Goal: Transaction & Acquisition: Purchase product/service

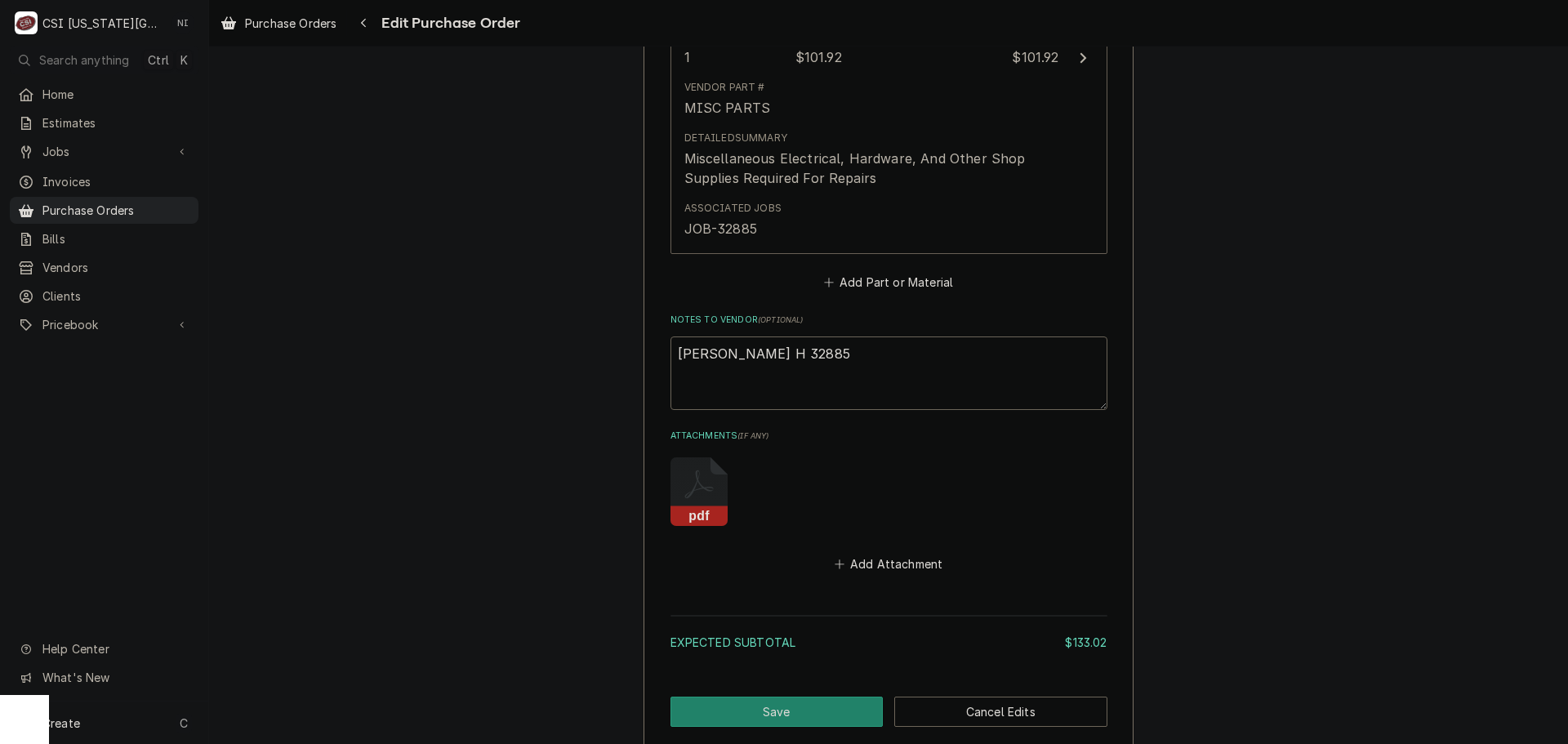
scroll to position [1433, 0]
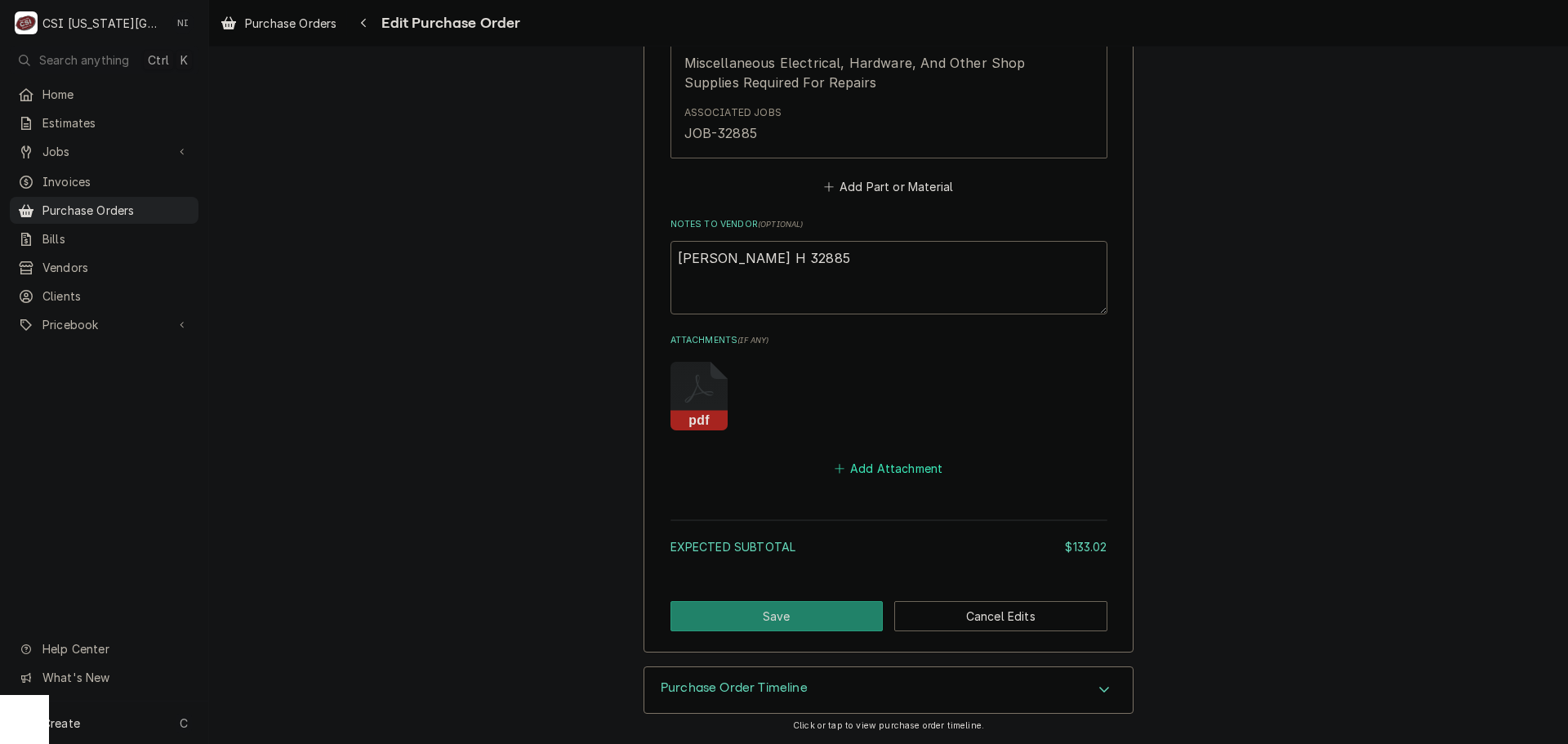
click at [918, 462] on button "Add Attachment" at bounding box center [889, 468] width 114 height 23
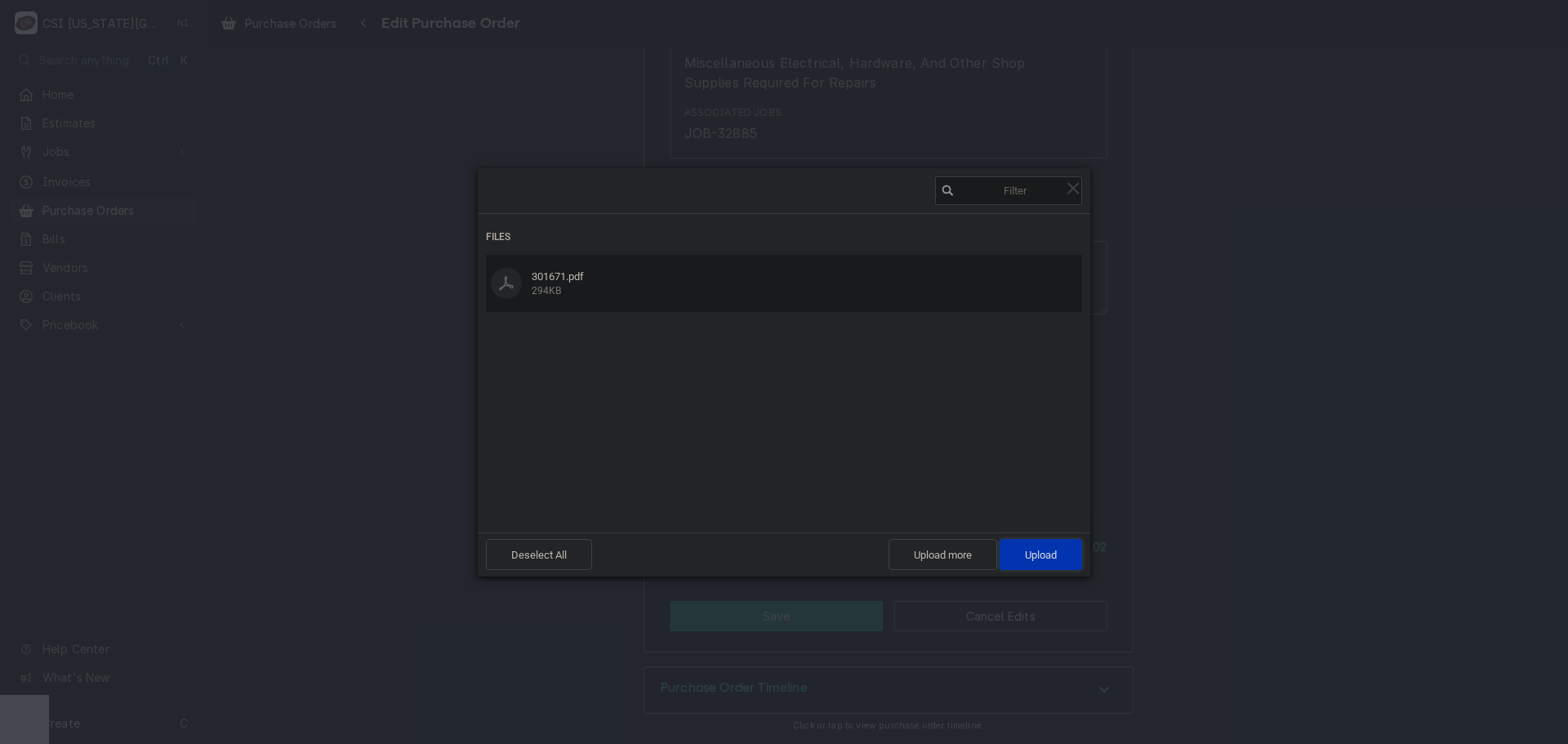
click at [1019, 548] on span "Upload 1" at bounding box center [1041, 554] width 82 height 31
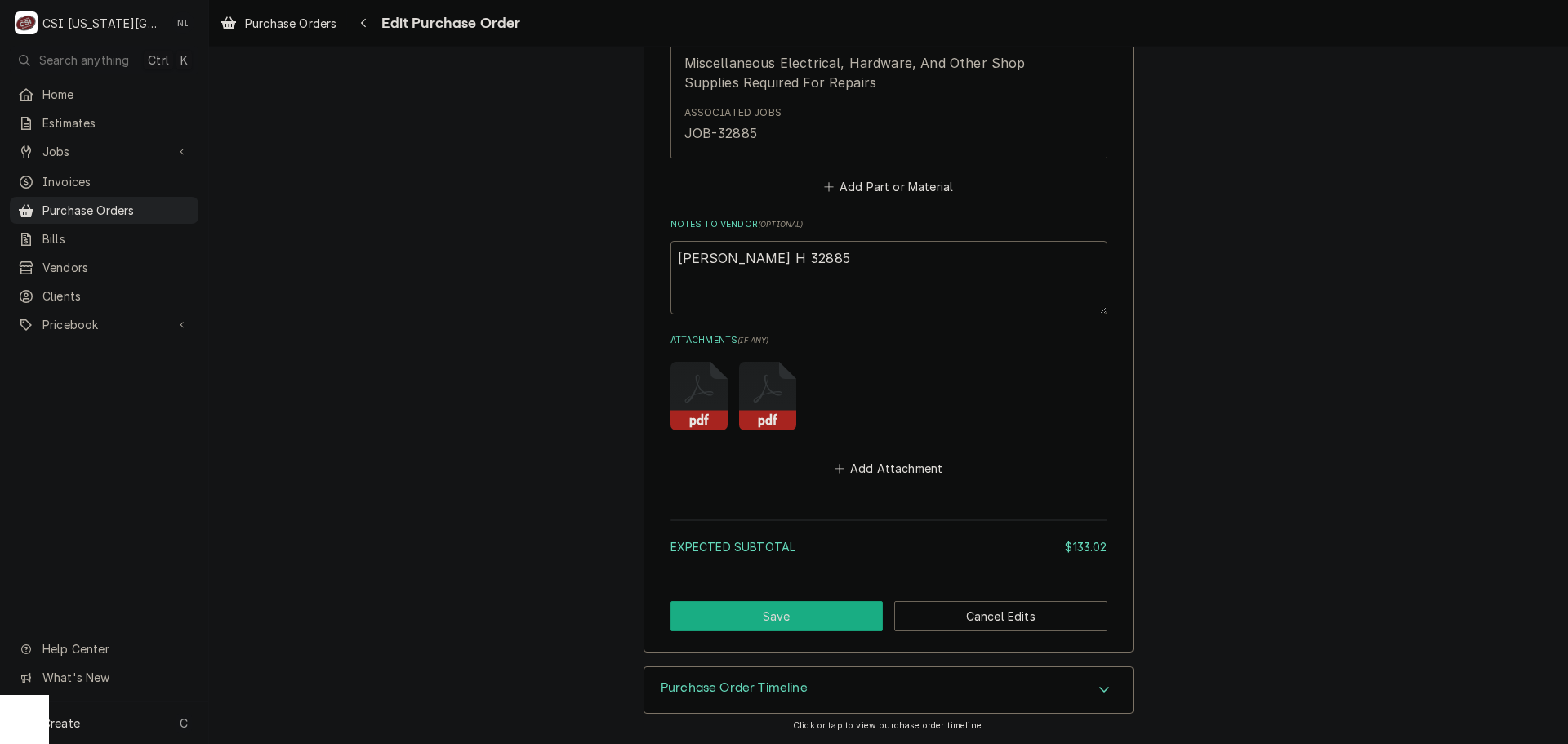
drag, startPoint x: 790, startPoint y: 605, endPoint x: 877, endPoint y: 554, distance: 100.8
click at [790, 605] on button "Save" at bounding box center [777, 616] width 214 height 31
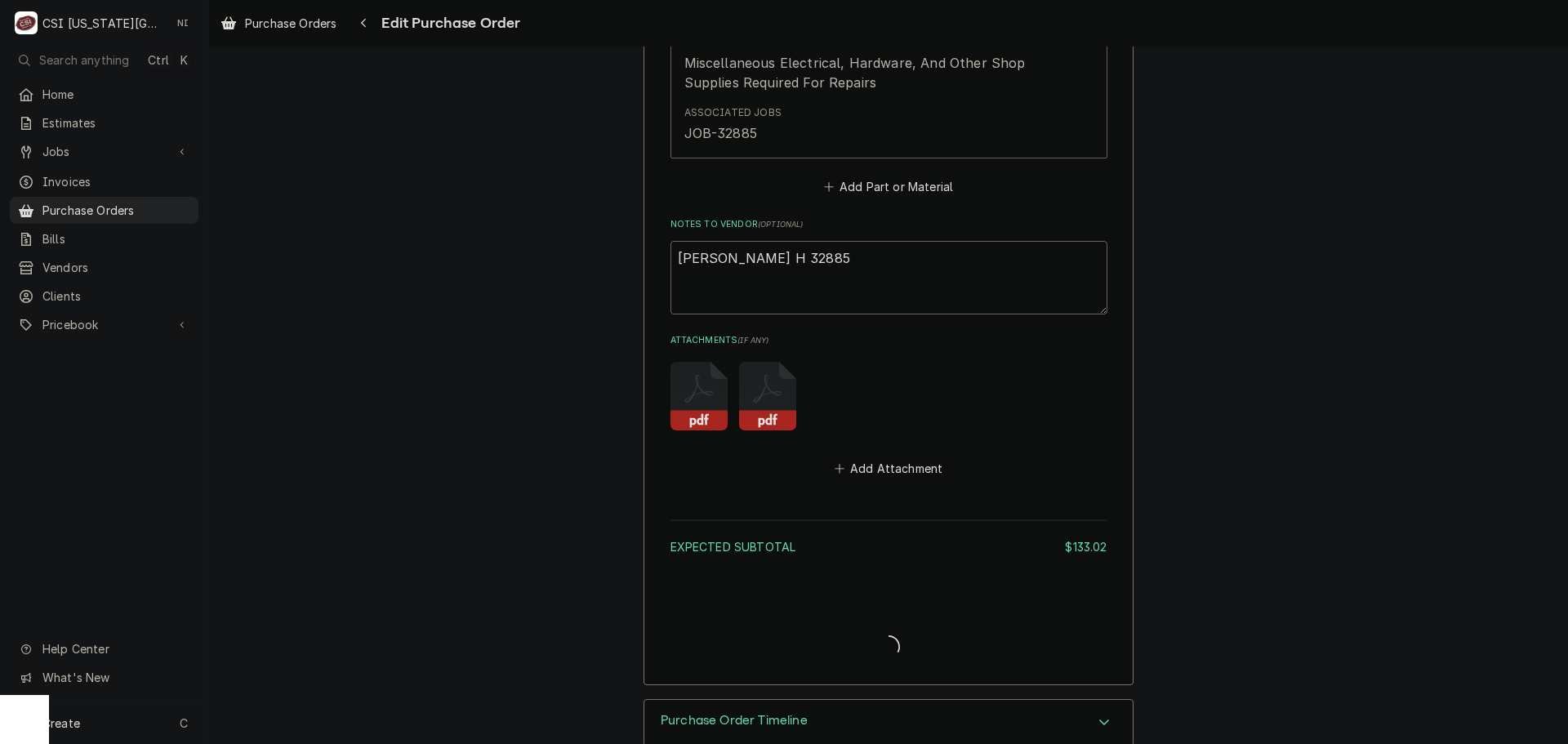
type textarea "x"
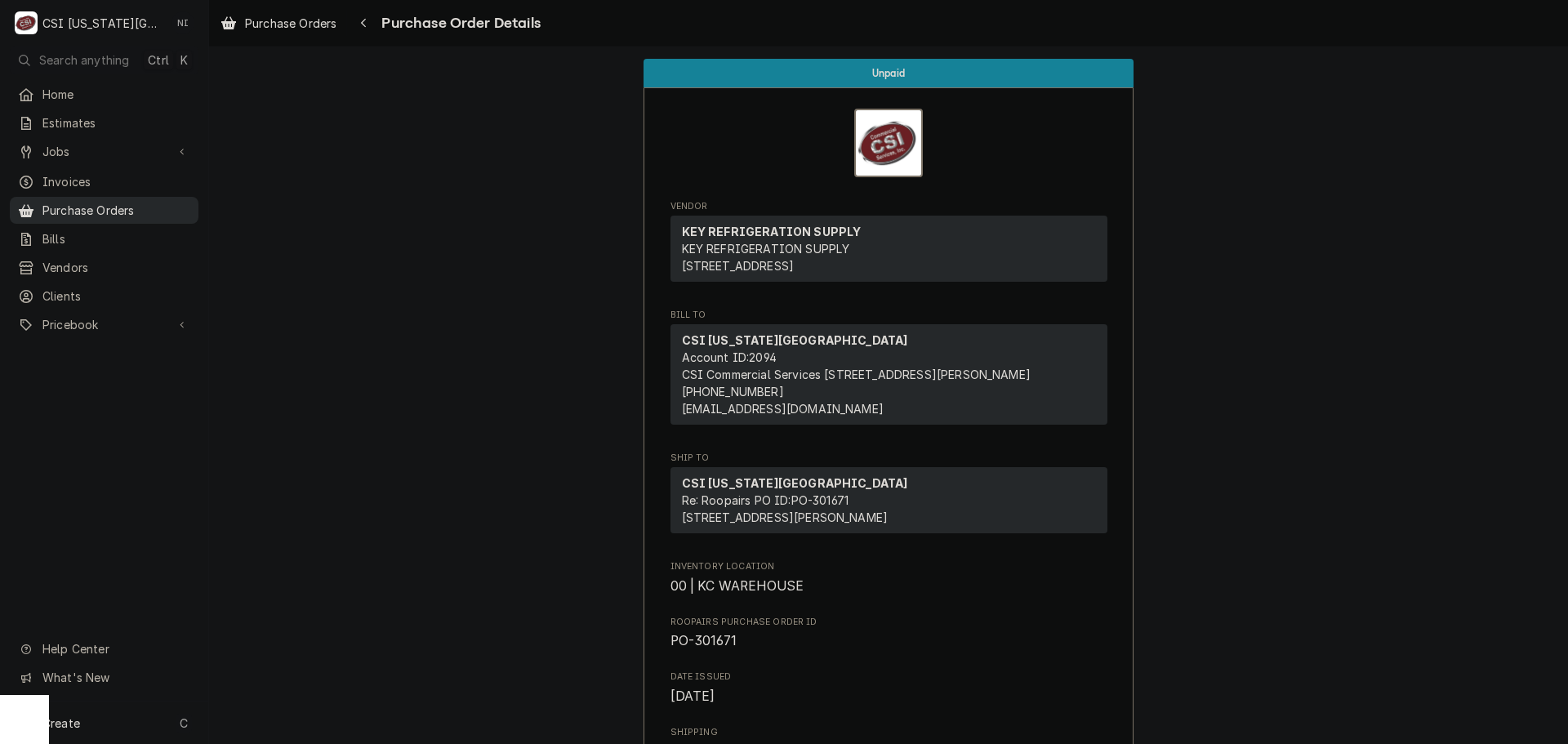
click at [139, 202] on span "Purchase Orders" at bounding box center [116, 211] width 148 height 17
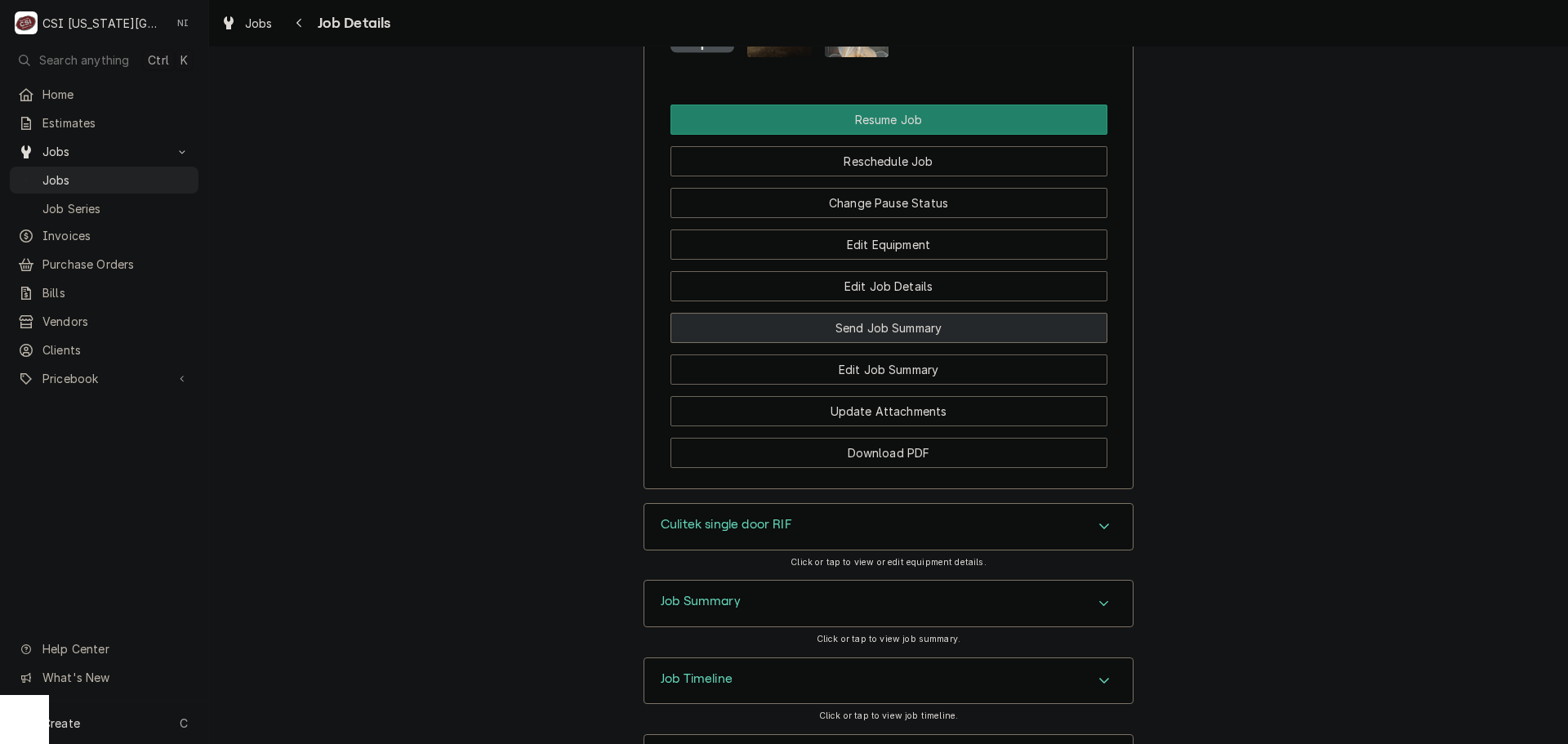
scroll to position [2265, 0]
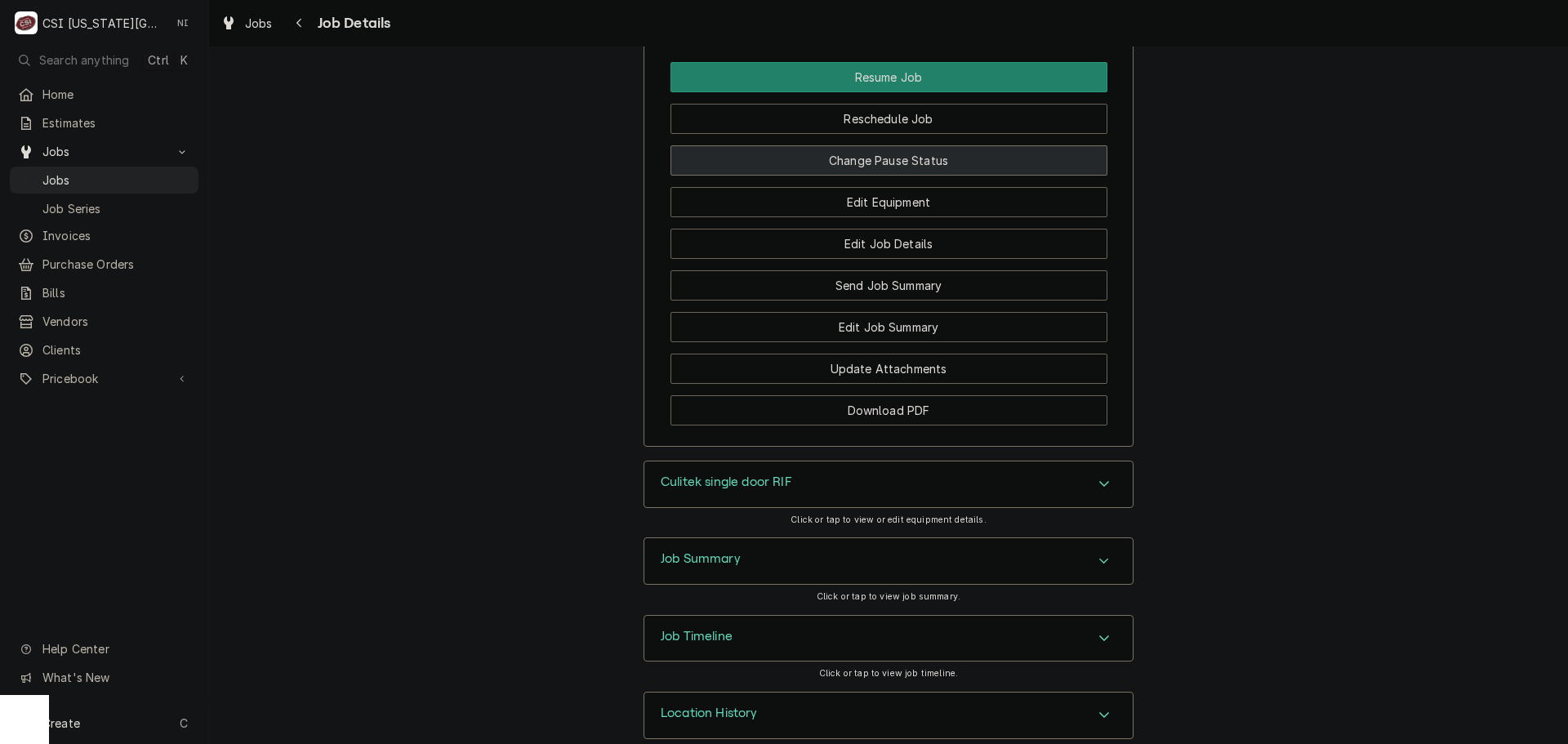
click at [831, 145] on button "Change Pause Status" at bounding box center [889, 160] width 437 height 31
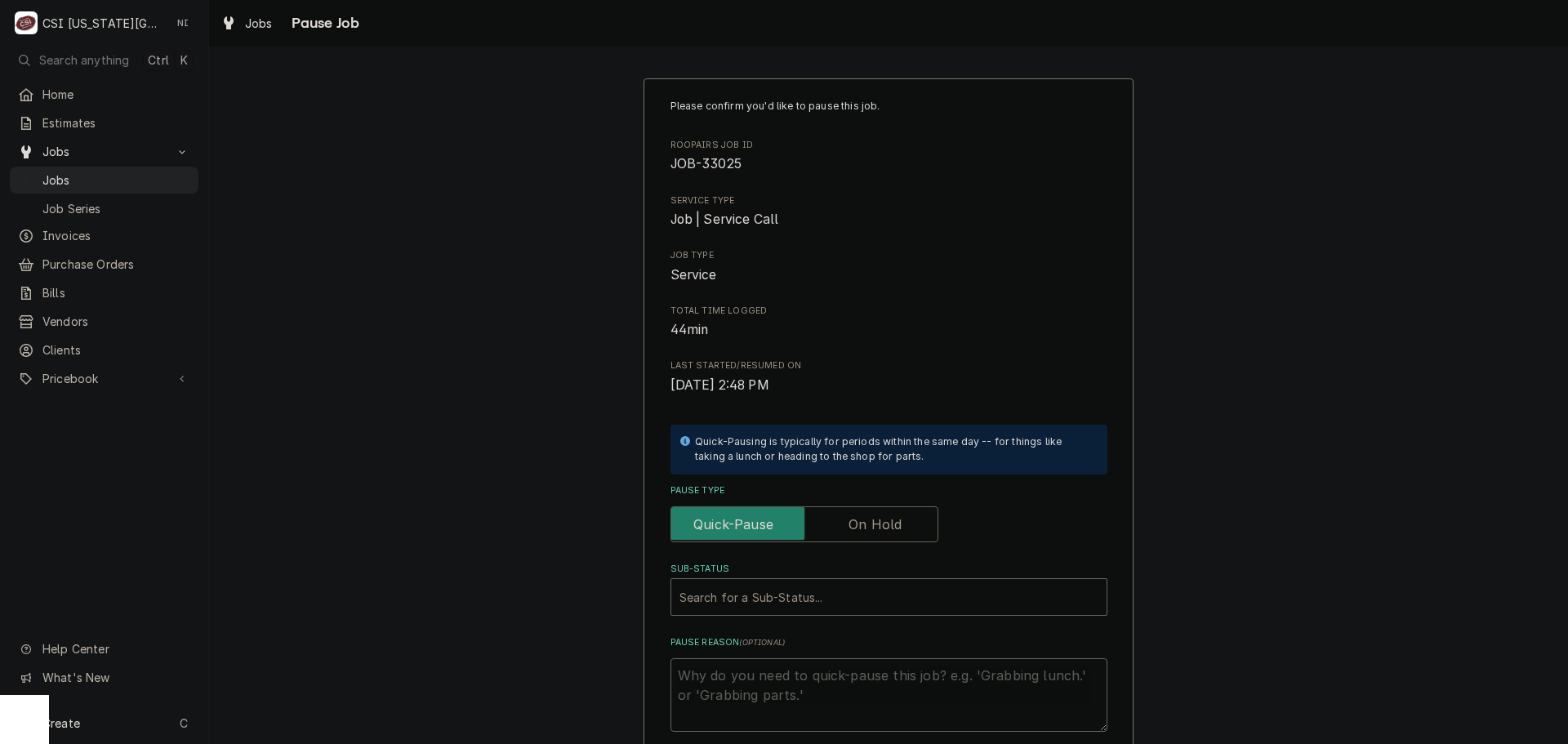
drag, startPoint x: 856, startPoint y: 518, endPoint x: 854, endPoint y: 541, distance: 23.1
click at [857, 520] on label "Pause Type" at bounding box center [804, 525] width 268 height 36
click at [857, 520] on input "Pause Type" at bounding box center [804, 525] width 253 height 36
checkbox input "true"
click at [835, 591] on div "Sub-Status" at bounding box center [889, 597] width 419 height 30
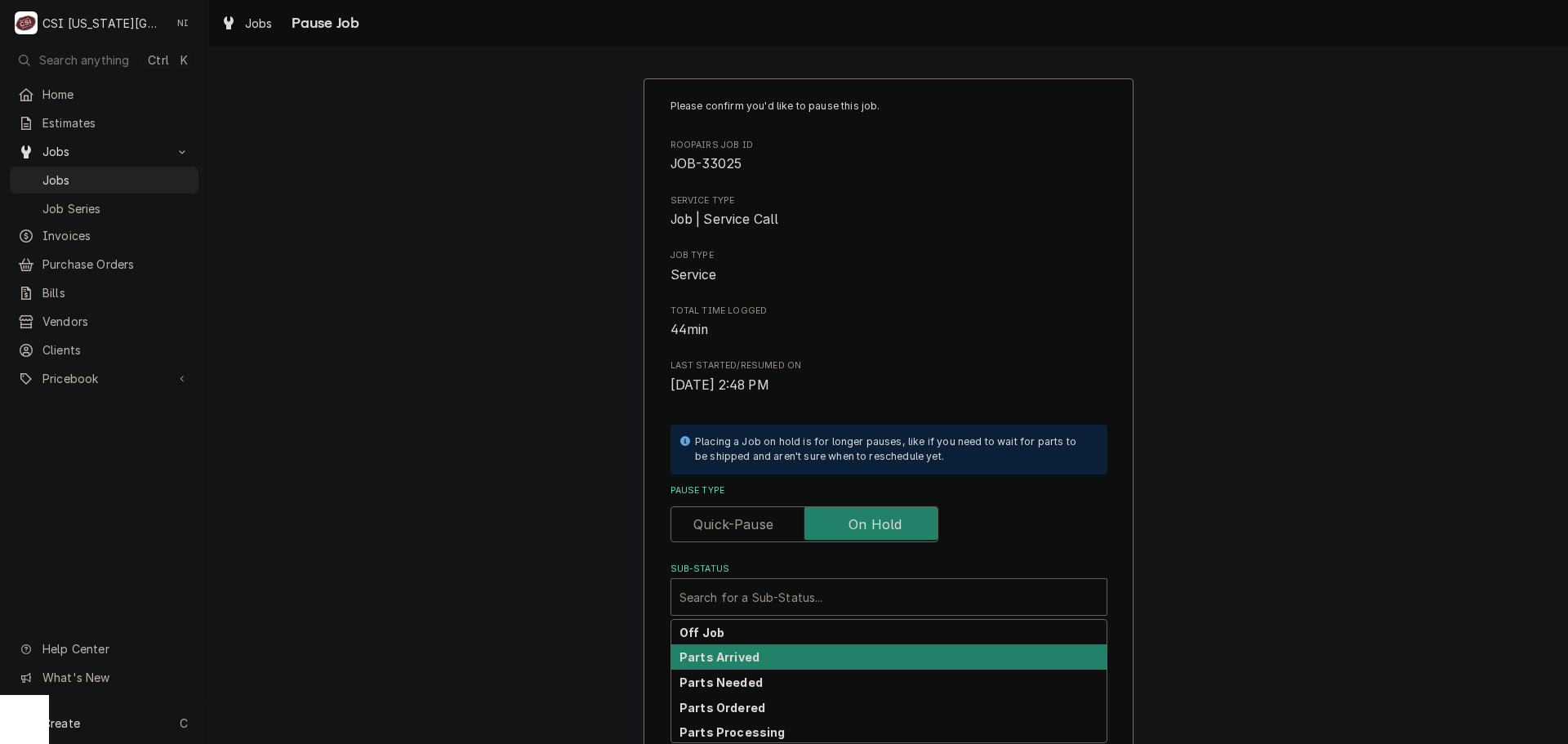
click at [743, 661] on strong "Parts Arrived" at bounding box center [720, 657] width 80 height 14
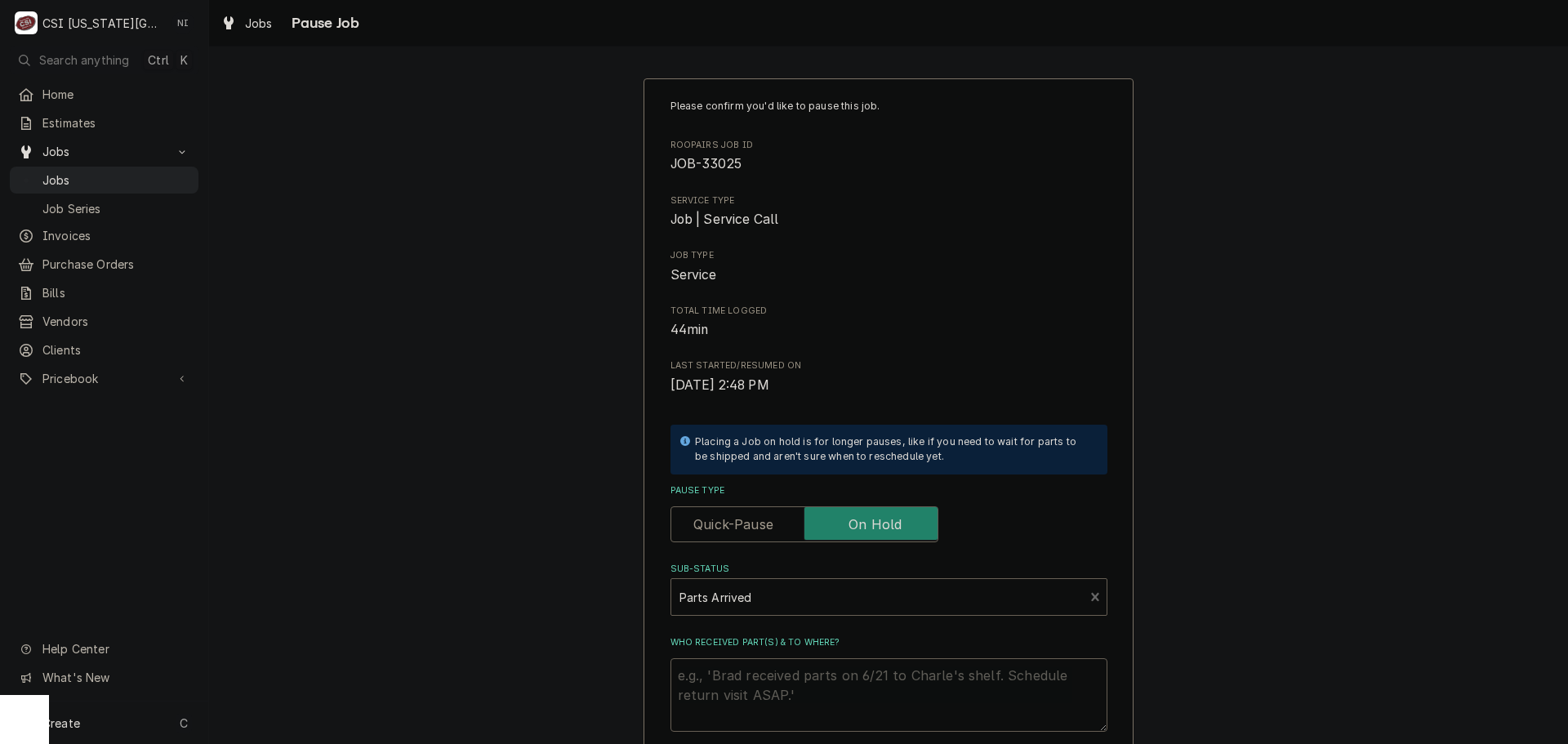
click at [737, 672] on textarea "Who received part(s) & to where?" at bounding box center [889, 694] width 437 height 73
type textarea "x"
type textarea "P"
type textarea "x"
type textarea "Pe"
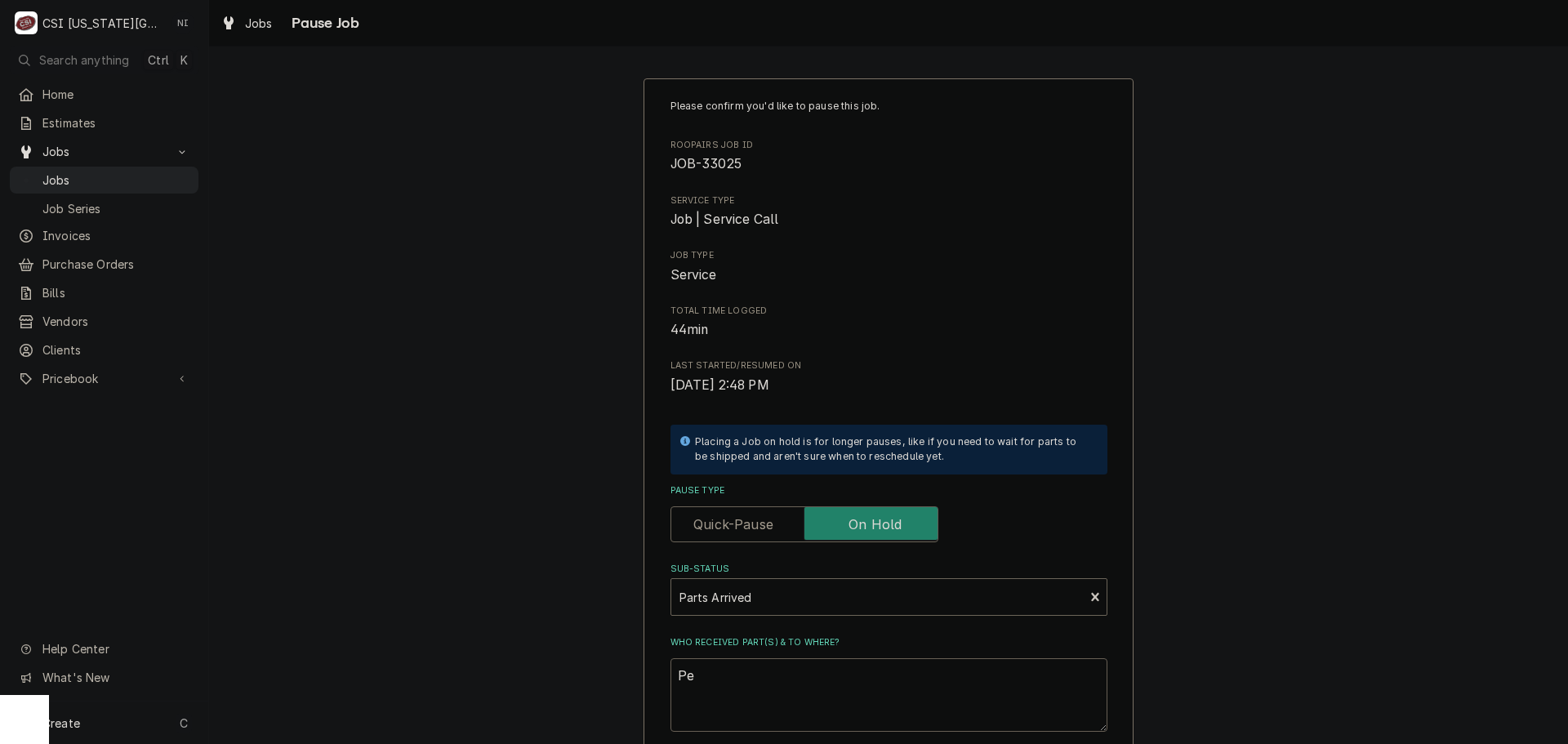
type textarea "x"
type textarea "Per"
type textarea "x"
type textarea "Per"
type textarea "x"
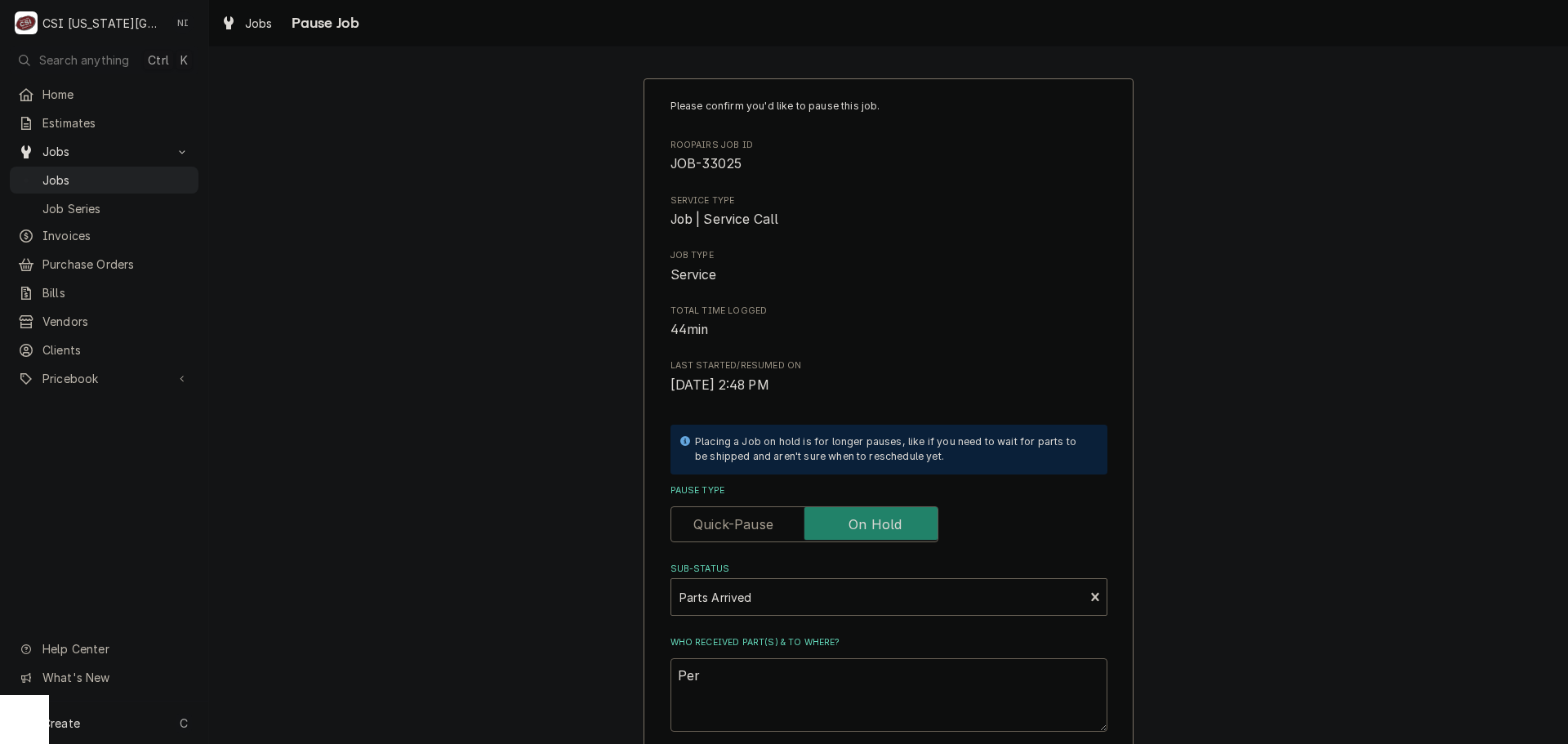
type textarea "Per c"
type textarea "x"
type textarea "Per ch"
type textarea "x"
type textarea "Per chi"
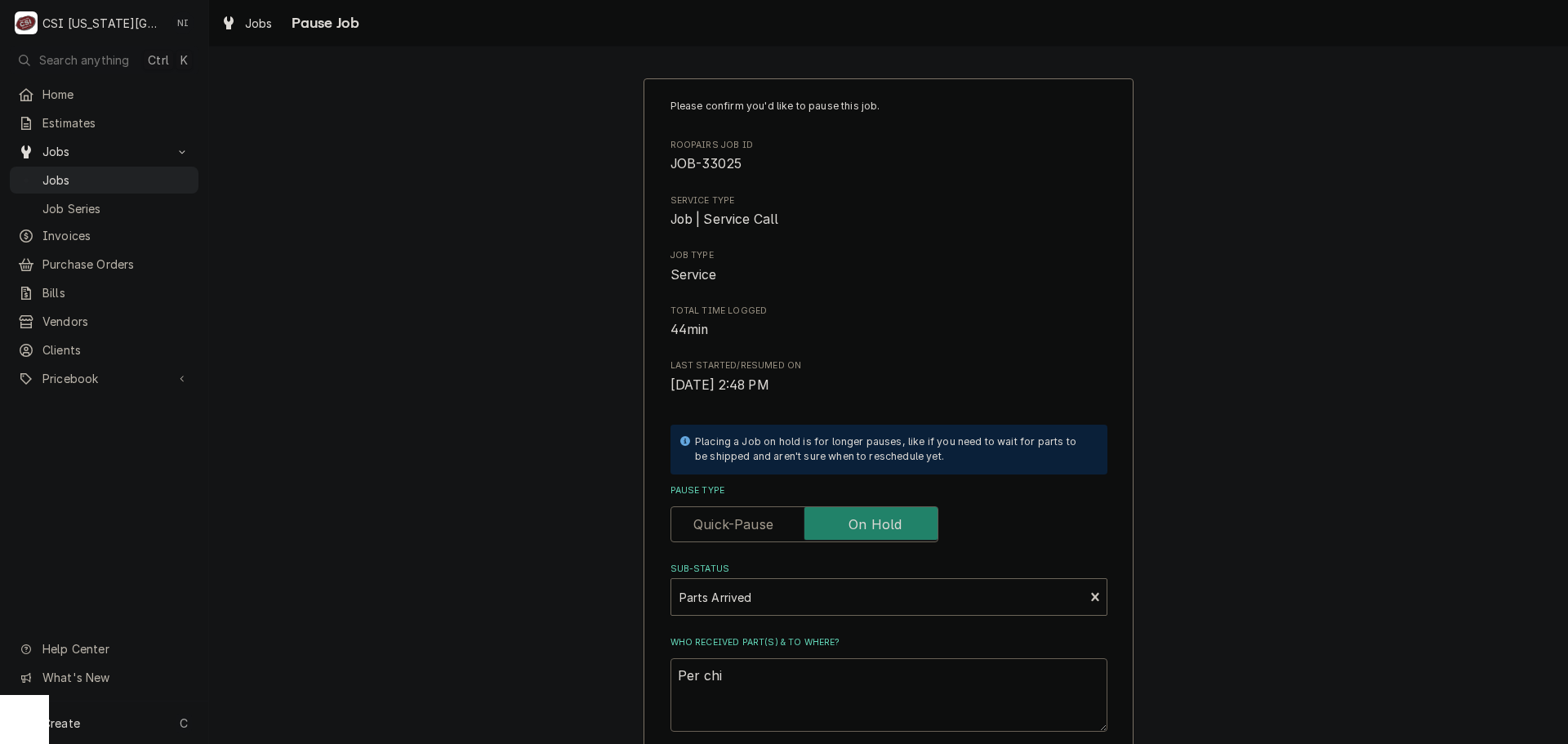
type textarea "x"
type textarea "Per chir"
type textarea "x"
type textarea "Per chirsr"
type textarea "x"
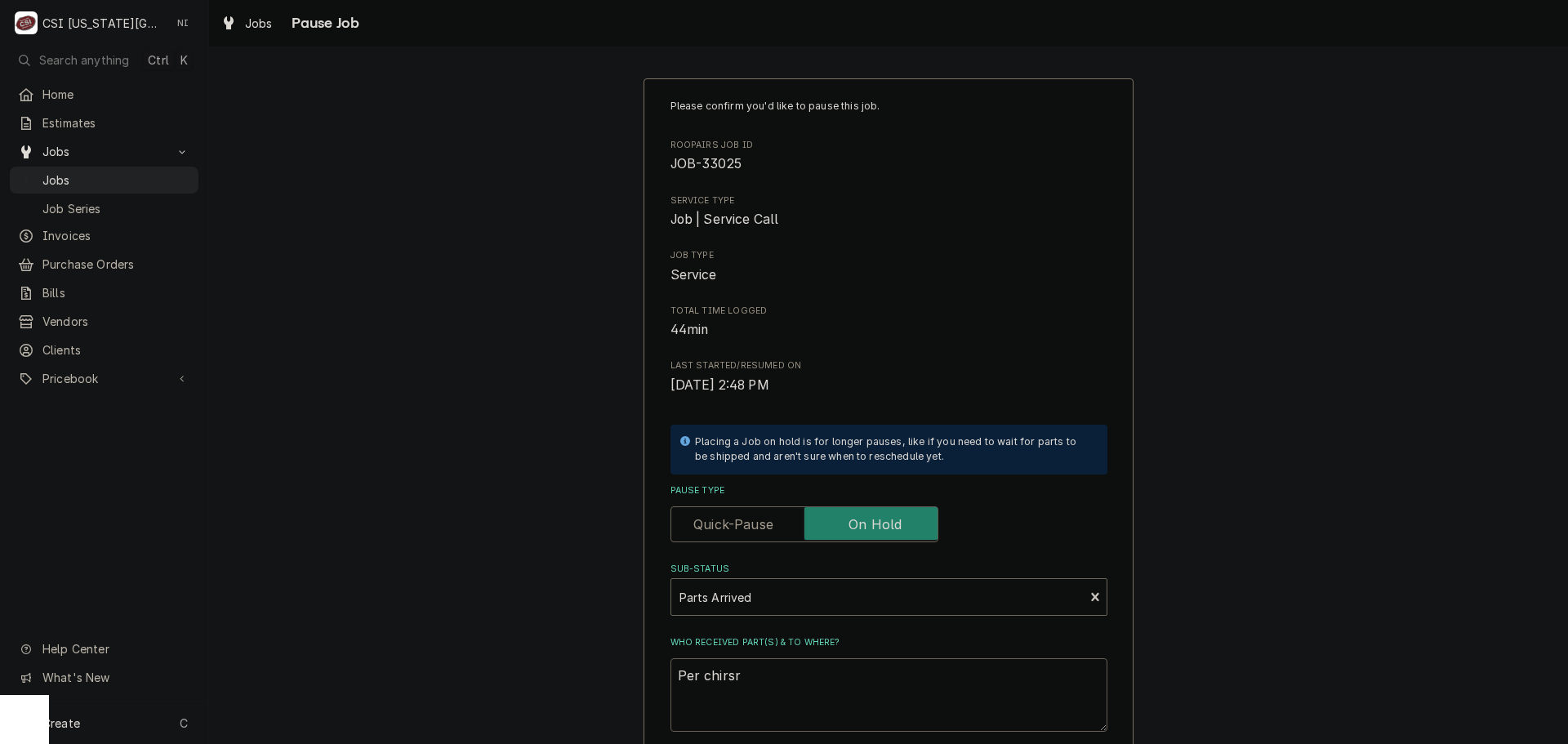
type textarea "Per chirsrt"
type textarea "x"
type textarea "Per chirsrti"
type textarea "x"
type textarea "Per chirsrt"
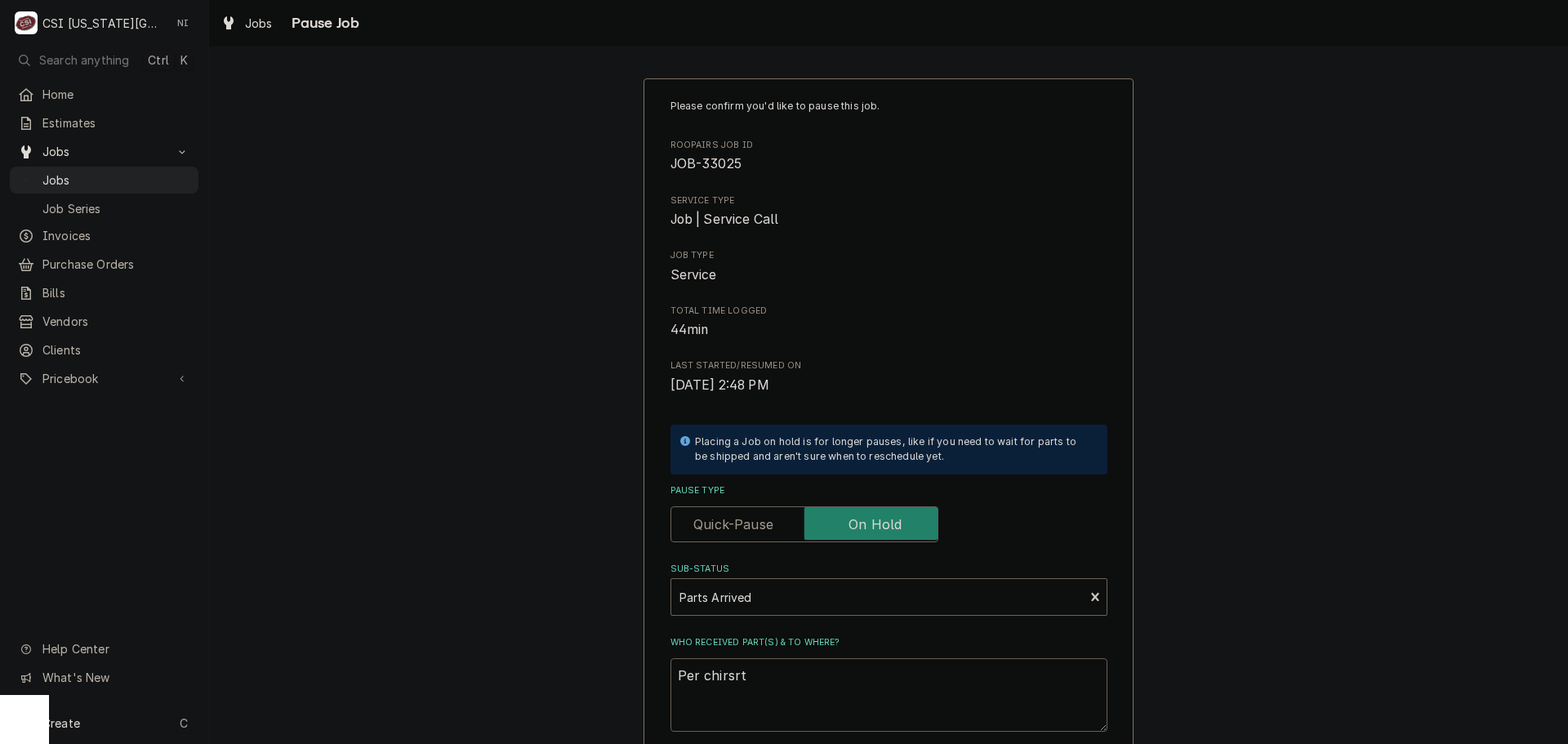
type textarea "x"
type textarea "Per chirsr"
type textarea "x"
type textarea "Per chirs"
type textarea "x"
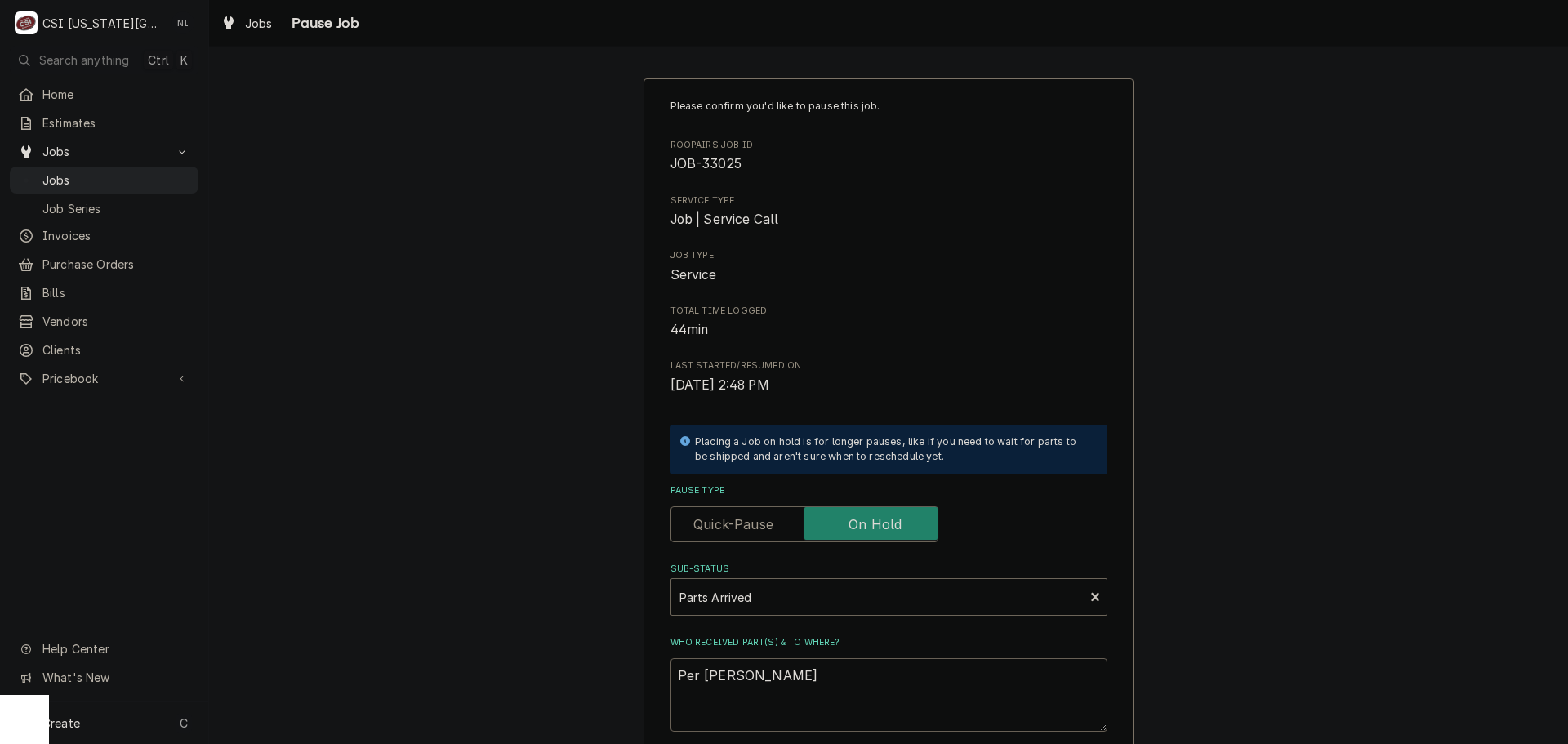
type textarea "Per chir"
type textarea "x"
type textarea "Per chi"
type textarea "x"
type textarea "Per ch"
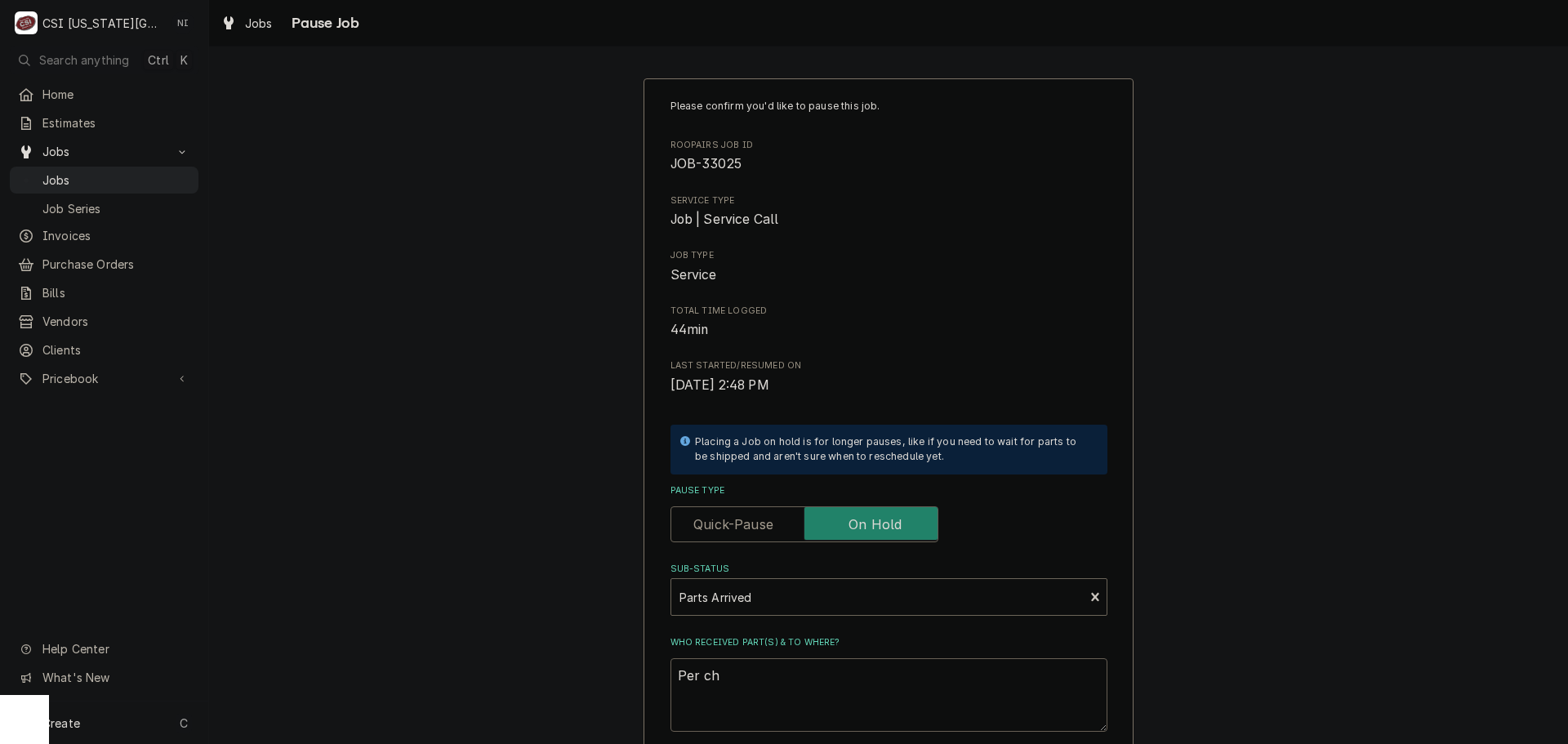
type textarea "x"
type textarea "Per chr"
type textarea "x"
type textarea "Per chri"
type textarea "x"
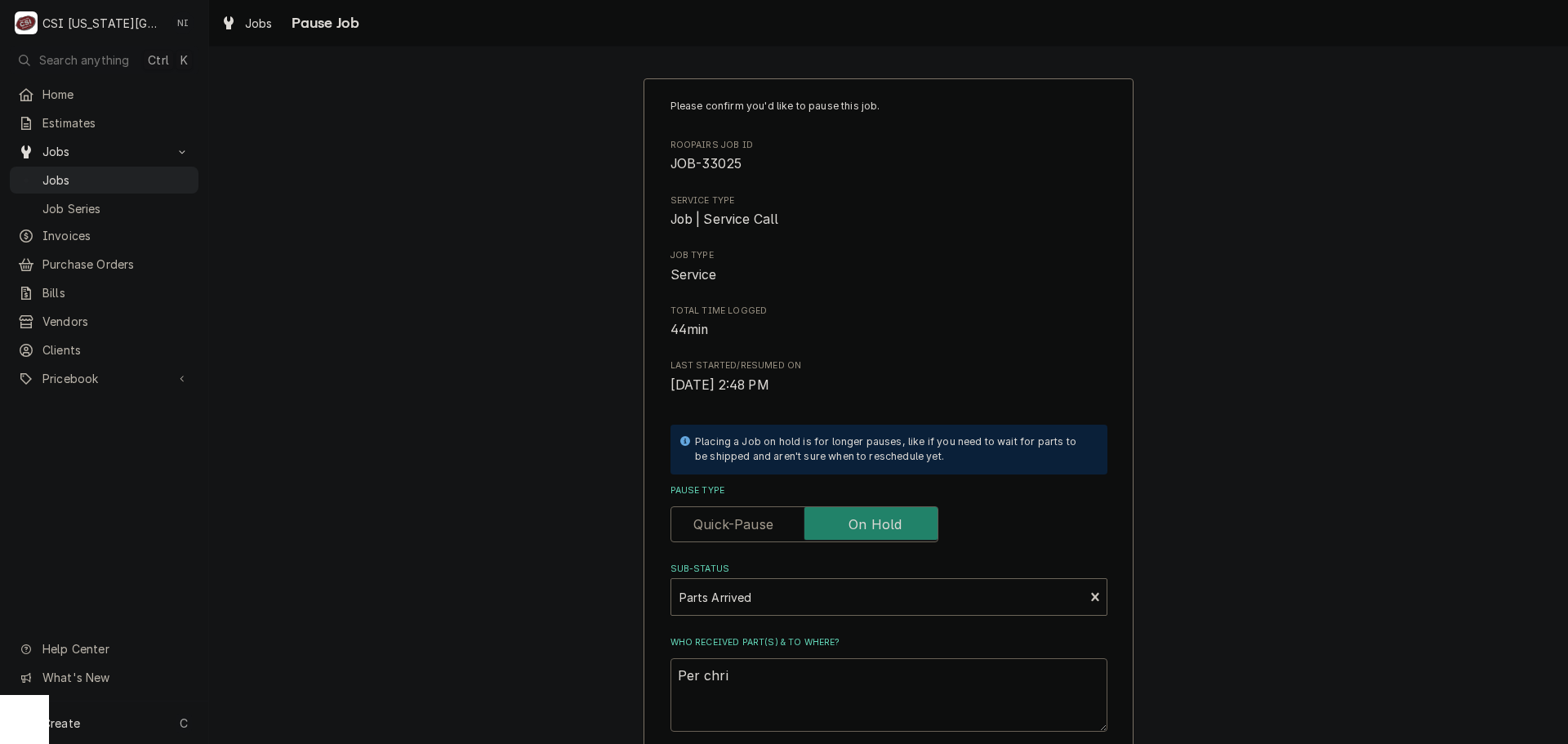
type textarea "Per chris"
type textarea "x"
type textarea "Per christ"
type textarea "x"
type textarea "Per christi"
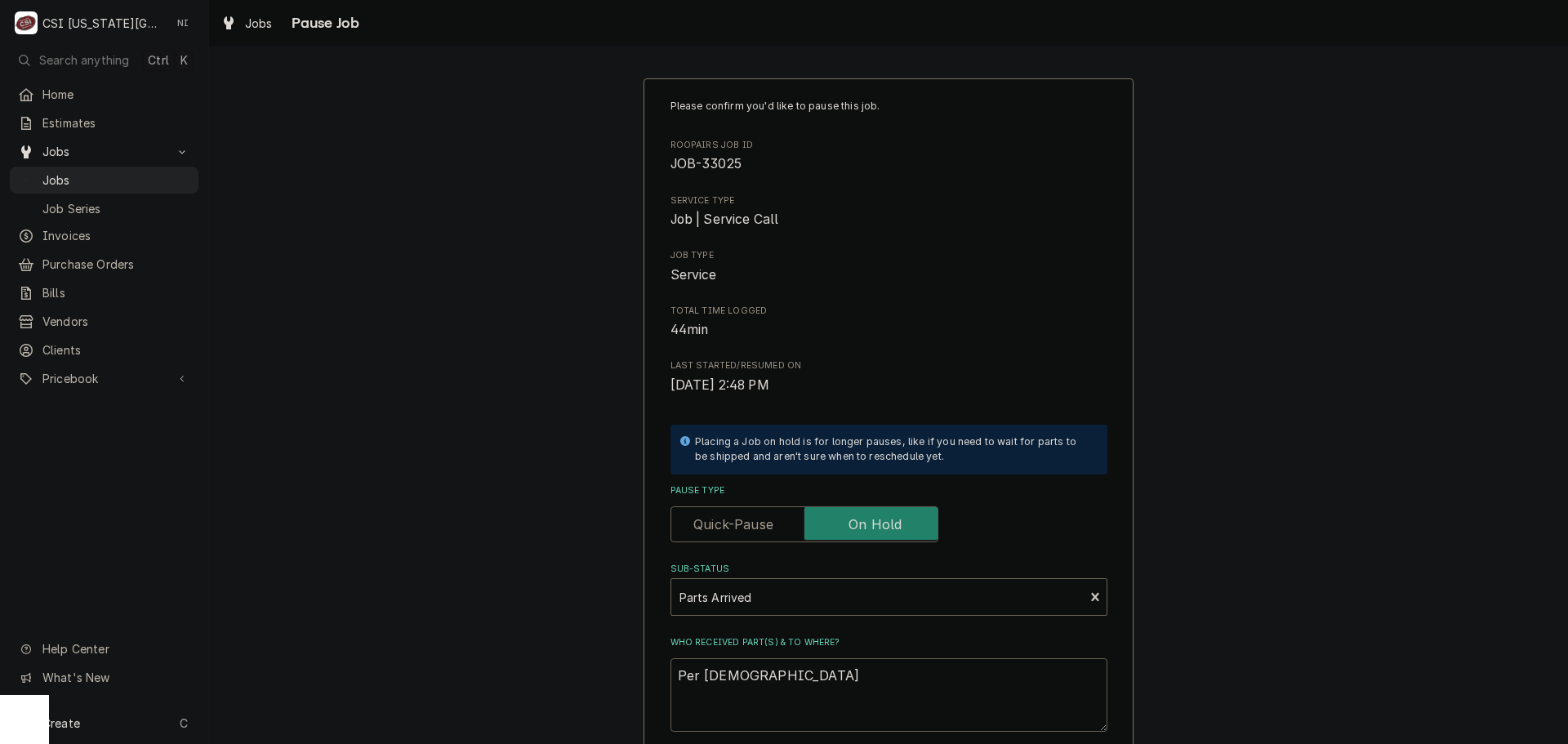
type textarea "x"
type textarea "Per christin"
type textarea "x"
type textarea "Per christina"
type textarea "x"
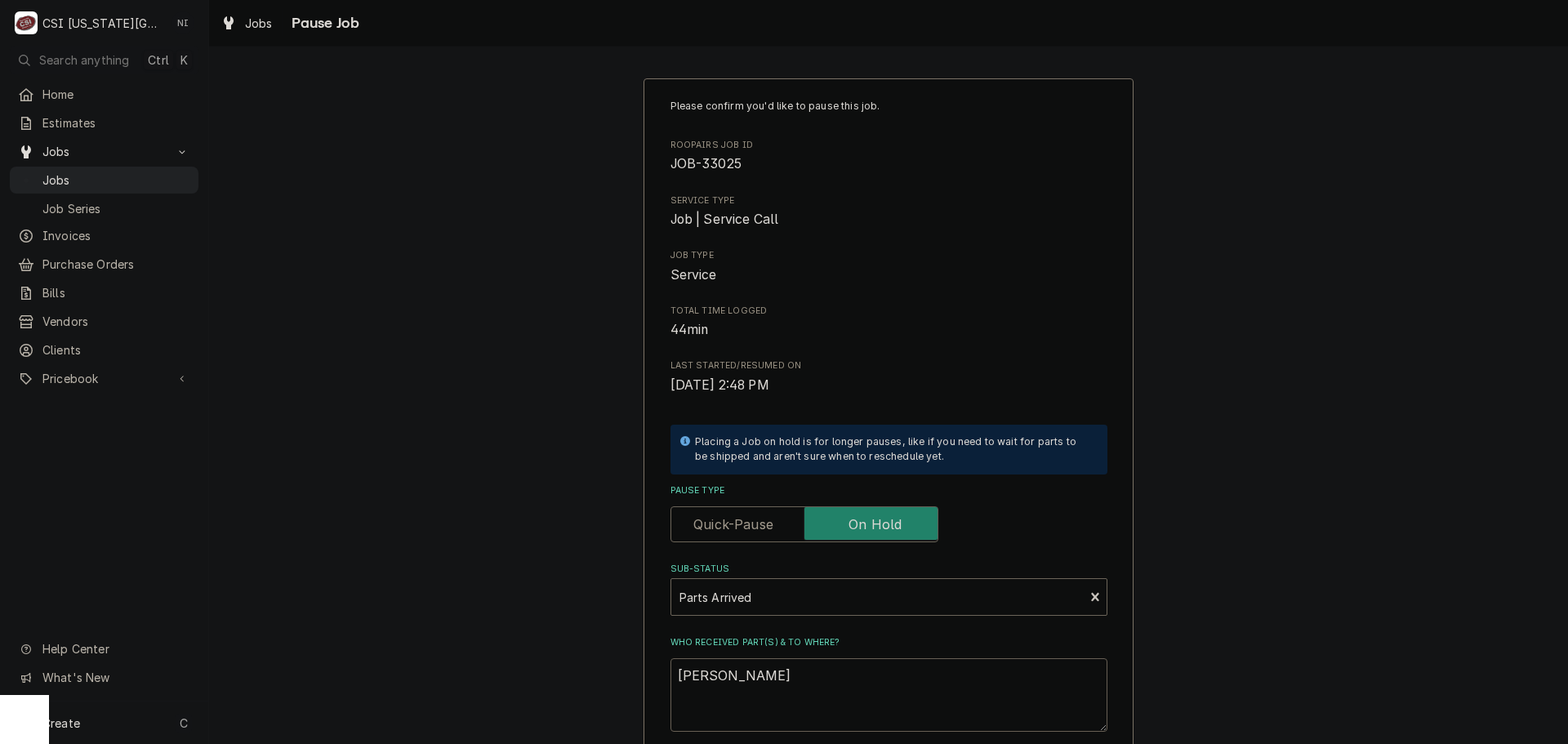
type textarea "Per christin"
type textarea "x"
type textarea "Per christi"
type textarea "x"
type textarea "Per christia"
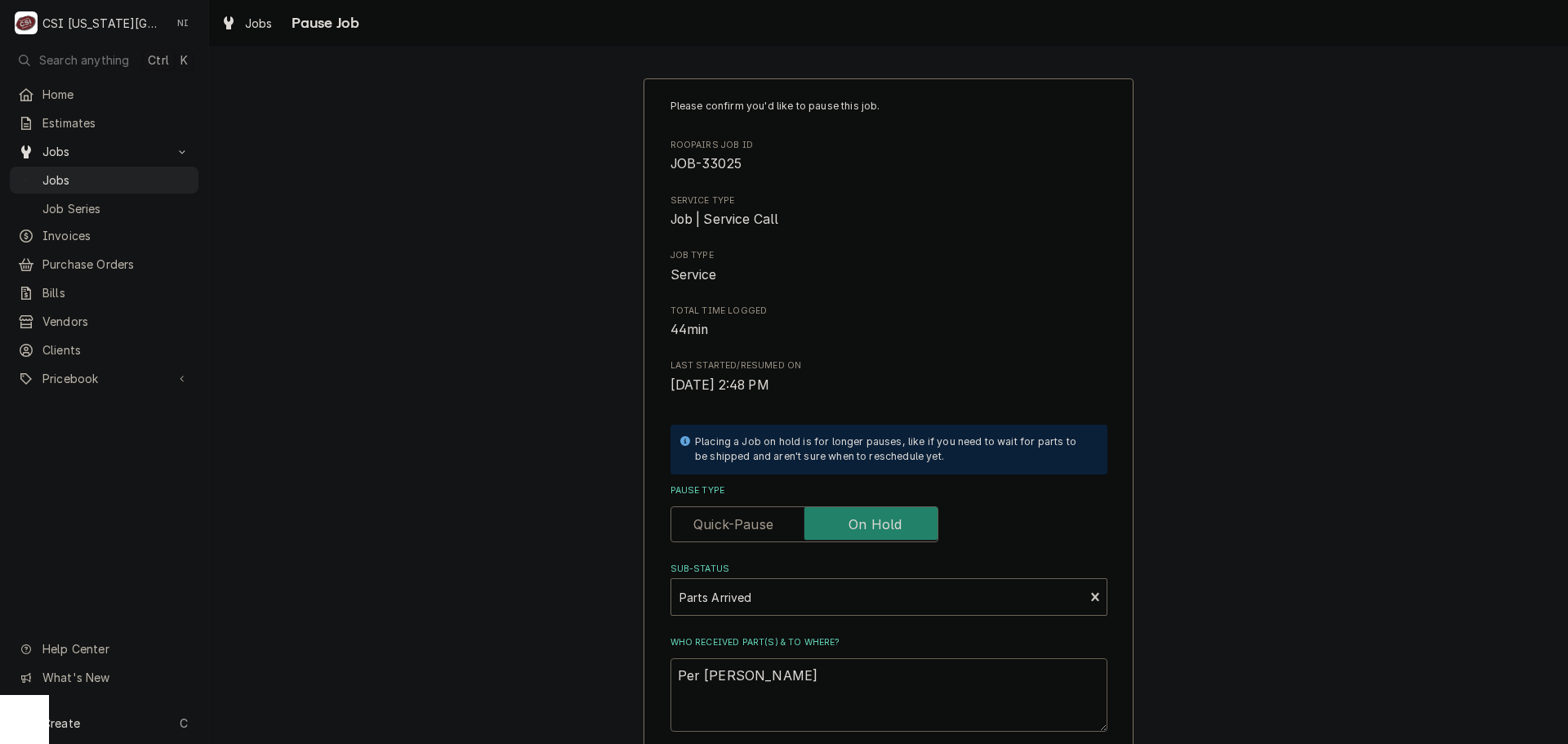
type textarea "x"
type textarea "Per christian"
type textarea "x"
type textarea "Per christian,"
type textarea "x"
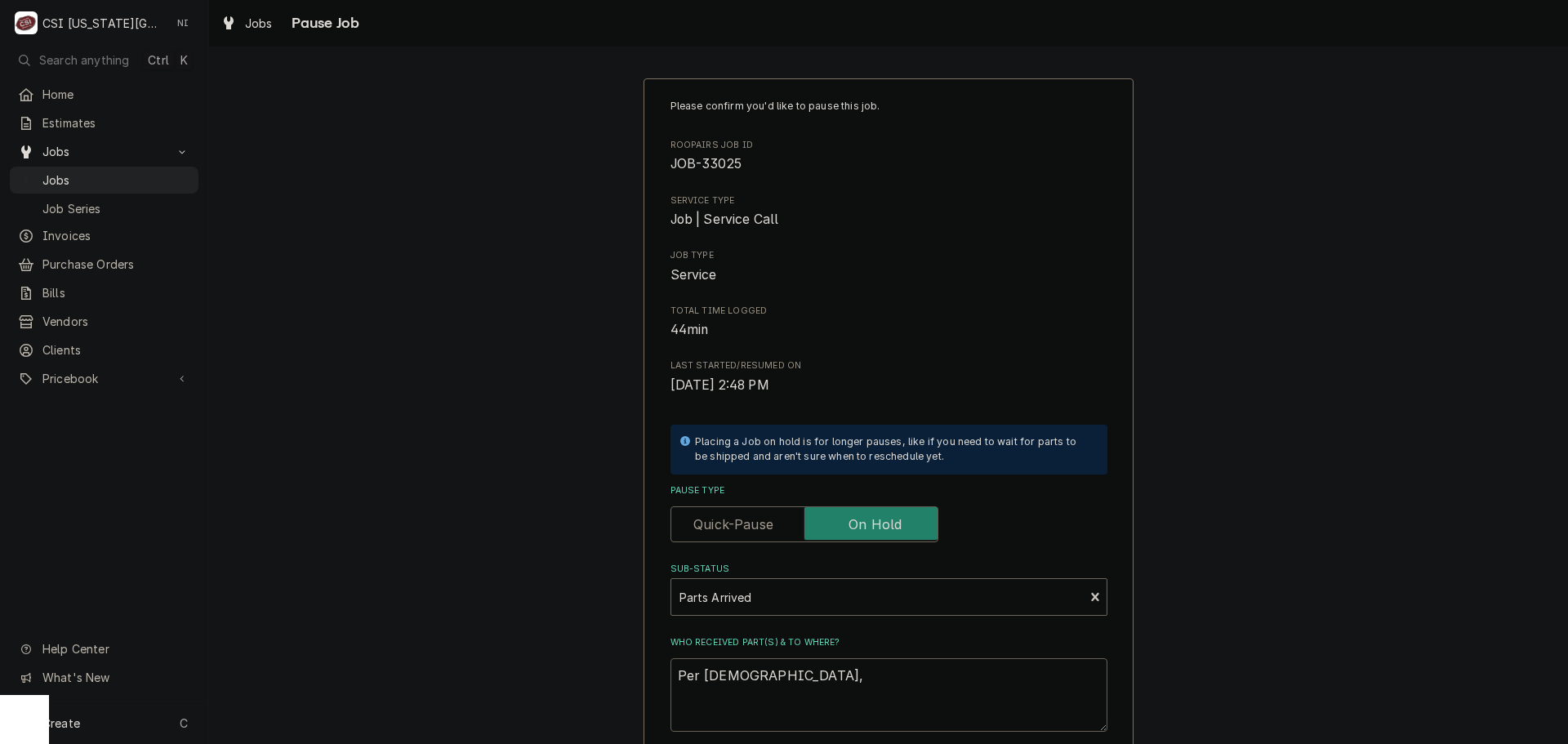
type textarea "Per christian,"
type textarea "x"
type textarea "Per christian, u"
type textarea "x"
type textarea "Per christian, us"
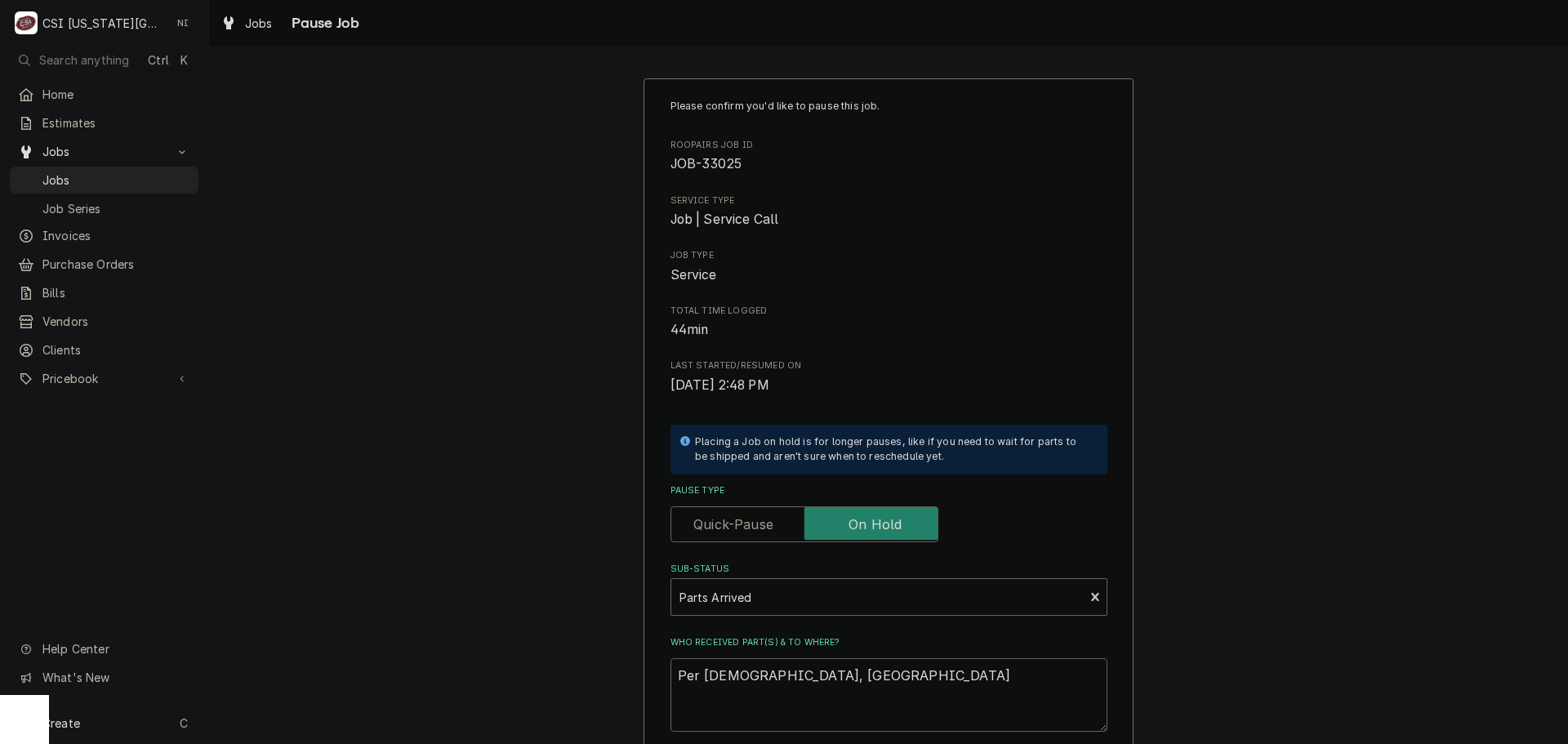
type textarea "x"
type textarea "Per christian, usi"
type textarea "x"
type textarea "Per christian, usin"
type textarea "x"
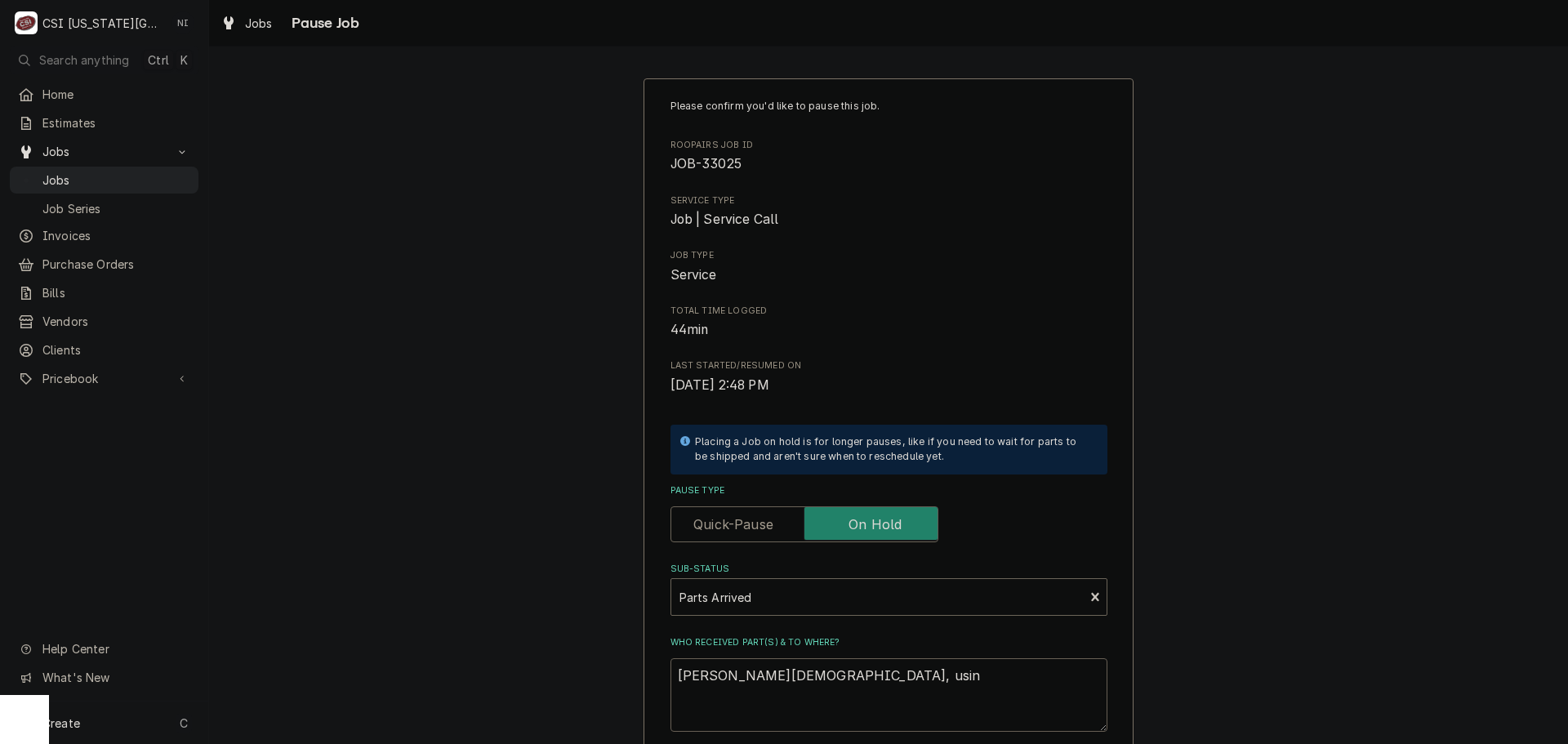
type textarea "Per christian, using"
type textarea "x"
type textarea "Per christian, using"
type textarea "x"
type textarea "Per christian, using t"
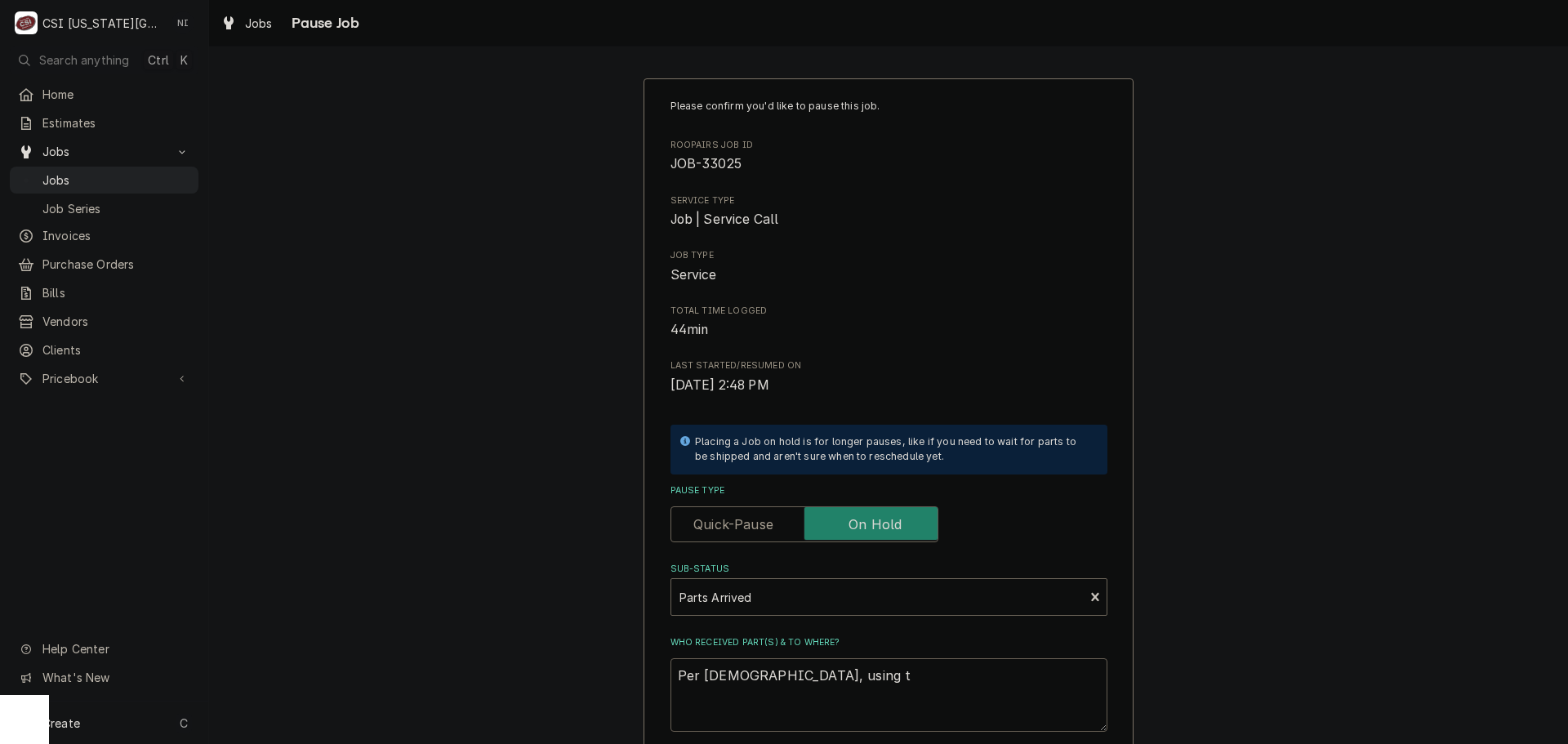
type textarea "x"
type textarea "Per christian, using tr"
type textarea "x"
type textarea "Per christian, using tru"
type textarea "x"
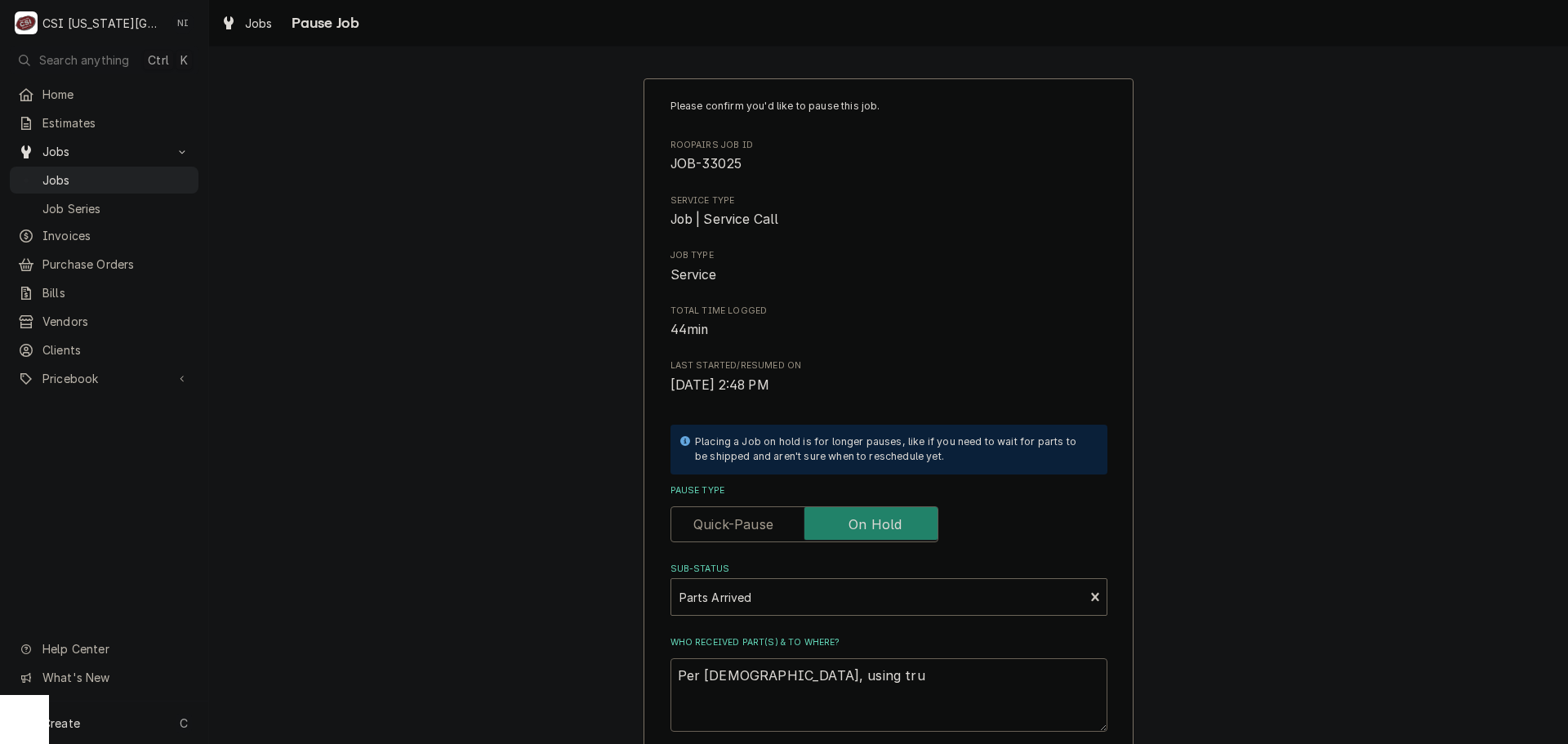
type textarea "Per christian, using truc"
type textarea "x"
type textarea "Per christian, using truck"
type textarea "x"
type textarea "Per christian, using truck"
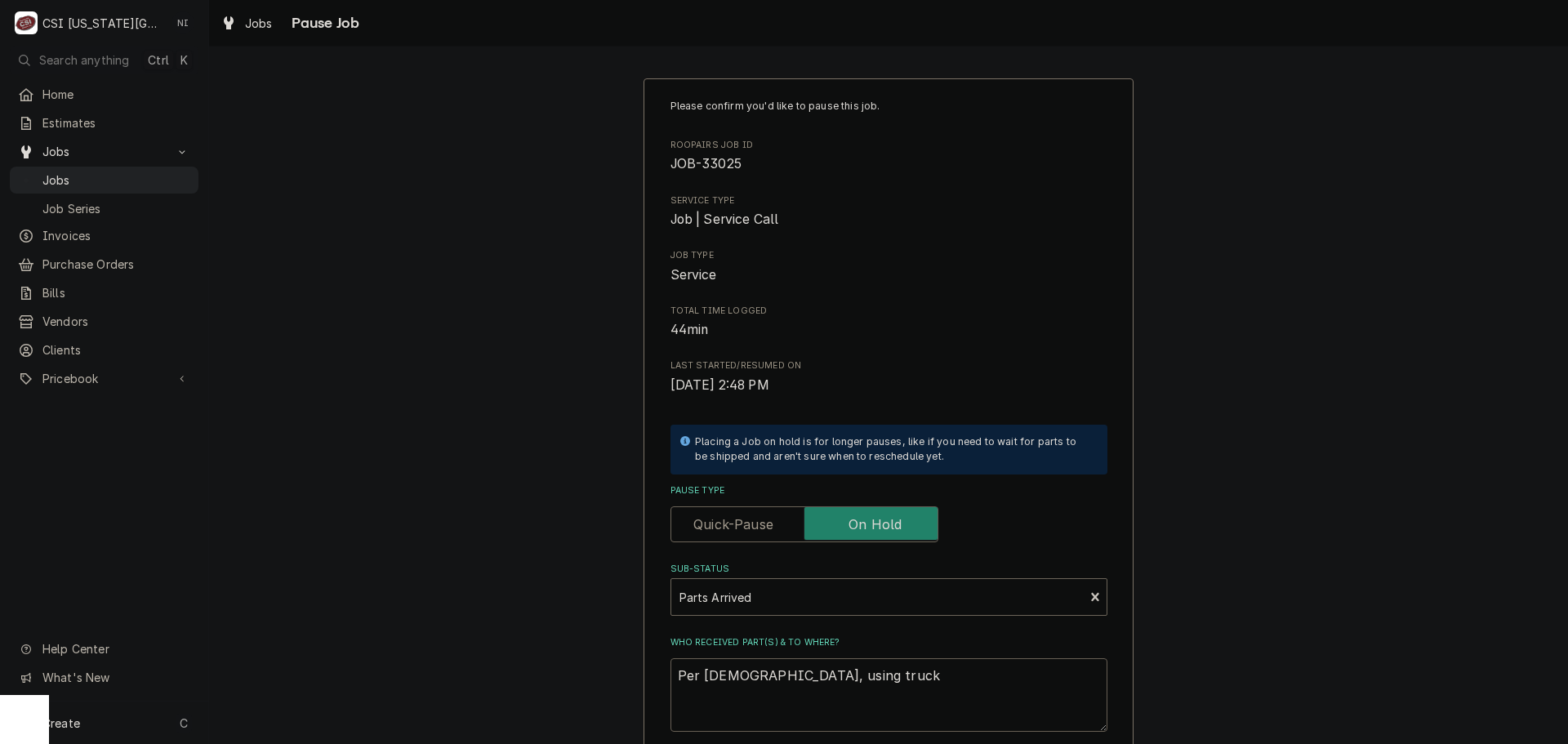
type textarea "x"
type textarea "Per christian, using truck sr"
type textarea "x"
type textarea "Per christian, using truck srt"
type textarea "x"
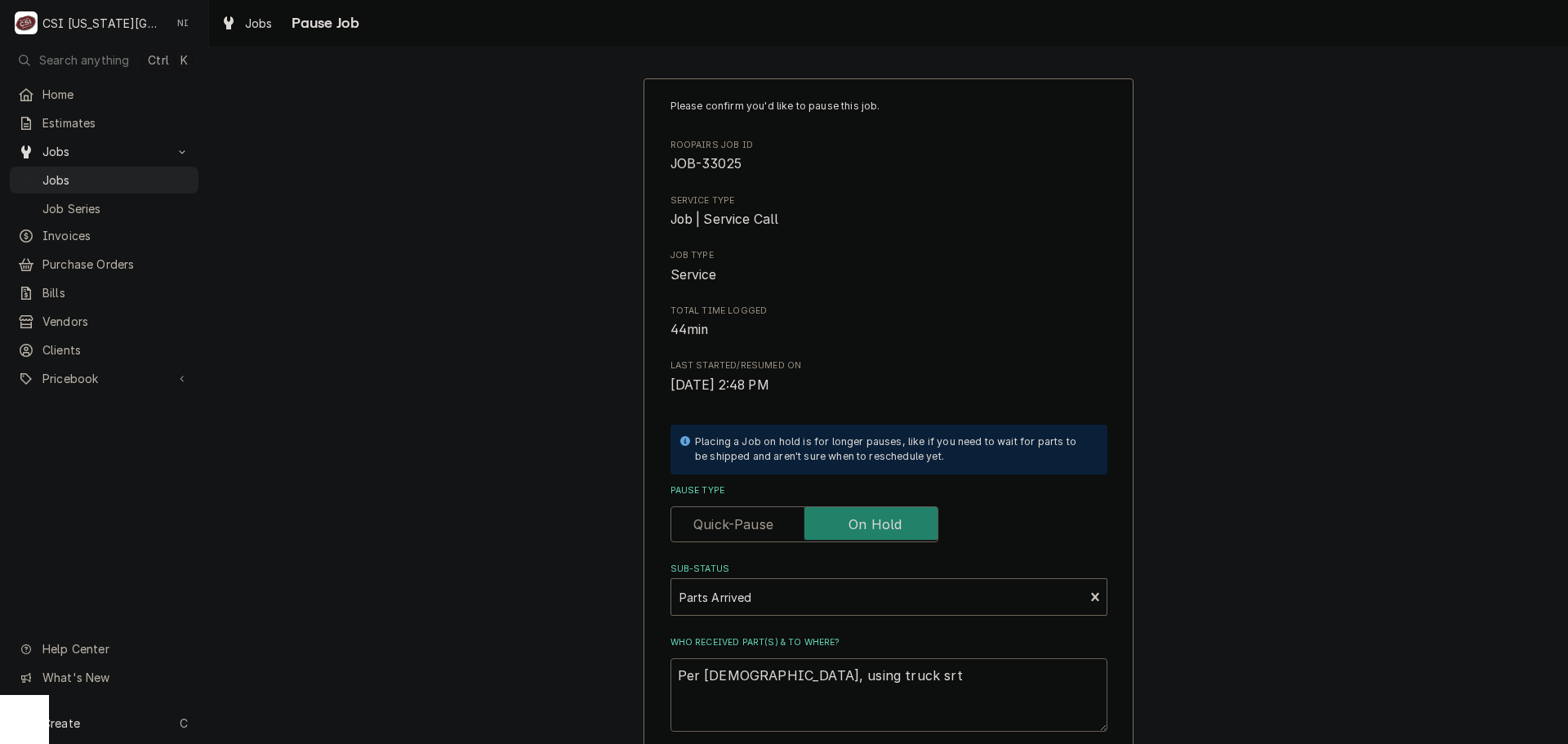
type textarea "Per christian, using truck srto"
type textarea "x"
type textarea "Per christian, using truck srtoc"
type textarea "x"
type textarea "Per christian, using truck srtock"
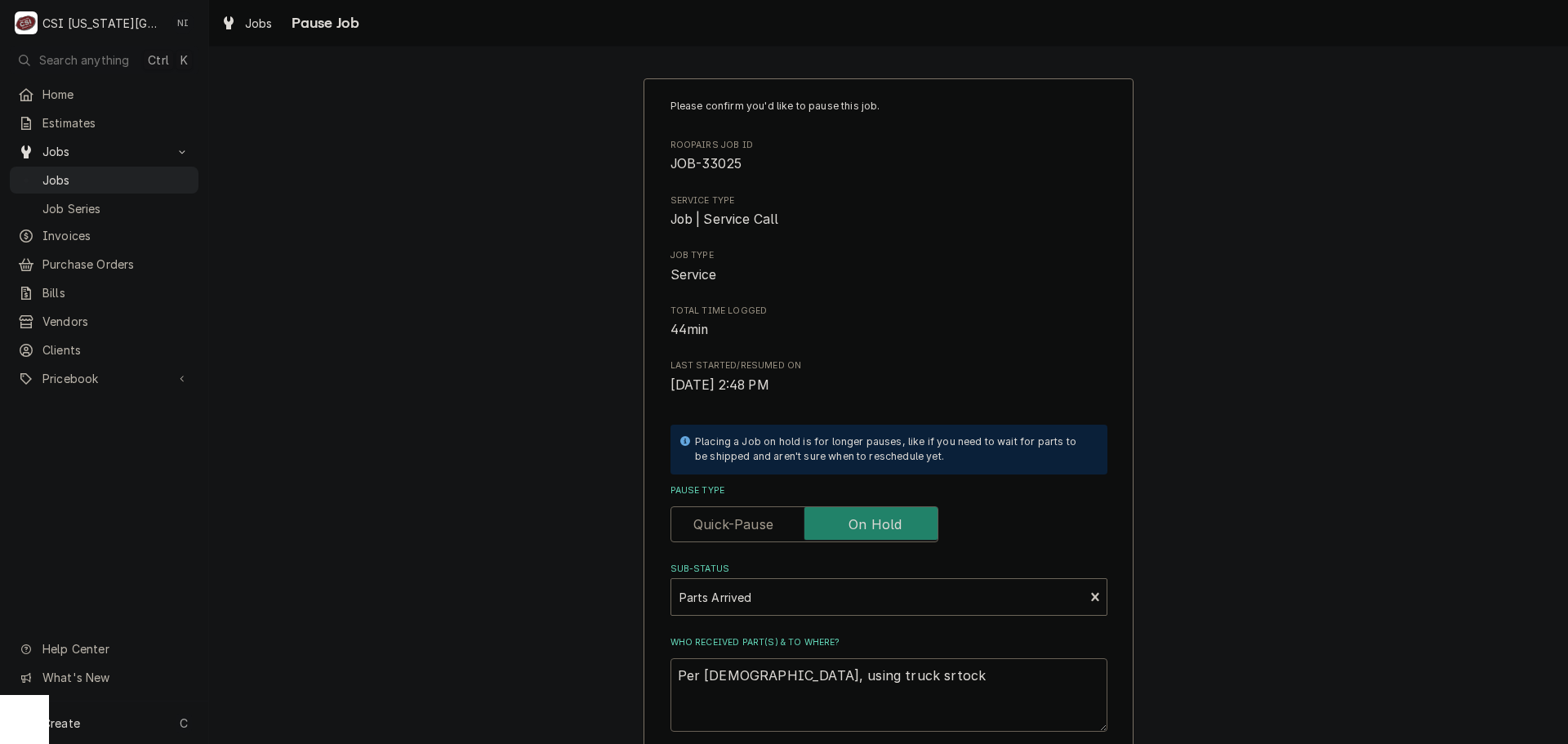
type textarea "x"
type textarea "Per christian, using truck srtock"
type textarea "x"
type textarea "Per christian, using truck srtock"
type textarea "x"
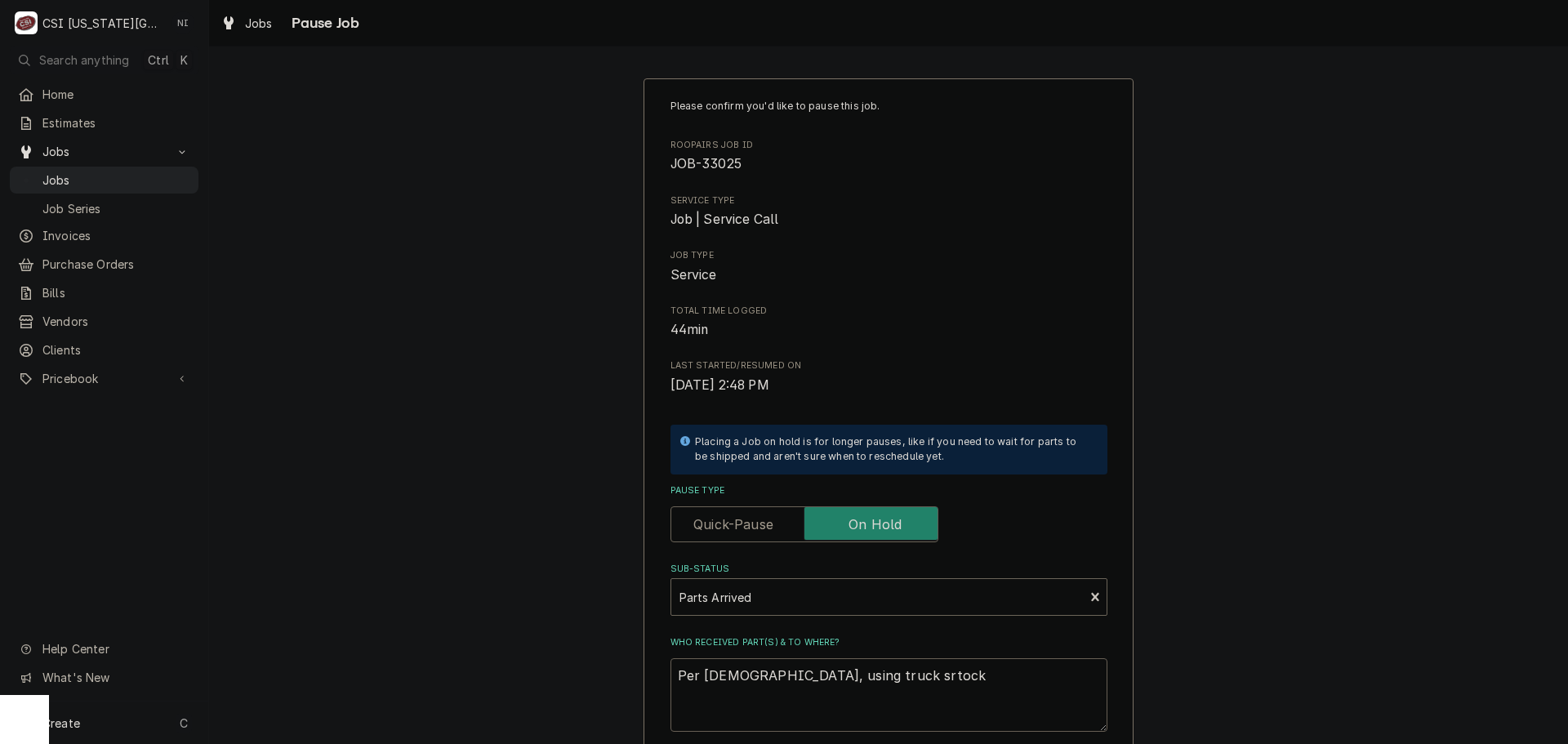
type textarea "Per christian, using truck srtoc"
type textarea "x"
type textarea "Per christian, using truck srto"
type textarea "x"
type textarea "Per christian, using truck srt"
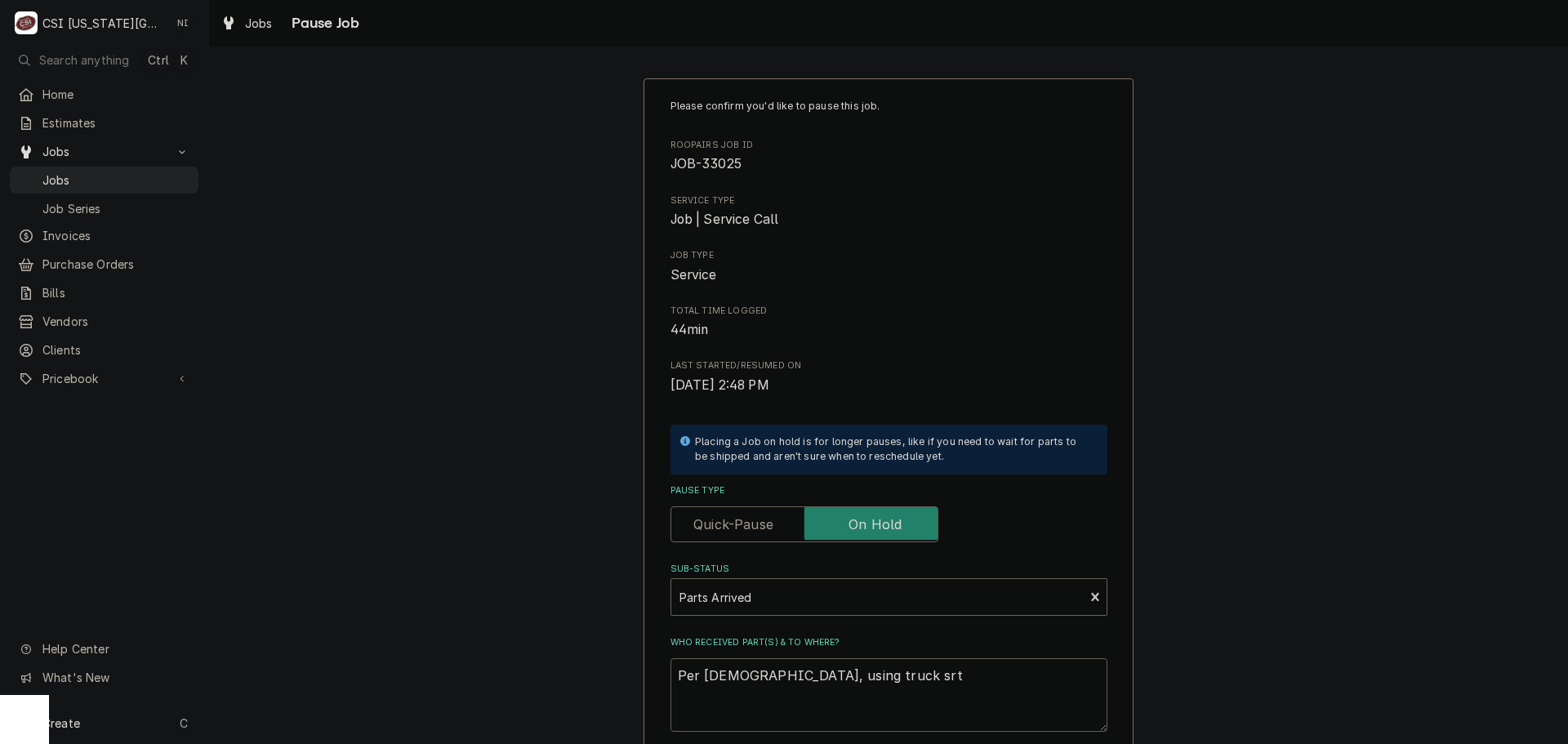
type textarea "x"
type textarea "Per christian, using truck sr"
type textarea "x"
type textarea "Per christian, using truck s"
type textarea "x"
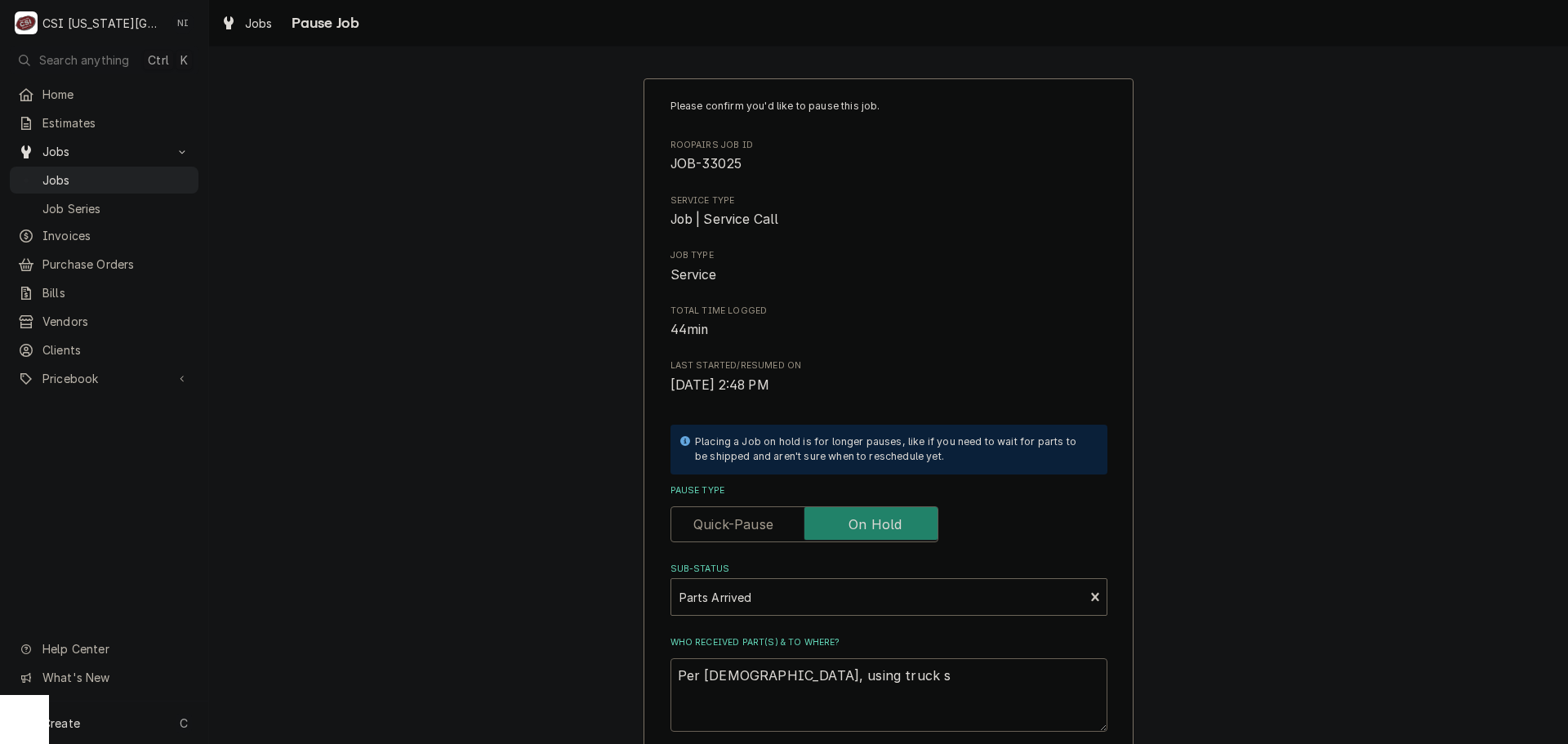
type textarea "Per christian, using truck st"
type textarea "x"
type textarea "Per christian, using truck sto"
type textarea "x"
type textarea "Per christian, using truck stoc"
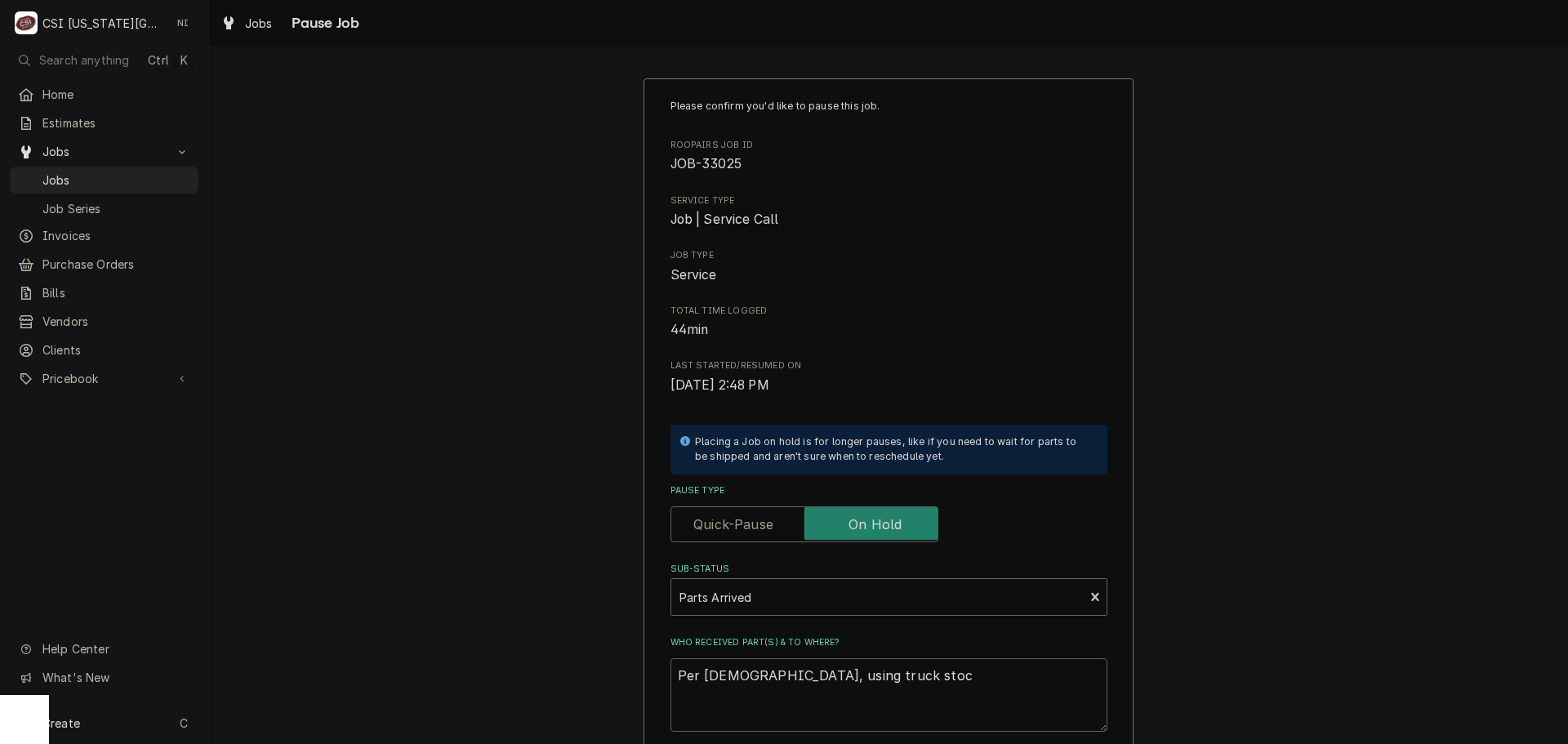
type textarea "x"
type textarea "Per christian, using truck stock"
type textarea "x"
type textarea "Per christian, using truck stock"
click at [735, 680] on textarea "Per christian, using truck stock" at bounding box center [889, 694] width 437 height 73
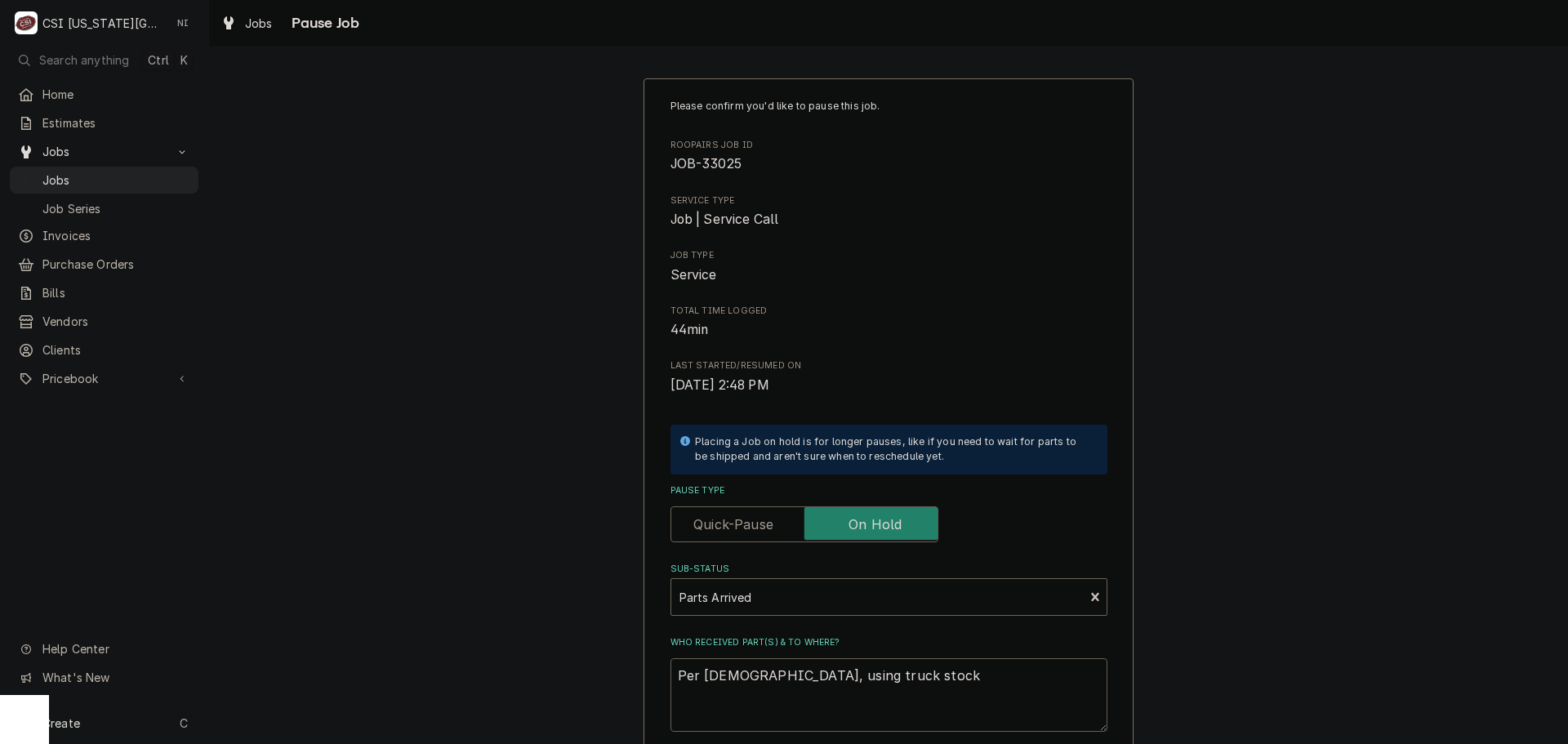
type textarea "x"
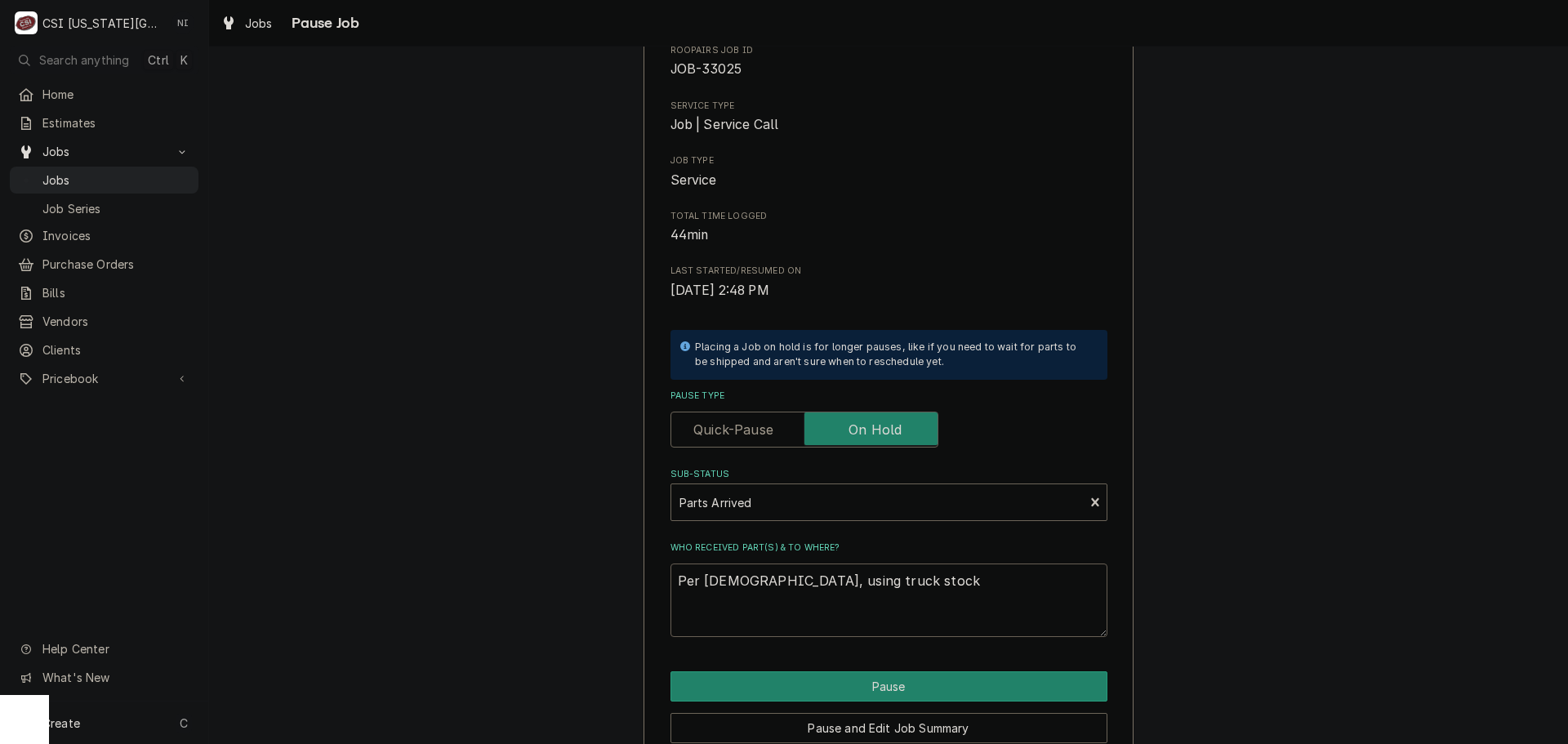
scroll to position [171, 0]
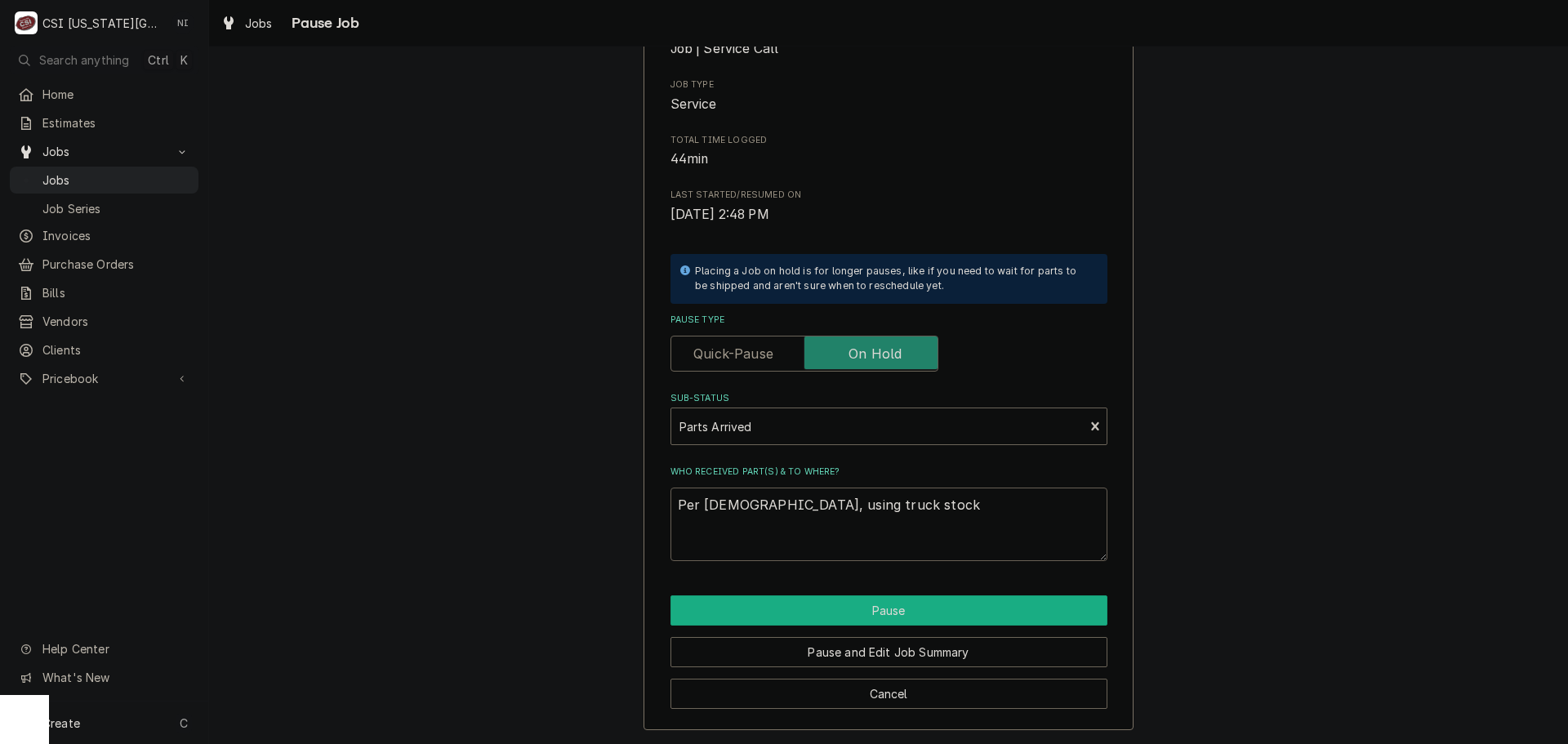
type textarea "Per Christian, using truck stock"
click at [880, 610] on button "Pause" at bounding box center [889, 610] width 437 height 31
type textarea "x"
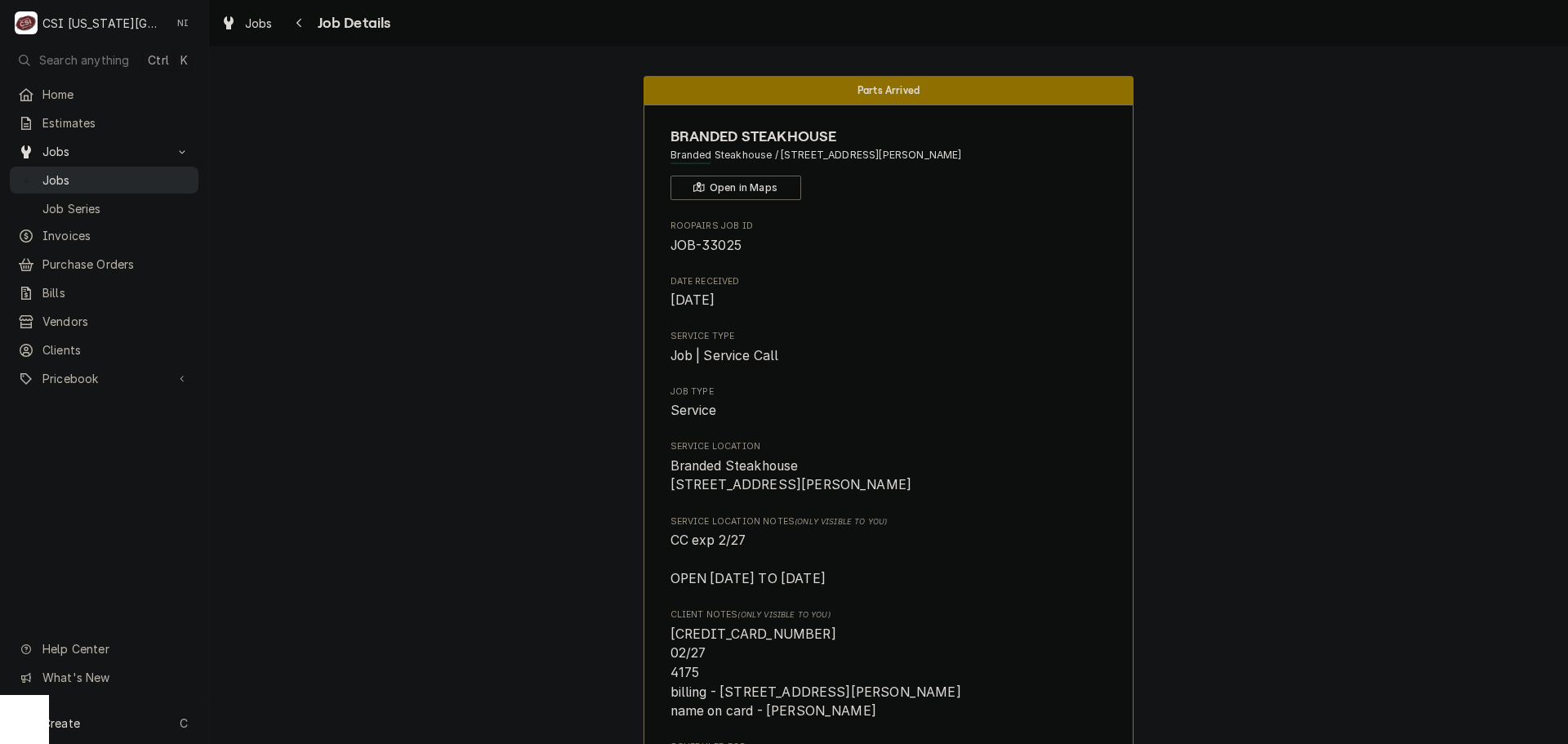
click at [76, 172] on span "Jobs" at bounding box center [116, 180] width 148 height 17
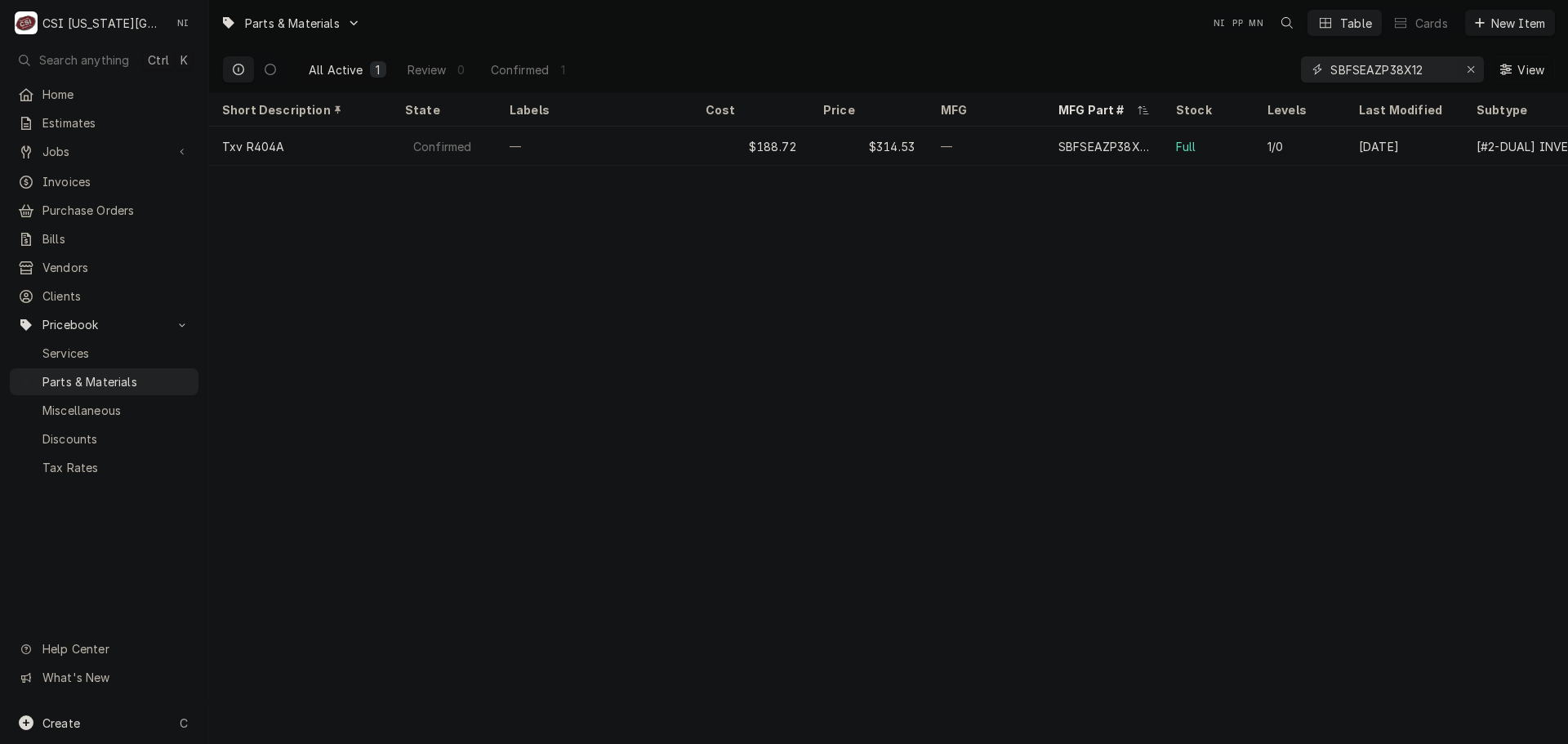
click at [1477, 67] on div "Erase input" at bounding box center [1471, 69] width 16 height 16
paste input "421ABC-02"
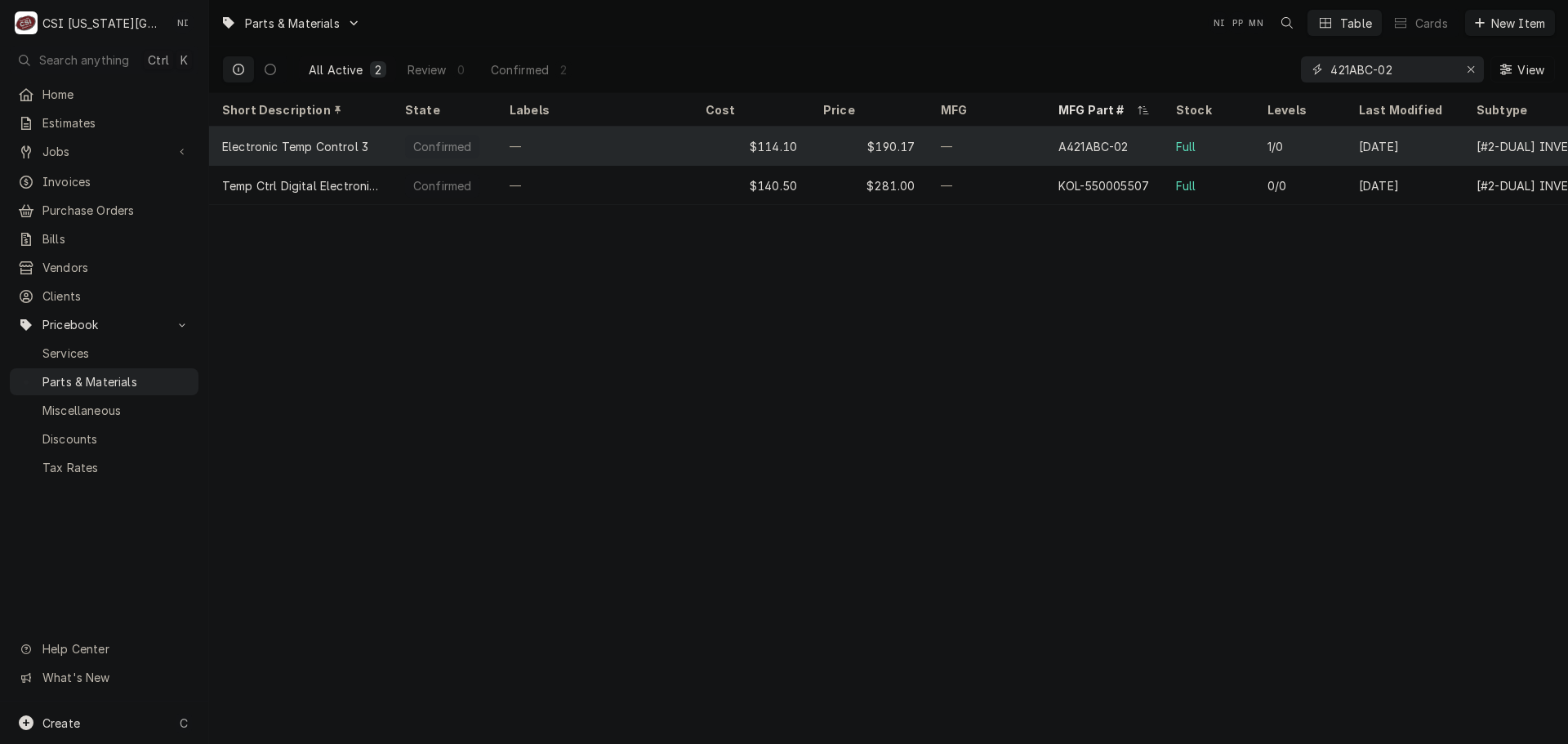
type input "421ABC-02"
click at [992, 145] on div "—" at bounding box center [986, 146] width 117 height 39
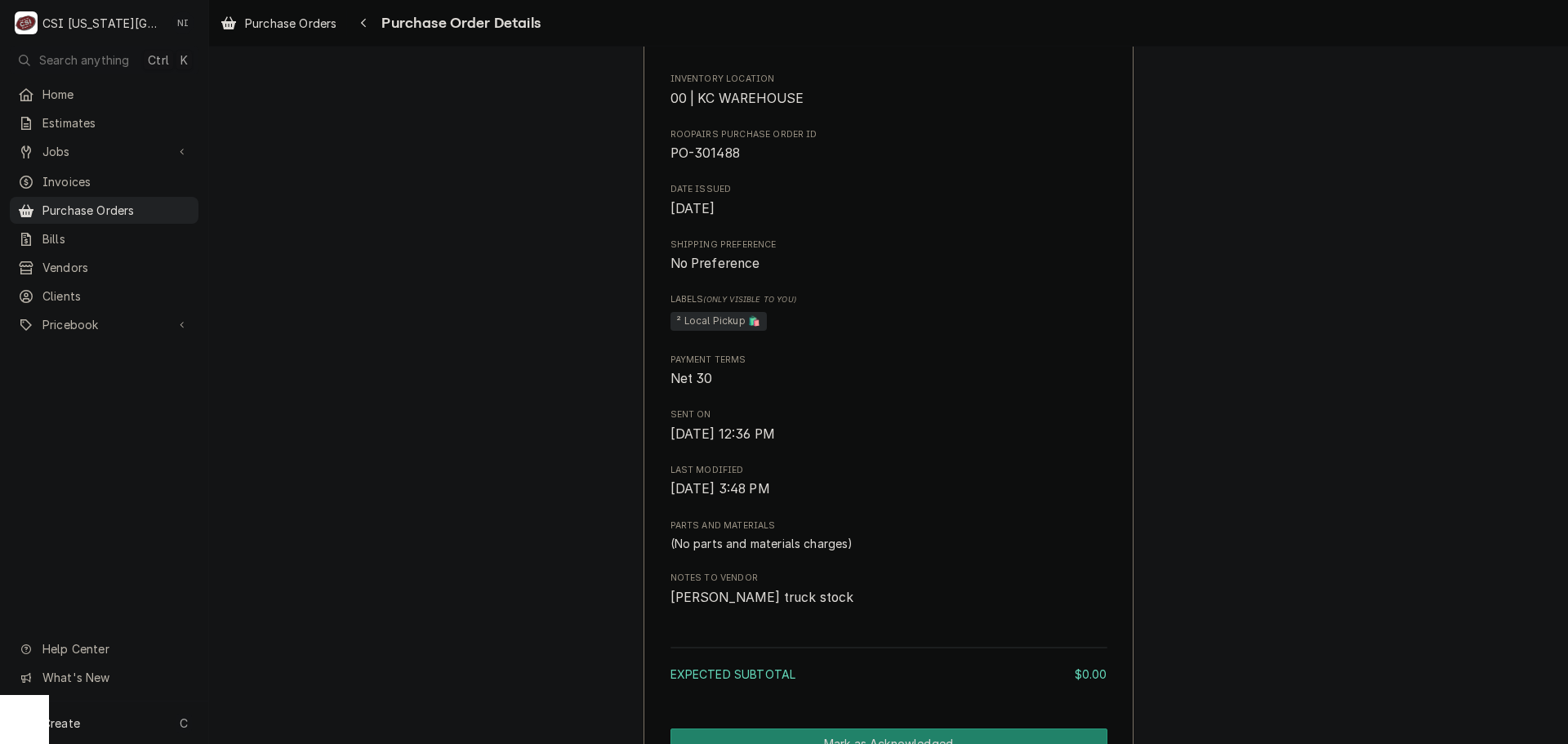
scroll to position [917, 0]
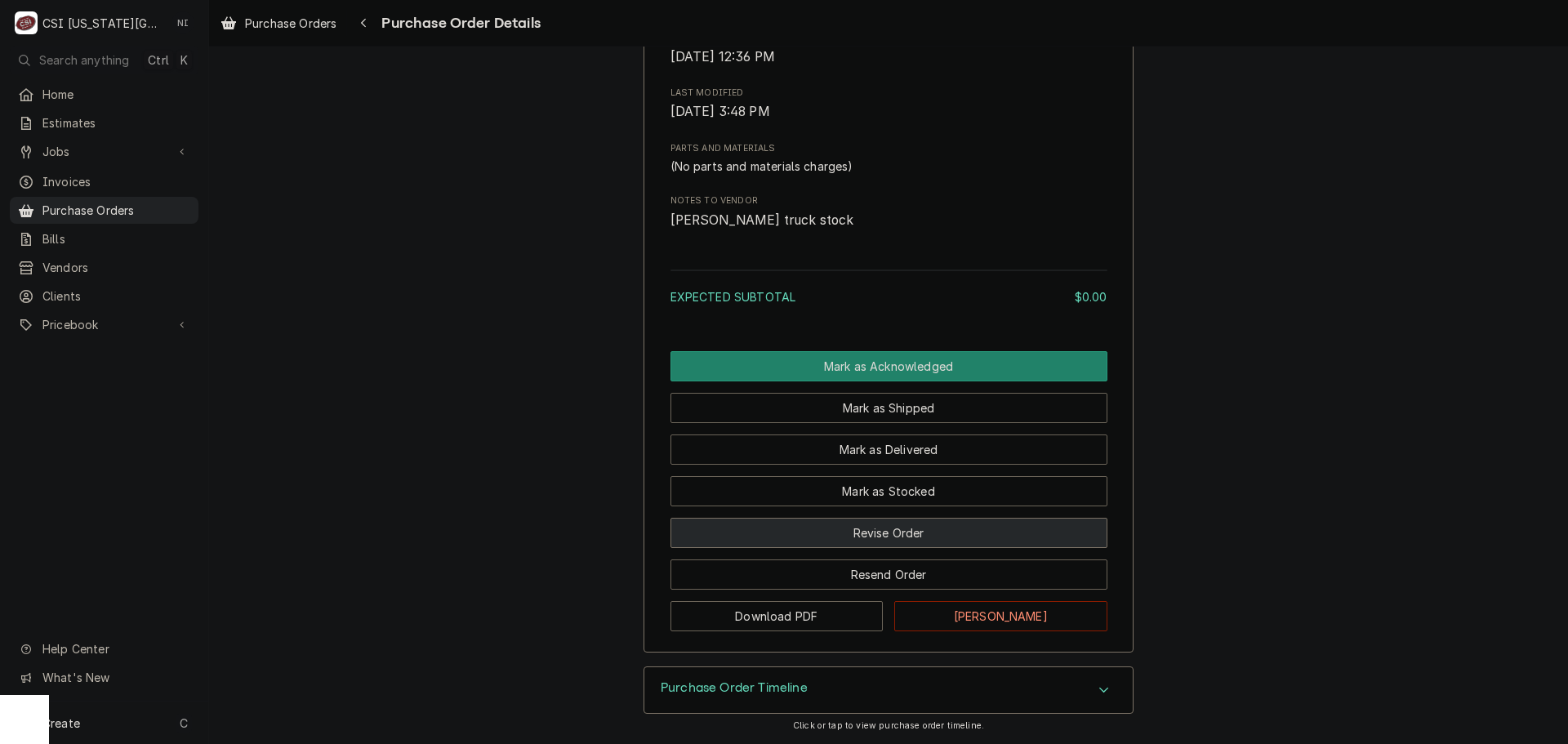
click at [892, 529] on button "Revise Order" at bounding box center [889, 533] width 437 height 31
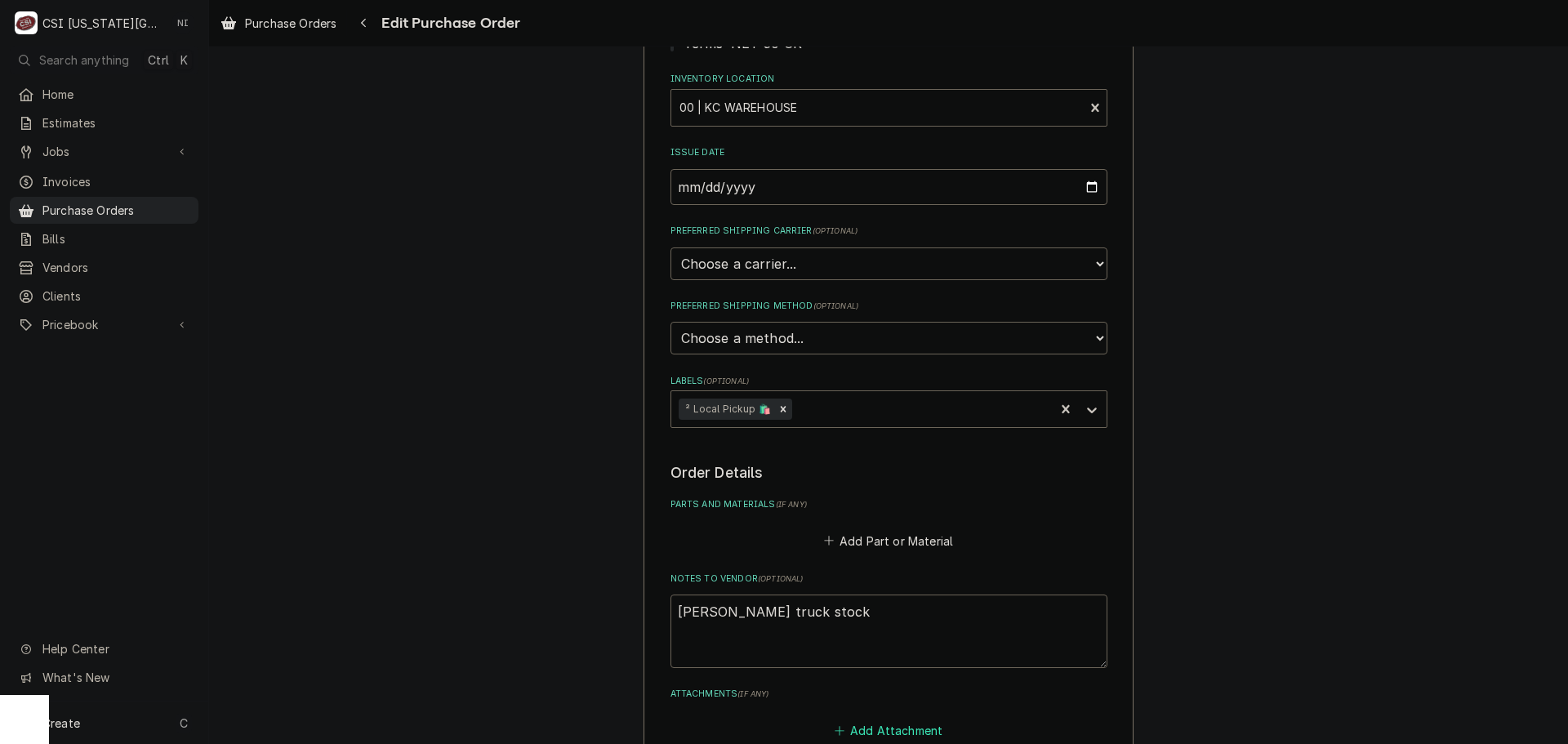
scroll to position [521, 0]
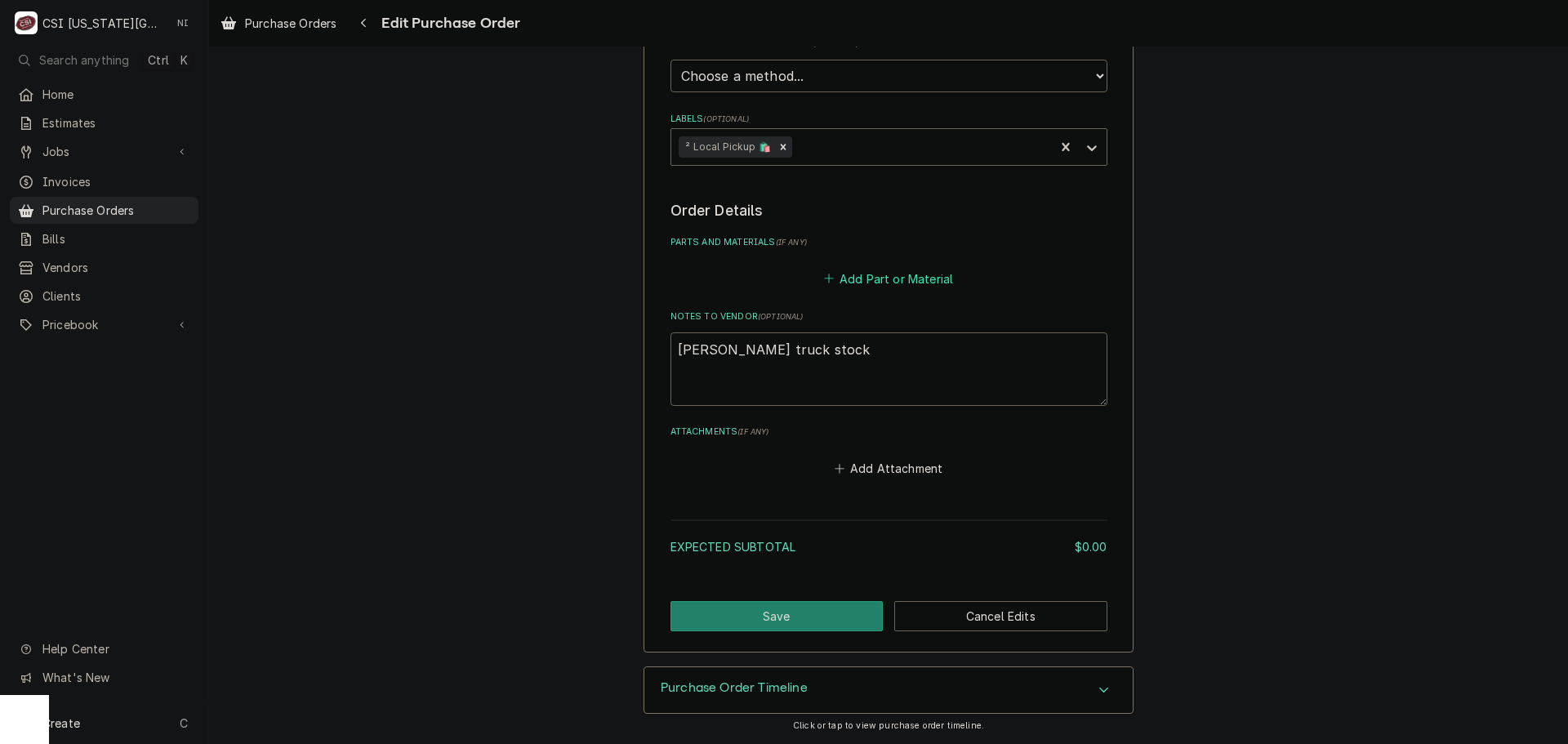
click at [877, 281] on button "Add Part or Material" at bounding box center [888, 279] width 134 height 23
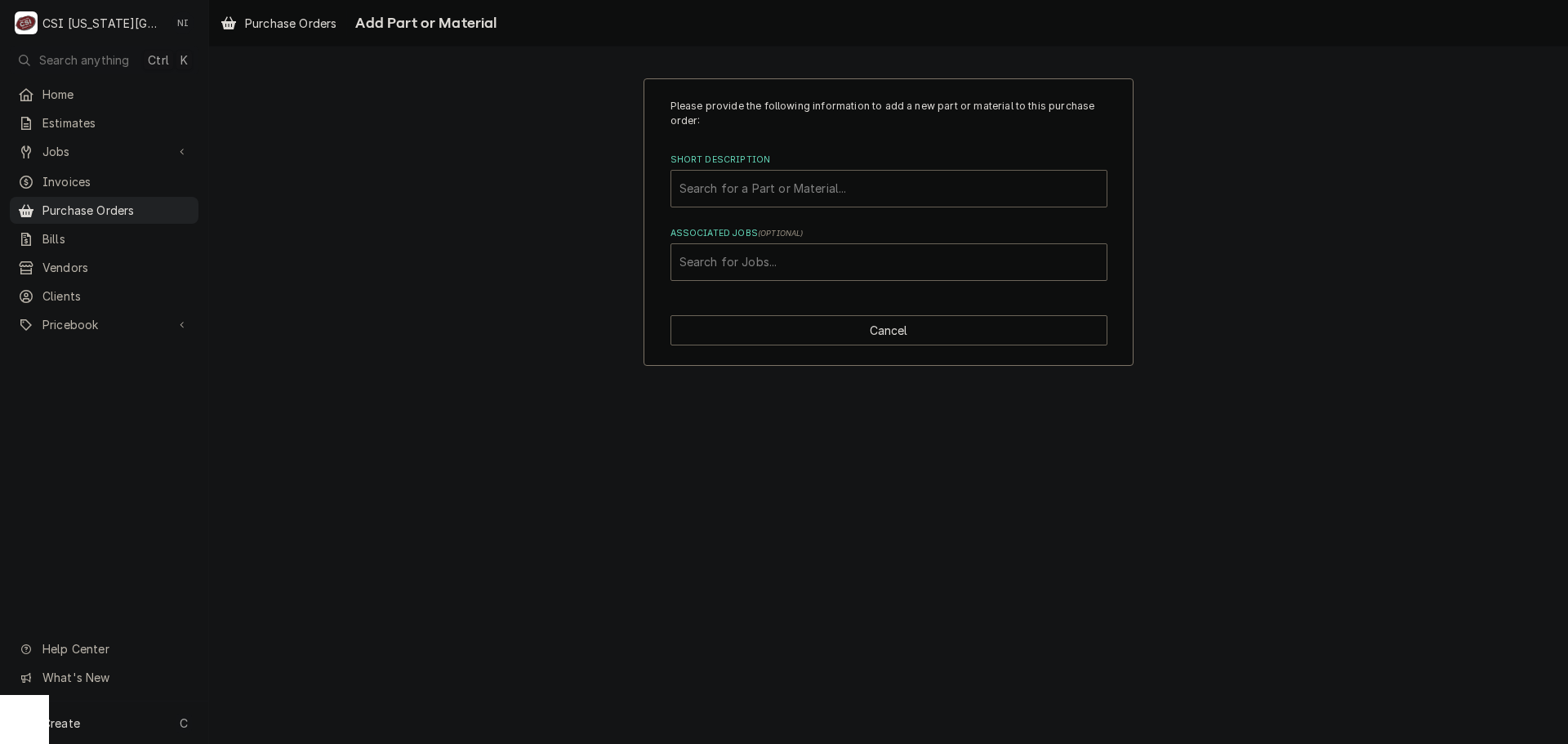
click at [833, 191] on div "Short Description" at bounding box center [889, 188] width 419 height 30
type input "nitro"
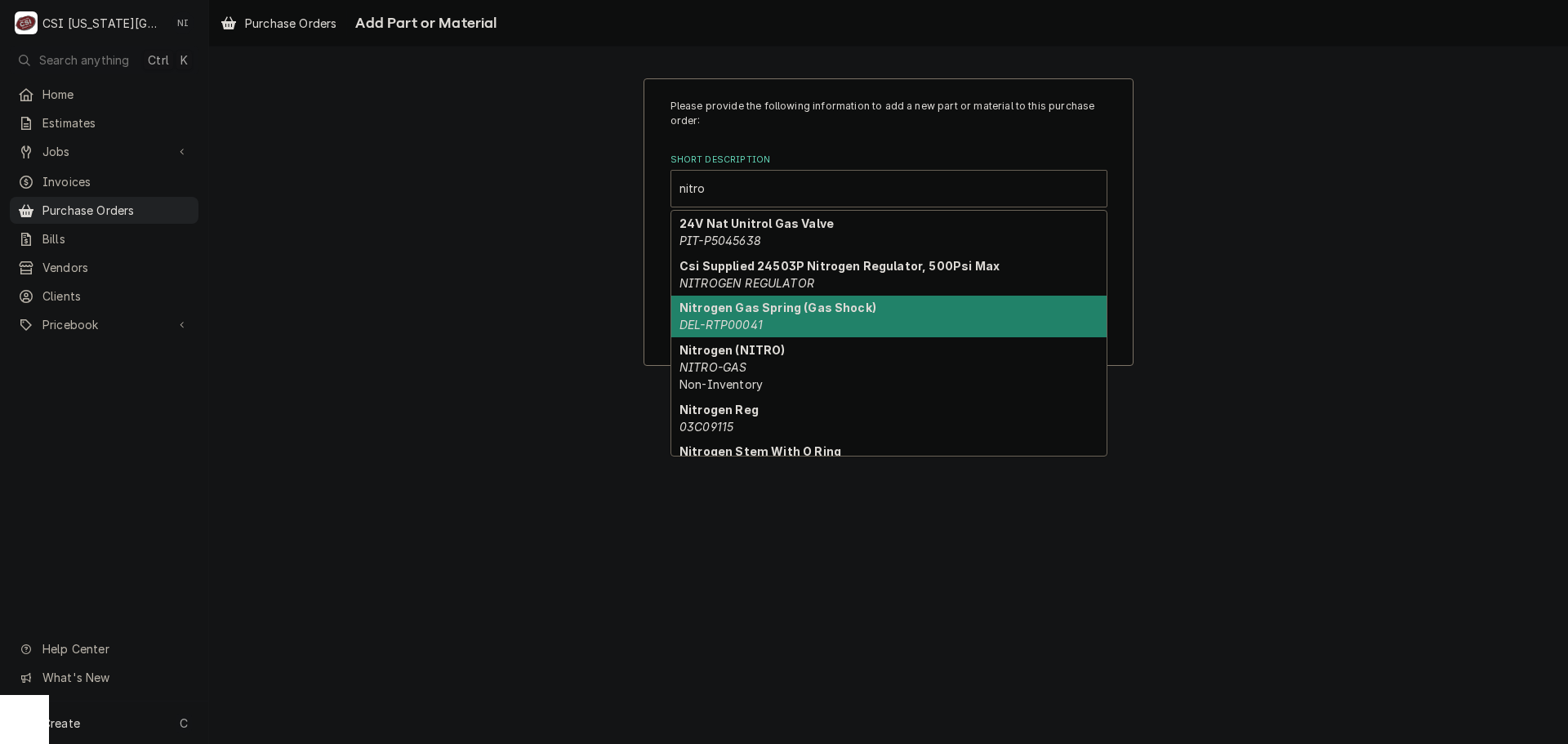
click at [765, 365] on div "Nitrogen (NITRO) NITRO-GAS Non-Inventory" at bounding box center [889, 367] width 435 height 60
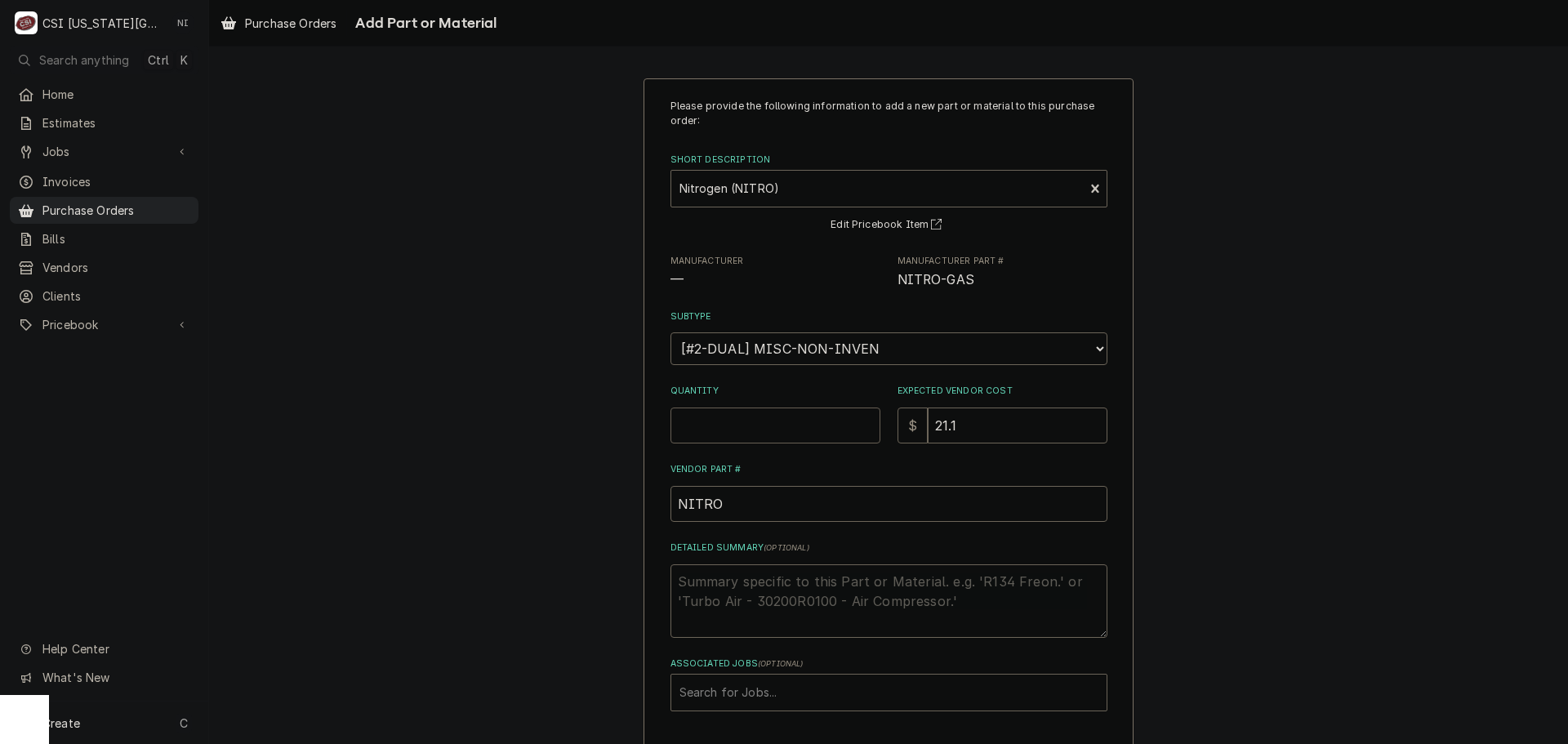
click at [747, 424] on input "Quantity" at bounding box center [775, 425] width 210 height 36
type textarea "x"
type input "2"
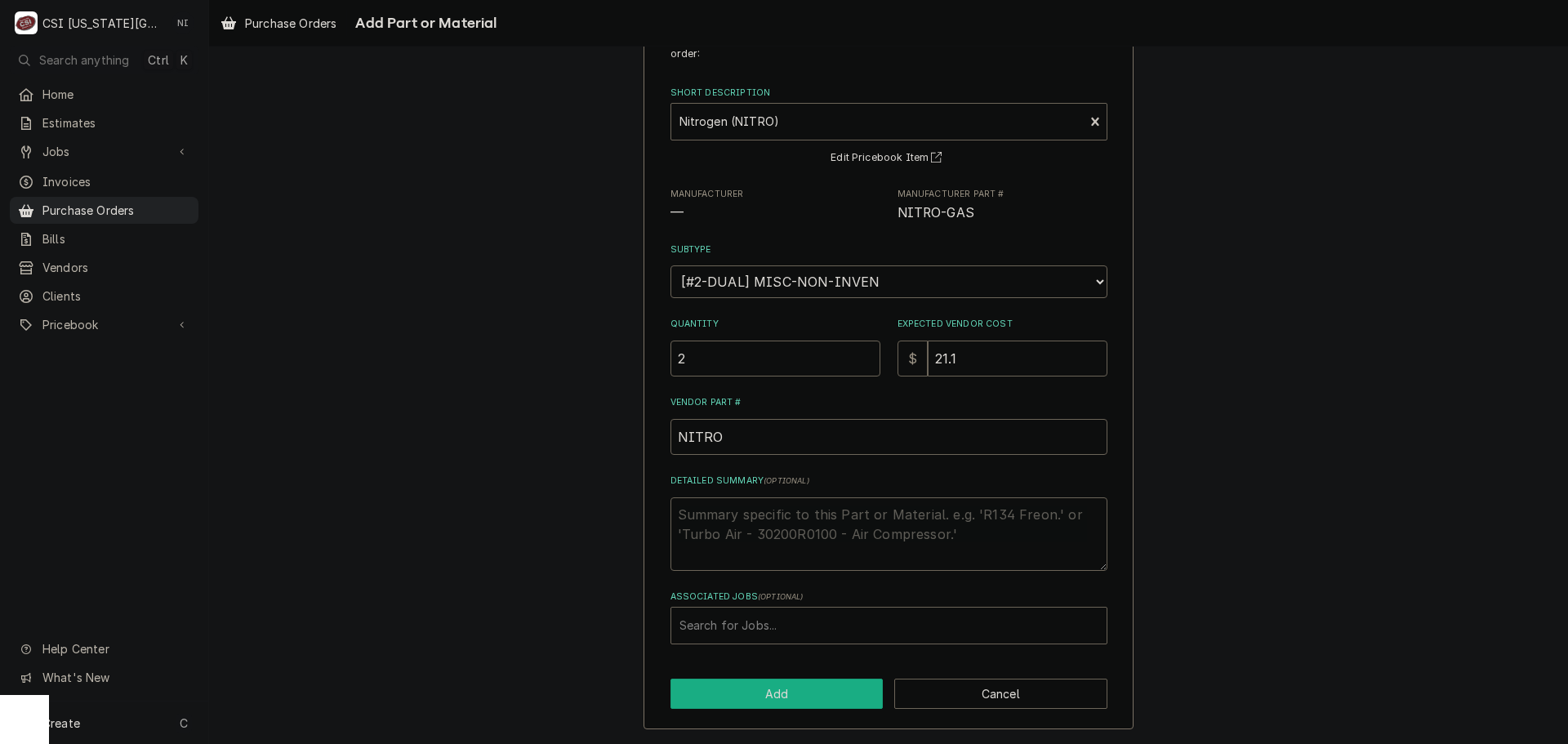
click at [815, 692] on button "Add" at bounding box center [777, 694] width 214 height 31
type textarea "x"
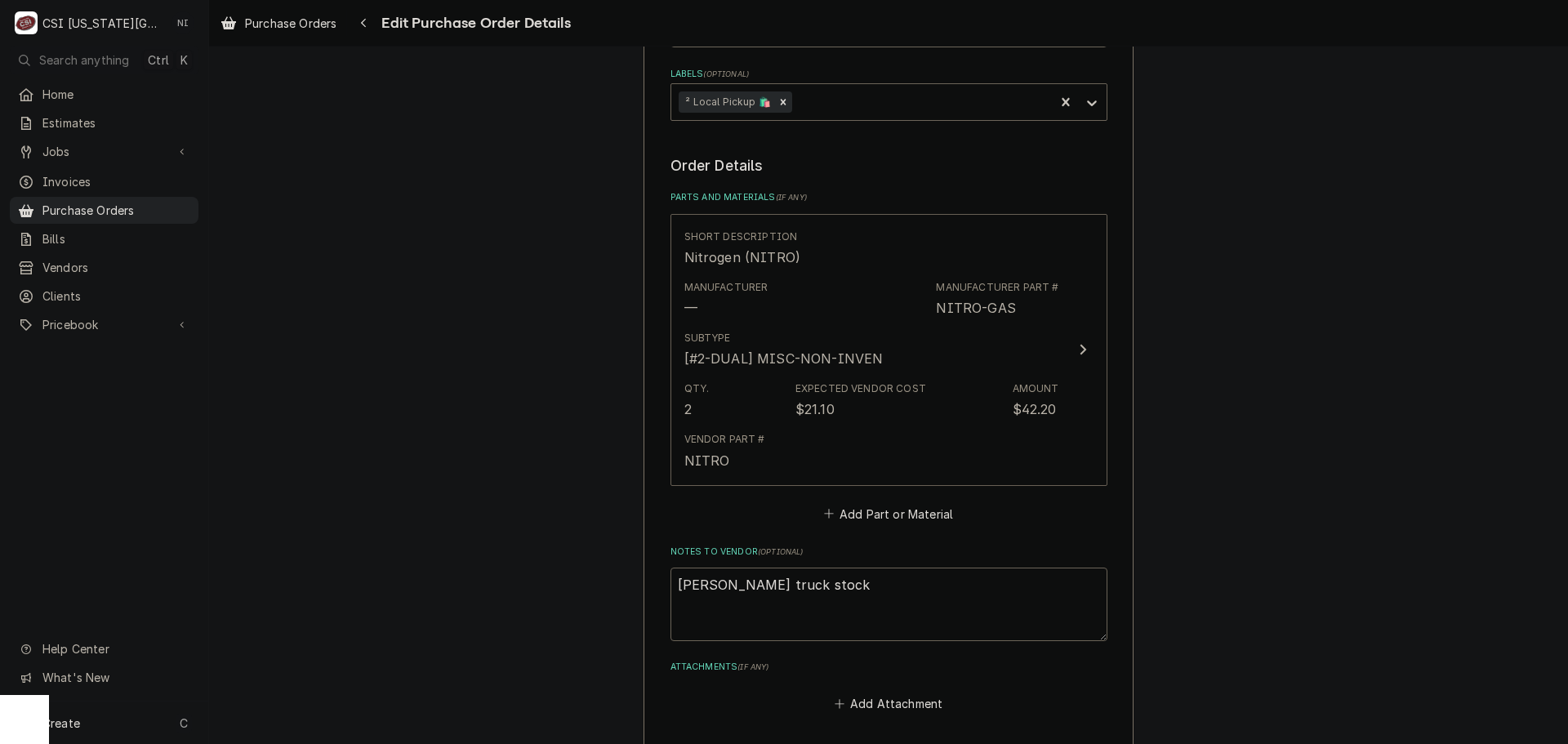
scroll to position [602, 0]
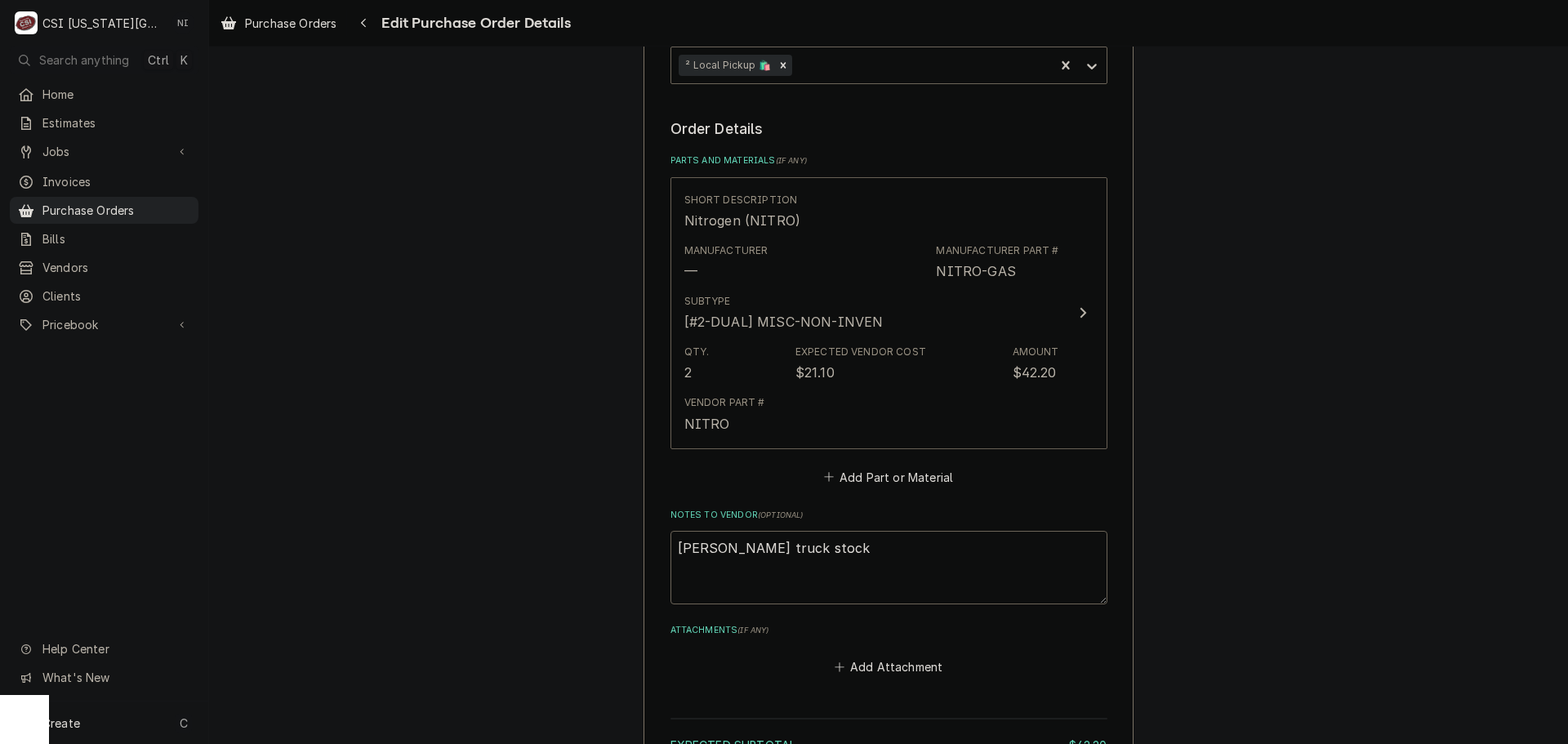
click at [896, 492] on fieldset "Order Details Parts and Materials ( if any ) Short Description Nitrogen (NITRO)…" at bounding box center [889, 398] width 437 height 560
click at [873, 470] on button "Add Part or Material" at bounding box center [888, 477] width 134 height 23
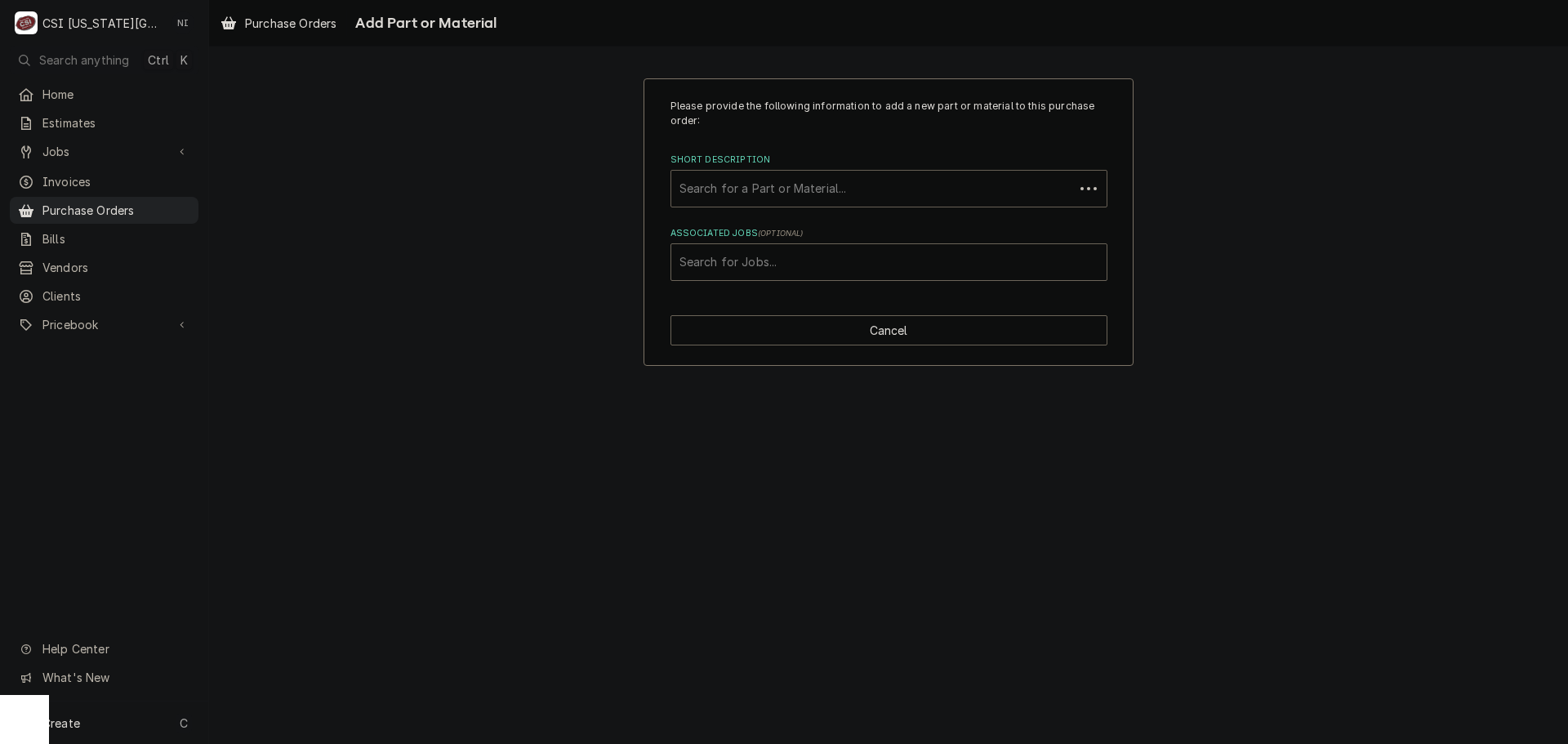
click at [812, 191] on div "Short Description" at bounding box center [873, 188] width 386 height 30
type input "r-290 ref"
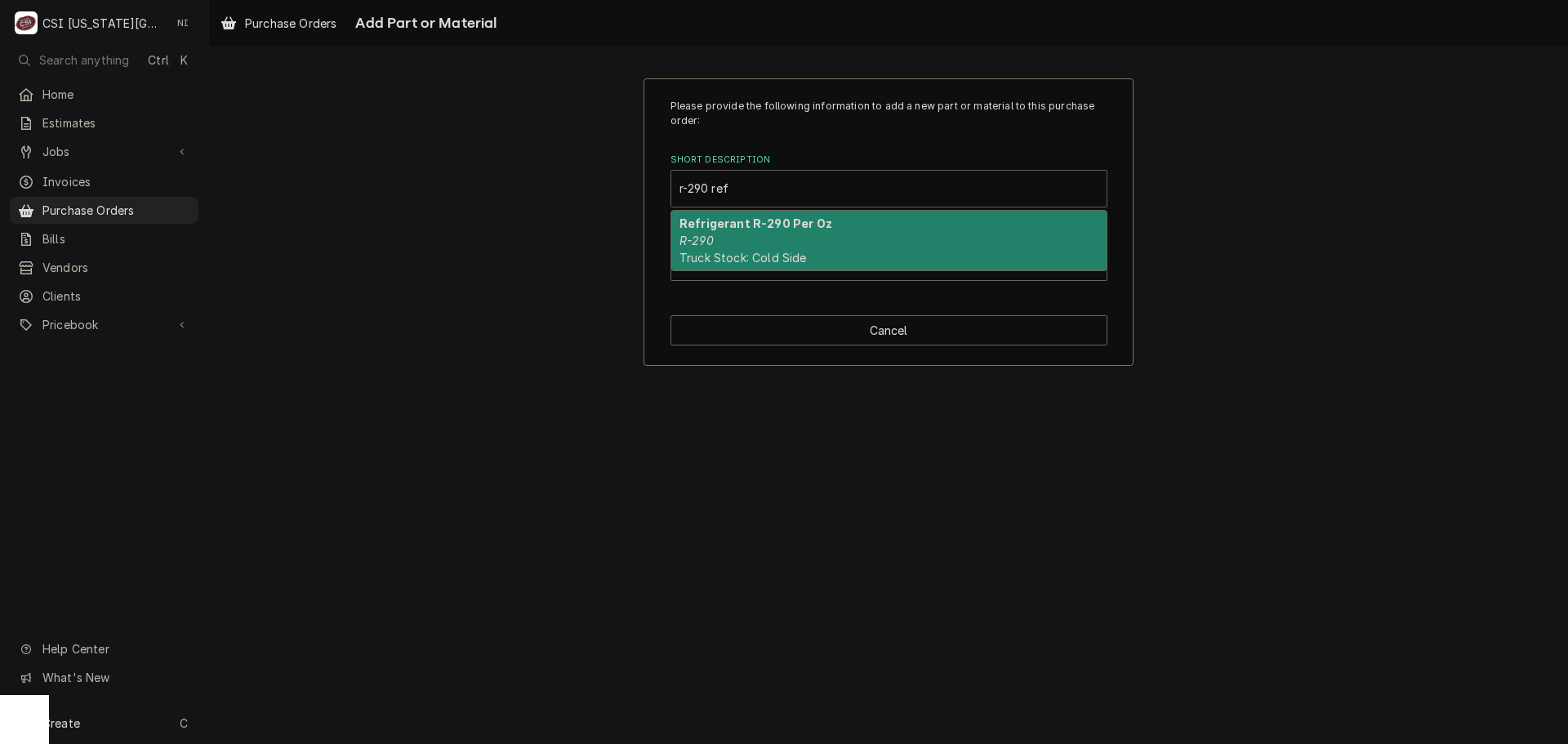
click at [711, 263] on span "Truck Stock: Cold Side" at bounding box center [744, 258] width 128 height 14
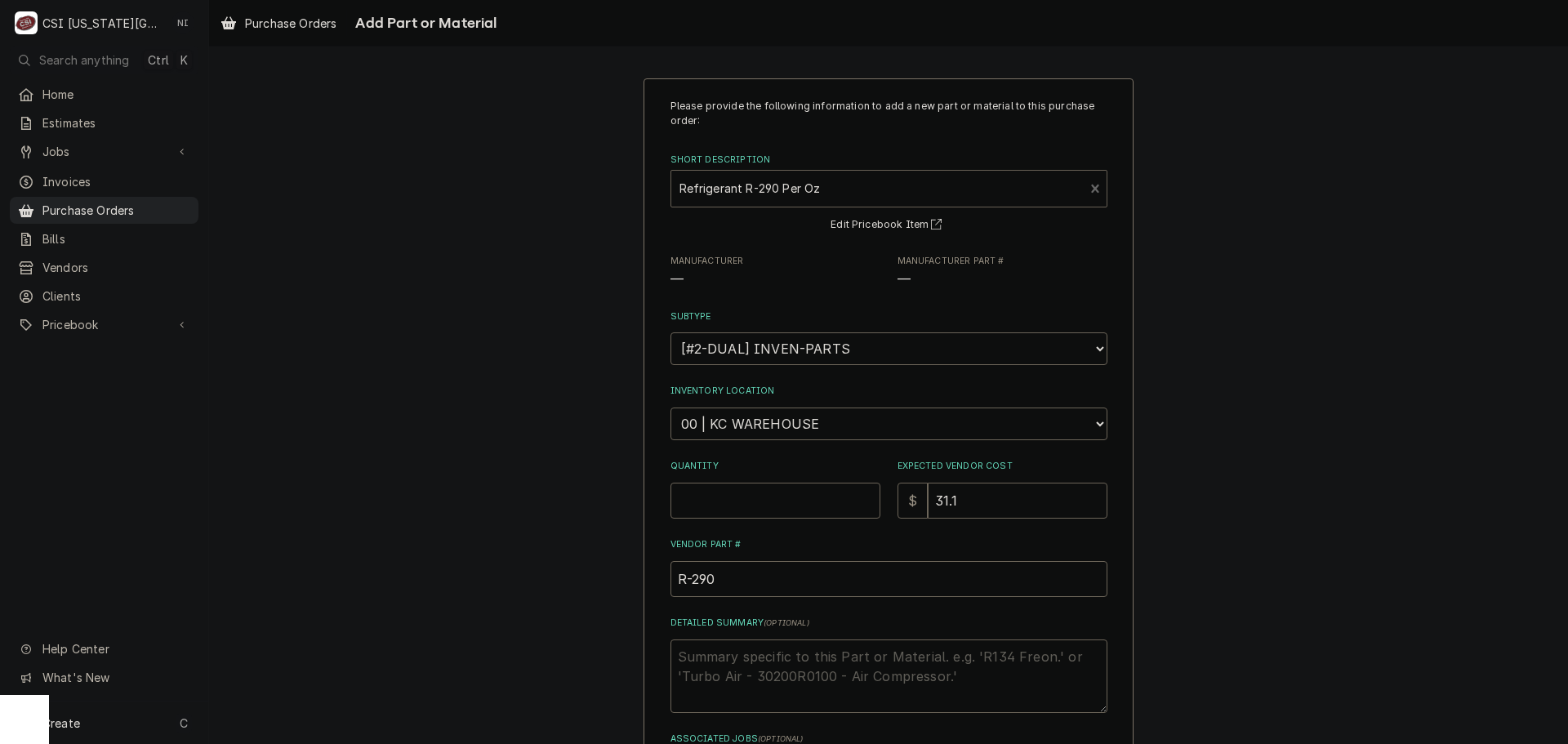
type textarea "x"
drag, startPoint x: 759, startPoint y: 421, endPoint x: 763, endPoint y: 409, distance: 12.6
click at [759, 421] on select "Choose a location... 00 | KC WAREHOUSE 00 | MAIN WAREHOUSE 01 | BRIAN BREAZIER …" at bounding box center [889, 424] width 437 height 32
select select "2772"
click at [671, 407] on select "Choose a location... 00 | KC WAREHOUSE 00 | MAIN WAREHOUSE 01 | BRIAN BREAZIER …" at bounding box center [889, 424] width 437 height 32
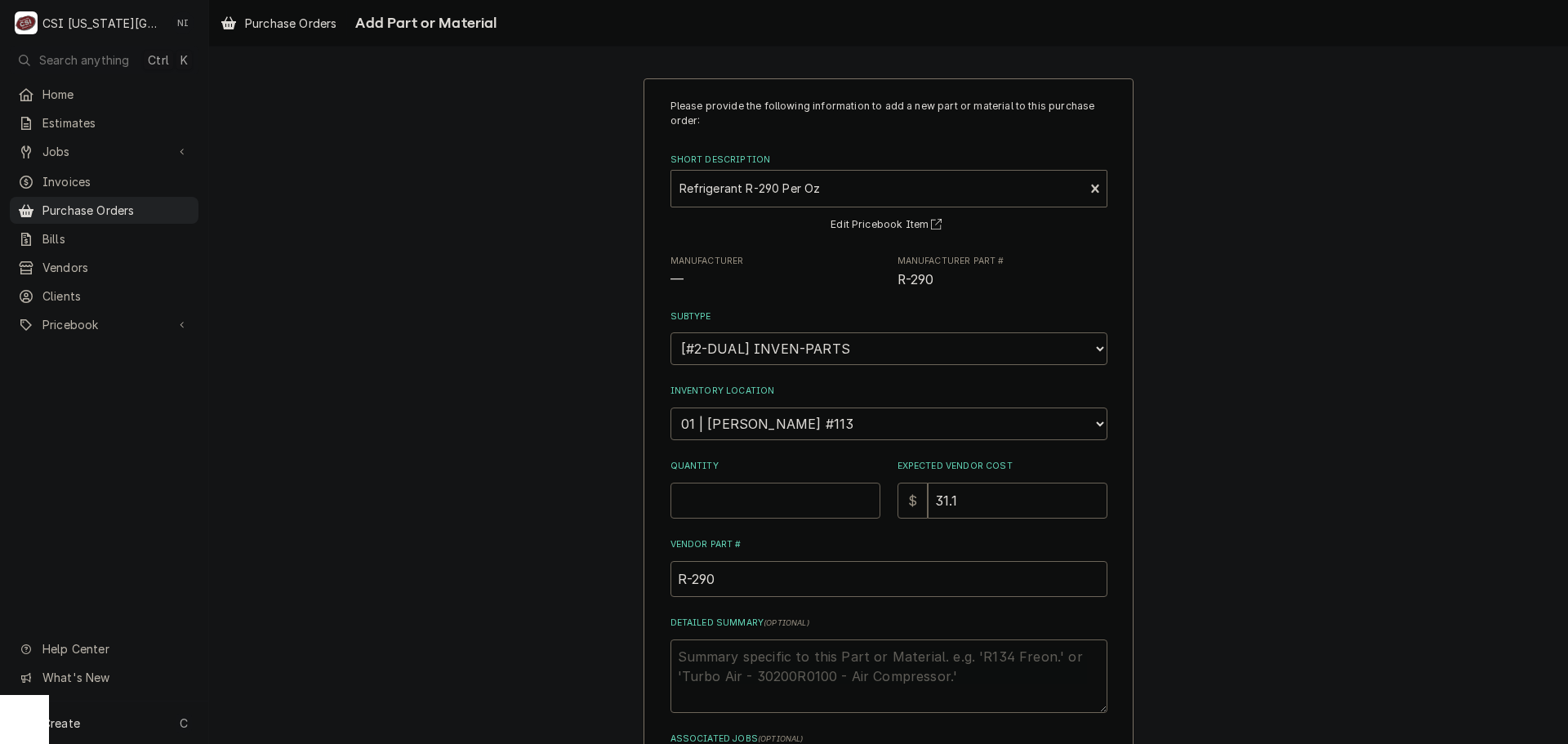
click at [759, 505] on input "Quantity" at bounding box center [775, 501] width 210 height 36
type textarea "x"
type input "1"
click at [569, 509] on div "Please provide the following information to add a new part or material to this …" at bounding box center [888, 475] width 1359 height 822
type textarea "x"
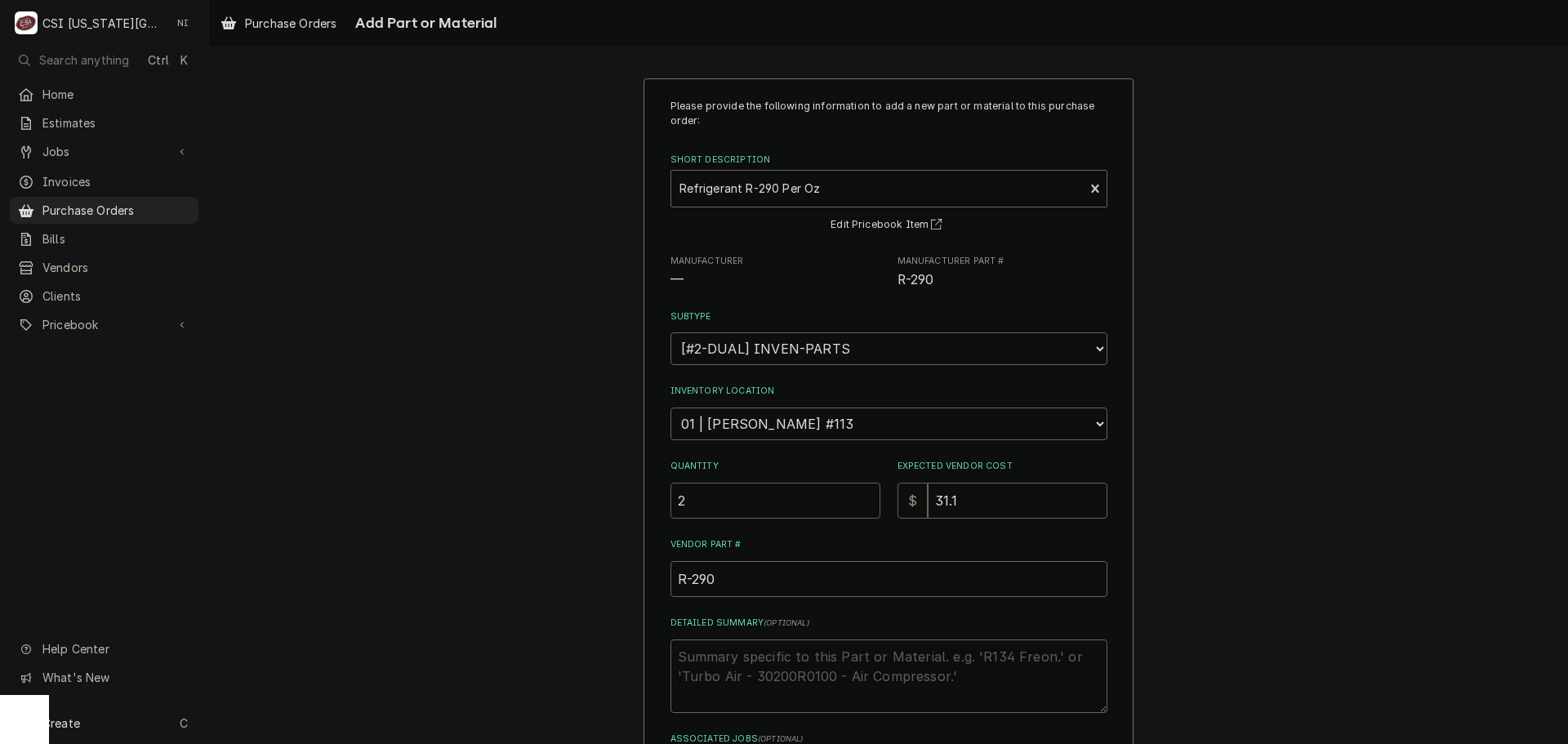
type input "2"
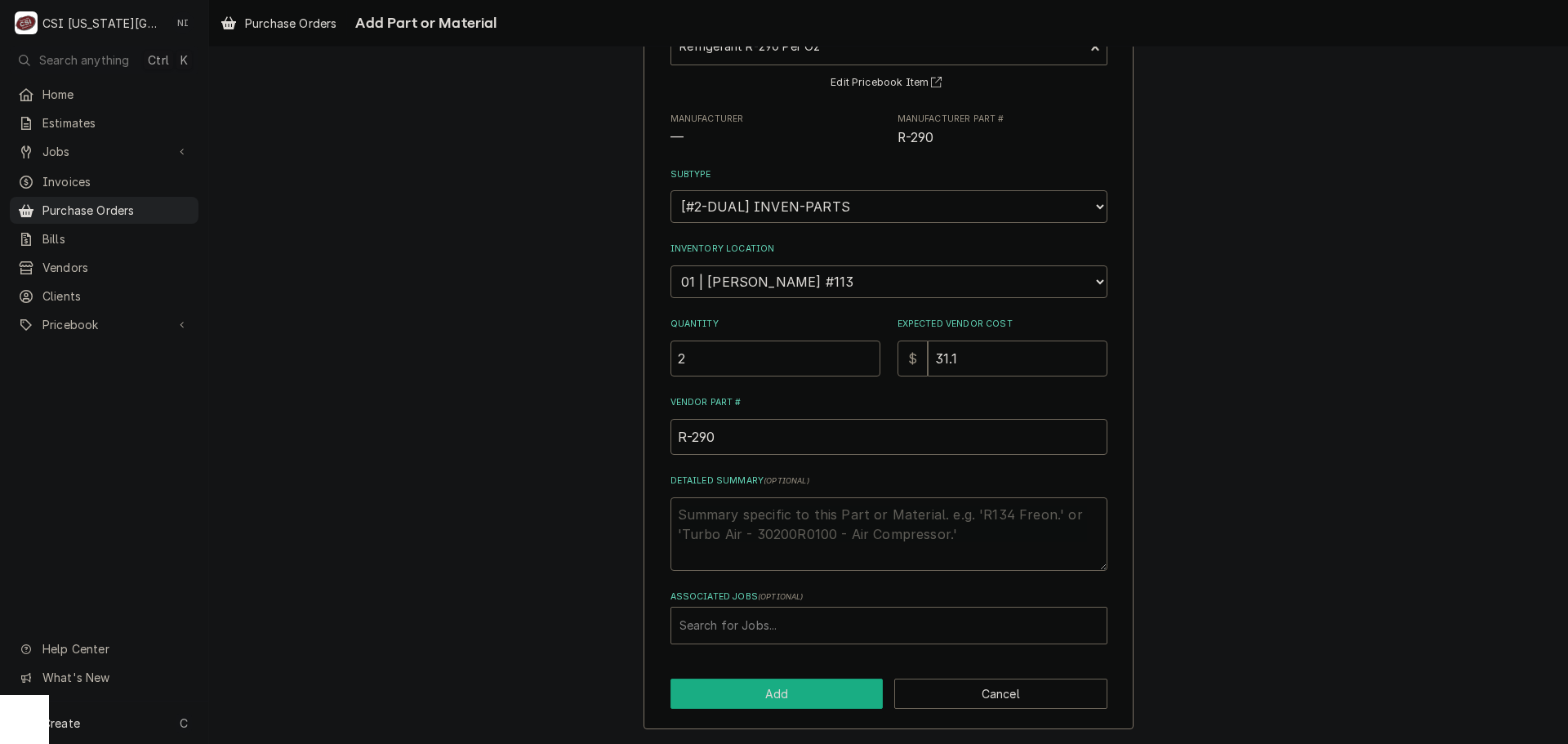
click at [751, 688] on button "Add" at bounding box center [777, 694] width 214 height 31
type textarea "x"
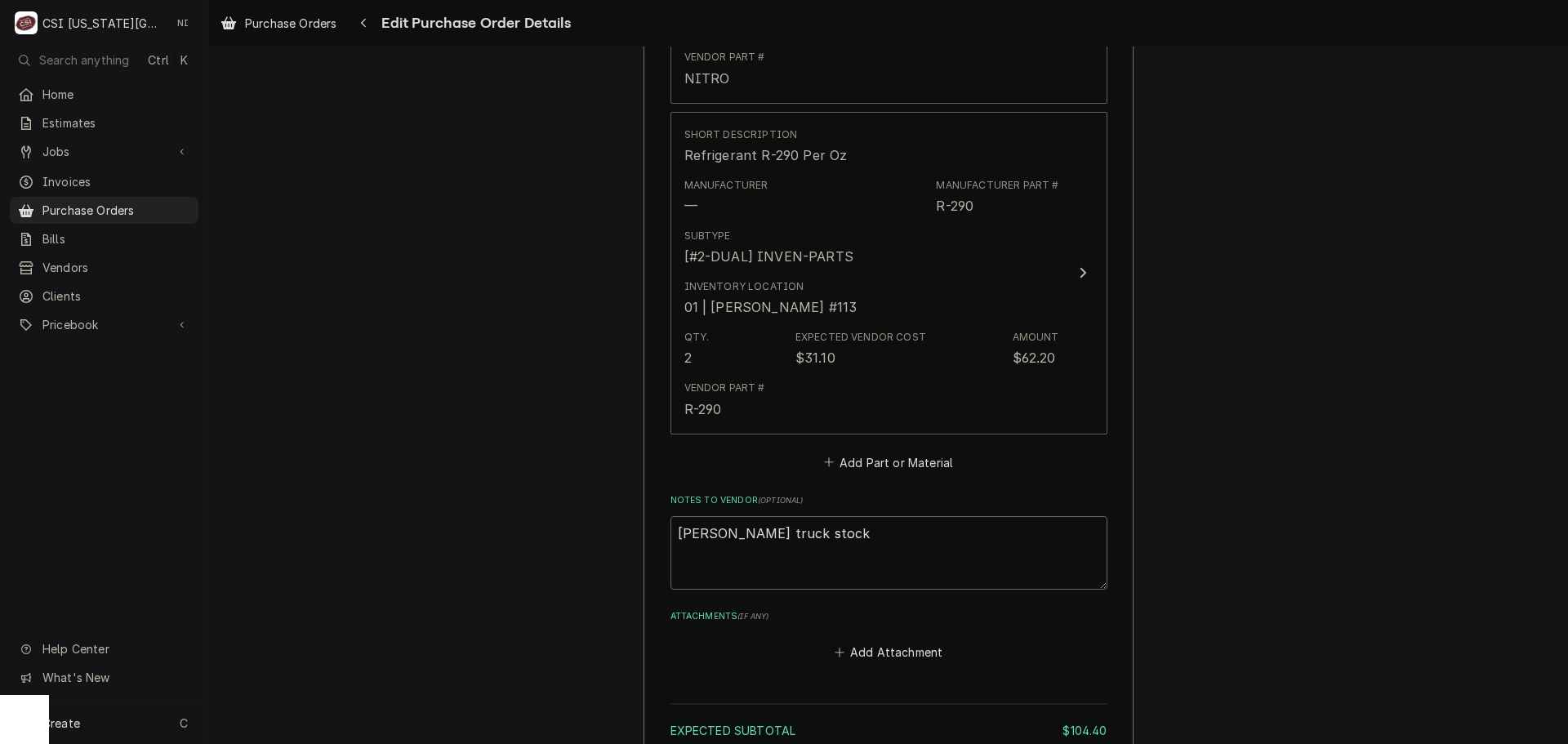
scroll to position [1092, 0]
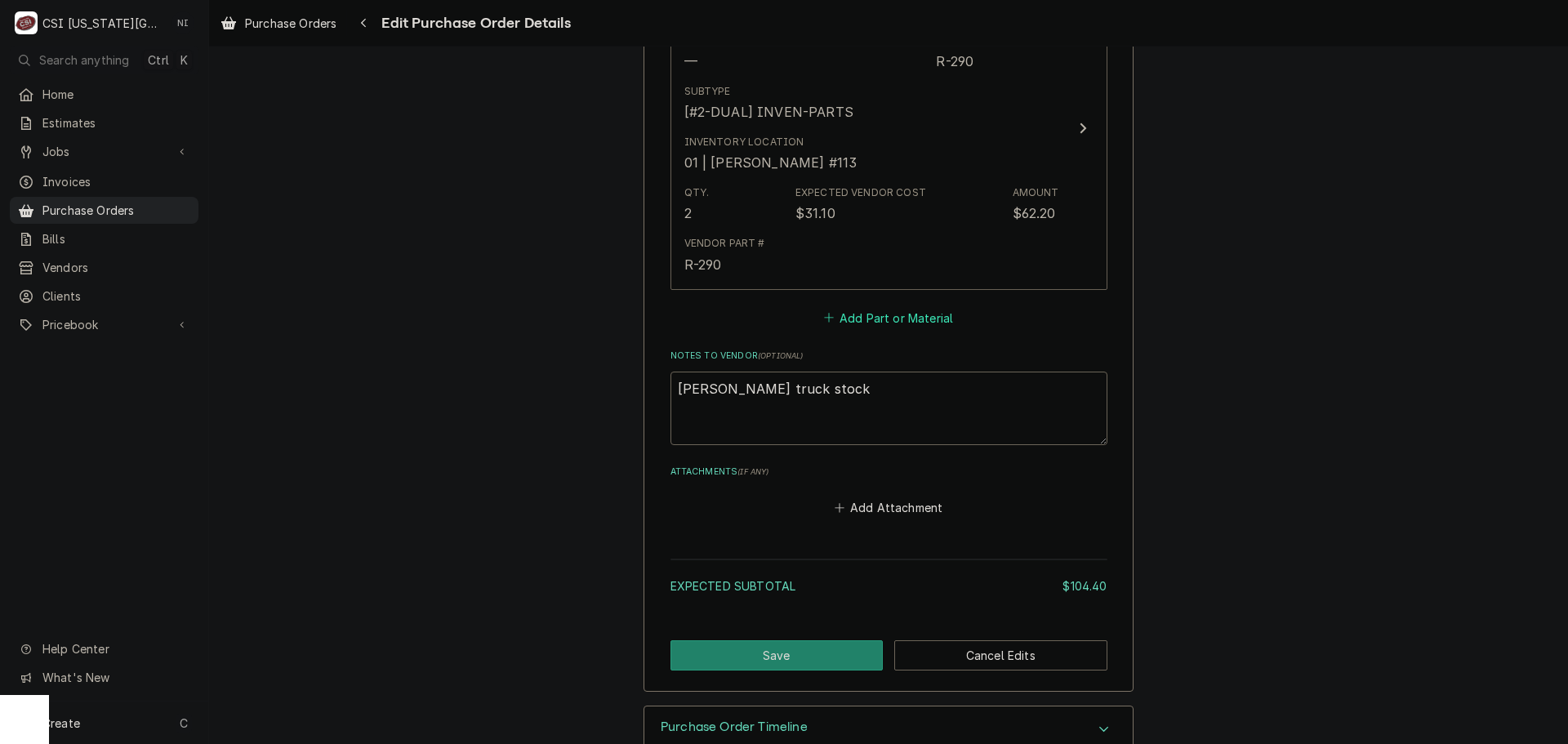
click at [867, 324] on button "Add Part or Material" at bounding box center [888, 318] width 134 height 23
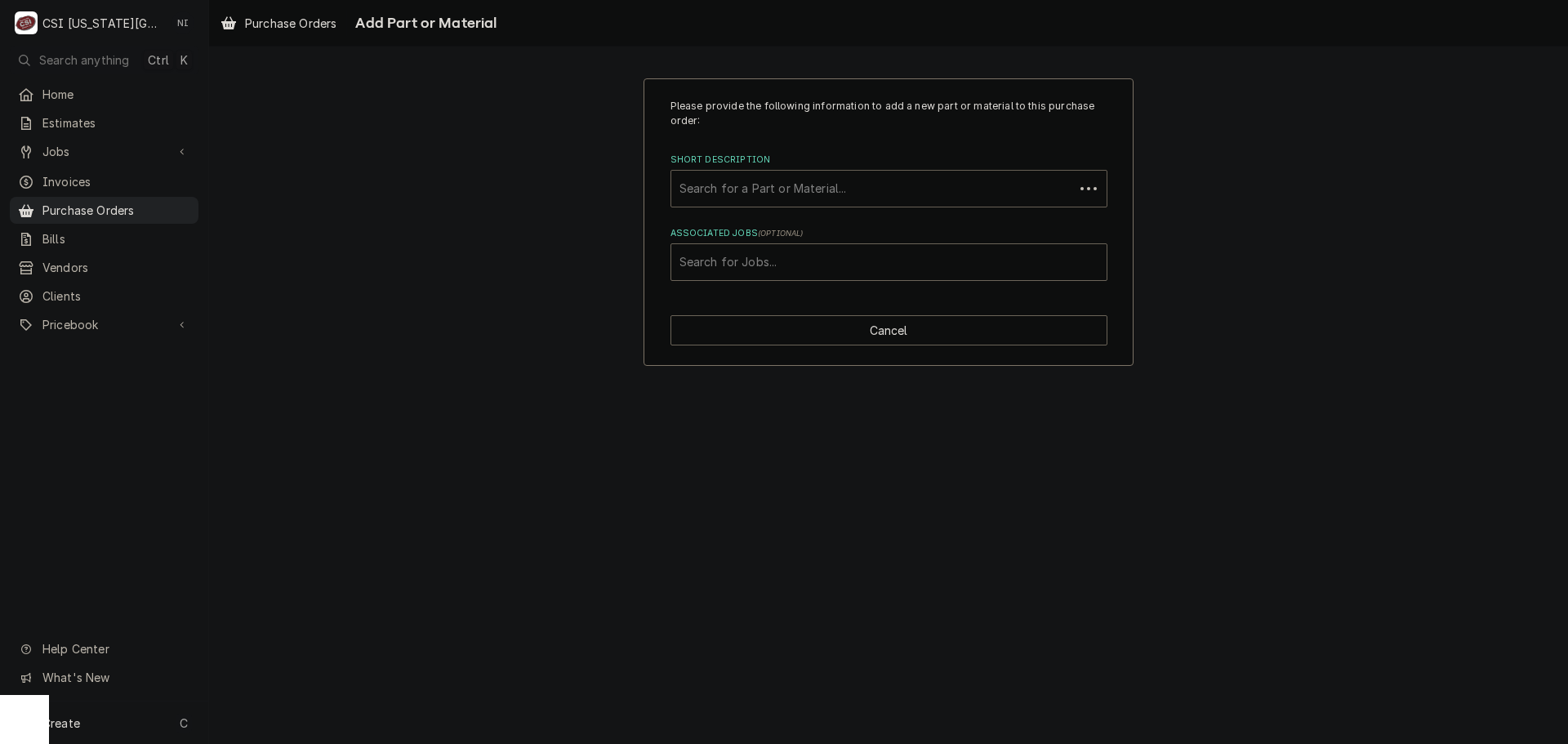
click at [772, 190] on div "Short Description" at bounding box center [873, 188] width 386 height 30
type input "a421abc"
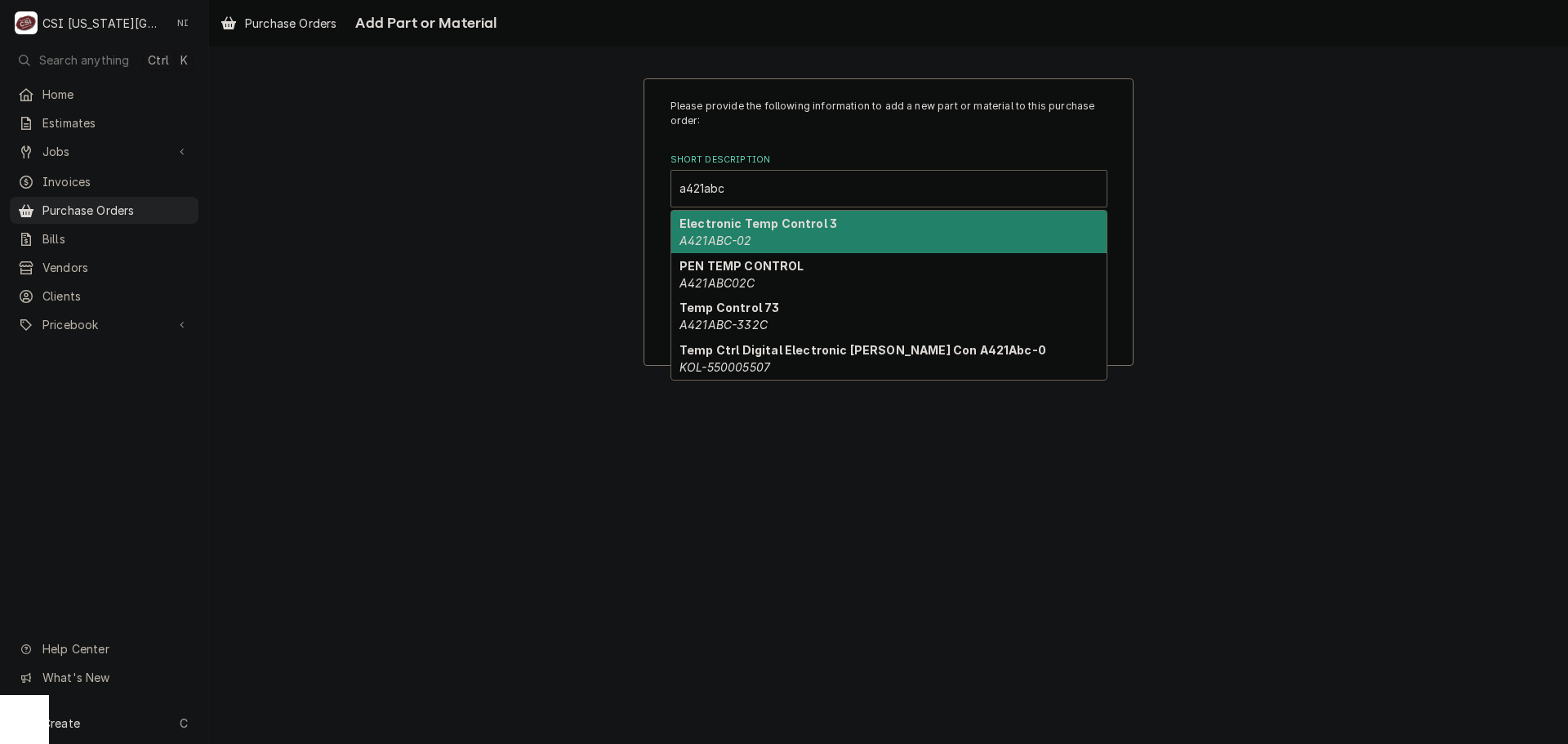
click at [799, 228] on strong "Electronic Temp Control 3" at bounding box center [758, 223] width 157 height 14
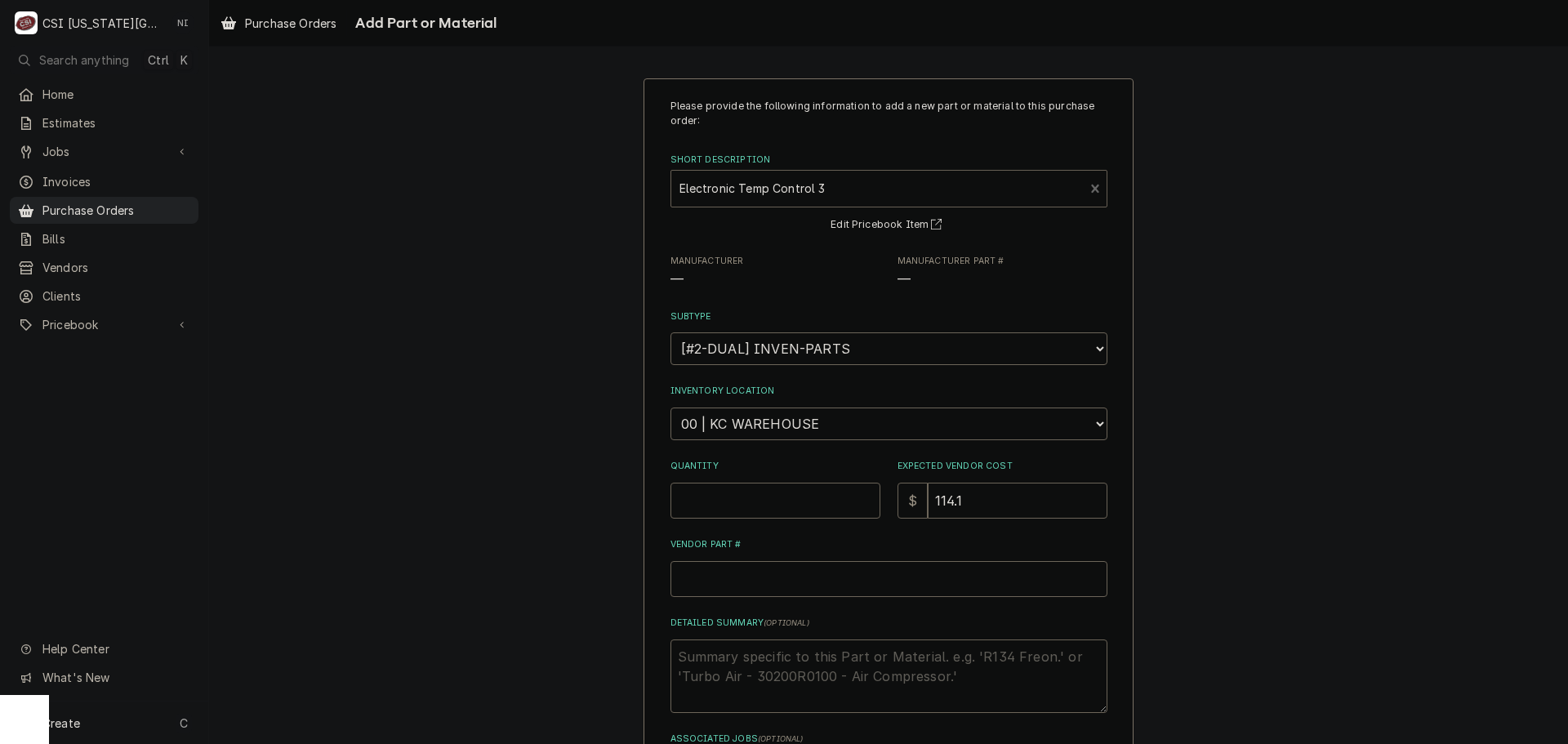
type textarea "x"
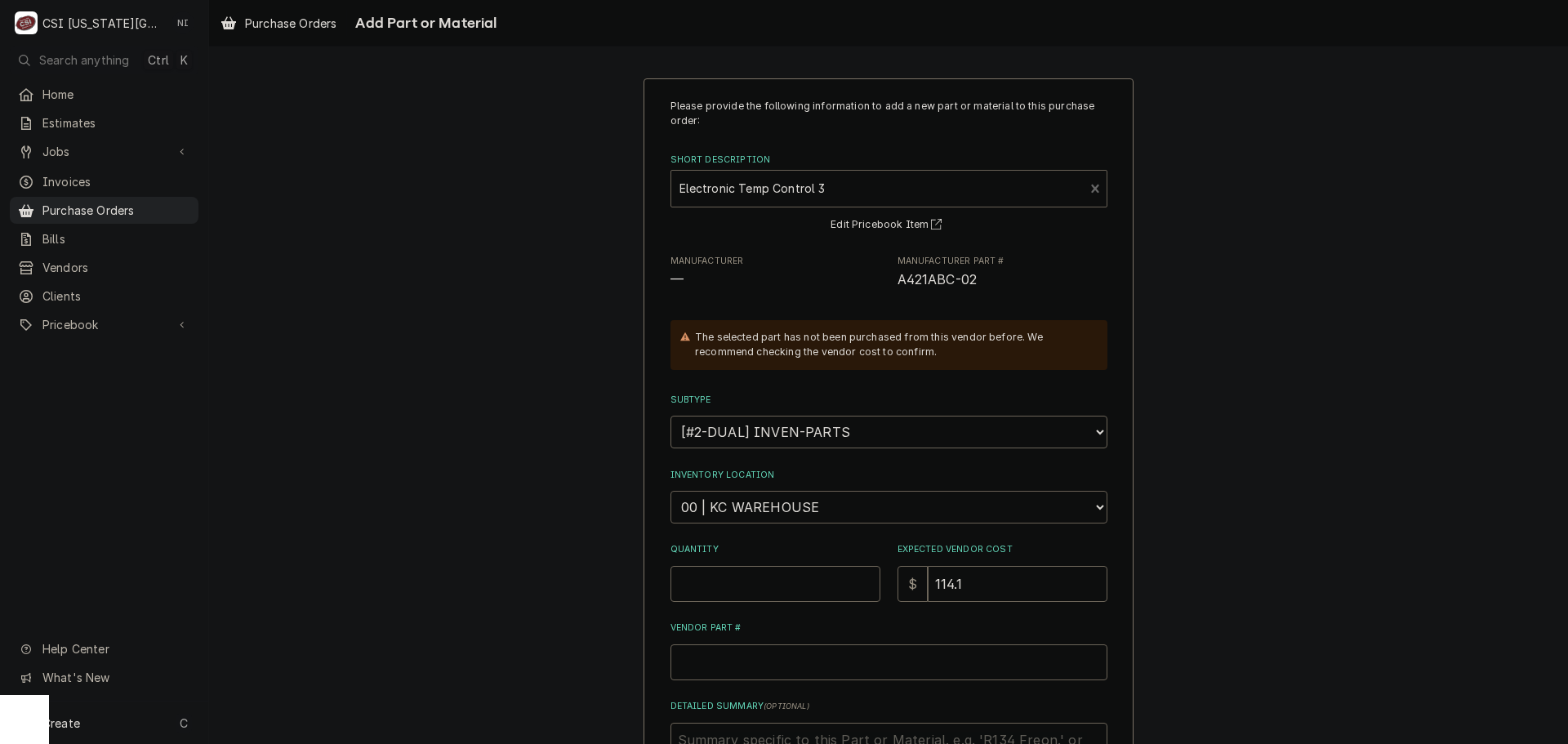
click at [810, 504] on select "Choose a location... 00 | KC WAREHOUSE 00 | MAIN WAREHOUSE 01 | BRIAN BREAZIER …" at bounding box center [889, 507] width 437 height 32
select select "2772"
click at [671, 491] on select "Choose a location... 00 | KC WAREHOUSE 00 | MAIN WAREHOUSE 01 | BRIAN BREAZIER …" at bounding box center [889, 507] width 437 height 32
click at [796, 568] on input "Quantity" at bounding box center [775, 584] width 210 height 36
type textarea "x"
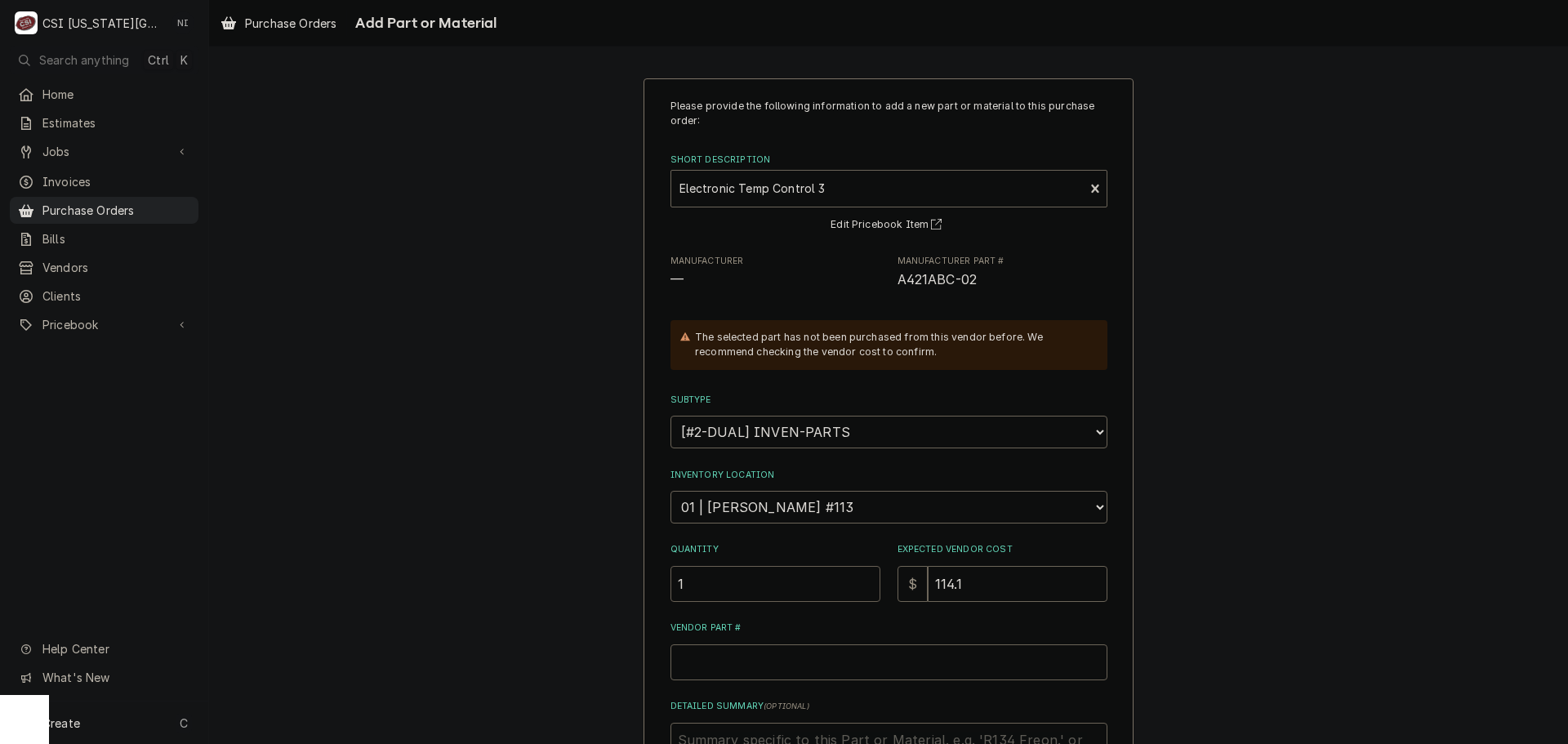
type input "1"
type textarea "x"
type input "1"
type textarea "x"
type input "12"
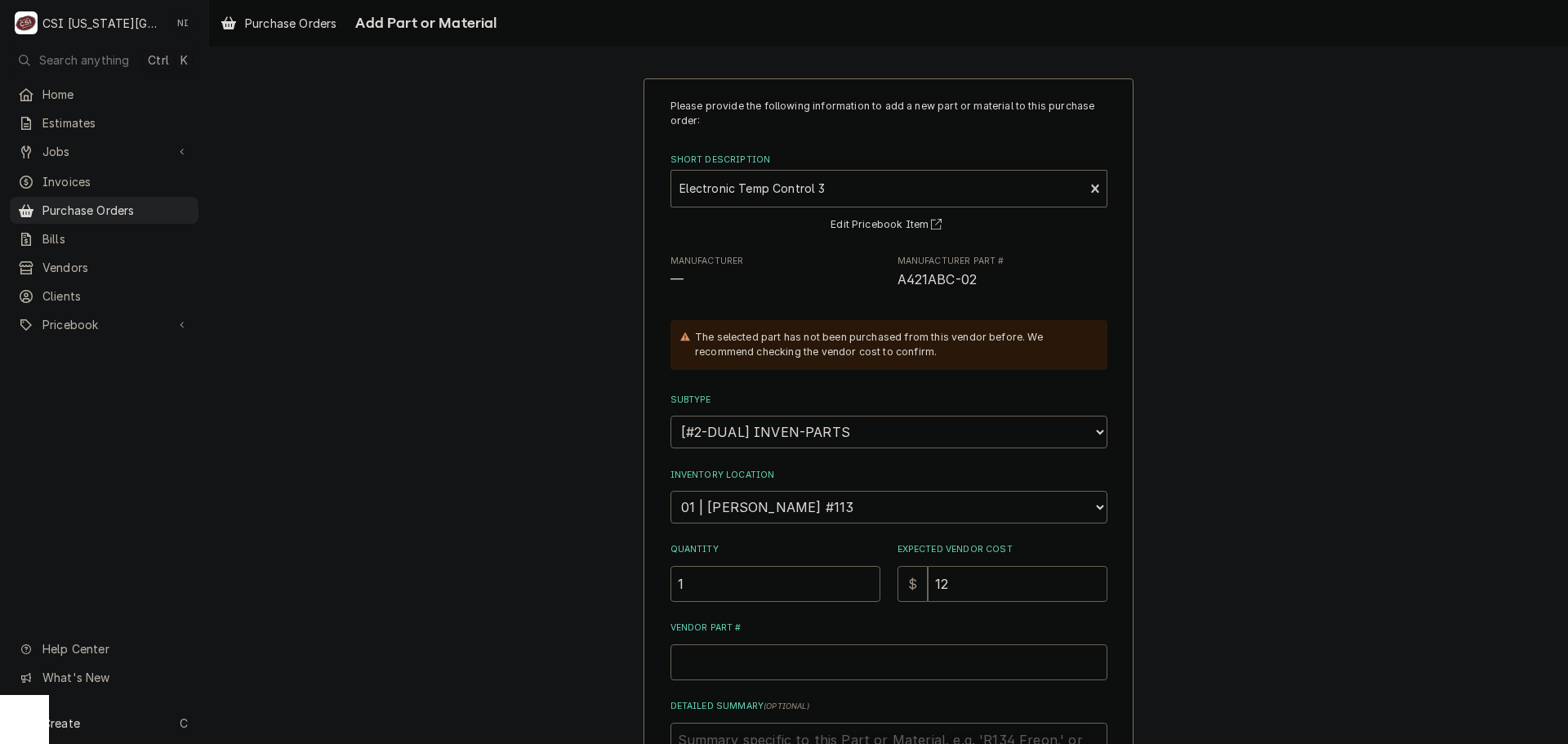
type textarea "x"
type input "124"
type textarea "x"
type input "124.1"
type textarea "x"
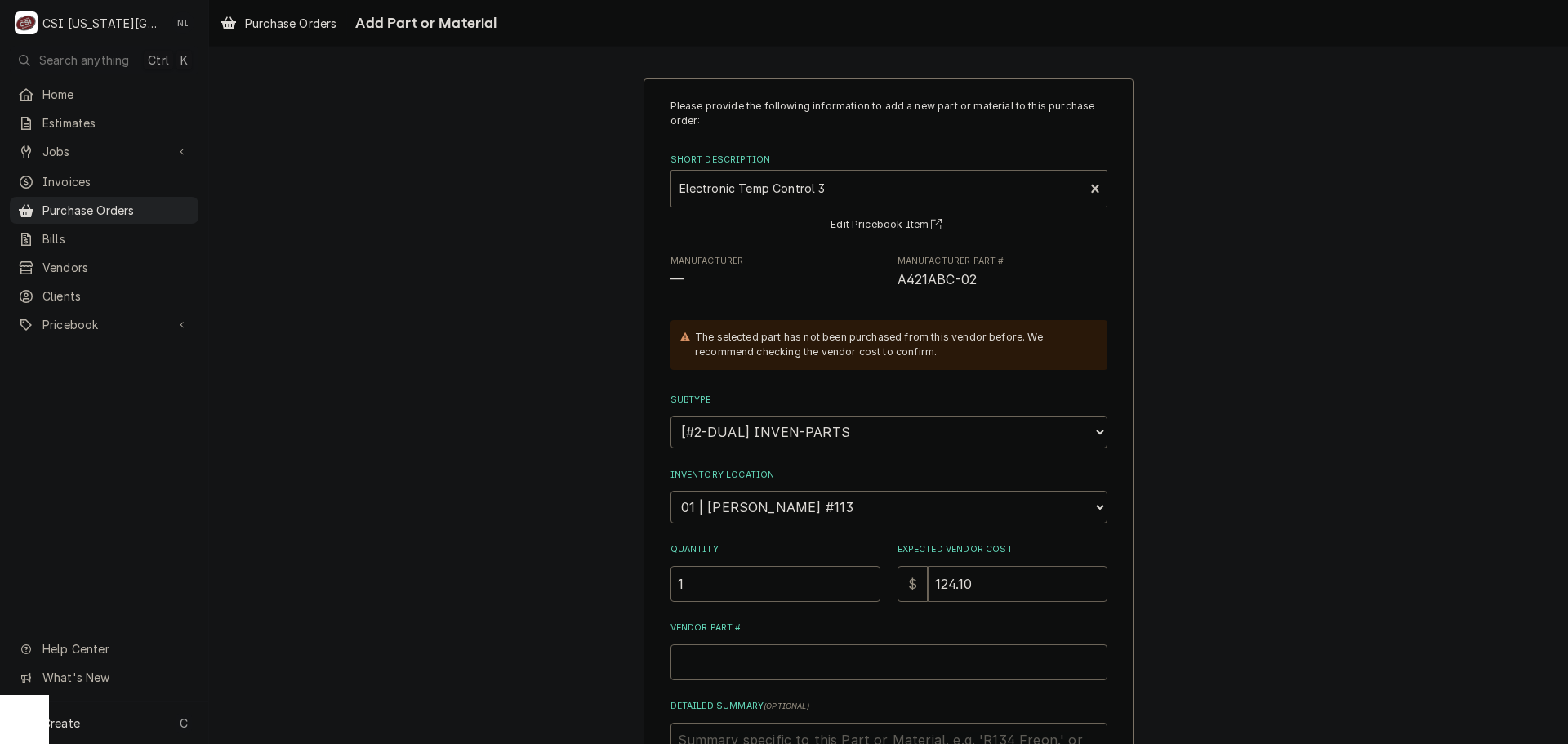
type input "124.10"
drag, startPoint x: 981, startPoint y: 279, endPoint x: 896, endPoint y: 286, distance: 85.3
click at [897, 286] on span "A421ABC-02" at bounding box center [1002, 279] width 210 height 20
copy span "421ABC-02"
click at [800, 674] on input "Vendor Part #" at bounding box center [889, 663] width 437 height 36
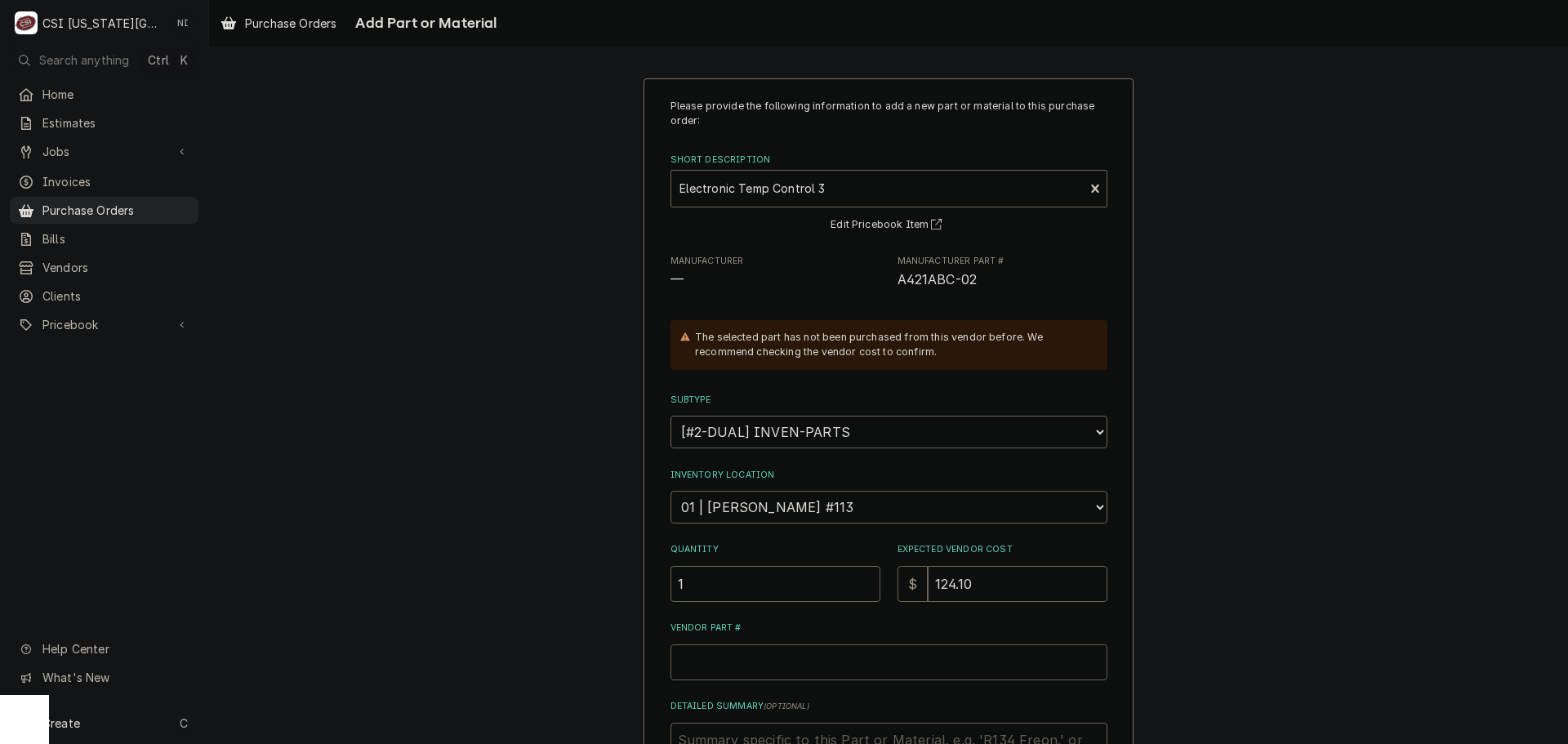
paste input "421ABC-02"
type textarea "x"
type input "421ABC-02"
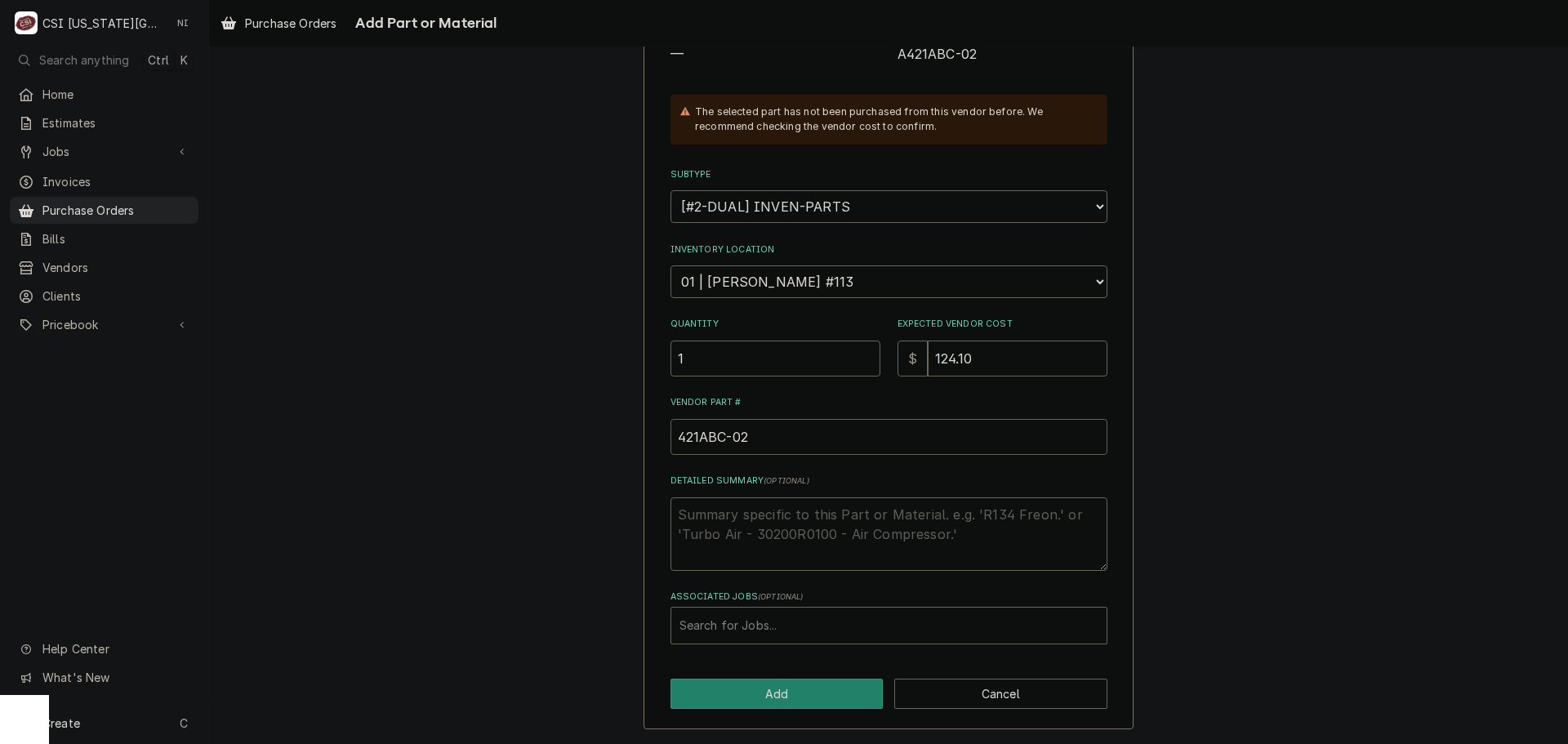
scroll to position [62, 0]
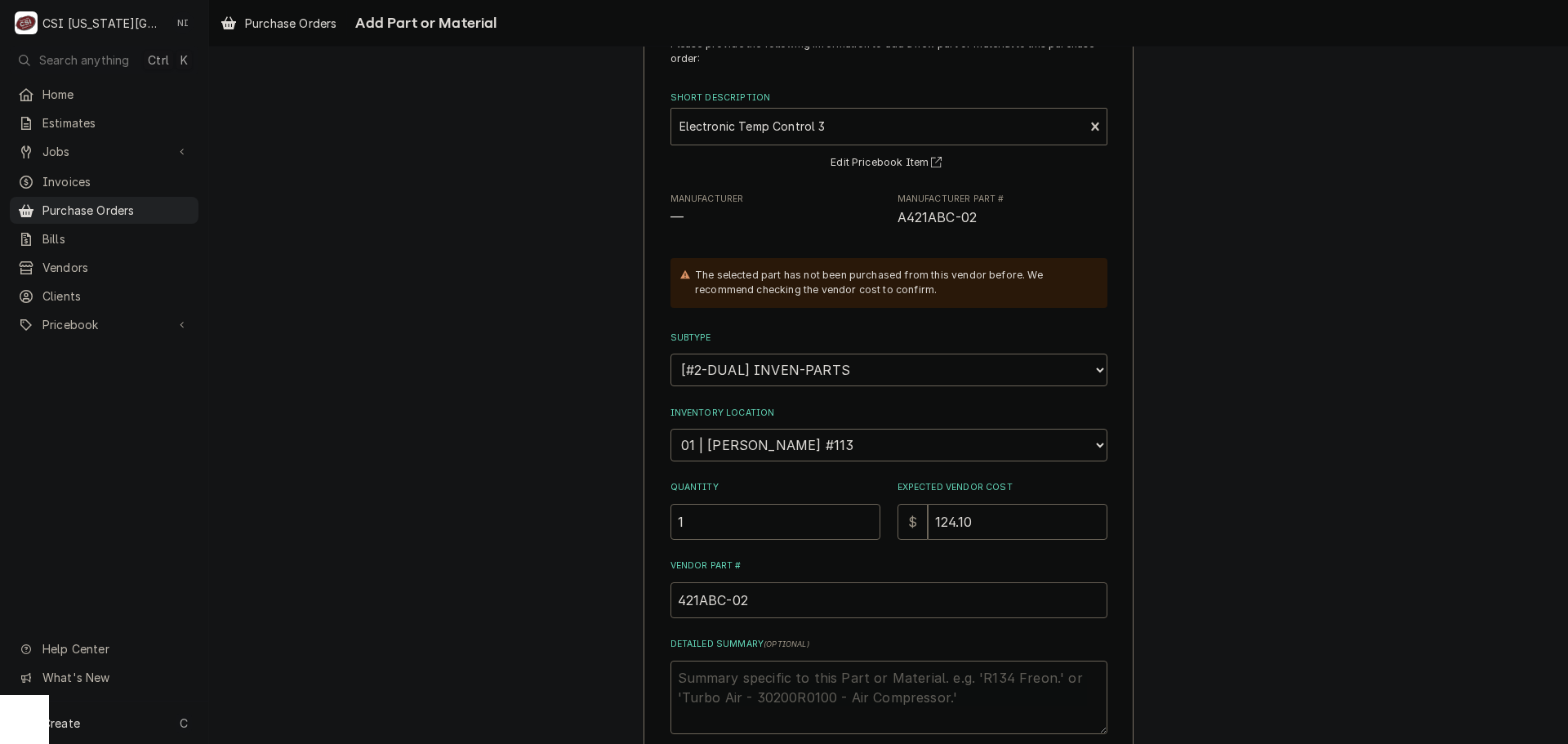
click at [675, 597] on input "421ABC-02" at bounding box center [889, 601] width 437 height 36
type textarea "x"
type input "a421ABC-02"
type textarea "x"
type input "421ABC-02"
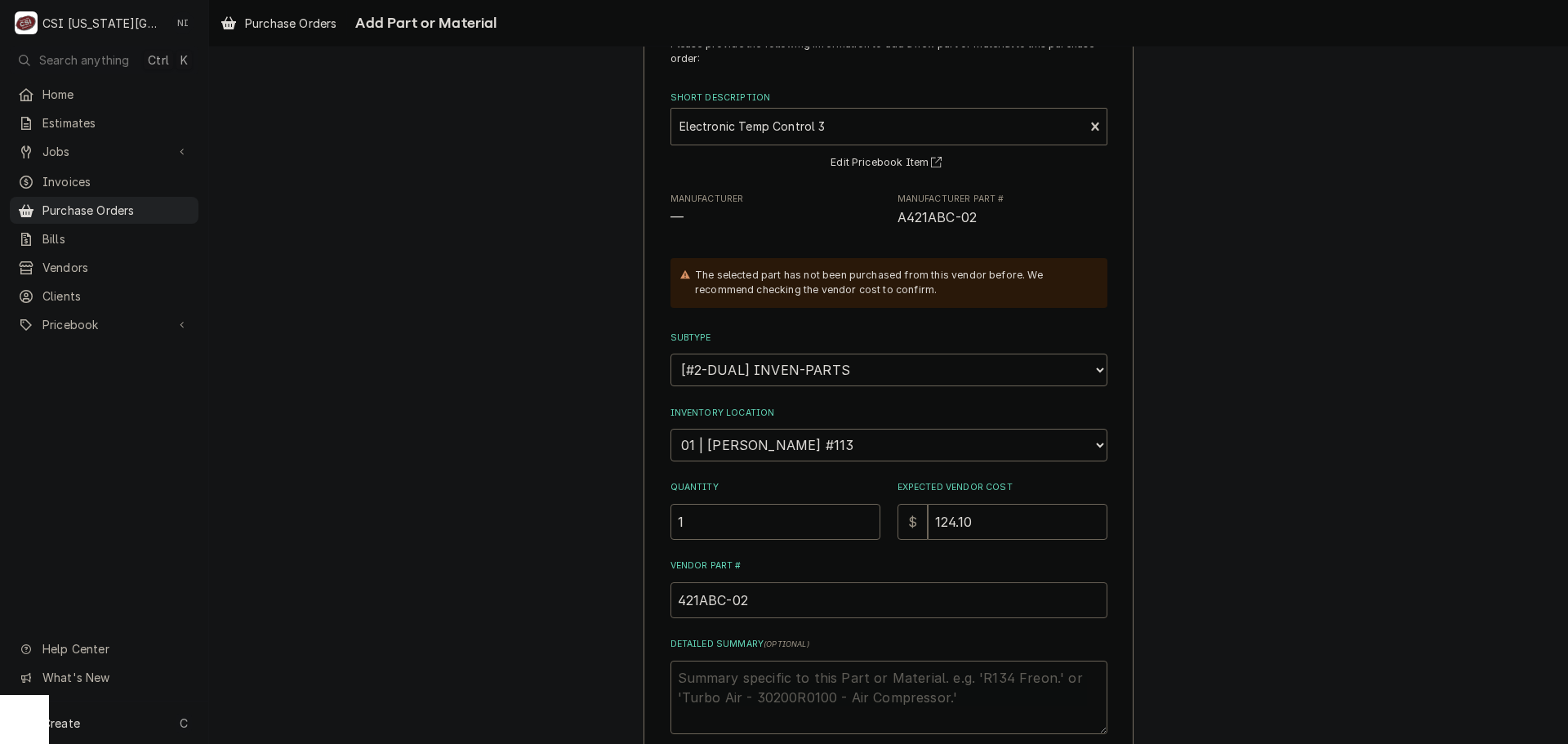
type textarea "x"
type input "A421ABC-02"
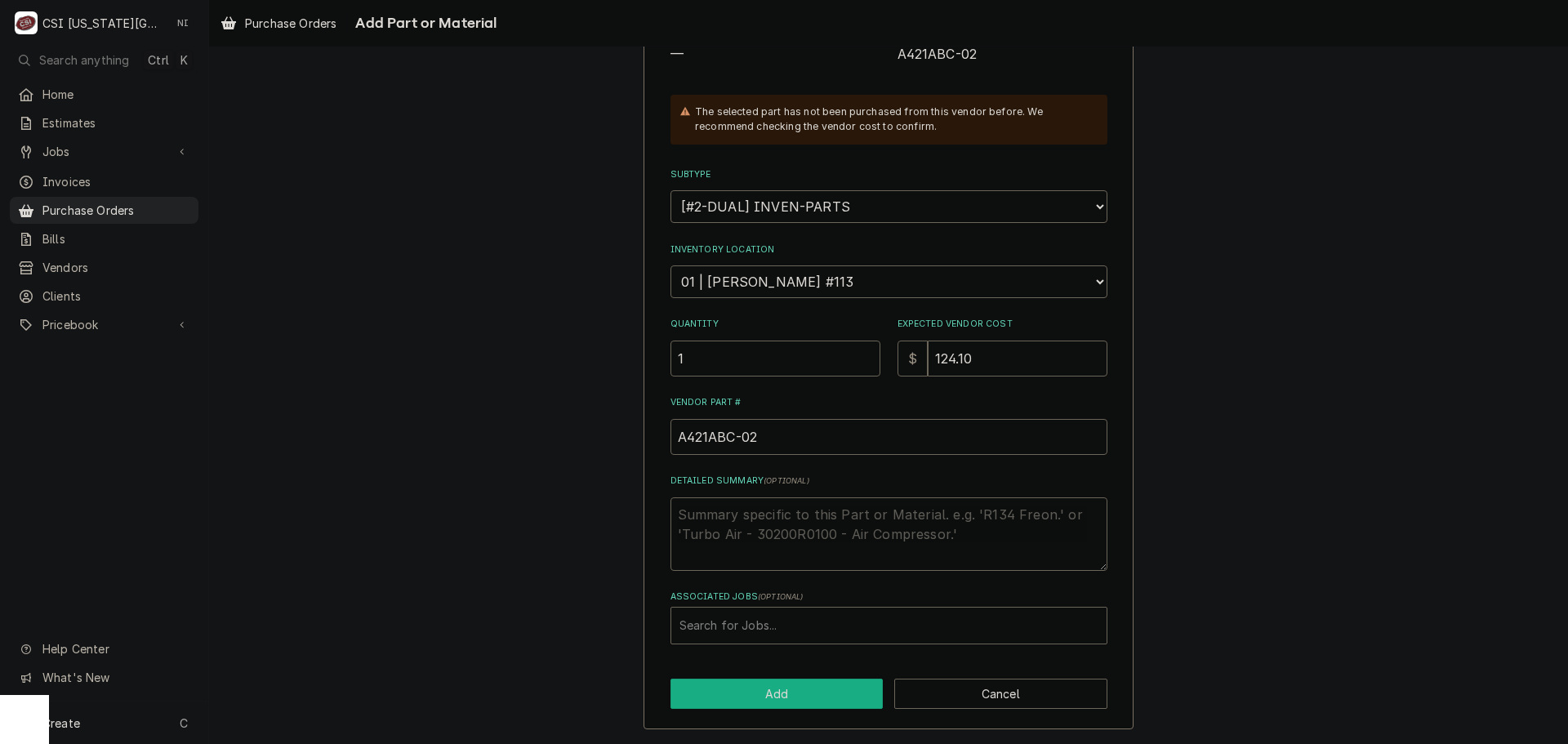
click at [774, 680] on button "Add" at bounding box center [777, 694] width 214 height 31
type textarea "x"
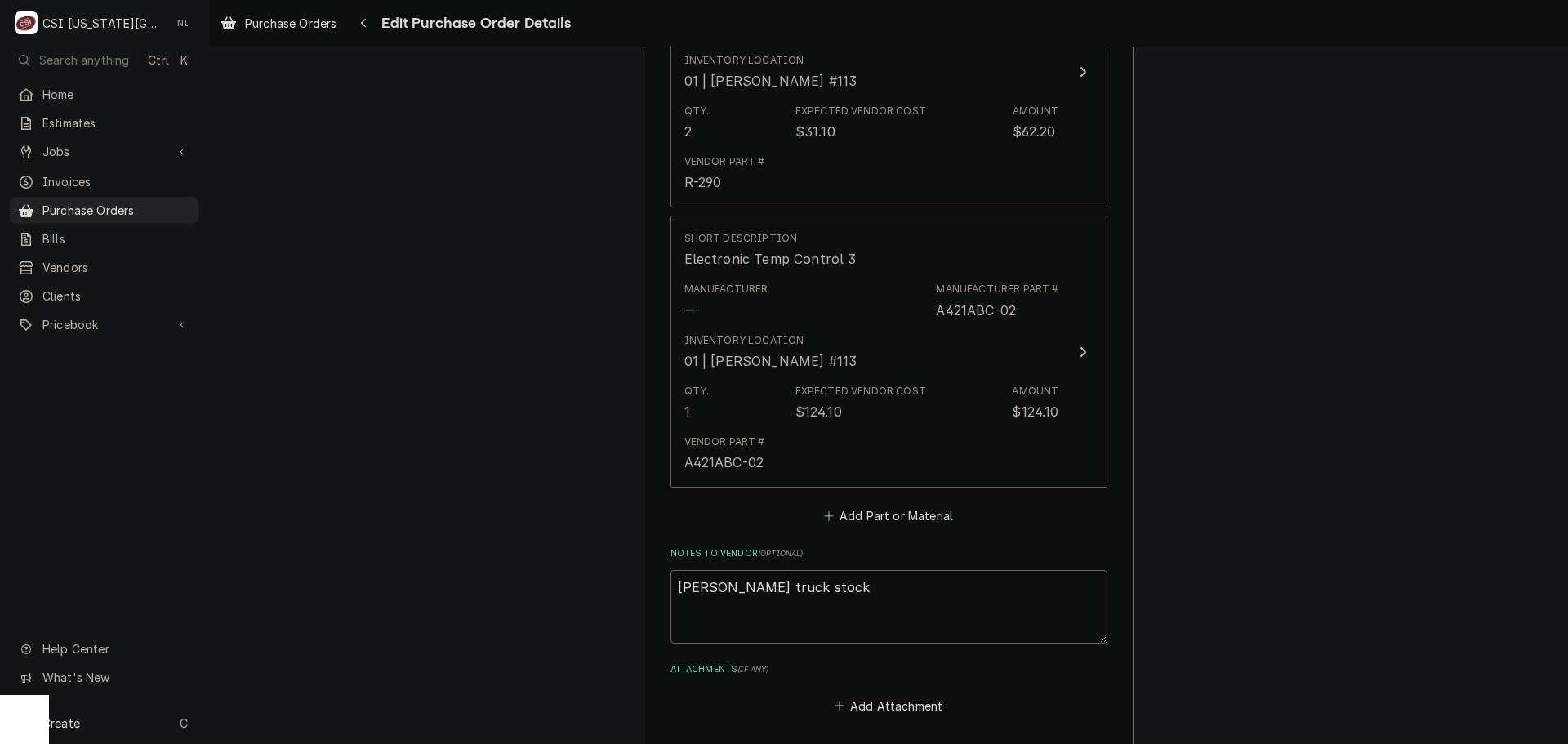
click at [777, 692] on div "Add Attachment" at bounding box center [889, 701] width 437 height 31
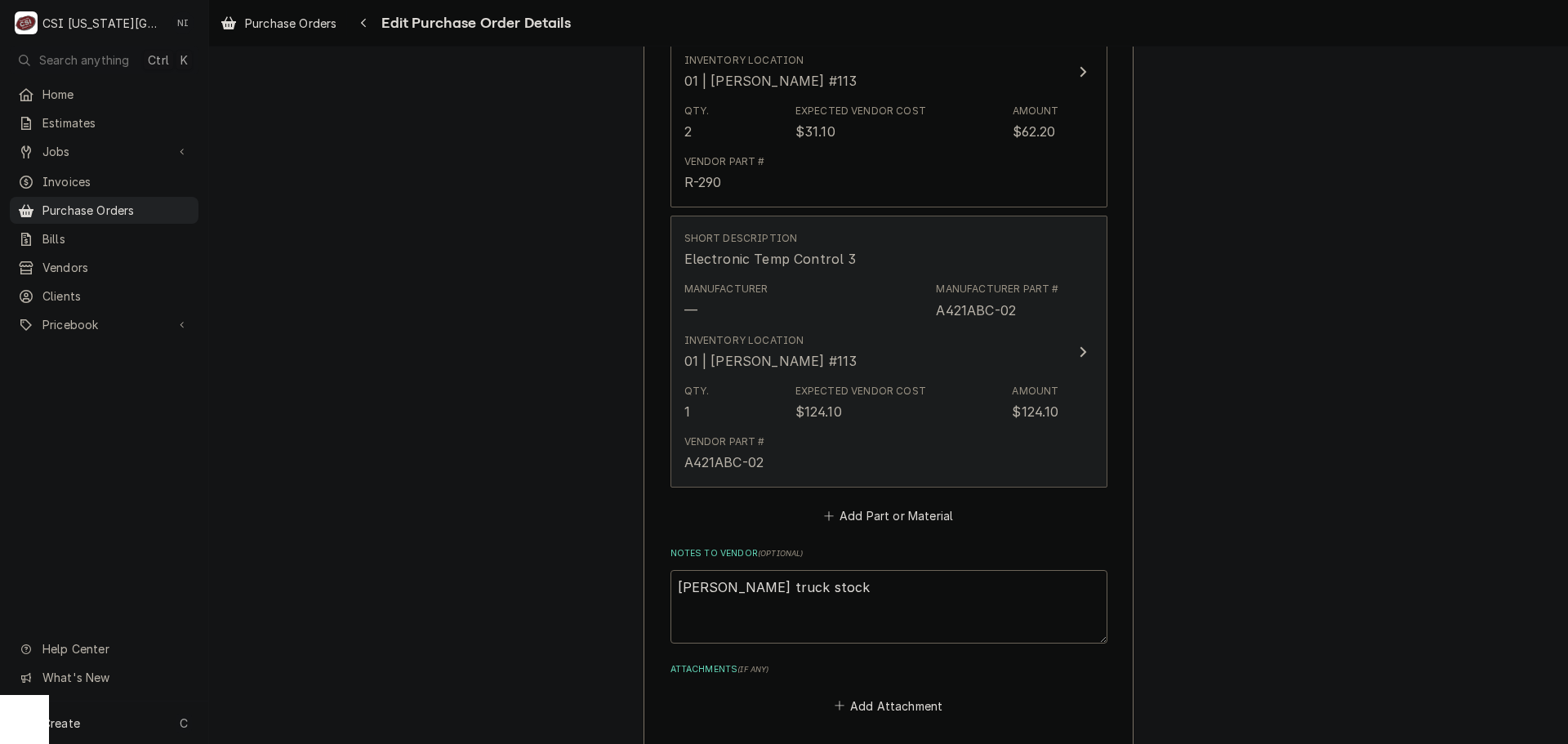
scroll to position [1174, 0]
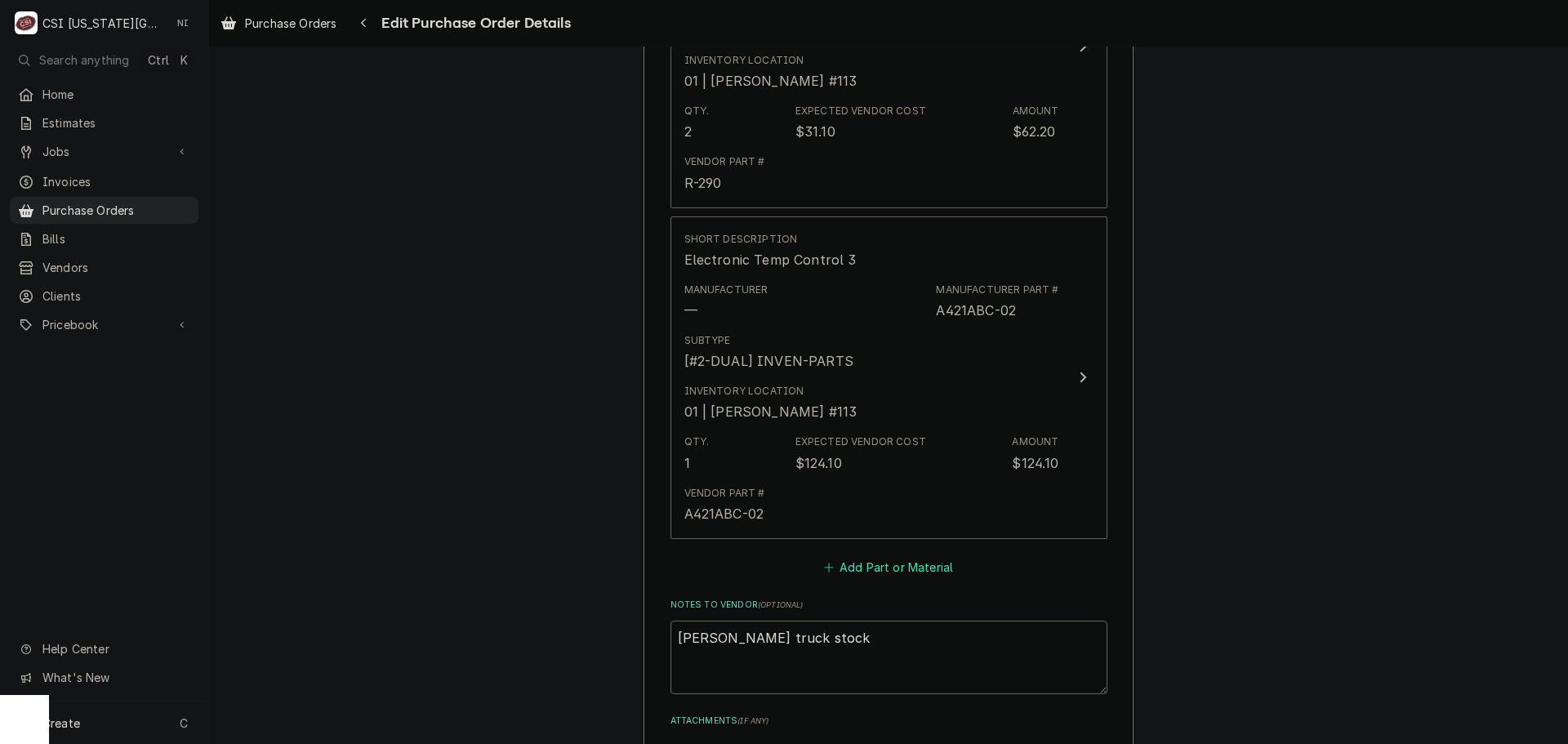
drag, startPoint x: 924, startPoint y: 571, endPoint x: 919, endPoint y: 459, distance: 112.1
click at [924, 571] on button "Add Part or Material" at bounding box center [888, 567] width 134 height 23
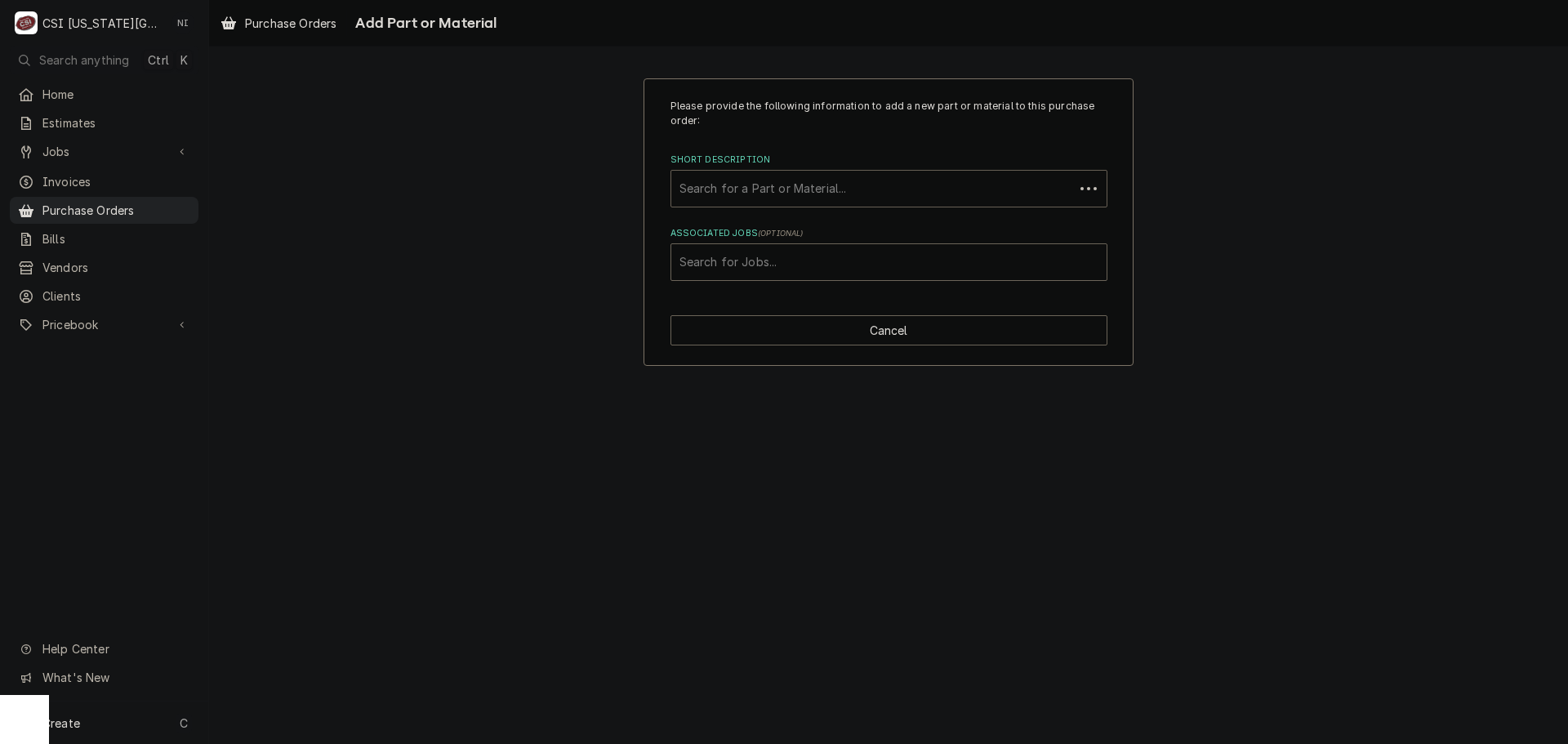
click at [858, 188] on div "Short Description" at bounding box center [873, 188] width 386 height 30
paste input "MIL72ASTUZ240"
type input "MIL72ASTUZ240"
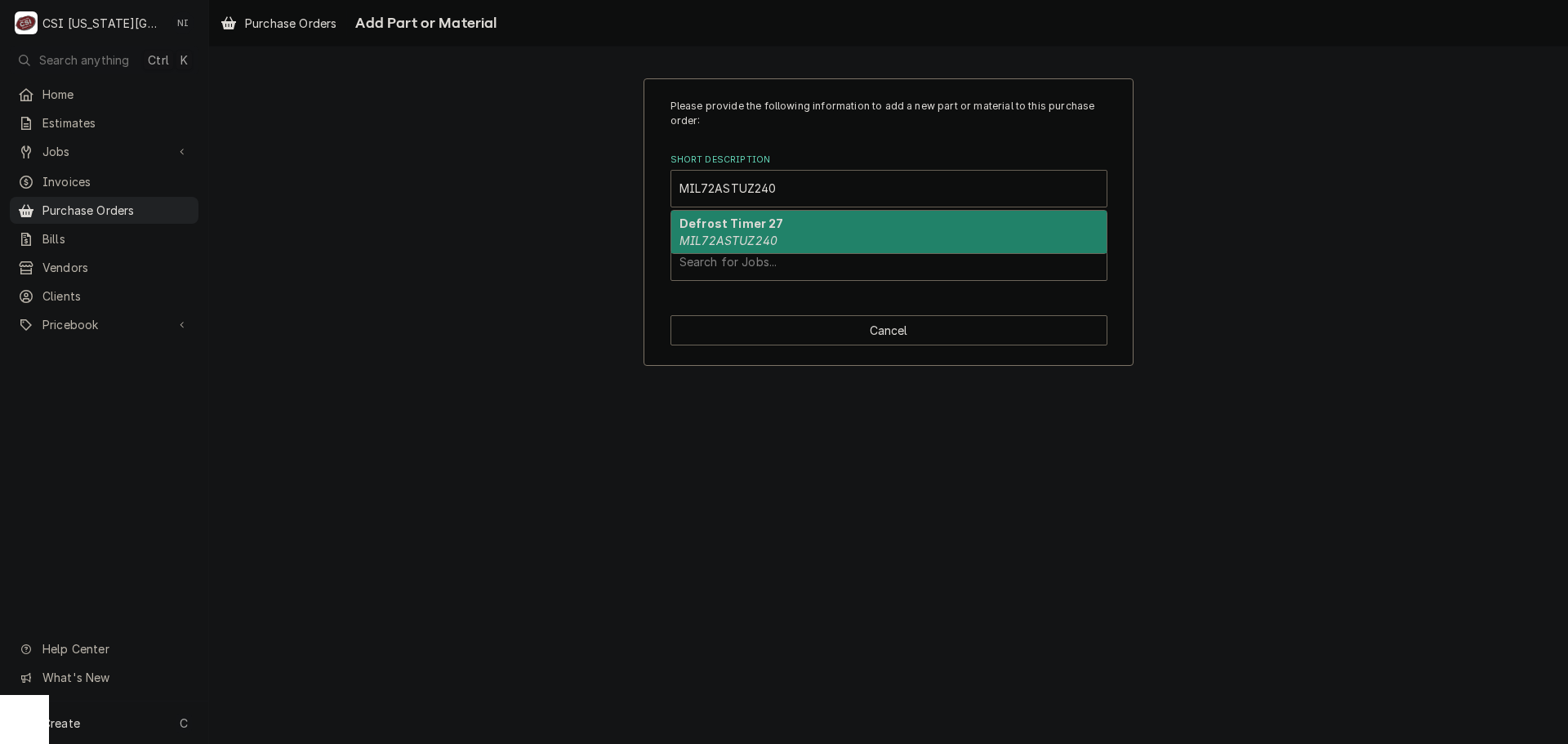
click at [753, 225] on strong "Defrost Timer 27" at bounding box center [732, 223] width 105 height 14
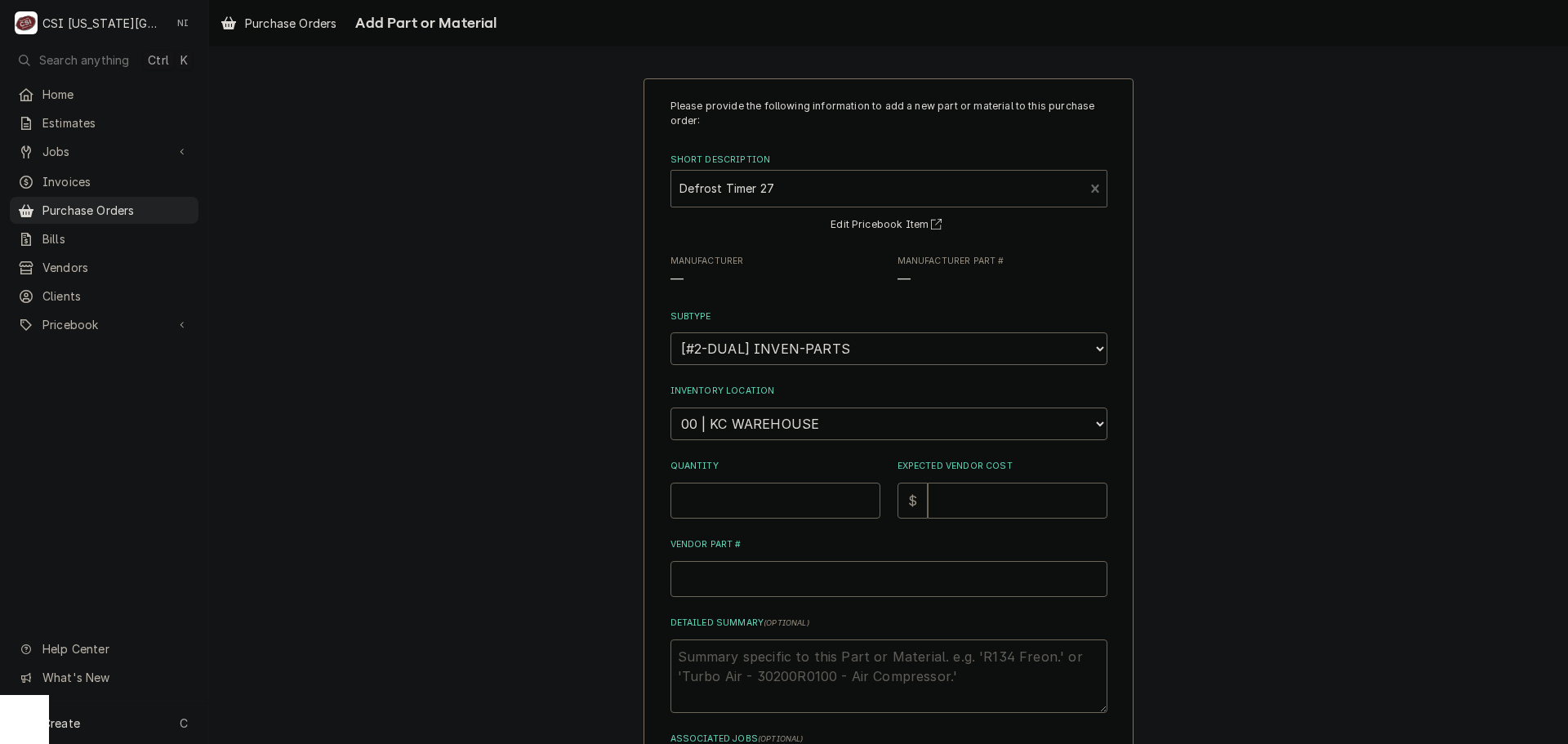
type textarea "x"
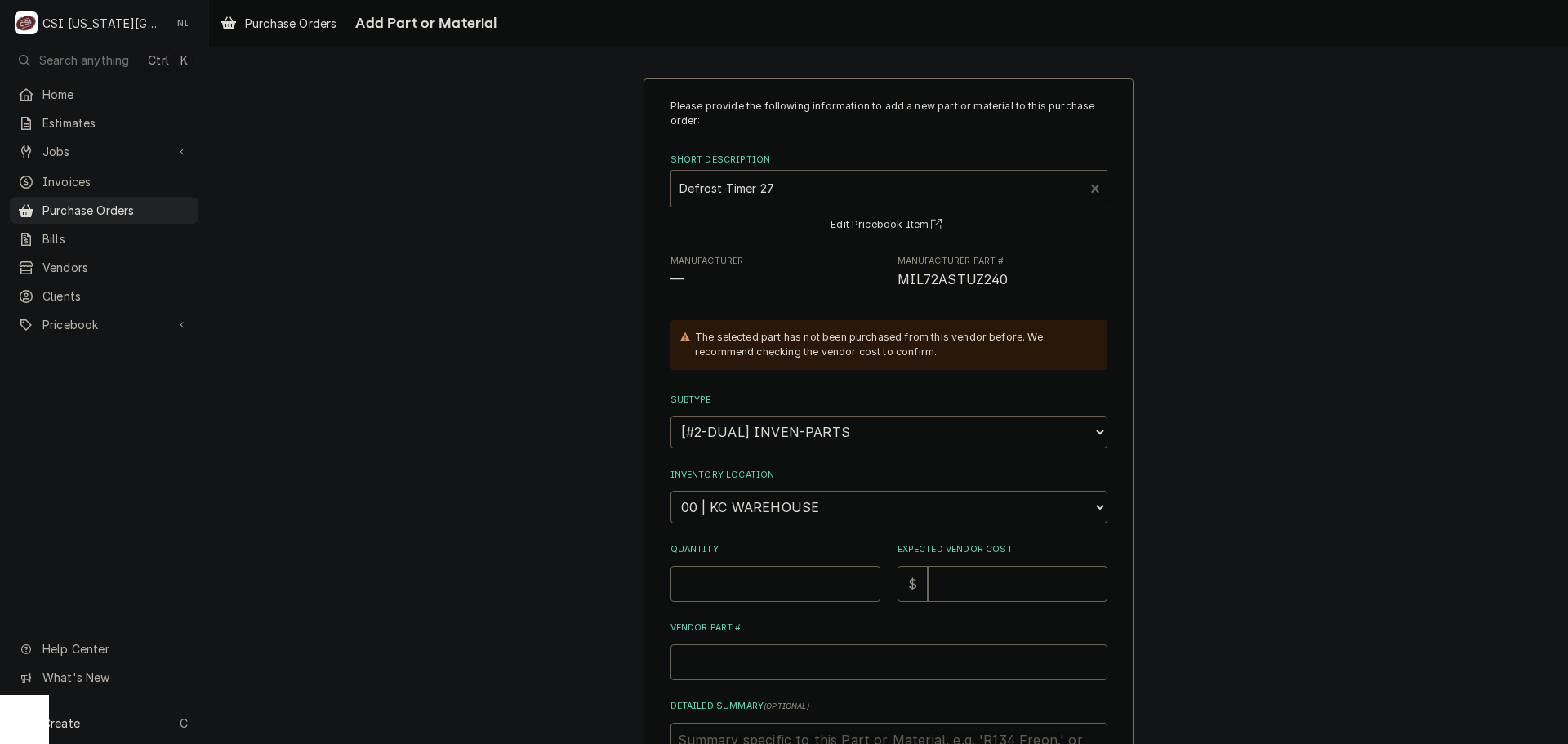
click at [738, 423] on select "Choose a subtype... [#2-DUAL] AFTERHRS-WH-CHG-2 [#2-DUAL] BEV-EQUIP [#2-DUAL] B…" at bounding box center [889, 432] width 437 height 32
click at [740, 501] on select "Choose a location... 00 | KC WAREHOUSE 00 | MAIN WAREHOUSE 01 | BRIAN BREAZIER …" at bounding box center [889, 507] width 437 height 32
select select "2772"
click at [671, 491] on select "Choose a location... 00 | KC WAREHOUSE 00 | MAIN WAREHOUSE 01 | BRIAN BREAZIER …" at bounding box center [889, 507] width 437 height 32
drag, startPoint x: 761, startPoint y: 571, endPoint x: 772, endPoint y: 574, distance: 11.4
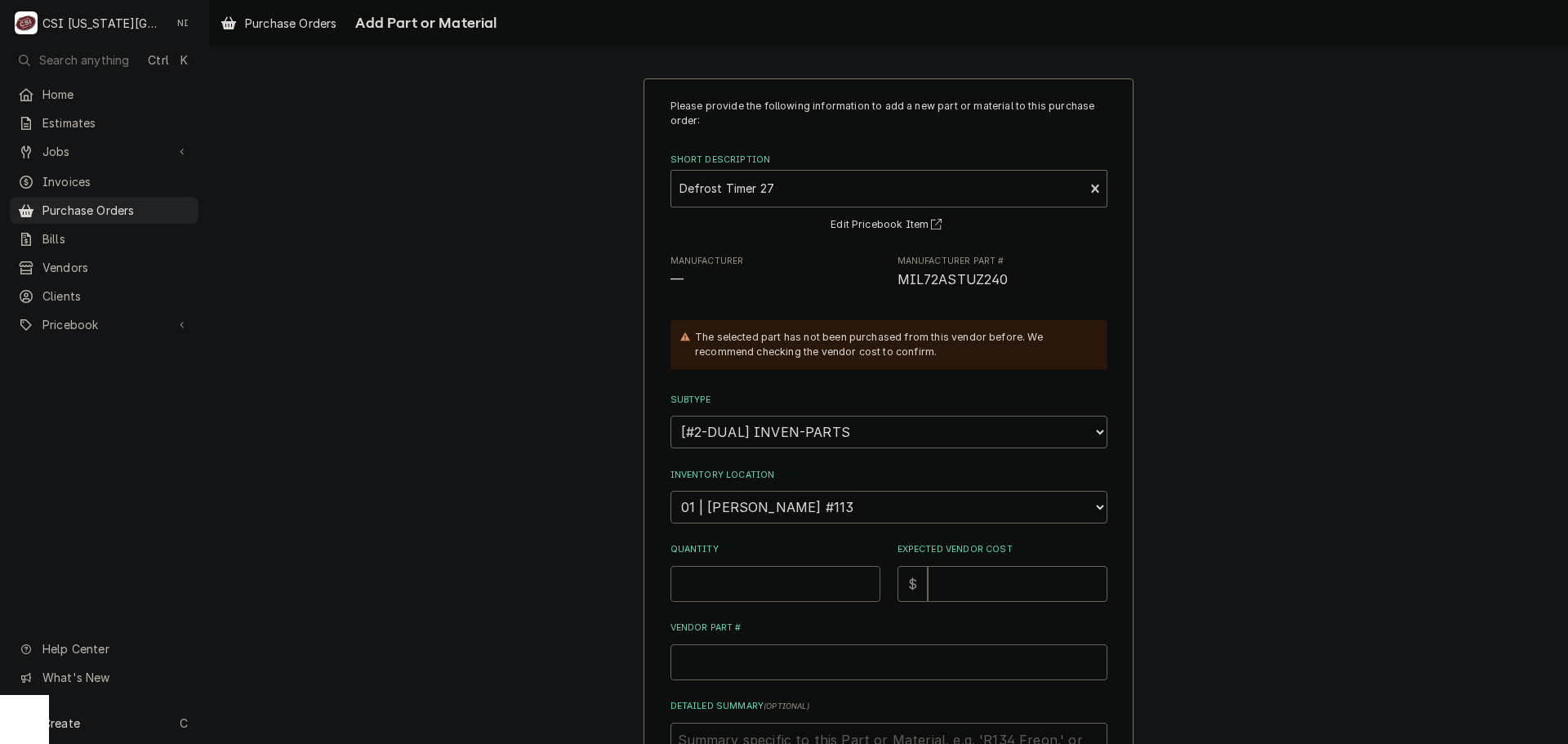
click at [768, 574] on input "Quantity" at bounding box center [775, 584] width 210 height 36
type textarea "x"
type input "1"
type textarea "x"
type input "12"
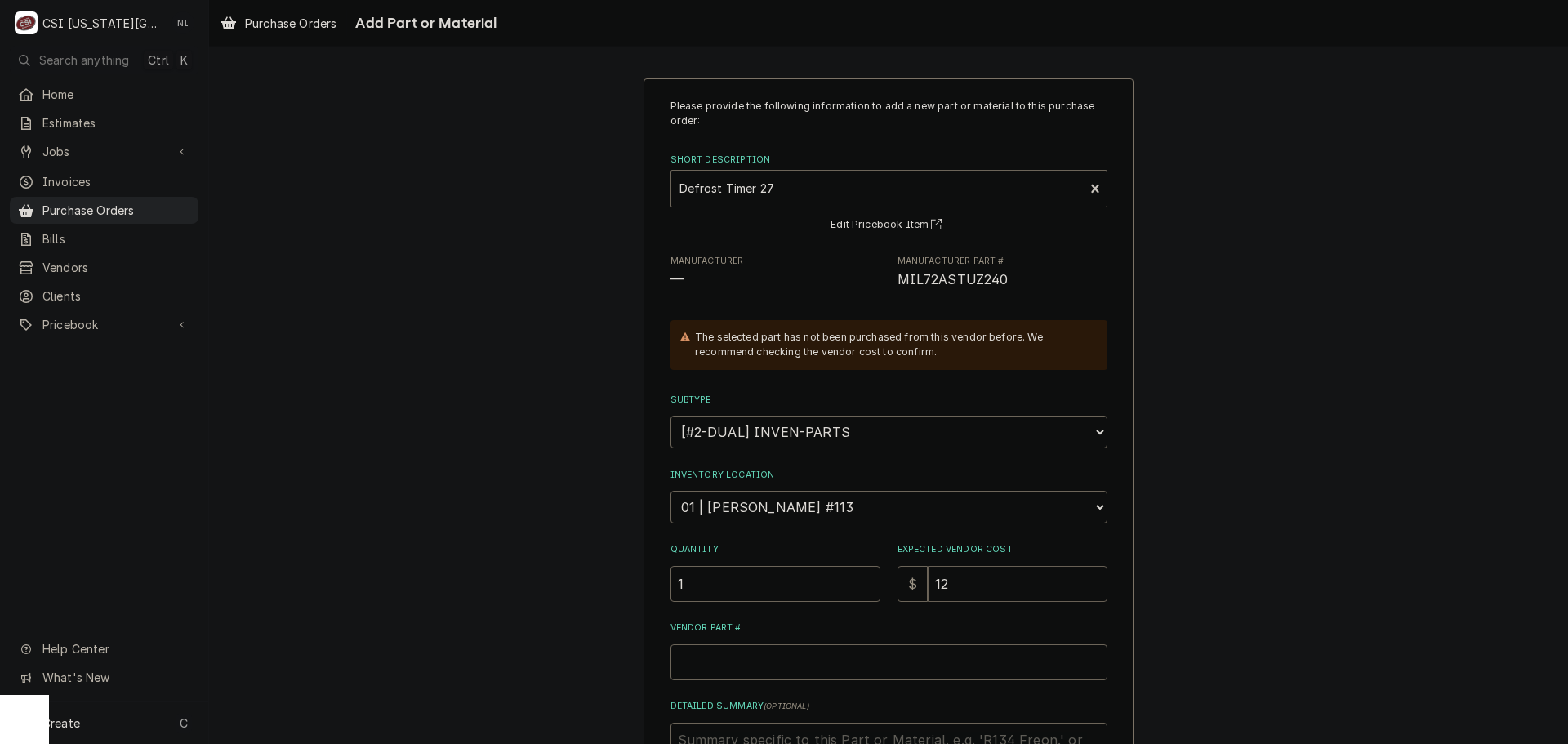
type textarea "x"
type input "124"
type textarea "x"
type input "12"
type textarea "x"
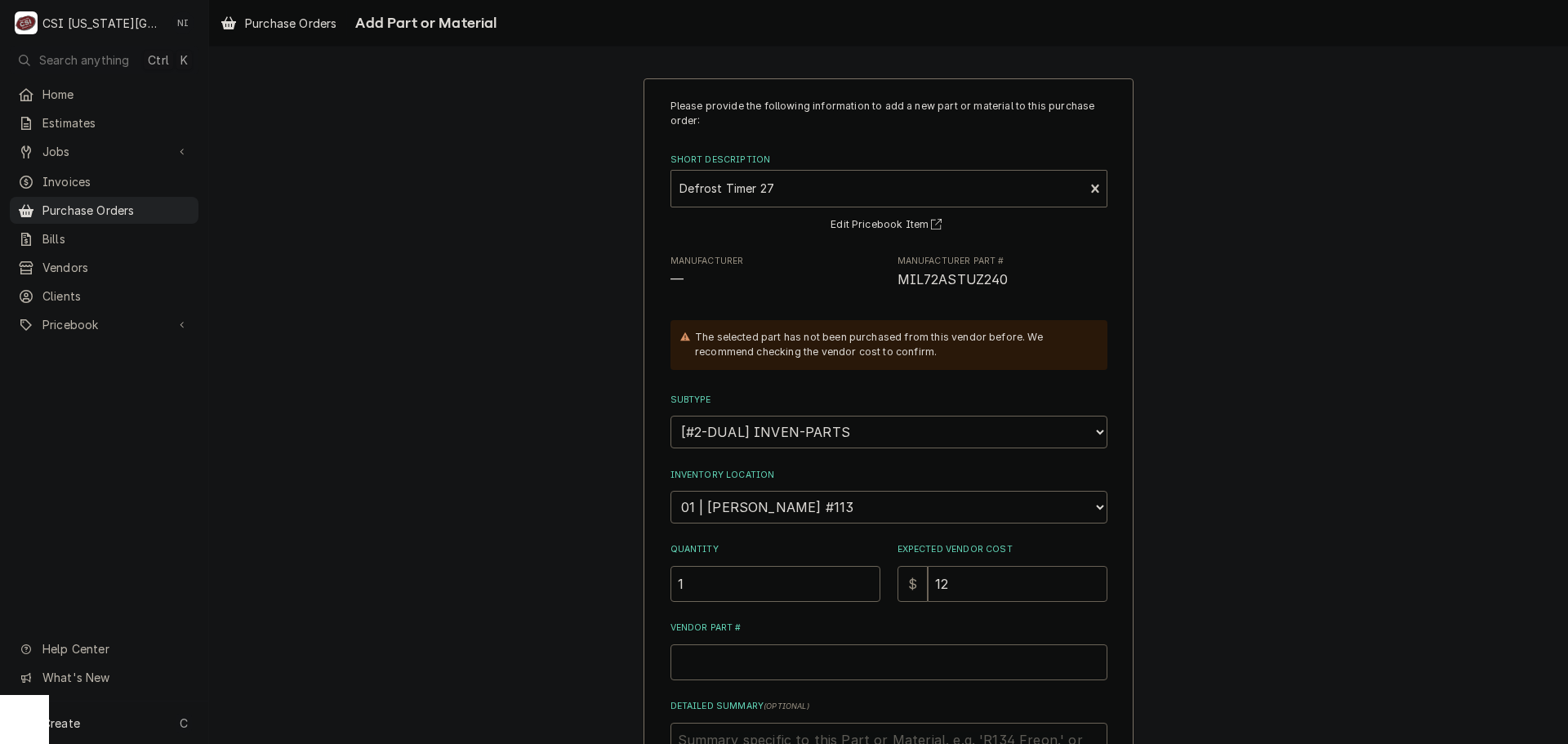
type input "1"
type textarea "x"
type input "8"
type textarea "x"
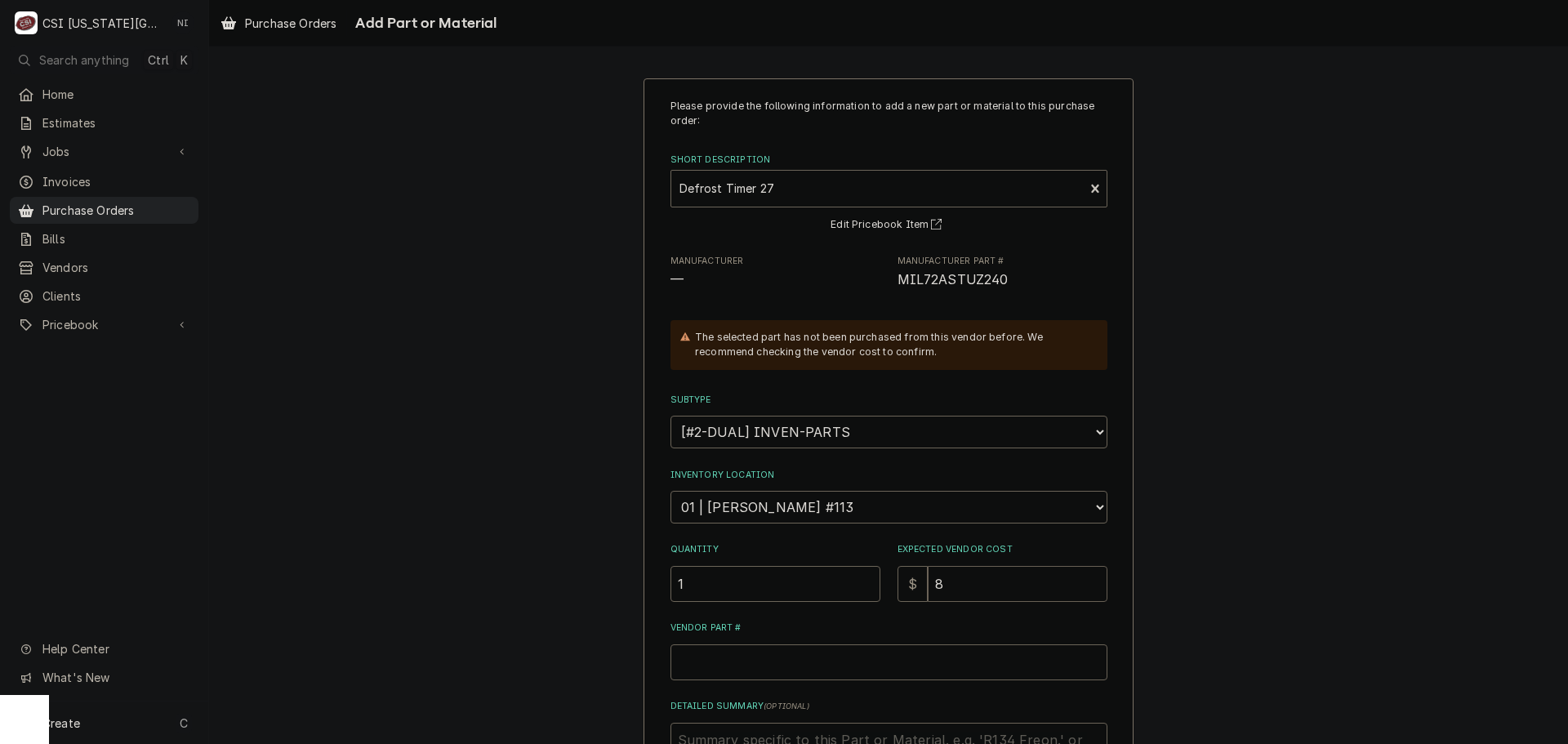
type input "86"
type textarea "x"
type input "86.6"
type textarea "x"
type input "86.60"
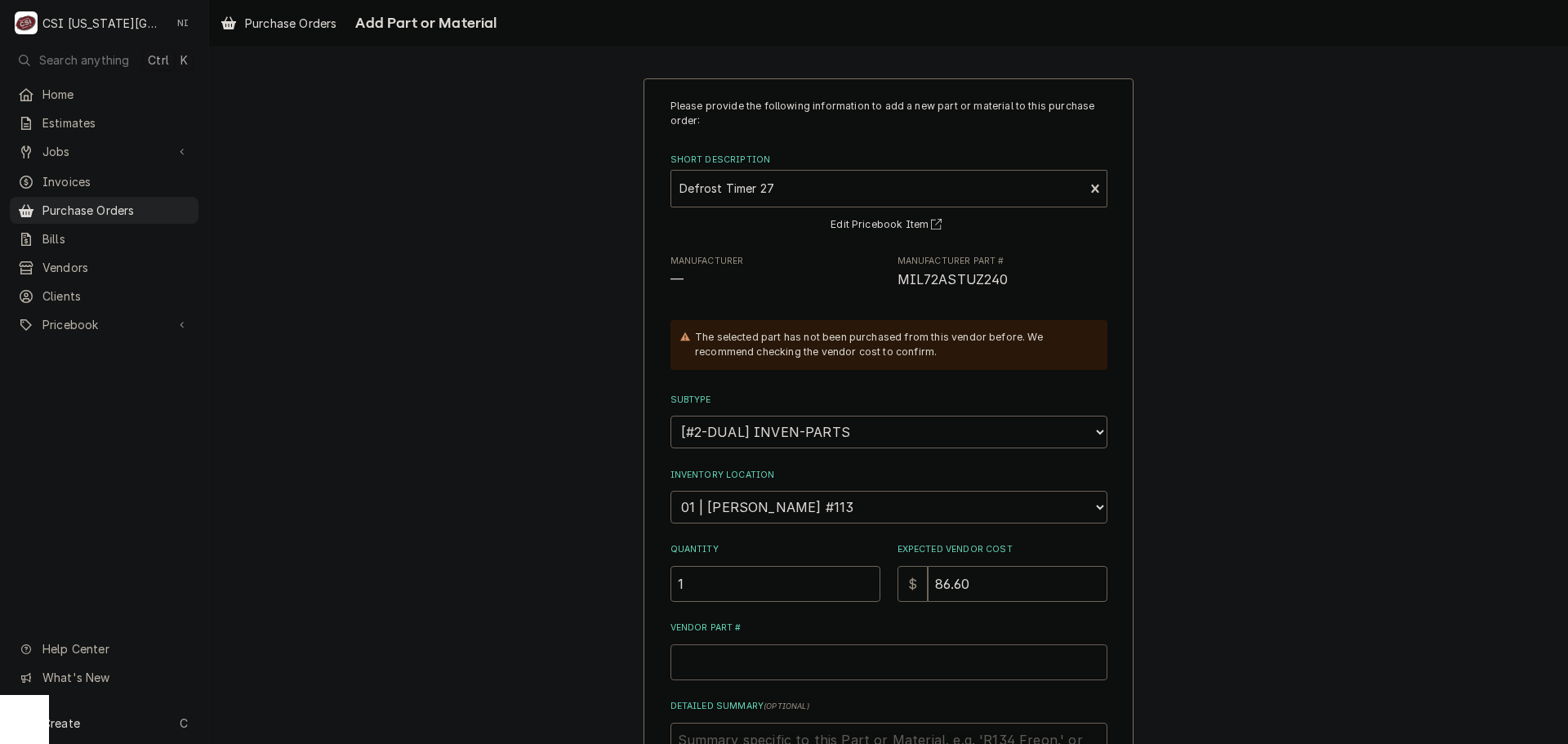
click at [791, 665] on input "Vendor Part #" at bounding box center [889, 663] width 437 height 36
paste input "MIL72ASTUZ240"
type textarea "x"
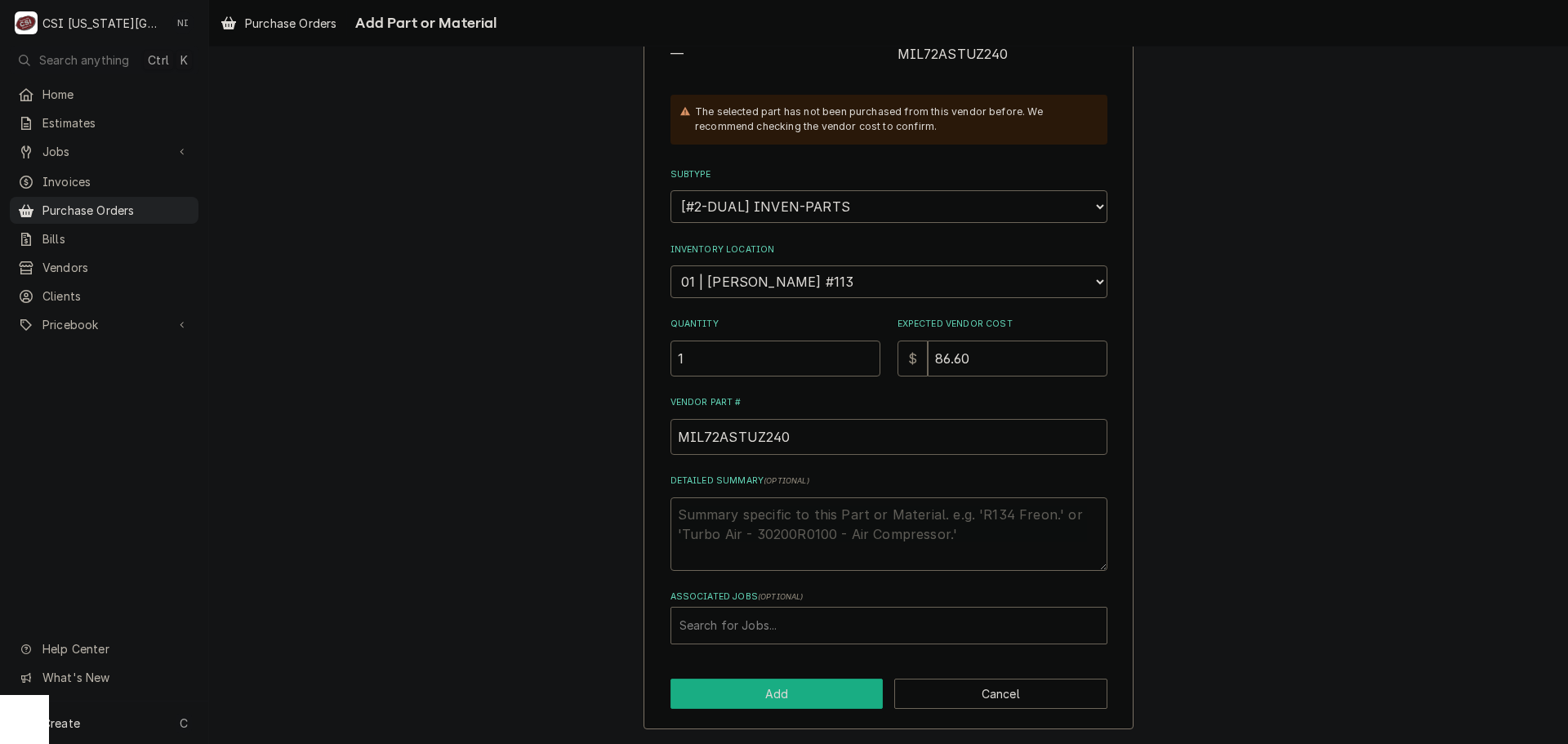
type input "MIL72ASTUZ240"
click at [762, 686] on button "Add" at bounding box center [777, 694] width 214 height 31
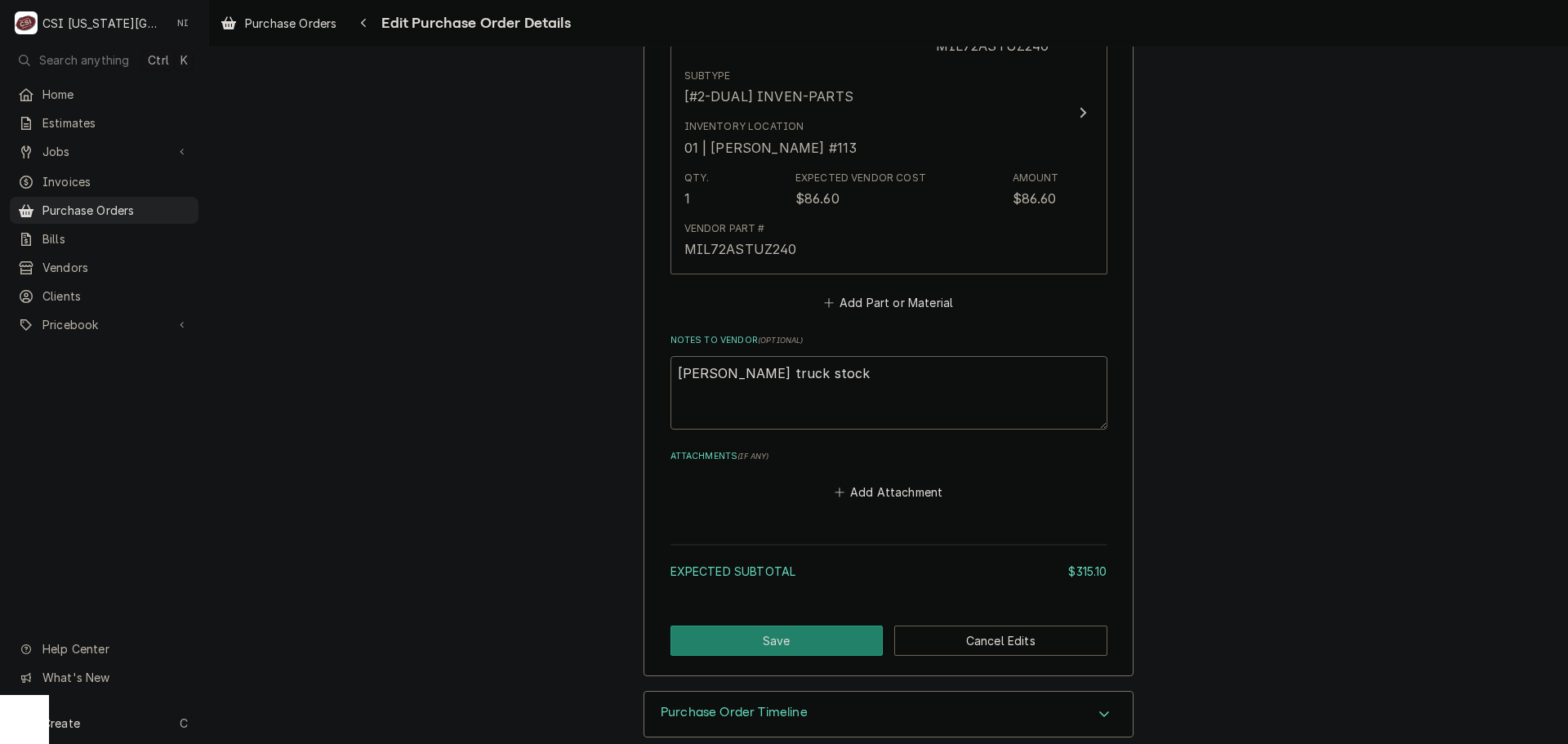
scroll to position [1793, 0]
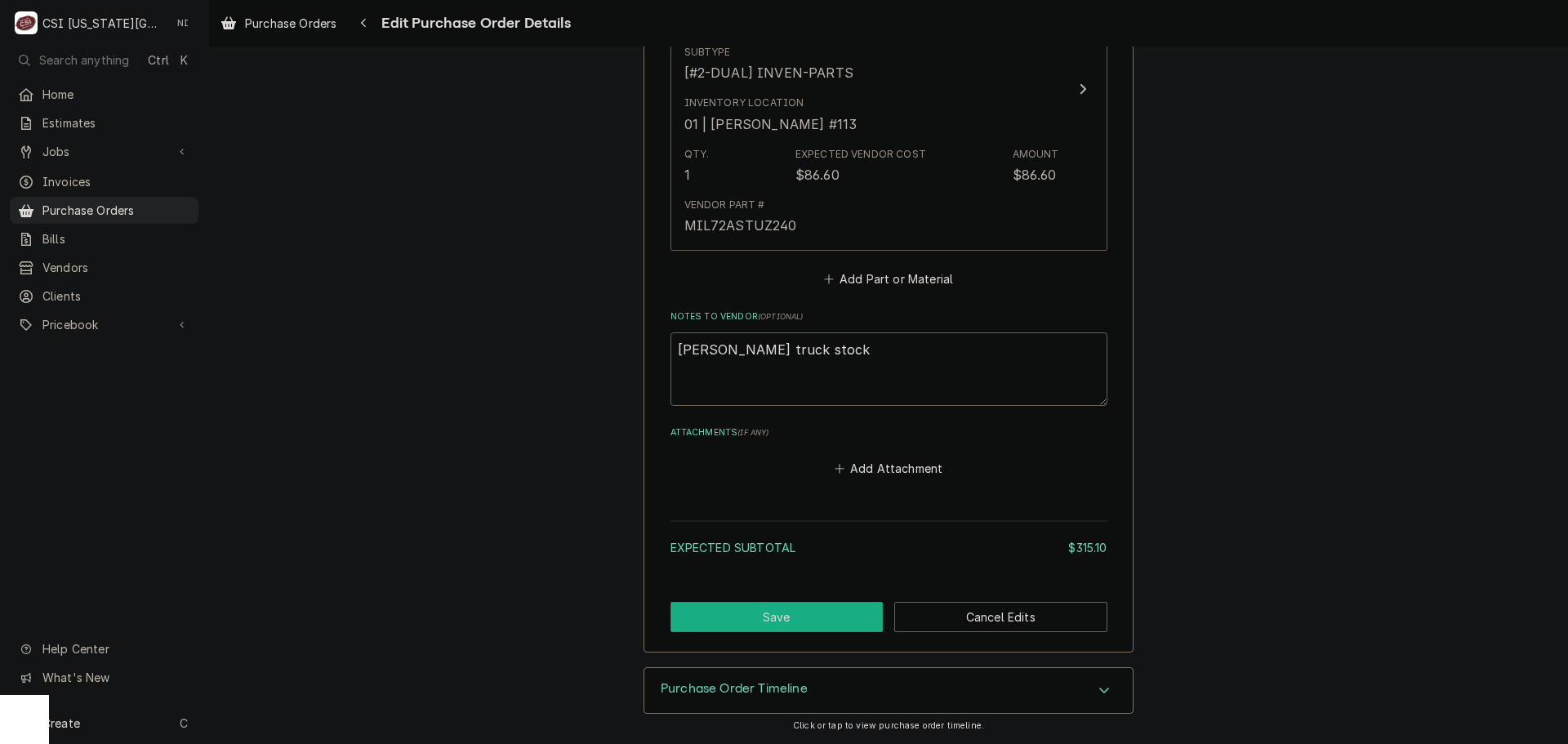
click at [799, 608] on button "Save" at bounding box center [777, 617] width 214 height 31
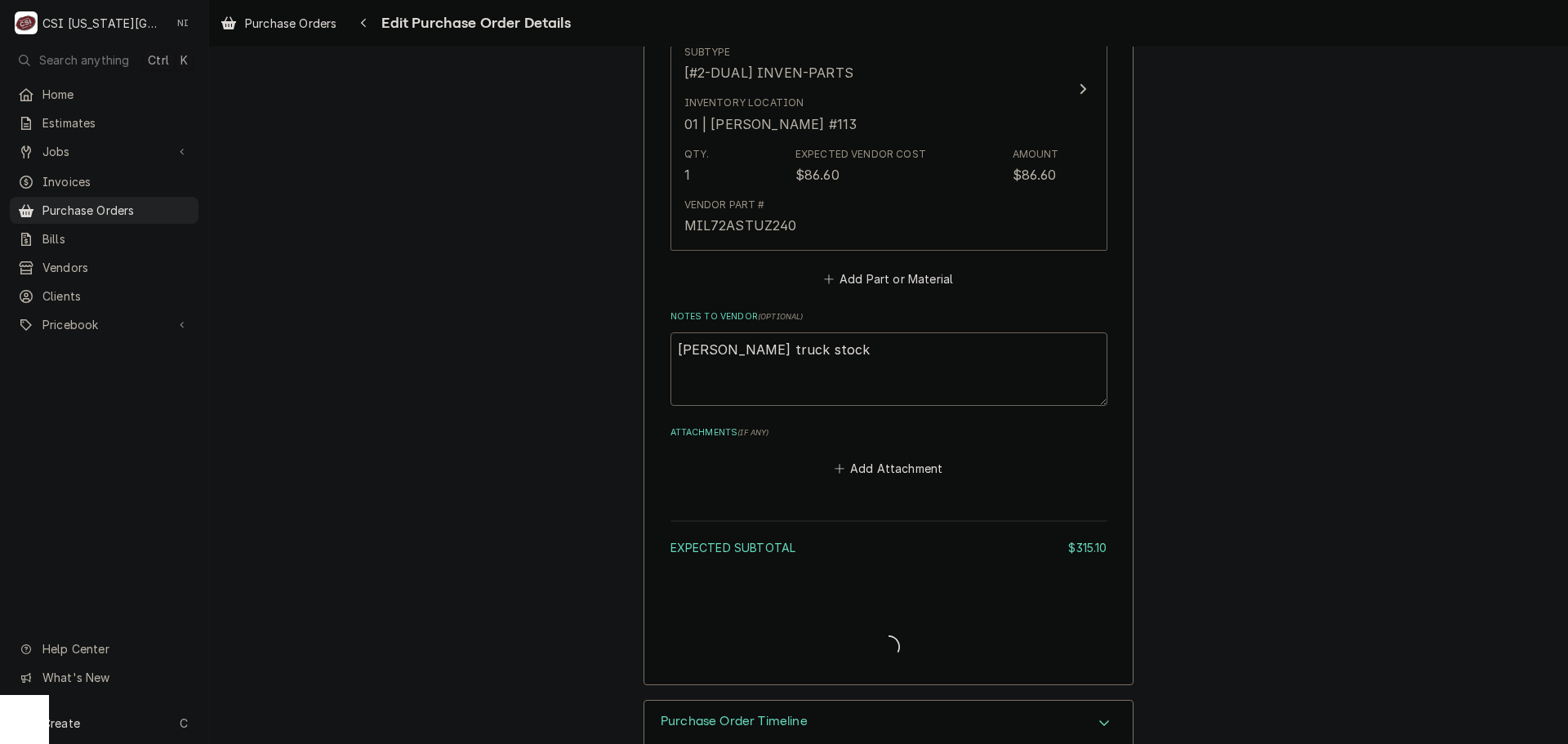
type textarea "x"
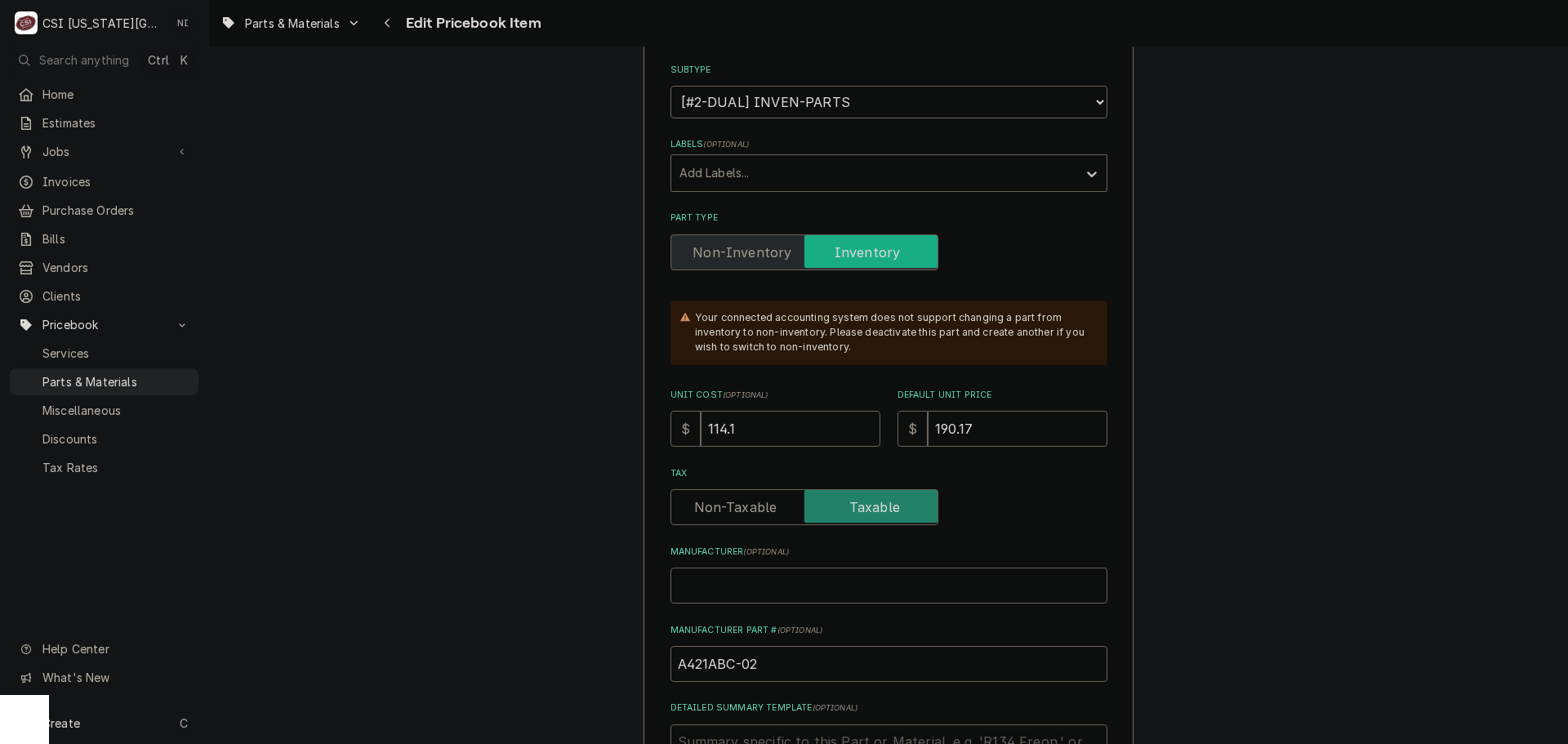
scroll to position [571, 0]
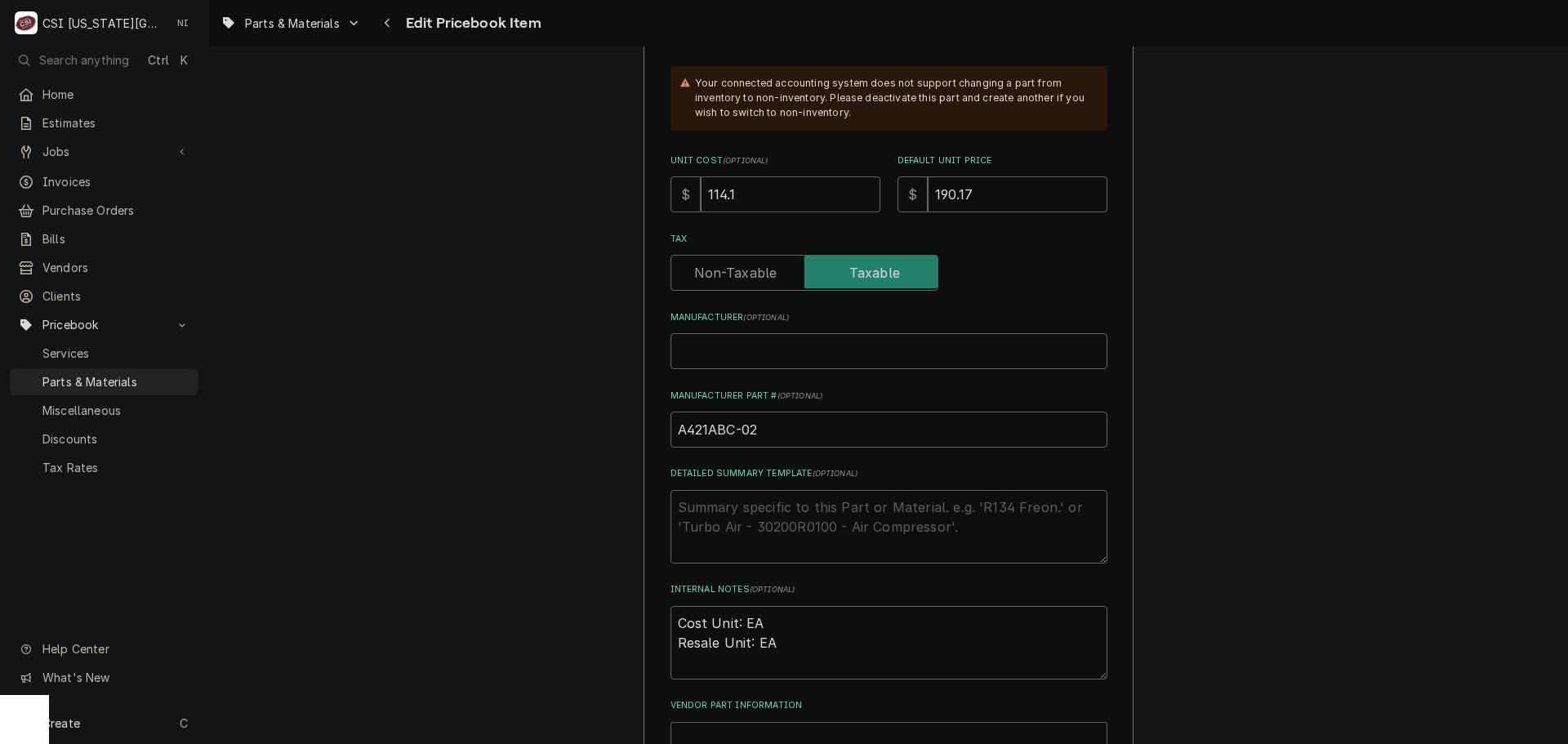
drag, startPoint x: 607, startPoint y: 195, endPoint x: 543, endPoint y: 189, distance: 64.3
type textarea "x"
type input "1"
type textarea "x"
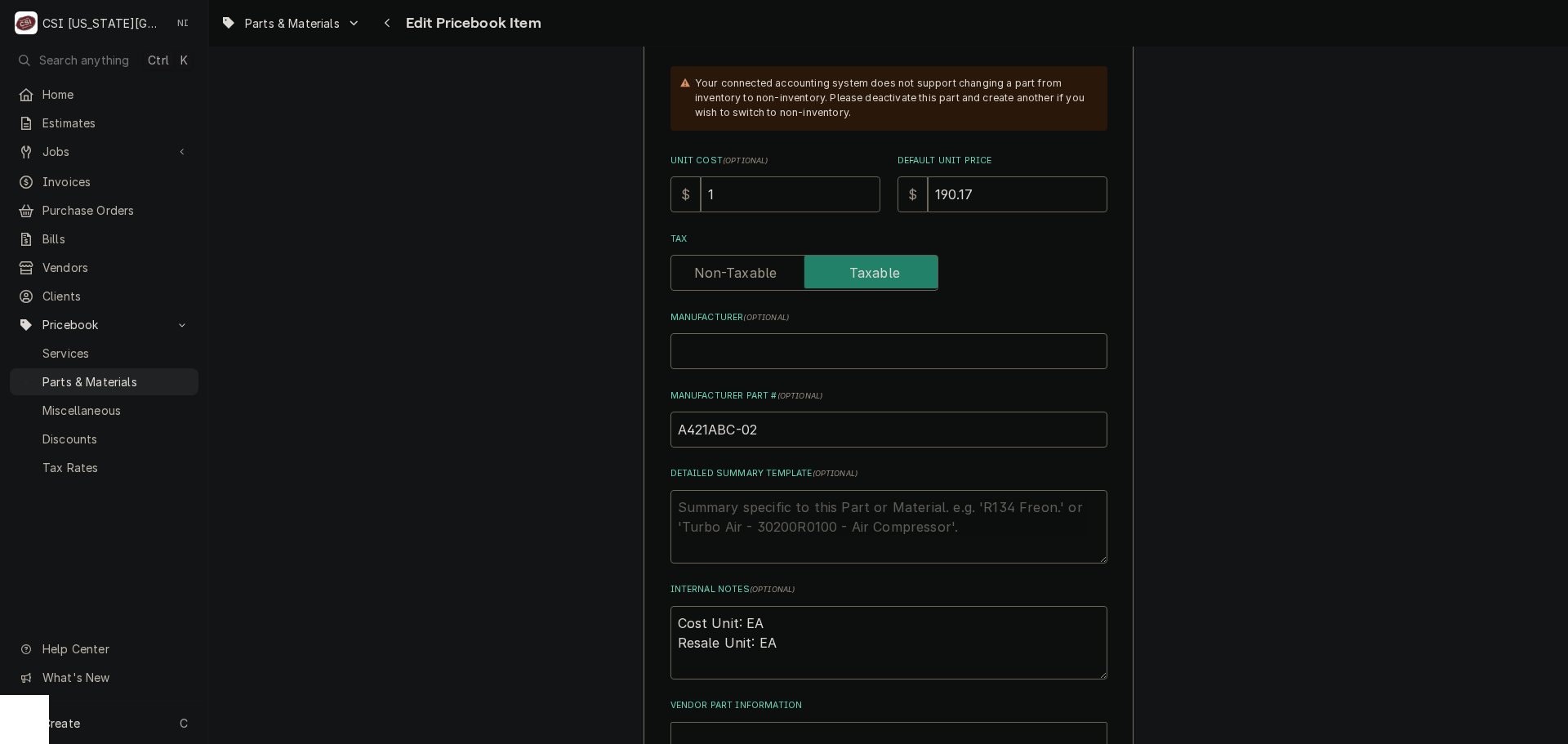
type input "12"
type textarea "x"
type input "124"
type textarea "x"
type input "124.1"
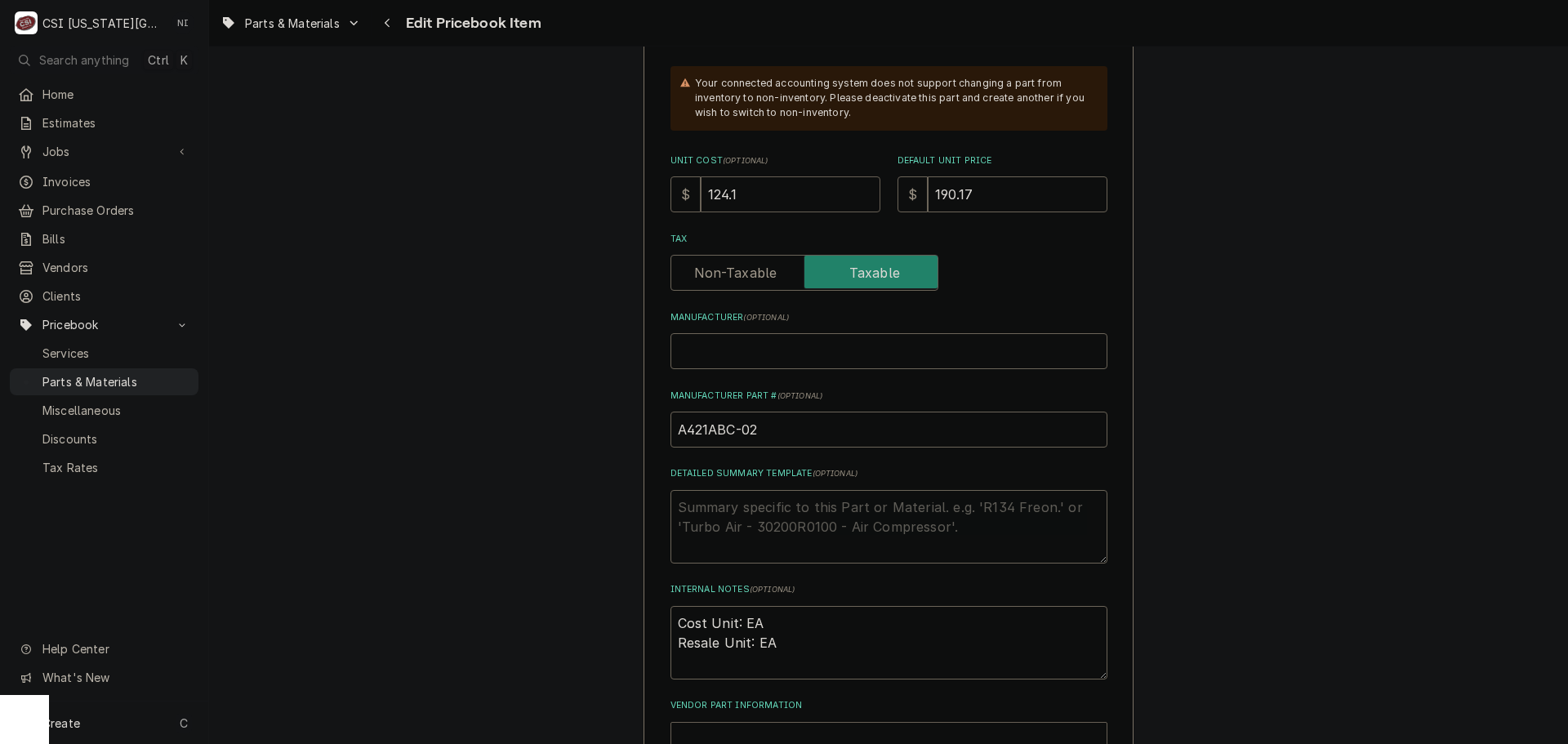
type textarea "x"
type input "124.10"
type textarea "x"
type input "2"
type textarea "x"
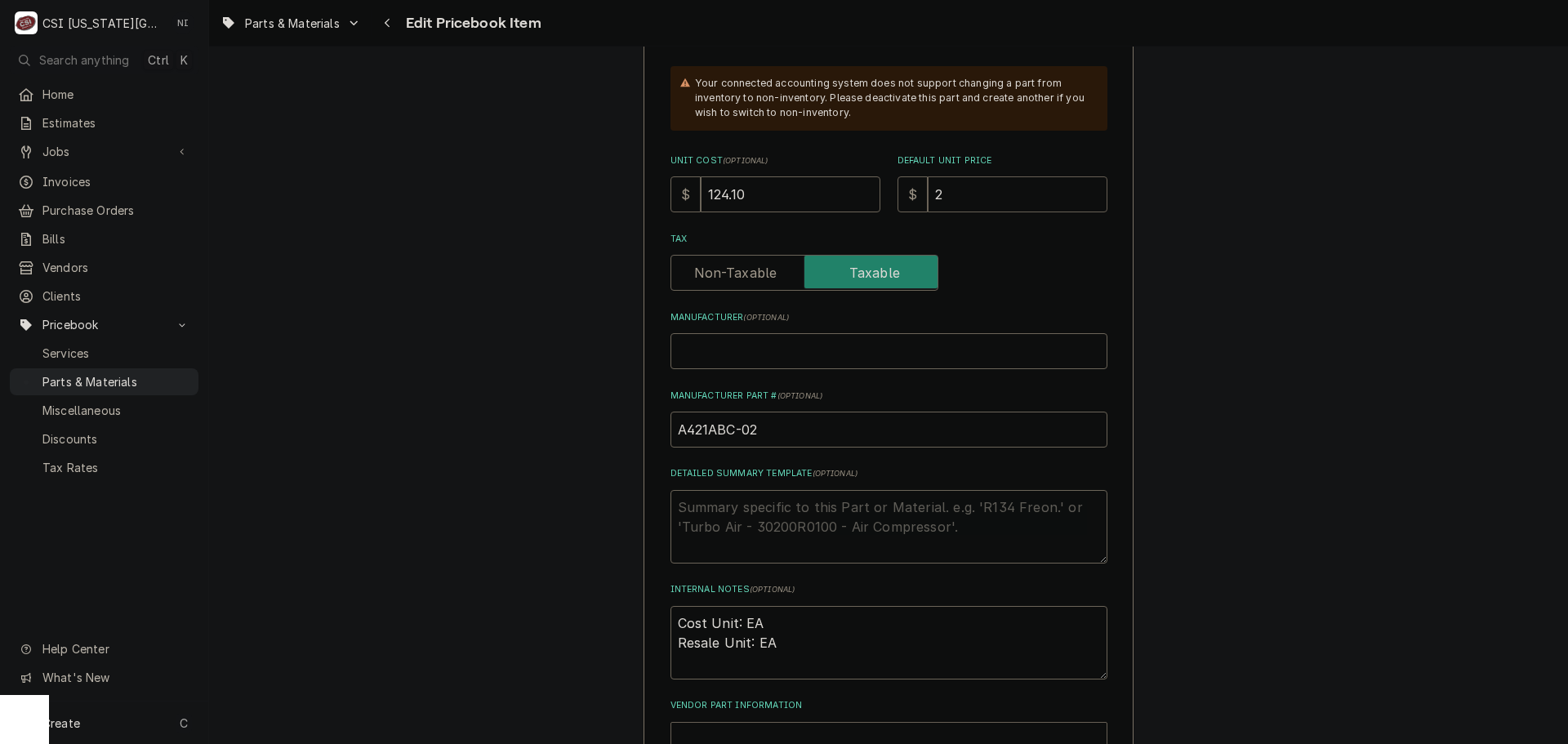
type input "20"
type textarea "x"
type input "206"
type textarea "x"
type input "206.8"
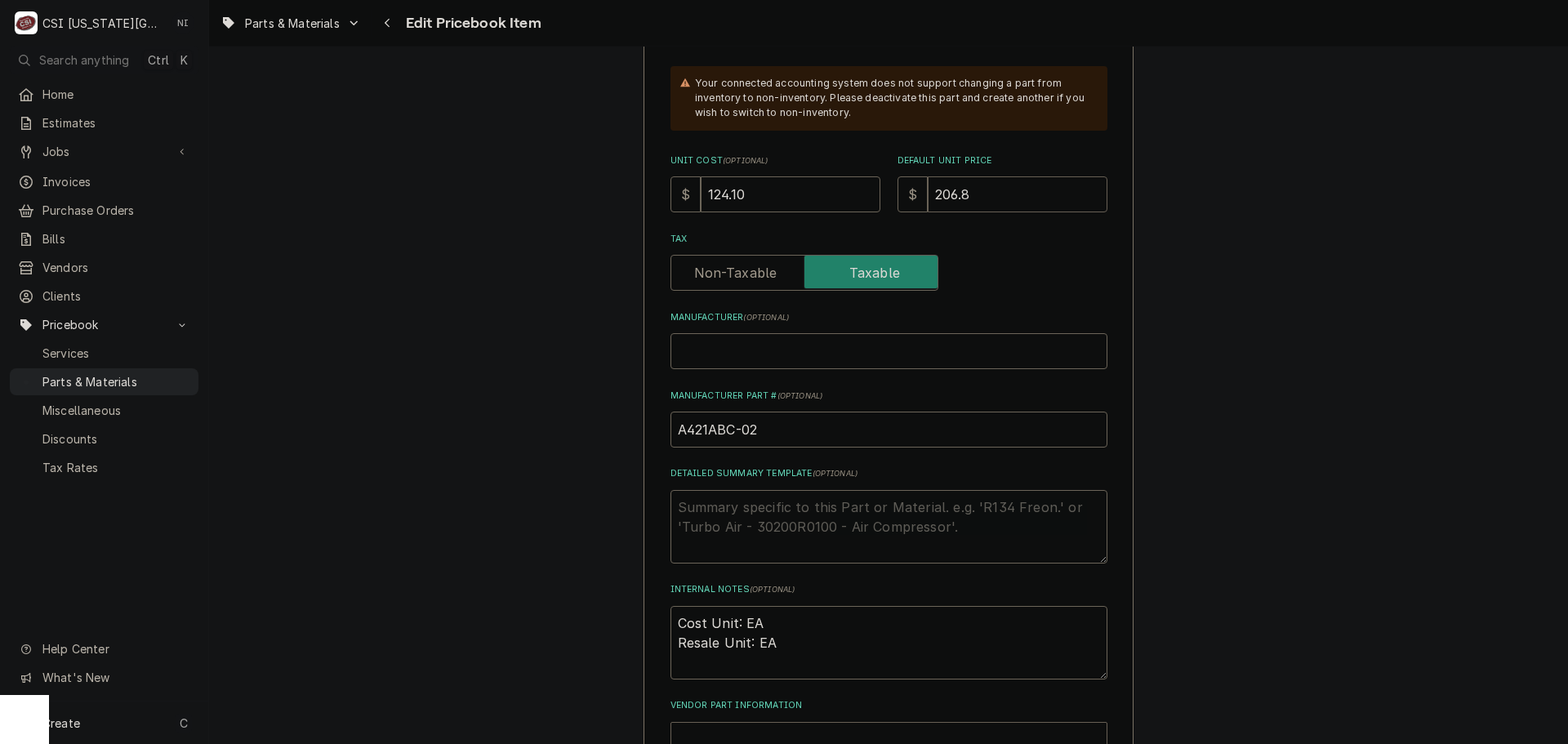
type textarea "x"
type input "206.83"
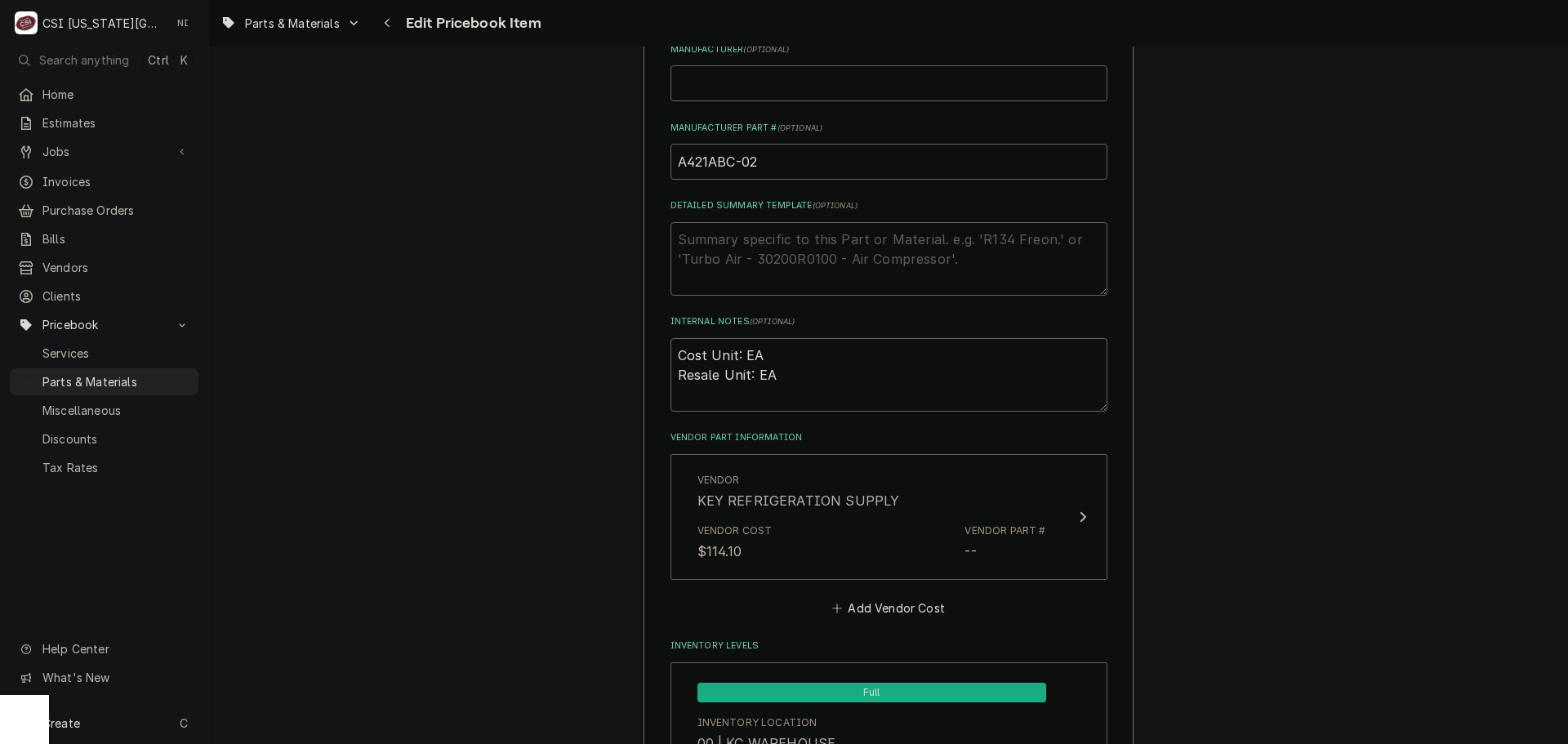
scroll to position [981, 0]
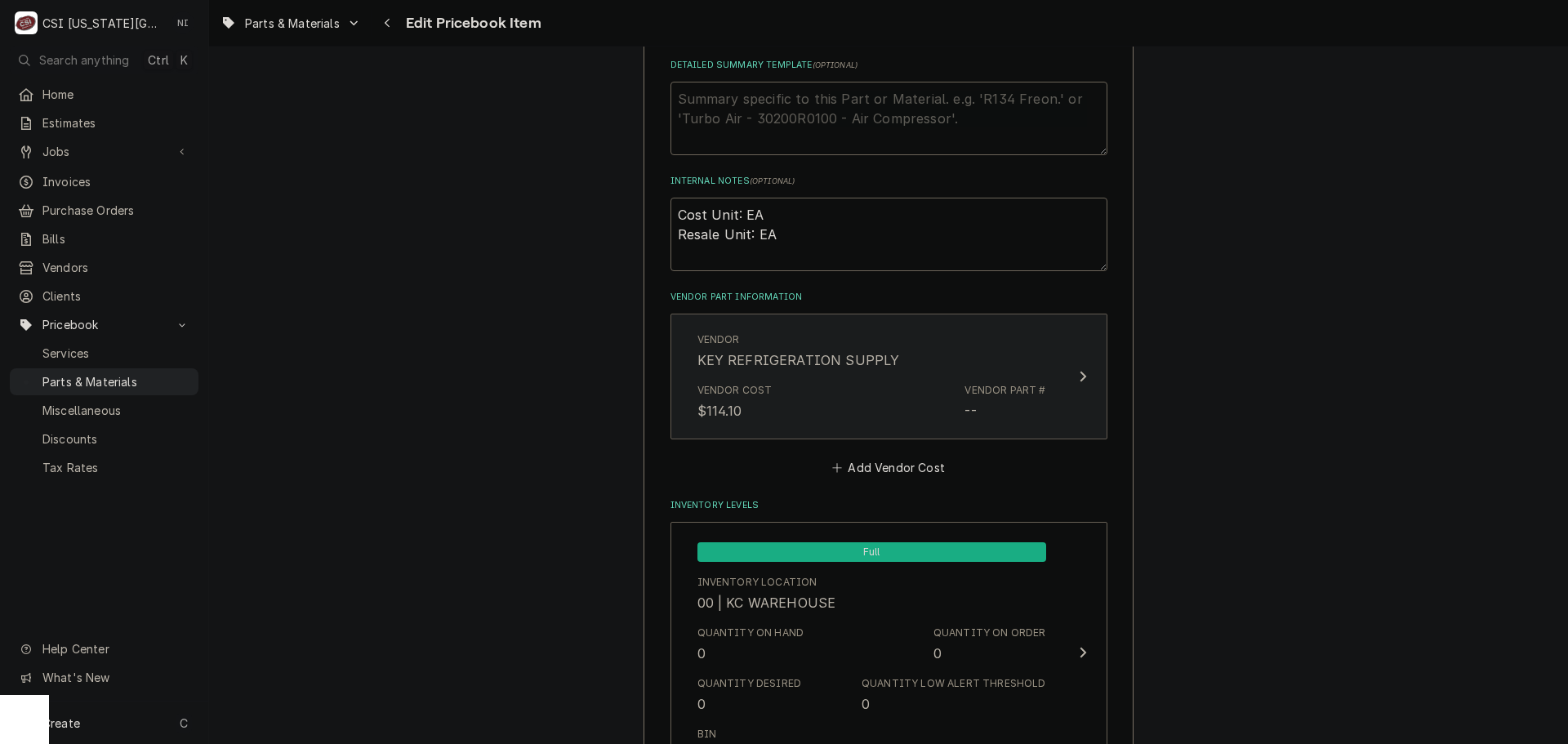
click at [786, 418] on div "Vendor Cost $114.10 Vendor Part # --" at bounding box center [872, 402] width 349 height 51
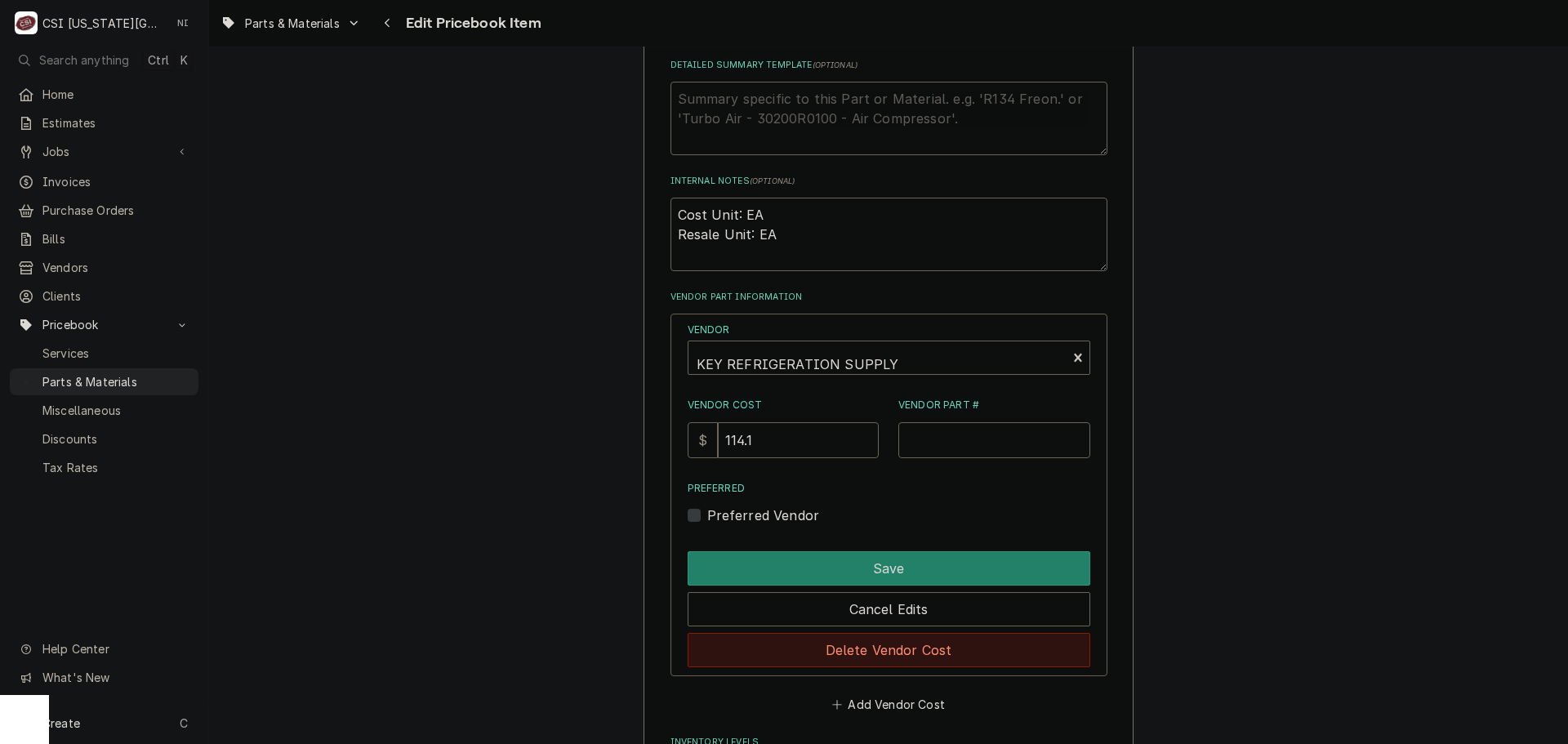
drag, startPoint x: 859, startPoint y: 641, endPoint x: 1033, endPoint y: 550, distance: 196.4
click at [865, 642] on button "Delete Vendor Cost" at bounding box center [889, 651] width 402 height 34
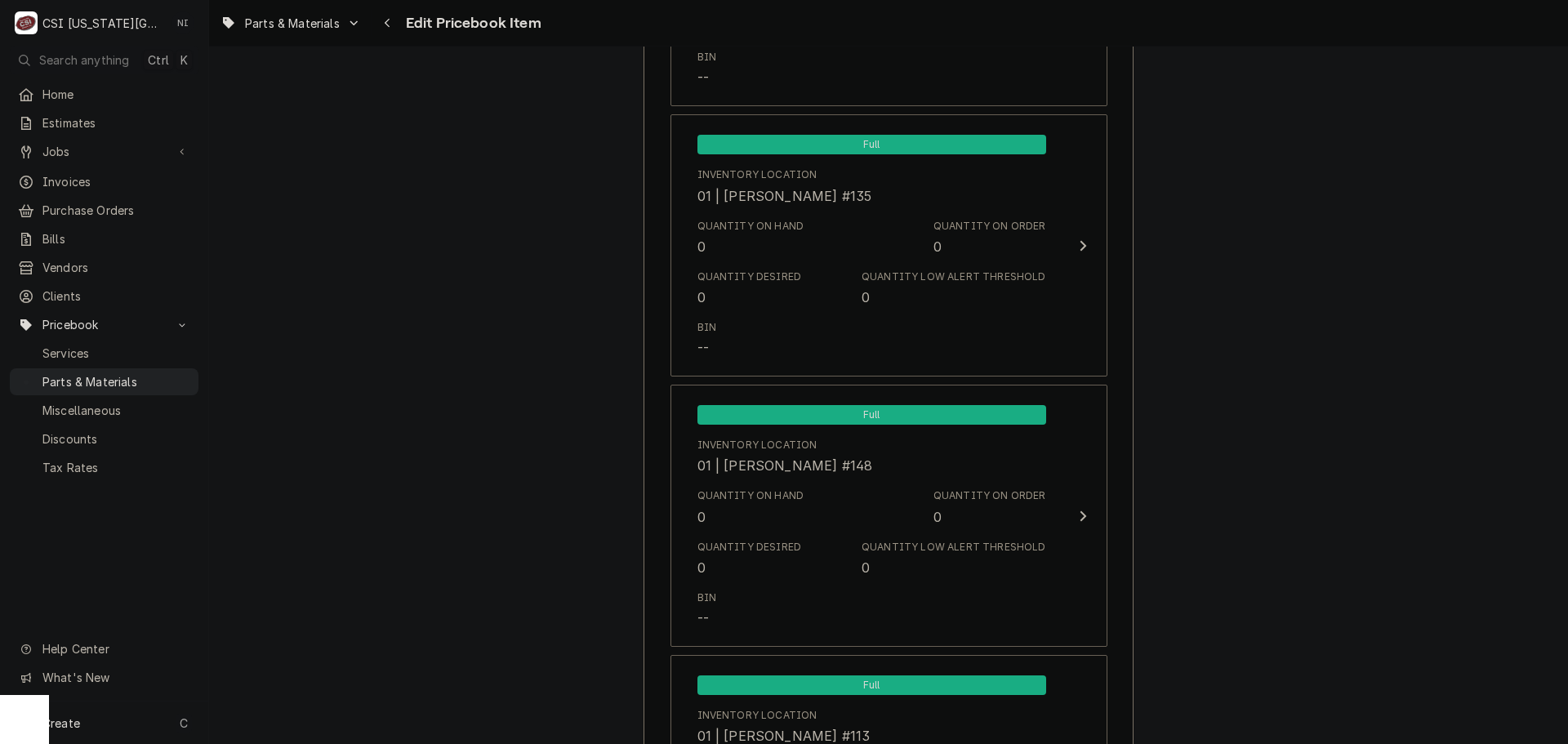
scroll to position [15834, 0]
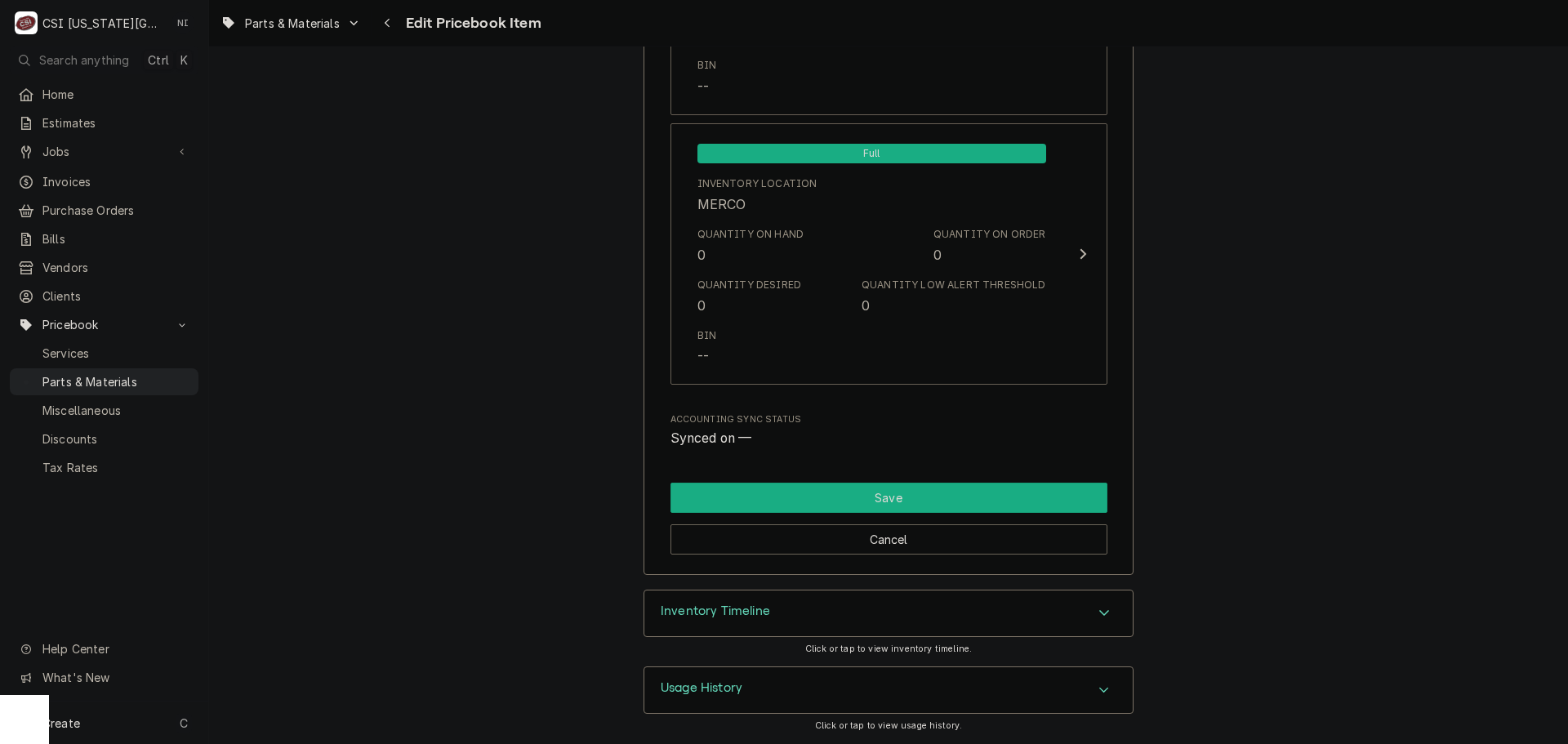
click at [930, 506] on button "Save" at bounding box center [889, 498] width 437 height 31
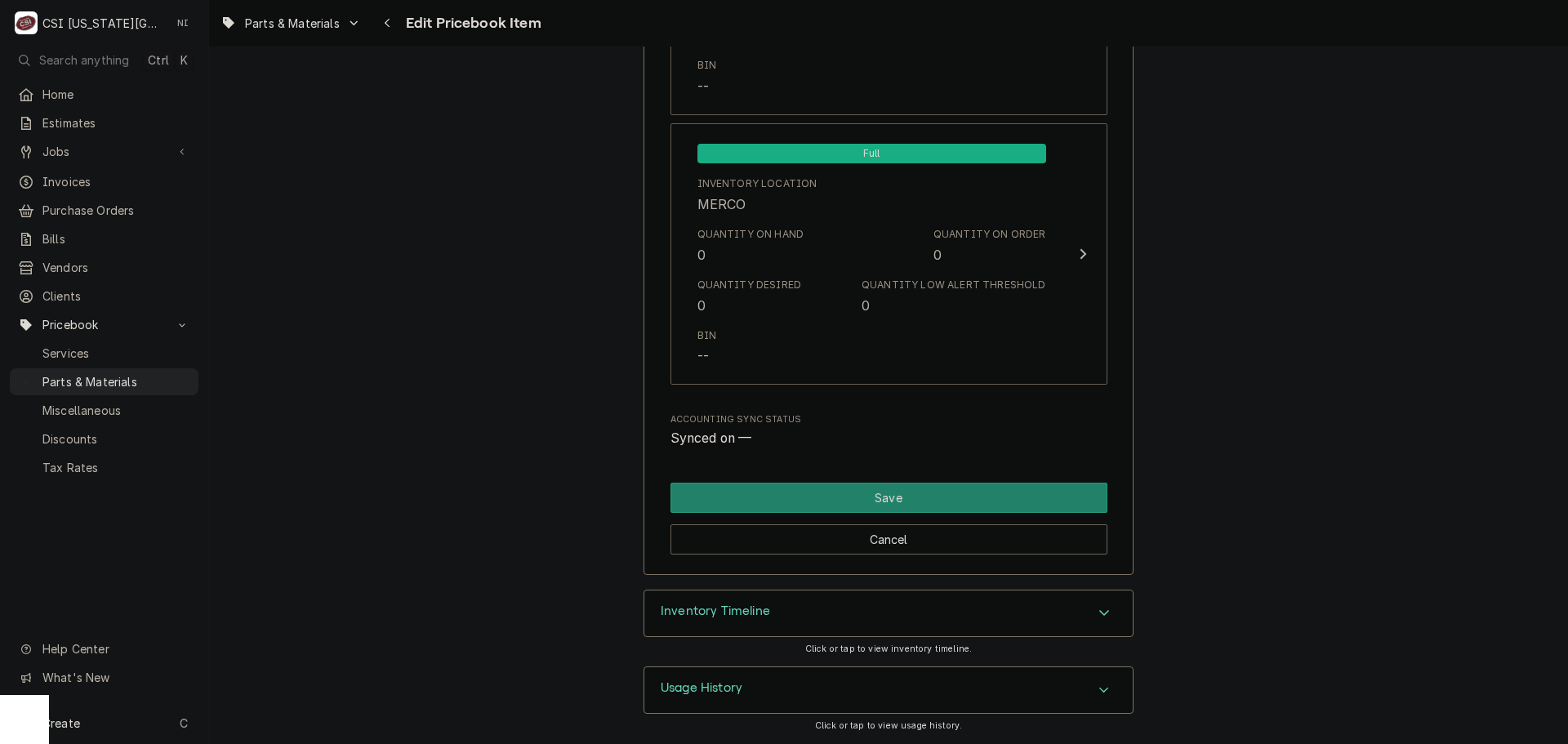
scroll to position [15825, 0]
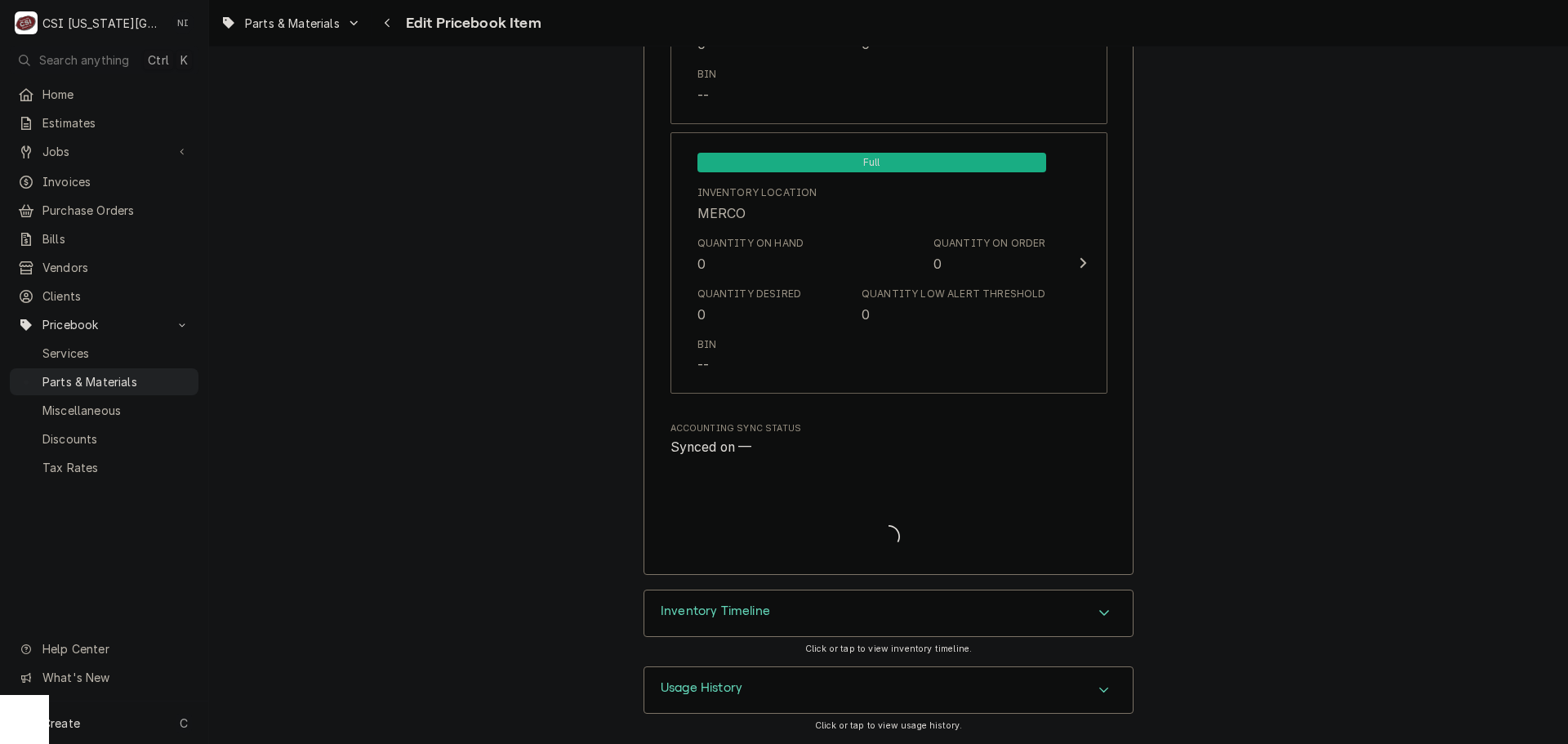
type textarea "x"
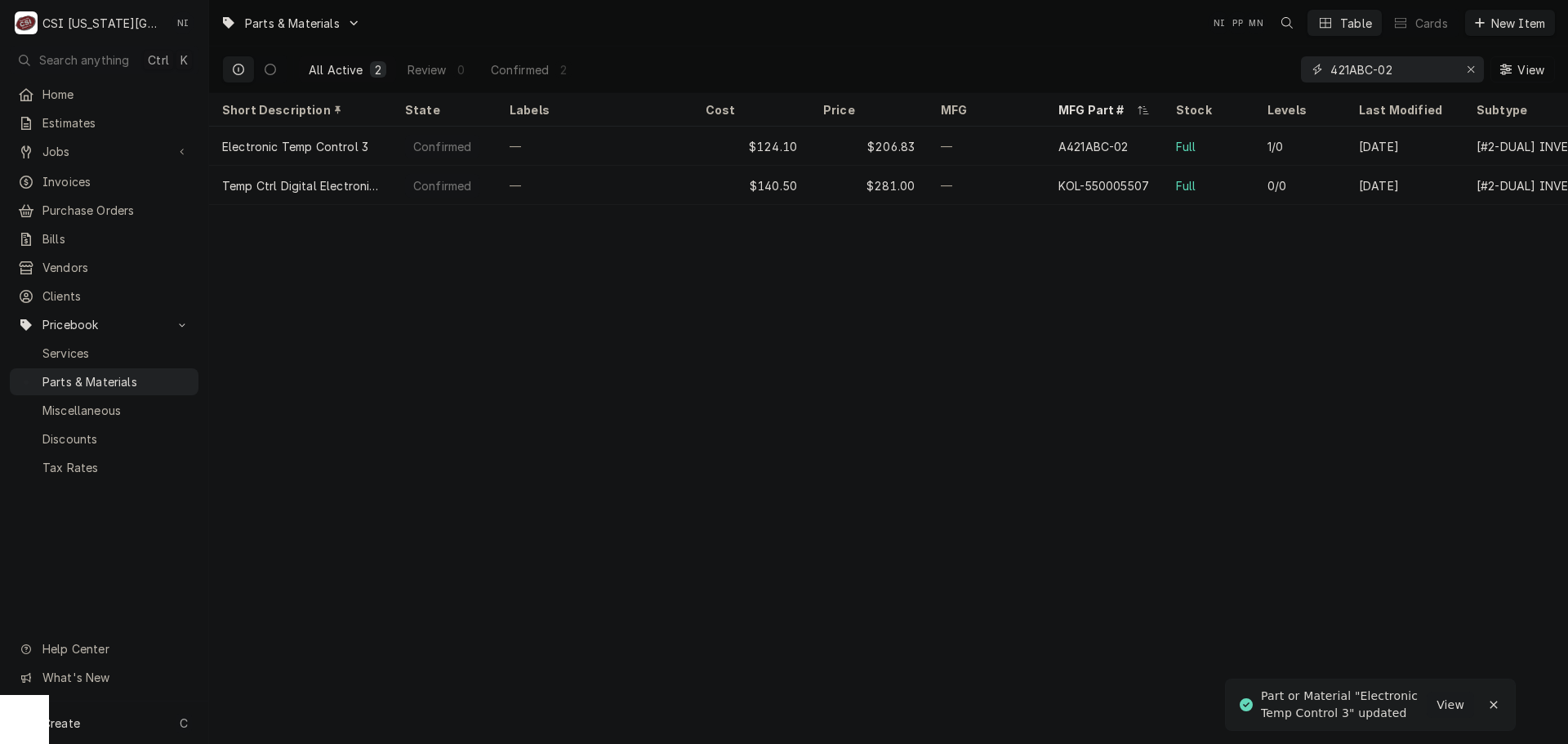
drag, startPoint x: 1409, startPoint y: 70, endPoint x: 1196, endPoint y: 74, distance: 213.0
click at [1237, 76] on div "All Active 2 Review 0 Confirmed 2 421ABC-02 View" at bounding box center [889, 70] width 1333 height 46
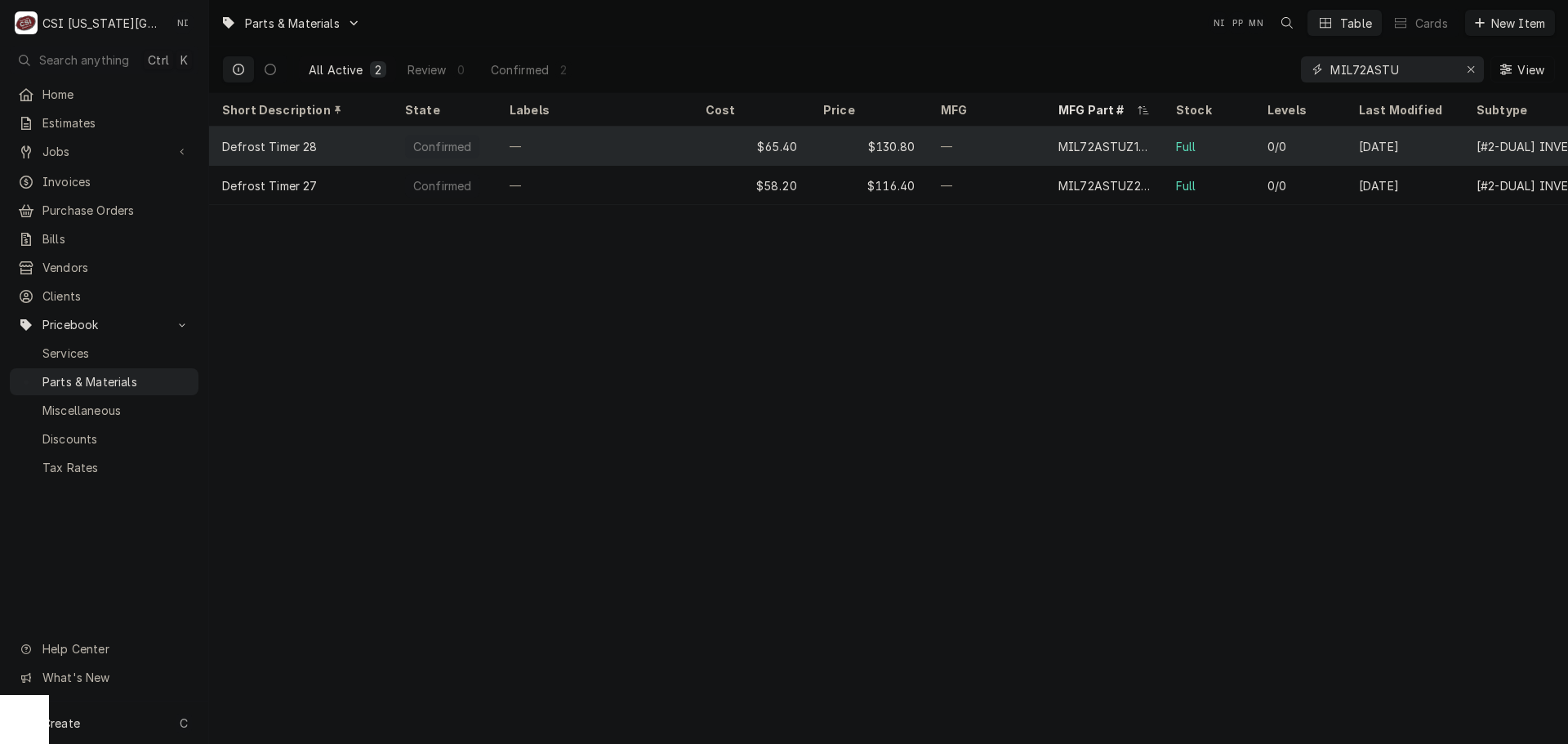
type input "MIL72ASTU"
click at [980, 153] on div "—" at bounding box center [986, 146] width 117 height 39
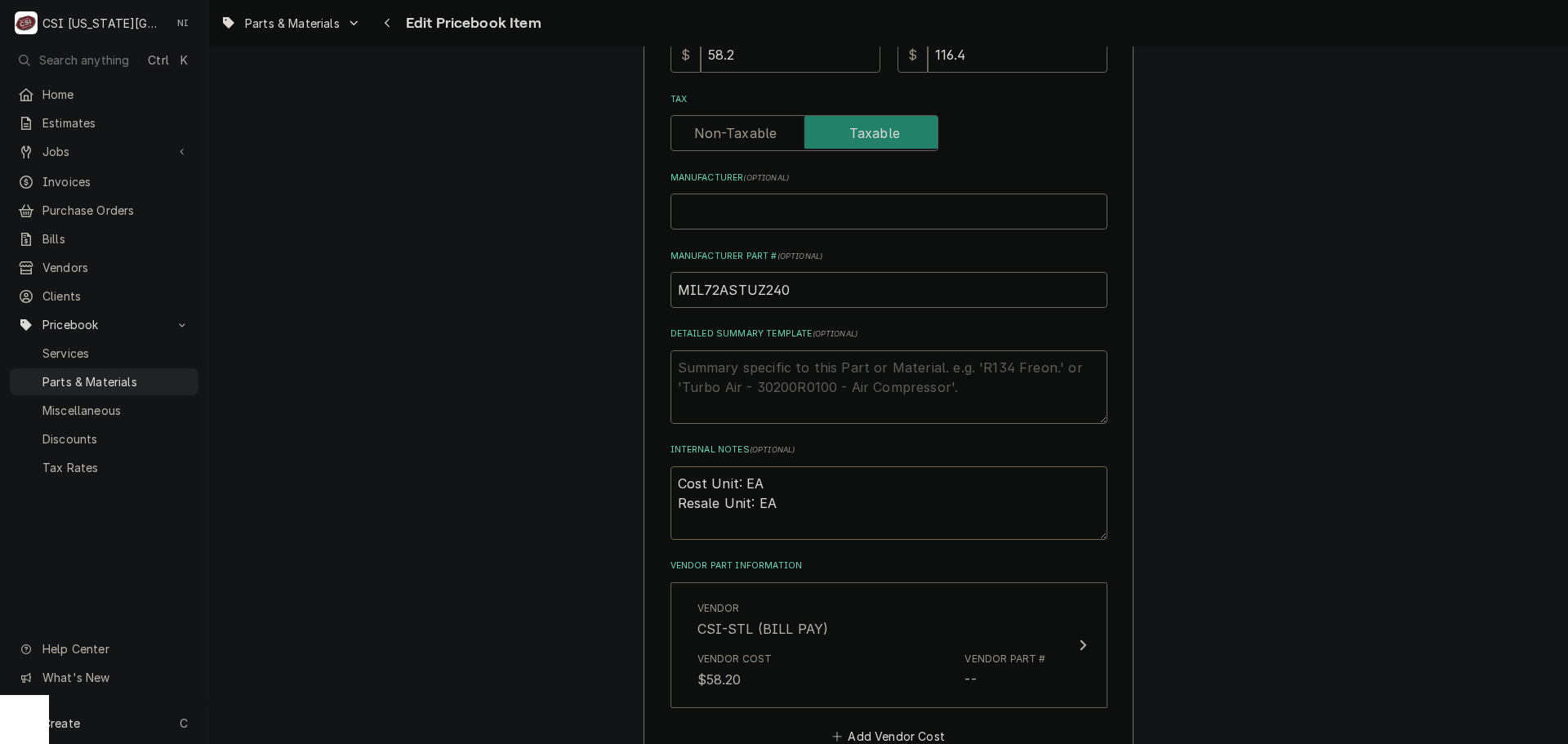
scroll to position [571, 0]
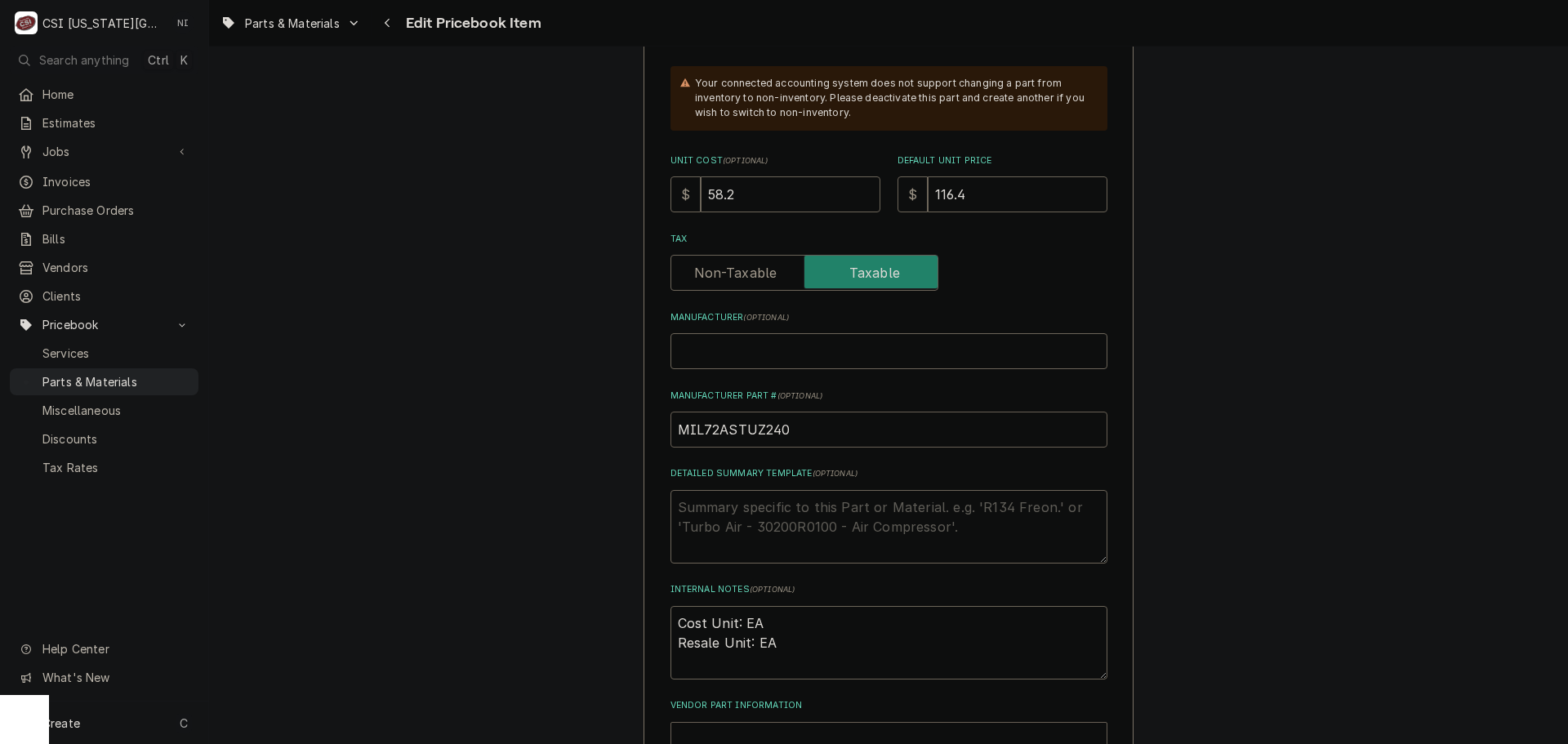
drag, startPoint x: 786, startPoint y: 436, endPoint x: 492, endPoint y: 417, distance: 294.6
drag, startPoint x: 699, startPoint y: 190, endPoint x: 615, endPoint y: 175, distance: 85.3
type textarea "x"
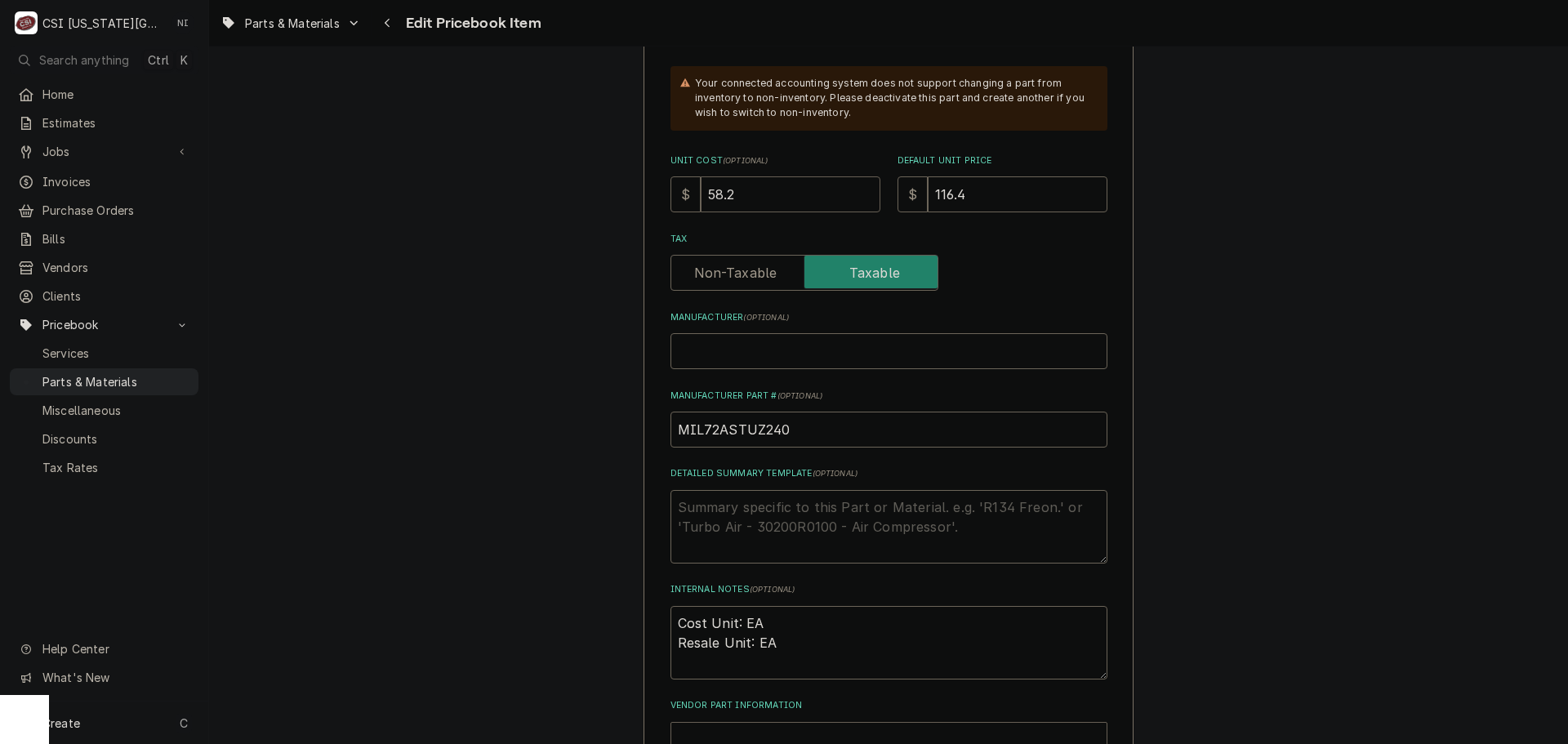
type input "8"
type textarea "x"
type input "86"
type textarea "x"
type input "86.6"
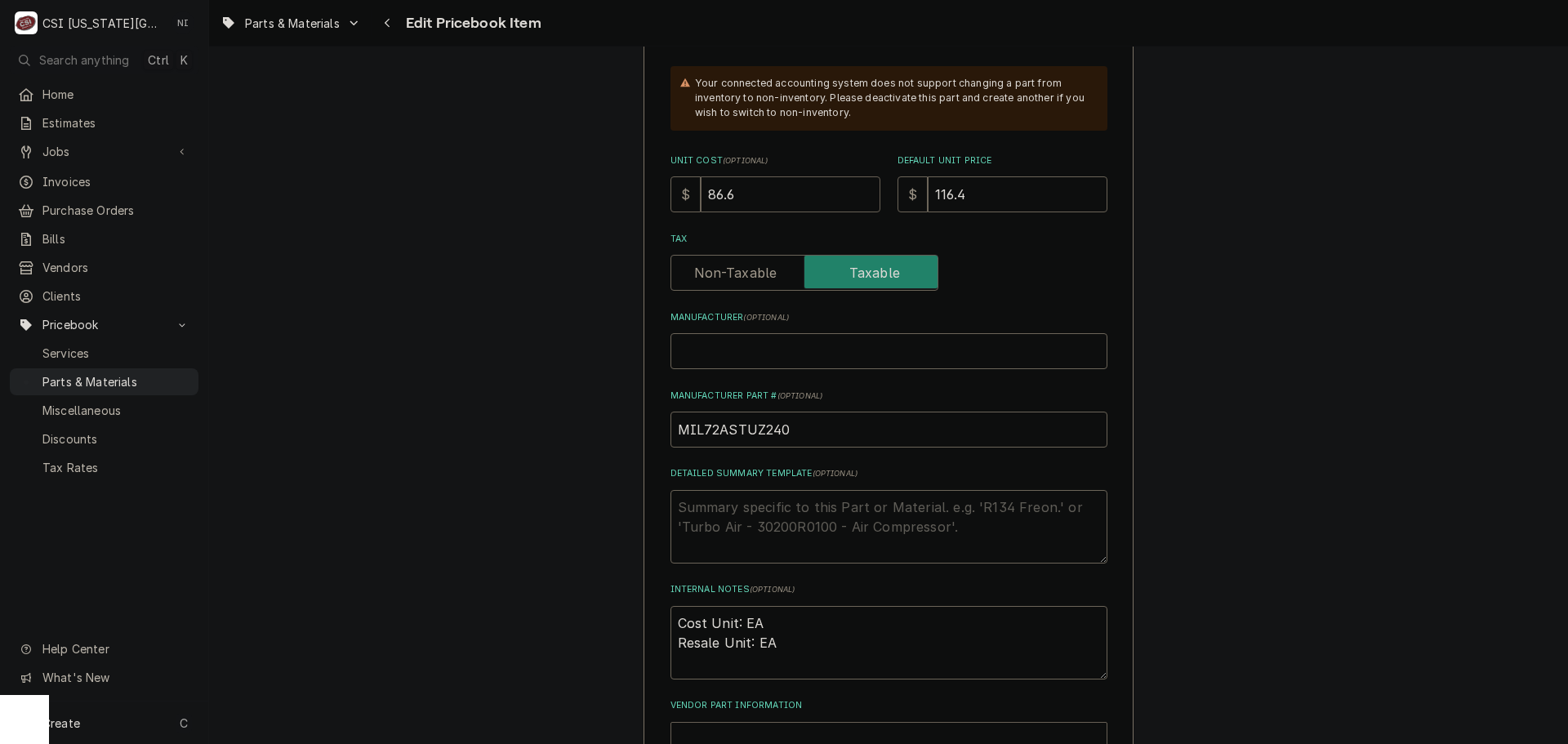
type textarea "x"
type input "86.60"
drag, startPoint x: 981, startPoint y: 193, endPoint x: 970, endPoint y: 193, distance: 11.0
click at [981, 193] on input "116.4" at bounding box center [1018, 195] width 179 height 36
drag, startPoint x: 895, startPoint y: 194, endPoint x: 875, endPoint y: 192, distance: 20.1
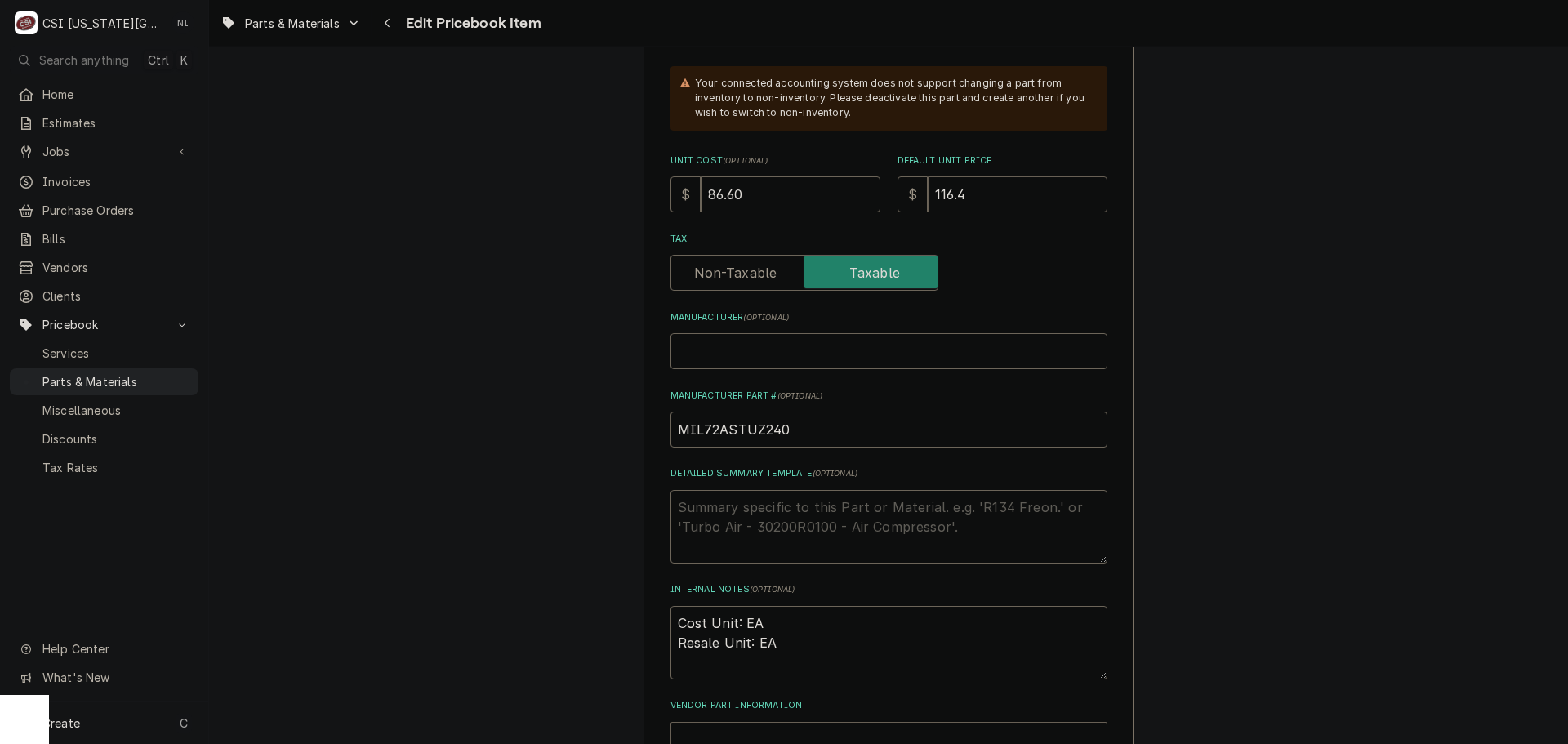
click at [881, 192] on div "Unit Cost ( optional ) $ 86.60 Default Unit Price $ 116.4" at bounding box center [889, 183] width 437 height 58
type textarea "x"
type input "1"
type textarea "x"
type input "17"
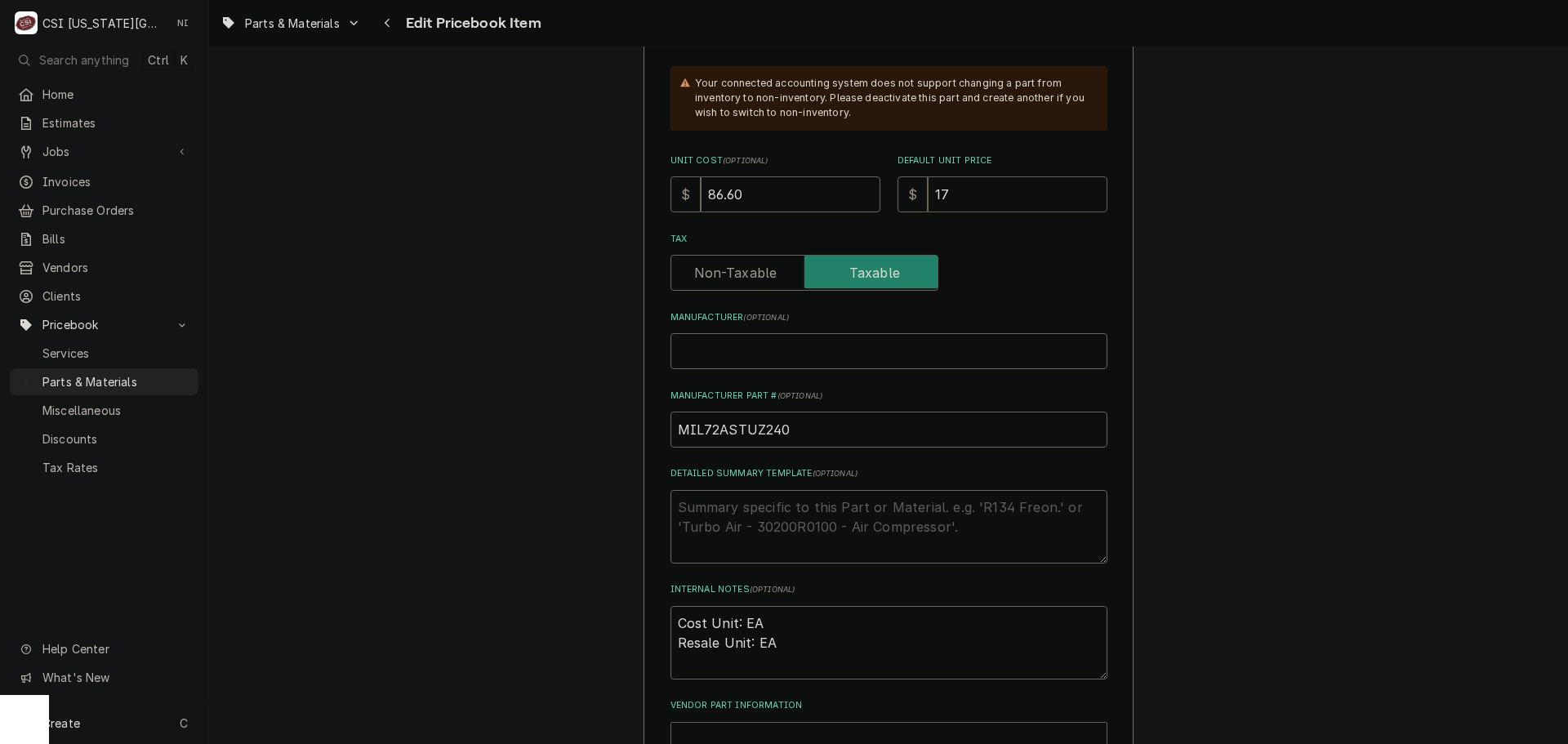
type textarea "x"
type input "173"
type textarea "x"
type input "173.2"
type textarea "x"
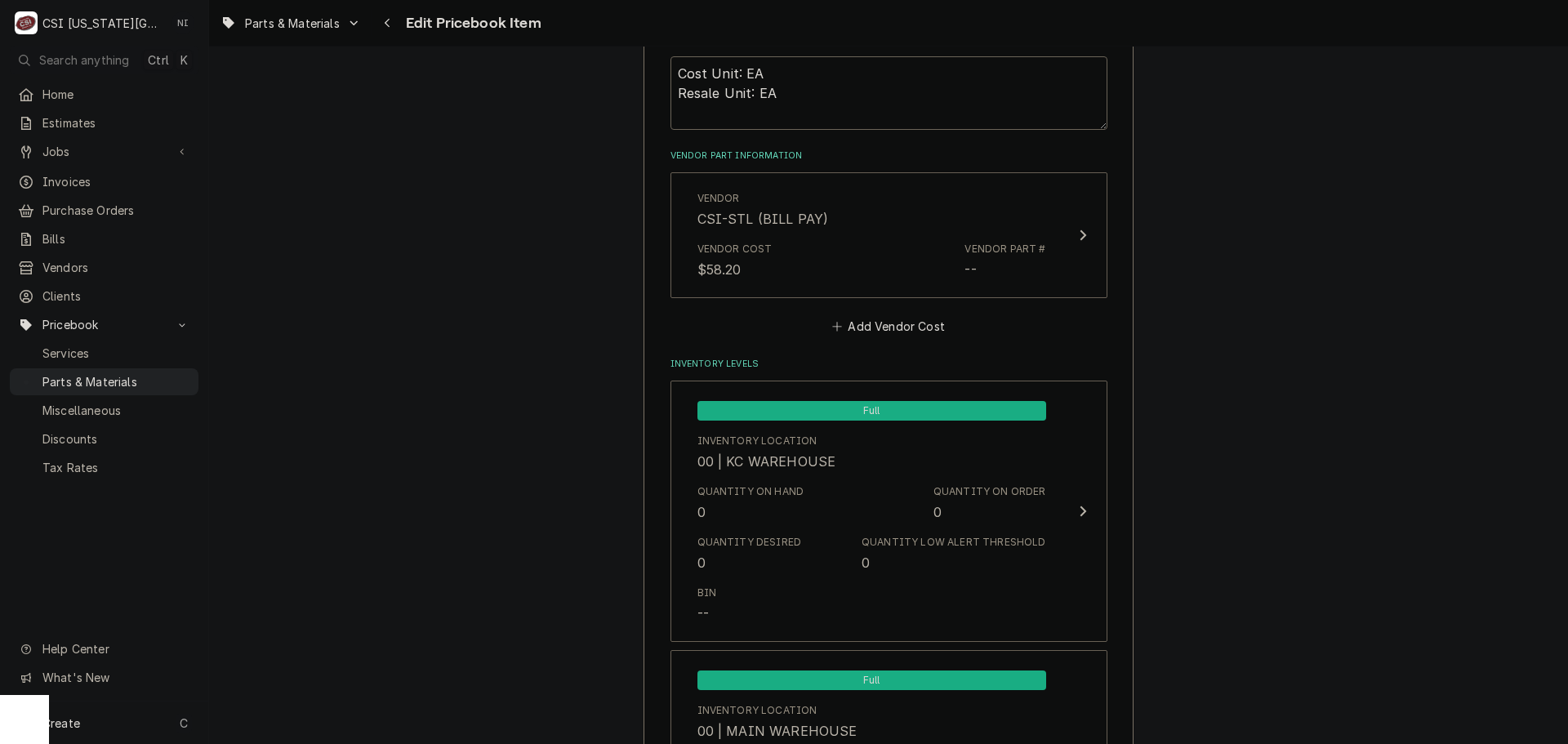
scroll to position [959, 0]
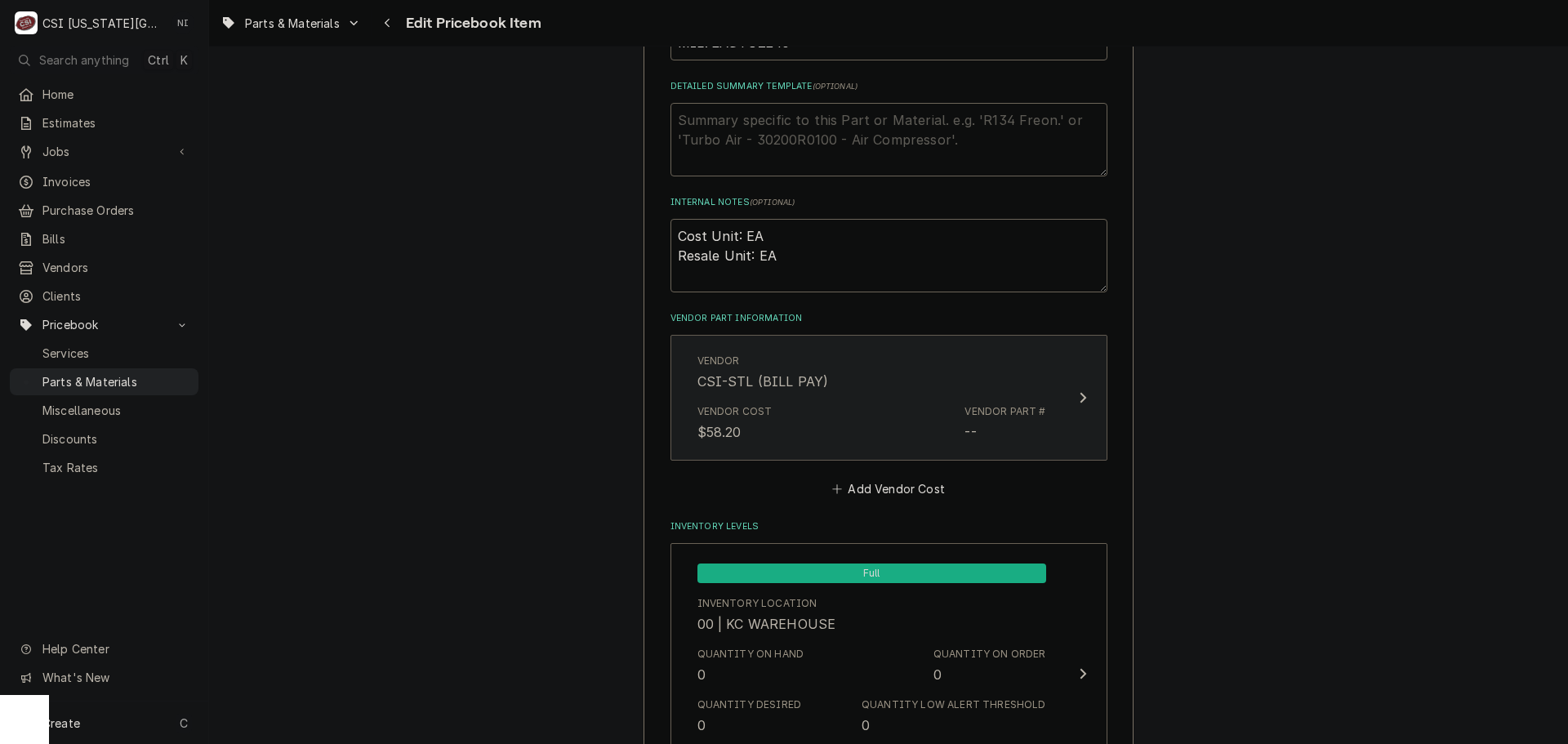
type input "173.20"
click at [873, 429] on div "Vendor Cost $58.20 Vendor Part # --" at bounding box center [872, 423] width 349 height 51
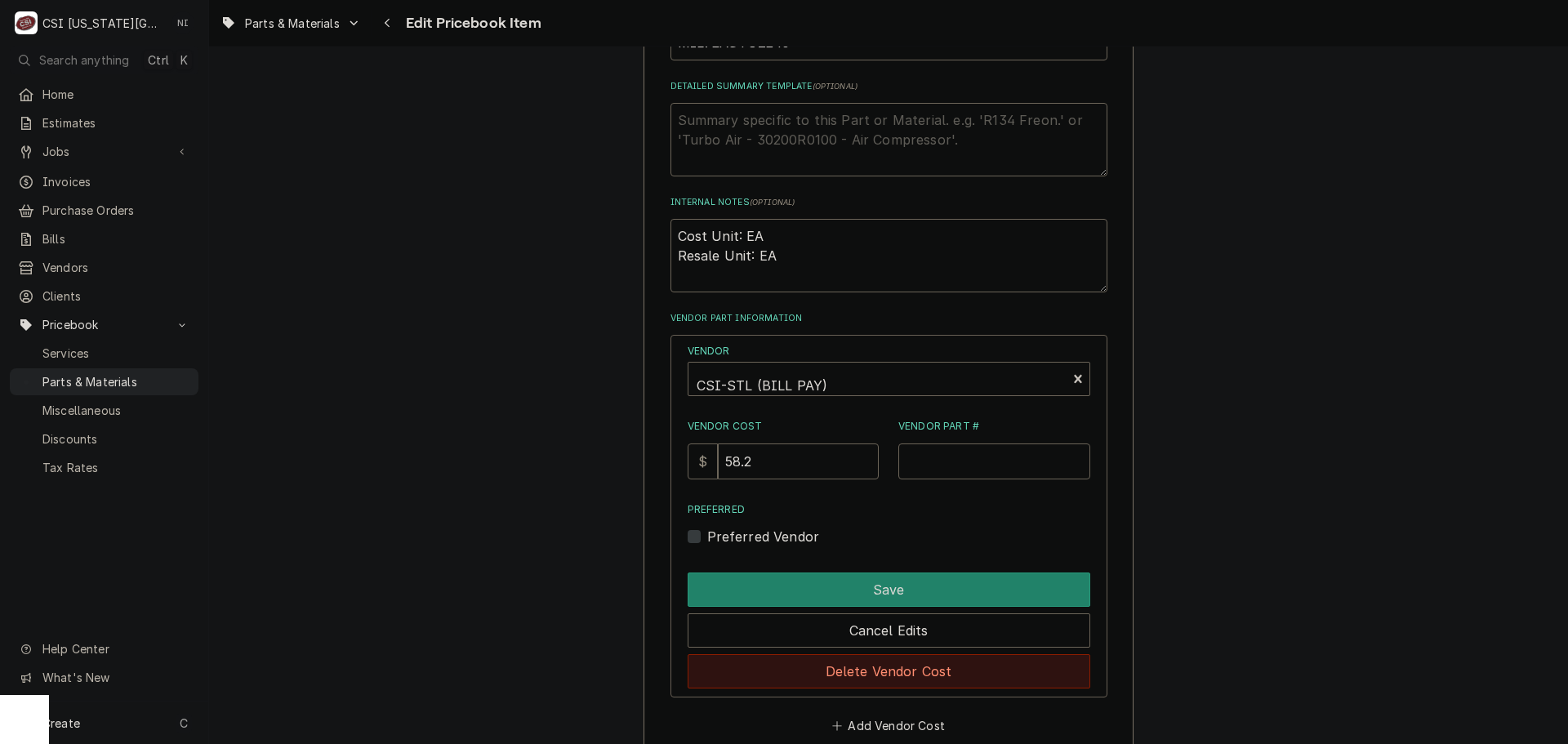
drag, startPoint x: 881, startPoint y: 666, endPoint x: 1024, endPoint y: 578, distance: 167.9
click at [882, 668] on button "Delete Vendor Cost" at bounding box center [889, 672] width 402 height 34
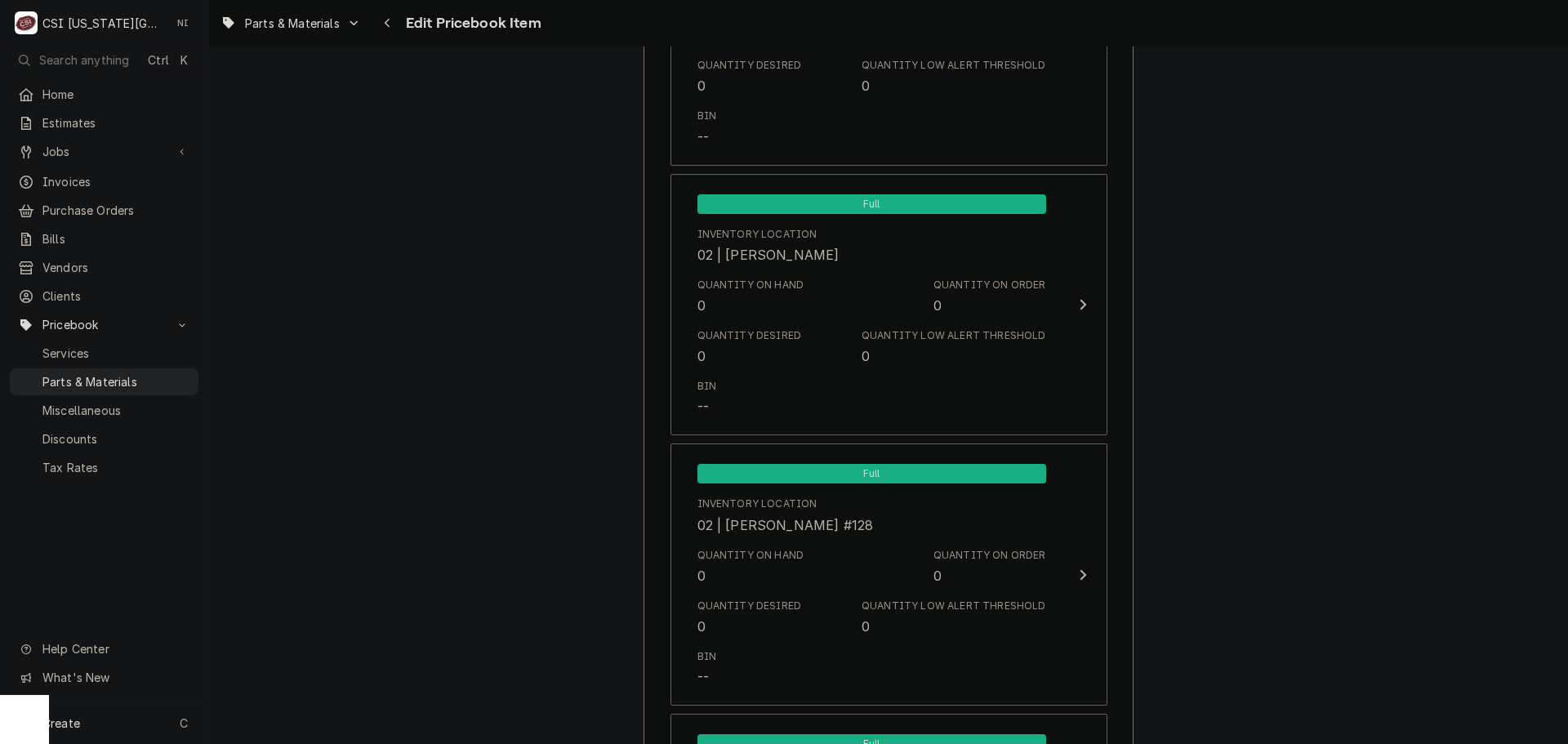
scroll to position [15834, 0]
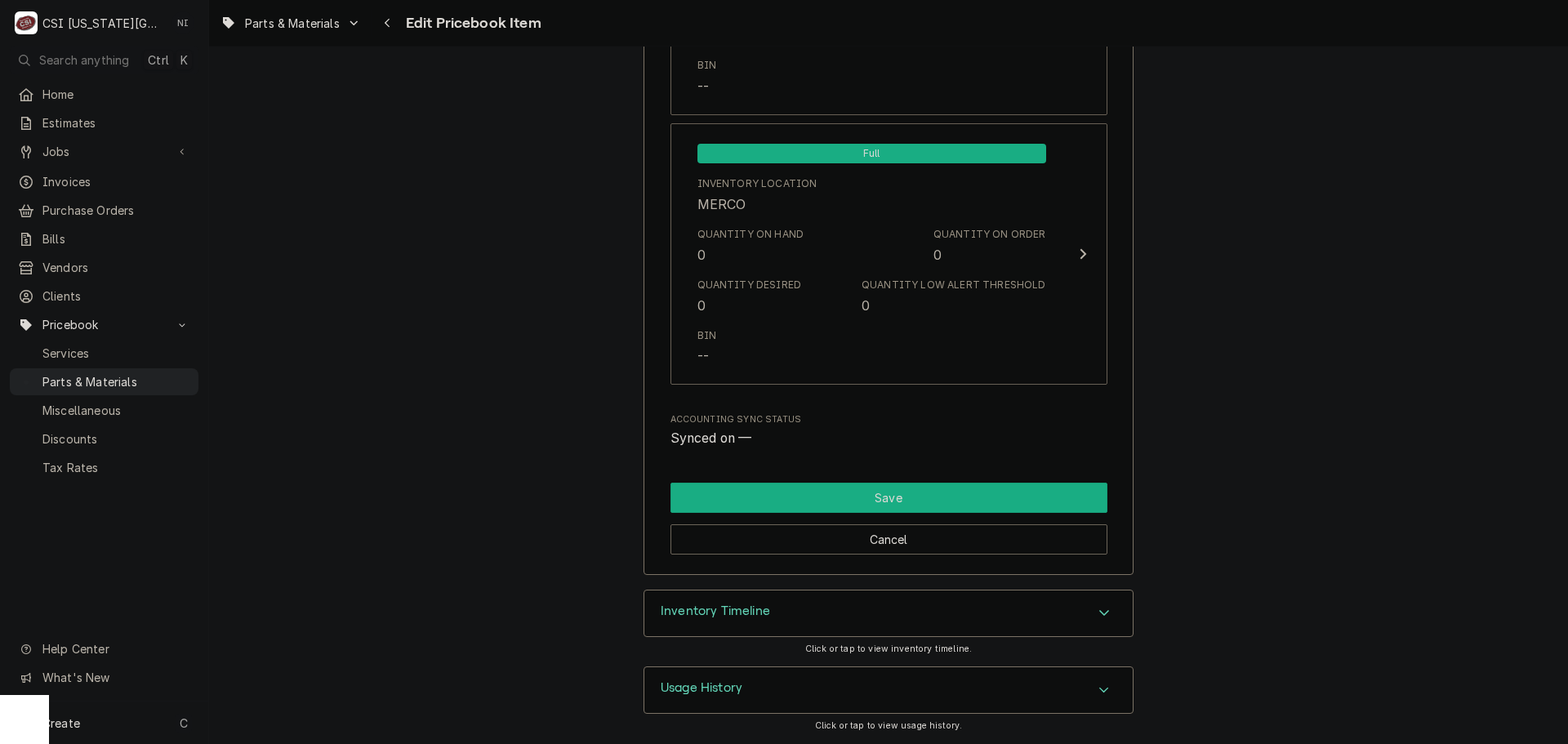
click at [983, 497] on button "Save" at bounding box center [889, 498] width 437 height 31
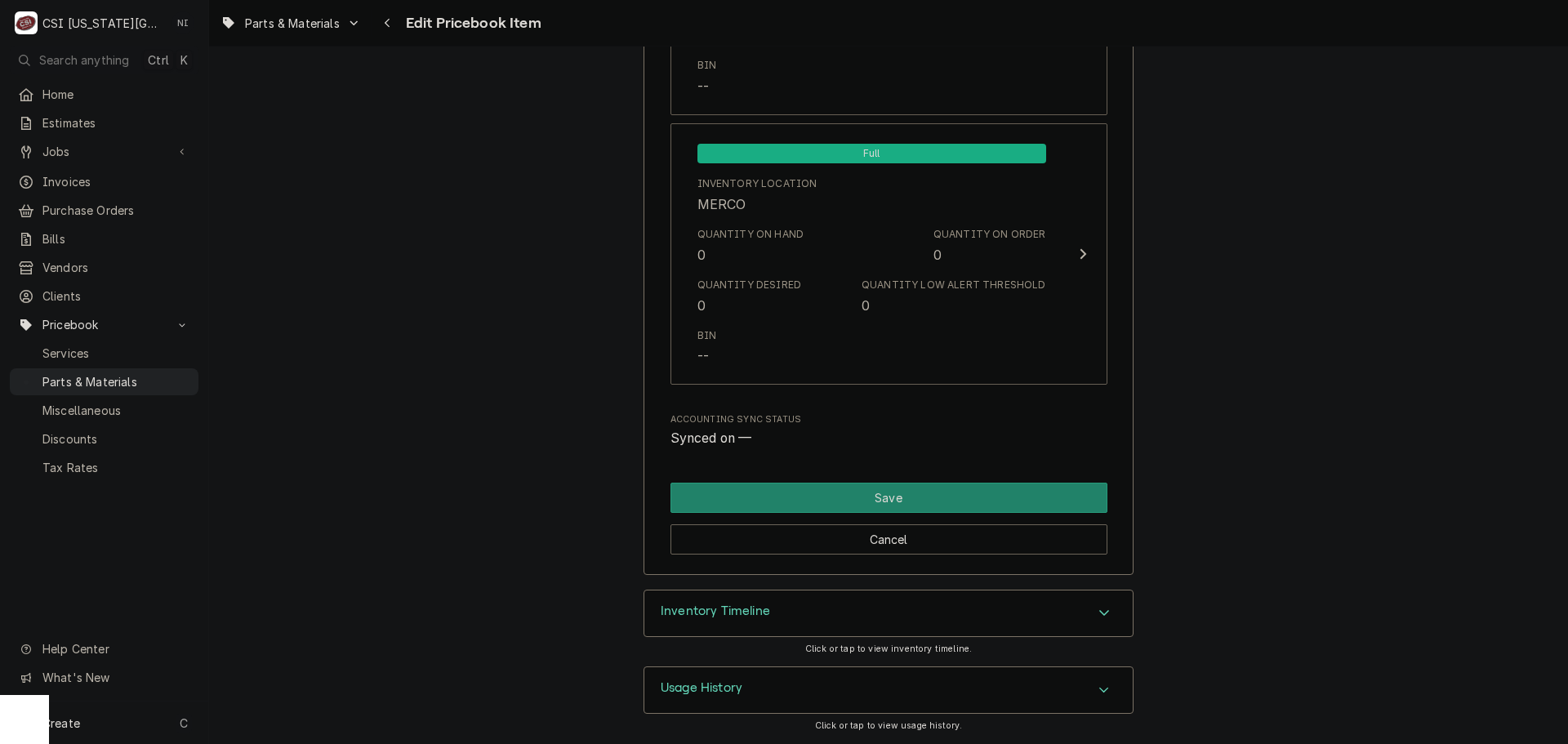
scroll to position [15825, 0]
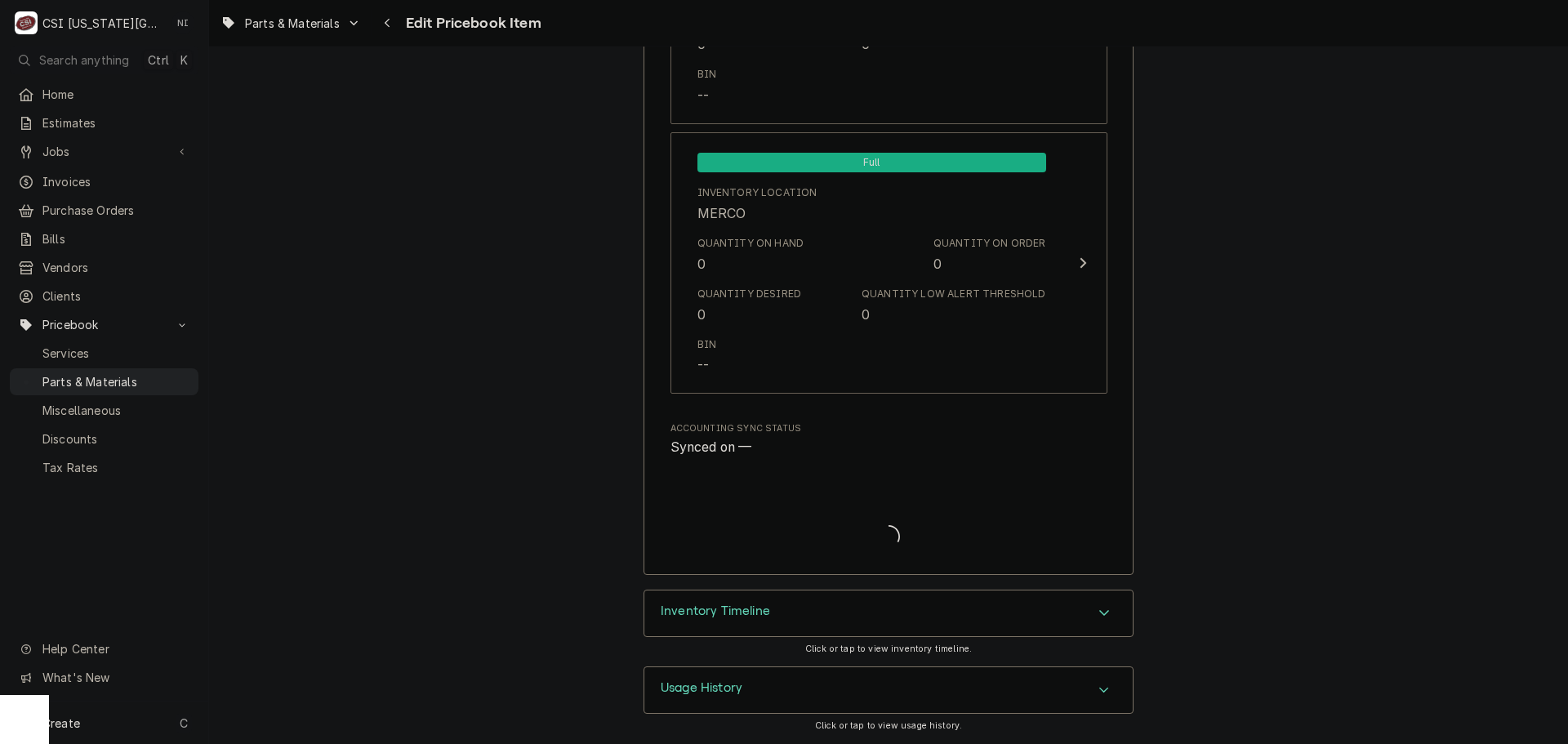
type textarea "x"
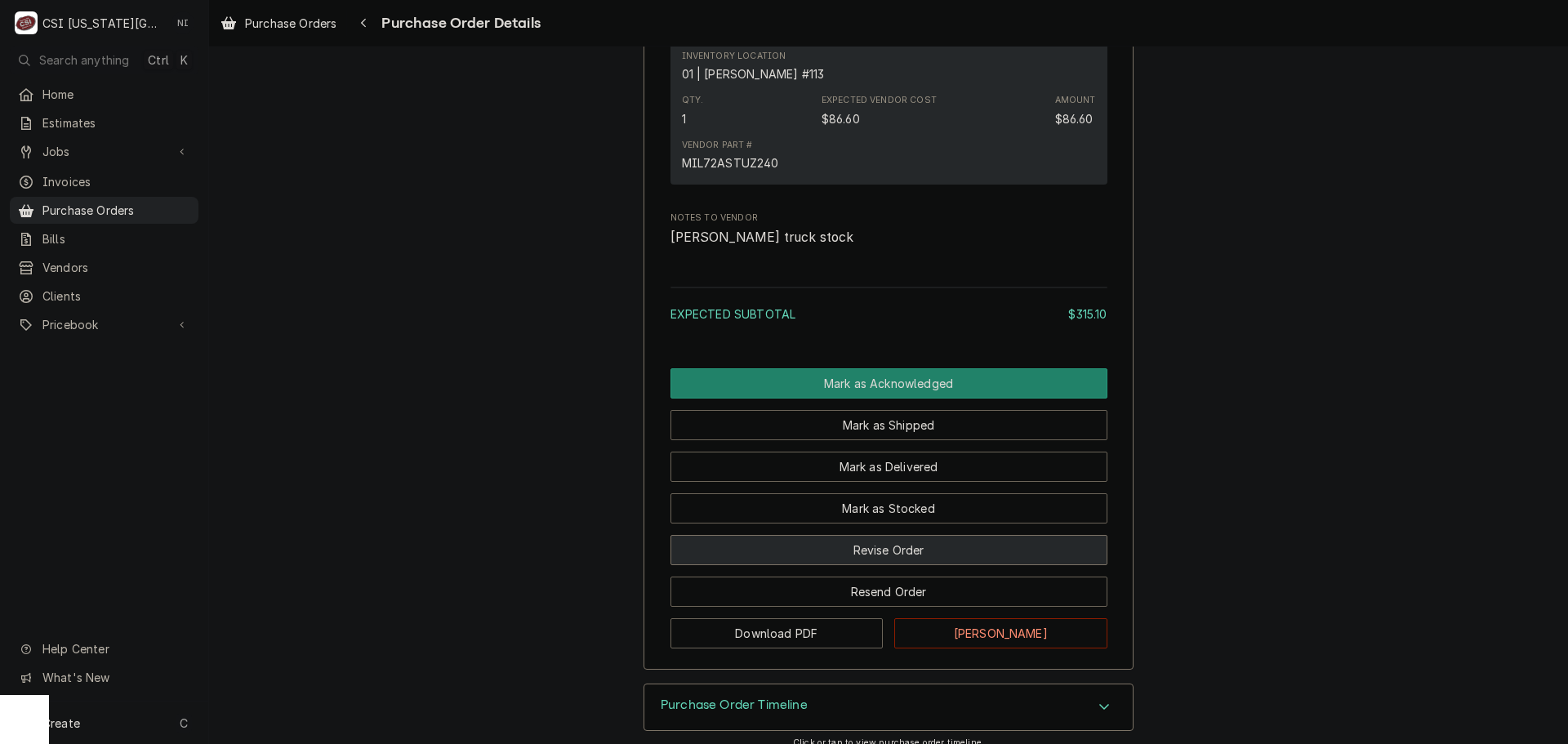
scroll to position [2008, 0]
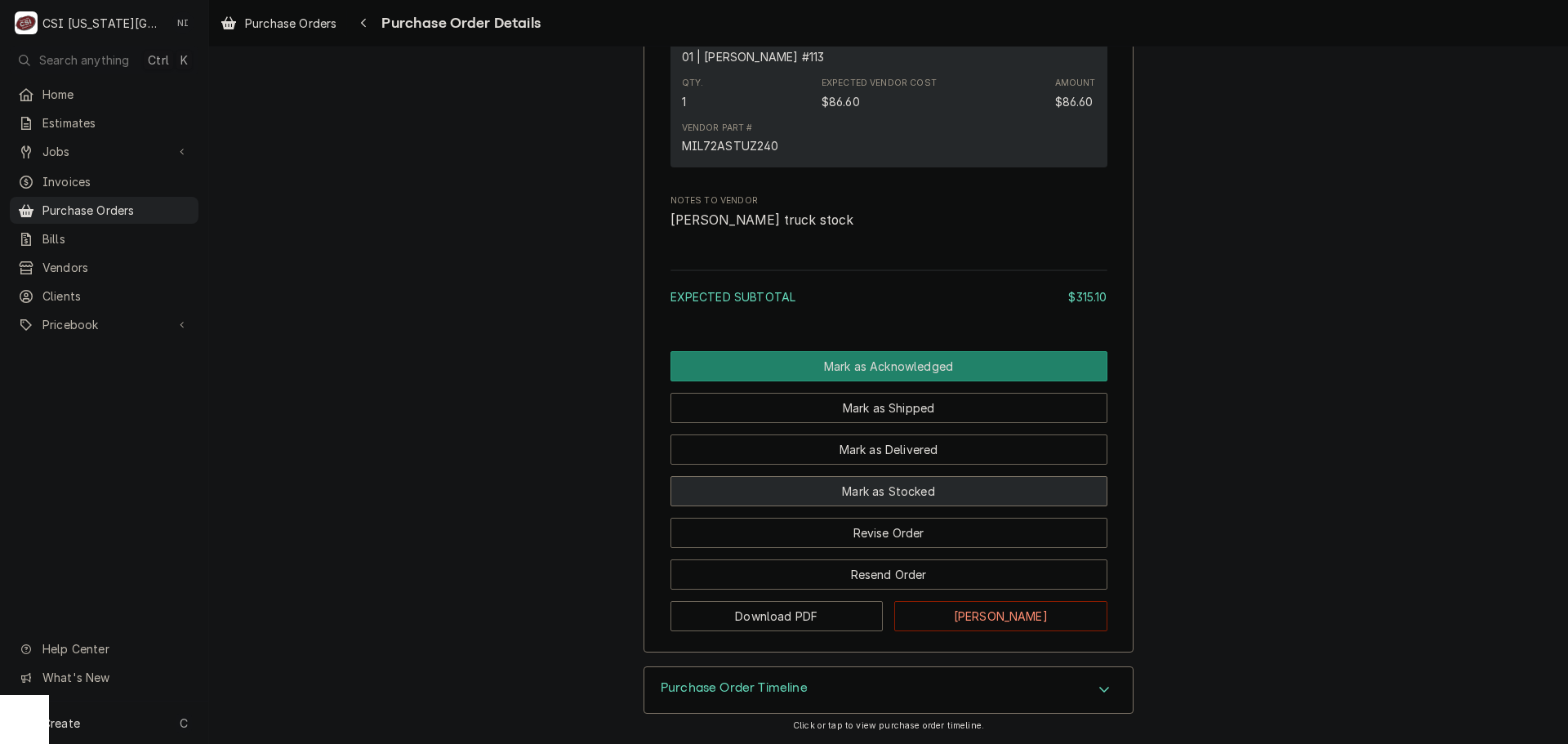
click at [940, 493] on button "Mark as Stocked" at bounding box center [889, 491] width 437 height 31
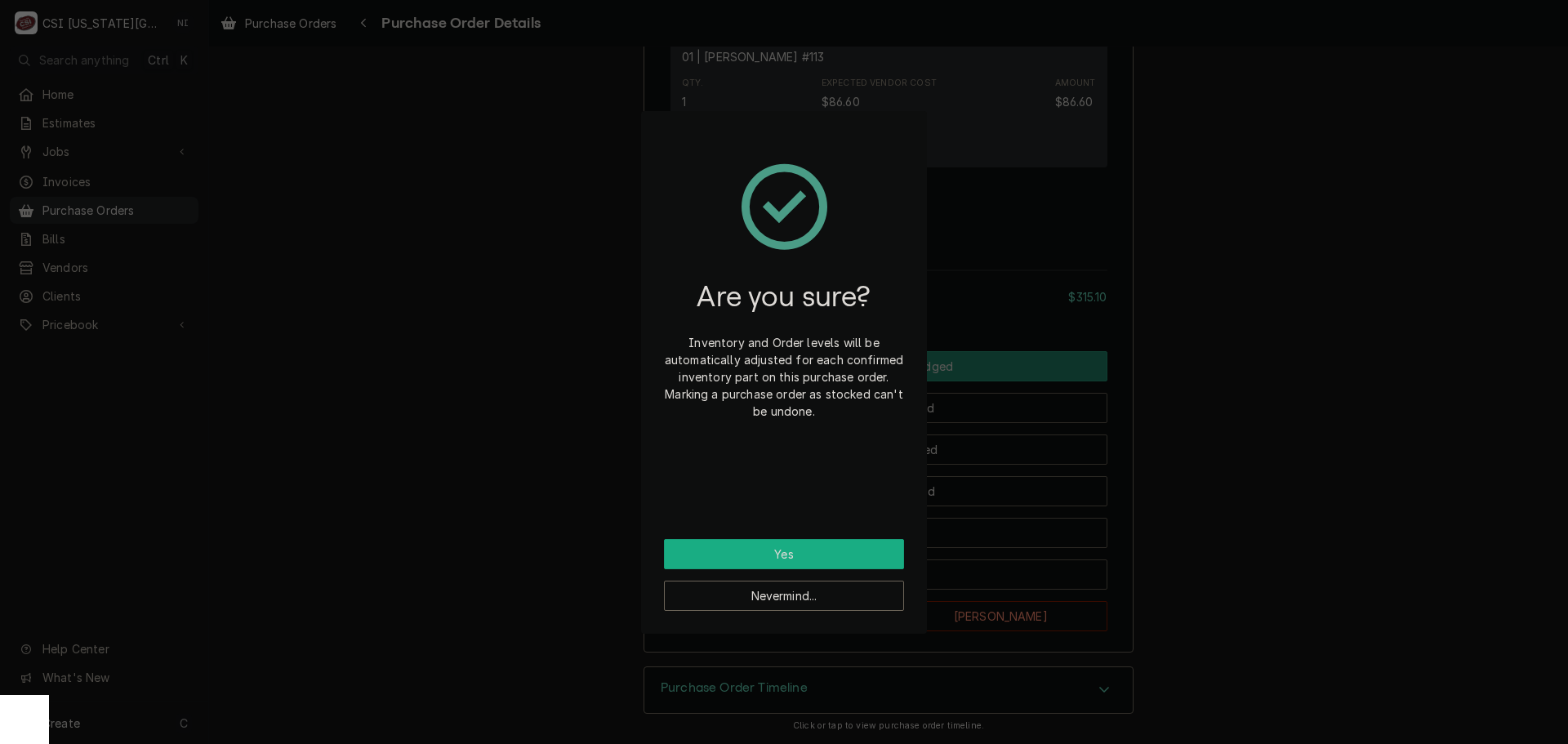
click at [762, 560] on button "Yes" at bounding box center [784, 554] width 240 height 31
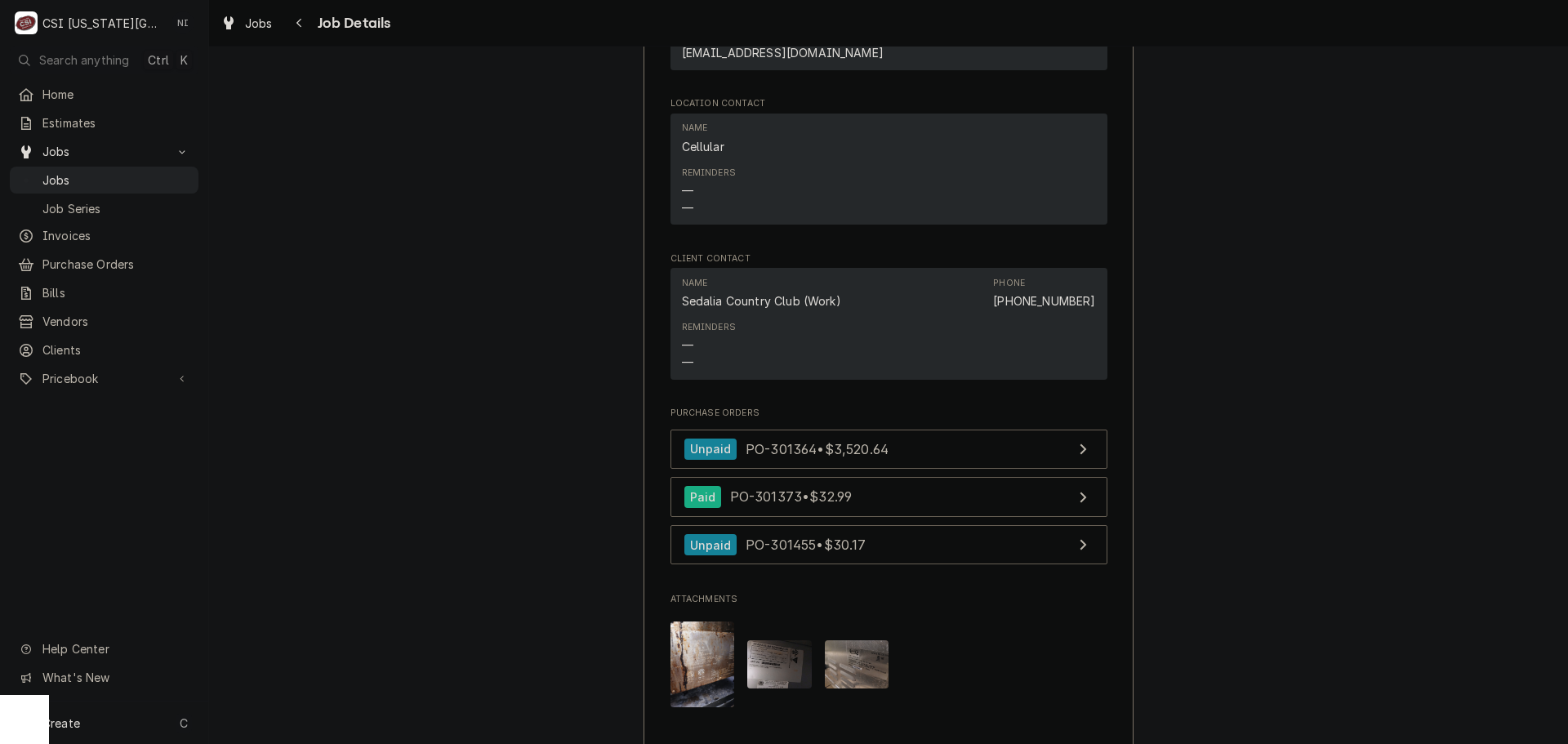
scroll to position [1960, 0]
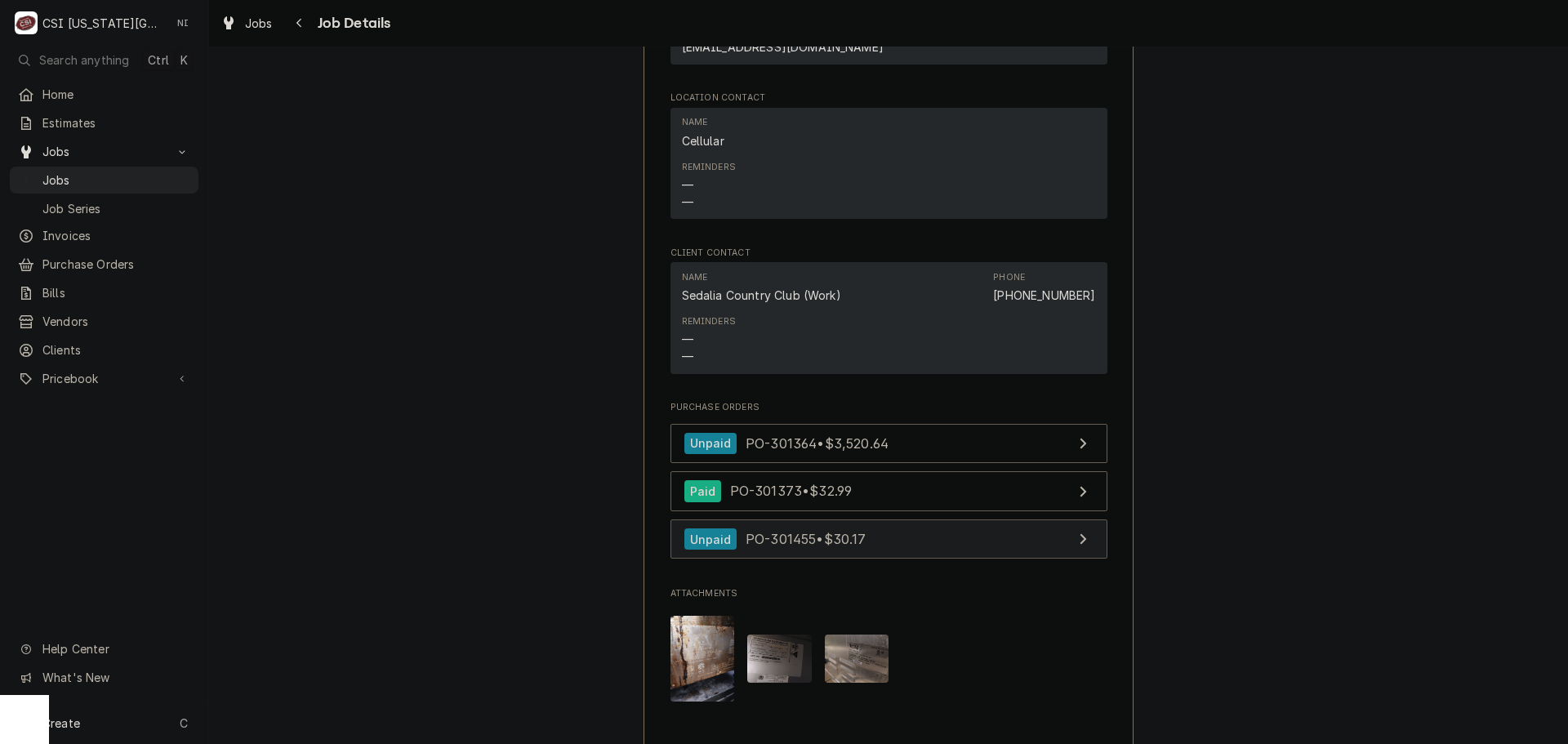
click at [930, 520] on link "Unpaid PO-301455 • $30.17" at bounding box center [889, 540] width 437 height 40
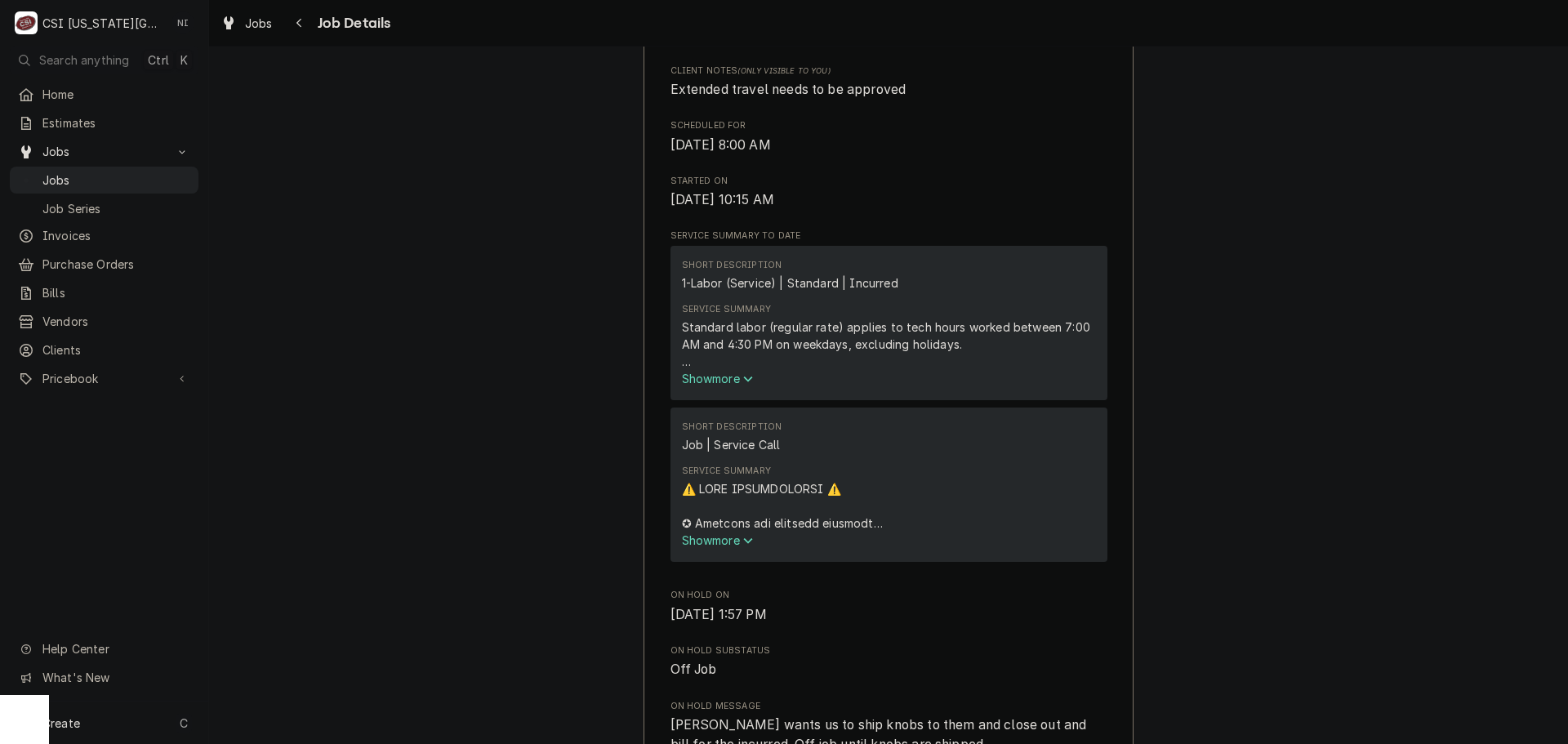
scroll to position [0, 0]
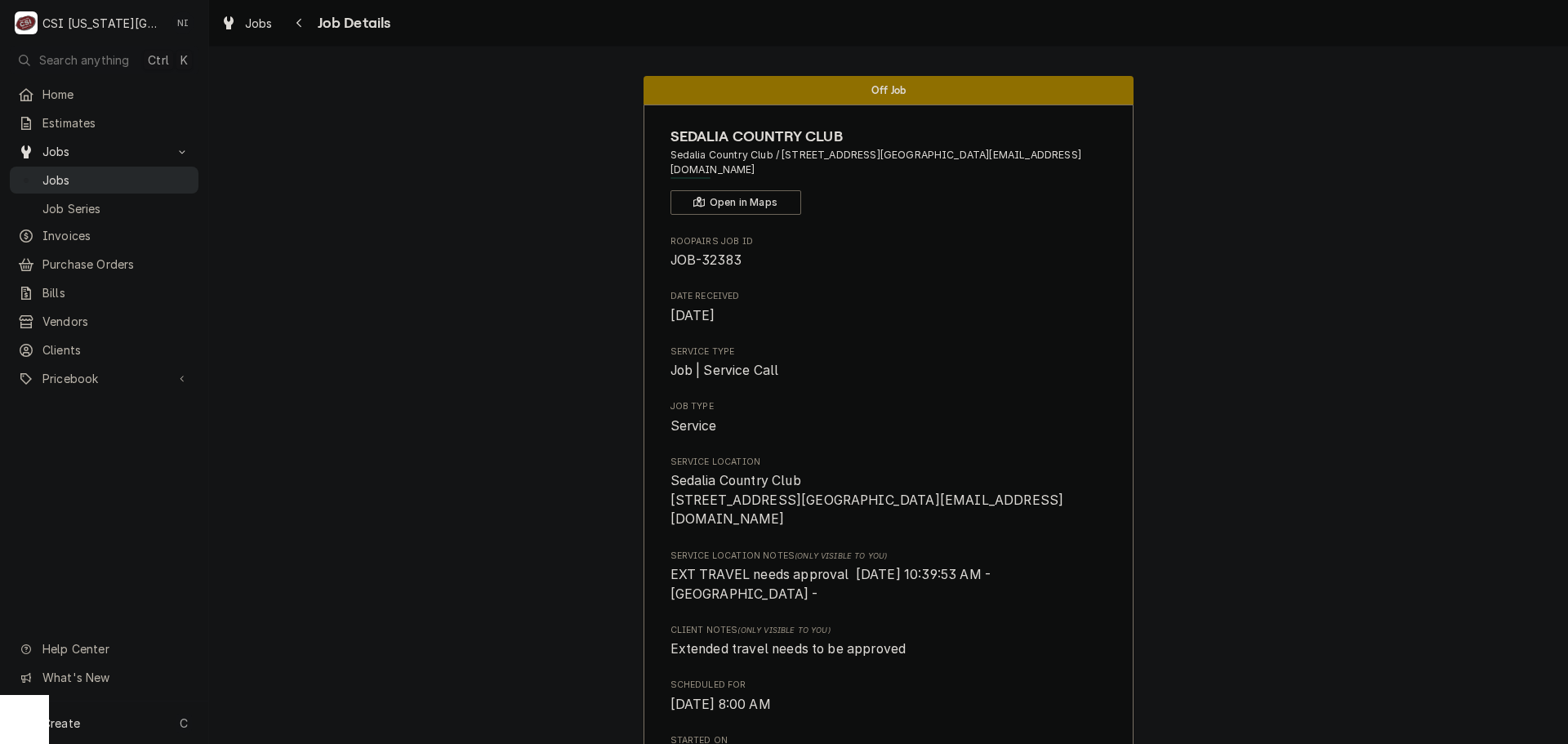
click at [175, 176] on span "Jobs" at bounding box center [116, 180] width 148 height 17
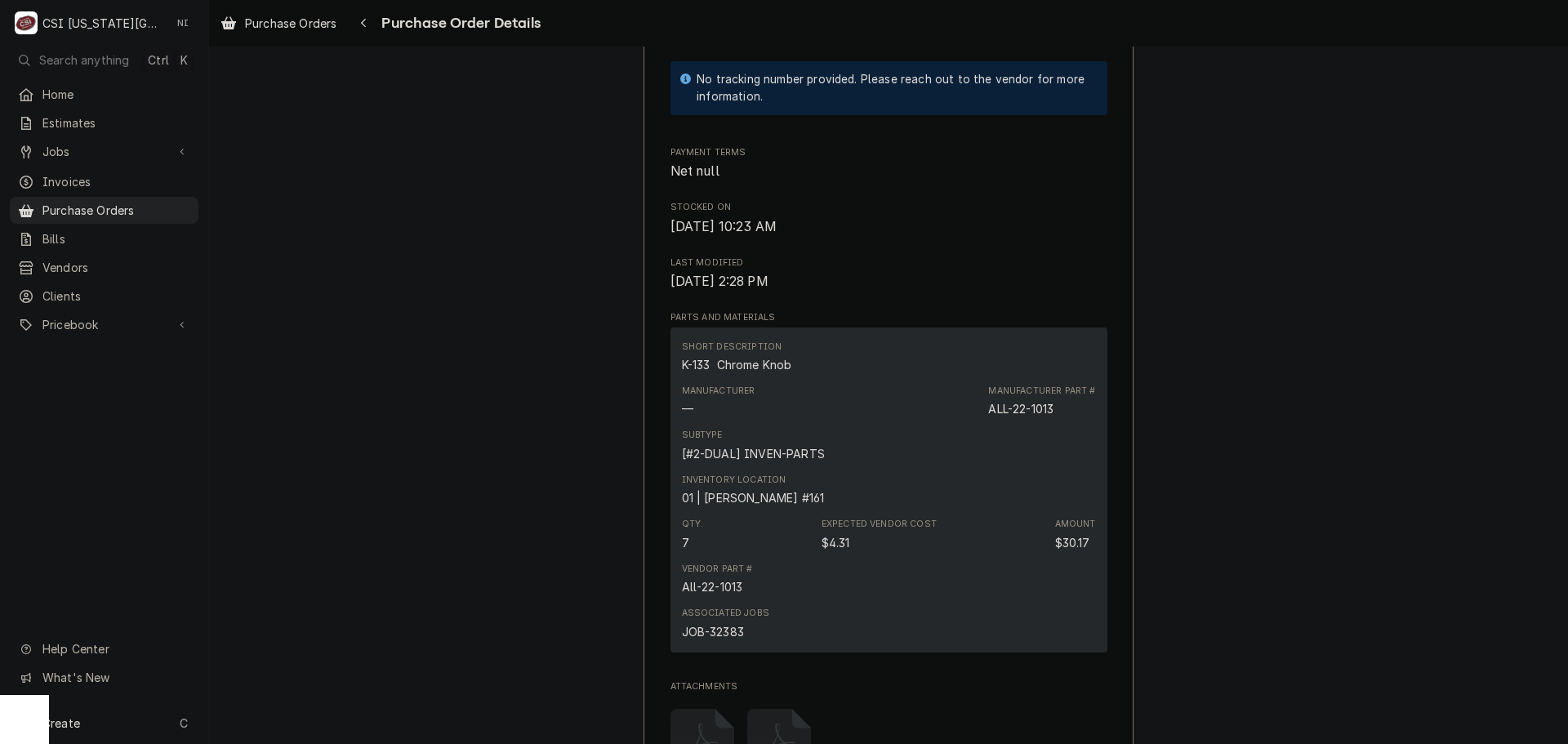
scroll to position [816, 0]
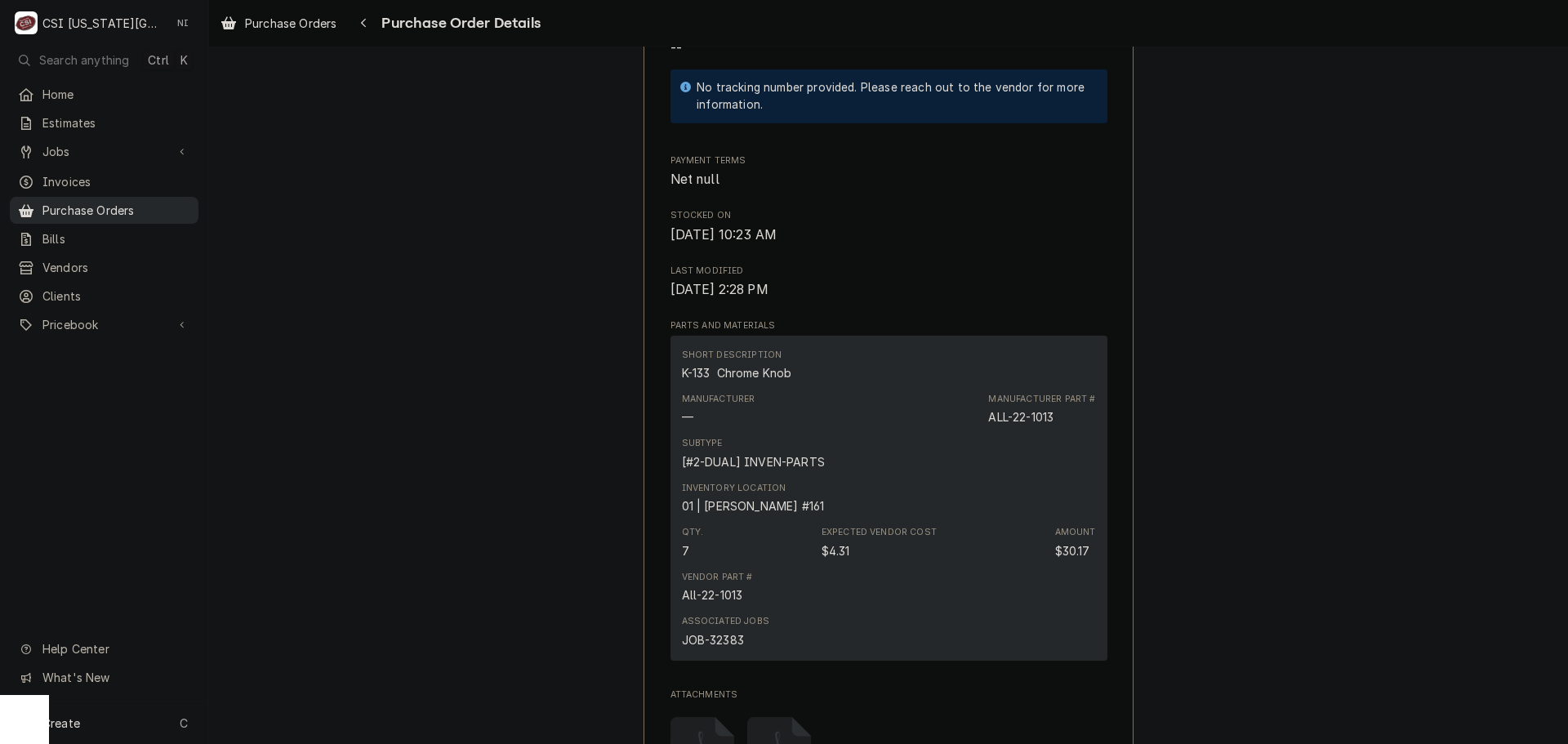
click at [162, 208] on span "Purchase Orders" at bounding box center [116, 211] width 148 height 17
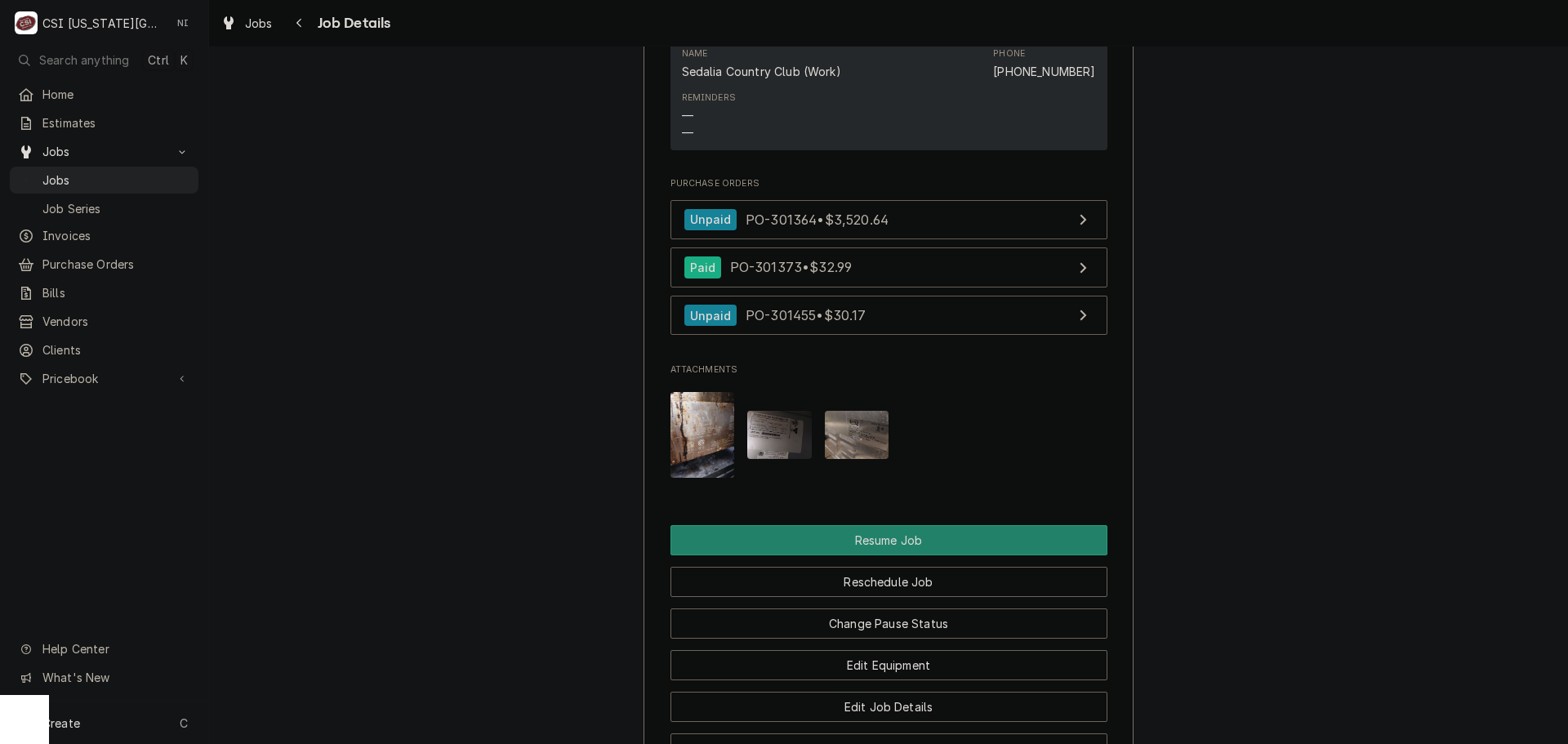
scroll to position [2369, 0]
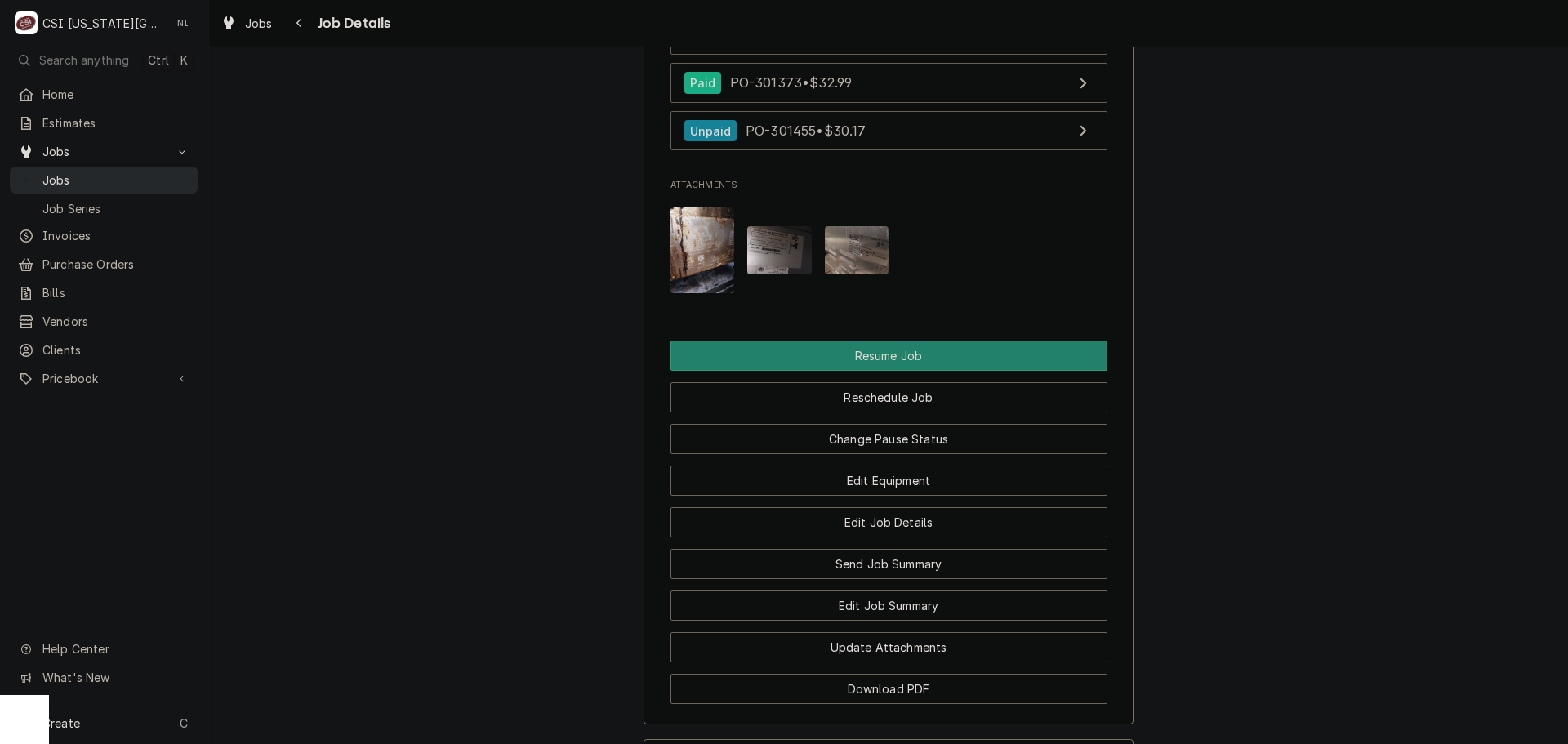
click at [168, 174] on span "Jobs" at bounding box center [116, 180] width 148 height 17
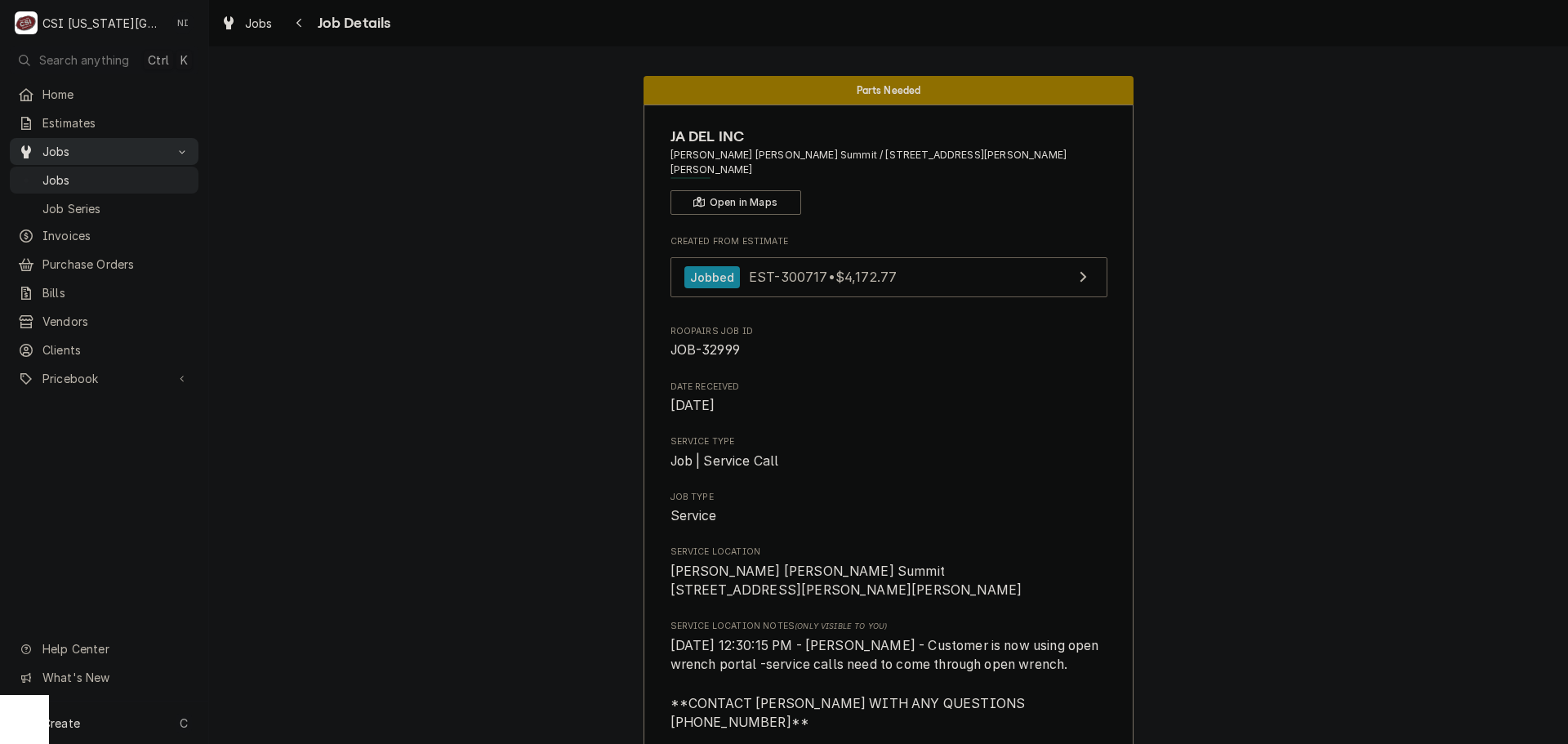
click at [128, 143] on span "Jobs" at bounding box center [104, 152] width 123 height 17
click at [151, 145] on span "Jobs" at bounding box center [104, 152] width 123 height 17
click at [134, 172] on span "Jobs" at bounding box center [116, 180] width 148 height 17
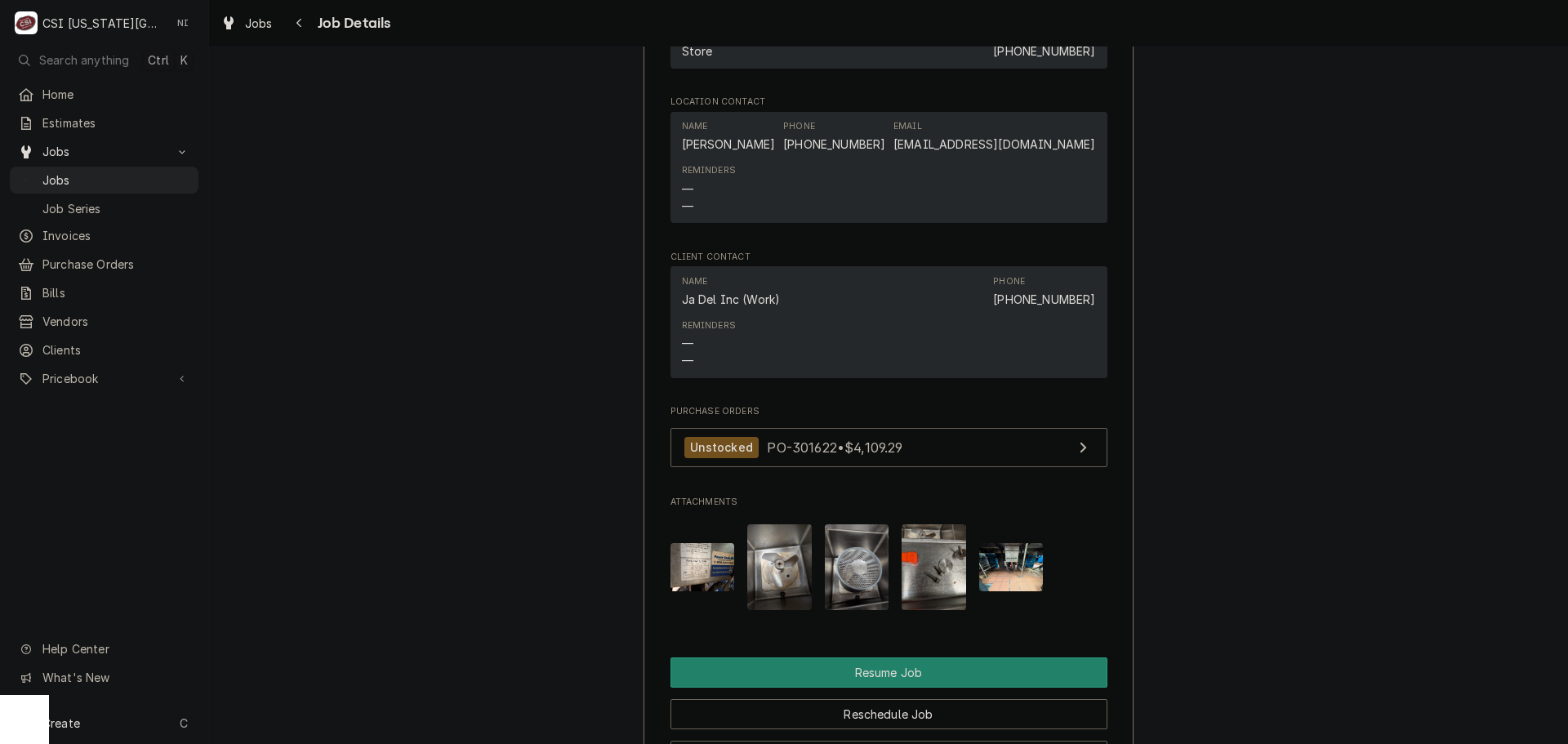
scroll to position [3104, 0]
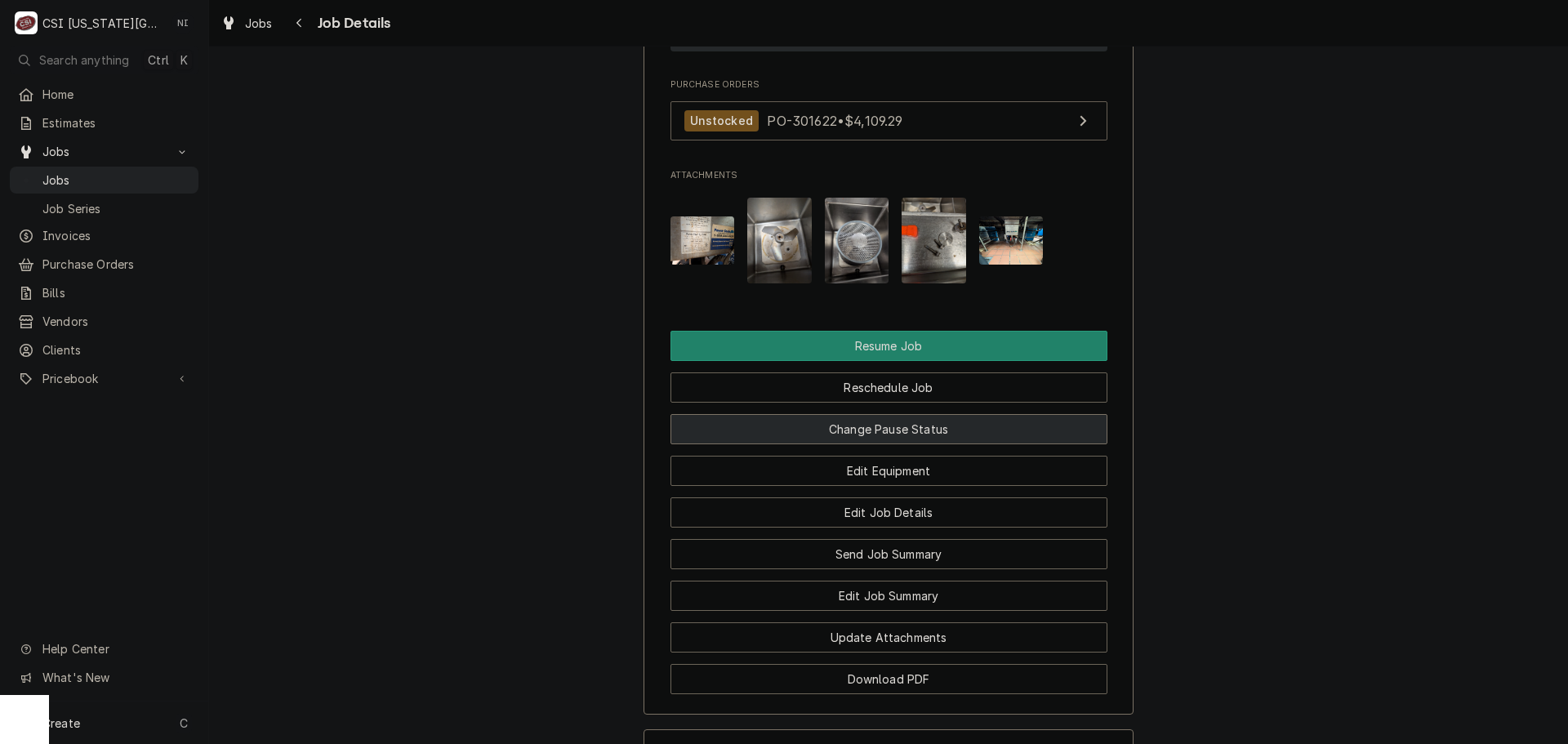
click at [877, 414] on button "Change Pause Status" at bounding box center [889, 429] width 437 height 31
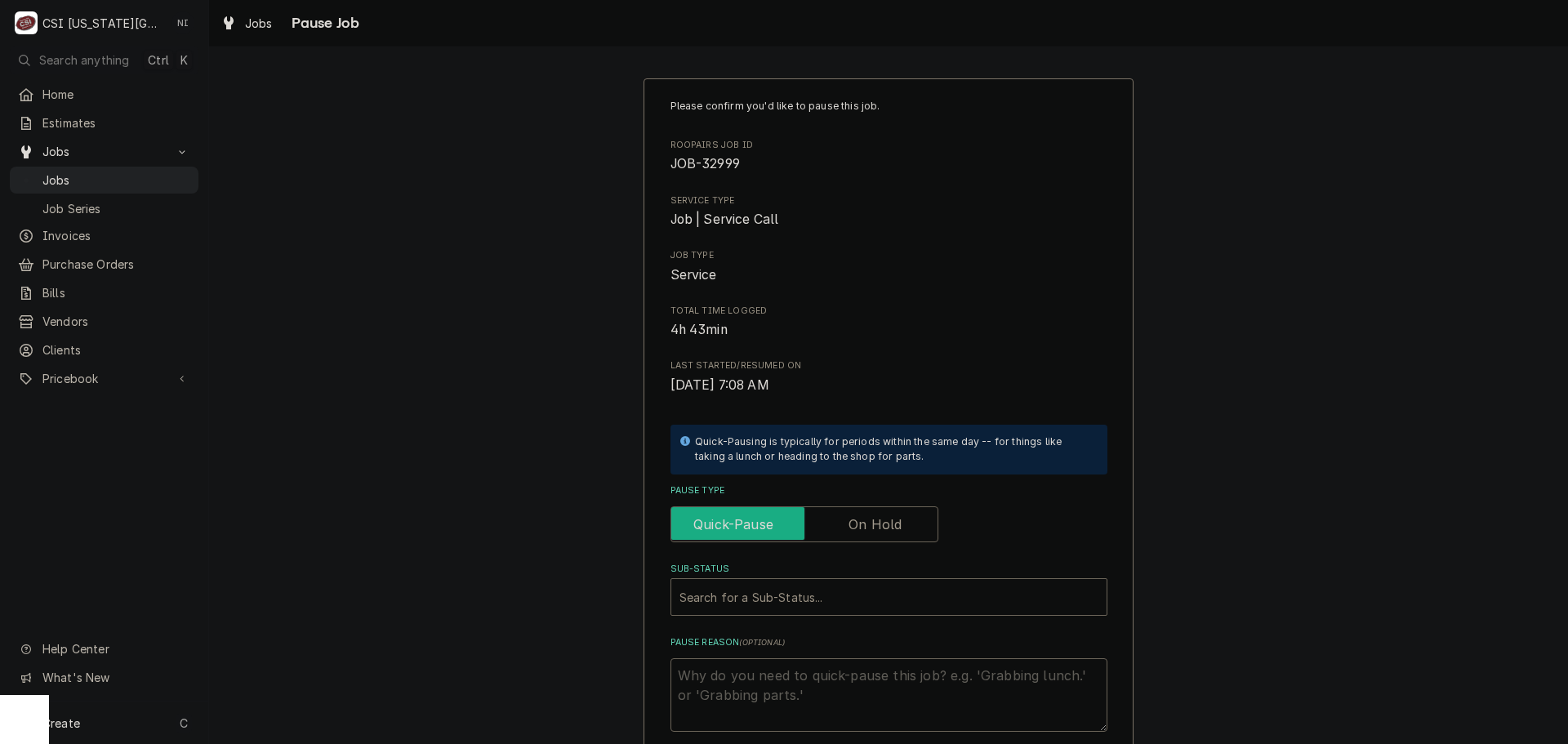
drag, startPoint x: 887, startPoint y: 513, endPoint x: 851, endPoint y: 547, distance: 49.5
click at [886, 513] on input "Pause Type" at bounding box center [804, 525] width 253 height 36
checkbox input "true"
click at [834, 589] on div "Sub-Status" at bounding box center [873, 597] width 386 height 30
click at [790, 584] on div "Sub-Status" at bounding box center [889, 597] width 419 height 30
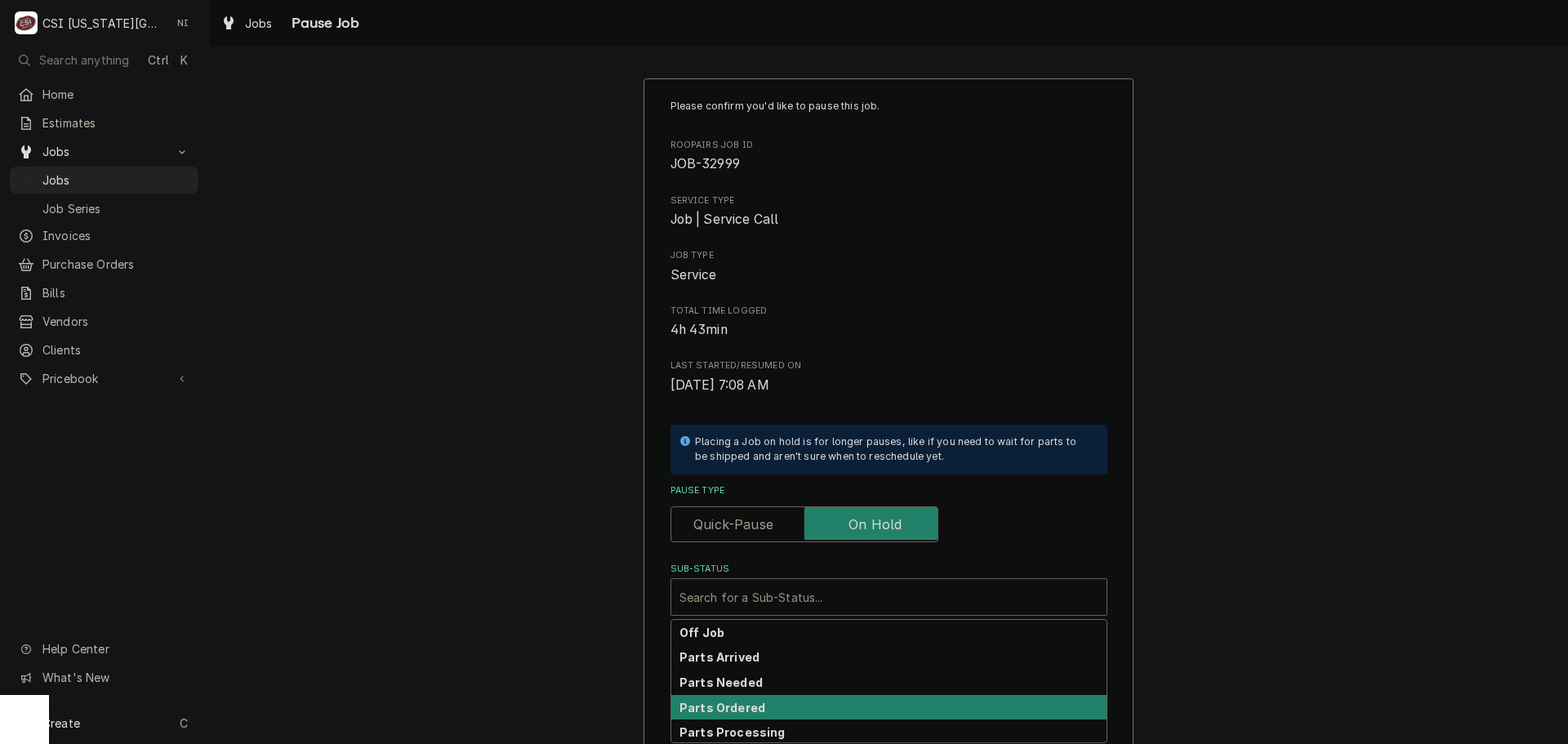
click at [757, 699] on div "Parts Ordered" at bounding box center [889, 708] width 435 height 26
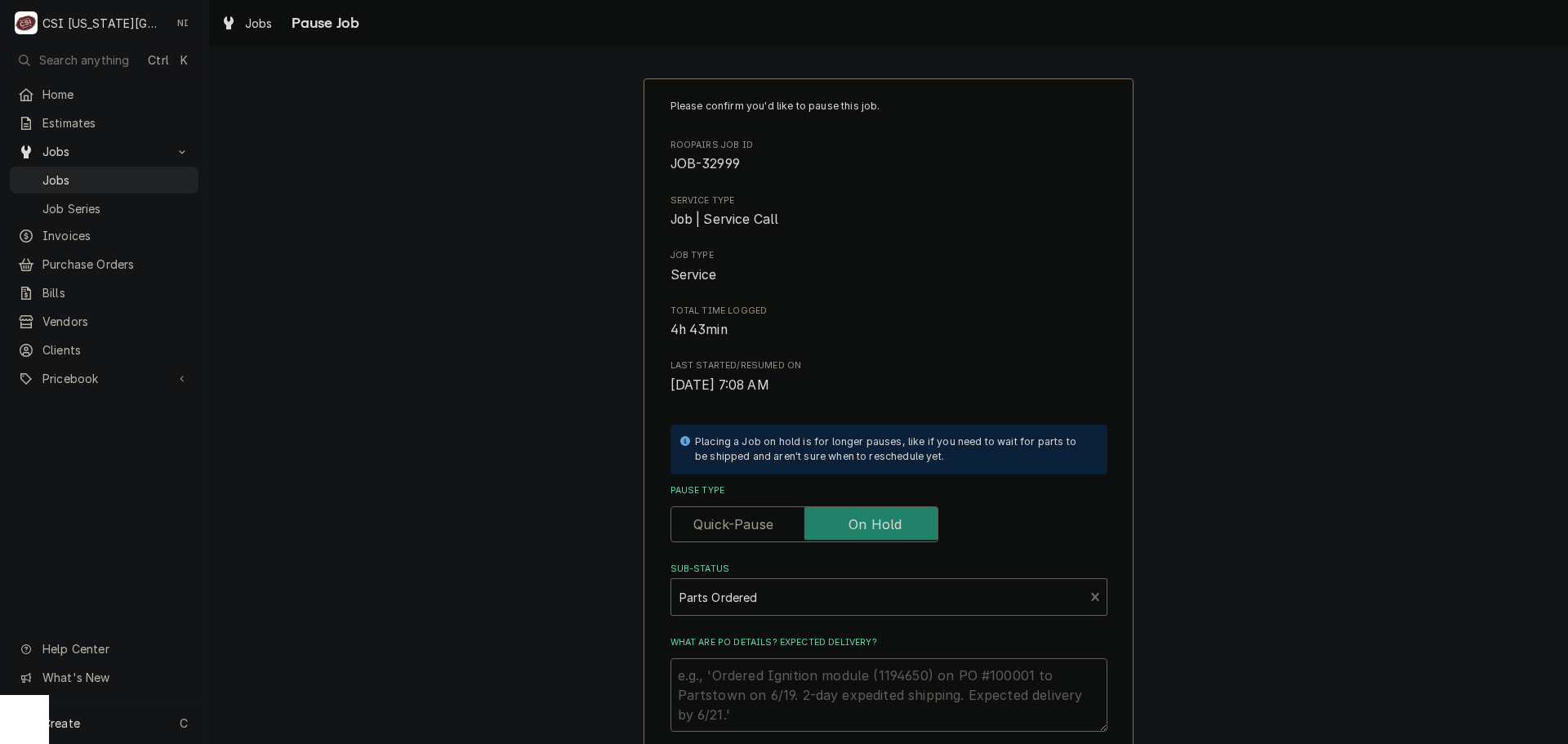
drag, startPoint x: 757, startPoint y: 699, endPoint x: 756, endPoint y: 689, distance: 10.0
click at [756, 691] on textarea "What are PO details? Expected delivery?" at bounding box center [889, 694] width 437 height 73
type textarea "x"
type textarea "p"
type textarea "x"
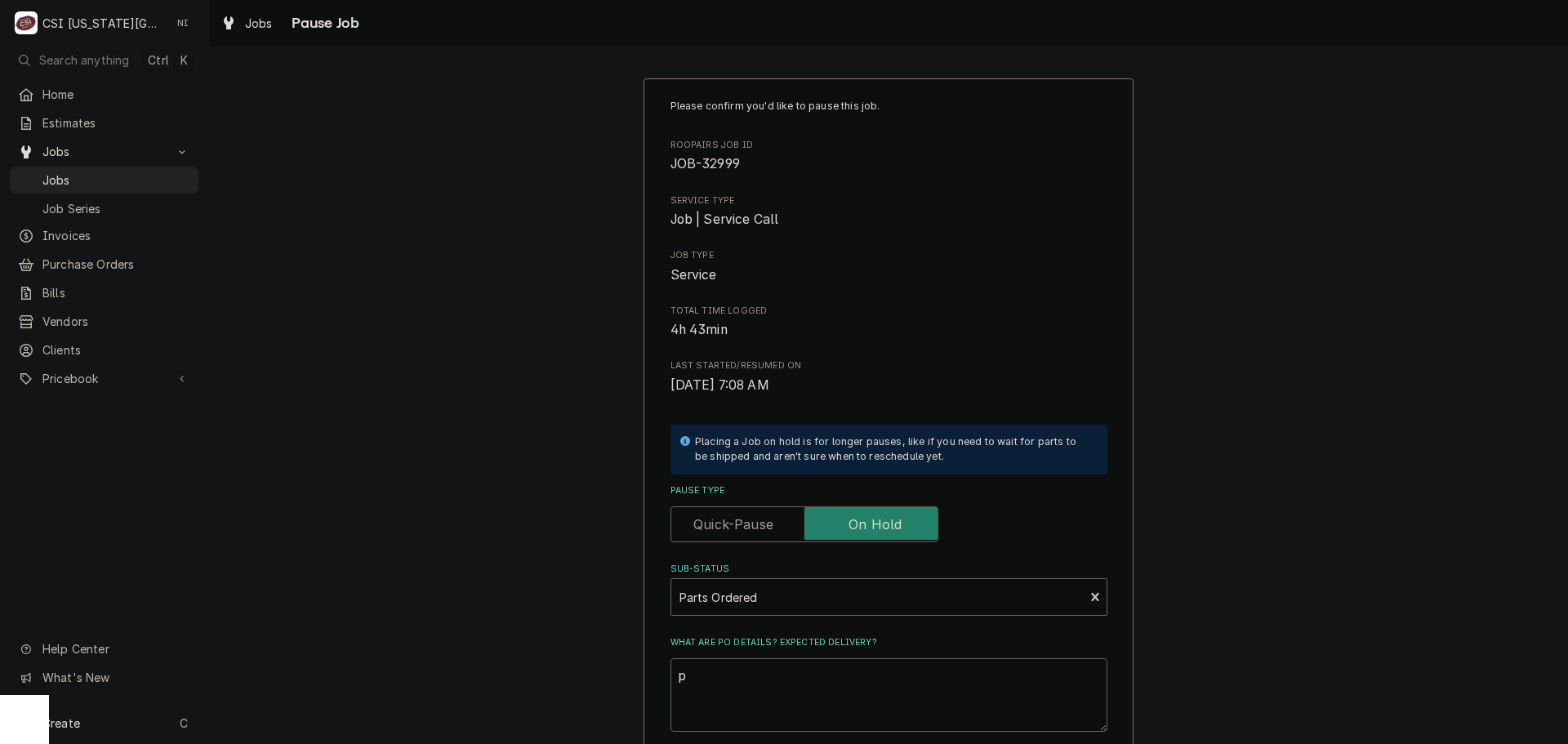
type textarea "pa"
type textarea "x"
type textarea "par"
type textarea "x"
type textarea "part"
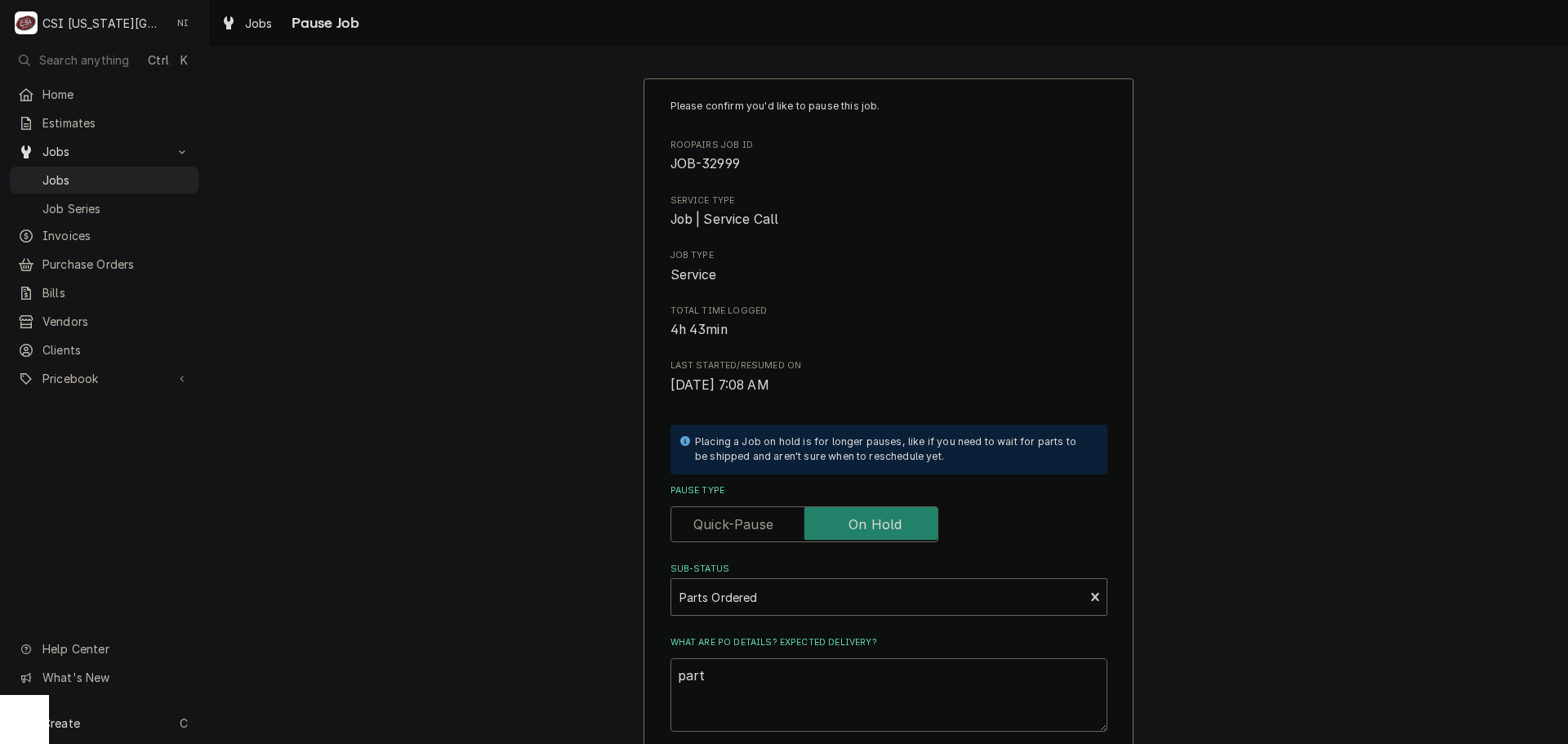
type textarea "x"
type textarea "parts"
type textarea "x"
type textarea "parts"
type textarea "x"
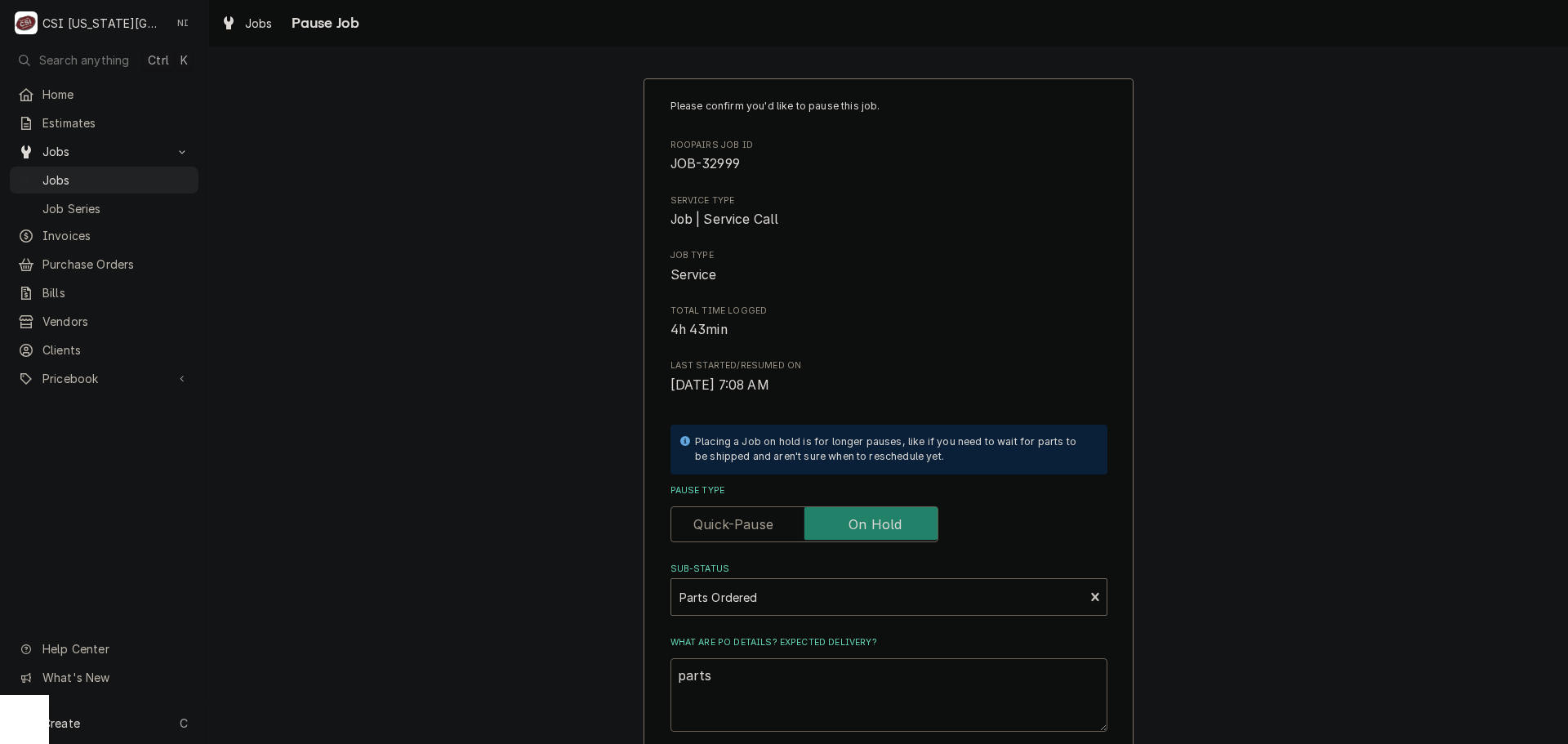
type textarea "parts o"
type textarea "x"
type textarea "parts or"
type textarea "x"
type textarea "parts ord"
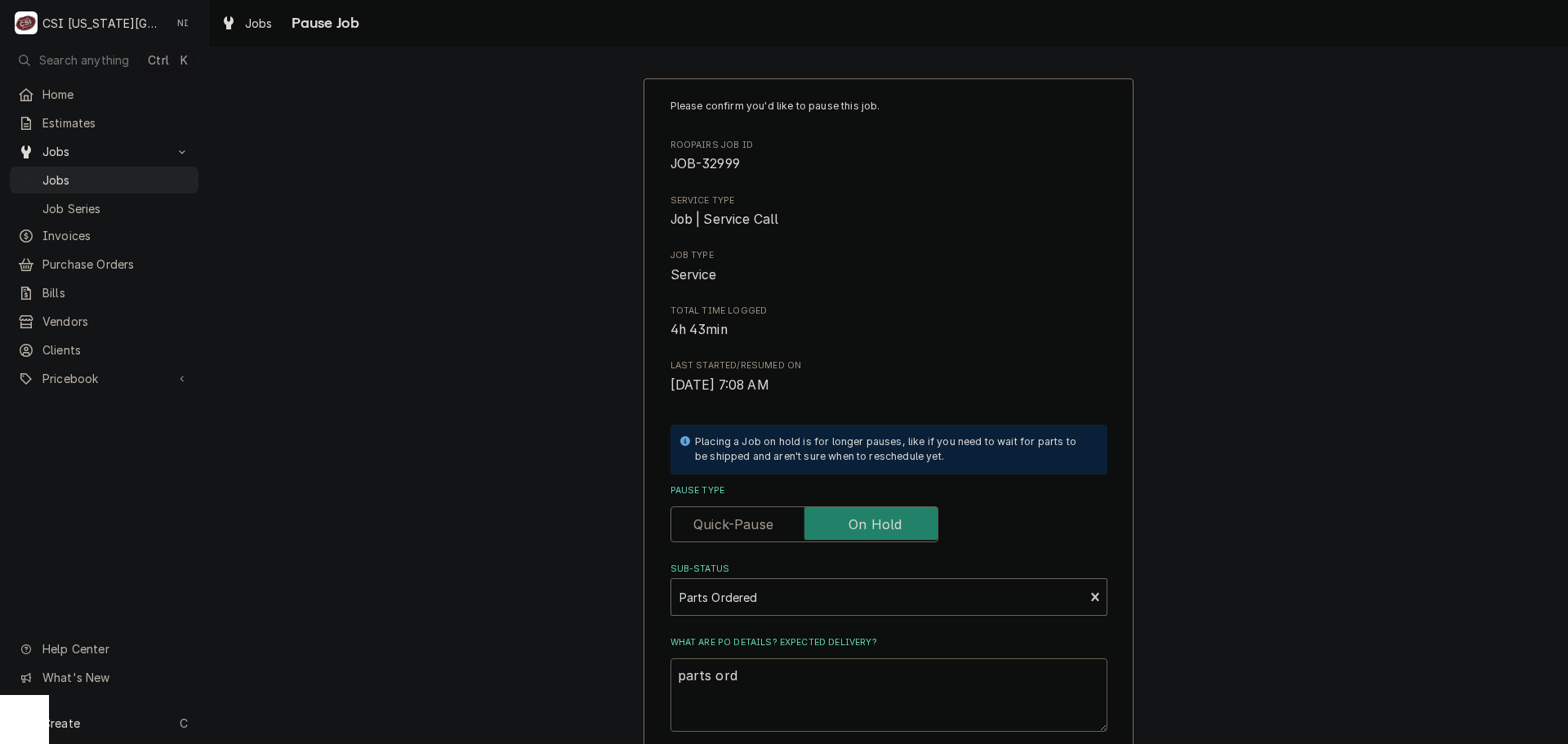
type textarea "x"
type textarea "parts orde"
type textarea "x"
type textarea "parts order"
type textarea "x"
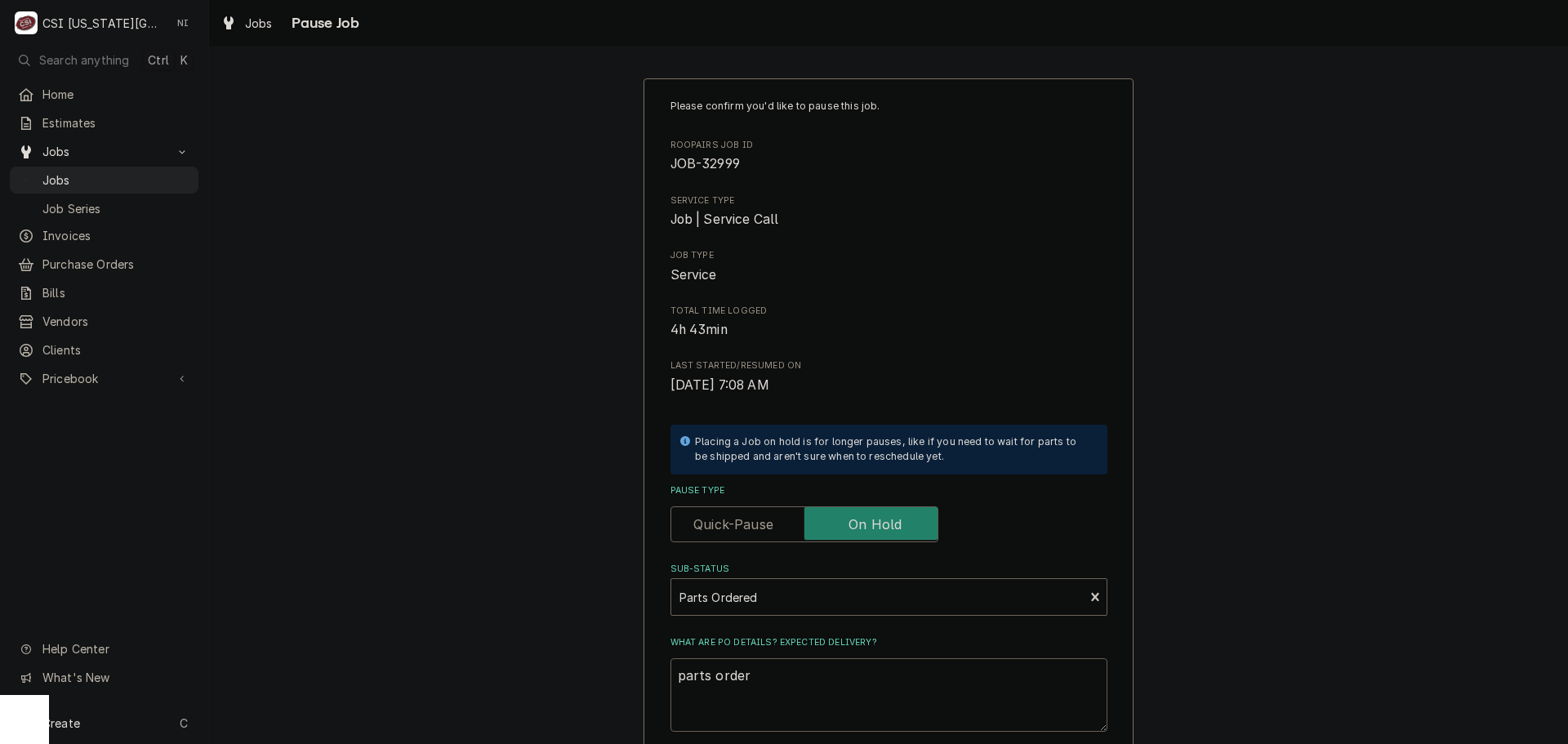
type textarea "parts ordere"
type textarea "x"
type textarea "parts ordere"
type textarea "x"
type textarea "parts ordere f"
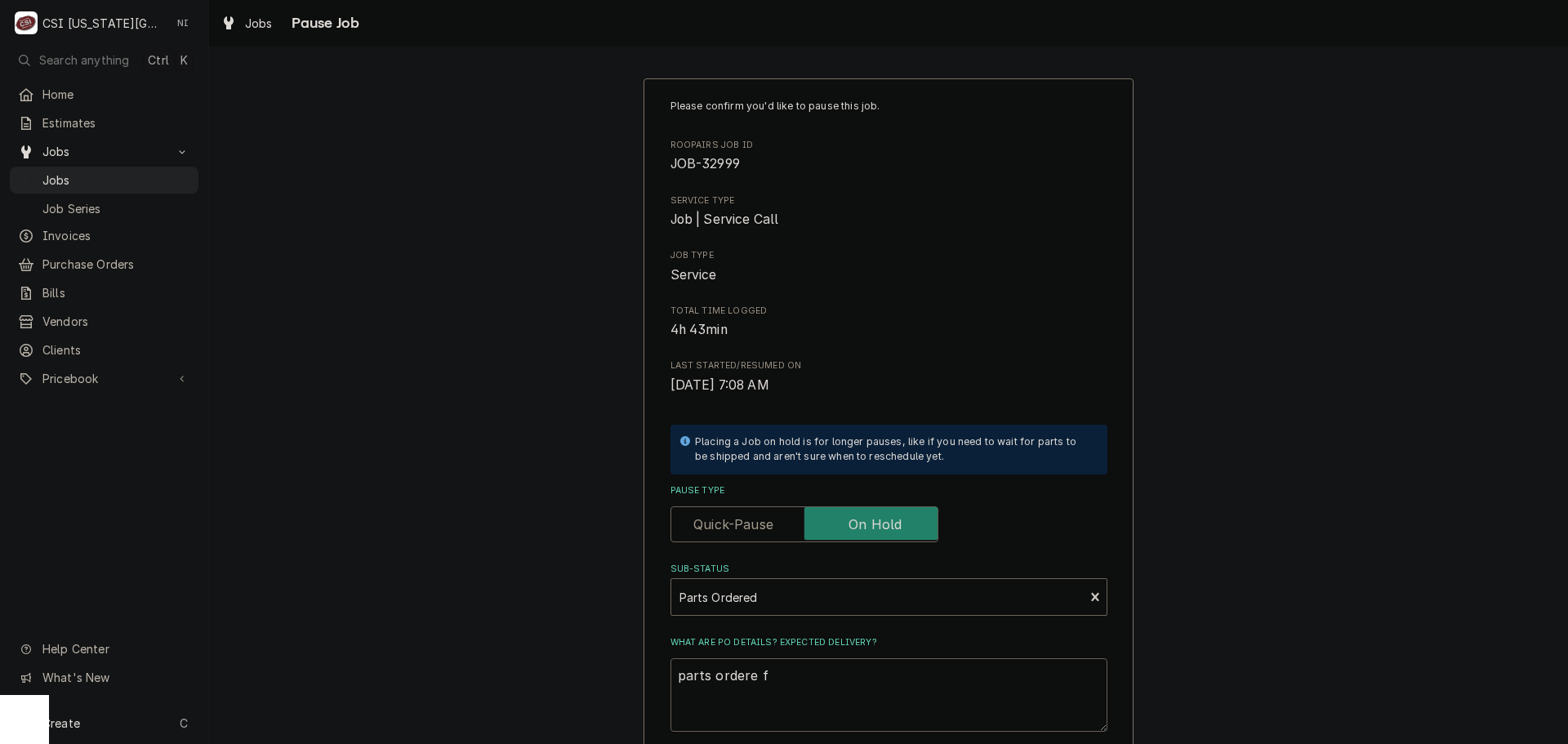
type textarea "x"
type textarea "parts ordere fd"
type textarea "x"
type textarea "parts ordere f"
type textarea "x"
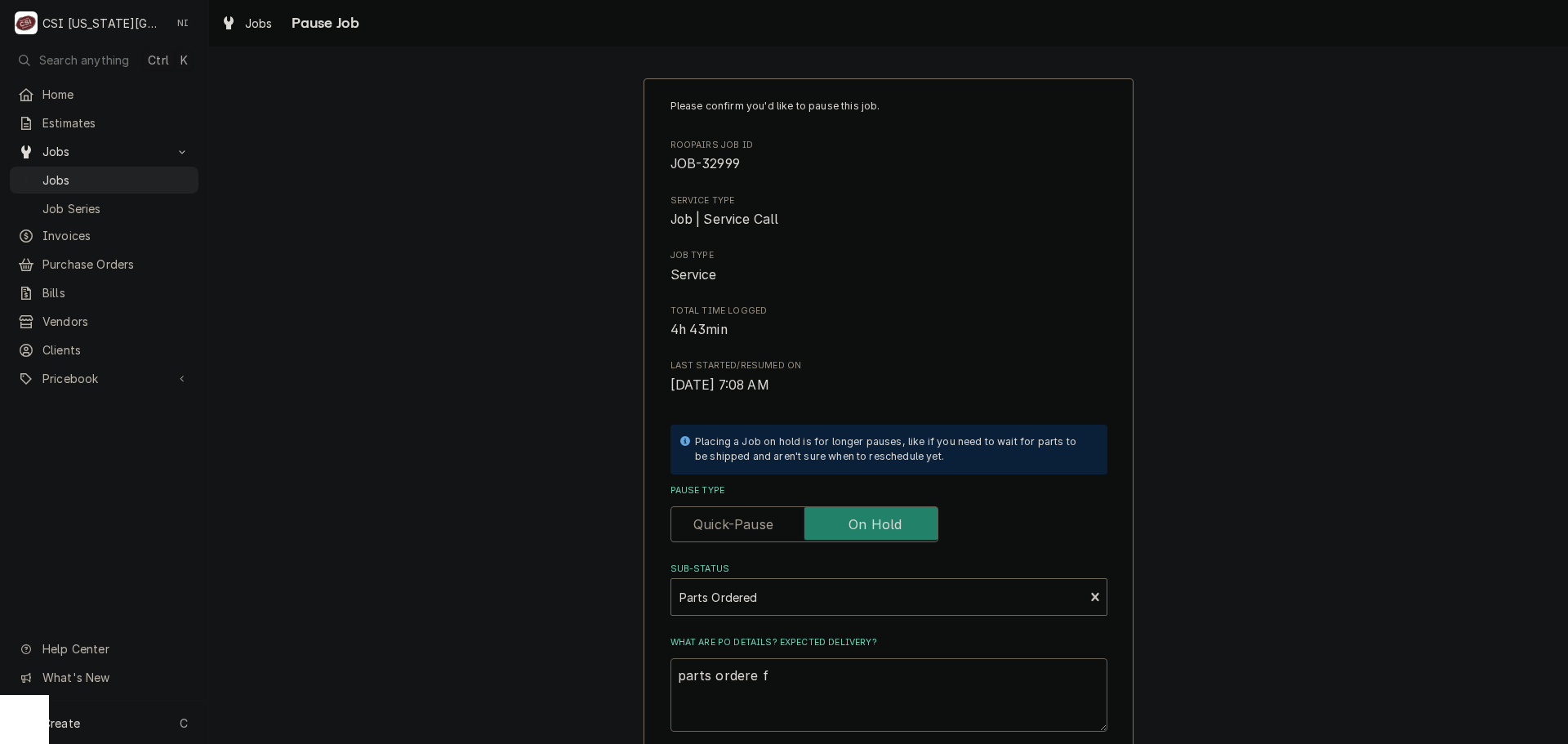
type textarea "parts ordere"
type textarea "x"
type textarea "parts ordere d"
type textarea "x"
type textarea "parts ordere"
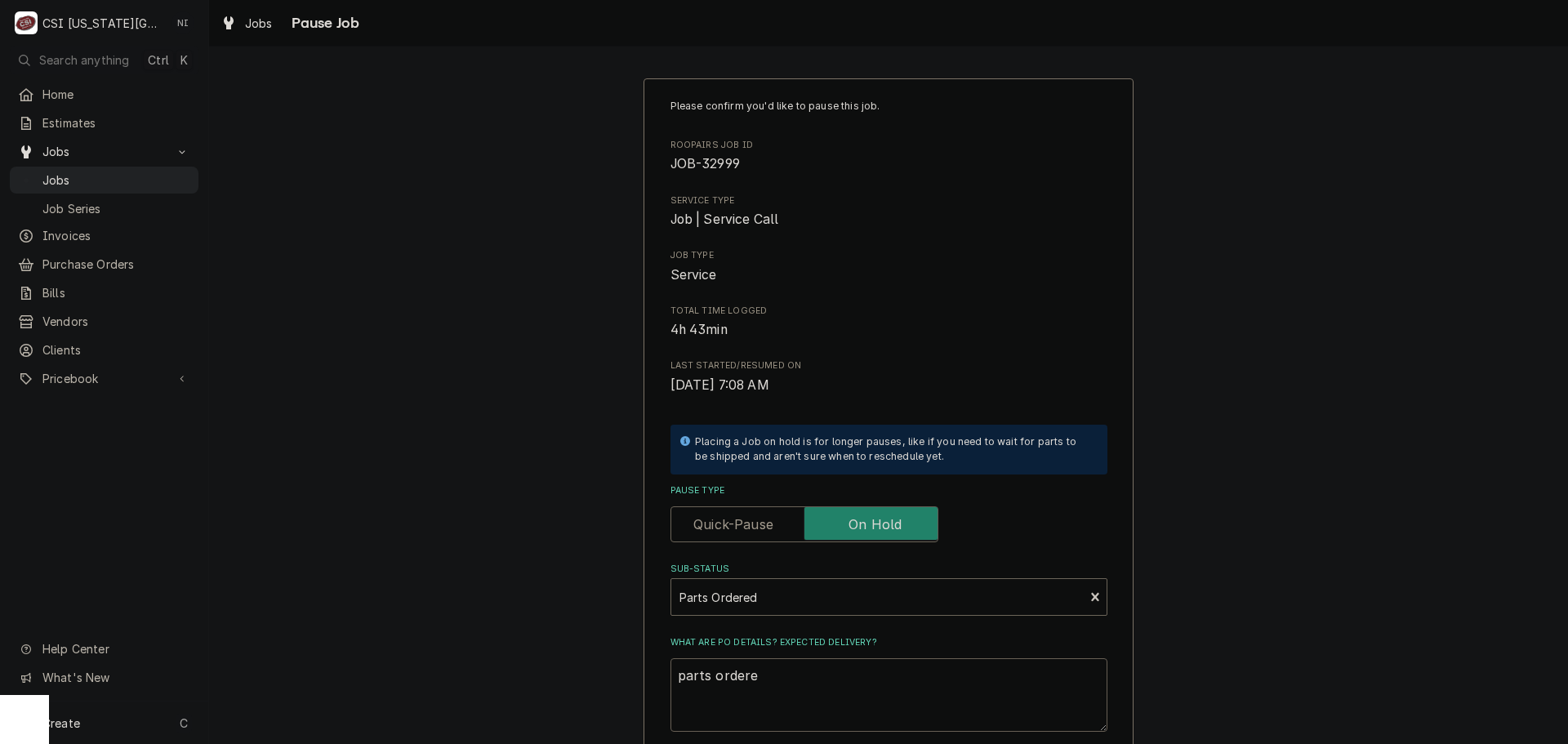
type textarea "x"
type textarea "parts ordere"
type textarea "x"
type textarea "parts ordered"
type textarea "x"
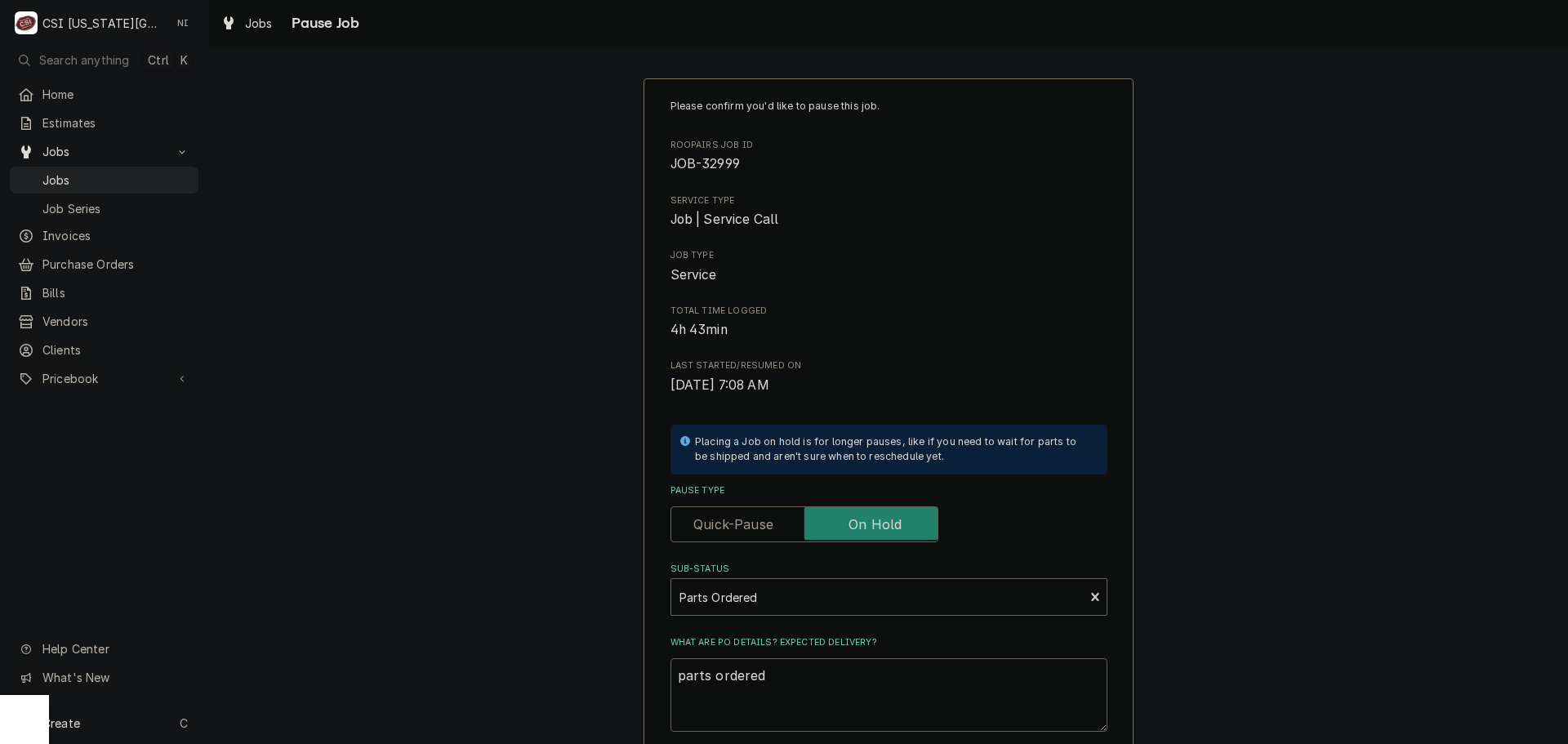
type textarea "parts ordered"
type textarea "x"
type textarea "parts ordered o"
type textarea "x"
type textarea "parts ordered on"
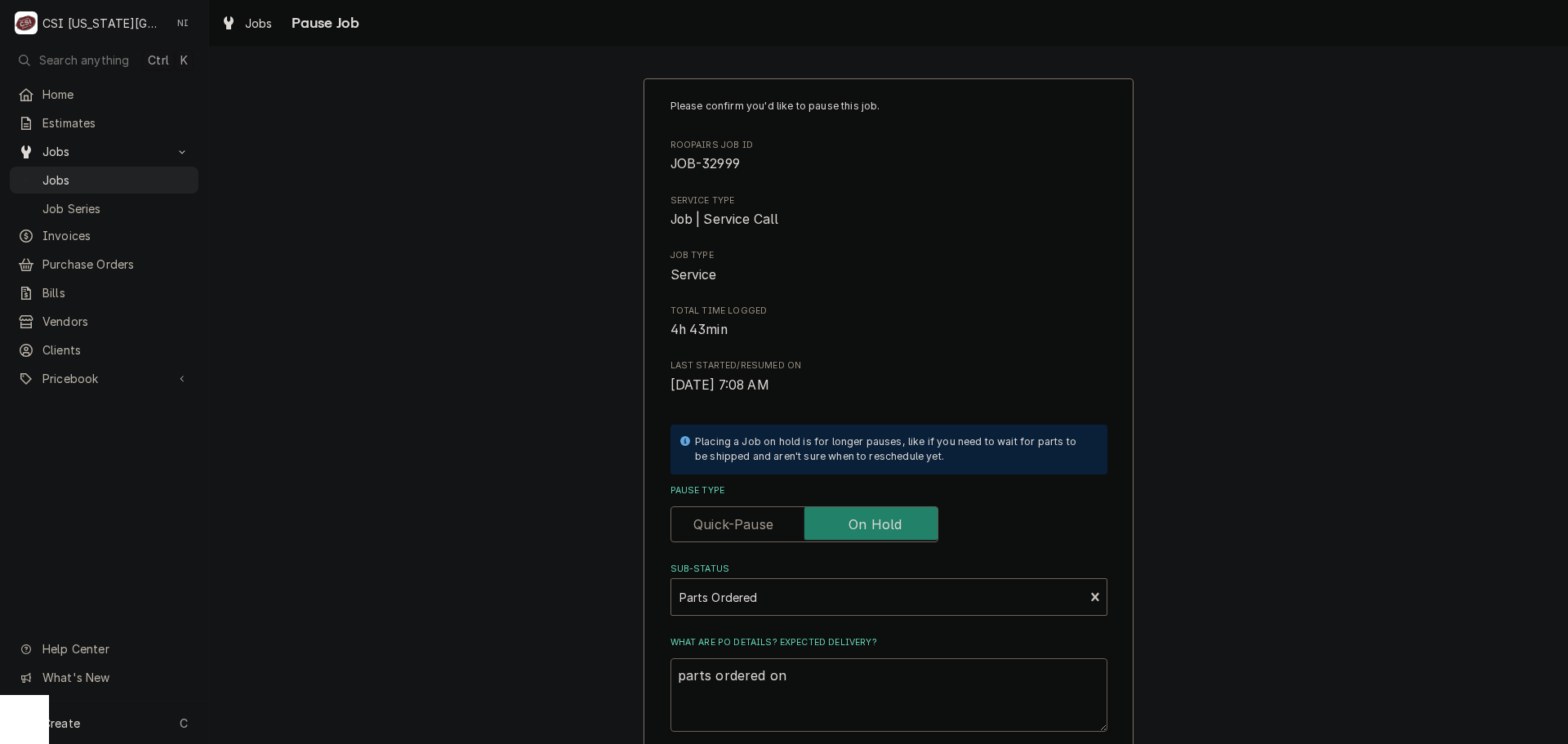
type textarea "x"
type textarea "parts ordered on"
type textarea "x"
type textarea "parts ordered on P"
type textarea "x"
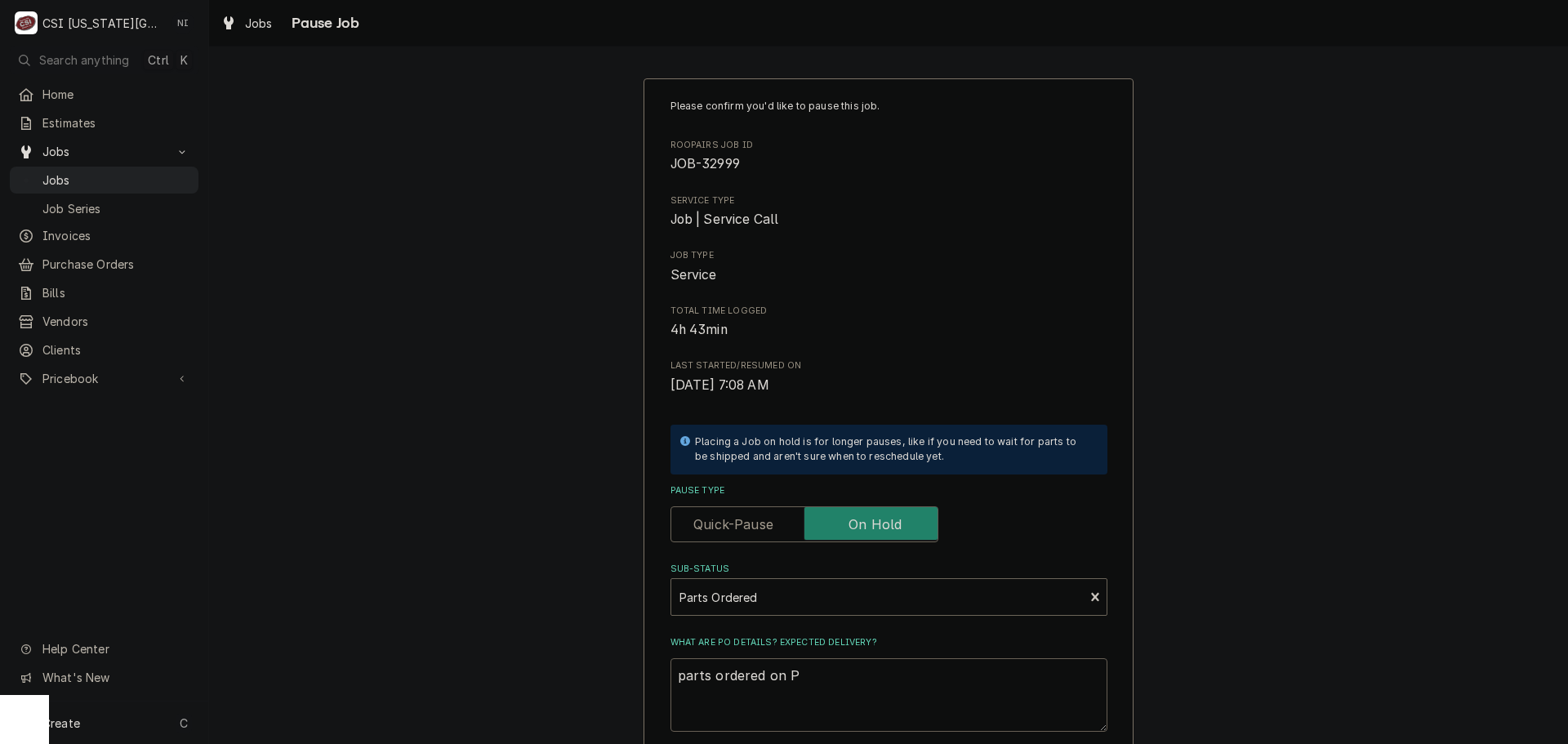
type textarea "parts ordered on PO"
type textarea "x"
type textarea "parts ordered on PO"
type textarea "x"
type textarea "parts ordered on PO 3"
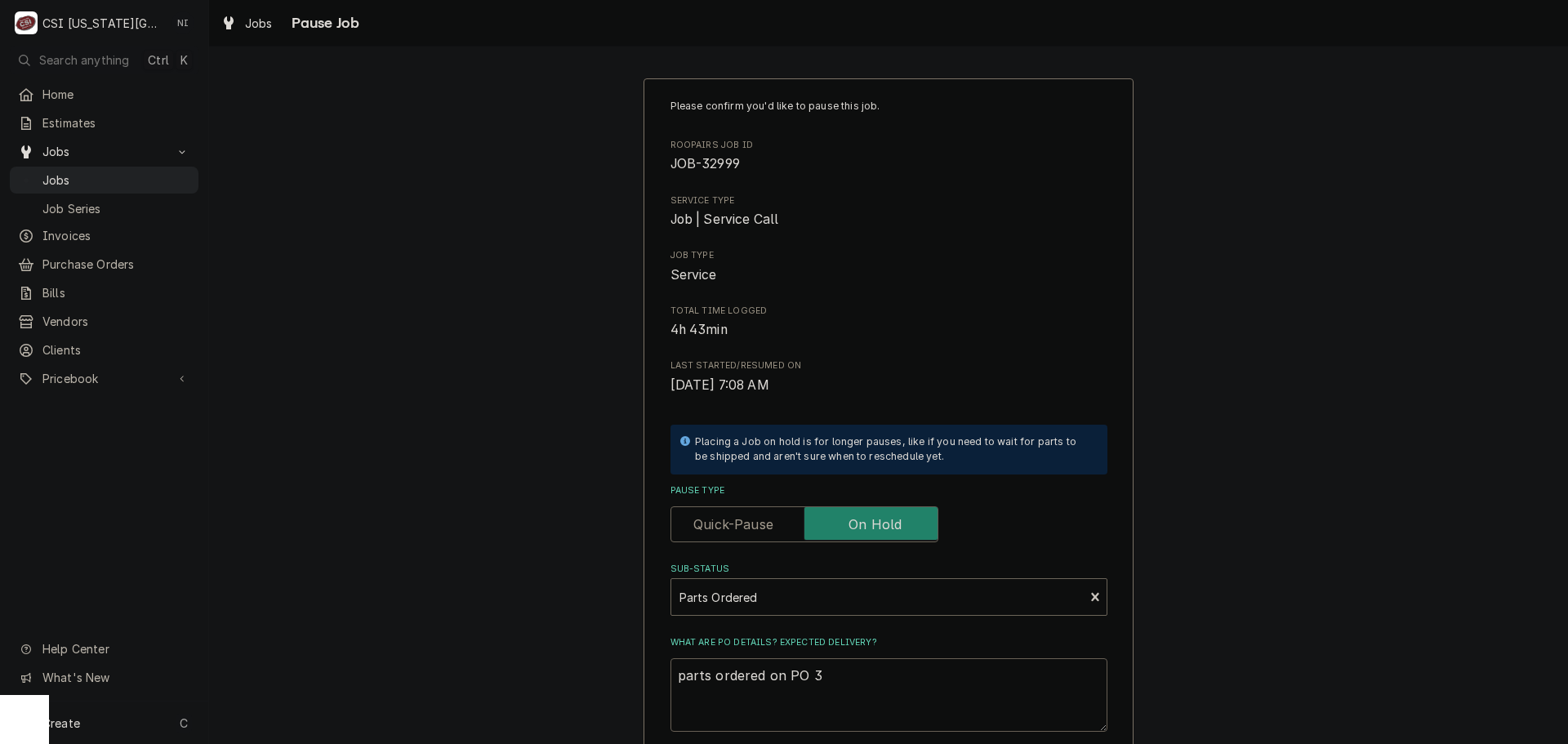
type textarea "x"
type textarea "parts ordered on PO 30"
type textarea "x"
type textarea "parts ordered on PO 301"
type textarea "x"
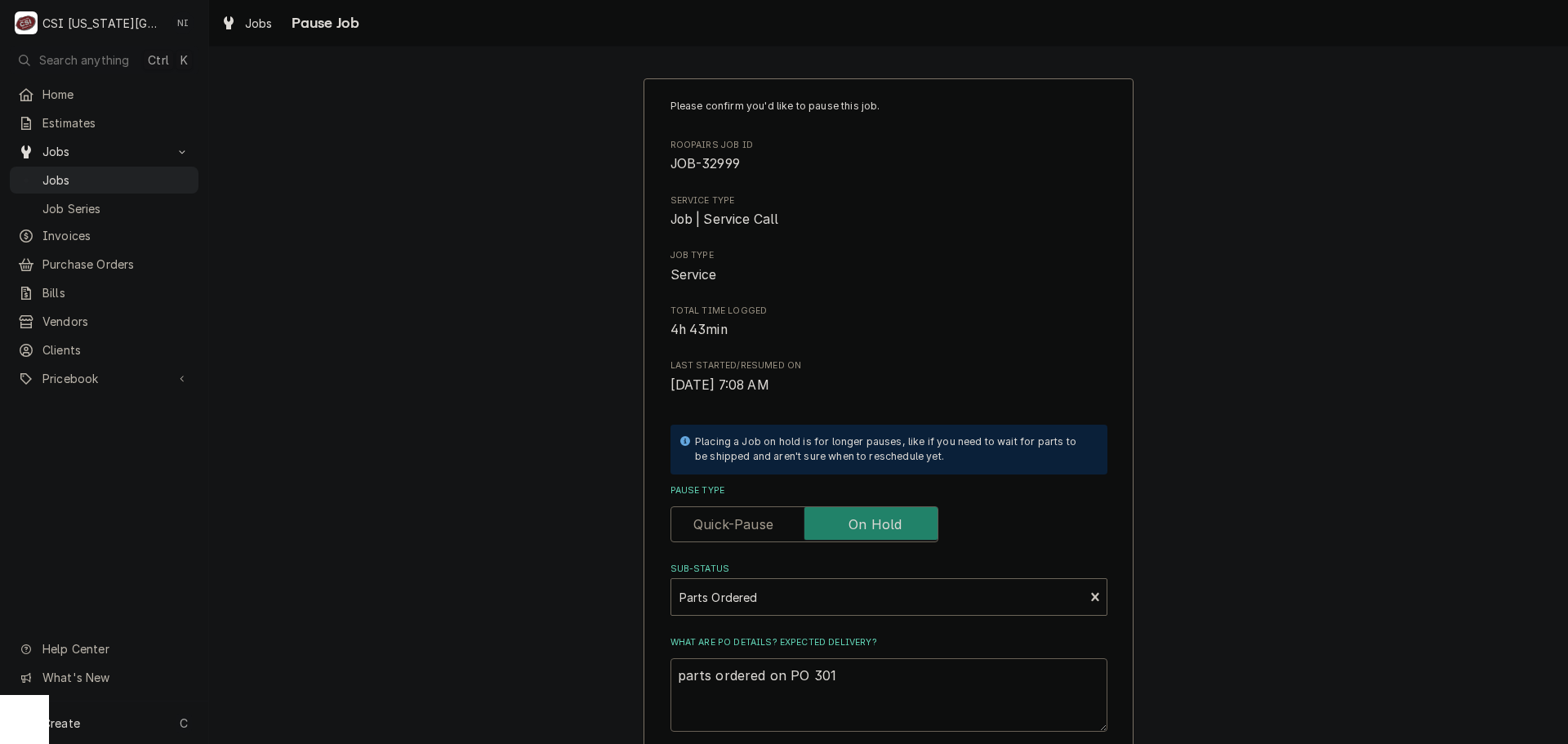
type textarea "parts ordered on PO 3016"
type textarea "x"
type textarea "parts ordered on PO 30168"
type textarea "x"
type textarea "parts ordered on PO 301689"
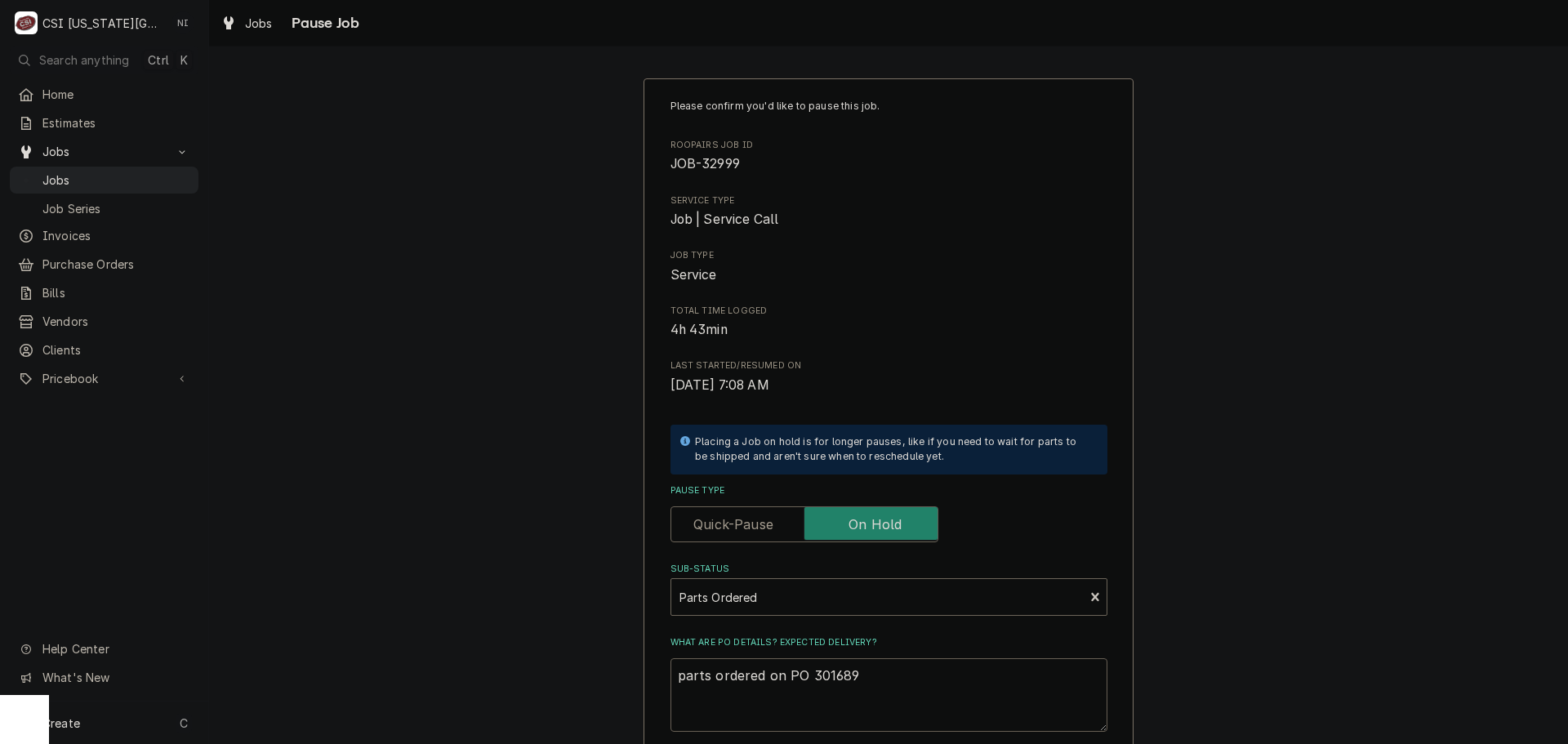
click at [878, 677] on textarea "parts ordered on PO 301689" at bounding box center [889, 694] width 437 height 73
type textarea "x"
type textarea "parts ordered on PO 301689"
type textarea "x"
type textarea "parts ordered on PO 301689 N"
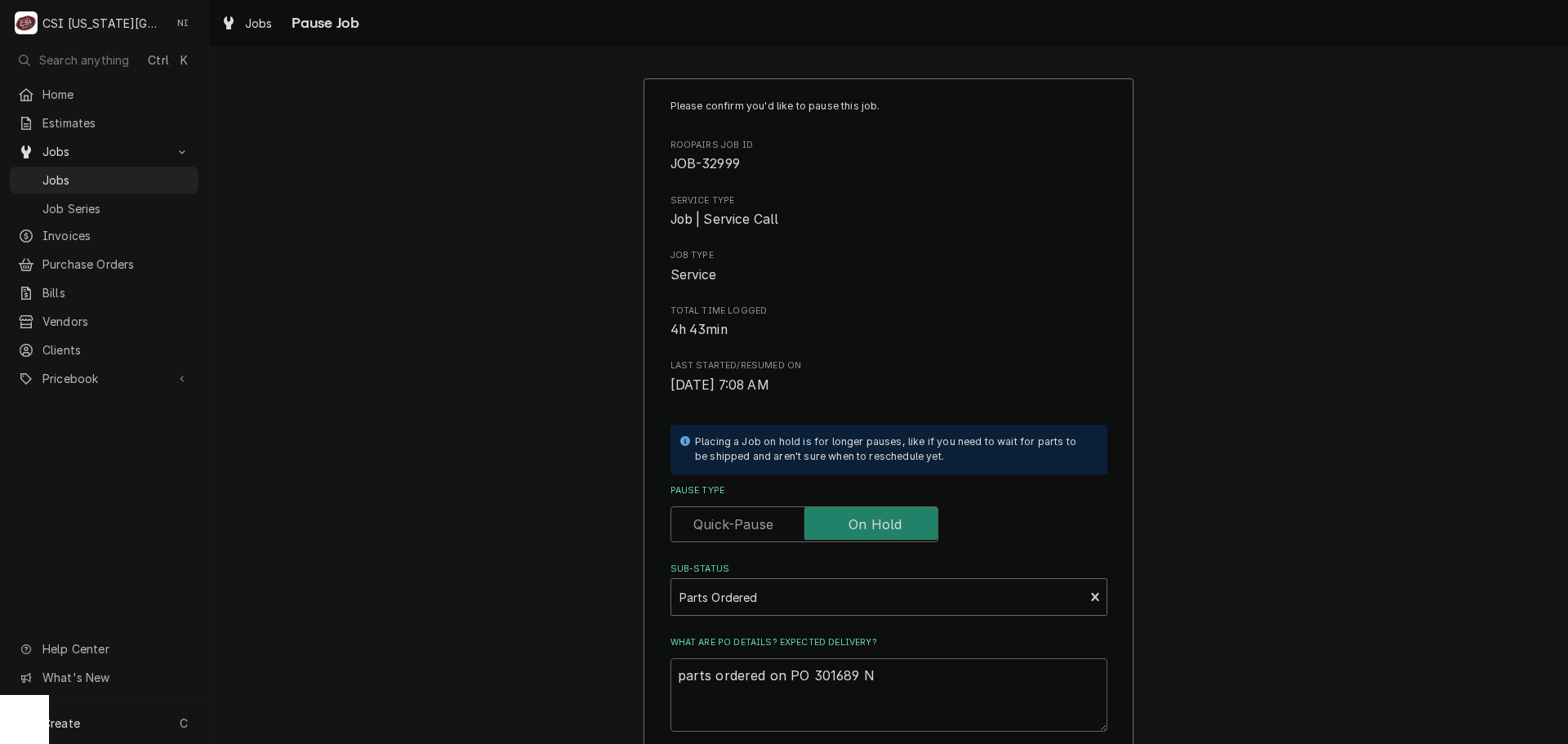
type textarea "x"
type textarea "parts ordered on PO 301689 ND"
type textarea "x"
type textarea "parts ordered on PO 301689 NDA"
type textarea "x"
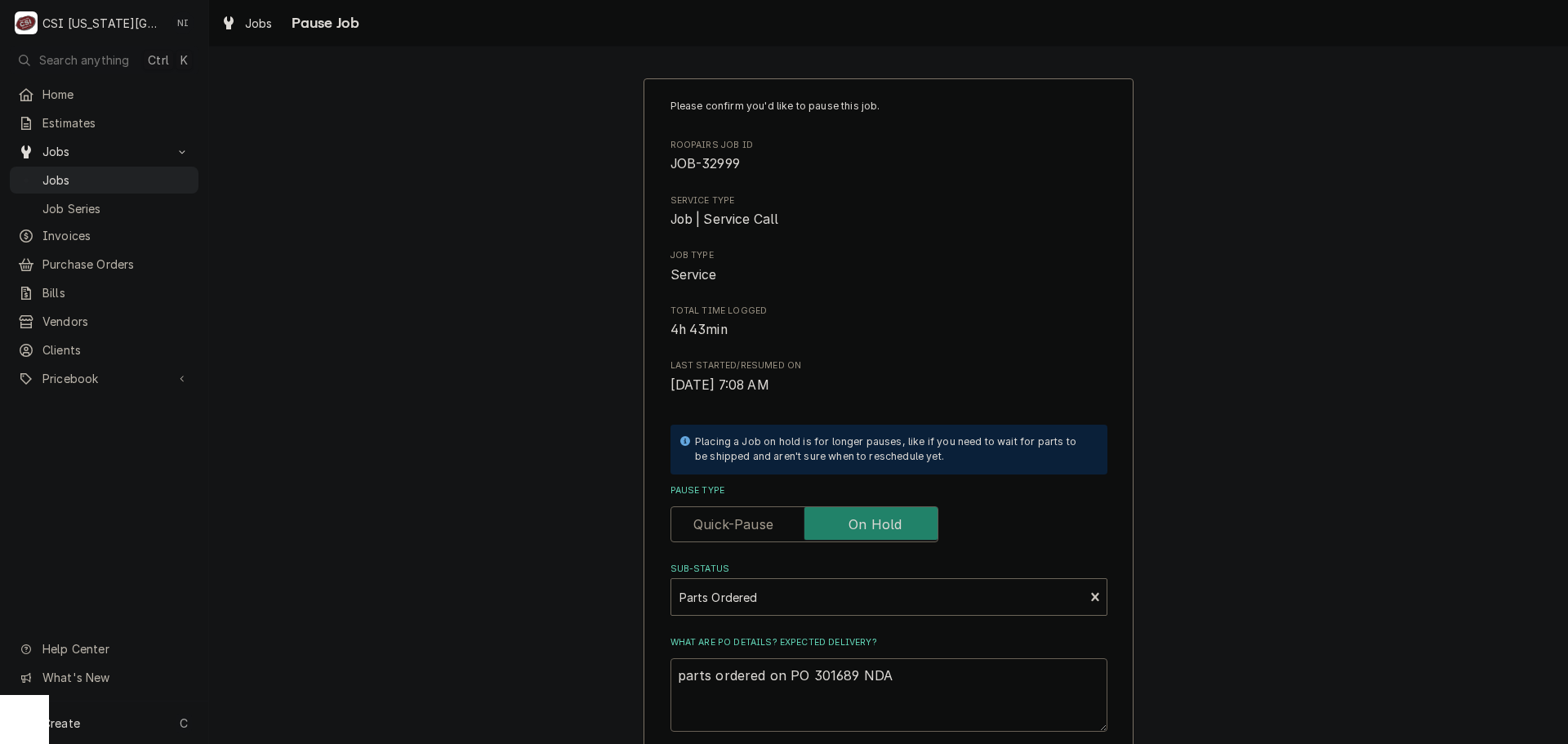
type textarea "parts ordered on PO 301689 NDA,"
type textarea "x"
type textarea "parts ordered on PO 301689 NDA,"
type textarea "x"
type textarea "parts ordered on PO 301689 NDA, D"
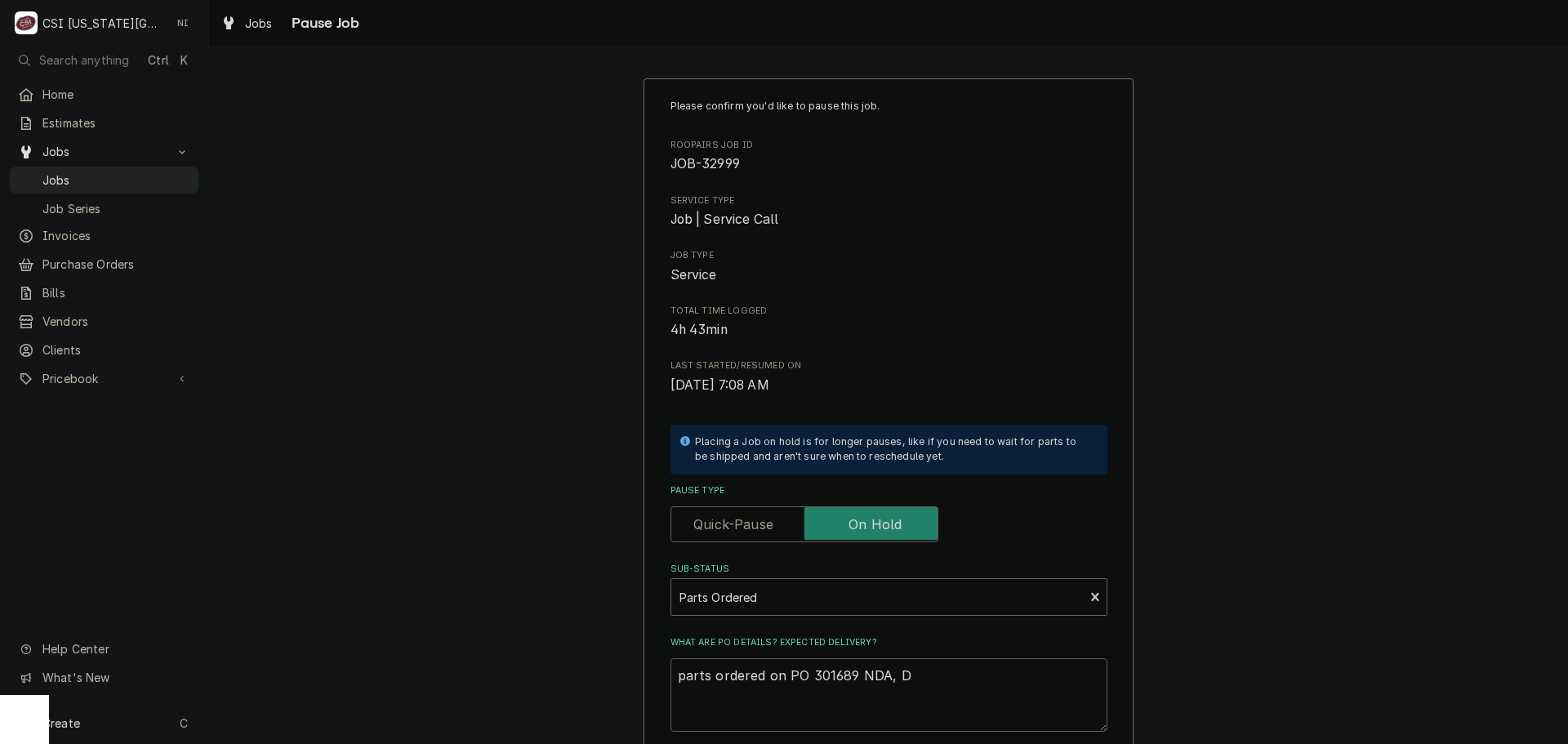
type textarea "x"
type textarea "parts ordered on PO 301689 NDA, DR"
type textarea "x"
type textarea "parts ordered on PO 301689 NDA, DRO"
type textarea "x"
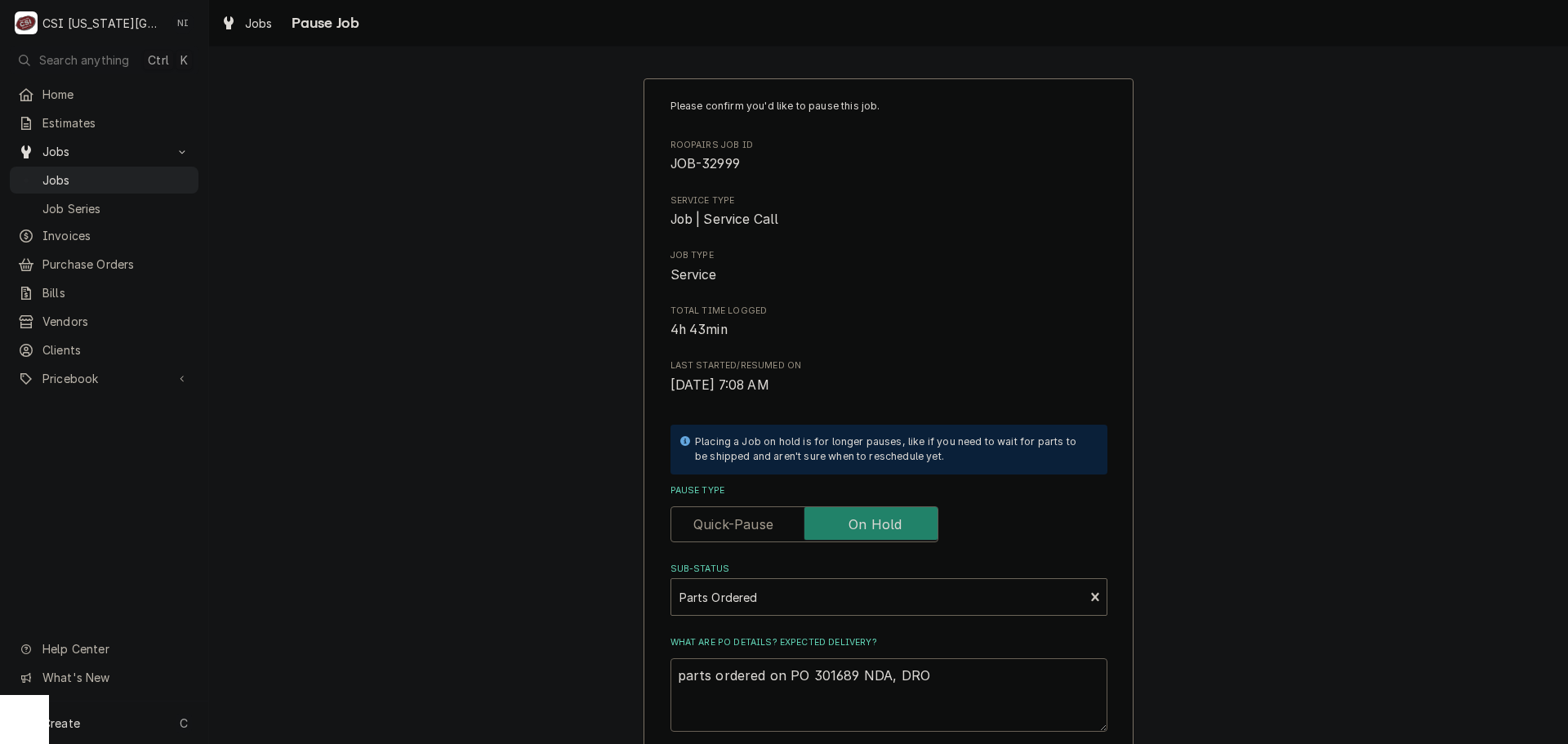
type textarea "parts ordered on PO 301689 NDA, DR"
type textarea "x"
type textarea "parts ordered on PO 301689 NDA, D"
type textarea "x"
type textarea "parts ordered on PO 301689 NDA,"
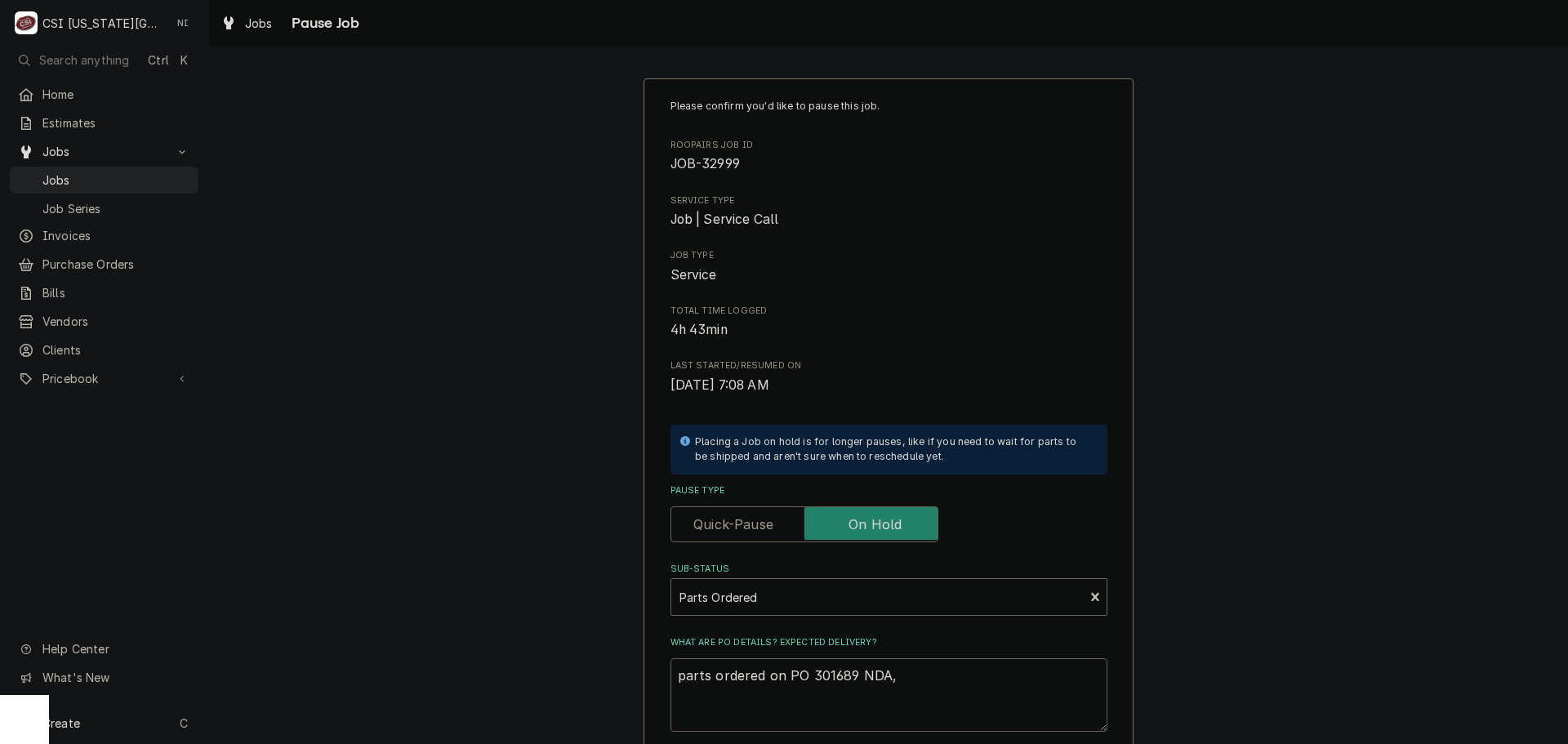
type textarea "x"
type textarea "parts ordered on PO 301689 NDA, d"
type textarea "x"
type textarea "parts ordered on PO 301689 NDA, dr"
type textarea "x"
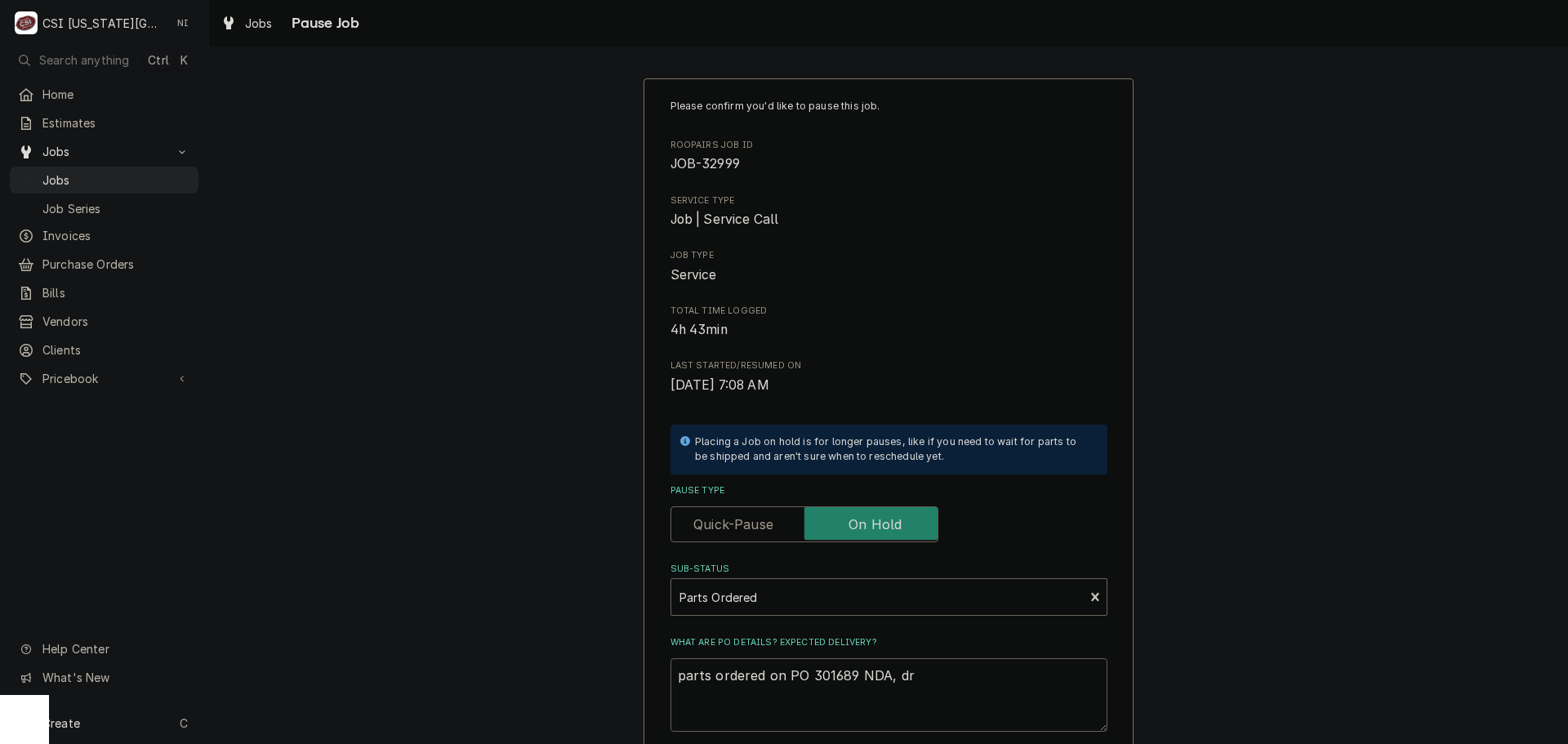
type textarea "parts ordered on PO 301689 NDA, dro"
type textarea "x"
type textarea "parts ordered on PO 301689 NDA, dro"
type textarea "x"
type textarea "parts ordered on PO 301689 NDA, dro s"
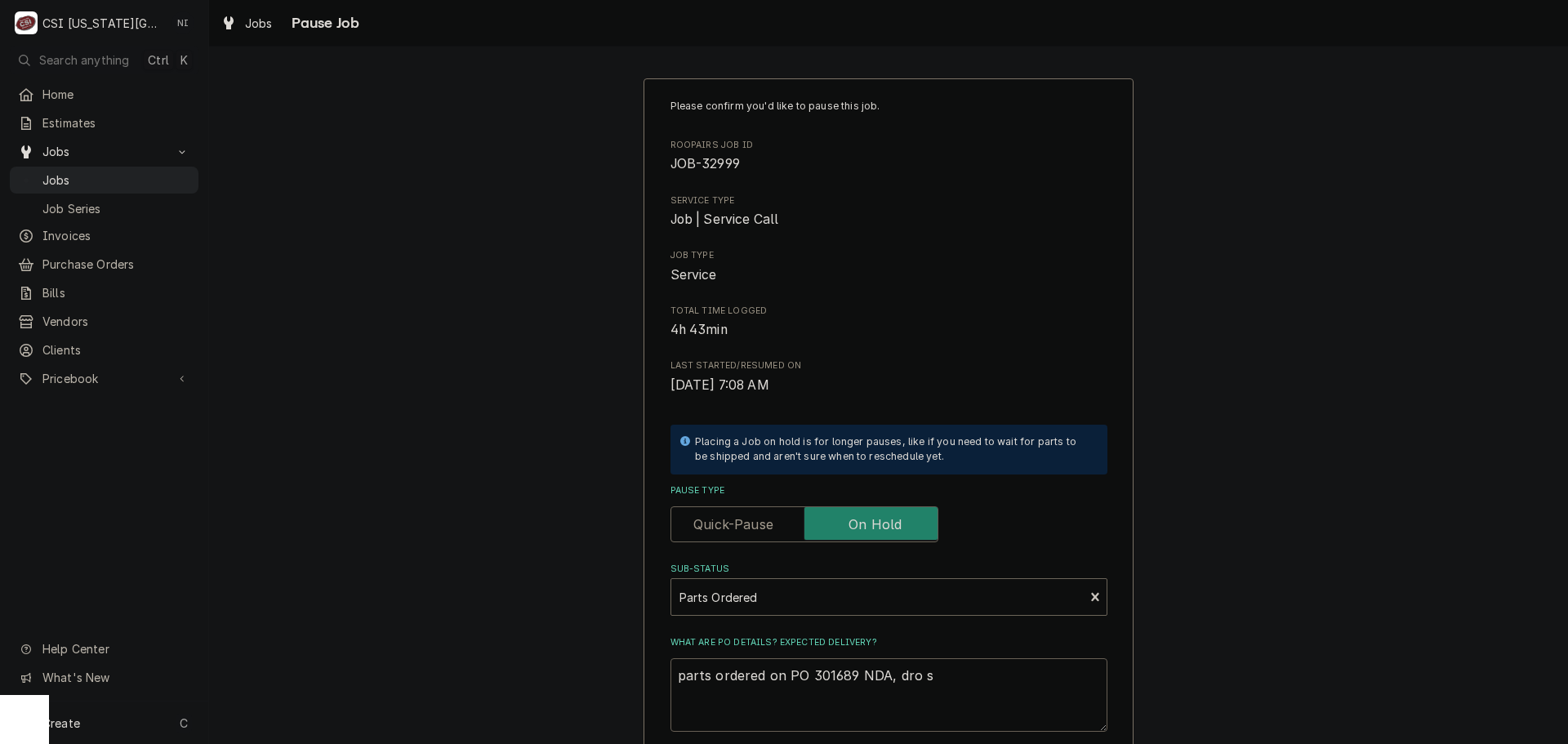
type textarea "x"
type textarea "parts ordered on PO 301689 NDA, dro sh"
type textarea "x"
type textarea "parts ordered on PO 301689 NDA, dro s"
type textarea "x"
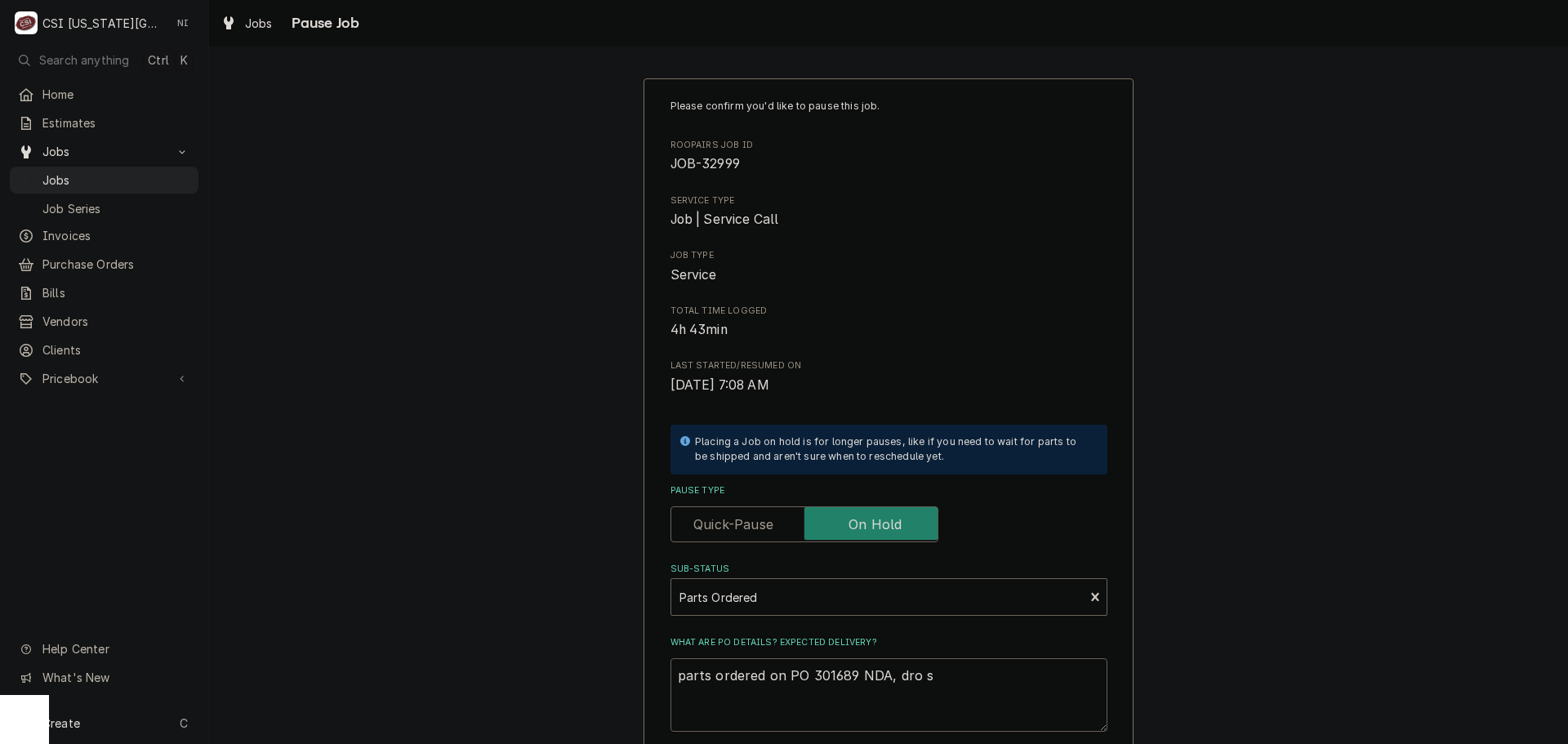
type textarea "parts ordered on PO 301689 NDA, dro"
type textarea "x"
type textarea "parts ordered on PO 301689 NDA, dro"
type textarea "x"
type textarea "parts ordered on PO 301689 NDA, drop"
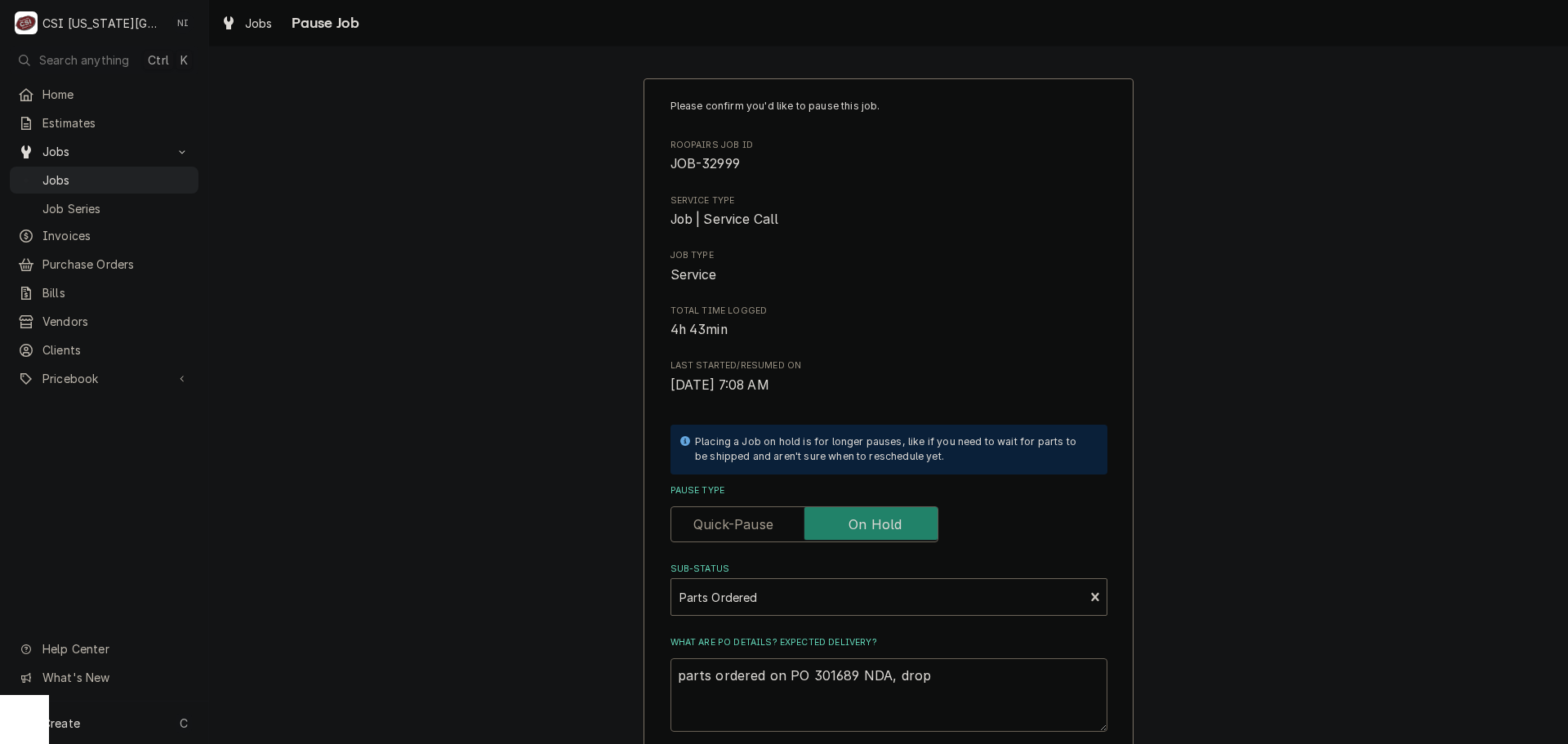
type textarea "x"
type textarea "parts ordered on PO 301689 NDA, drop"
type textarea "x"
type textarea "parts ordered on PO 301689 NDA, drop s"
type textarea "x"
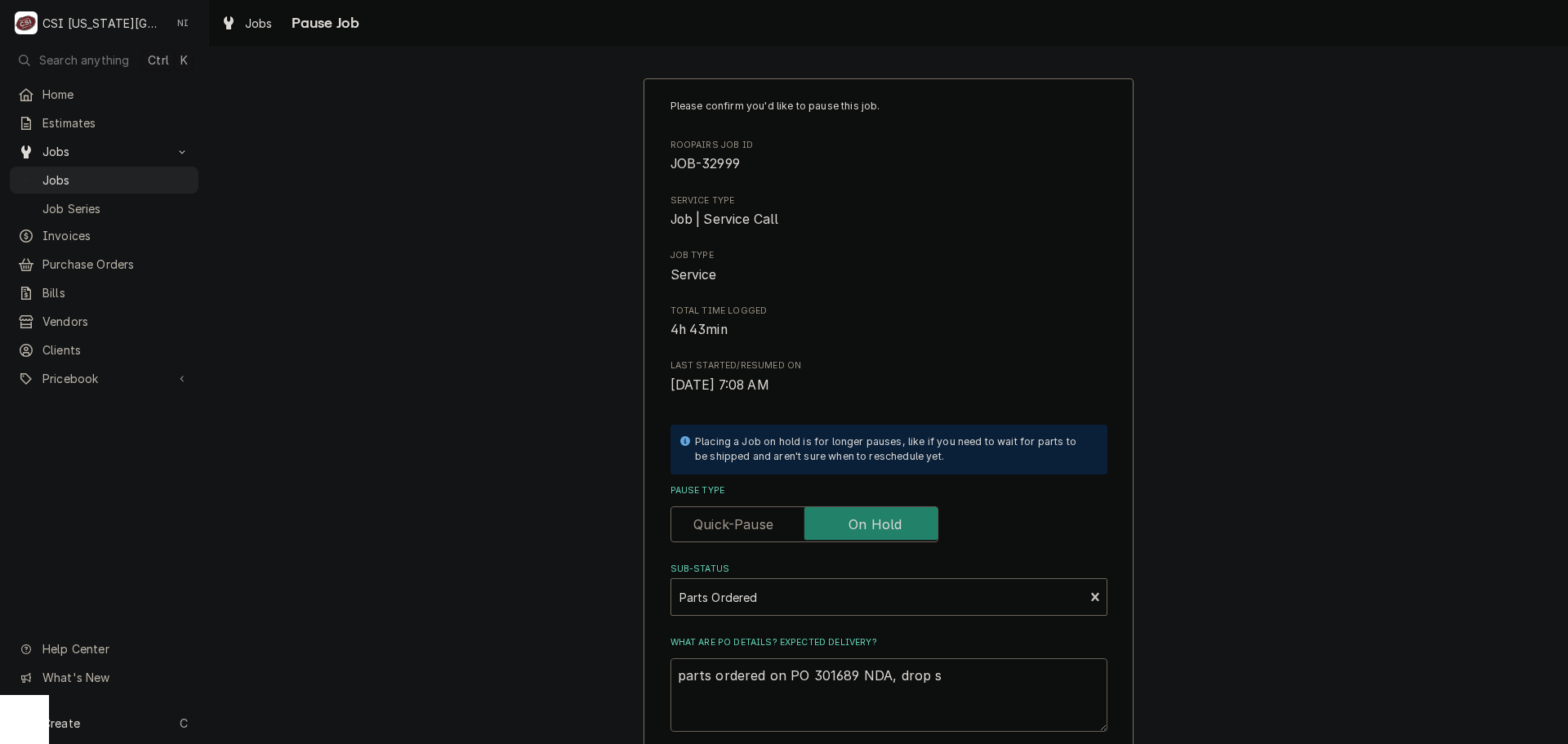
type textarea "parts ordered on PO 301689 NDA, drop sh"
type textarea "x"
type textarea "parts ordered on PO 301689 NDA, drop shij"
type textarea "x"
type textarea "parts ordered on PO 301689 NDA, drop shijp"
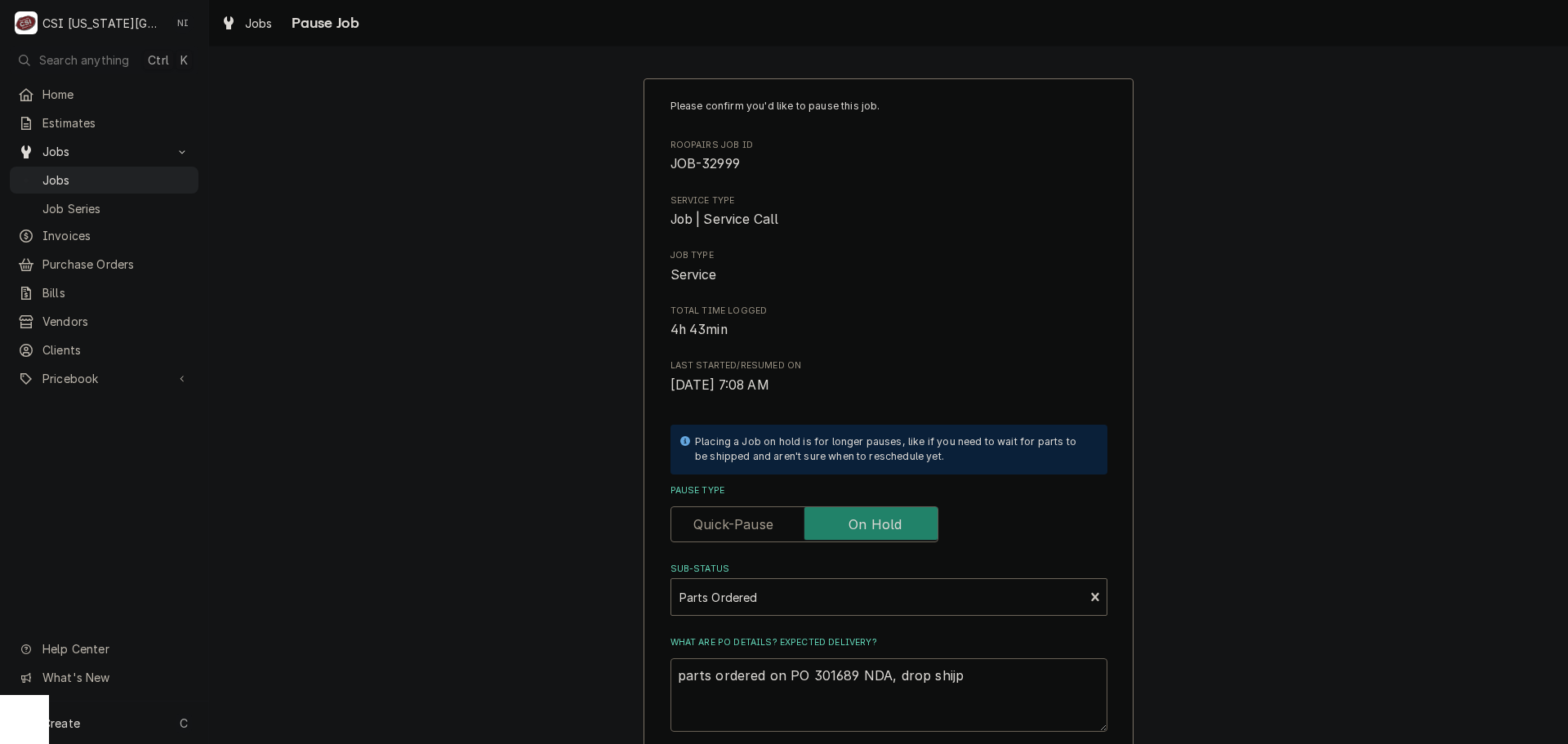
type textarea "x"
type textarea "parts ordered on PO 301689 NDA, drop shijpp"
type textarea "x"
type textarea "parts ordered on PO 301689 NDA, drop shijppe"
type textarea "x"
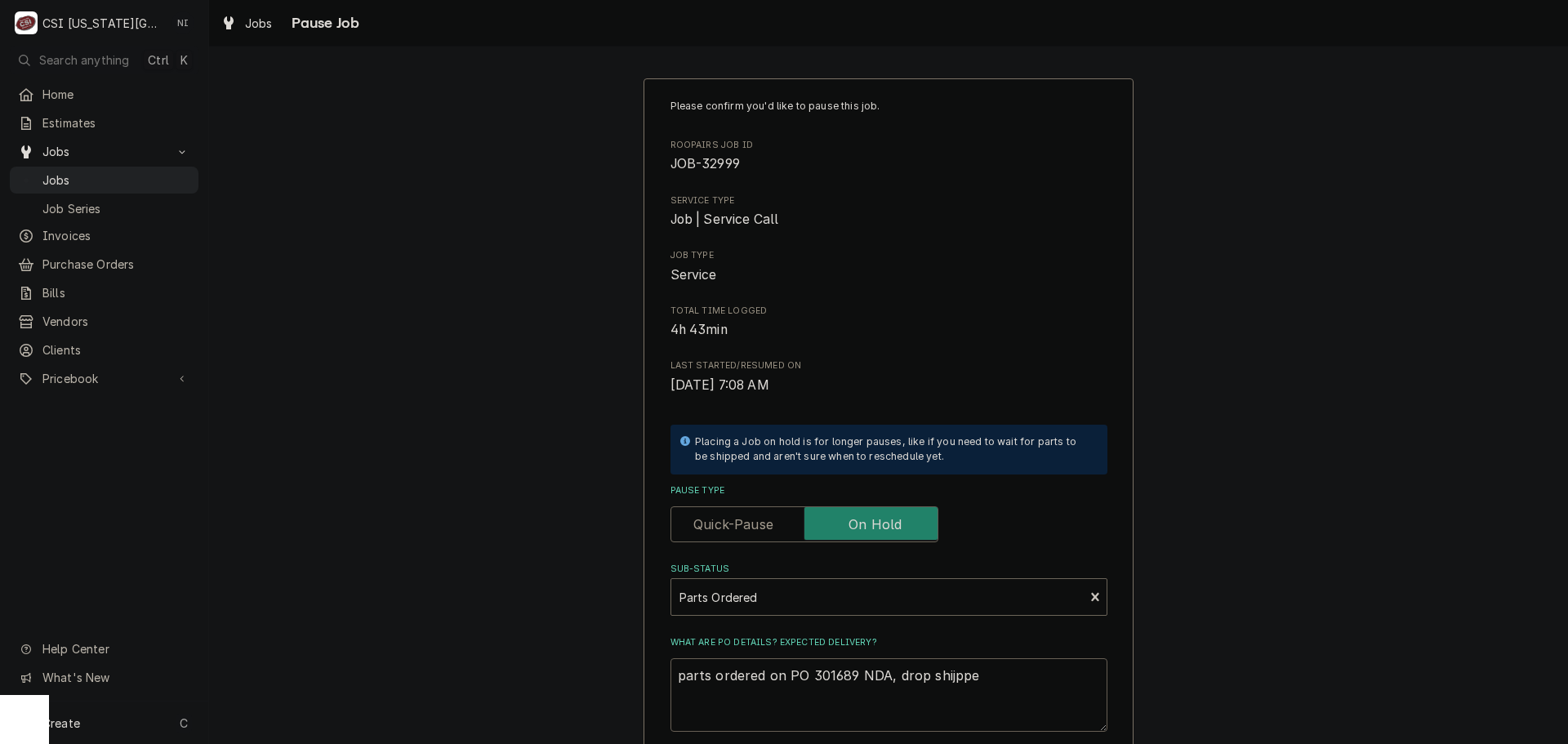
type textarea "parts ordered on PO 301689 NDA, drop shijpped"
type textarea "x"
type textarea "parts ordered on PO 301689 NDA, drop shijpped"
type textarea "x"
type textarea "parts ordered on PO 301689 NDA, drop shijpped"
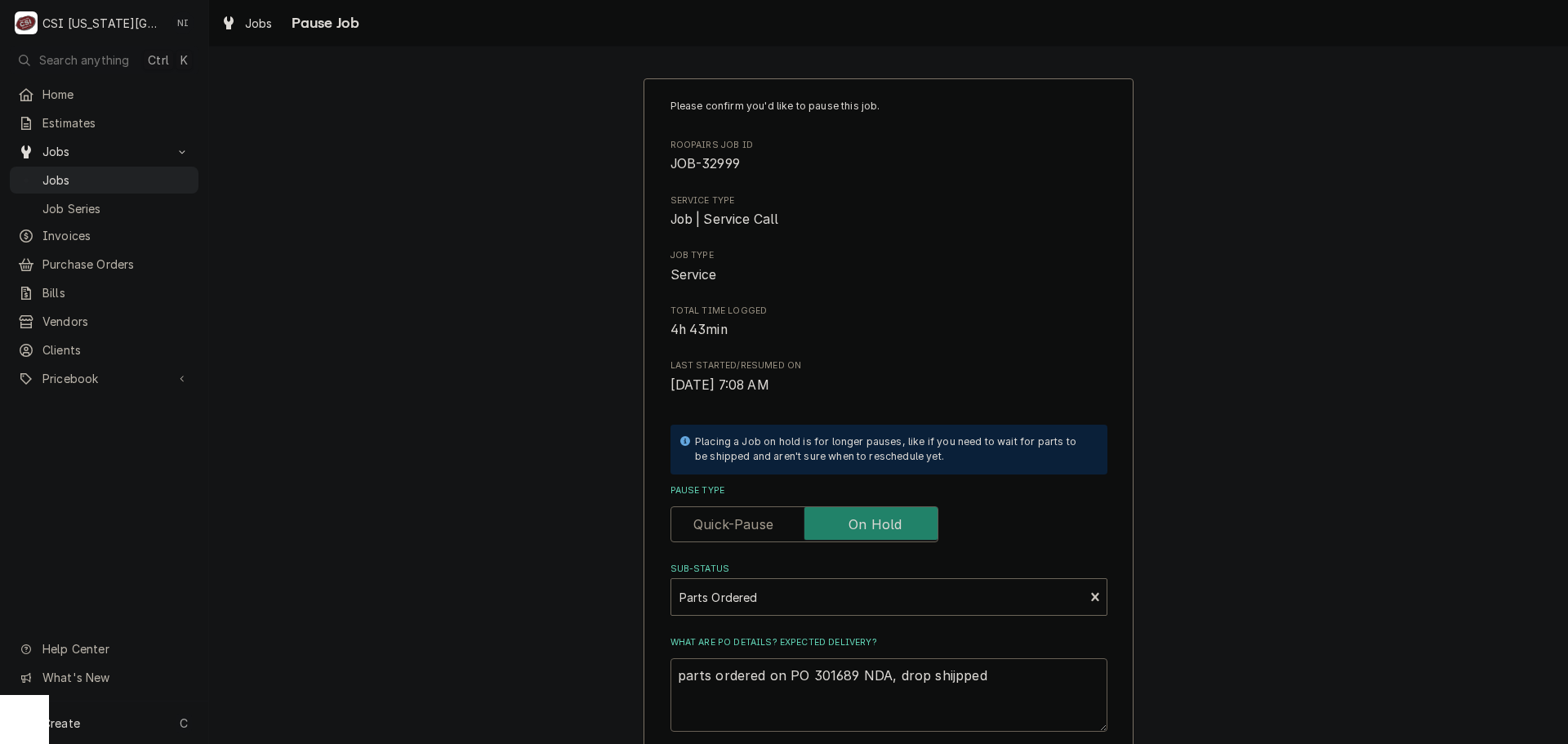
type textarea "x"
type textarea "parts ordered on PO 301689 NDA, drop shijppe"
type textarea "x"
type textarea "parts ordered on PO 301689 NDA, drop shijpp"
type textarea "x"
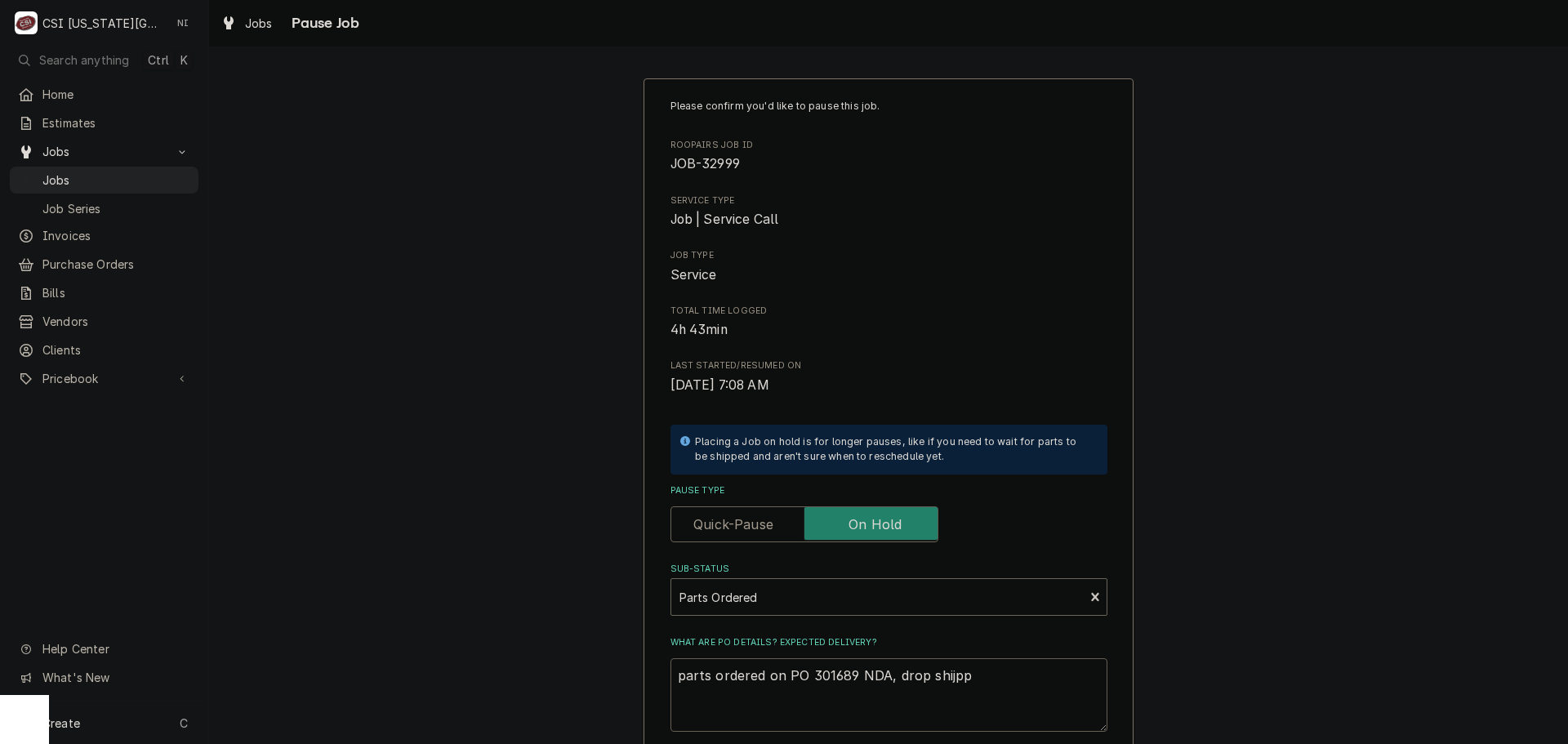
type textarea "parts ordered on PO 301689 NDA, drop shijp"
type textarea "x"
type textarea "parts ordered on PO 301689 NDA, drop shij"
type textarea "x"
type textarea "parts ordered on PO 301689 NDA, drop shi"
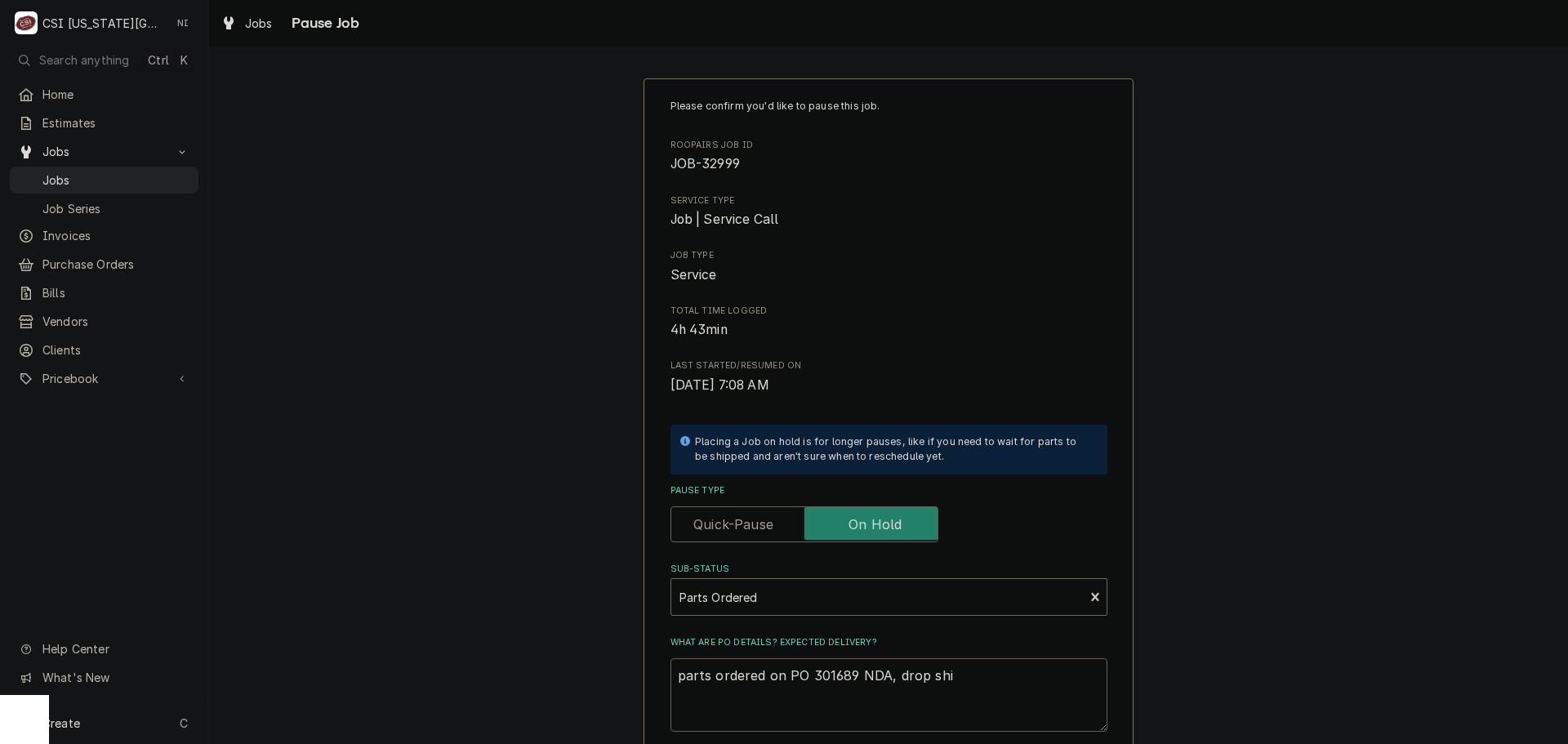
type textarea "x"
type textarea "parts ordered on PO 301689 NDA, drop ship"
type textarea "x"
type textarea "parts ordered on PO 301689 NDA, drop shipp"
type textarea "x"
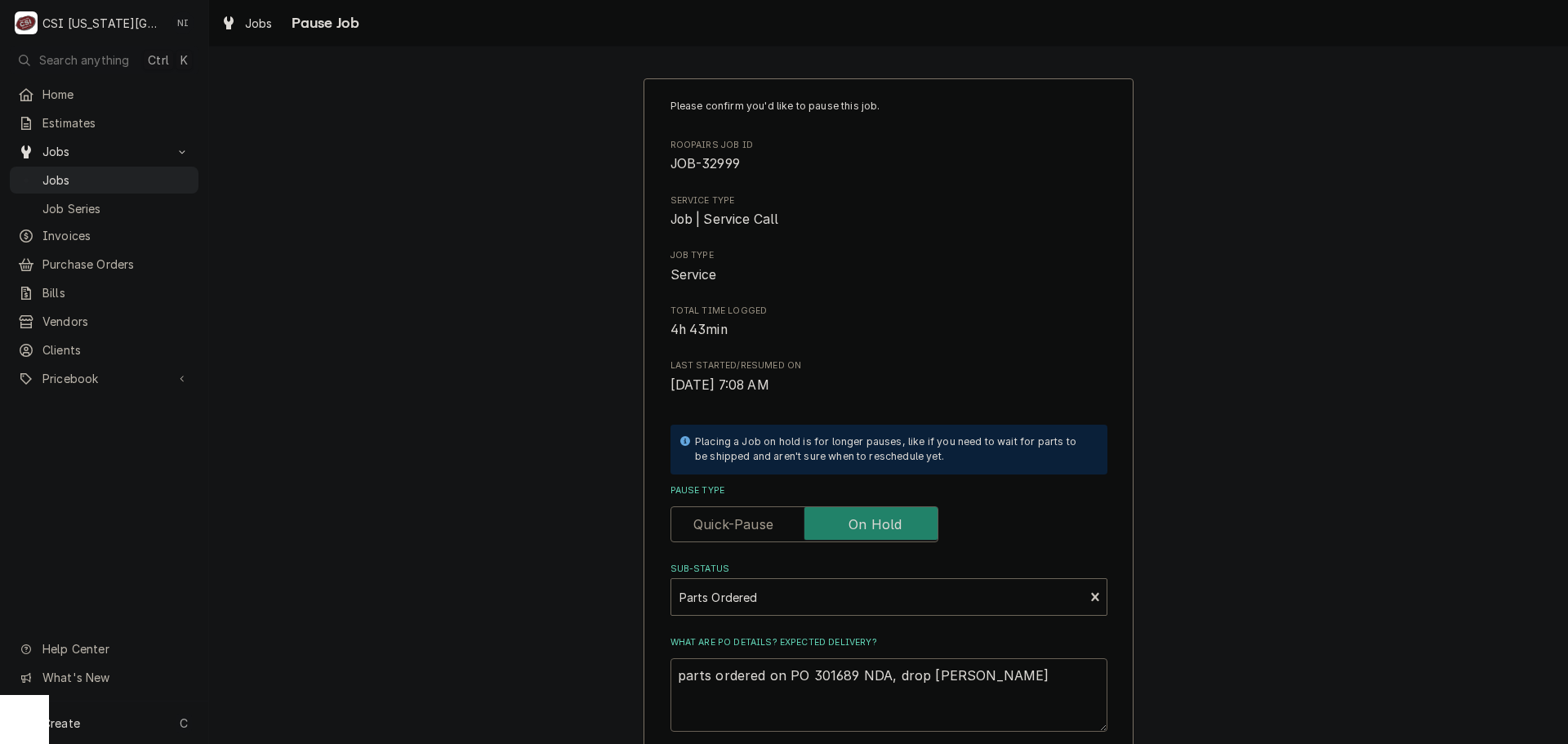
type textarea "parts ordered on PO 301689 NDA, drop shippe"
type textarea "x"
type textarea "parts ordered on PO 301689 NDA, drop shipped"
type textarea "x"
type textarea "parts ordered on PO 301689 NDA, drop shipped"
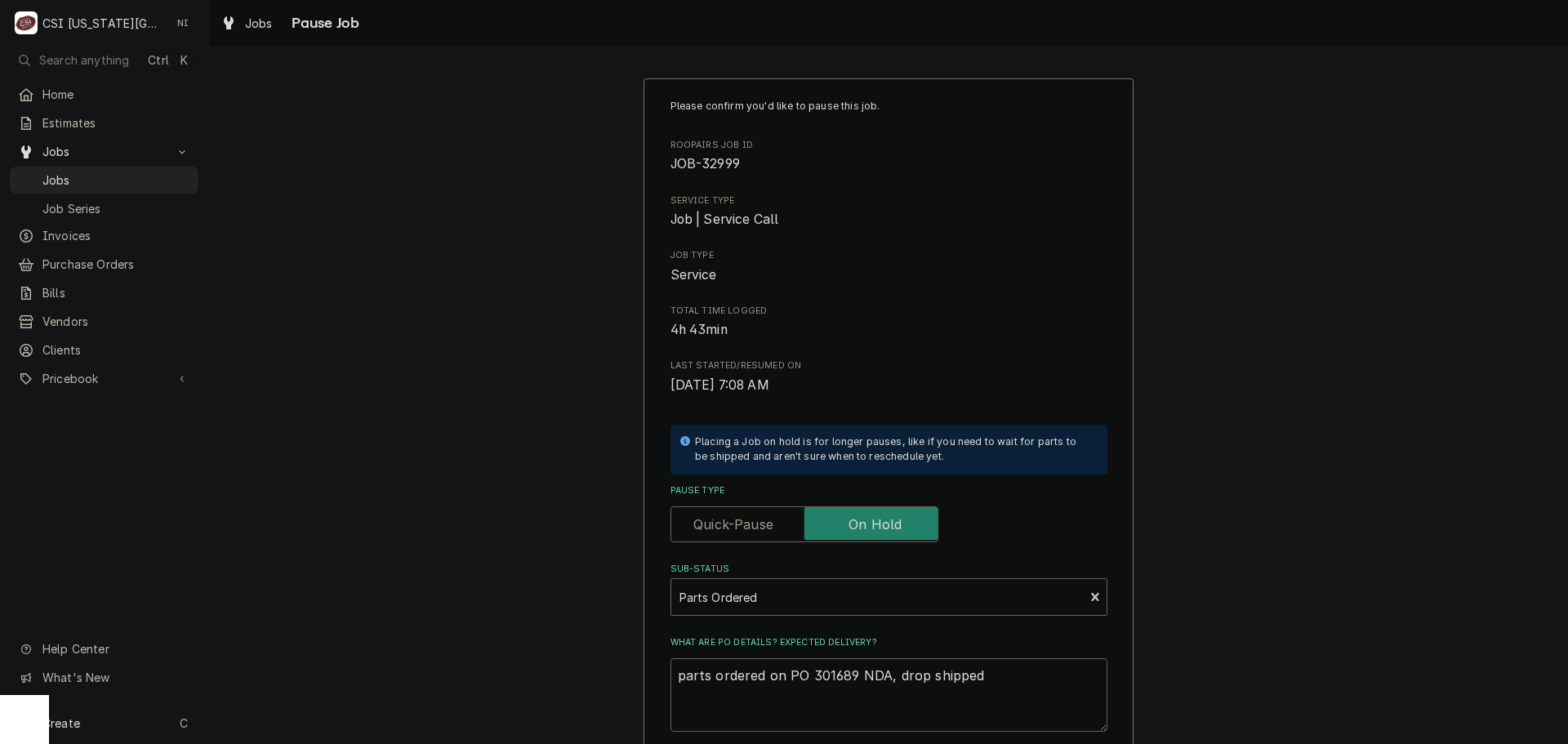
type textarea "x"
type textarea "parts ordered on PO 301689 NDA, drop shipped f"
type textarea "x"
type textarea "parts ordered on PO 301689 NDA, drop shipped fr"
type textarea "x"
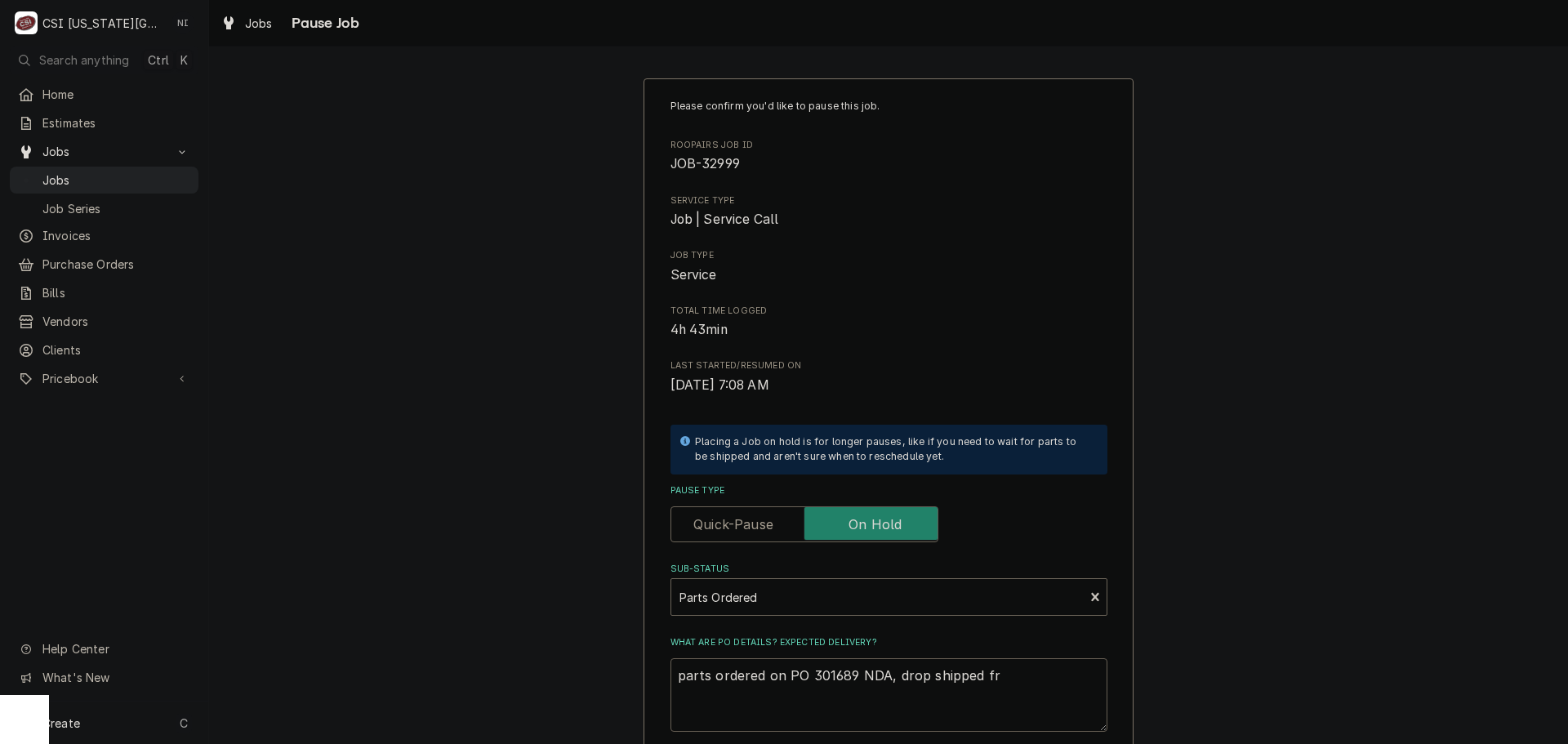
type textarea "parts ordered on PO 301689 NDA, drop shipped fro"
type textarea "x"
type textarea "parts ordered on PO 301689 NDA, drop shipped from"
type textarea "x"
type textarea "parts ordered on PO 301689 NDA, drop shipped fromM"
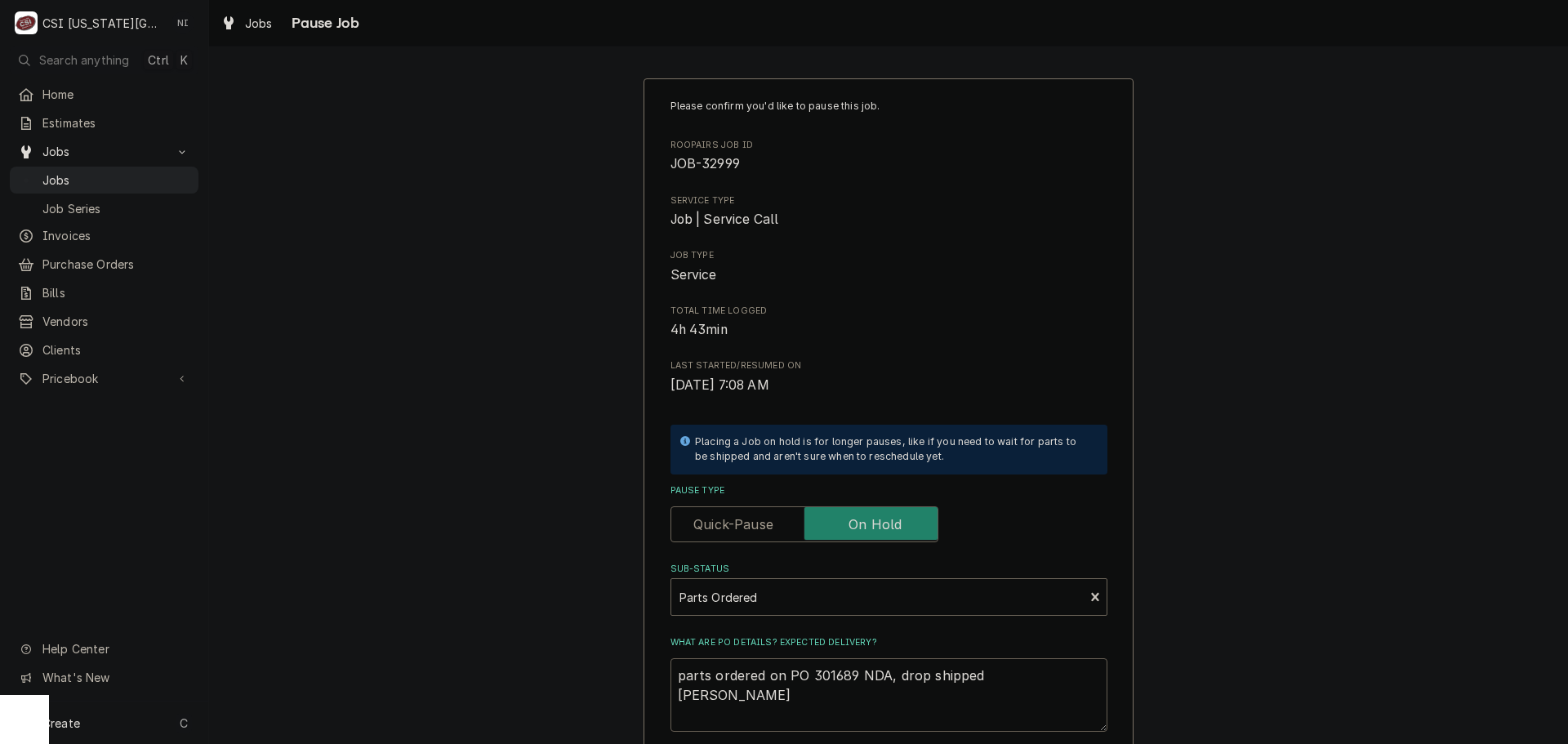
type textarea "x"
type textarea "parts ordered on PO 301689 NDA, drop shipped fromMF"
type textarea "x"
type textarea "parts ordered on PO 301689 NDA, drop shipped fromM"
type textarea "x"
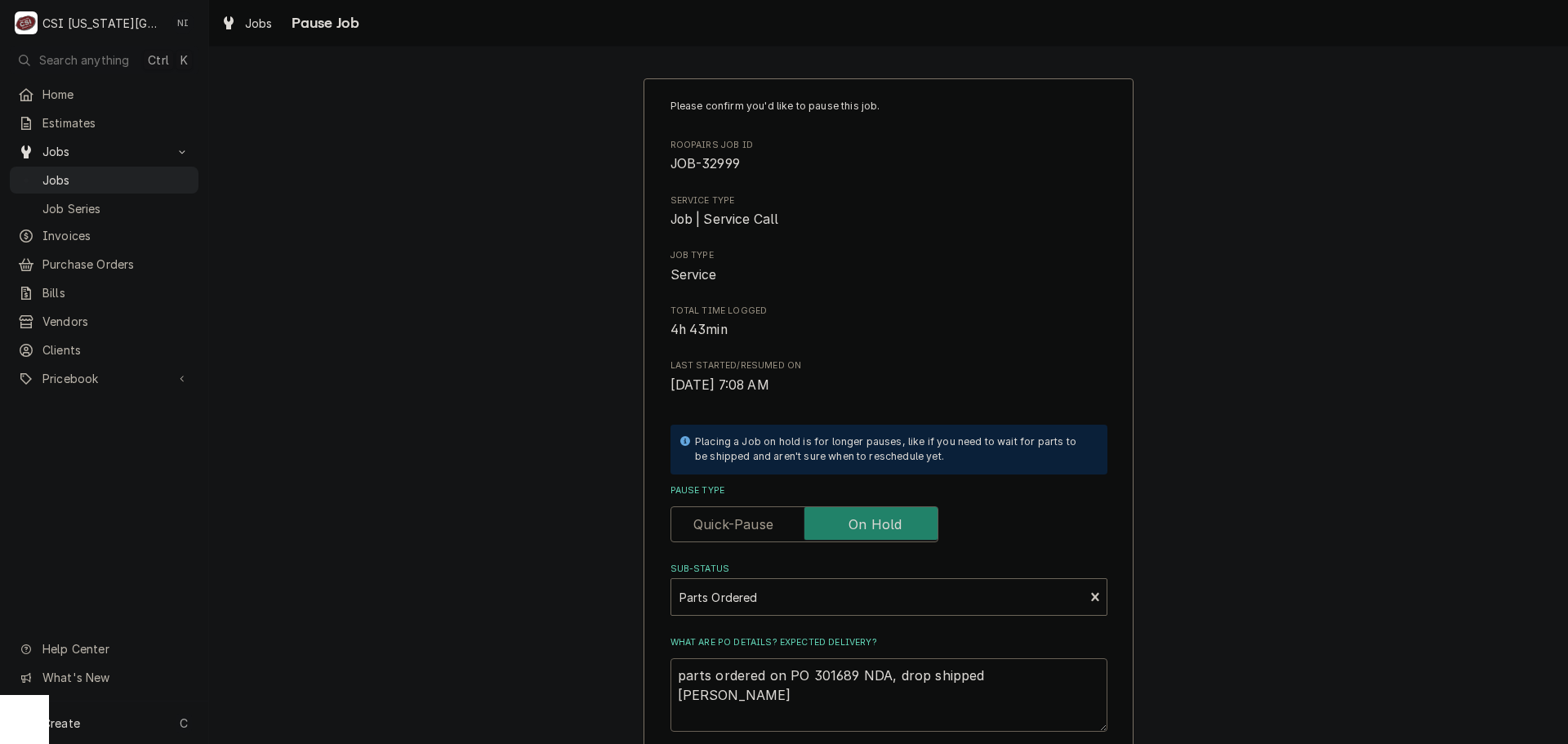
type textarea "parts ordered on PO 301689 NDA, drop shipped from"
type textarea "x"
type textarea "parts ordered on PO 301689 NDA, drop shipped from"
type textarea "x"
type textarea "parts ordered on PO 301689 NDA, drop shipped from M"
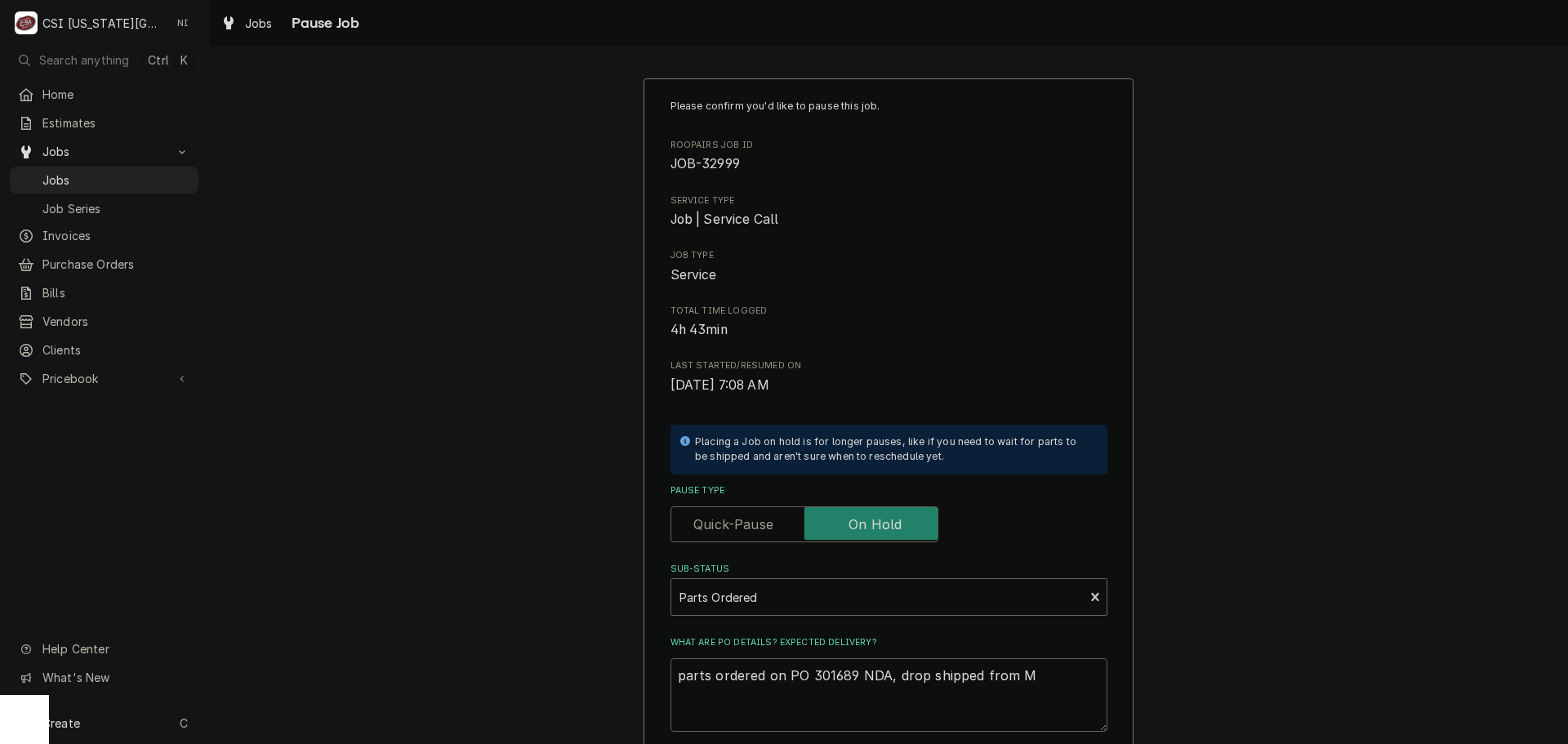
type textarea "x"
type textarea "parts ordered on PO 301689 NDA, drop shipped from MF"
type textarea "x"
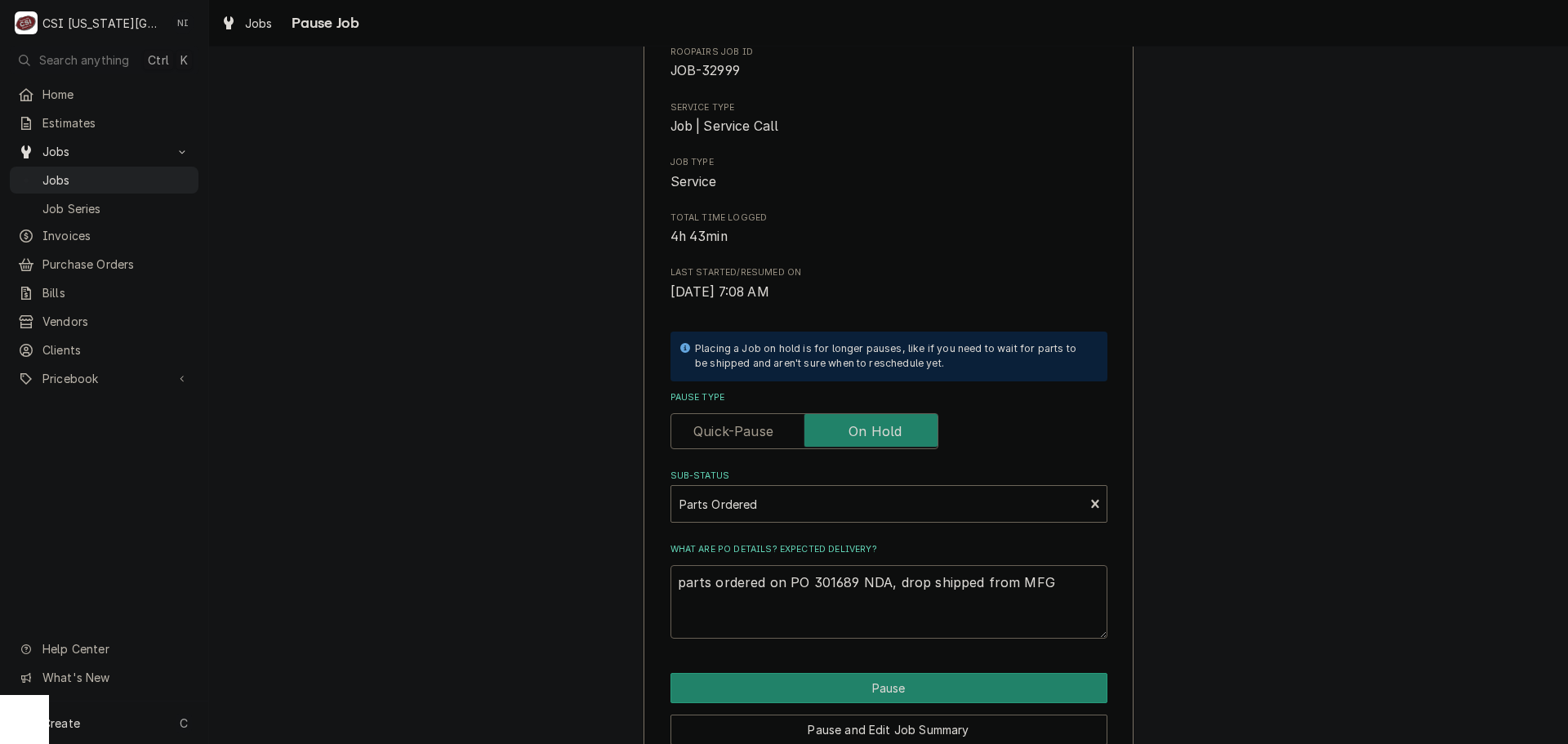
scroll to position [171, 0]
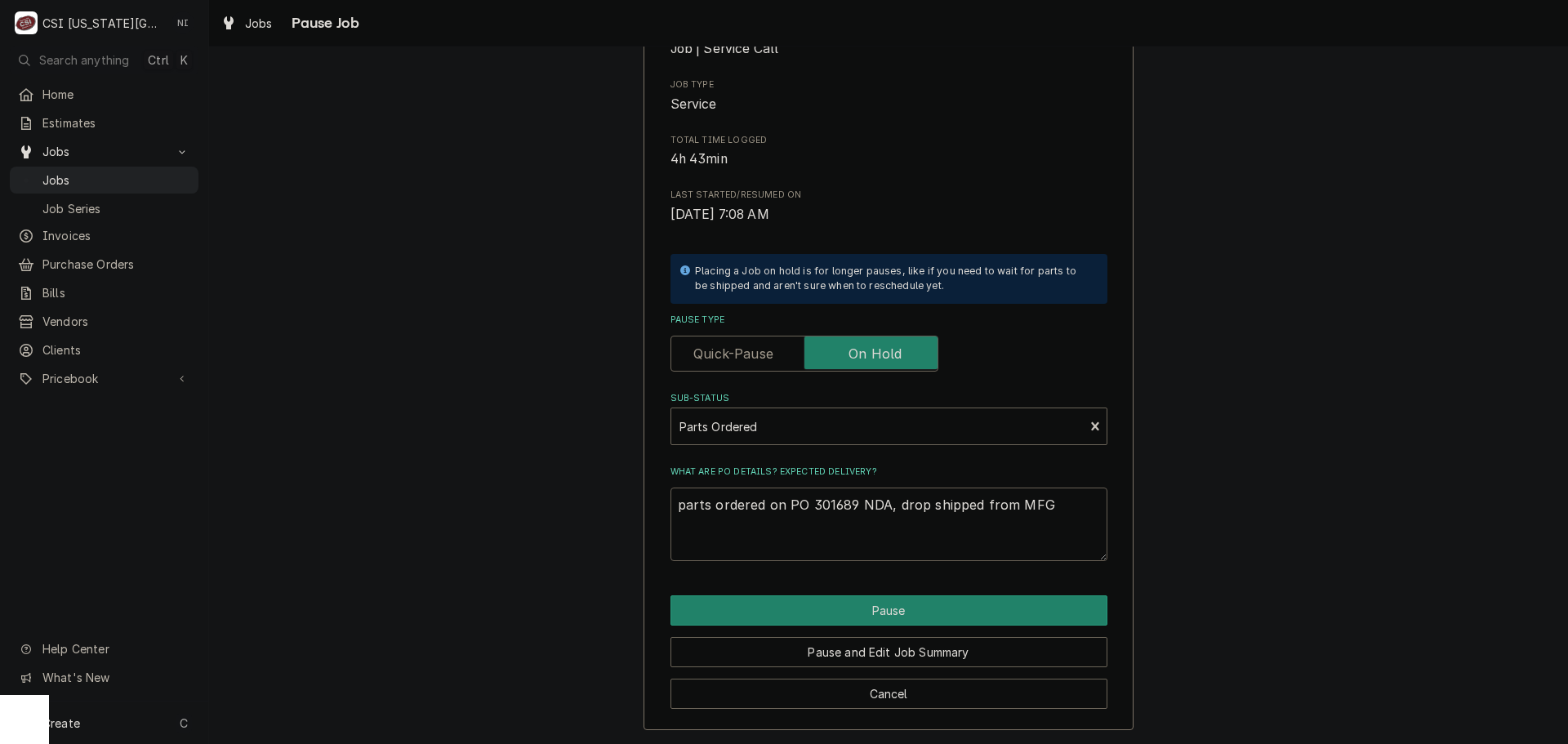
type textarea "parts ordered on PO 301689 NDA, drop shipped from MFG"
drag, startPoint x: 920, startPoint y: 605, endPoint x: 1213, endPoint y: 485, distance: 316.6
click at [920, 605] on button "Pause" at bounding box center [889, 610] width 437 height 31
type textarea "x"
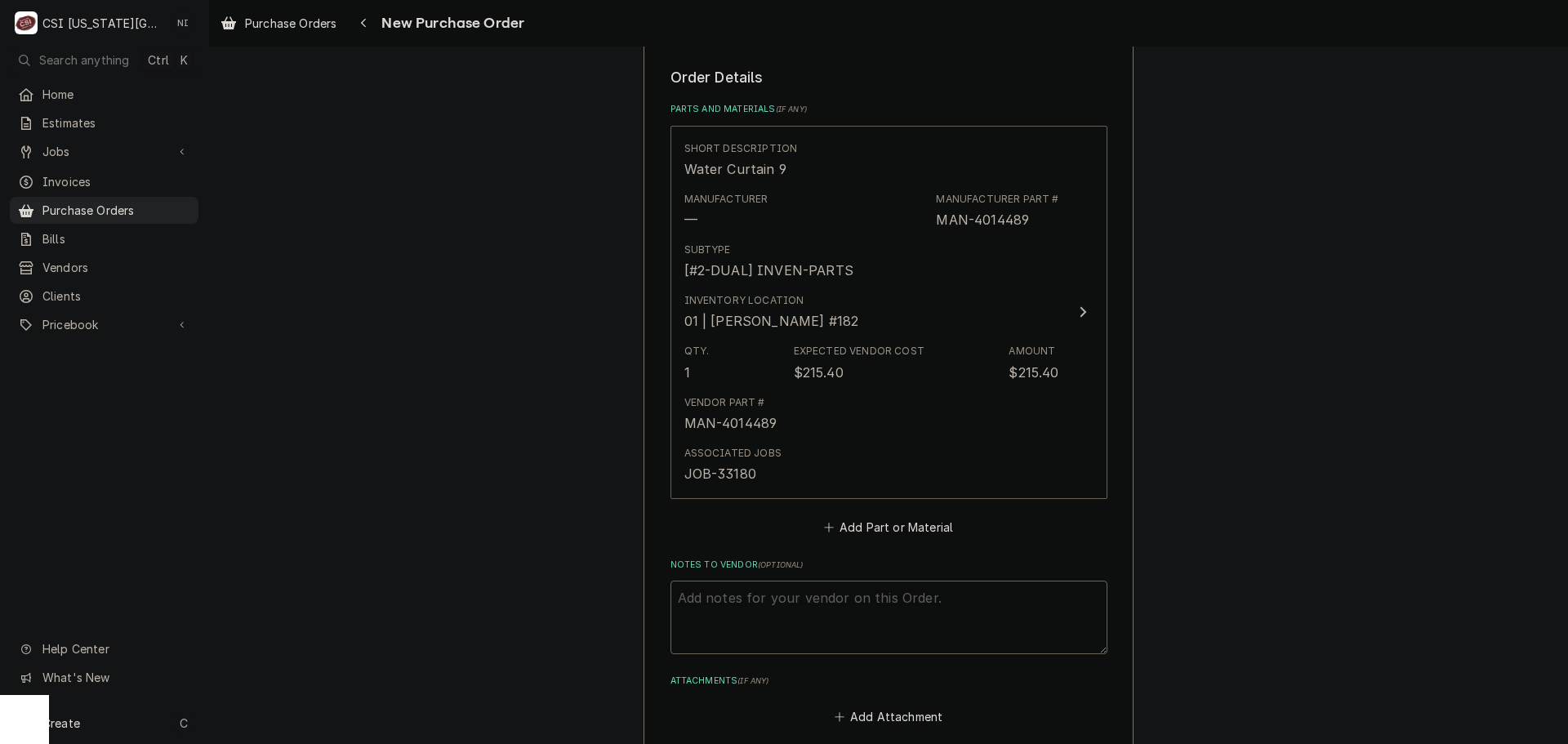
scroll to position [985, 0]
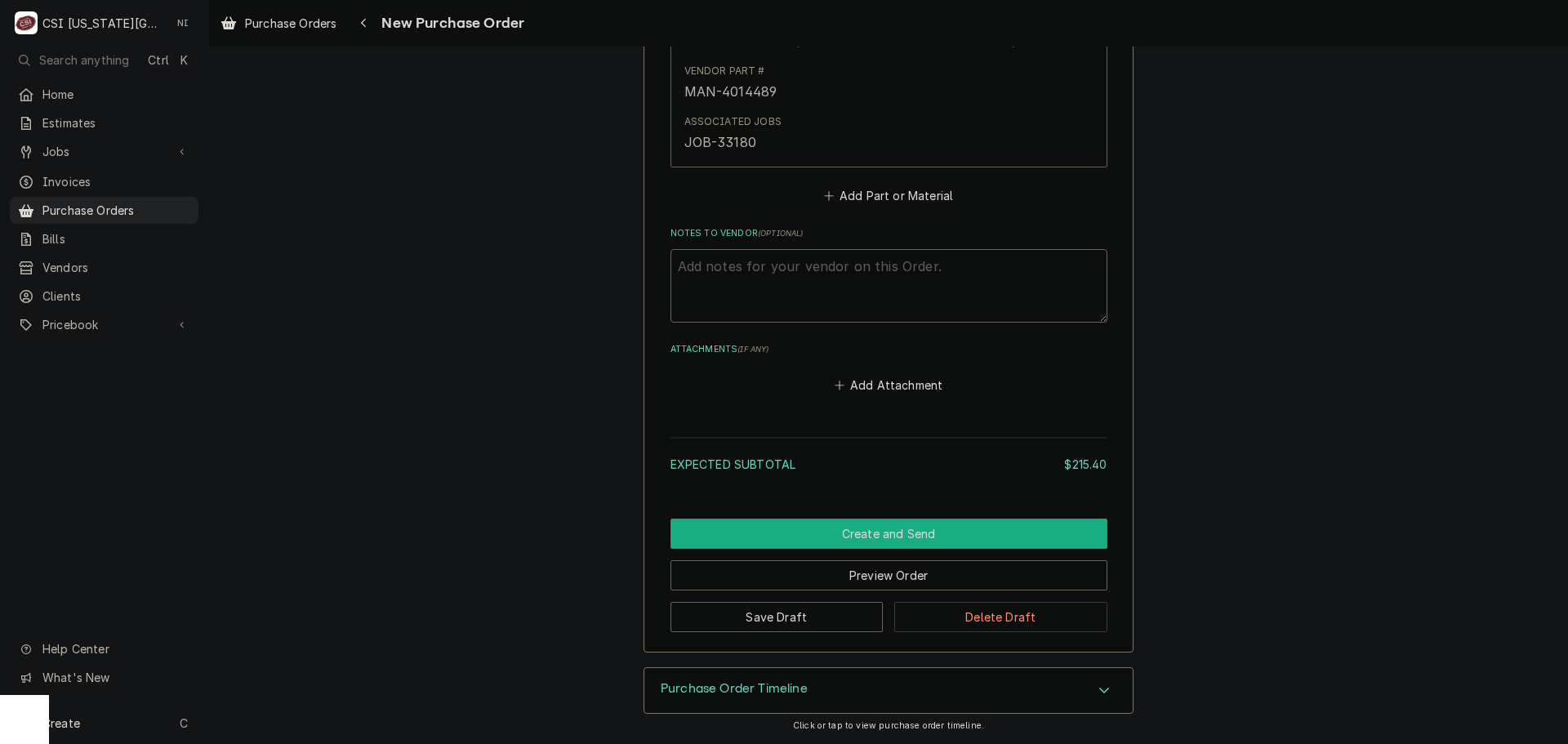
click at [884, 532] on button "Create and Send" at bounding box center [889, 534] width 437 height 31
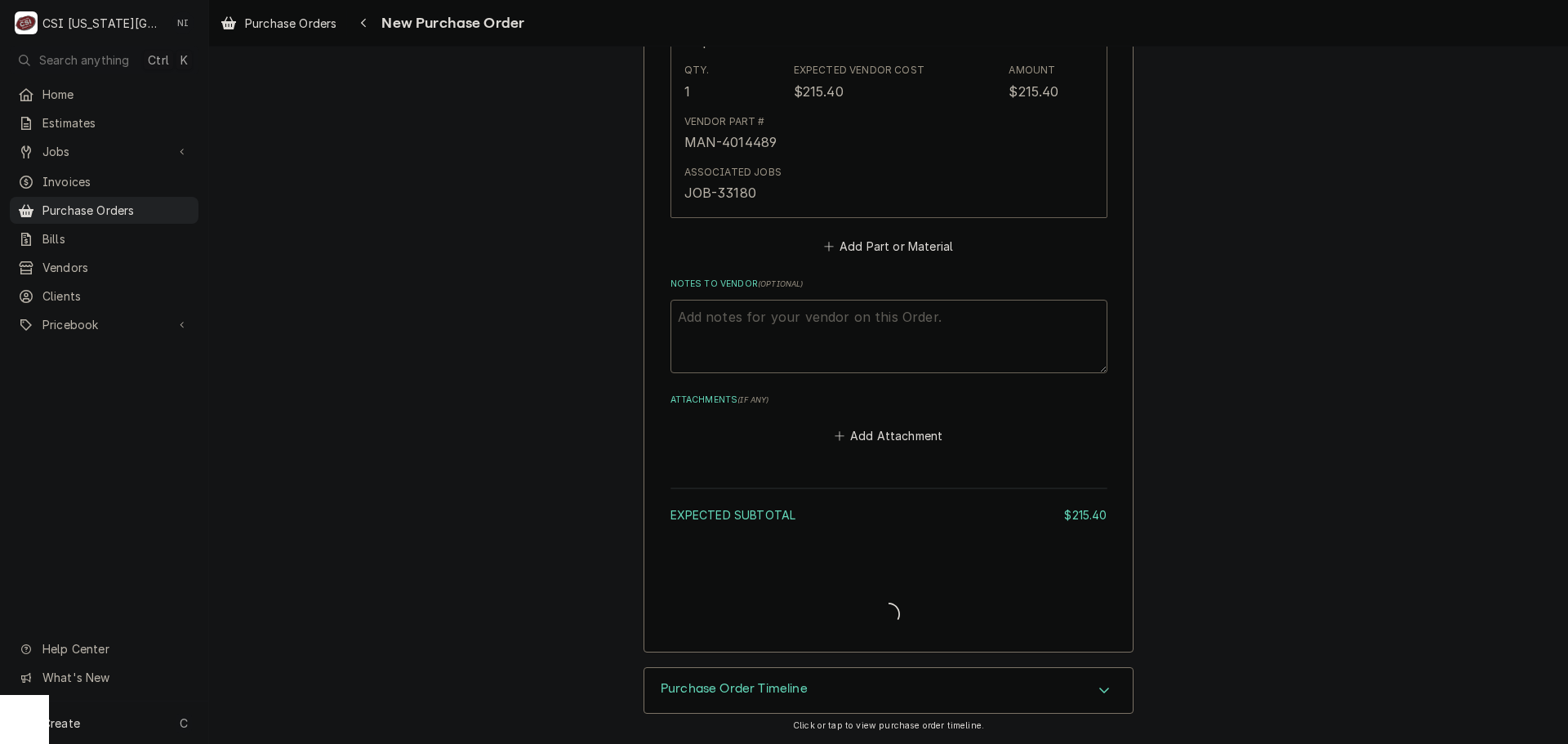
scroll to position [935, 0]
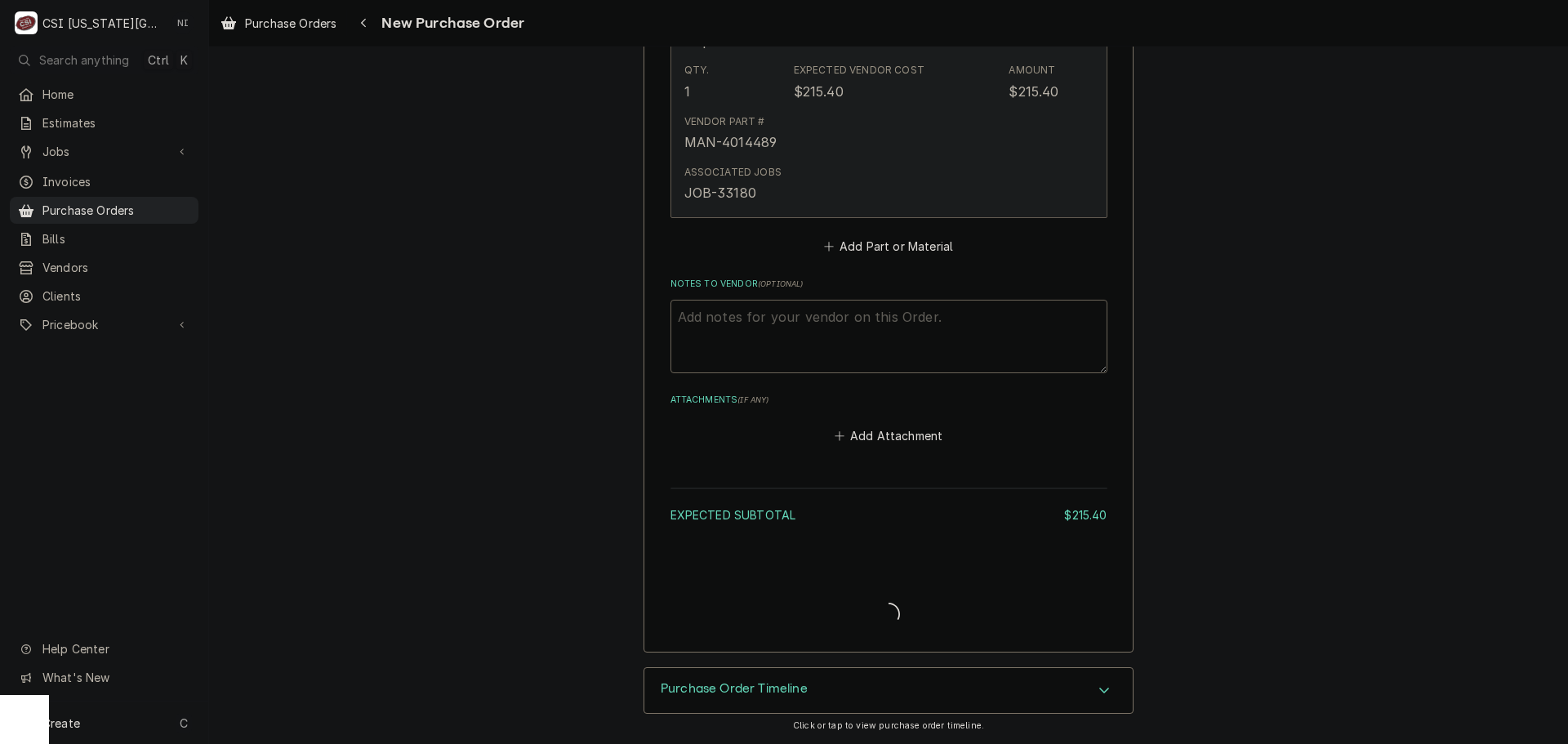
type textarea "x"
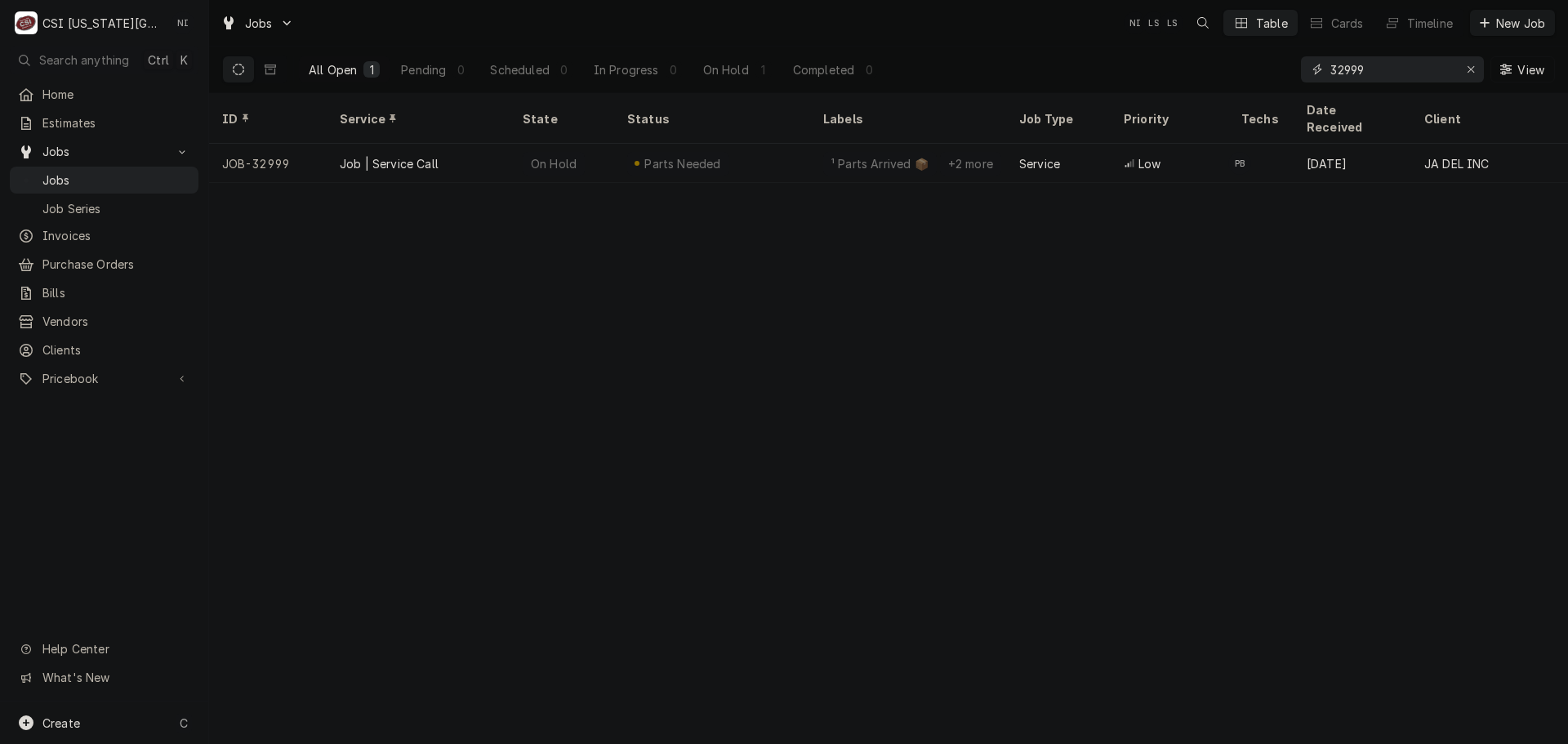
drag, startPoint x: 1393, startPoint y: 70, endPoint x: 1134, endPoint y: 83, distance: 259.3
click at [1189, 83] on div "All Open 1 Pending 0 Scheduled 0 In Progress 0 On Hold 1 Completed 0 32999 View" at bounding box center [889, 70] width 1333 height 46
type input "33180"
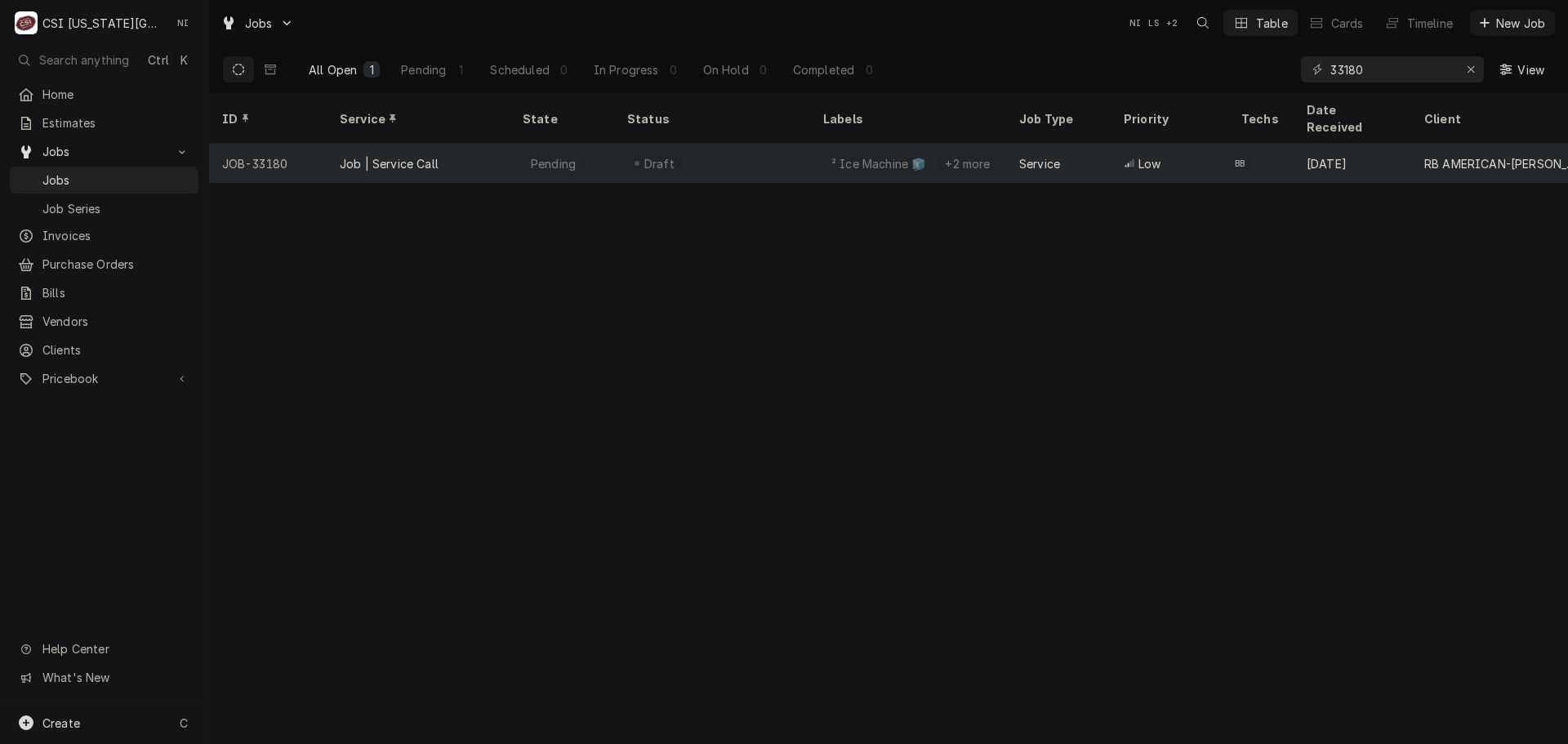
click at [756, 144] on div "Draft" at bounding box center [712, 163] width 196 height 39
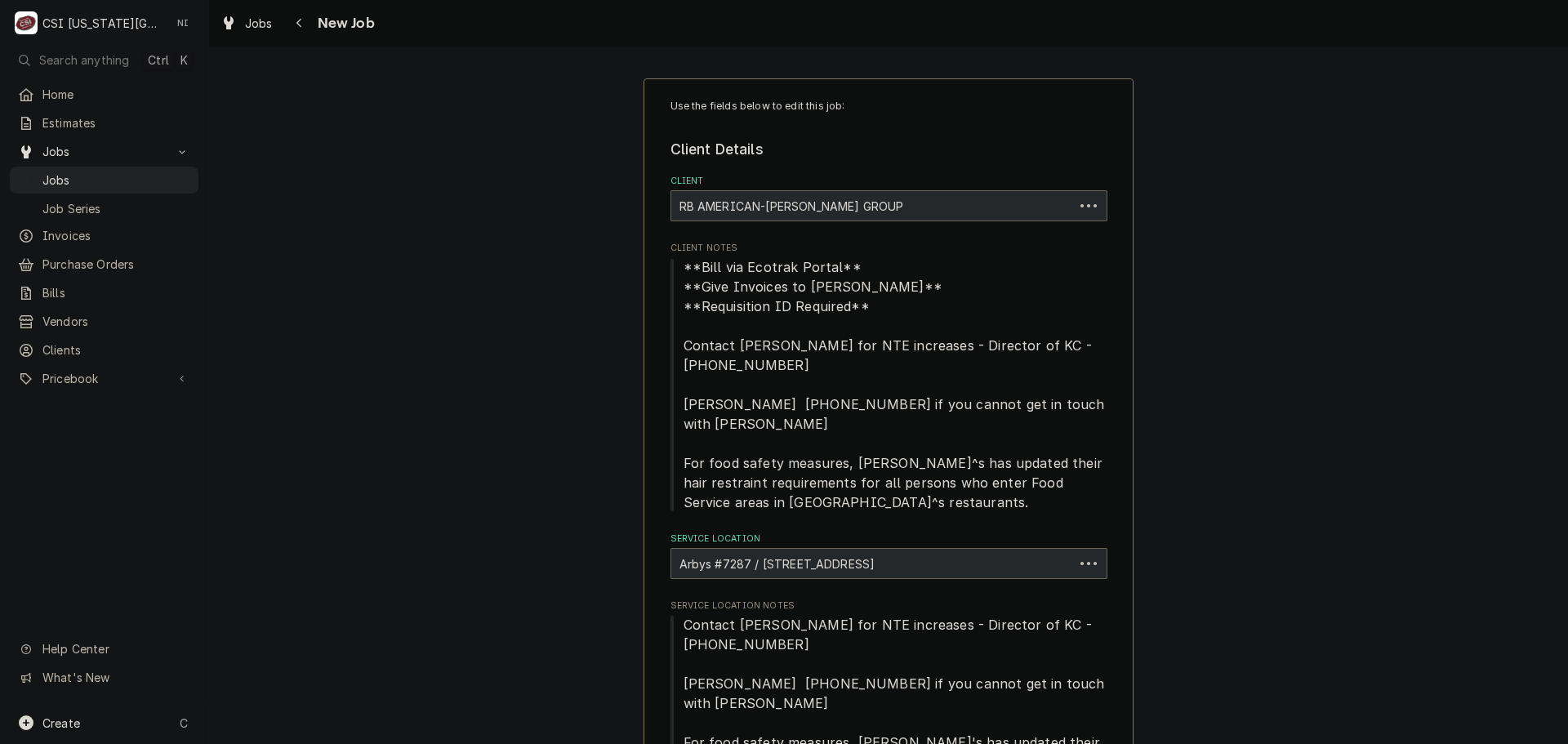
type textarea "x"
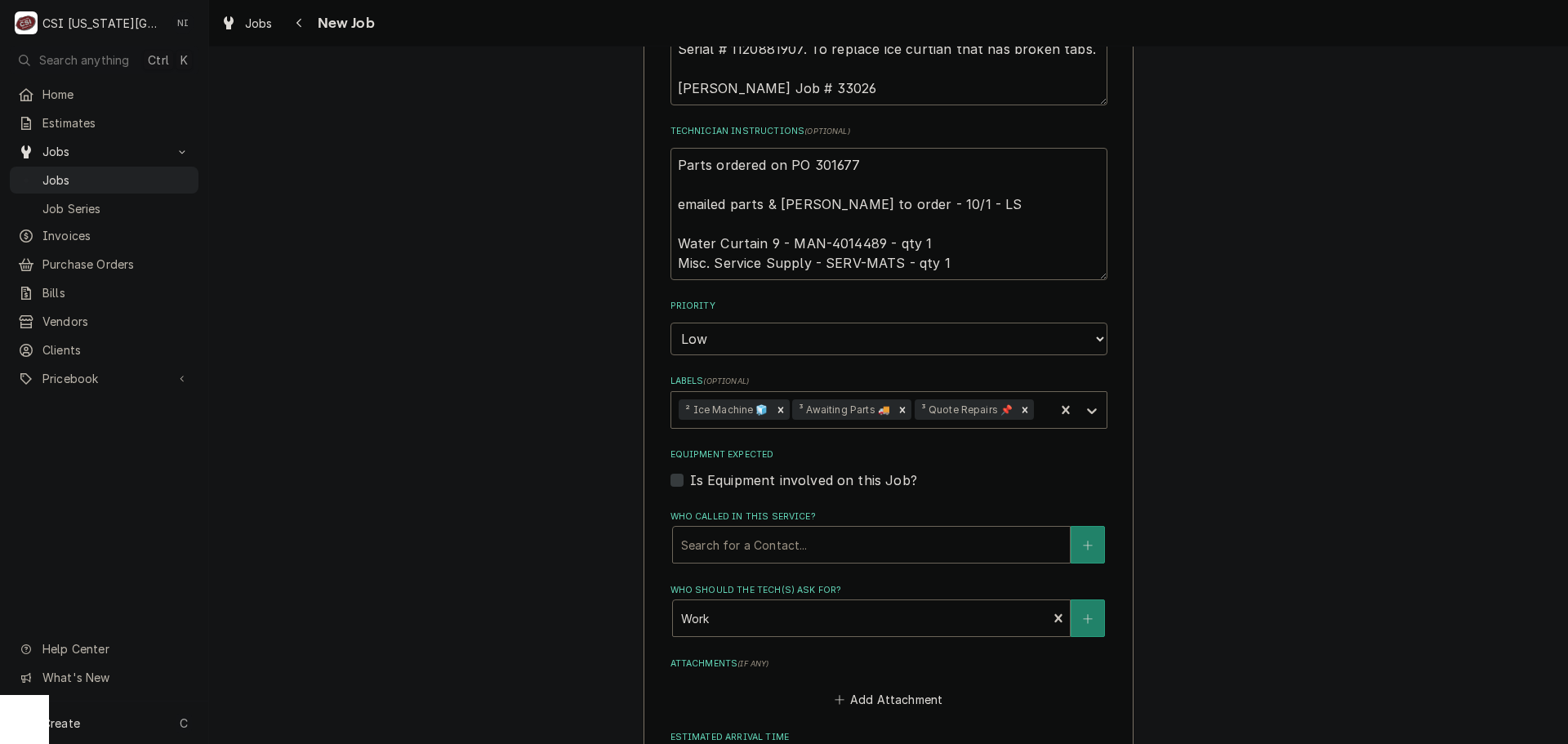
scroll to position [1062, 0]
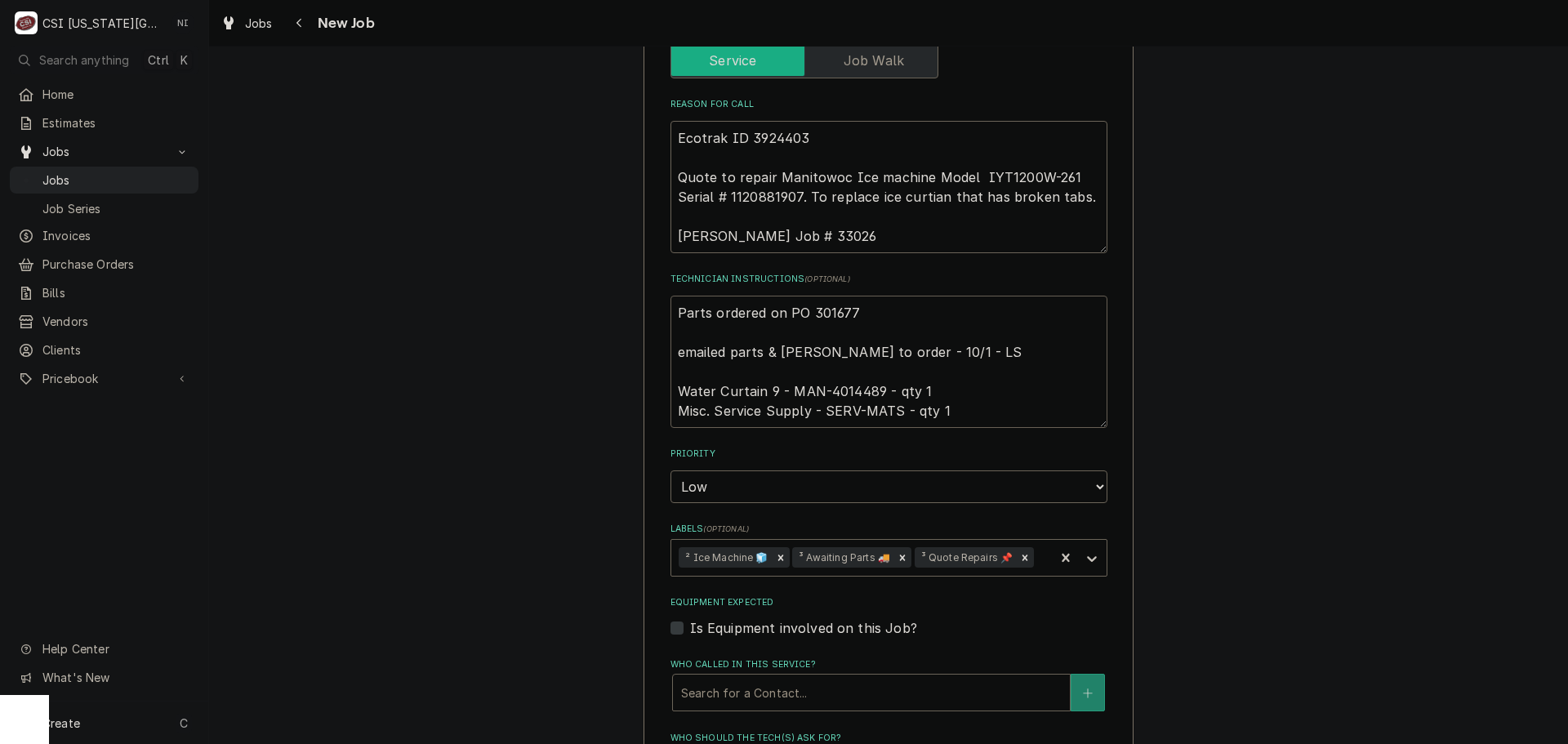
drag, startPoint x: 845, startPoint y: 279, endPoint x: 704, endPoint y: 283, distance: 141.1
click at [704, 296] on textarea "Parts ordered on PO 301677 emailed parts & [PERSON_NAME] to order - 10/1 - LS W…" at bounding box center [889, 362] width 437 height 133
type textarea "Parts ord ered on PO 301677 emailed parts & [PERSON_NAME] to order - 10/1 - LS …"
type textarea "x"
drag, startPoint x: 789, startPoint y: 289, endPoint x: 678, endPoint y: 291, distance: 111.0
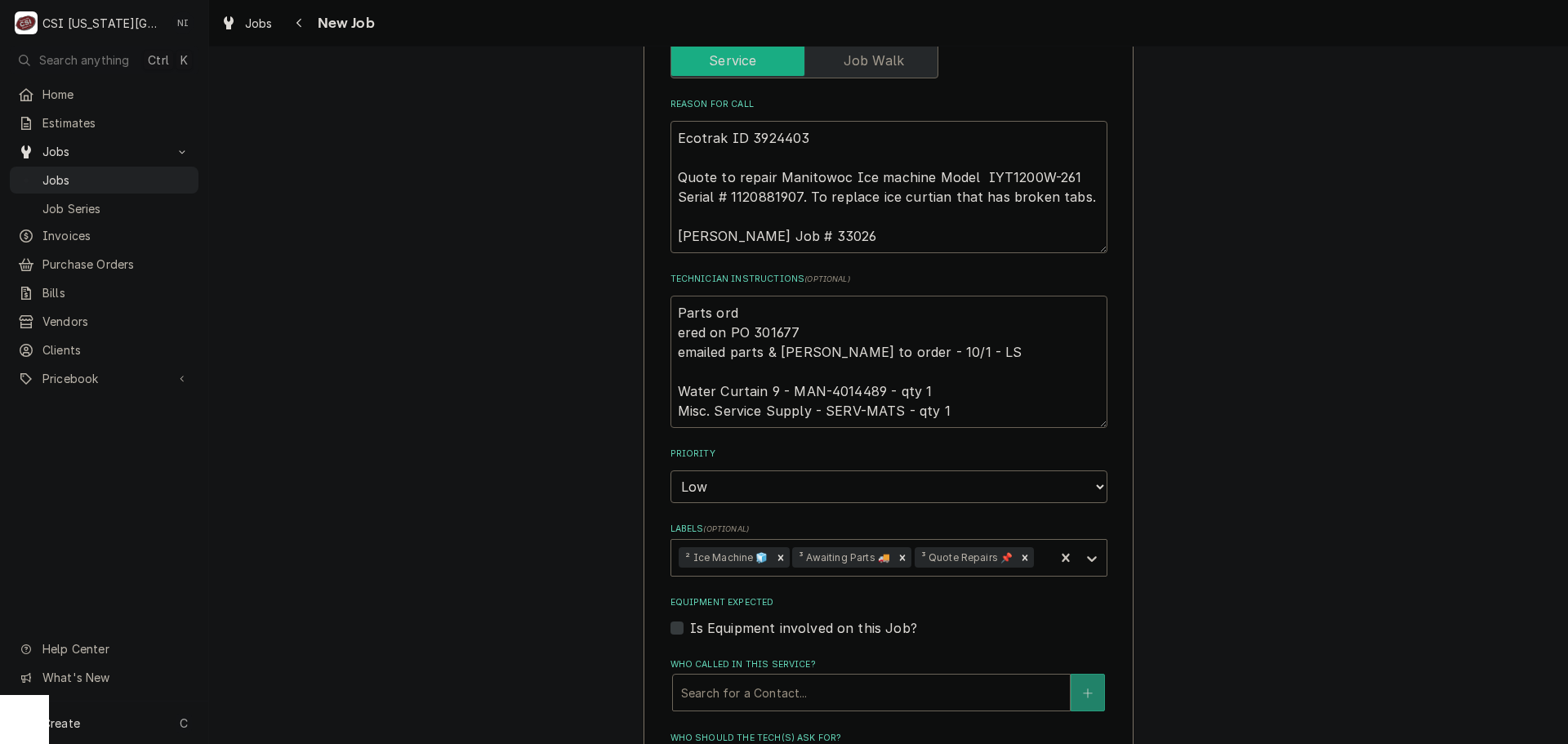
click at [678, 296] on textarea "Parts ord ered on PO 301677 emailed parts & [PERSON_NAME] to order - 10/1 - LS …" at bounding box center [889, 362] width 437 height 133
type textarea "Parts ord e emailed parts & [PERSON_NAME] to order - 10/1 - LS Water Curtain 9 …"
type textarea "x"
type textarea "Parts ord emailed parts & [PERSON_NAME] to order - 10/1 - LS Water Curtain 9 - …"
type textarea "x"
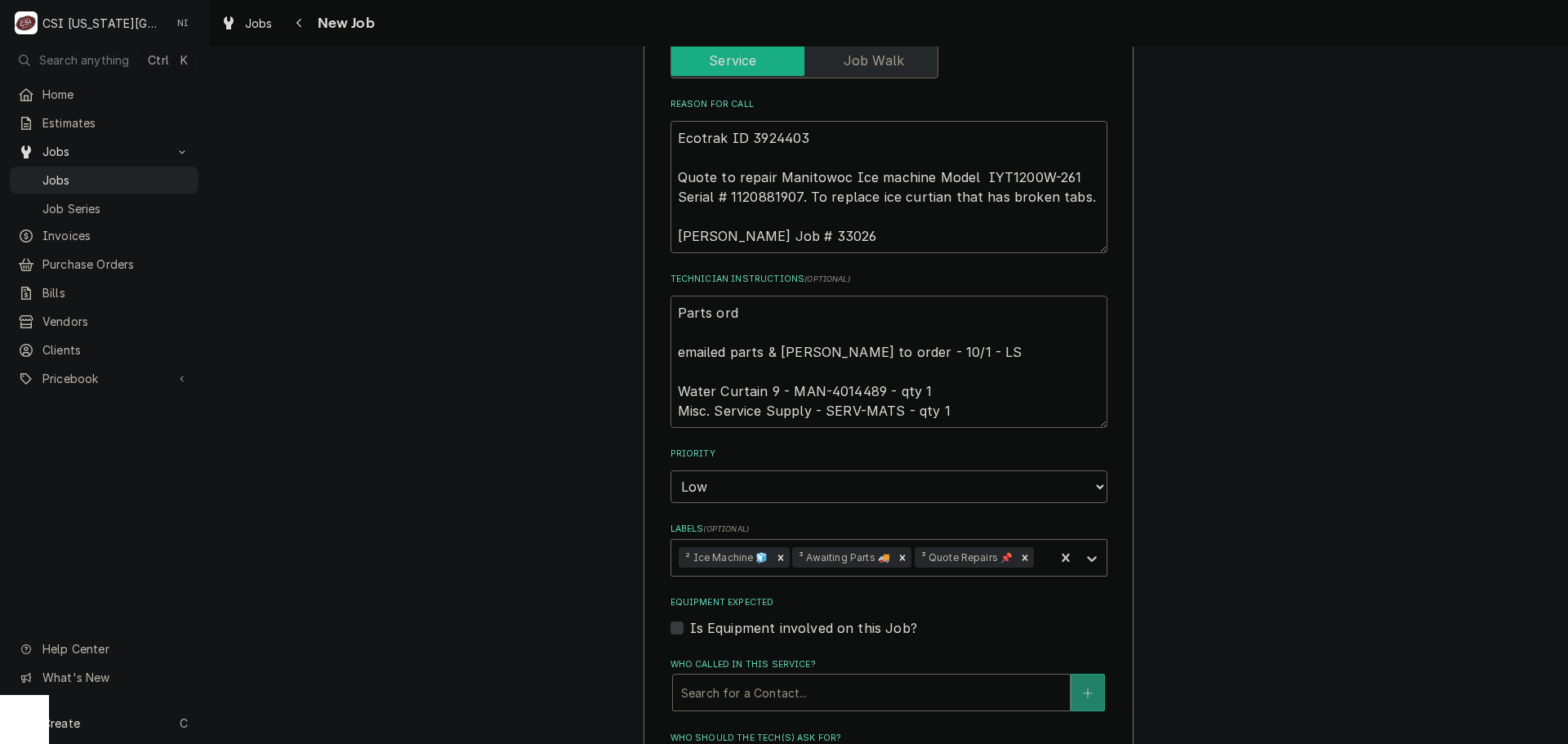
type textarea "Parts ord emailed parts & [PERSON_NAME] to order - 10/1 - LS Water Curtain 9 - …"
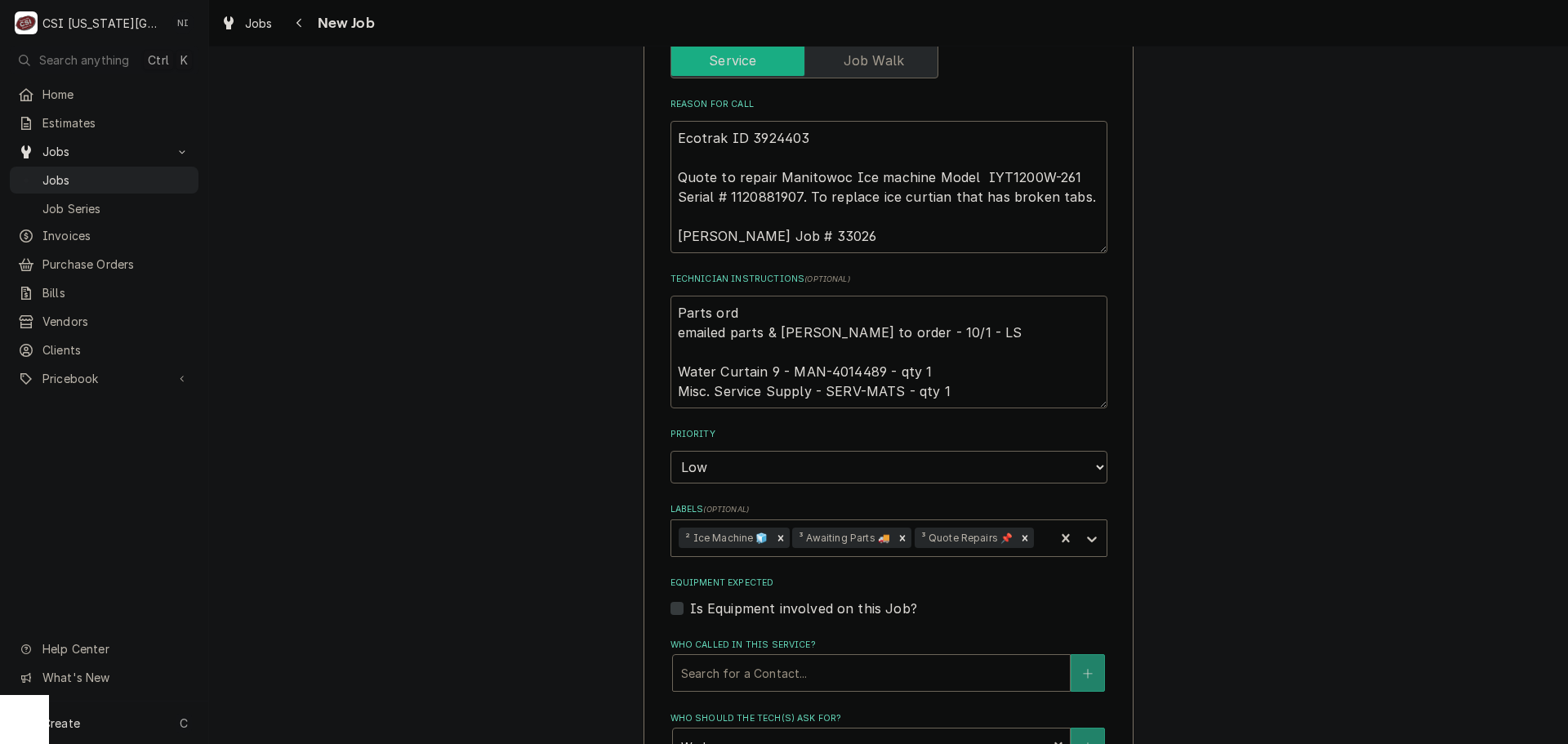
type textarea "x"
type textarea "Parts or emailed parts & [PERSON_NAME] to order - 10/1 - LS Water Curtain 9 - M…"
type textarea "x"
type textarea "Parts o emailed parts & [PERSON_NAME] to order - 10/1 - LS Water Curtain 9 - MA…"
type textarea "x"
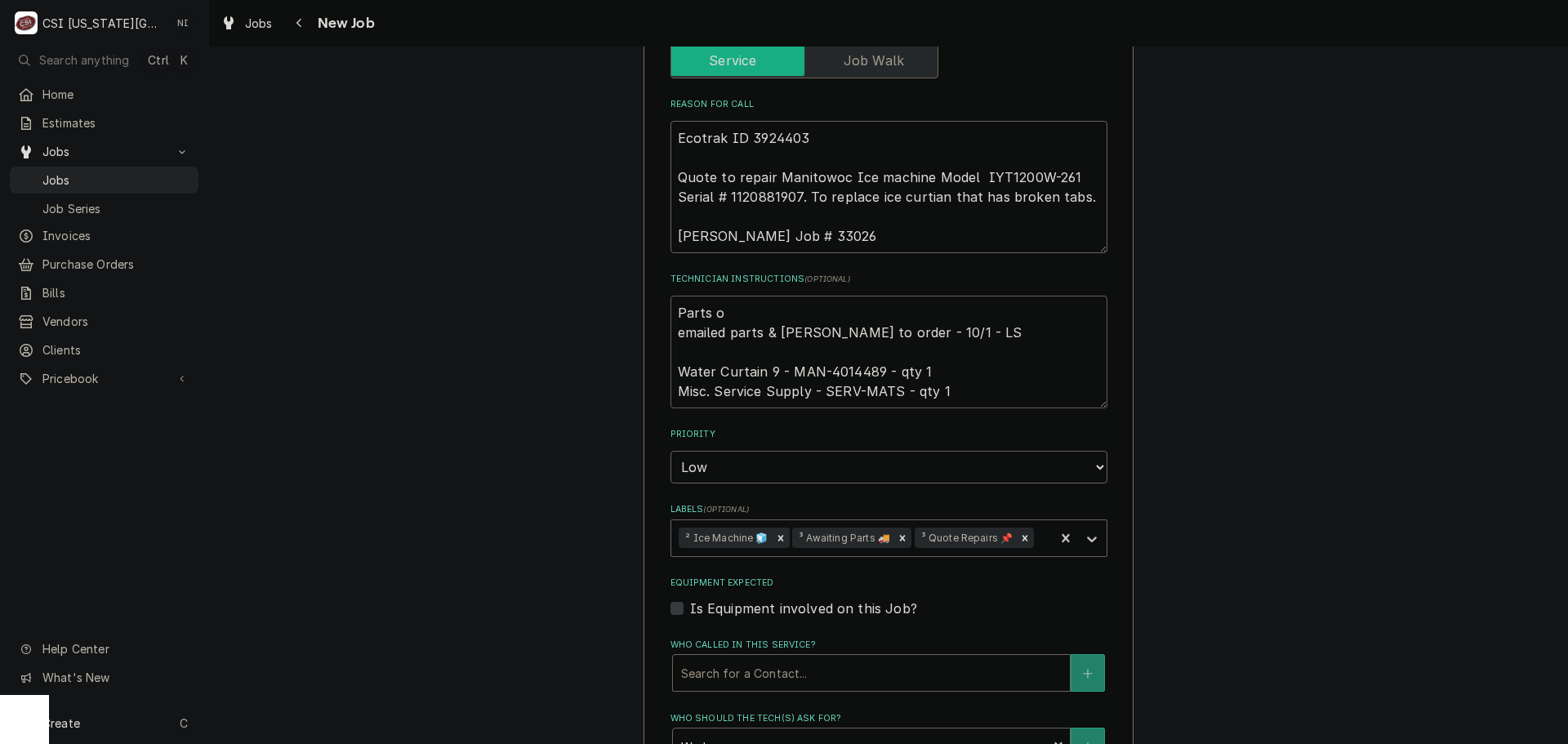
type textarea "Parts emailed parts & [PERSON_NAME] to order - 10/1 - LS Water Curtain 9 - MAN-…"
type textarea "x"
type textarea "Parts o emailed parts & [PERSON_NAME] to order - 10/1 - LS Water Curtain 9 - MA…"
type textarea "x"
type textarea "Parts on emailed parts & [PERSON_NAME] to order - 10/1 - LS Water Curtain 9 - M…"
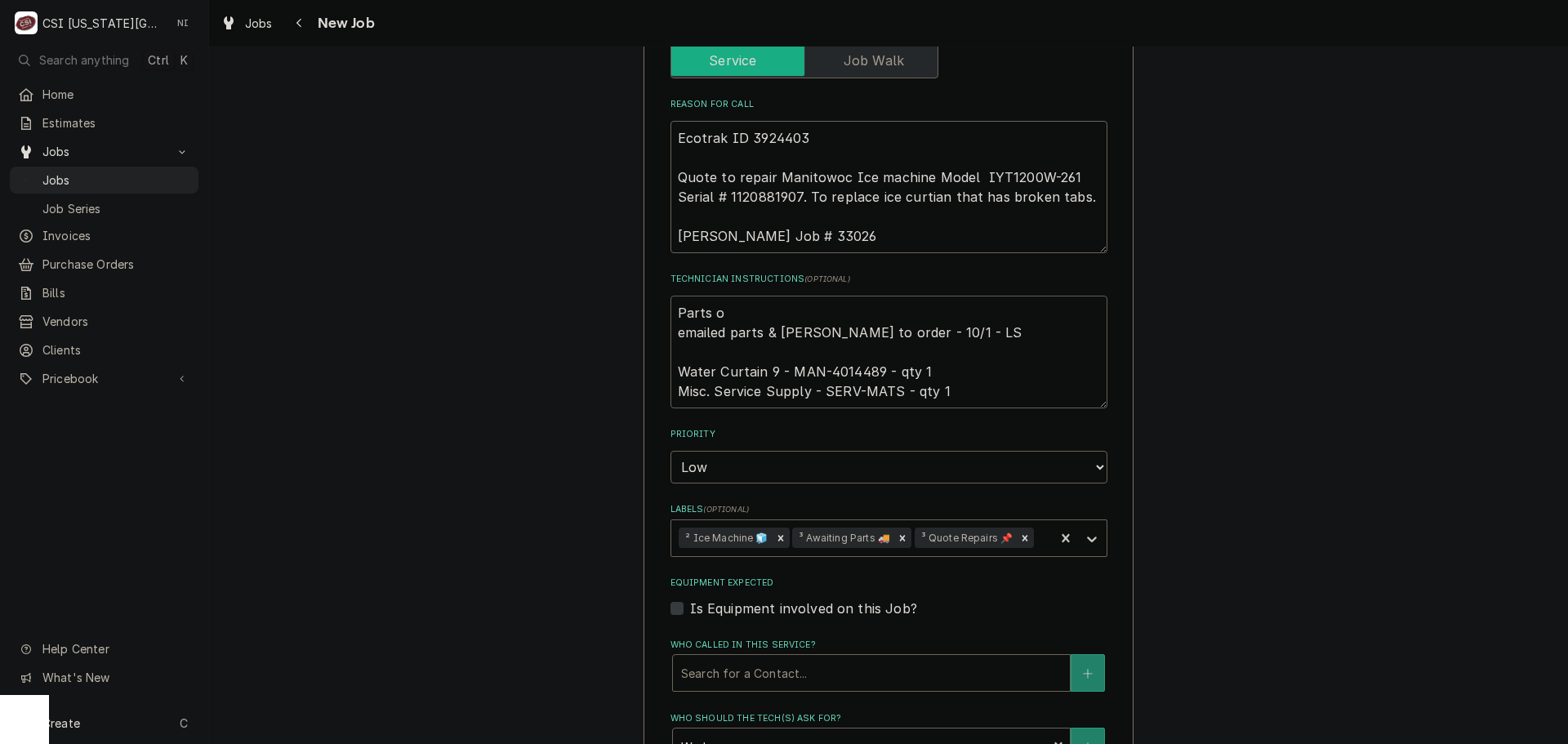
type textarea "x"
type textarea "Parts on emailed parts & [PERSON_NAME] to order - 10/1 - LS Water Curtain 9 - M…"
type textarea "x"
type textarea "Parts on B emailed parts & [PERSON_NAME] to order - 10/1 - LS Water Curtain 9 -…"
type textarea "x"
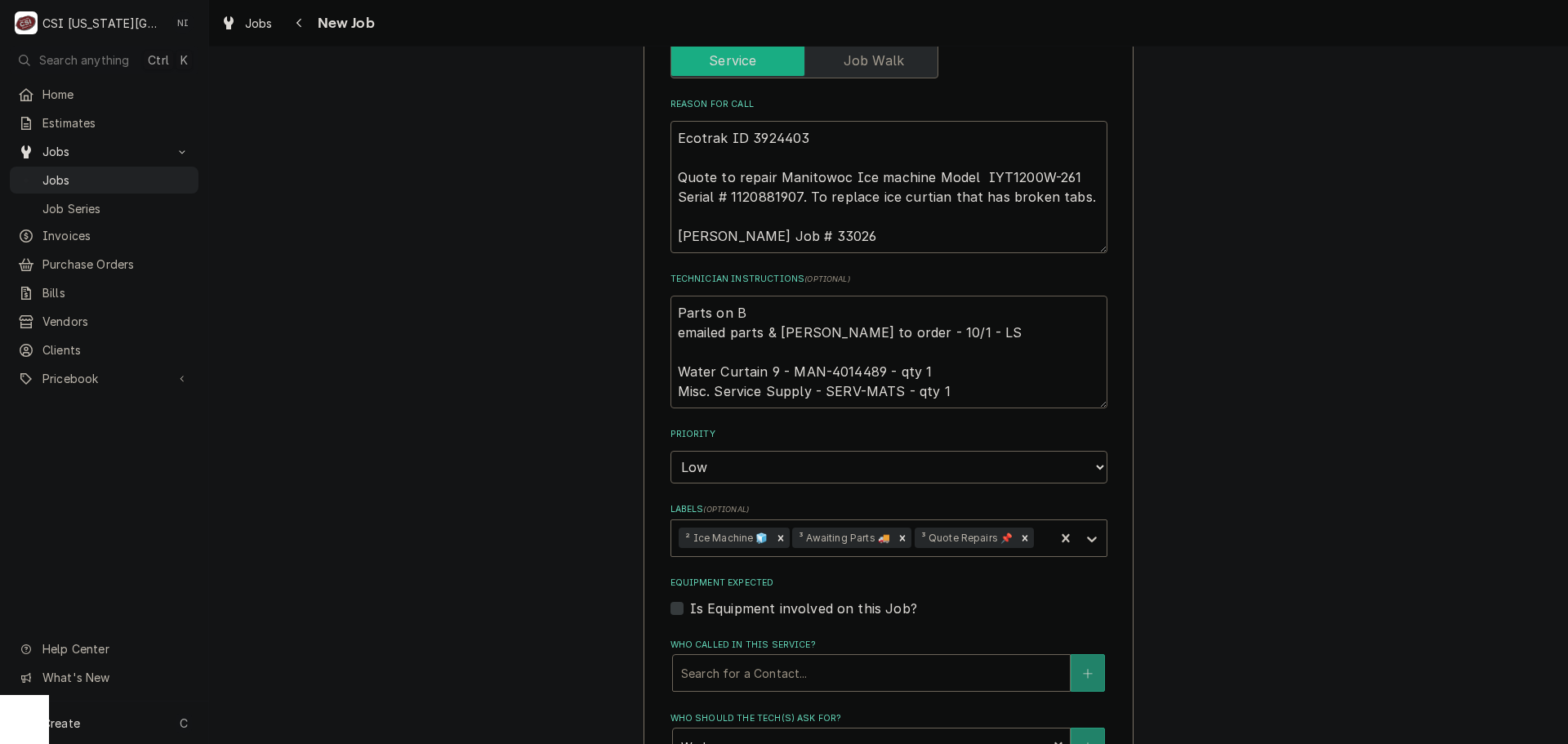
type textarea "Parts on BB emailed parts & [PERSON_NAME] to order - 10/1 - LS Water Curtain 9 …"
type textarea "x"
type textarea "Parts on BB emailed parts & [PERSON_NAME] to order - 10/1 - LS Water Curtain 9 …"
type textarea "x"
type textarea "Parts on BB s emailed parts & [PERSON_NAME] to order - 10/1 - LS Water Curtain …"
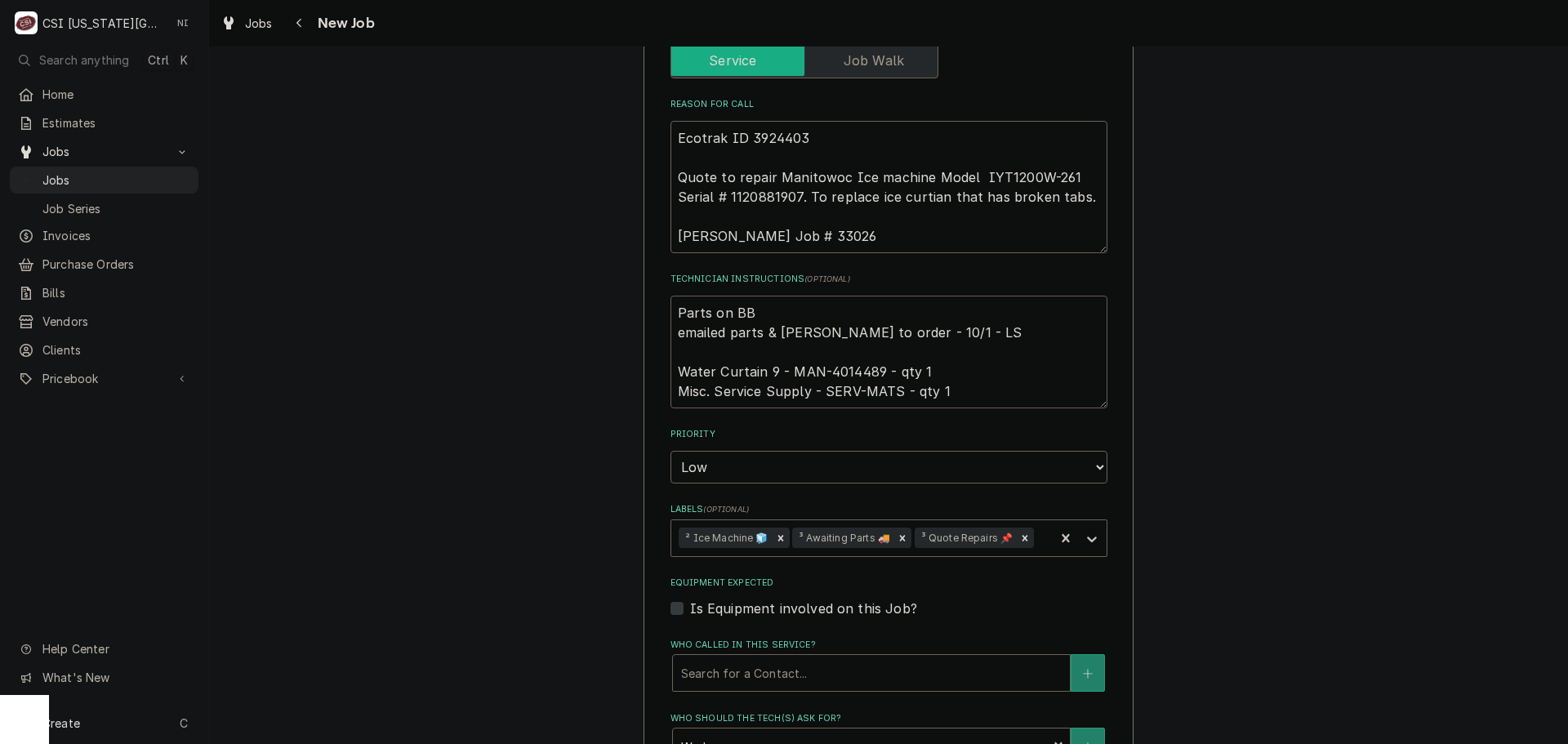
type textarea "x"
type textarea "Parts on BB sh emailed parts & [PERSON_NAME] to order - 10/1 - LS Water Curtain…"
type textarea "x"
type textarea "Parts on BB she emailed parts & [PERSON_NAME] to order - 10/1 - LS Water Curtai…"
type textarea "x"
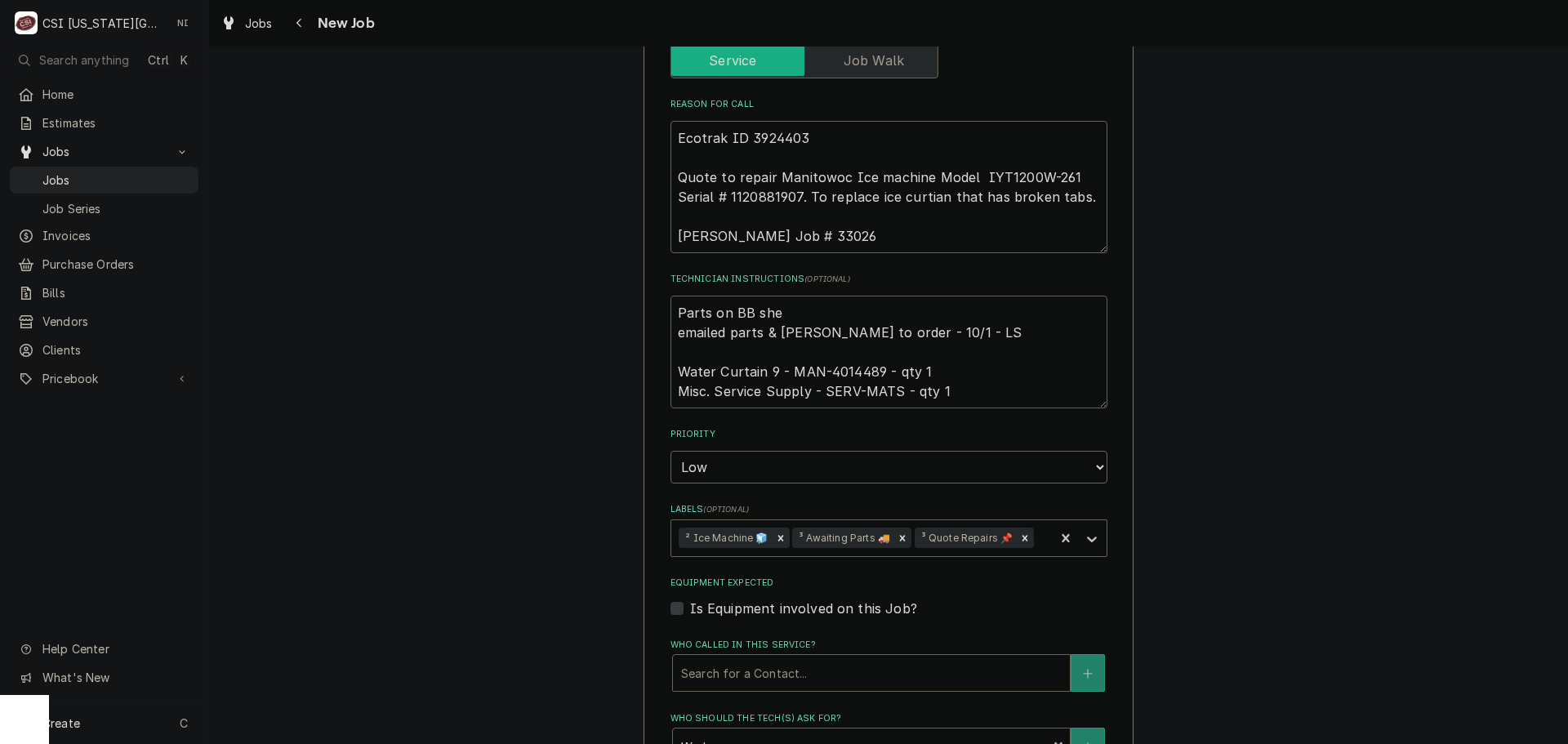
type textarea "Parts on BB shel emailed parts & [PERSON_NAME] to order - 10/1 - LS Water Curta…"
type textarea "x"
type textarea "Parts on BB shelf emailed parts & [PERSON_NAME] to order - 10/1 - LS Water Curt…"
type textarea "x"
click at [897, 532] on icon "Remove ³ Awaiting Parts 🚚" at bounding box center [902, 538] width 11 height 11
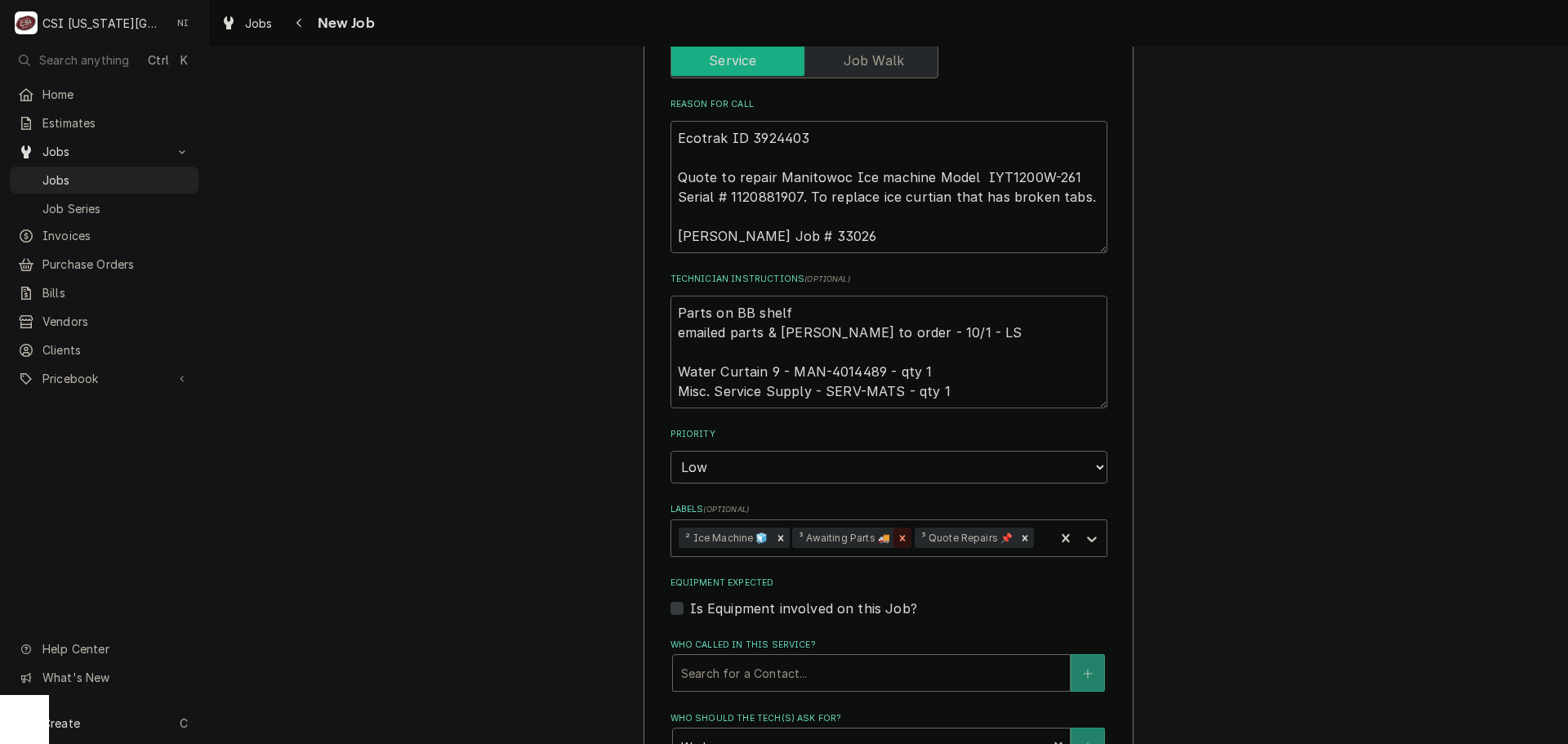
type textarea "Parts on BB shelf emailed parts & lindy to order - 10/1 - LS Water Curtain 9 - …"
click at [1083, 531] on icon "Labels" at bounding box center [1091, 539] width 16 height 16
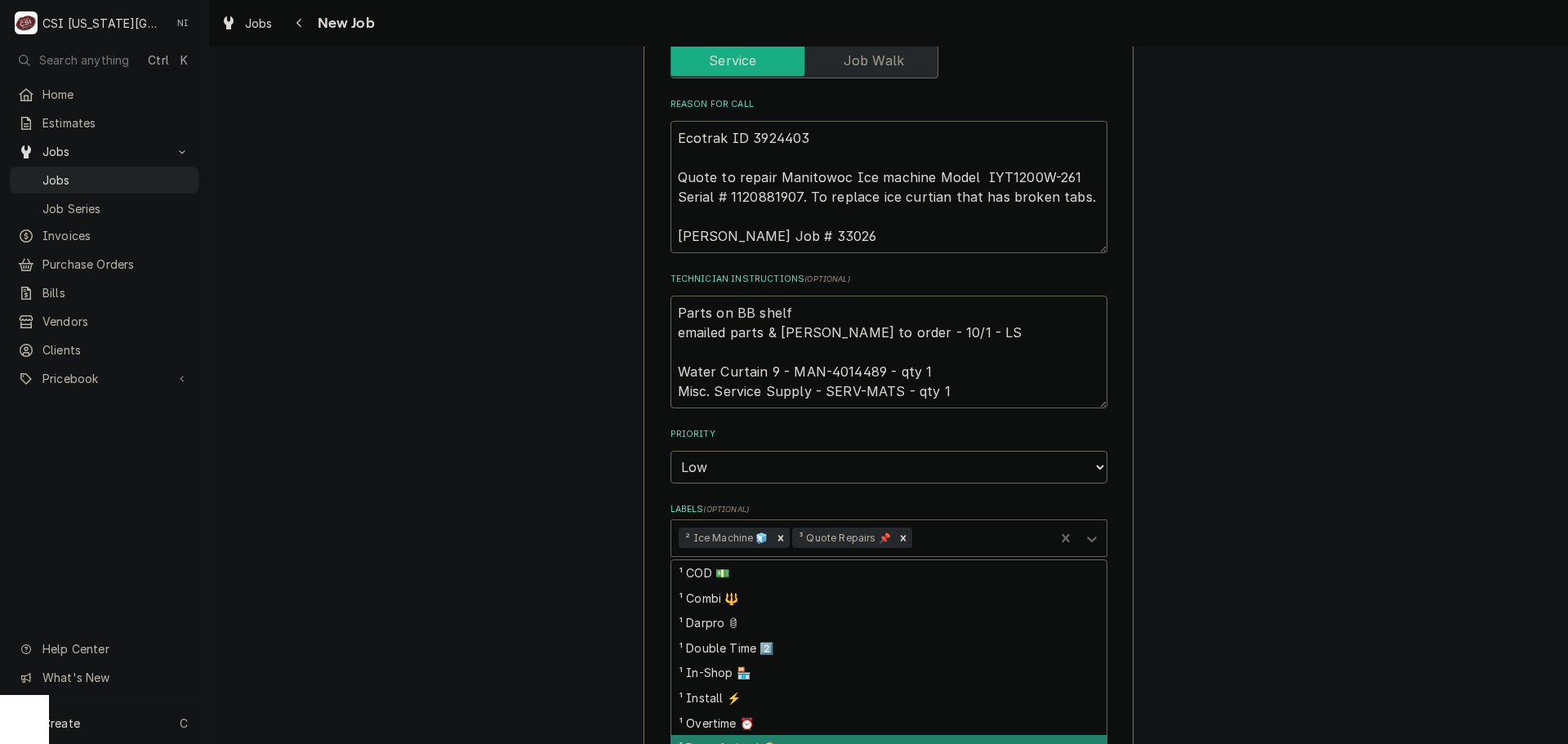
drag, startPoint x: 742, startPoint y: 706, endPoint x: 957, endPoint y: 619, distance: 231.9
click at [743, 735] on div "¹ Parts Arrived 📦" at bounding box center [889, 748] width 435 height 26
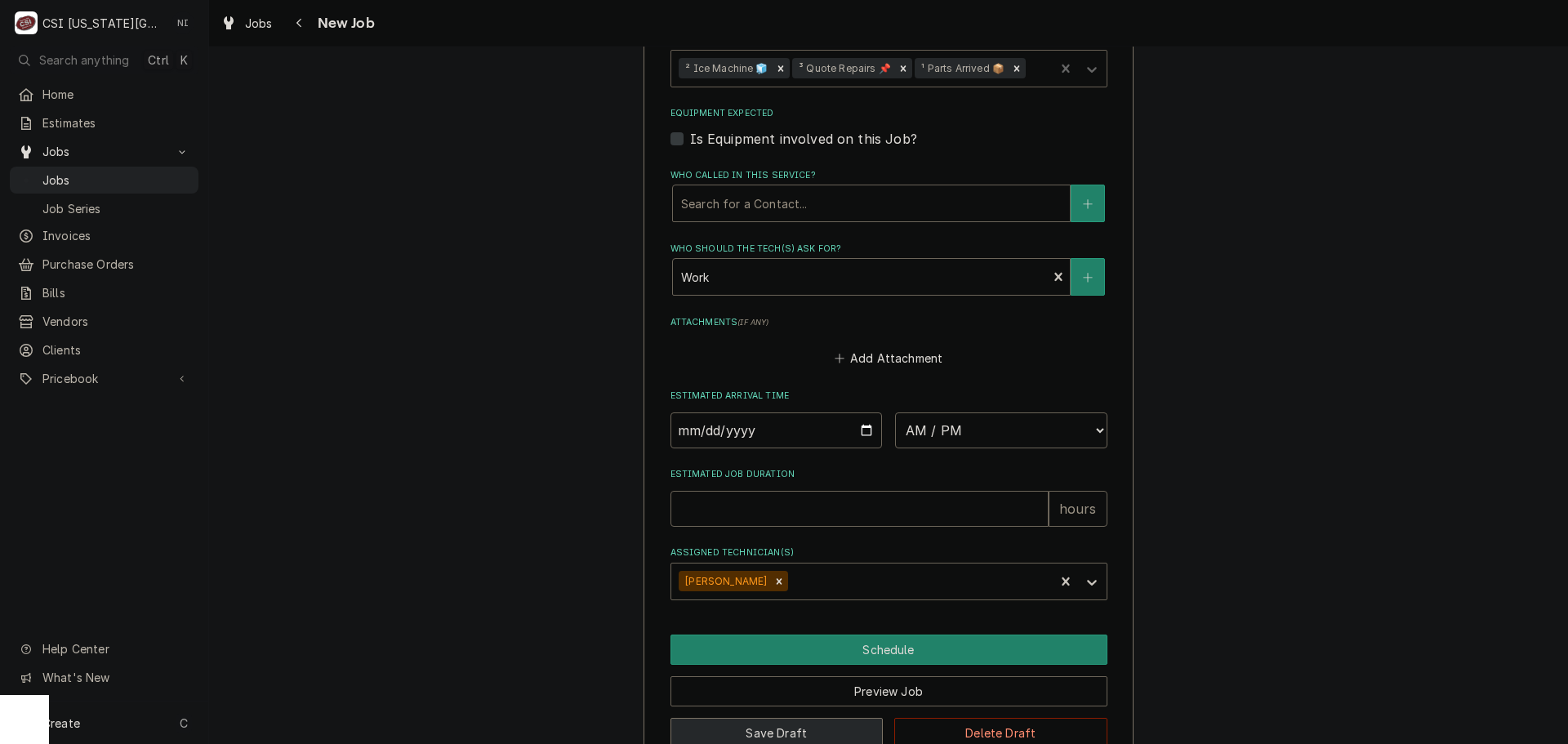
click at [808, 718] on button "Save Draft" at bounding box center [777, 734] width 214 height 31
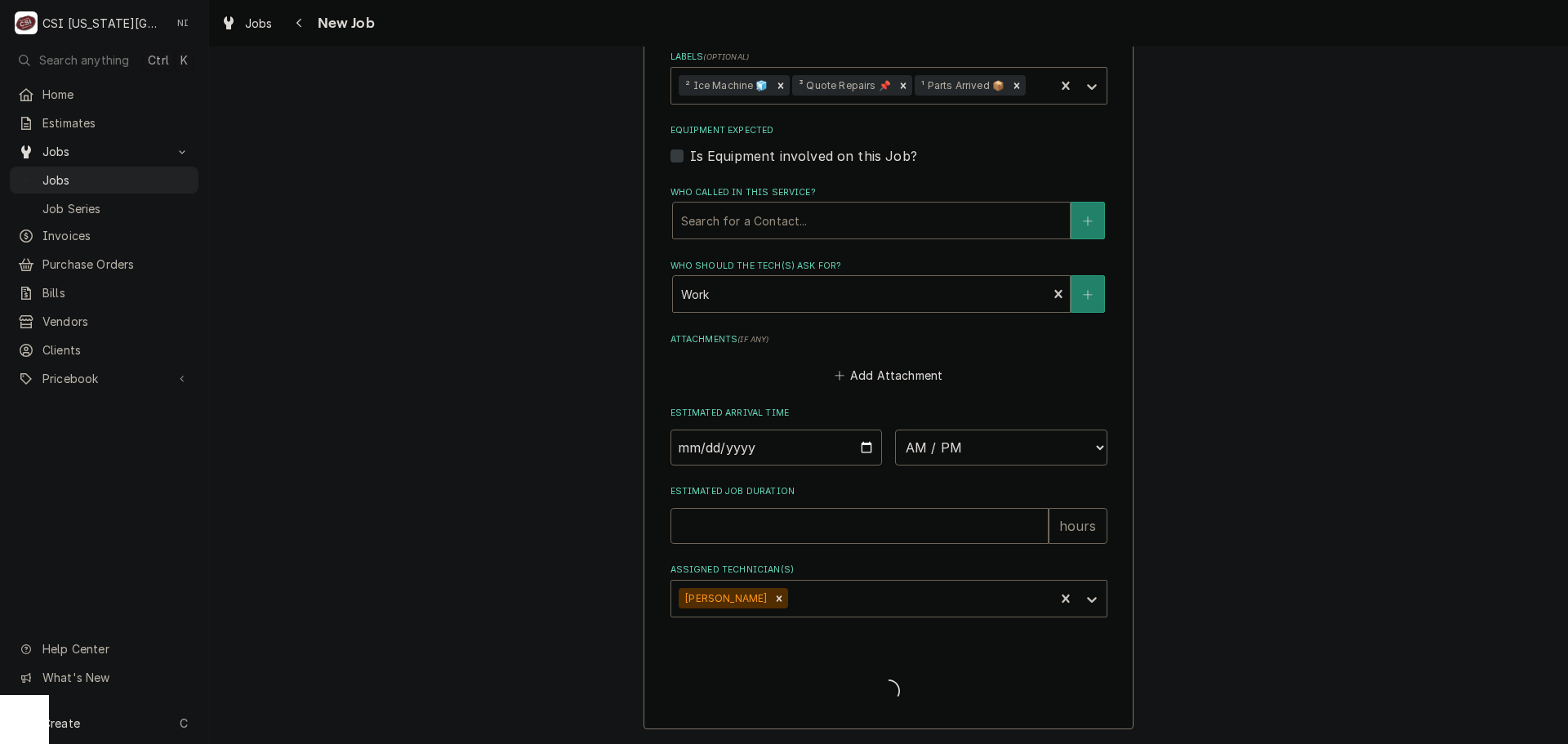
scroll to position [1476, 0]
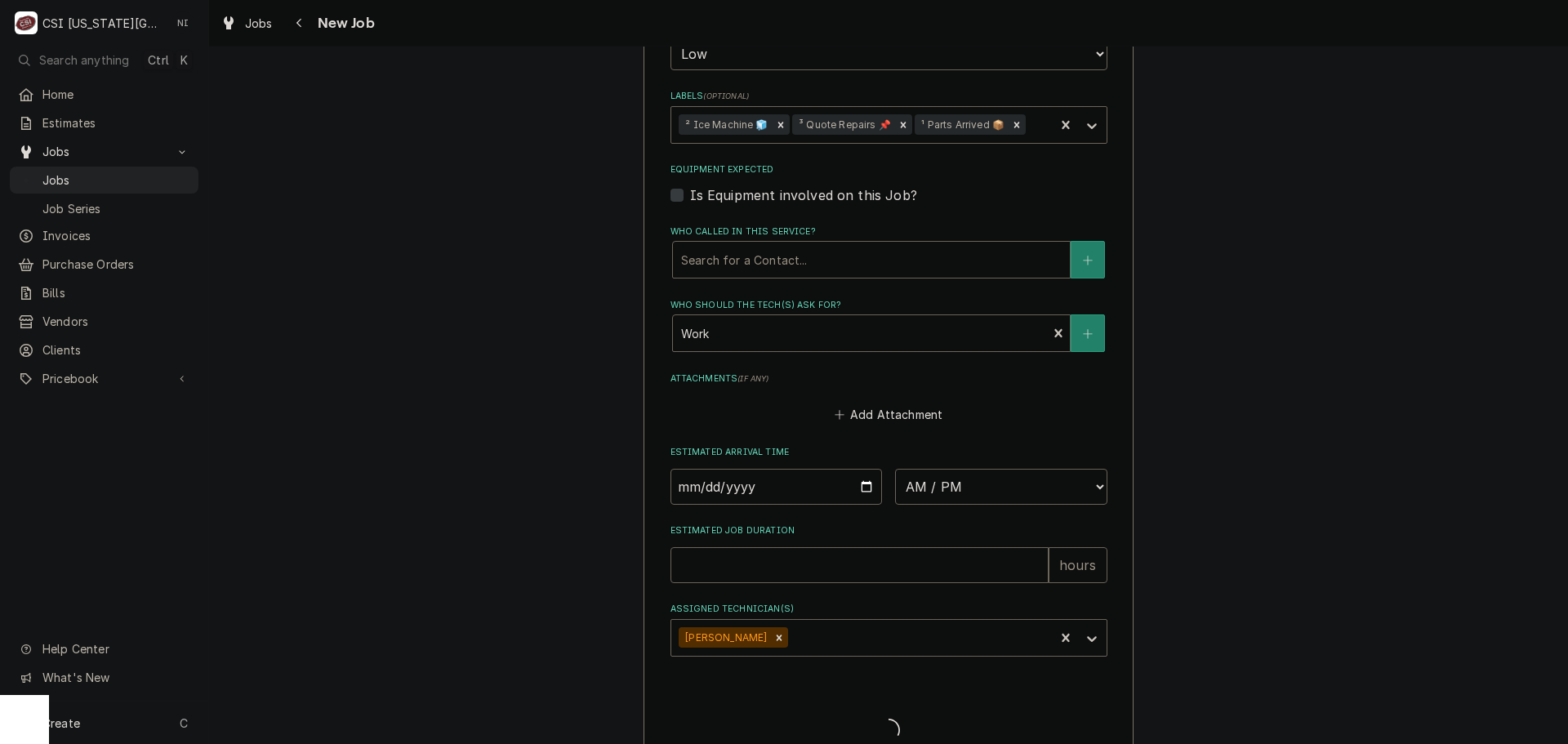
type textarea "x"
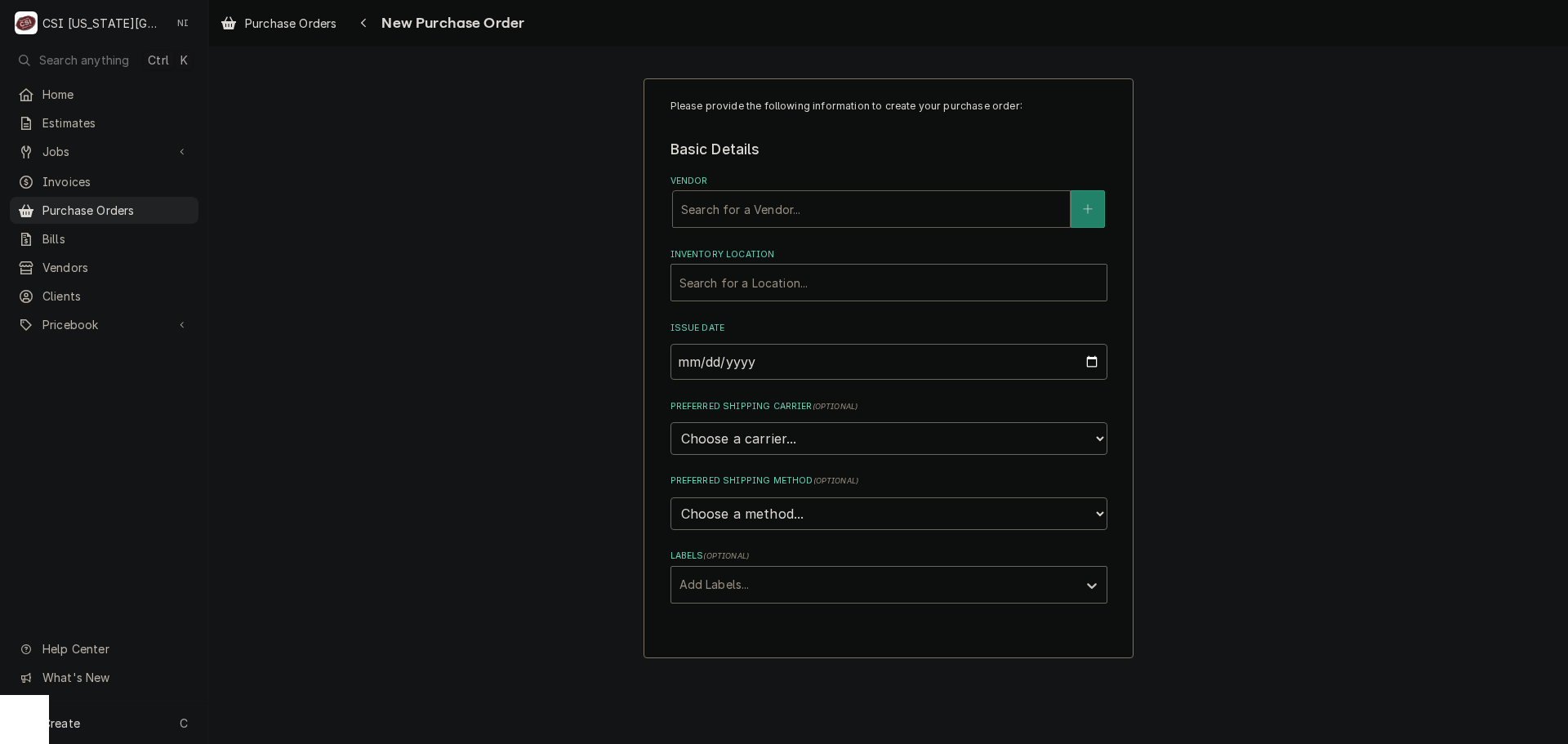
click at [784, 204] on div "Vendor" at bounding box center [871, 209] width 381 height 30
type input "Partstown"
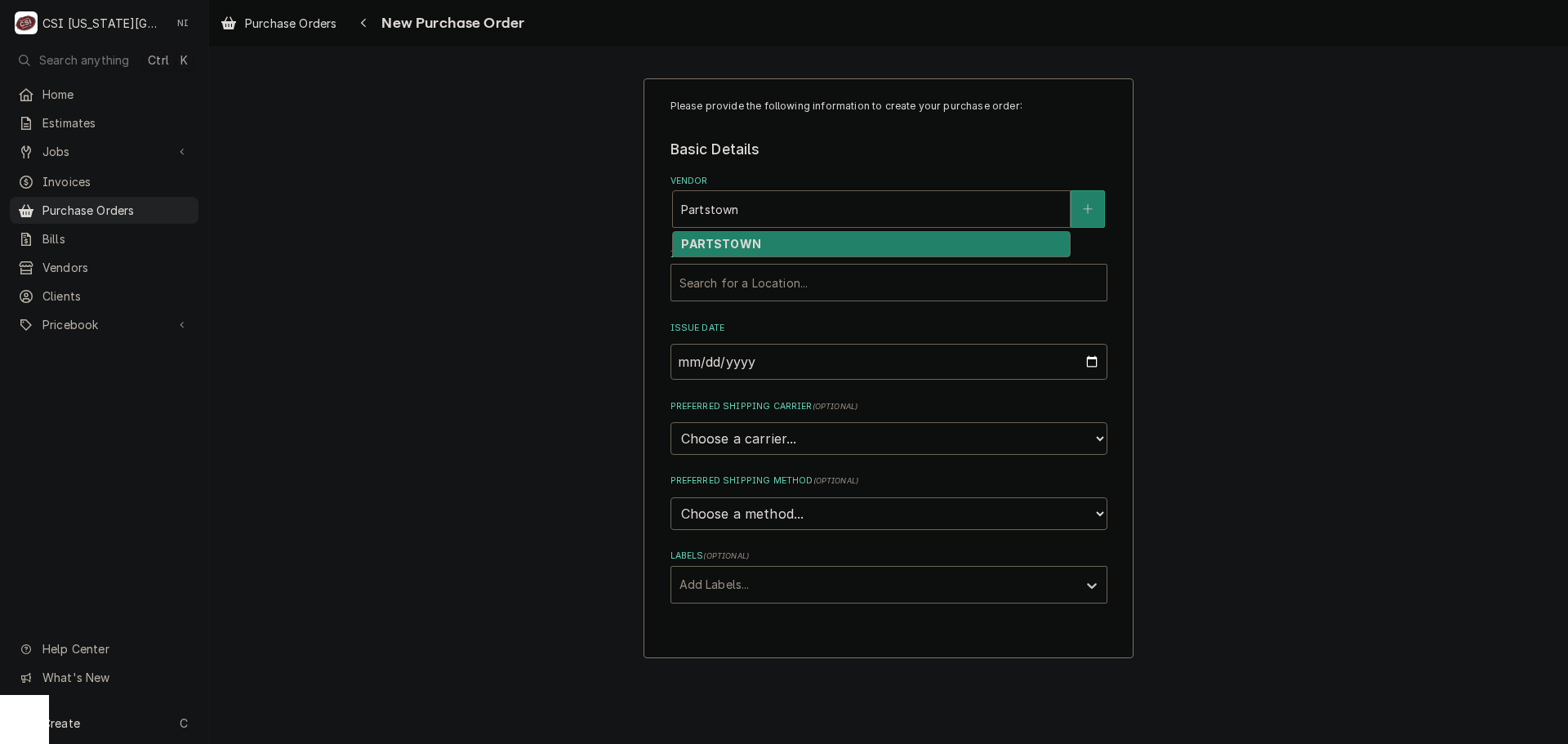
click at [792, 251] on div "PARTSTOWN" at bounding box center [872, 244] width 397 height 26
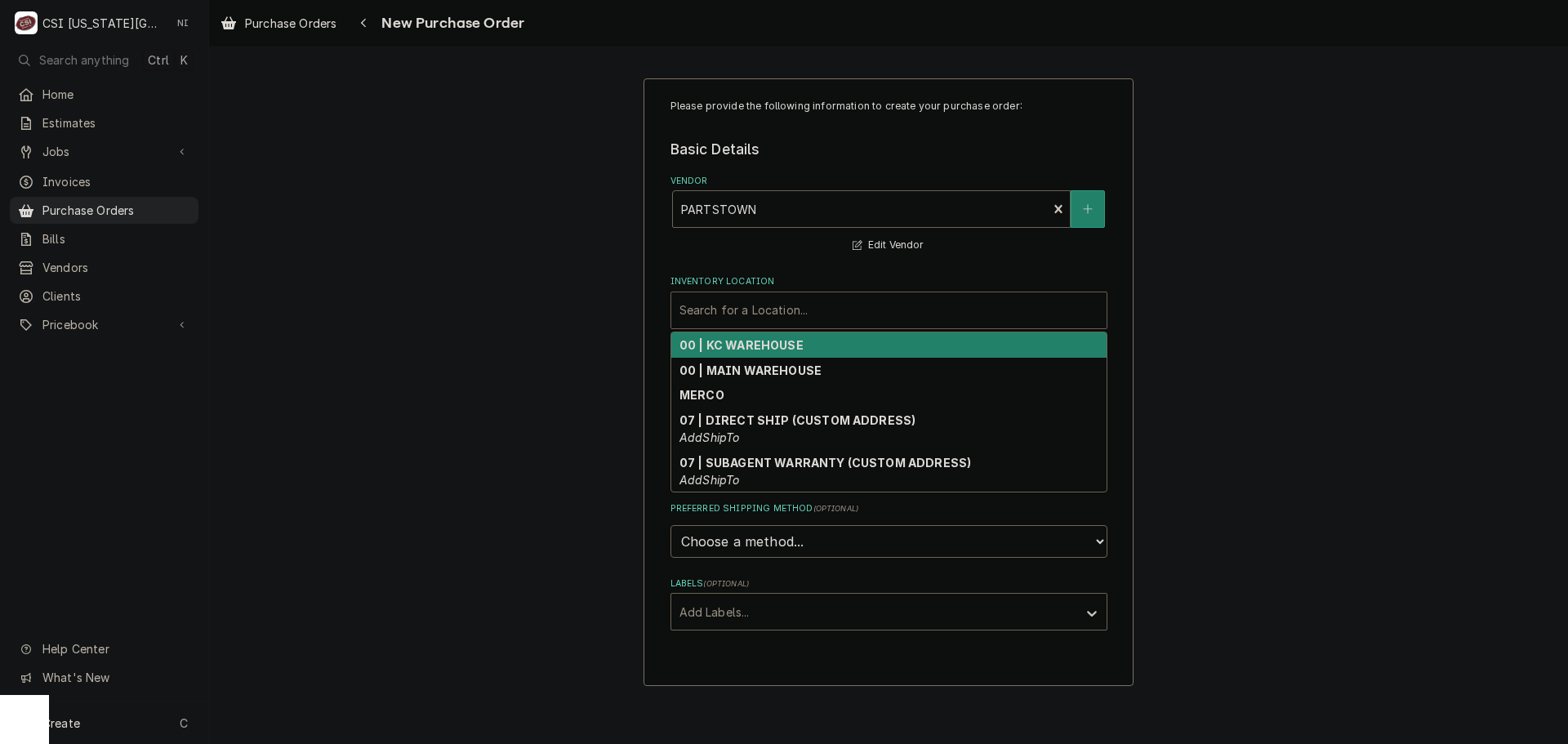
click at [767, 318] on div "Inventory Location" at bounding box center [889, 310] width 419 height 30
click at [765, 341] on strong "00 | KC WAREHOUSE" at bounding box center [742, 345] width 124 height 14
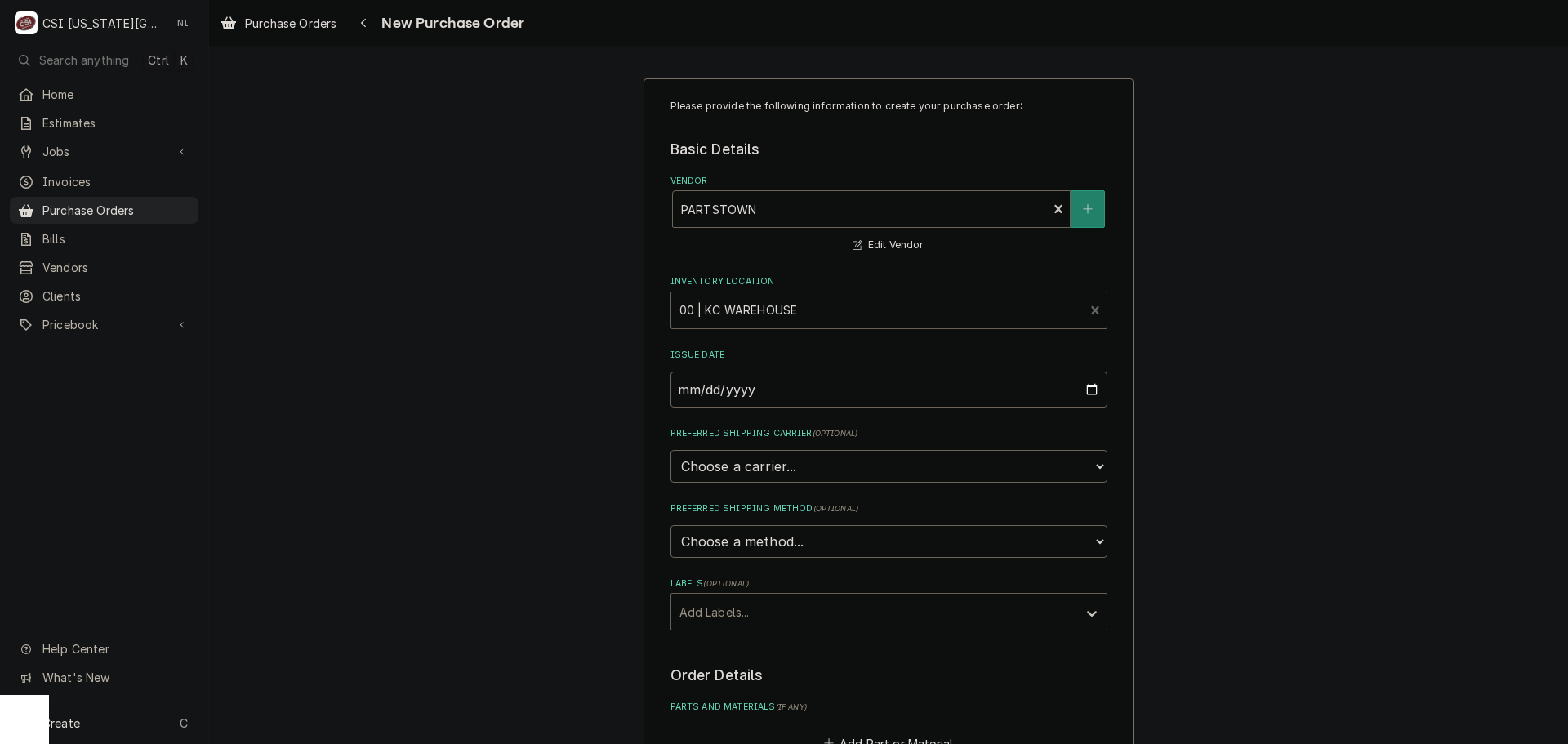
click at [752, 620] on div "Labels" at bounding box center [875, 611] width 390 height 30
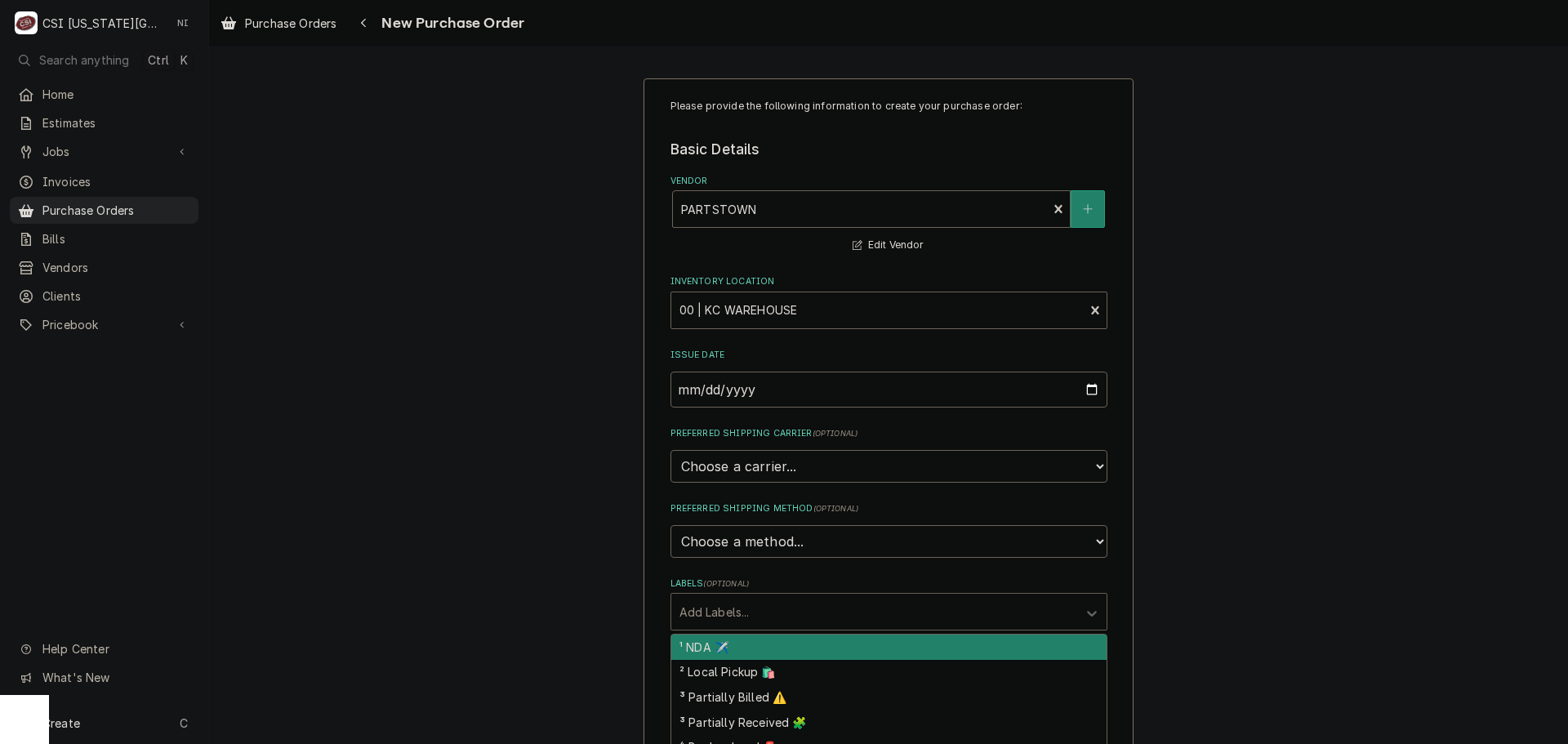
click at [719, 654] on div "¹ NDA ✈️" at bounding box center [889, 647] width 435 height 26
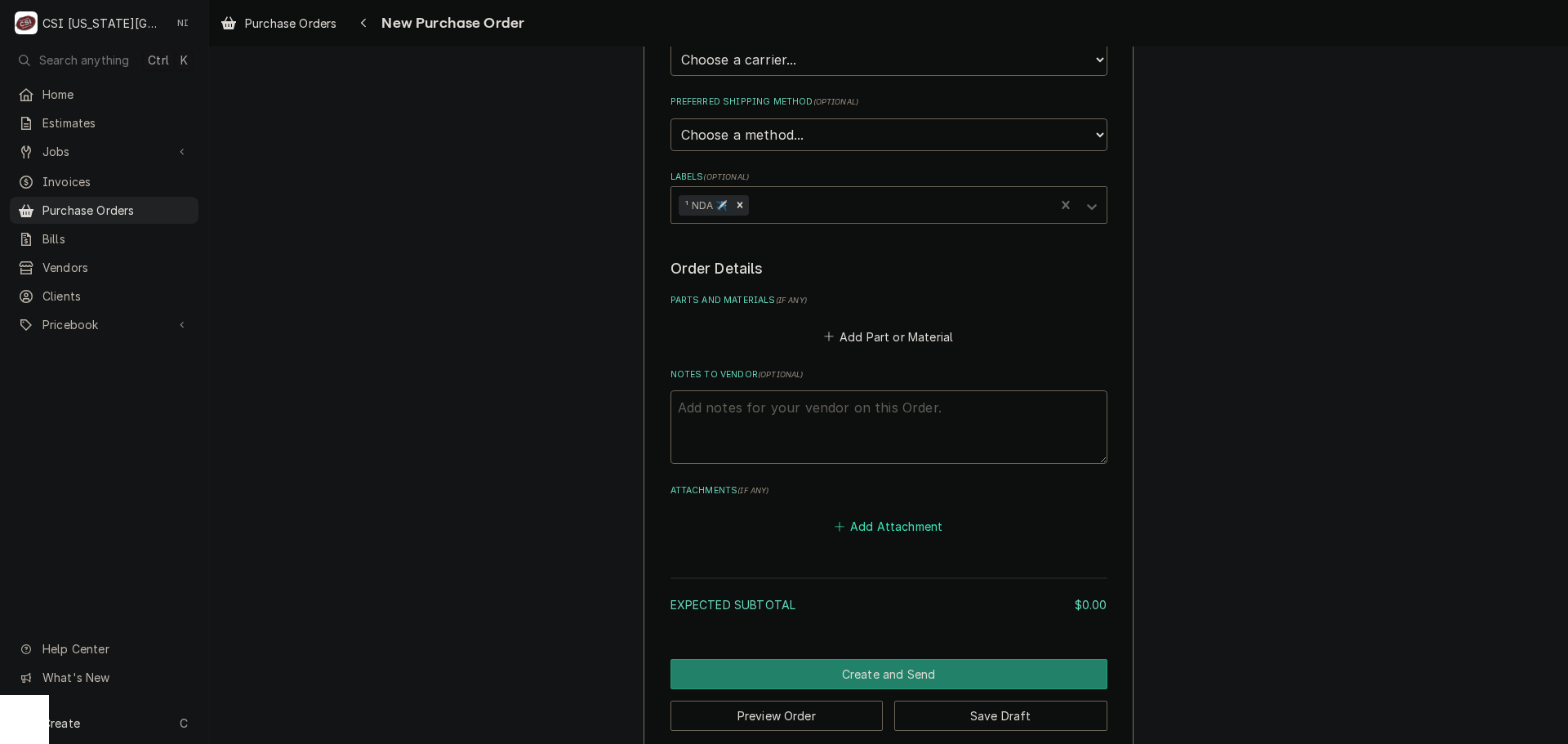
scroll to position [408, 0]
click at [774, 424] on textarea "Notes to Vendor ( optional )" at bounding box center [889, 425] width 437 height 73
type textarea "x"
type textarea "d"
type textarea "x"
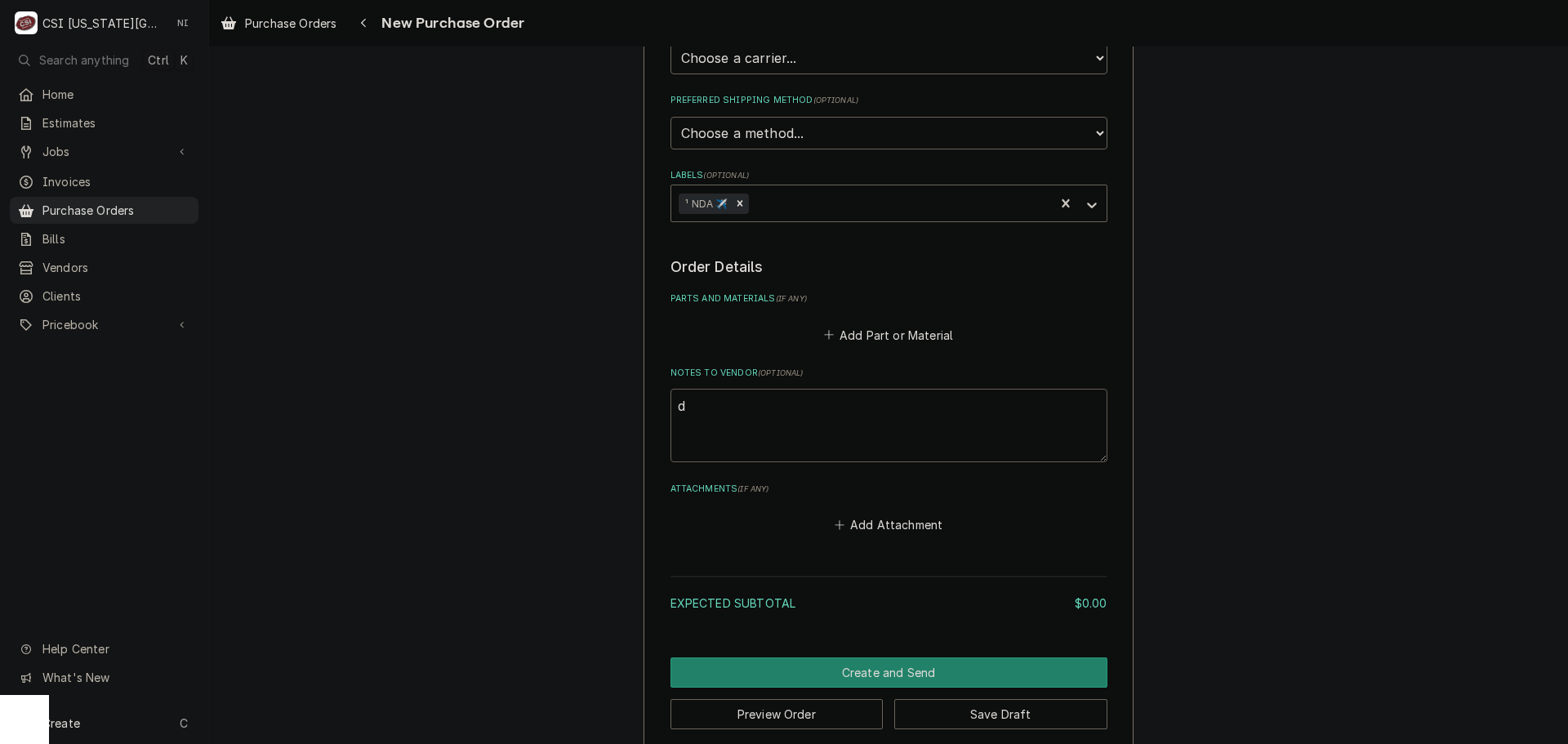
type textarea "dr"
type textarea "x"
type textarea "dro"
type textarea "x"
type textarea "drop"
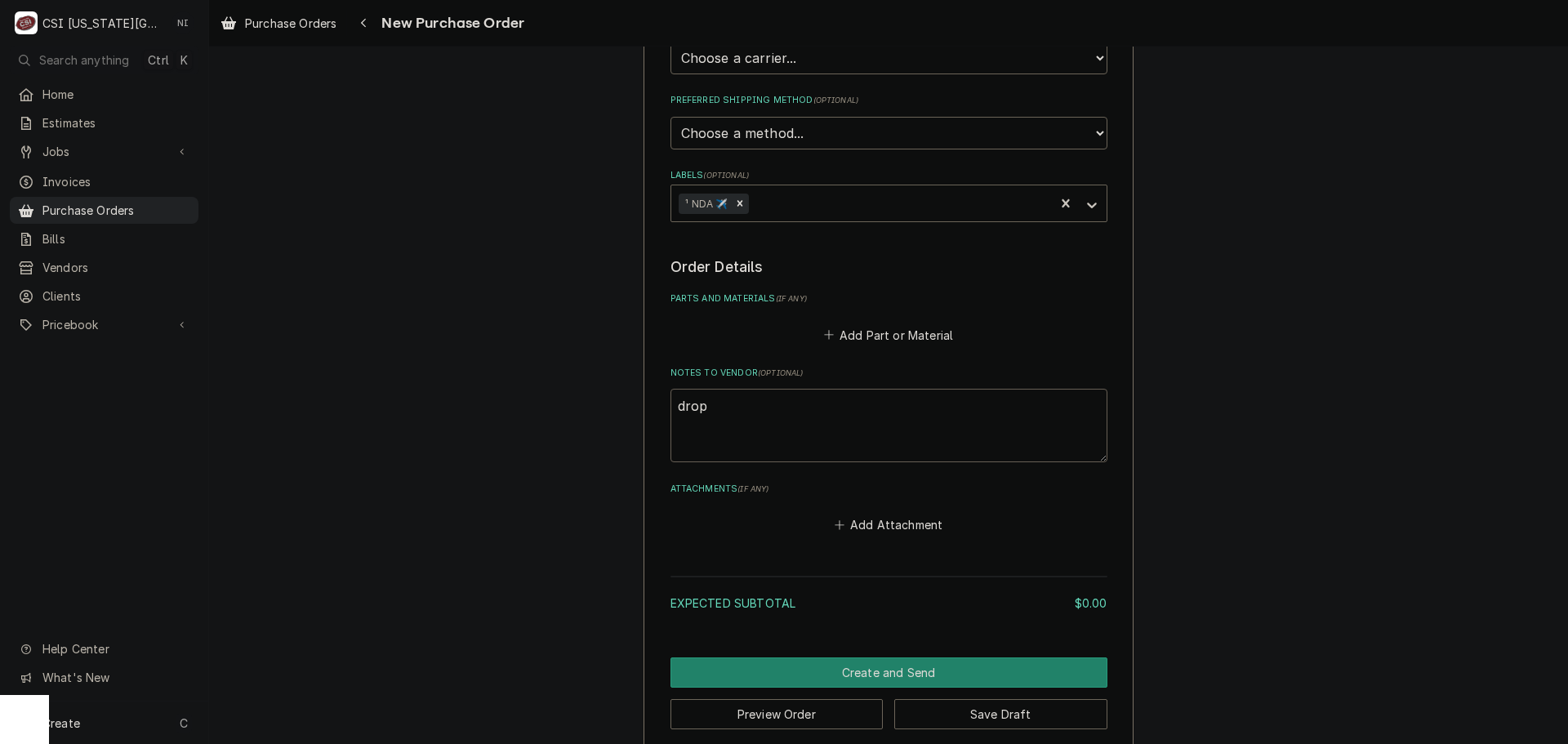
type textarea "x"
type textarea "drop"
type textarea "x"
type textarea "drop s"
type textarea "x"
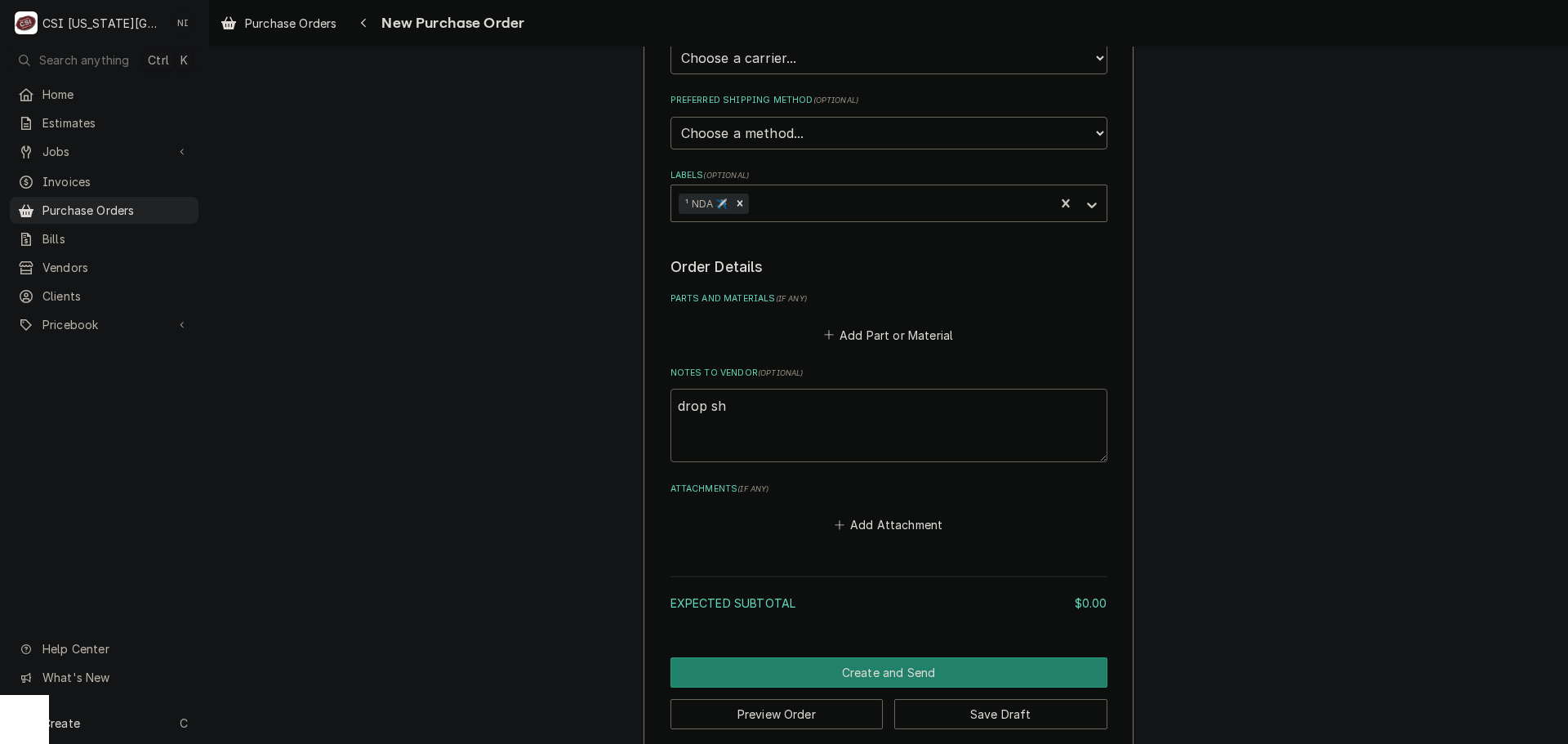
type textarea "drop shi"
type textarea "x"
type textarea "drop ship"
type textarea "x"
type textarea "drop ship"
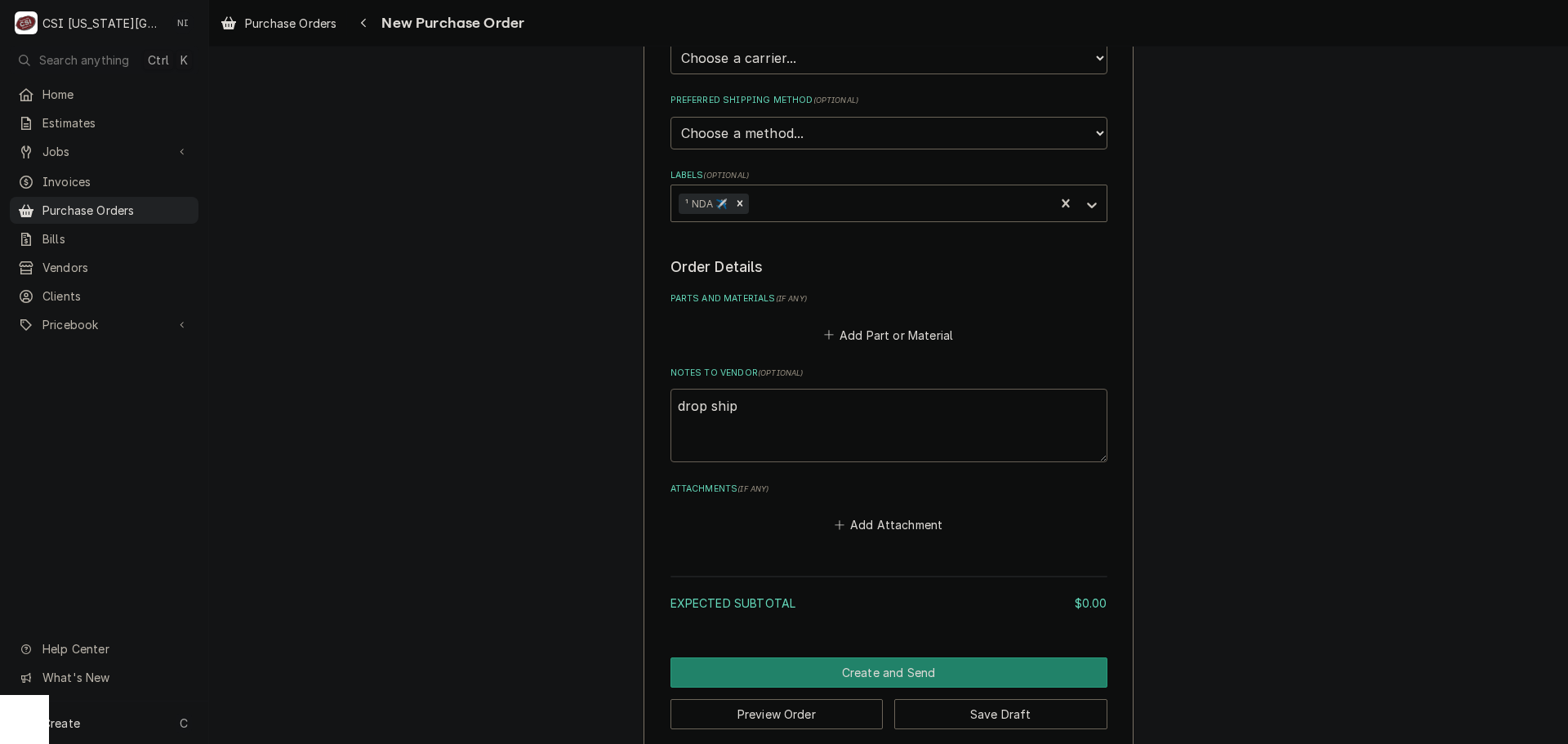
type textarea "x"
type textarea "drop ship fo"
type textarea "x"
type textarea "drop ship for"
type textarea "x"
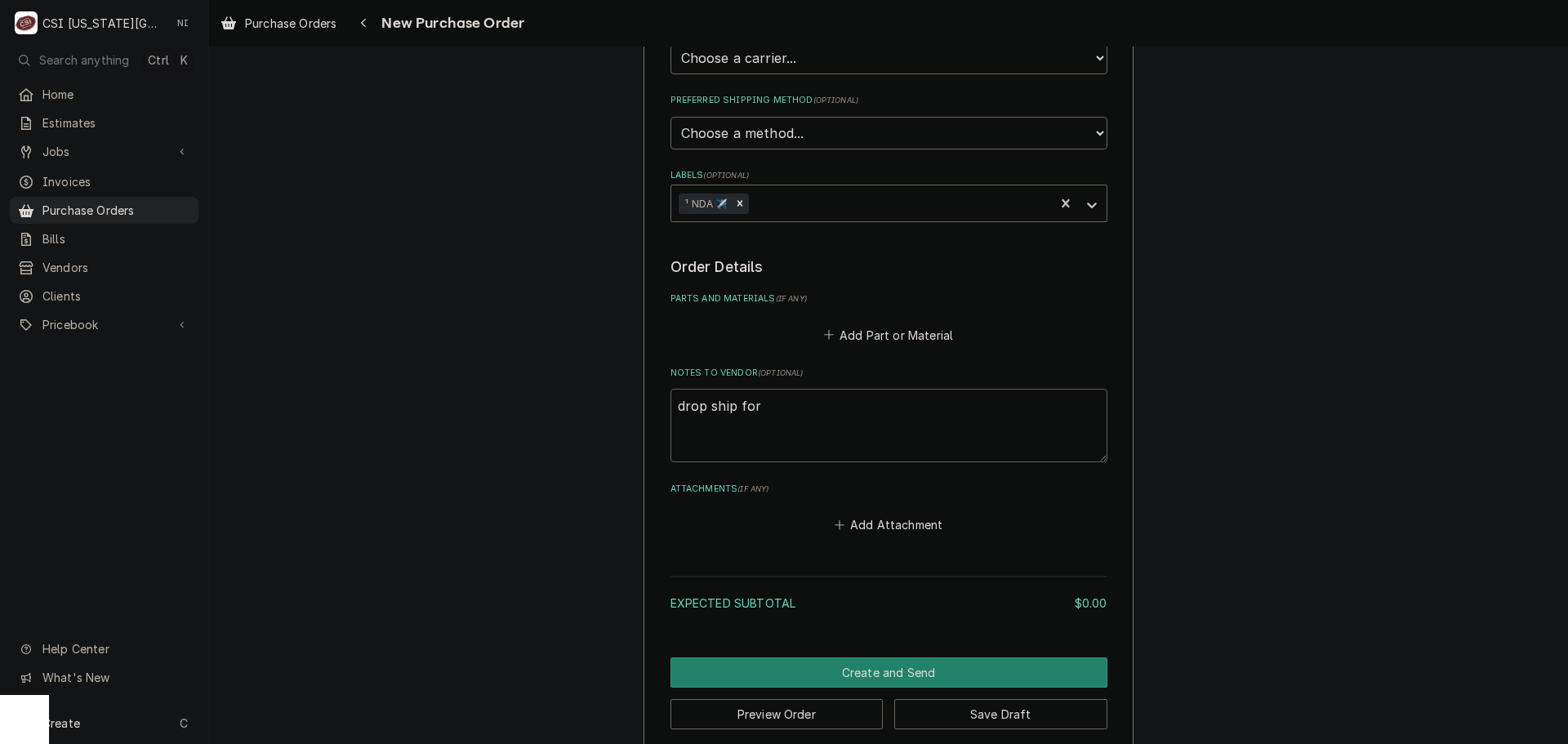
type textarea "drop ship form"
type textarea "x"
type textarea "drop ship form"
type textarea "x"
type textarea "drop ship form"
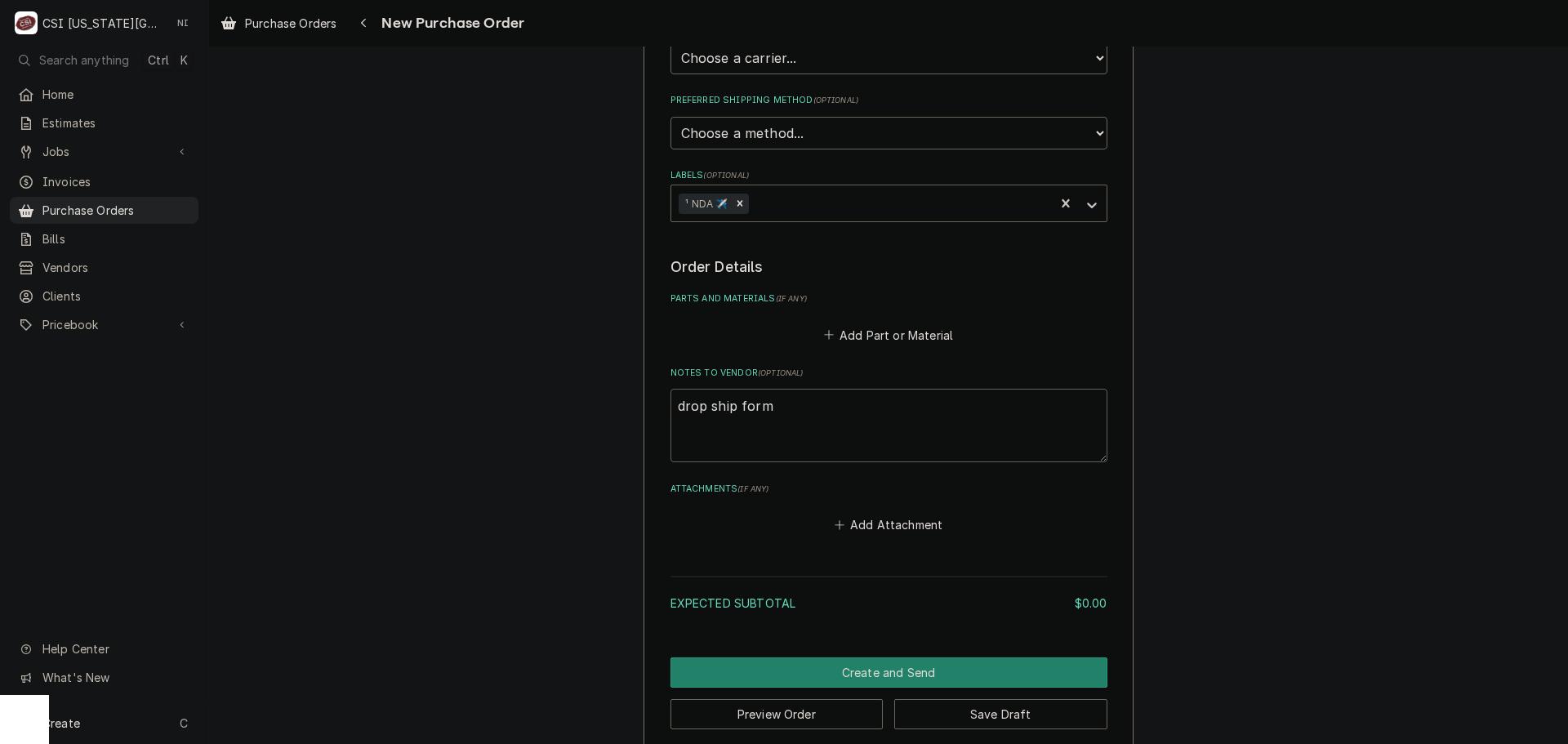
type textarea "x"
type textarea "drop ship for"
type textarea "x"
type textarea "drop ship fo"
type textarea "x"
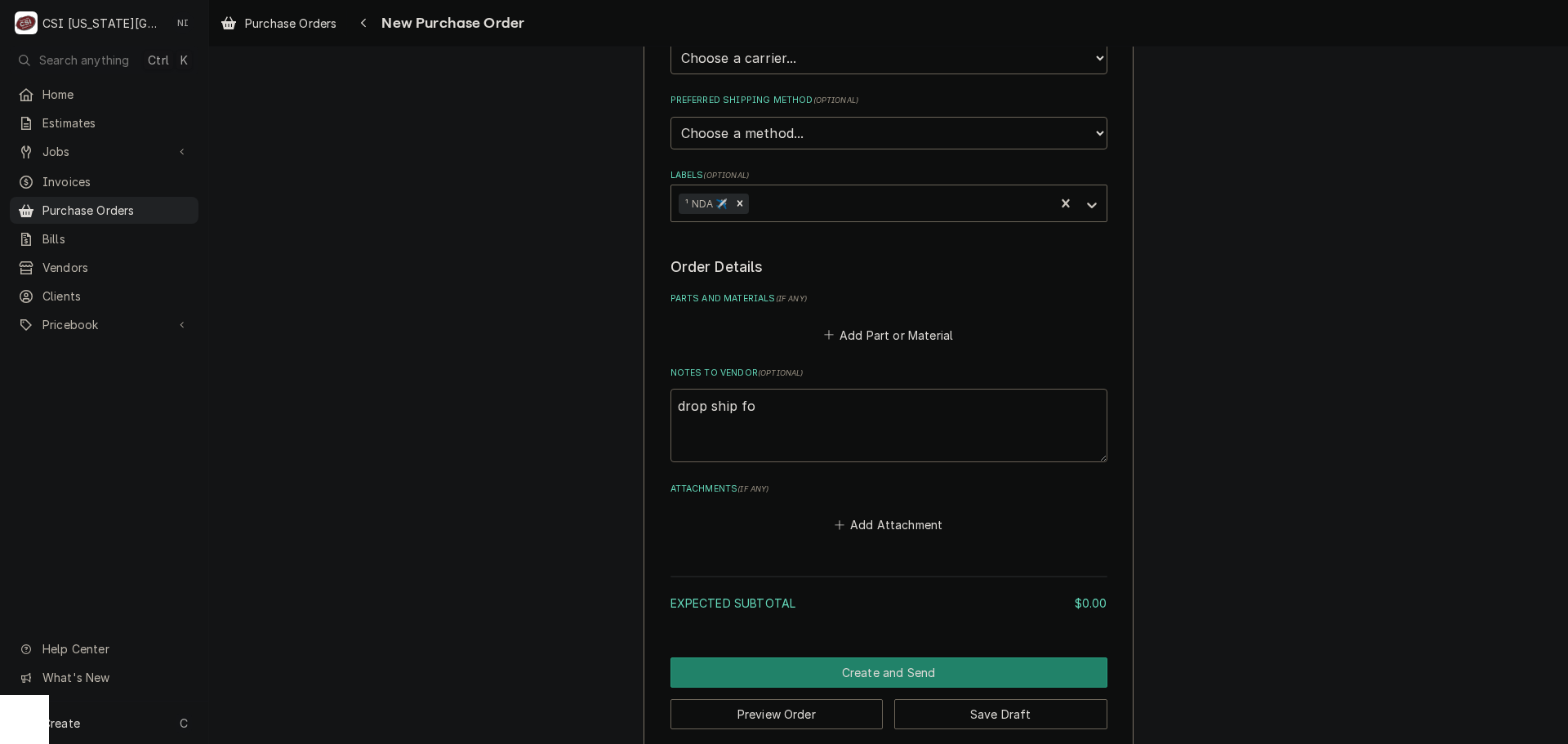
type textarea "drop ship f"
type textarea "x"
type textarea "drop ship fr"
type textarea "x"
type textarea "drop ship fro"
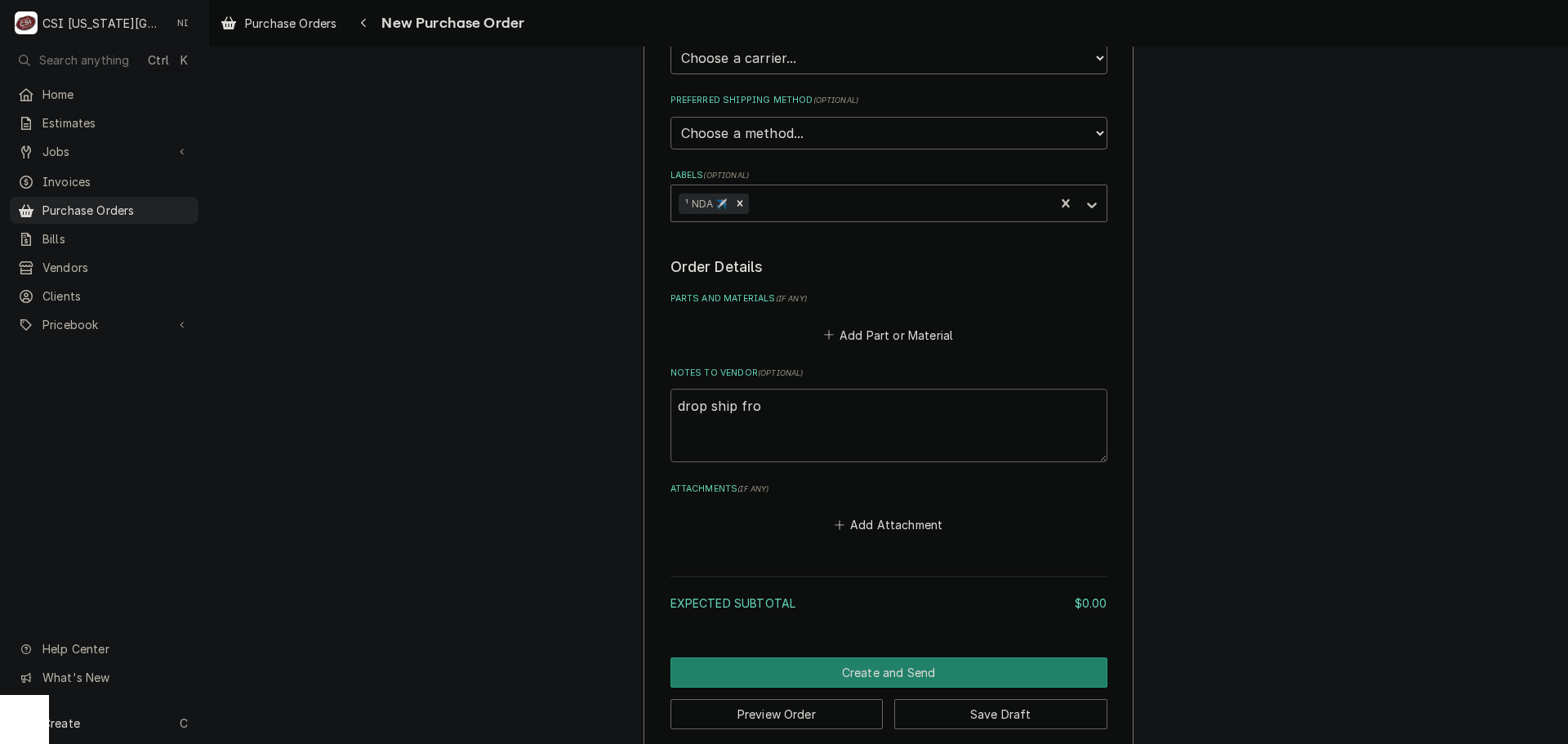
type textarea "x"
type textarea "drop ship from"
type textarea "x"
type textarea "drop ship from"
type textarea "x"
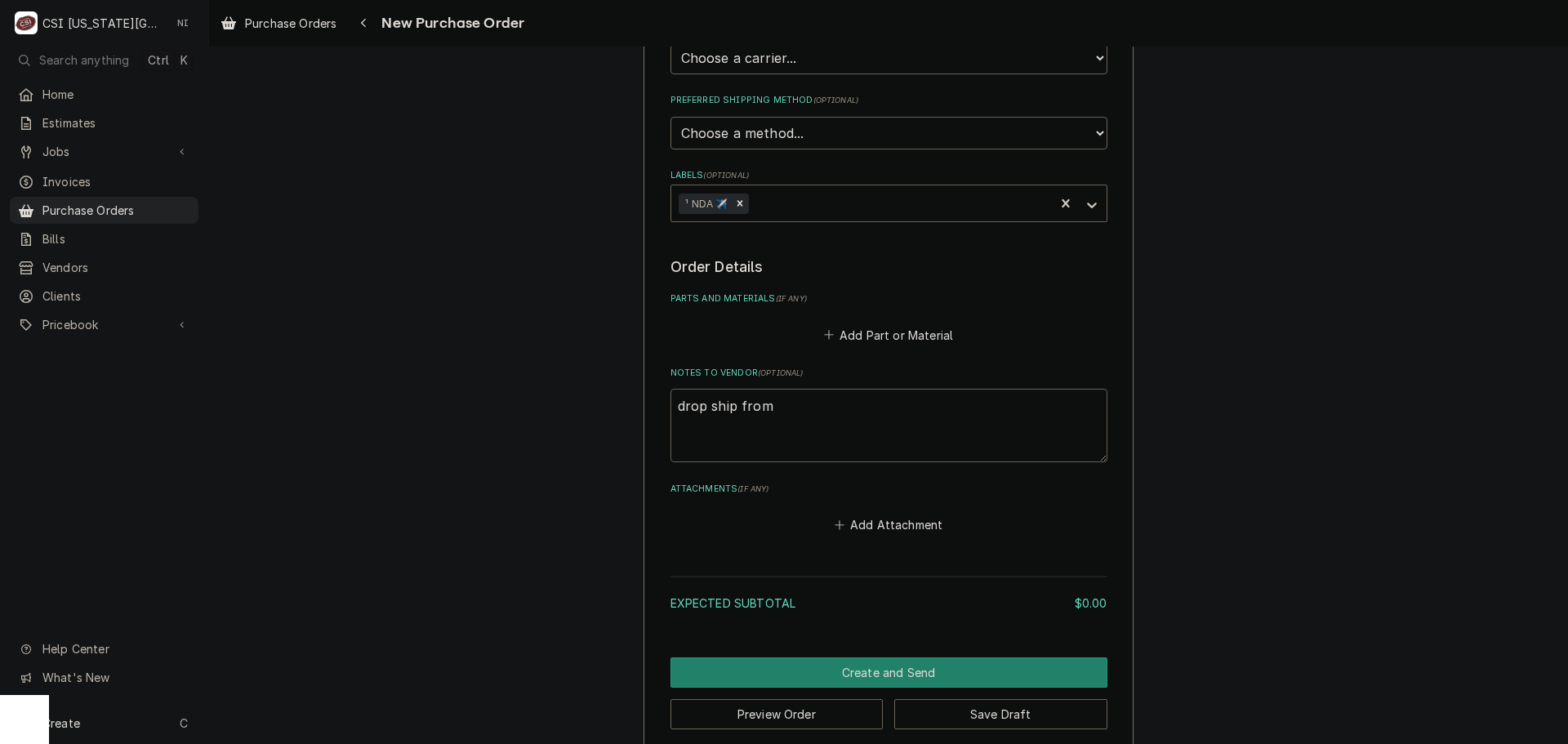
type textarea "drop ship from M"
type textarea "x"
type textarea "drop ship from MF"
type textarea "x"
type textarea "drop ship from MFG"
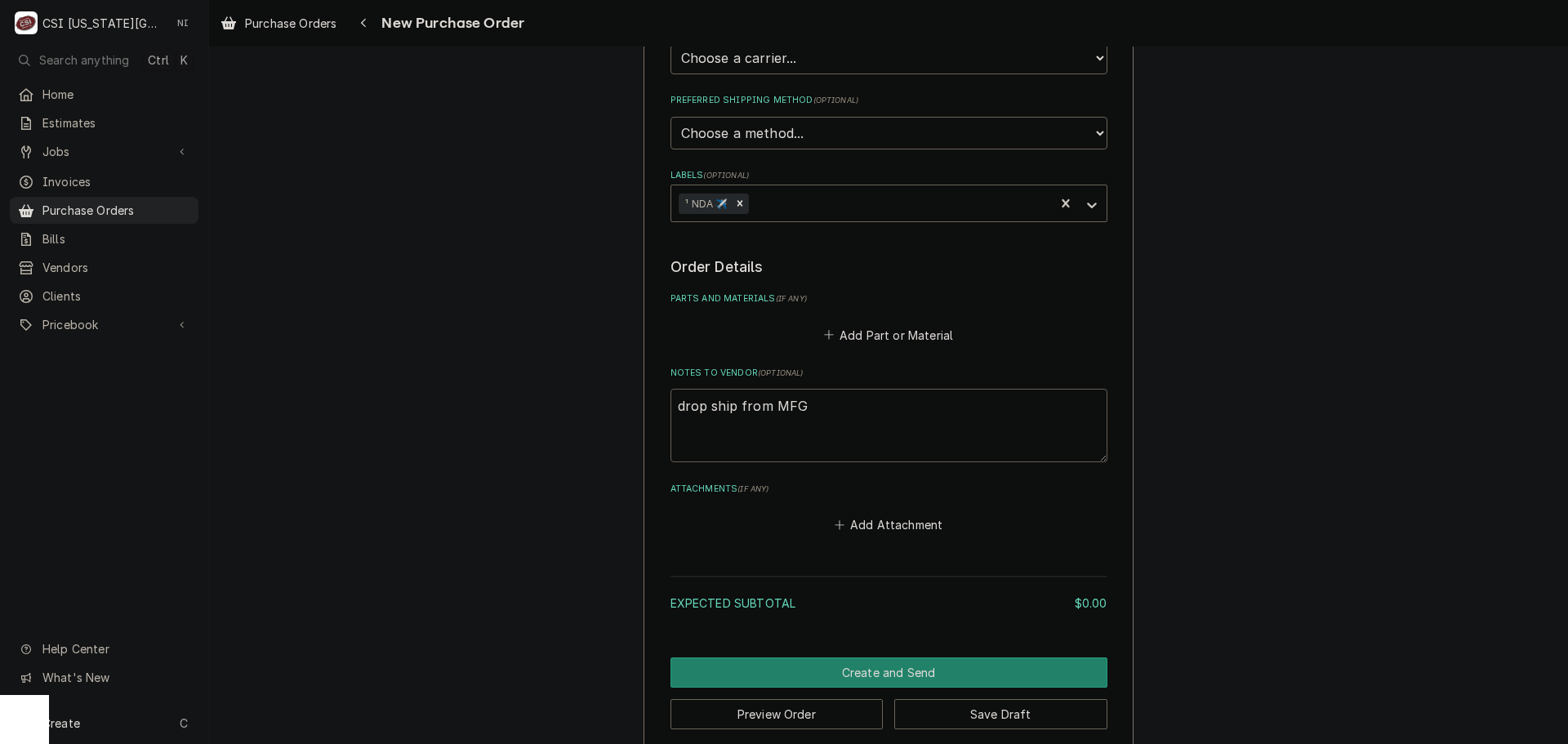
type textarea "x"
type textarea "drop ship from MFG"
click at [900, 337] on button "Add Part or Material" at bounding box center [888, 335] width 134 height 23
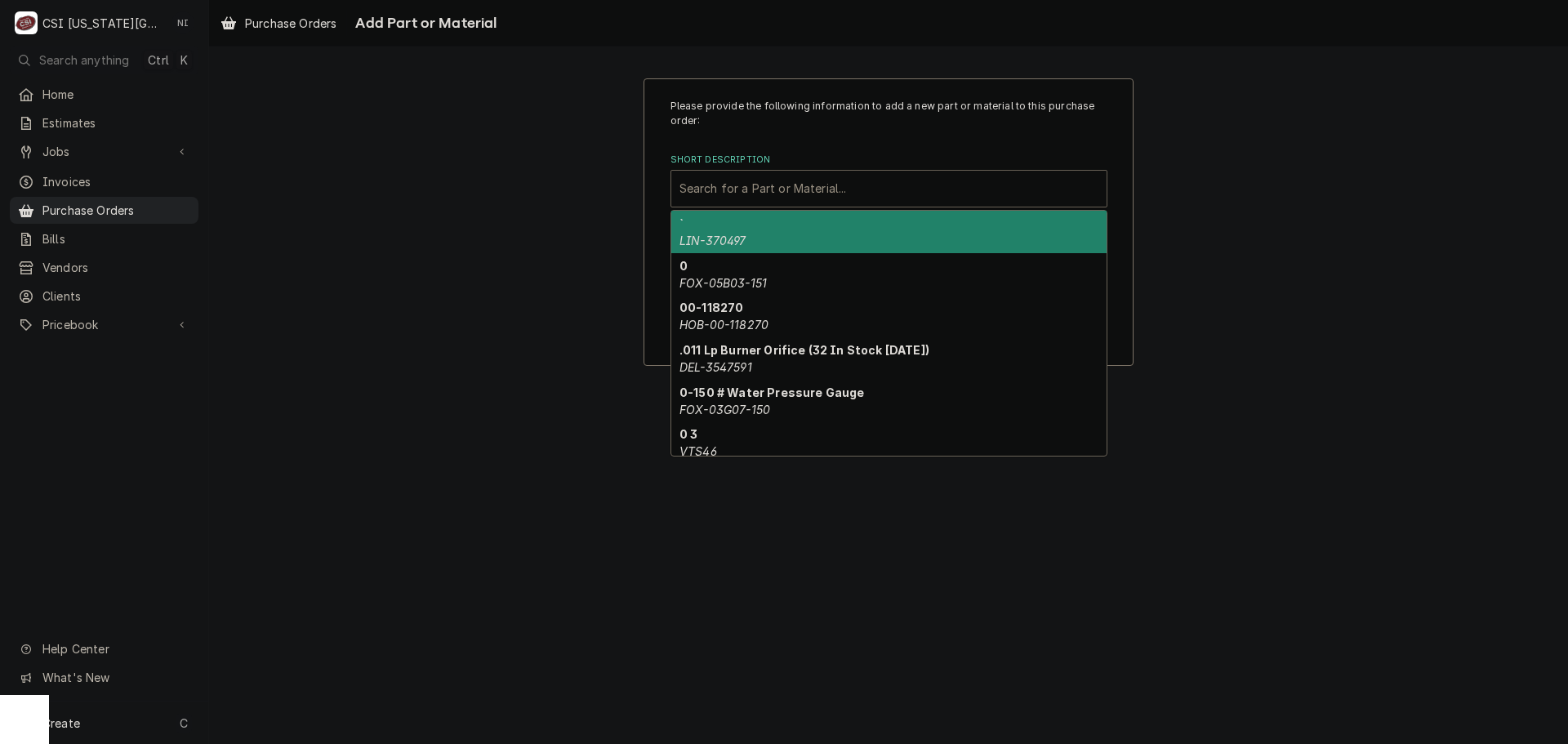
click at [811, 187] on div "Short Description" at bounding box center [889, 188] width 419 height 30
paste input "POW-36970"
type input "POW-36970"
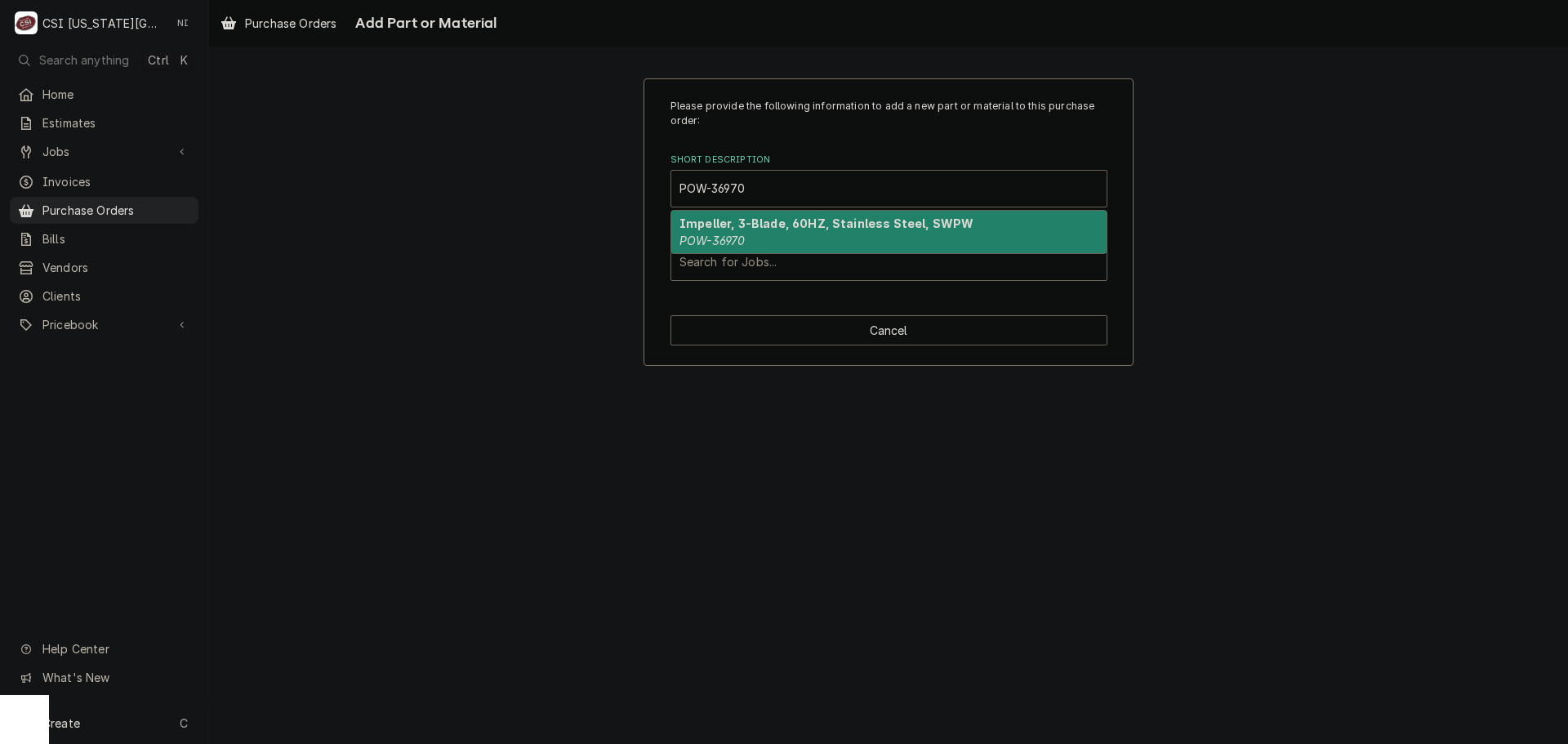
click at [795, 222] on strong "Impeller, 3-Blade, 60HZ, Stainless Steel, SWPW" at bounding box center [827, 223] width 294 height 14
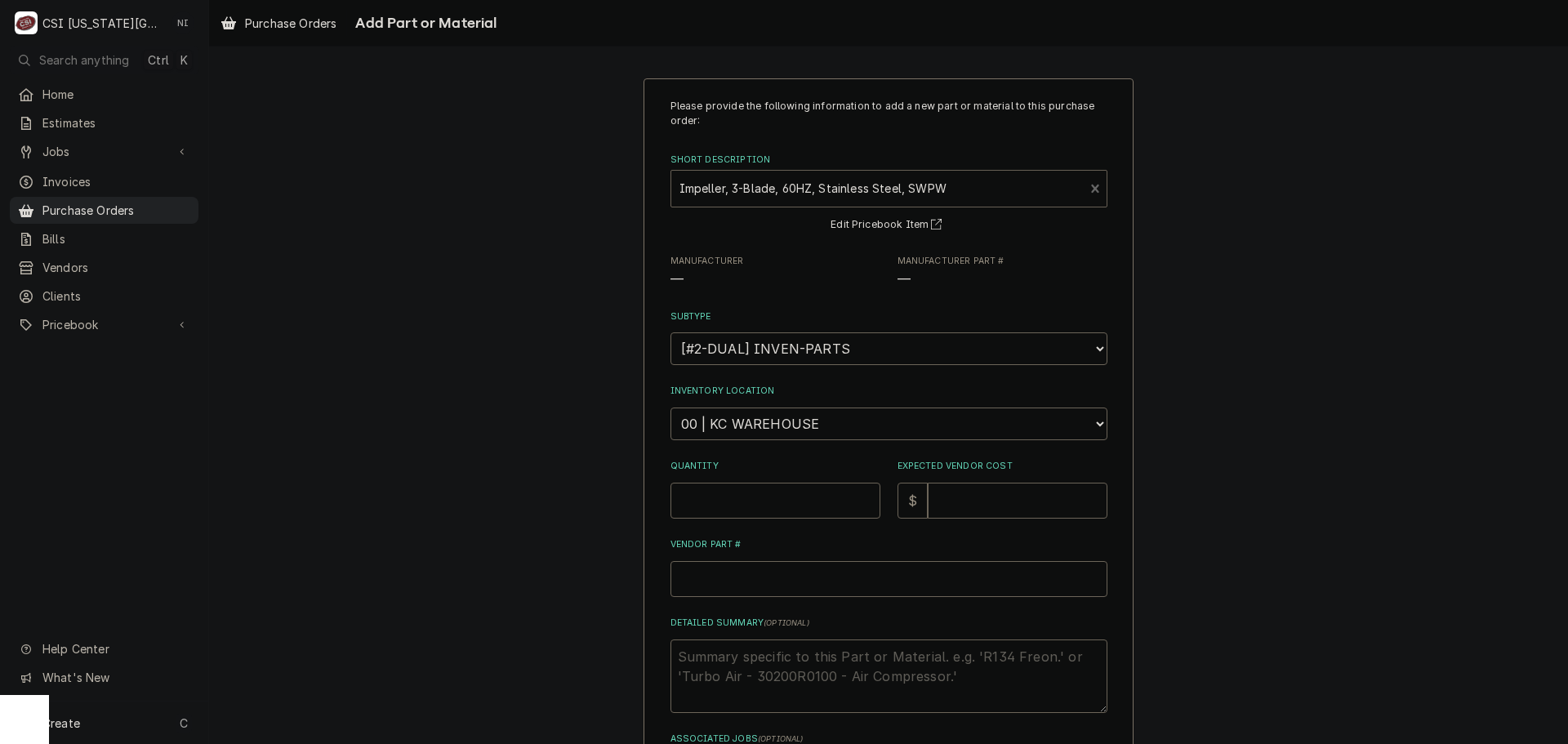
type textarea "x"
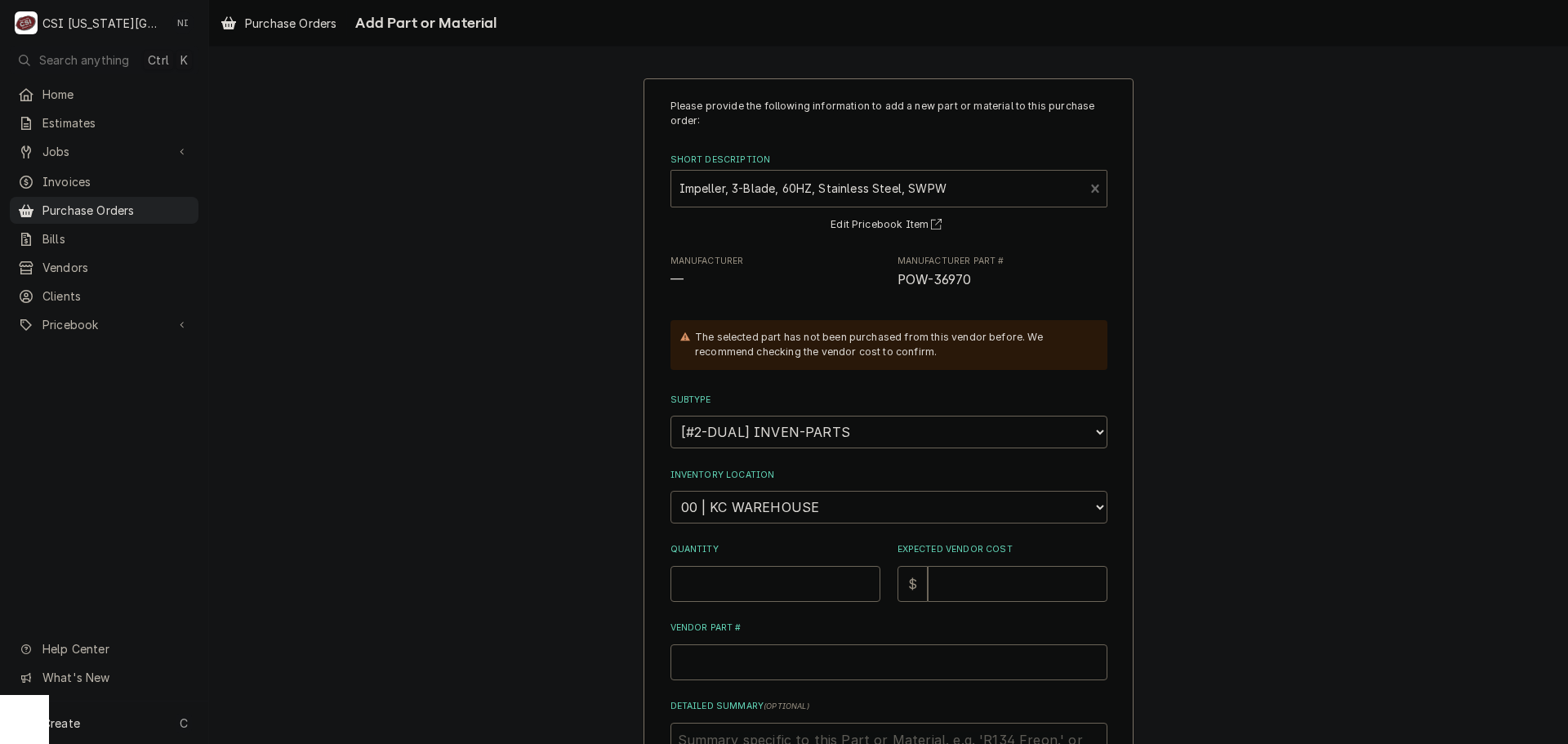
click at [775, 504] on select "Choose a location... 00 | KC WAREHOUSE 00 | MAIN WAREHOUSE 01 | BRIAN BREAZIER …" at bounding box center [889, 507] width 437 height 32
select select "2756"
click at [671, 491] on select "Choose a location... 00 | KC WAREHOUSE 00 | MAIN WAREHOUSE 01 | BRIAN BREAZIER …" at bounding box center [889, 507] width 437 height 32
click at [761, 588] on input "Quantity" at bounding box center [775, 584] width 210 height 36
type textarea "x"
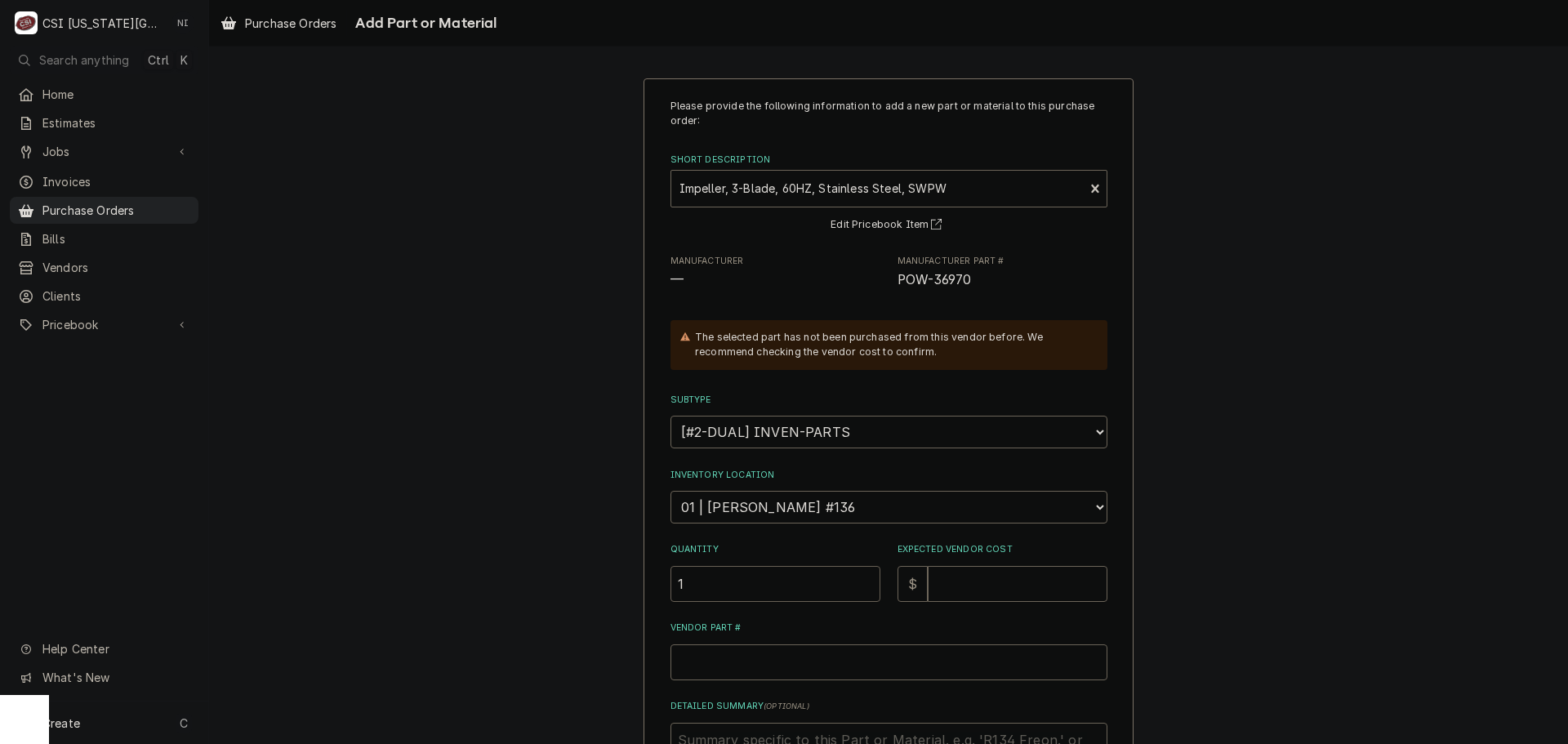
type input "1"
type textarea "x"
type input "3"
type textarea "x"
type input "37"
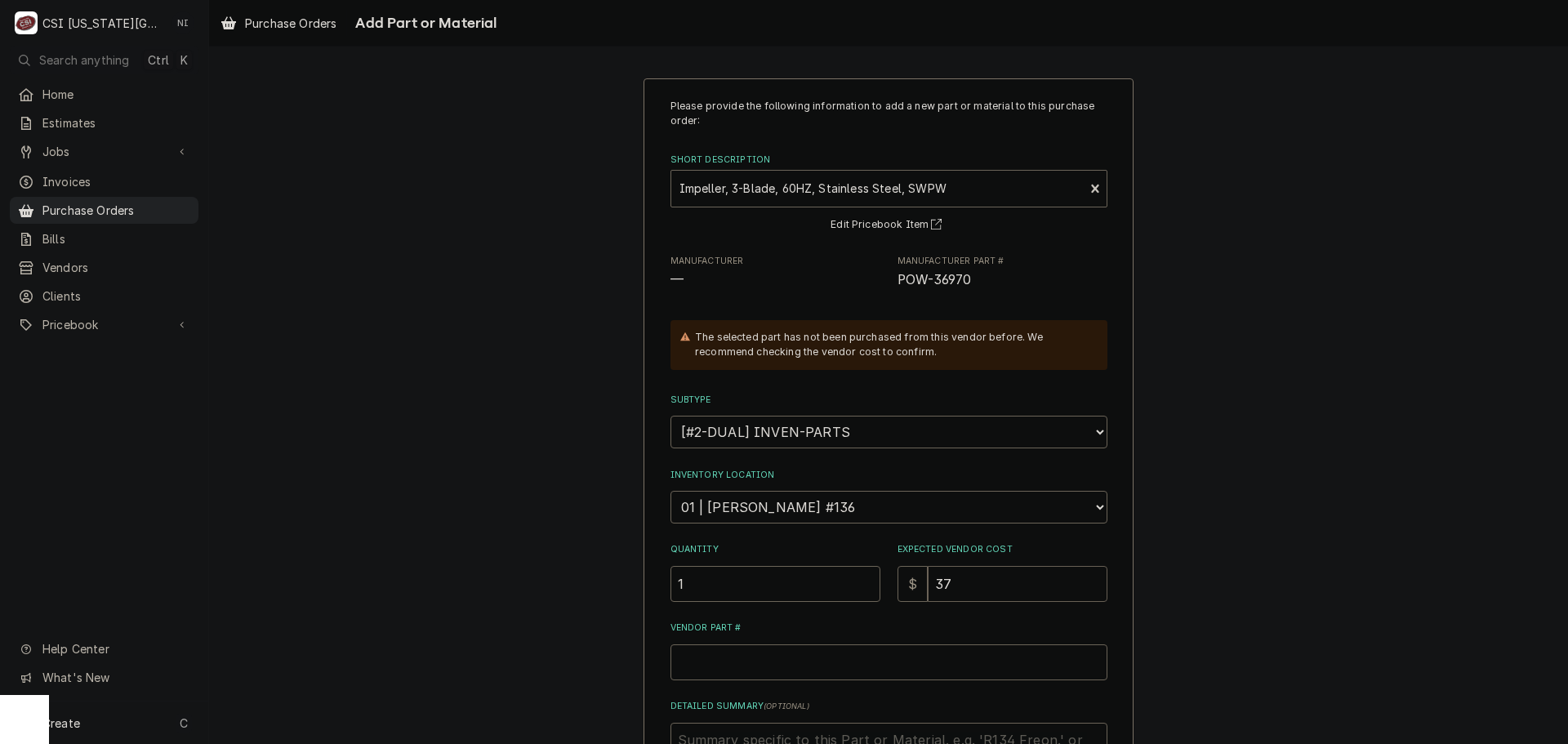
type textarea "x"
type input "375"
type textarea "x"
type input "375.7"
type textarea "x"
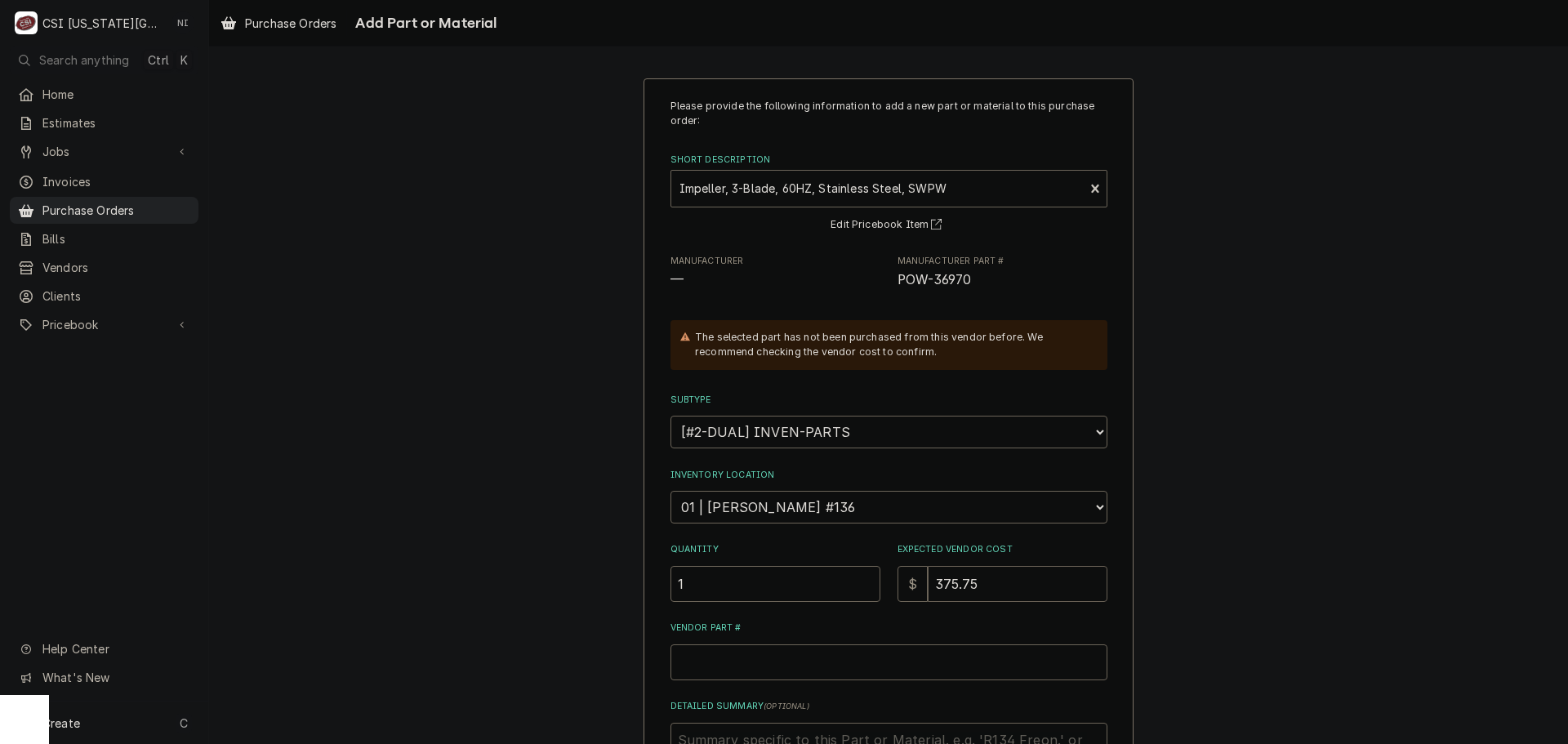
type input "375.75"
click at [827, 671] on input "Vendor Part #" at bounding box center [889, 663] width 437 height 36
paste input "POW-36970"
type textarea "x"
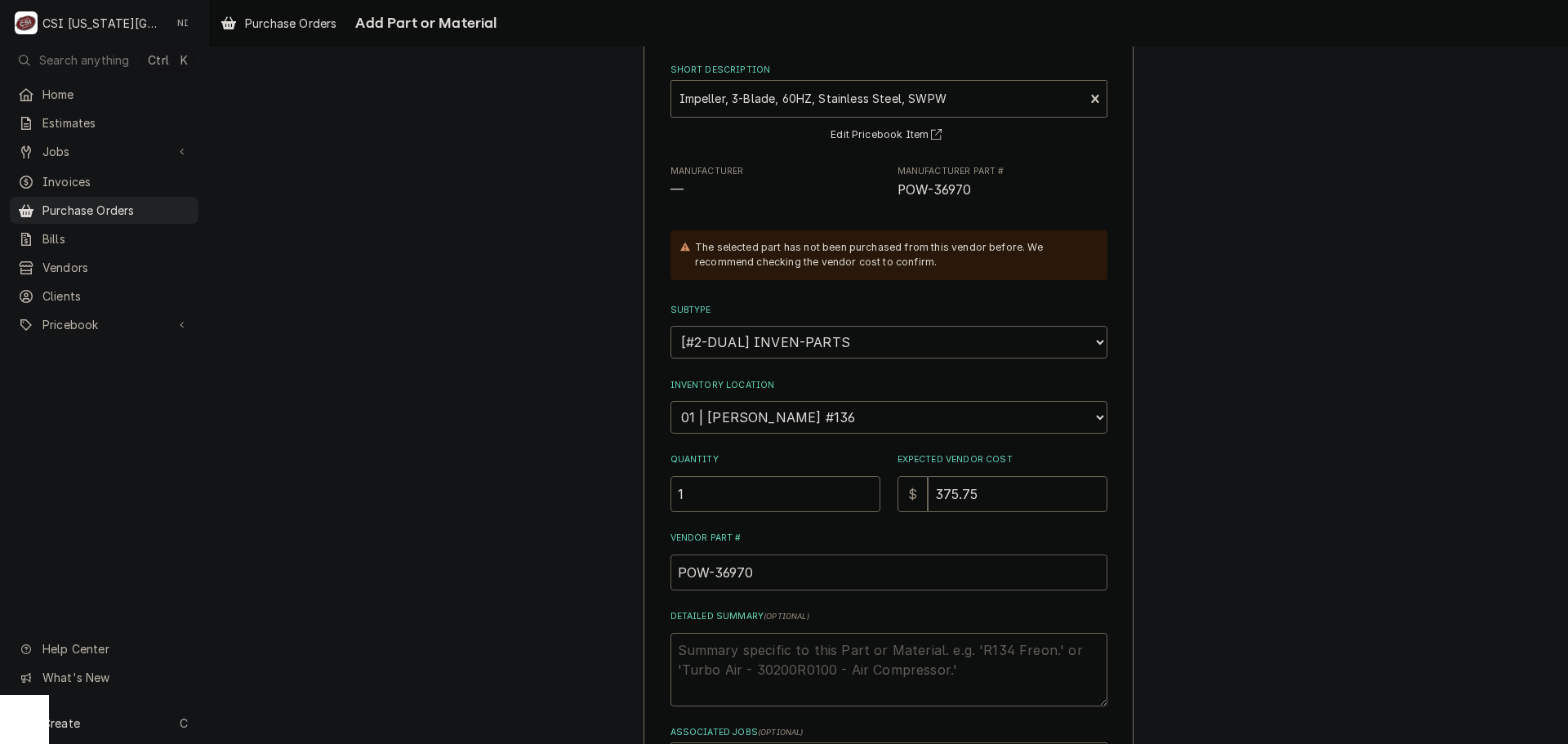
scroll to position [225, 0]
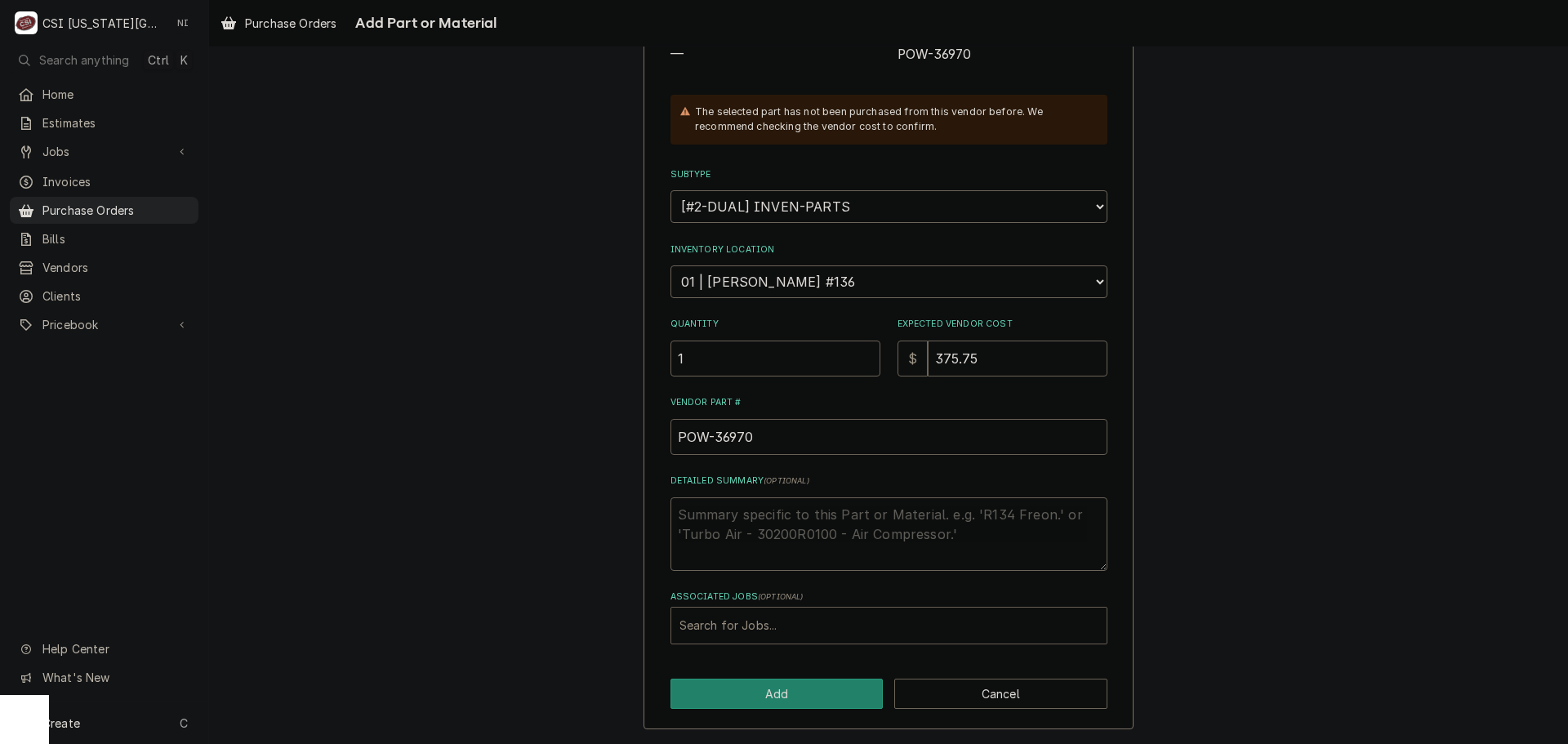
type input "POW-36970"
click at [766, 627] on div "Associated Jobs" at bounding box center [889, 626] width 419 height 30
type input "32999"
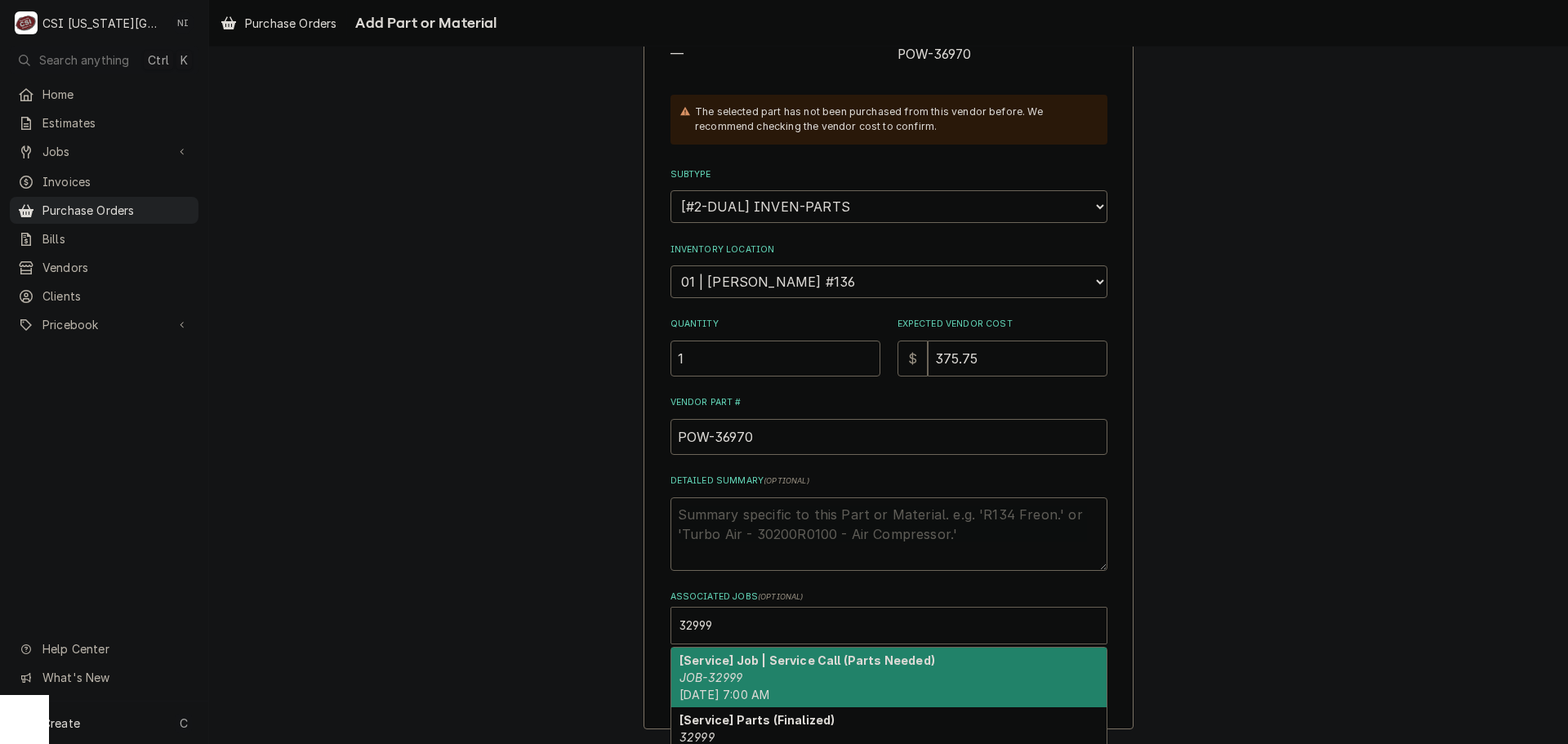
click at [794, 676] on div "[Service] Job | Service Call (Parts Needed) JOB-32999 Tue, Sep 30th, 2025 - 7:0…" at bounding box center [889, 677] width 435 height 60
type textarea "x"
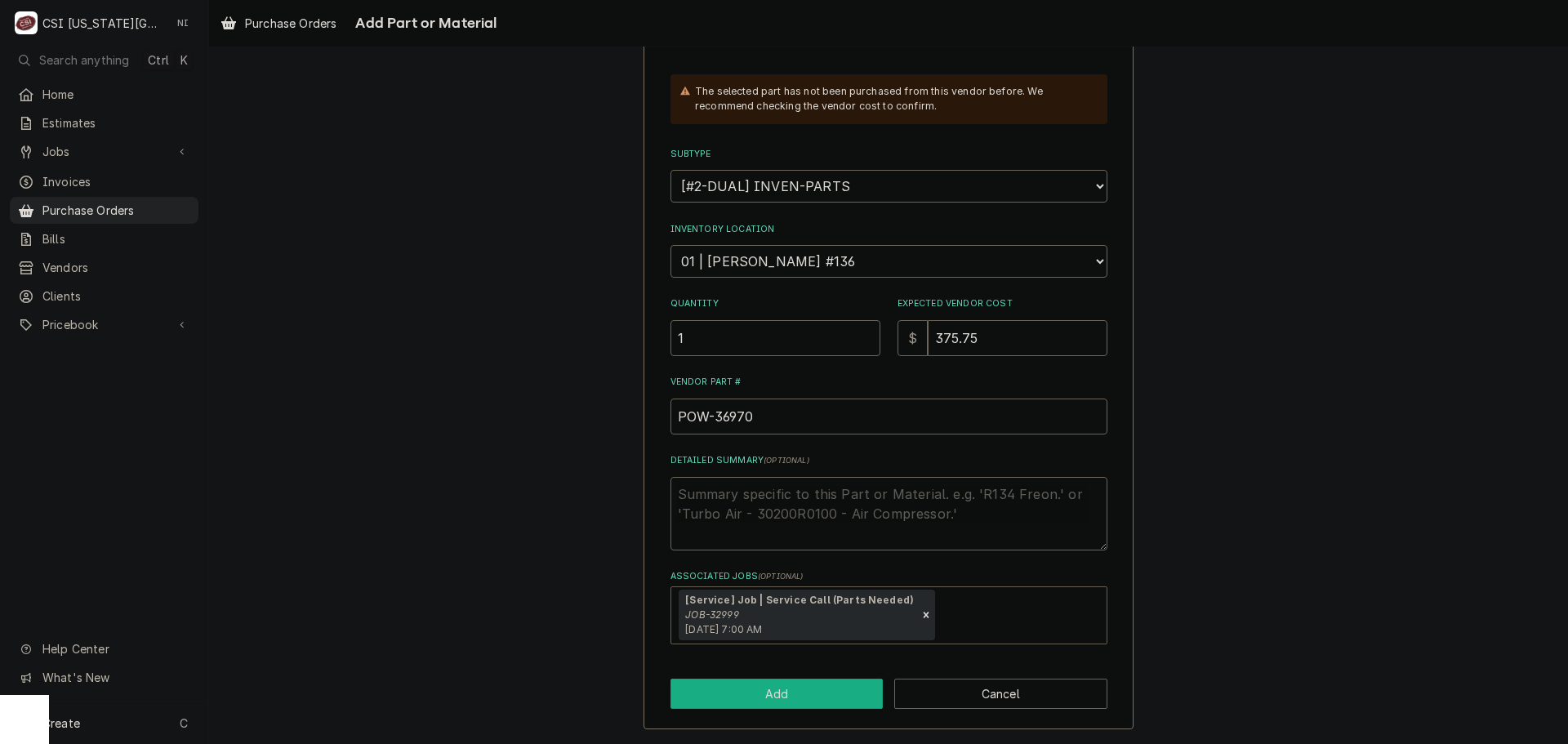
click at [798, 695] on button "Add" at bounding box center [777, 694] width 214 height 31
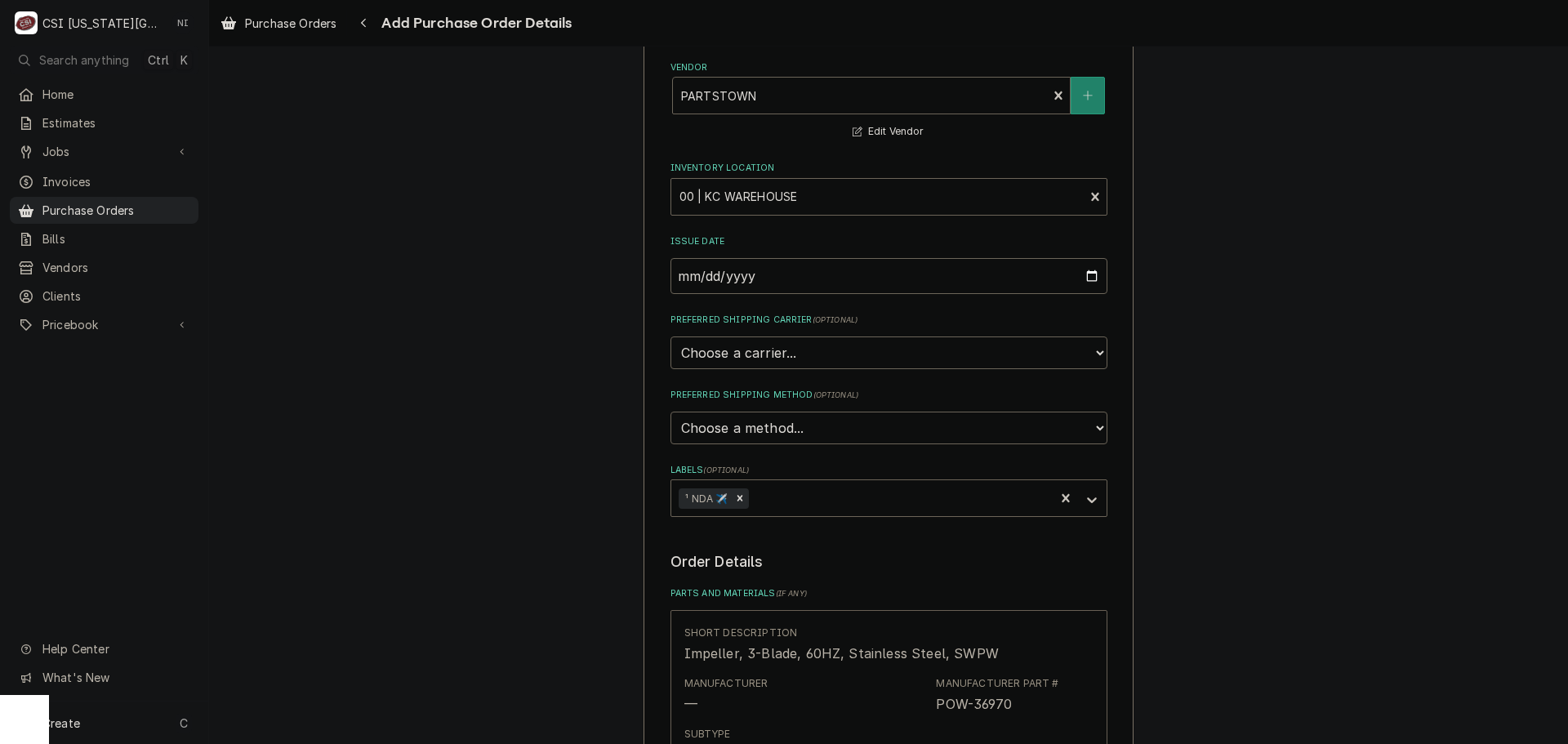
scroll to position [571, 0]
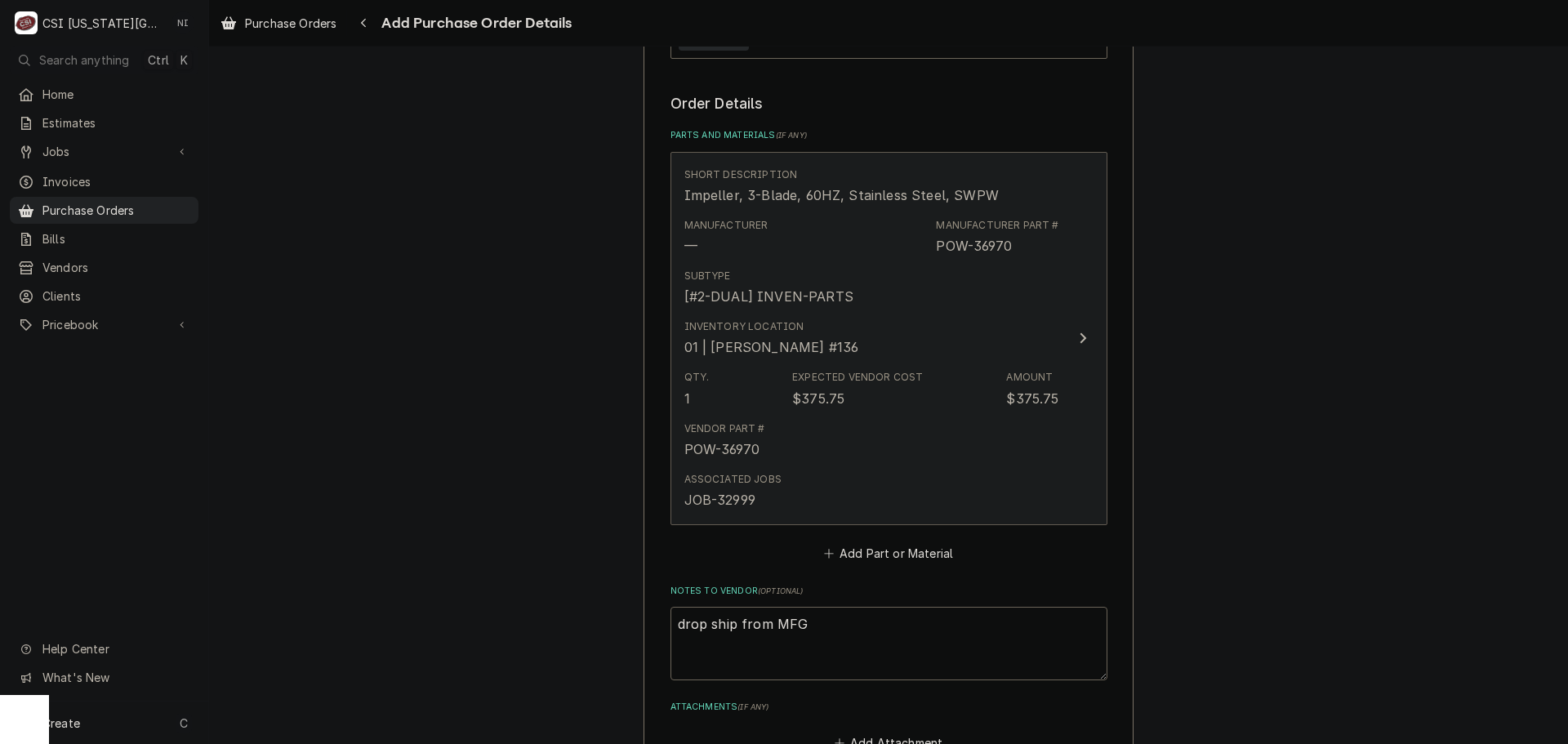
type textarea "x"
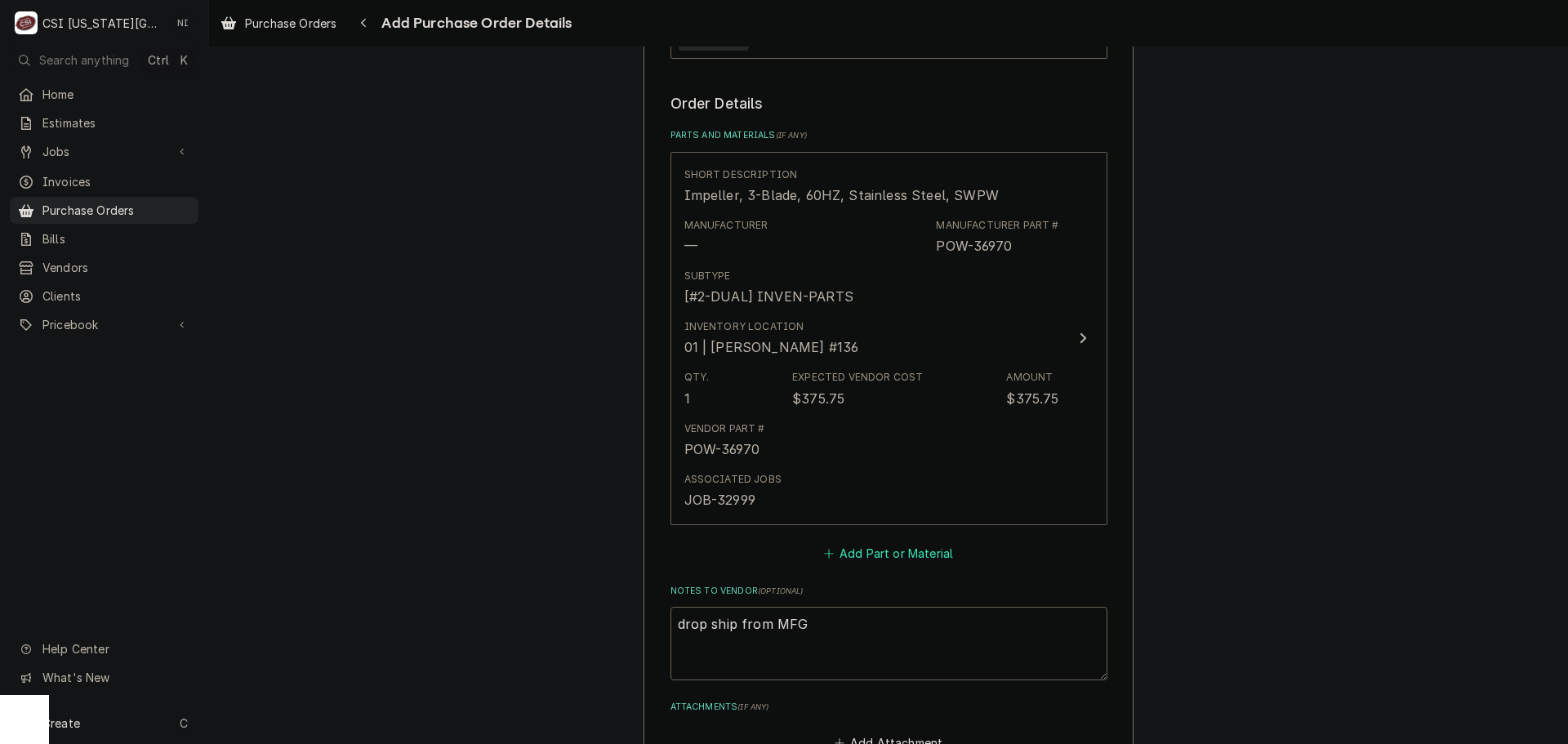
click at [858, 555] on button "Add Part or Material" at bounding box center [888, 553] width 134 height 23
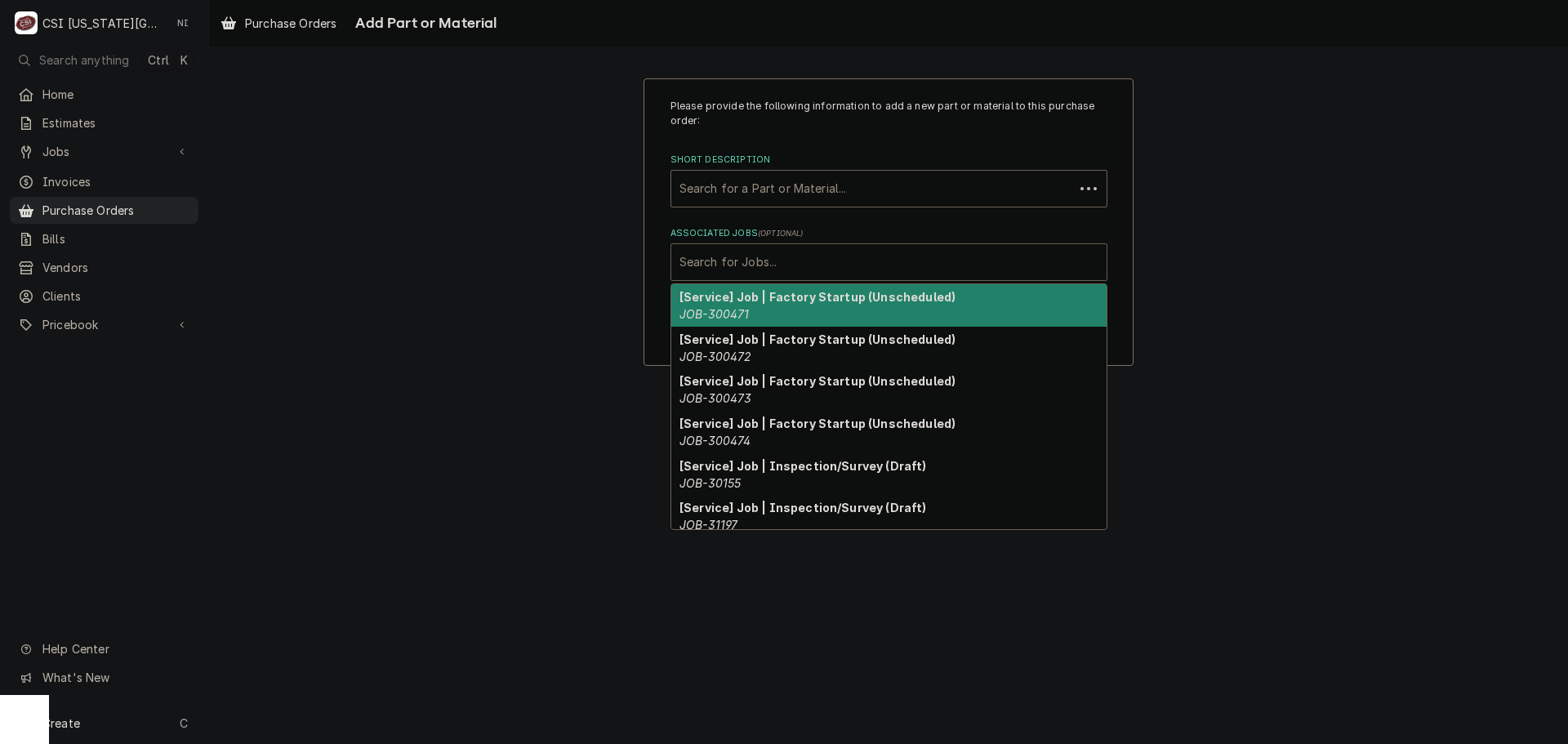
click at [776, 261] on div "Associated Jobs" at bounding box center [889, 261] width 419 height 30
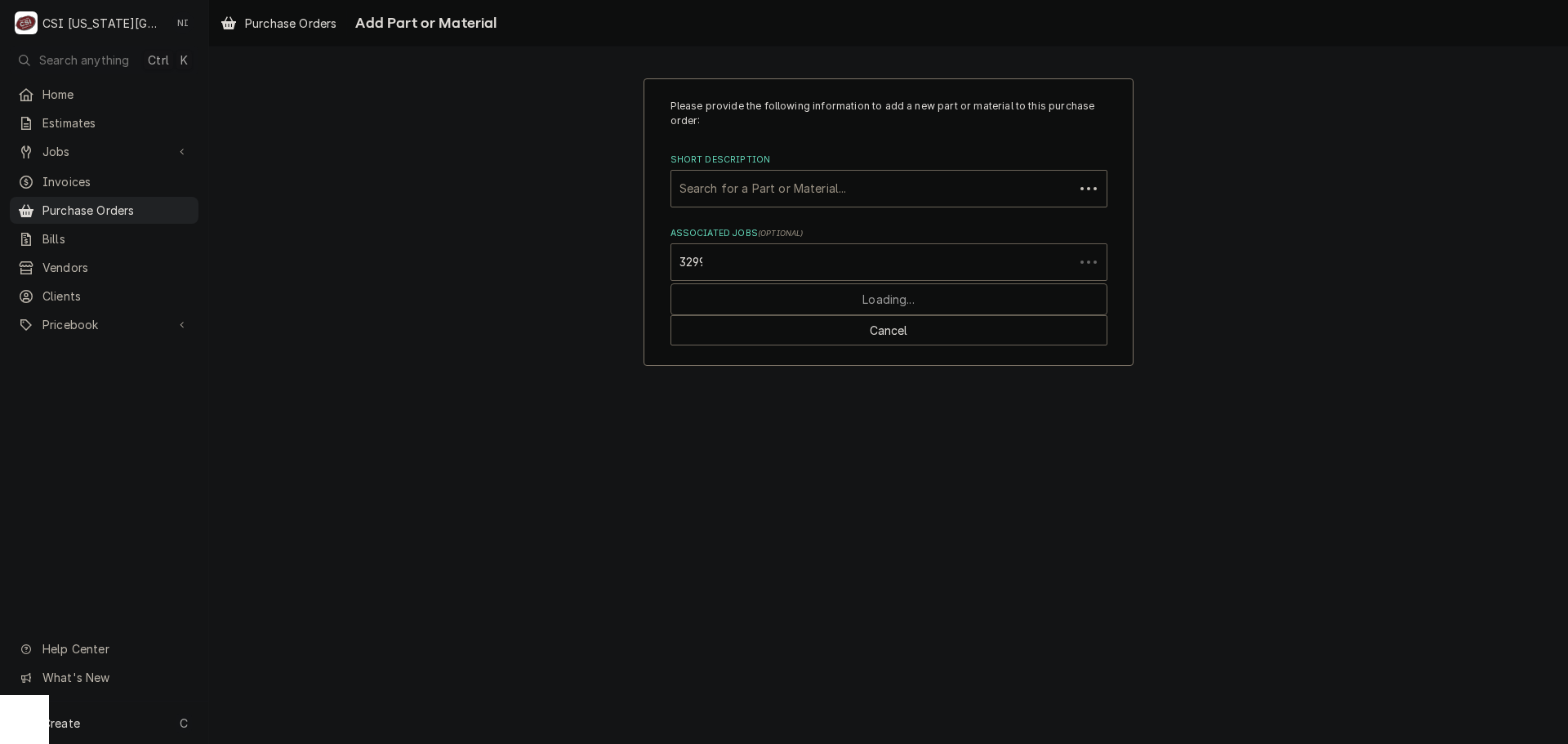
type input "32999"
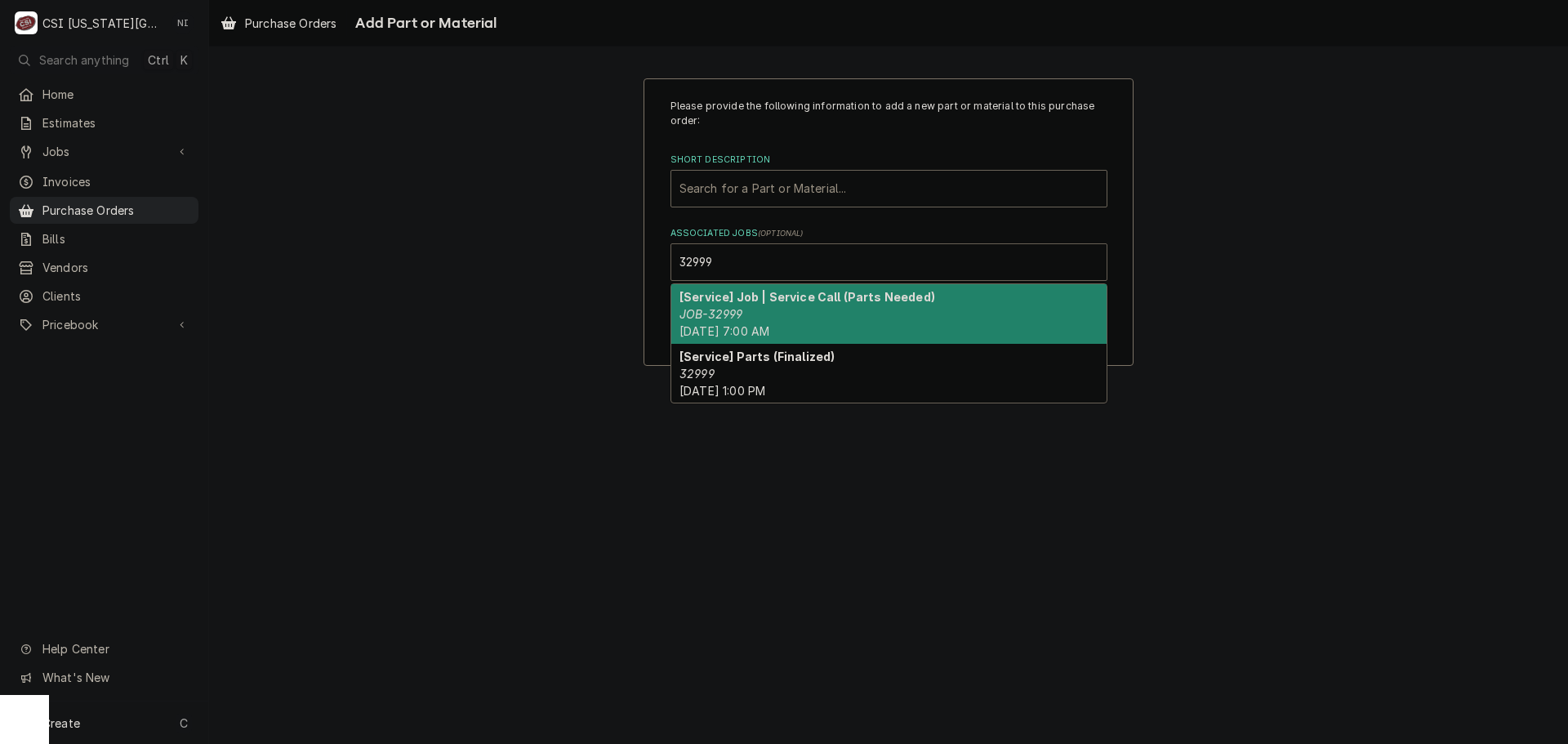
click at [753, 305] on div "[Service] Job | Service Call (Parts Needed) JOB-32999 Tue, Sep 30th, 2025 - 7:0…" at bounding box center [889, 314] width 435 height 60
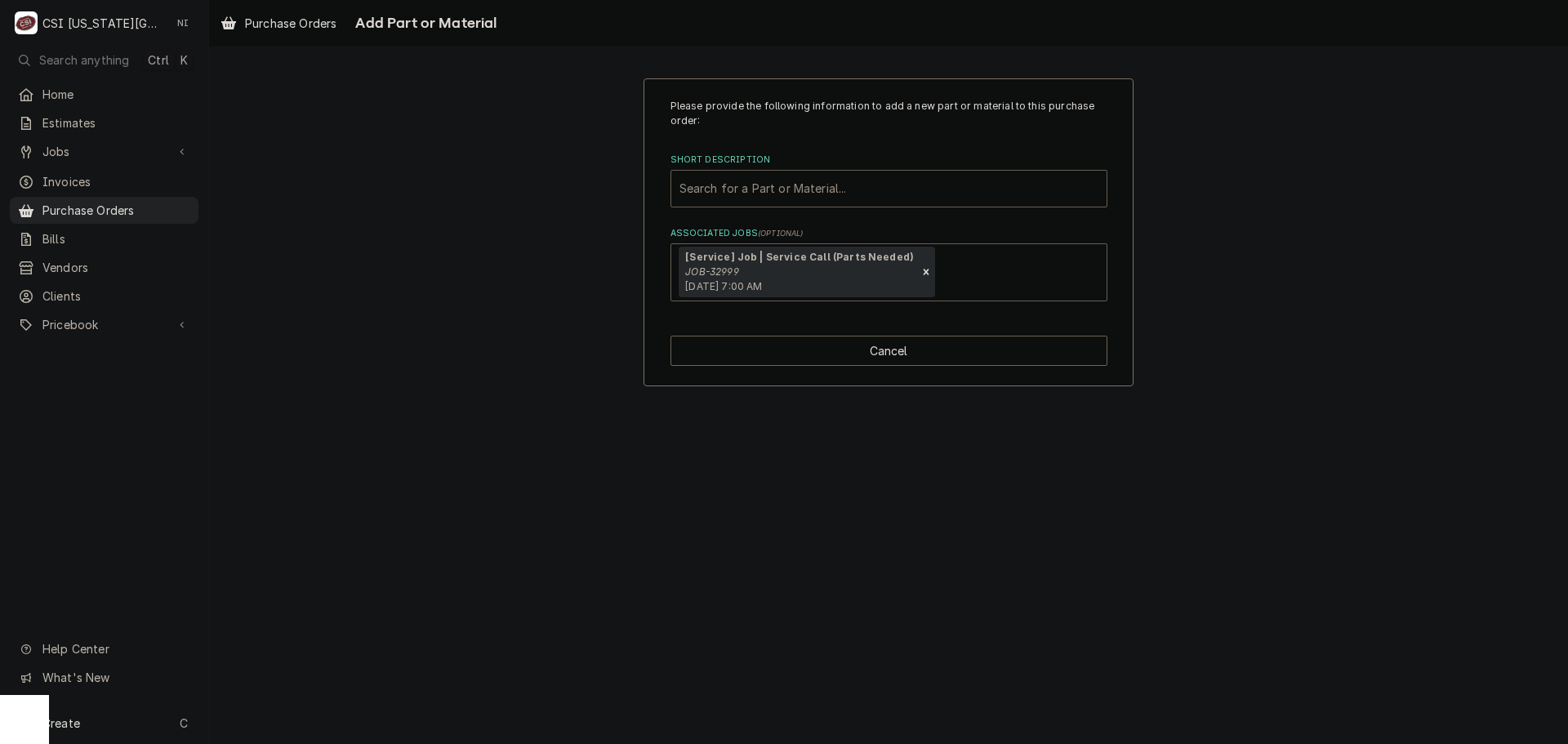
click at [753, 179] on div "Short Description" at bounding box center [889, 188] width 419 height 30
paste input "POW-37319"
type input "POW-37319"
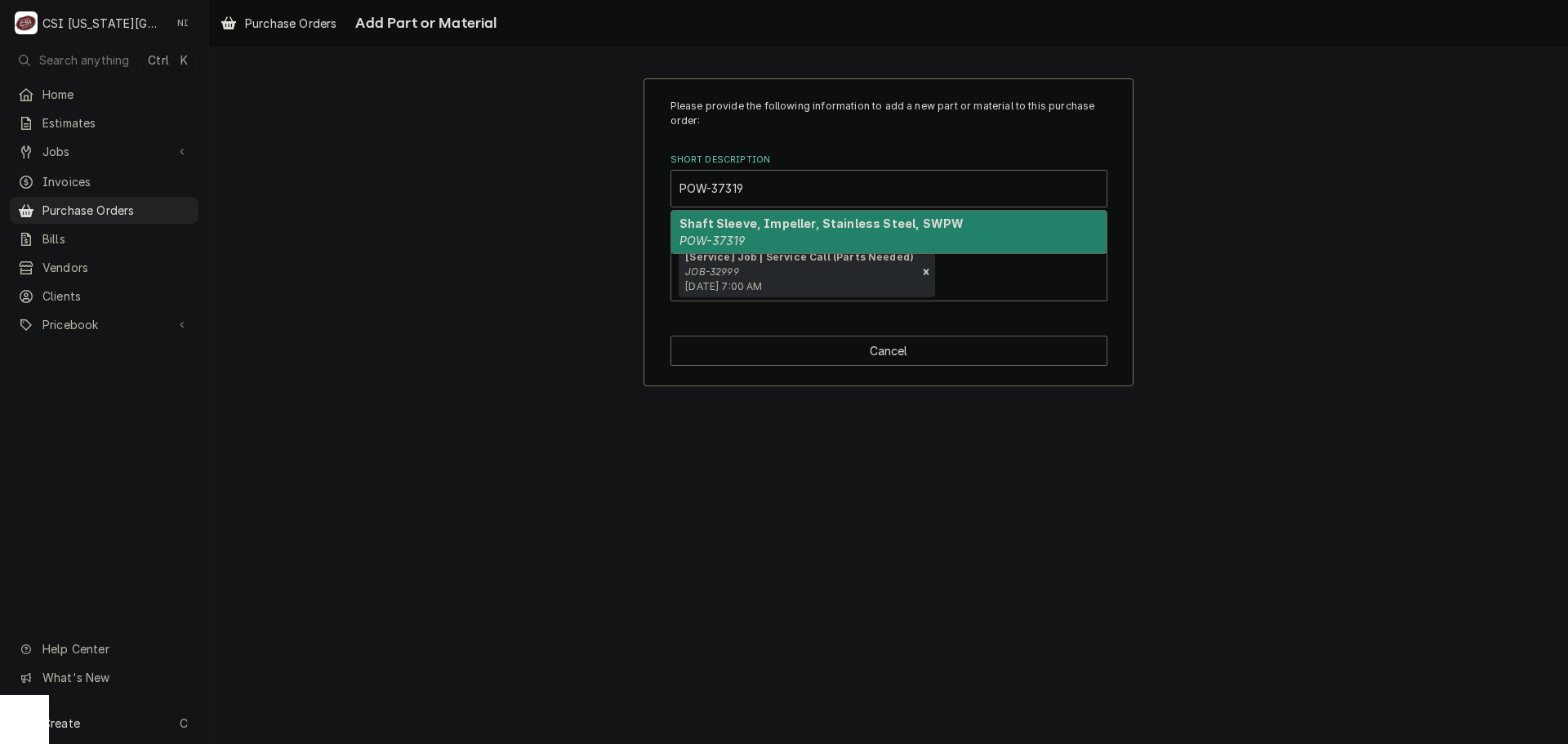
click at [719, 224] on strong "Shaft Sleeve, Impeller, Stainless Steel, SWPW" at bounding box center [822, 223] width 284 height 14
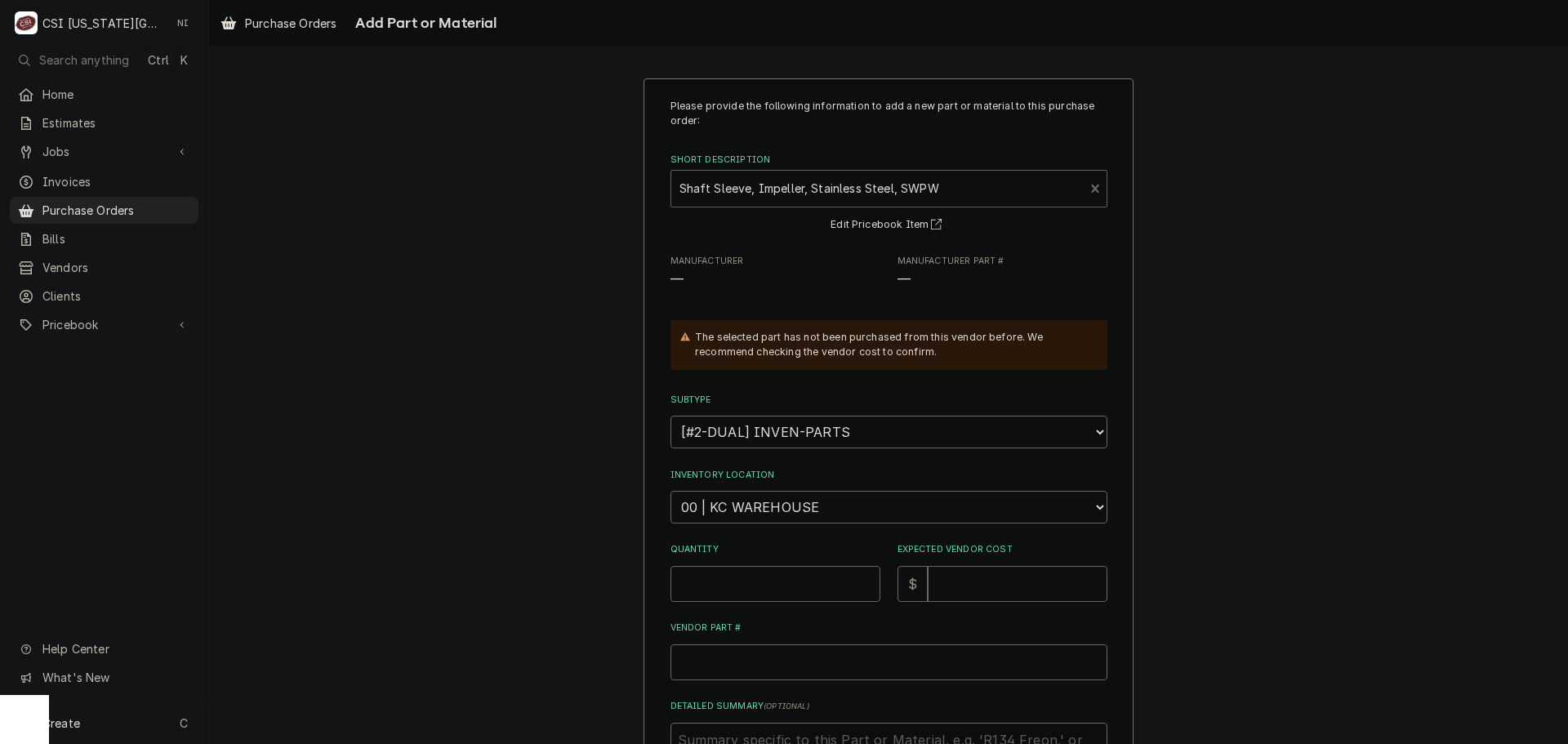
type textarea "x"
click at [759, 509] on select "Choose a location... 00 | KC WAREHOUSE 00 | MAIN WAREHOUSE 01 | BRIAN BREAZIER …" at bounding box center [889, 507] width 437 height 32
select select "2756"
click at [671, 491] on select "Choose a location... 00 | KC WAREHOUSE 00 | MAIN WAREHOUSE 01 | BRIAN BREAZIER …" at bounding box center [889, 507] width 437 height 32
click at [736, 589] on input "Quantity" at bounding box center [775, 584] width 210 height 36
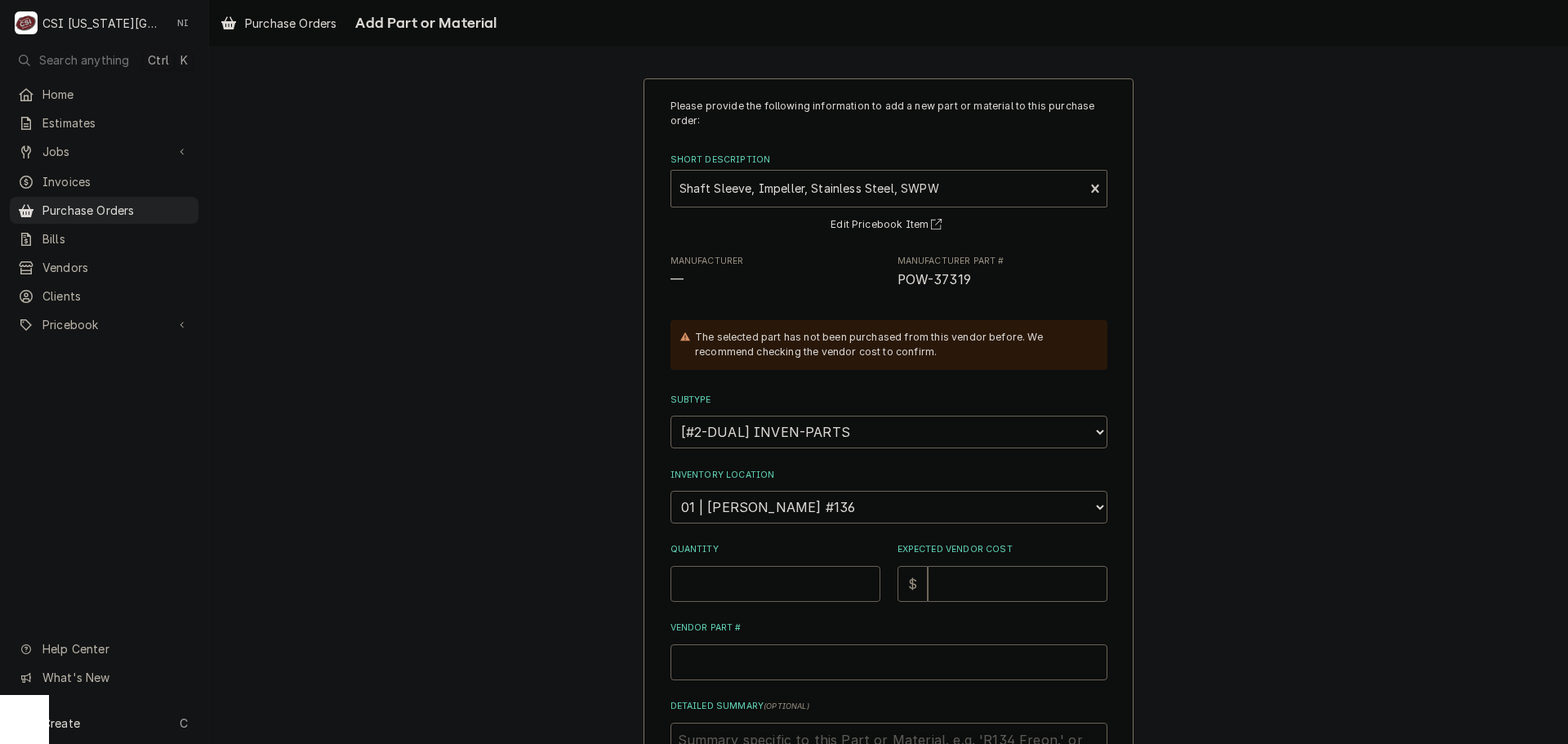
type textarea "x"
type input "1"
type textarea "x"
type input "2"
type textarea "x"
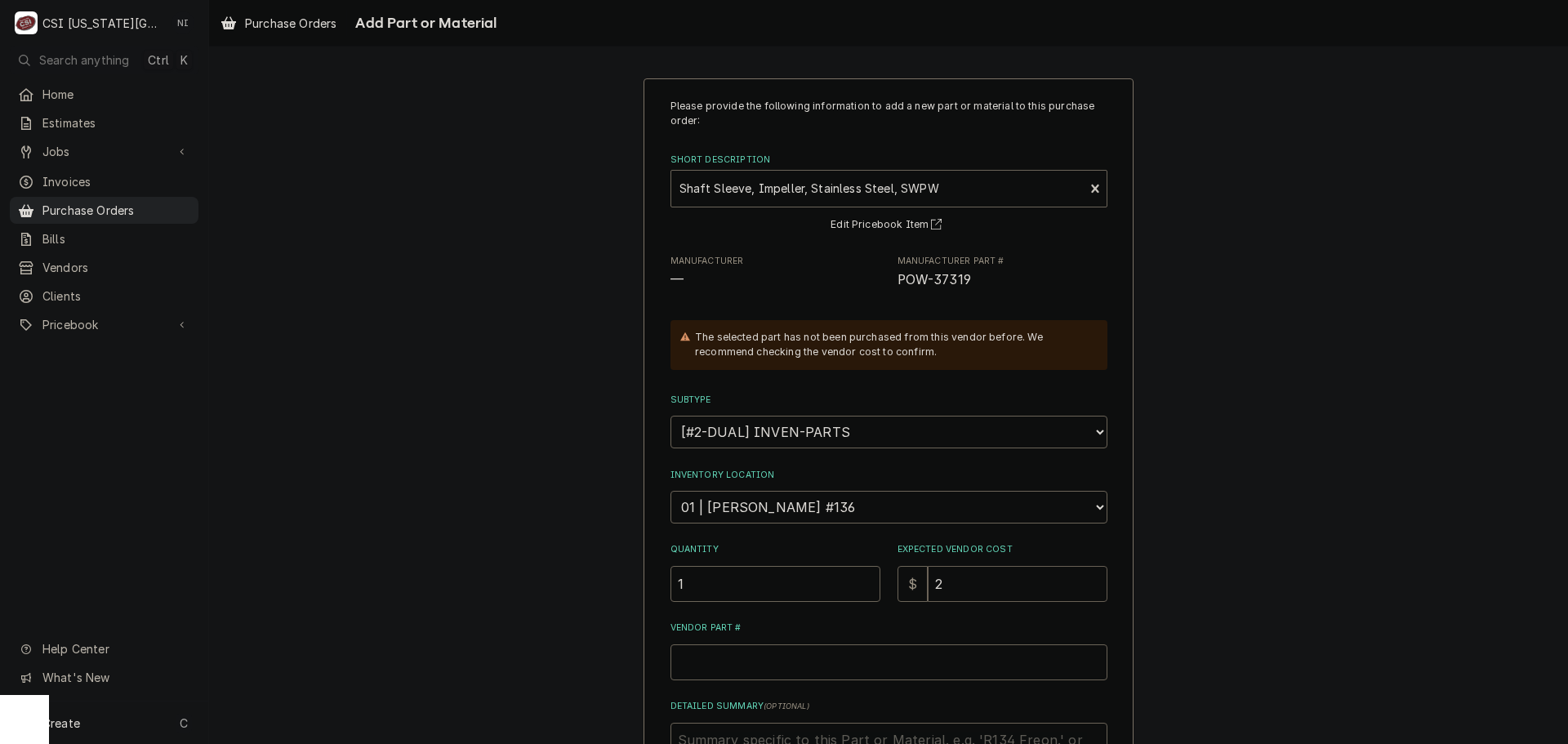
type input "26"
type textarea "x"
type input "269"
type textarea "x"
type input "269.6"
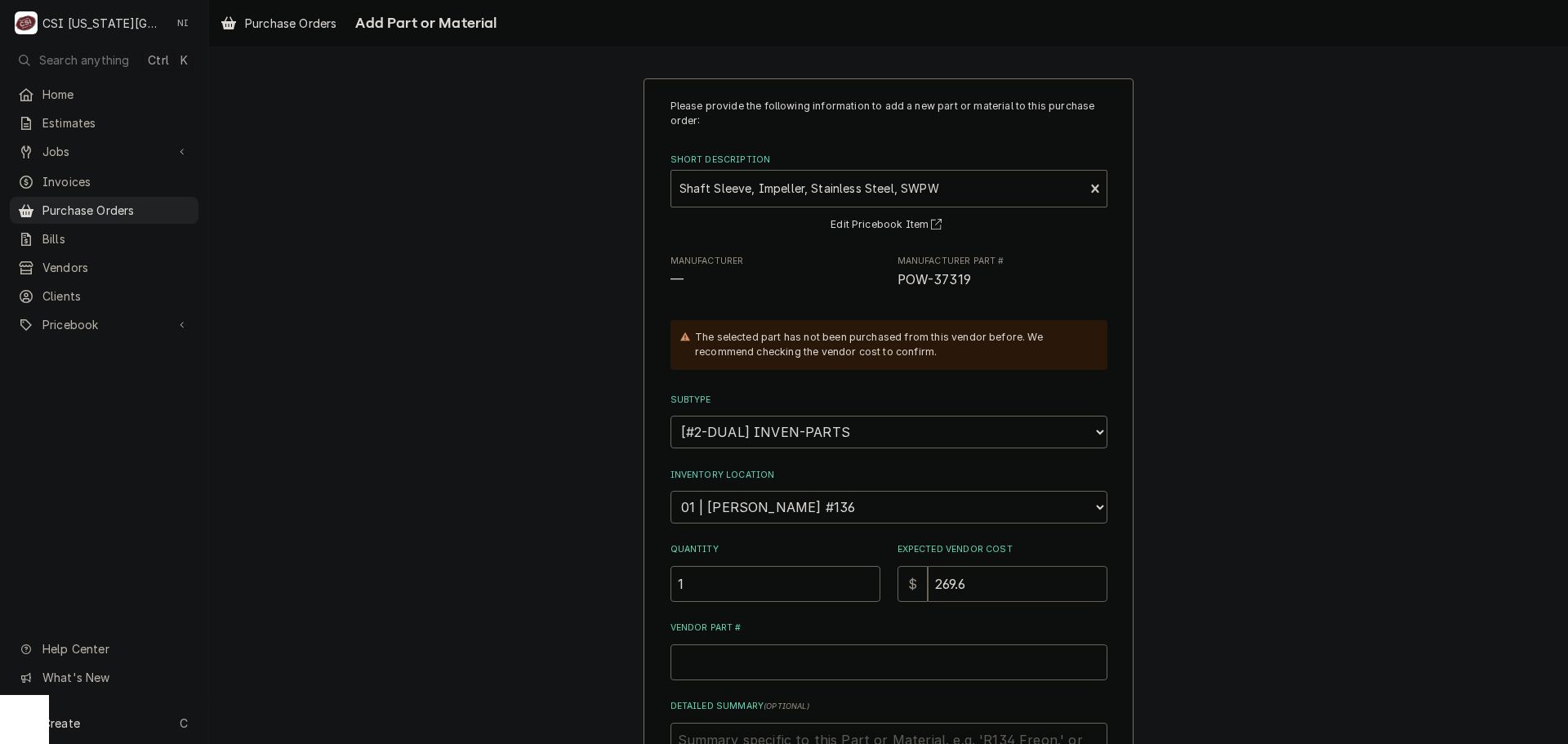
type textarea "x"
type input "269.63"
drag, startPoint x: 970, startPoint y: 279, endPoint x: 890, endPoint y: 279, distance: 80.0
click at [890, 279] on div "Manufacturer — Manufacturer Part # POW-37319" at bounding box center [889, 272] width 437 height 35
copy span "POW-37319"
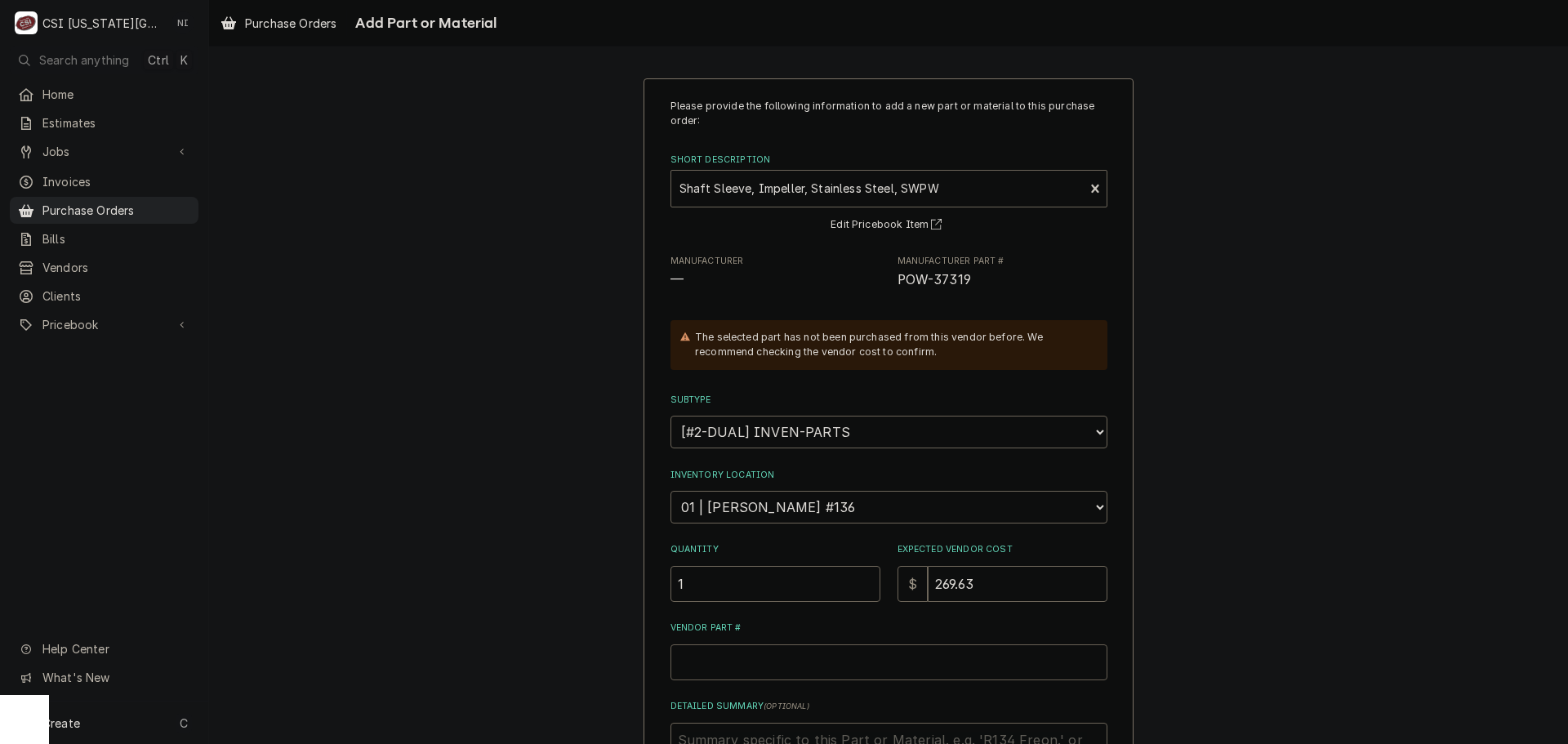
click at [753, 673] on input "Vendor Part #" at bounding box center [889, 663] width 437 height 36
type textarea "x"
type input "V"
type textarea "x"
paste input "POW-37319"
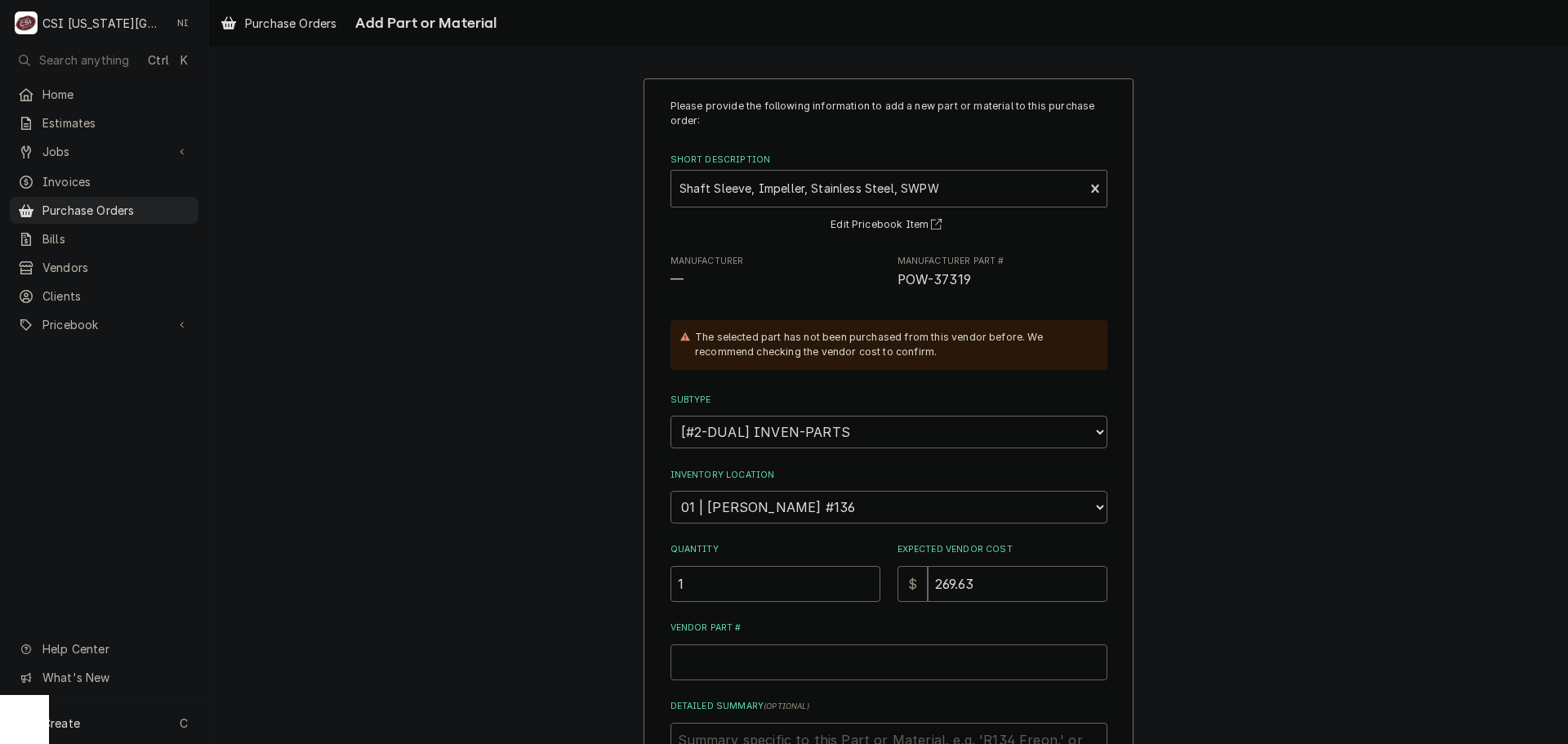
type textarea "x"
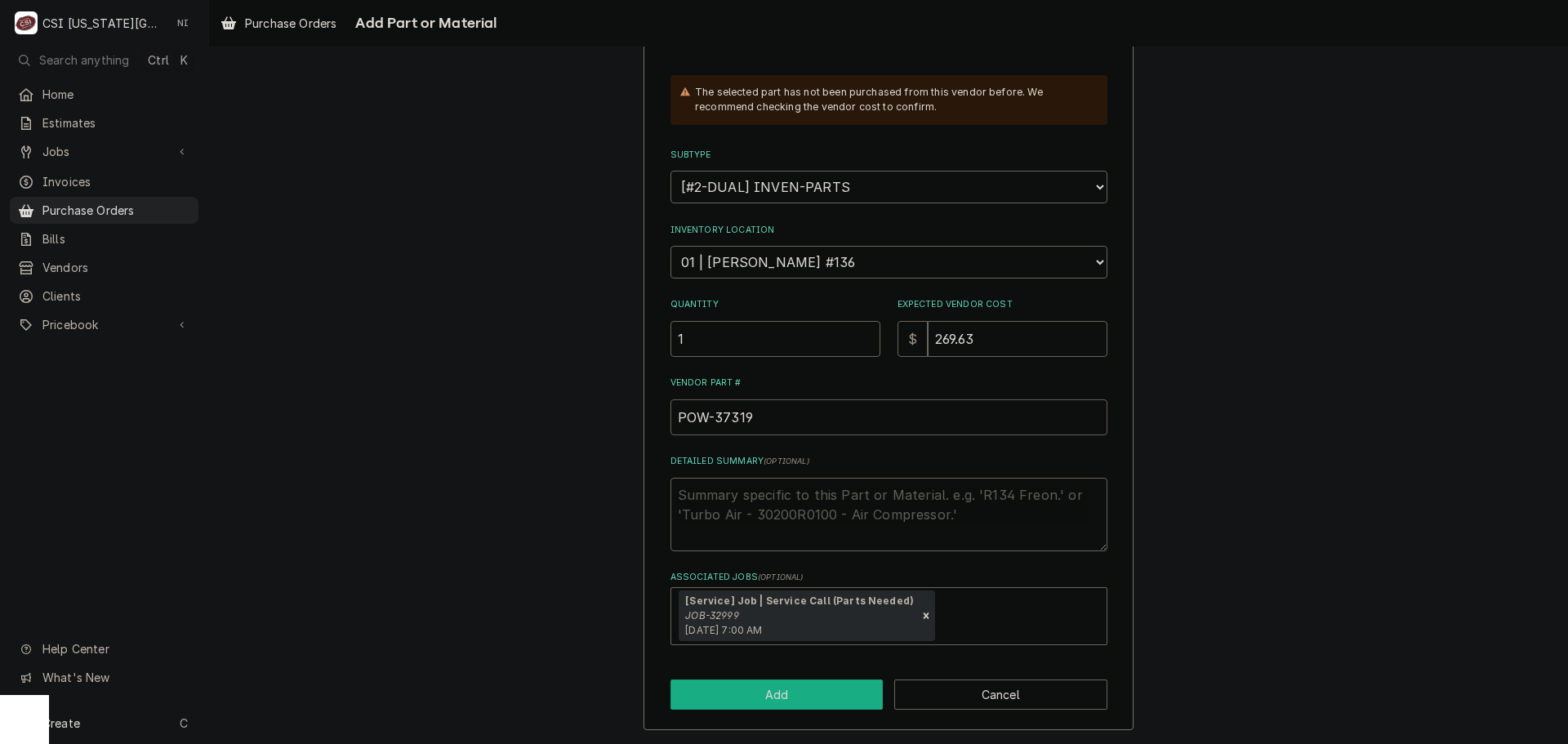
type input "POW-37319"
click at [746, 702] on button "Add" at bounding box center [777, 695] width 214 height 31
type textarea "x"
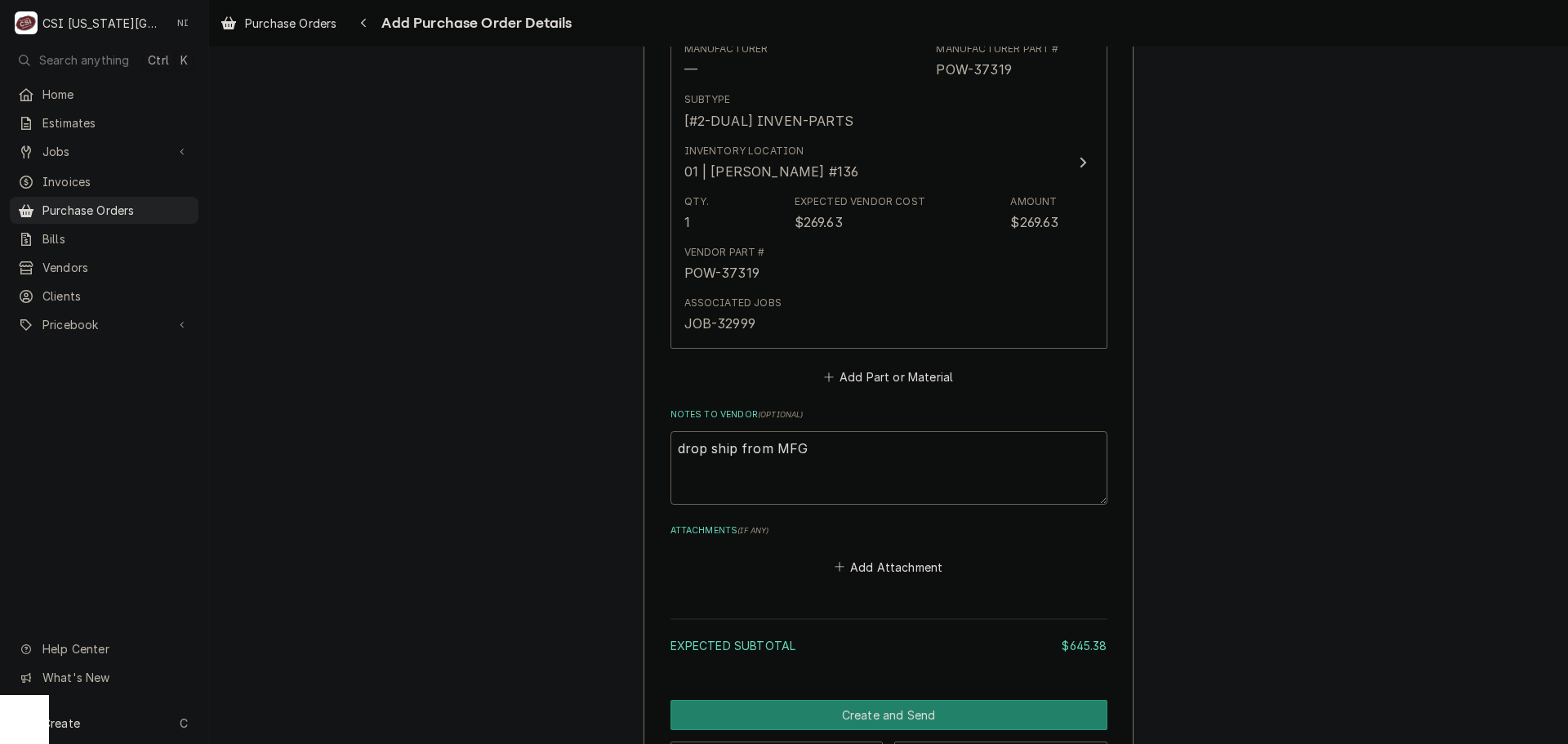
scroll to position [1144, 0]
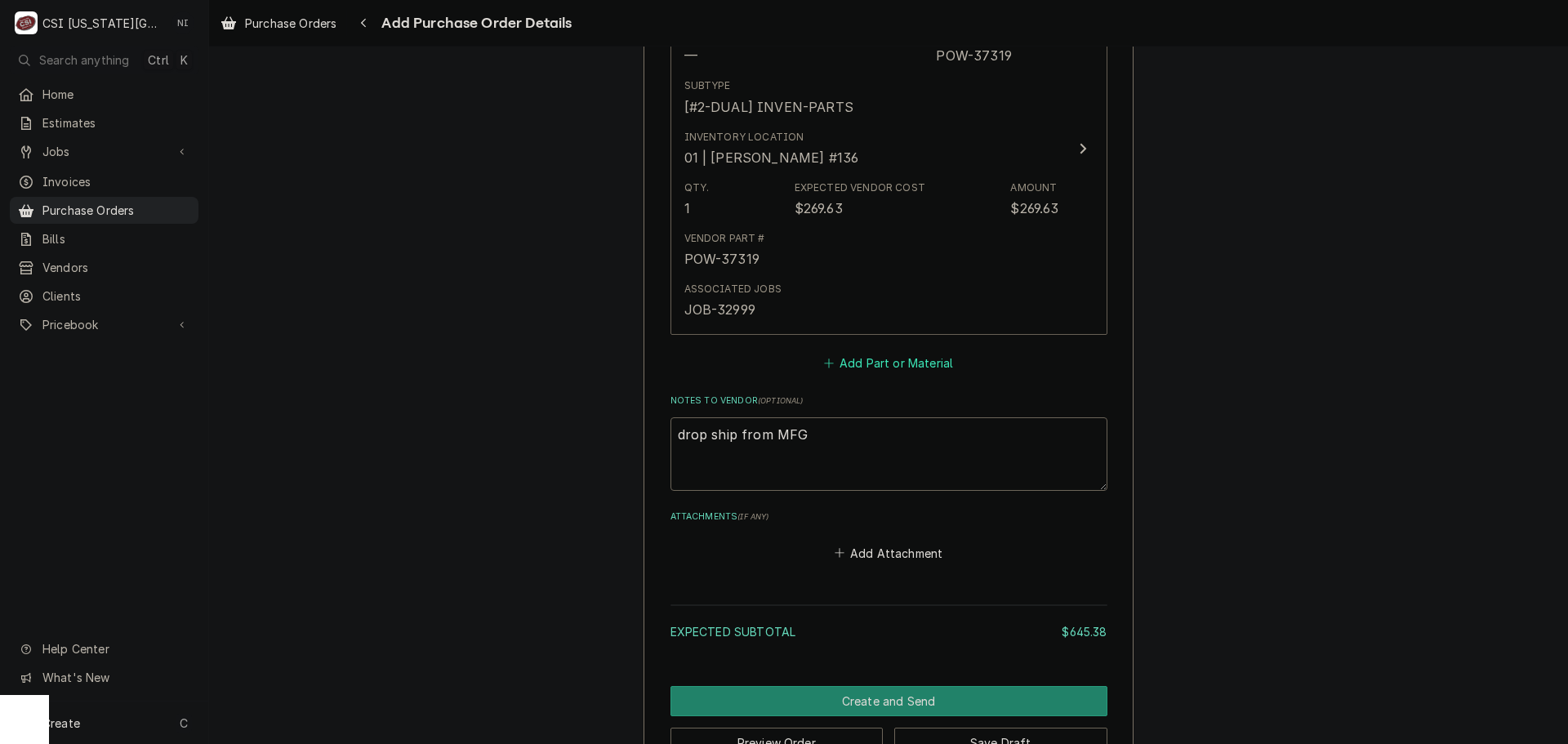
click at [866, 371] on button "Add Part or Material" at bounding box center [888, 363] width 134 height 23
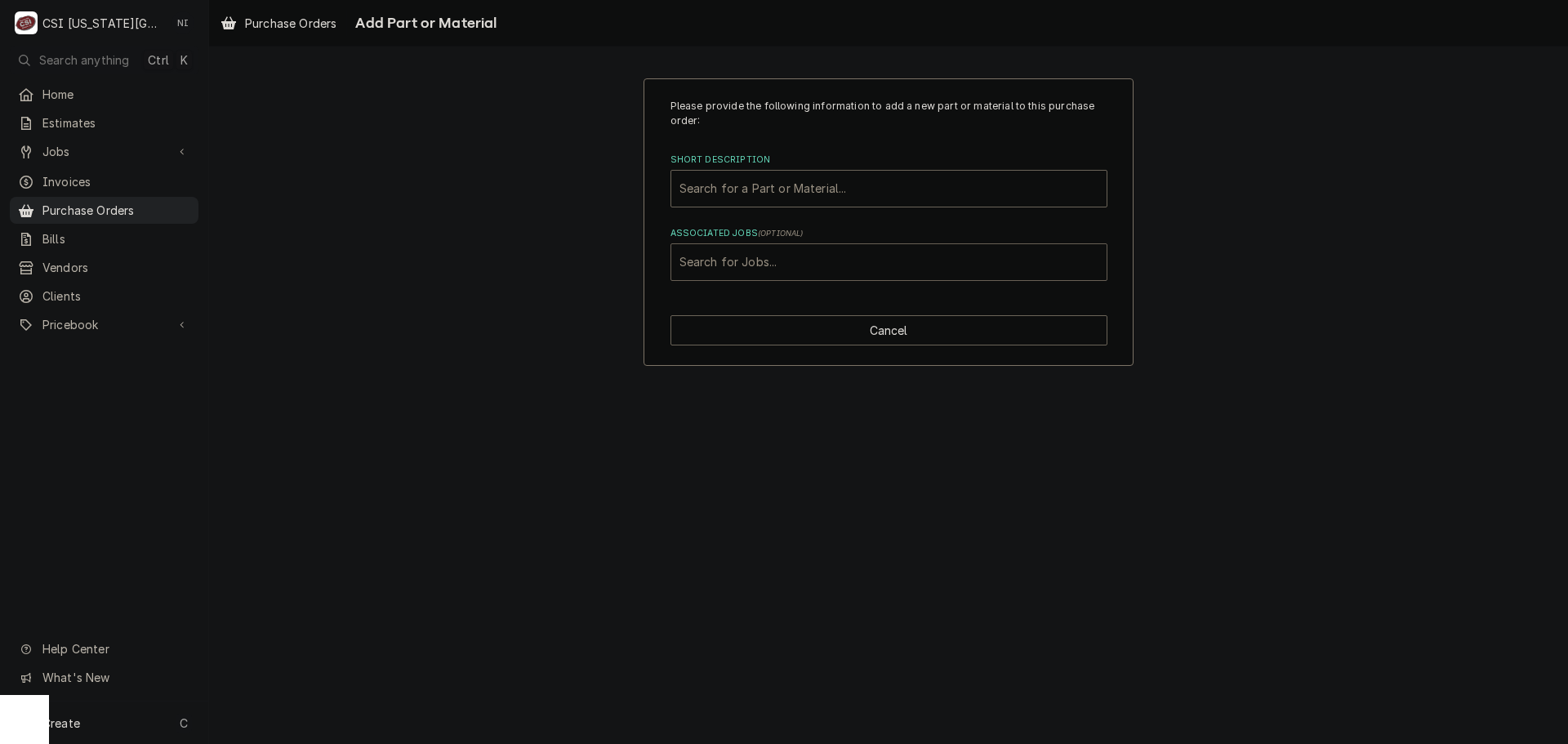
click at [816, 260] on div "Associated Jobs" at bounding box center [889, 261] width 419 height 30
type input "32999"
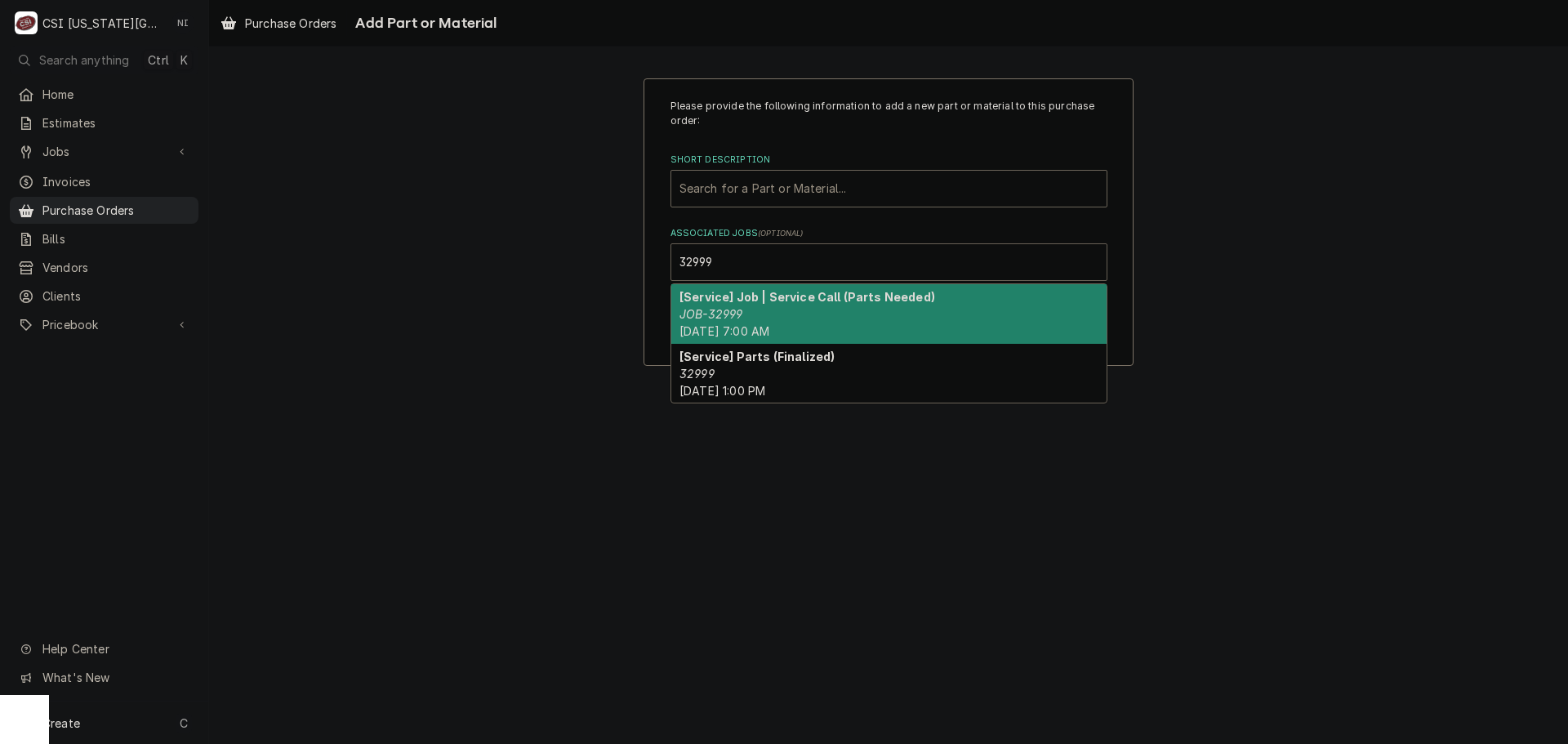
click at [781, 307] on div "[Service] Job | Service Call (Parts Needed) JOB-32999 Tue, Sep 30th, 2025 - 7:0…" at bounding box center [889, 314] width 435 height 60
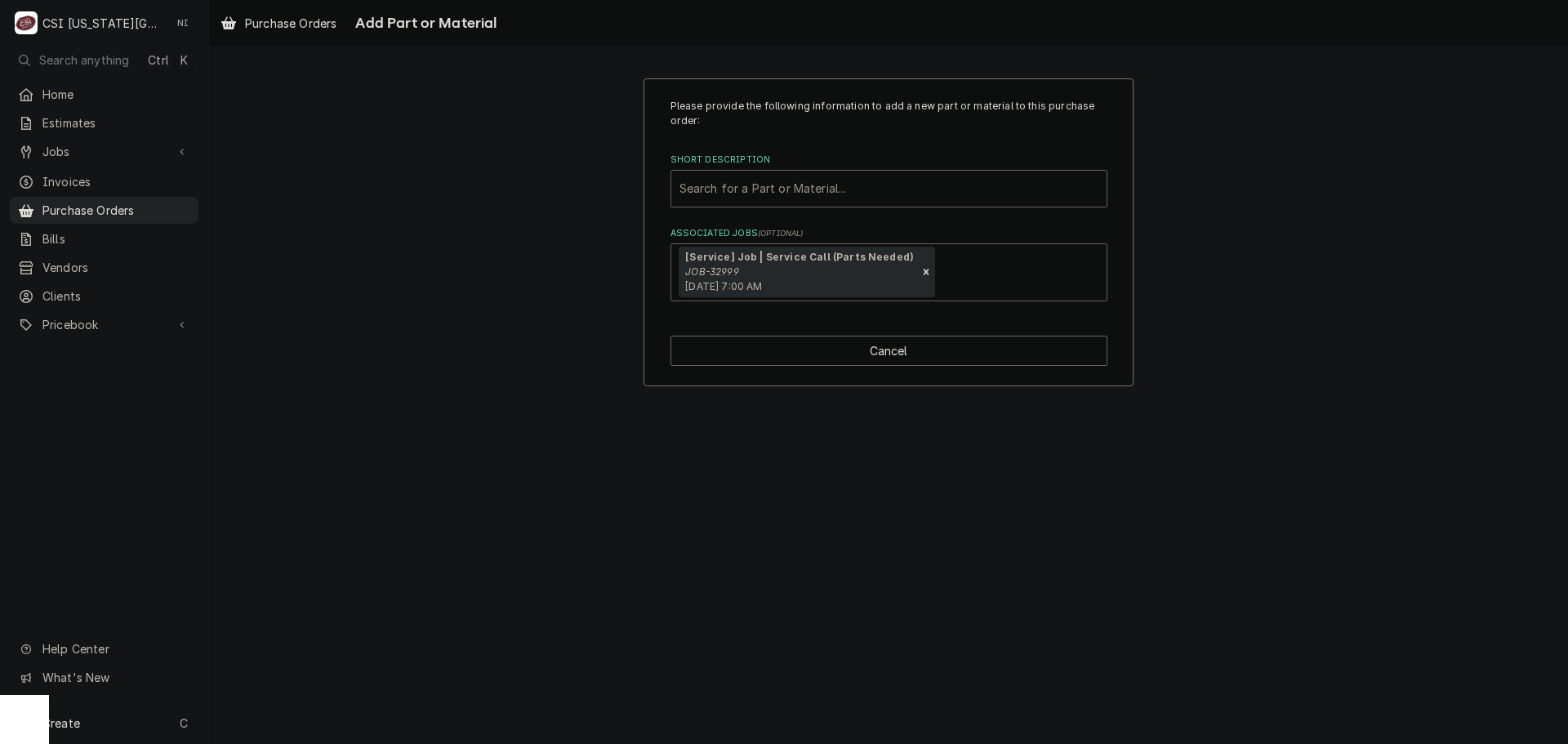
click at [785, 187] on div "Short Description" at bounding box center [889, 188] width 419 height 30
paste input "POW-32627"
type input "POW-32627"
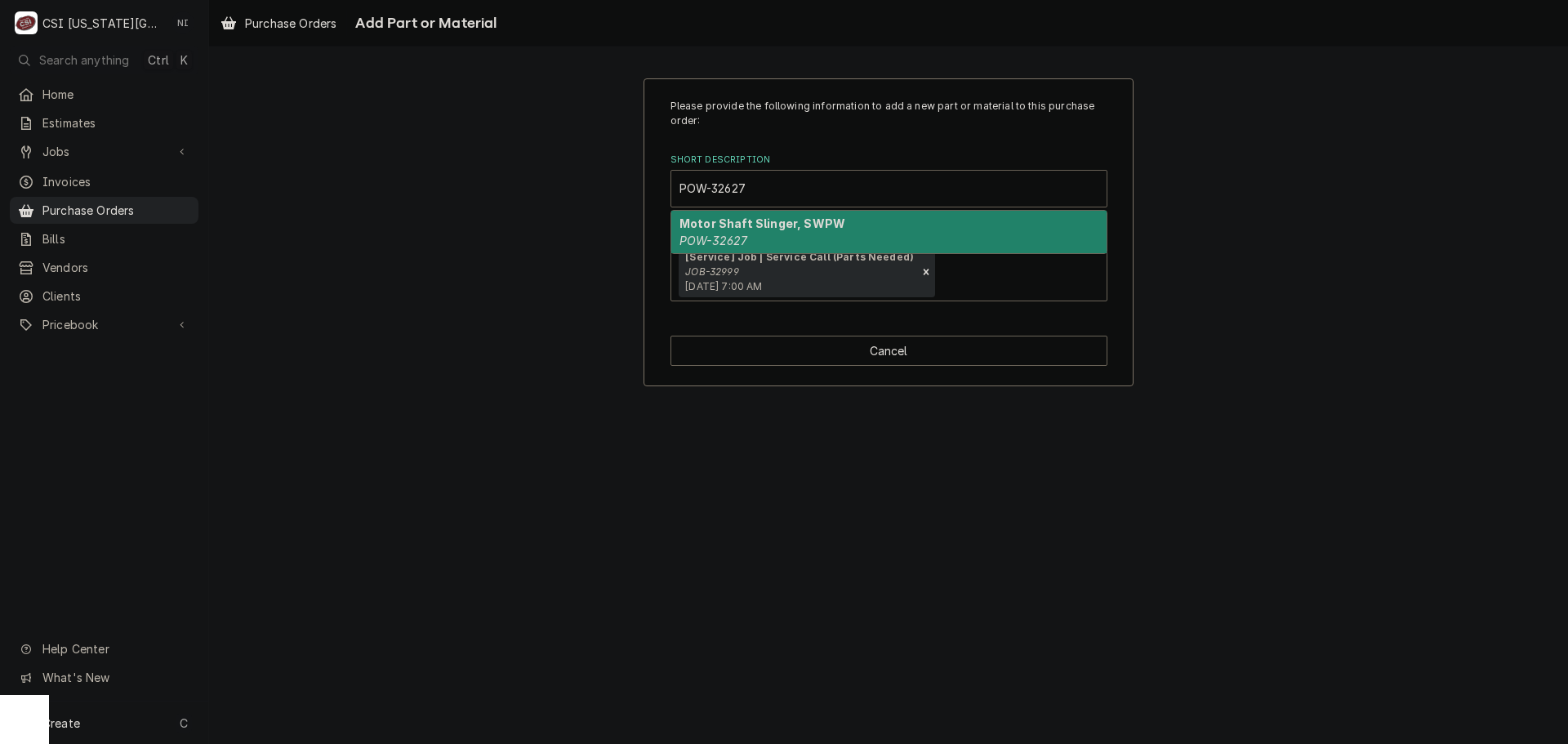
click at [748, 232] on div "Motor Shaft Slinger, SWPW POW-32627" at bounding box center [889, 232] width 435 height 43
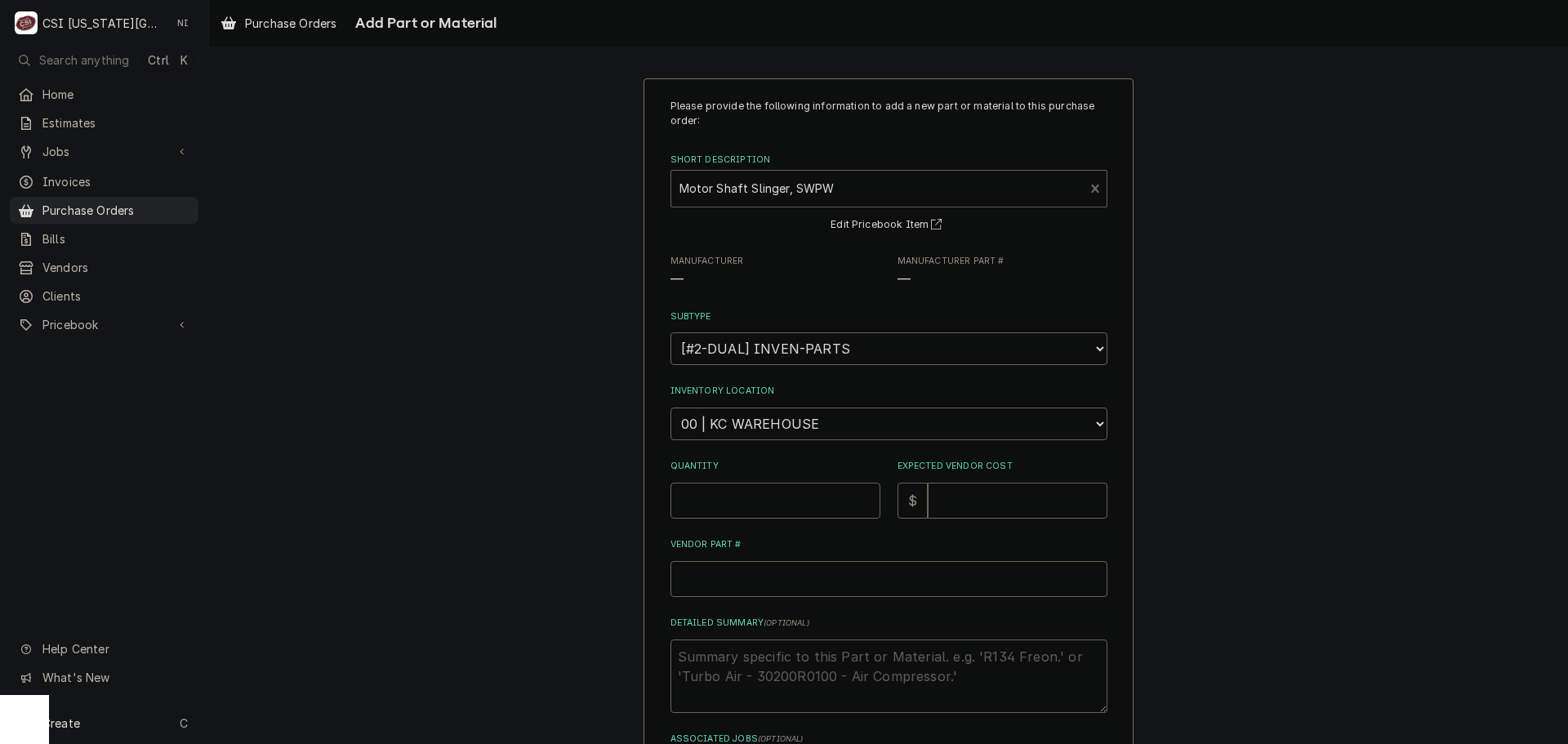
type textarea "x"
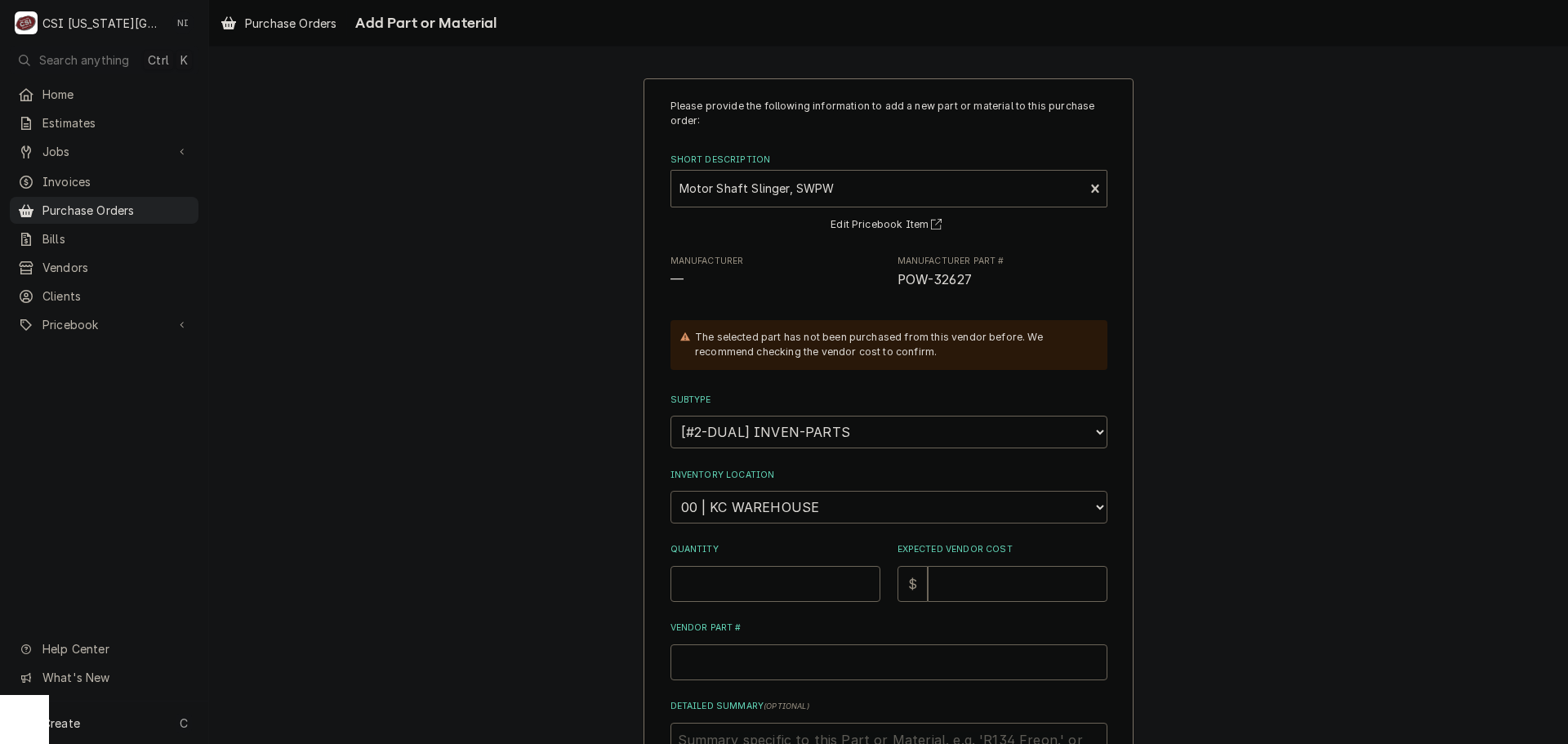
drag, startPoint x: 765, startPoint y: 509, endPoint x: 763, endPoint y: 494, distance: 15.1
click at [765, 503] on select "Choose a location... 00 | KC WAREHOUSE 00 | MAIN WAREHOUSE 01 | BRIAN BREAZIER …" at bounding box center [889, 507] width 437 height 32
select select "2756"
click at [671, 491] on select "Choose a location... 00 | KC WAREHOUSE 00 | MAIN WAREHOUSE 01 | BRIAN BREAZIER …" at bounding box center [889, 507] width 437 height 32
click at [774, 583] on input "Quantity" at bounding box center [775, 584] width 210 height 36
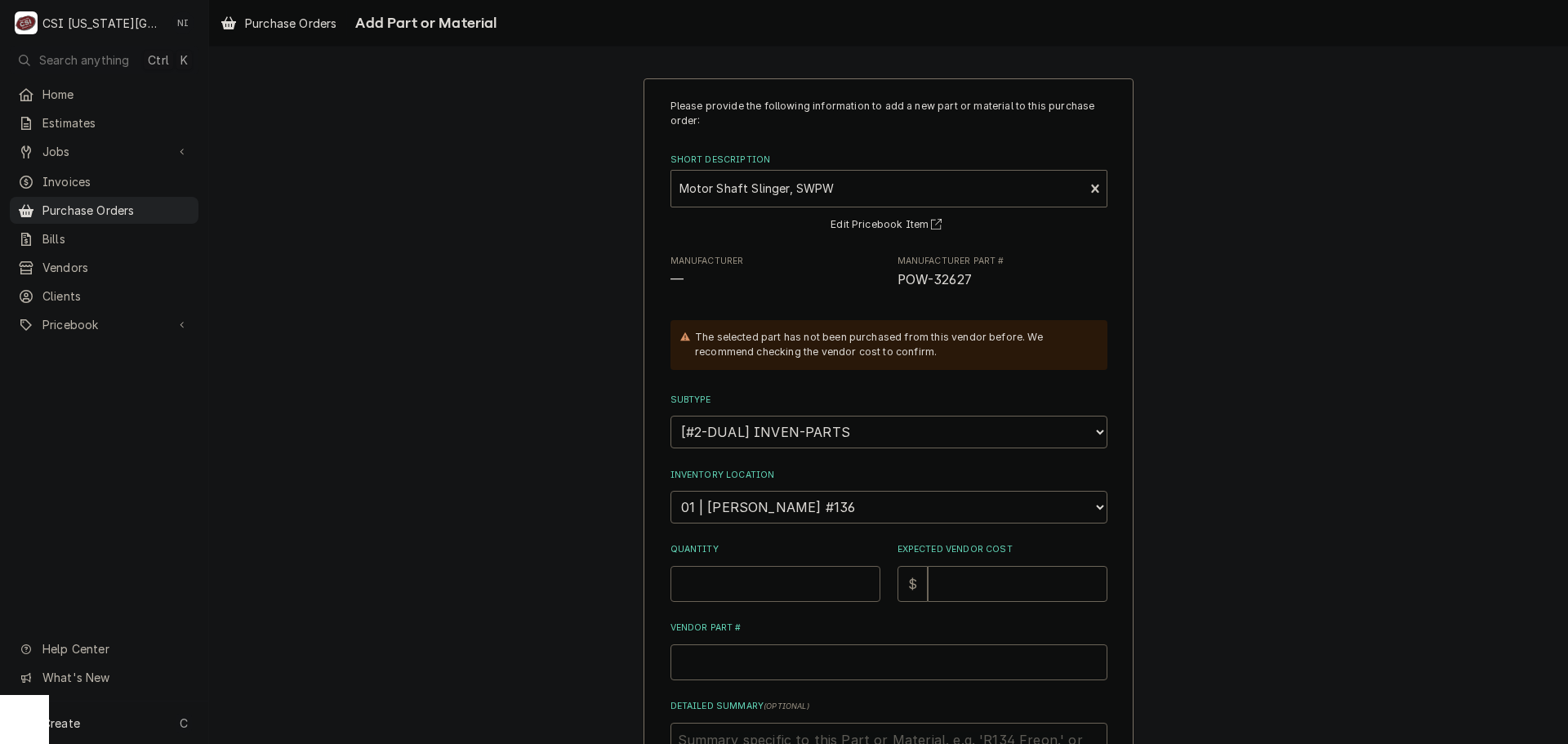
type textarea "x"
type input "4"
type textarea "x"
type input "1"
type textarea "x"
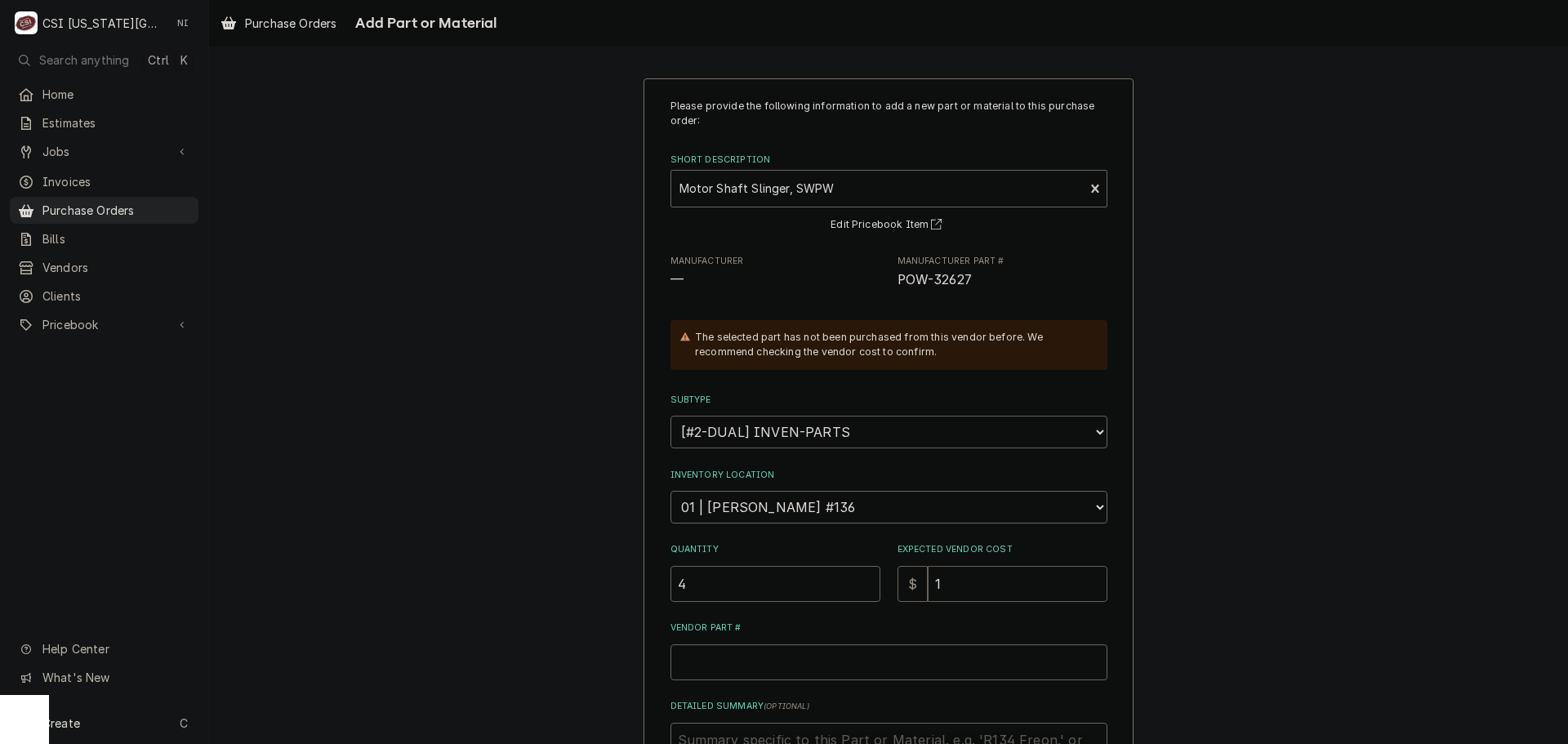
type input "15"
type textarea "x"
type input "15.6"
type textarea "x"
type input "15.61"
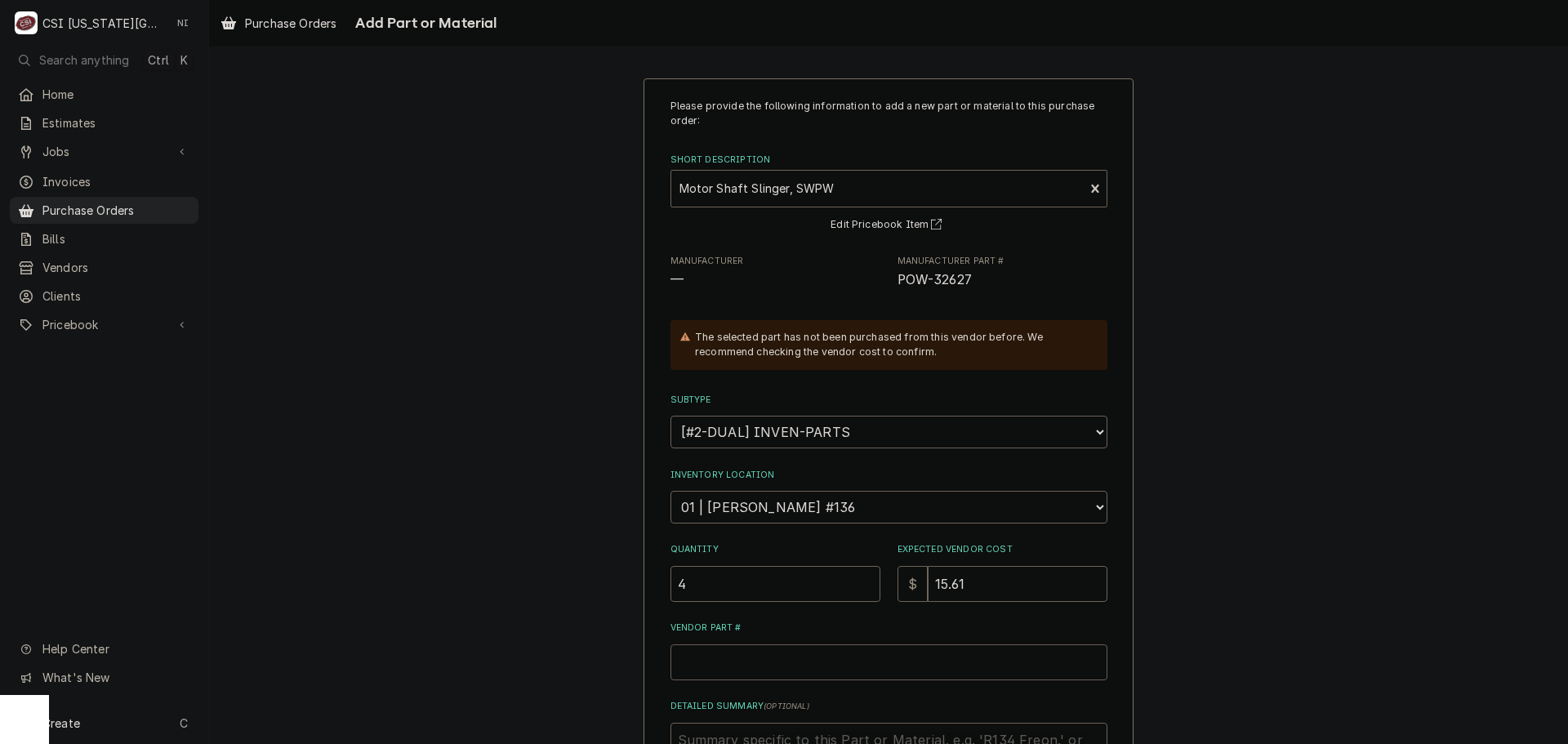
paste input "POW-32627"
type textarea "x"
click at [725, 660] on input "POW-32627" at bounding box center [889, 663] width 437 height 36
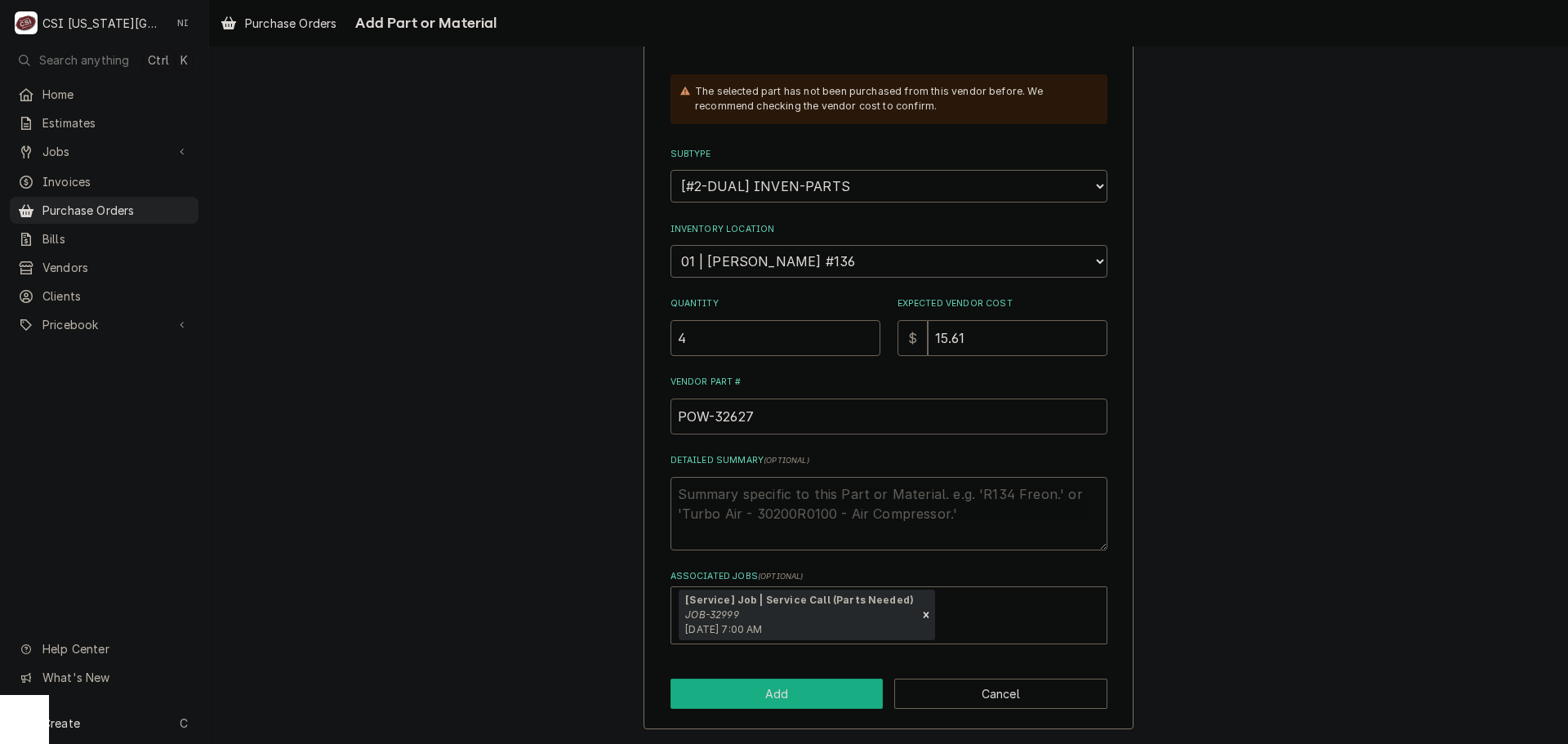
type input "POW-32627"
click at [781, 688] on button "Add" at bounding box center [777, 694] width 214 height 31
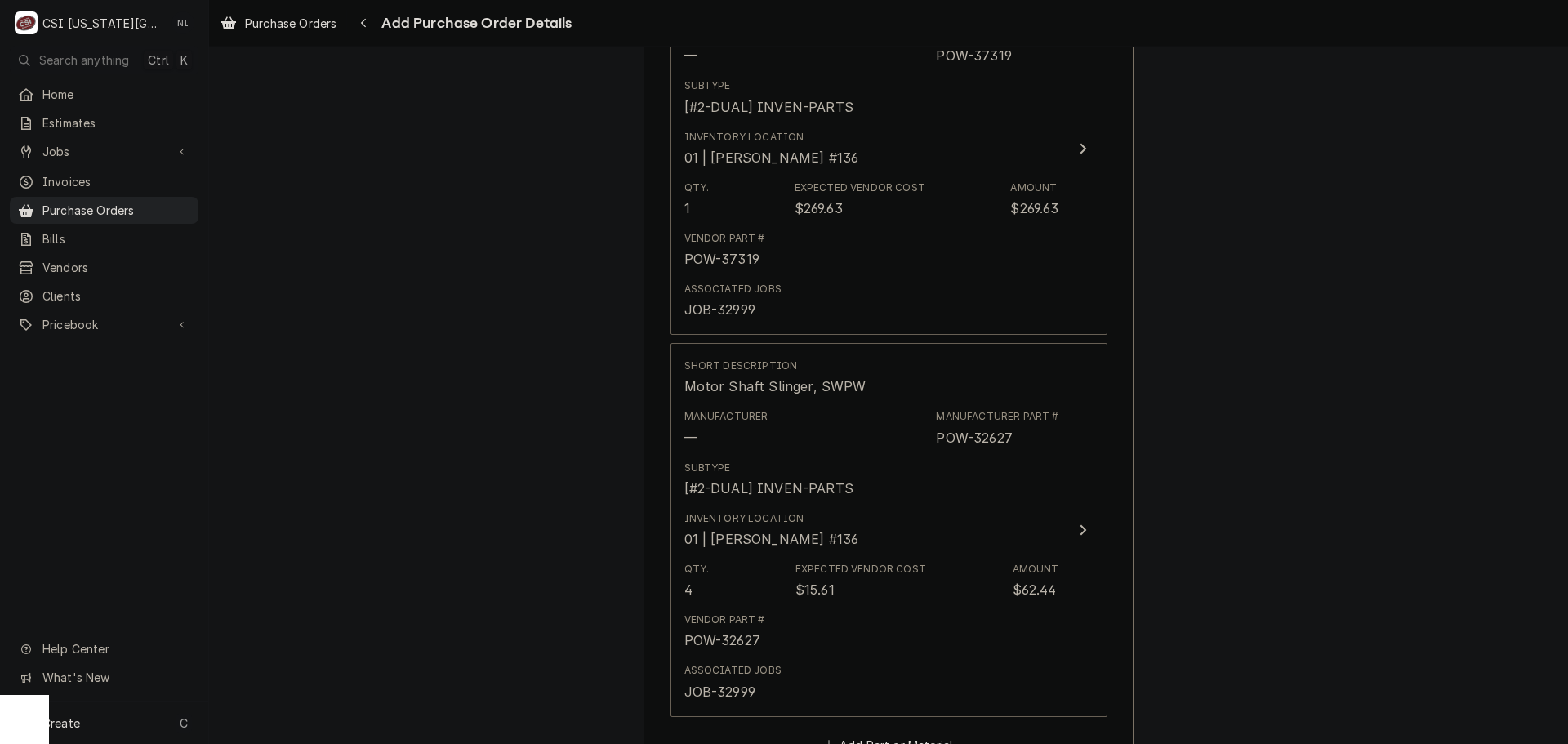
scroll to position [1226, 0]
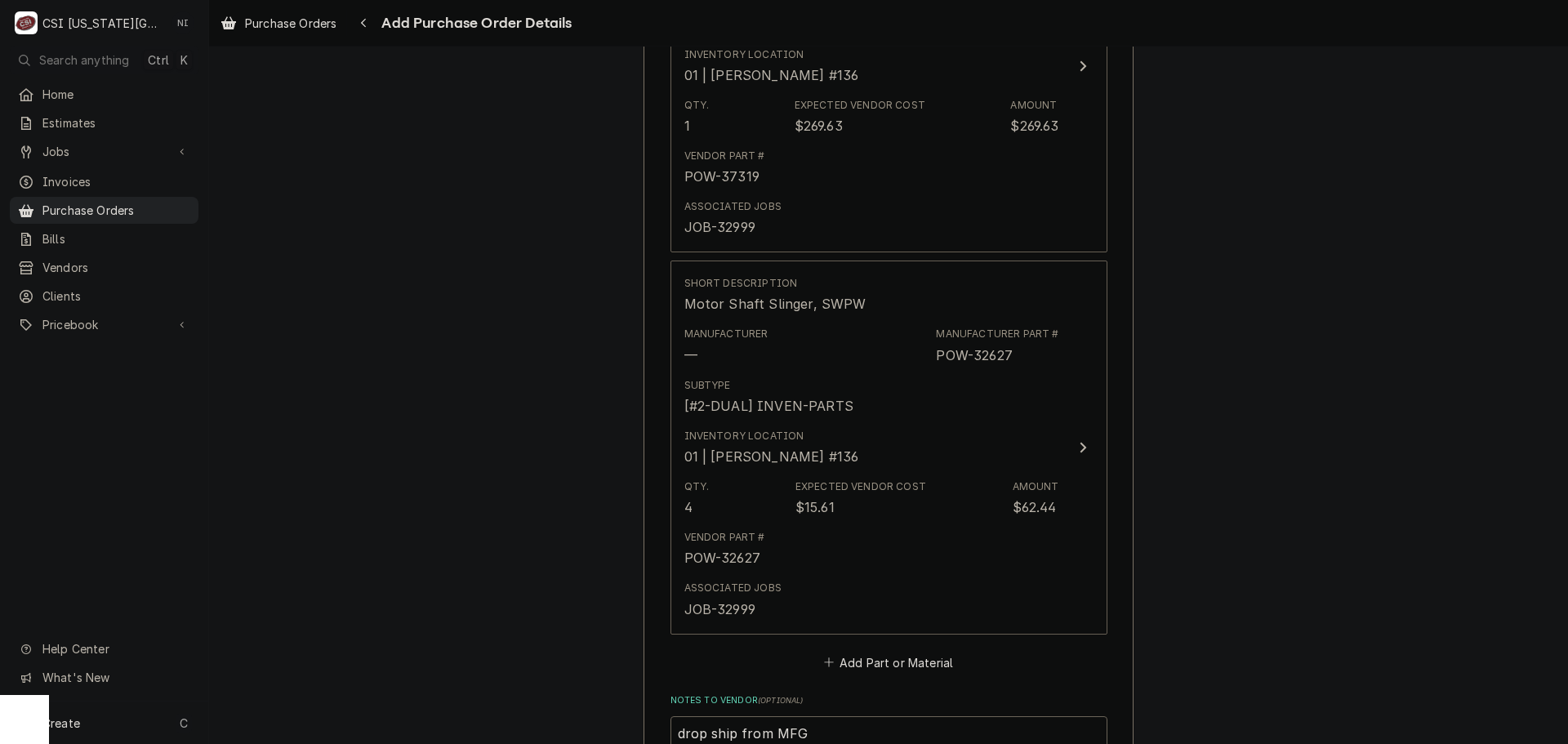
type textarea "x"
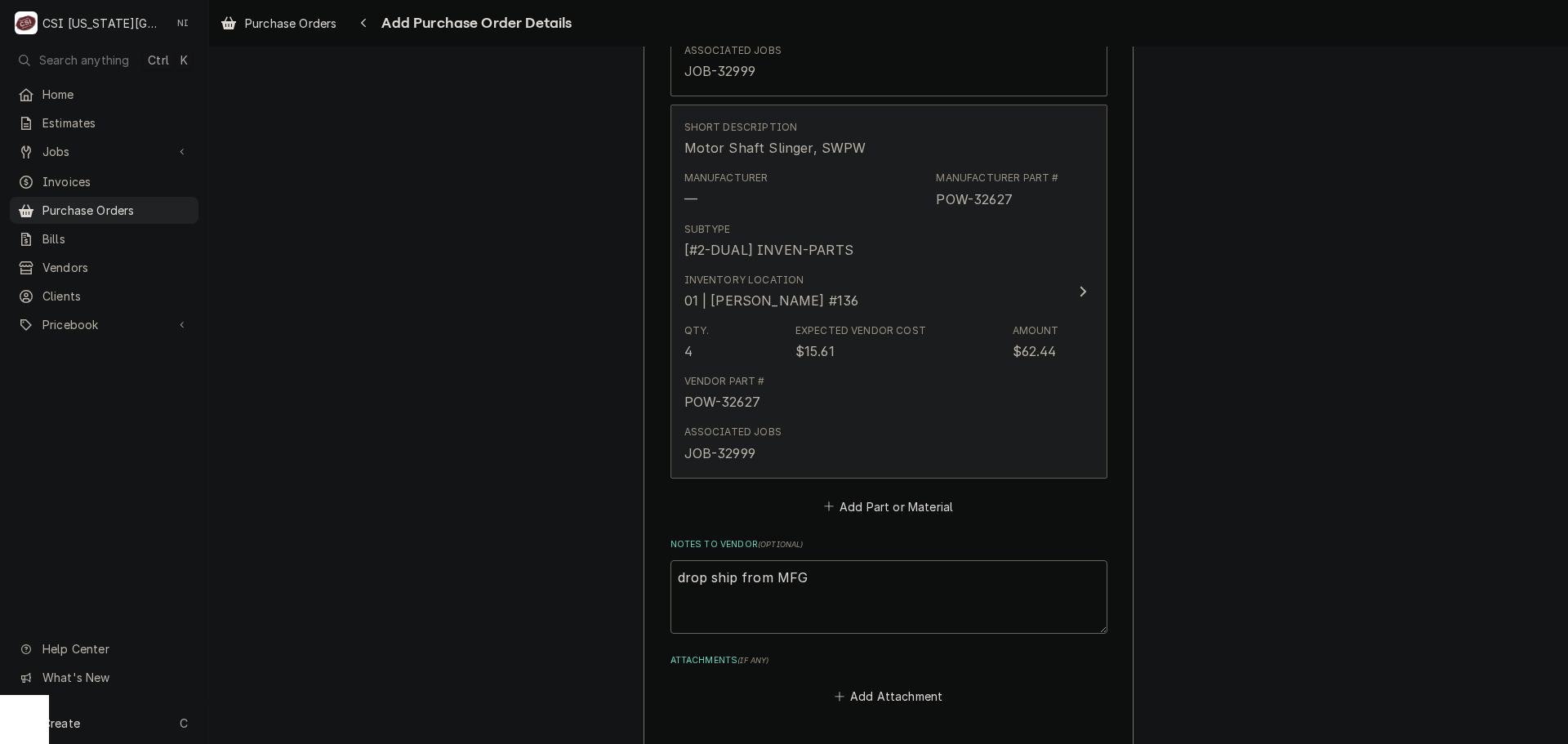
scroll to position [1471, 0]
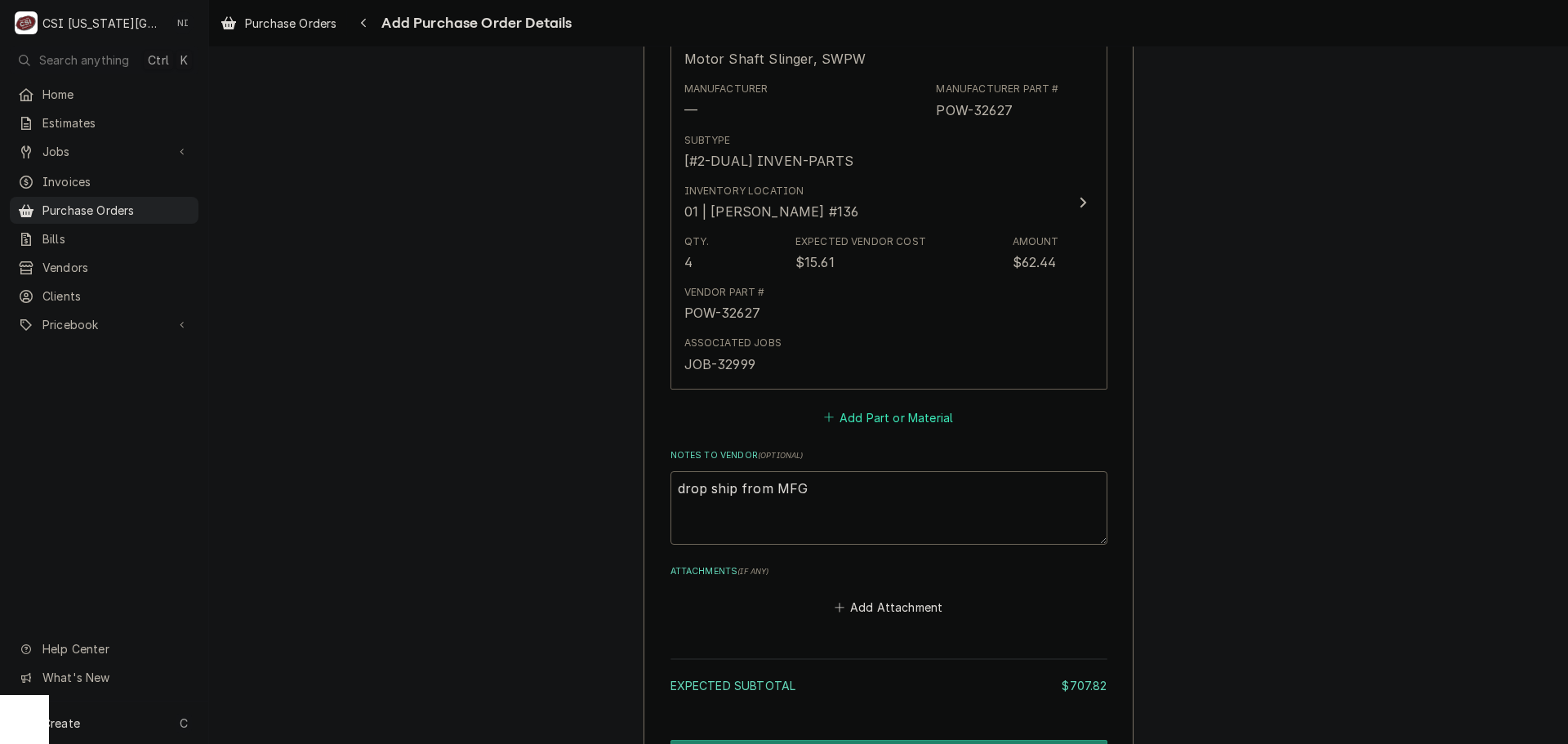
click at [867, 417] on button "Add Part or Material" at bounding box center [888, 418] width 134 height 23
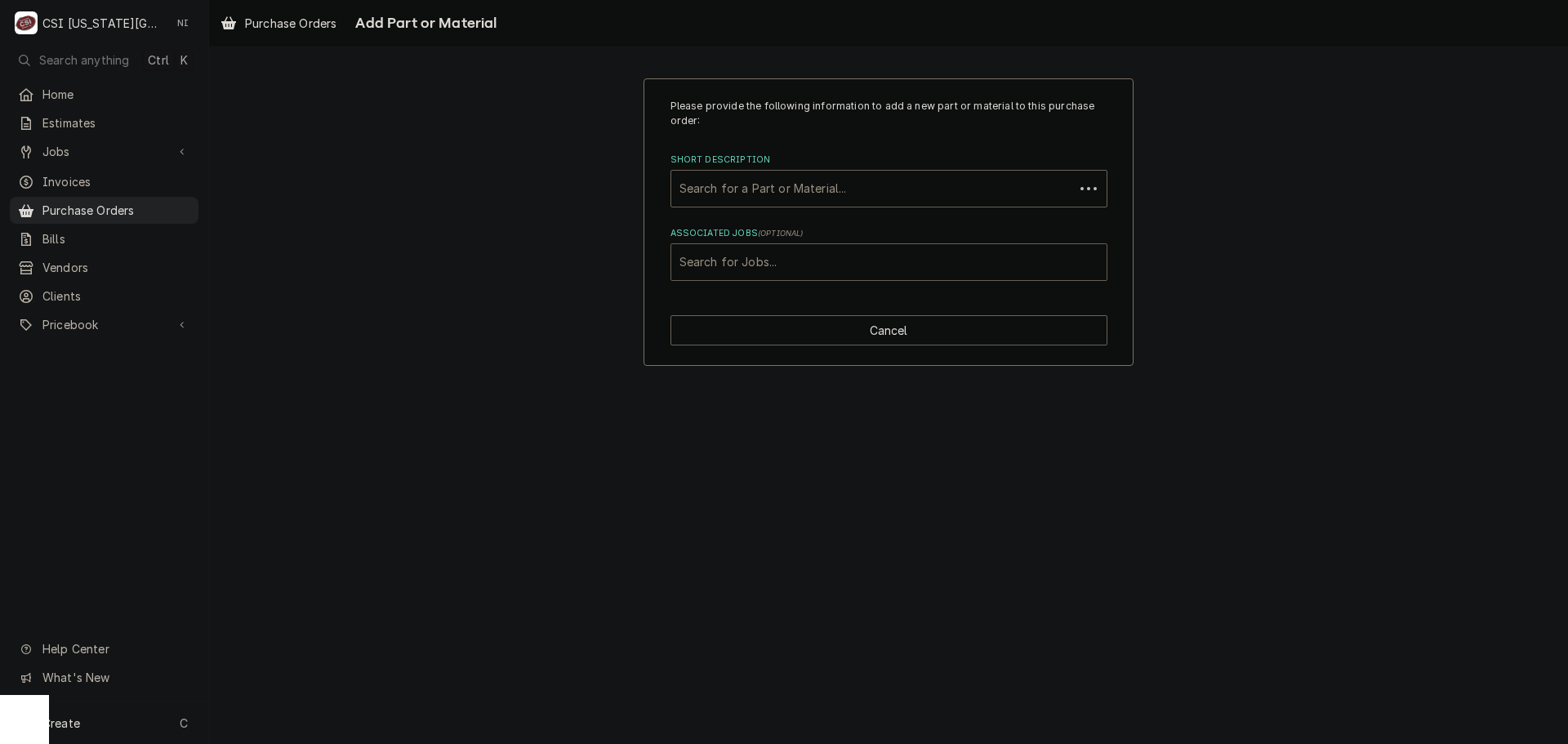
click at [843, 256] on div "Associated Jobs" at bounding box center [889, 261] width 419 height 30
type input "32999"
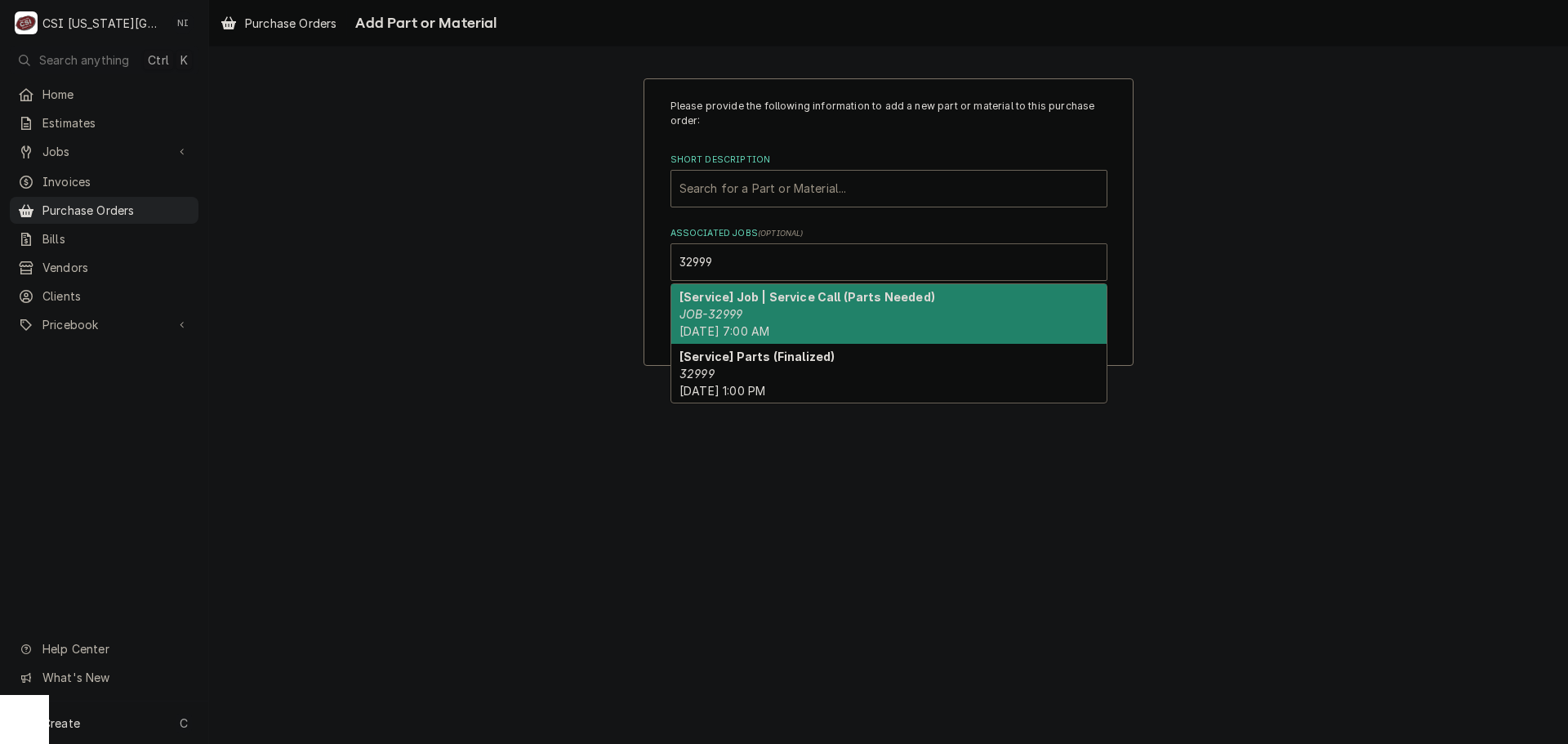
click at [775, 312] on div "[Service] Job | Service Call (Parts Needed) JOB-32999 Tue, Sep 30th, 2025 - 7:0…" at bounding box center [889, 314] width 435 height 60
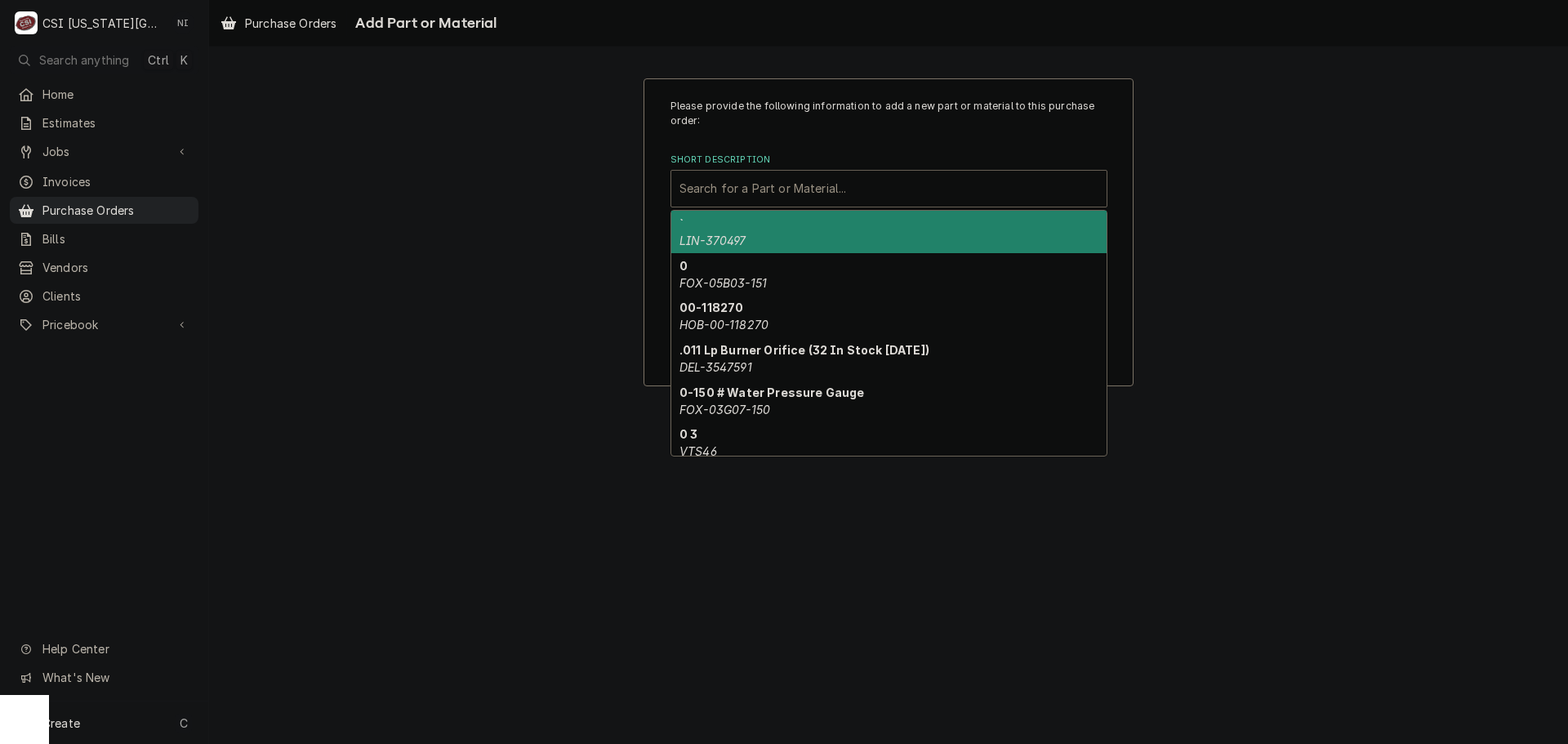
click at [752, 192] on div "Short Description" at bounding box center [889, 188] width 419 height 30
paste input "POW-32454"
type input "POW-32454"
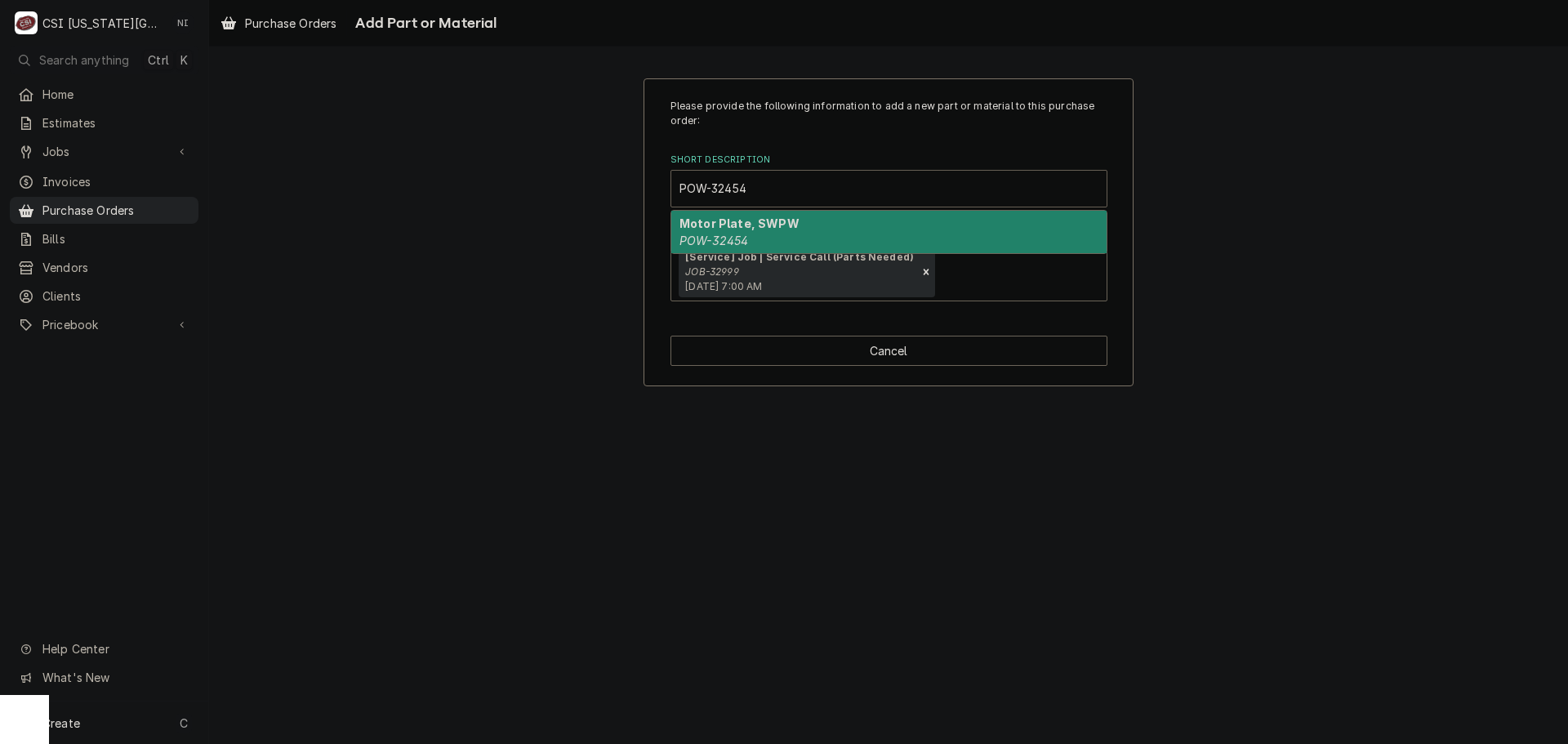
click at [794, 230] on div "Motor Plate, SWPW POW-32454" at bounding box center [889, 232] width 435 height 43
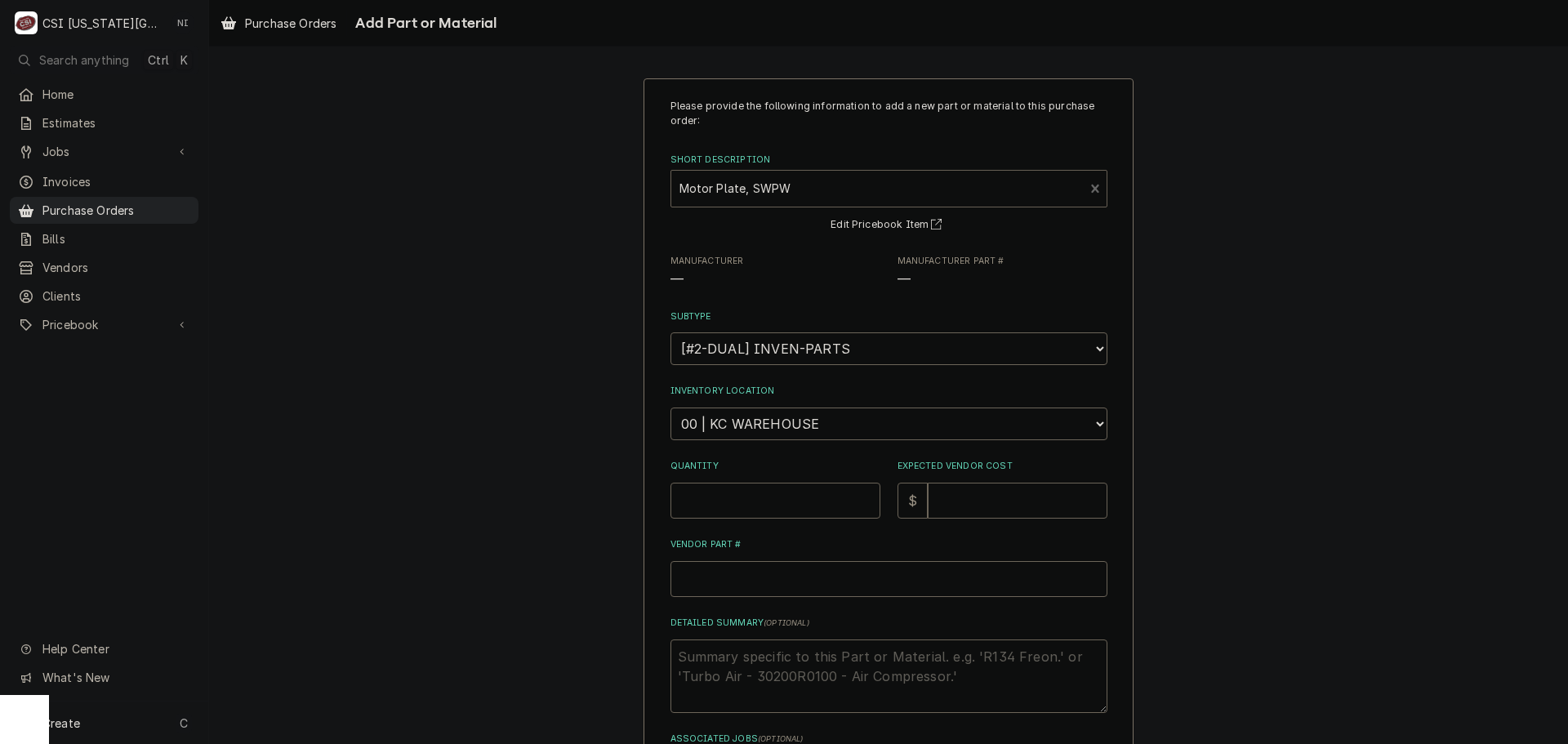
type textarea "x"
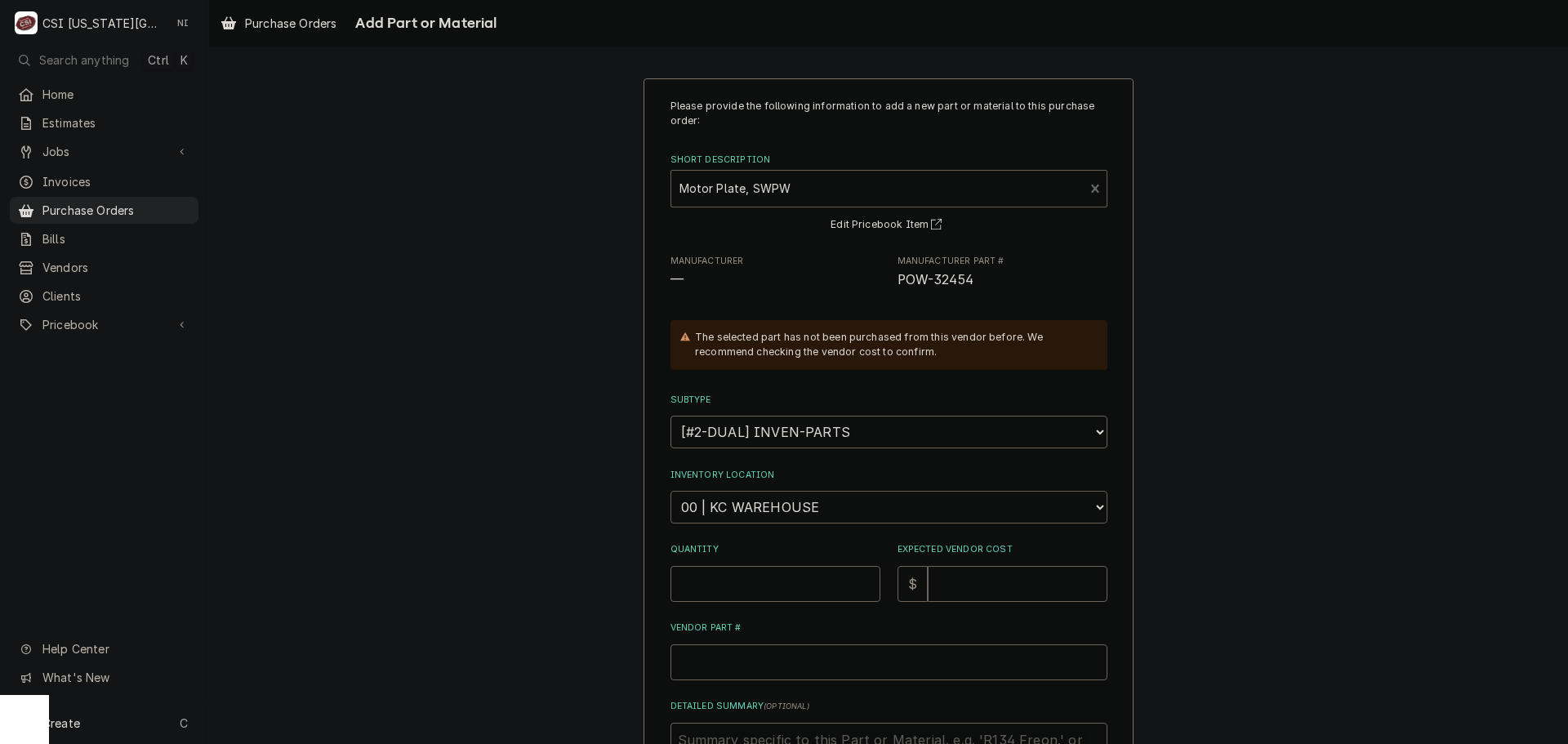
click at [774, 505] on select "Choose a location... 00 | KC WAREHOUSE 00 | MAIN WAREHOUSE 01 | BRIAN BREAZIER …" at bounding box center [889, 507] width 437 height 32
select select "2756"
click at [671, 491] on select "Choose a location... 00 | KC WAREHOUSE 00 | MAIN WAREHOUSE 01 | BRIAN BREAZIER …" at bounding box center [889, 507] width 437 height 32
click at [755, 580] on input "Quantity" at bounding box center [775, 584] width 210 height 36
type textarea "x"
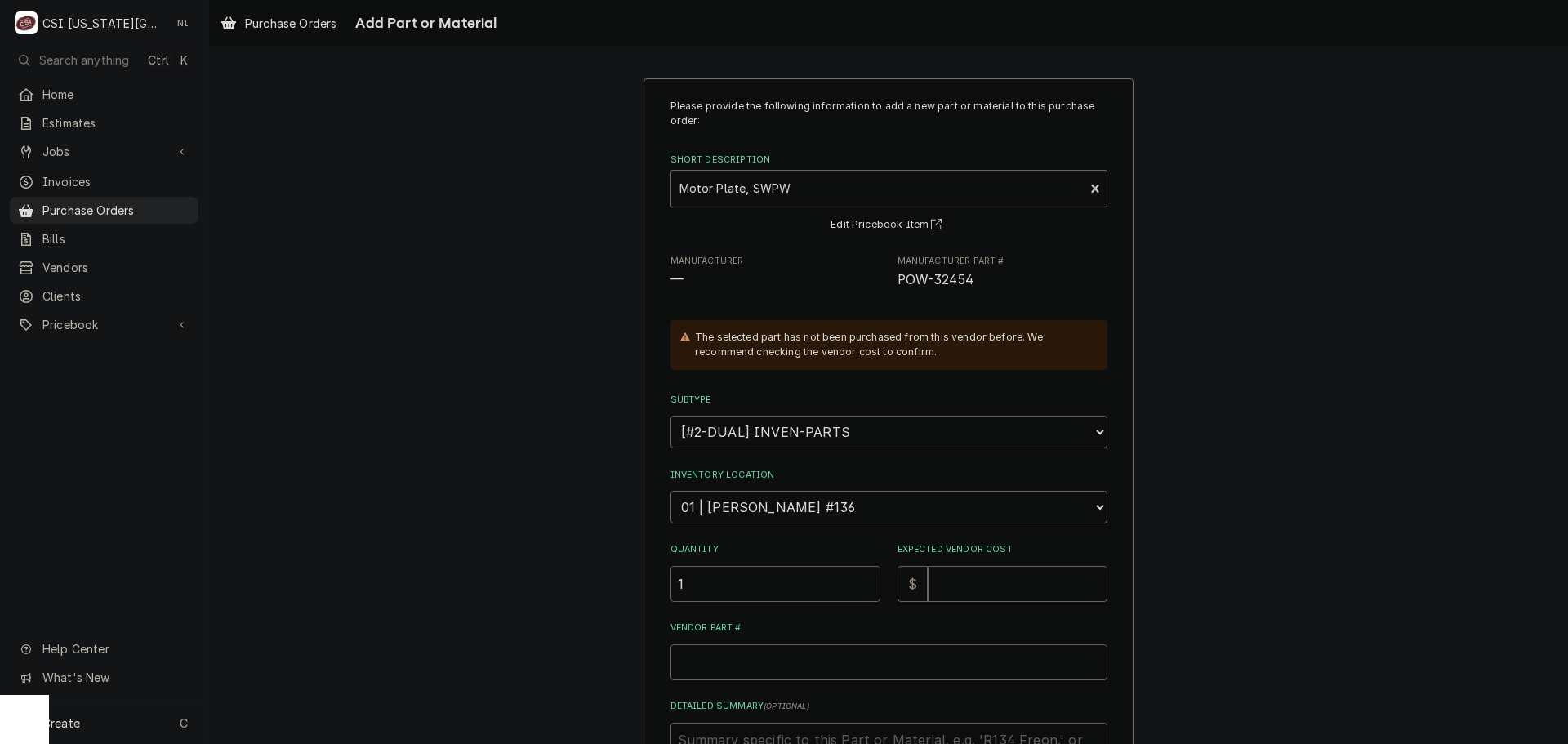
type input "1"
type textarea "x"
type input "1"
type textarea "x"
type input "10"
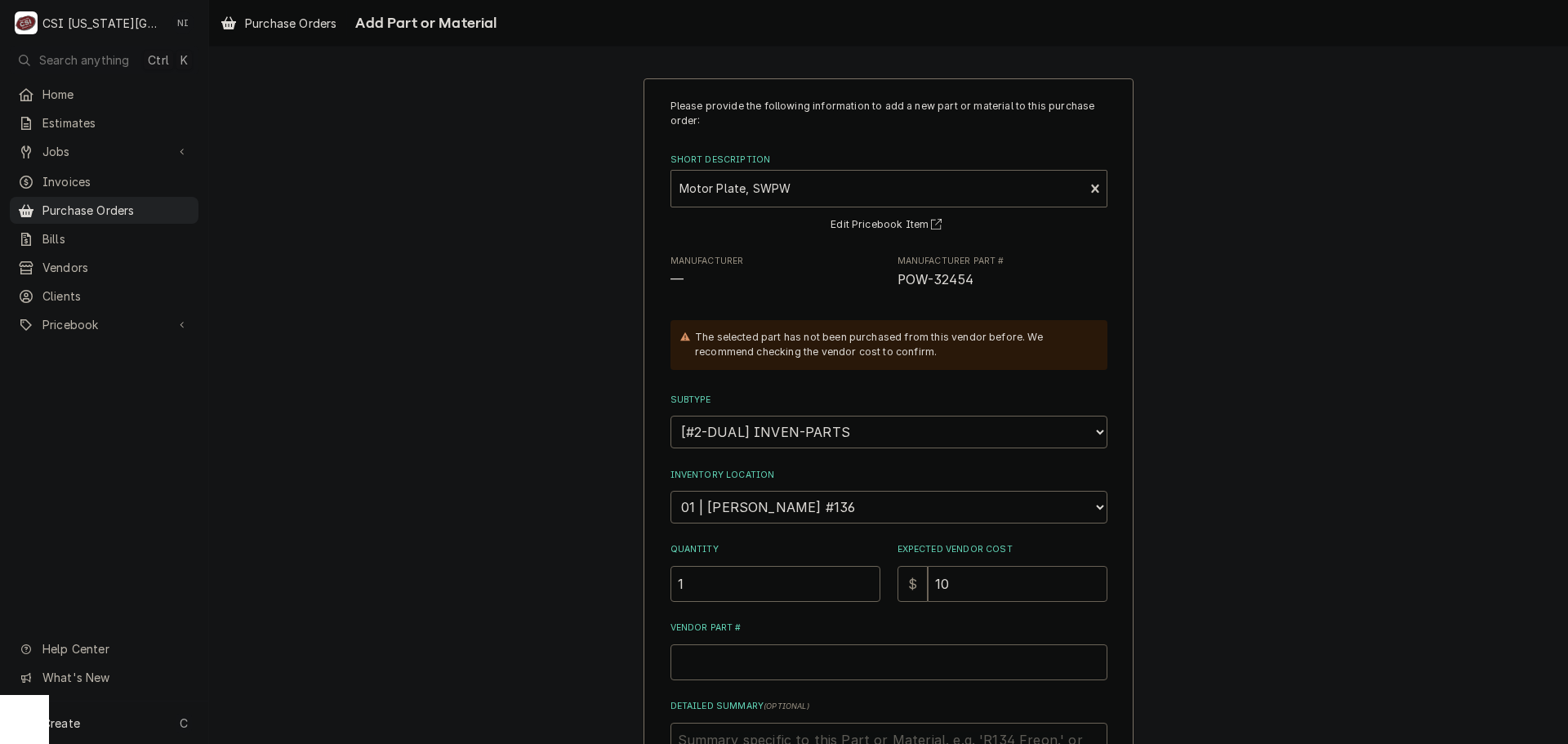
type textarea "x"
type input "102"
type textarea "x"
type input "1022"
type textarea "x"
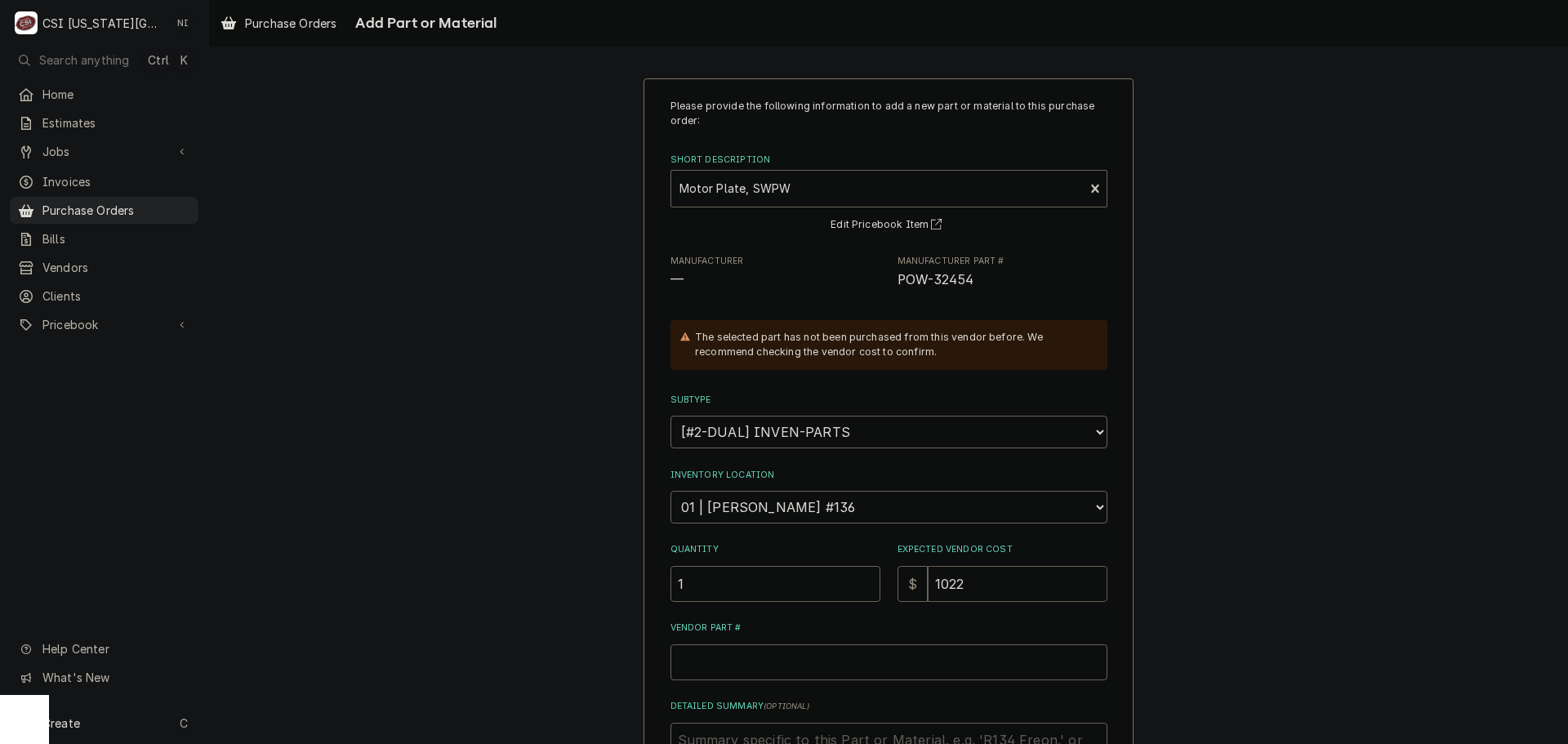
type input "1022.7"
type textarea "x"
type input "1022.70"
click at [862, 659] on input "Vendor Part #" at bounding box center [889, 663] width 437 height 36
paste input "POW-32454"
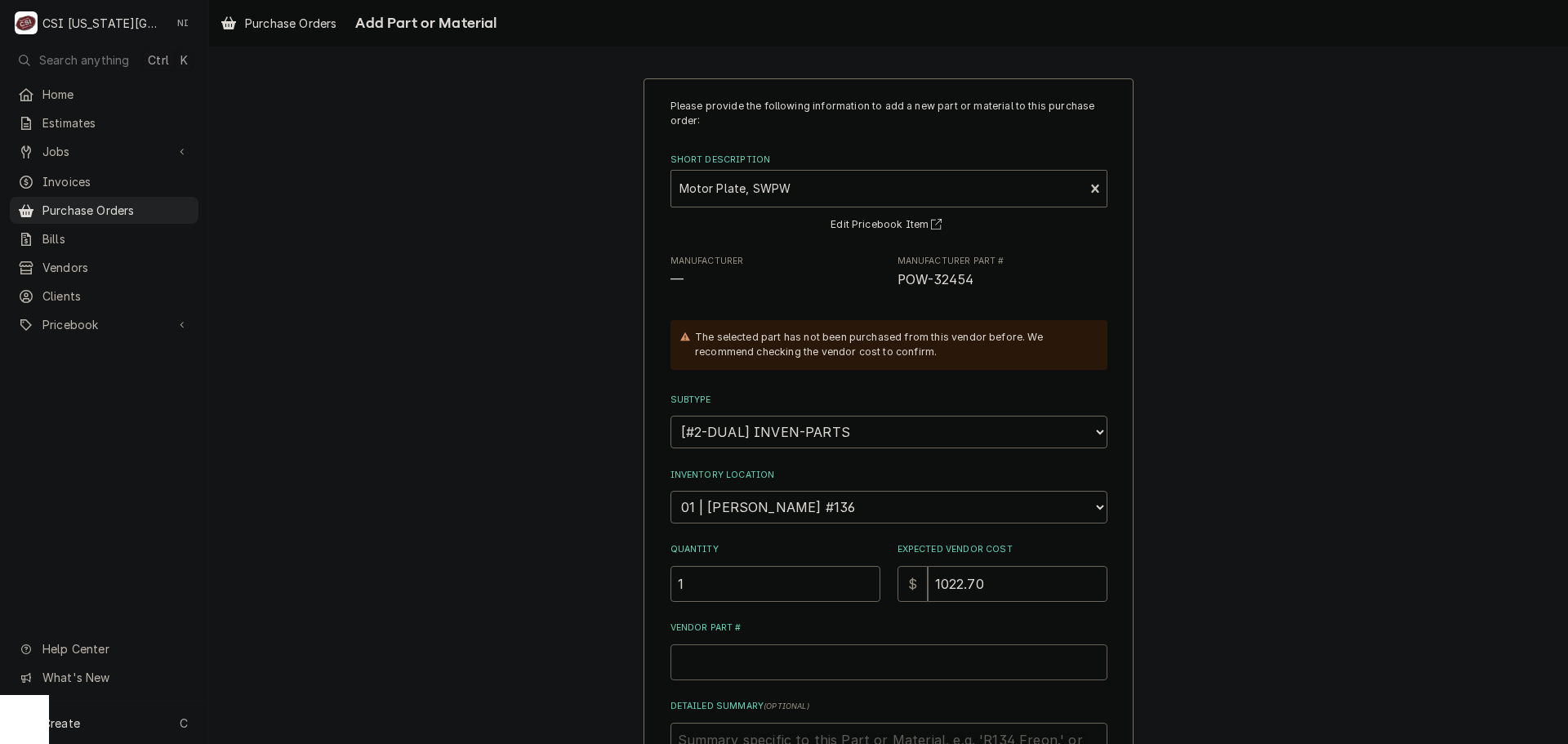
type textarea "x"
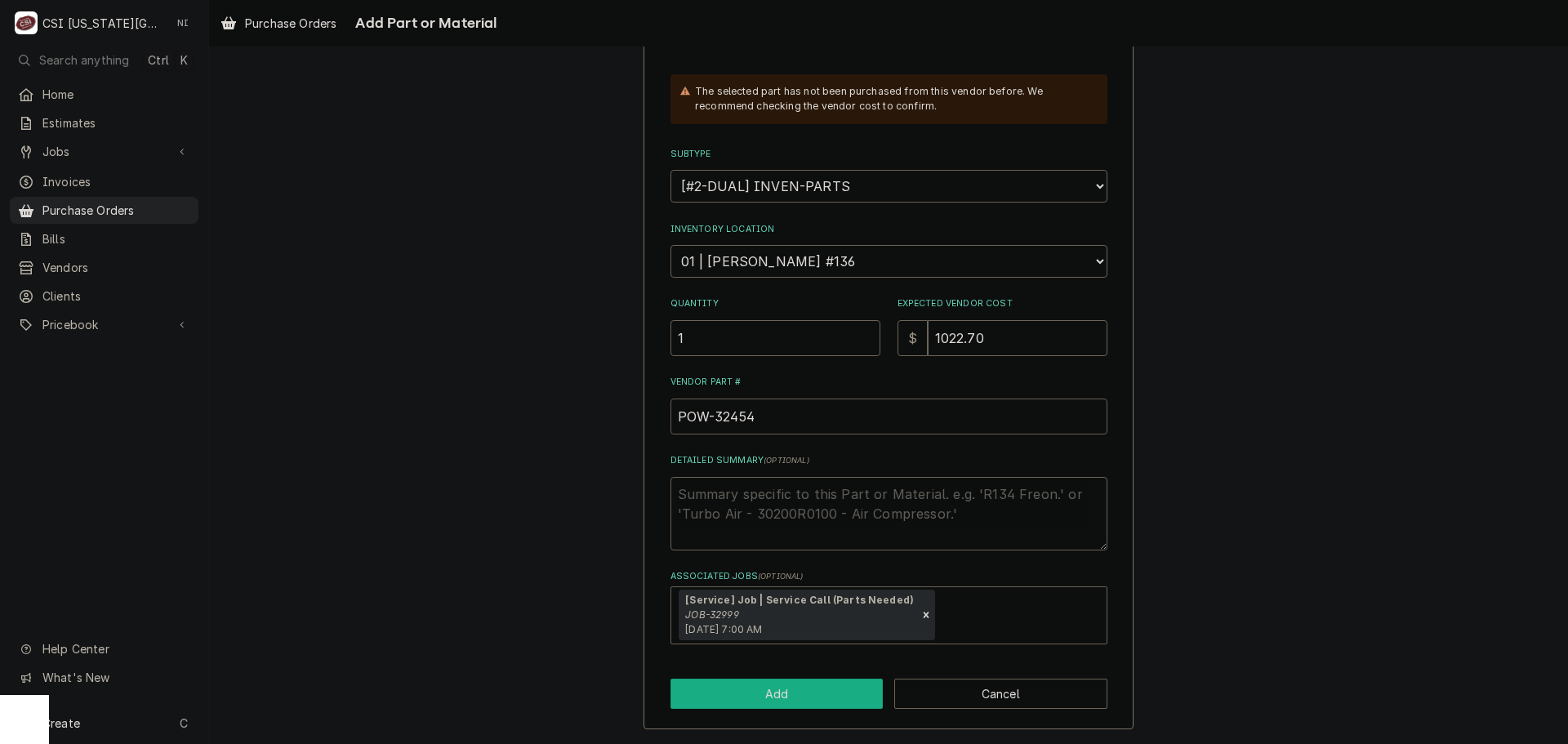
type input "POW-32454"
click at [779, 688] on button "Add" at bounding box center [777, 694] width 214 height 31
type textarea "x"
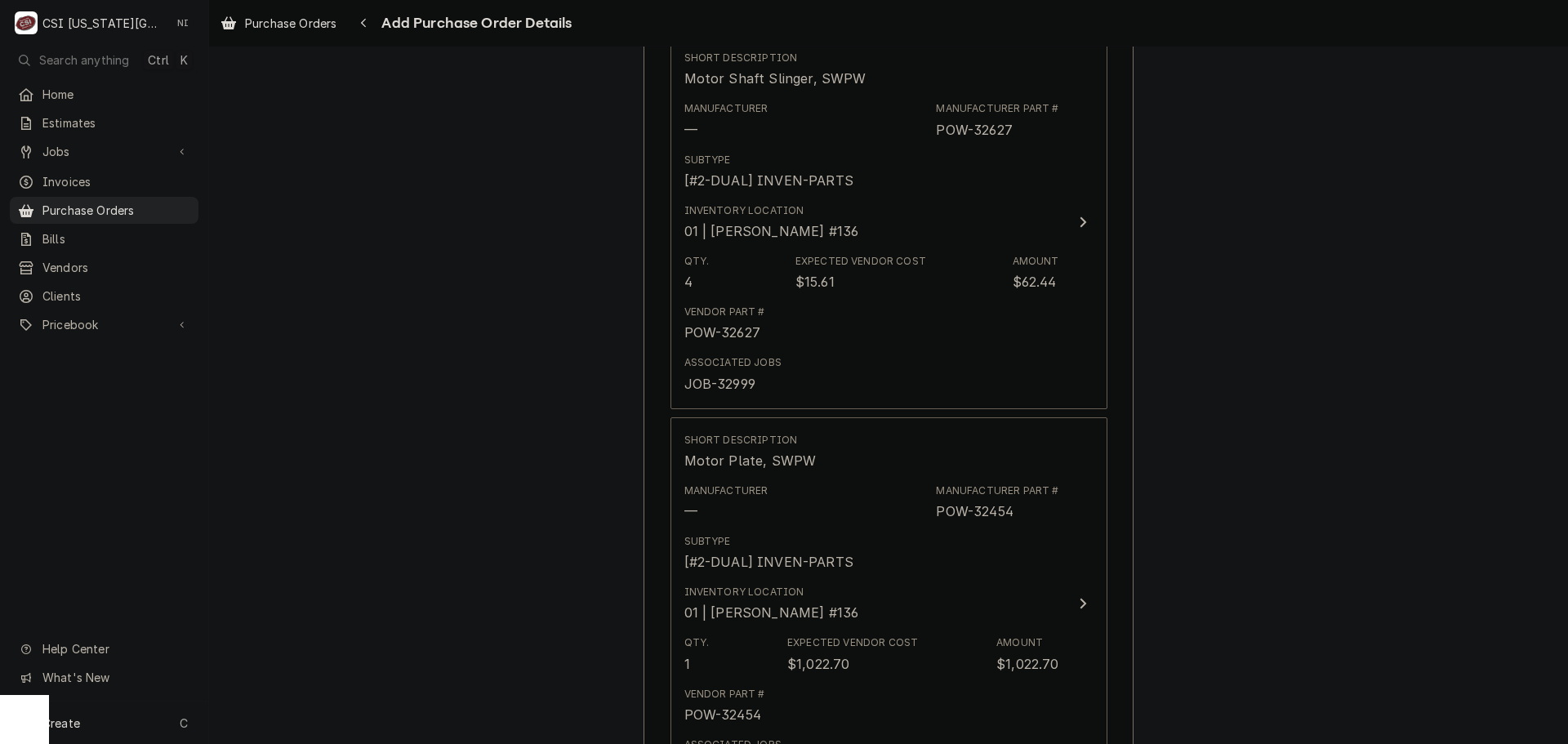
scroll to position [1604, 0]
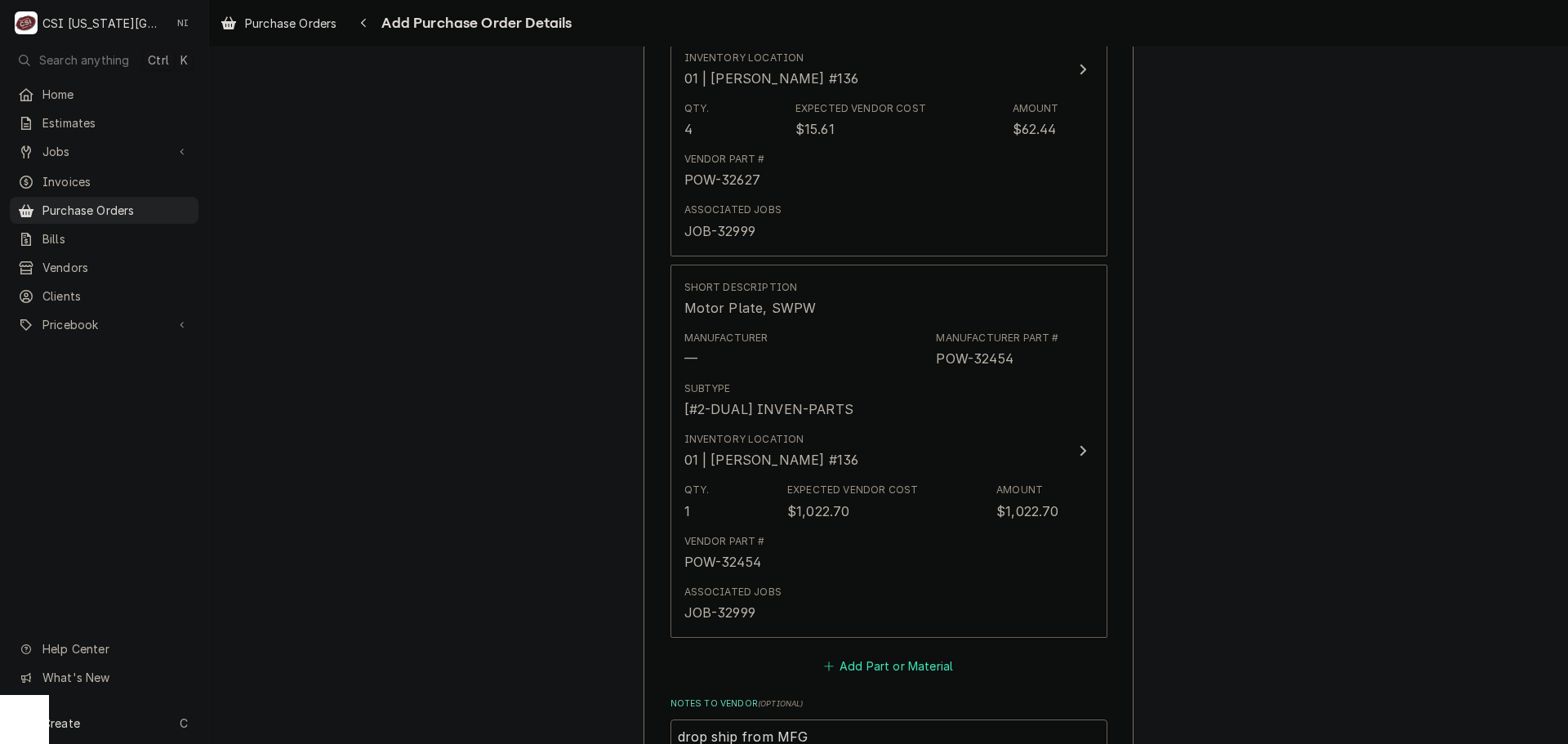
click at [862, 665] on button "Add Part or Material" at bounding box center [888, 666] width 134 height 23
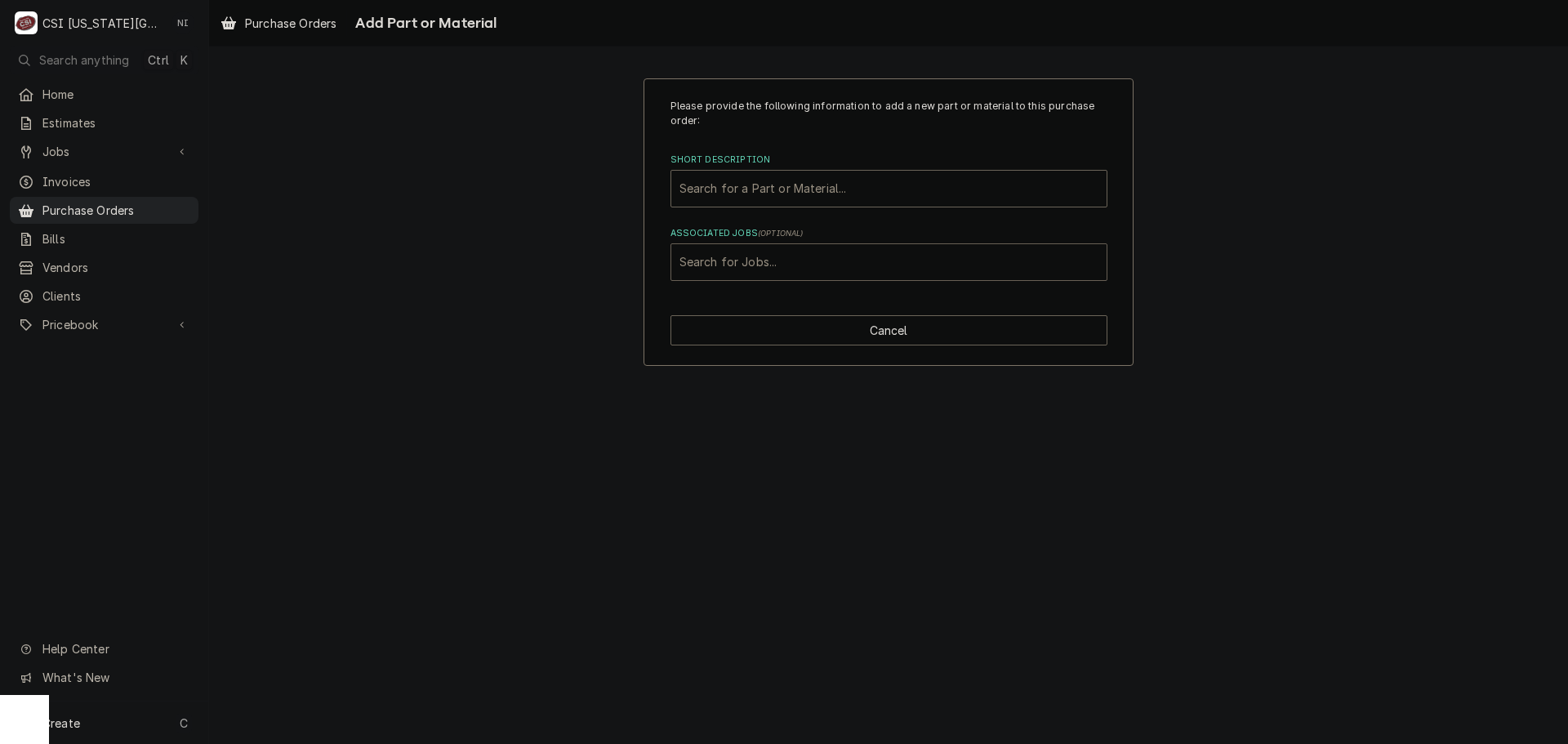
click at [836, 264] on div "Associated Jobs" at bounding box center [889, 261] width 419 height 30
type input "32999"
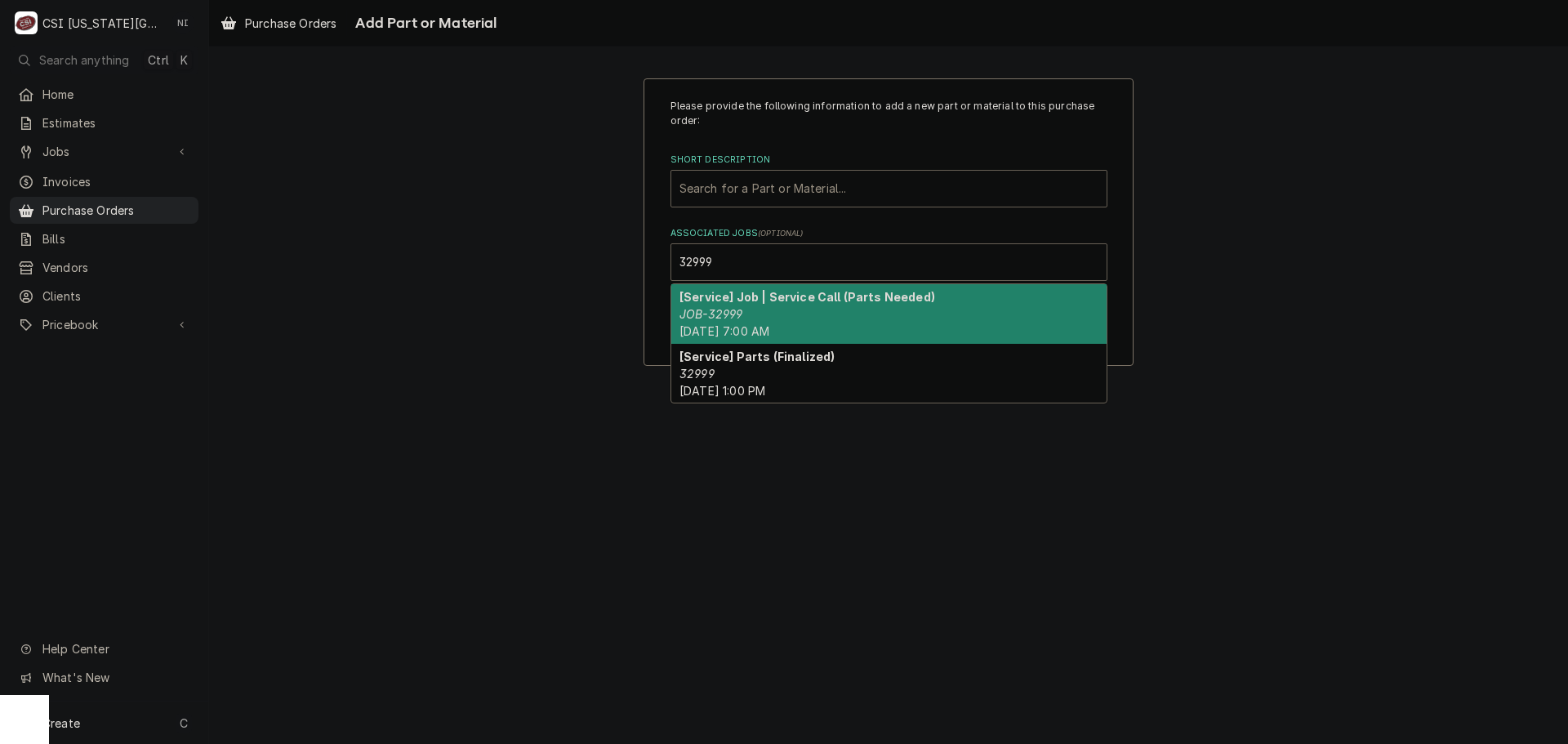
drag, startPoint x: 794, startPoint y: 321, endPoint x: 773, endPoint y: 173, distance: 149.5
click at [789, 303] on div "[Service] Job | Service Call (Parts Needed) JOB-32999 Tue, Sep 30th, 2025 - 7:0…" at bounding box center [889, 314] width 435 height 60
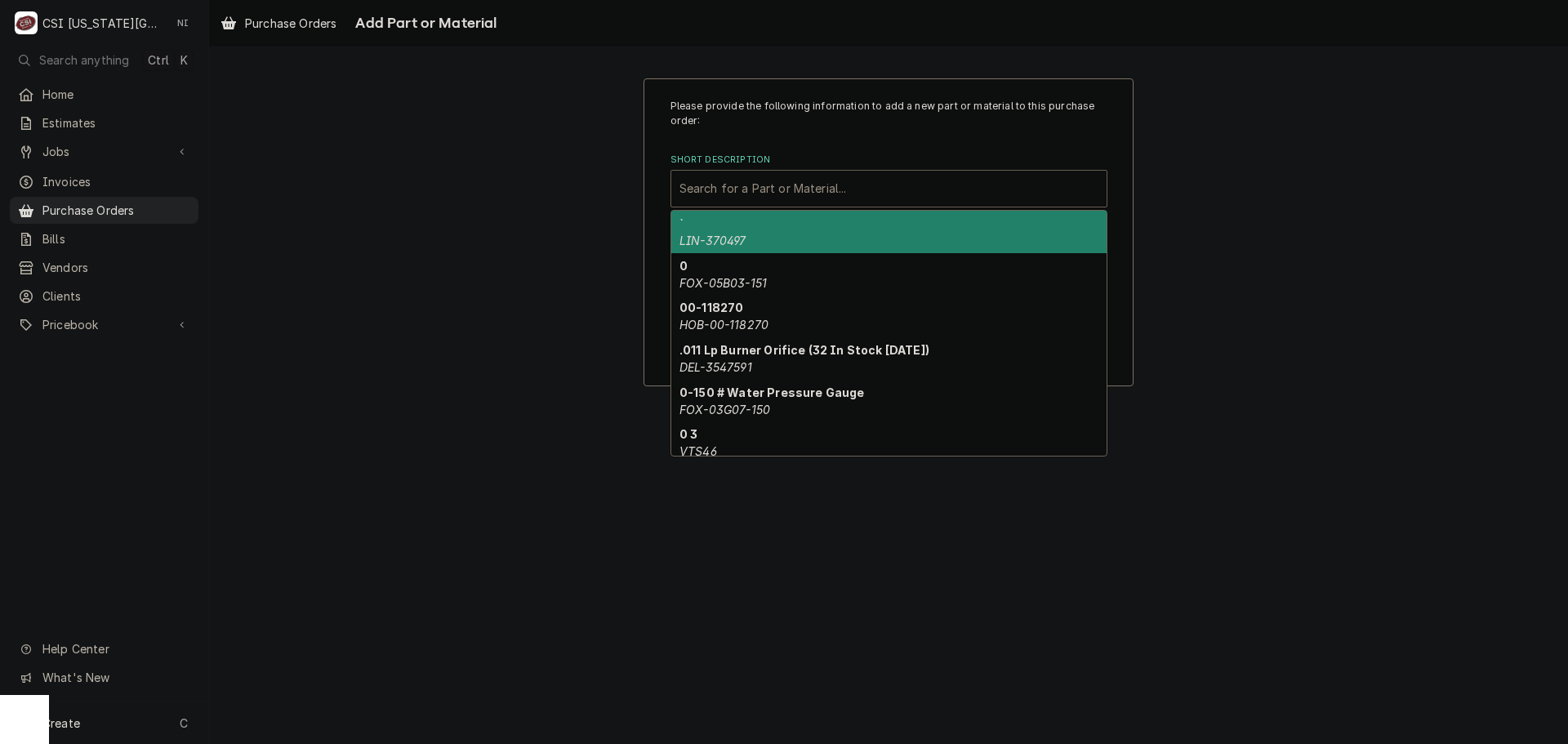
click at [764, 189] on div "Short Description" at bounding box center [889, 188] width 419 height 30
paste input "POW-32468"
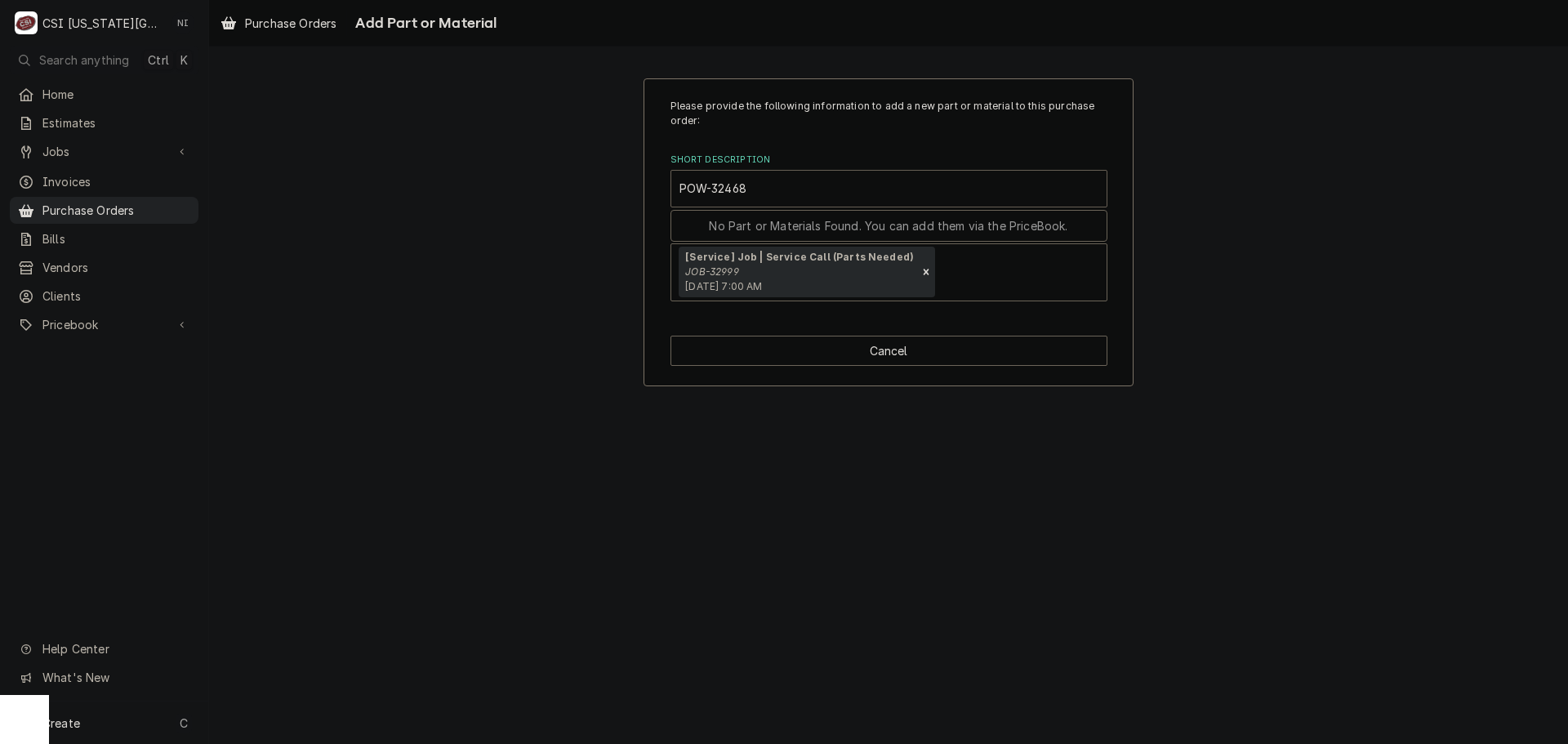
type input "POW-32468"
click at [790, 190] on div "Short Description" at bounding box center [889, 188] width 419 height 30
paste input "POW-32468"
type input "POW-32468"
click at [856, 346] on button "Cancel" at bounding box center [889, 351] width 437 height 31
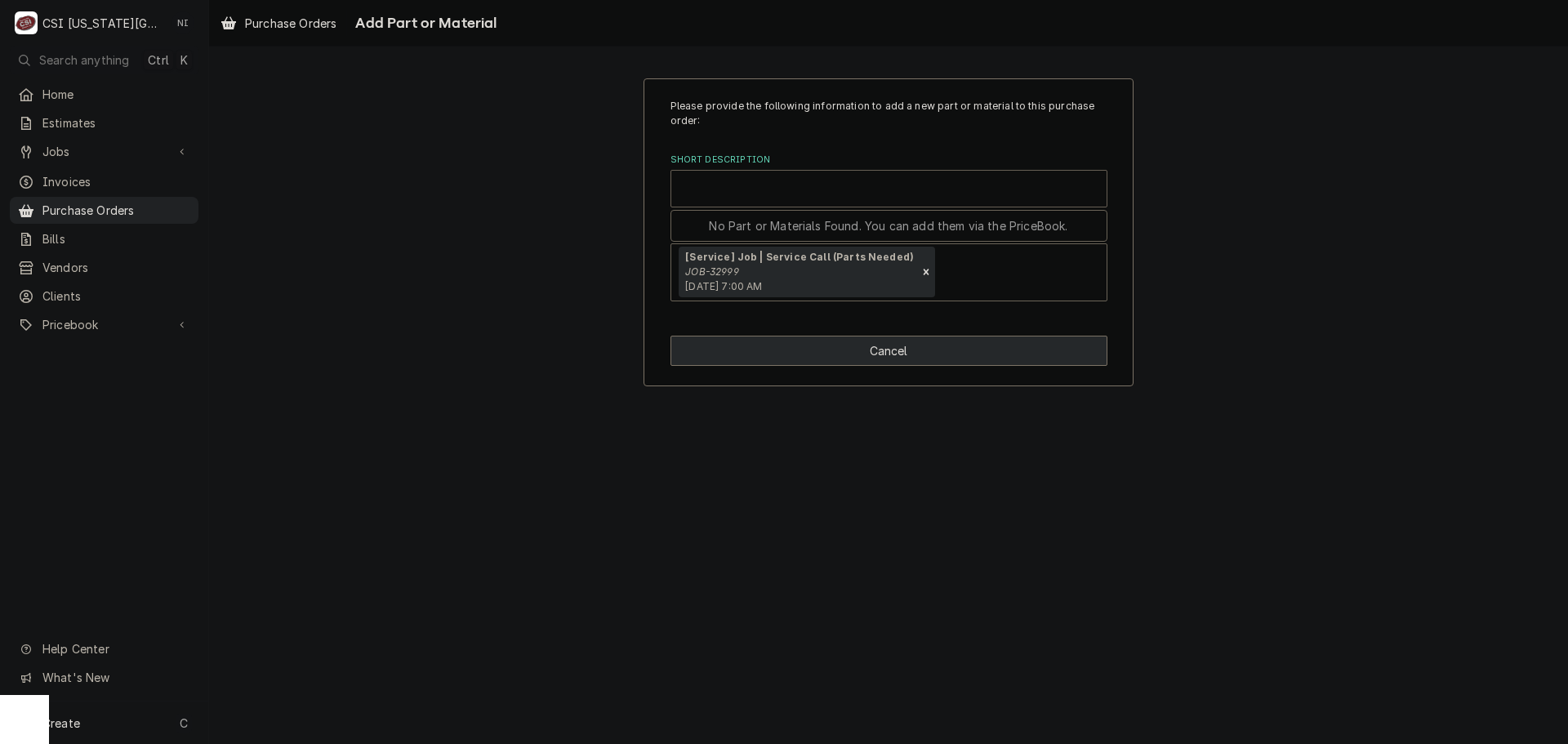
type textarea "x"
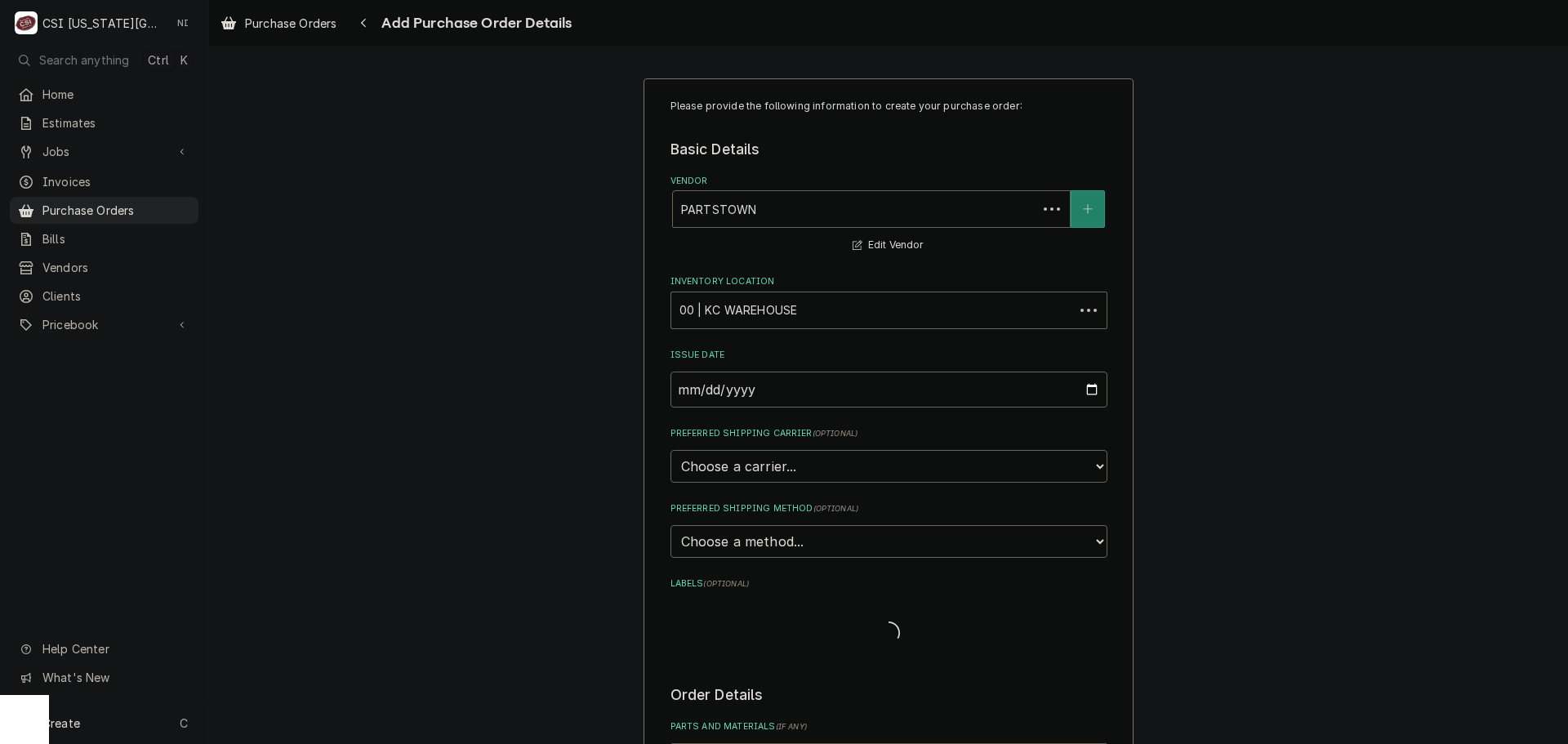
scroll to position [1737, 0]
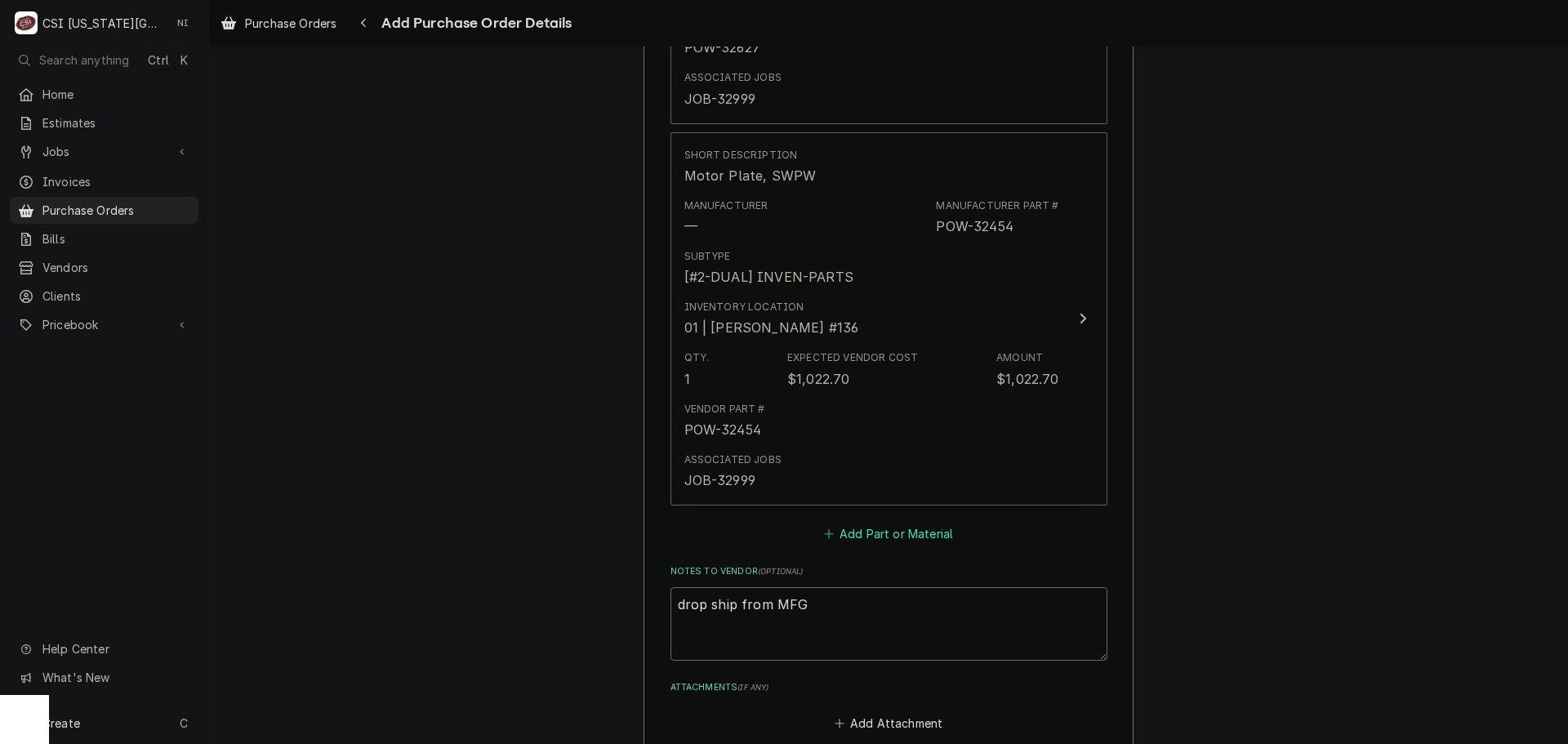
drag, startPoint x: 864, startPoint y: 532, endPoint x: 854, endPoint y: 401, distance: 131.4
click at [866, 529] on button "Add Part or Material" at bounding box center [888, 533] width 134 height 23
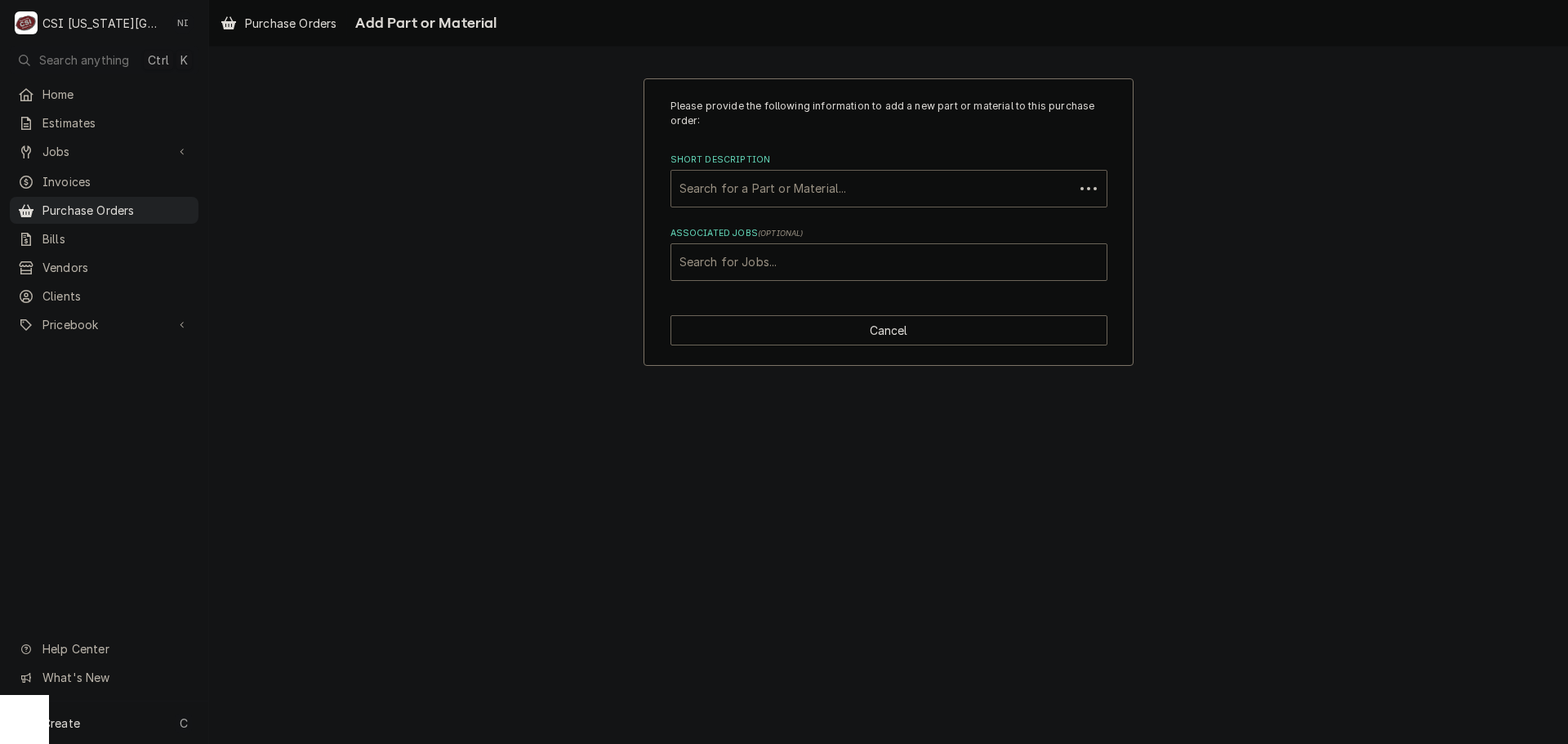
click at [771, 181] on div "Short Description" at bounding box center [873, 188] width 386 height 30
paste input "POW-32468"
type input "POW-32468"
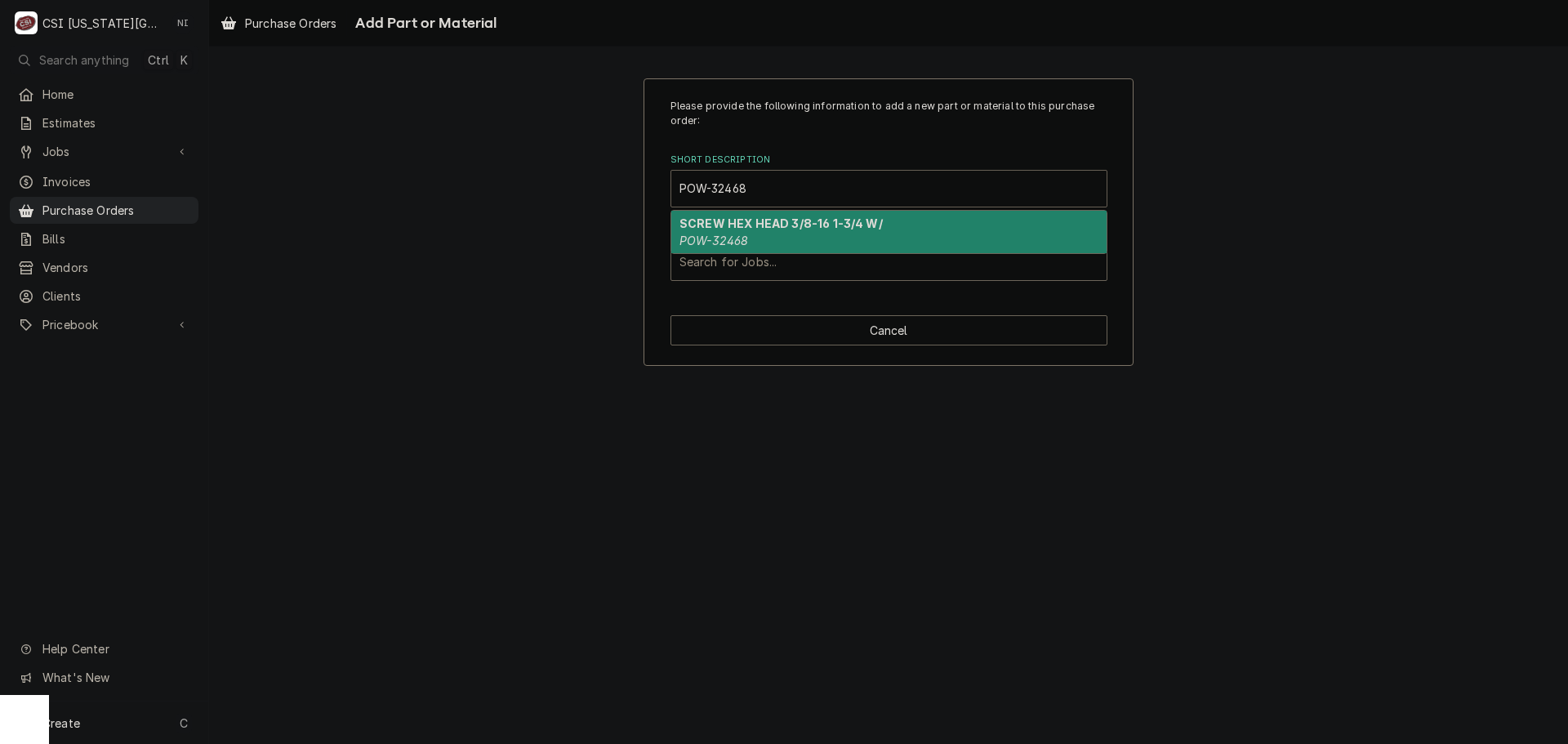
click at [732, 229] on strong "SCREW HEX HEAD 3/8-16 1-3/4 W/" at bounding box center [781, 223] width 203 height 14
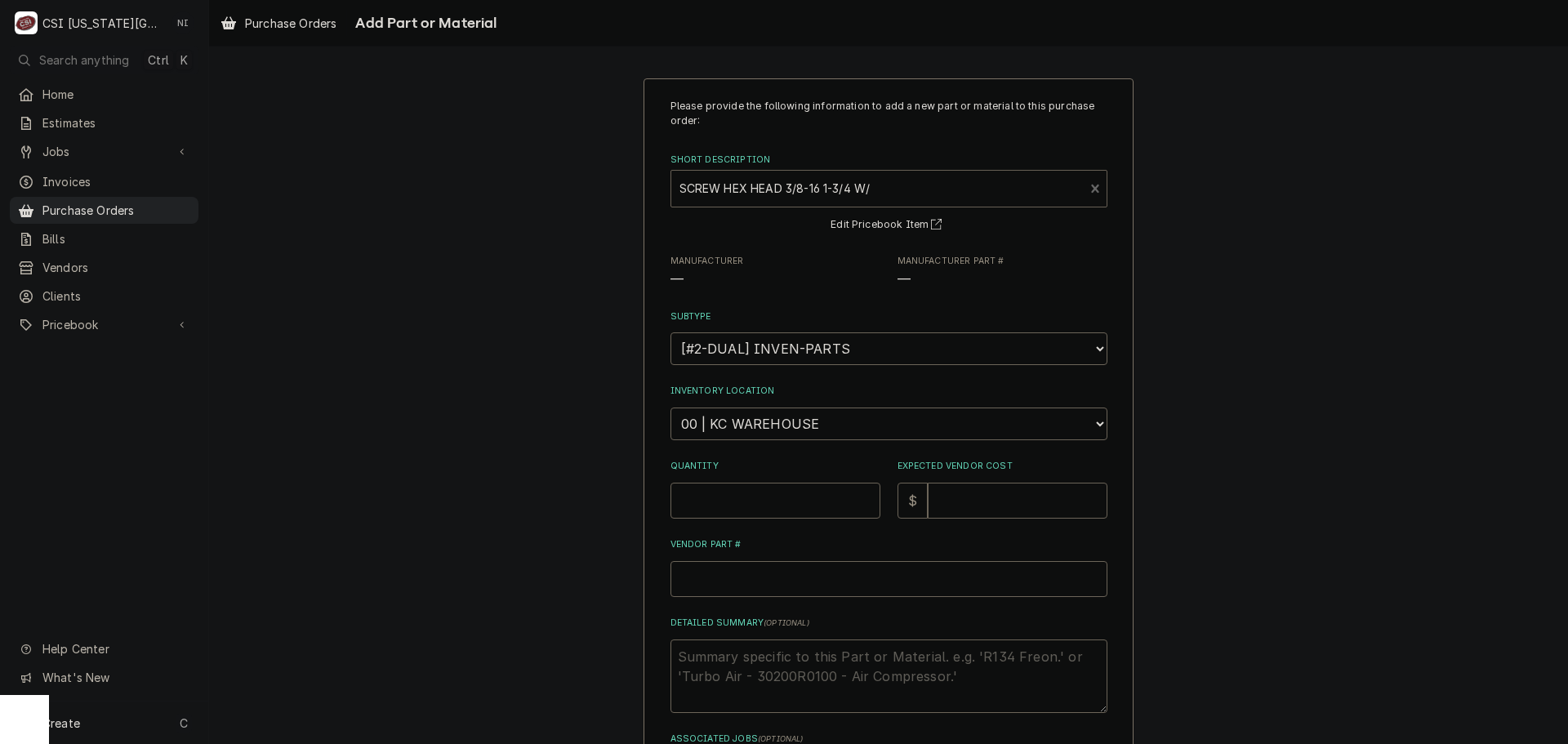
type textarea "x"
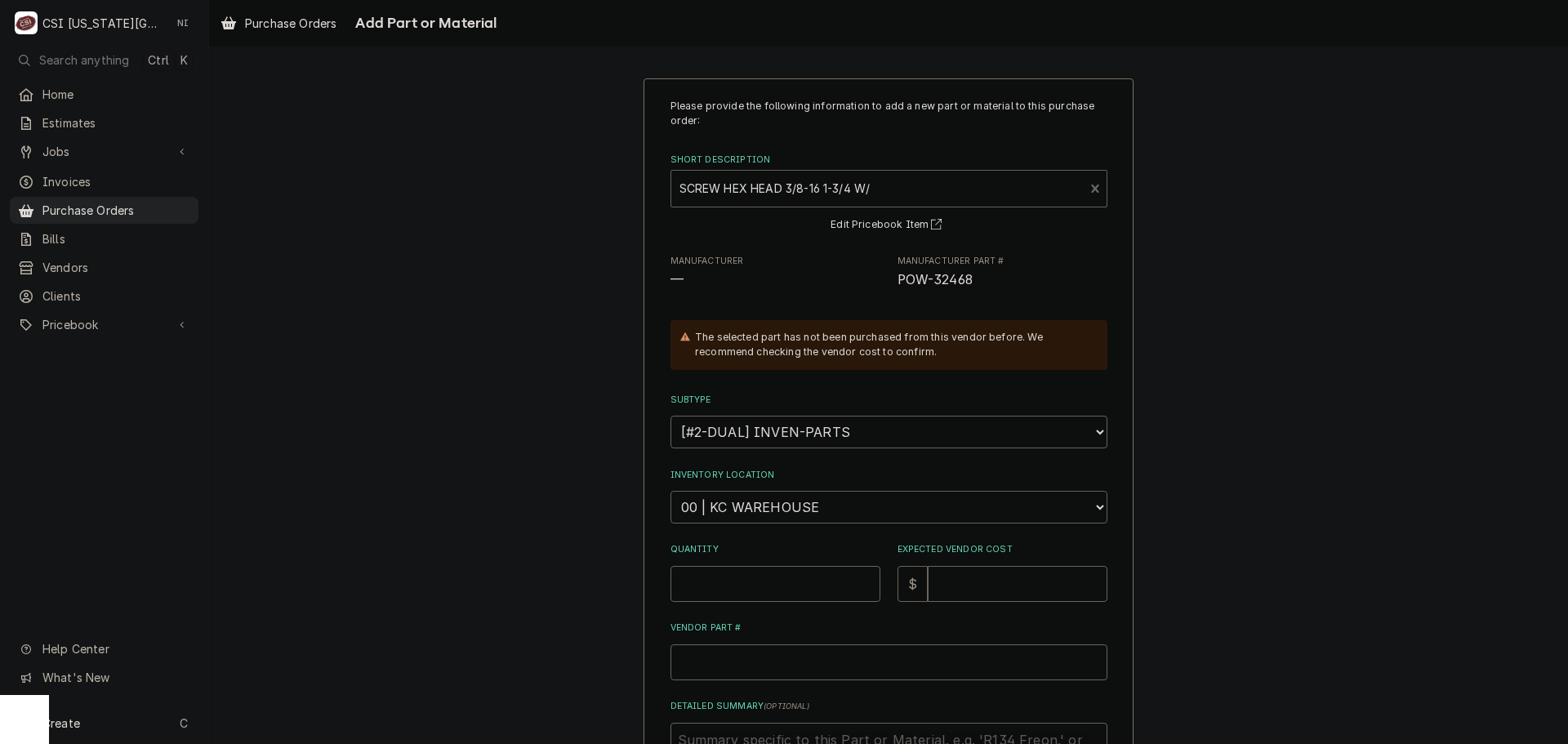
click at [788, 504] on select "Choose a location... 00 | KC WAREHOUSE 00 | MAIN WAREHOUSE 01 | BRIAN BREAZIER …" at bounding box center [889, 507] width 437 height 32
select select "2772"
click at [671, 491] on select "Choose a location... 00 | KC WAREHOUSE 00 | MAIN WAREHOUSE 01 | BRIAN BREAZIER …" at bounding box center [889, 507] width 437 height 32
click at [764, 590] on input "Quantity" at bounding box center [775, 584] width 210 height 36
type textarea "x"
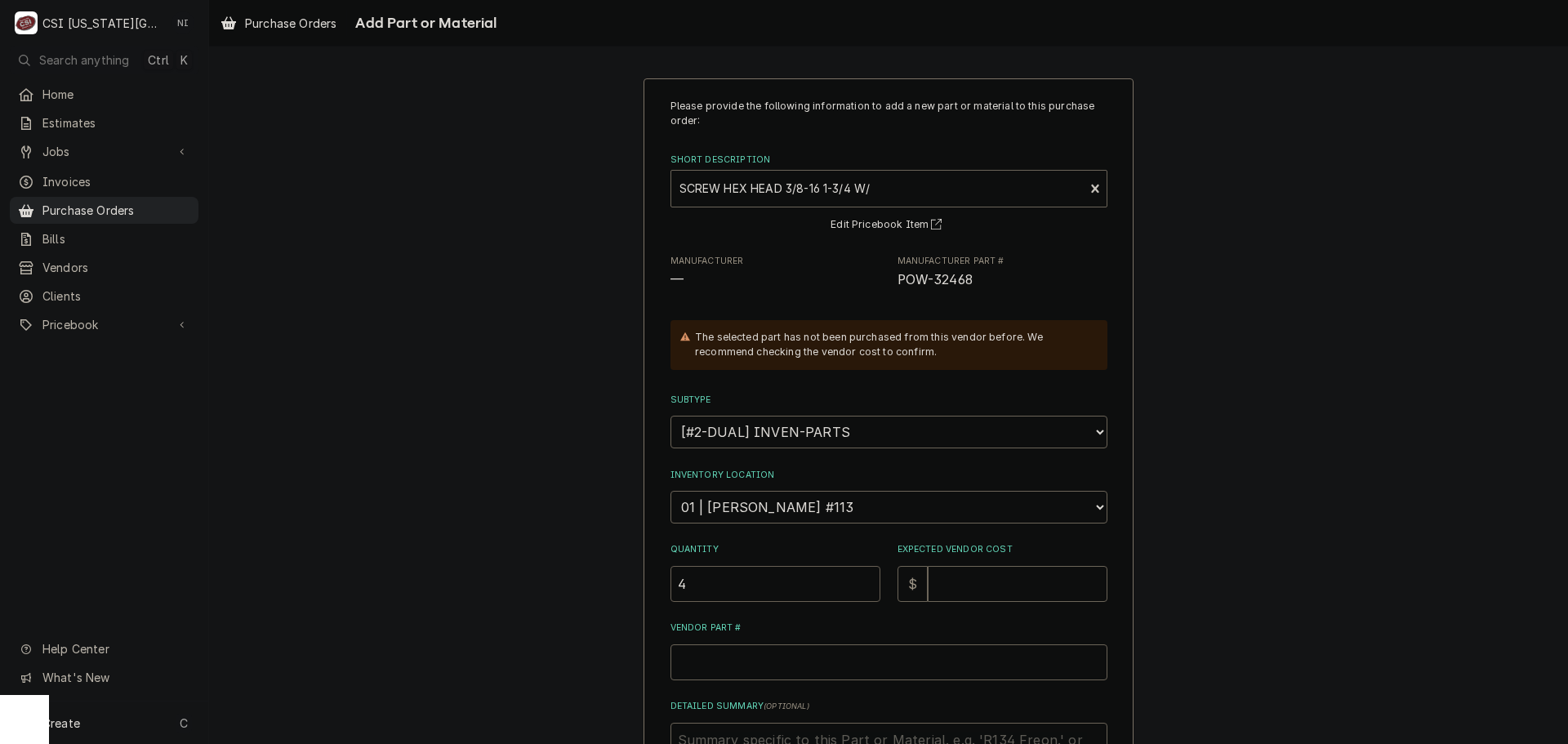
type input "4"
type textarea "x"
type input "4"
type textarea "x"
type input "4.2"
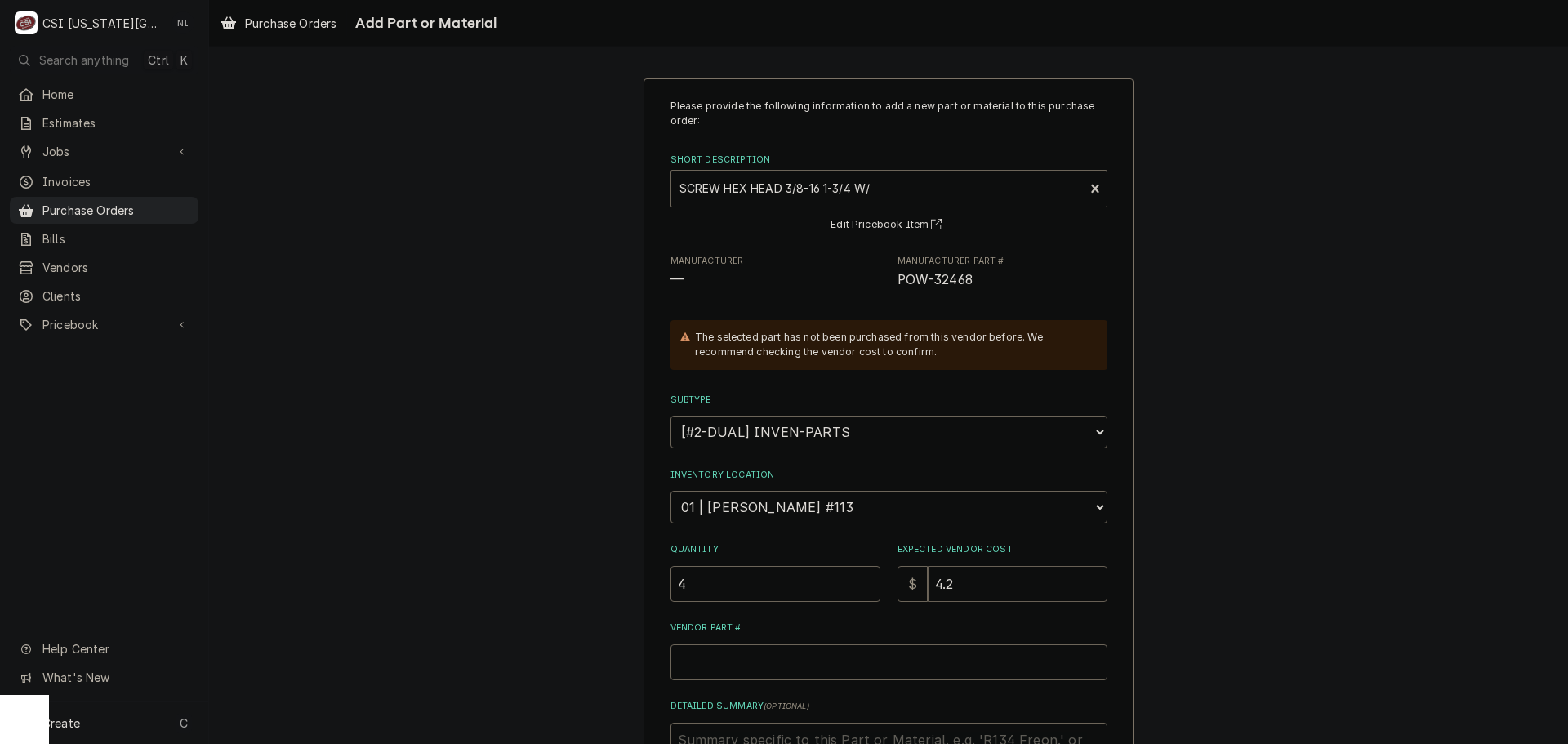
type textarea "x"
type input "4.21"
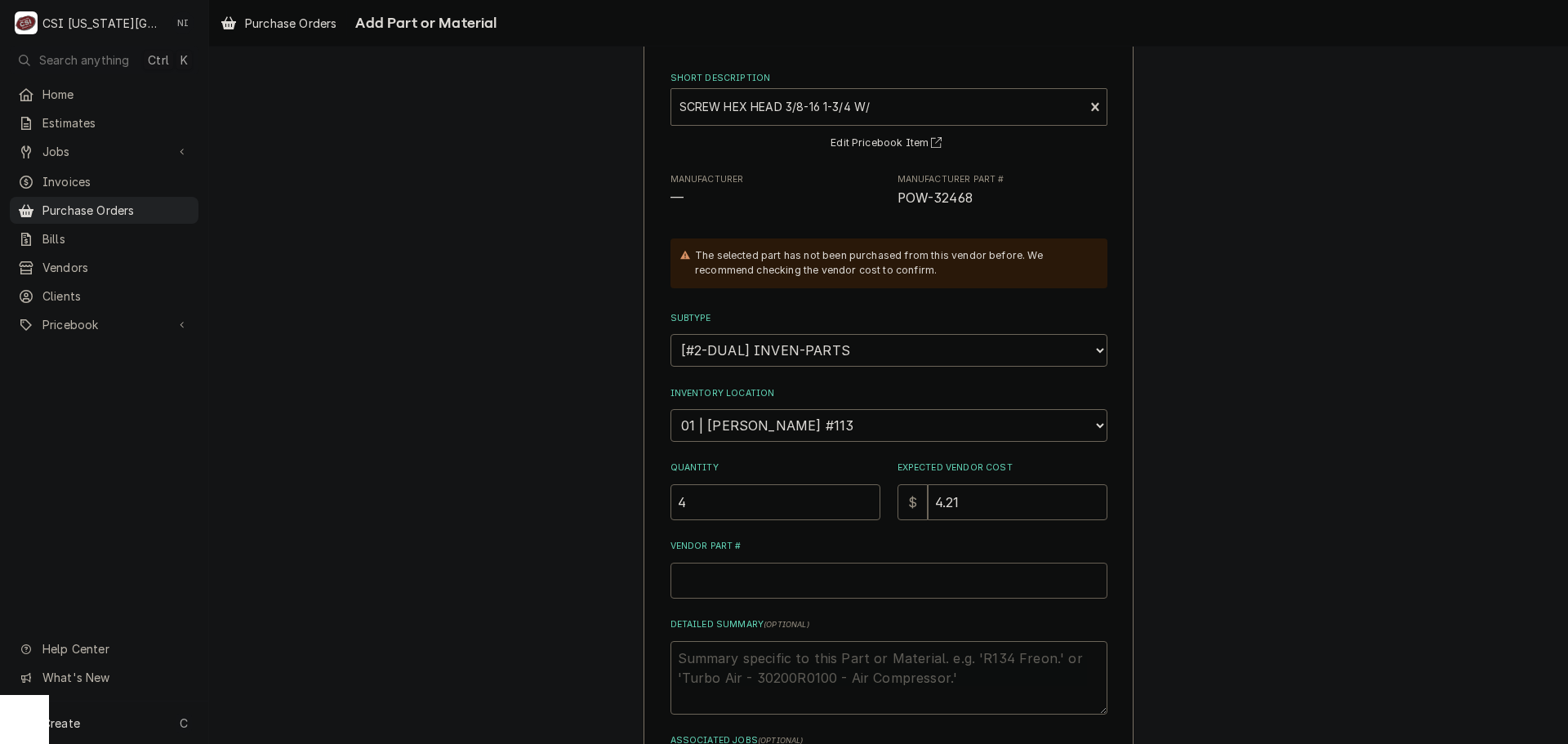
click at [765, 587] on input "Vendor Part #" at bounding box center [889, 581] width 437 height 36
paste input "POW-32468"
type textarea "x"
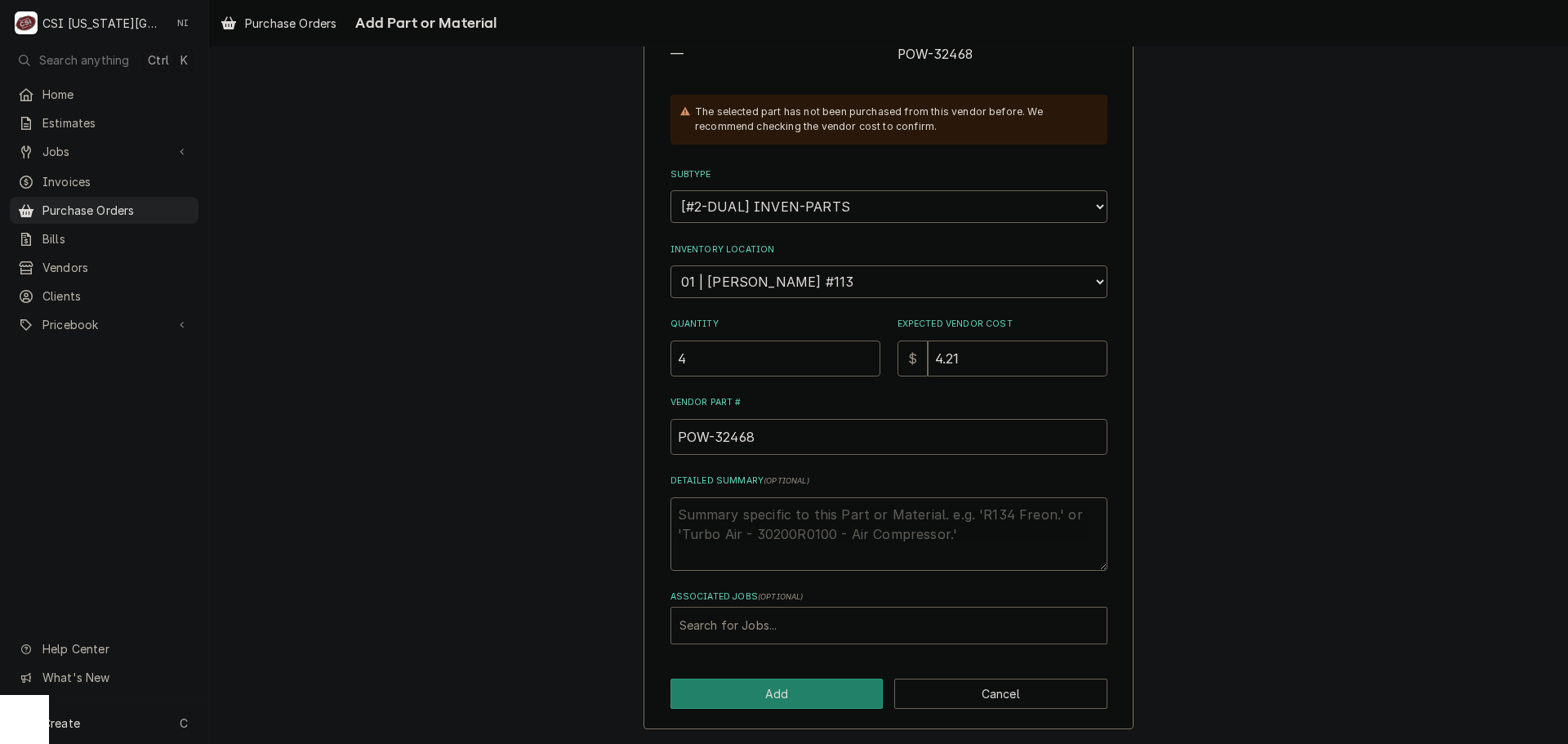
type input "POW-32468"
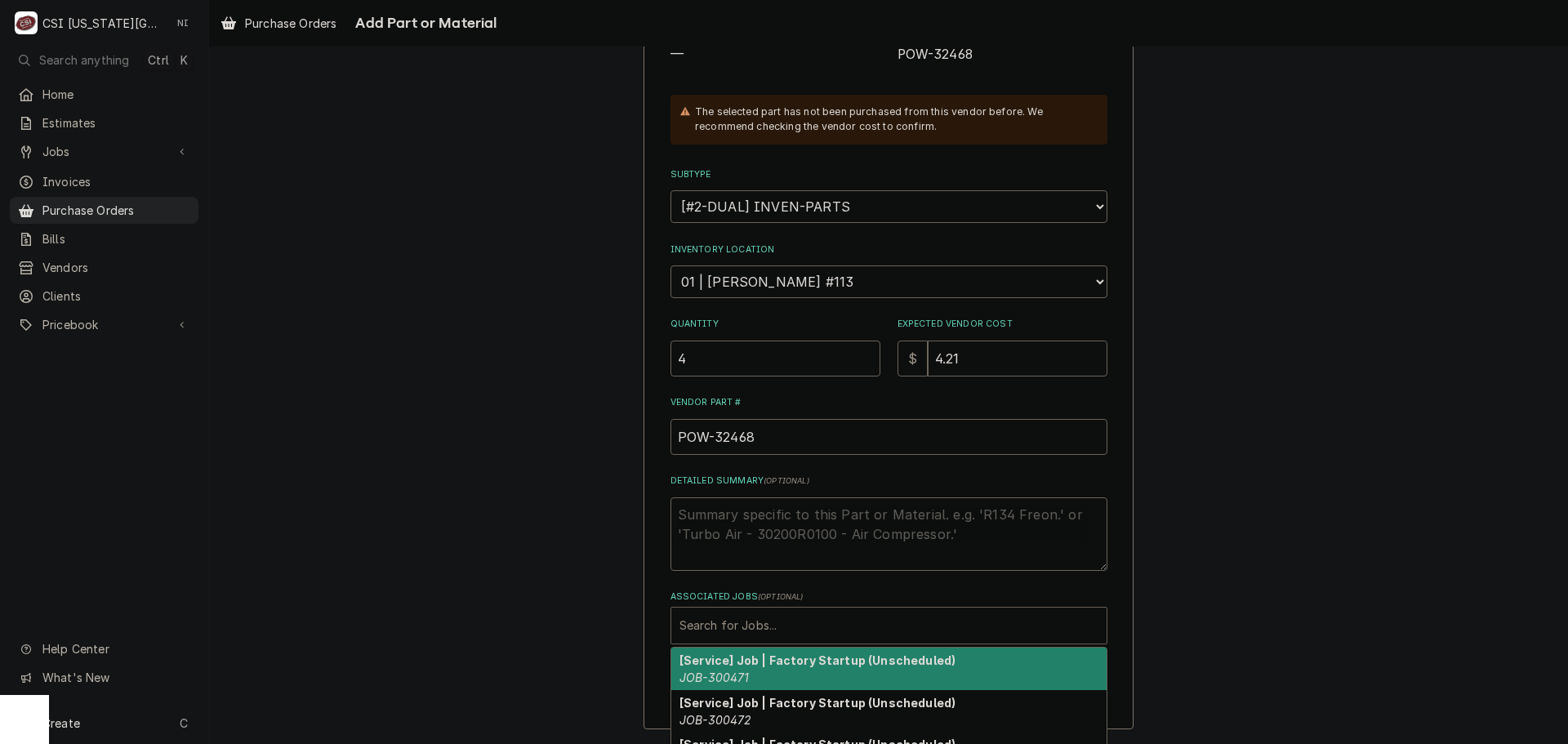
click at [765, 623] on div "Associated Jobs" at bounding box center [889, 626] width 419 height 30
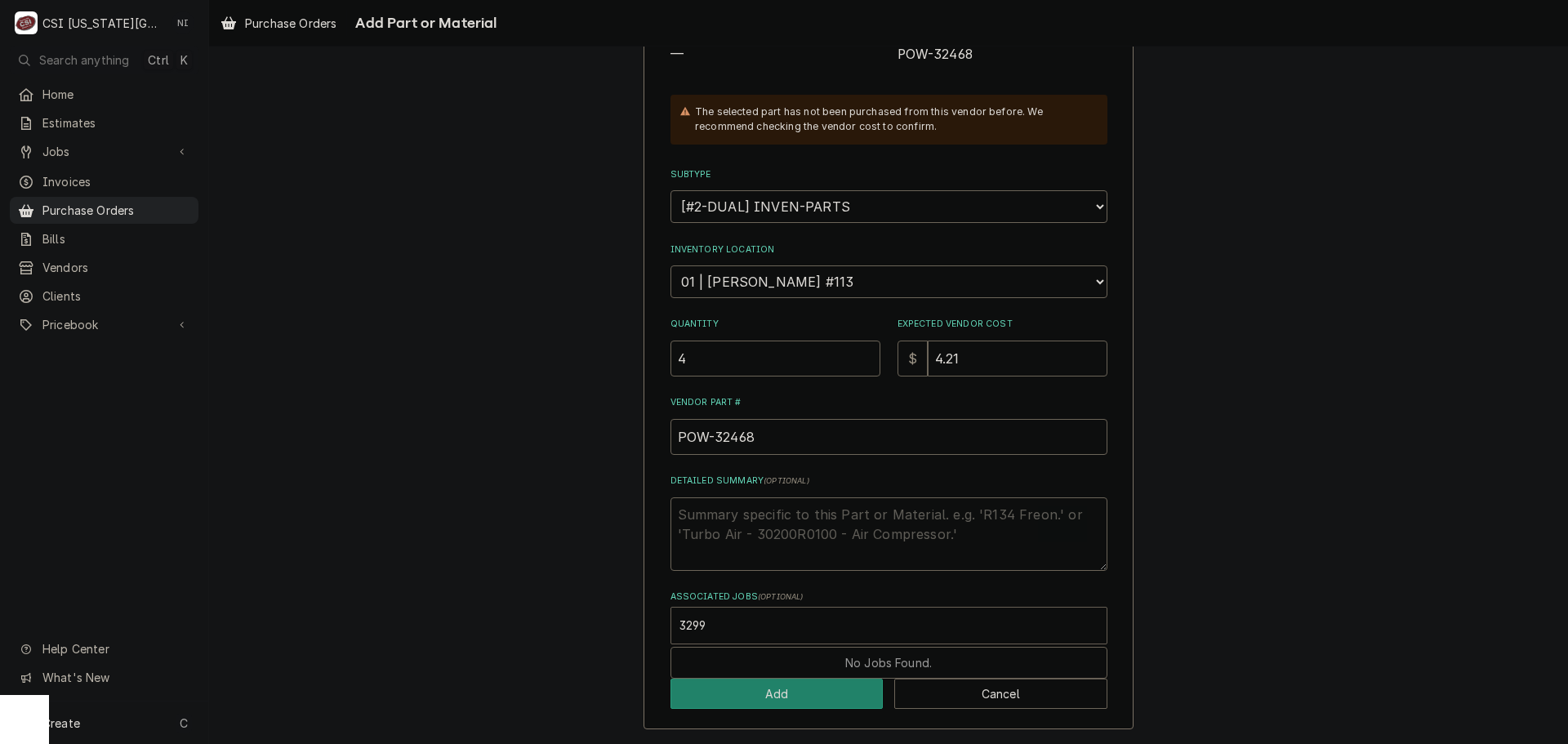
type input "32999"
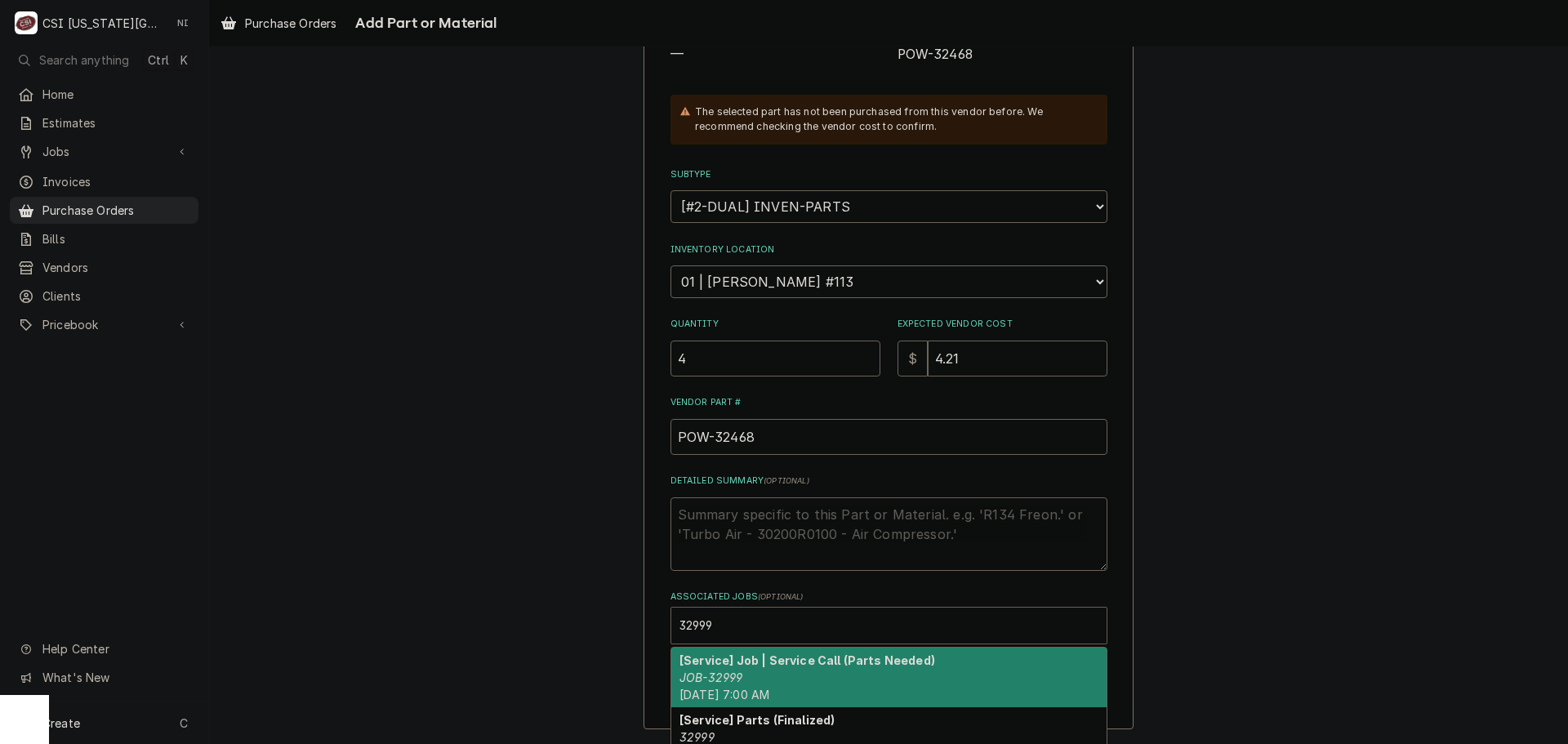
click at [759, 672] on div "[Service] Job | Service Call (Parts Needed) JOB-32999 Tue, Sep 30th, 2025 - 7:0…" at bounding box center [889, 677] width 435 height 60
type textarea "x"
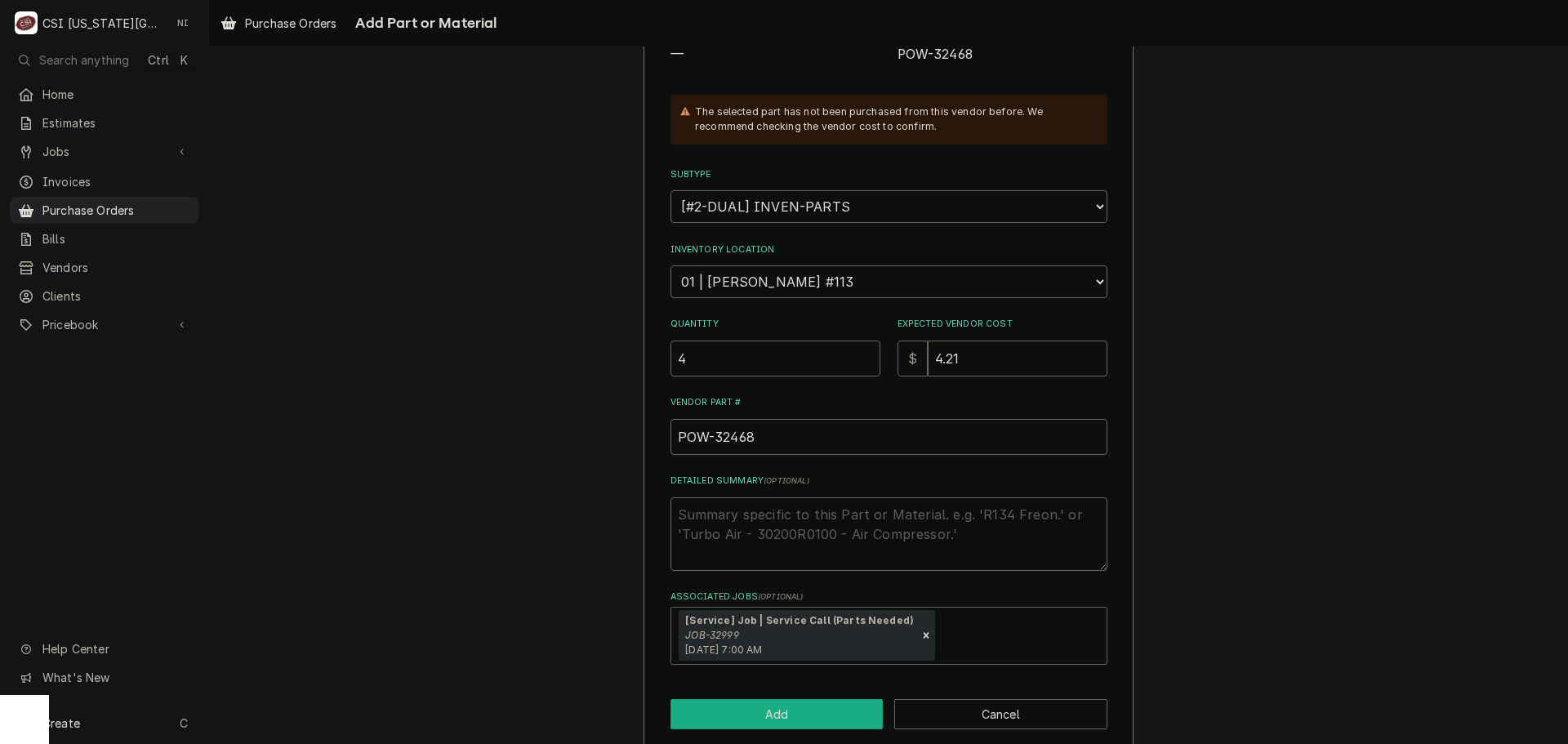
click at [770, 719] on button "Add" at bounding box center [777, 714] width 214 height 31
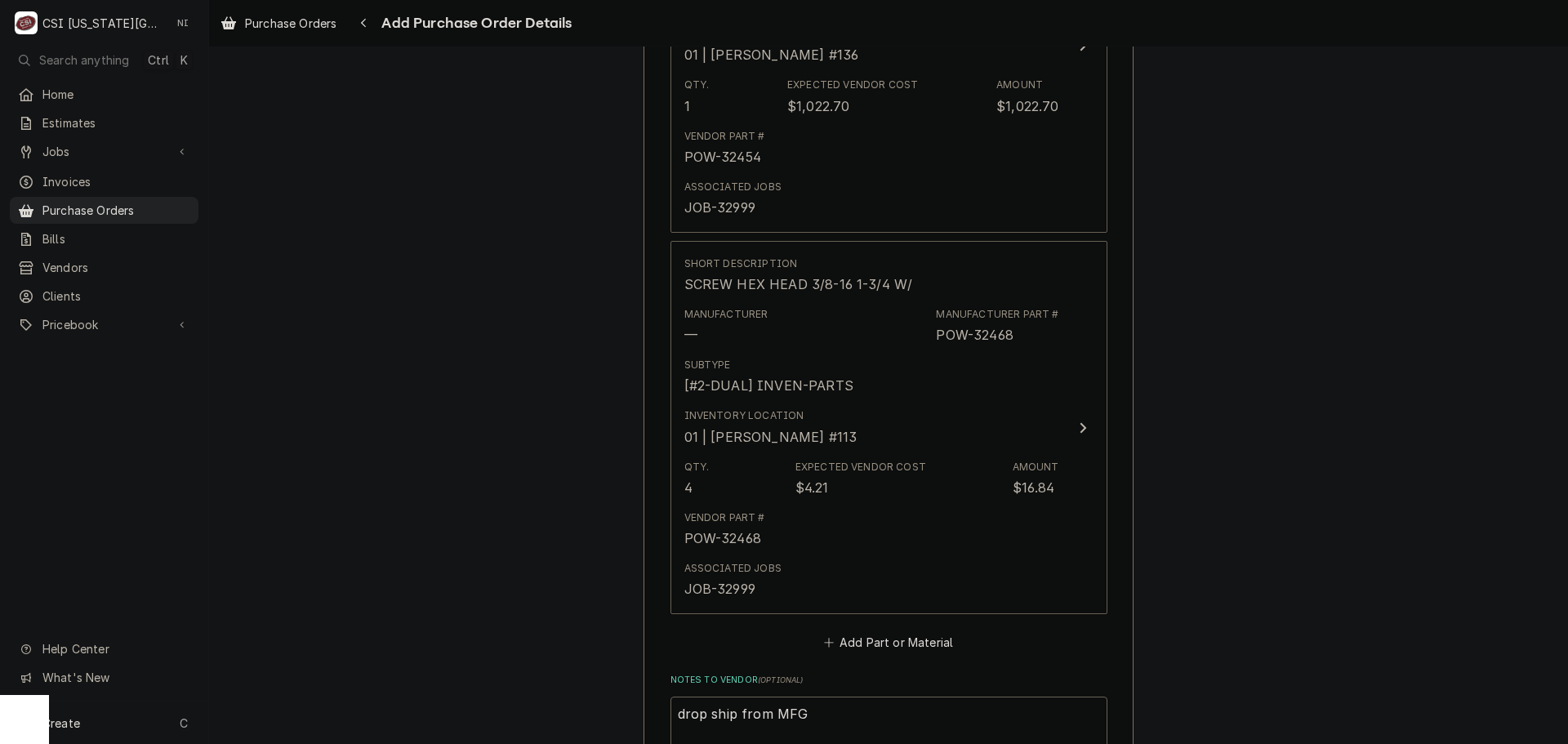
scroll to position [2338, 0]
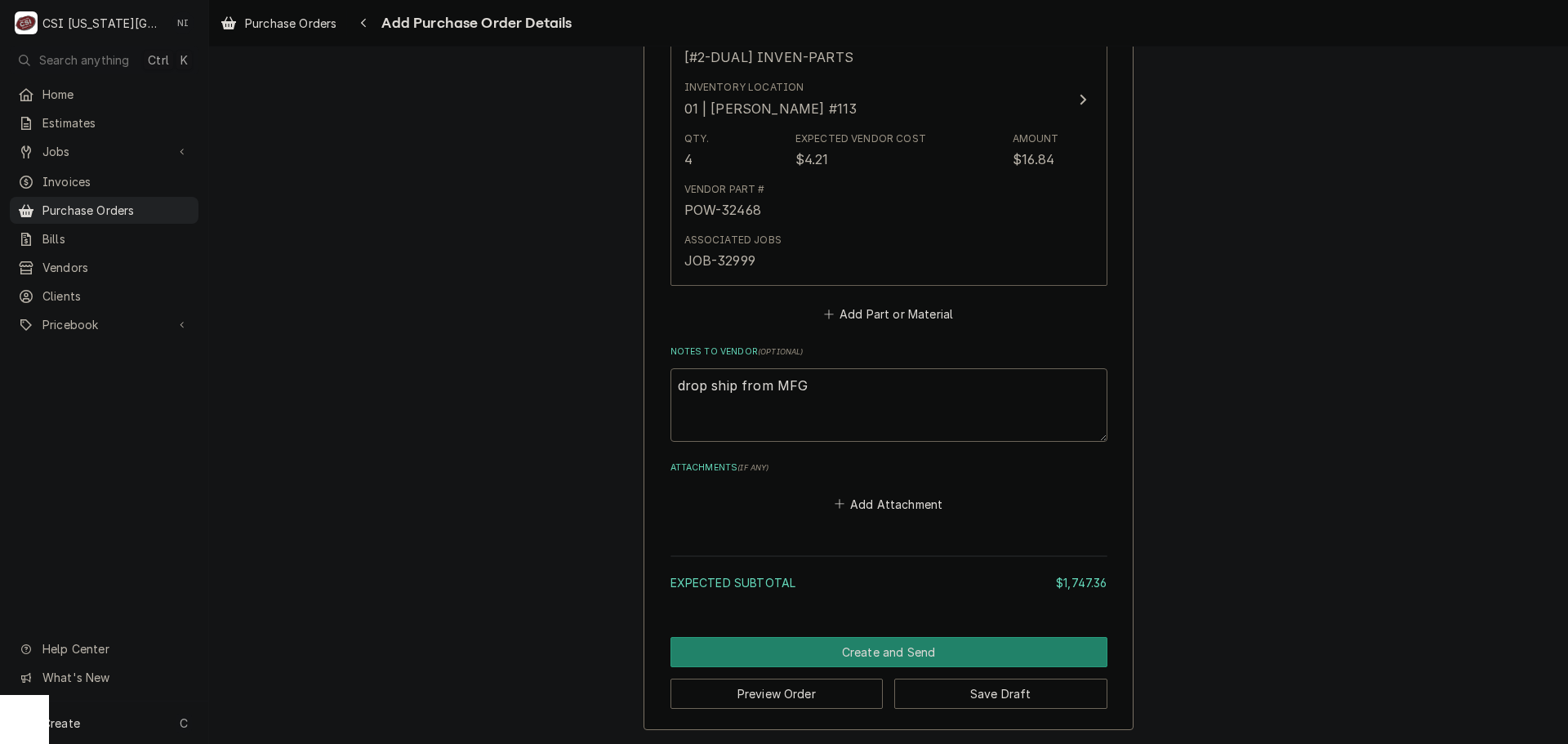
type textarea "x"
click at [863, 321] on button "Add Part or Material" at bounding box center [888, 315] width 134 height 23
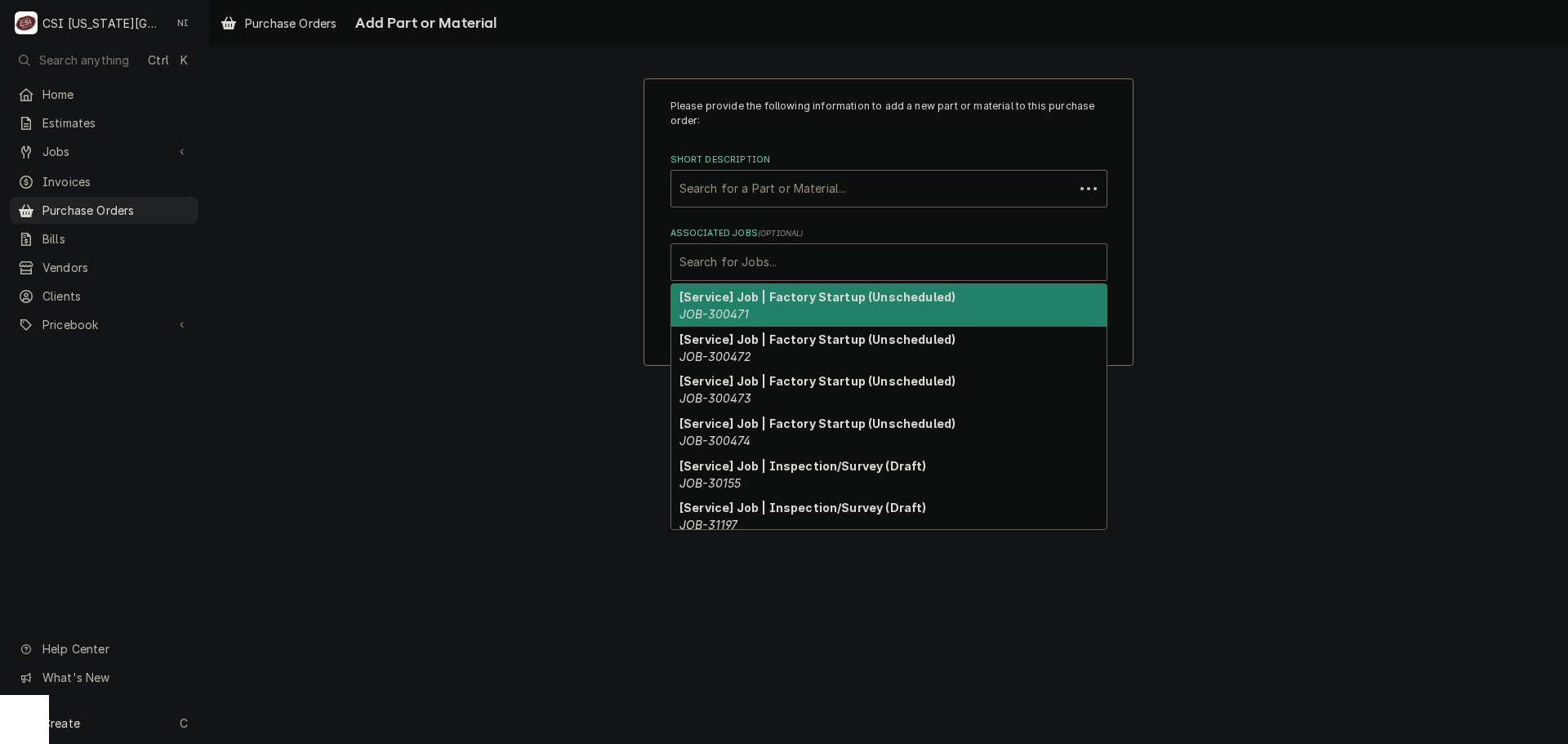
click at [856, 265] on div "Associated Jobs" at bounding box center [889, 261] width 419 height 30
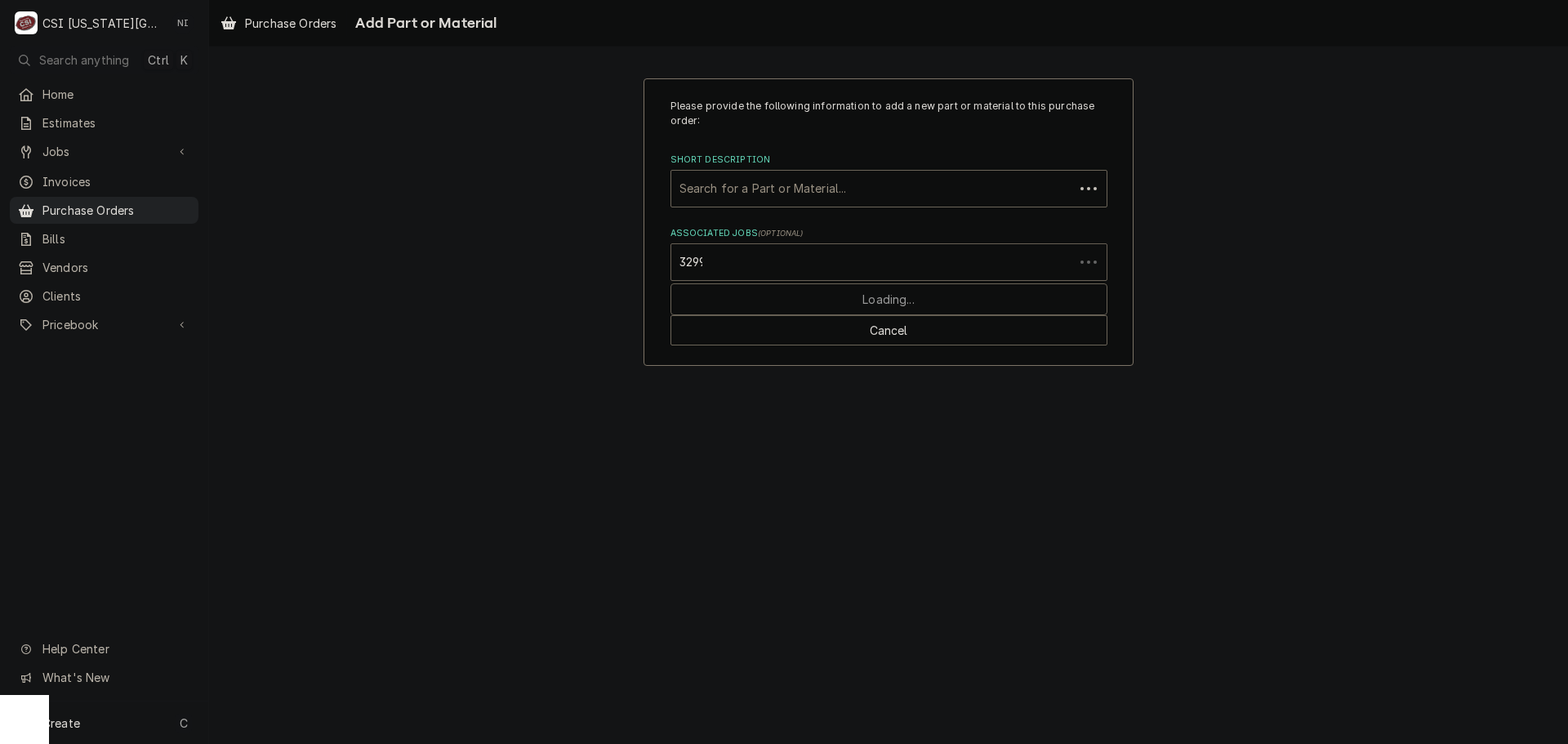
type input "32999"
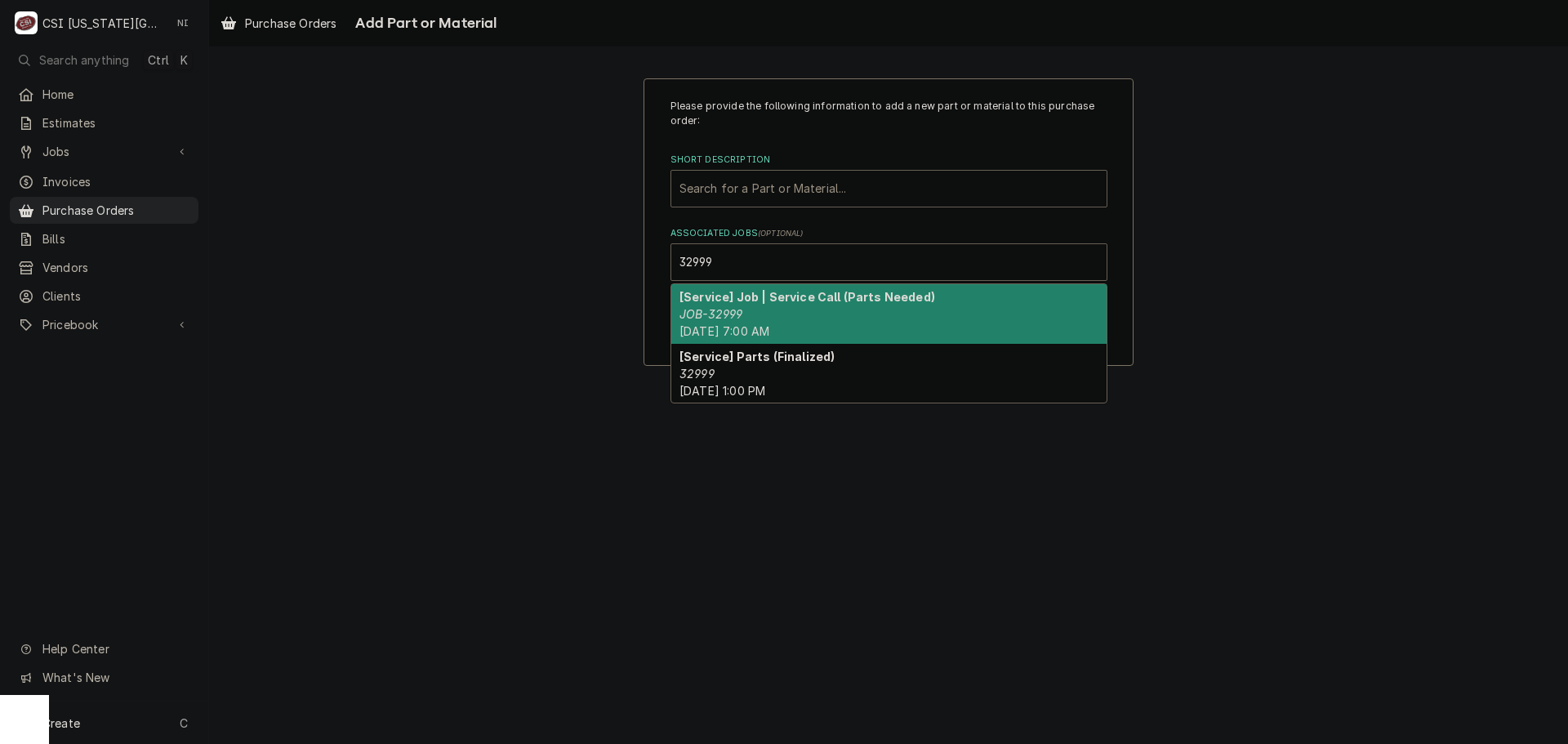
drag, startPoint x: 744, startPoint y: 324, endPoint x: 749, endPoint y: 205, distance: 119.1
click at [744, 309] on div "[Service] Job | Service Call (Parts Needed) JOB-32999 Tue, Sep 30th, 2025 - 7:0…" at bounding box center [889, 314] width 435 height 60
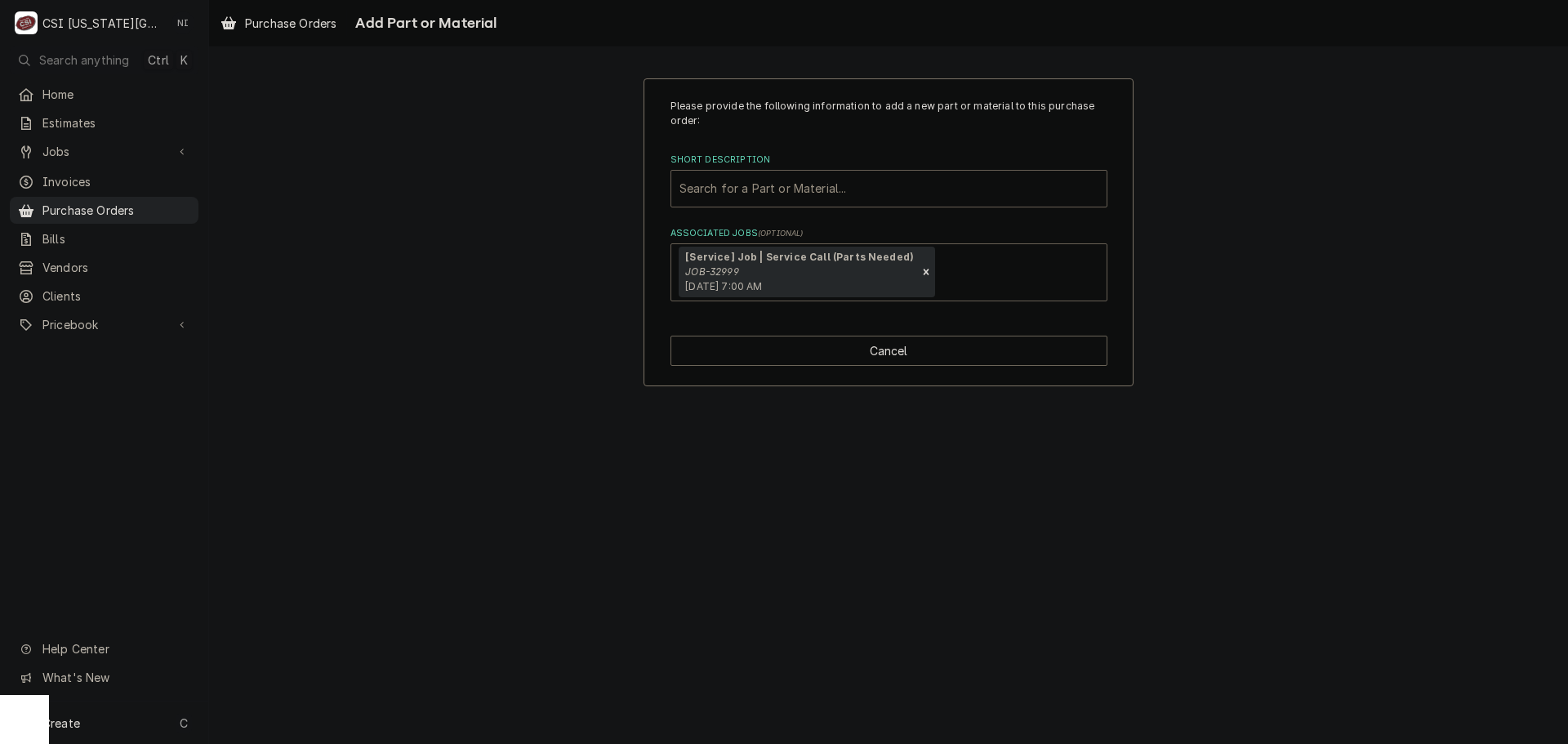
click at [749, 197] on div "Short Description" at bounding box center [889, 188] width 419 height 30
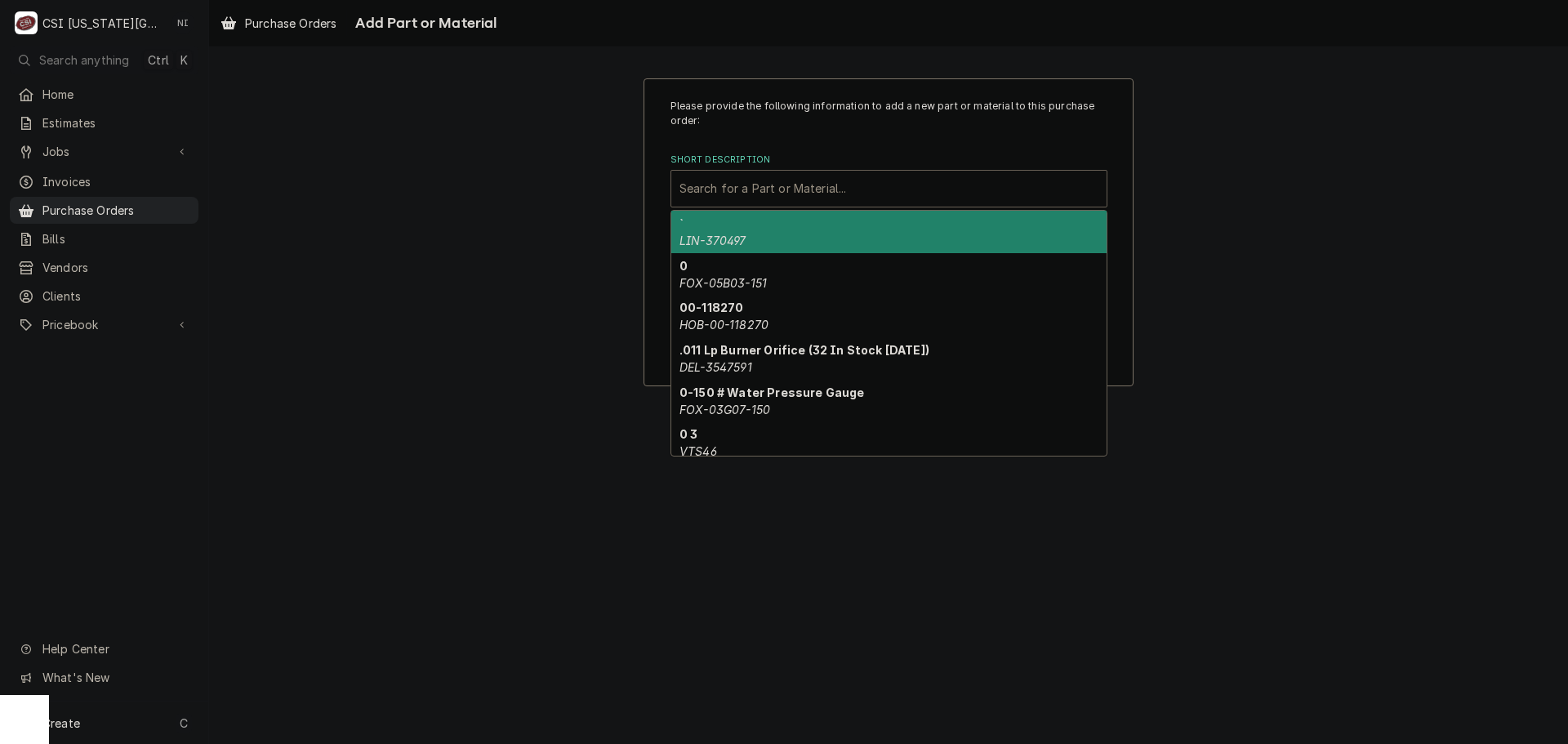
paste input "POW-32556"
type input "POW-32556"
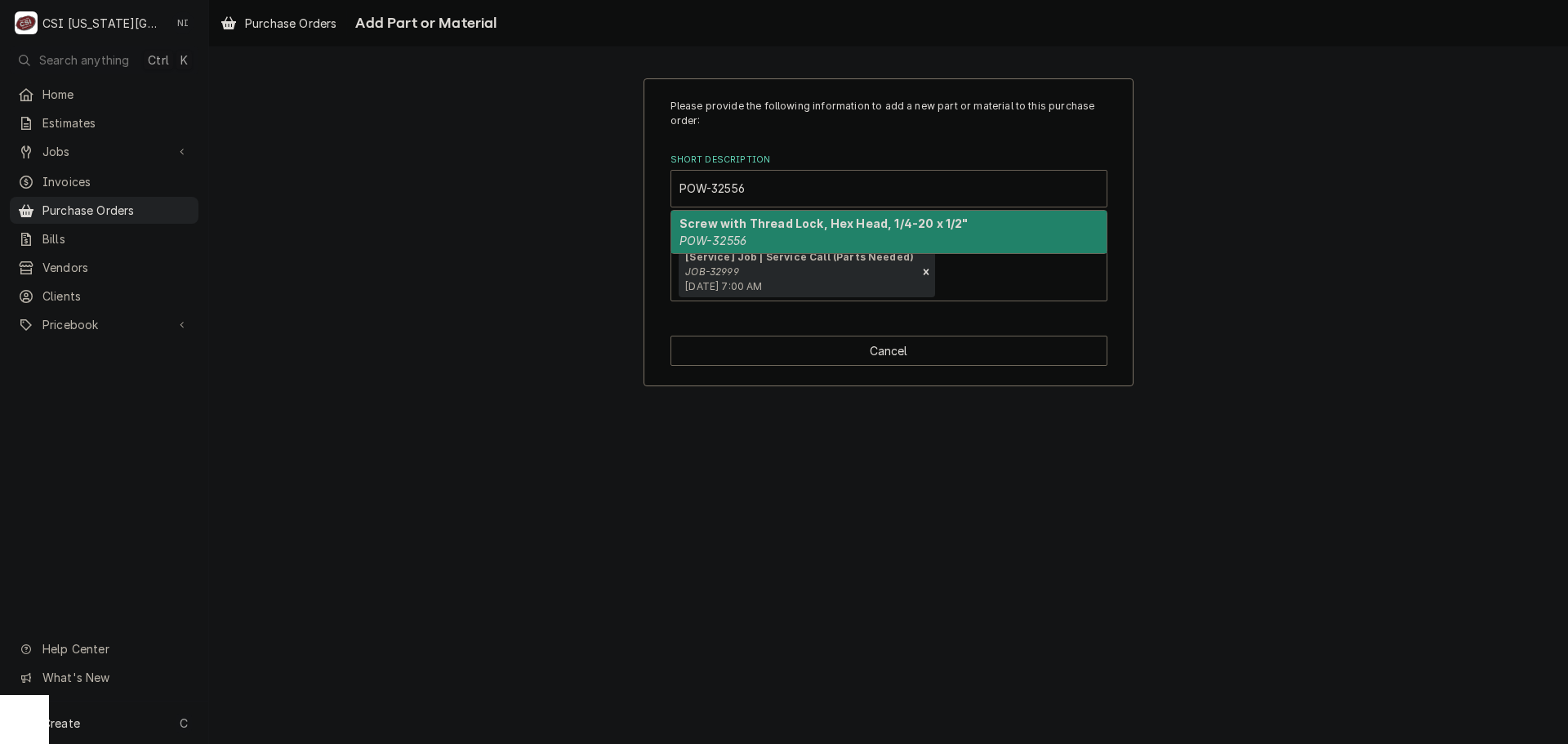
click at [747, 236] on em "POW-32556" at bounding box center [713, 240] width 67 height 14
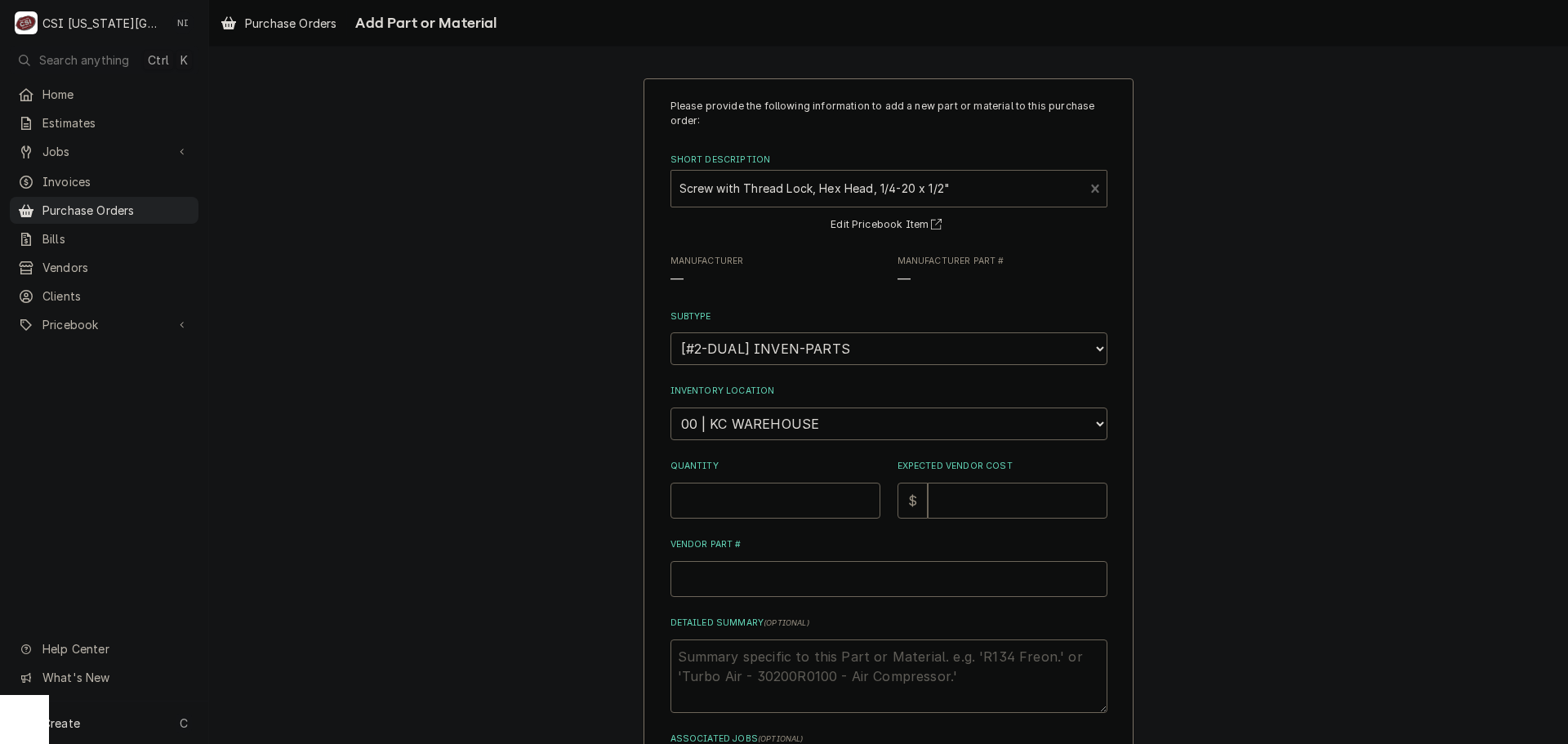
type textarea "x"
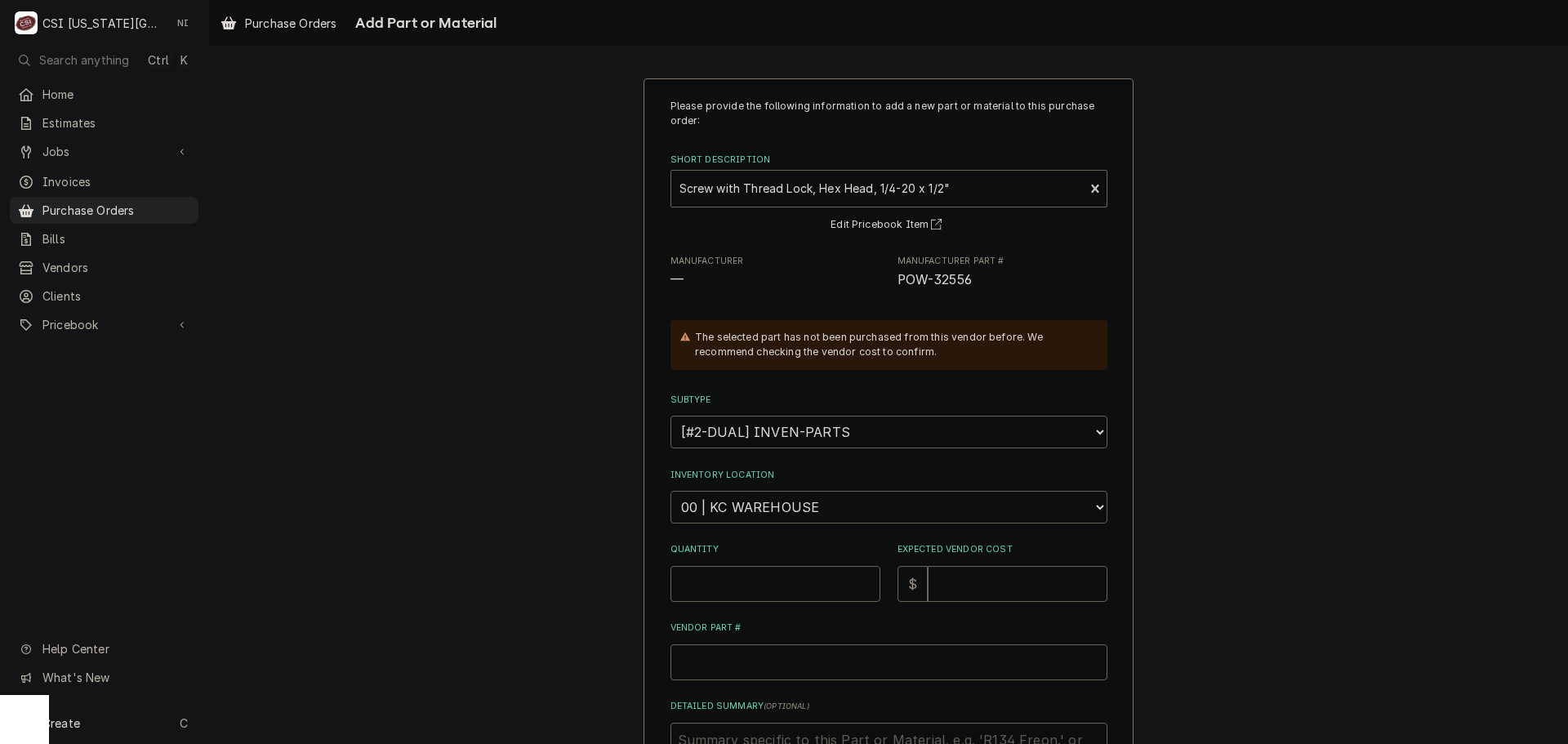
drag, startPoint x: 792, startPoint y: 500, endPoint x: 799, endPoint y: 506, distance: 9.2
click at [793, 503] on select "Choose a location... 00 | KC WAREHOUSE 00 | MAIN WAREHOUSE 01 | BRIAN BREAZIER …" at bounding box center [889, 507] width 437 height 32
select select "2756"
click at [671, 491] on select "Choose a location... 00 | KC WAREHOUSE 00 | MAIN WAREHOUSE 01 | BRIAN BREAZIER …" at bounding box center [889, 507] width 437 height 32
drag, startPoint x: 782, startPoint y: 580, endPoint x: 952, endPoint y: 566, distance: 170.6
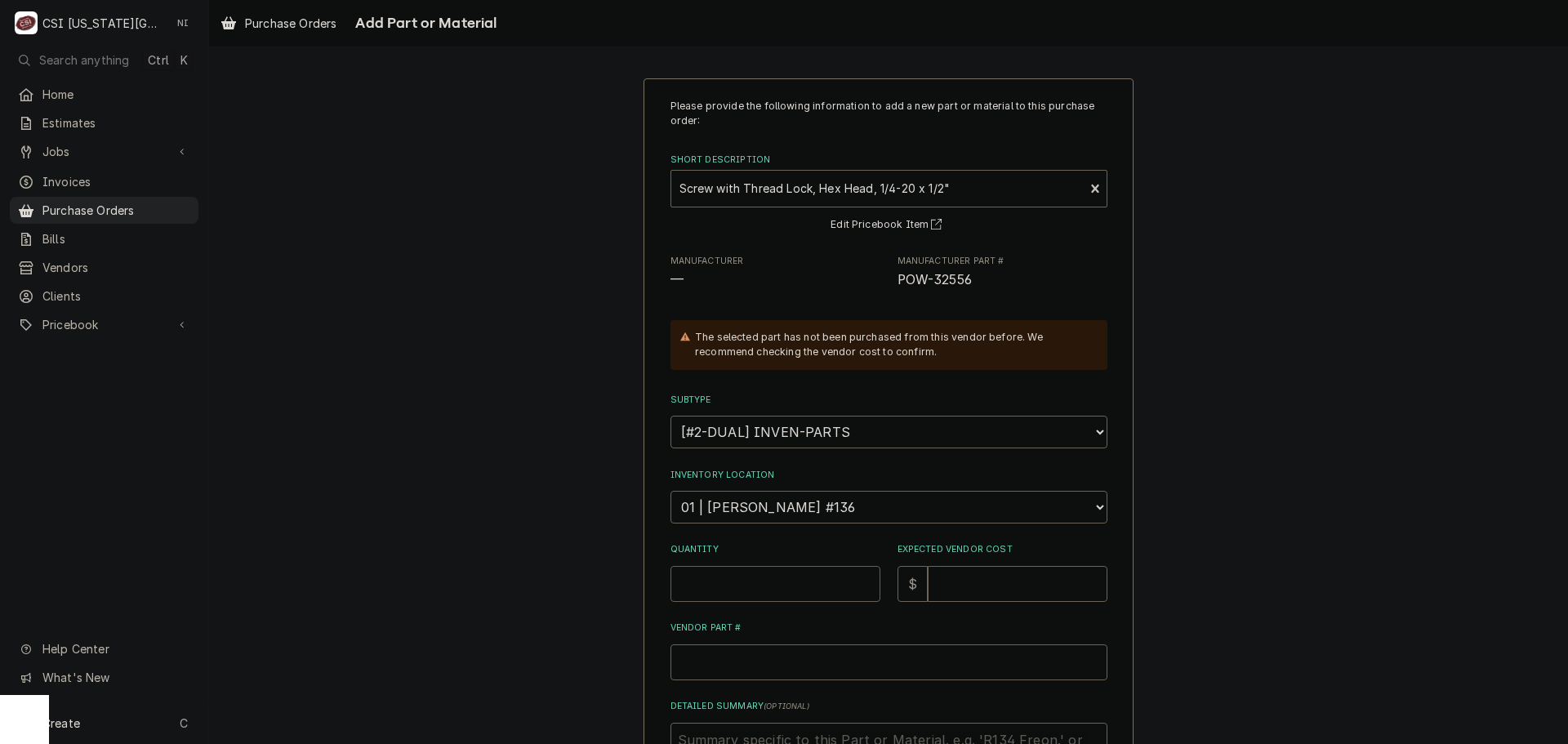
click at [782, 581] on input "Quantity" at bounding box center [775, 584] width 210 height 36
type textarea "x"
type input "1"
type textarea "x"
type input "1"
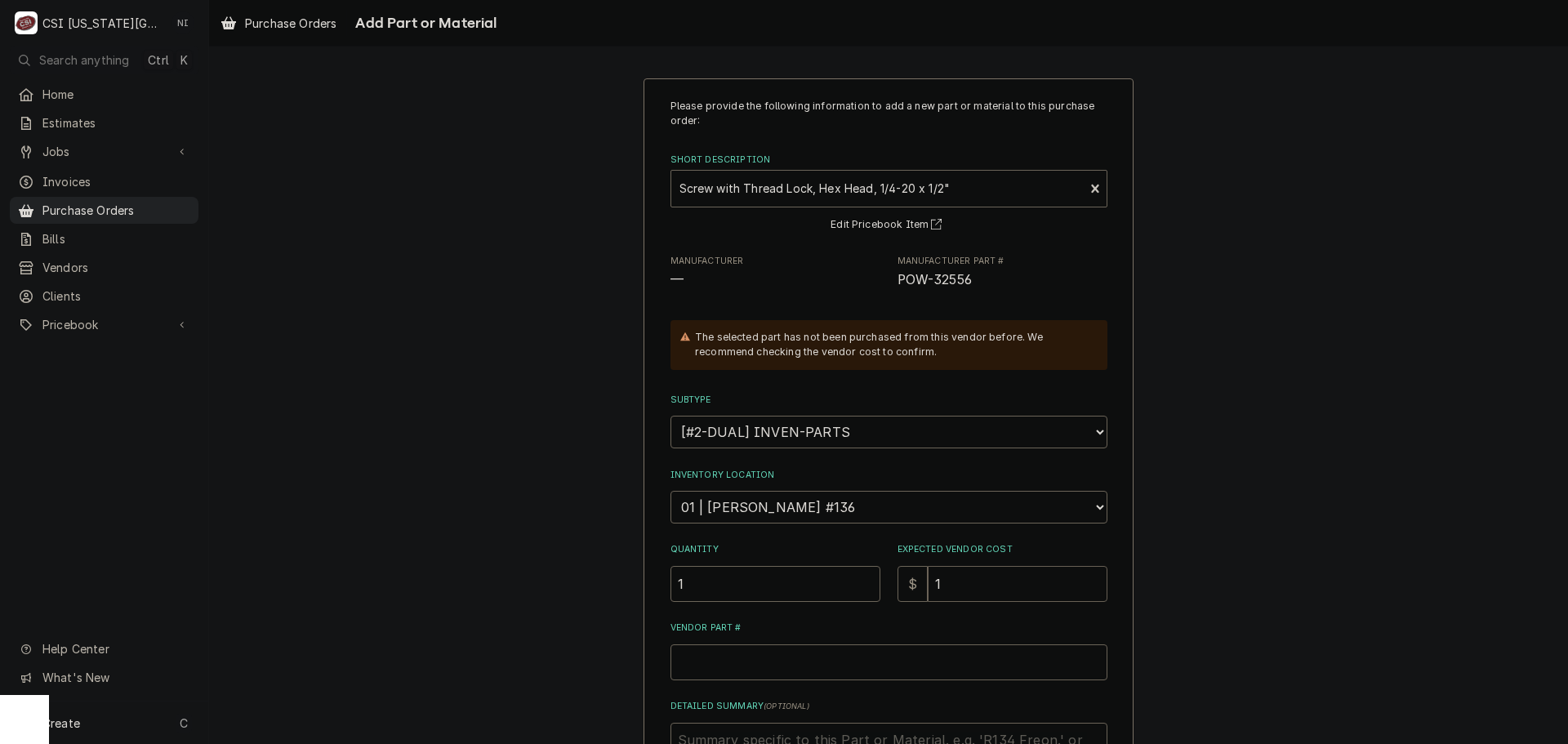
type textarea "x"
type input "16"
type textarea "x"
type input "1"
type textarea "x"
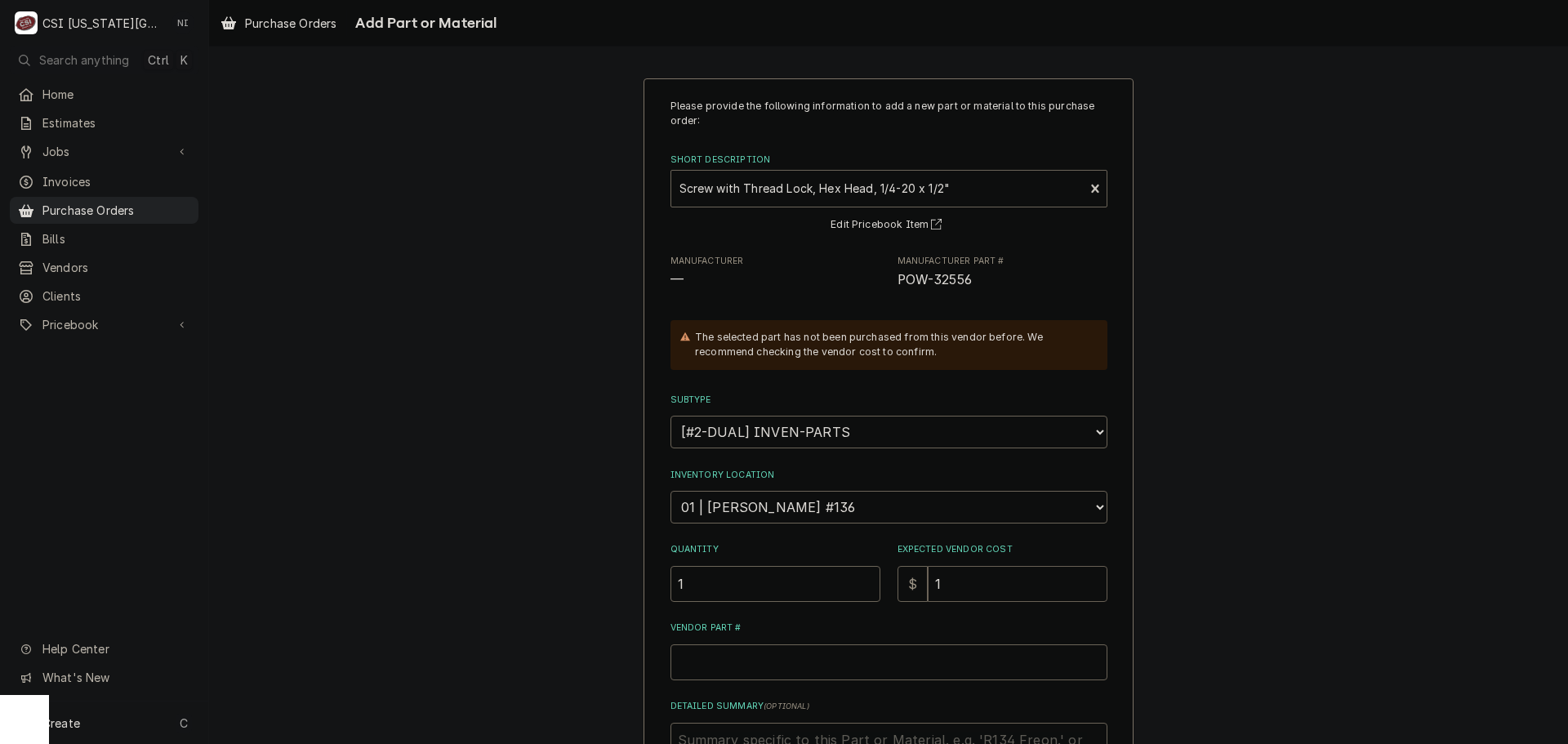
type input "1.6"
type textarea "x"
type input "1.67"
drag, startPoint x: 972, startPoint y: 276, endPoint x: 894, endPoint y: 278, distance: 78.0
click at [897, 278] on span "POW-32556" at bounding box center [1002, 279] width 210 height 20
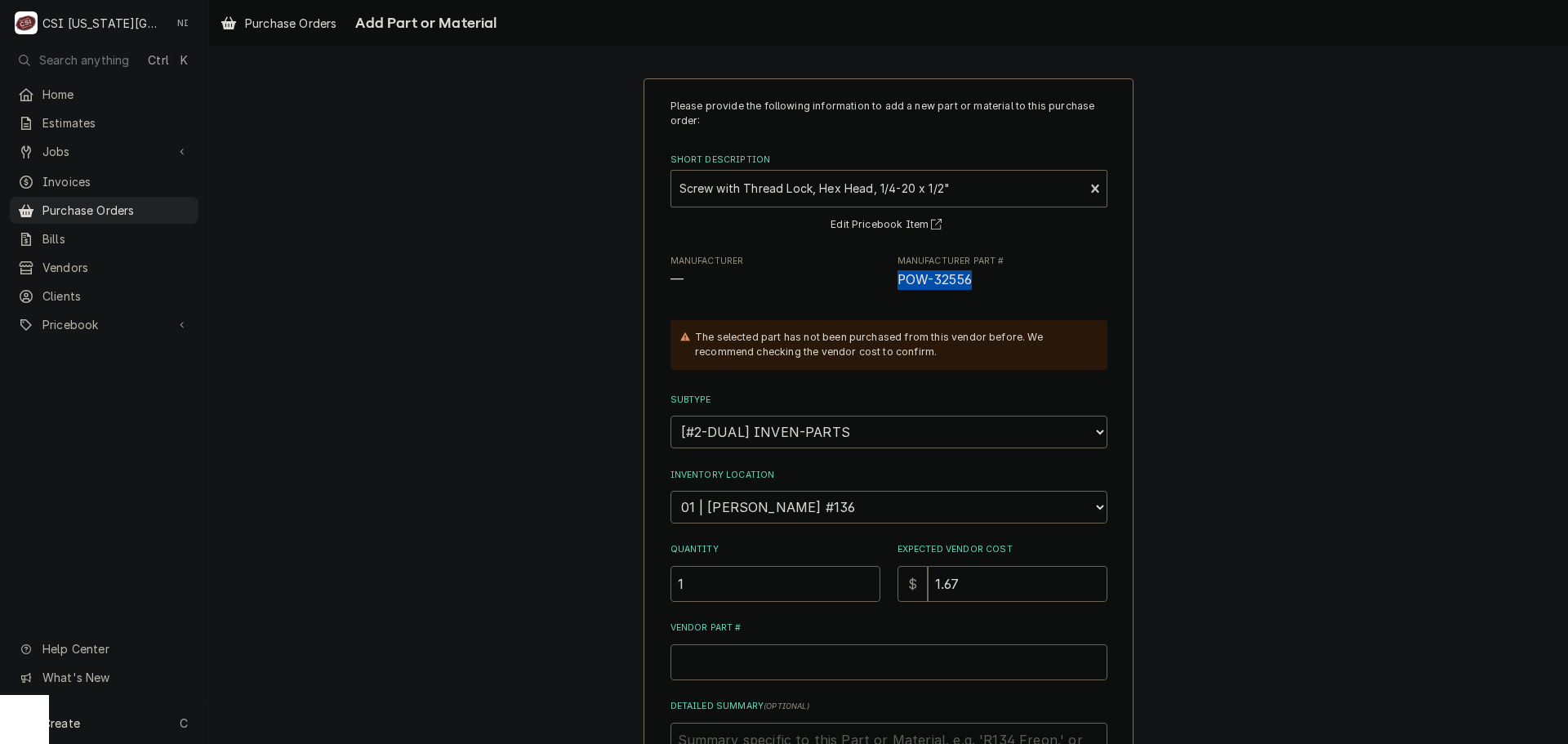
copy span "POW-32556"
click at [750, 673] on input "Vendor Part #" at bounding box center [889, 663] width 437 height 36
paste input "POW-32556"
type textarea "x"
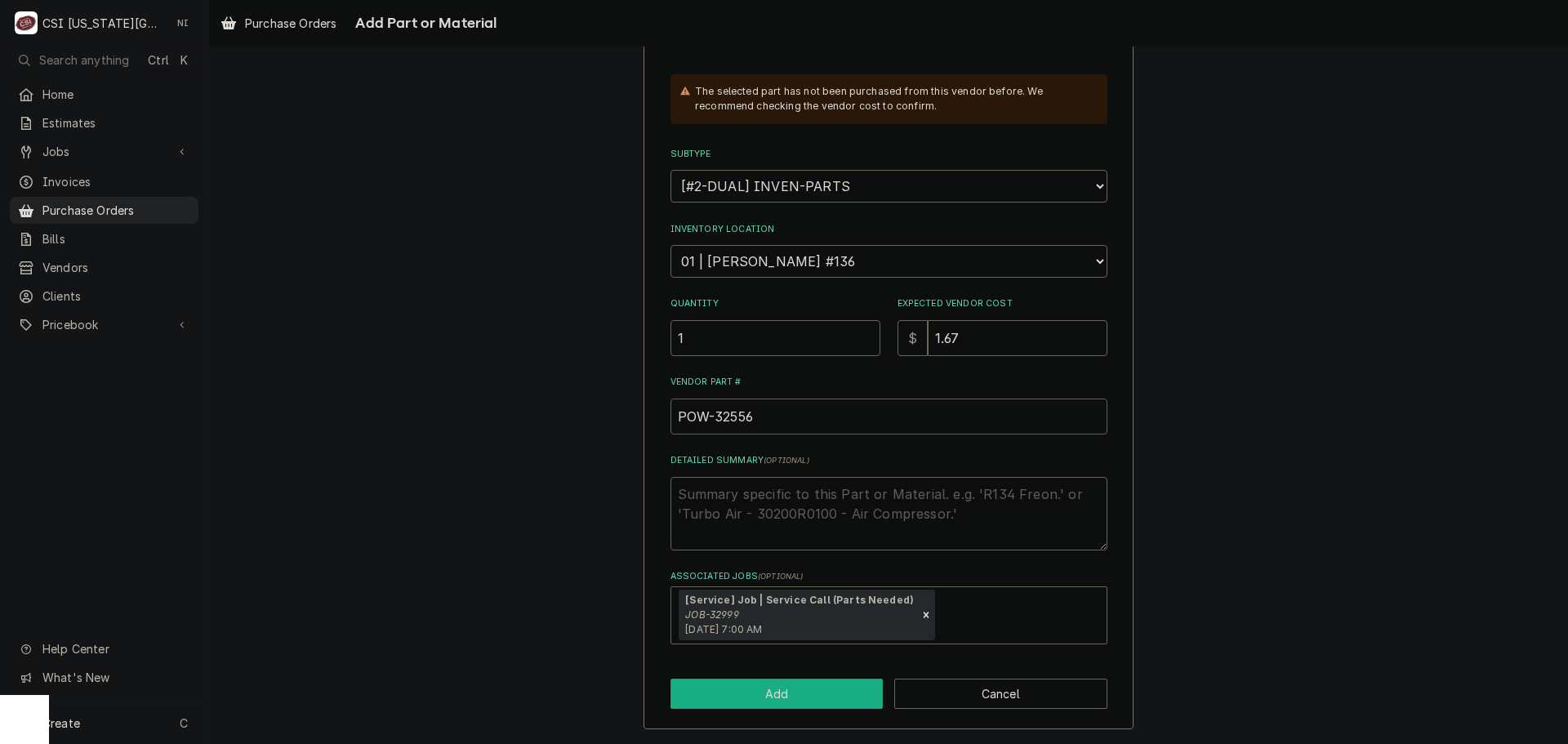
type input "POW-32556"
click at [786, 685] on button "Add" at bounding box center [777, 694] width 214 height 31
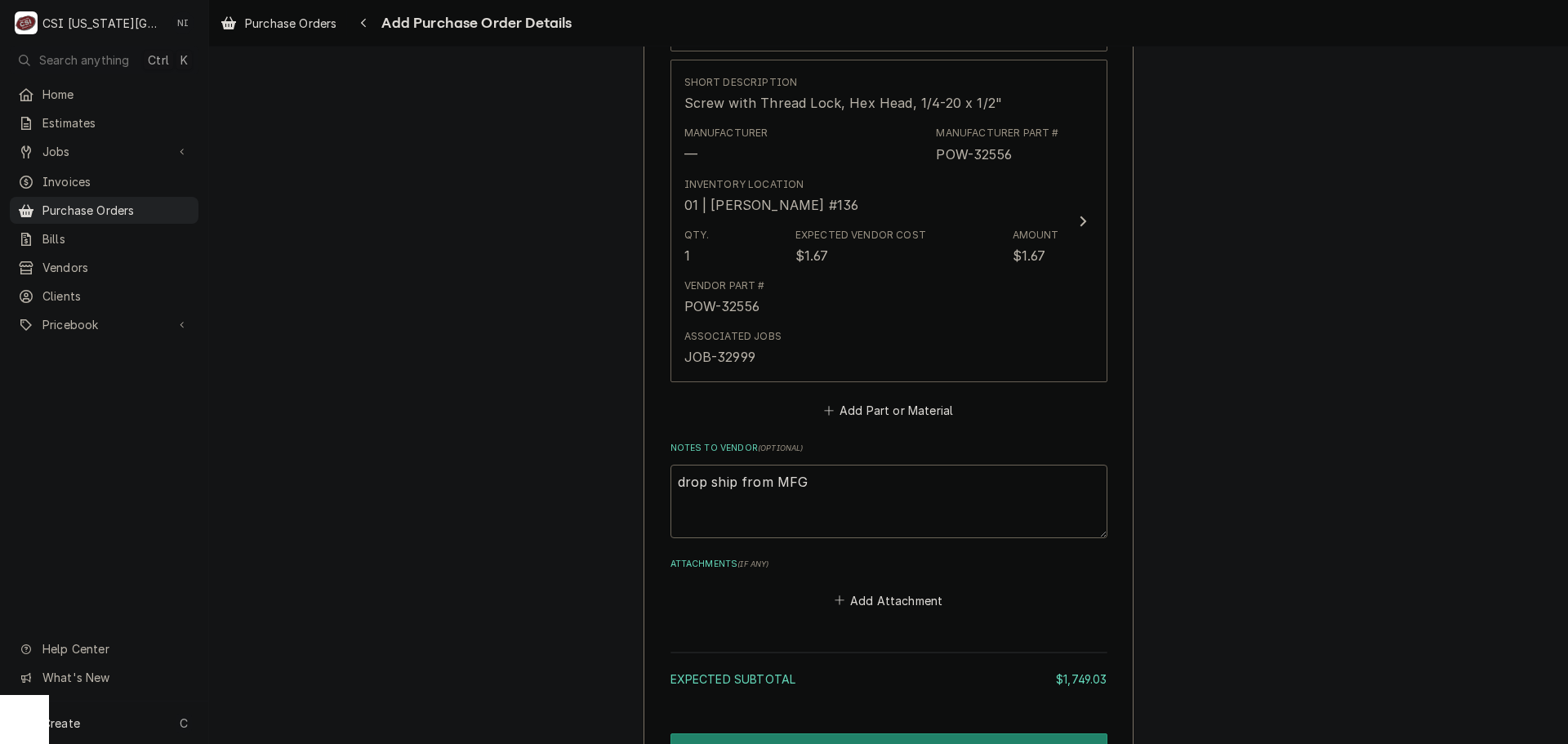
scroll to position [2522, 0]
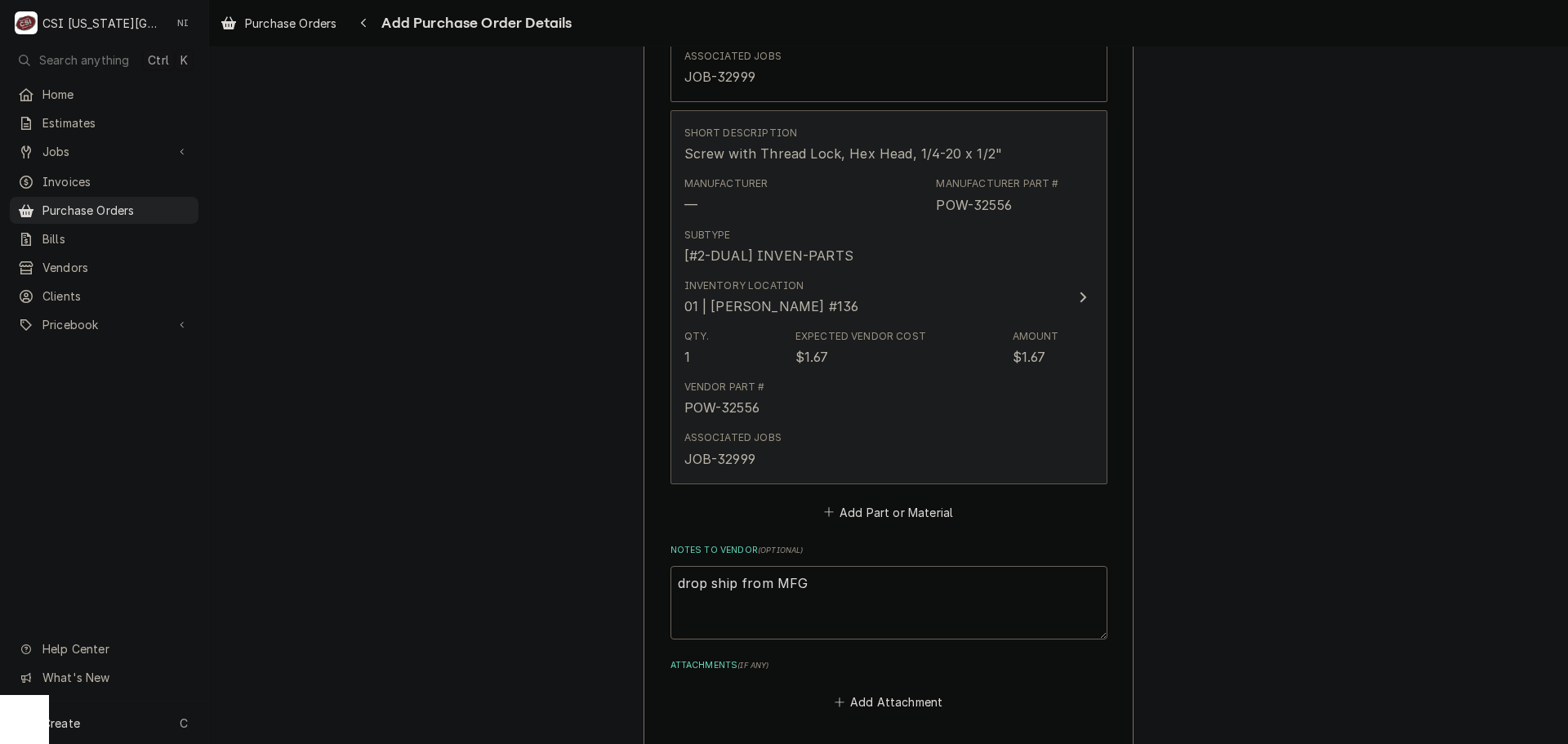
click at [892, 437] on div "Associated Jobs JOB-32999" at bounding box center [872, 448] width 375 height 51
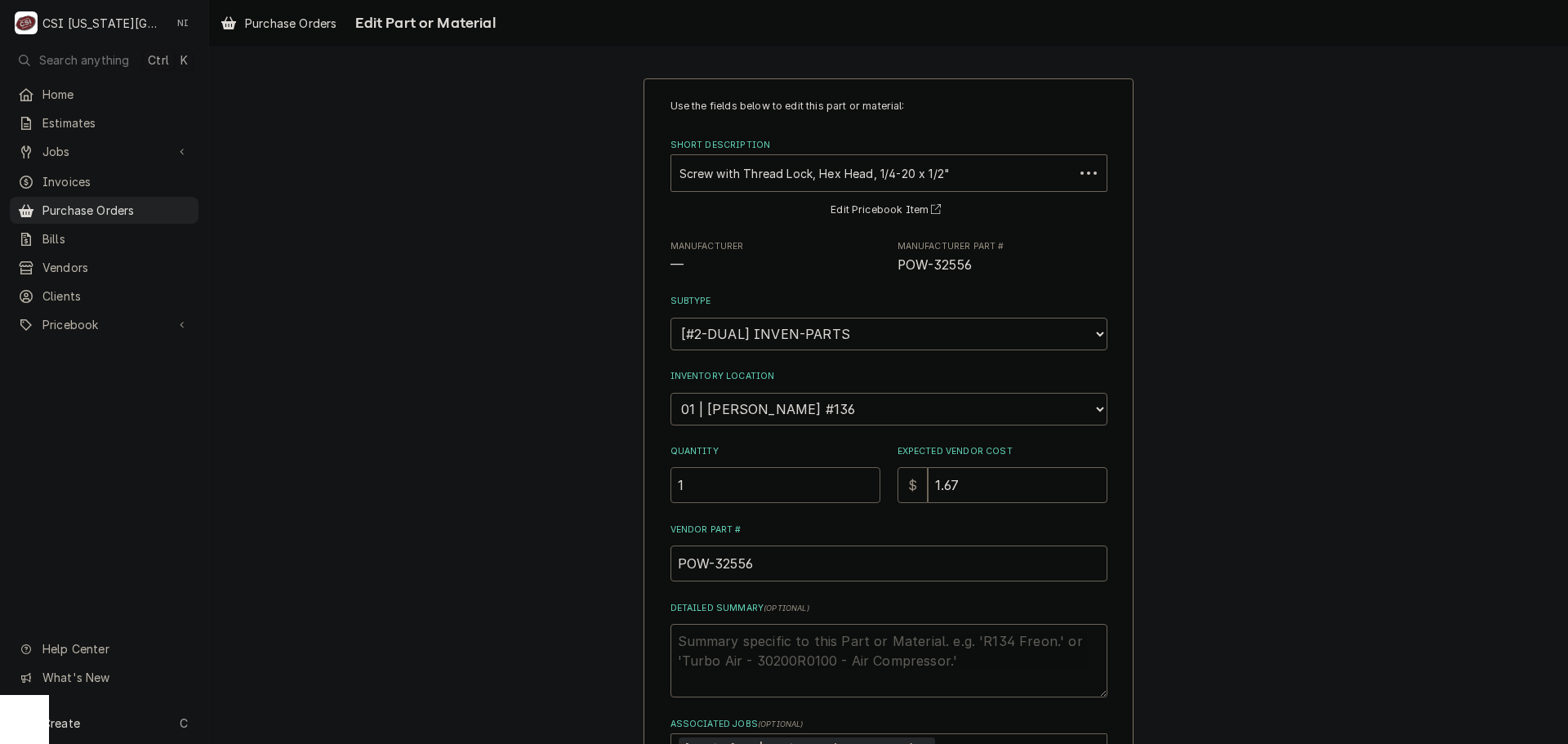
drag, startPoint x: 639, startPoint y: 491, endPoint x: 629, endPoint y: 491, distance: 10.0
click at [635, 491] on div "Use the fields below to edit this part or material: Short Description Screw wit…" at bounding box center [888, 498] width 1359 height 869
type textarea "x"
type input "8"
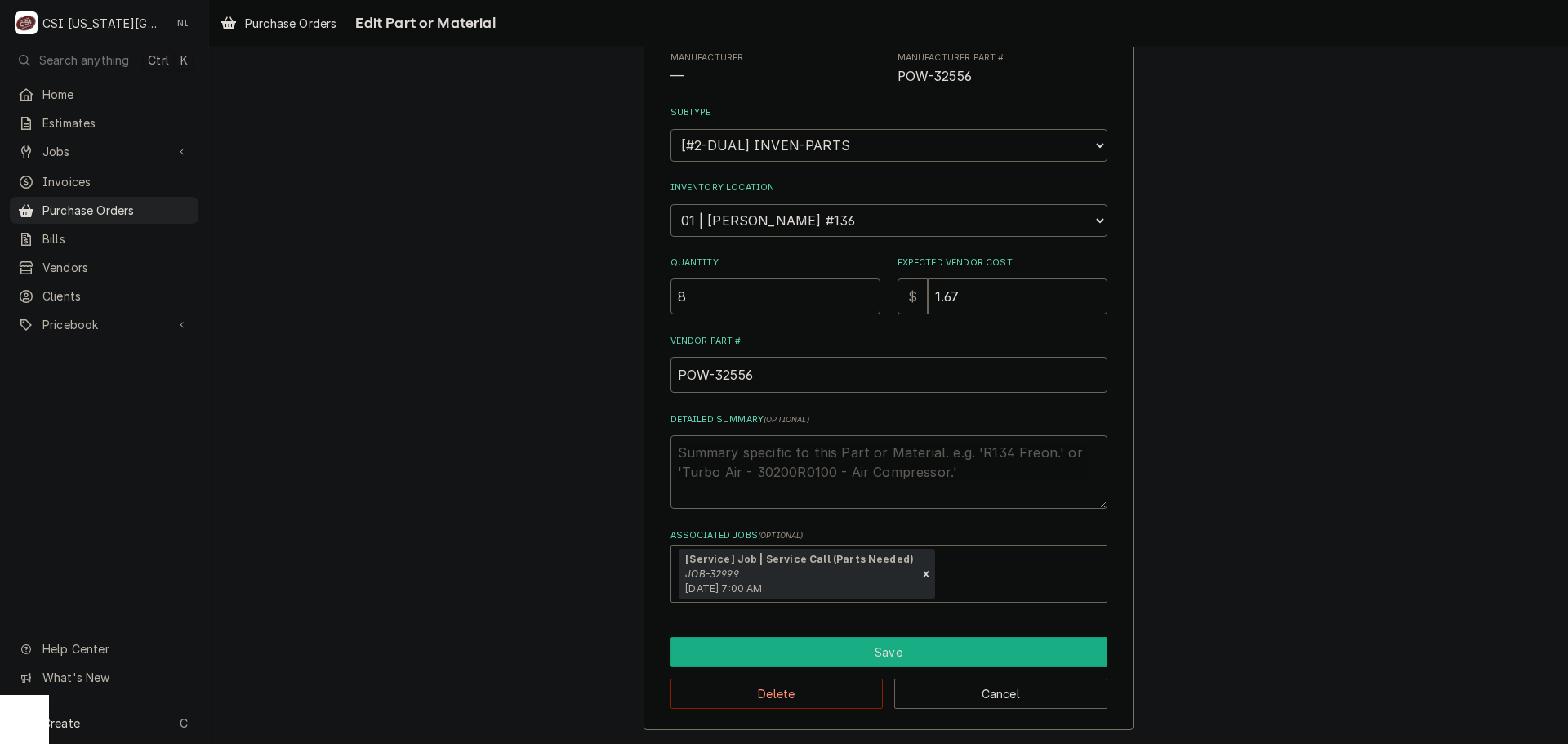
click at [816, 658] on button "Save" at bounding box center [889, 652] width 437 height 31
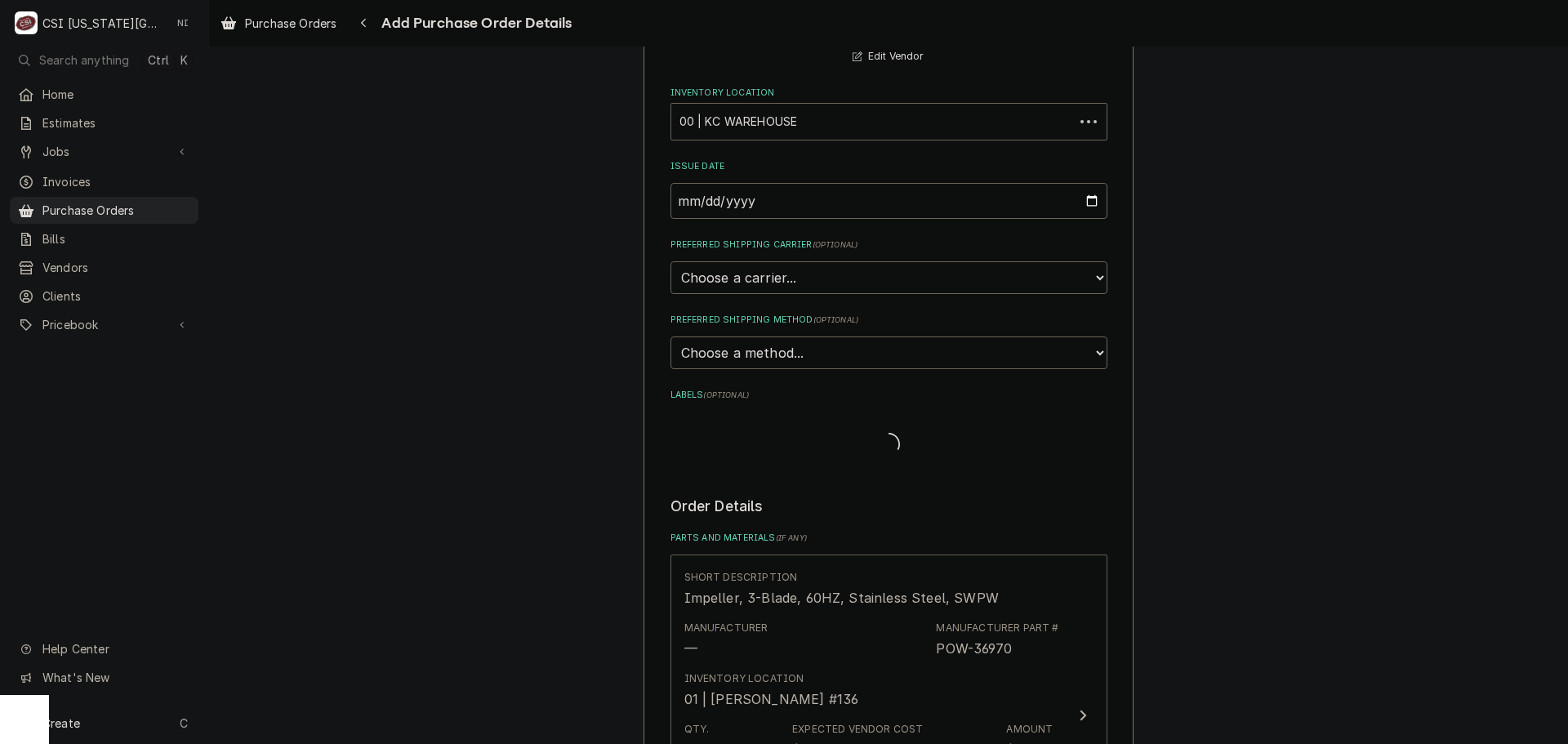
scroll to position [2669, 0]
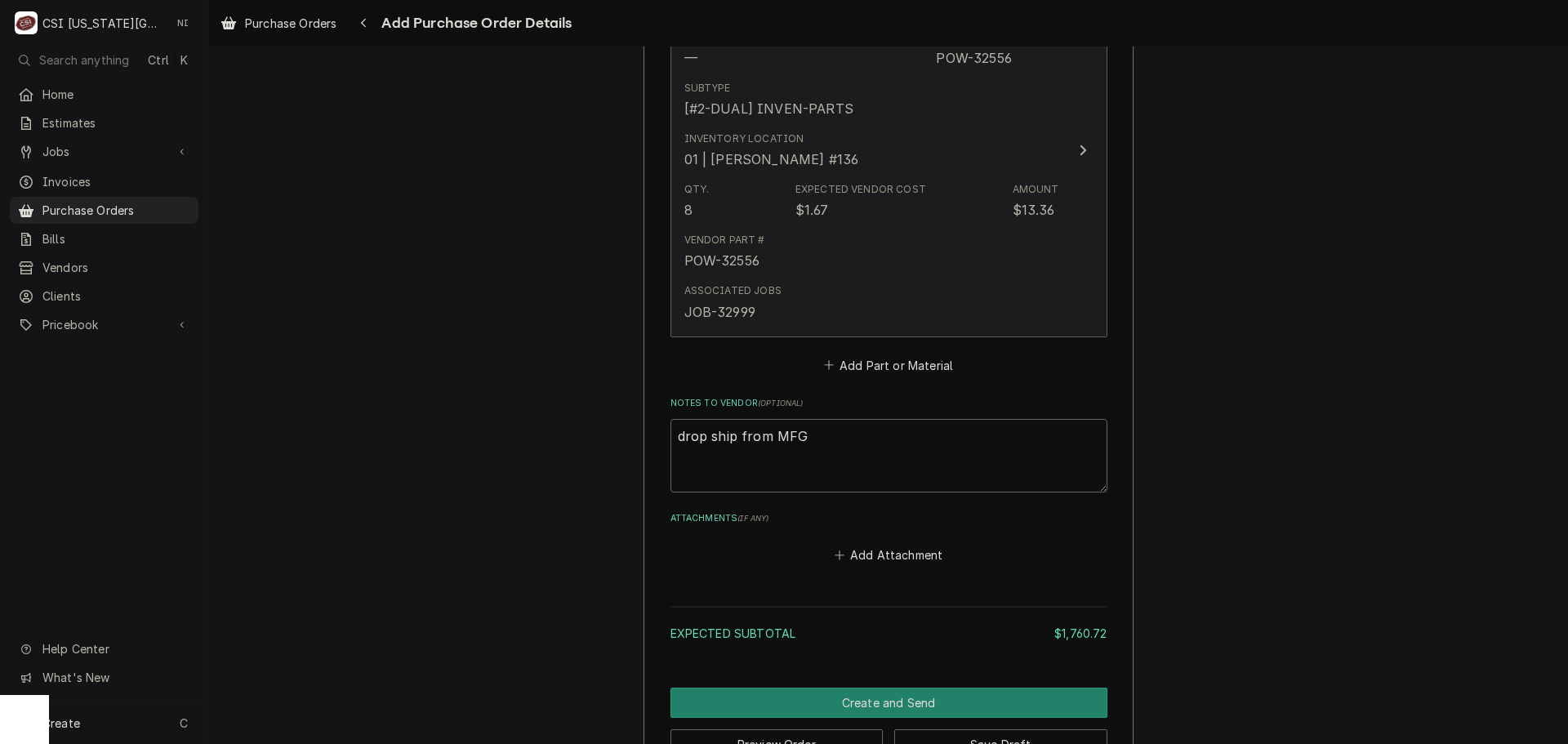
type textarea "x"
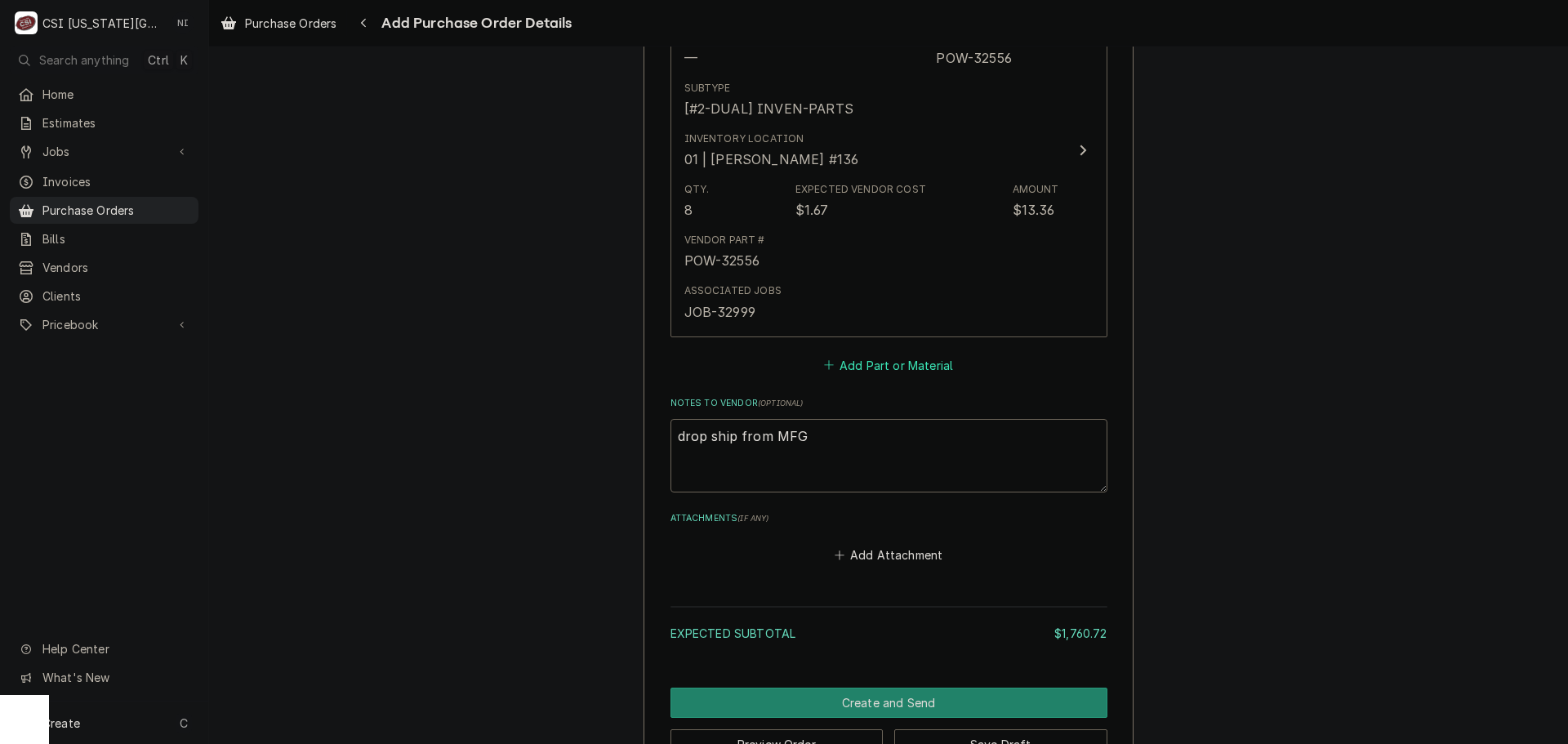
click at [890, 362] on button "Add Part or Material" at bounding box center [888, 365] width 134 height 23
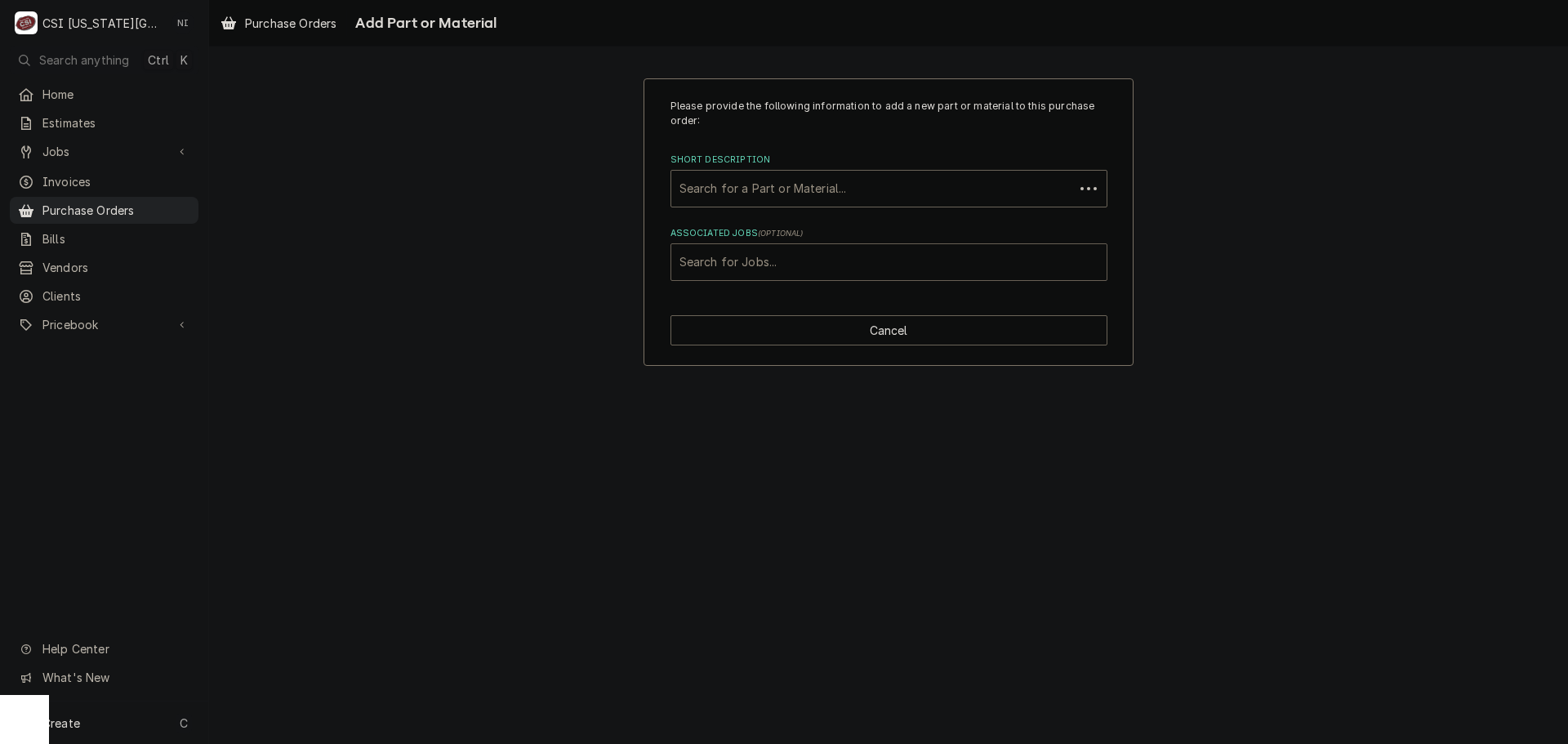
click at [829, 266] on div "Associated Jobs" at bounding box center [889, 261] width 419 height 30
type input "32999"
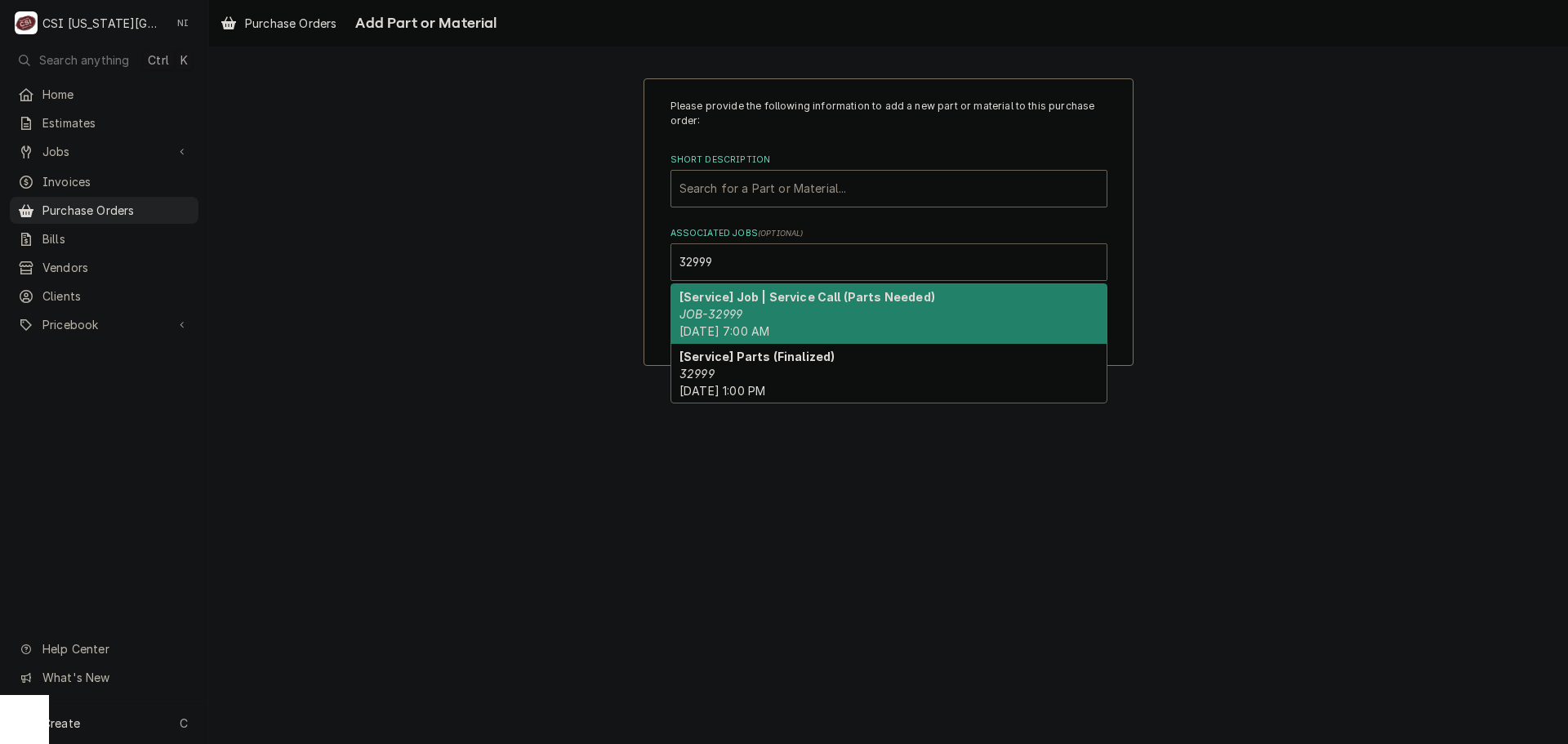
drag, startPoint x: 736, startPoint y: 302, endPoint x: 744, endPoint y: 234, distance: 68.5
click at [736, 301] on strong "[Service] Job | Service Call (Parts Needed)" at bounding box center [808, 297] width 256 height 14
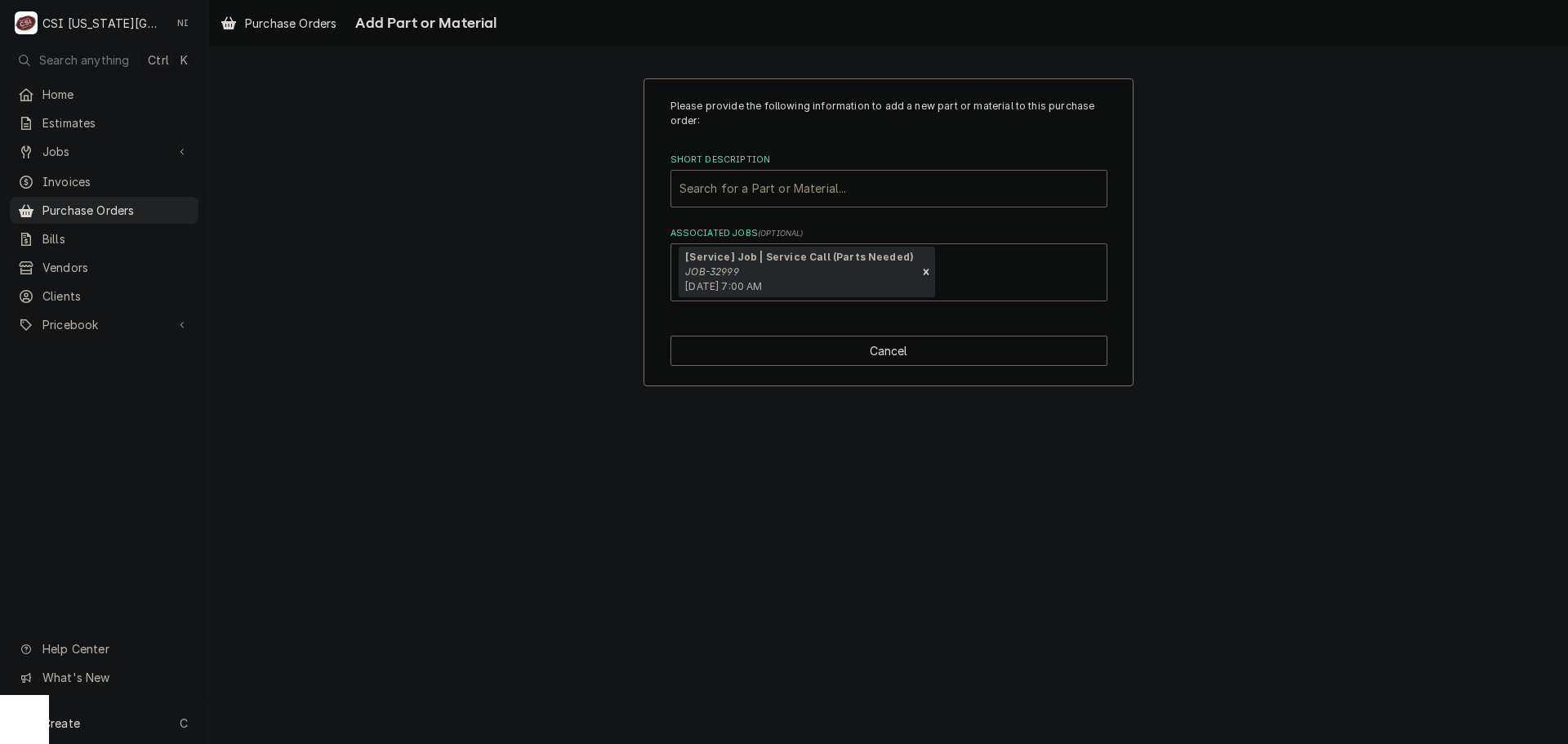
click at [745, 182] on div "Short Description" at bounding box center [889, 188] width 419 height 30
paste input "POW-32493"
type input "POW-32493"
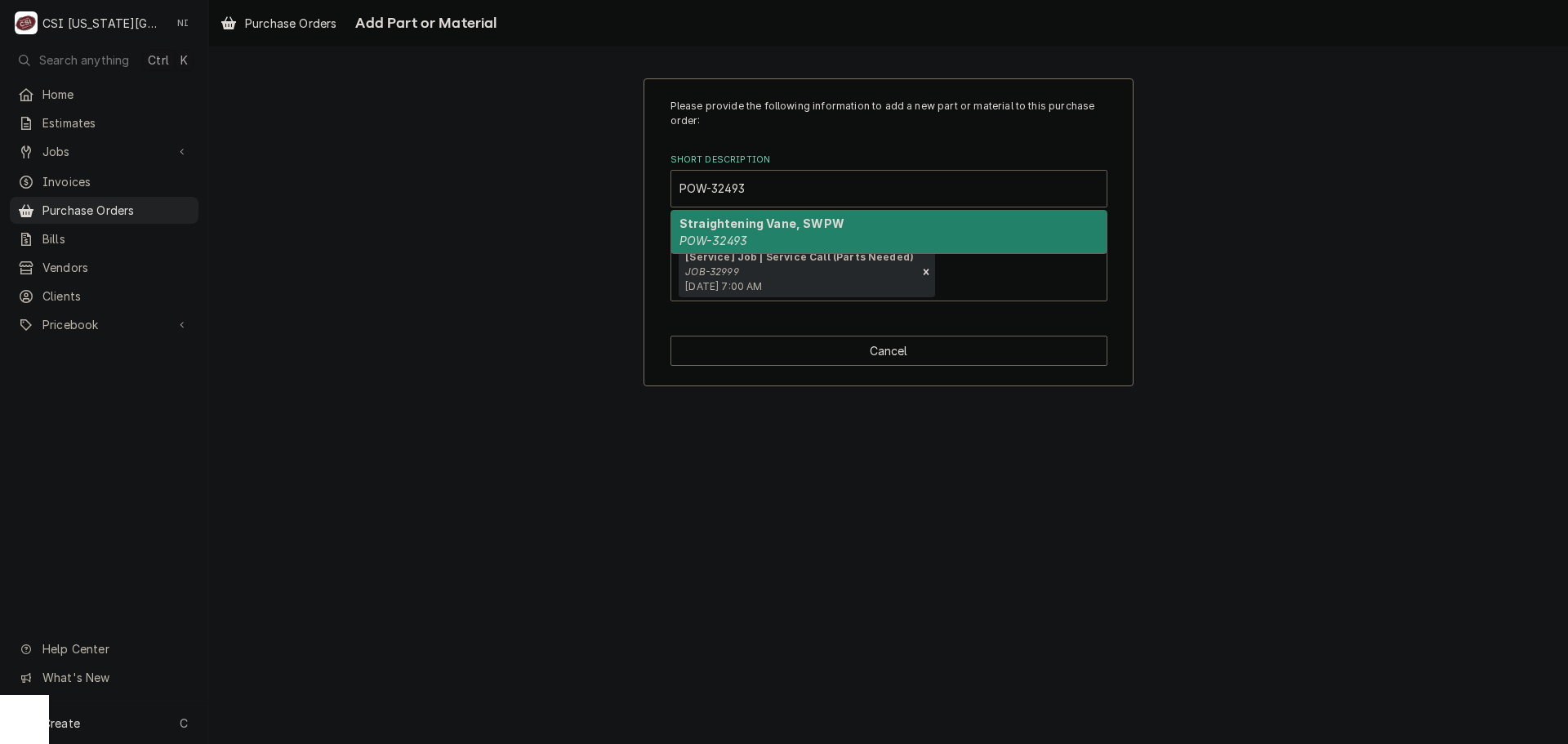
click at [728, 228] on strong "Straightening Vane, SWPW" at bounding box center [762, 223] width 165 height 14
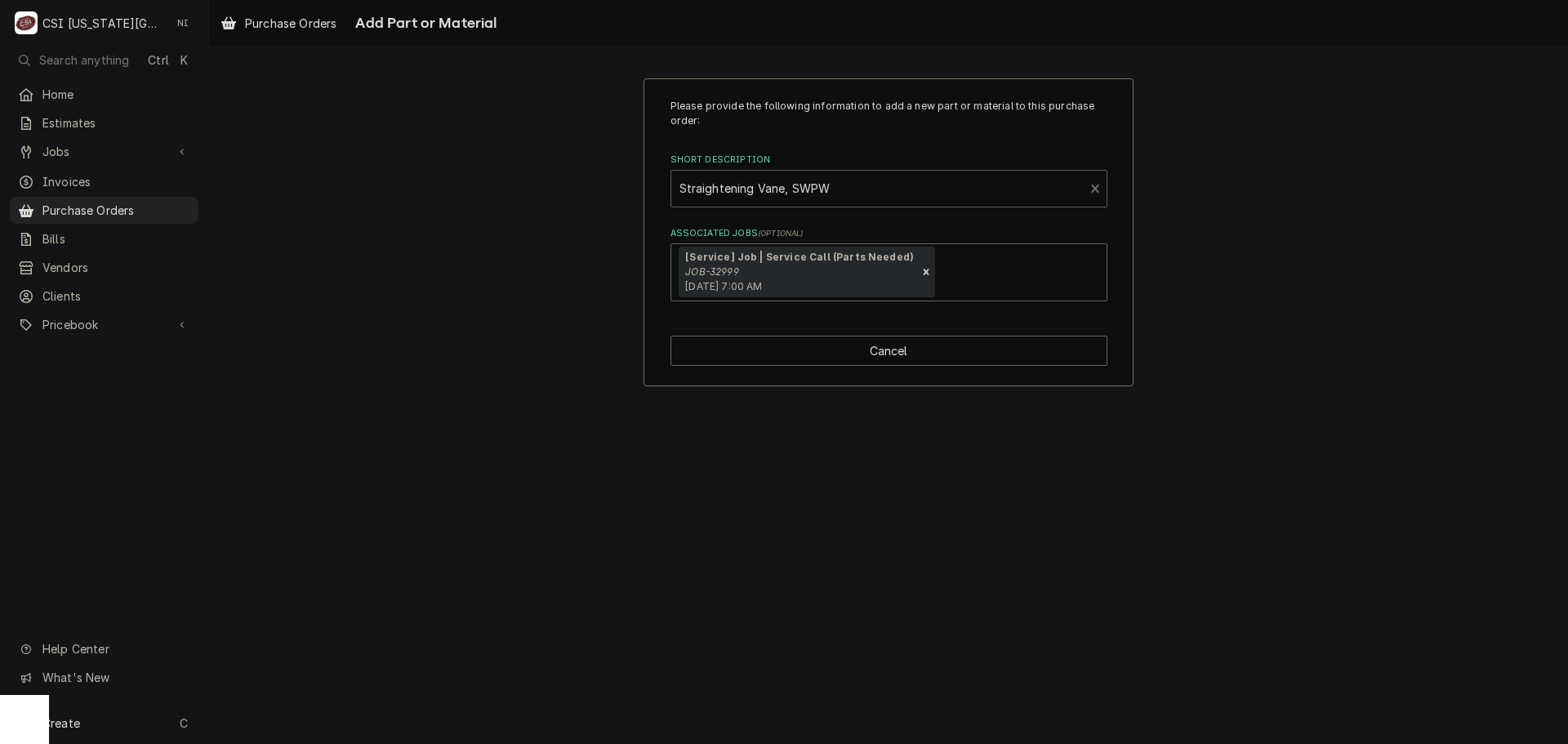
type textarea "x"
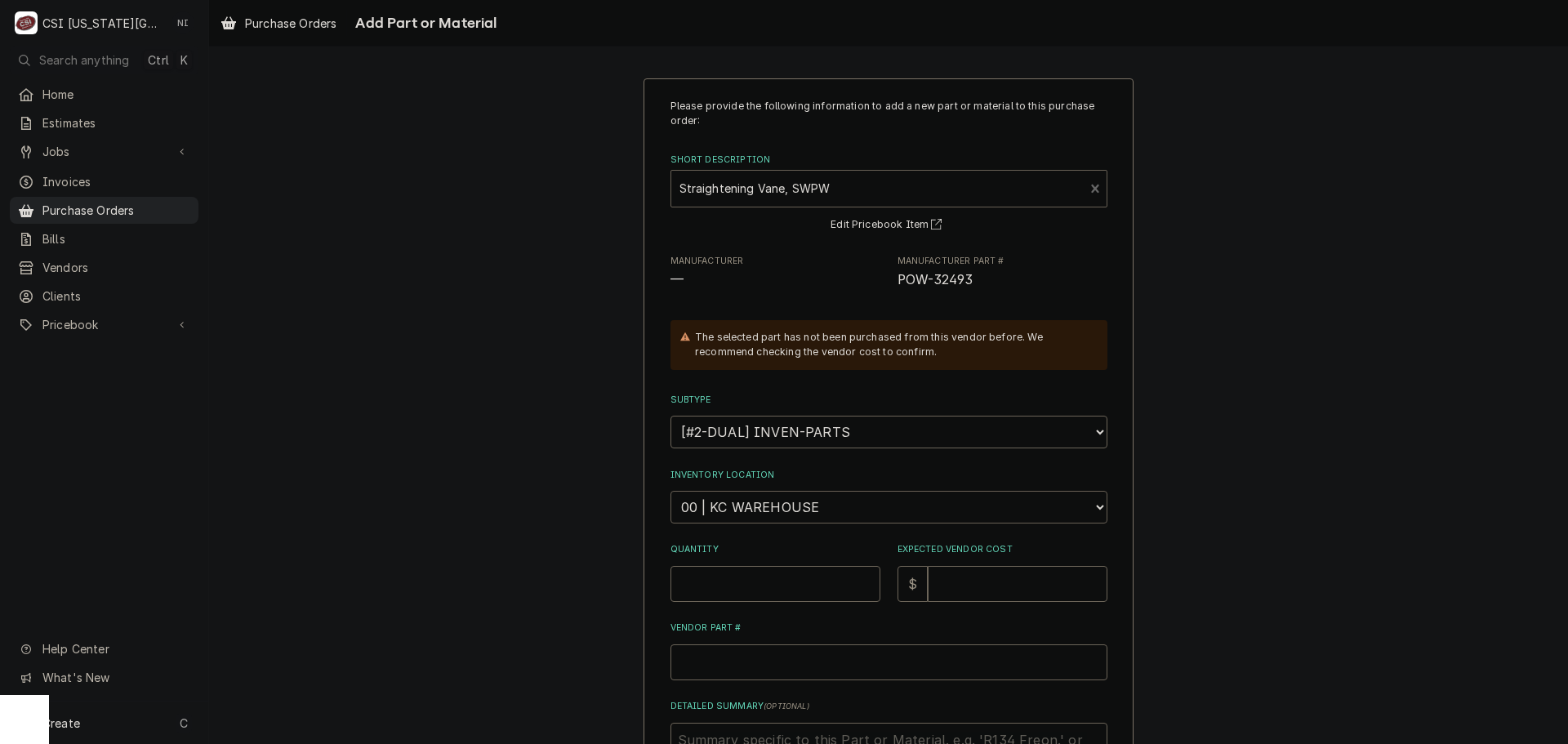
click at [793, 508] on select "Choose a location... 00 | KC WAREHOUSE 00 | MAIN WAREHOUSE 01 | BRIAN BREAZIER …" at bounding box center [889, 507] width 437 height 32
select select "2756"
click at [671, 491] on select "Choose a location... 00 | KC WAREHOUSE 00 | MAIN WAREHOUSE 01 | BRIAN BREAZIER …" at bounding box center [889, 507] width 437 height 32
click at [759, 591] on input "Quantity" at bounding box center [775, 584] width 210 height 36
type textarea "x"
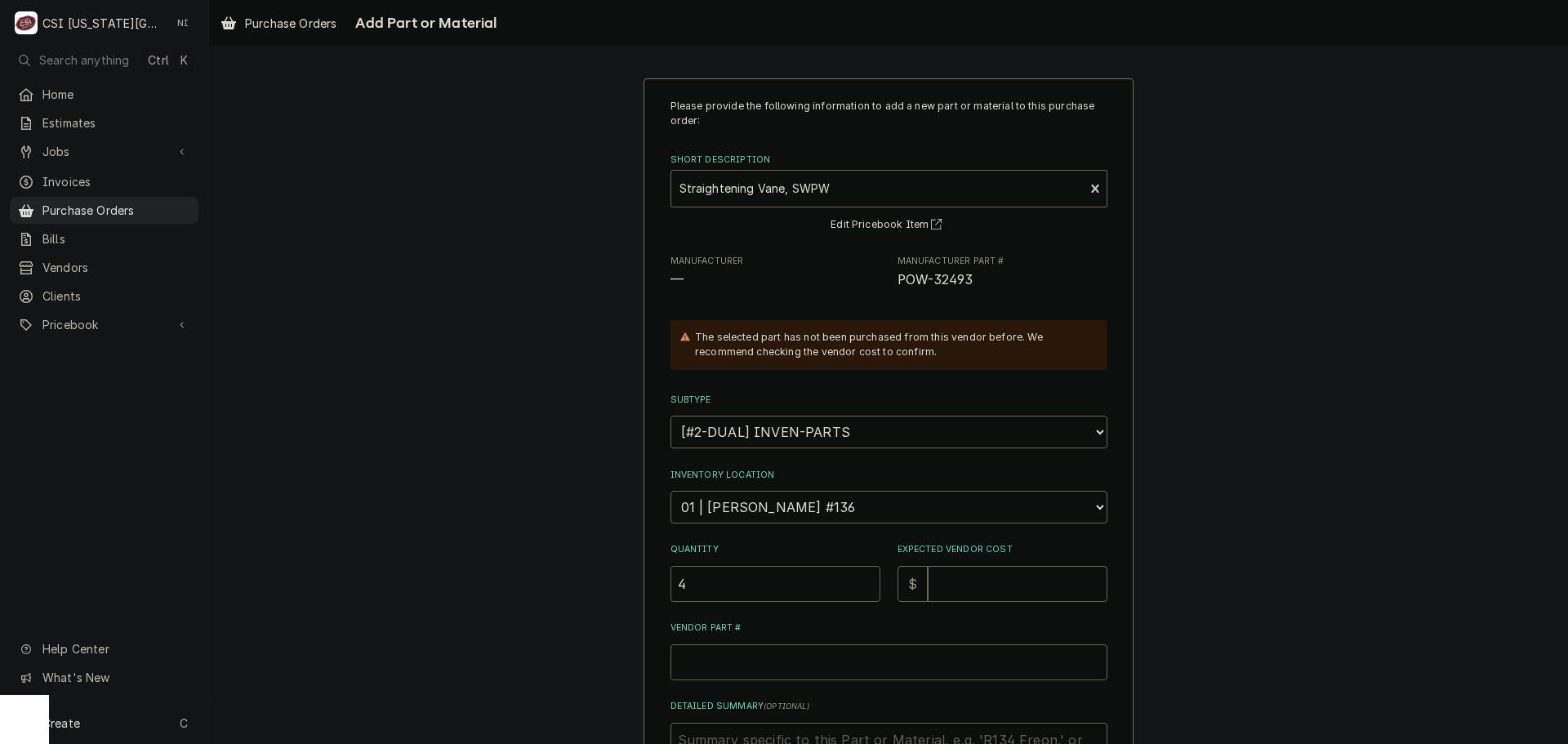
type input "4"
type textarea "x"
type input "8"
type textarea "x"
type input "88"
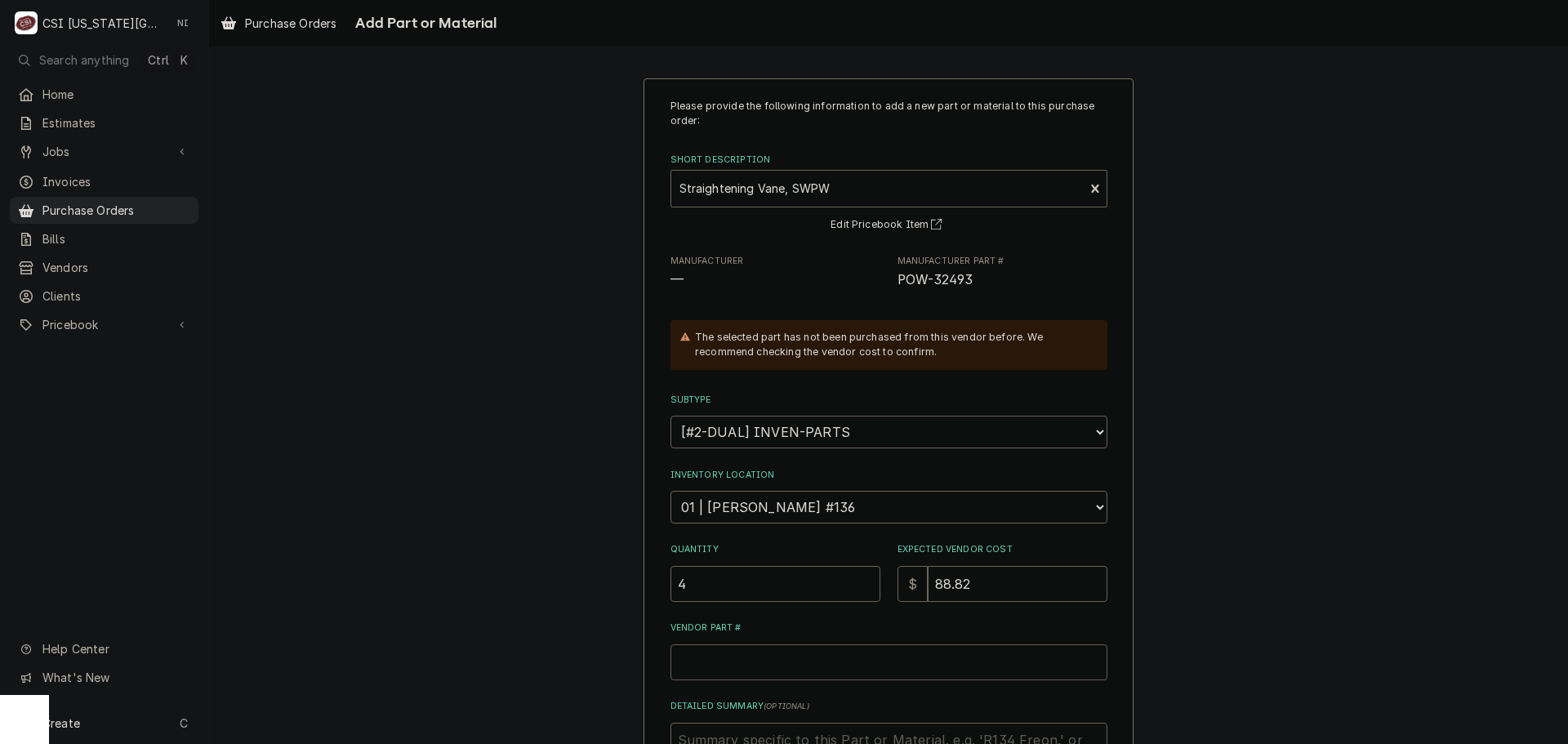
click at [758, 656] on input "Vendor Part #" at bounding box center [889, 663] width 437 height 36
paste input "POW-32493"
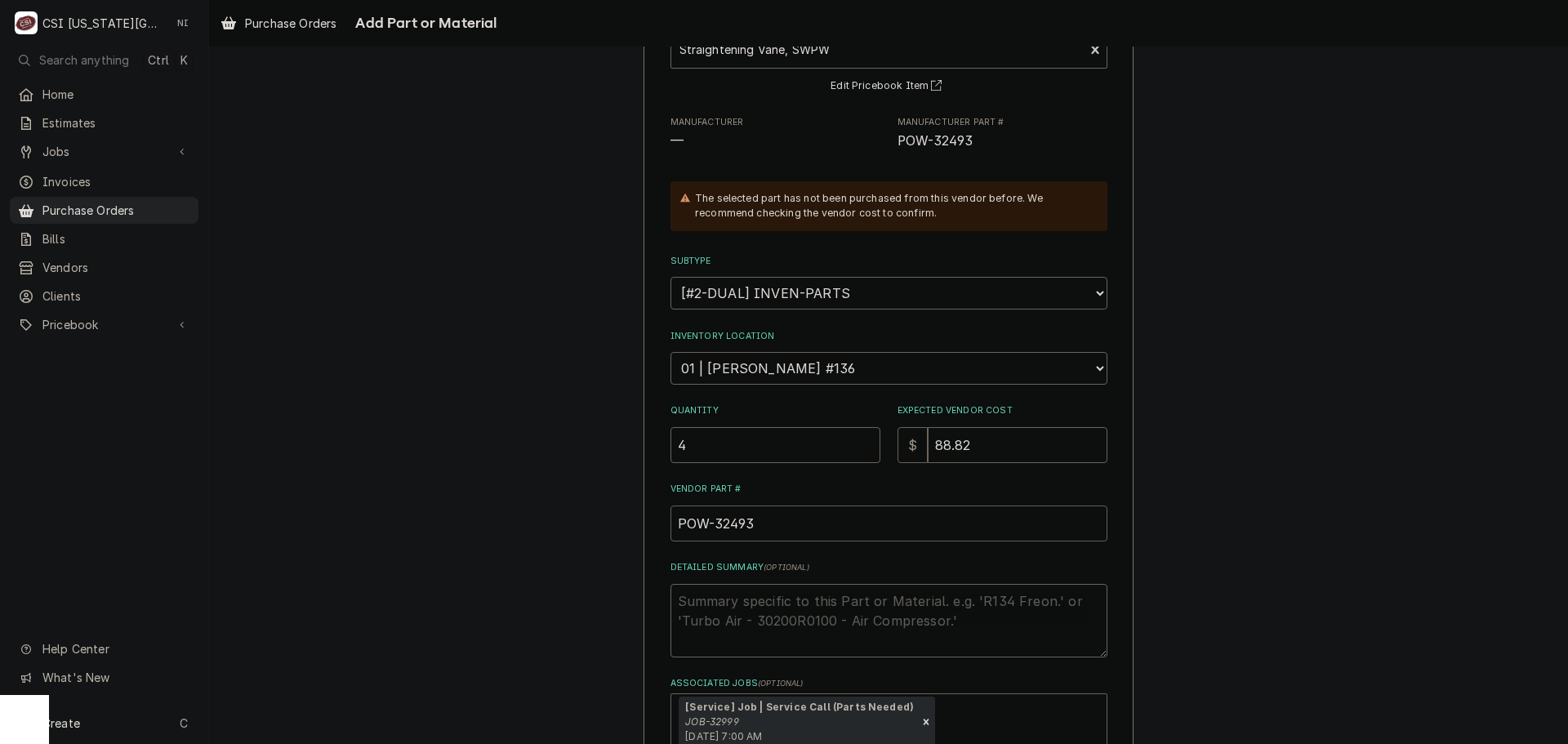
scroll to position [246, 0]
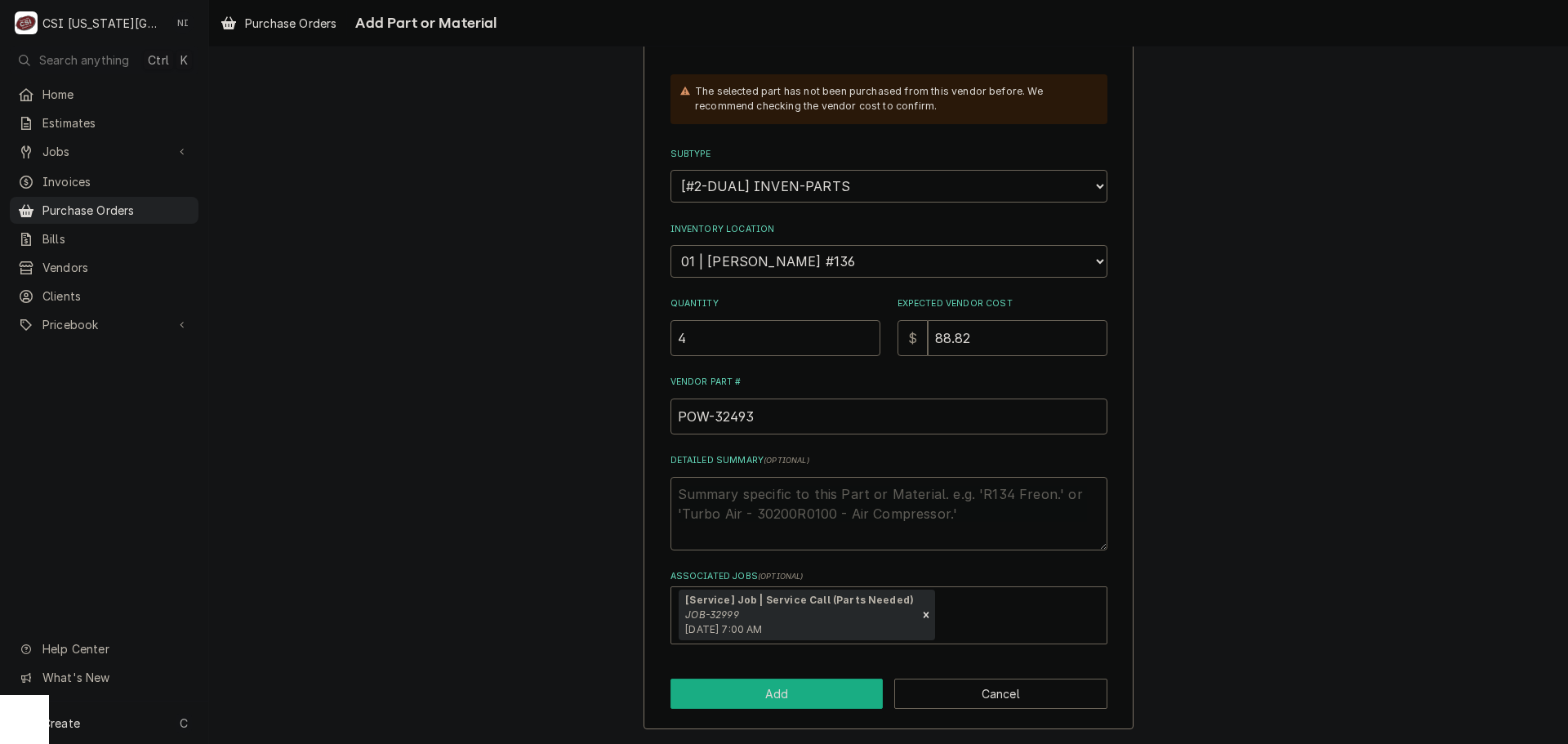
click at [783, 692] on button "Add" at bounding box center [777, 694] width 214 height 31
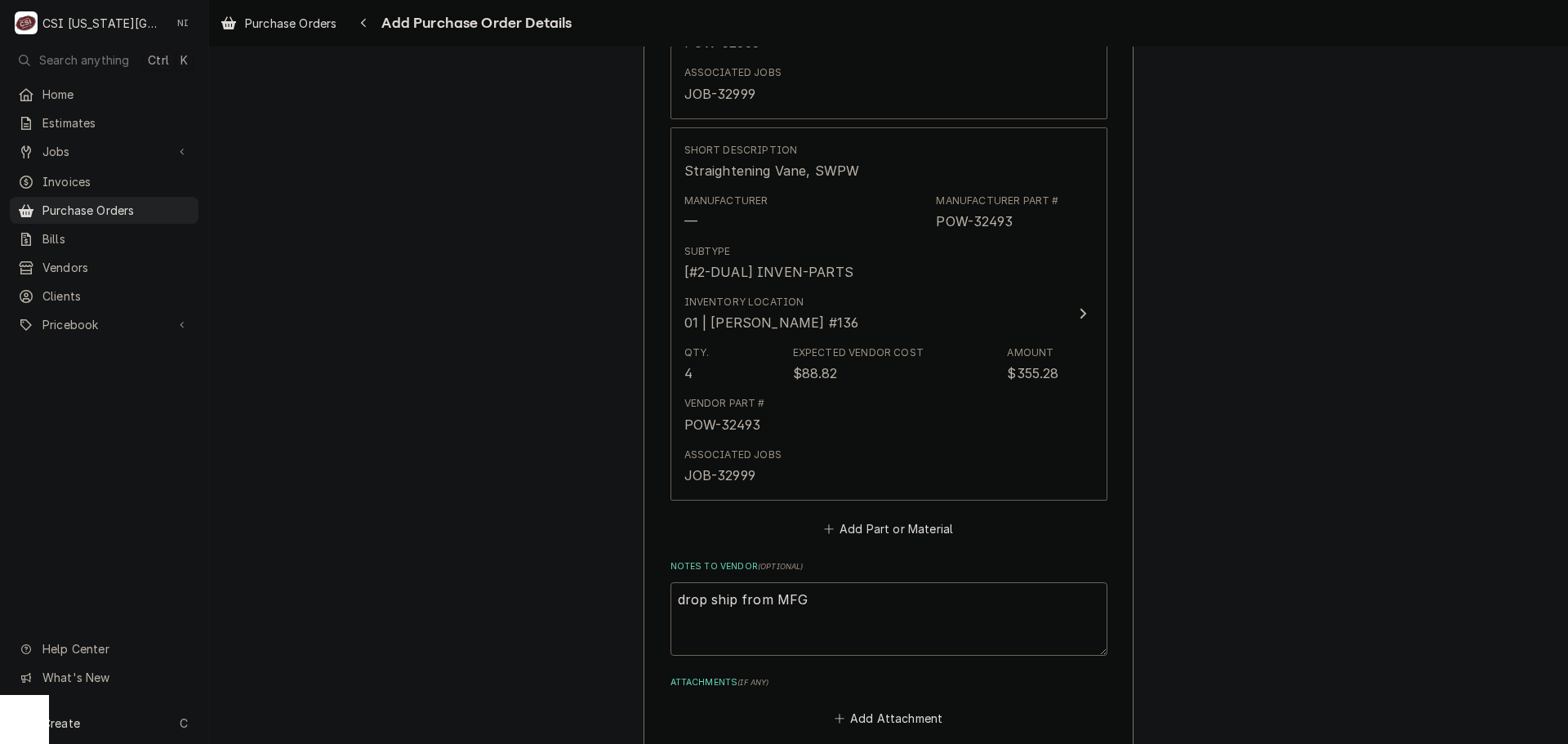
scroll to position [3102, 0]
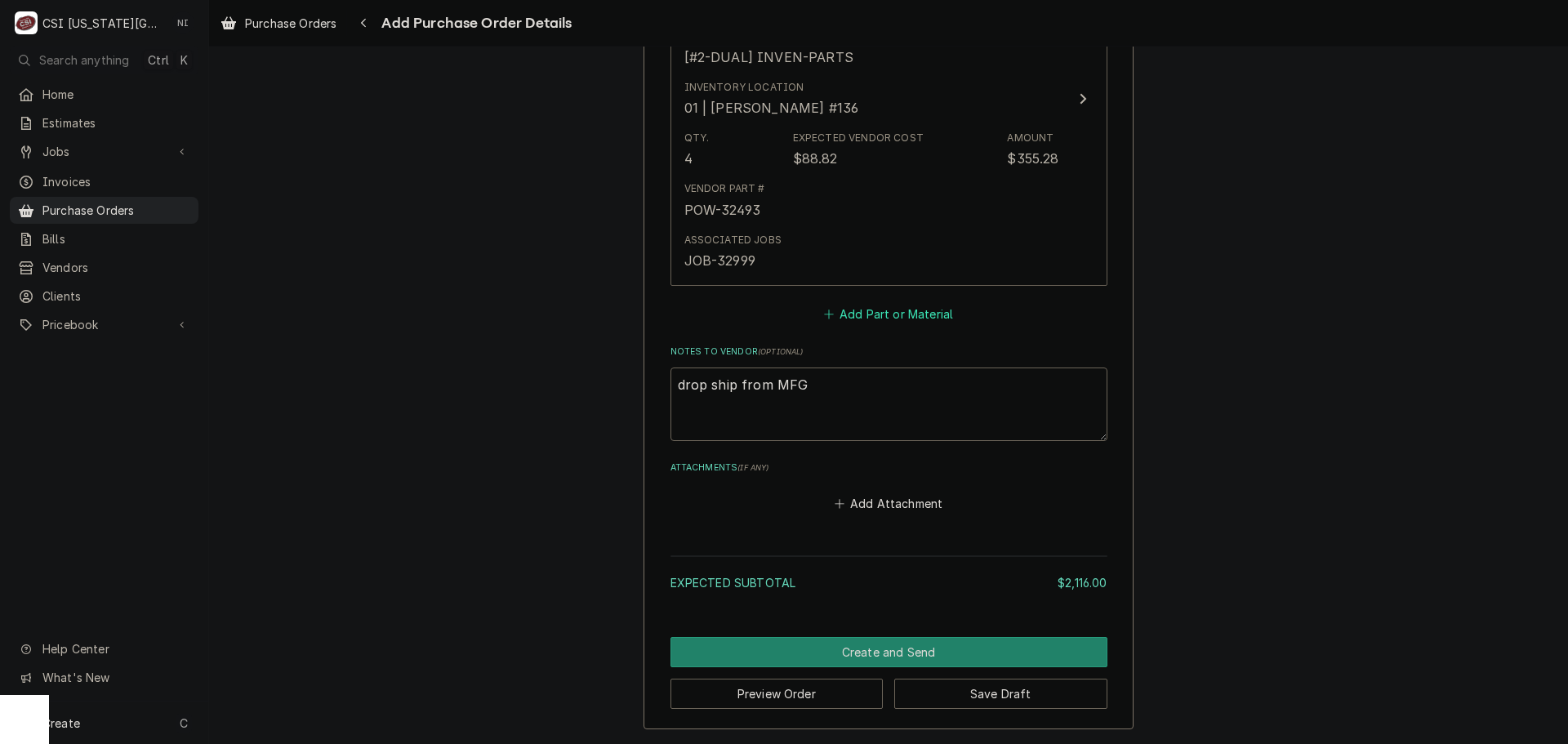
click at [841, 303] on button "Add Part or Material" at bounding box center [888, 314] width 134 height 23
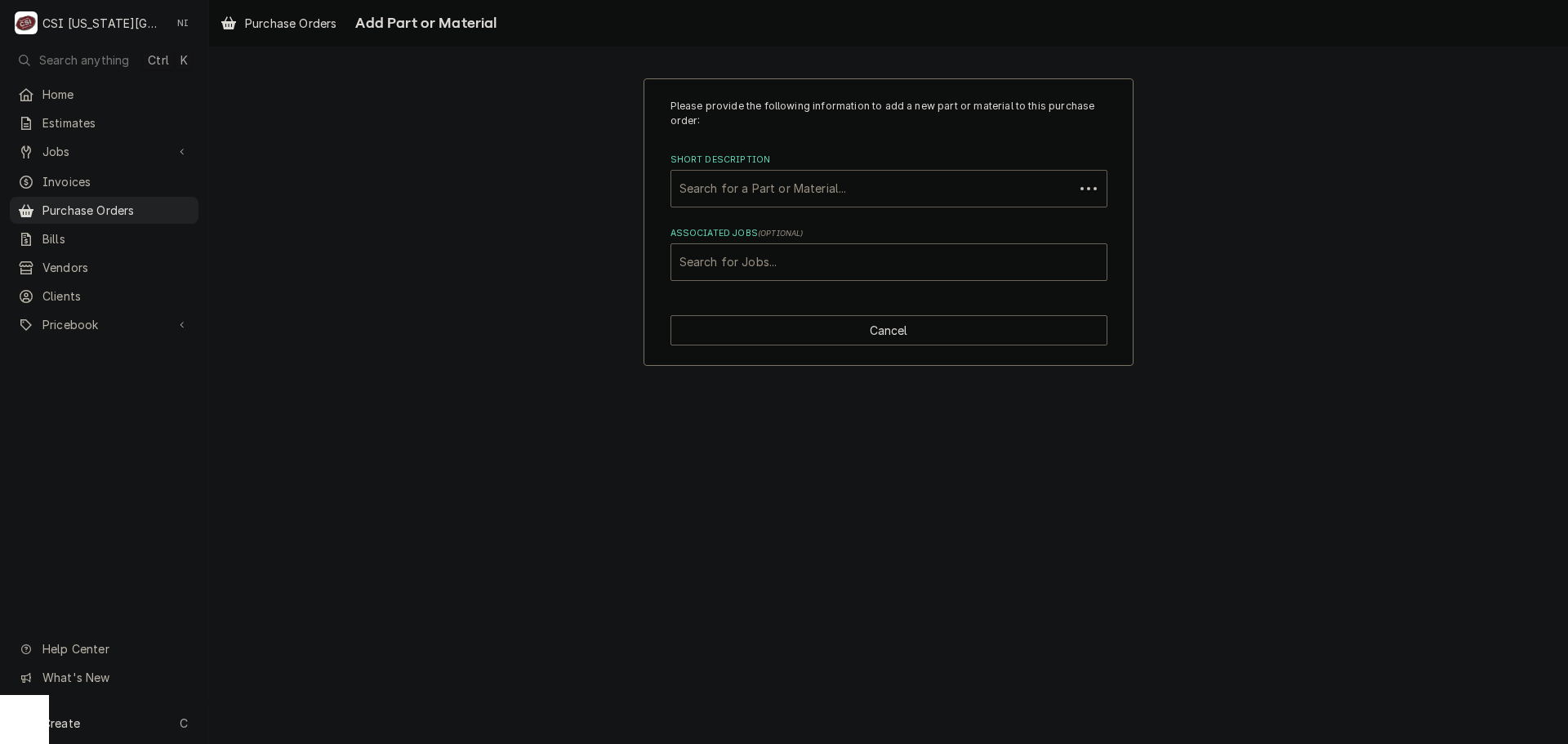
click at [787, 192] on div "Short Description" at bounding box center [873, 188] width 386 height 30
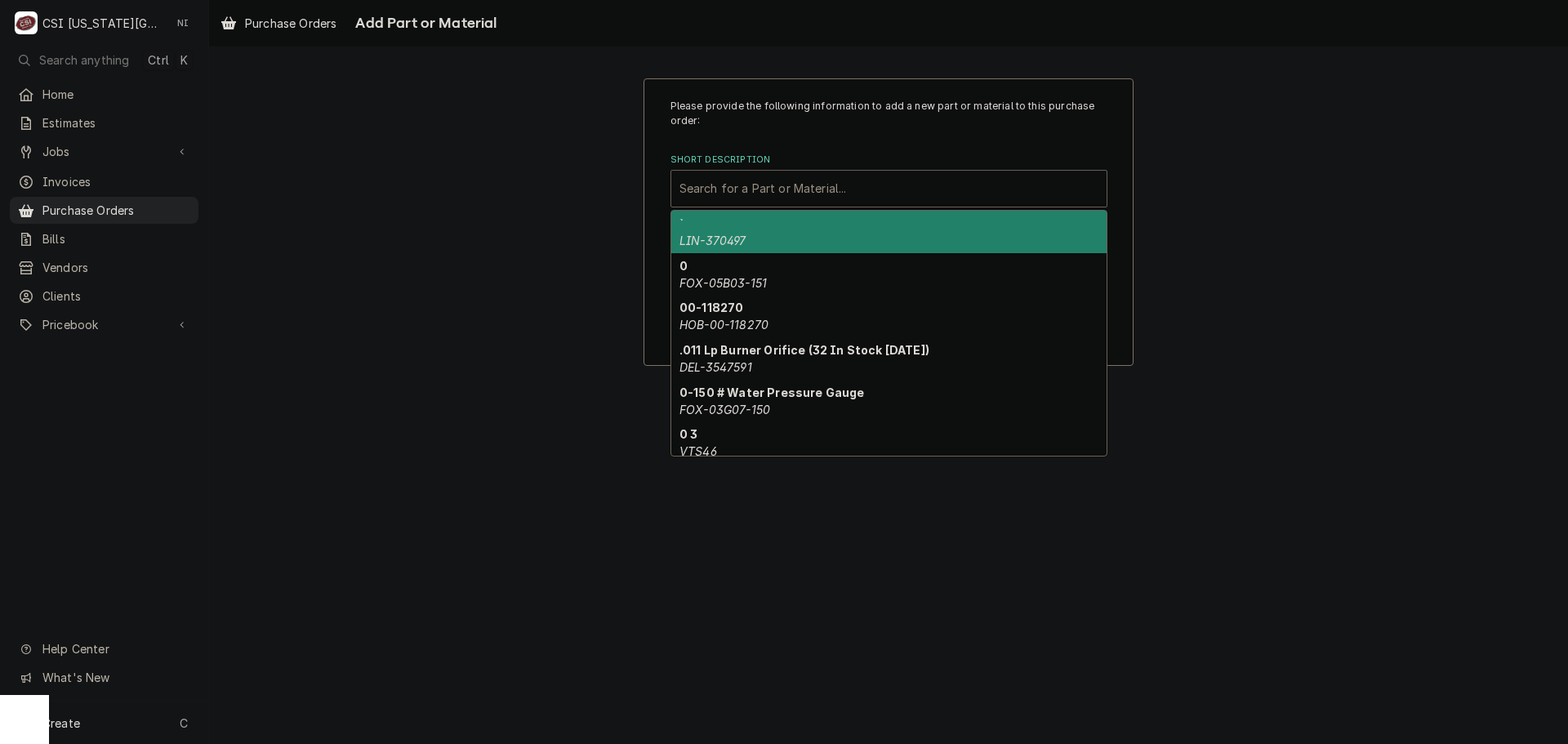
paste input "POW-32456"
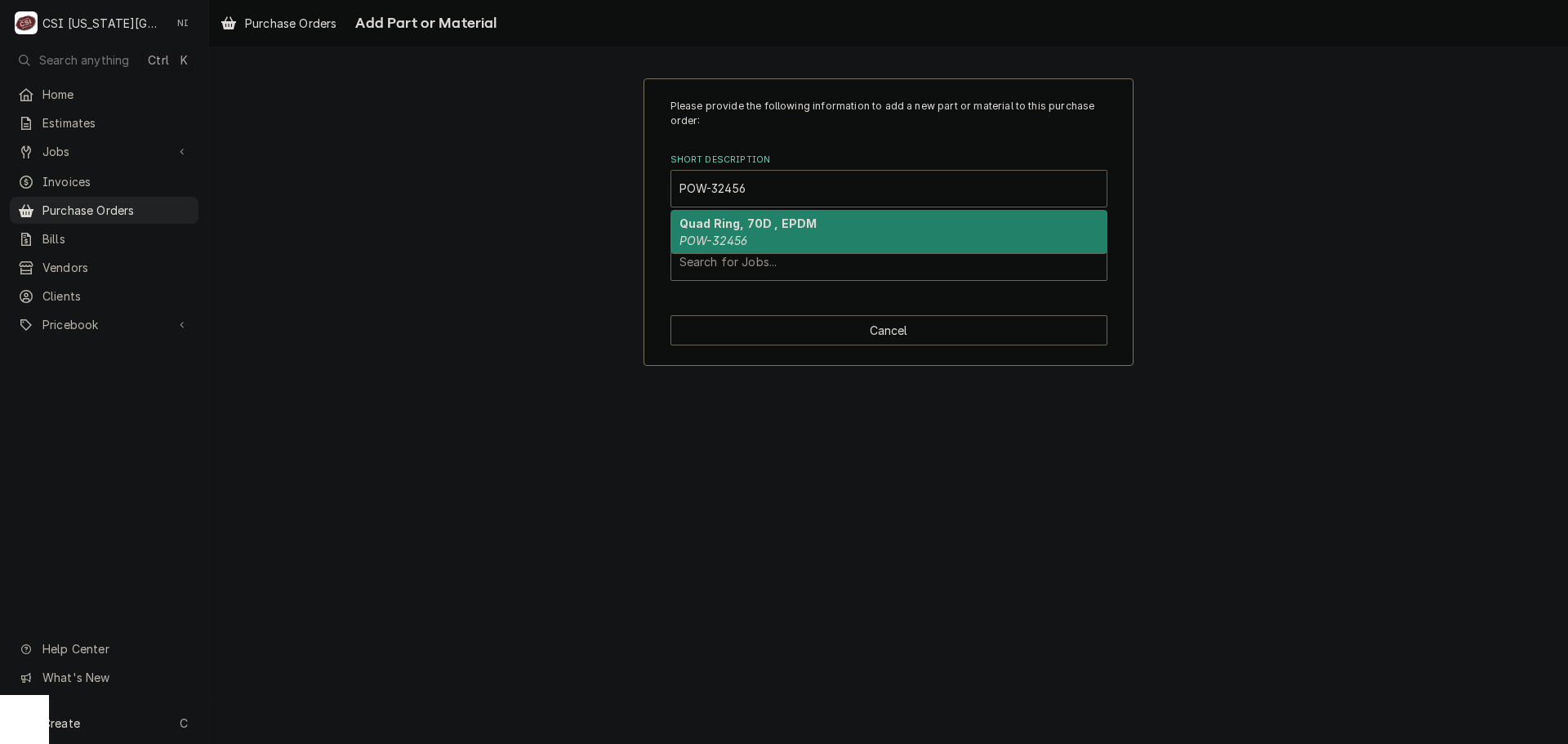
click at [731, 231] on div "Quad Ring, 70D , EPDM POW-32456" at bounding box center [889, 232] width 435 height 43
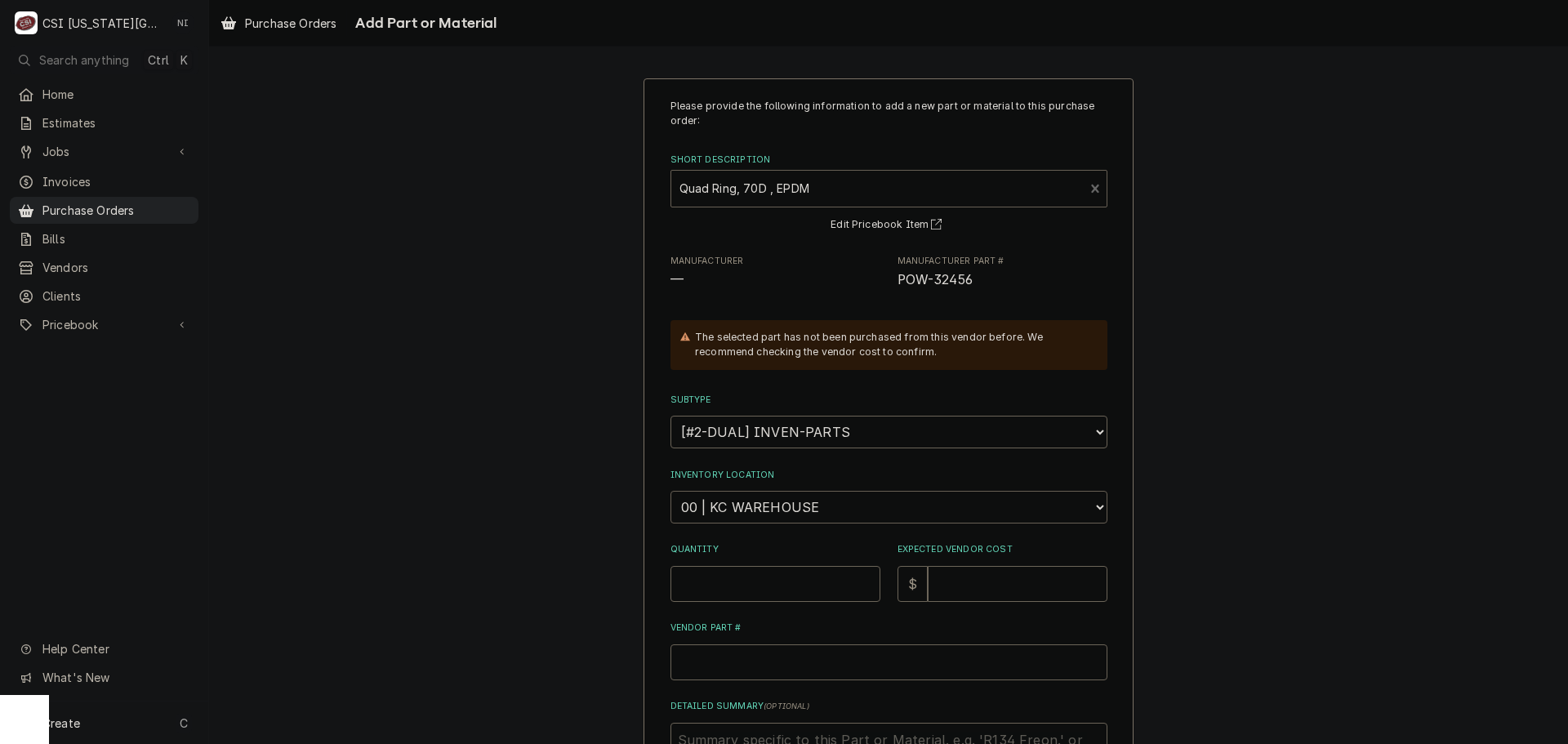
click at [741, 515] on select "Choose a location... 00 | KC WAREHOUSE 00 | MAIN WAREHOUSE 01 | BRIAN BREAZIER …" at bounding box center [889, 507] width 437 height 32
click at [671, 491] on select "Choose a location... 00 | KC WAREHOUSE 00 | MAIN WAREHOUSE 01 | BRIAN BREAZIER …" at bounding box center [889, 507] width 437 height 32
click at [765, 572] on input "Quantity" at bounding box center [775, 584] width 210 height 36
click at [803, 661] on input "Vendor Part #" at bounding box center [889, 663] width 437 height 36
paste input "POW-32456"
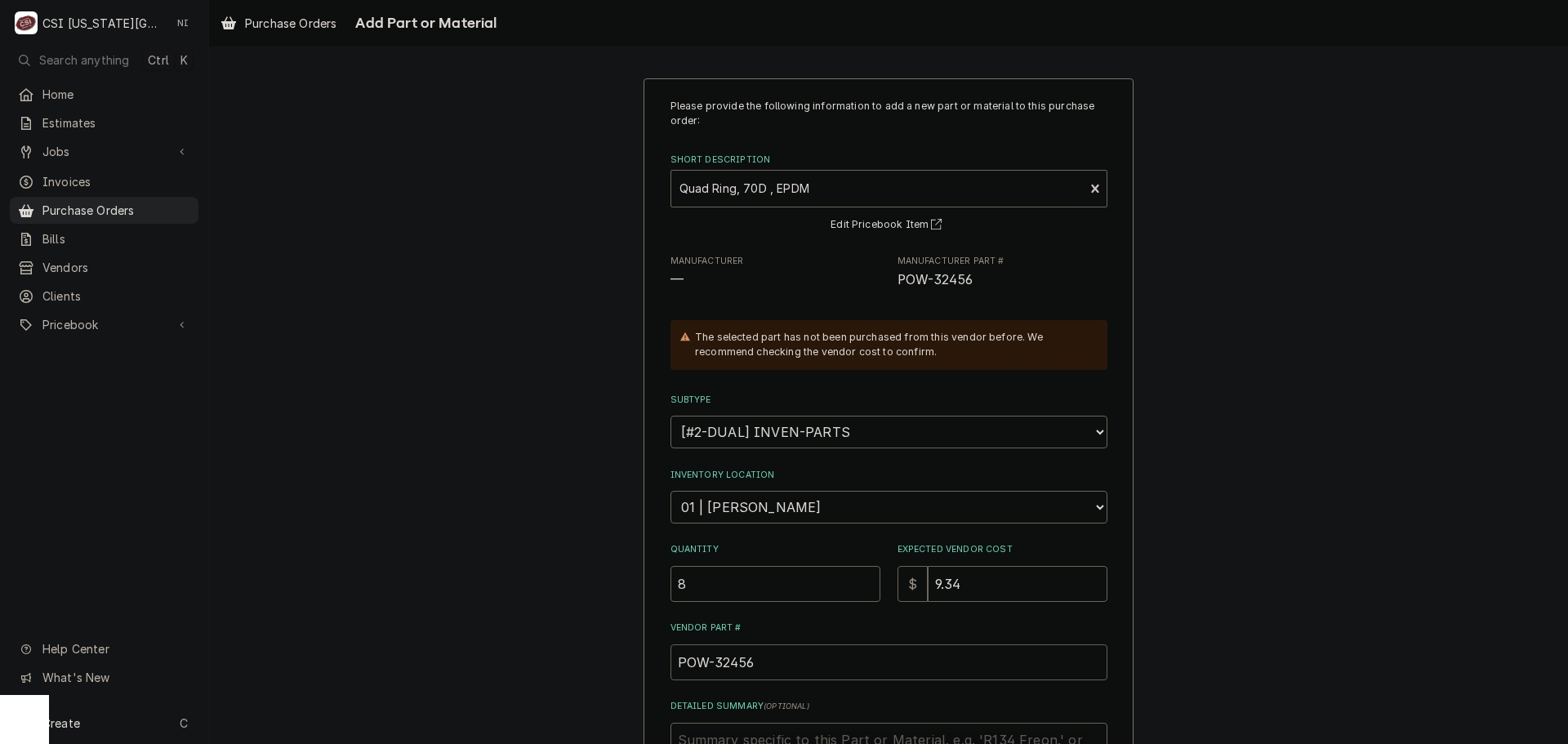
scroll to position [225, 0]
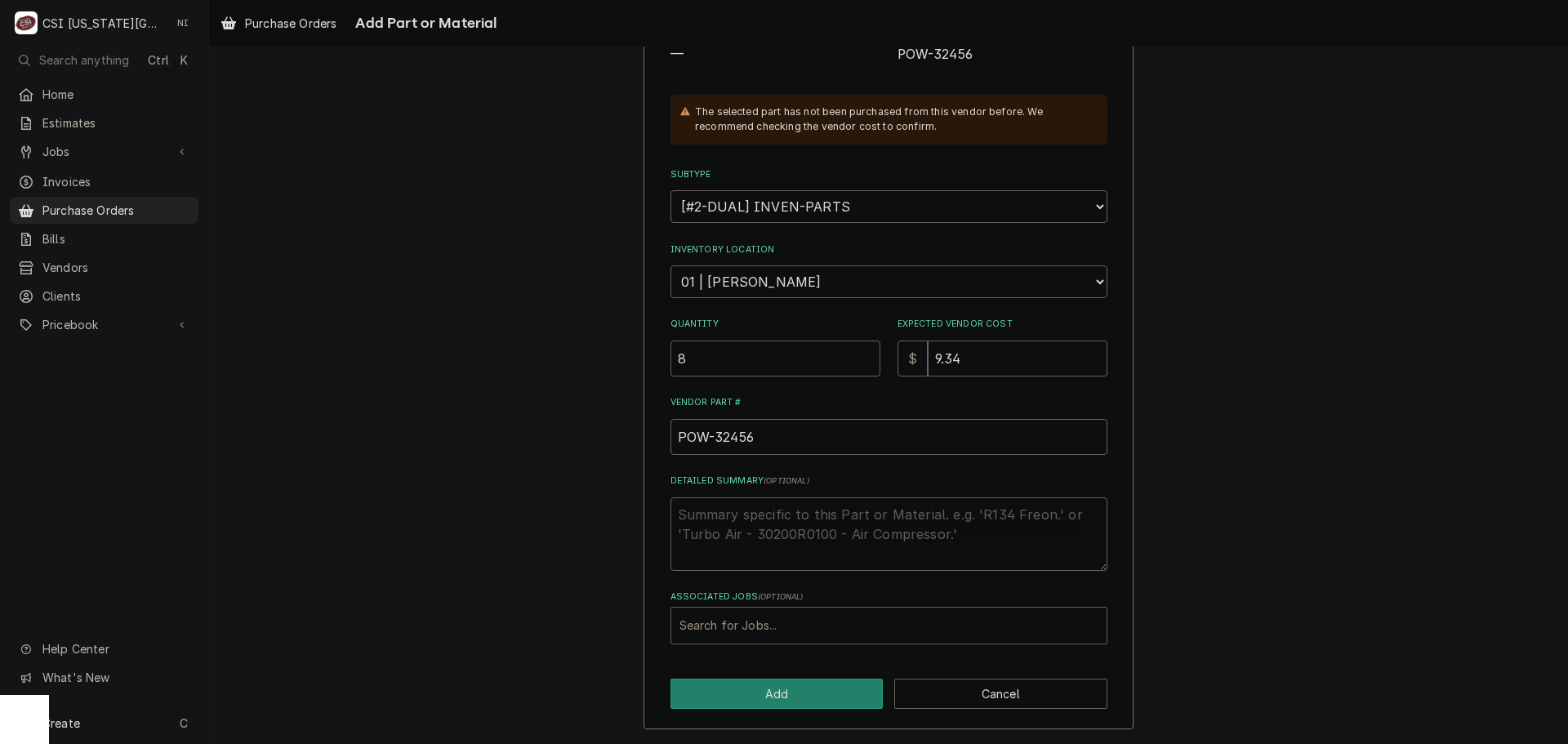
click at [794, 620] on div "Associated Jobs" at bounding box center [889, 626] width 419 height 30
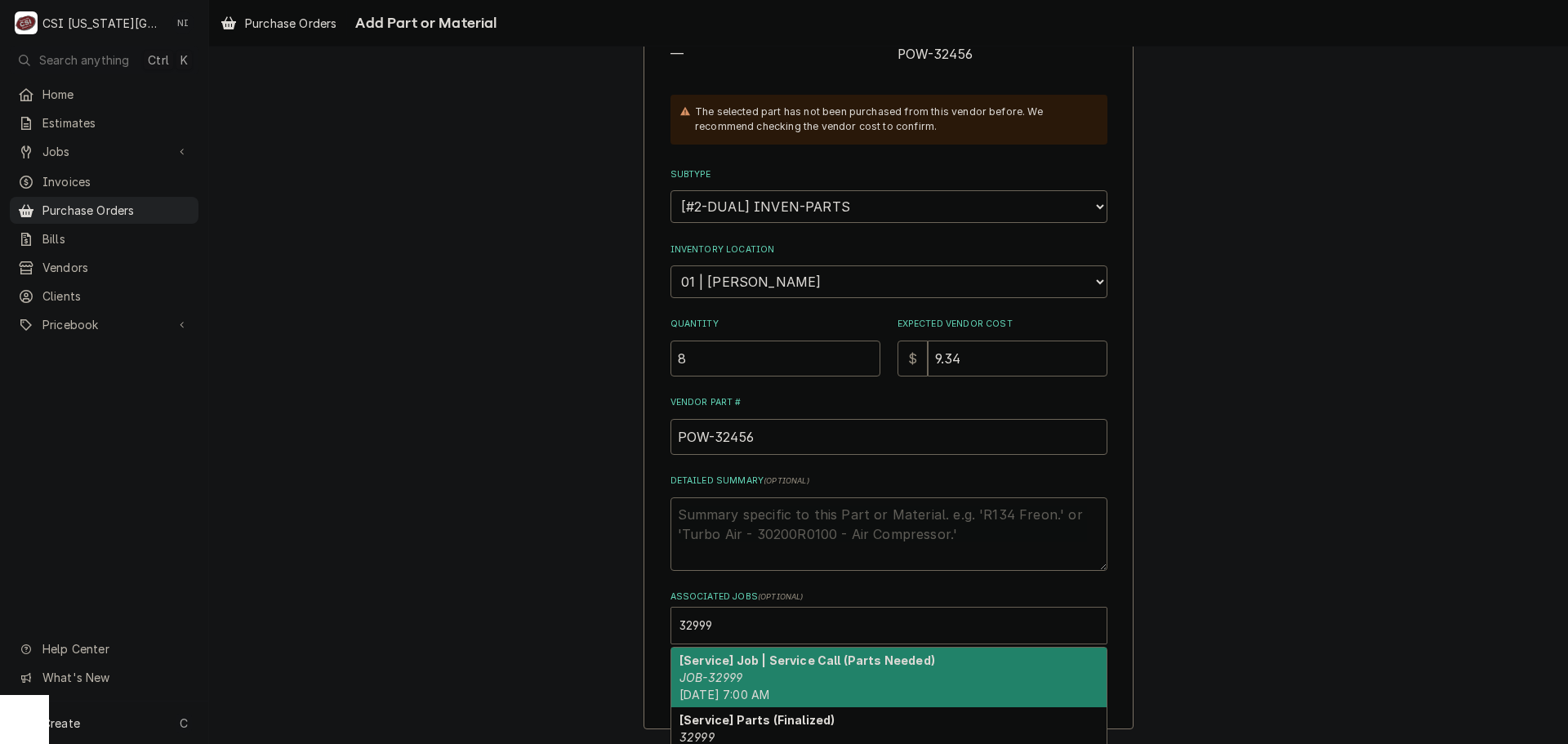
click at [728, 663] on strong "[Service] Job | Service Call (Parts Needed)" at bounding box center [808, 660] width 256 height 14
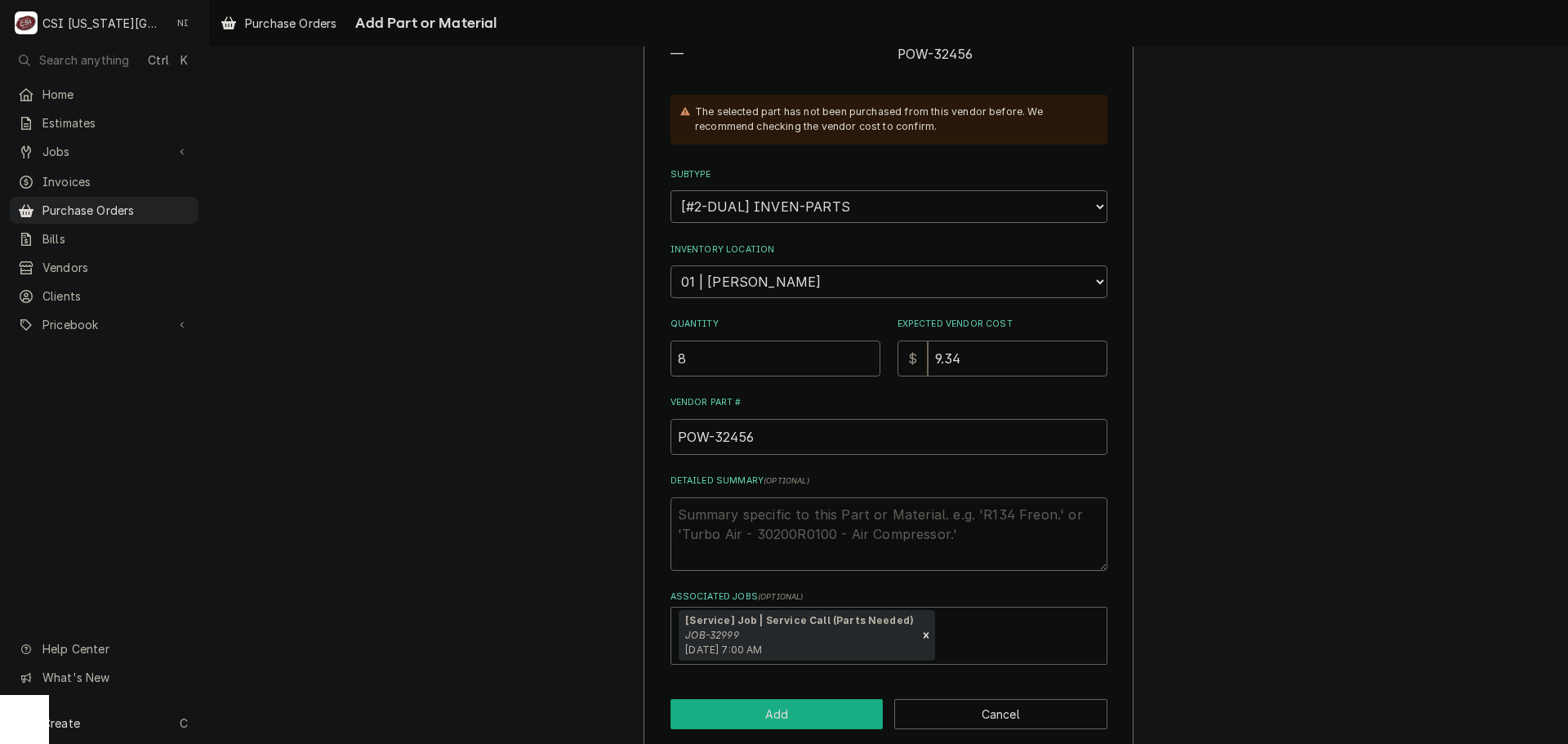
click at [740, 712] on button "Add" at bounding box center [777, 714] width 214 height 31
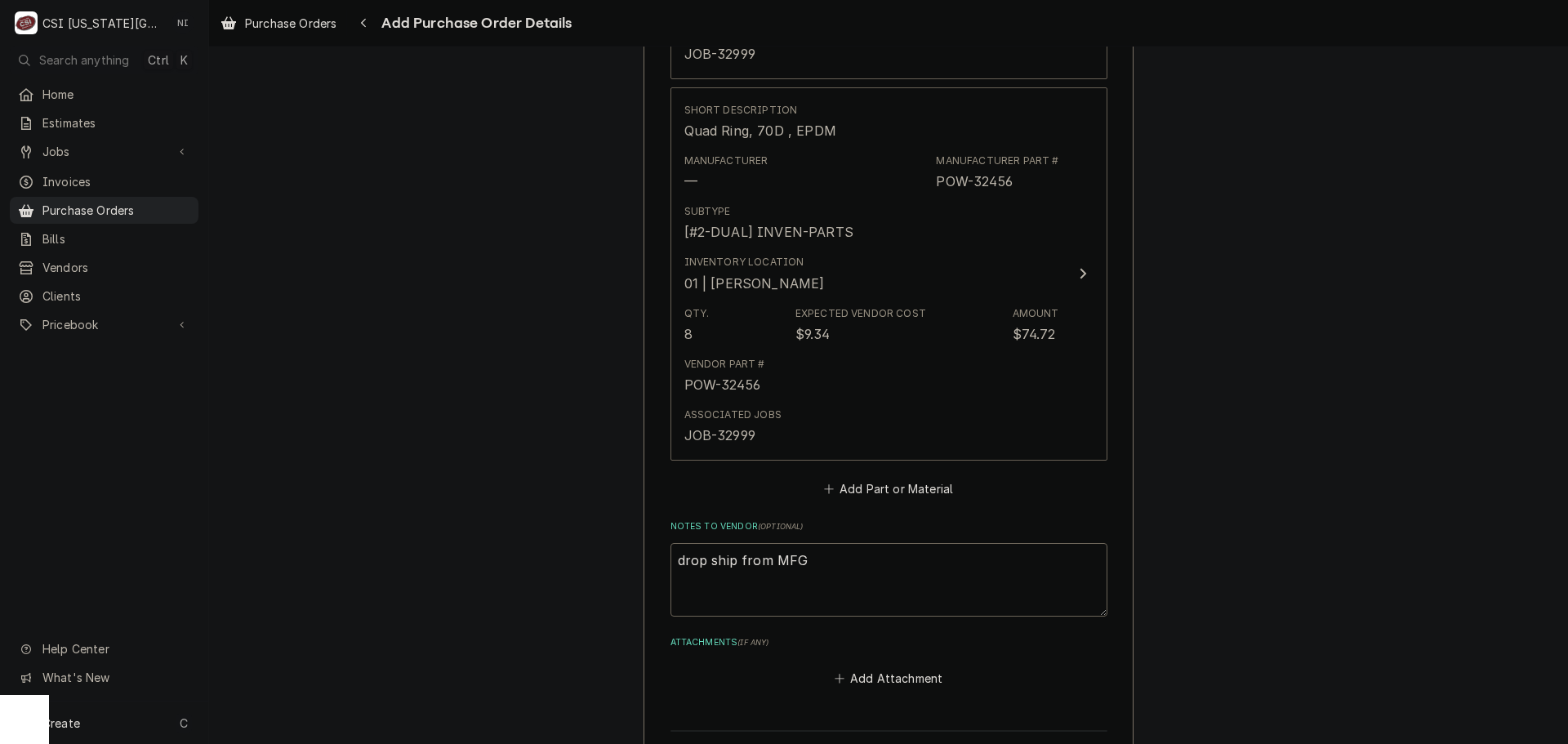
scroll to position [3483, 0]
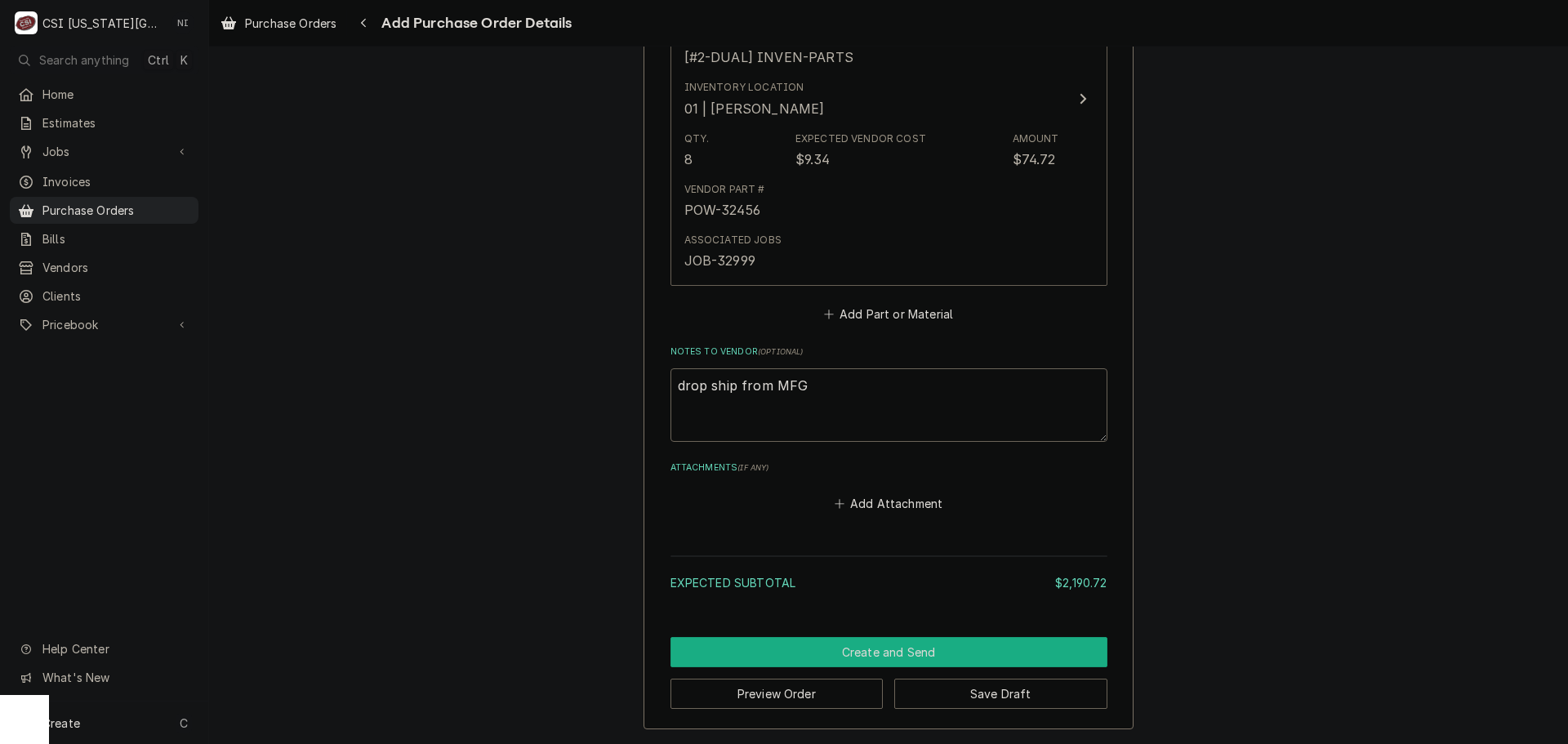
click at [948, 653] on button "Create and Send" at bounding box center [889, 652] width 437 height 31
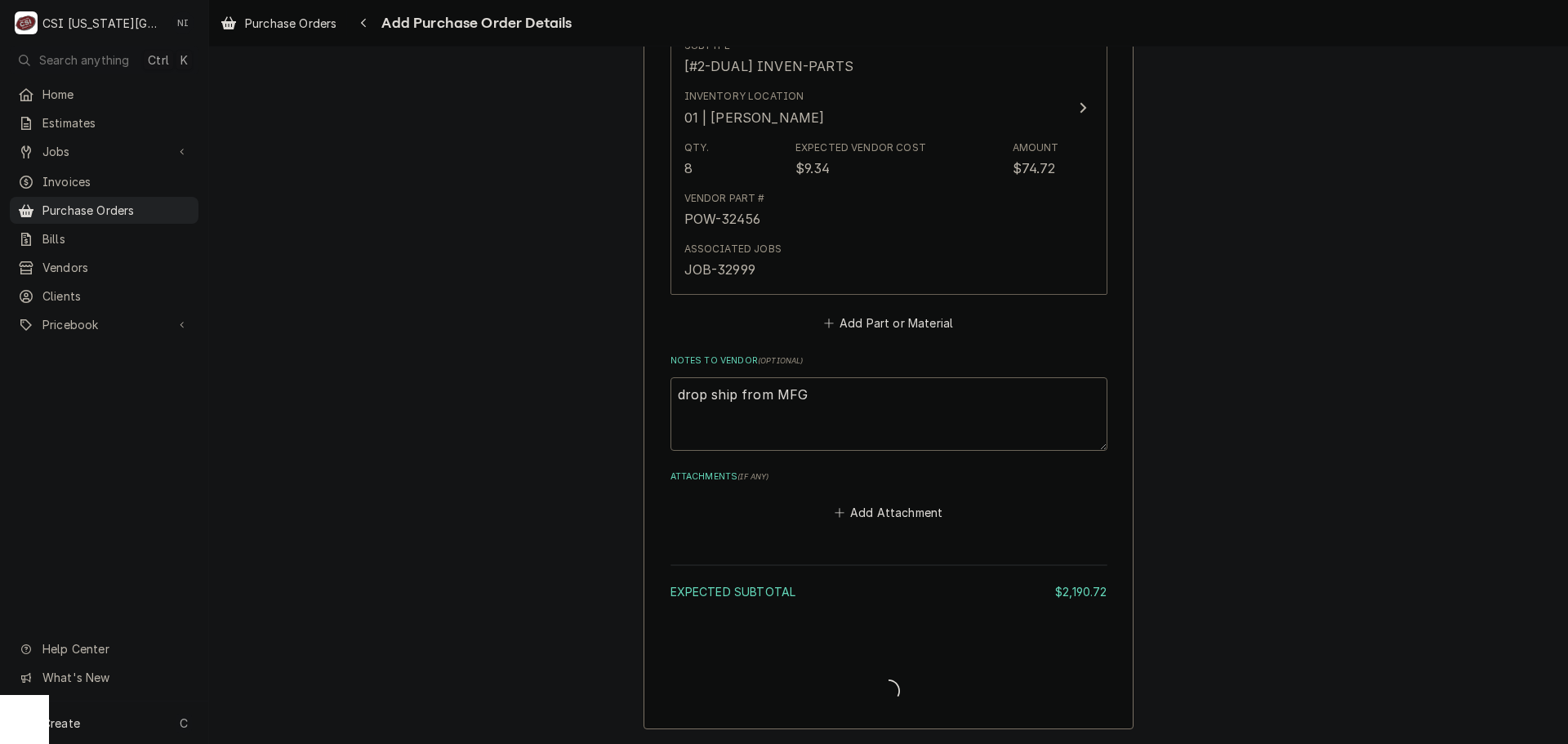
scroll to position [3474, 0]
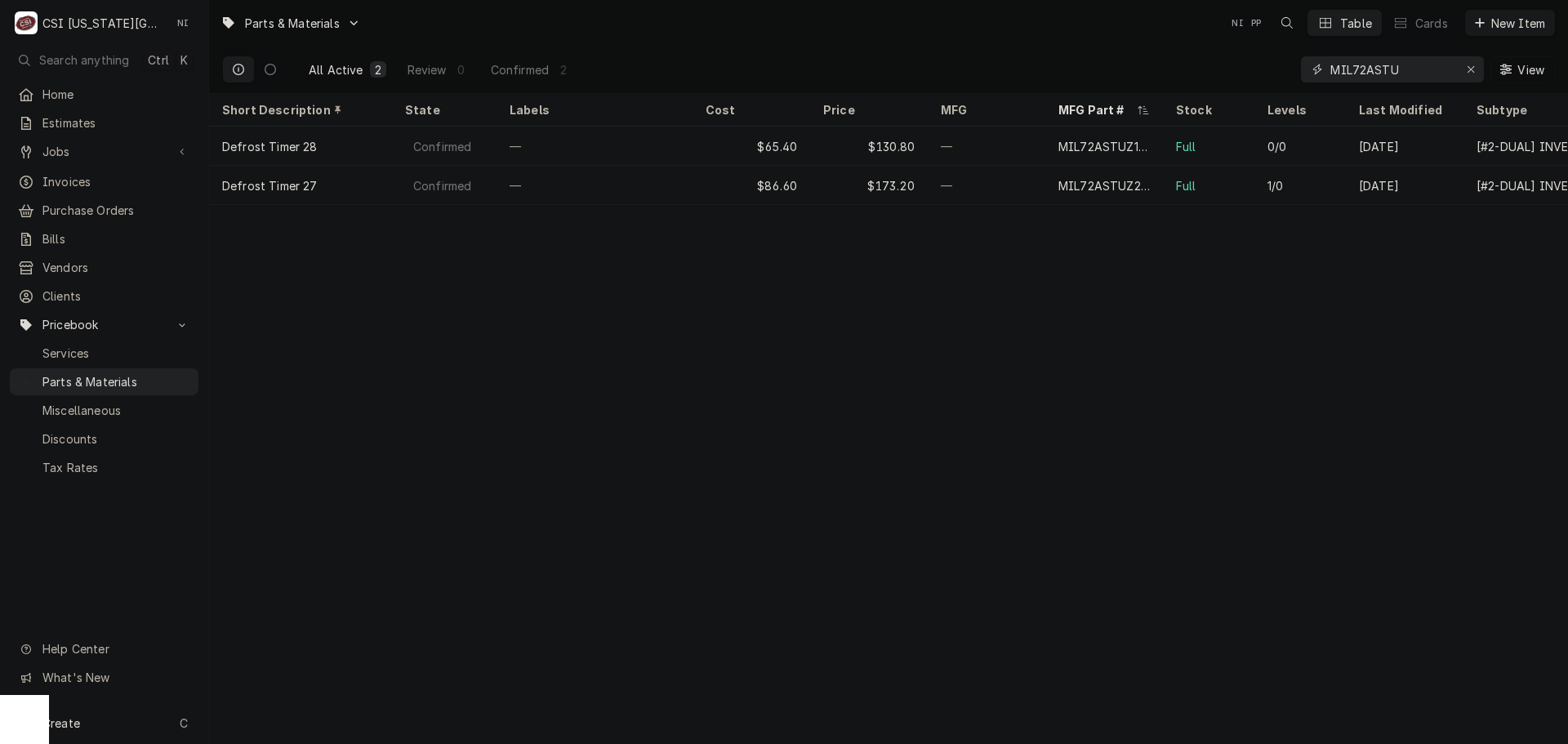
click at [1472, 66] on icon "Erase input" at bounding box center [1471, 70] width 9 height 11
paste input "36970"
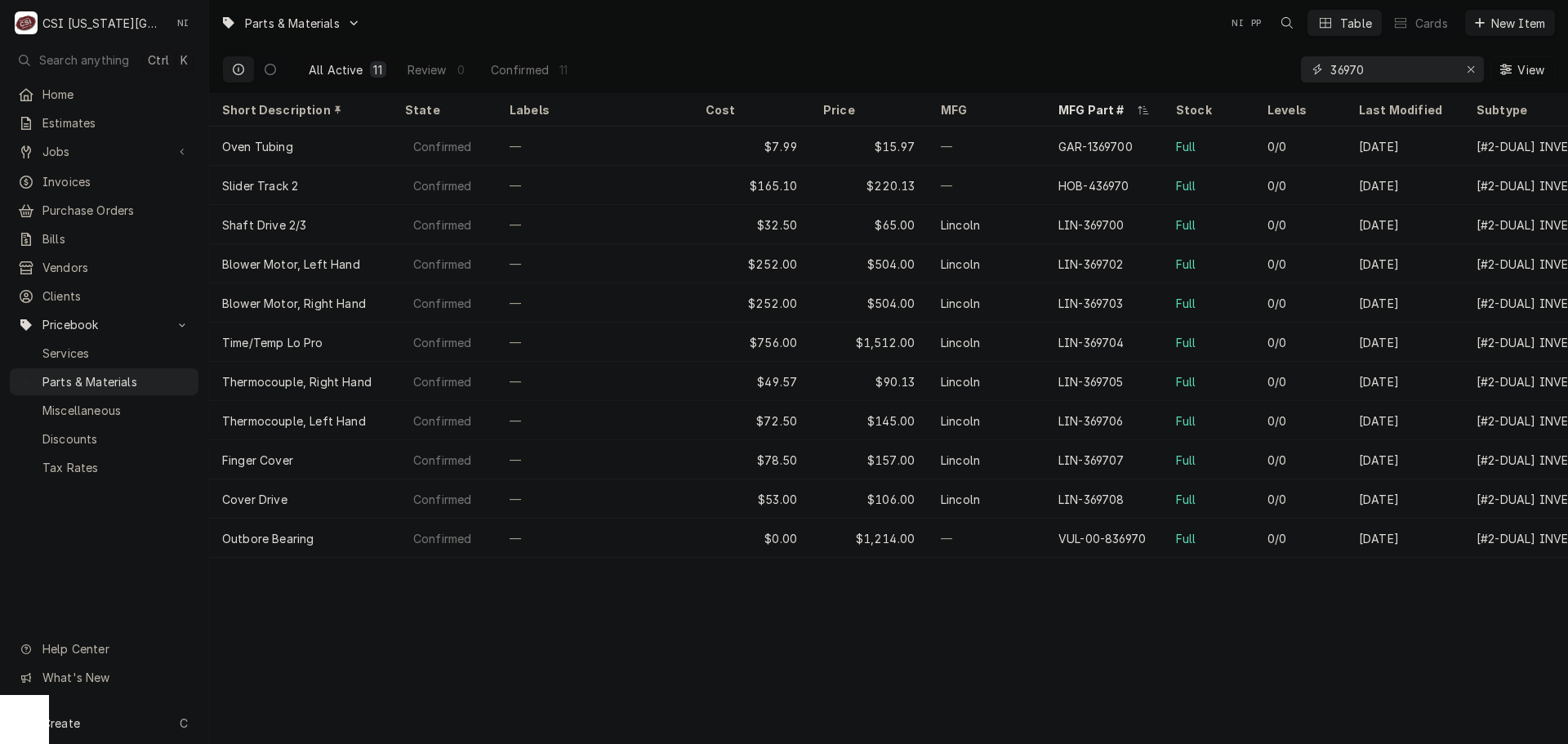
click at [1331, 71] on input "36970" at bounding box center [1392, 69] width 122 height 26
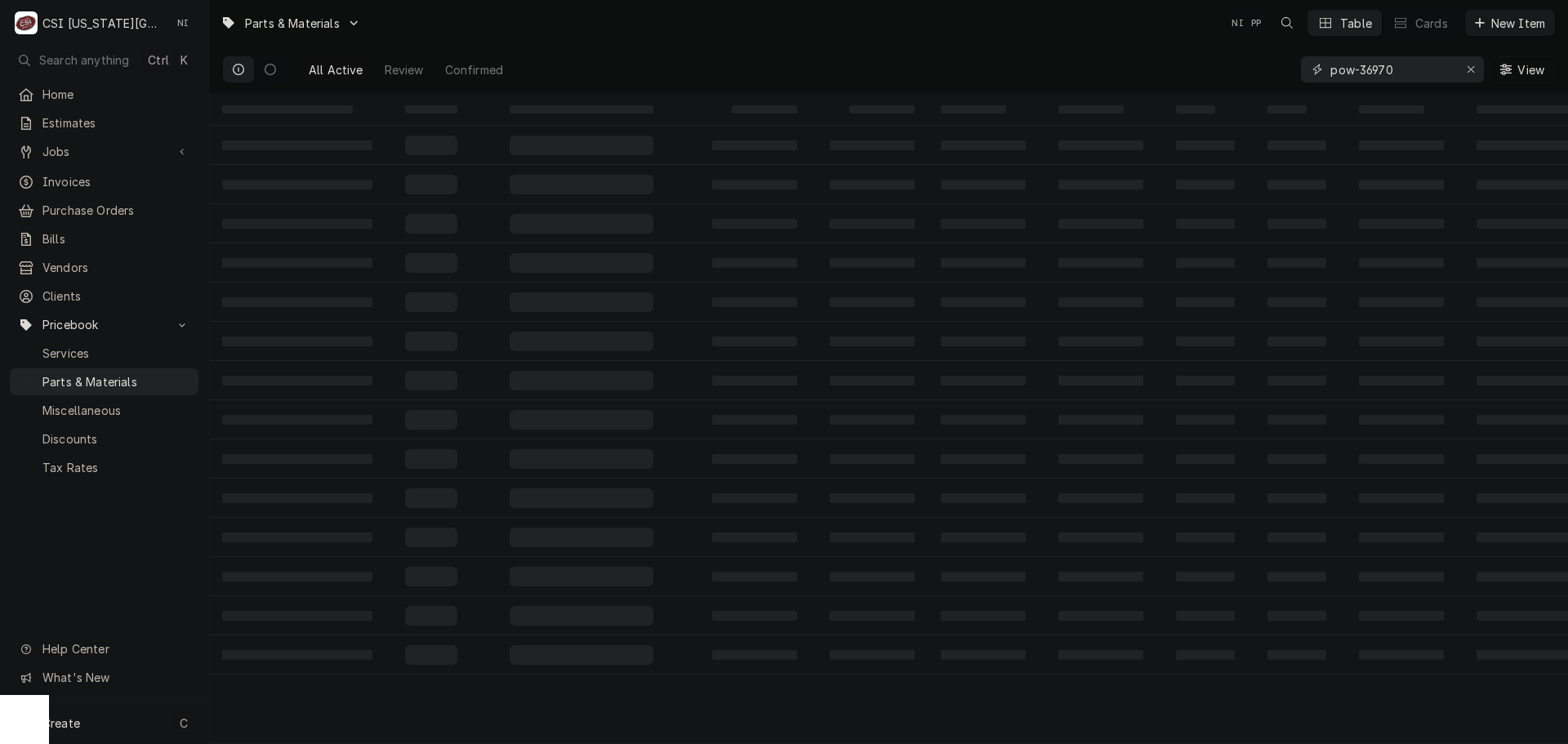
type input "pow-36970"
click at [138, 715] on div "Create C" at bounding box center [104, 723] width 208 height 43
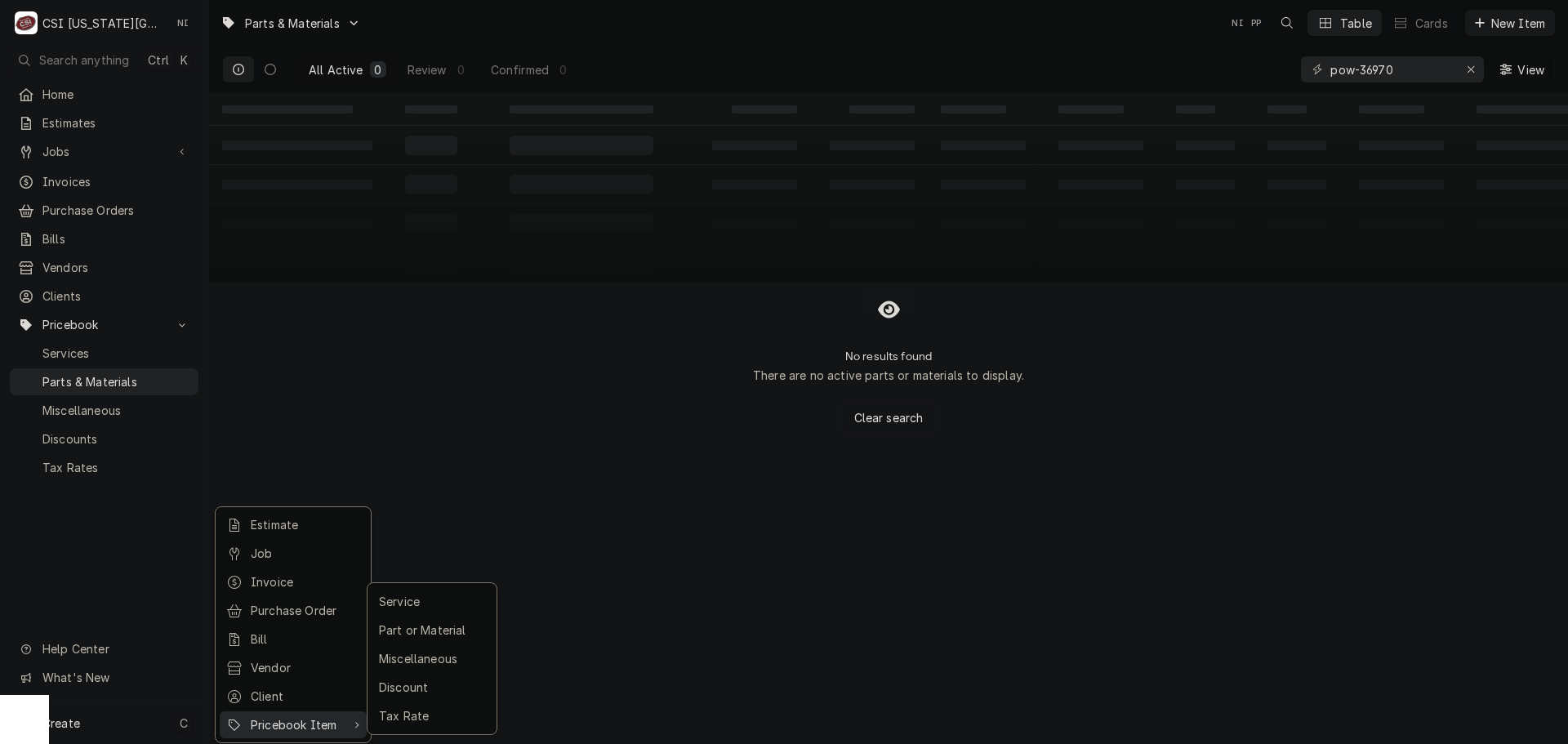
click at [310, 717] on div "Pricebook Item" at bounding box center [298, 725] width 94 height 17
click at [451, 629] on div "Part or Material" at bounding box center [432, 630] width 113 height 20
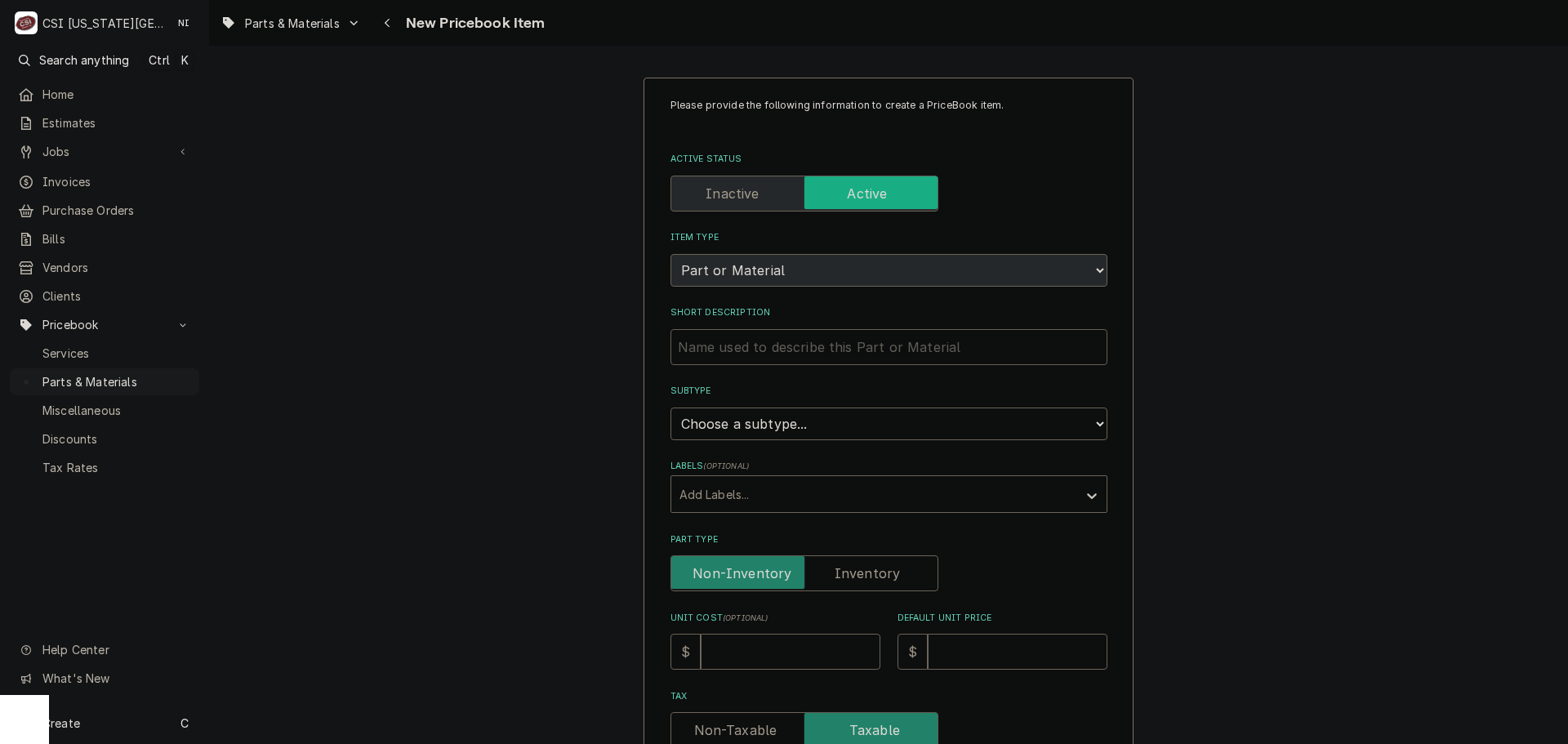
click at [832, 353] on input "Short Description" at bounding box center [889, 347] width 437 height 36
paste input "36970"
type textarea "x"
type input "36970"
click at [801, 425] on select "Choose a subtype... [#2-DUAL] AFTERHRS-WH-CHG-2 [#2-DUAL] [PERSON_NAME]-EQUIP […" at bounding box center [889, 424] width 437 height 32
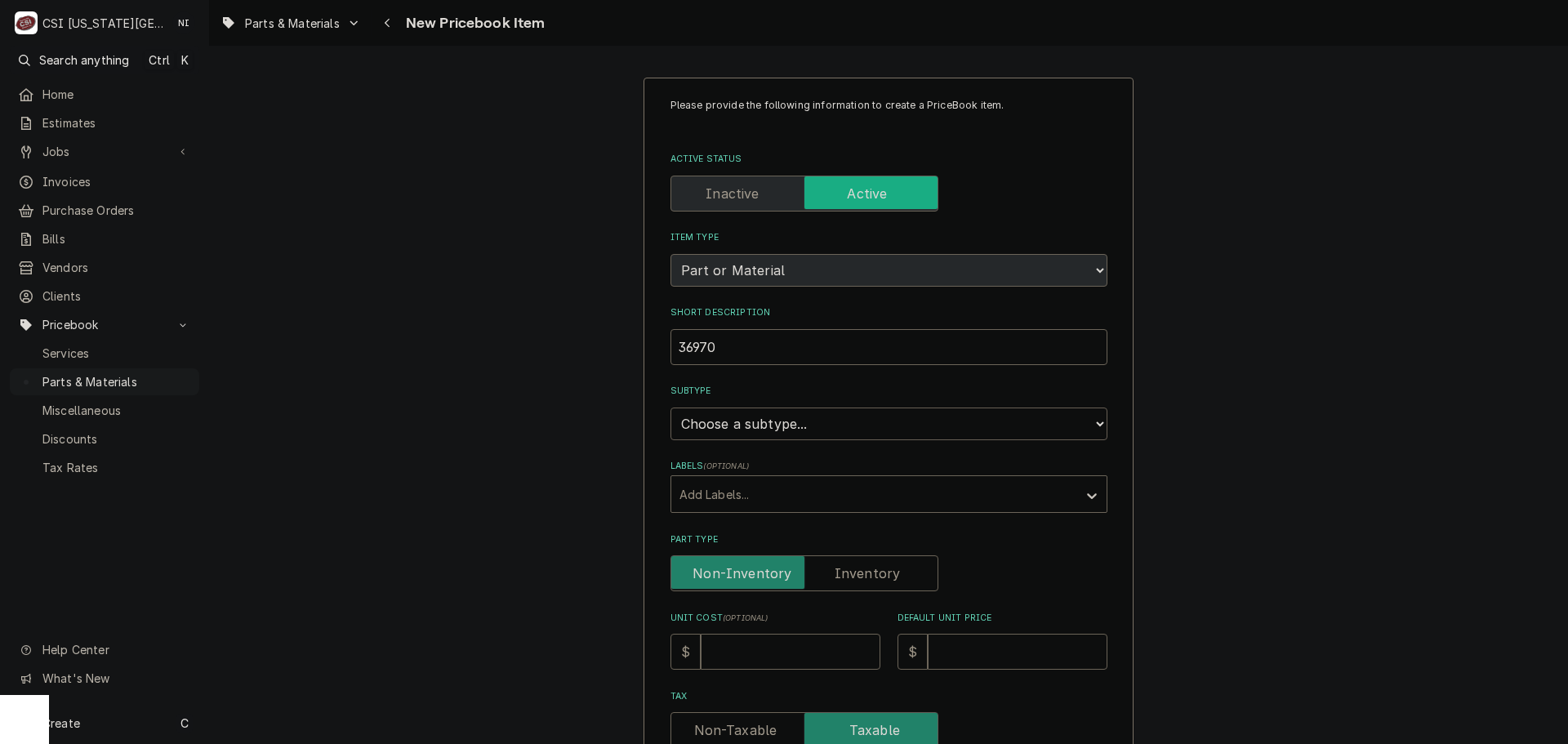
select select "45"
click at [671, 407] on select "Choose a subtype... [#2-DUAL] AFTERHRS-WH-CHG-2 [#2-DUAL] [PERSON_NAME]-EQUIP […" at bounding box center [889, 424] width 437 height 32
type textarea "x"
drag, startPoint x: 840, startPoint y: 567, endPoint x: 809, endPoint y: 622, distance: 63.1
click at [840, 568] on label "Part Type" at bounding box center [804, 573] width 268 height 36
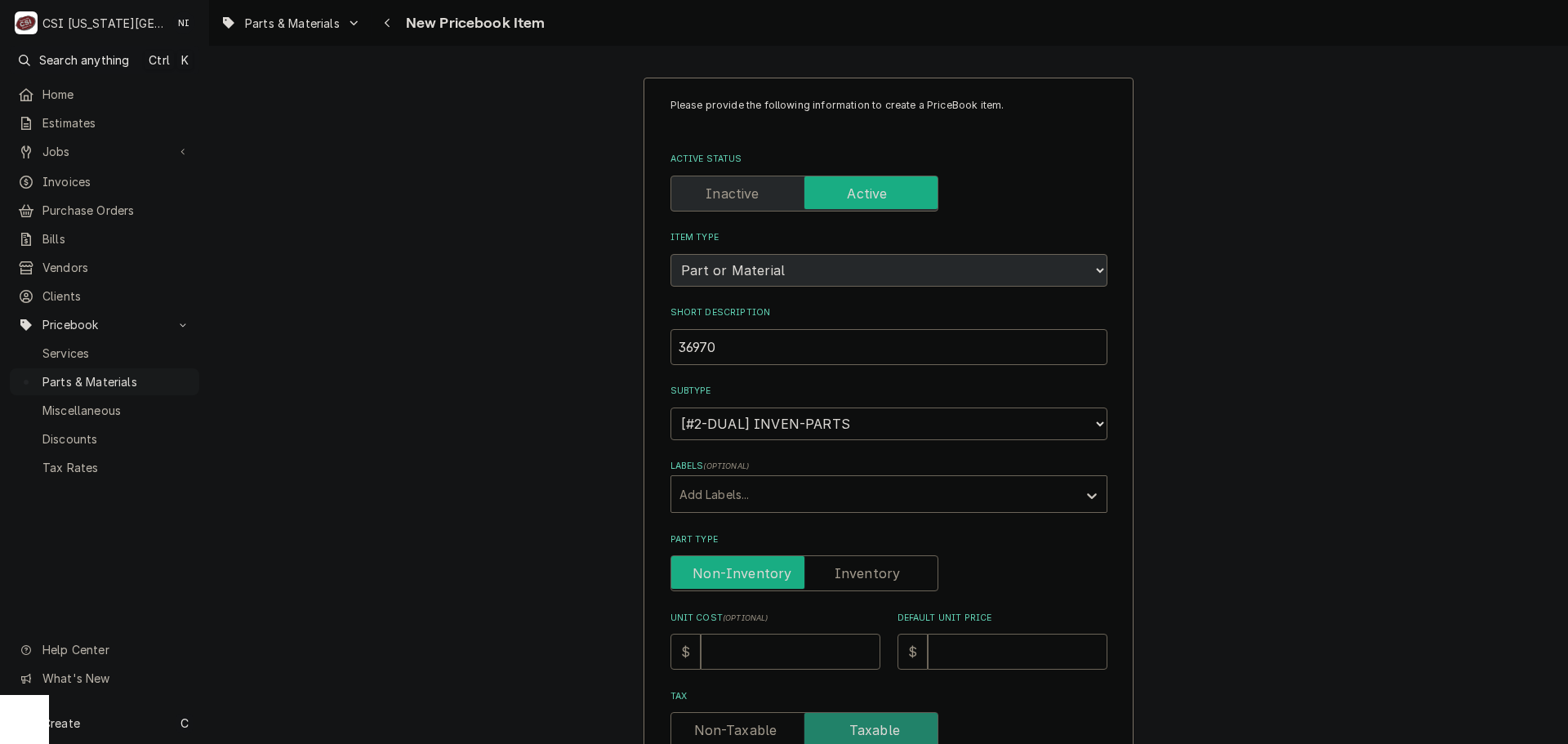
click at [840, 568] on input "Part Type" at bounding box center [804, 573] width 253 height 36
checkbox input "true"
click at [807, 645] on input "Unit Cost ( optional )" at bounding box center [791, 652] width 179 height 36
type textarea "x"
type input "37"
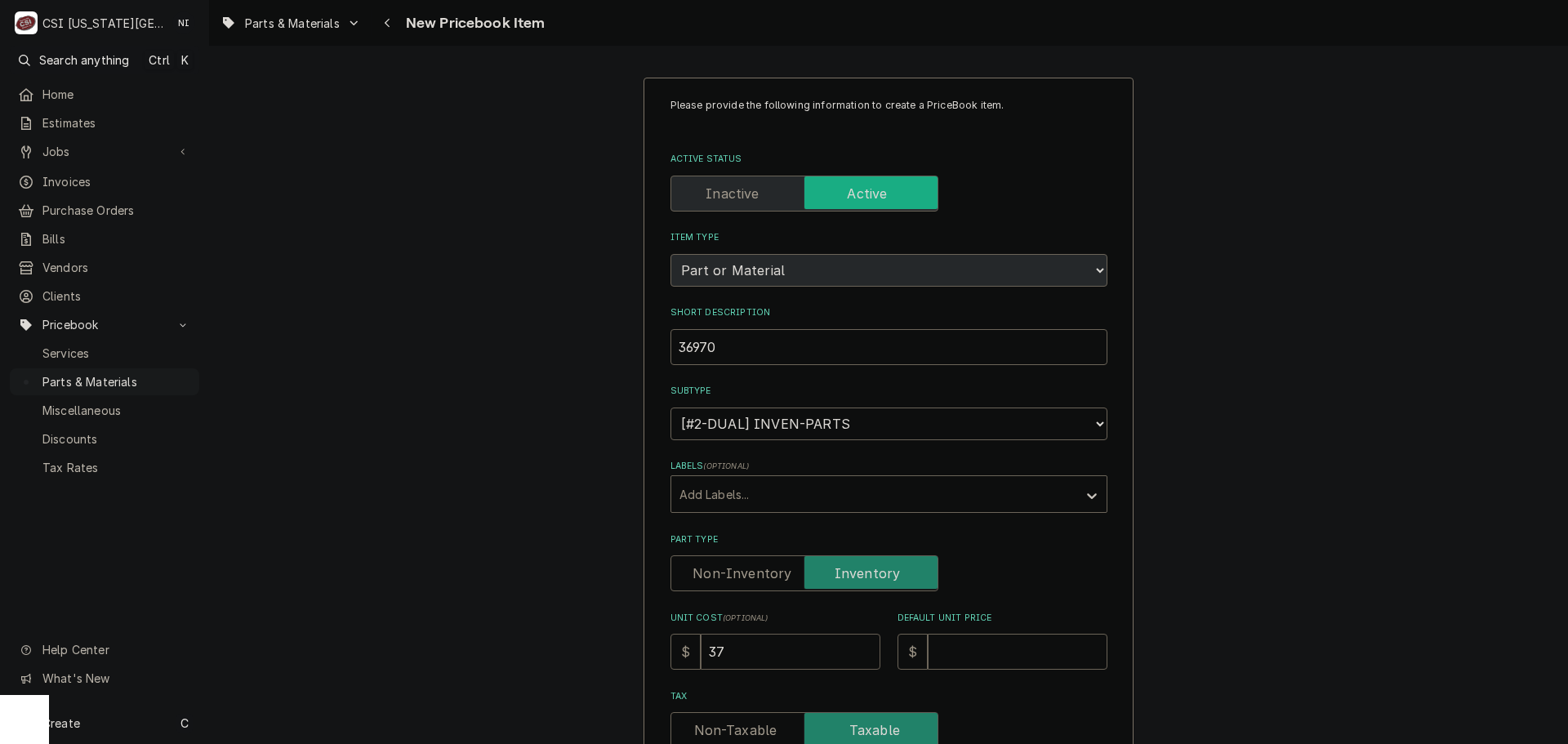
type textarea "x"
type input "374"
type textarea "x"
type input "3745"
type textarea "x"
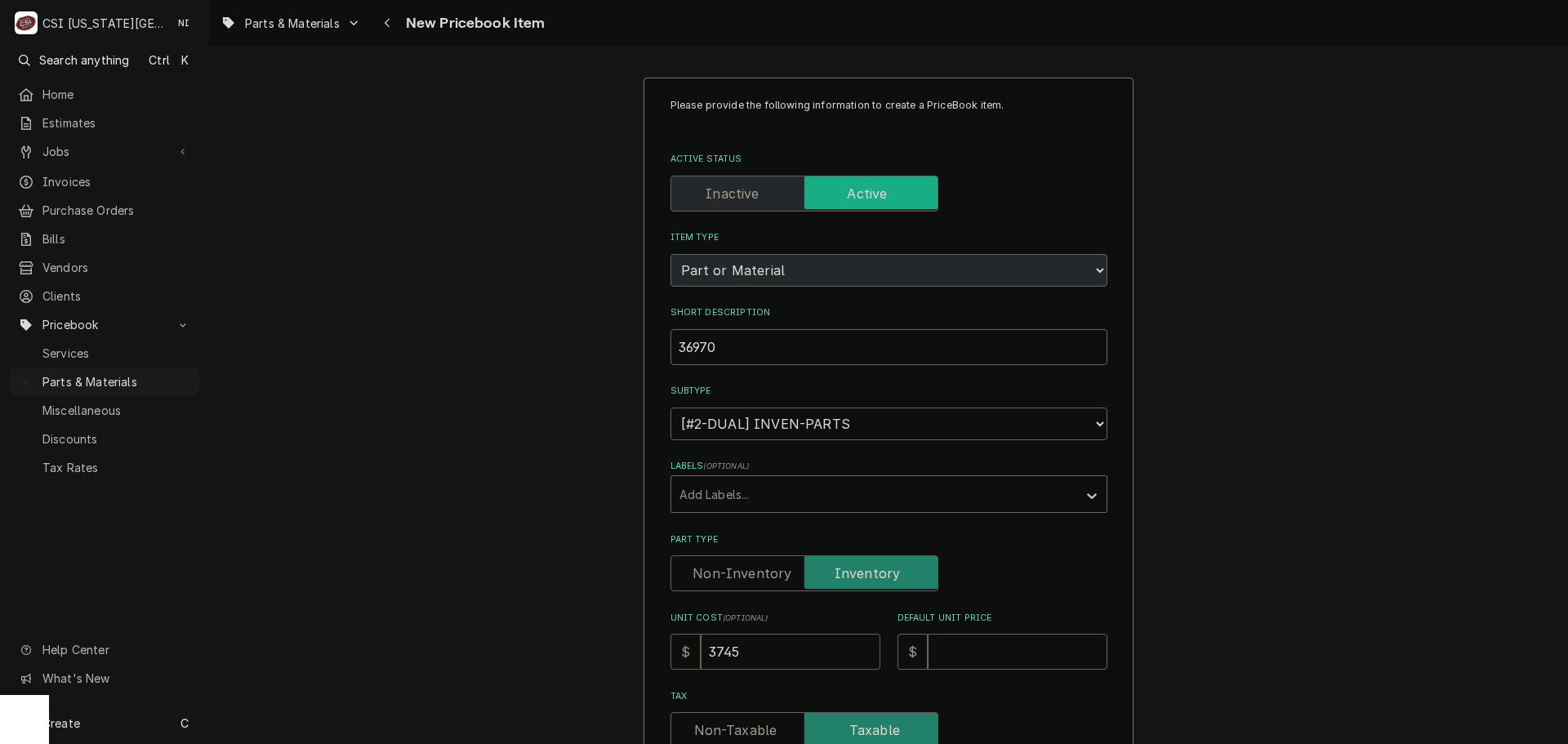
type input "374"
type textarea "x"
type input "37"
type textarea "x"
type input "375"
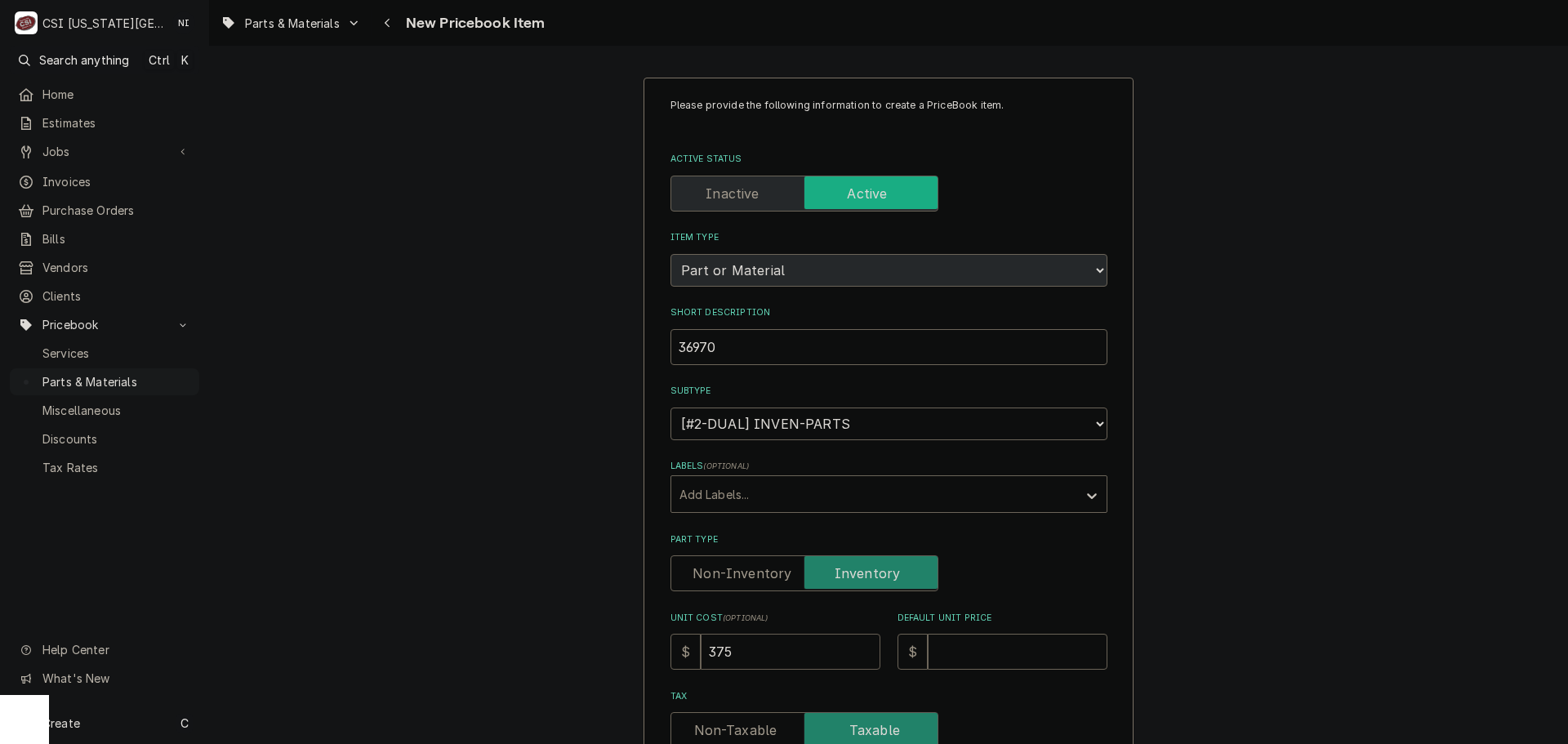
type textarea "x"
type input "375.7"
type textarea "x"
type input "375.75"
click at [989, 644] on input "Default Unit Price" at bounding box center [1018, 652] width 179 height 36
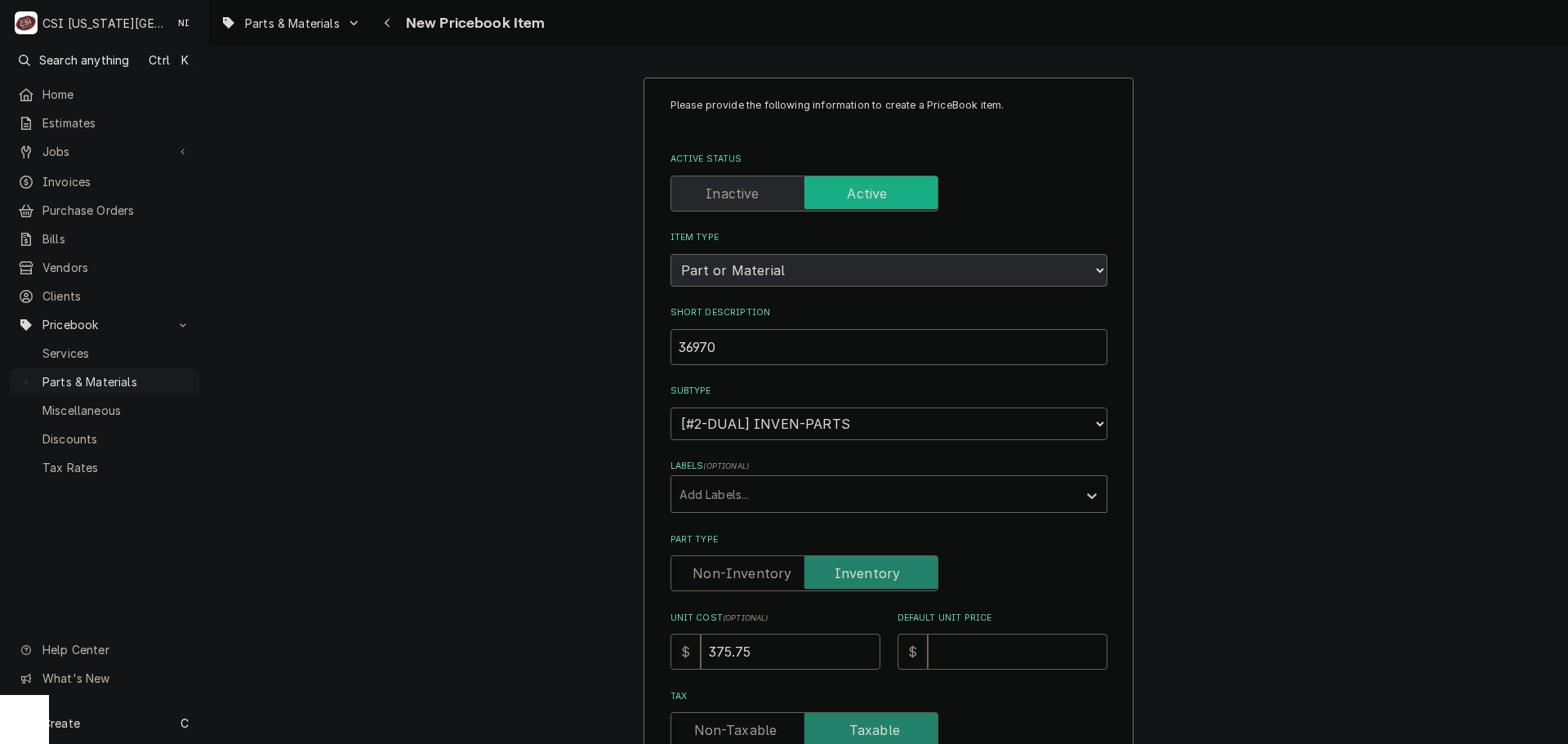
type textarea "x"
type input "6"
type textarea "x"
type input "69"
type textarea "x"
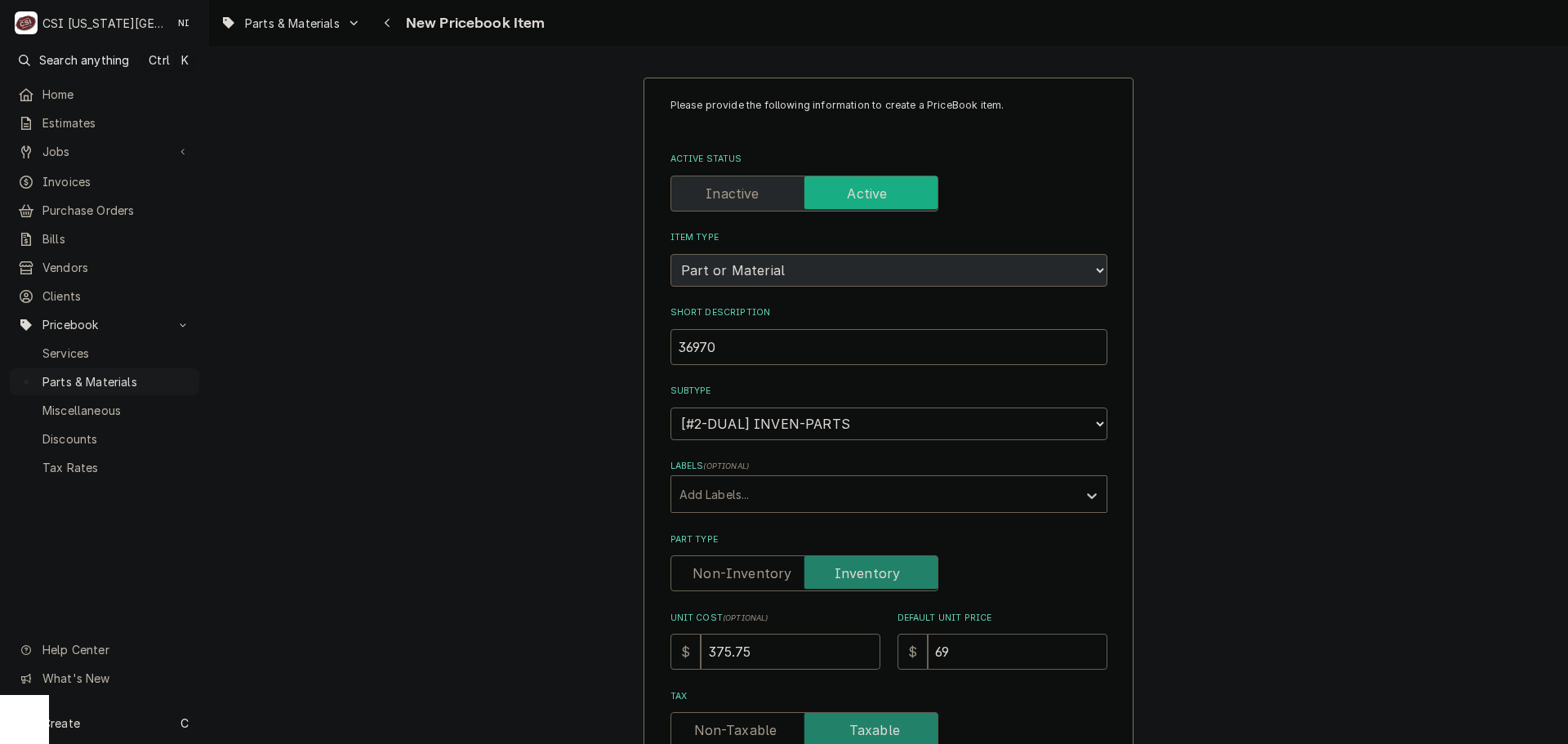
type input "695"
type textarea "x"
type input "695.8"
type textarea "x"
type input "695.83"
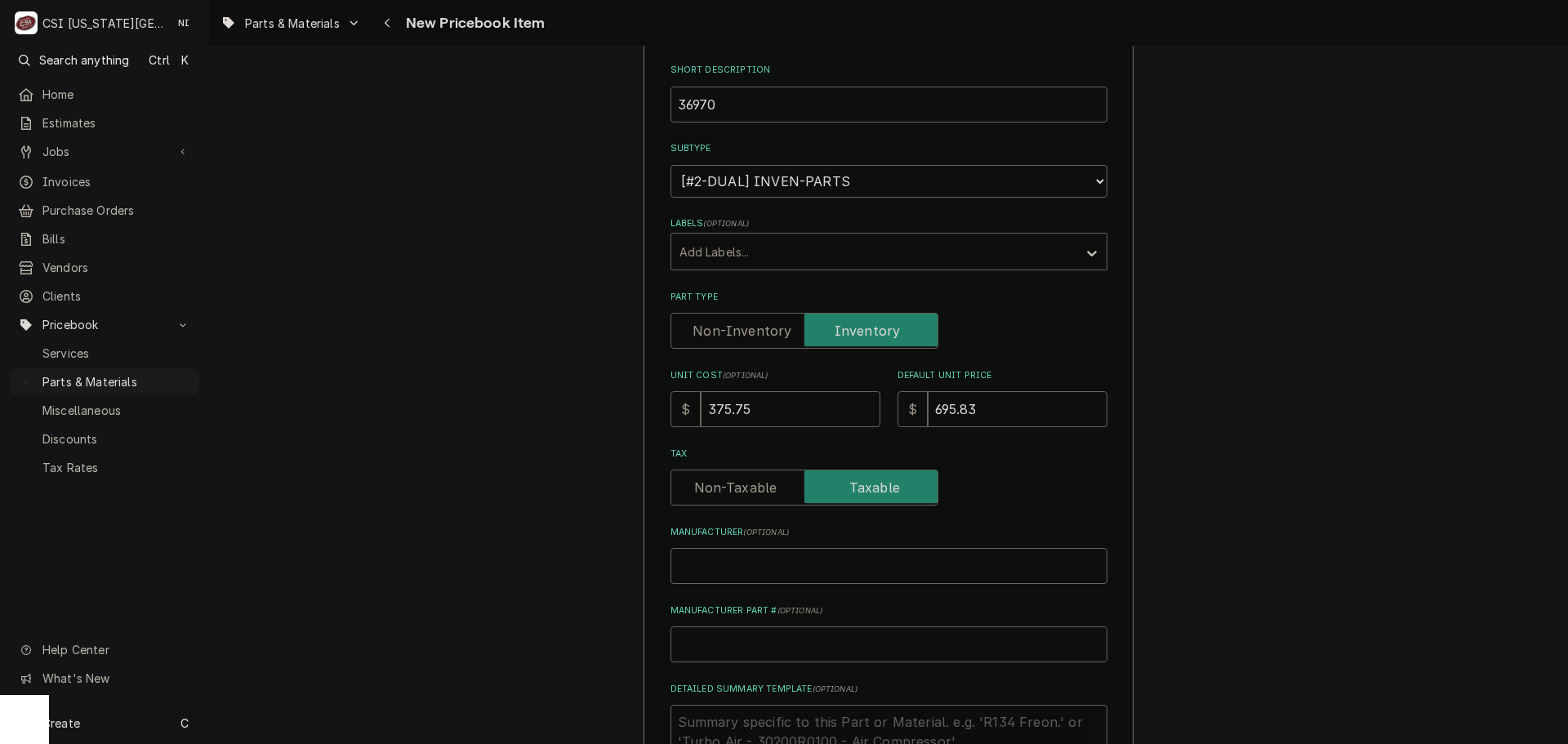
scroll to position [408, 0]
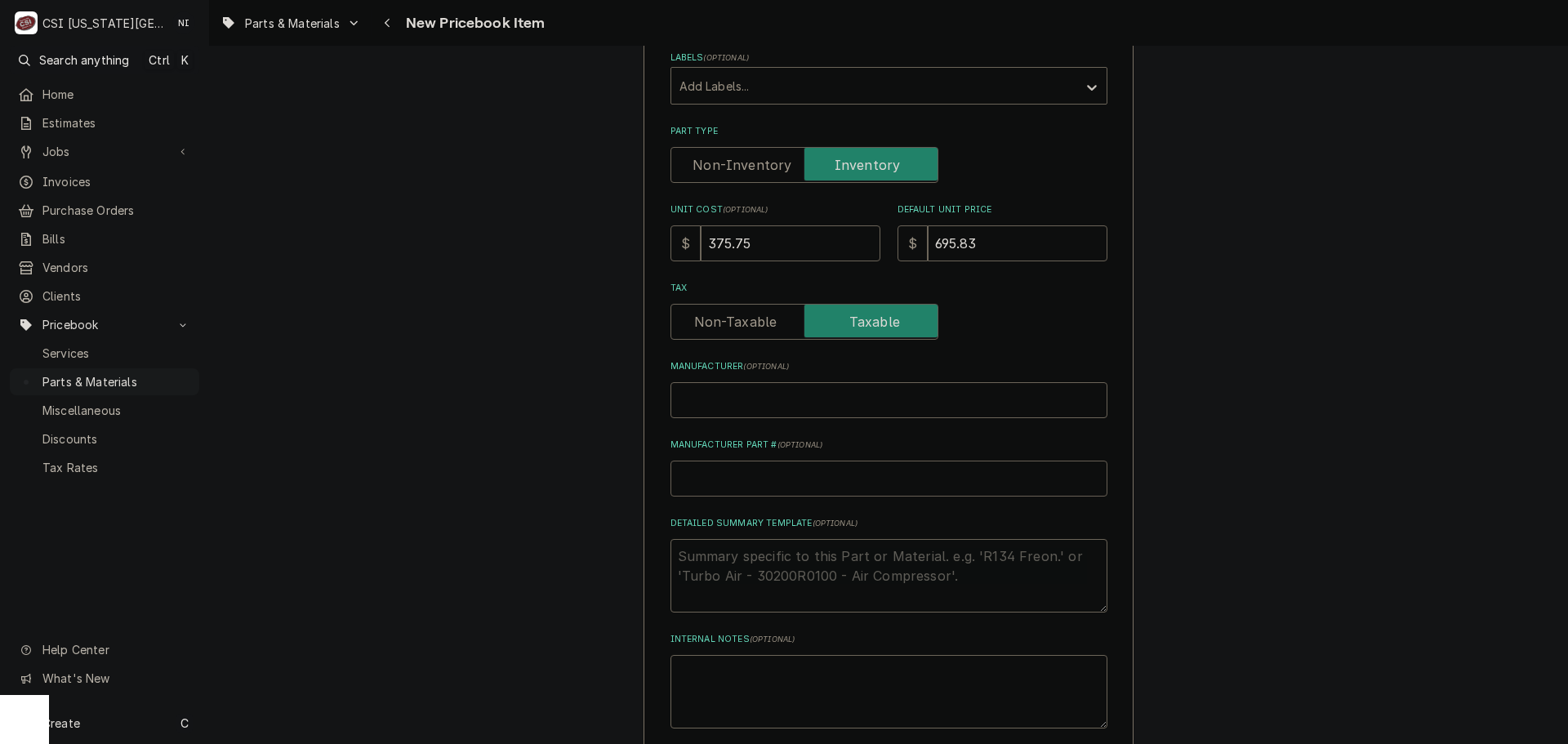
click at [743, 476] on input "Manufacturer Part # ( optional )" at bounding box center [889, 479] width 437 height 36
type textarea "x"
type input "P"
type textarea "x"
type input "PO"
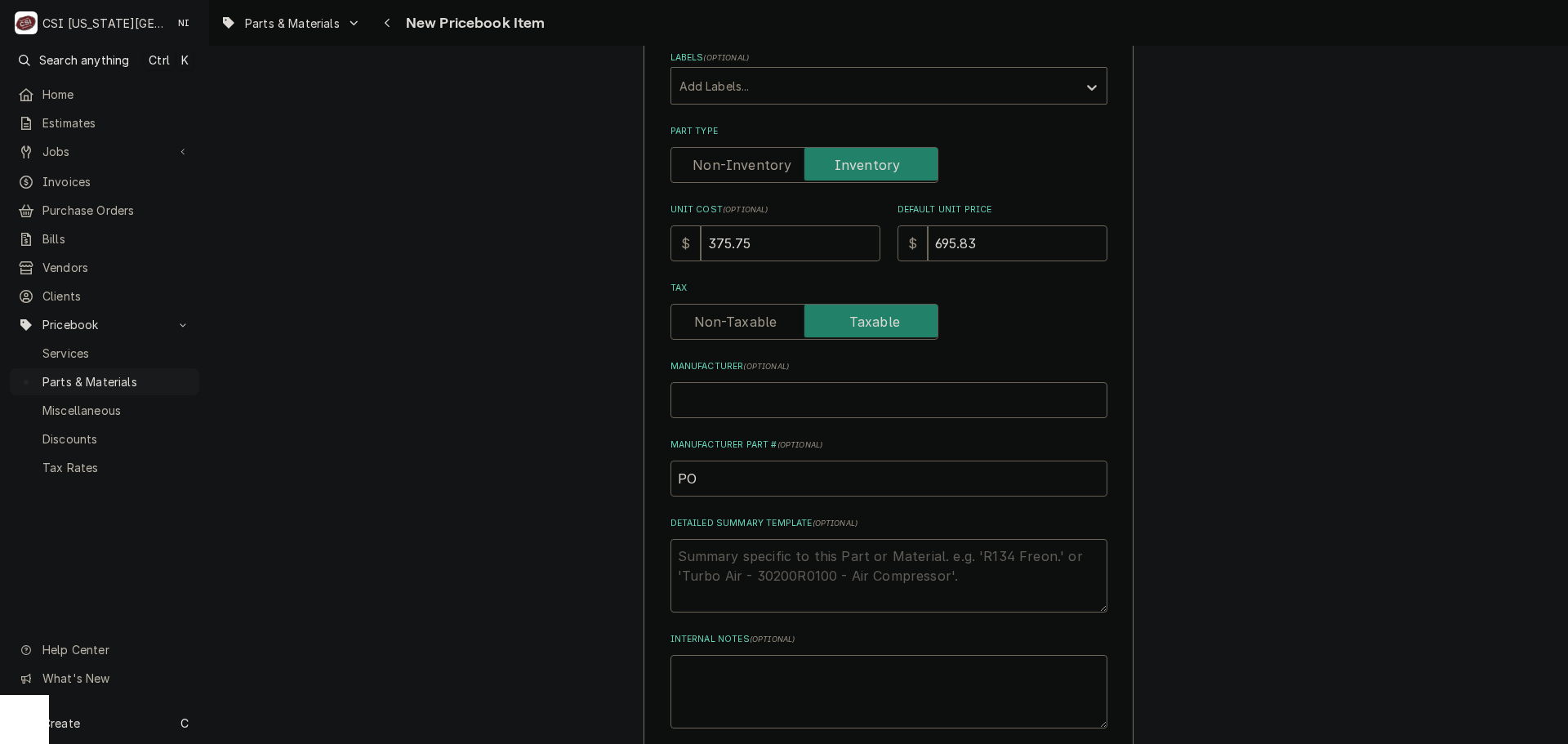
type textarea "x"
type input "POW"
type textarea "x"
type input "POW-"
paste input "36970"
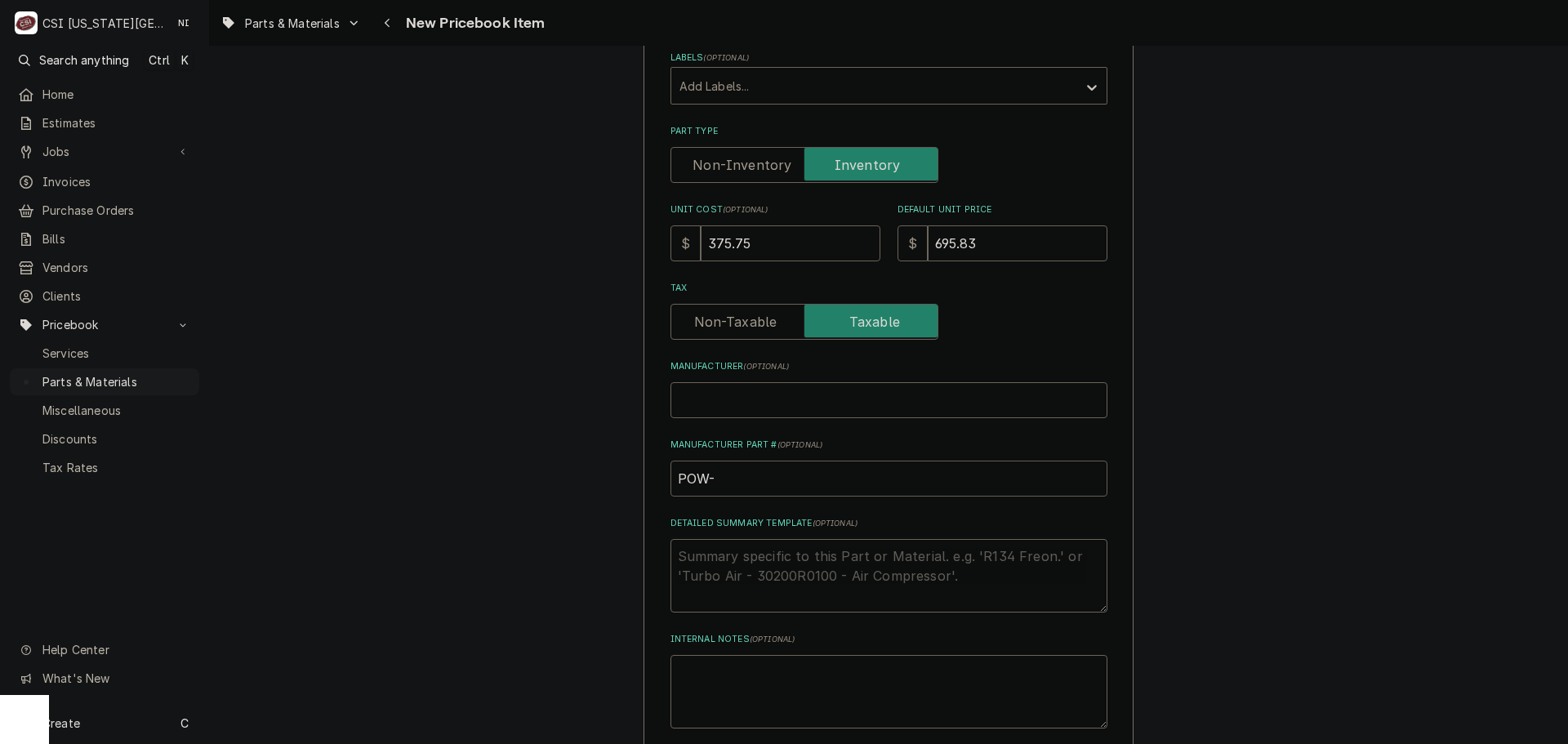
type textarea "x"
drag, startPoint x: 765, startPoint y: 472, endPoint x: 623, endPoint y: 469, distance: 142.0
click at [795, 497] on input "POW-36970" at bounding box center [889, 479] width 437 height 36
type input "POW-36970"
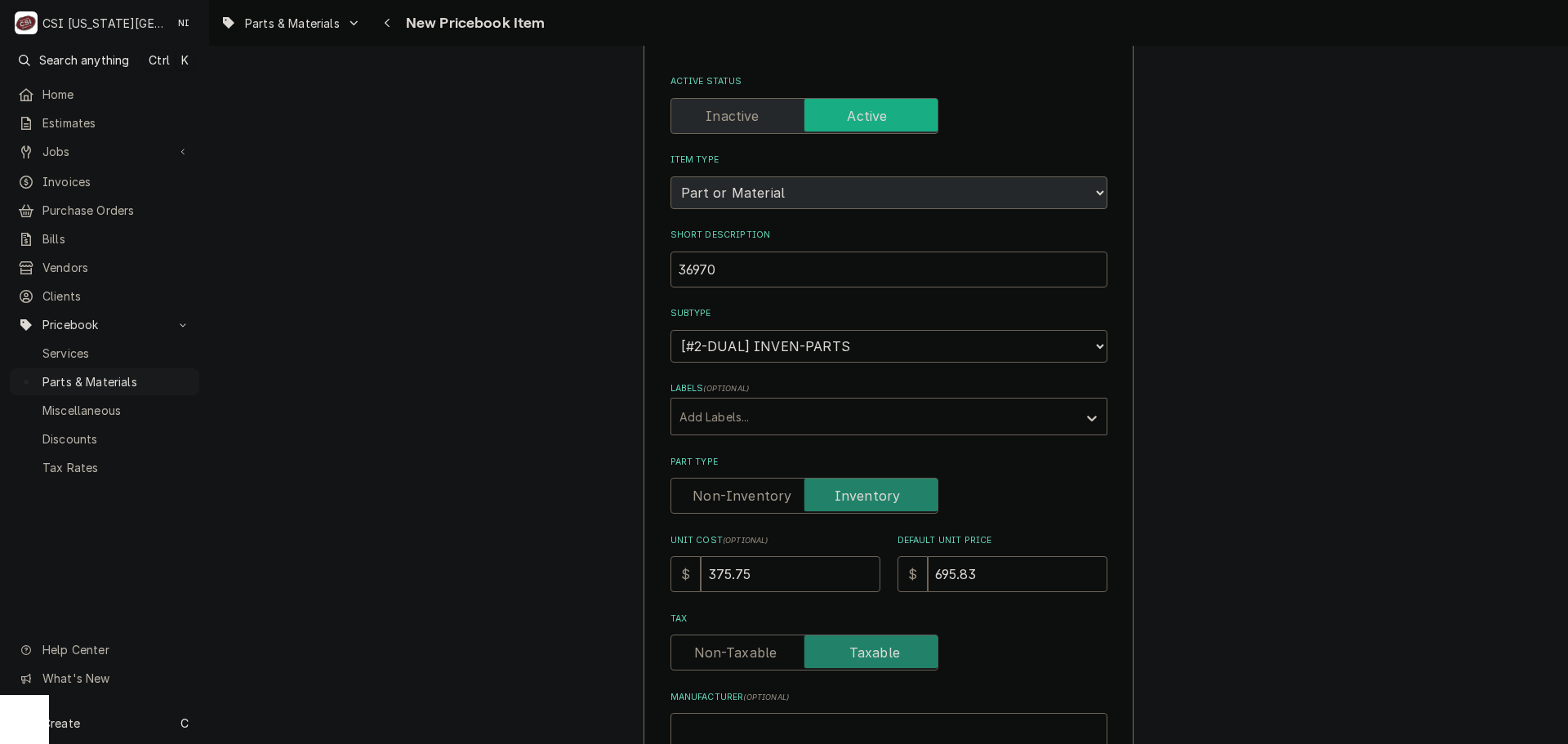
scroll to position [0, 0]
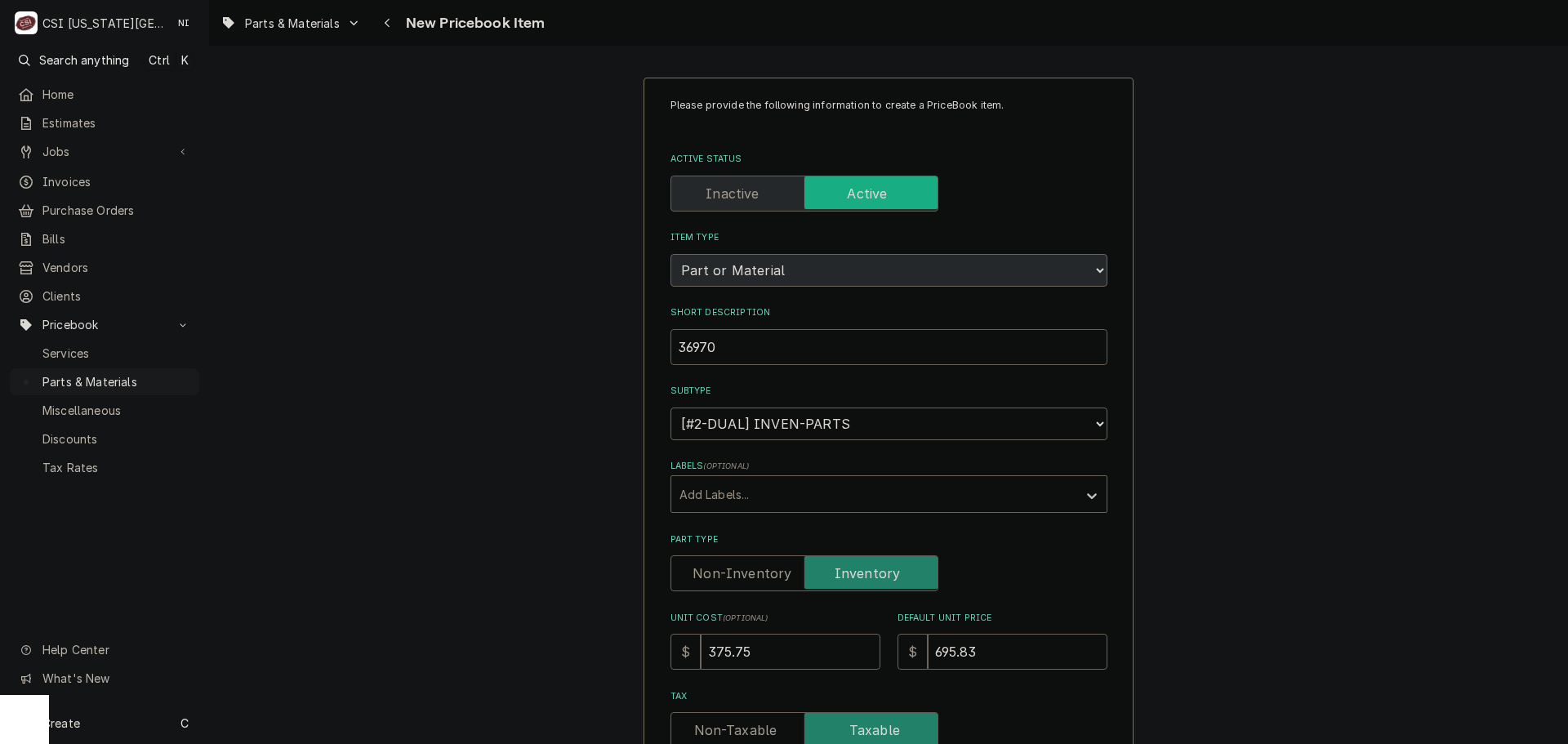
drag, startPoint x: 733, startPoint y: 356, endPoint x: 619, endPoint y: 337, distance: 115.6
paste input "Impeller, 3-Blade, 60HZ, Stainless Steel, SWPW"
type textarea "x"
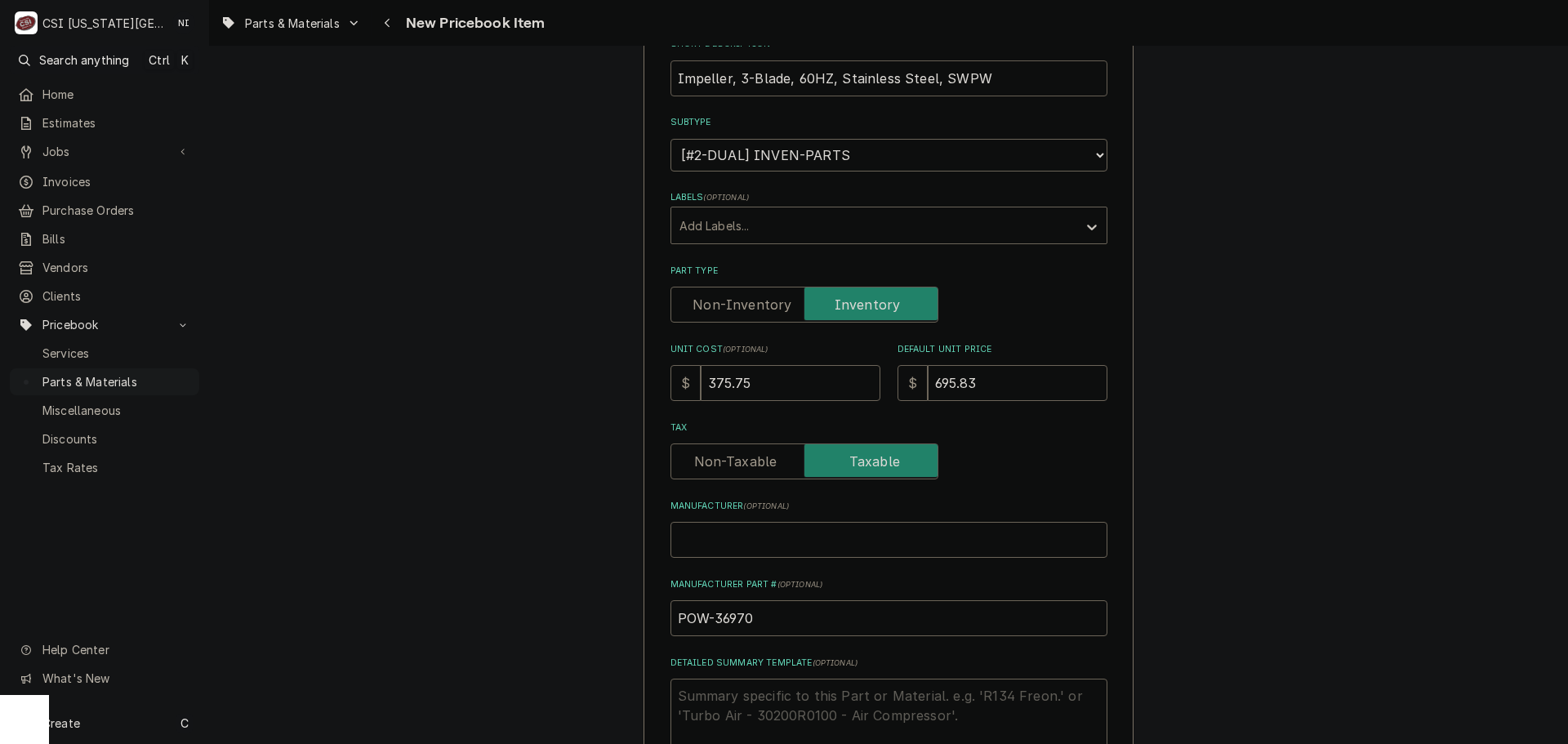
scroll to position [571, 0]
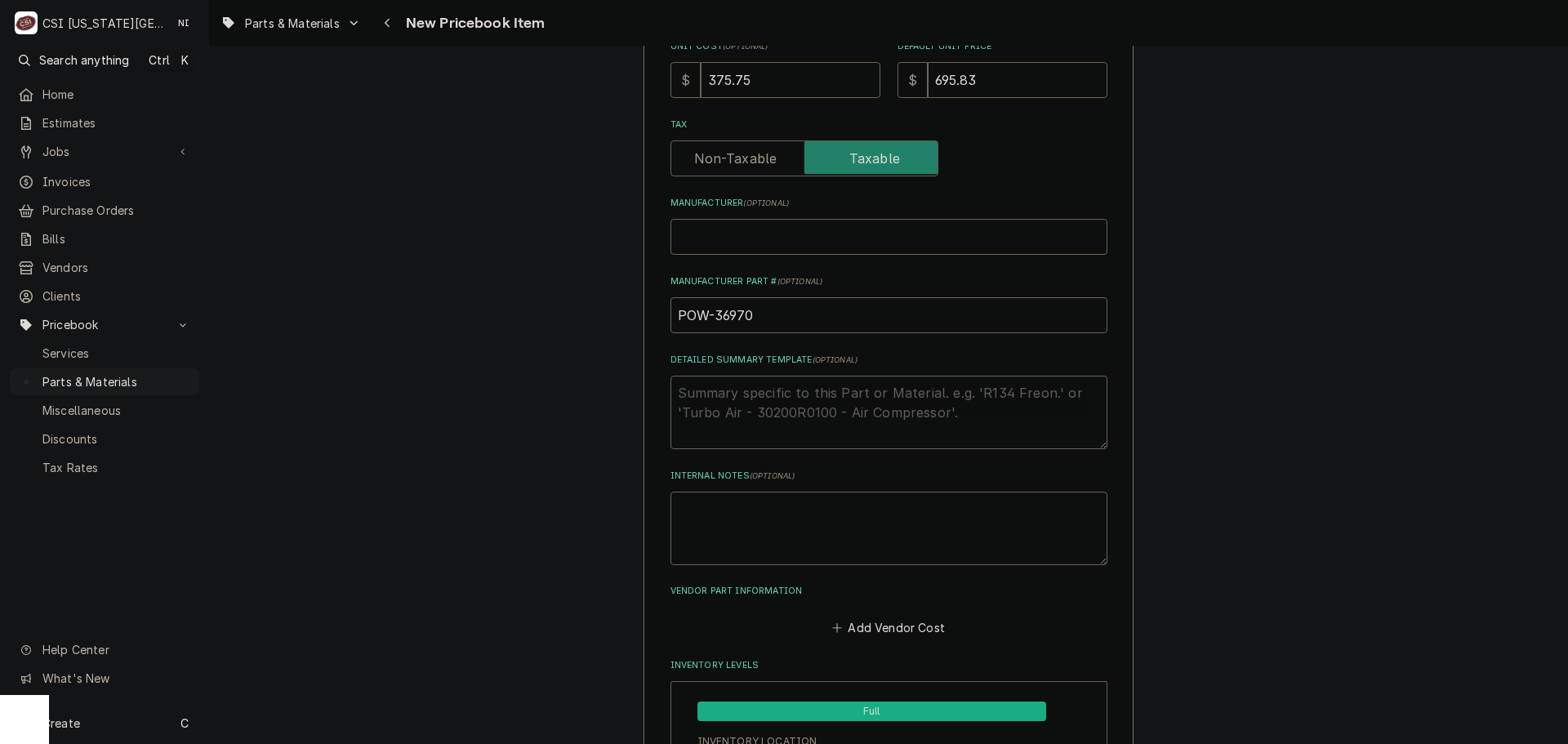
type input "Impeller, 3-Blade, 60HZ, Stainless Steel, SWPW"
drag, startPoint x: 762, startPoint y: 321, endPoint x: 629, endPoint y: 331, distance: 133.4
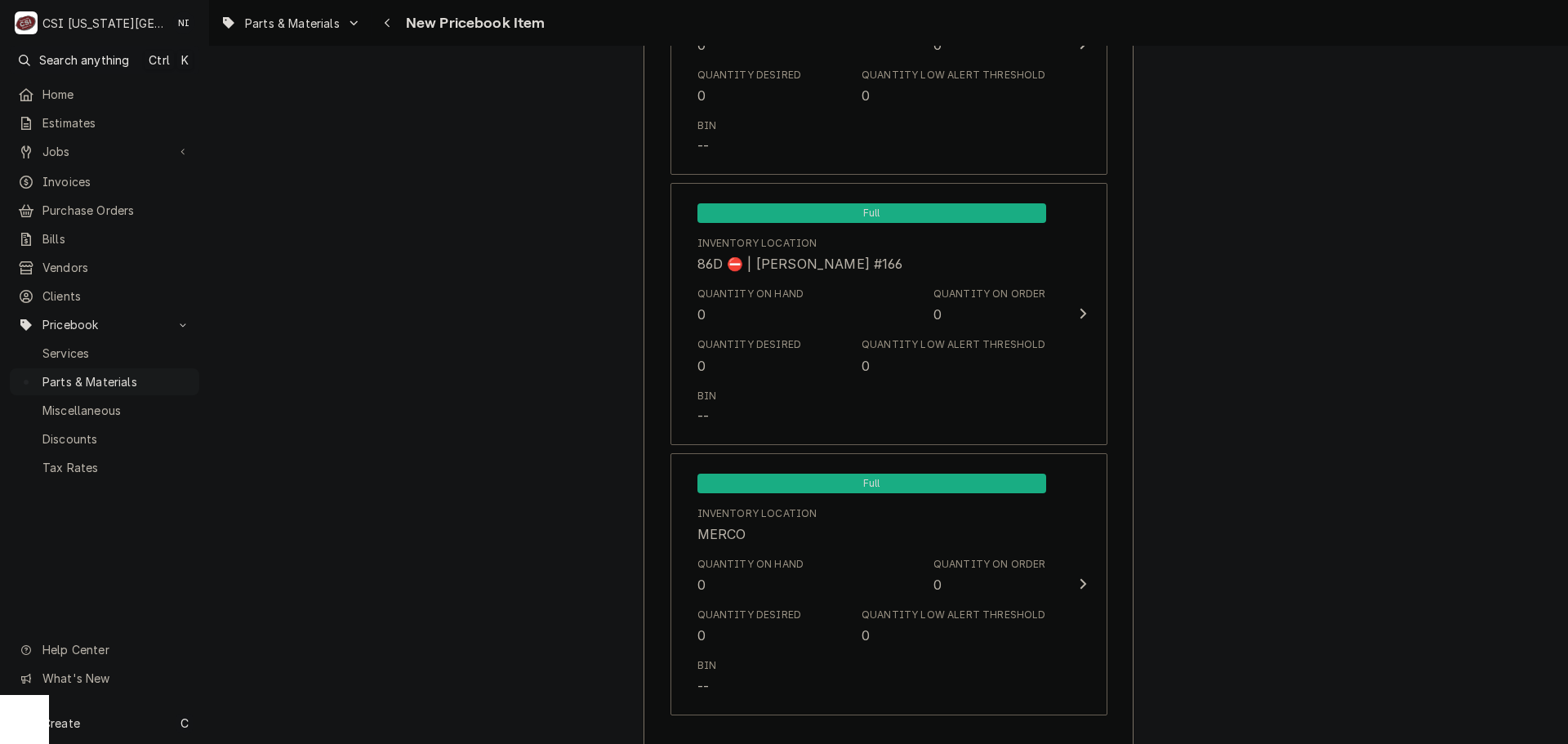
scroll to position [15469, 0]
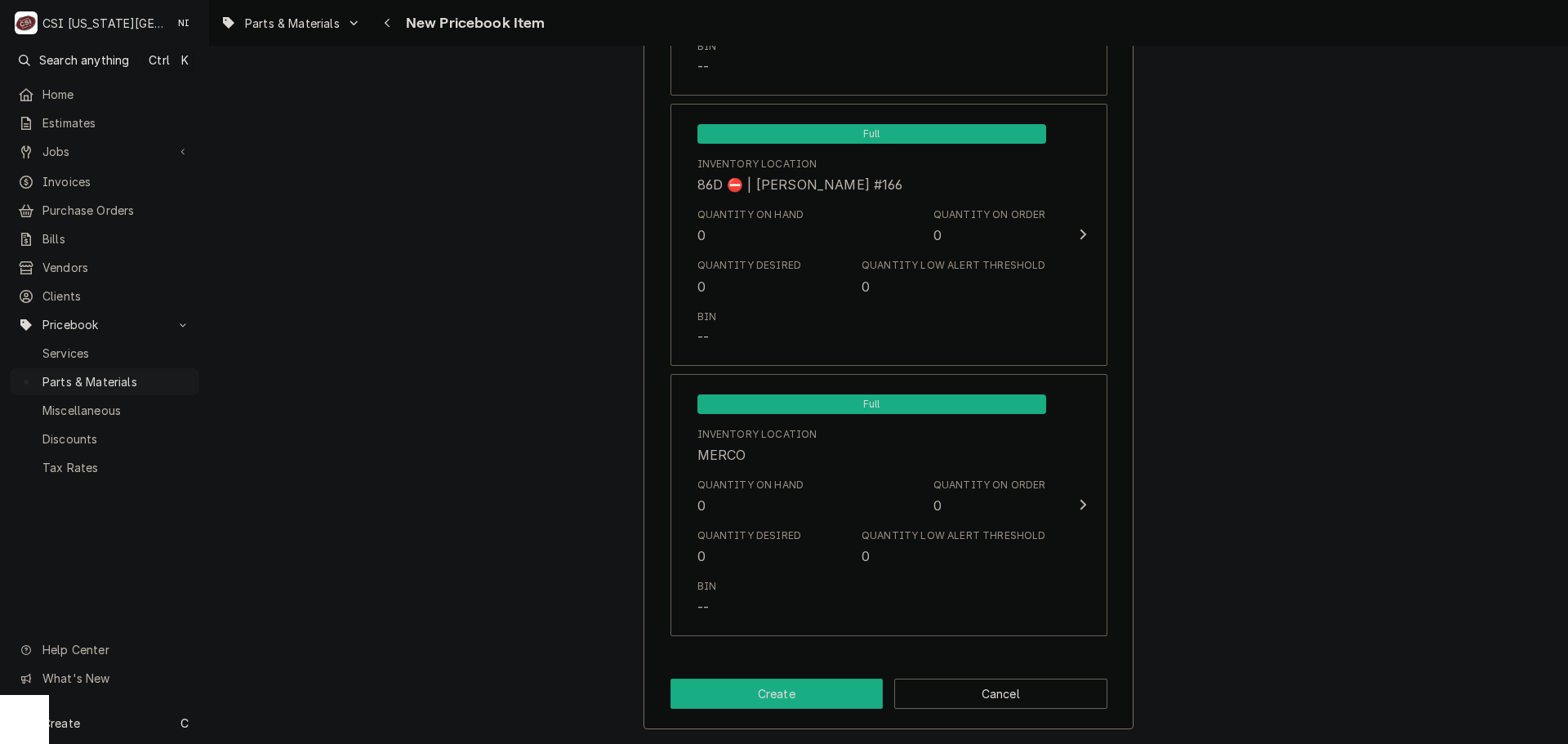
click at [732, 695] on button "Create" at bounding box center [777, 694] width 214 height 31
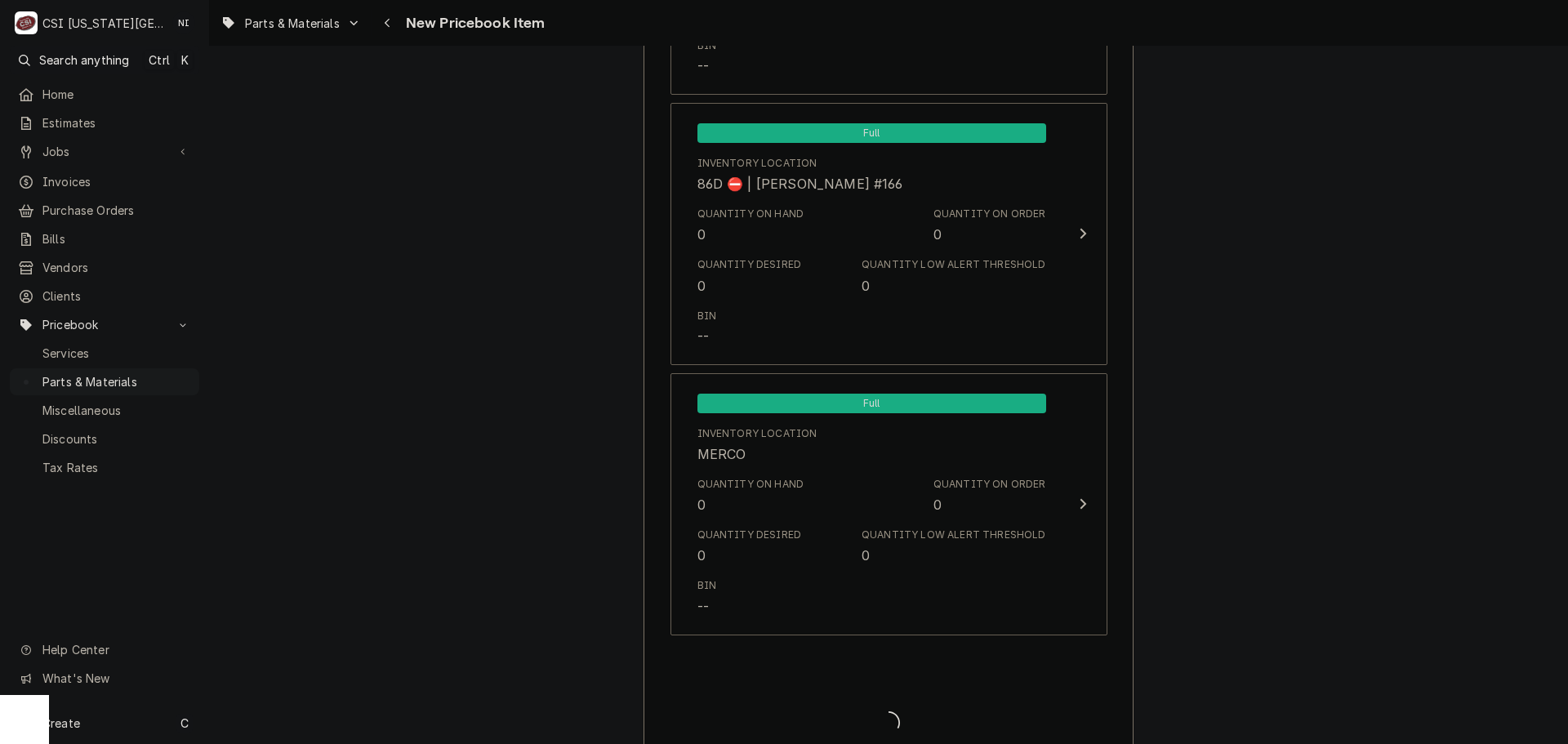
type textarea "x"
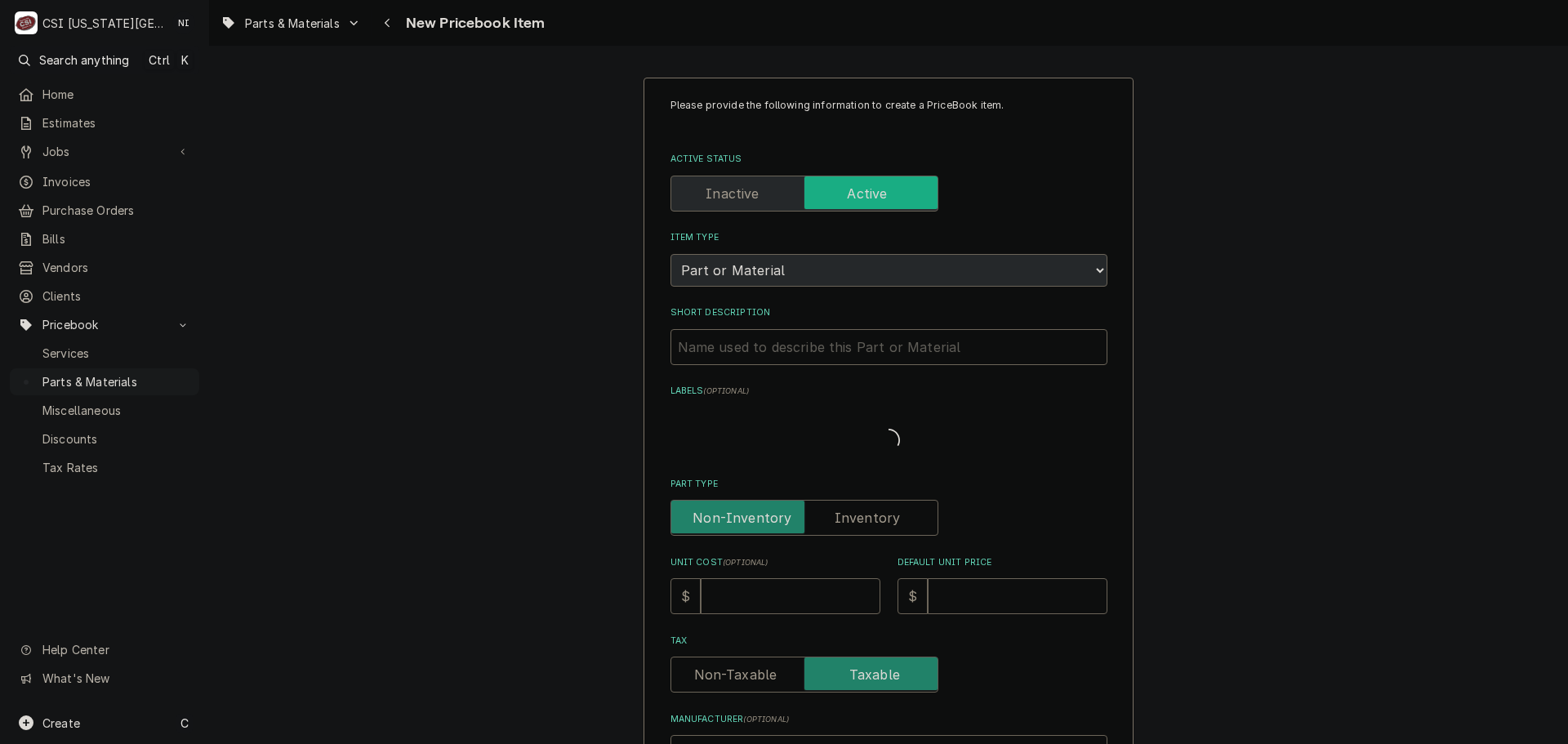
type textarea "x"
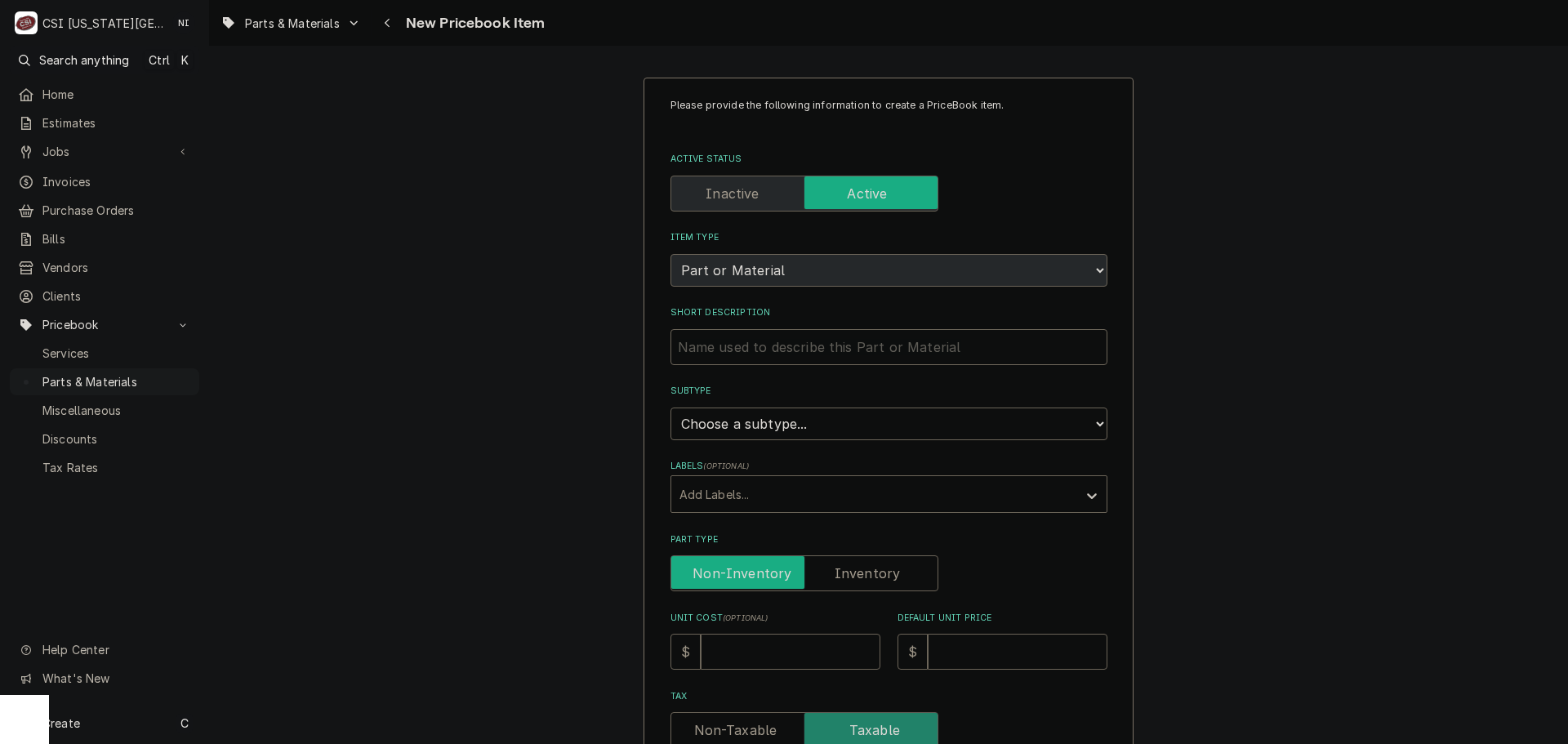
click at [900, 576] on input "Part Type" at bounding box center [804, 573] width 253 height 36
checkbox input "true"
type textarea "x"
drag, startPoint x: 833, startPoint y: 420, endPoint x: 809, endPoint y: 443, distance: 33.2
click at [833, 420] on select "Choose a subtype... [#2-DUAL] AFTERHRS-WH-CHG-2 [#2-DUAL] [PERSON_NAME]-EQUIP […" at bounding box center [889, 424] width 437 height 32
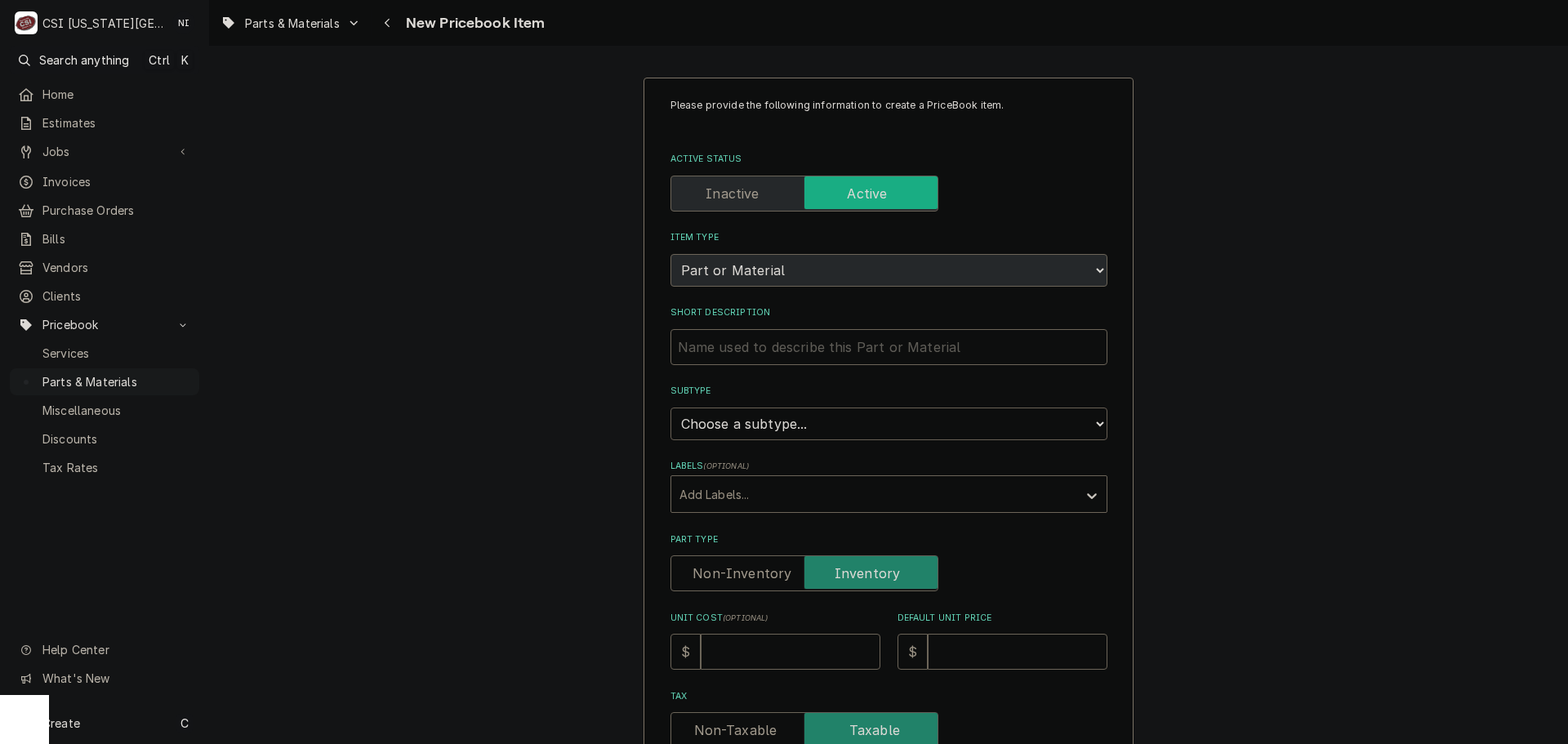
select select "45"
click at [671, 407] on select "Choose a subtype... [#2-DUAL] AFTERHRS-WH-CHG-2 [#2-DUAL] [PERSON_NAME]-EQUIP […" at bounding box center [889, 424] width 437 height 32
click at [815, 354] on input "Short Description" at bounding box center [889, 347] width 437 height 36
paste input "Shaft Sleeve, Impeller, Stainless Steel, SWPW"
type textarea "x"
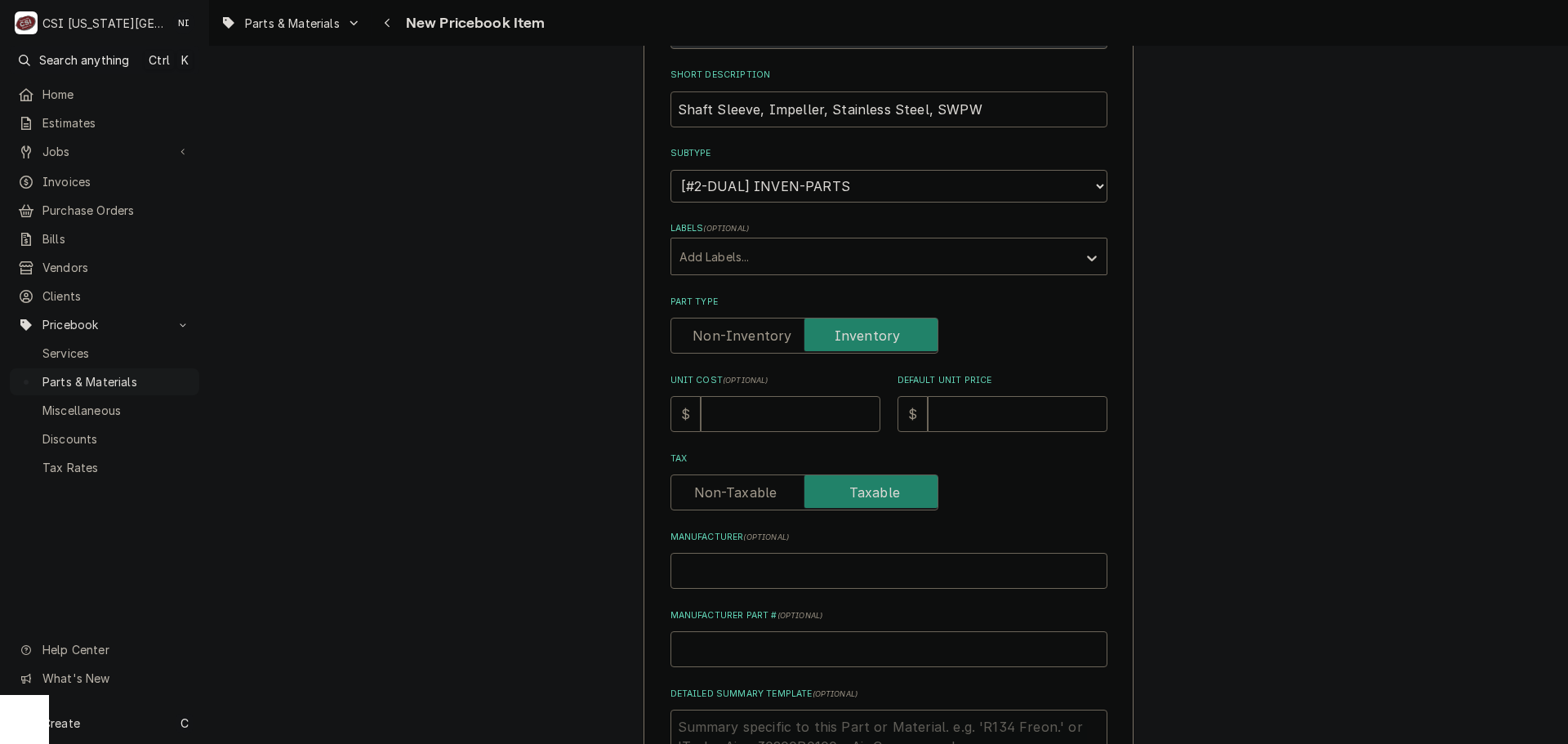
scroll to position [245, 0]
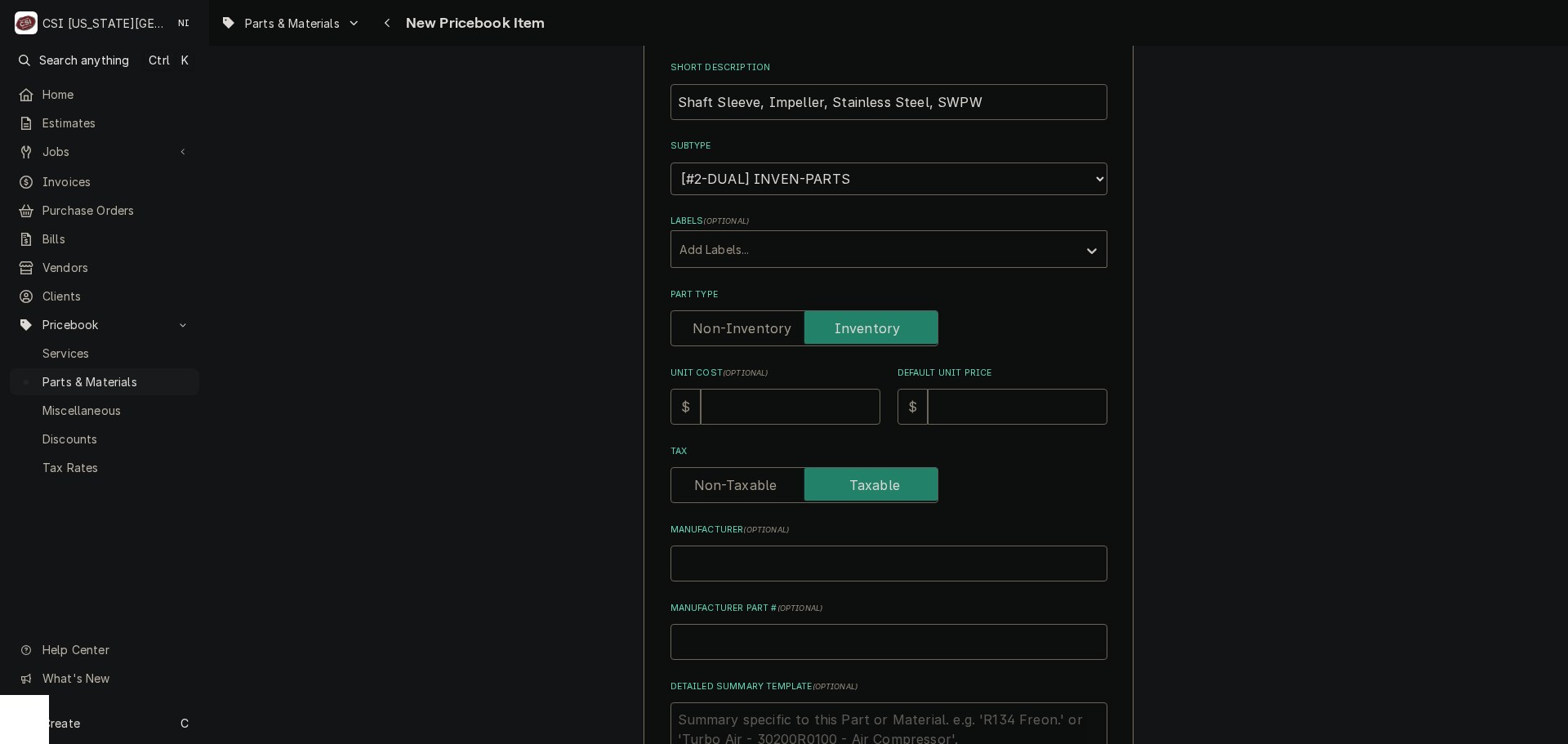
type input "Shaft Sleeve, Impeller, Stainless Steel, SWPW"
click at [779, 415] on input "Unit Cost ( optional )" at bounding box center [791, 407] width 179 height 36
type textarea "x"
type input "2"
type textarea "x"
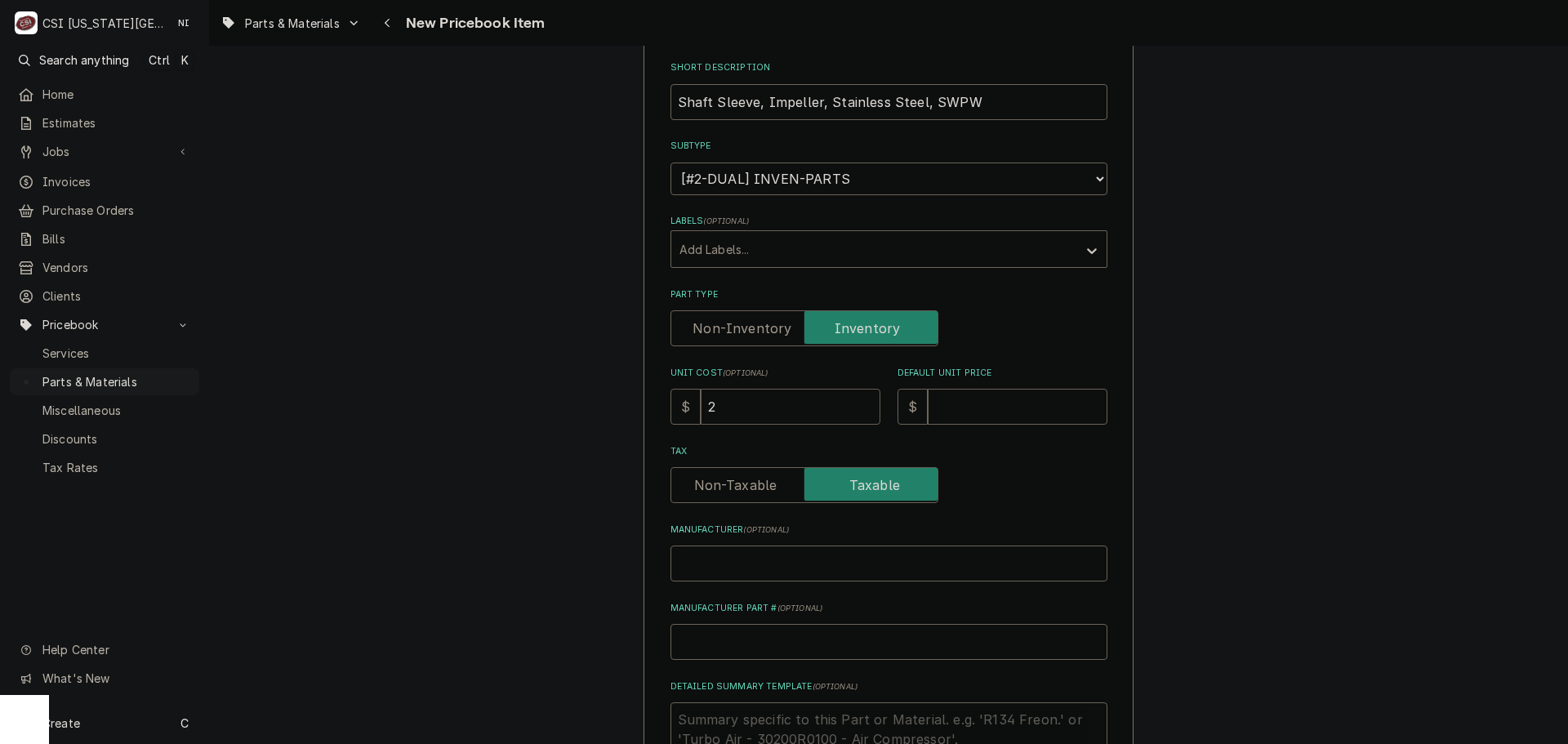
type input "26"
type textarea "x"
type input "269.9"
type textarea "x"
type input "269"
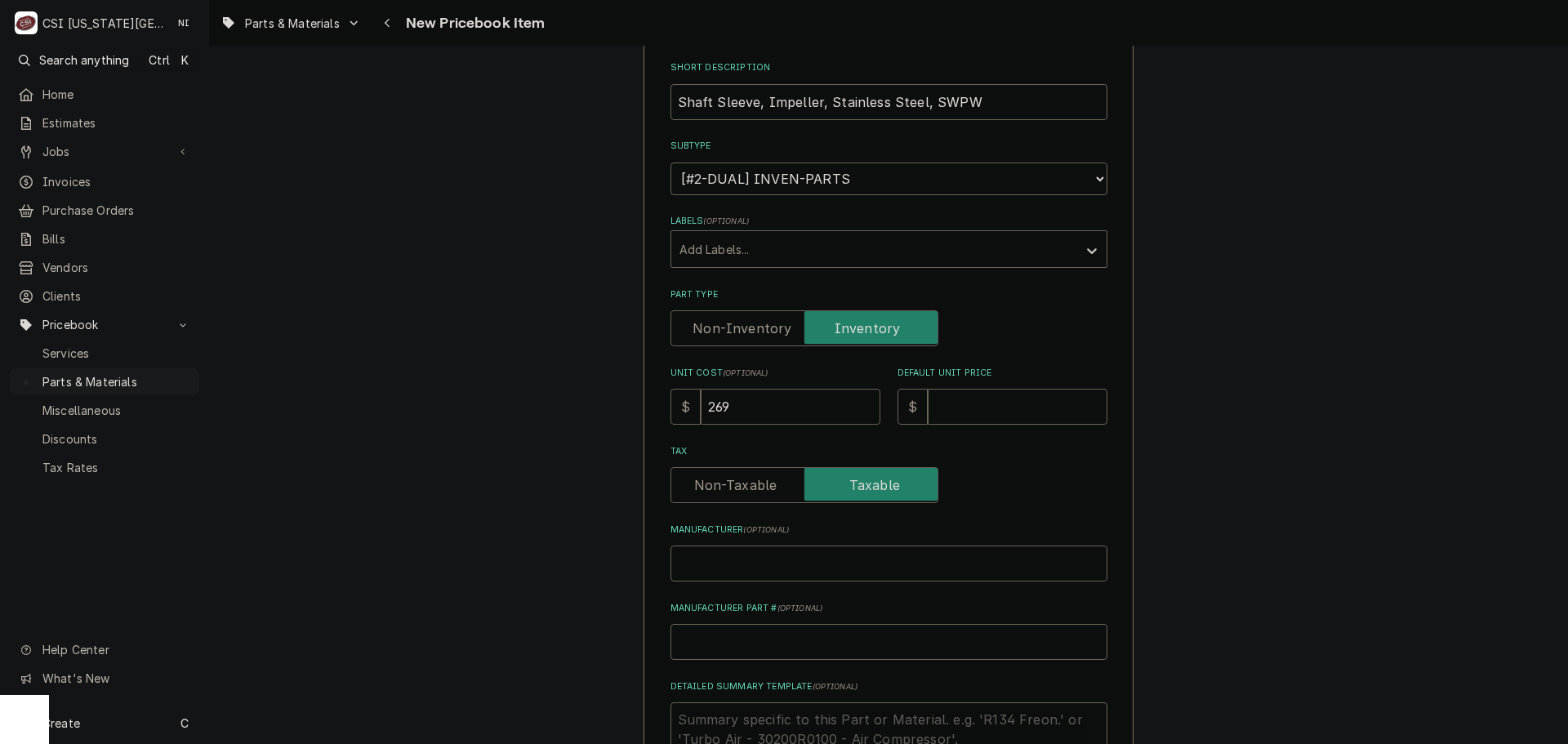
type textarea "x"
type input "269.6"
type textarea "x"
type input "269.63"
click at [969, 417] on input "Default Unit Price" at bounding box center [1018, 407] width 179 height 36
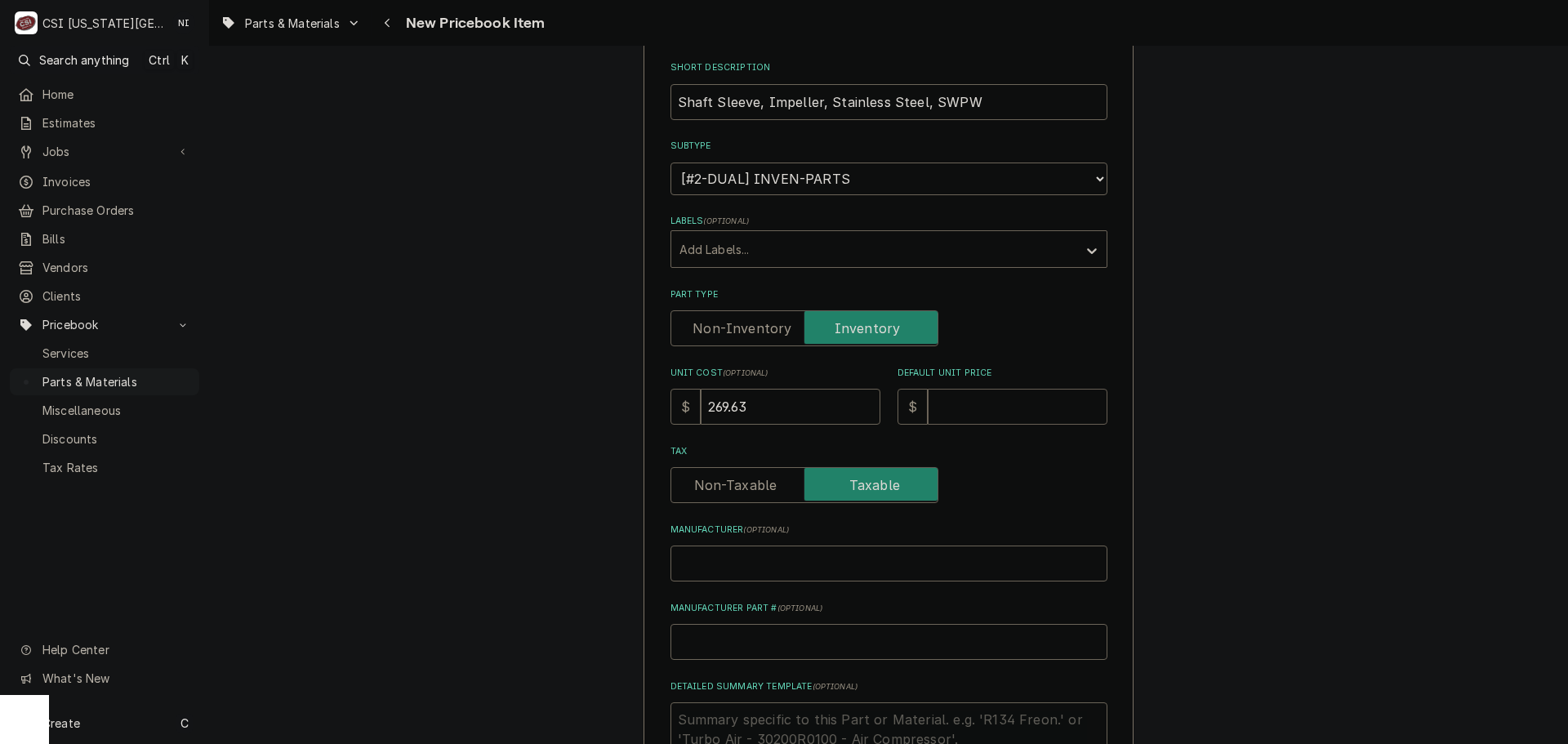
type textarea "x"
type input "4"
type textarea "x"
type input "49"
type textarea "x"
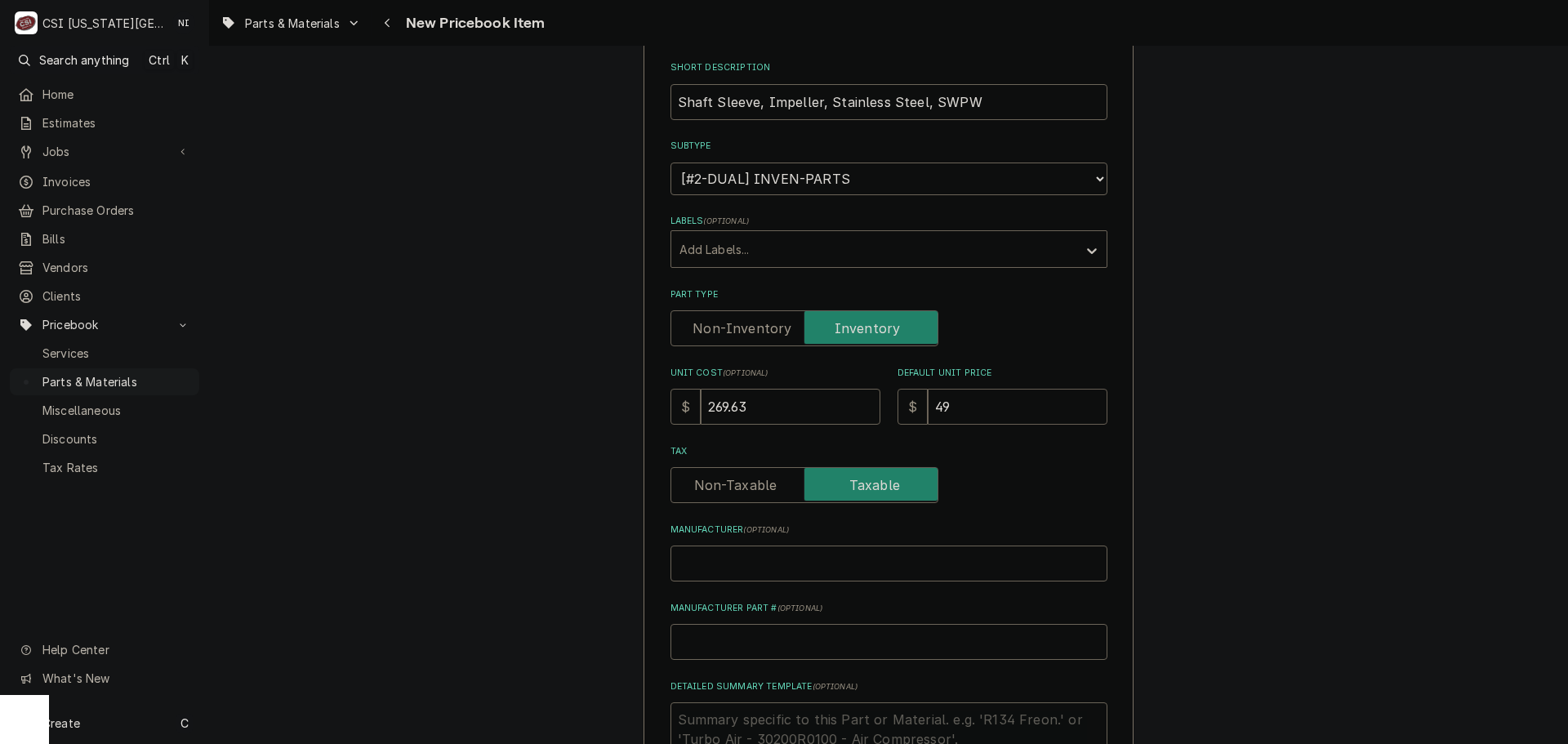
type input "499"
type textarea "x"
type input "499.3"
type textarea "x"
type input "499.30"
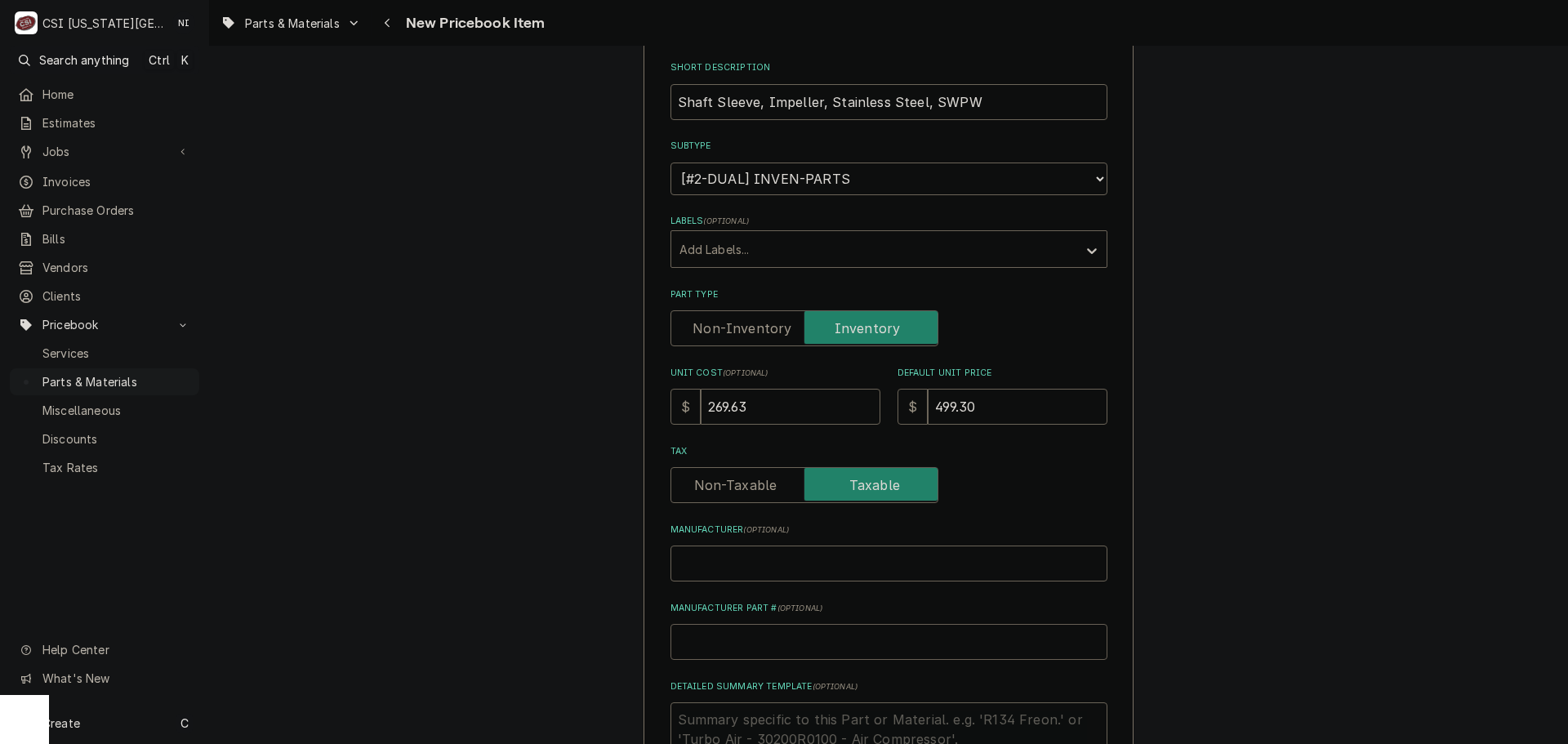
click at [768, 643] on input "Manufacturer Part # ( optional )" at bounding box center [889, 642] width 437 height 36
type textarea "x"
type input "P"
type textarea "x"
type input "PO"
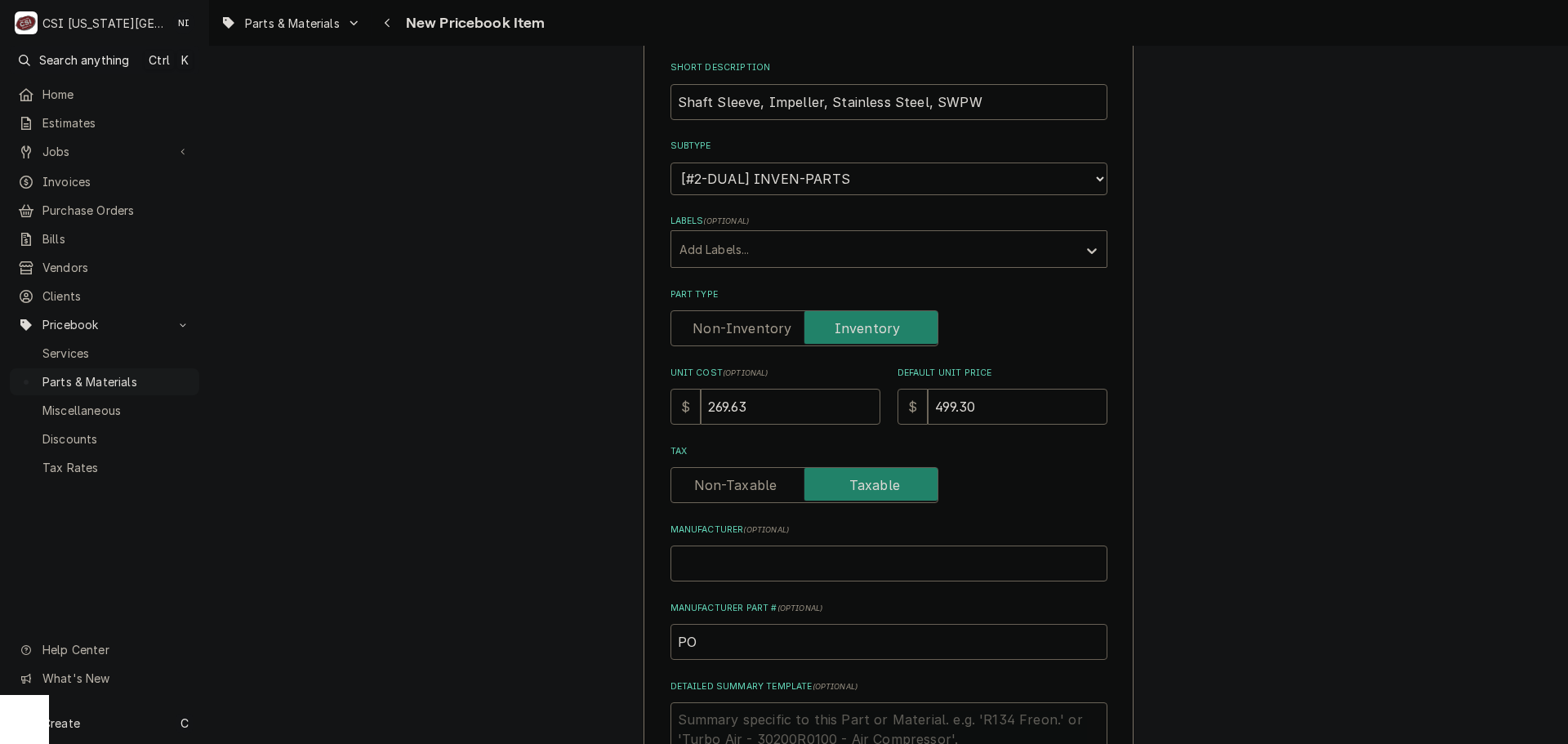
type textarea "x"
type input "POW"
type textarea "x"
type input "POW-"
click at [765, 652] on input "POW-" at bounding box center [889, 642] width 437 height 36
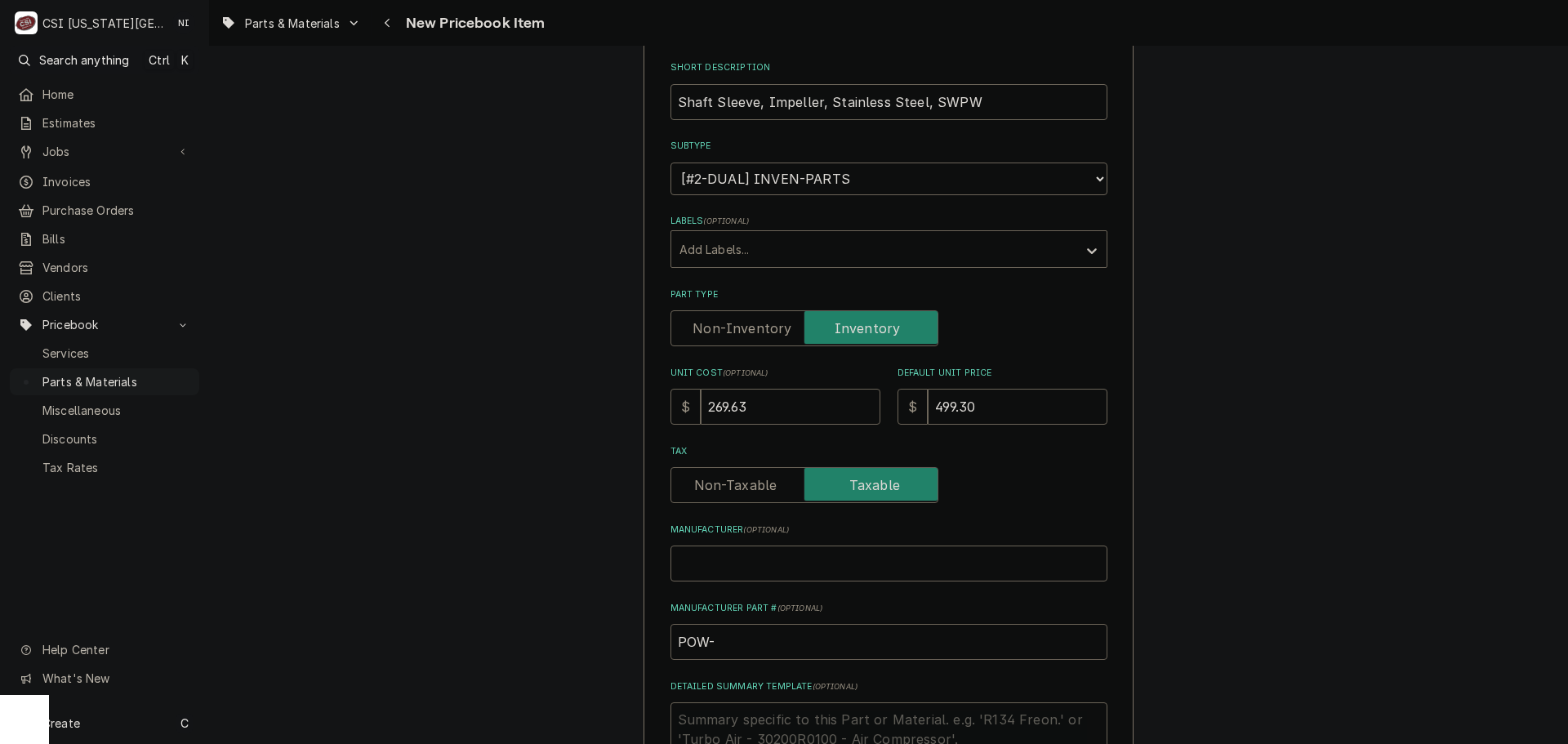
type textarea "x"
type input "POW-V"
type textarea "x"
type input "POW-"
paste input "37319"
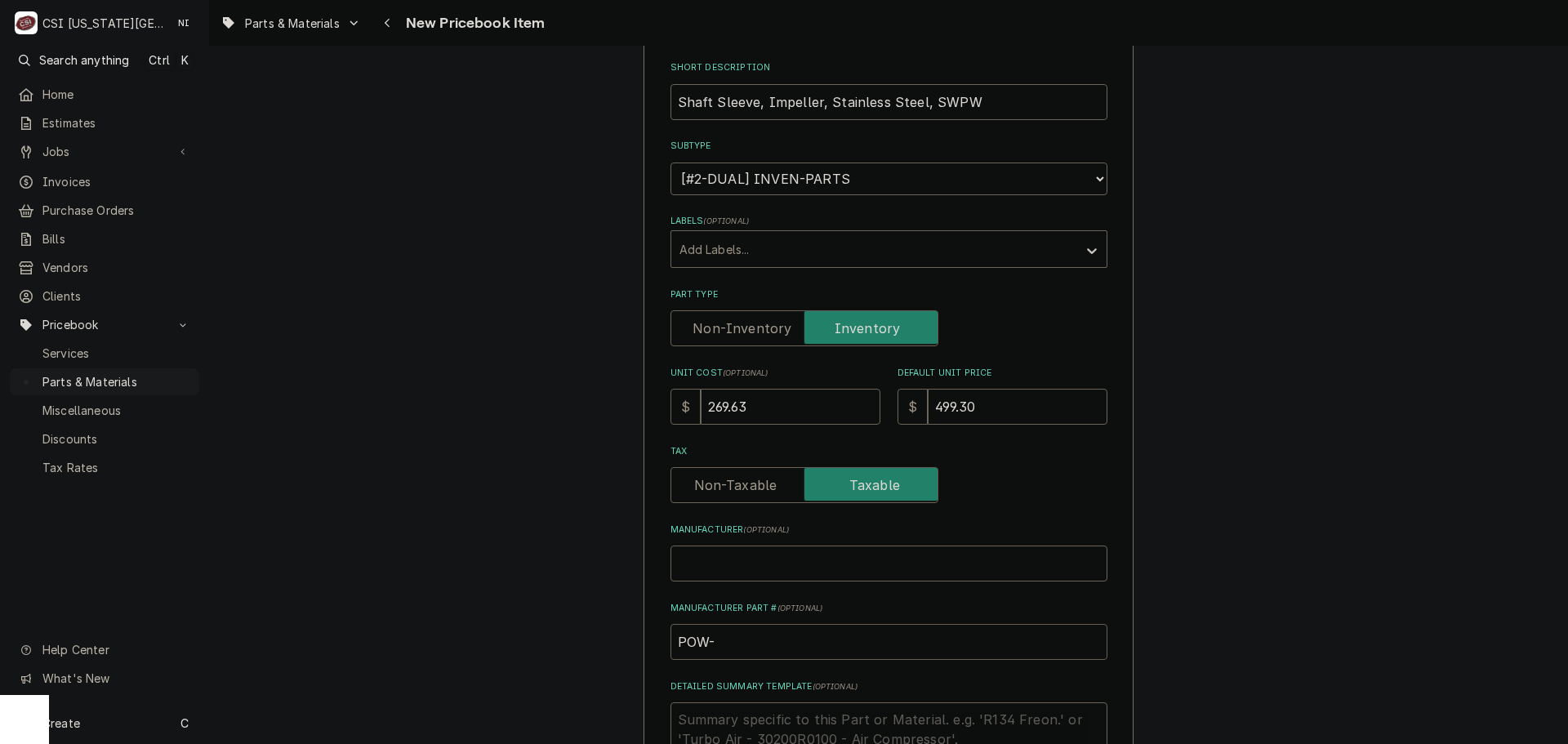
type textarea "x"
drag, startPoint x: 759, startPoint y: 638, endPoint x: 596, endPoint y: 641, distance: 163.0
type input "POW-37319"
drag, startPoint x: 1134, startPoint y: 590, endPoint x: 1234, endPoint y: 519, distance: 122.6
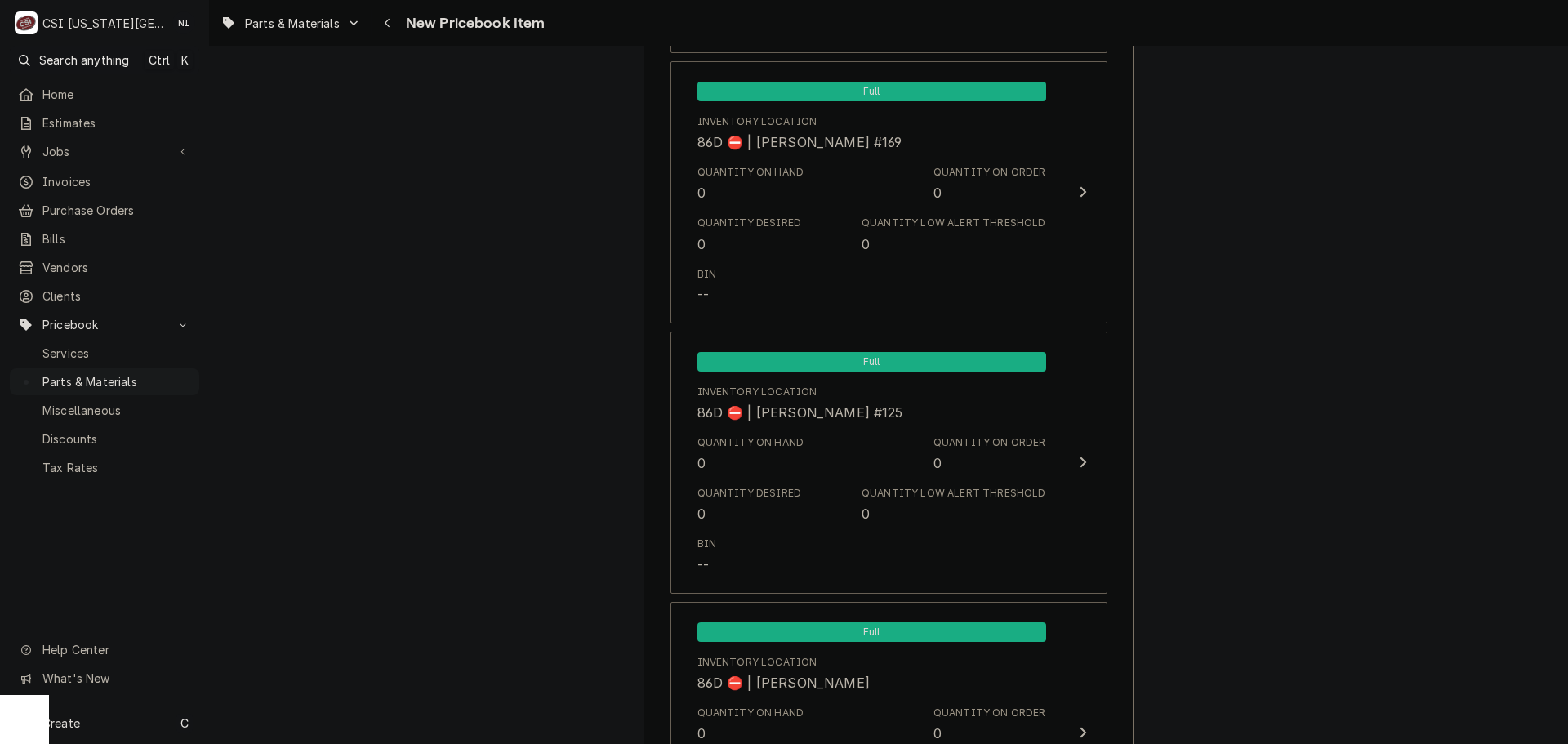
scroll to position [15469, 0]
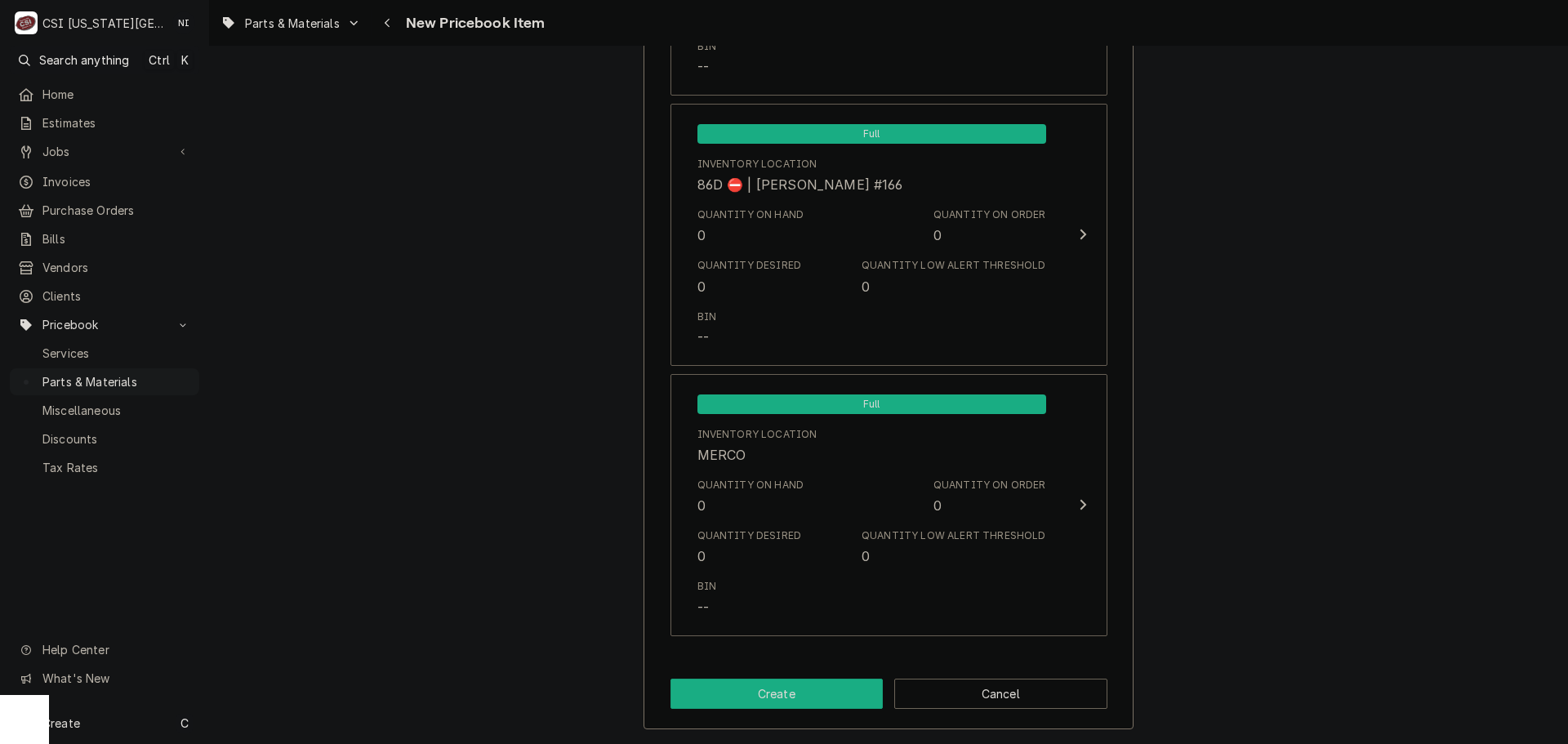
click at [733, 690] on button "Create" at bounding box center [777, 694] width 214 height 31
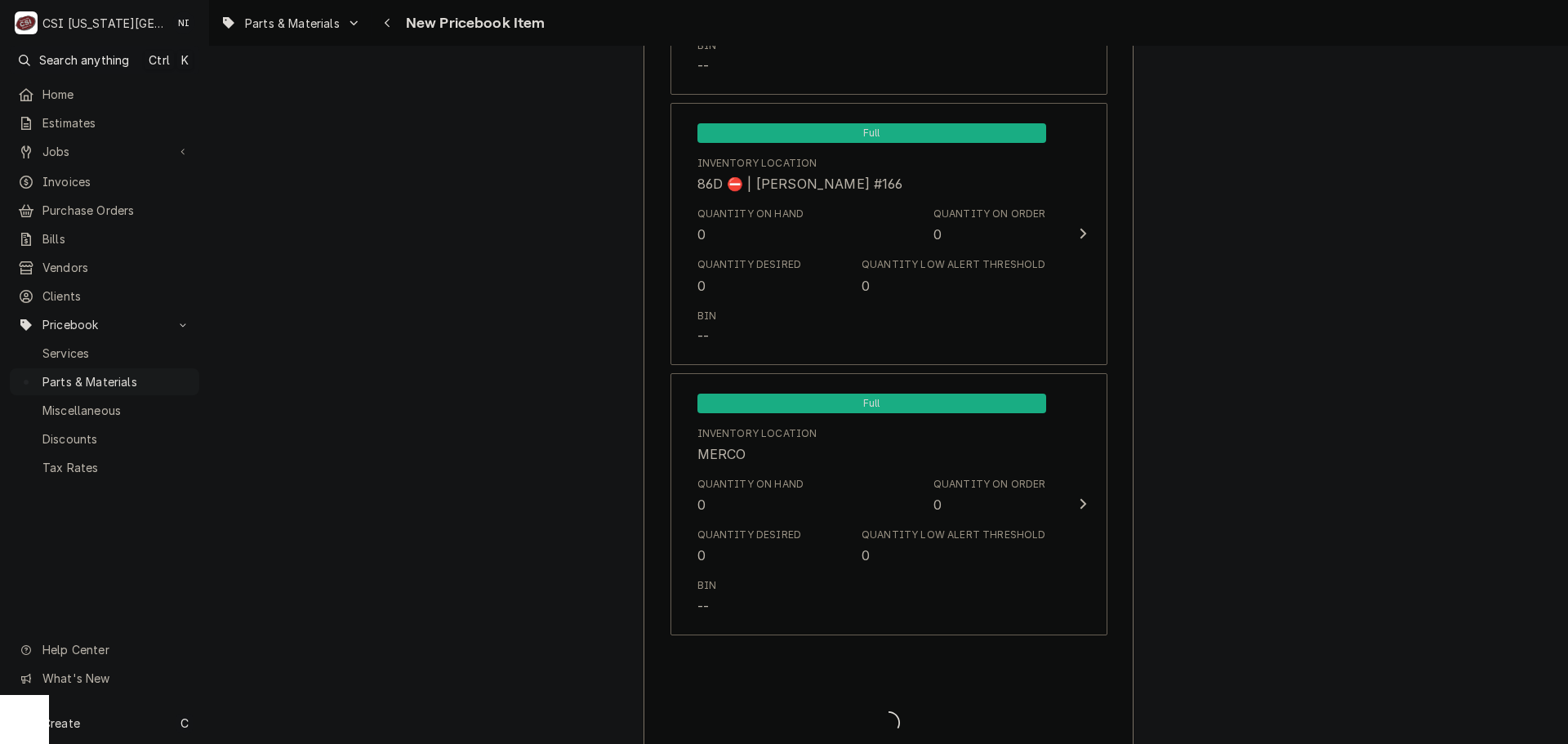
type textarea "x"
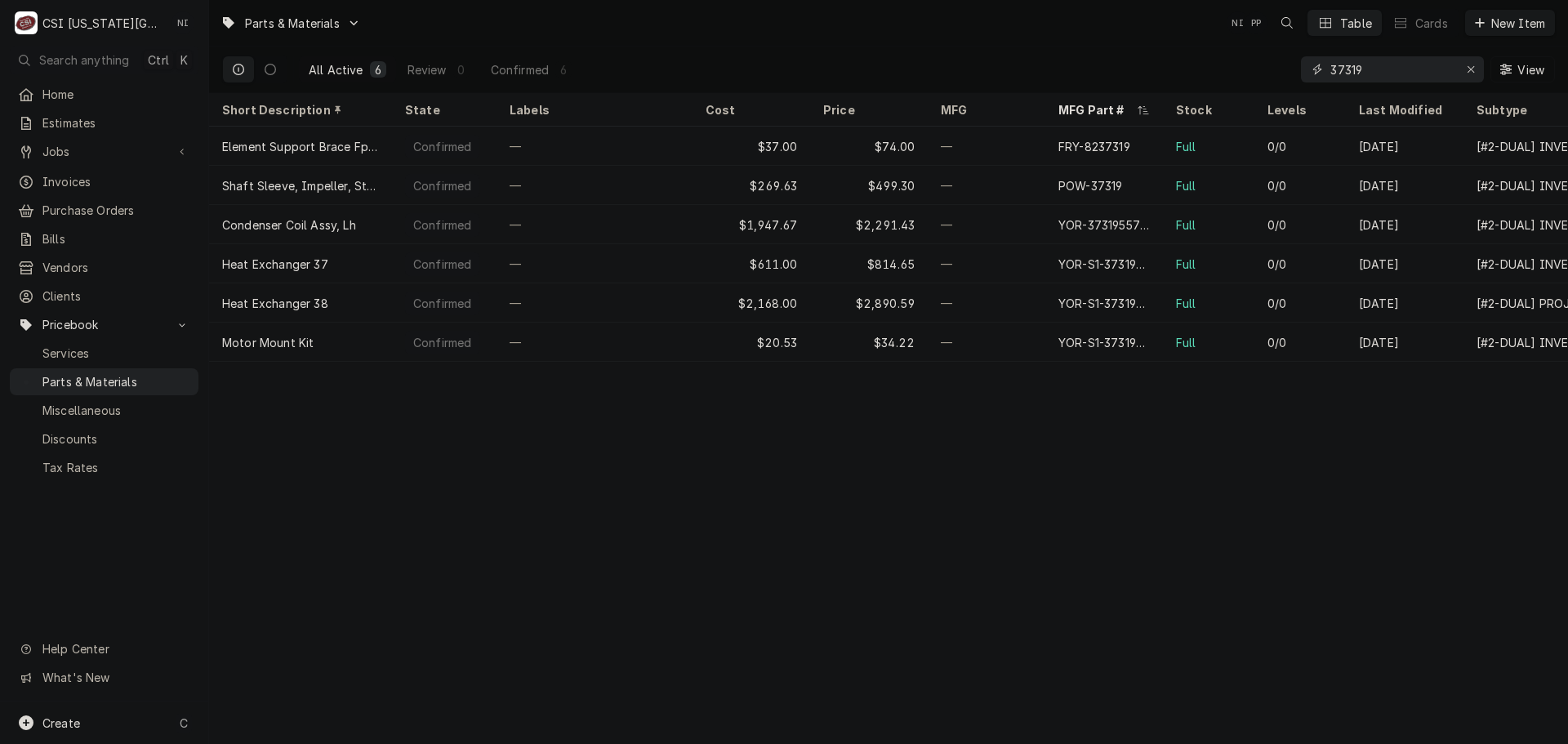
click at [1471, 66] on icon "Erase input" at bounding box center [1471, 70] width 9 height 11
paste input "32468"
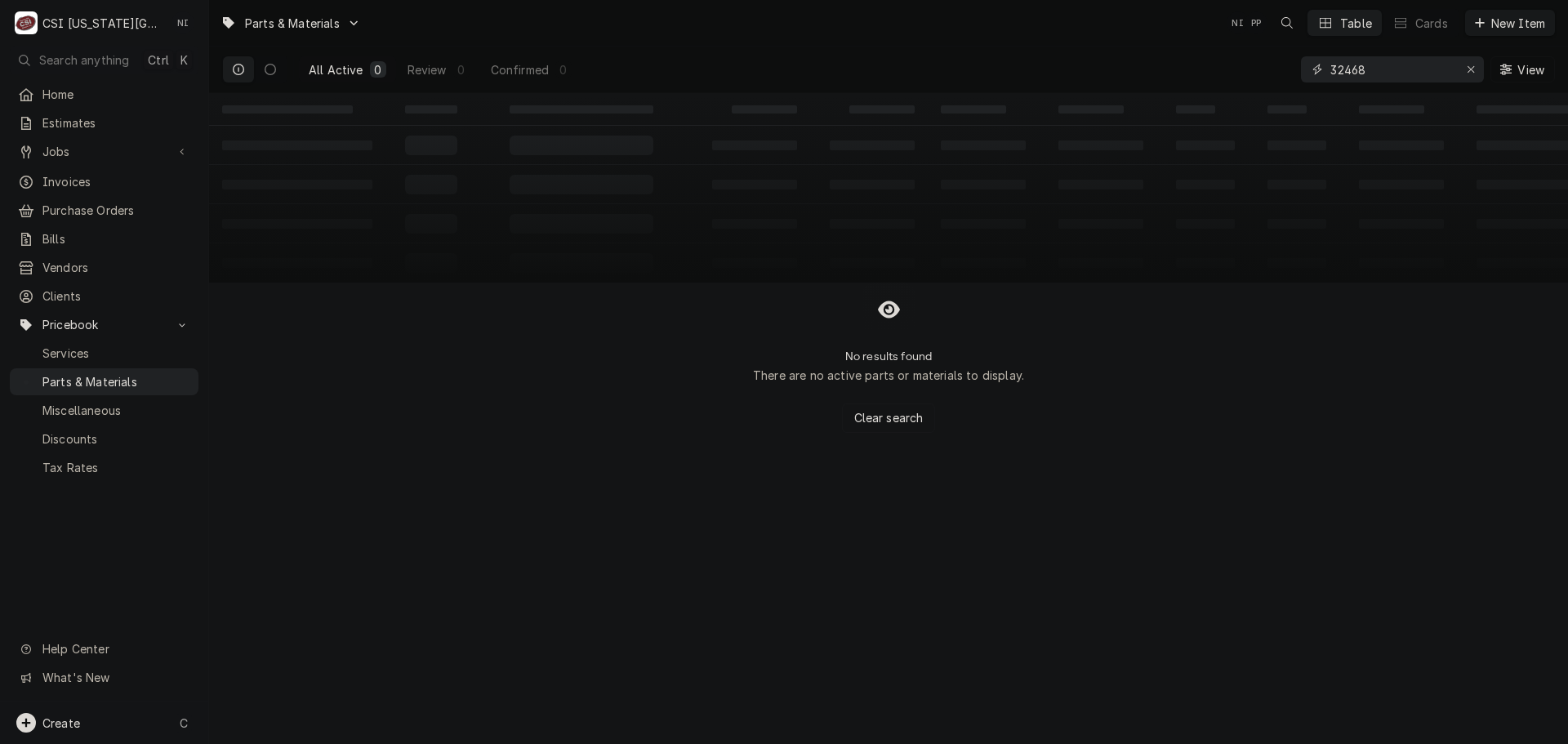
type input "32468"
click at [126, 724] on div "Create C" at bounding box center [104, 723] width 208 height 43
drag, startPoint x: 329, startPoint y: 725, endPoint x: 364, endPoint y: 705, distance: 40.3
click at [329, 725] on div "Pricebook Item" at bounding box center [298, 725] width 94 height 17
click at [443, 635] on div "Part or Material" at bounding box center [432, 630] width 113 height 20
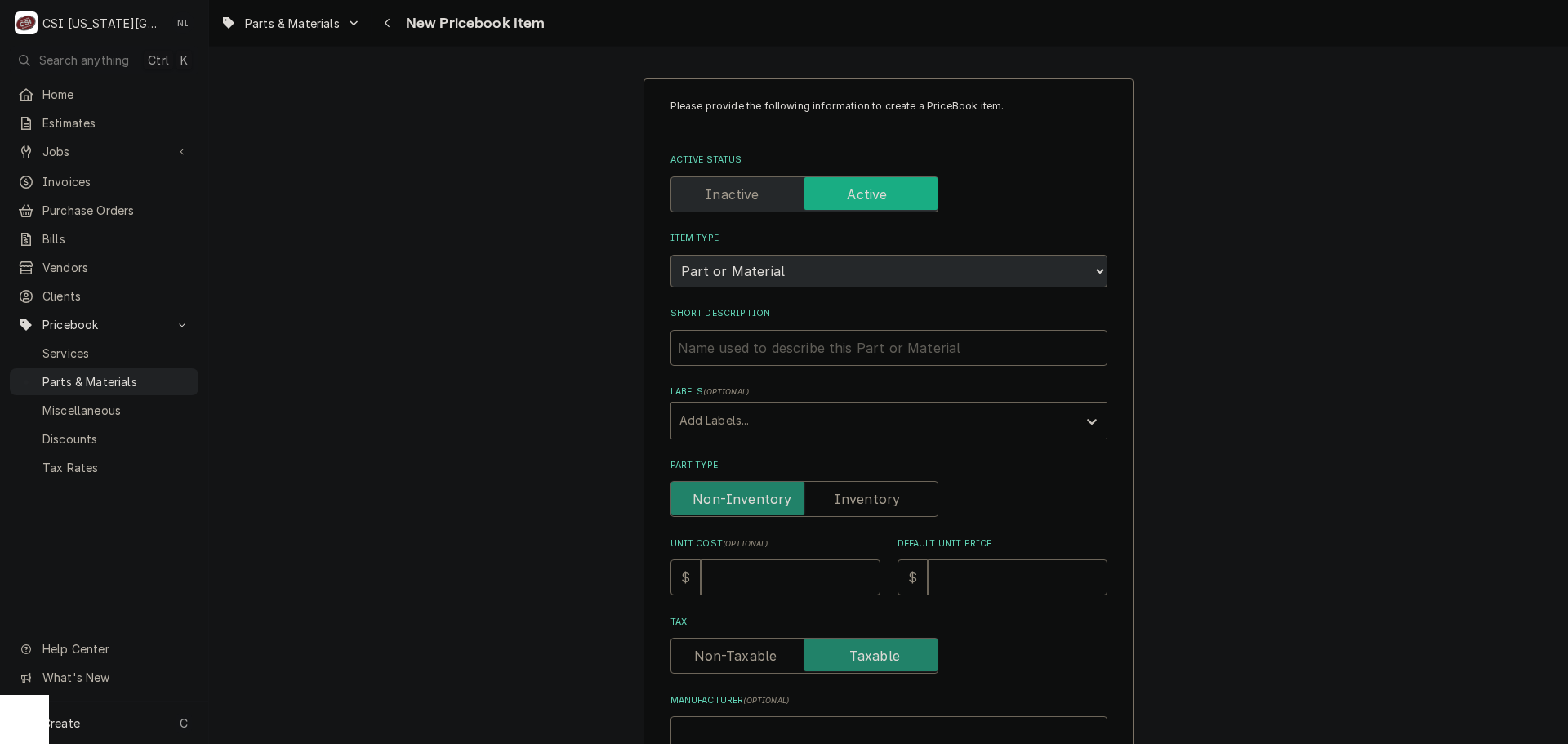
type textarea "x"
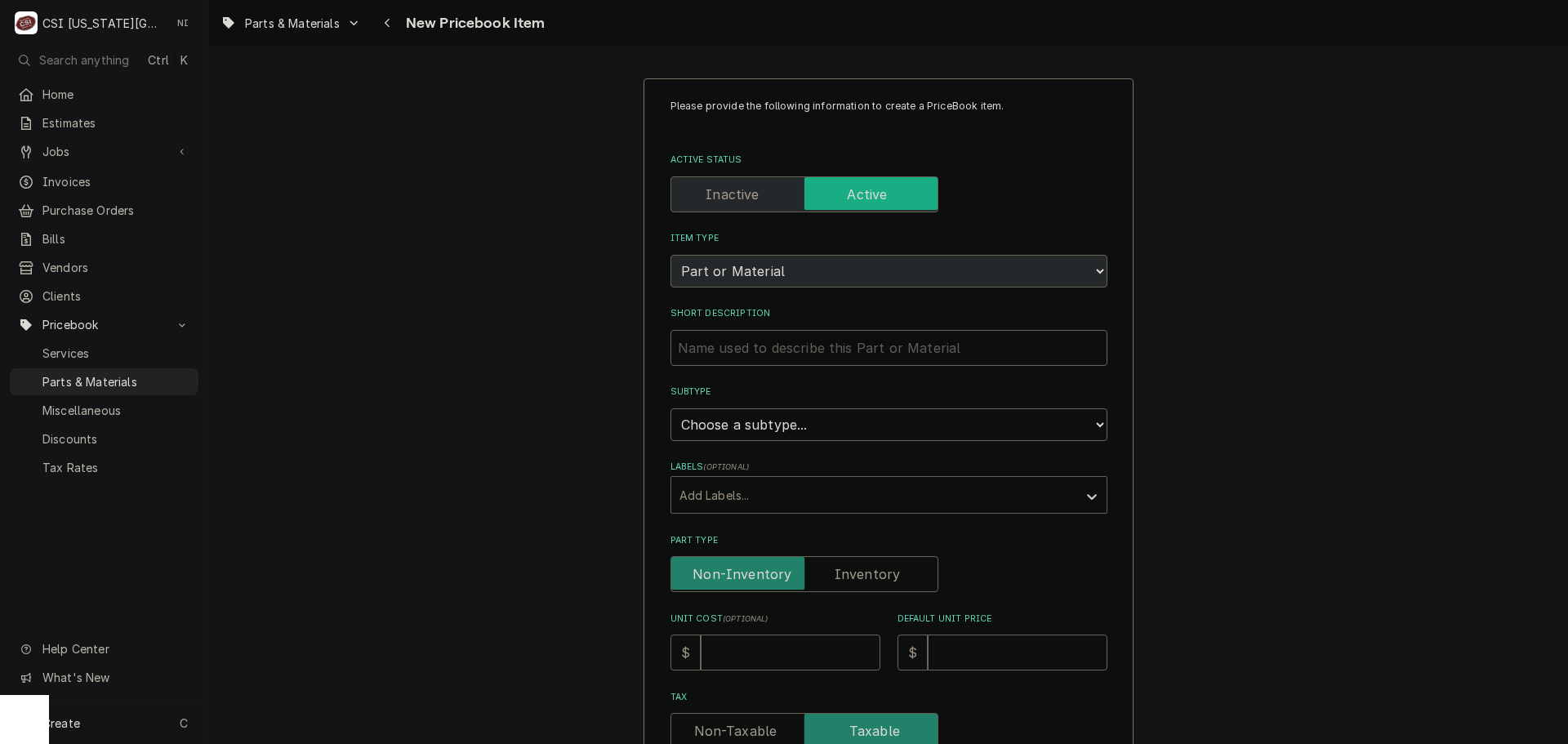
click at [873, 582] on label "Part Type" at bounding box center [804, 574] width 268 height 36
click at [873, 582] on input "Part Type" at bounding box center [804, 574] width 253 height 36
checkbox input "true"
type textarea "x"
drag, startPoint x: 878, startPoint y: 406, endPoint x: 871, endPoint y: 412, distance: 9.2
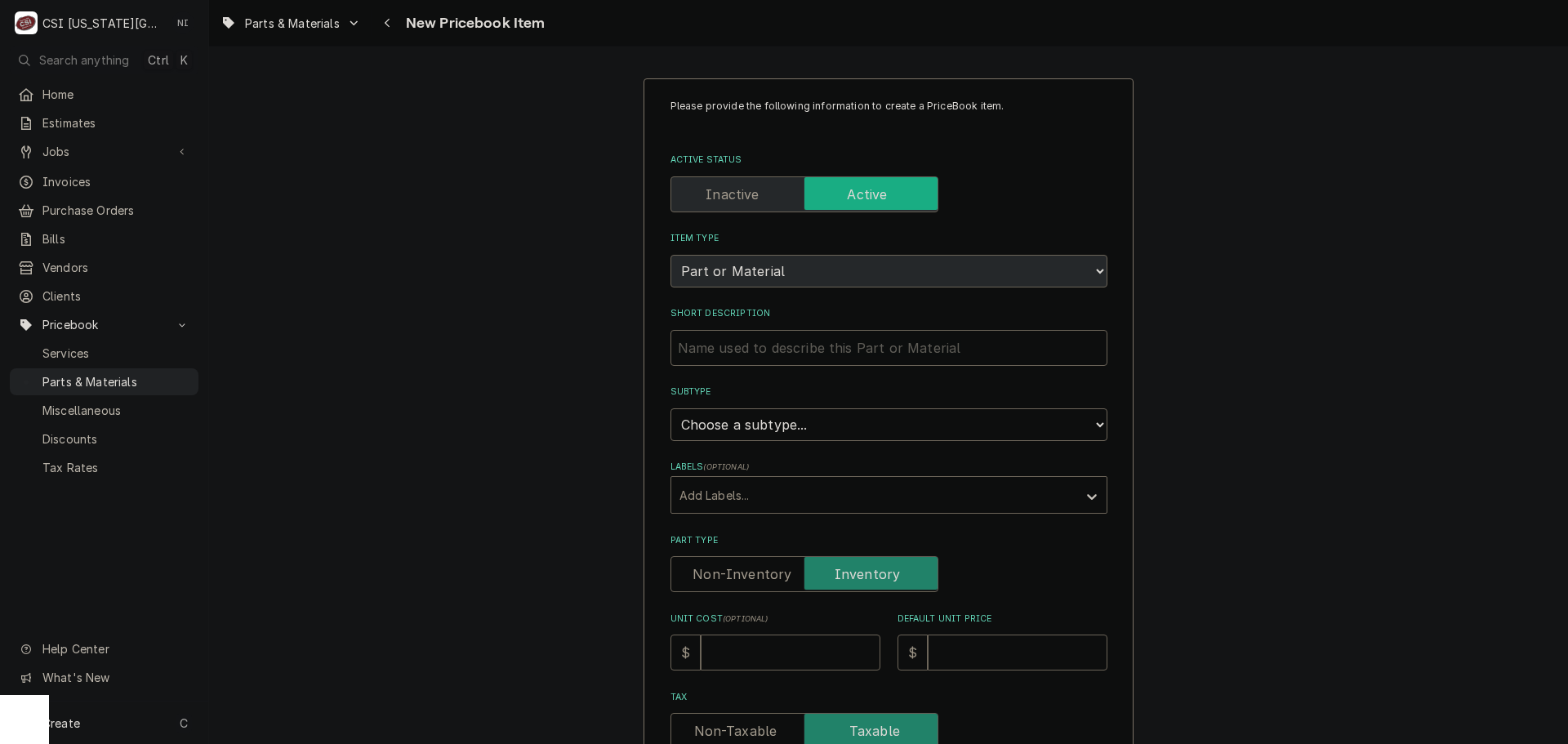
click at [878, 406] on div "Subtype Choose a subtype... [#2-DUAL] AFTERHRS-WH-CHG-2 [#2-DUAL] [PERSON_NAME]…" at bounding box center [889, 412] width 437 height 54
drag, startPoint x: 847, startPoint y: 429, endPoint x: 838, endPoint y: 422, distance: 11.4
click at [847, 429] on select "Choose a subtype... [#2-DUAL] AFTERHRS-WH-CHG-2 [#2-DUAL] [PERSON_NAME]-EQUIP […" at bounding box center [889, 424] width 437 height 32
select select "45"
click at [671, 408] on select "Choose a subtype... [#2-DUAL] AFTERHRS-WH-CHG-2 [#2-DUAL] [PERSON_NAME]-EQUIP […" at bounding box center [889, 424] width 437 height 32
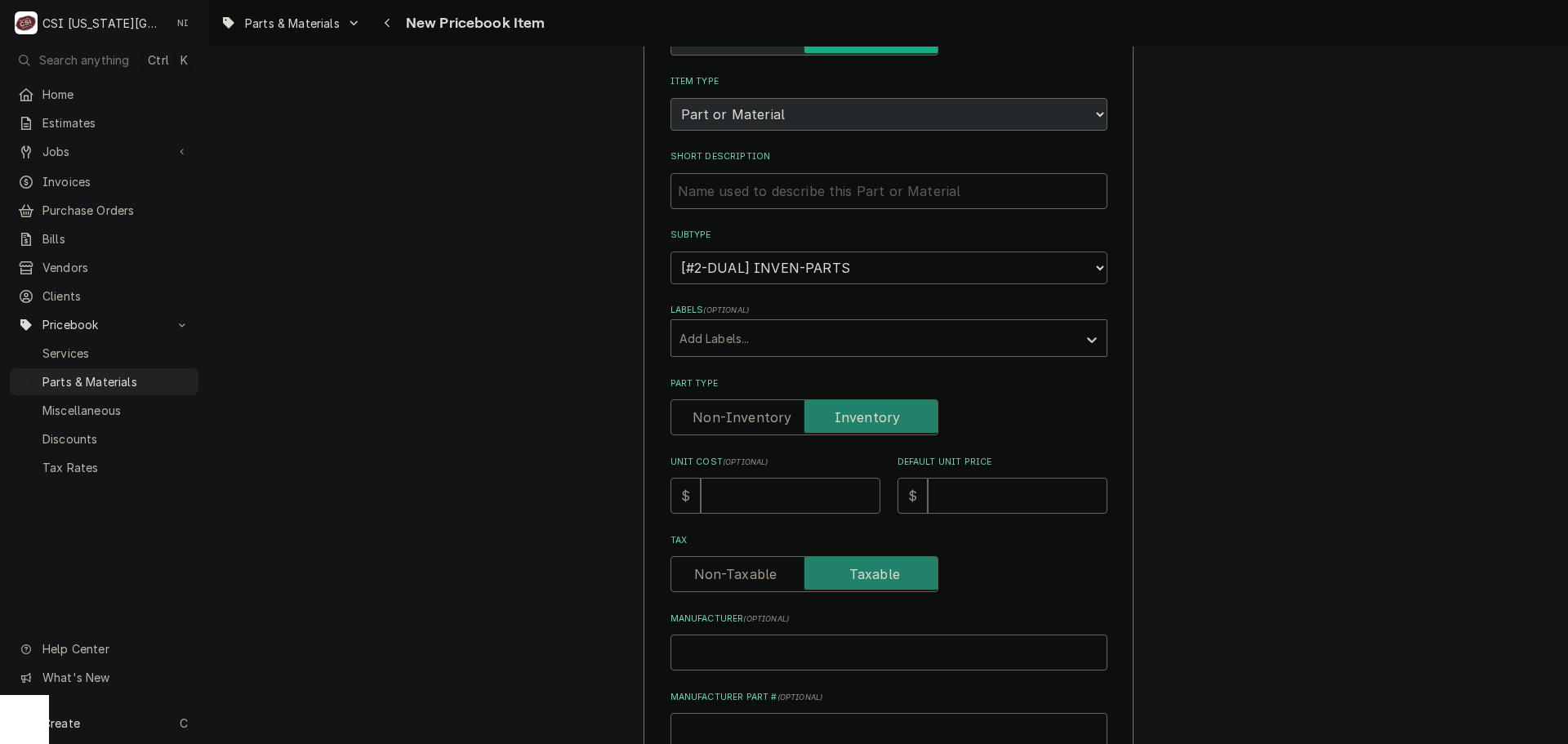
scroll to position [327, 0]
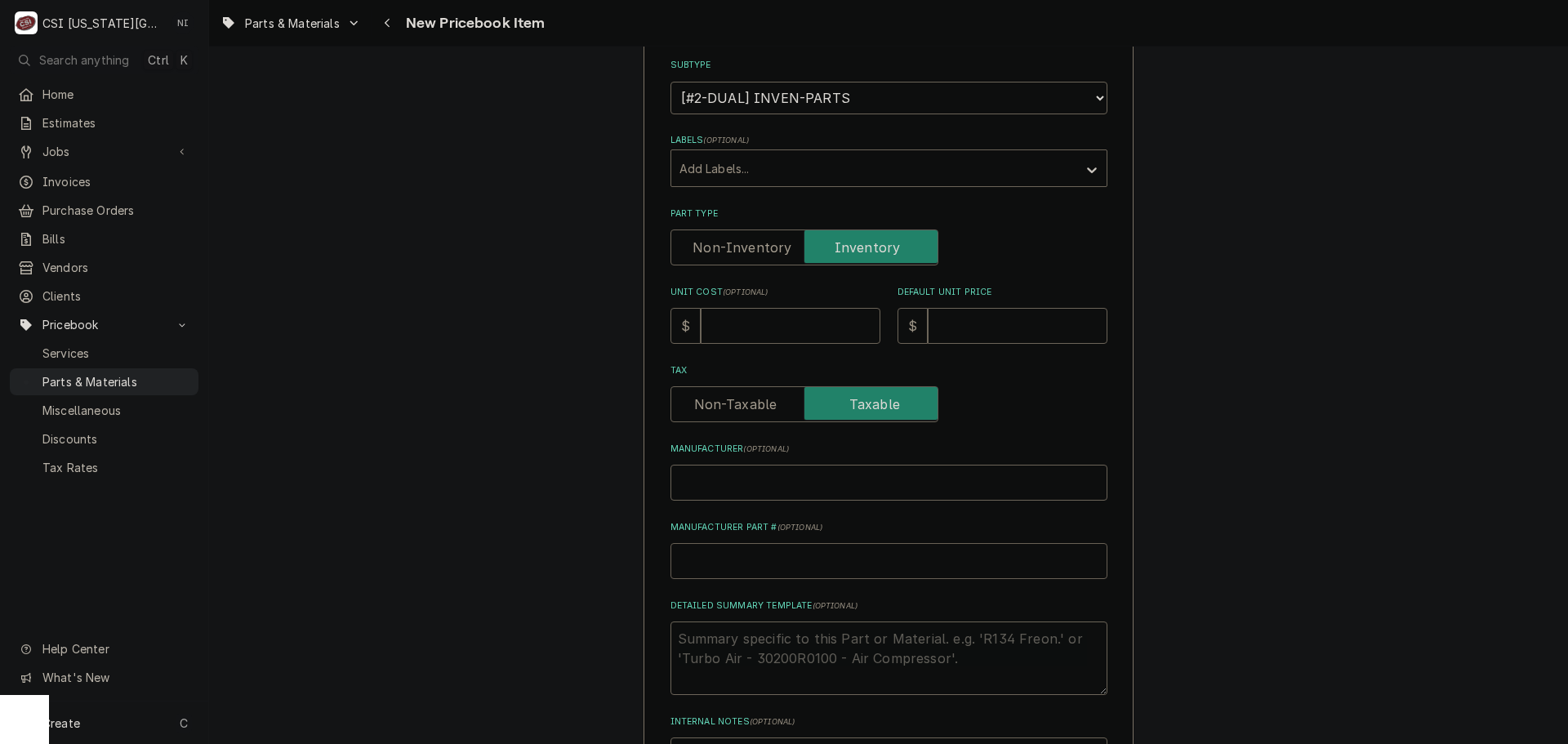
click at [729, 566] on input "Manufacturer Part # ( optional )" at bounding box center [889, 562] width 437 height 36
type textarea "x"
type input "po"
type textarea "x"
type input "p"
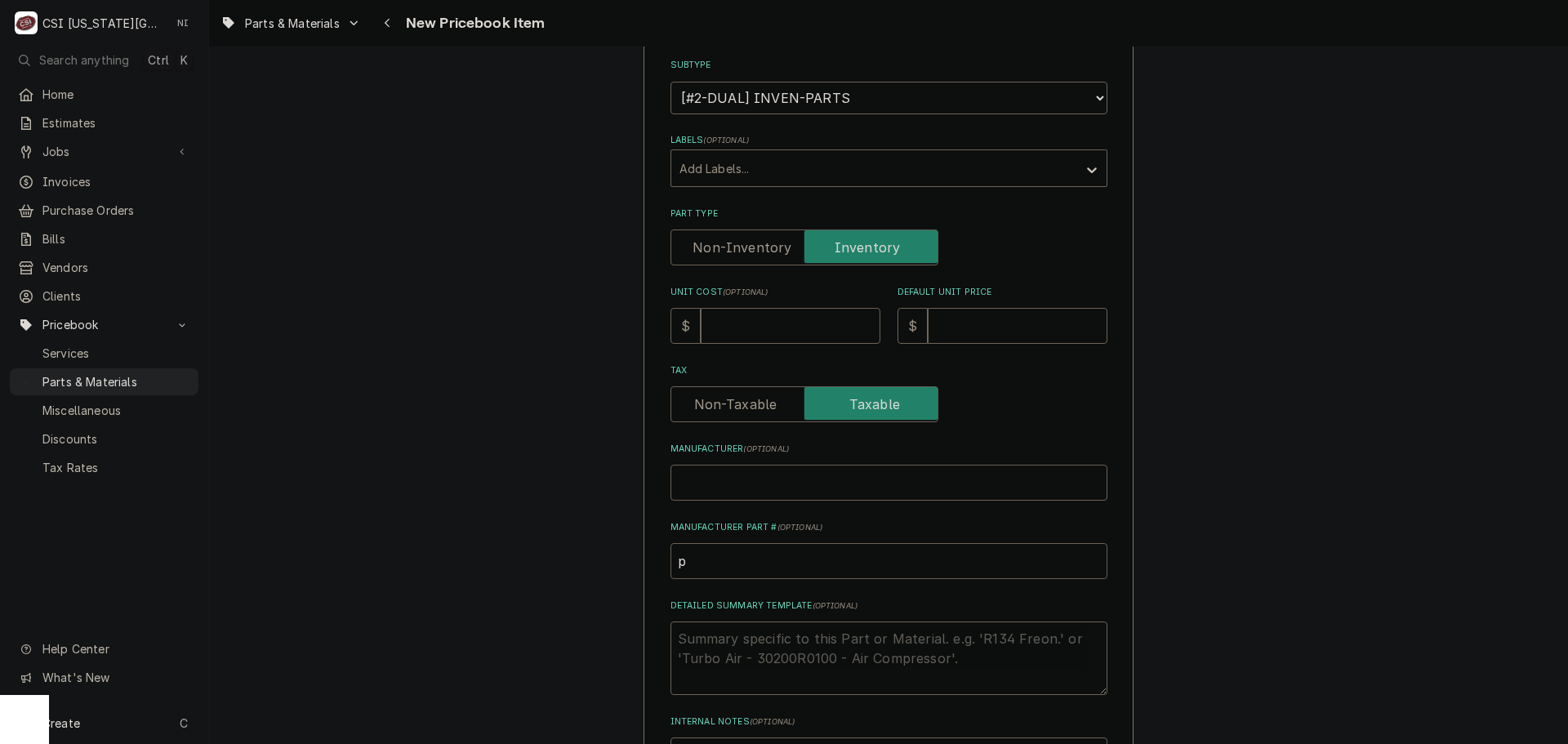
type textarea "x"
type input "P"
type textarea "x"
type input "PO"
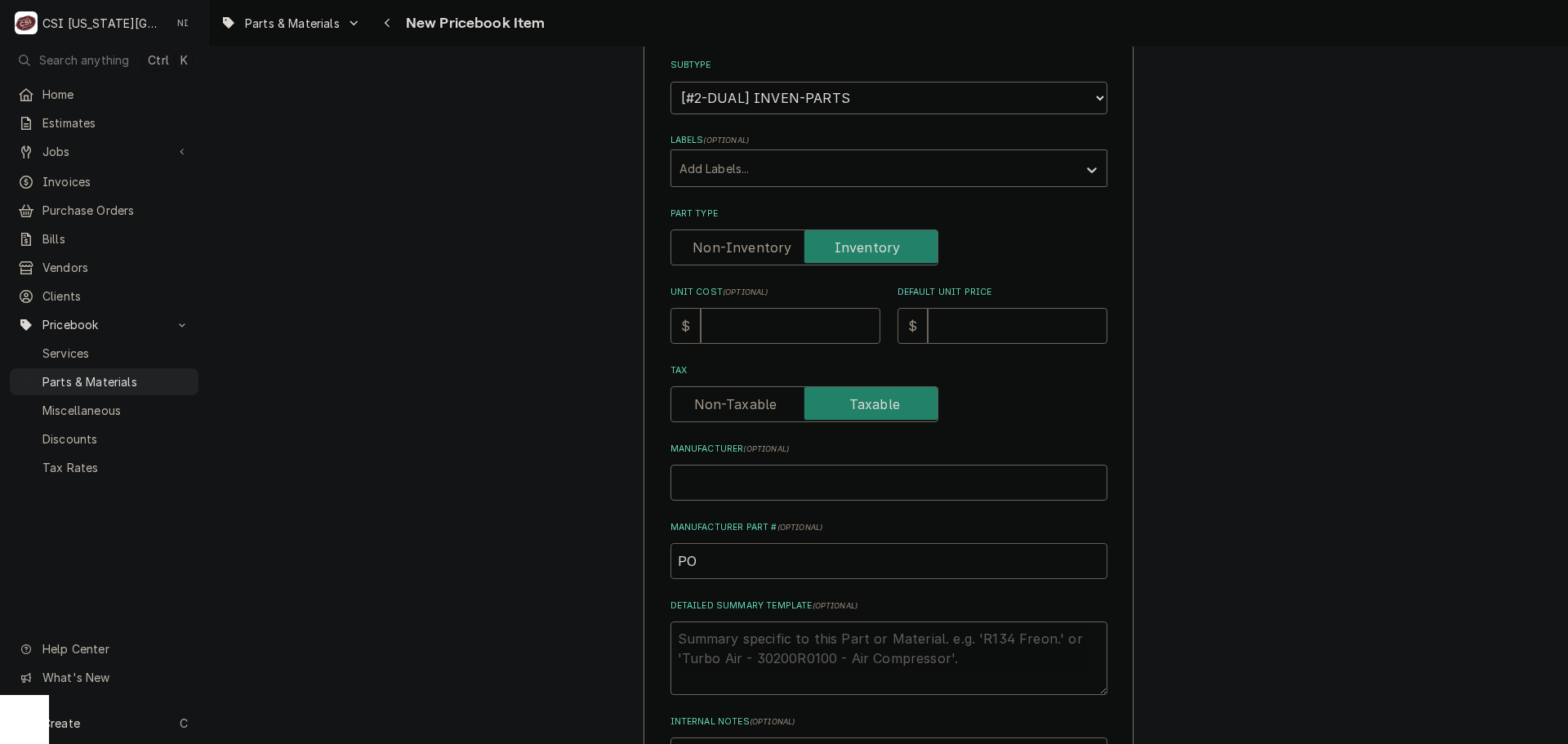
type textarea "x"
type input "POW"
type textarea "x"
type input "POW-"
paste input "32468"
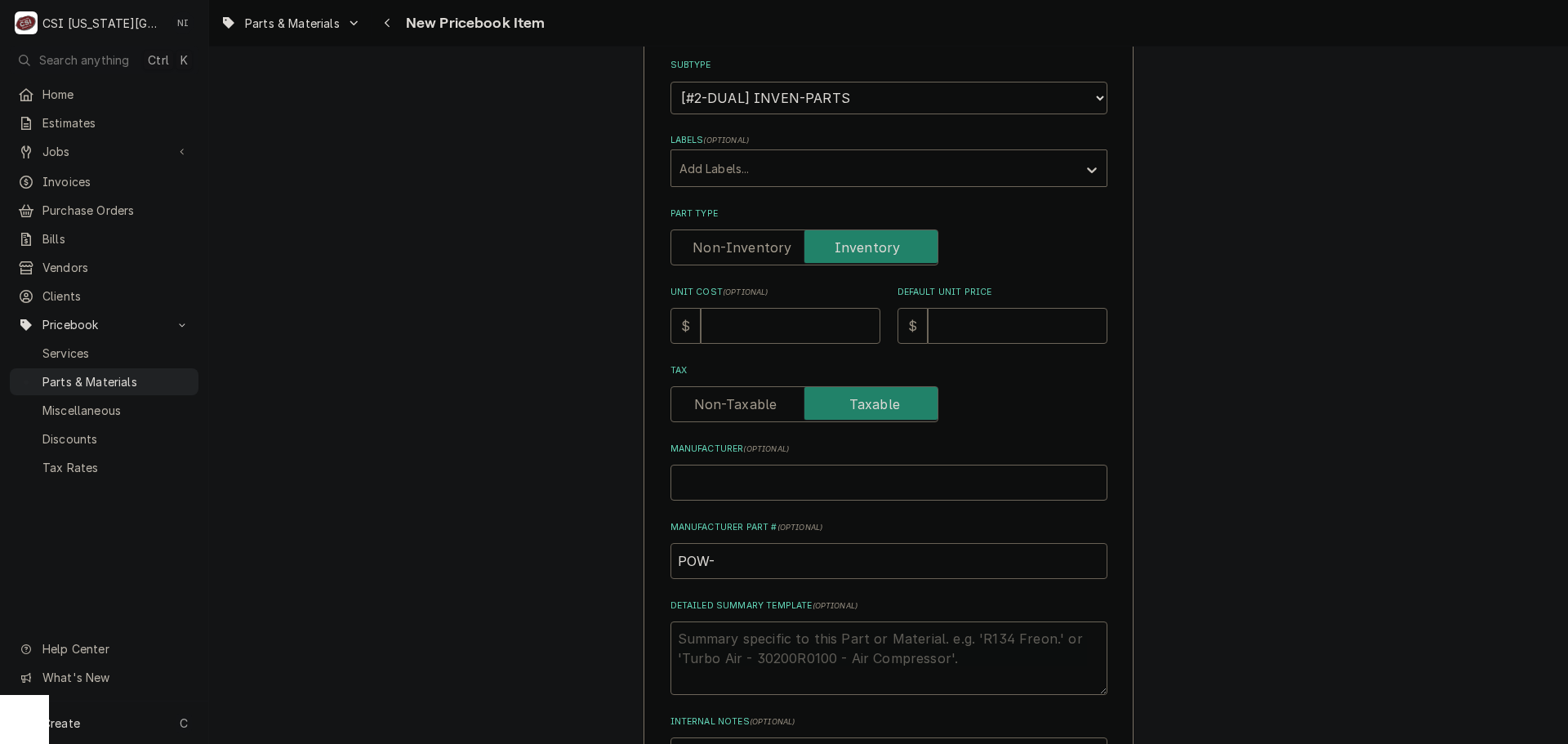
type textarea "x"
click at [757, 564] on input "POW-32468" at bounding box center [889, 562] width 437 height 36
type input "POW-32468"
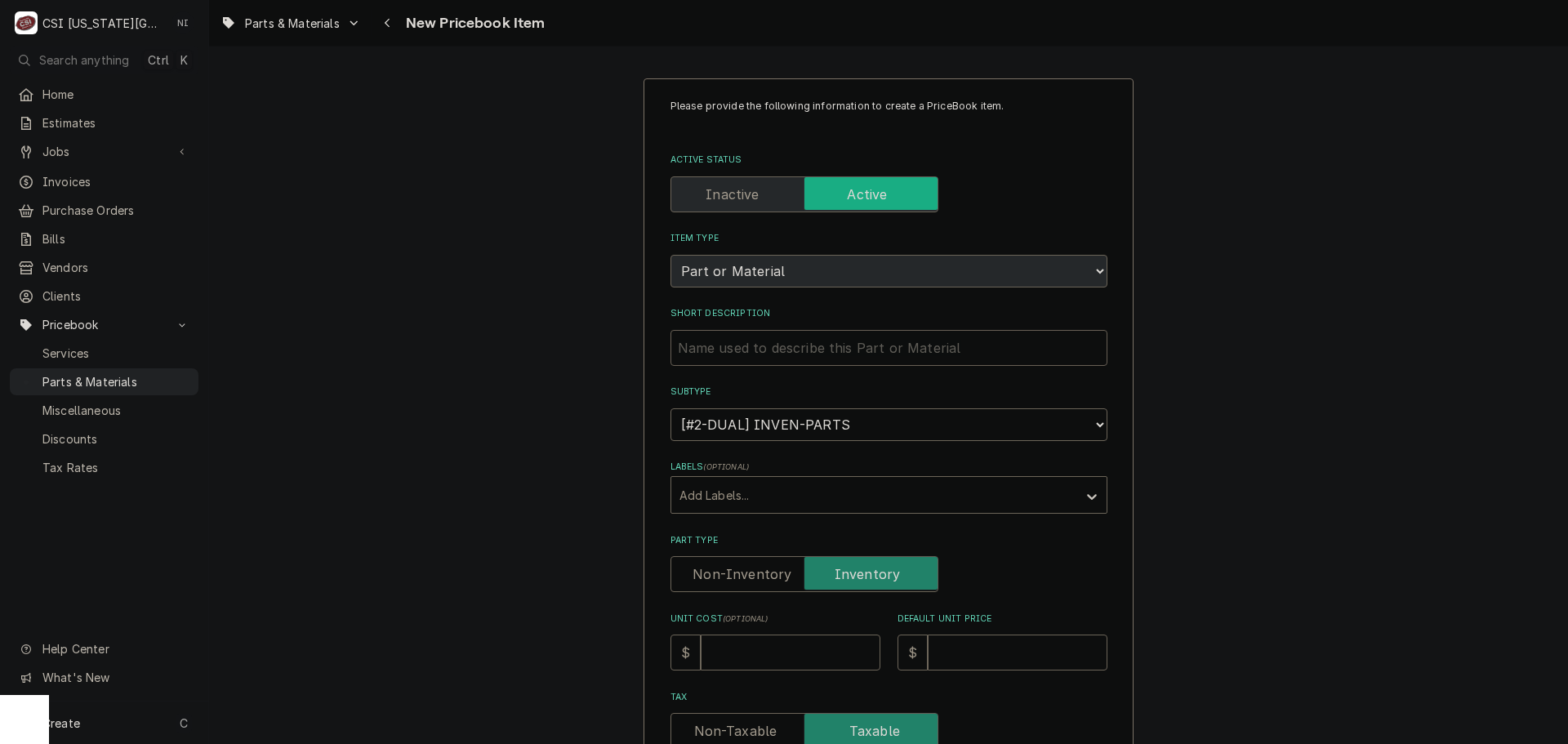
click at [809, 355] on input "Short Description" at bounding box center [889, 348] width 437 height 36
type textarea "x"
type input "V"
type textarea "x"
paste input "Motor Shaft Slinger, SWPW"
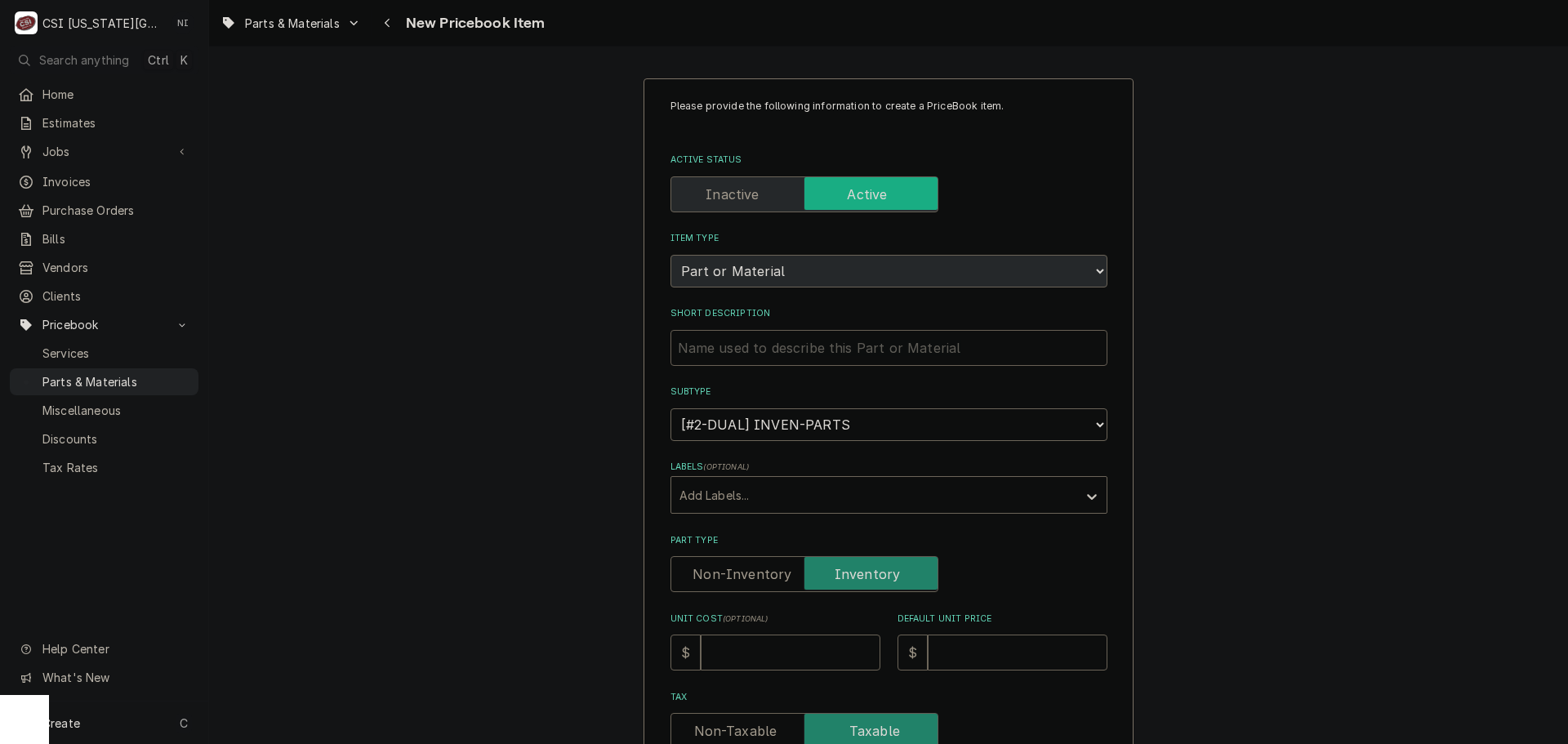
type textarea "x"
type input "Motor Shaft Slinger, SWPW"
drag, startPoint x: 781, startPoint y: 653, endPoint x: 782, endPoint y: 662, distance: 9.1
click at [782, 653] on input "Unit Cost ( optional )" at bounding box center [791, 652] width 179 height 36
type textarea "x"
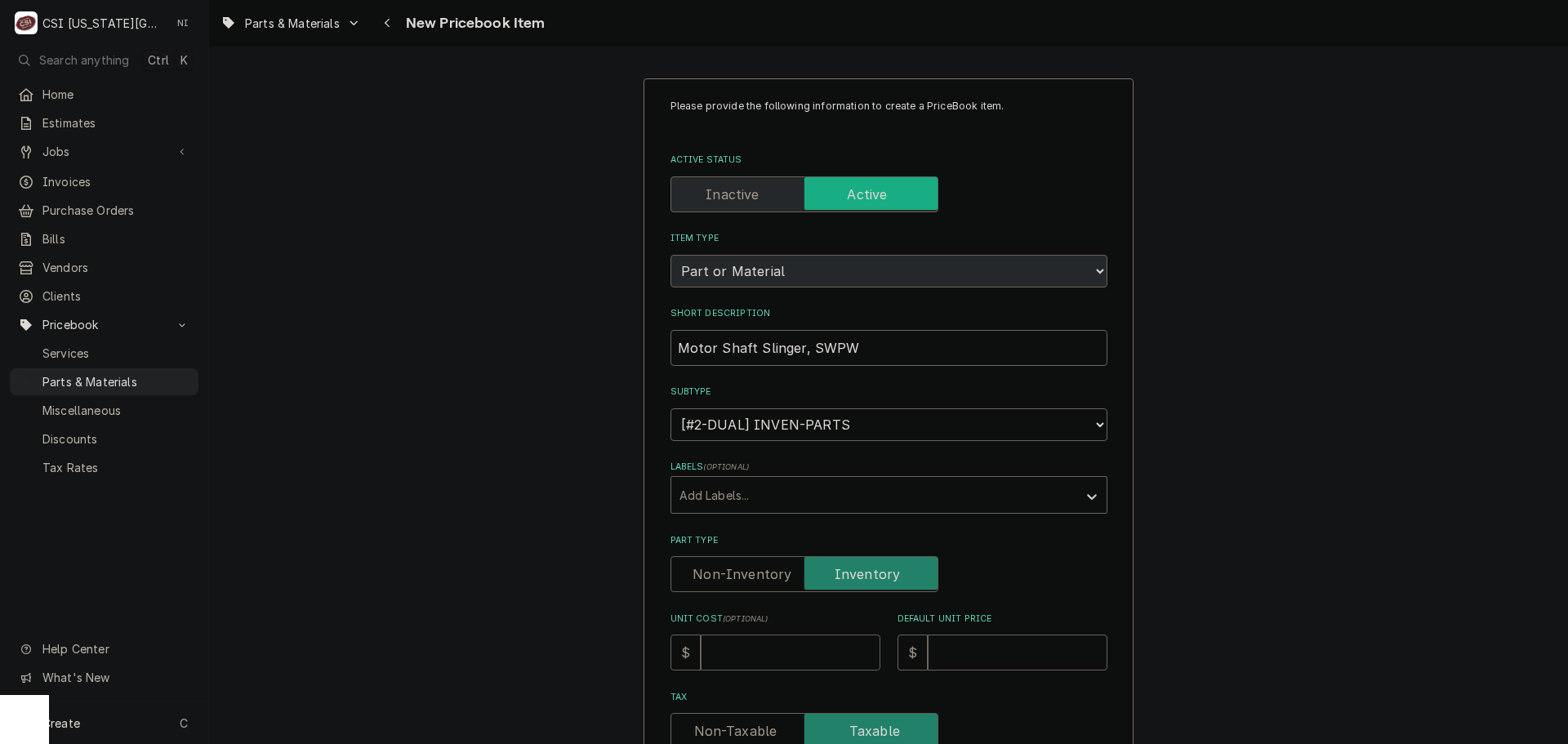
type input "1"
type textarea "x"
type input "15"
type textarea "x"
type input "15.6"
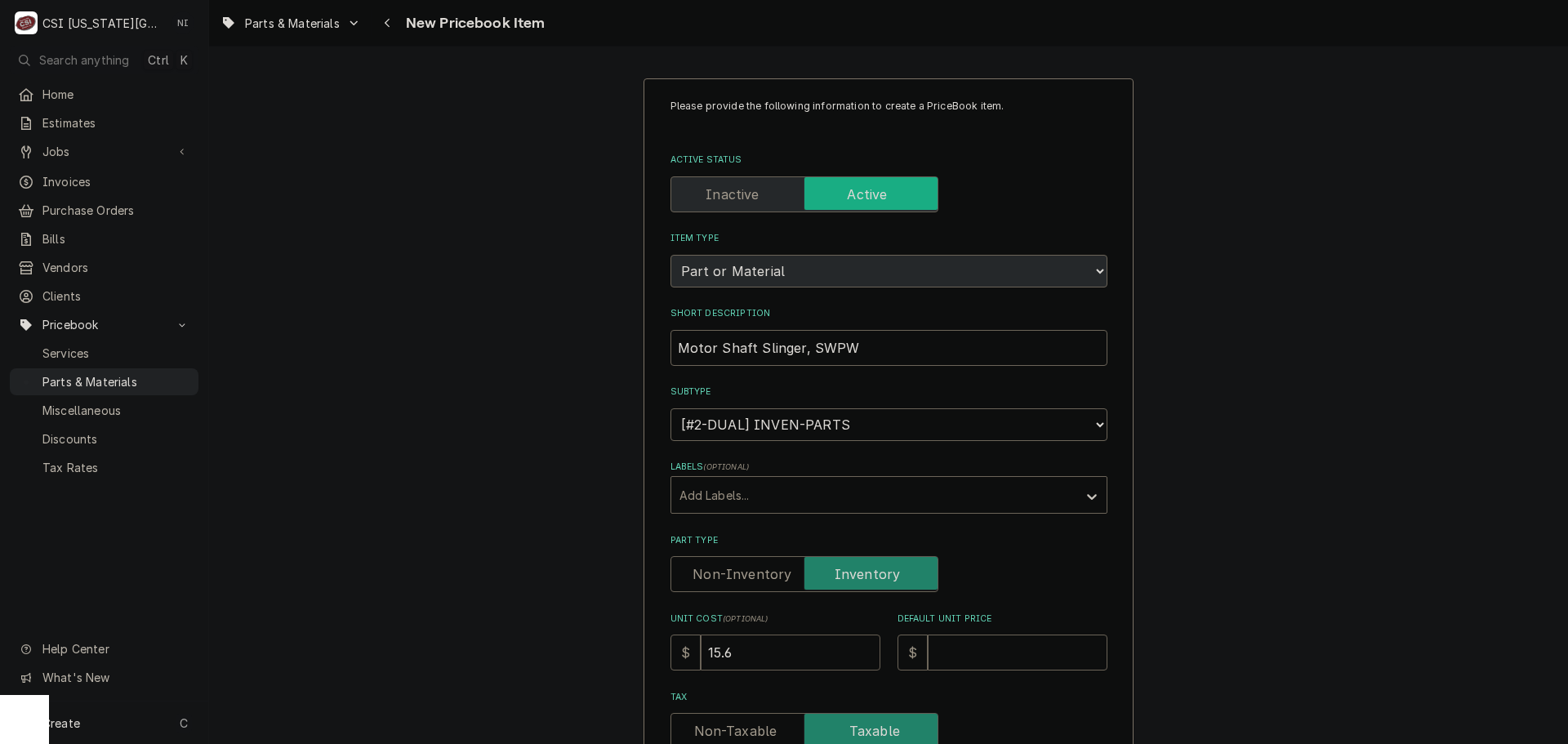
type textarea "x"
type input "15.61"
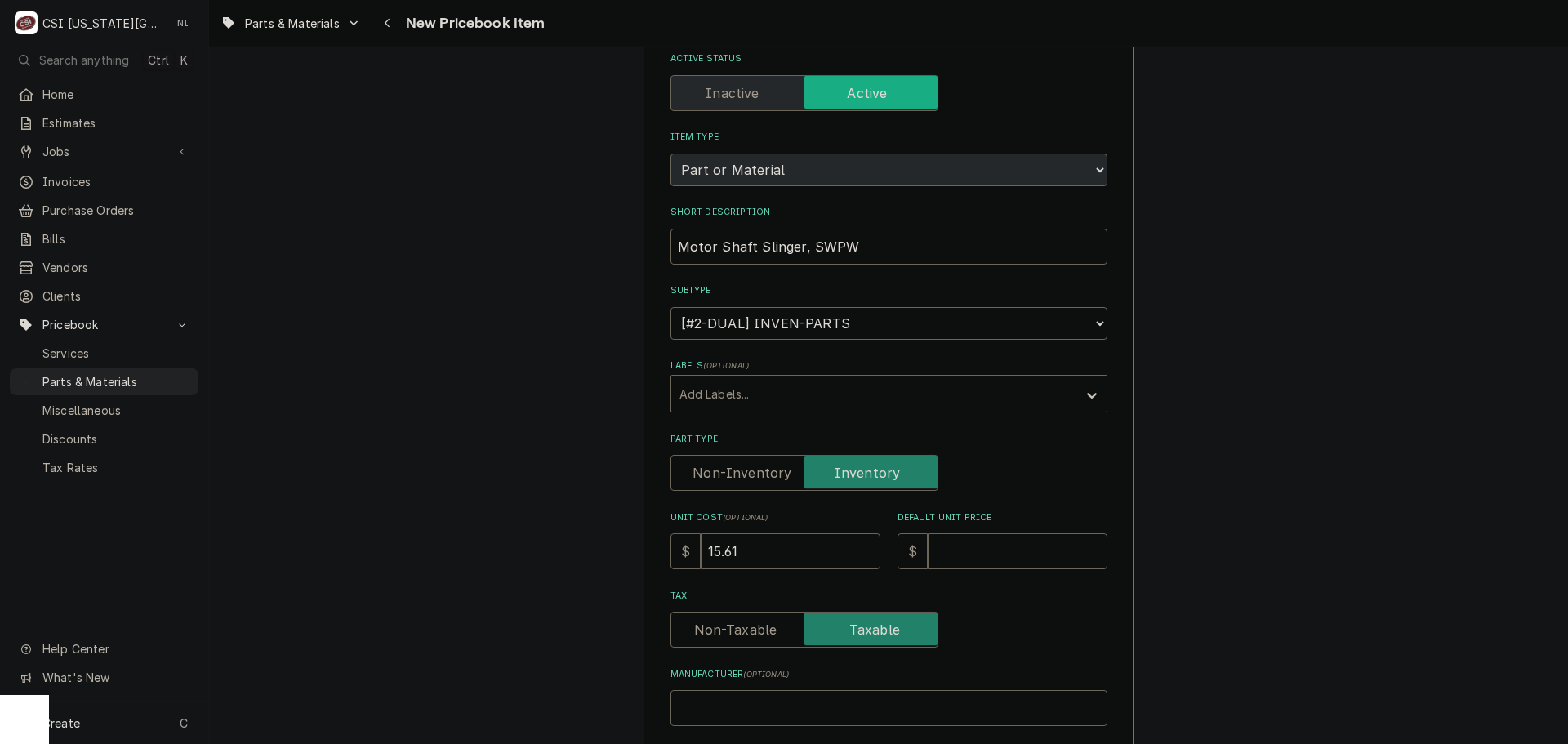
scroll to position [327, 0]
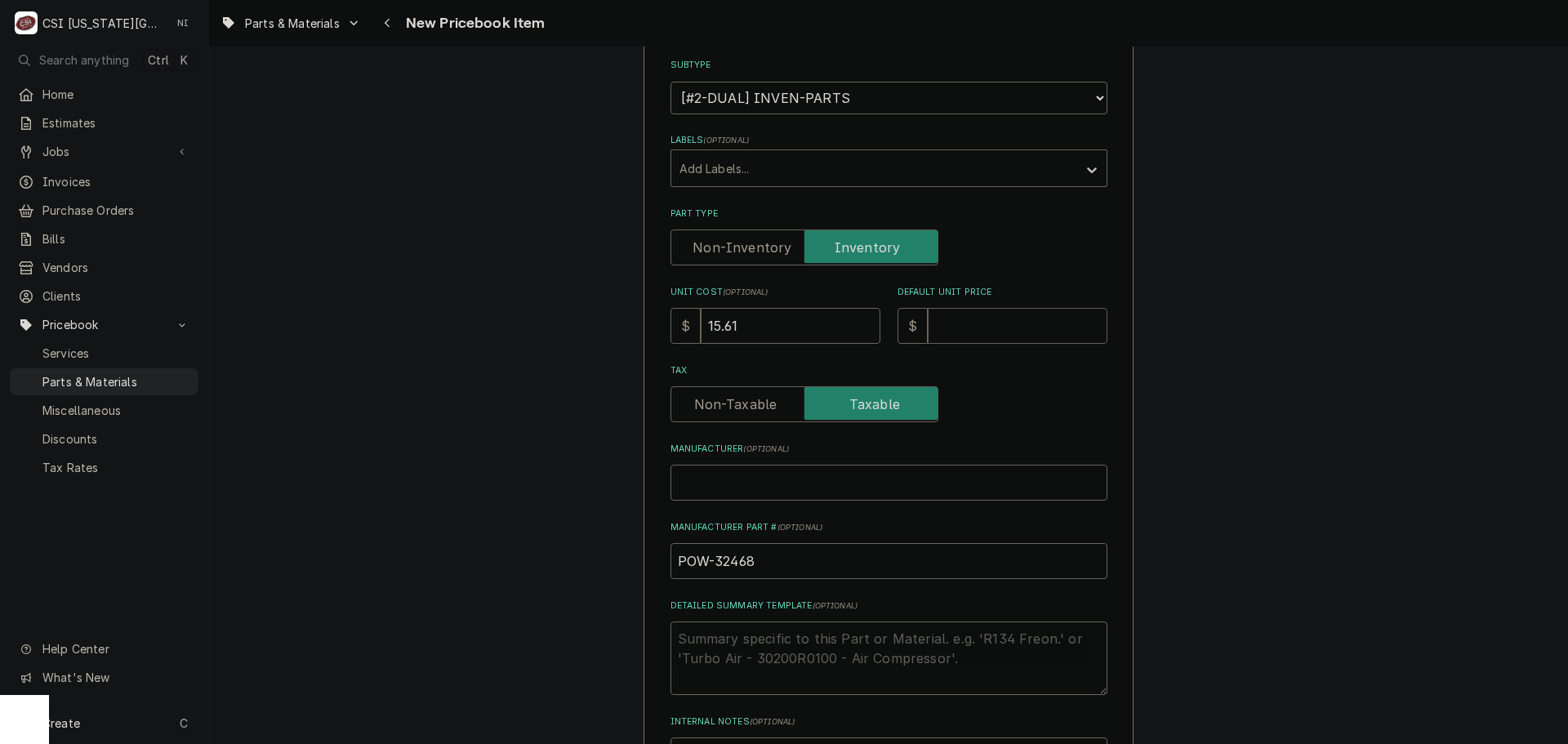
click at [988, 333] on input "Default Unit Price" at bounding box center [1018, 326] width 179 height 36
type textarea "x"
type input "2"
type textarea "x"
type input "28"
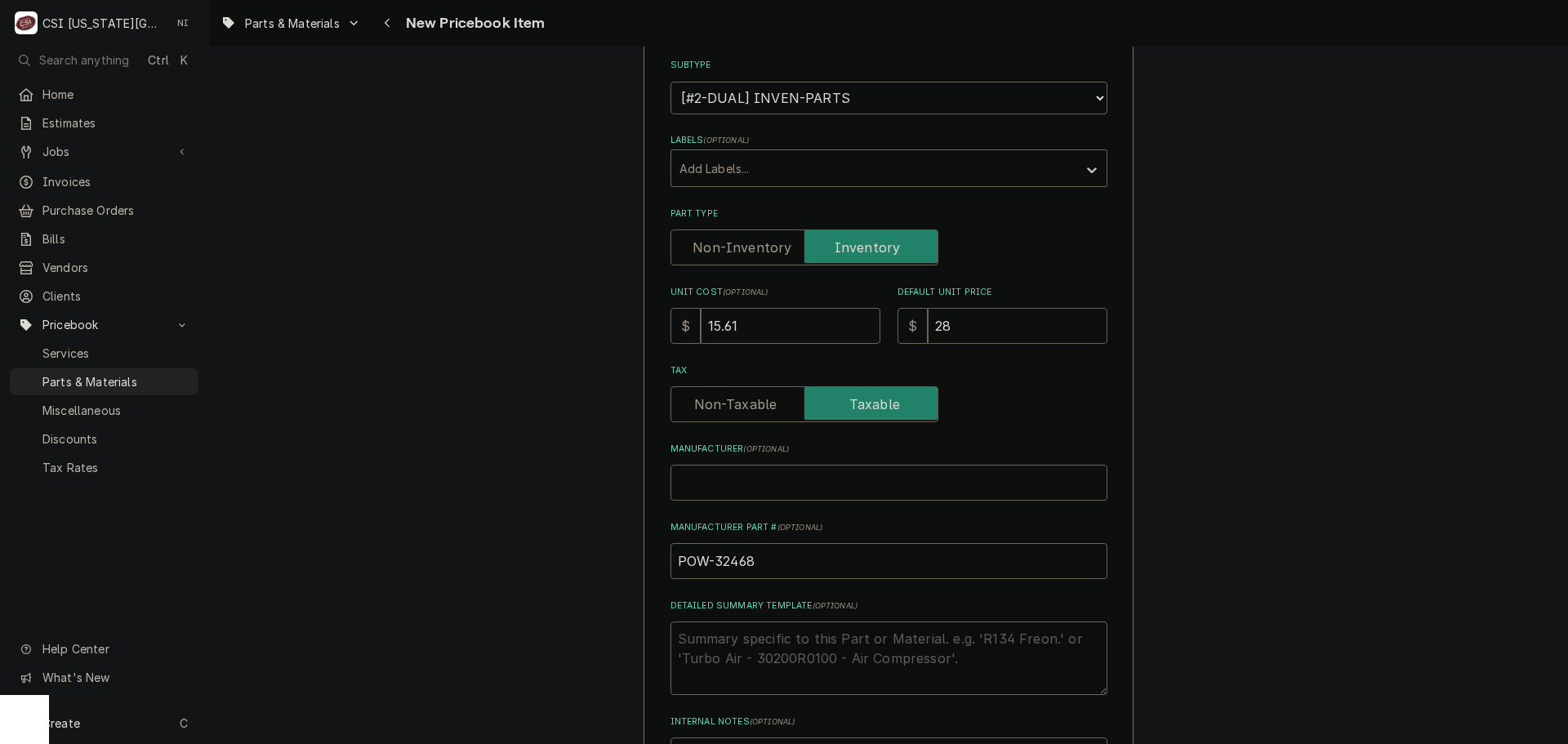
type textarea "x"
type input "28.9"
type textarea "x"
type input "28.90"
drag, startPoint x: 753, startPoint y: 563, endPoint x: 712, endPoint y: 562, distance: 41.0
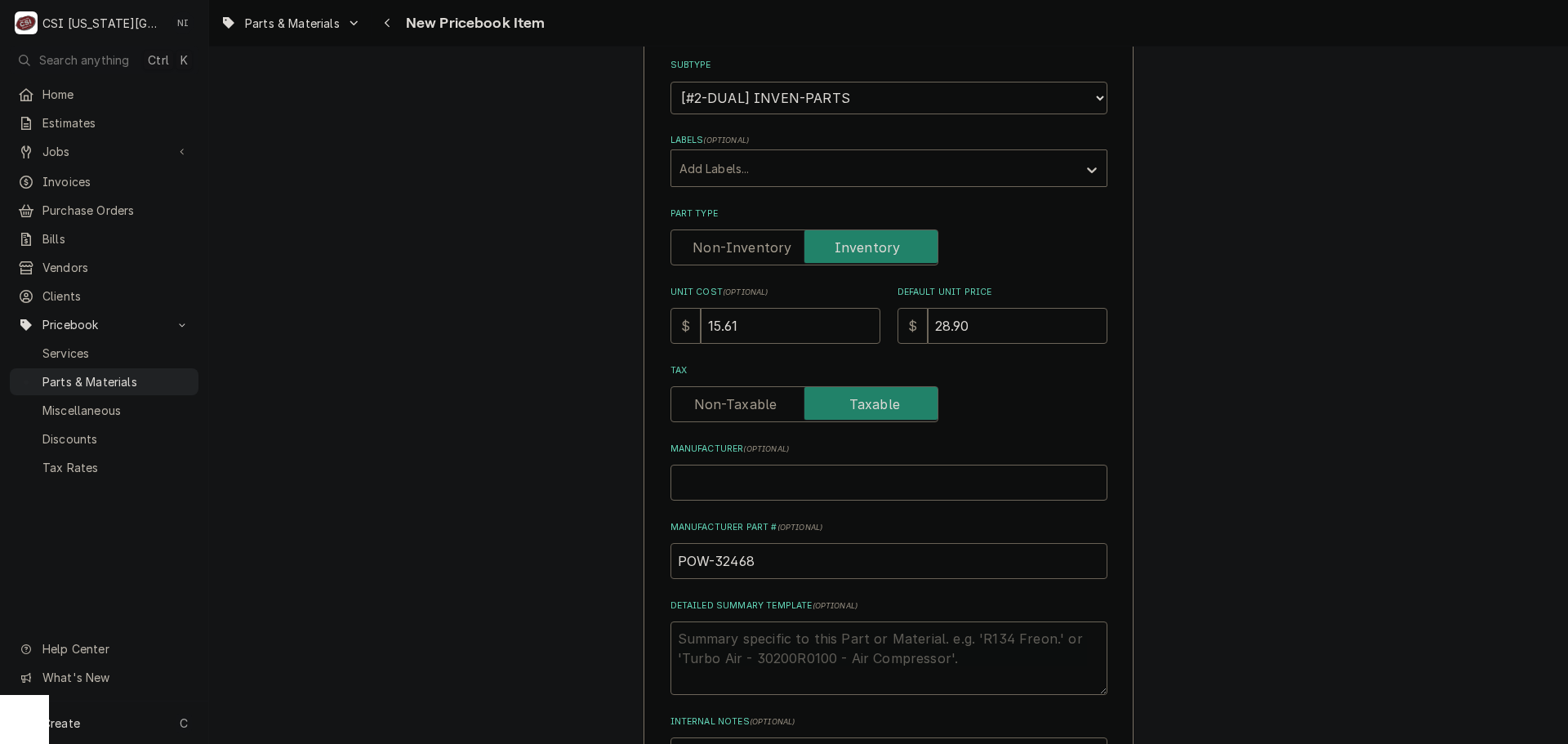
click at [712, 562] on input "POW-32468" at bounding box center [889, 562] width 437 height 36
type textarea "x"
type input "POW-"
paste input "32627"
click at [743, 564] on input "POW-" at bounding box center [889, 562] width 437 height 36
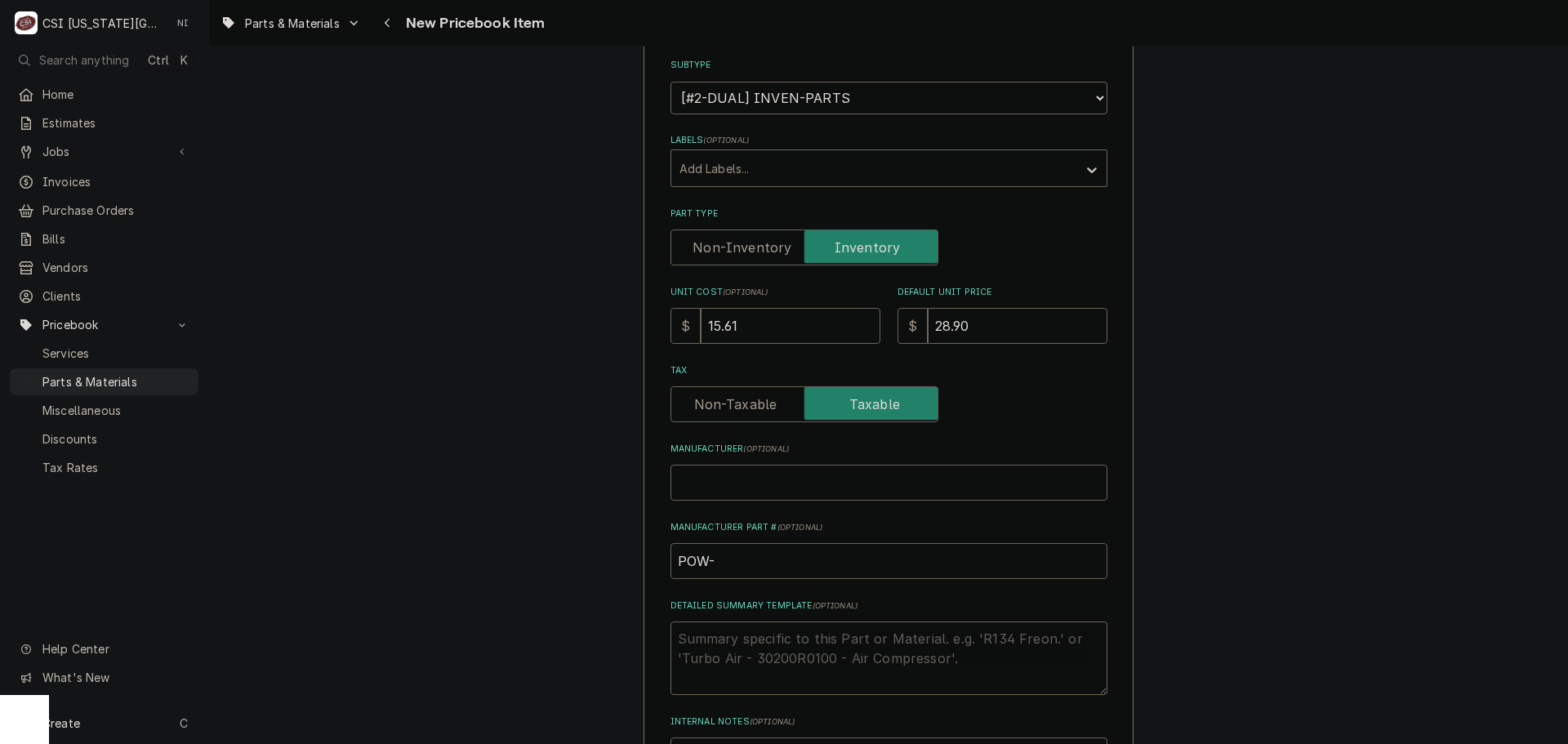
type textarea "x"
drag, startPoint x: 754, startPoint y: 557, endPoint x: 601, endPoint y: 566, distance: 153.3
type input "POW-32627"
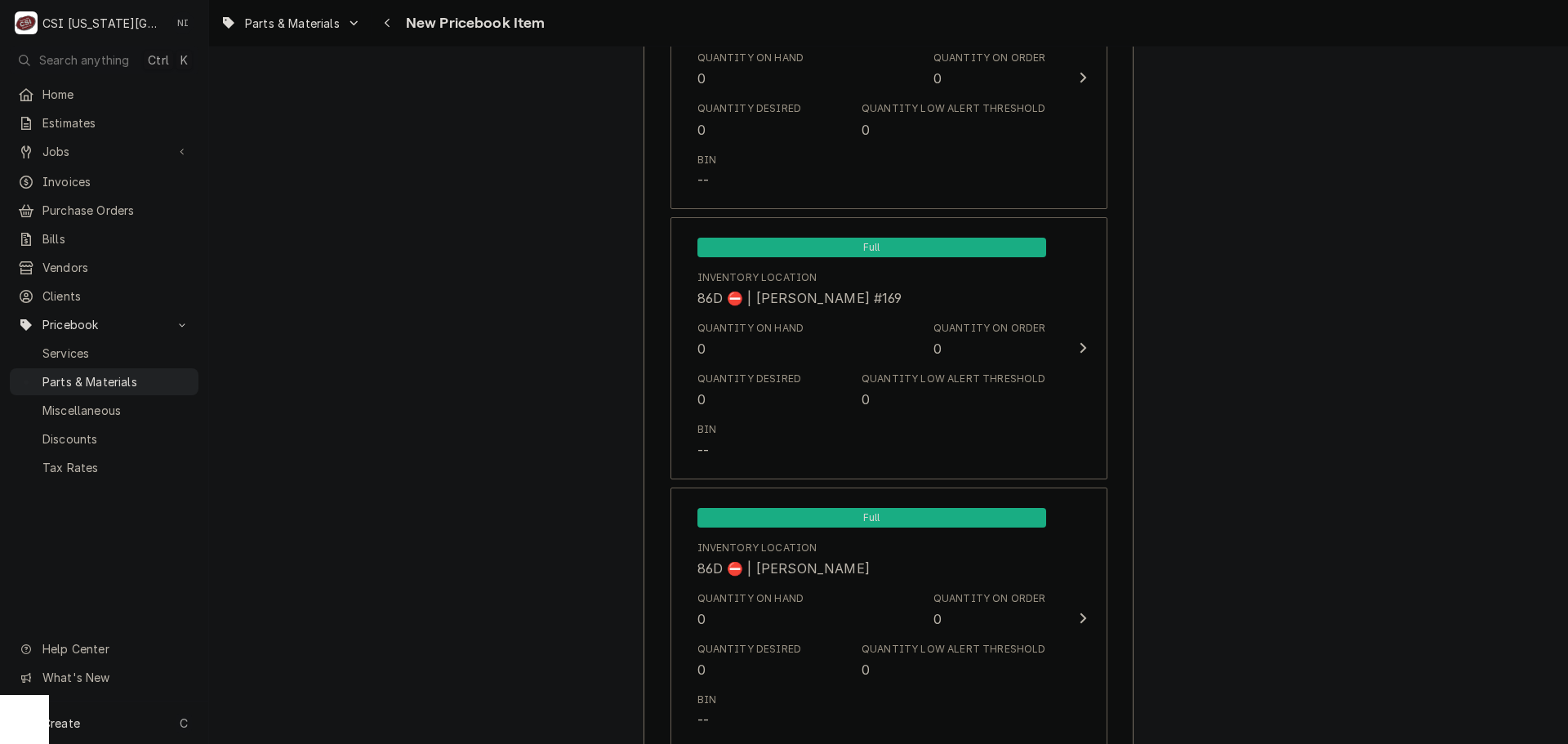
scroll to position [15469, 0]
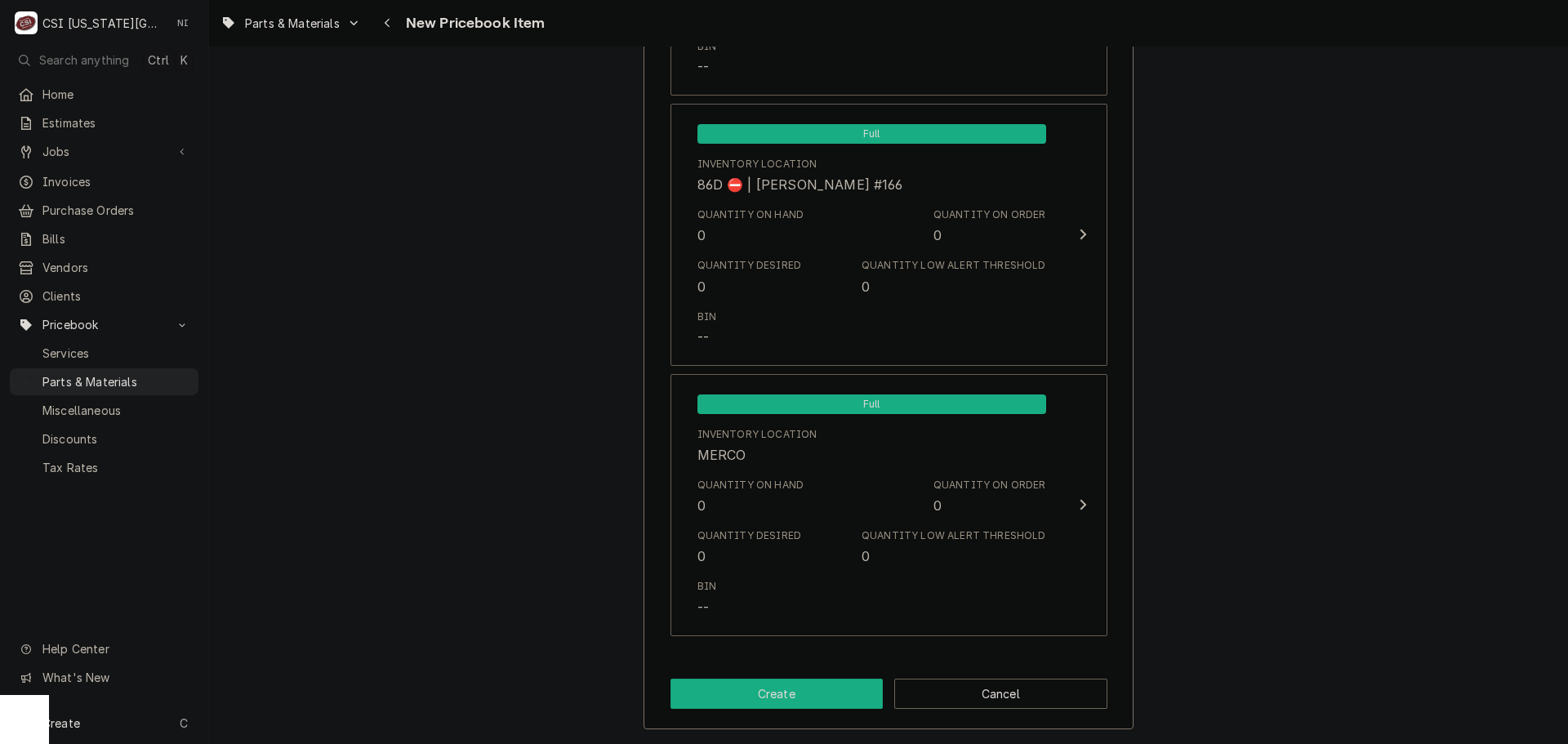
drag, startPoint x: 746, startPoint y: 687, endPoint x: 741, endPoint y: 660, distance: 27.5
click at [745, 687] on button "Create" at bounding box center [777, 694] width 214 height 31
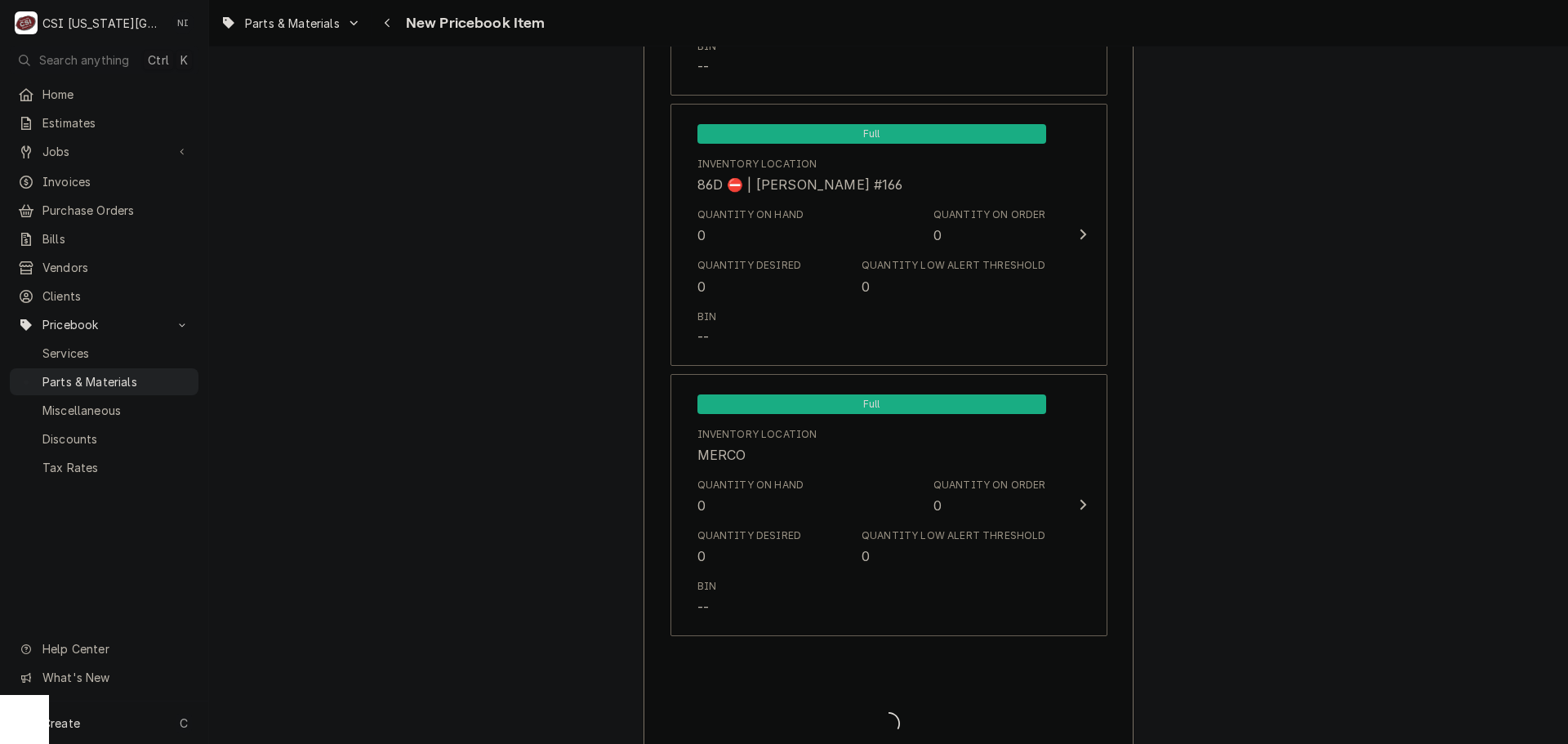
type textarea "x"
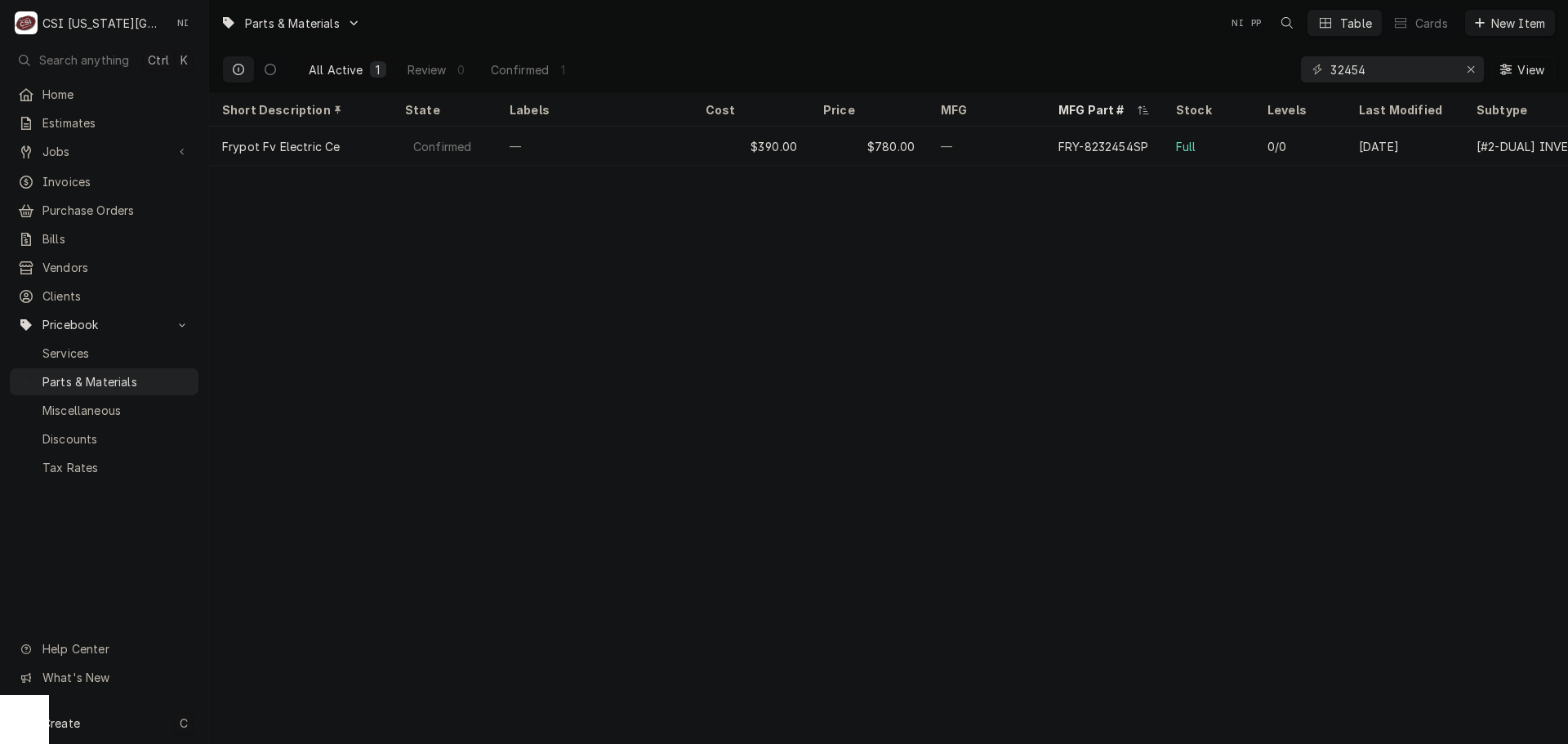
click at [145, 725] on div "Create C" at bounding box center [104, 723] width 208 height 43
drag, startPoint x: 322, startPoint y: 726, endPoint x: 390, endPoint y: 702, distance: 72.1
click at [326, 724] on div "Pricebook Item" at bounding box center [298, 725] width 94 height 17
click at [446, 636] on div "Part or Material" at bounding box center [432, 630] width 113 height 20
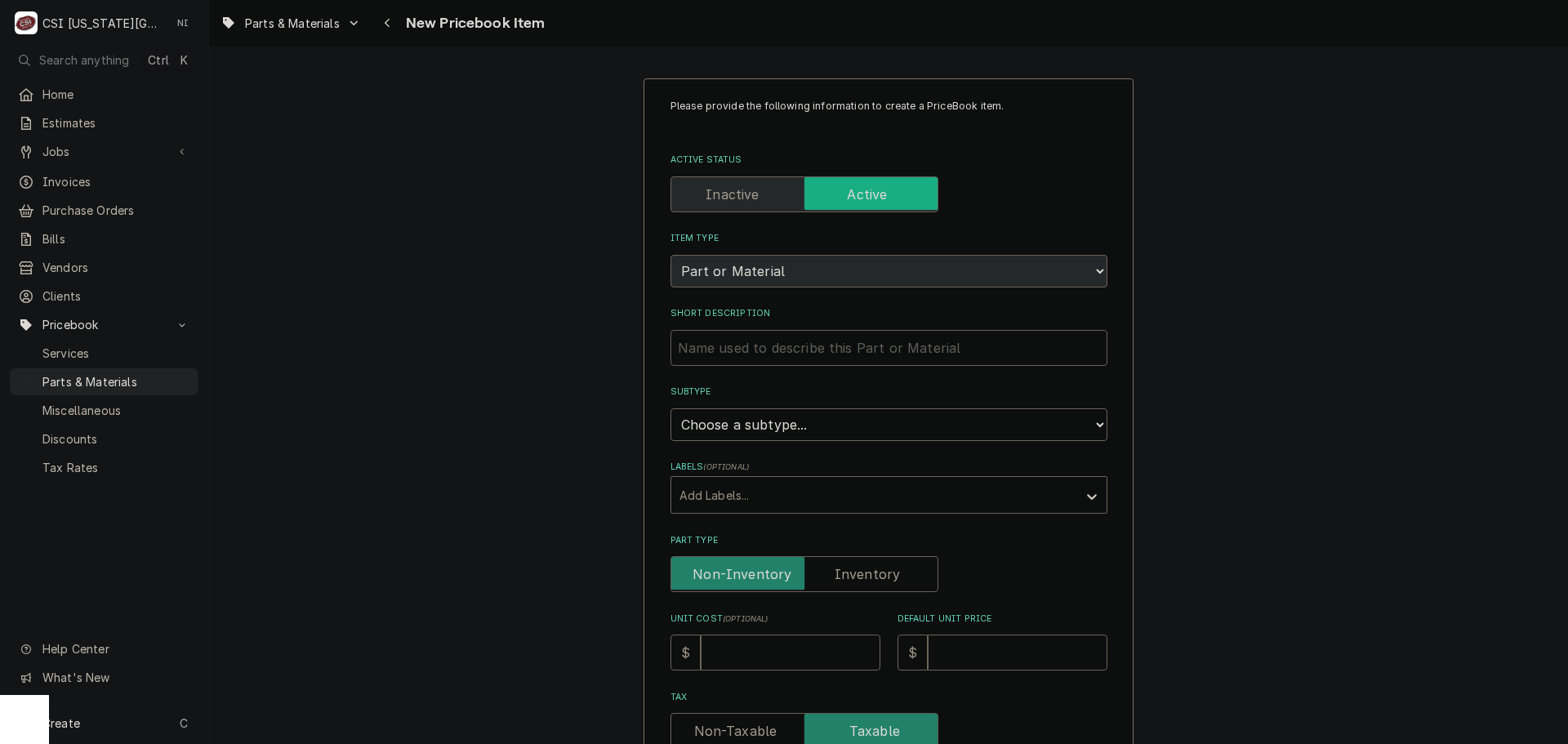
click at [802, 363] on input "Short Description" at bounding box center [889, 348] width 437 height 36
paste input "Motor Plate, SWPW"
type textarea "x"
type input "Motor Plate, SWPW"
click at [834, 441] on div "Please provide the following information to create a PriceBook item. Active Sta…" at bounding box center [889, 655] width 437 height 1112
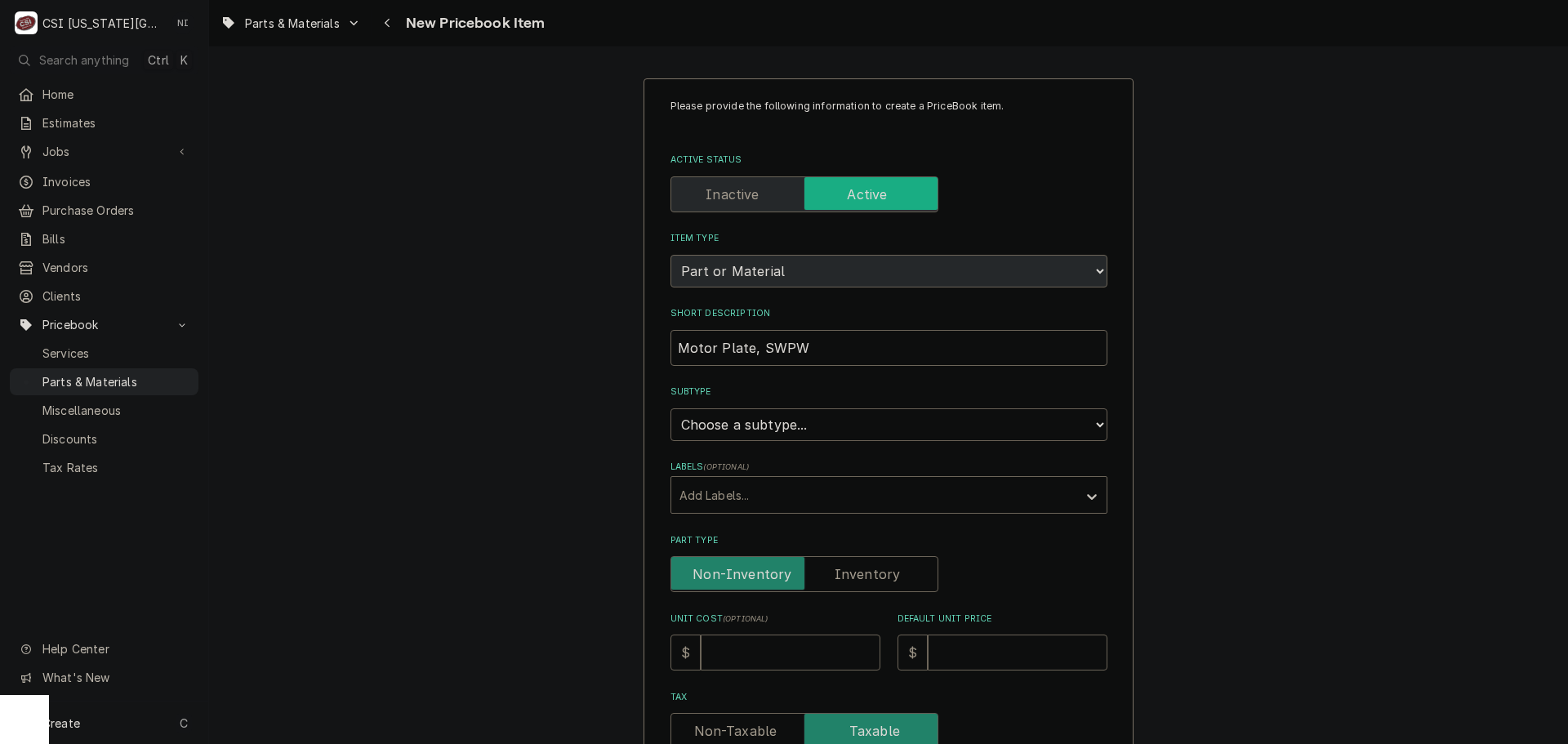
click at [830, 425] on select "Choose a subtype... [#2-DUAL] AFTERHRS-WH-CHG-2 [#2-DUAL] [PERSON_NAME]-EQUIP […" at bounding box center [889, 424] width 437 height 32
select select "45"
click at [671, 408] on select "Choose a subtype... [#2-DUAL] AFTERHRS-WH-CHG-2 [#2-DUAL] [PERSON_NAME]-EQUIP […" at bounding box center [889, 424] width 437 height 32
type textarea "x"
drag, startPoint x: 858, startPoint y: 571, endPoint x: 839, endPoint y: 616, distance: 48.8
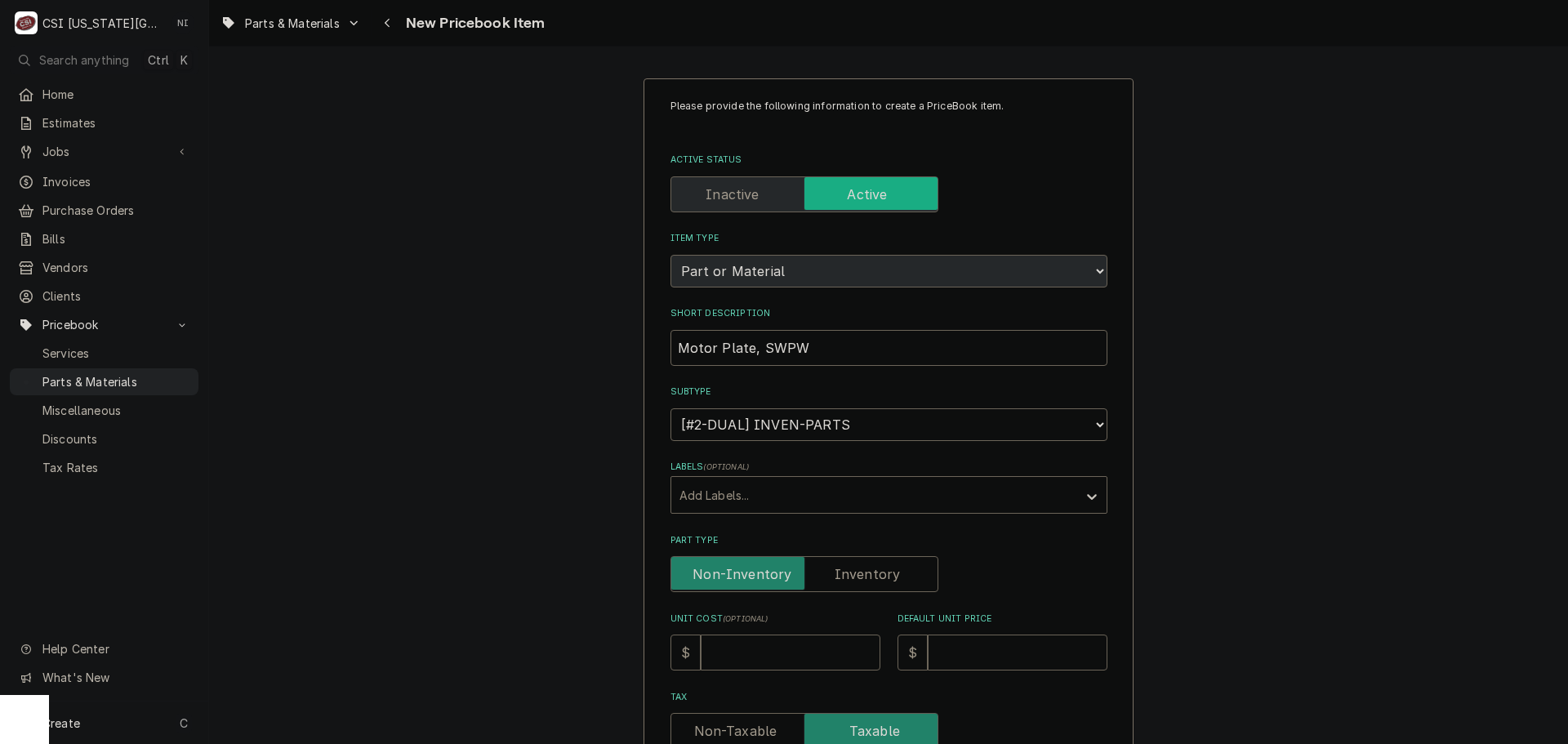
click at [859, 571] on label "Part Type" at bounding box center [804, 574] width 268 height 36
click at [859, 571] on input "Part Type" at bounding box center [804, 574] width 253 height 36
checkbox input "true"
click at [821, 647] on input "Unit Cost ( optional )" at bounding box center [791, 652] width 179 height 36
type textarea "x"
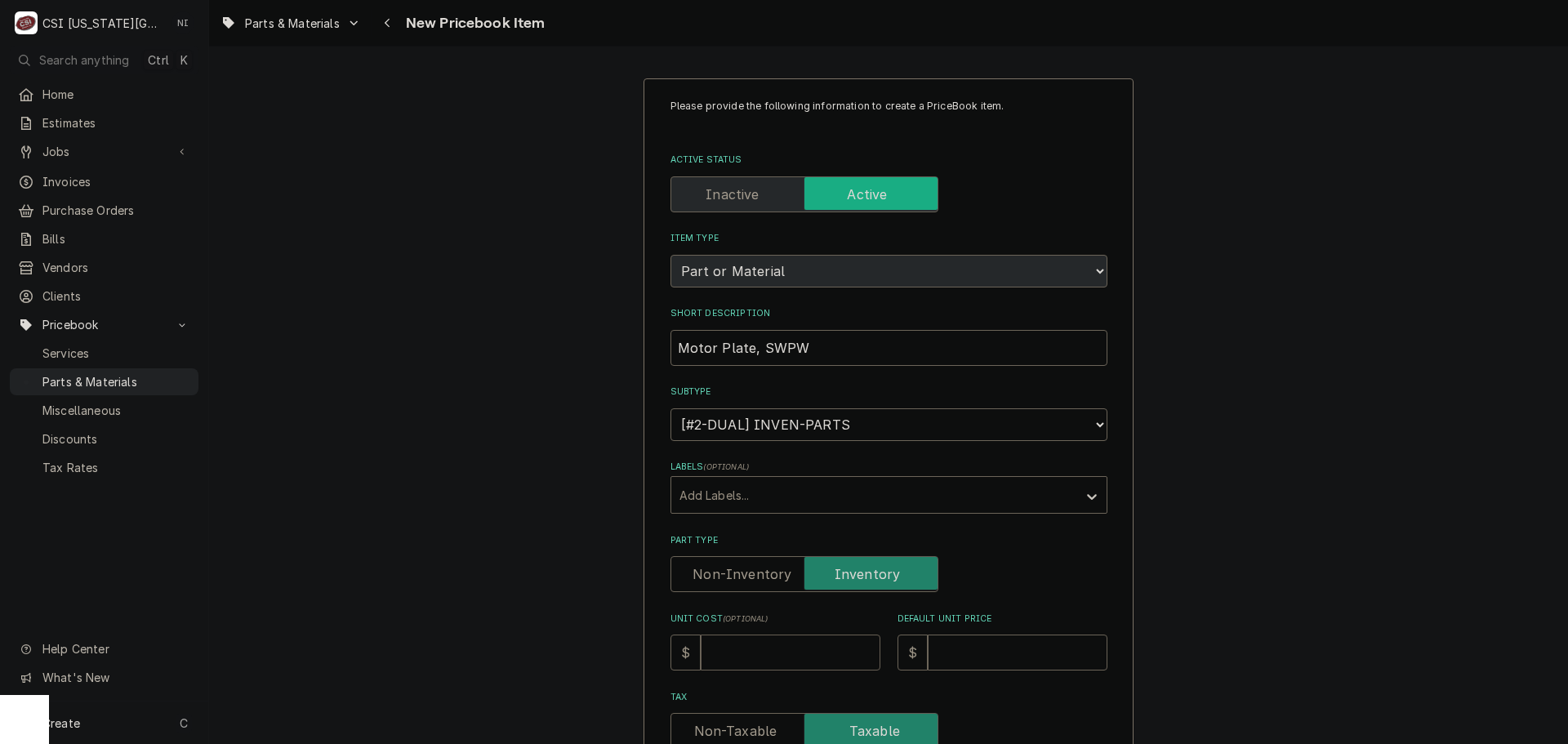
type input "1"
type textarea "x"
type input "10"
type textarea "x"
type input "102"
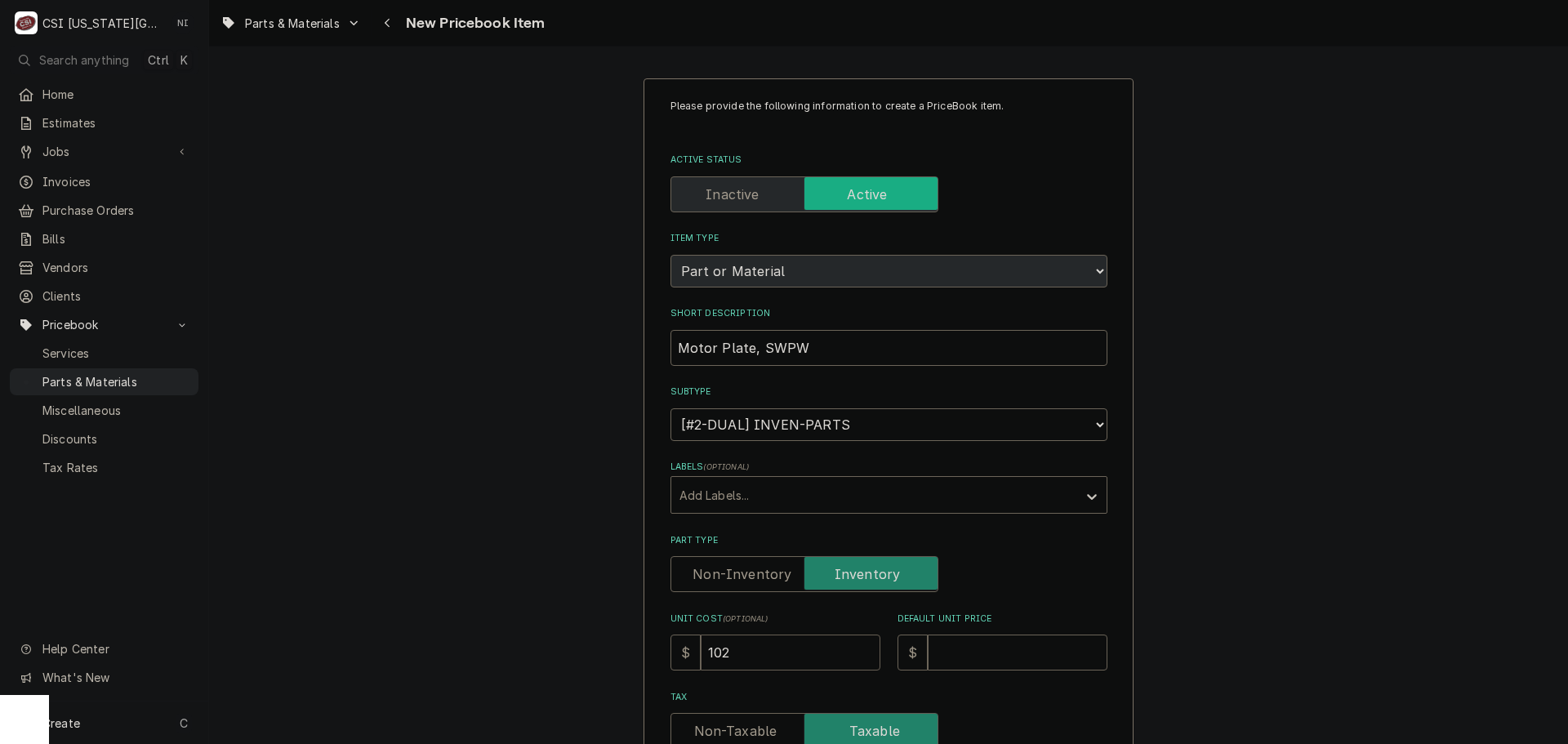
type textarea "x"
type input "1022"
type textarea "x"
type input "1022.7"
type textarea "x"
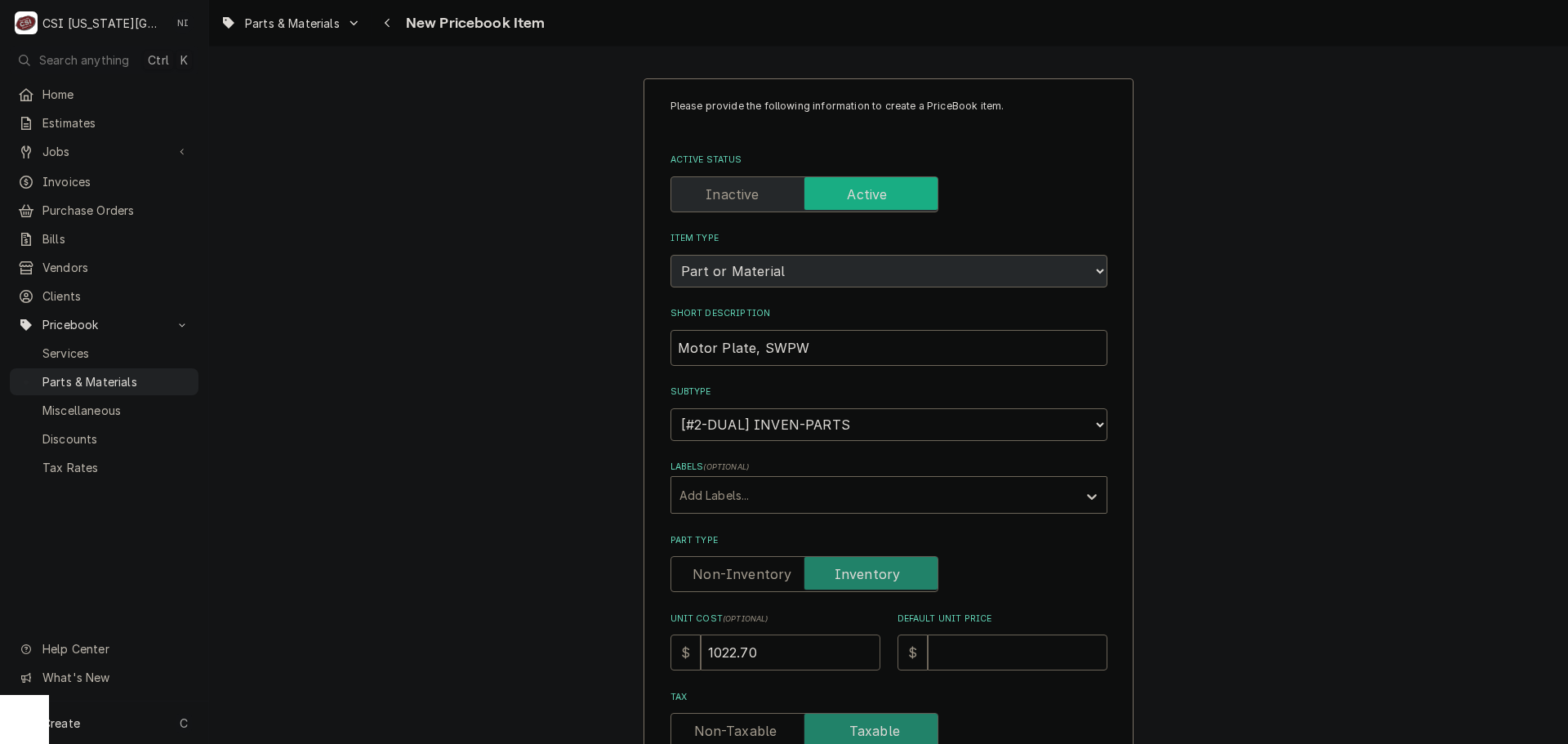
type input "1022.70"
click at [1010, 664] on input "Default Unit Price" at bounding box center [1018, 652] width 179 height 36
type textarea "x"
type input "1"
type textarea "x"
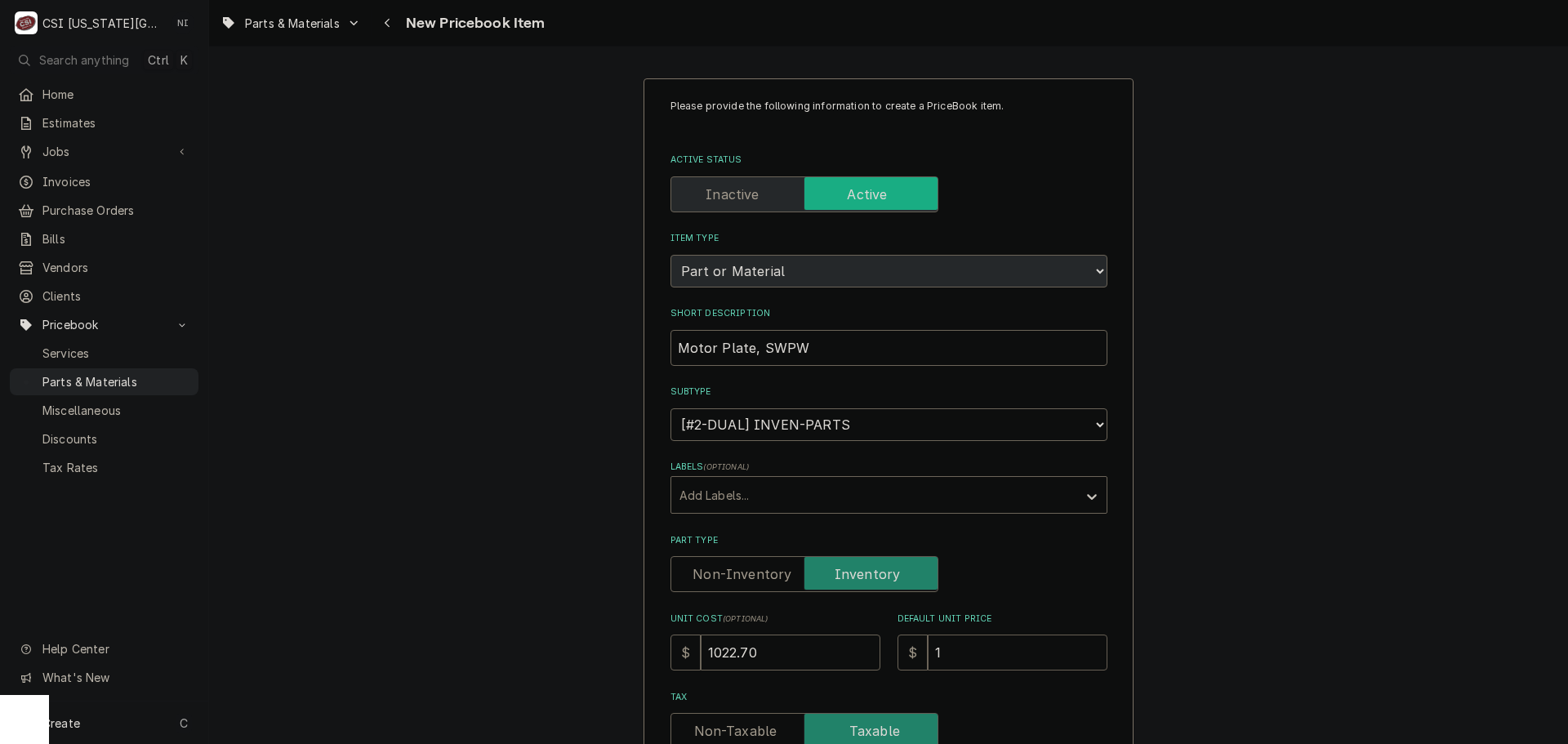
type input "18"
type textarea "x"
type input "189"
type textarea "x"
type input "1893"
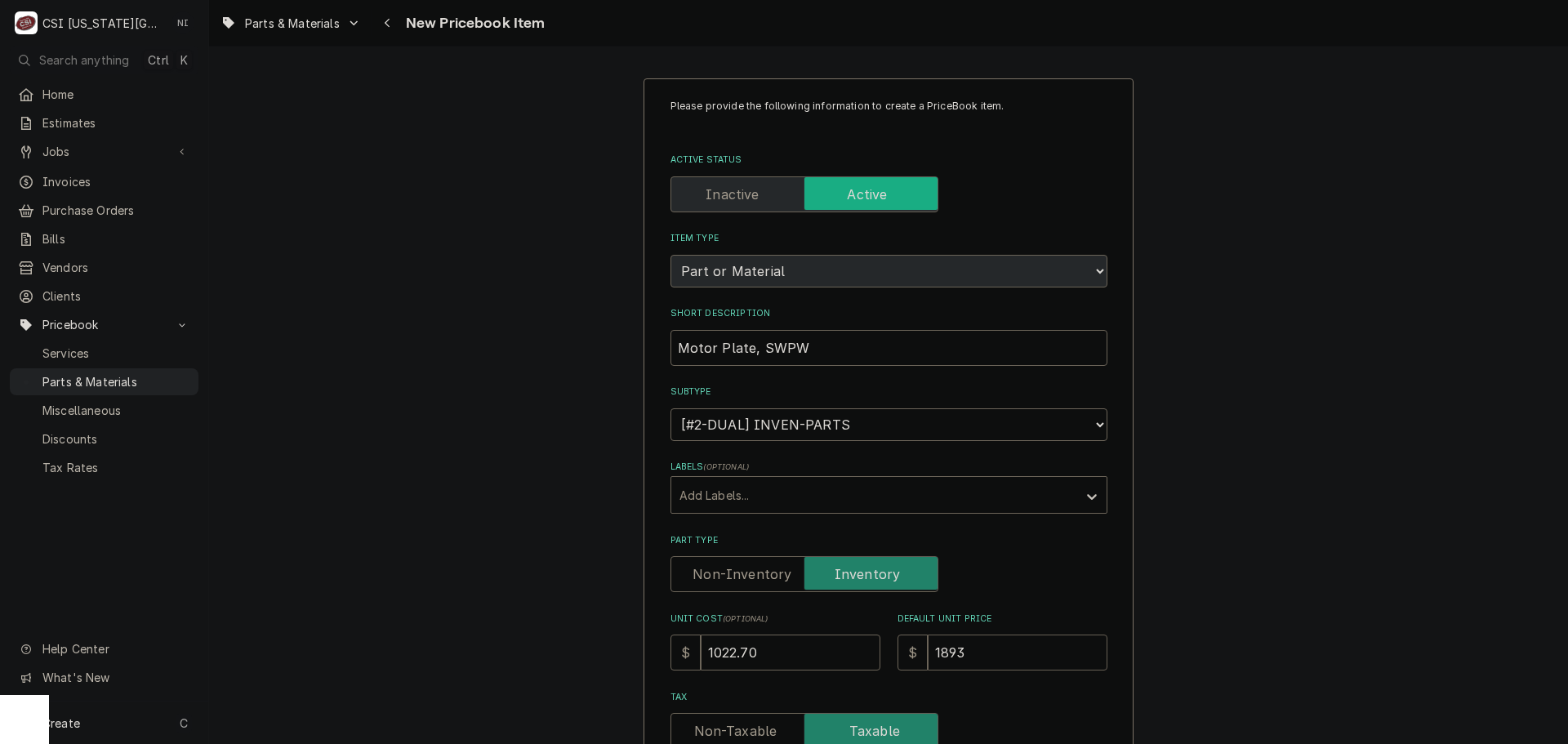
type textarea "x"
type input "1893.8"
type textarea "x"
type input "1893.88"
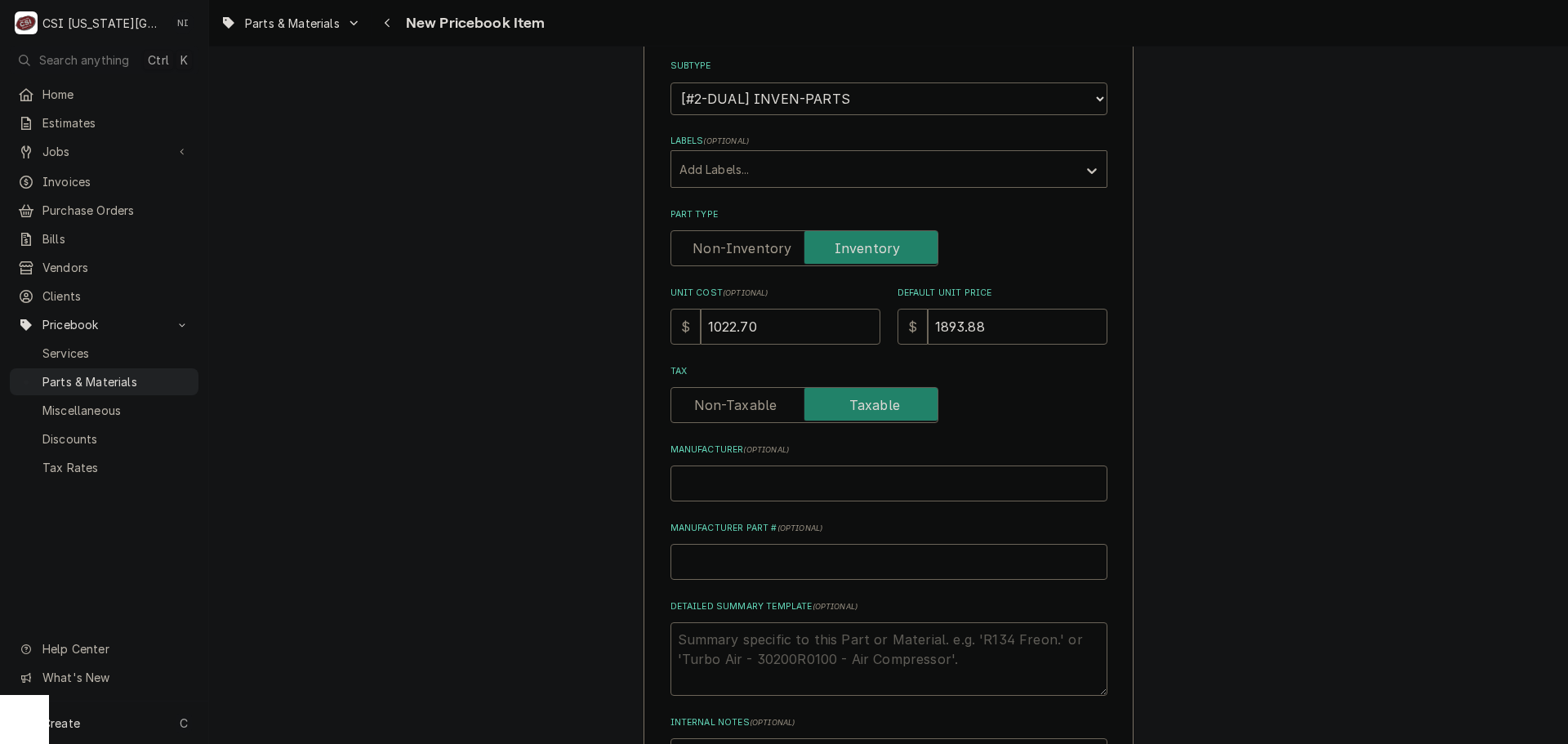
scroll to position [327, 0]
click at [765, 567] on input "Manufacturer Part # ( optional )" at bounding box center [889, 562] width 437 height 36
type textarea "x"
type input "P"
type textarea "x"
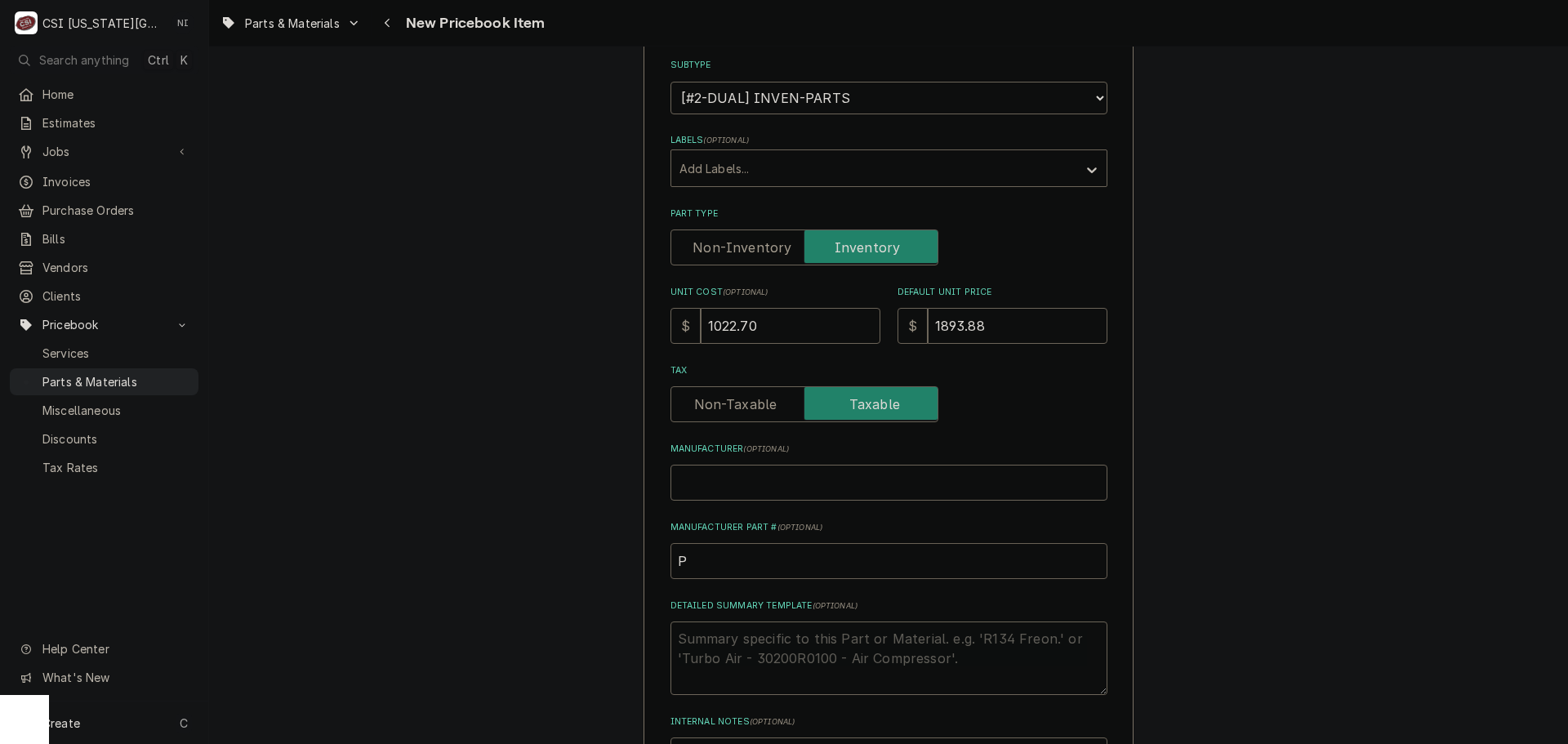
type input "PO"
type textarea "x"
type input "POW"
type textarea "x"
type input "POWE"
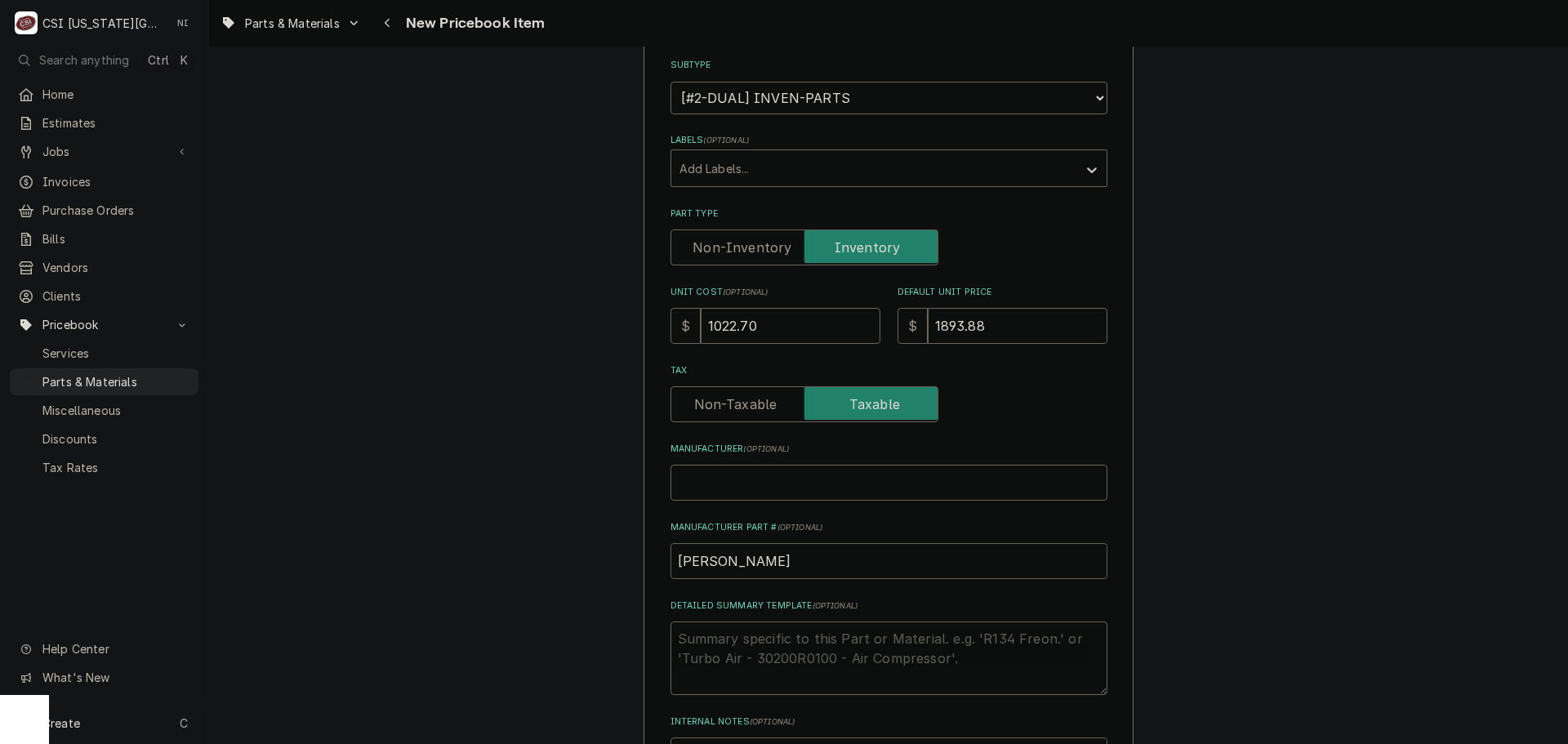
type textarea "x"
type input "POW"
type textarea "x"
click at [732, 556] on input "POW-" at bounding box center [889, 562] width 437 height 36
type input "POW-V"
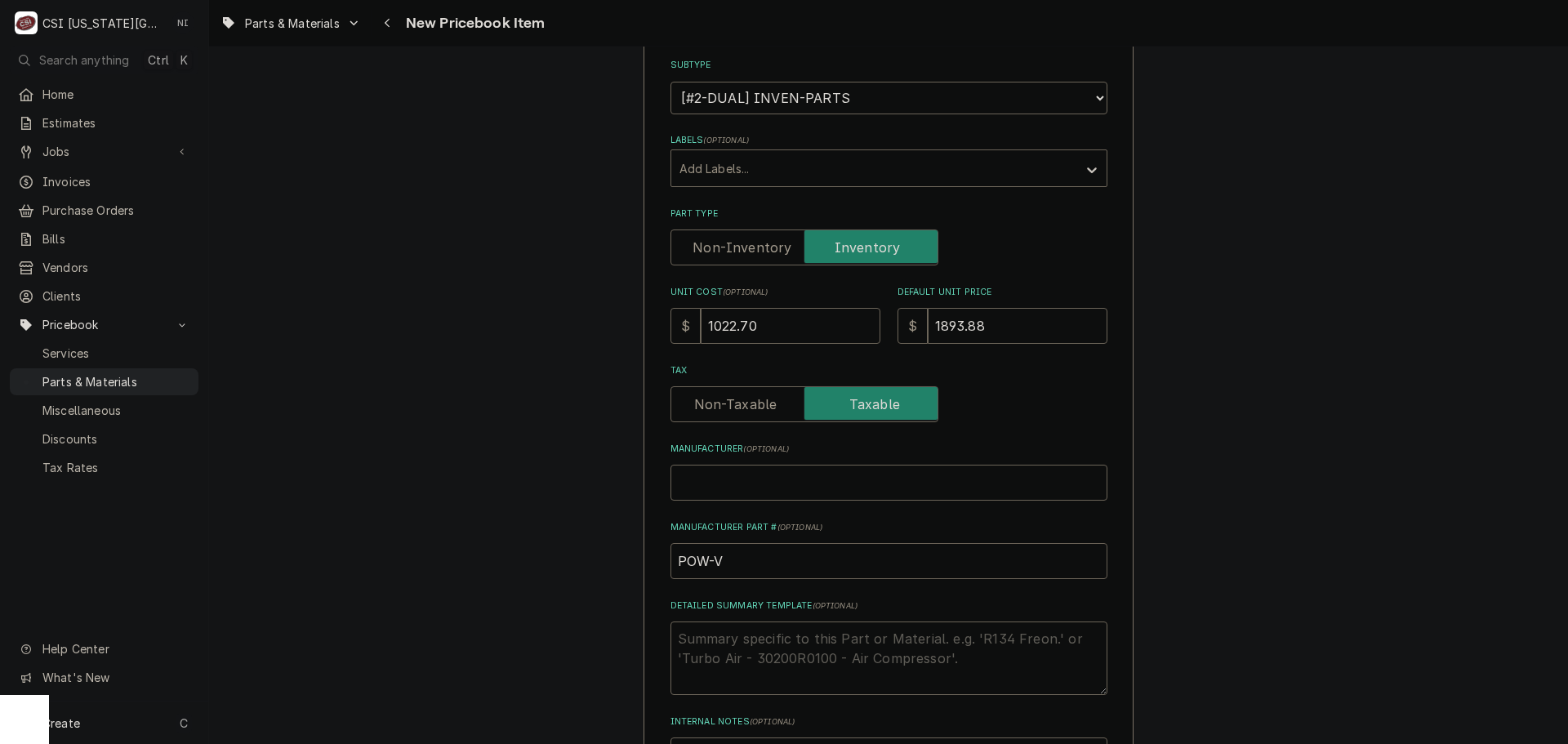
type textarea "x"
type input "POW-"
paste input "32454"
type textarea "x"
drag, startPoint x: 758, startPoint y: 560, endPoint x: 547, endPoint y: 560, distance: 211.0
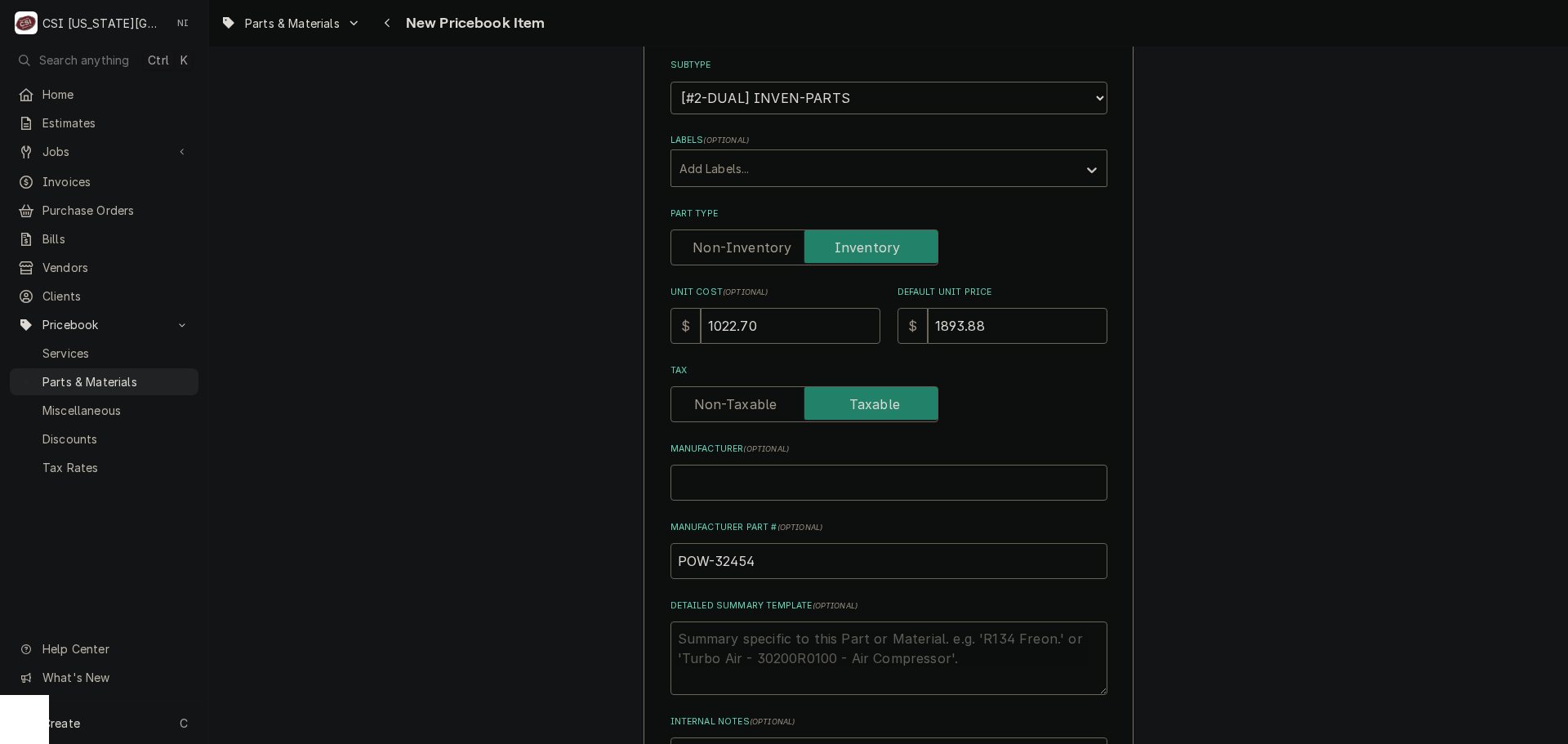
type input "POW-32454"
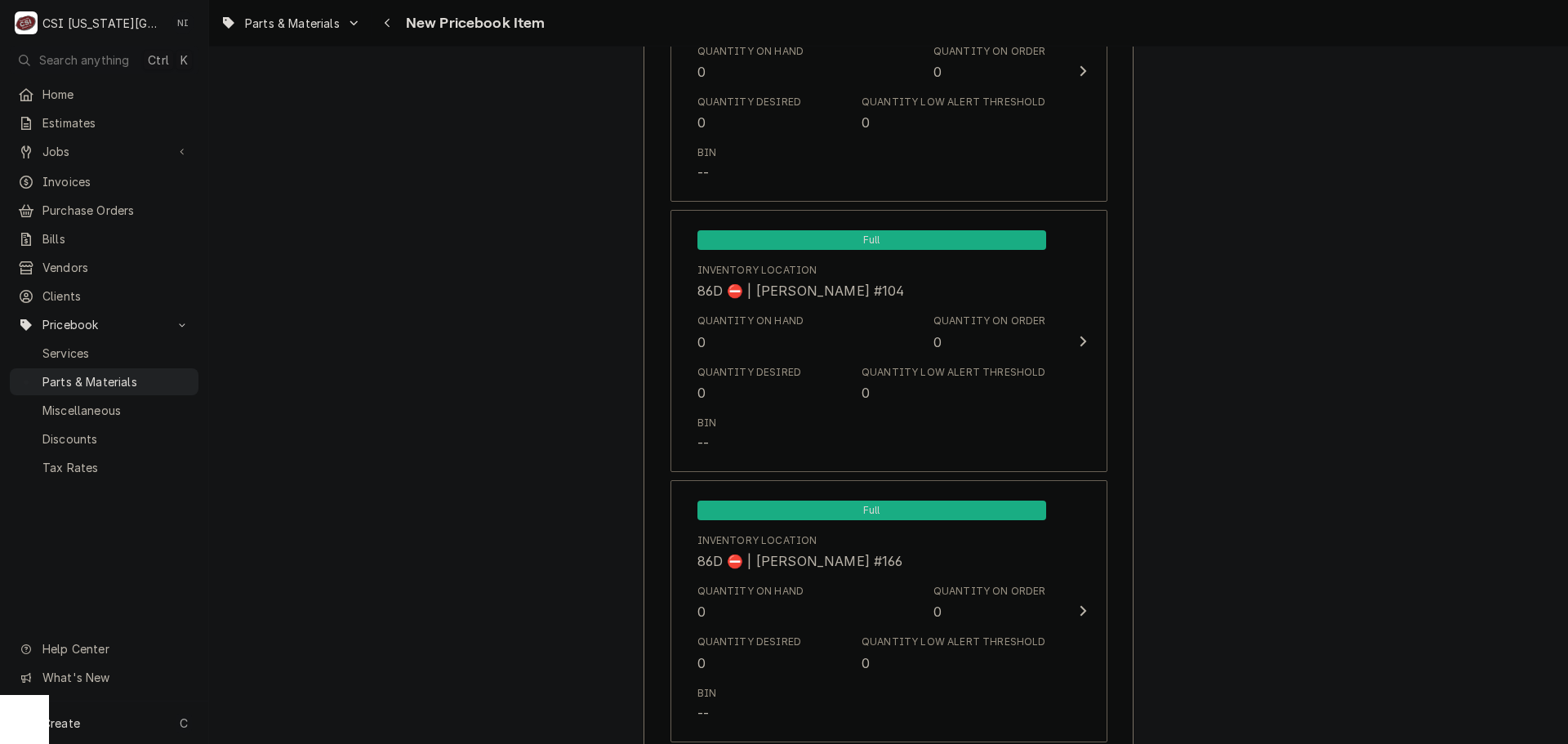
scroll to position [15469, 0]
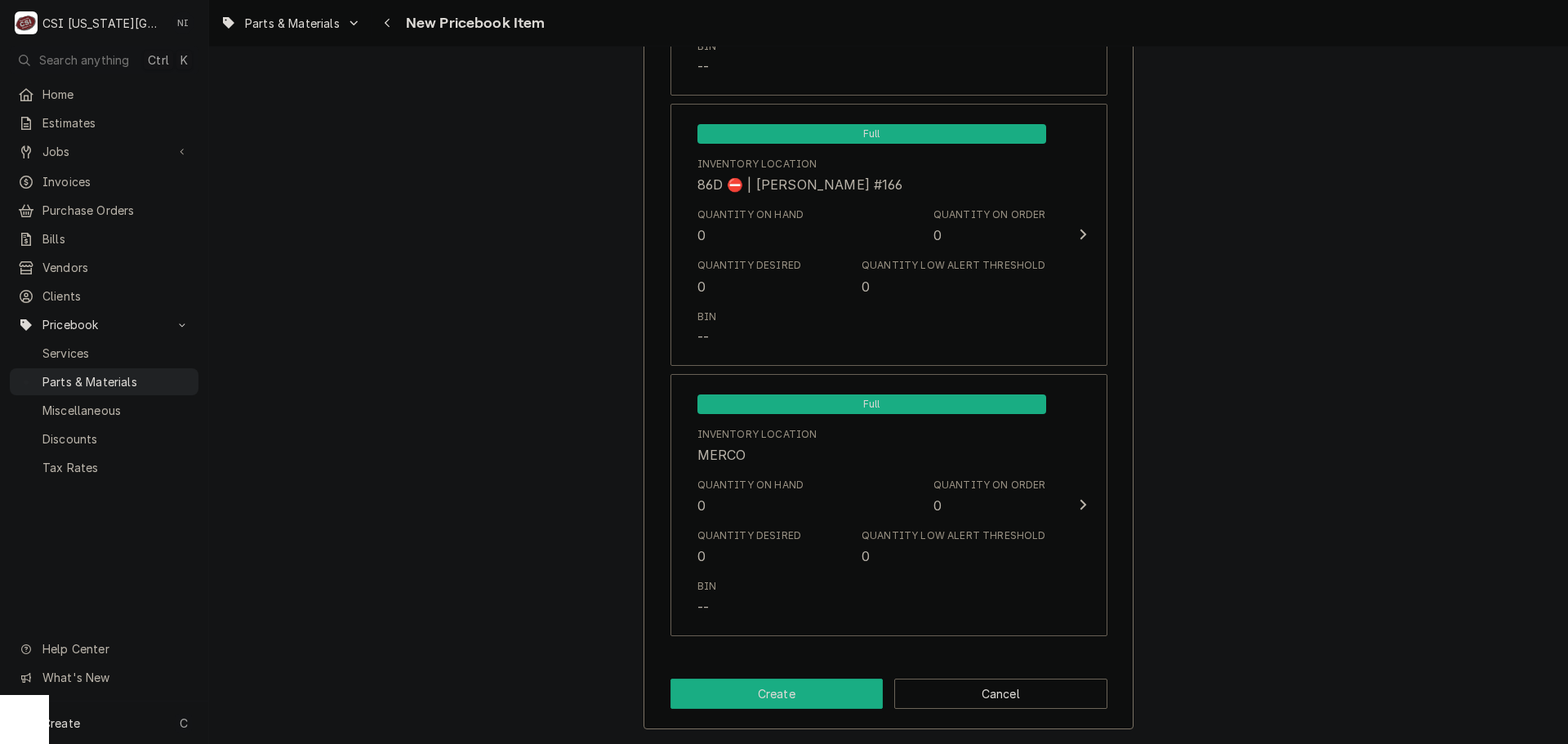
click at [766, 683] on button "Create" at bounding box center [777, 694] width 214 height 31
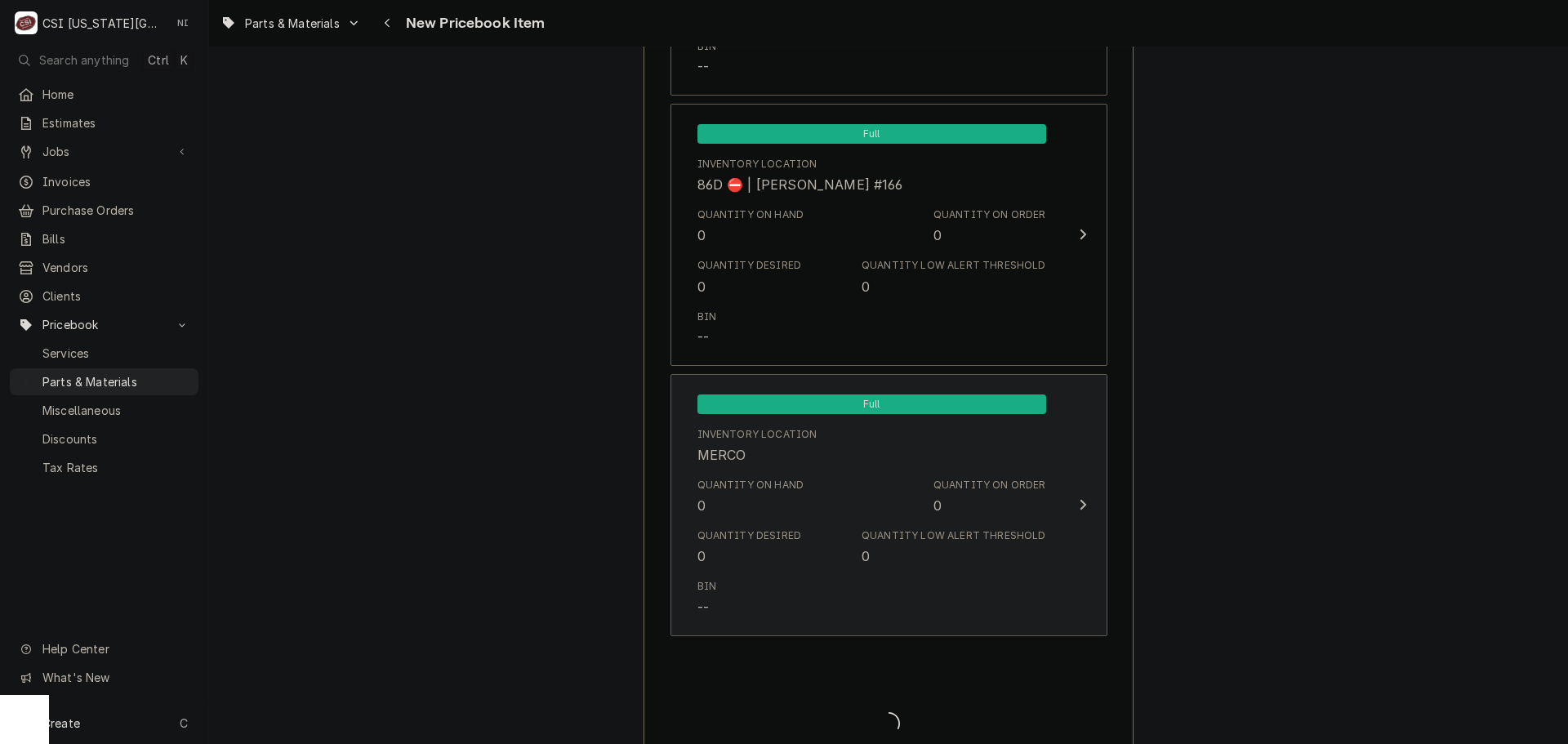
type textarea "x"
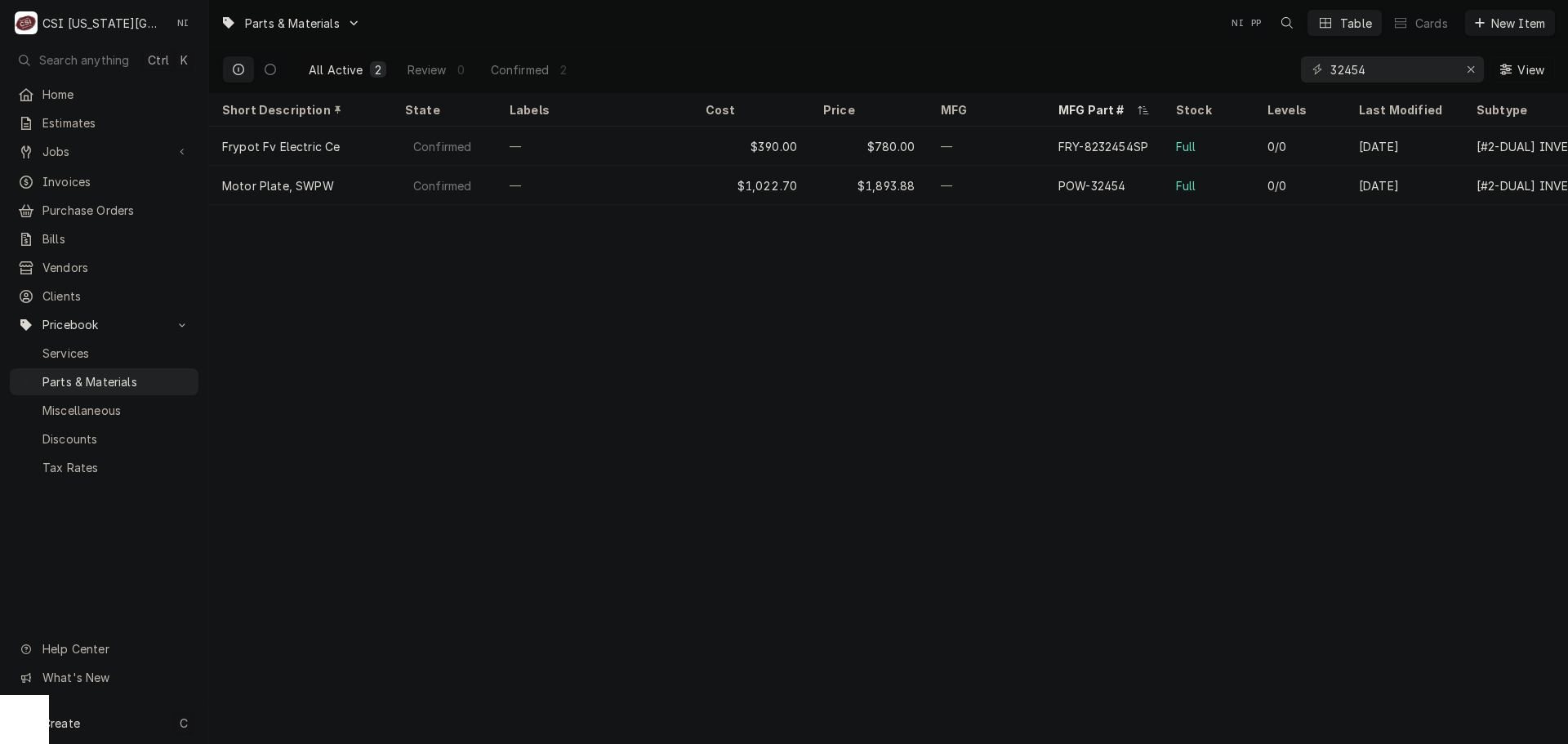
click at [117, 731] on div "Create C" at bounding box center [104, 723] width 208 height 43
click at [327, 705] on div "Estimate Job Invoice Purchase Order Bill Vendor Client Pricebook Item" at bounding box center [293, 625] width 156 height 237
click at [420, 636] on div "Part or Material" at bounding box center [432, 630] width 113 height 20
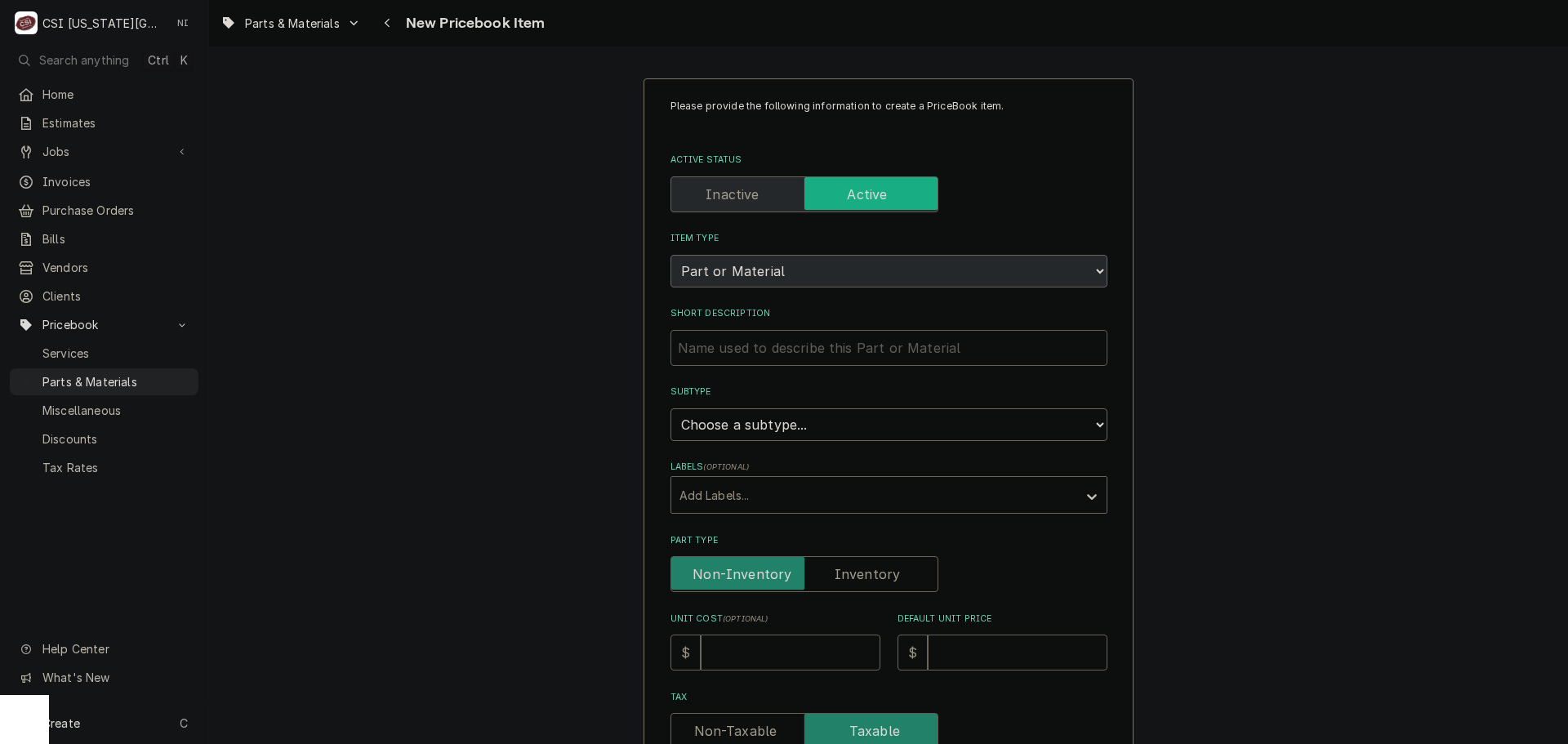
click at [816, 343] on input "Short Description" at bounding box center [889, 348] width 437 height 36
paste input "SCREW HEX HEAD 3/8-16 1-3/4 W/"
type input "SCREW HEX HEAD 3/8-16 1-3/4 W/"
type textarea "x"
type input "SCREW HEX HEAD 3/8-16 1-3/4 W/"
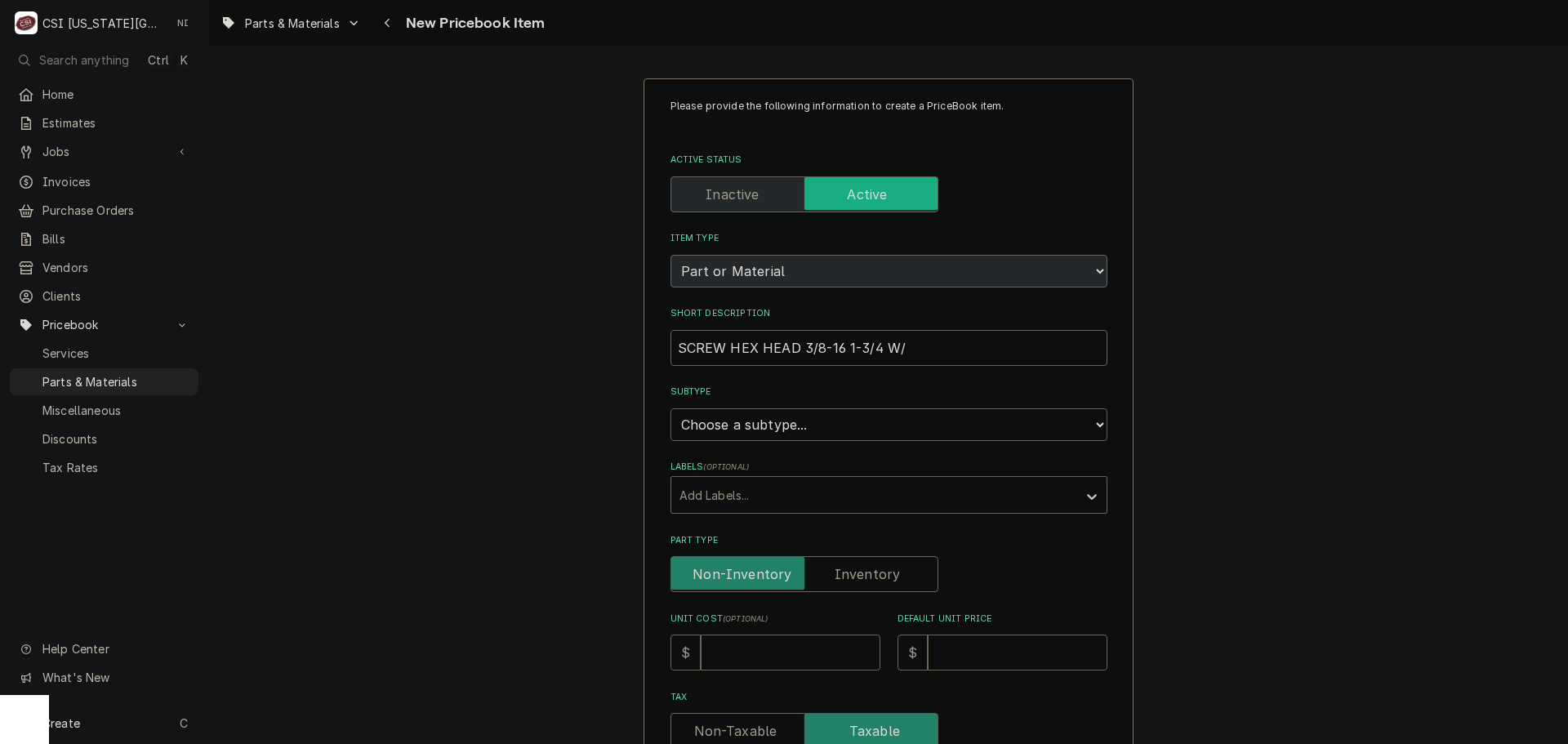
click at [819, 422] on select "Choose a subtype... [#2-DUAL] AFTERHRS-WH-CHG-2 [#2-DUAL] BEV-EQUIP [#2-DUAL] B…" at bounding box center [889, 424] width 437 height 32
select select "45"
click at [671, 408] on select "Choose a subtype... [#2-DUAL] AFTERHRS-WH-CHG-2 [#2-DUAL] [PERSON_NAME]-EQUIP […" at bounding box center [889, 424] width 437 height 32
type textarea "x"
click at [861, 568] on label "Part Type" at bounding box center [804, 574] width 268 height 36
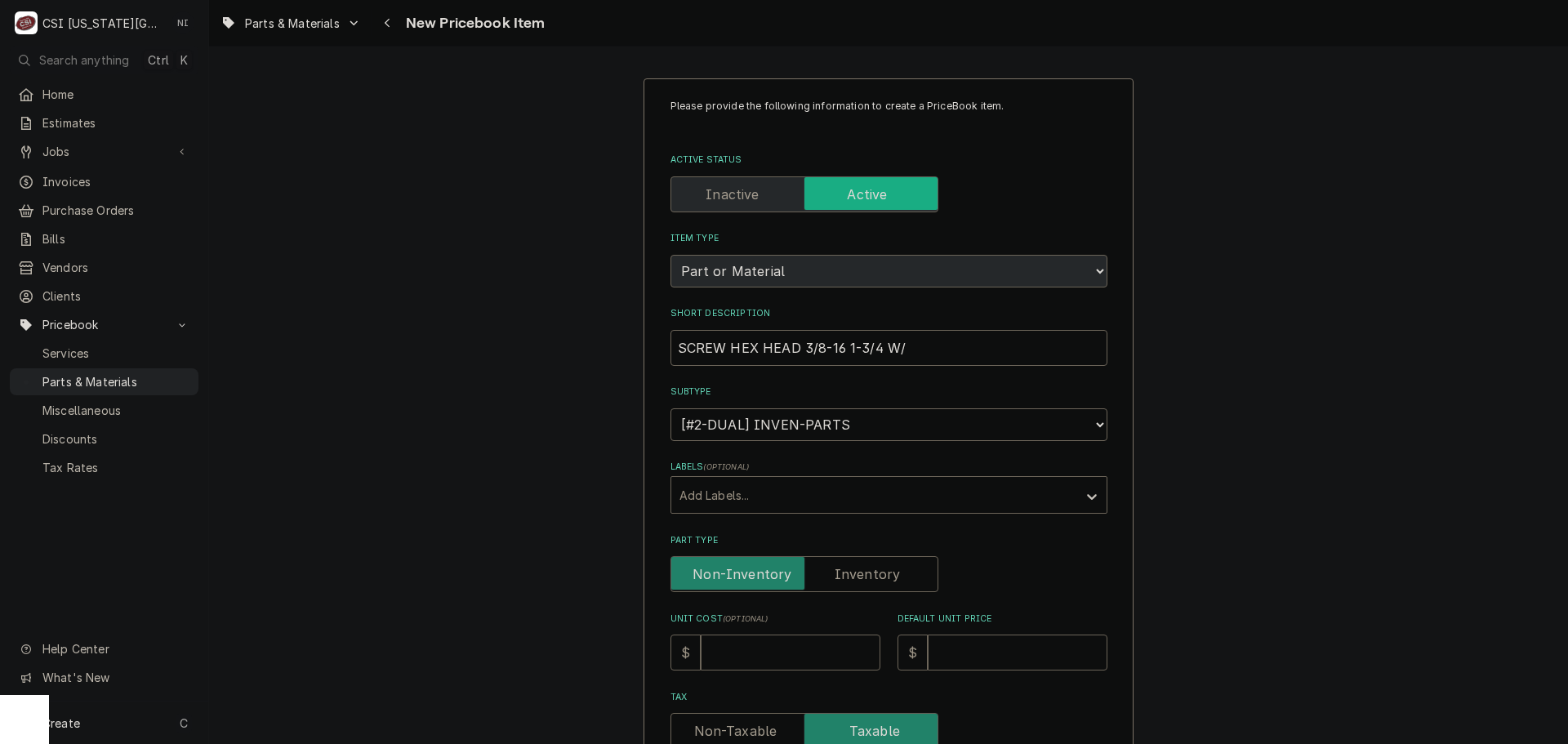
click at [861, 568] on input "Part Type" at bounding box center [804, 574] width 253 height 36
checkbox input "true"
type textarea "x"
click at [799, 661] on input "Unit Cost ( optional )" at bounding box center [791, 652] width 179 height 36
type input "4"
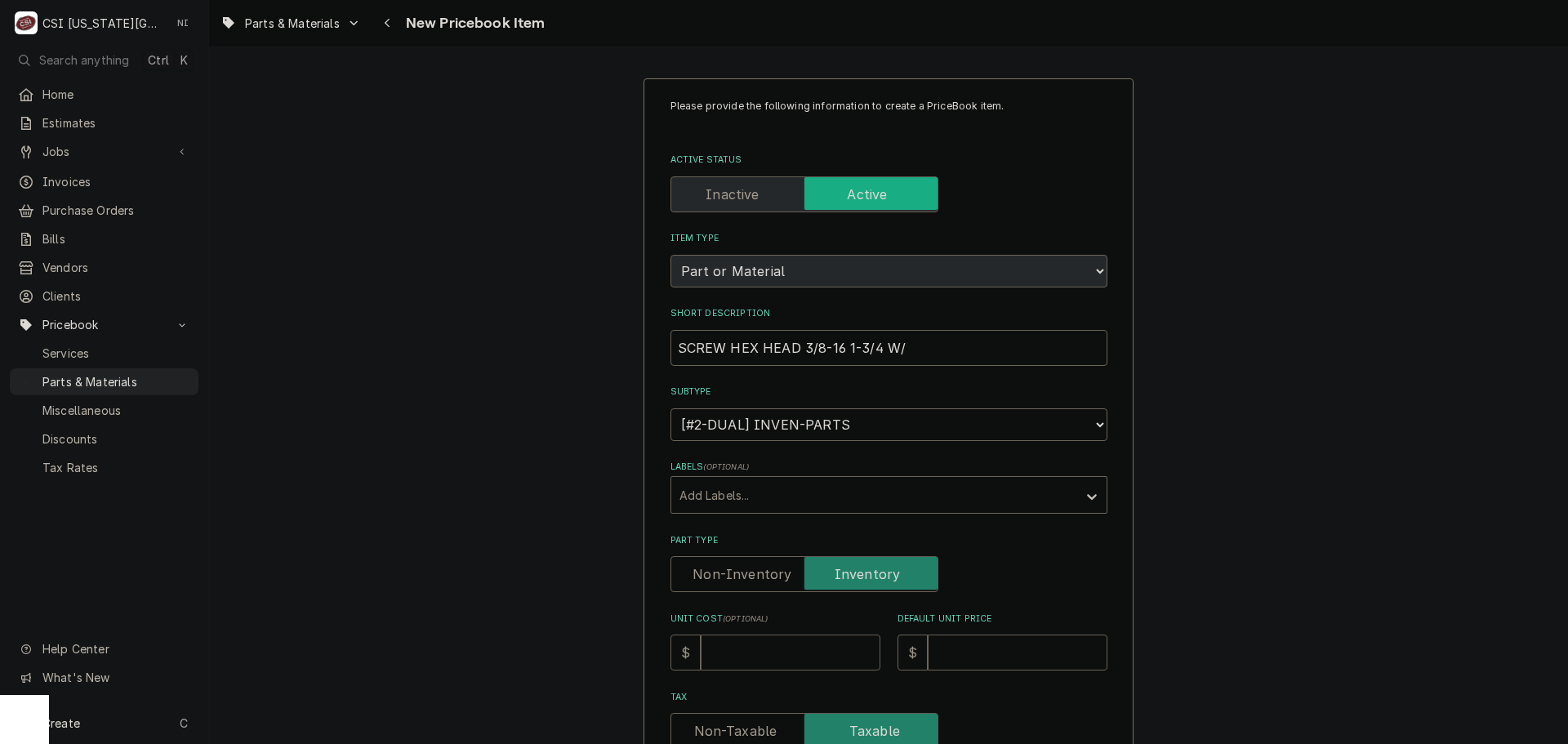
type textarea "x"
type input "4.2"
type textarea "x"
type input "4.21"
type textarea "x"
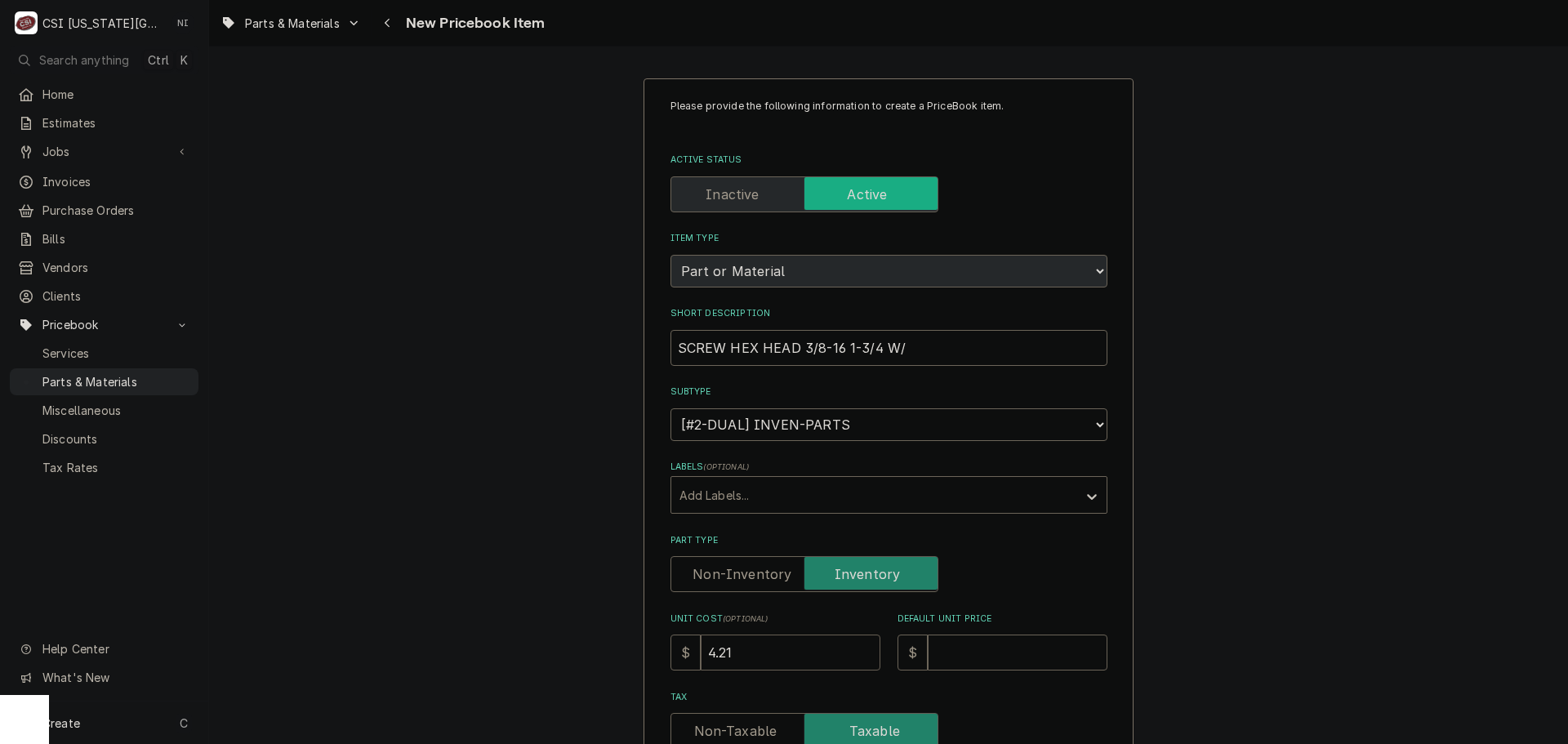
type input "4.21"
click at [1010, 646] on input "Default Unit Price" at bounding box center [1018, 652] width 179 height 36
type input "7"
type textarea "x"
type input "7.7"
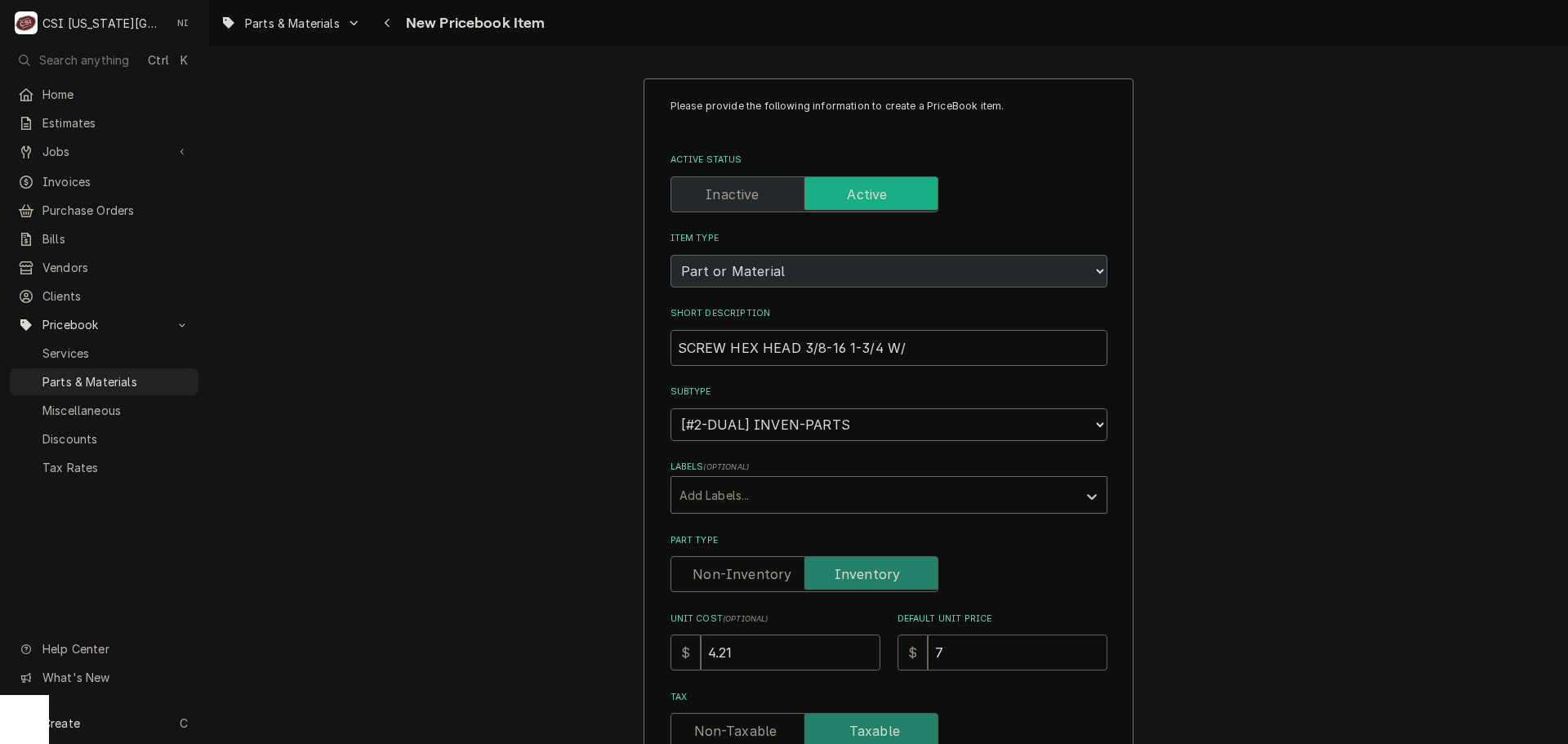
type textarea "x"
type input "7.79"
type textarea "x"
type input "7.79"
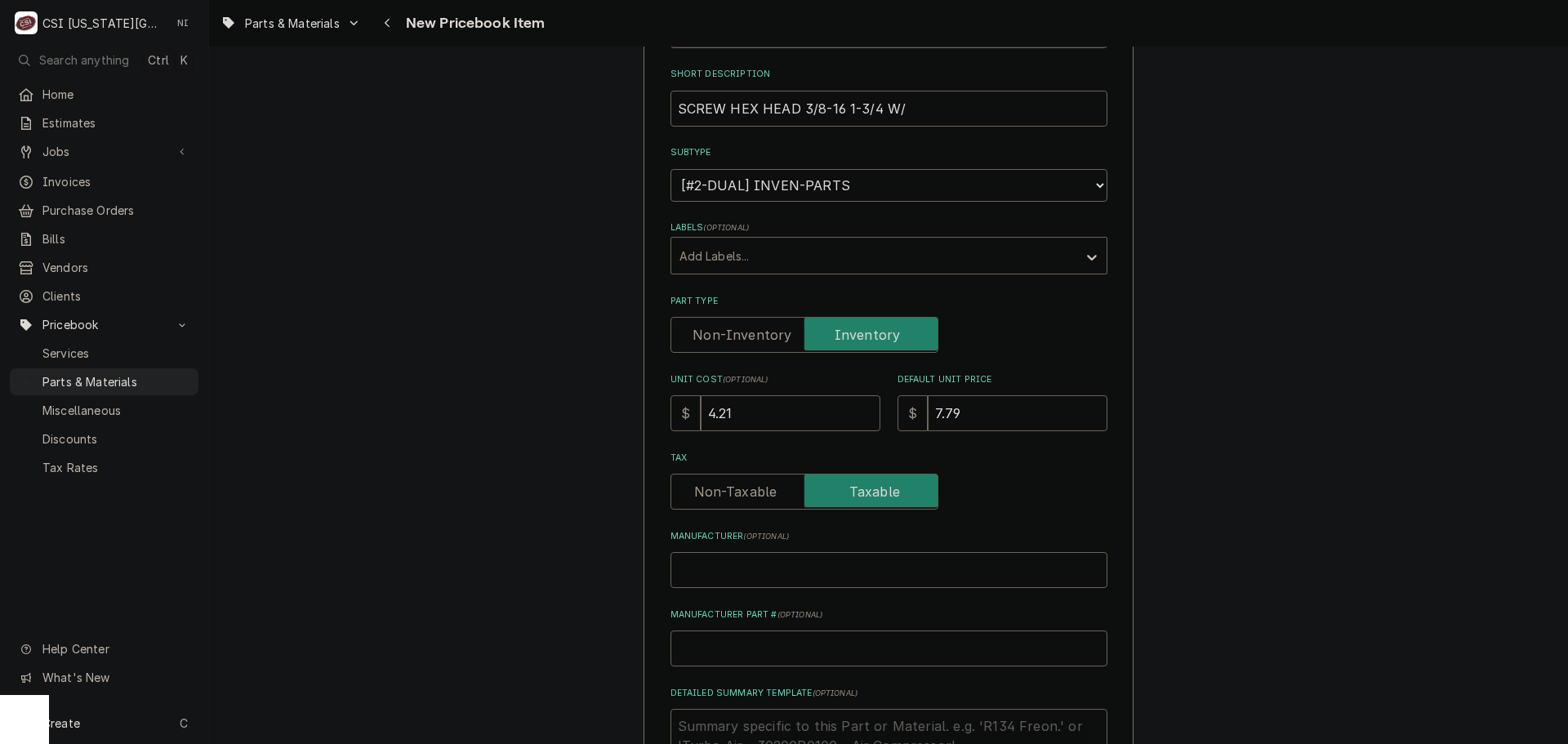
scroll to position [490, 0]
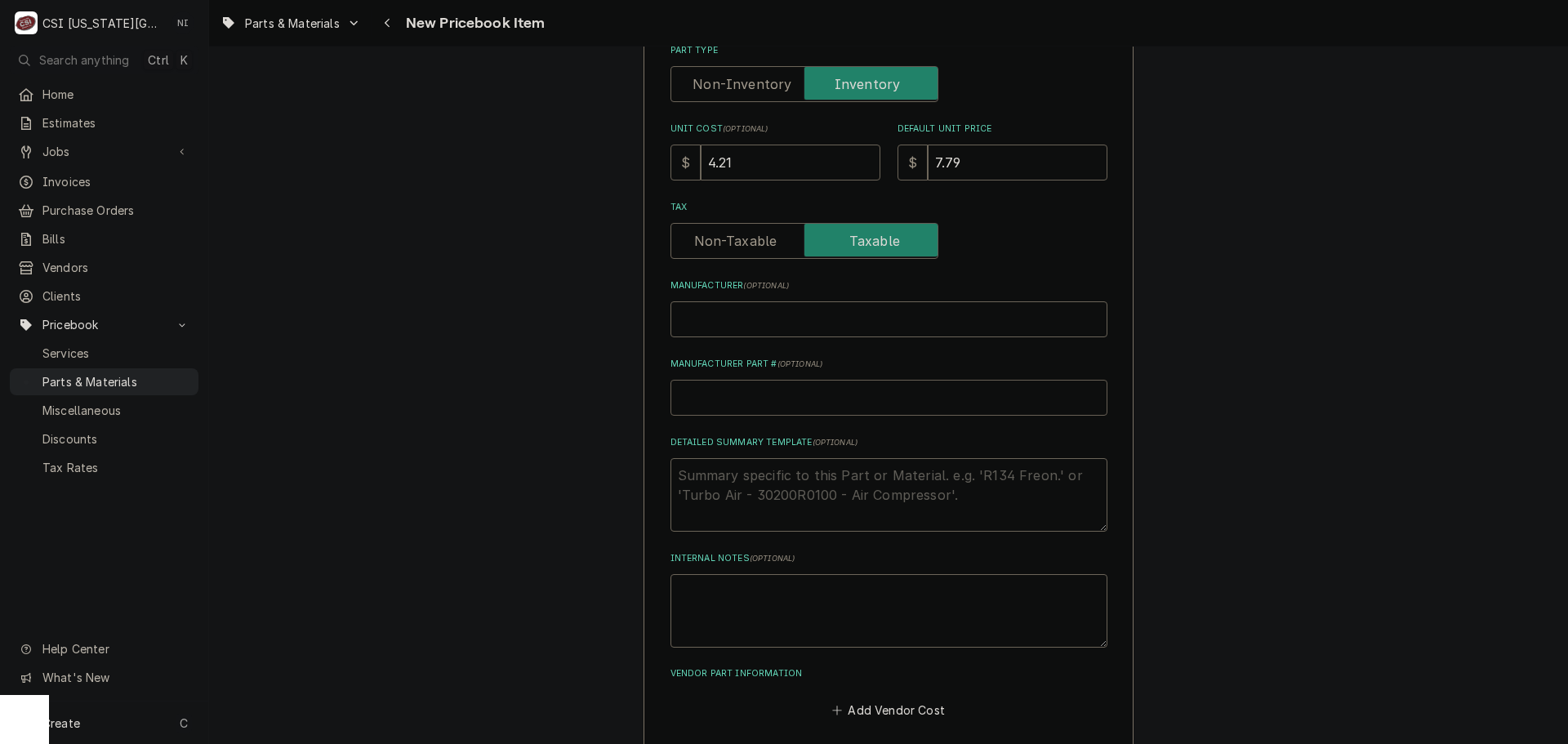
click at [742, 405] on input "Manufacturer Part # ( optional )" at bounding box center [889, 398] width 437 height 36
type input "P"
type textarea "x"
type input "PO"
type textarea "x"
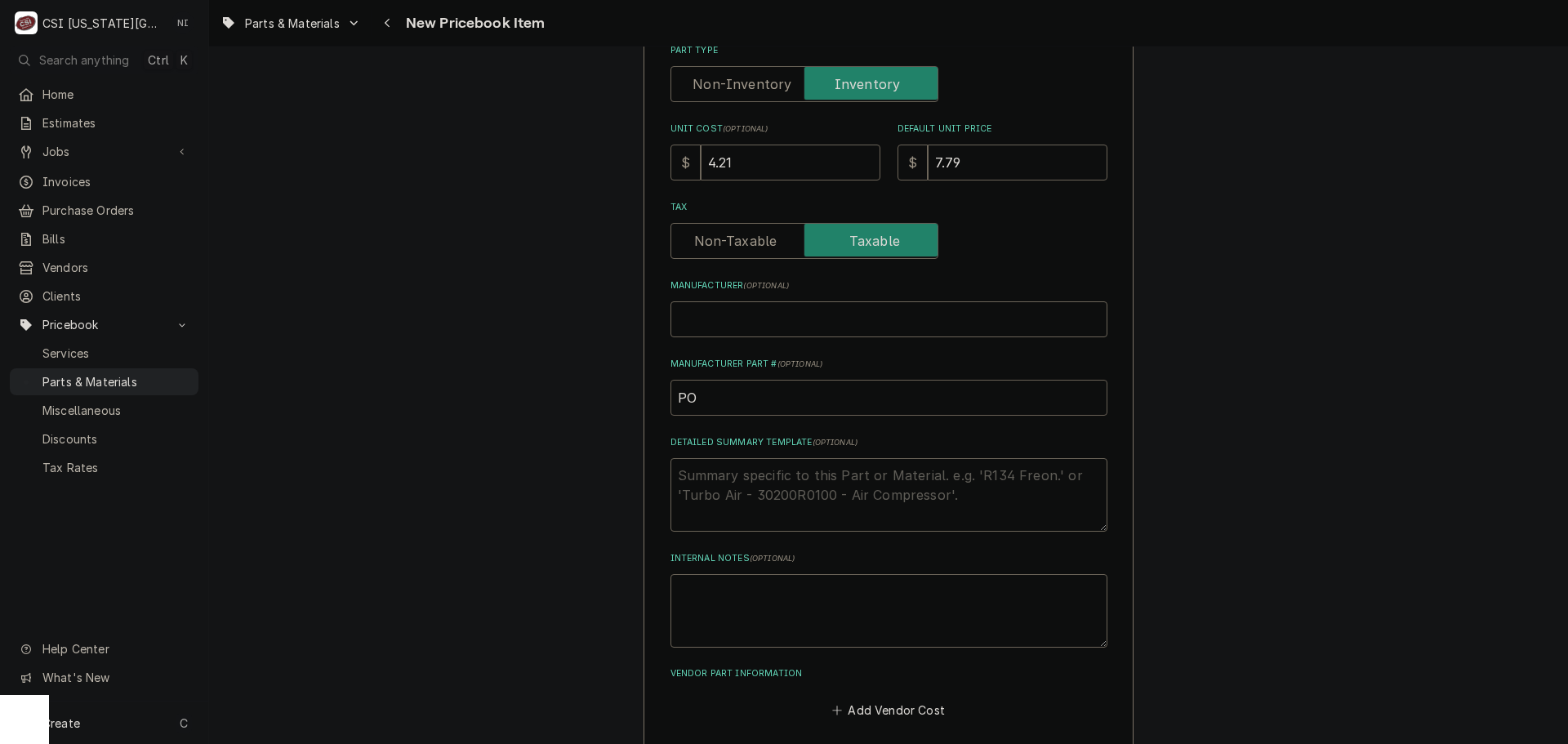
type input "POW"
type textarea "x"
type input "POW-"
type textarea "x"
type input "POW-3"
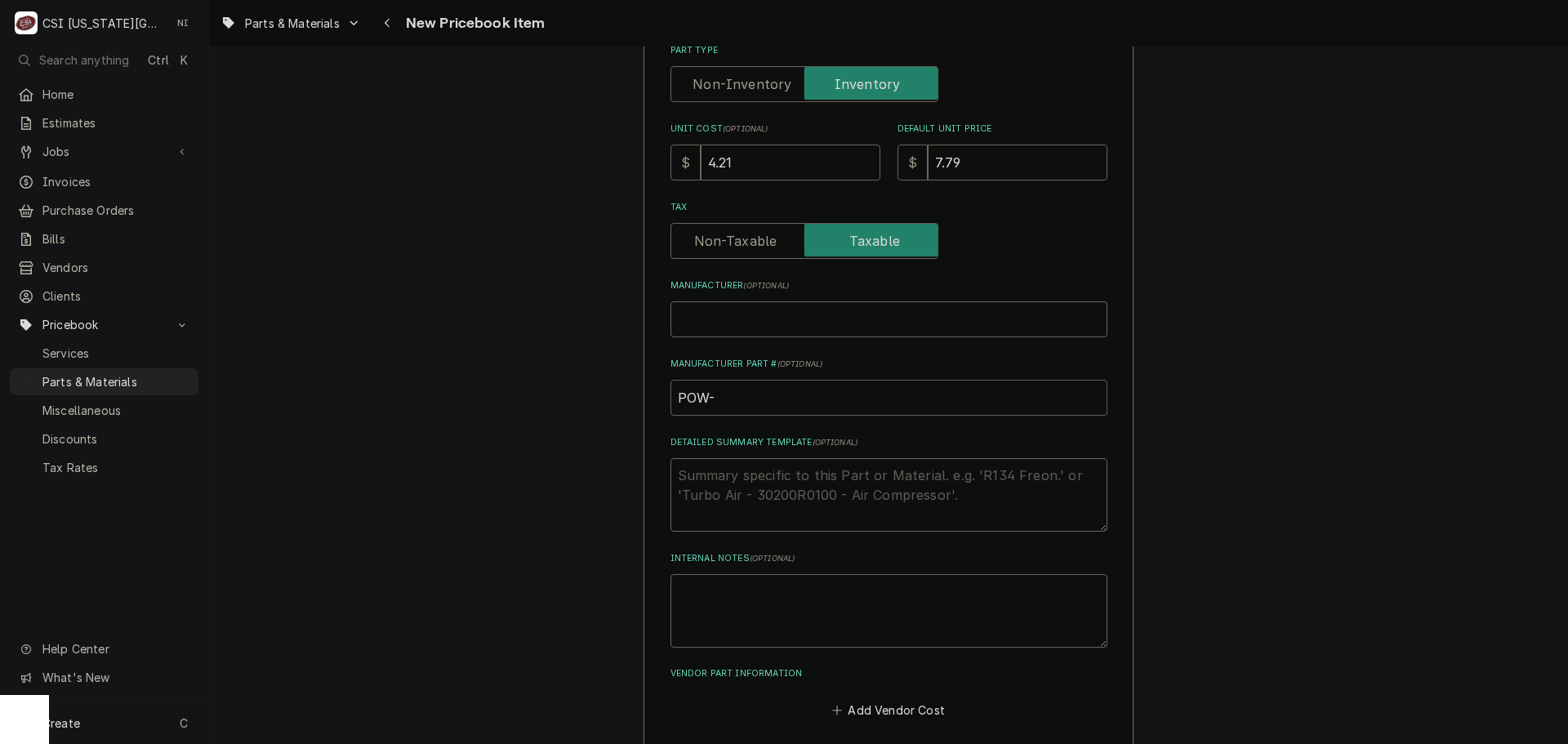
type textarea "x"
type input "POW-32"
type textarea "x"
type input "POW-324"
type textarea "x"
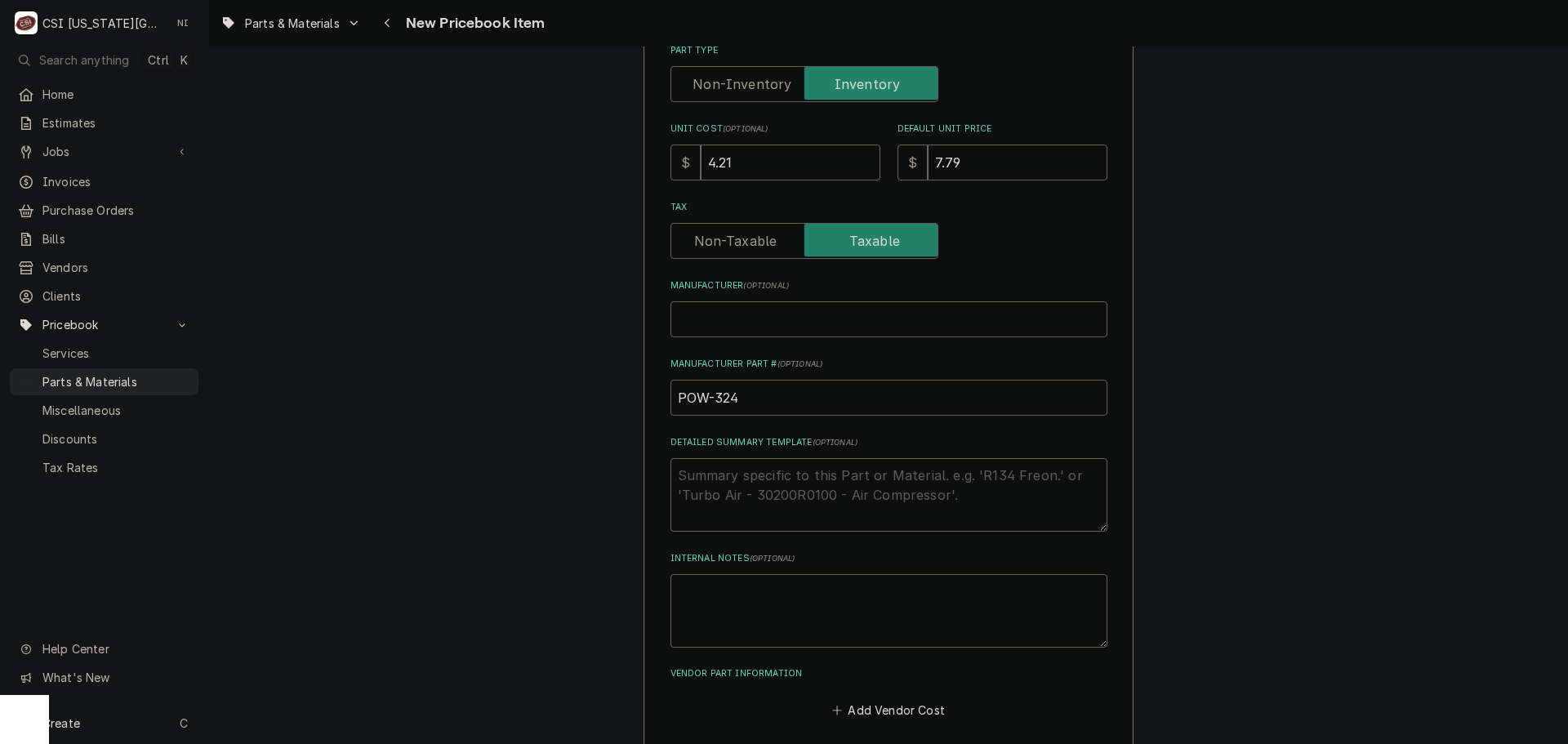
type input "POW-3246"
type textarea "x"
type input "POW-32468"
type textarea "x"
drag, startPoint x: 771, startPoint y: 398, endPoint x: 452, endPoint y: 369, distance: 320.3
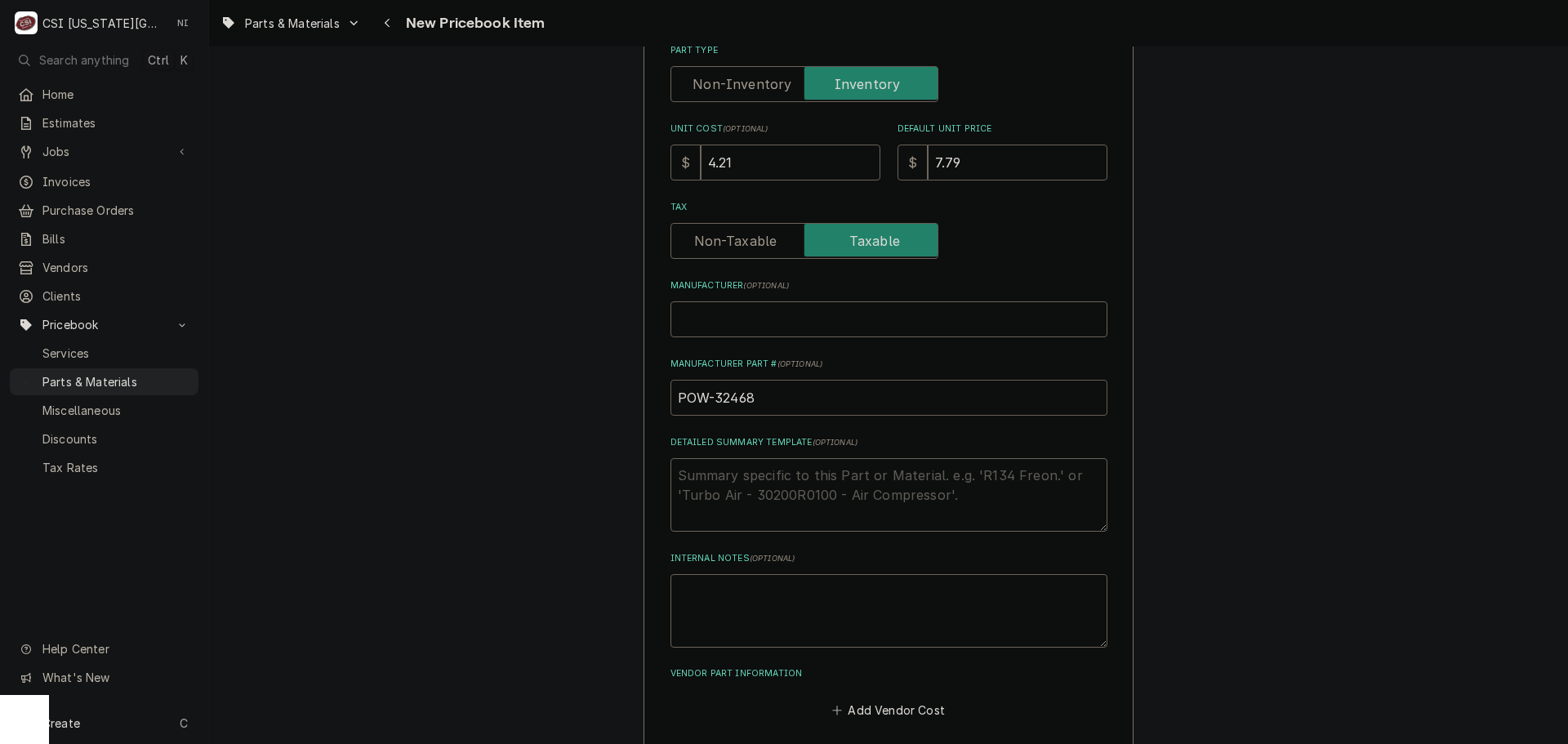
type input "POW-32468"
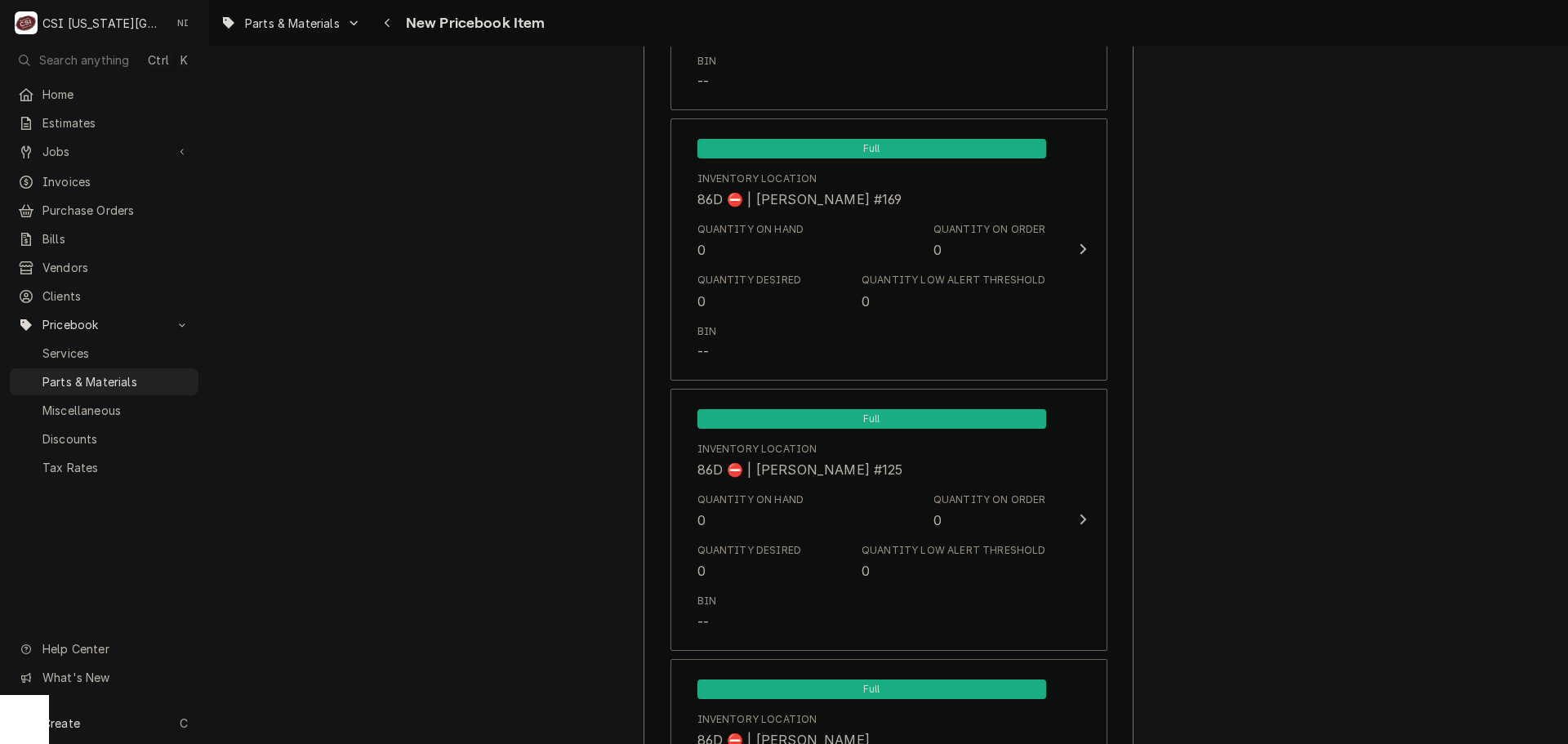
scroll to position [15469, 0]
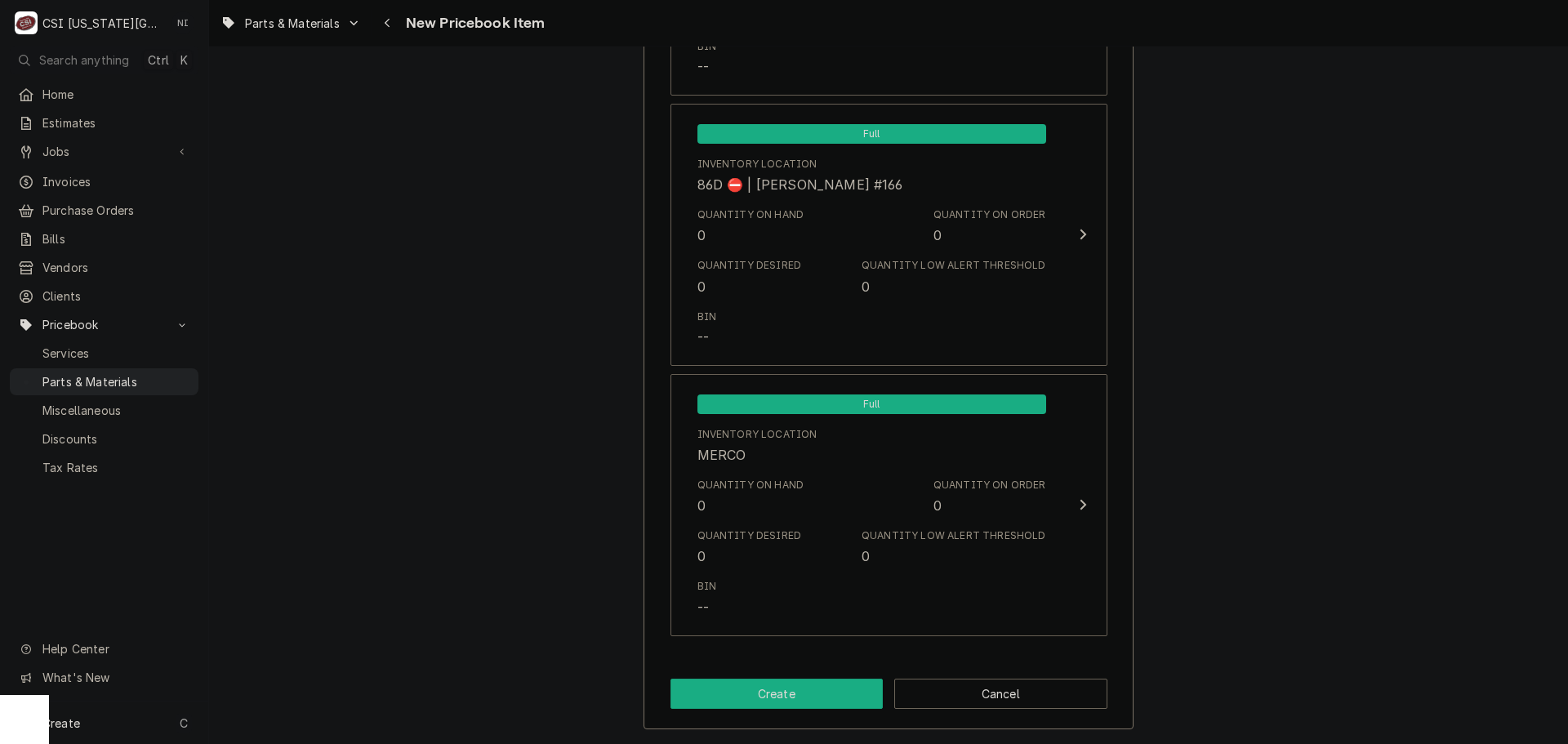
click at [769, 695] on button "Create" at bounding box center [777, 694] width 214 height 31
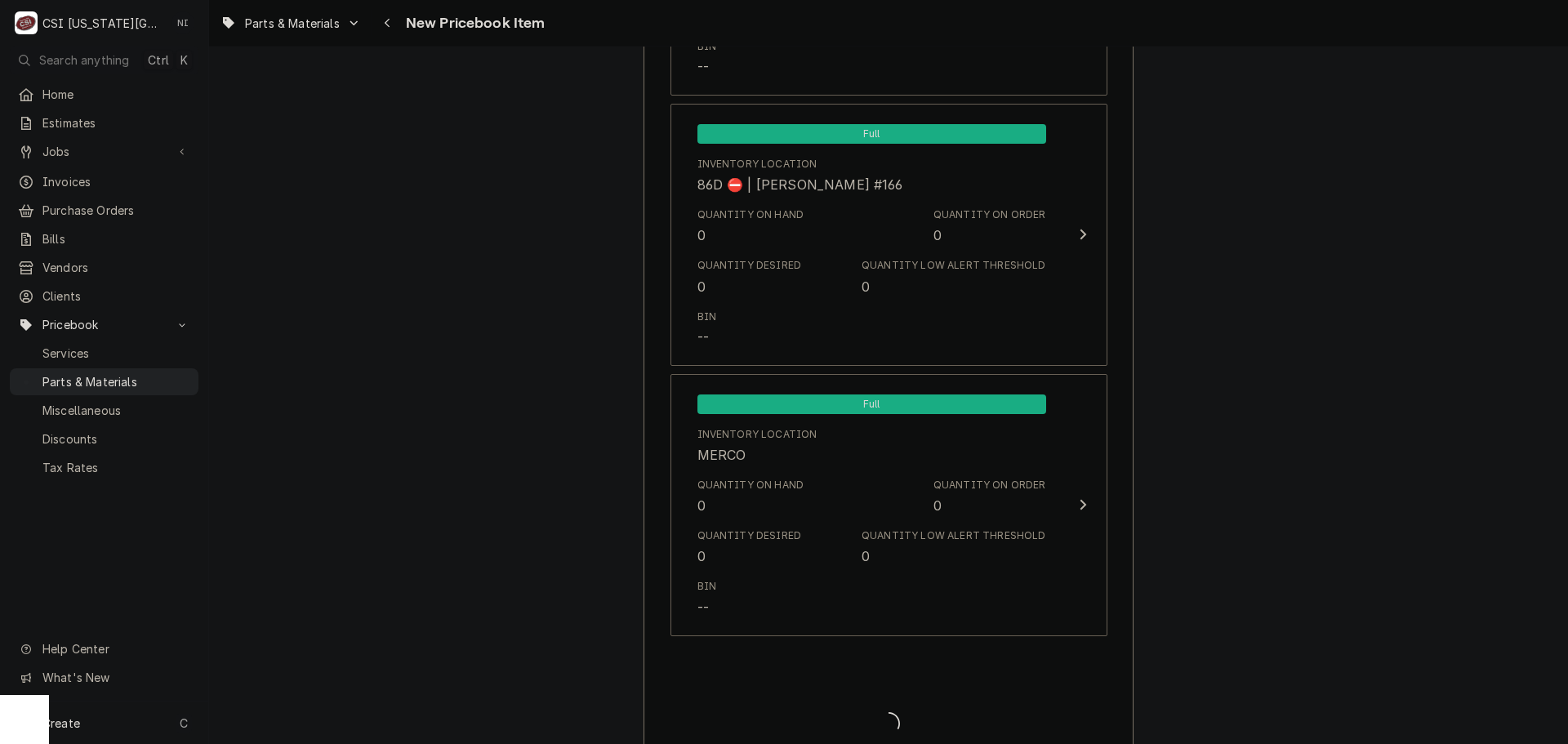
type textarea "x"
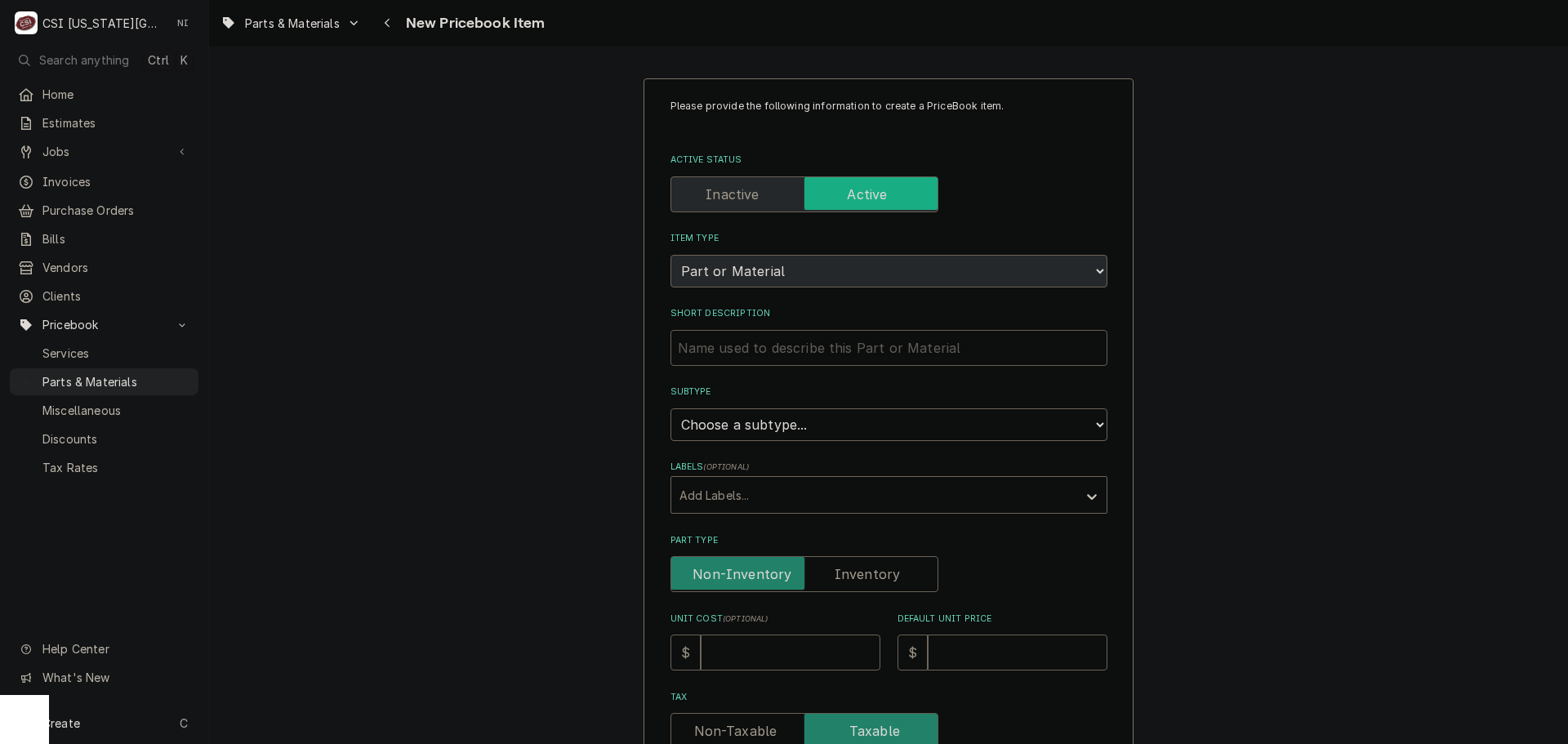
click at [833, 352] on input "Short Description" at bounding box center [889, 348] width 437 height 36
paste input "Screw with Thread Lock, Hex Head, 1/4-20 x 1/2""
type textarea "x"
type input "Screw with Thread Lock, Hex Head, 1/4-20 x 1/2""
drag, startPoint x: 830, startPoint y: 421, endPoint x: 823, endPoint y: 427, distance: 9.2
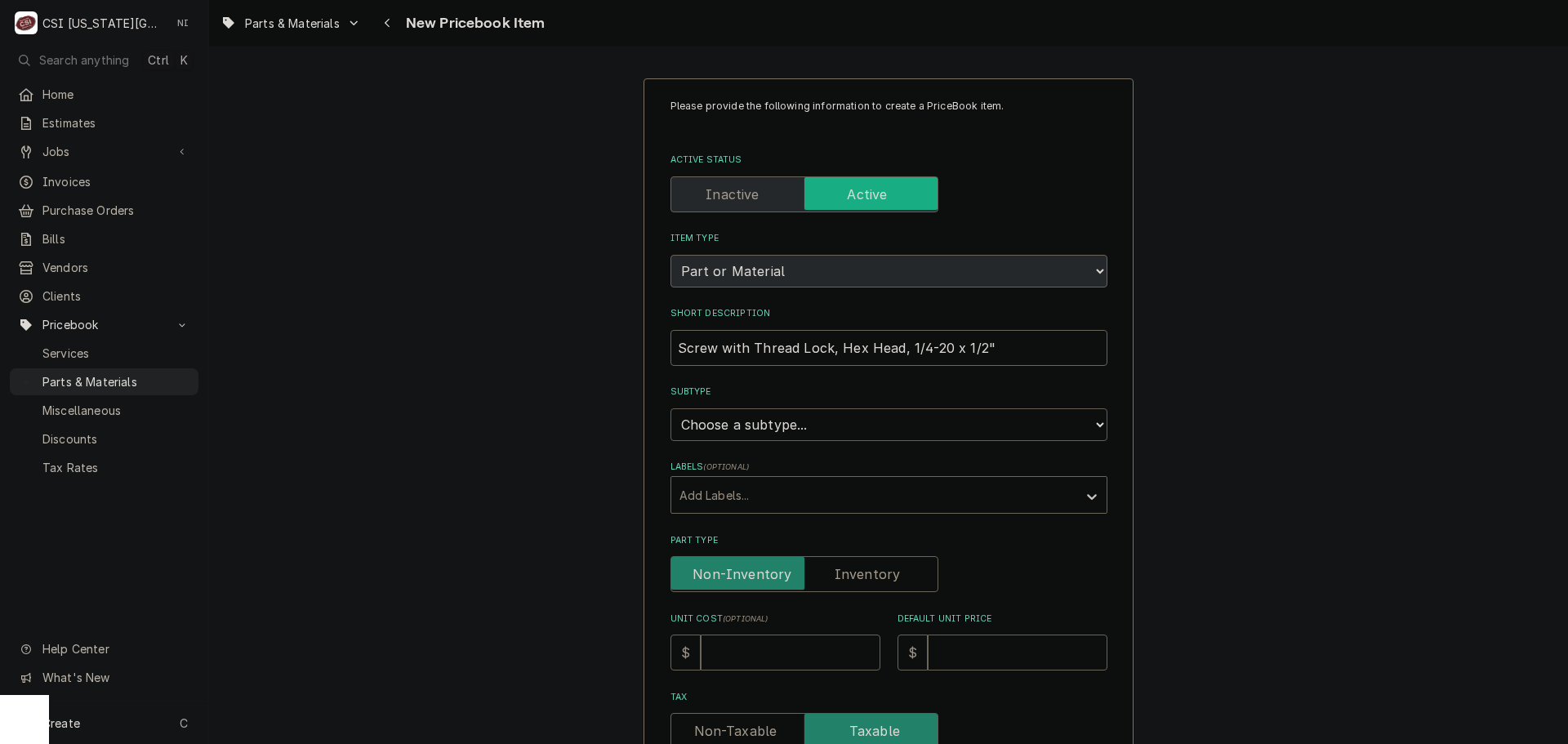
click at [830, 421] on select "Choose a subtype... [#2-DUAL] AFTERHRS-WH-CHG-2 [#2-DUAL] [PERSON_NAME]-EQUIP […" at bounding box center [889, 424] width 437 height 32
select select "45"
click at [671, 408] on select "Choose a subtype... [#2-DUAL] AFTERHRS-WH-CHG-2 [#2-DUAL] BEV-EQUIP [#2-DUAL] B…" at bounding box center [889, 424] width 437 height 32
type textarea "x"
click at [850, 565] on label "Part Type" at bounding box center [804, 574] width 268 height 36
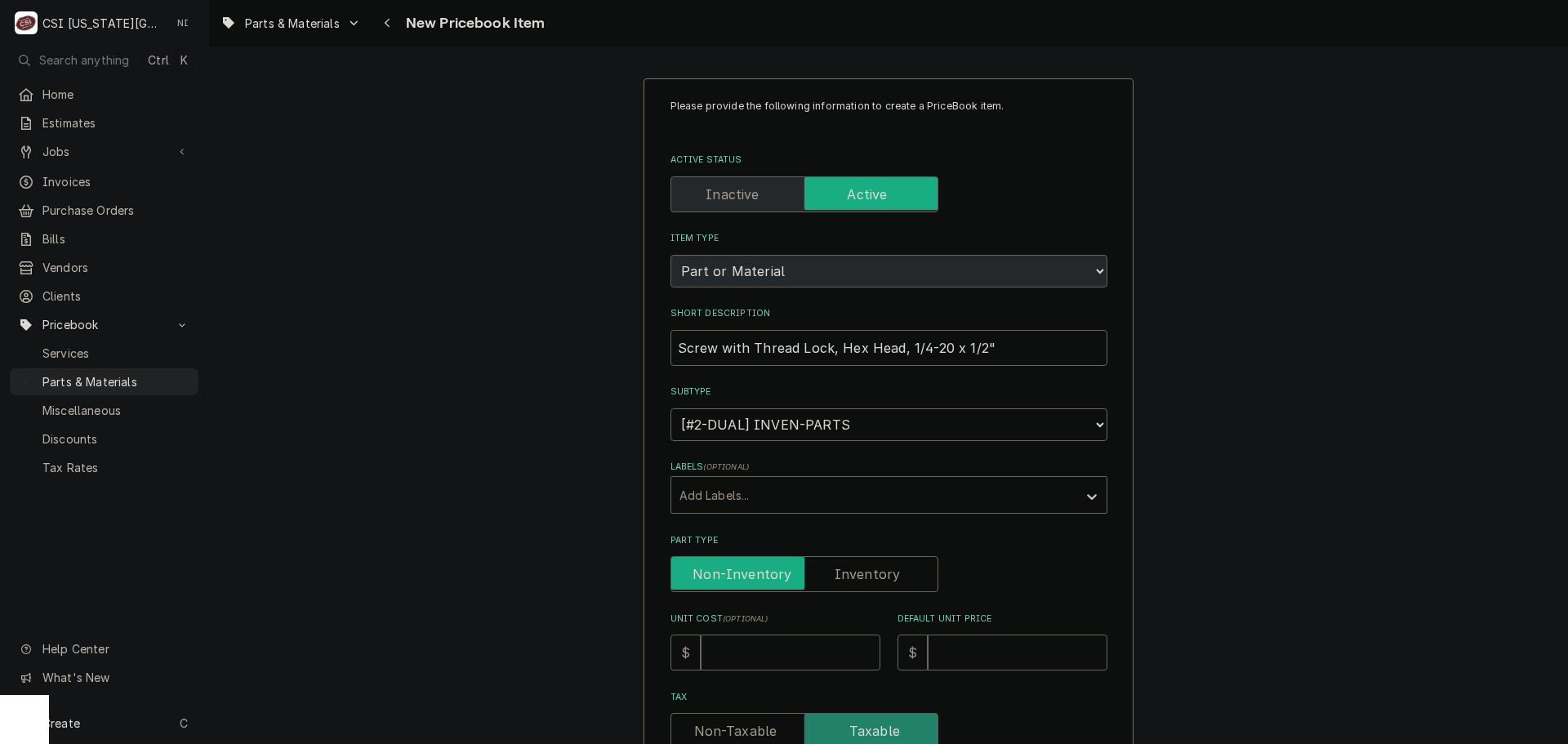
click at [850, 565] on input "Part Type" at bounding box center [804, 574] width 253 height 36
checkbox input "true"
click at [798, 657] on input "Unit Cost ( optional )" at bounding box center [791, 652] width 179 height 36
type textarea "x"
type input "1"
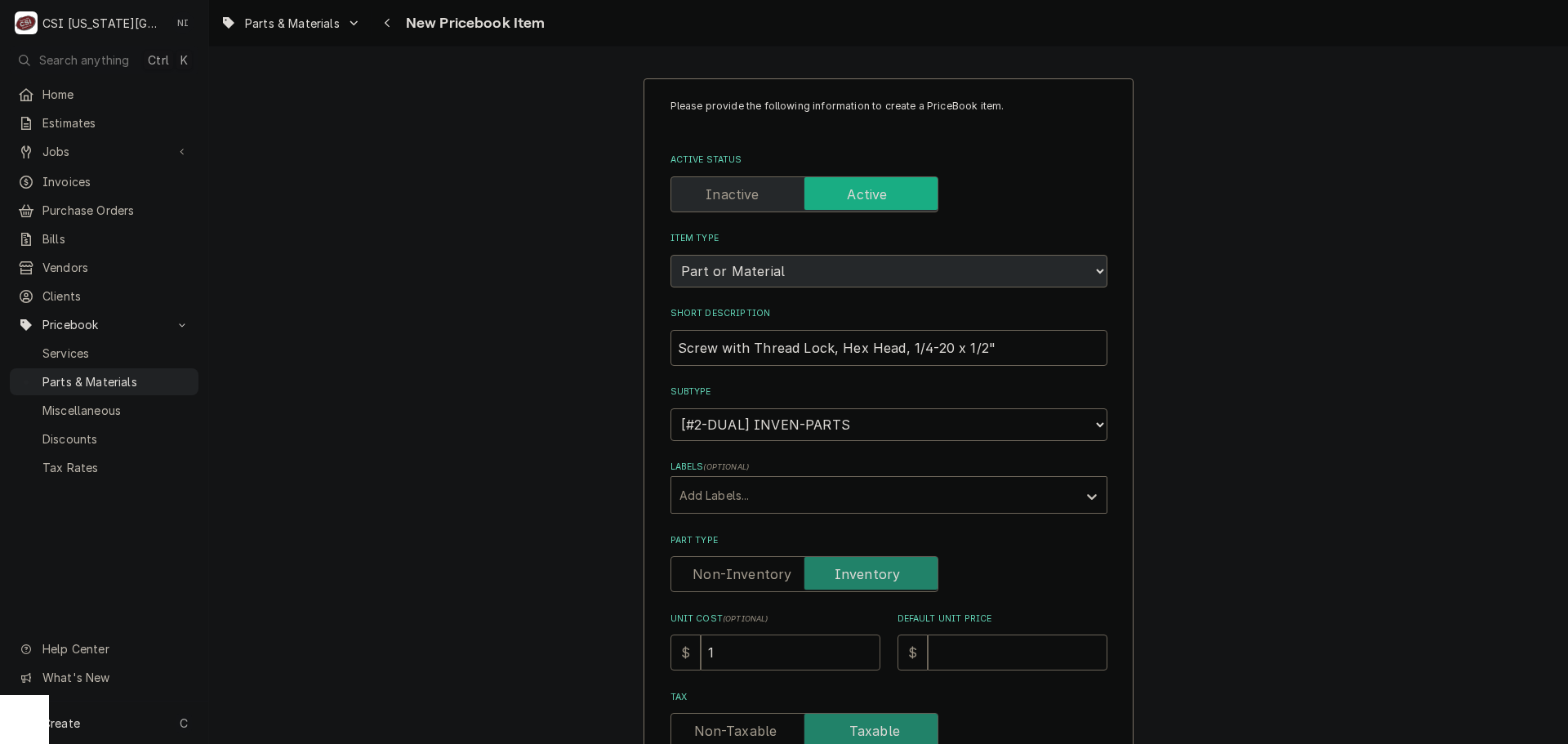
type textarea "x"
type input "1.6"
type textarea "x"
type input "1.67"
click at [972, 649] on input "Default Unit Price" at bounding box center [1018, 652] width 179 height 36
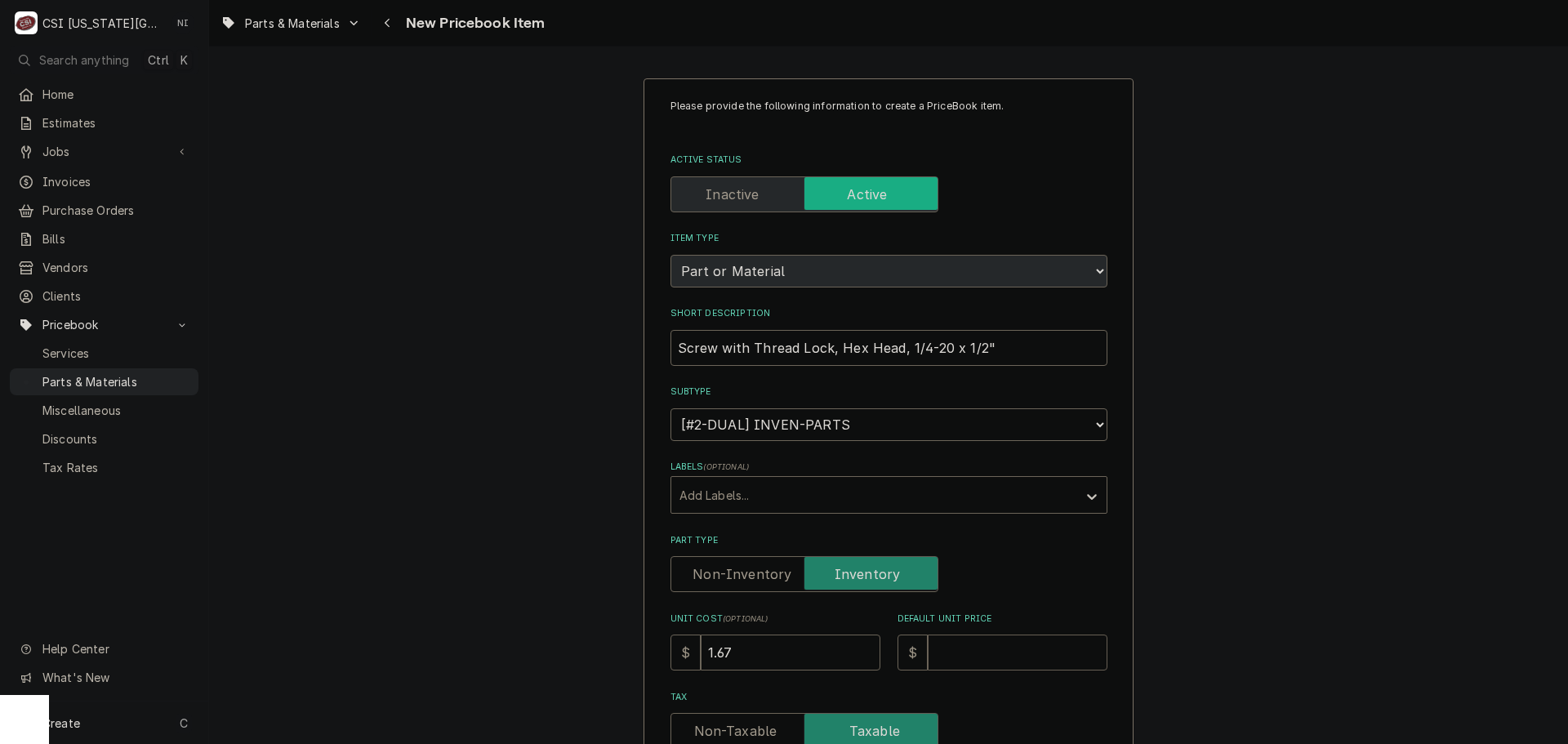
type textarea "x"
type input "3"
type textarea "x"
type input "30"
type textarea "x"
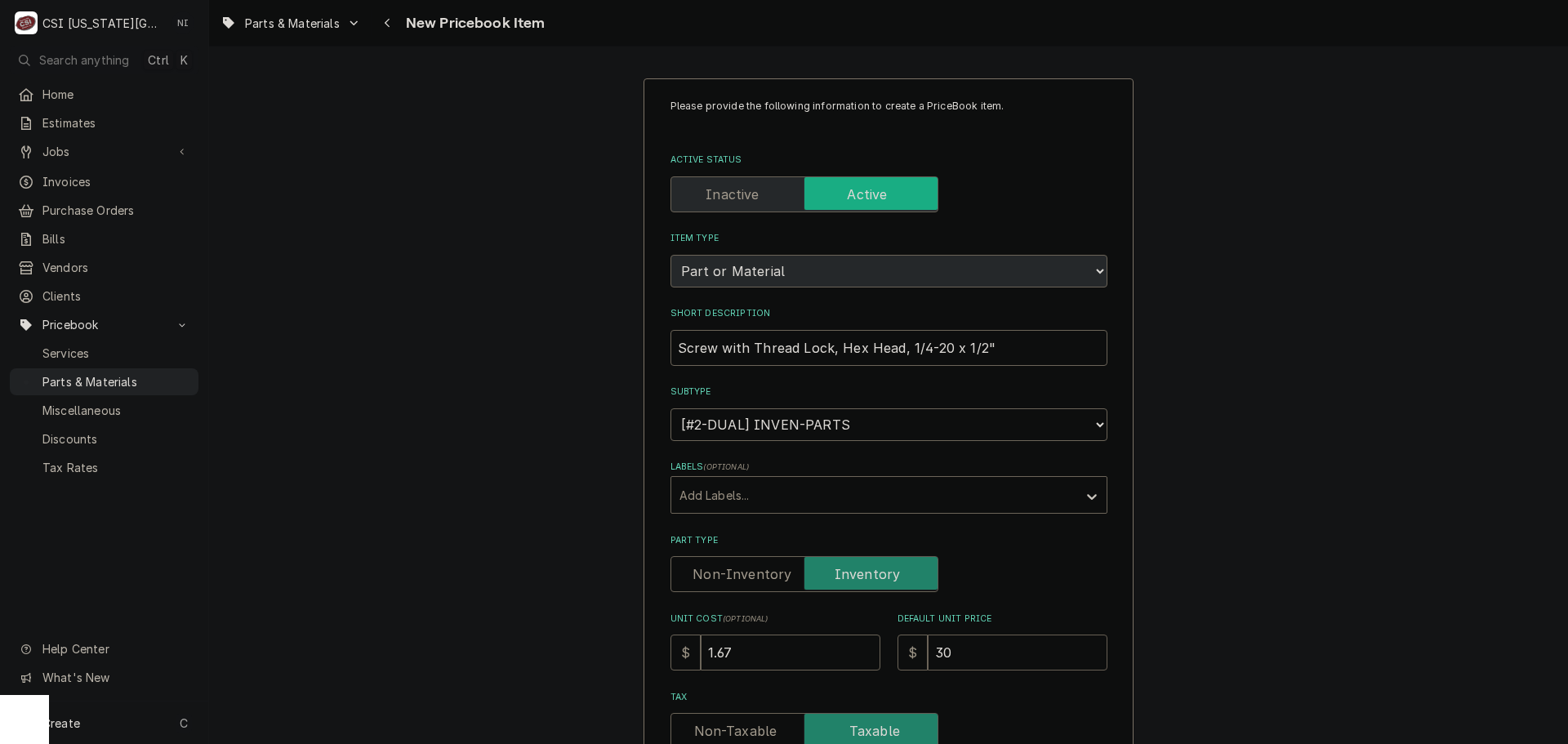
type input "309"
type textarea "x"
type input "30"
type textarea "x"
type input "3"
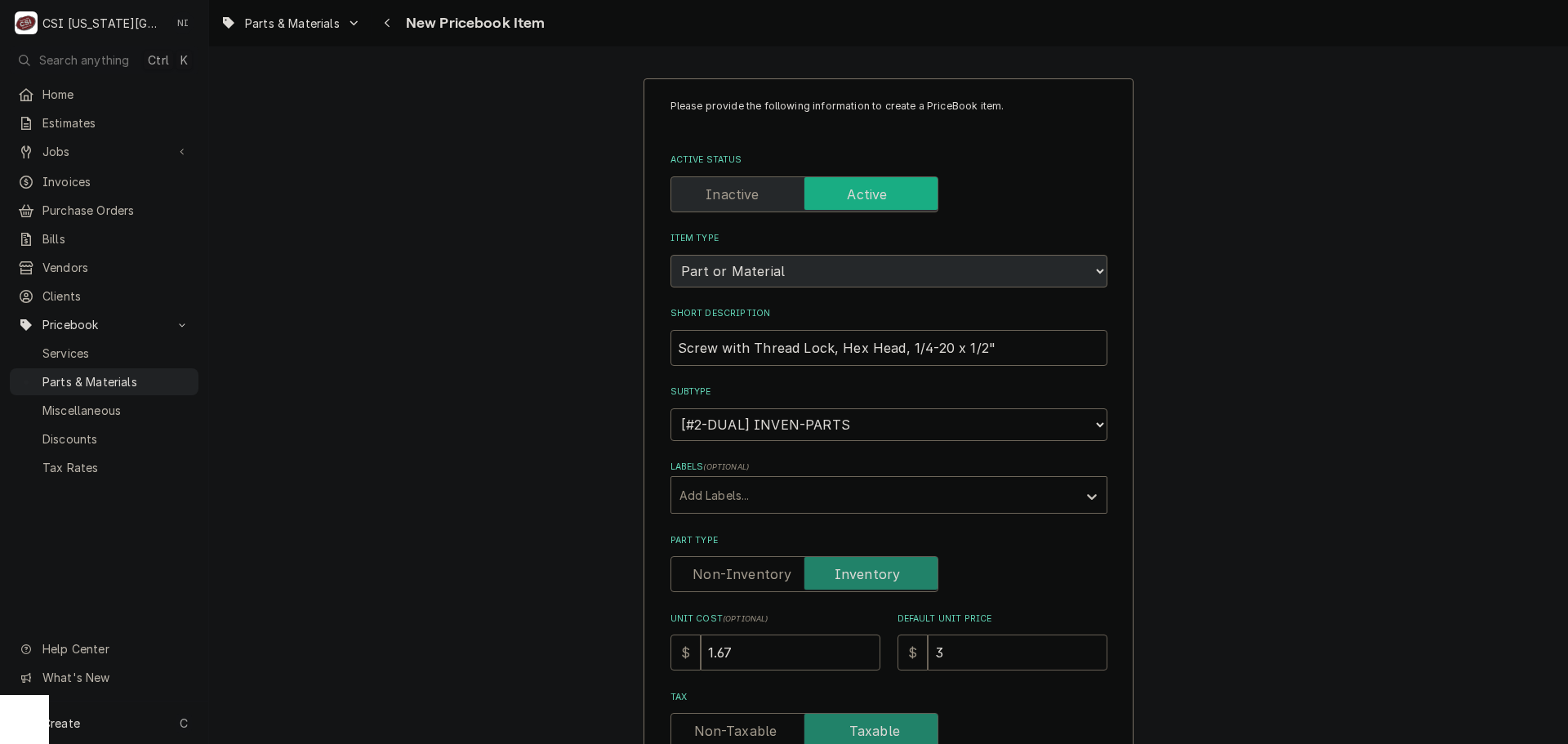
type textarea "x"
type input "3.0"
type textarea "x"
type input "3.09"
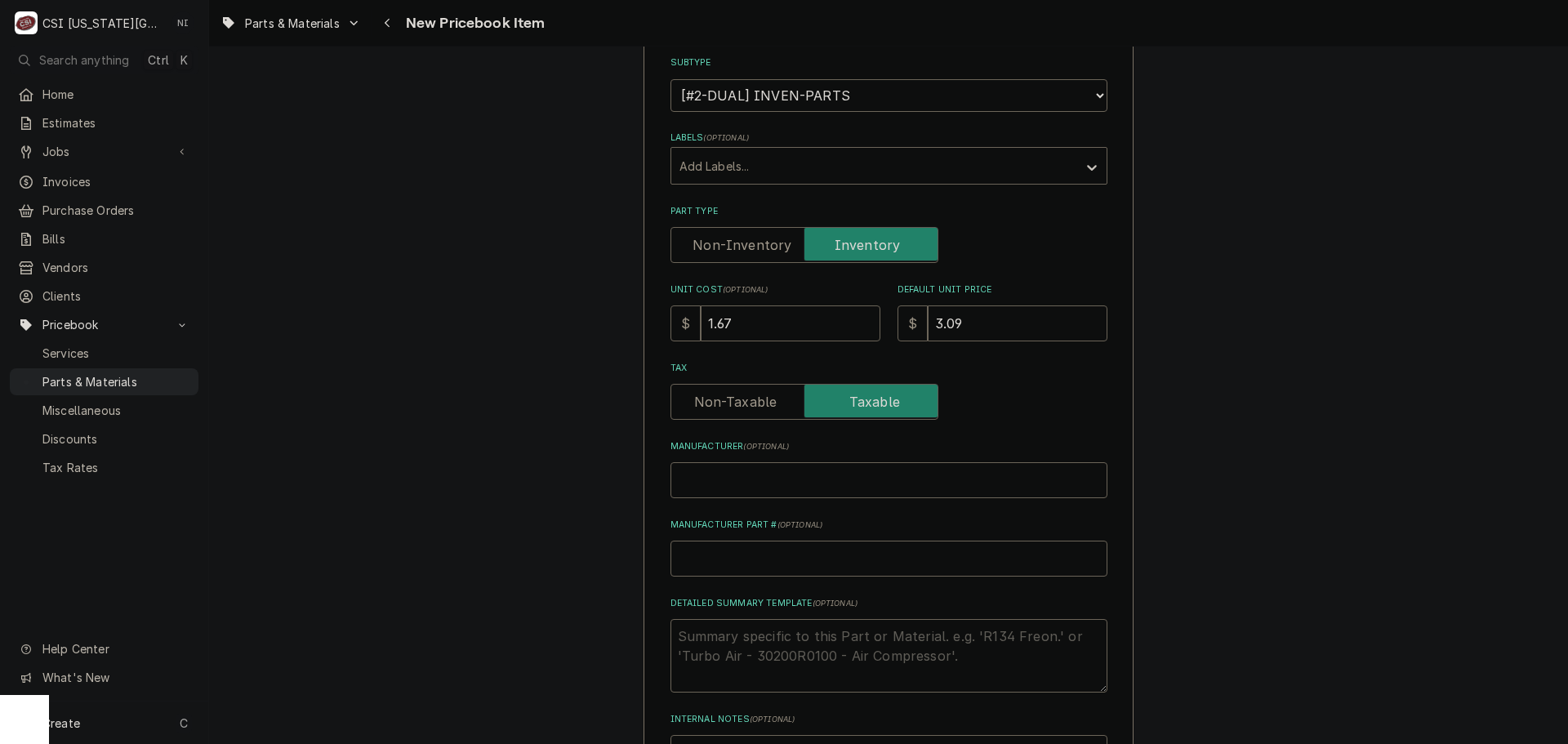
scroll to position [571, 0]
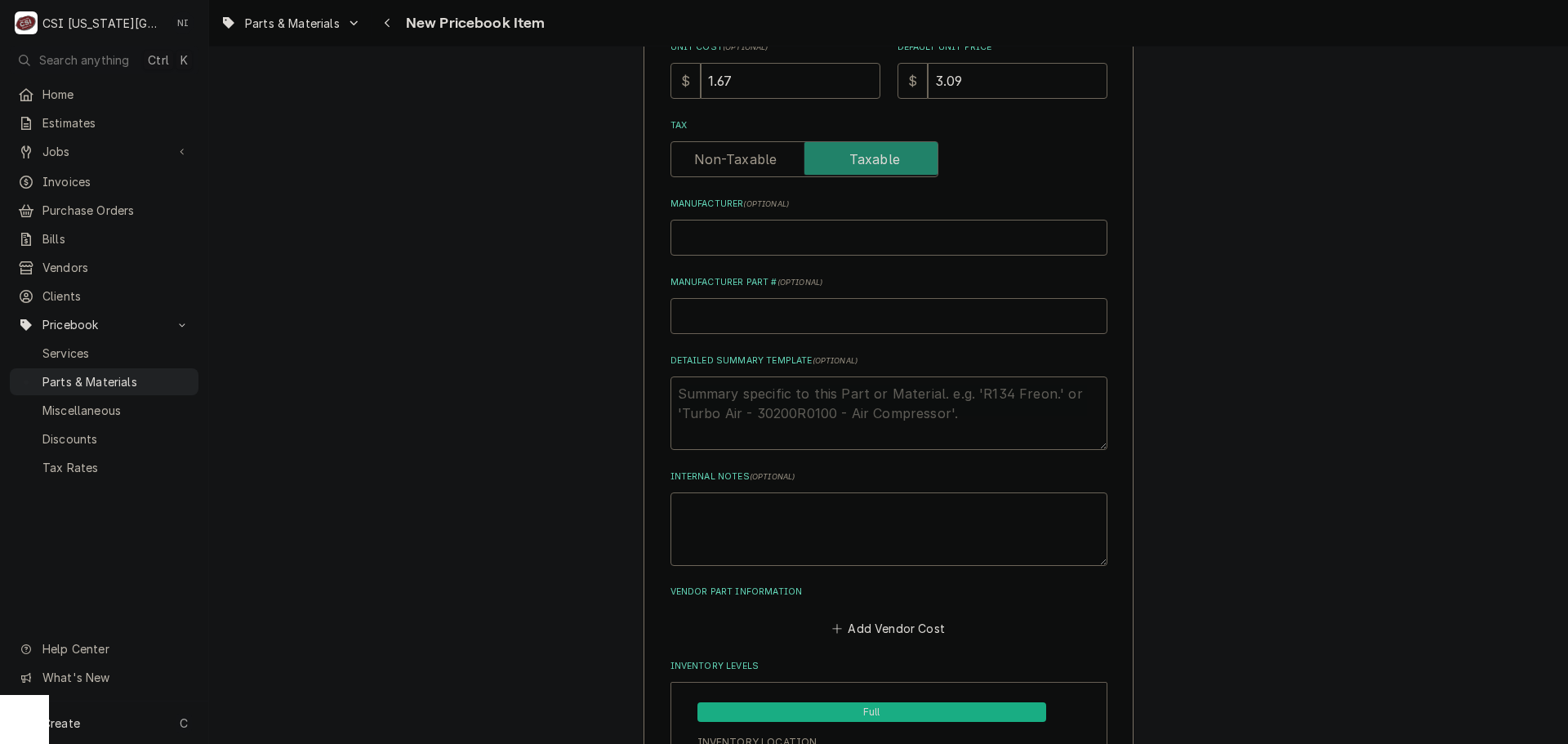
click at [798, 325] on input "Manufacturer Part # ( optional )" at bounding box center [889, 317] width 437 height 36
type textarea "x"
type input "P"
type textarea "x"
type input "PO"
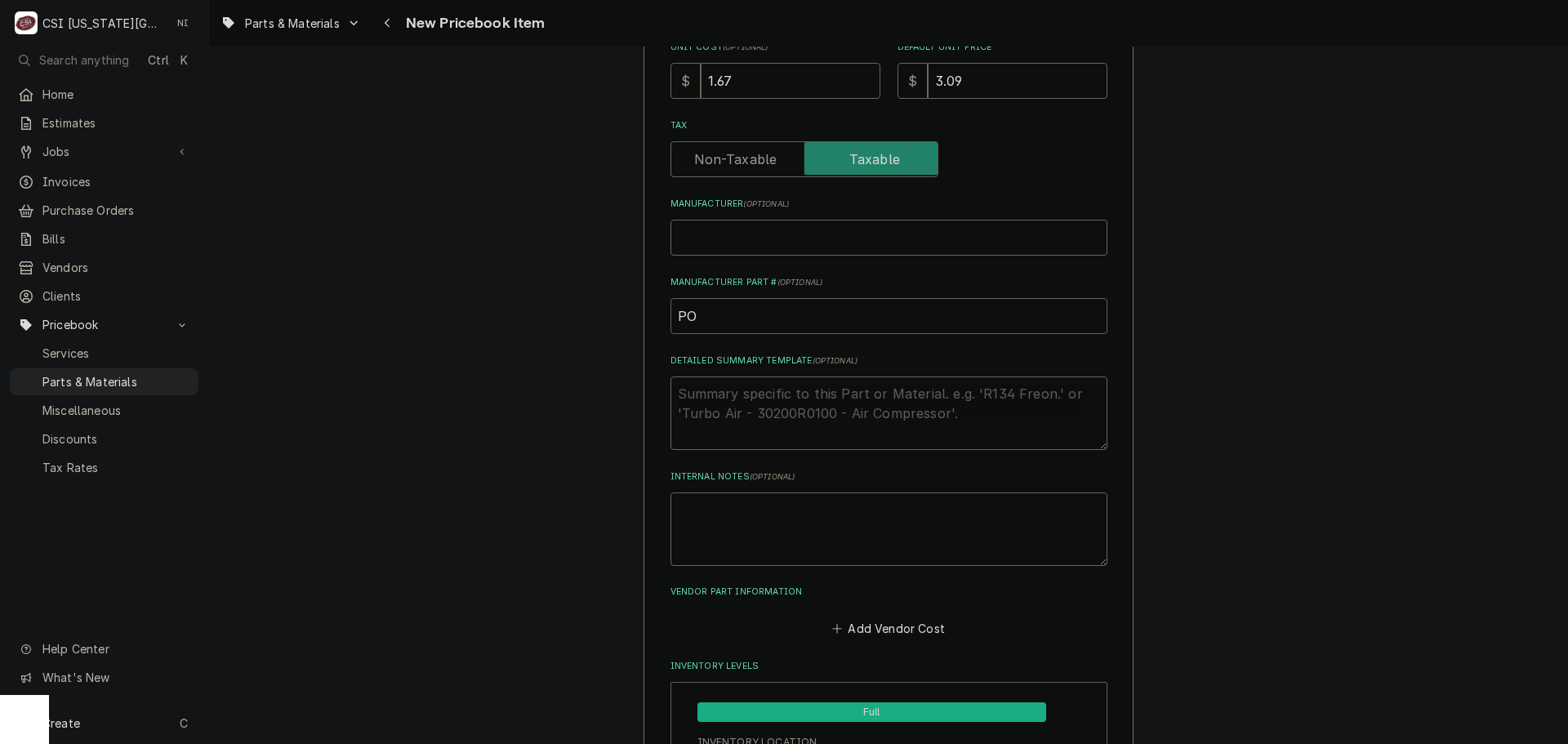
type textarea "x"
type input "POW"
type textarea "x"
type input "POW-"
paste input "32556"
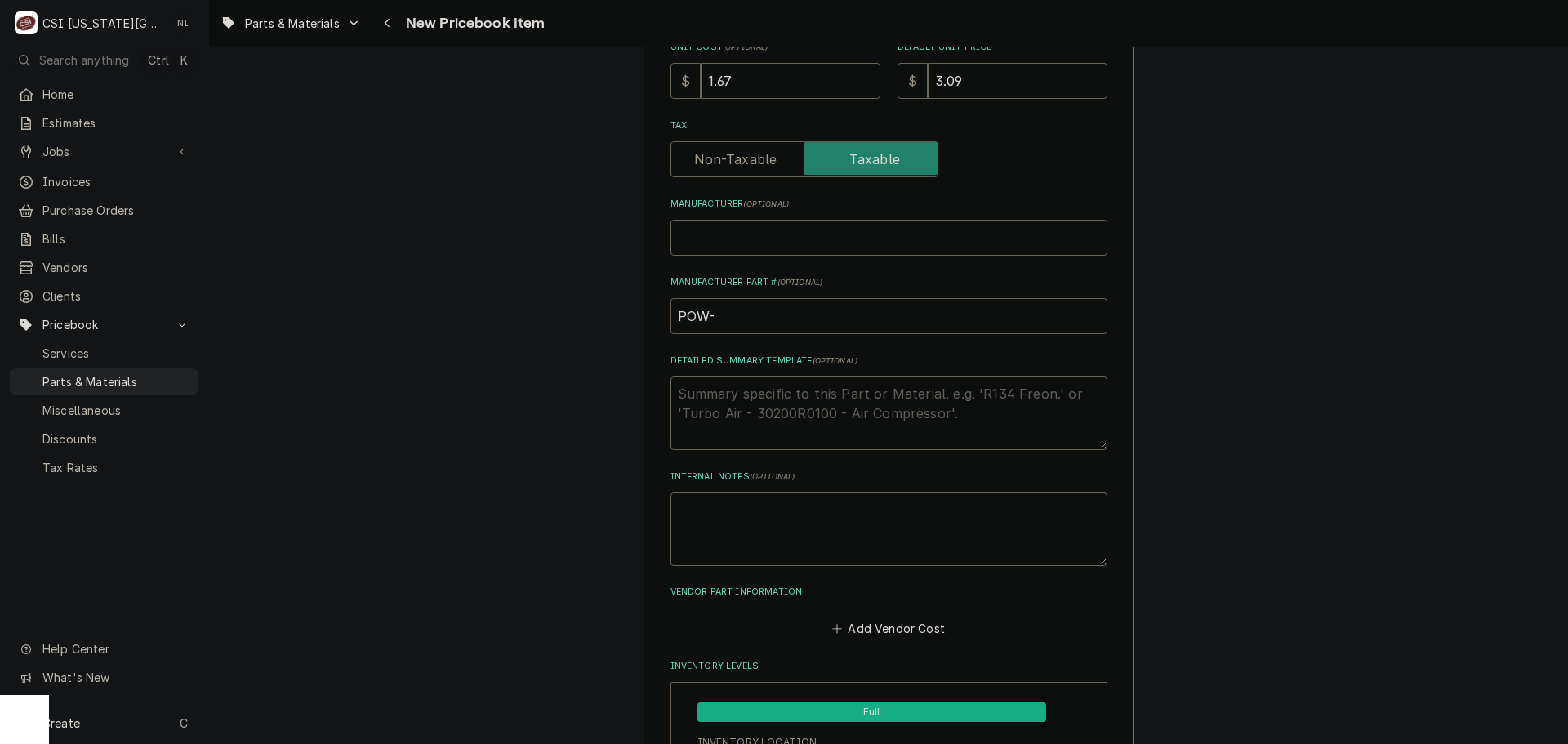
click at [774, 319] on input "POW-" at bounding box center [889, 317] width 437 height 36
type textarea "x"
drag, startPoint x: 771, startPoint y: 317, endPoint x: 561, endPoint y: 317, distance: 210.0
type input "POW-32556"
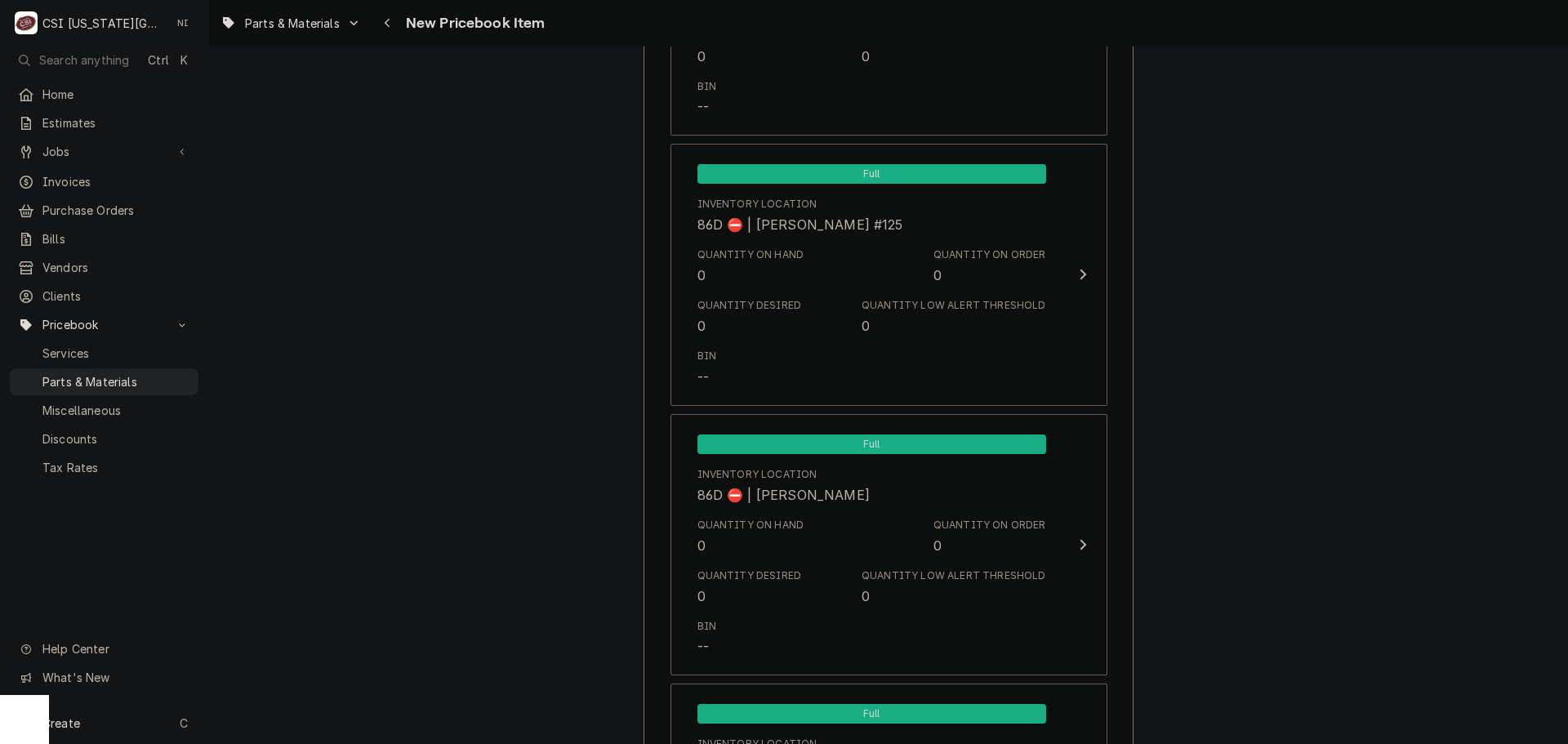
scroll to position [15469, 0]
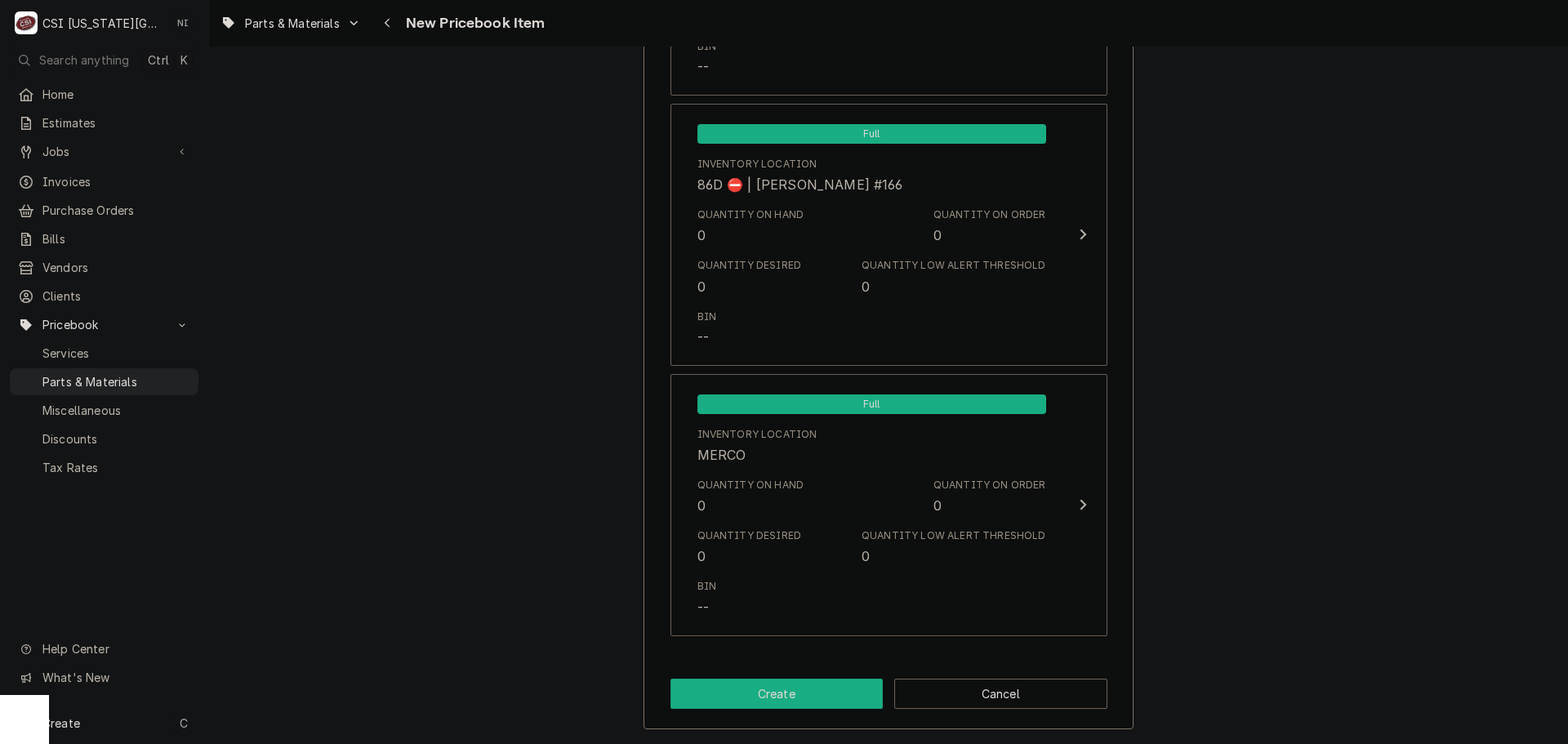
click at [770, 698] on button "Create" at bounding box center [777, 694] width 214 height 31
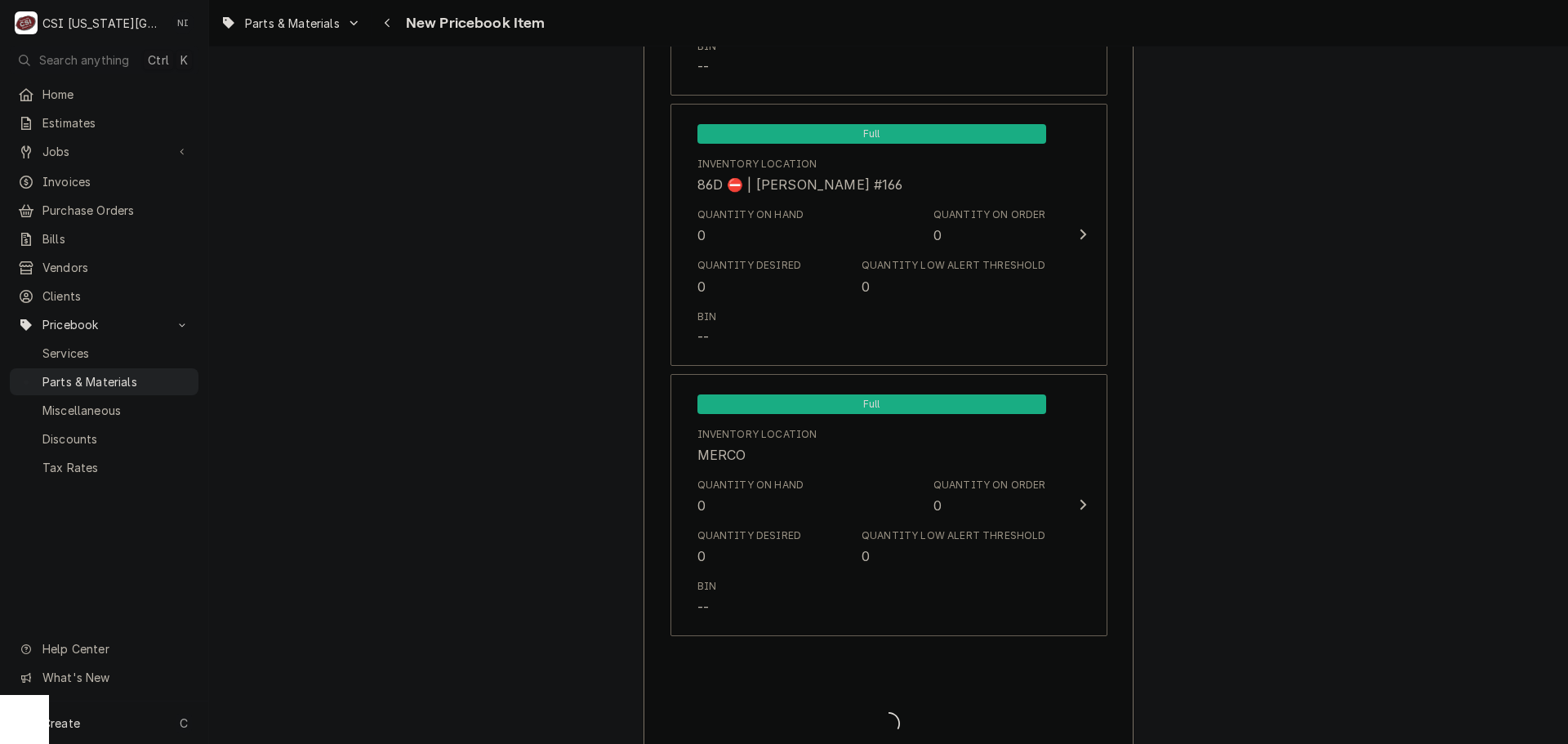
type textarea "x"
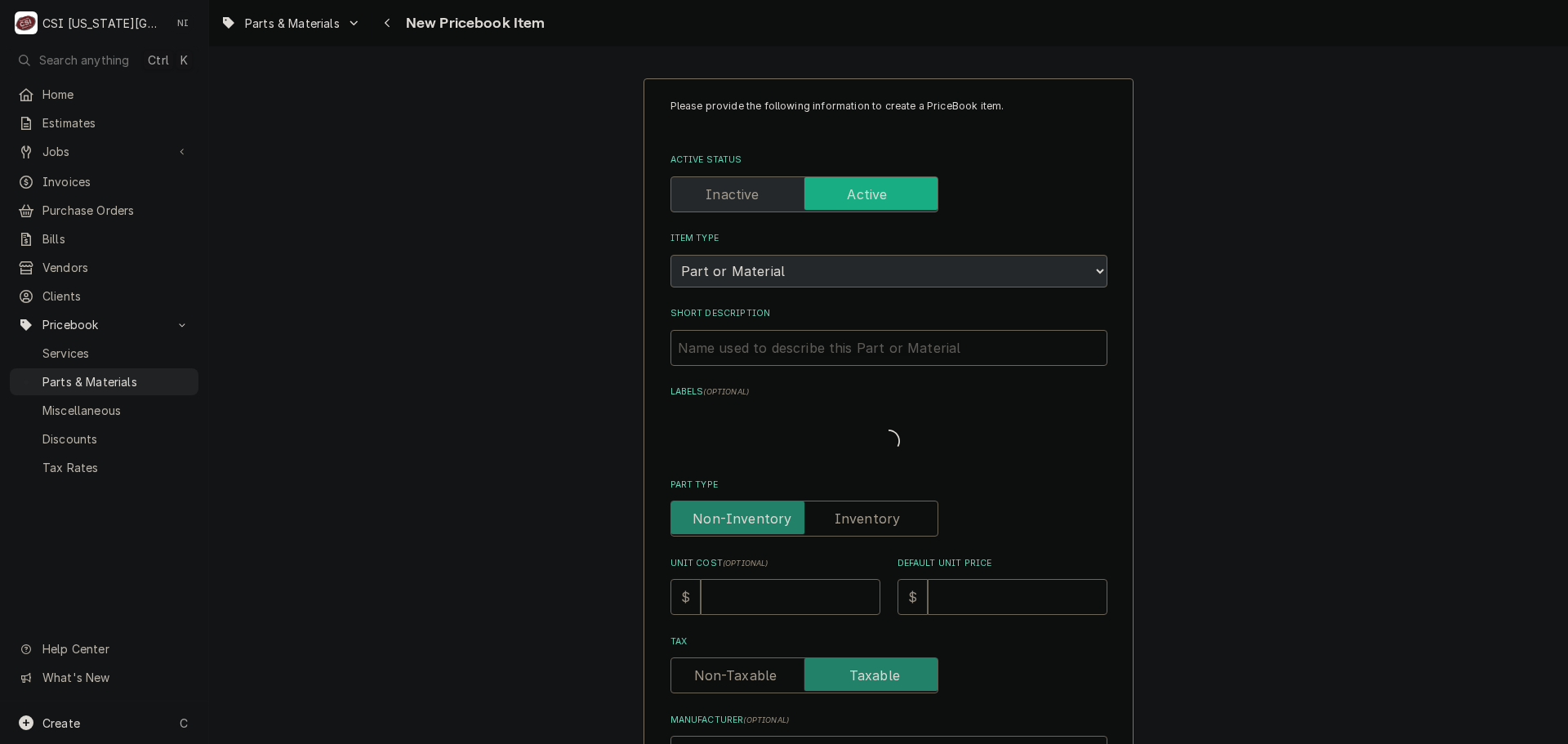
type textarea "x"
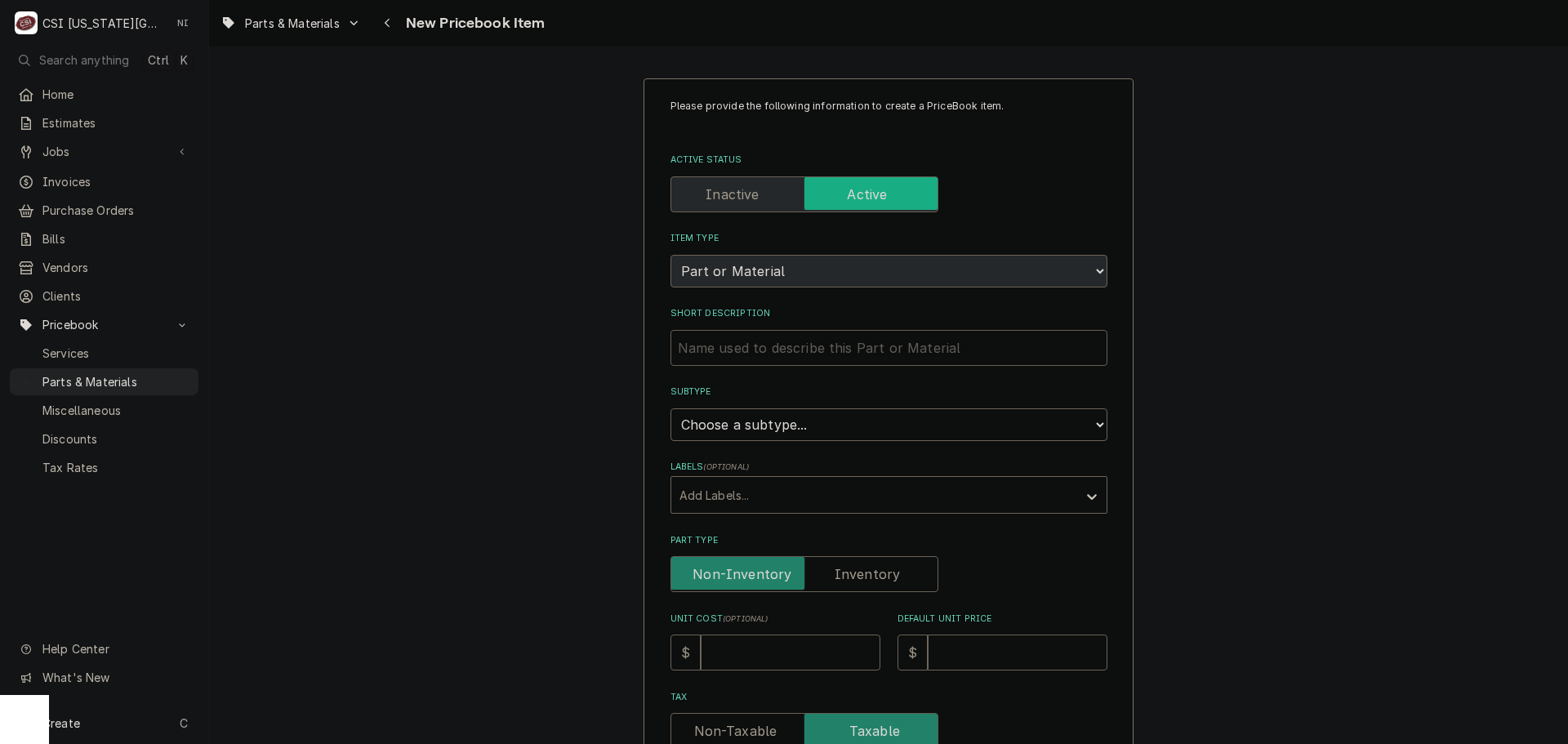
click at [798, 349] on input "Short Description" at bounding box center [889, 348] width 437 height 36
paste input "Straightening Vane, SWPW"
type input "Straightening Vane, SWPW"
type textarea "x"
type input "Straightening Vane, SWPW"
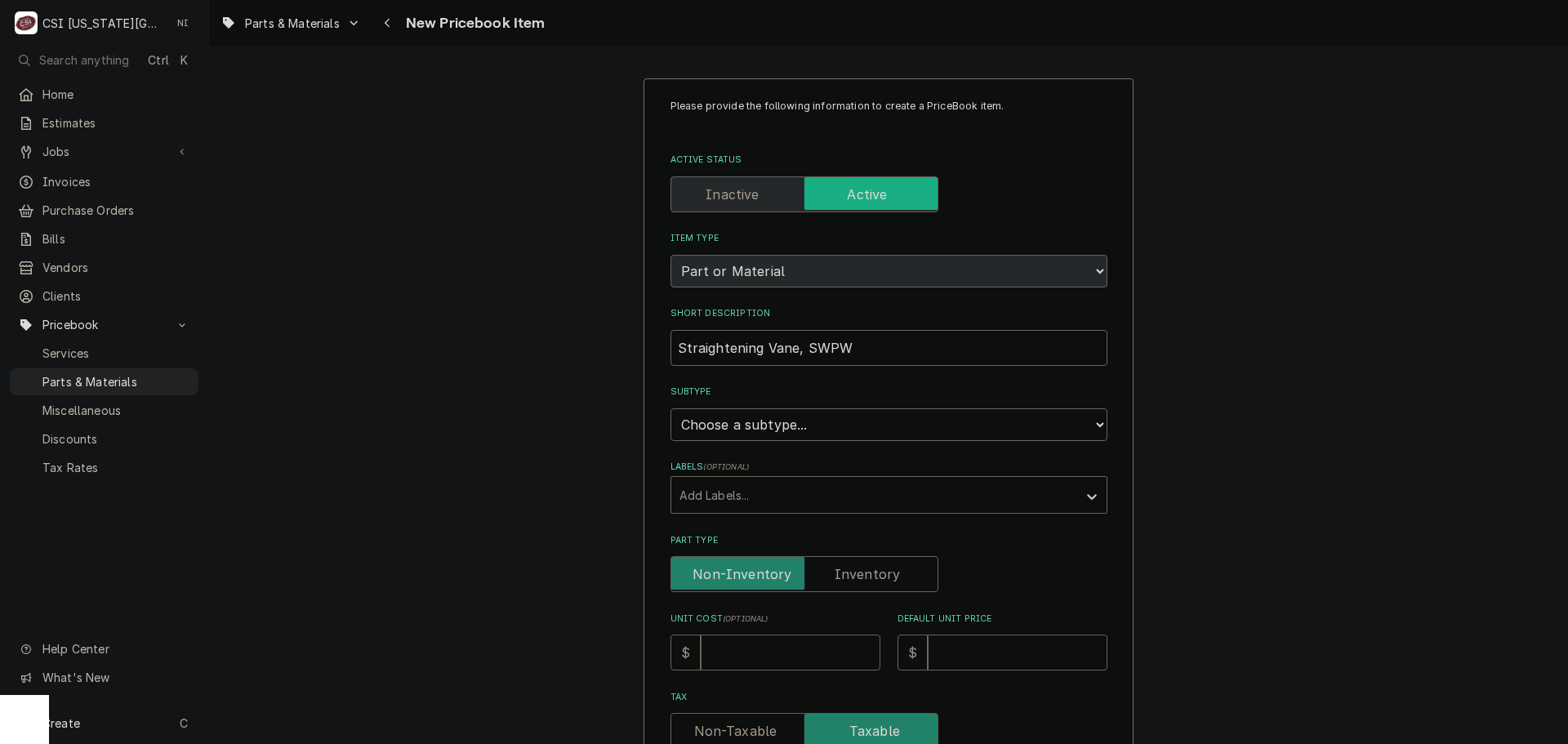
click at [799, 441] on div "Please provide the following information to create a PriceBook item. Active Sta…" at bounding box center [889, 655] width 437 height 1112
click at [800, 434] on select "Choose a subtype... [#2-DUAL] AFTERHRS-WH-CHG-2 [#2-DUAL] [PERSON_NAME]-EQUIP […" at bounding box center [889, 424] width 437 height 32
select select "45"
click at [671, 408] on select "Choose a subtype... [#2-DUAL] AFTERHRS-WH-CHG-2 [#2-DUAL] [PERSON_NAME]-EQUIP […" at bounding box center [889, 424] width 437 height 32
type textarea "x"
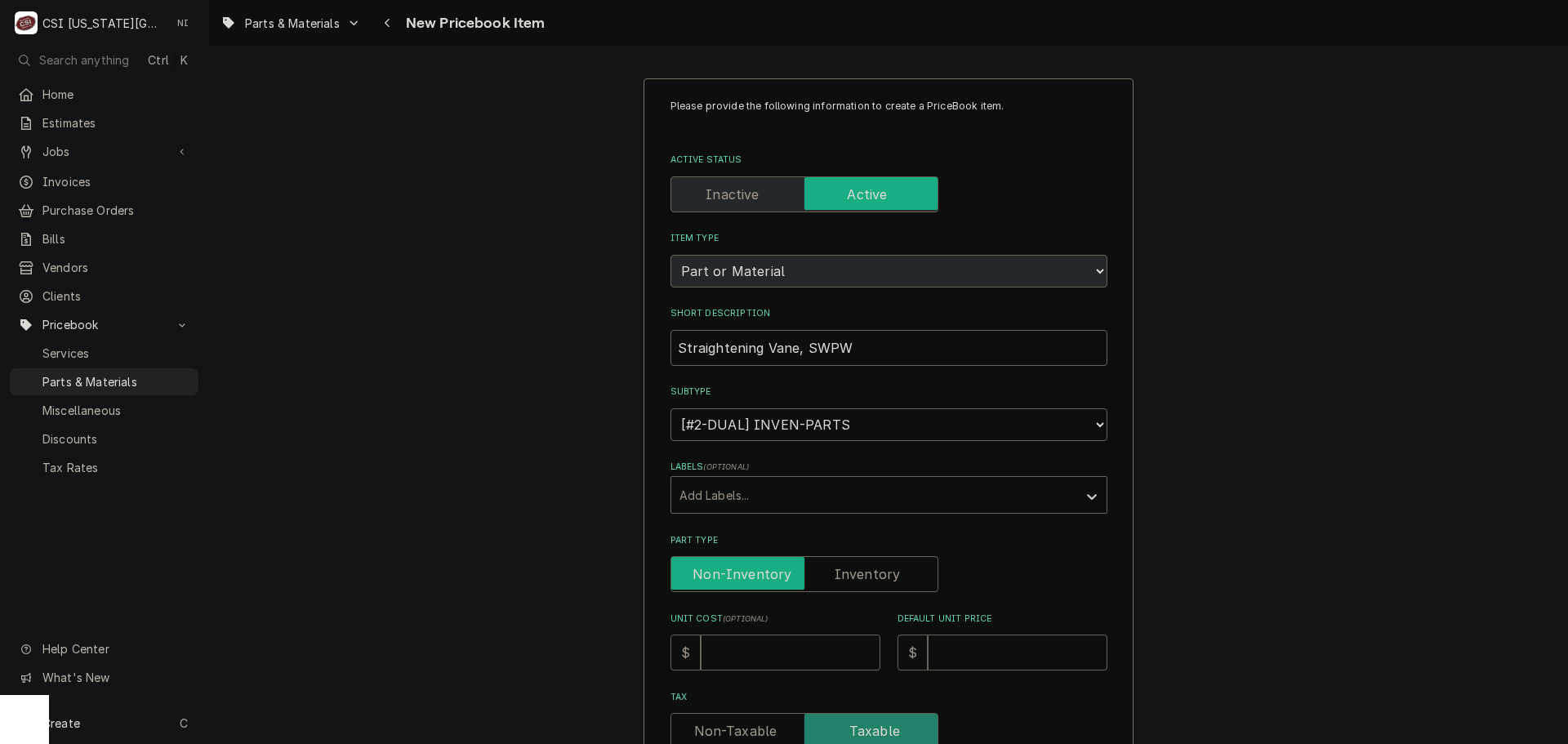
click at [817, 566] on input "Part Type" at bounding box center [804, 574] width 253 height 36
checkbox input "true"
type textarea "x"
click at [802, 646] on input "Unit Cost ( optional )" at bounding box center [791, 652] width 179 height 36
type input "8"
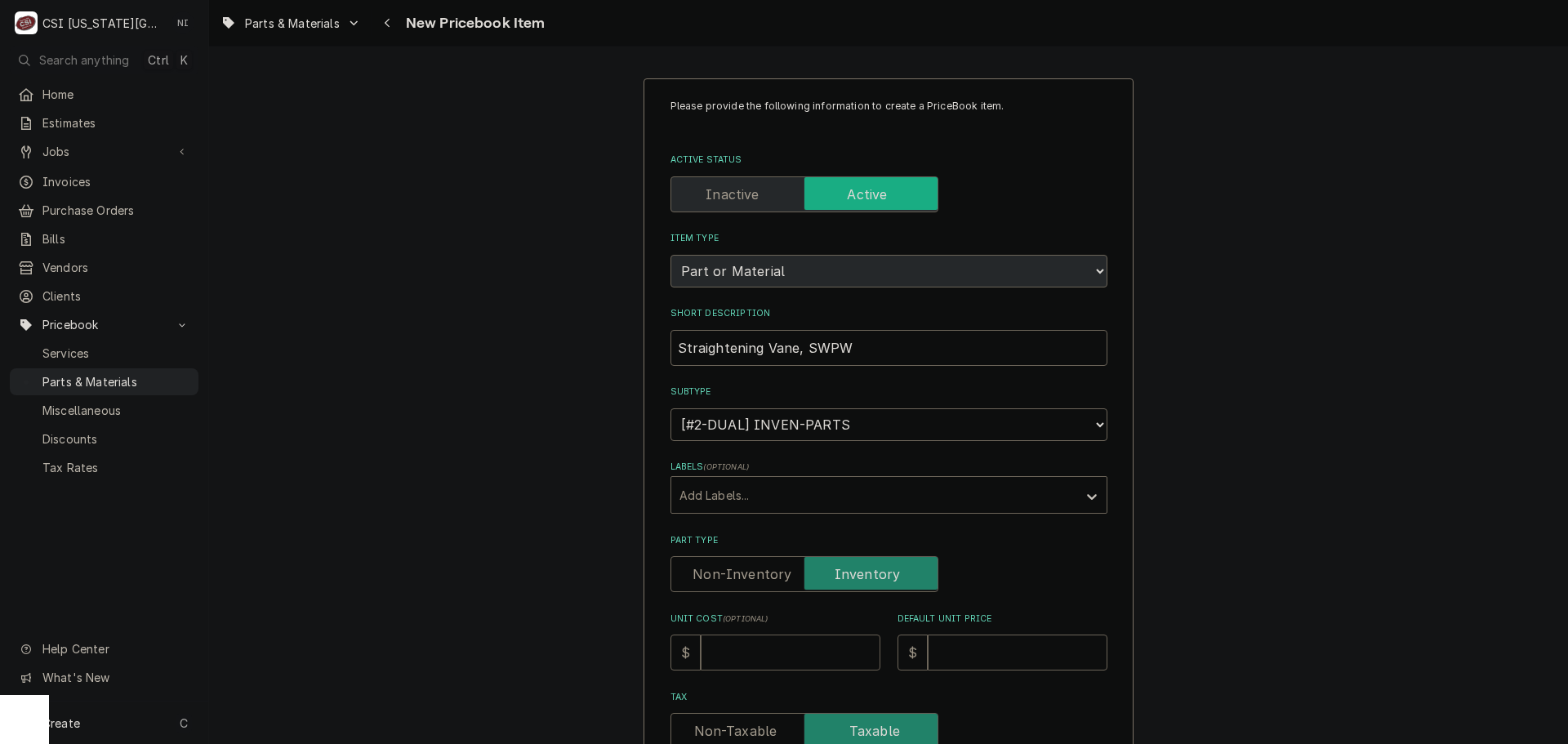
type textarea "x"
type input "88"
type textarea "x"
type input "88.8"
type textarea "x"
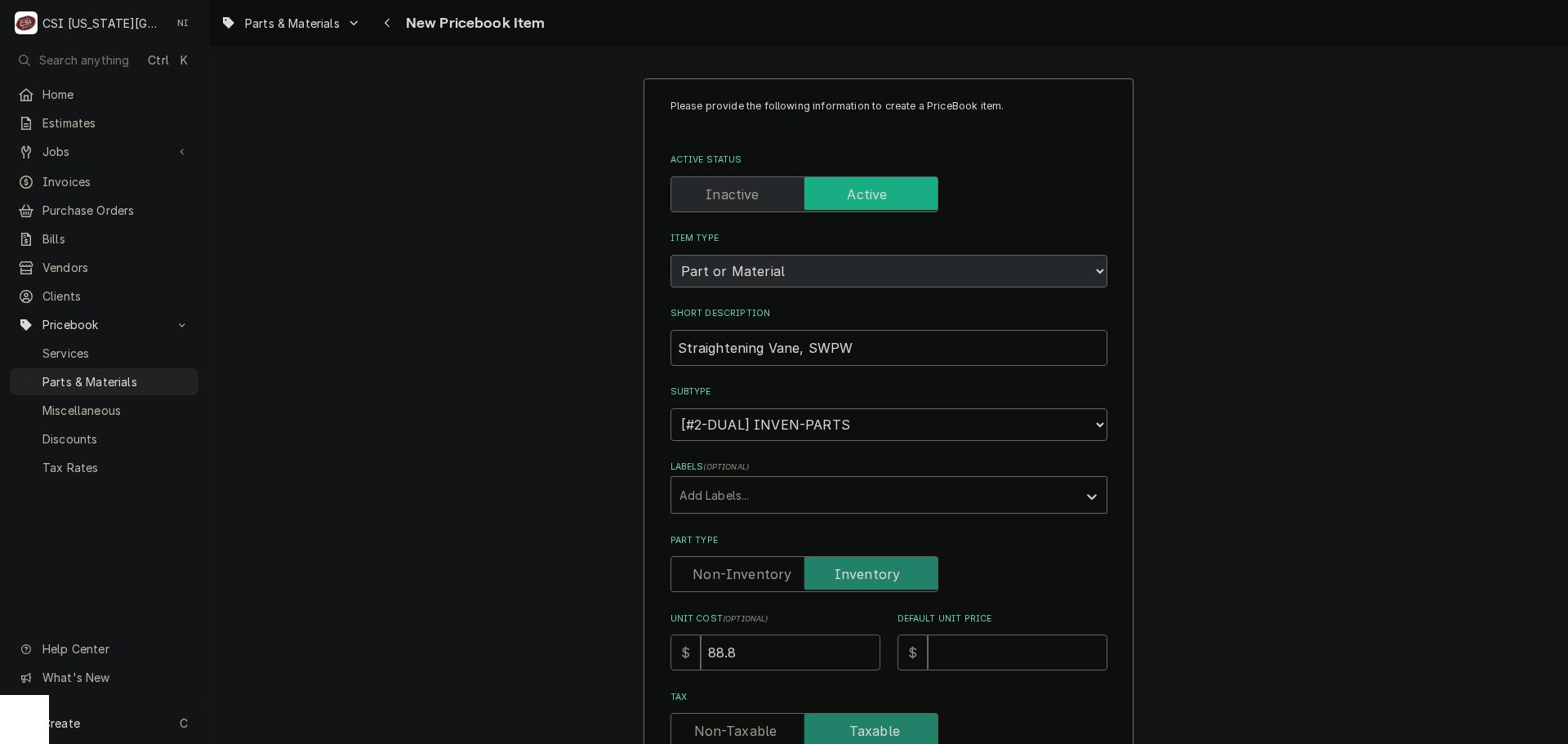
type input "88.82"
type textarea "x"
type input "88.82"
click at [1025, 659] on input "Default Unit Price" at bounding box center [1018, 652] width 179 height 36
type input "1"
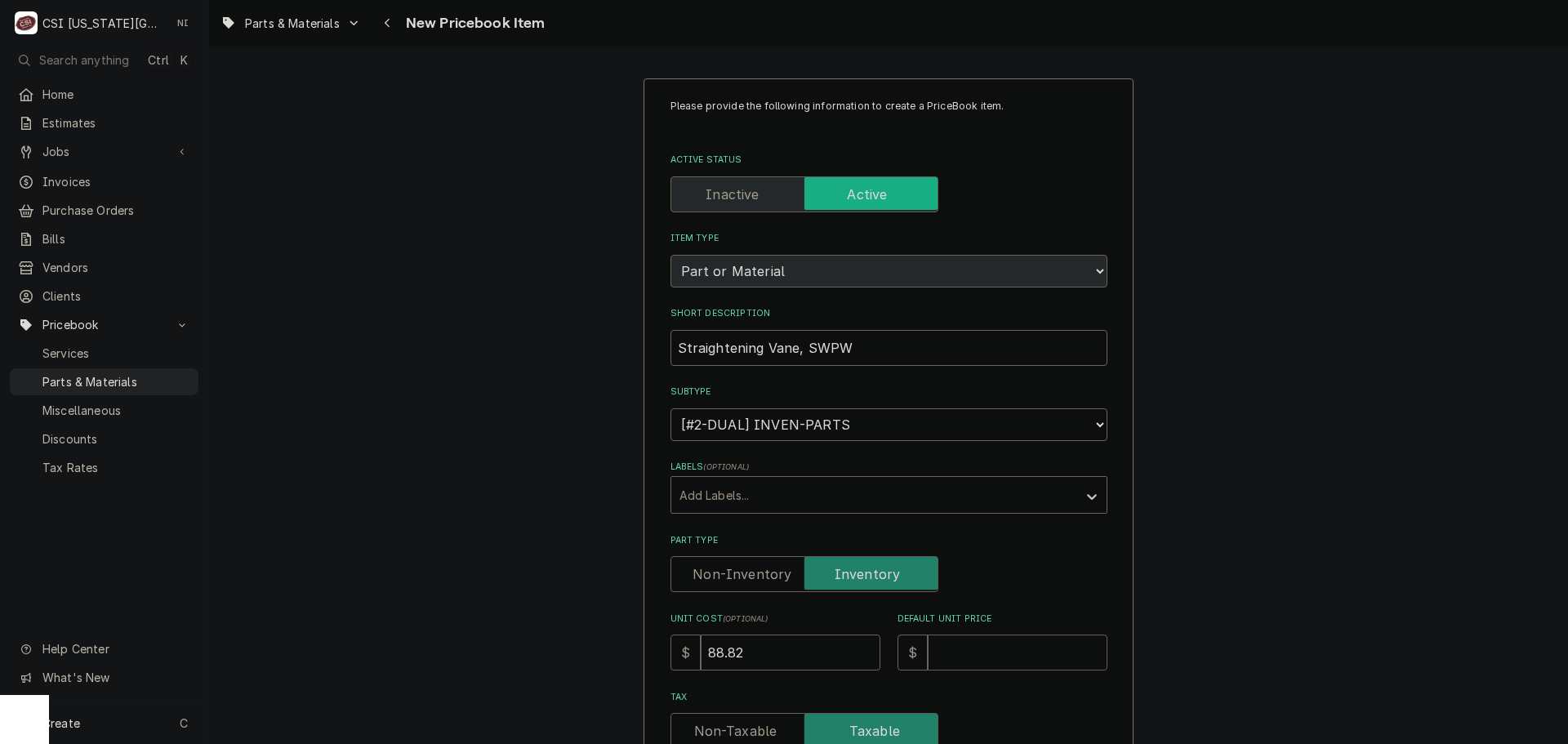
type textarea "x"
type input "16"
type textarea "x"
type input "164"
type textarea "x"
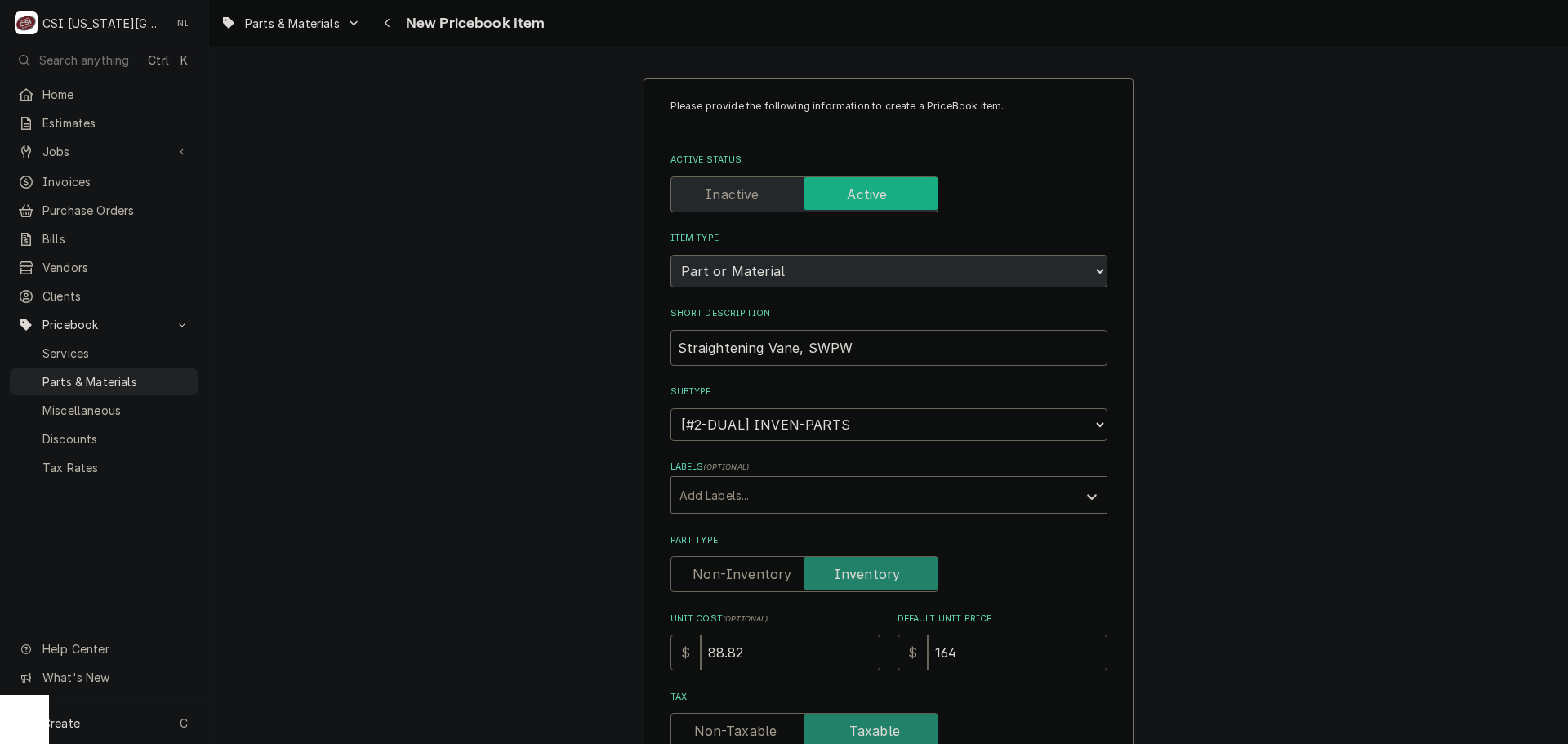
type input "164.4"
type textarea "x"
type input "164.48"
type textarea "x"
type input "164.489"
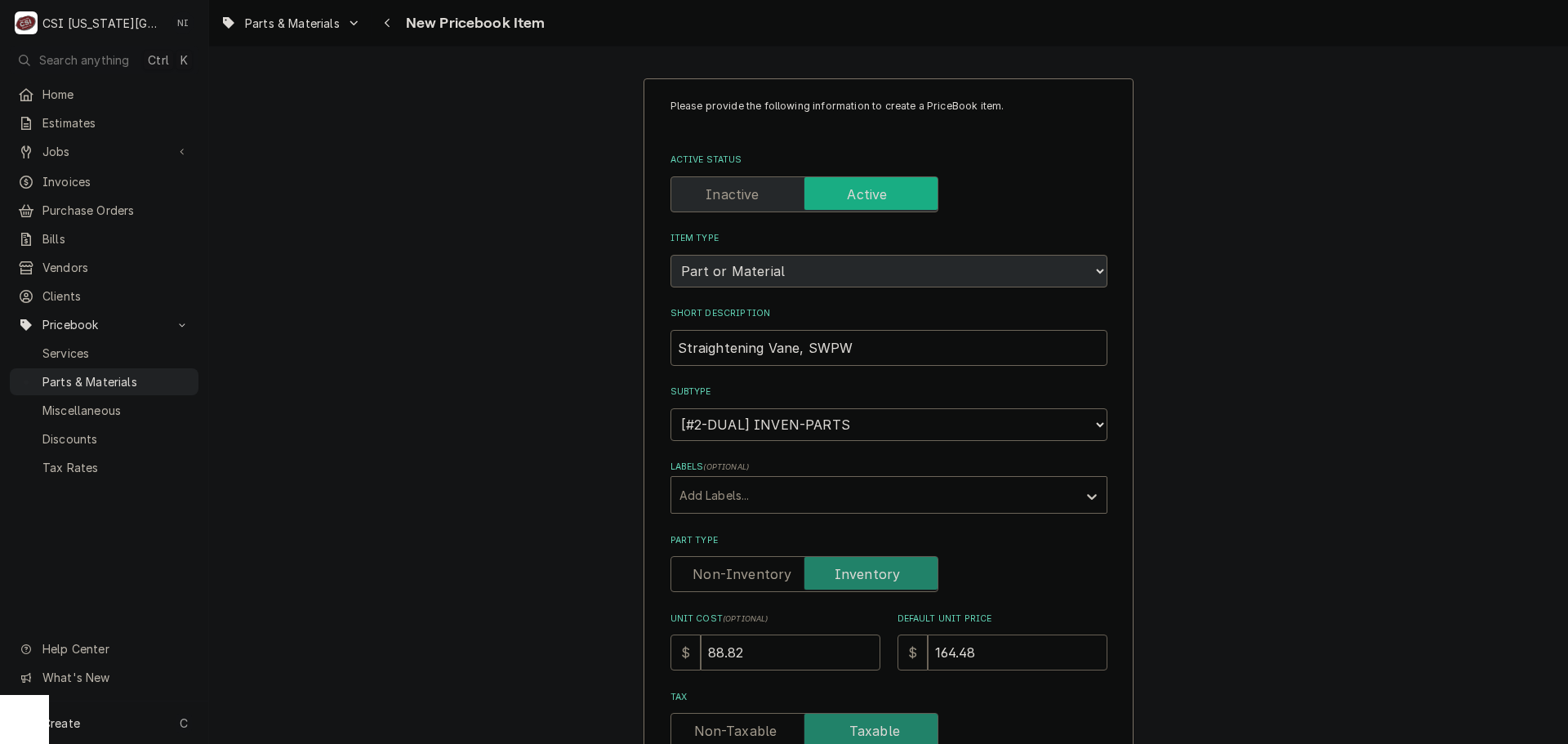
type textarea "x"
type input "164.48"
type textarea "x"
type input "164.48"
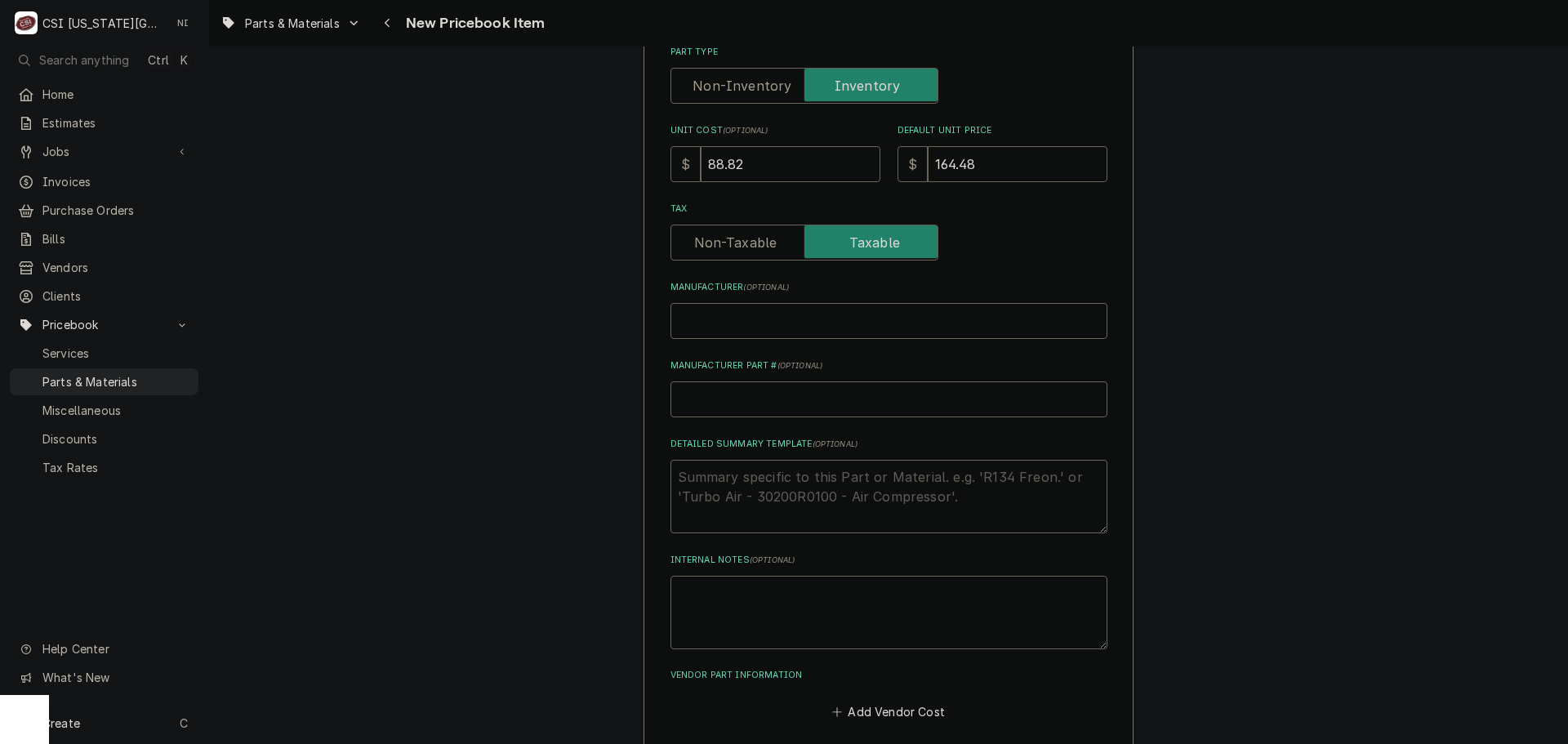
scroll to position [490, 0]
click at [755, 406] on input "Manufacturer Part # ( optional )" at bounding box center [889, 398] width 437 height 36
type input "P"
type textarea "x"
type input "PO"
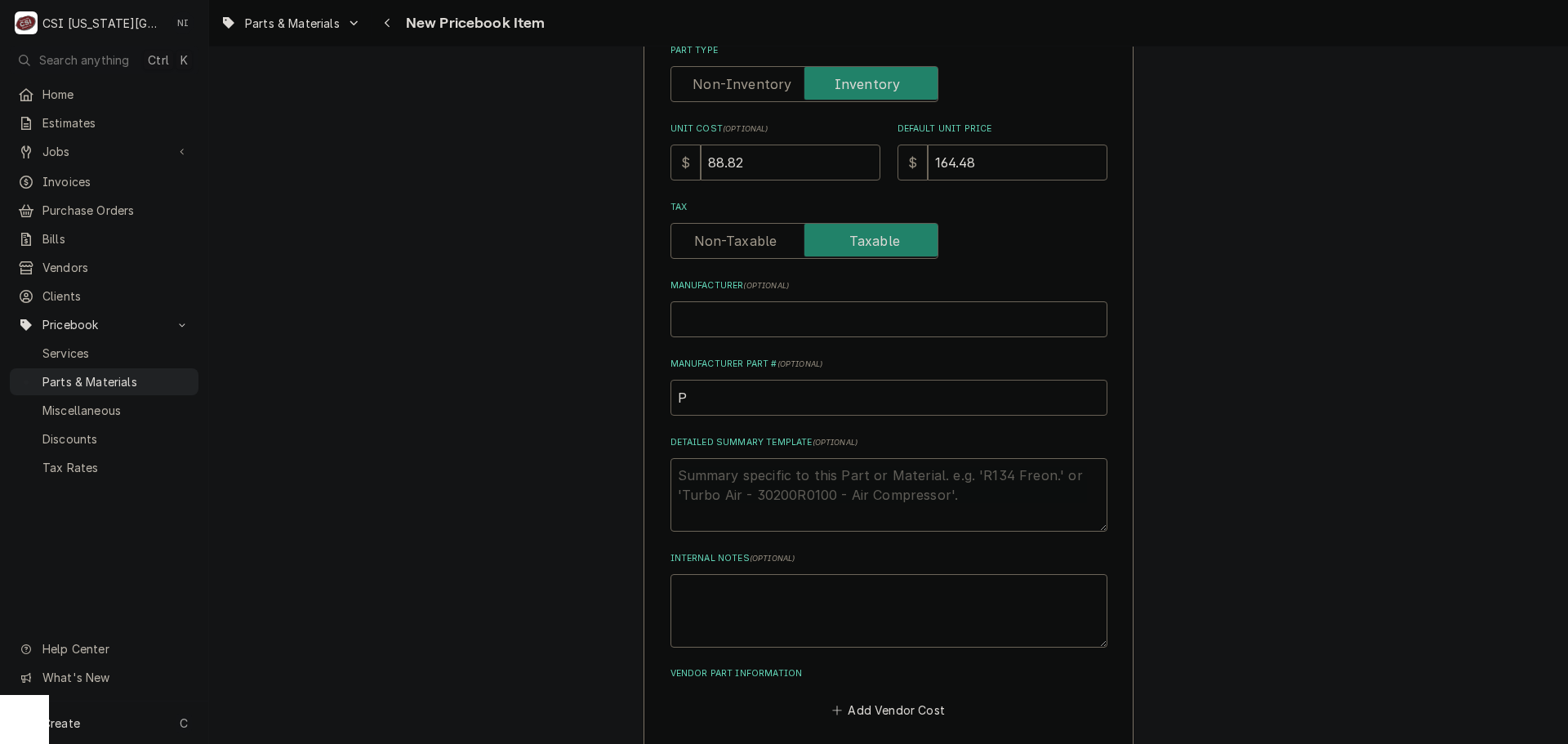
type textarea "x"
type input "POW"
type textarea "x"
type input "POW-"
type textarea "x"
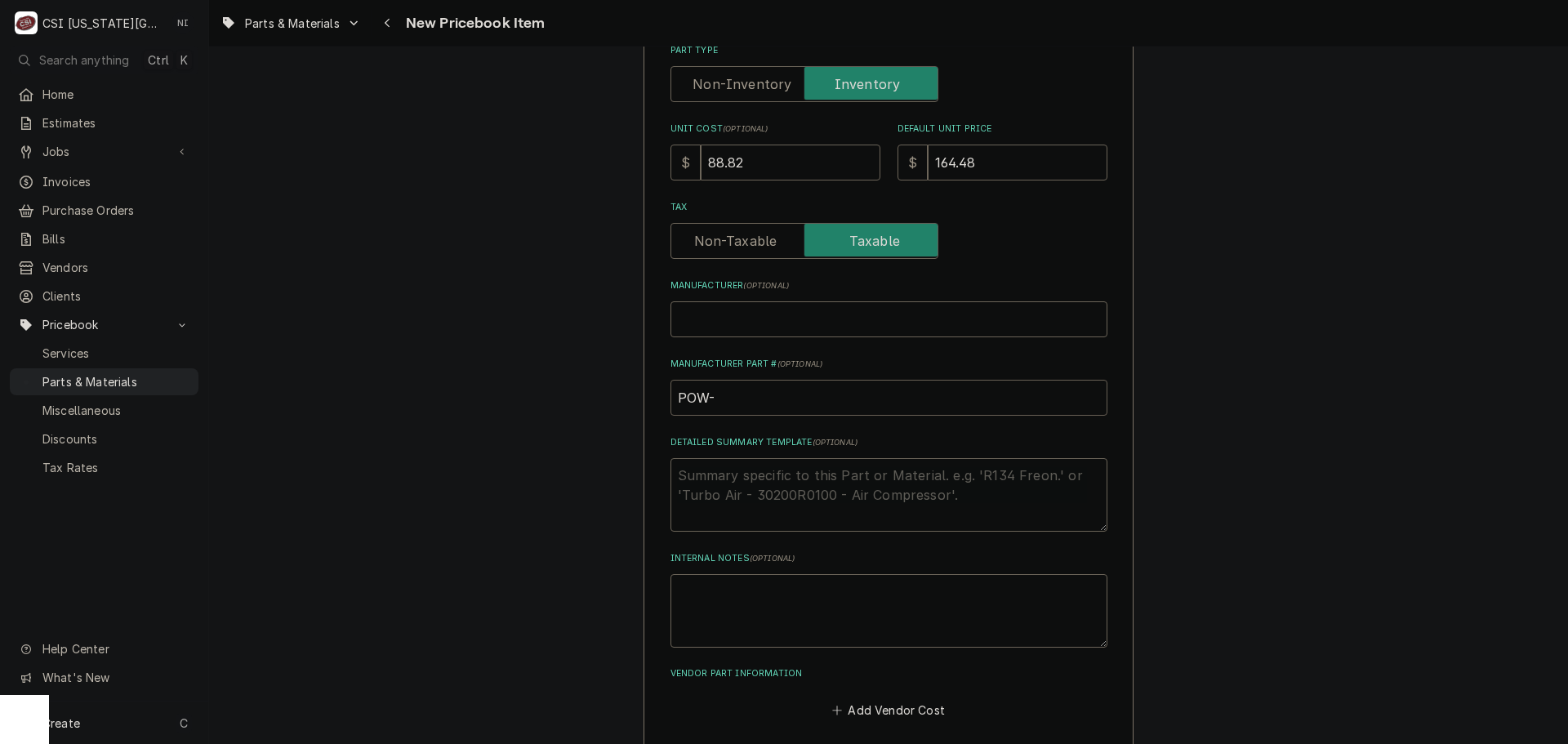
click at [736, 394] on input "POW-" at bounding box center [889, 398] width 437 height 36
paste input "32493"
type input "POW-32493"
type textarea "x"
drag, startPoint x: 751, startPoint y: 400, endPoint x: 586, endPoint y: 419, distance: 166.1
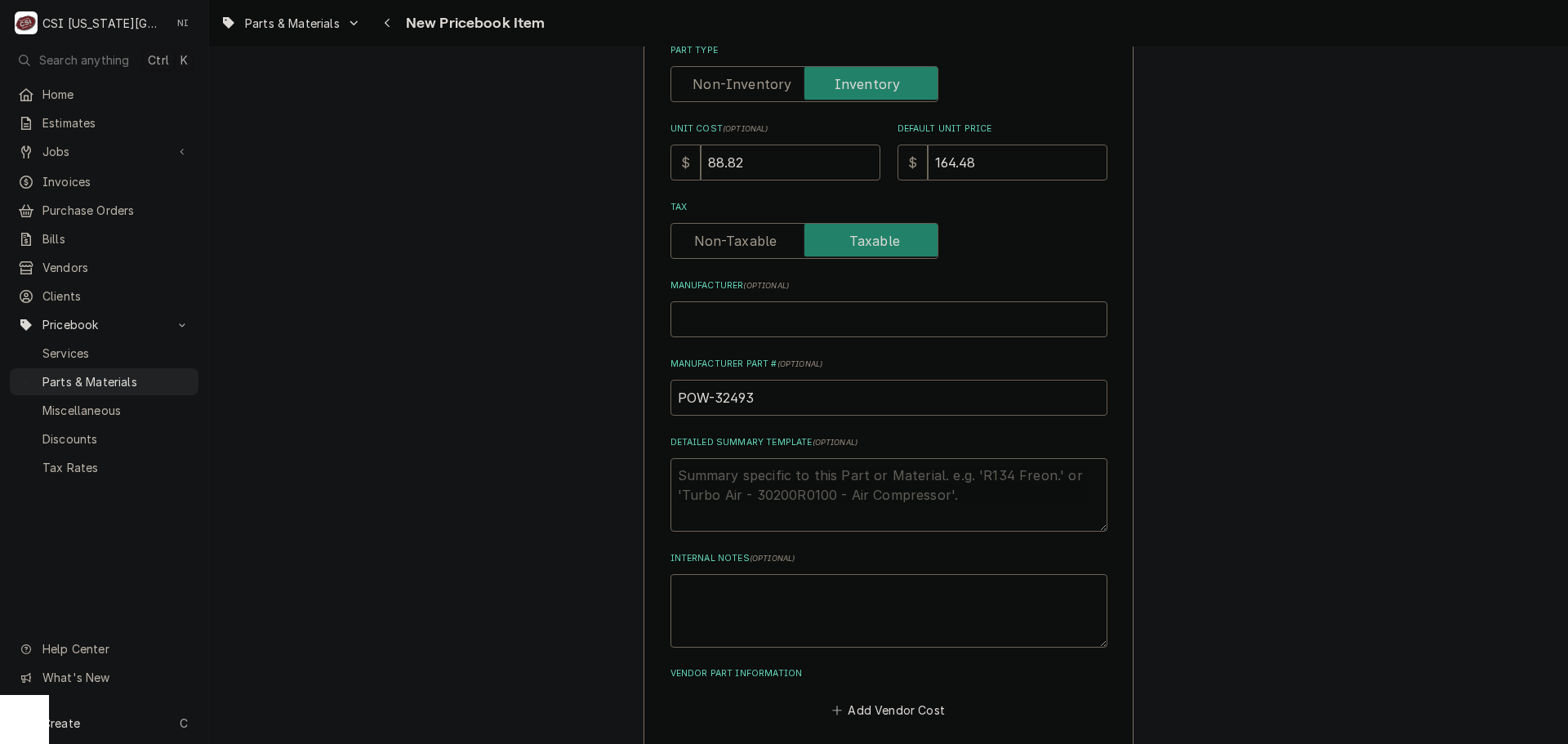
type input "POW-32493"
drag, startPoint x: 1346, startPoint y: 348, endPoint x: 1362, endPoint y: 325, distance: 28.0
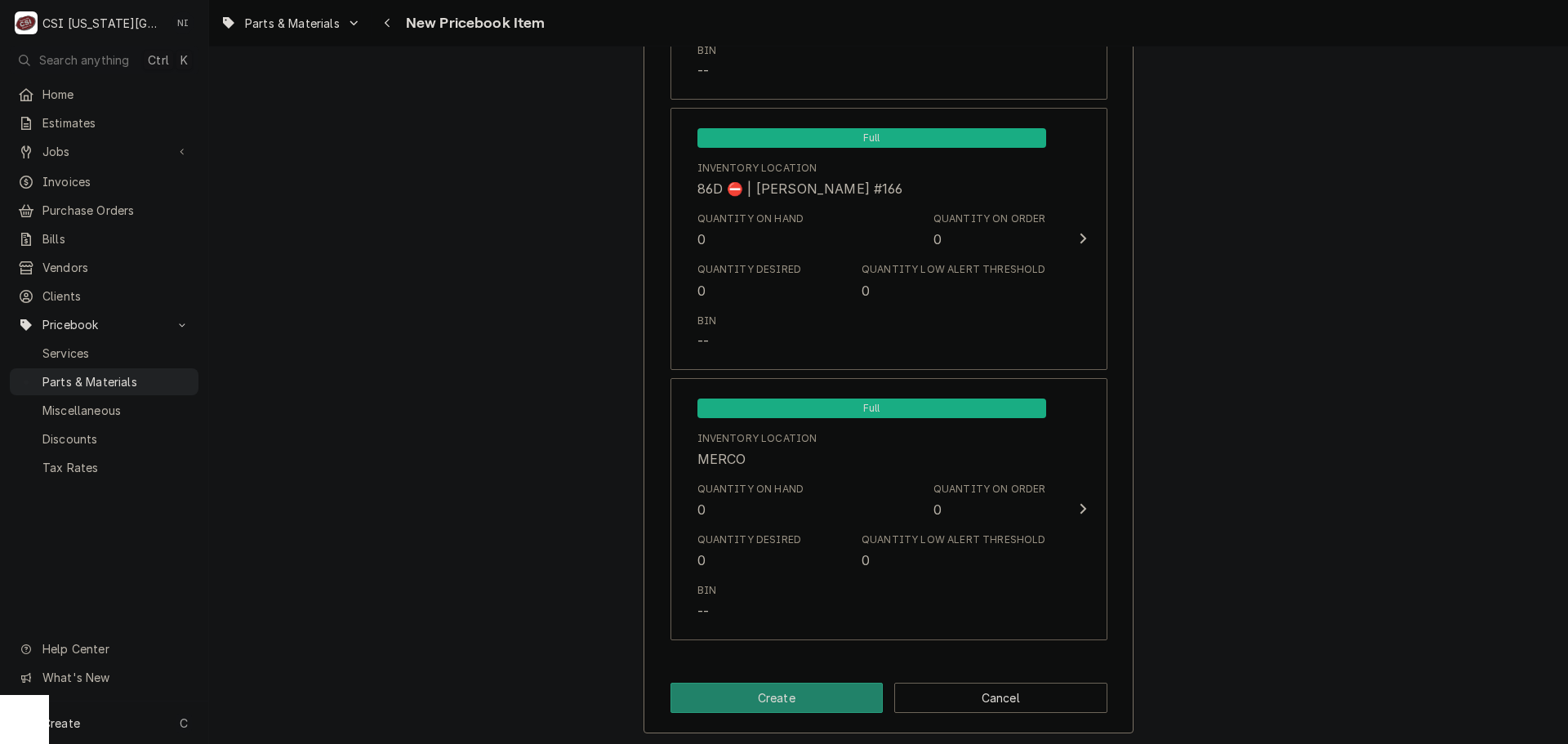
scroll to position [15469, 0]
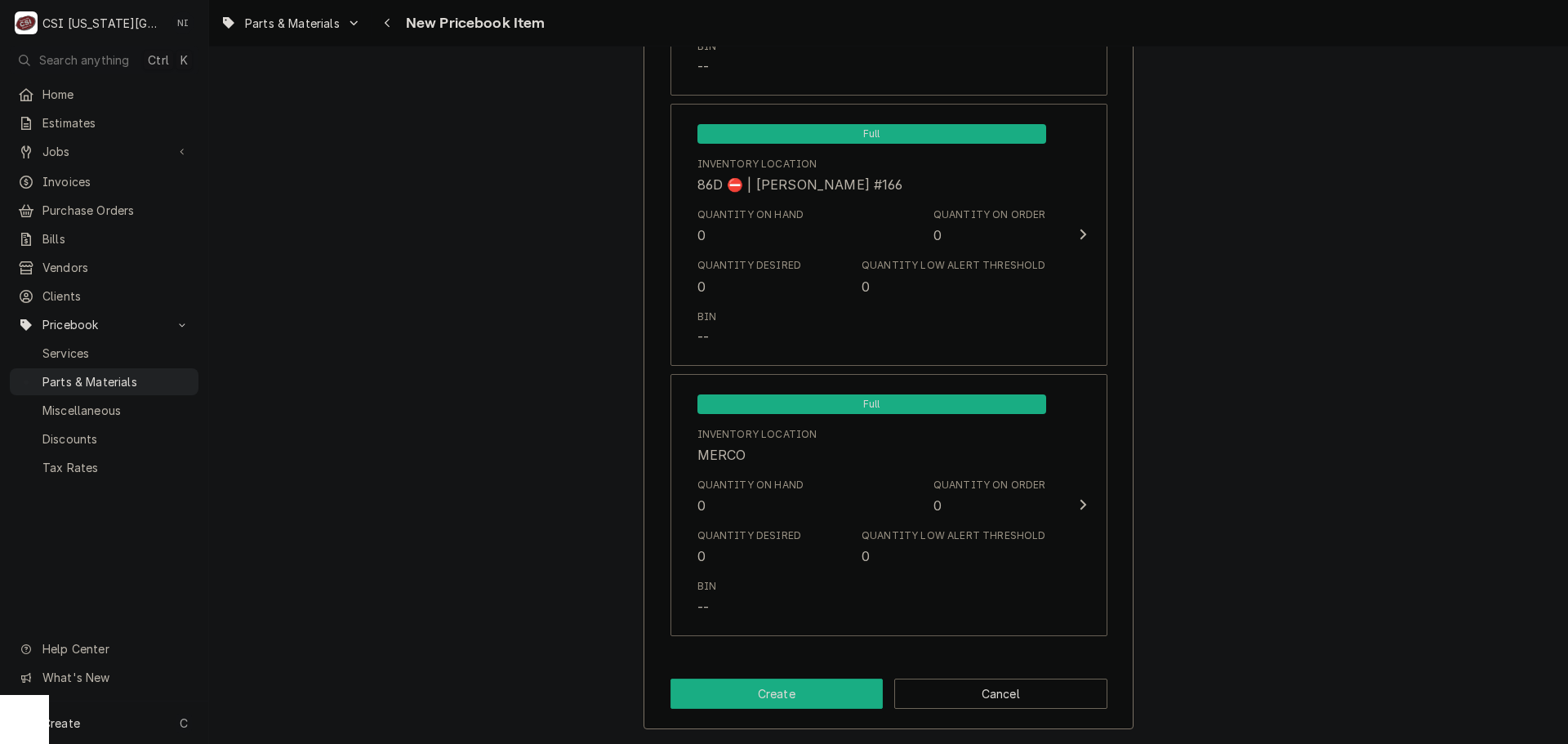
click at [828, 699] on button "Create" at bounding box center [777, 694] width 214 height 31
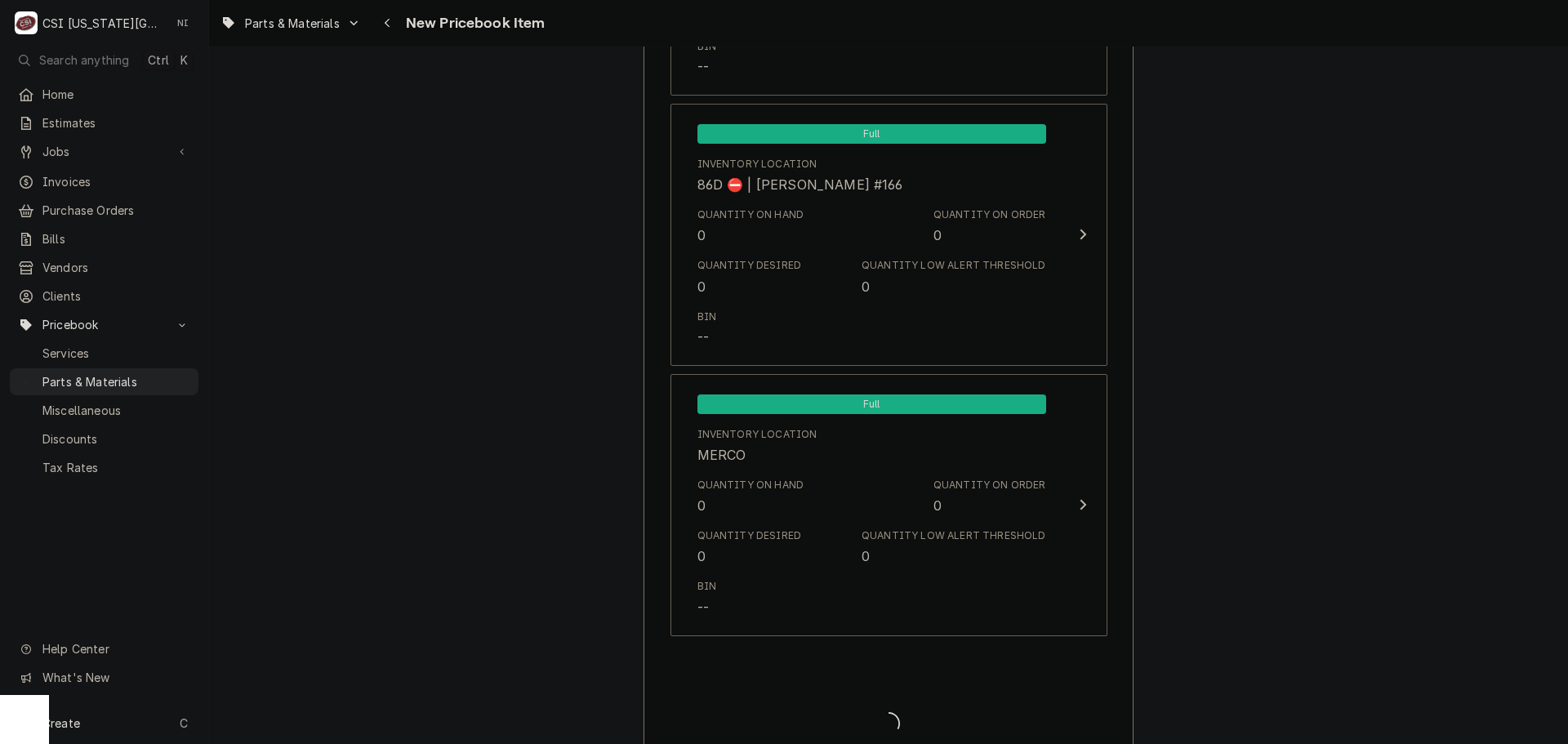
type textarea "x"
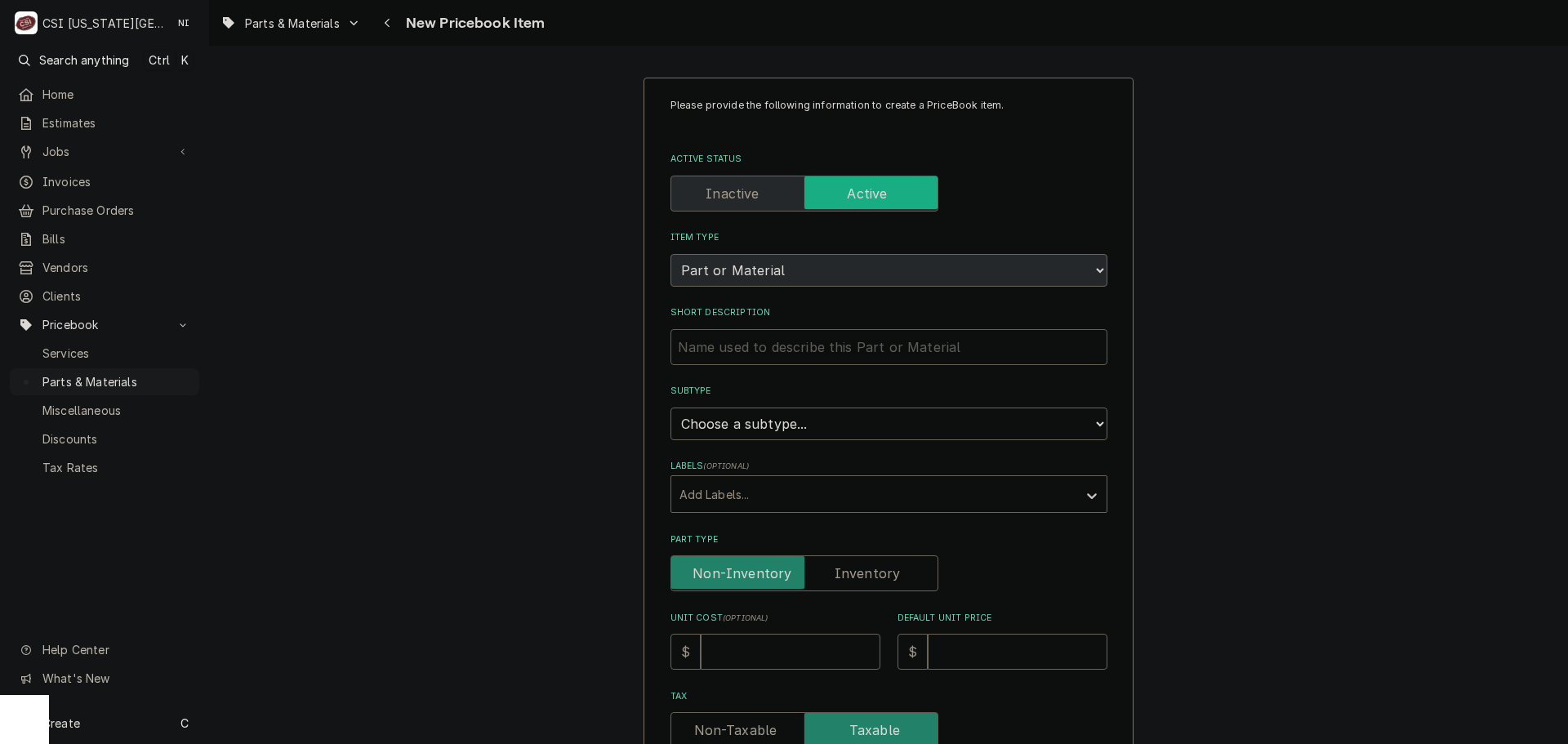
click at [671, 350] on input "Short Description" at bounding box center [889, 347] width 437 height 36
paste input "Quad Ring, 70D , EPDM"
type textarea "x"
type input "Quad Ring, 70D , EPDM"
click at [677, 346] on input "Quad Ring, 70D , EPDM" at bounding box center [889, 347] width 437 height 36
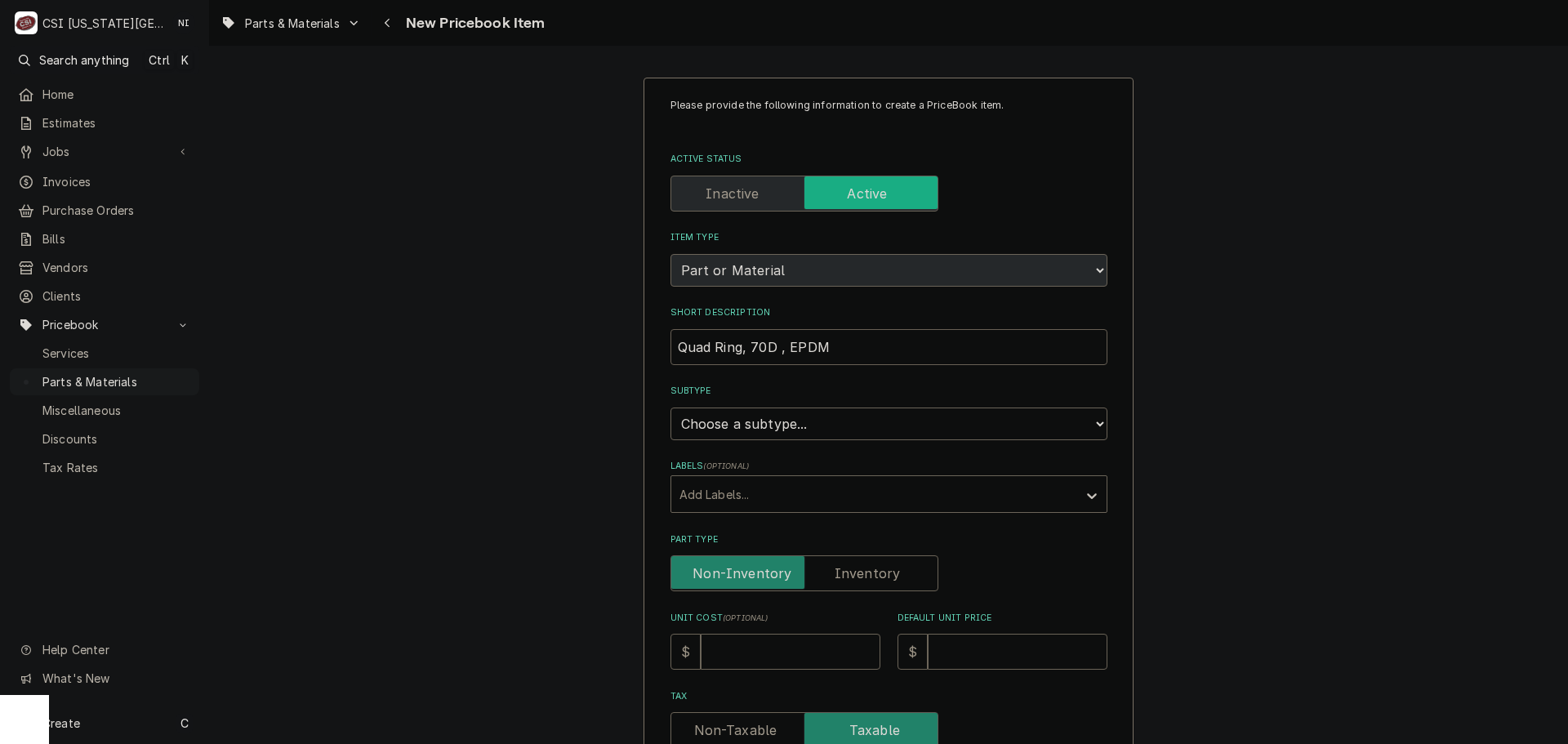
type textarea "x"
type input "Quad Ring, 70D , EPDM"
click at [788, 432] on select "Choose a subtype... [#2-DUAL] AFTERHRS-WH-CHG-2 [#2-DUAL] [PERSON_NAME]-EQUIP […" at bounding box center [889, 424] width 437 height 32
select select "45"
click at [671, 407] on select "Choose a subtype... [#2-DUAL] AFTERHRS-WH-CHG-2 [#2-DUAL] [PERSON_NAME]-EQUIP […" at bounding box center [889, 424] width 437 height 32
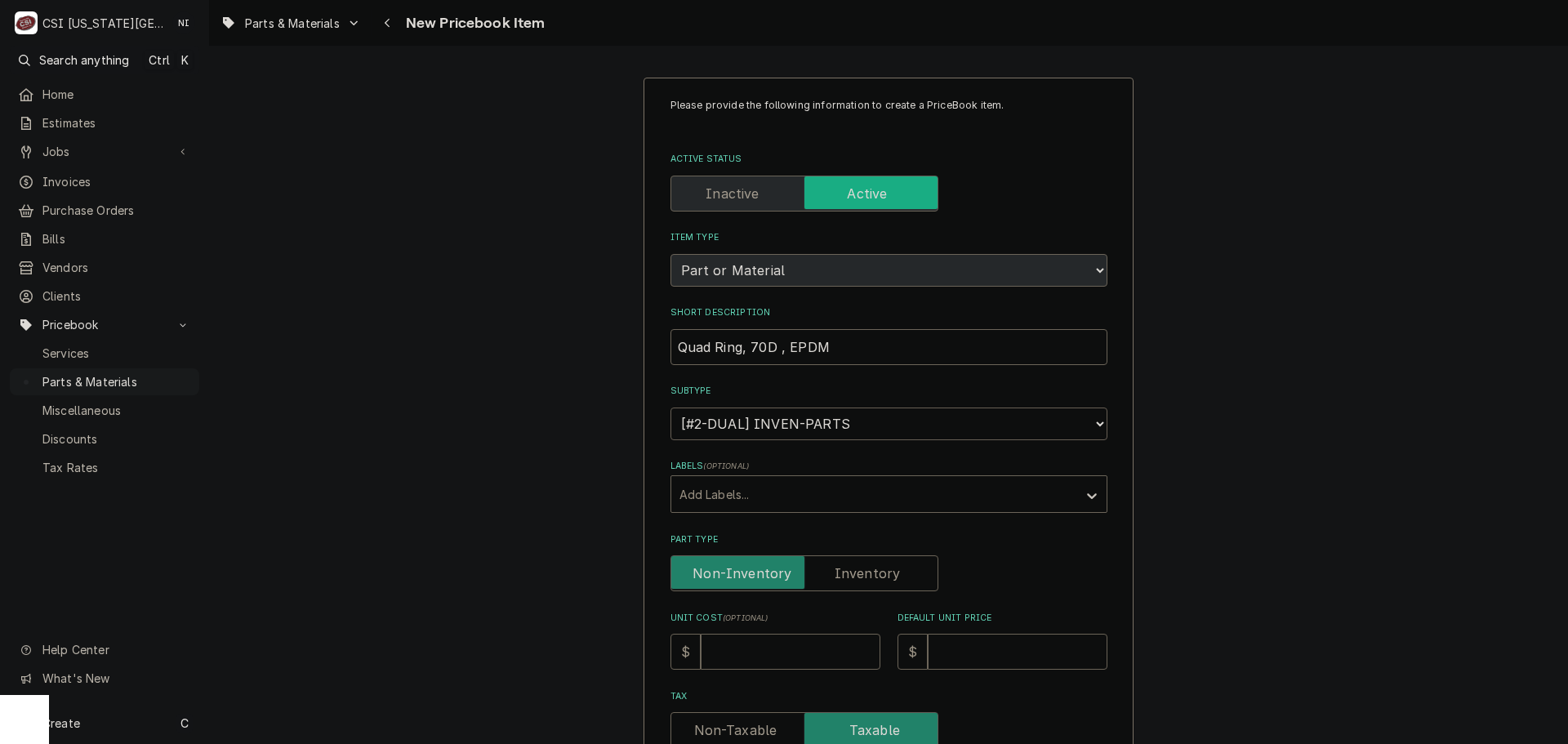
type textarea "x"
click at [862, 580] on label "Part Type" at bounding box center [804, 573] width 268 height 36
click at [862, 580] on input "Part Type" at bounding box center [804, 573] width 253 height 36
checkbox input "true"
click at [826, 649] on input "Unit Cost ( optional )" at bounding box center [791, 652] width 179 height 36
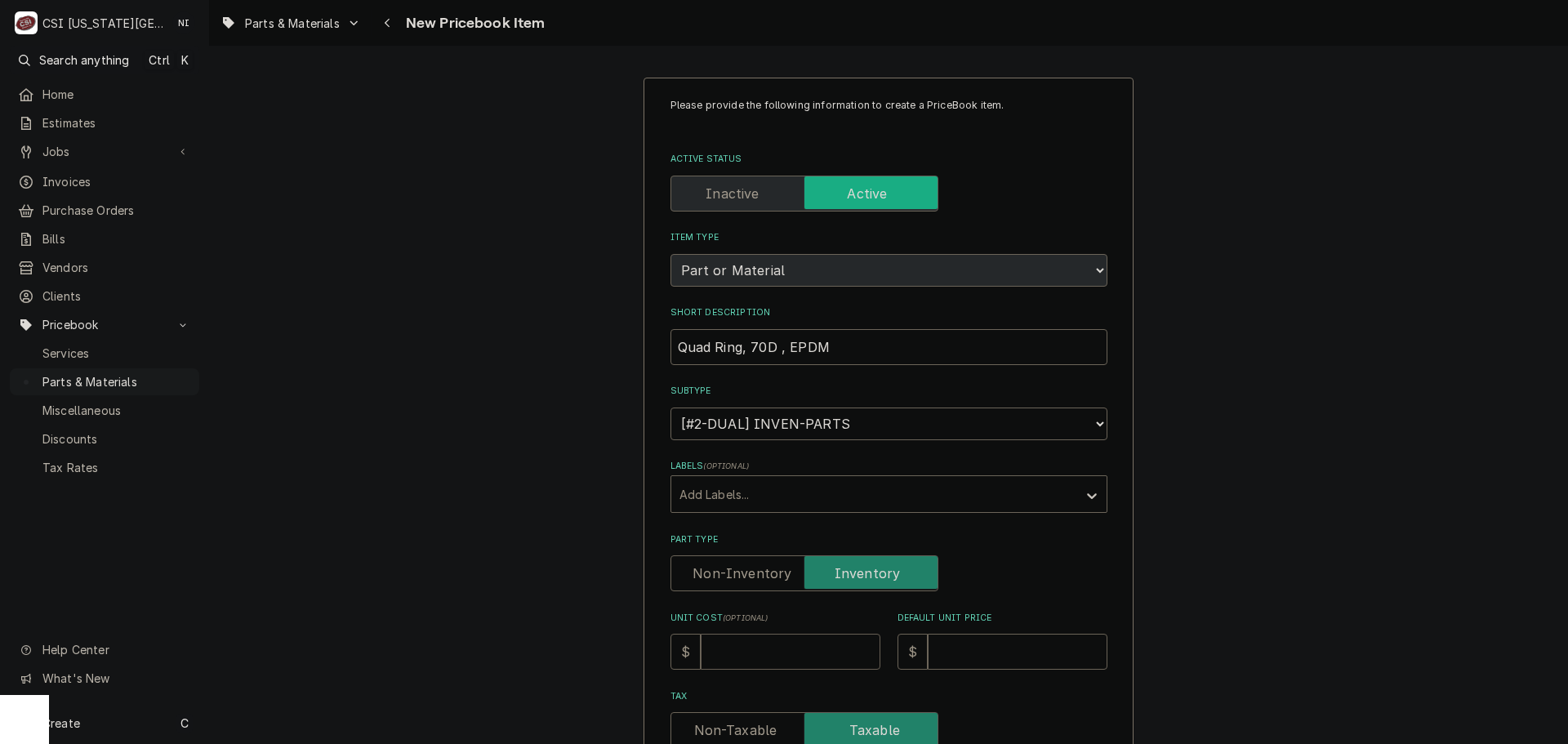
type textarea "x"
type input "9"
type textarea "x"
type input "9.3"
type textarea "x"
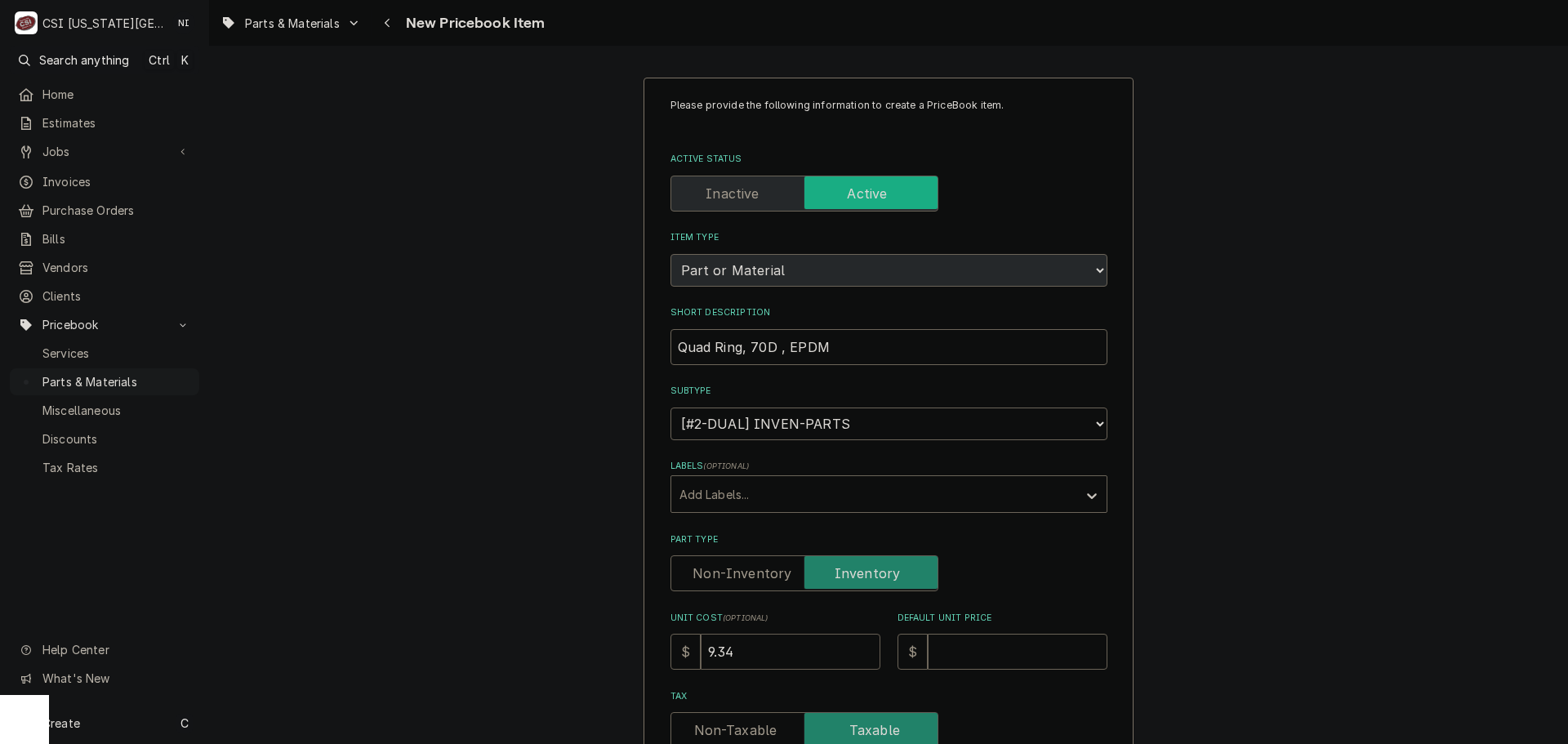
type input "9.34"
click at [897, 658] on div "$" at bounding box center [913, 652] width 31 height 36
click at [950, 654] on input "Default Unit Price" at bounding box center [1018, 652] width 179 height 36
type textarea "x"
type input "1"
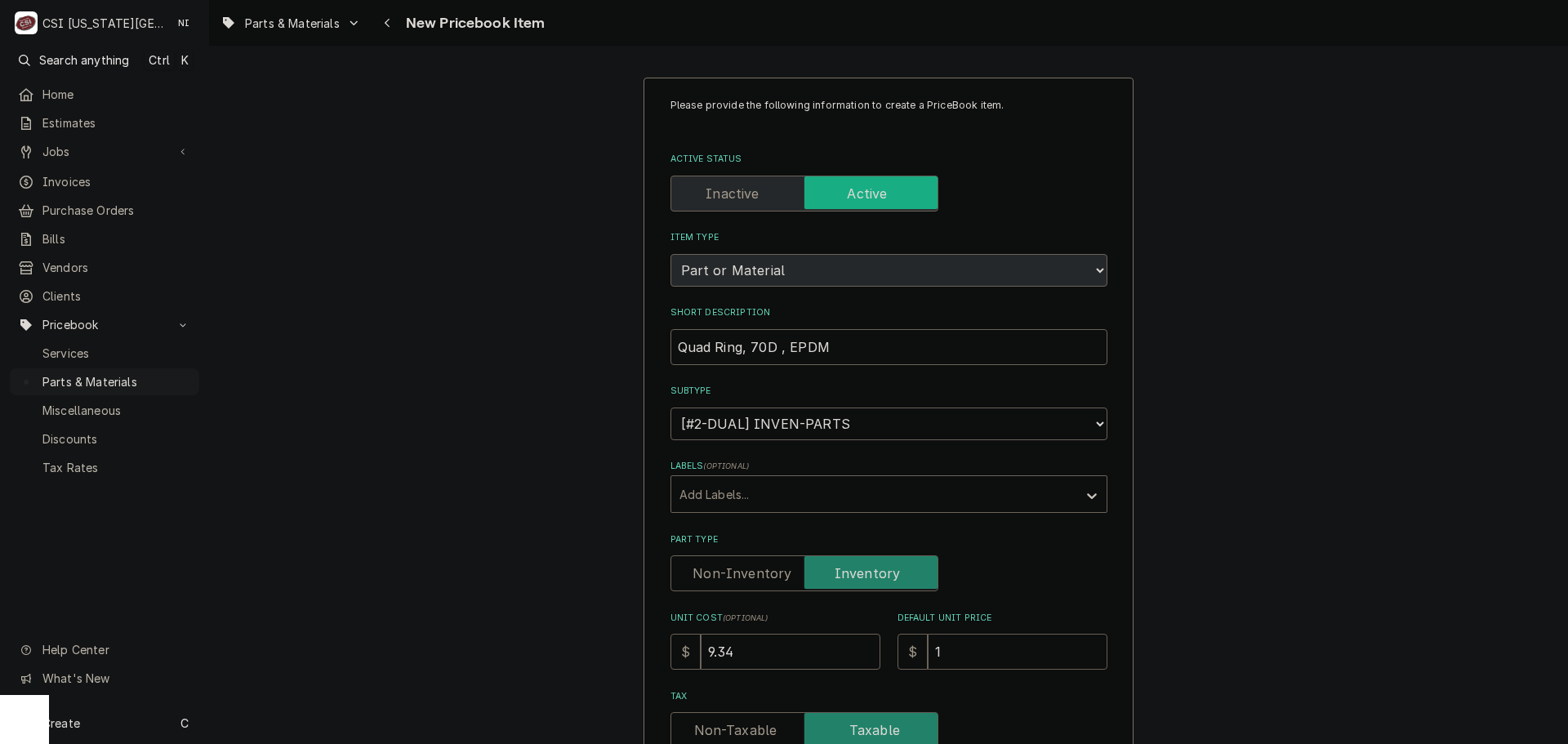
type textarea "x"
type input "17"
type textarea "x"
type input "17.2"
type textarea "x"
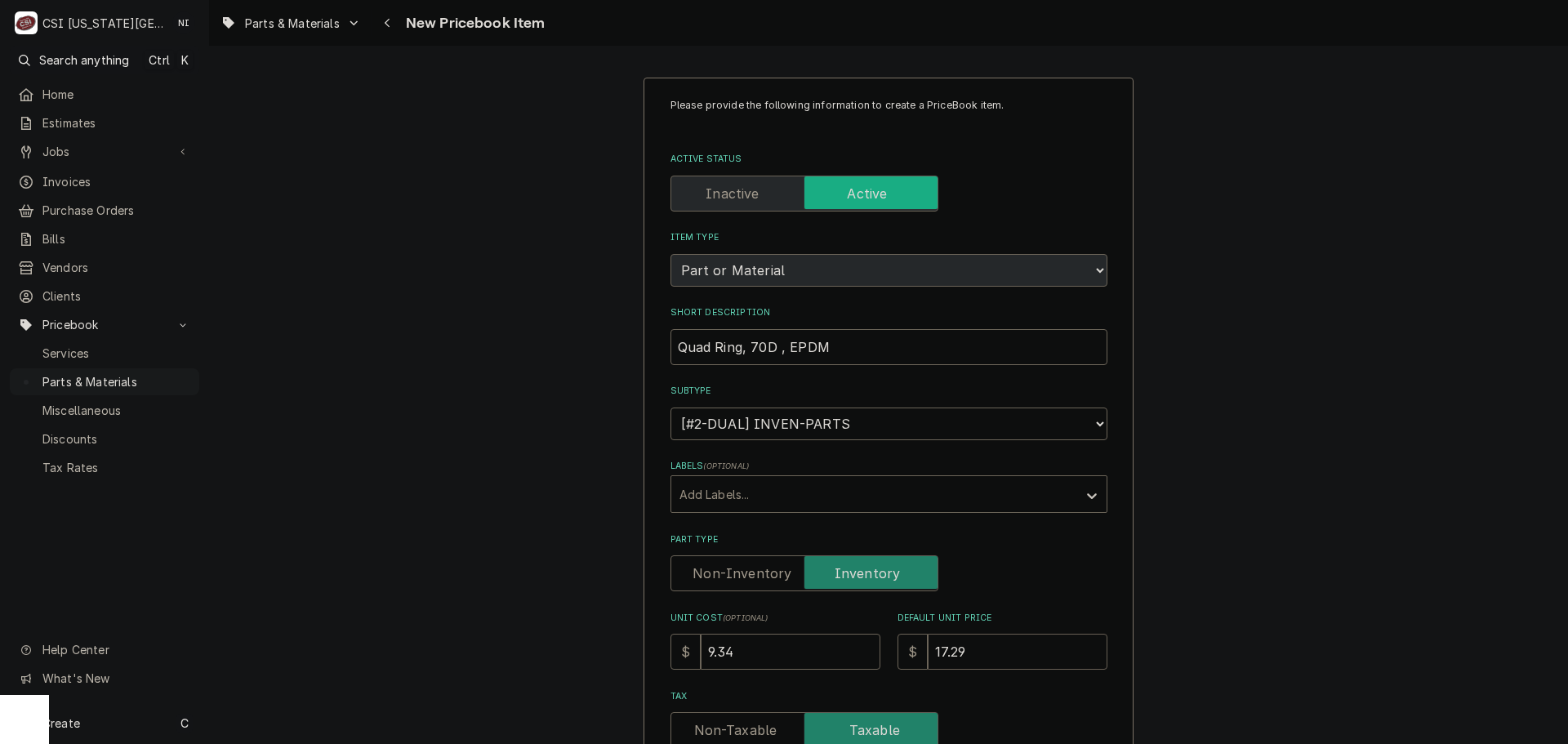
type input "17.29"
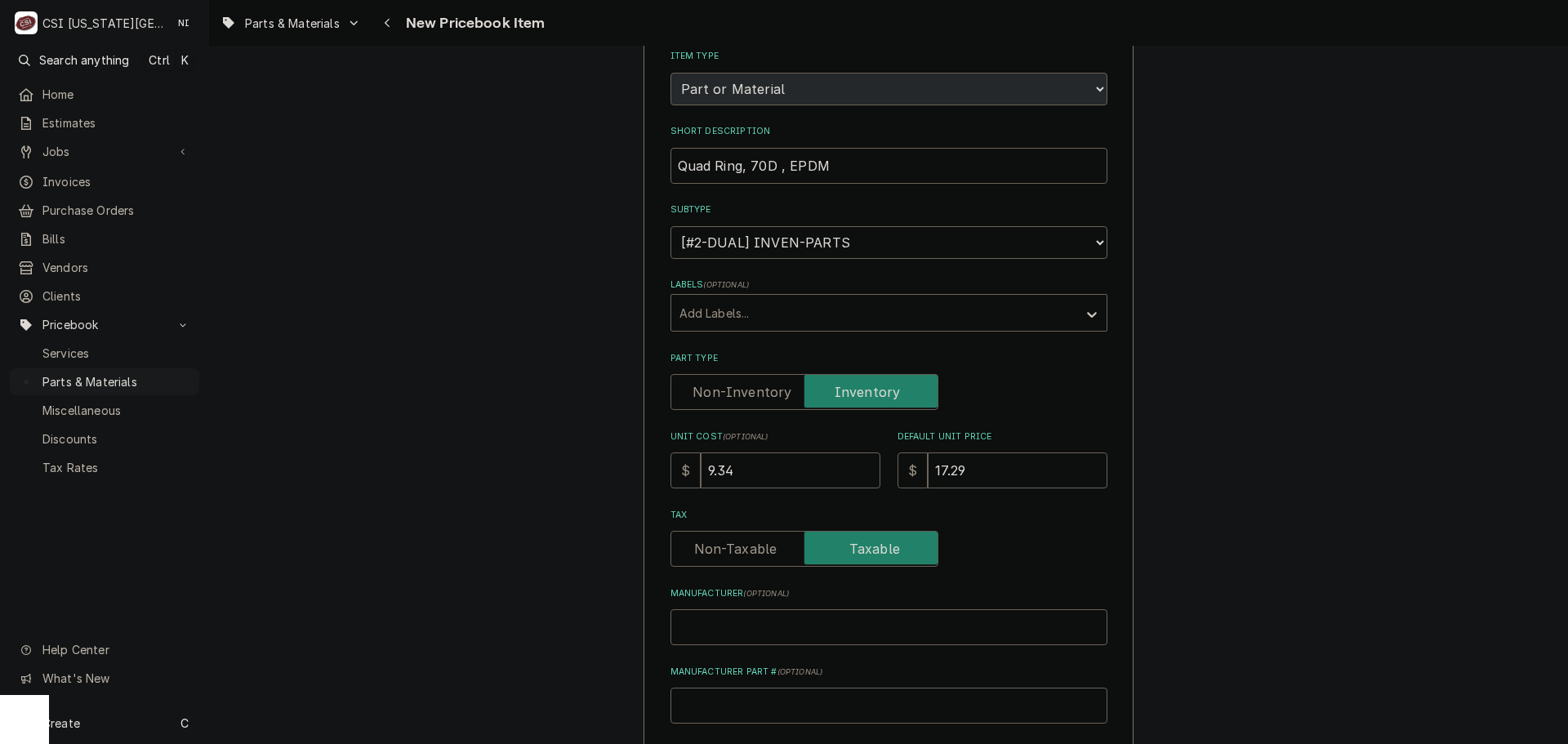
scroll to position [408, 0]
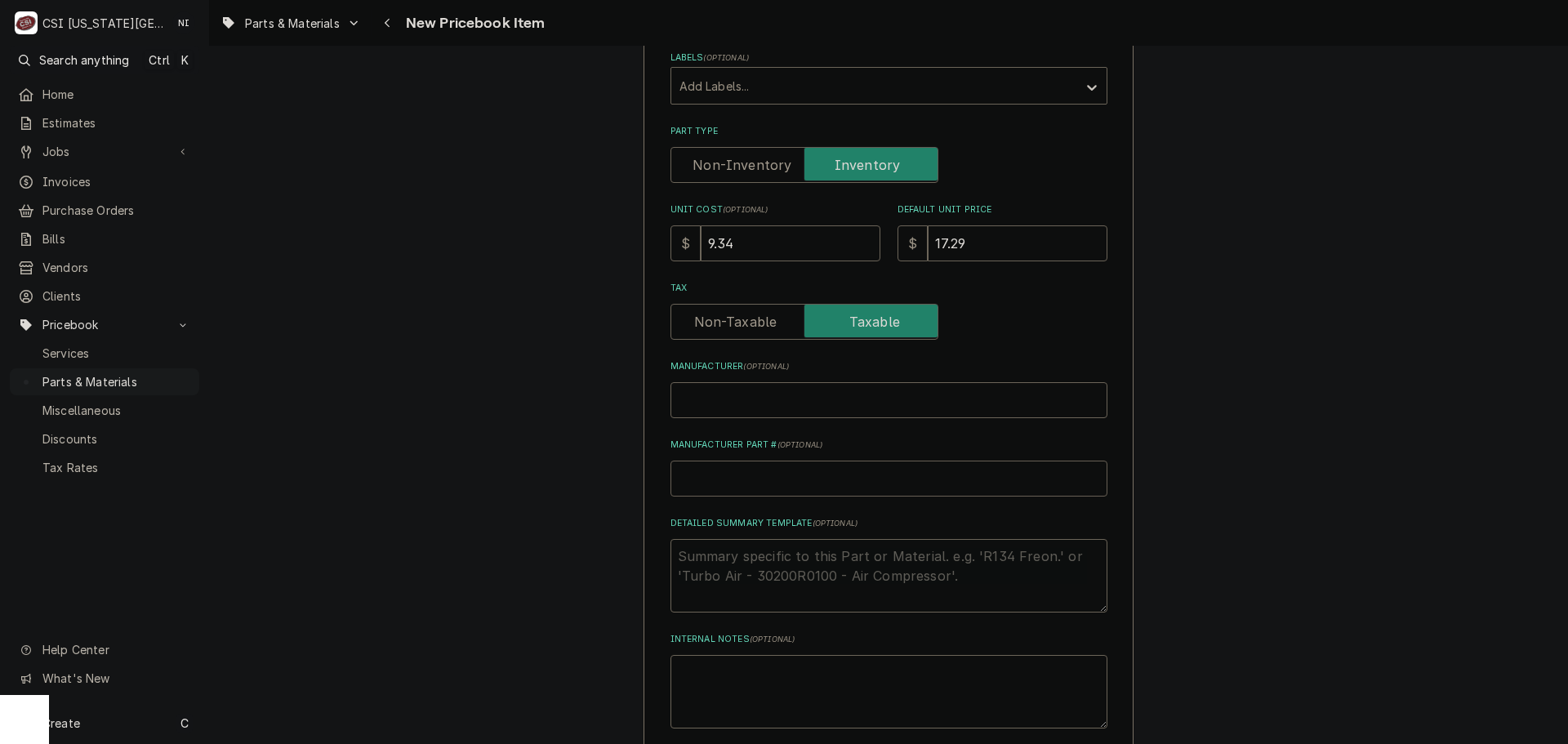
click at [767, 483] on input "Manufacturer Part # ( optional )" at bounding box center [889, 479] width 437 height 36
type textarea "x"
type input "P"
type textarea "x"
type input "PO"
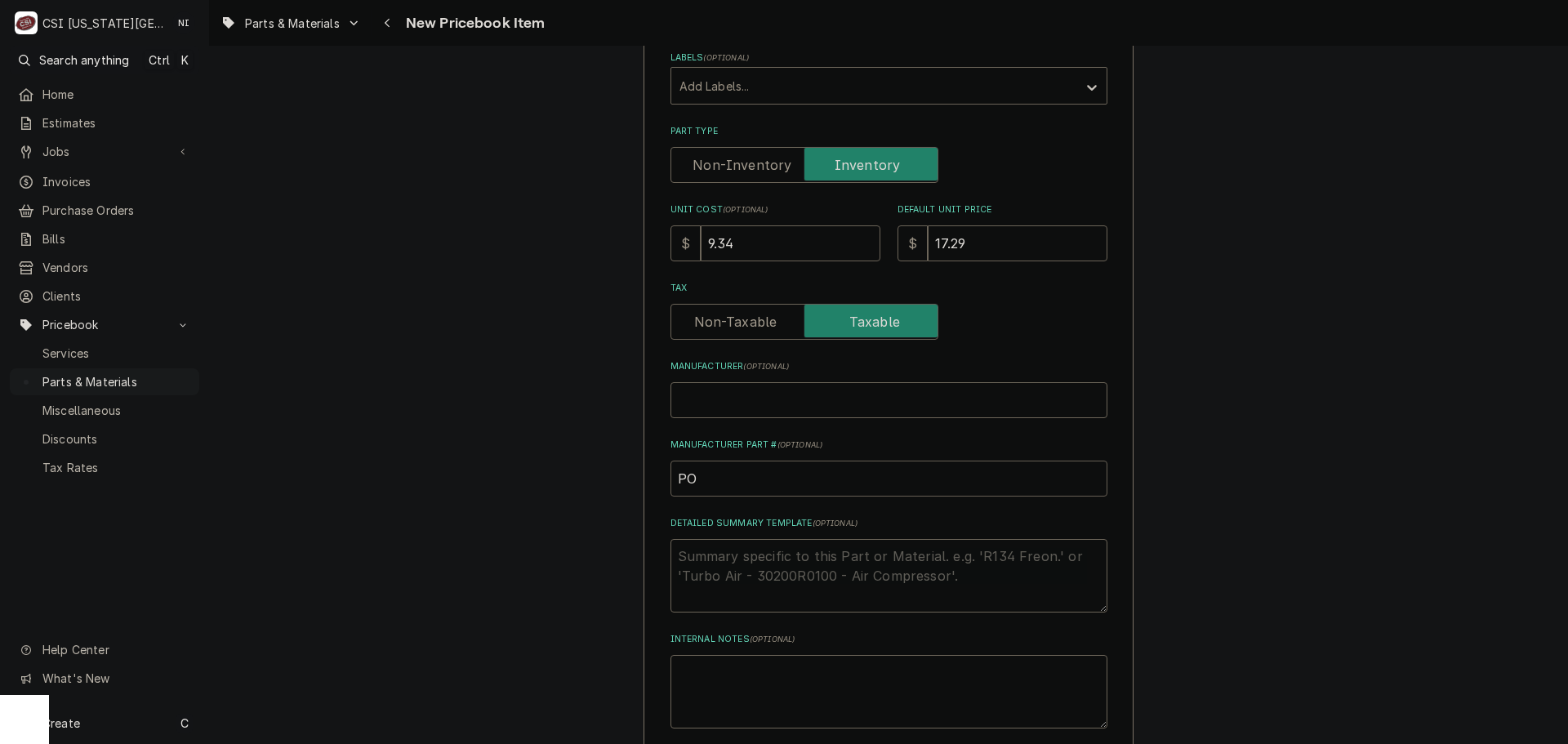
type textarea "x"
type input "POW"
type textarea "x"
click at [736, 485] on input "POW-" at bounding box center [889, 479] width 437 height 36
type input "POW-V"
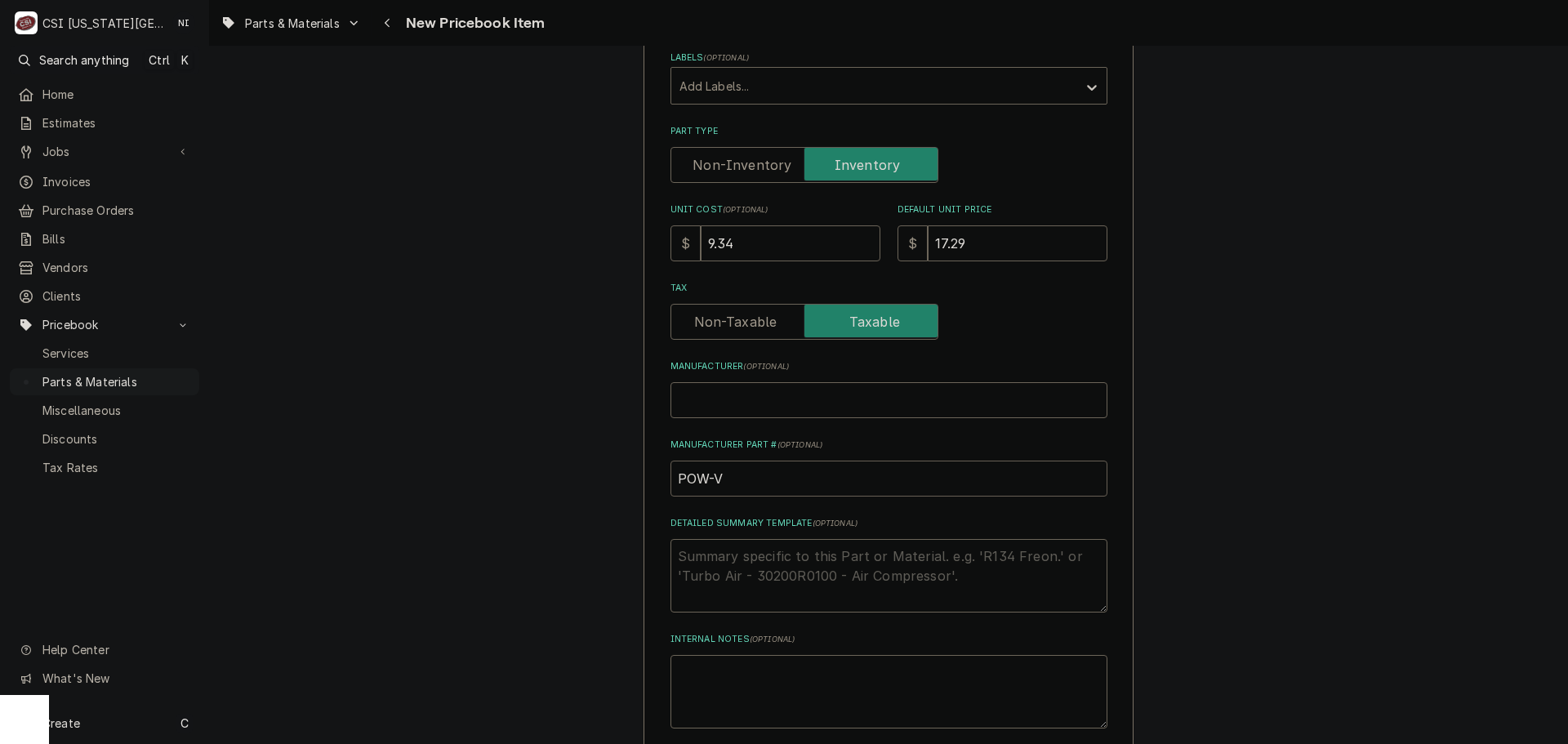
type textarea "x"
type input "POW-"
paste input "32456"
type textarea "x"
click at [747, 479] on input "POW-32456" at bounding box center [889, 479] width 437 height 36
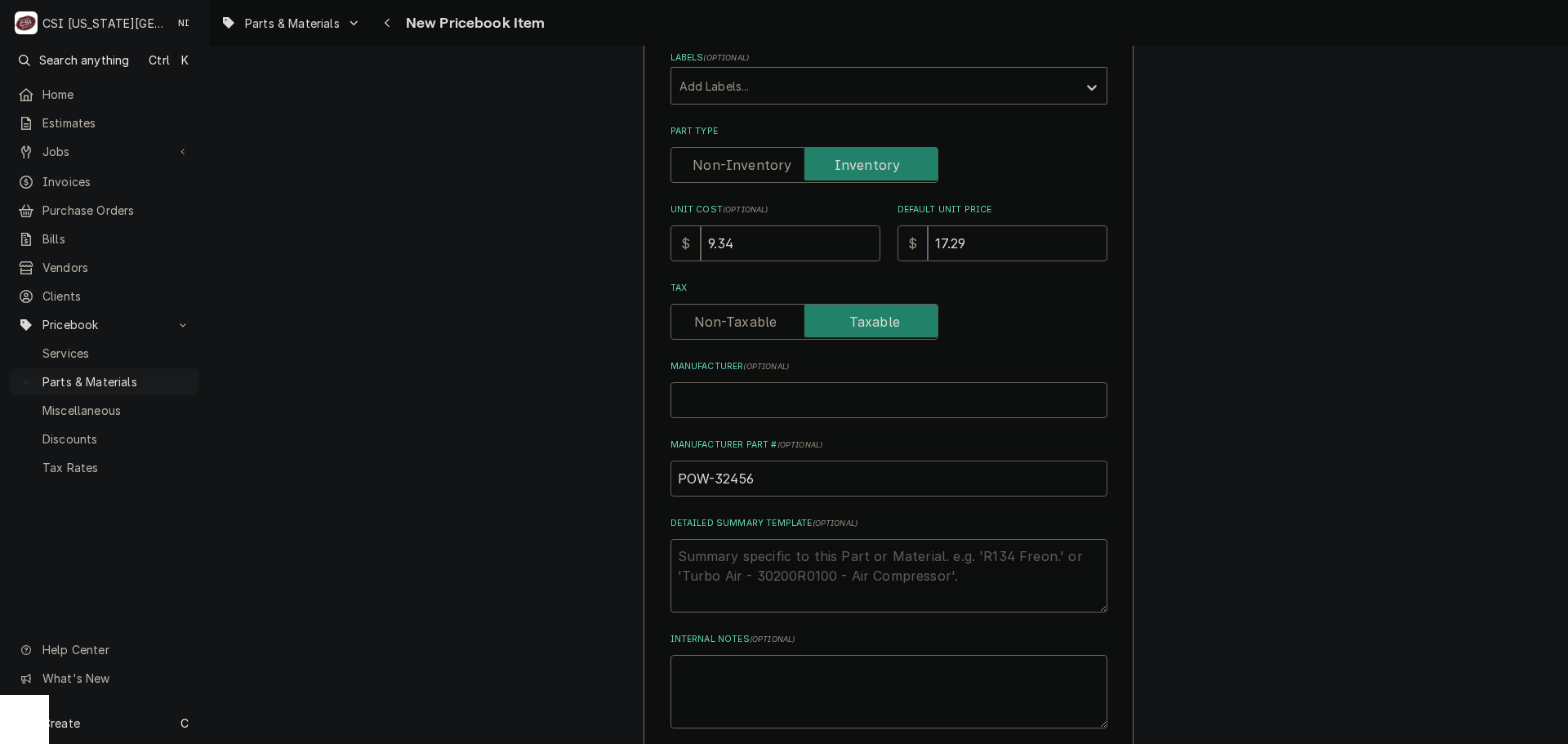
drag, startPoint x: 748, startPoint y: 481, endPoint x: 615, endPoint y: 486, distance: 133.1
type input "POW-32456"
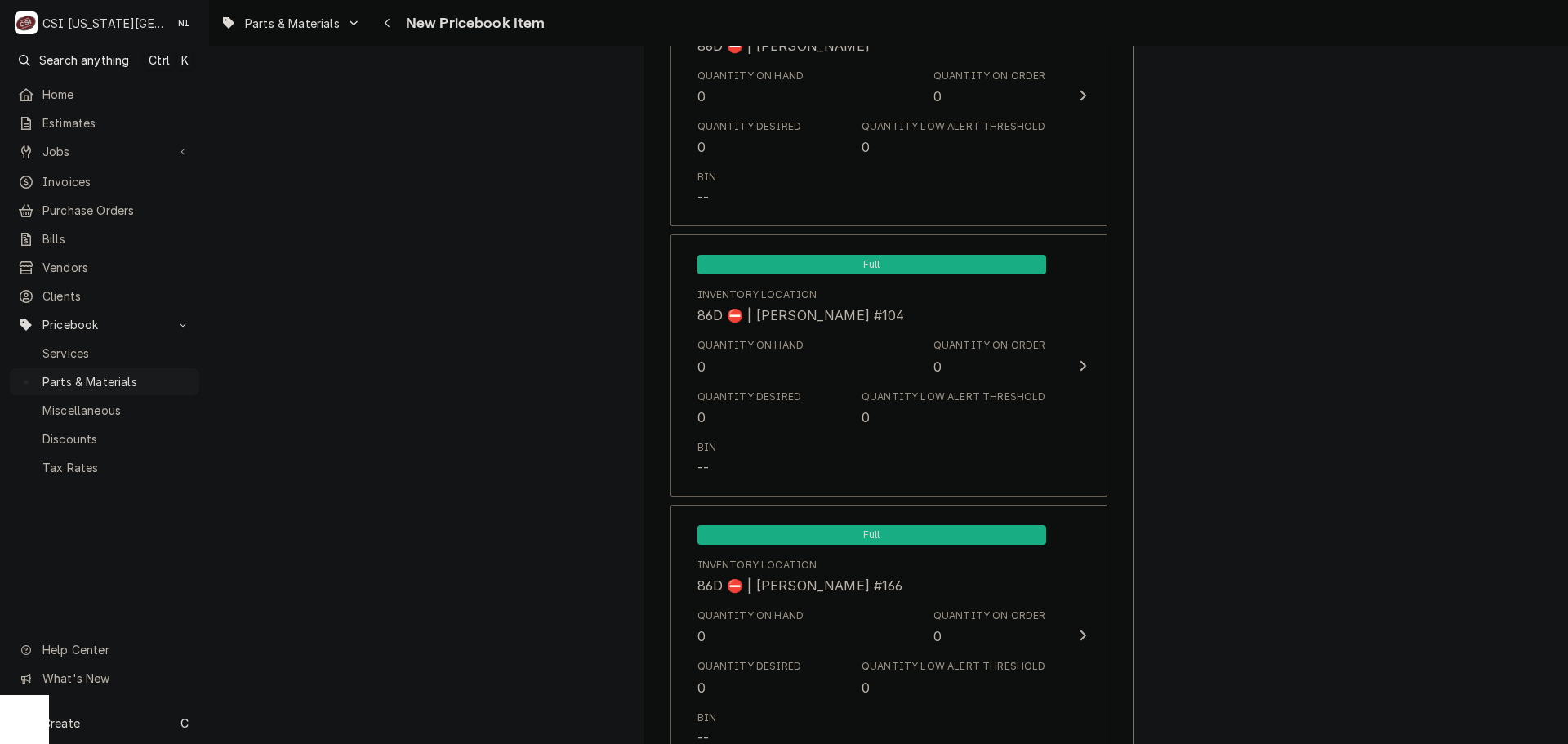
scroll to position [15469, 0]
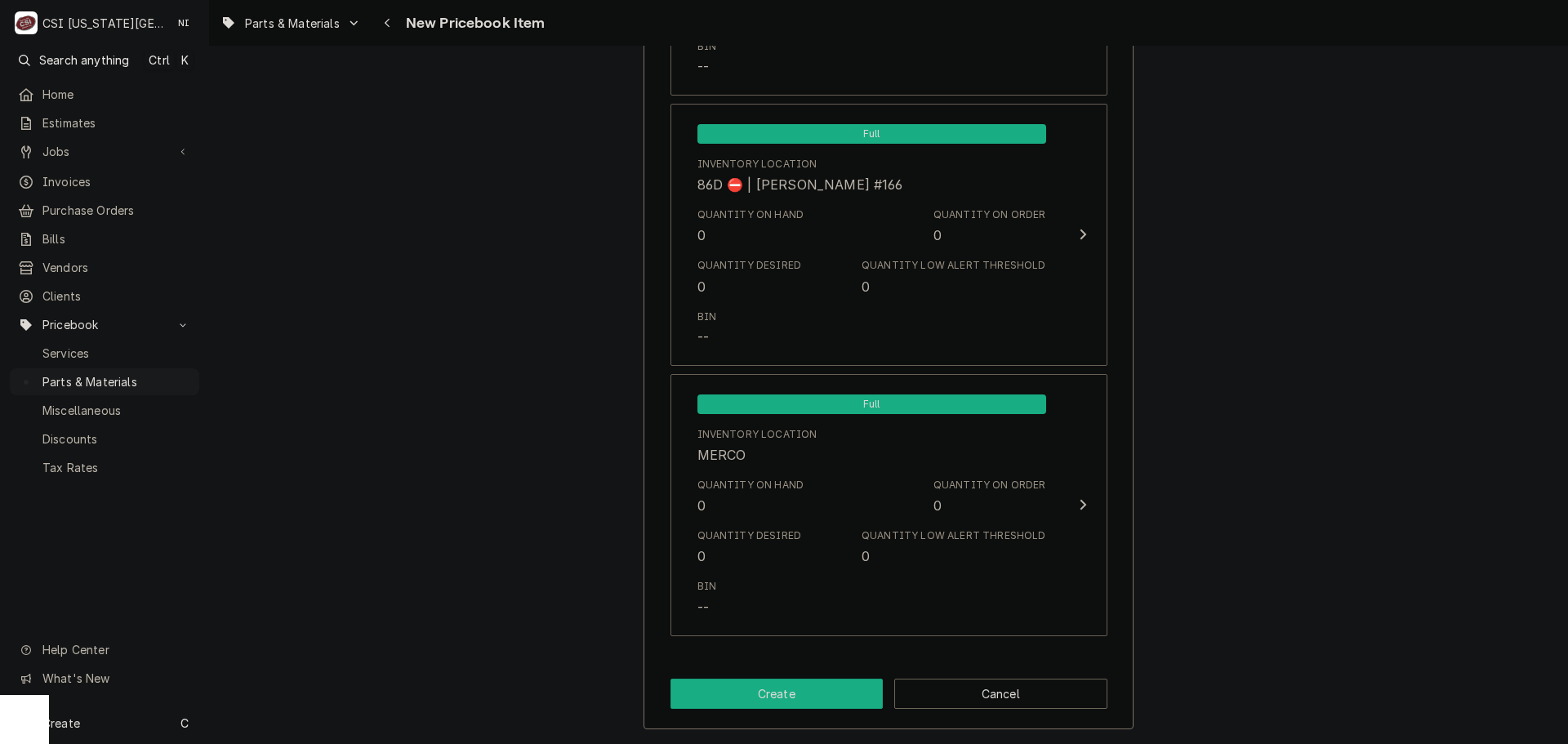
click at [848, 697] on button "Create" at bounding box center [777, 694] width 214 height 31
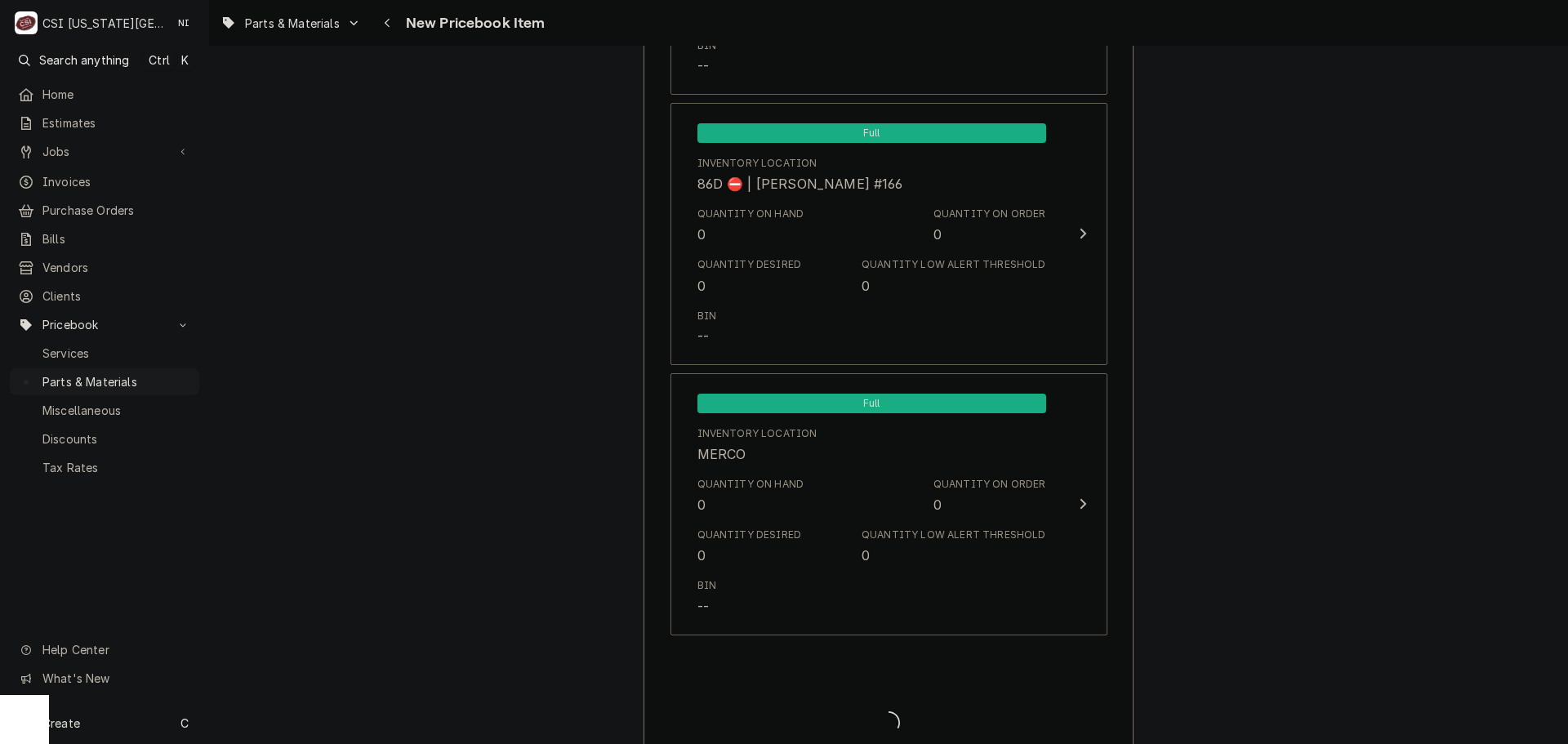
type textarea "x"
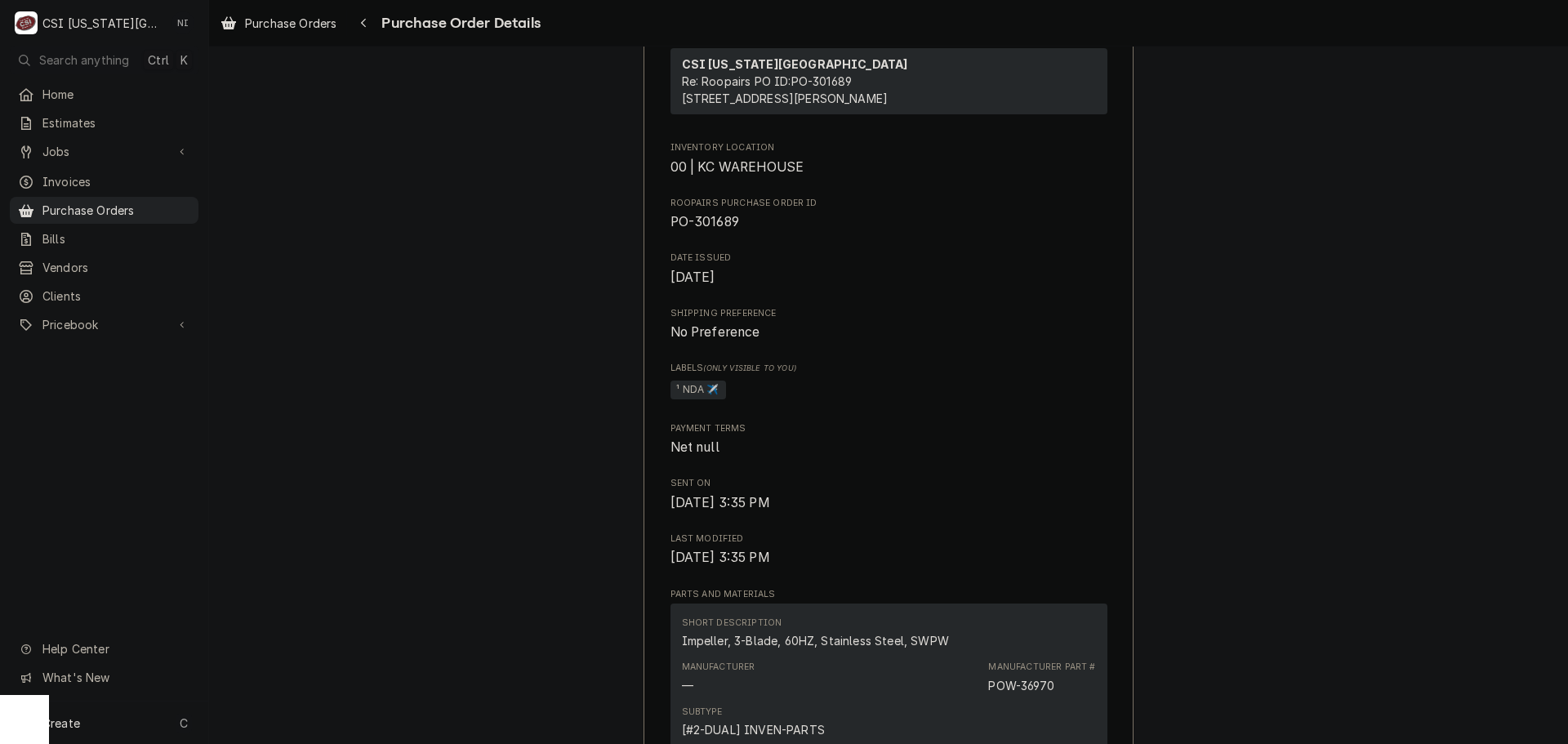
scroll to position [653, 0]
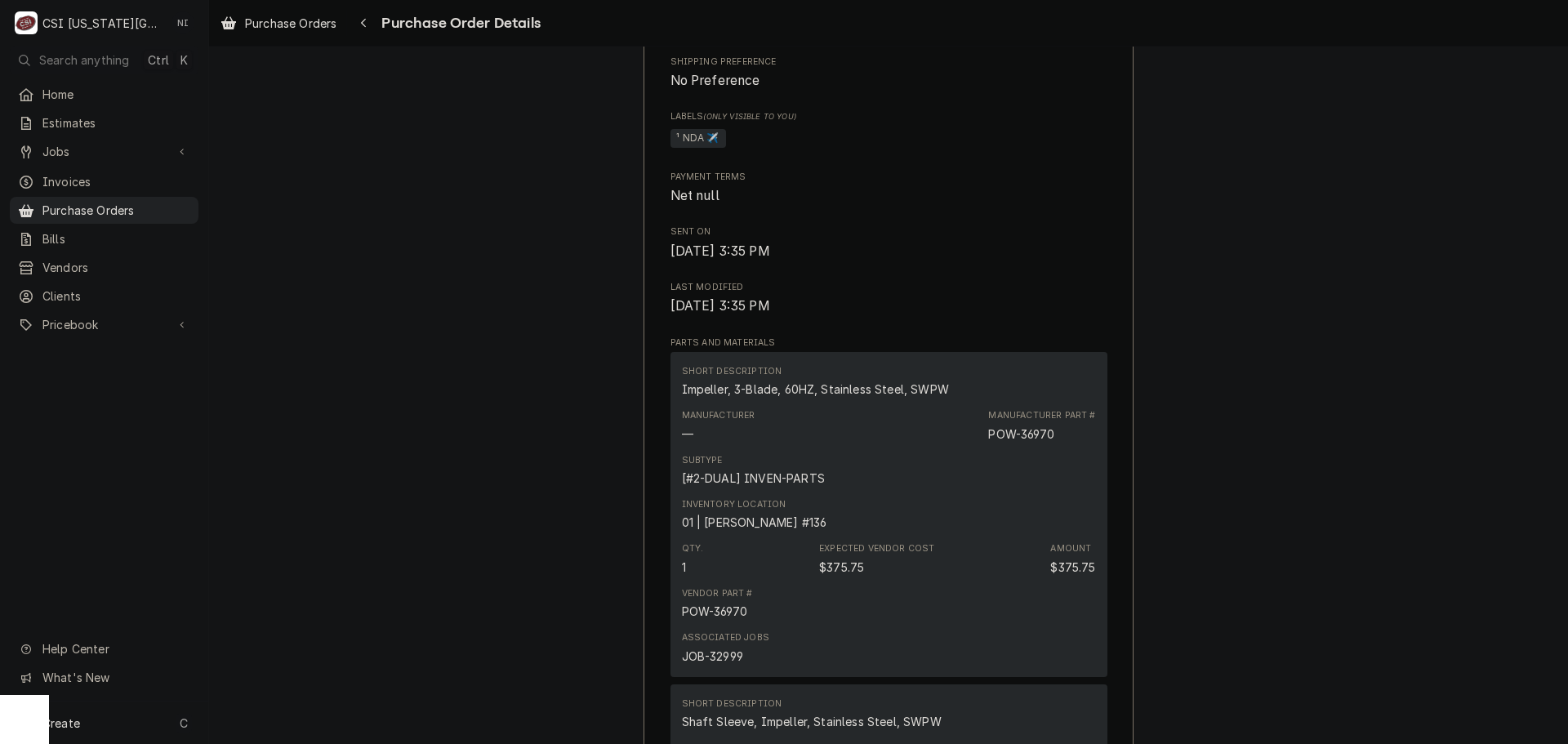
drag, startPoint x: 153, startPoint y: 208, endPoint x: 226, endPoint y: 200, distance: 73.4
click at [153, 208] on span "Purchase Orders" at bounding box center [116, 211] width 148 height 17
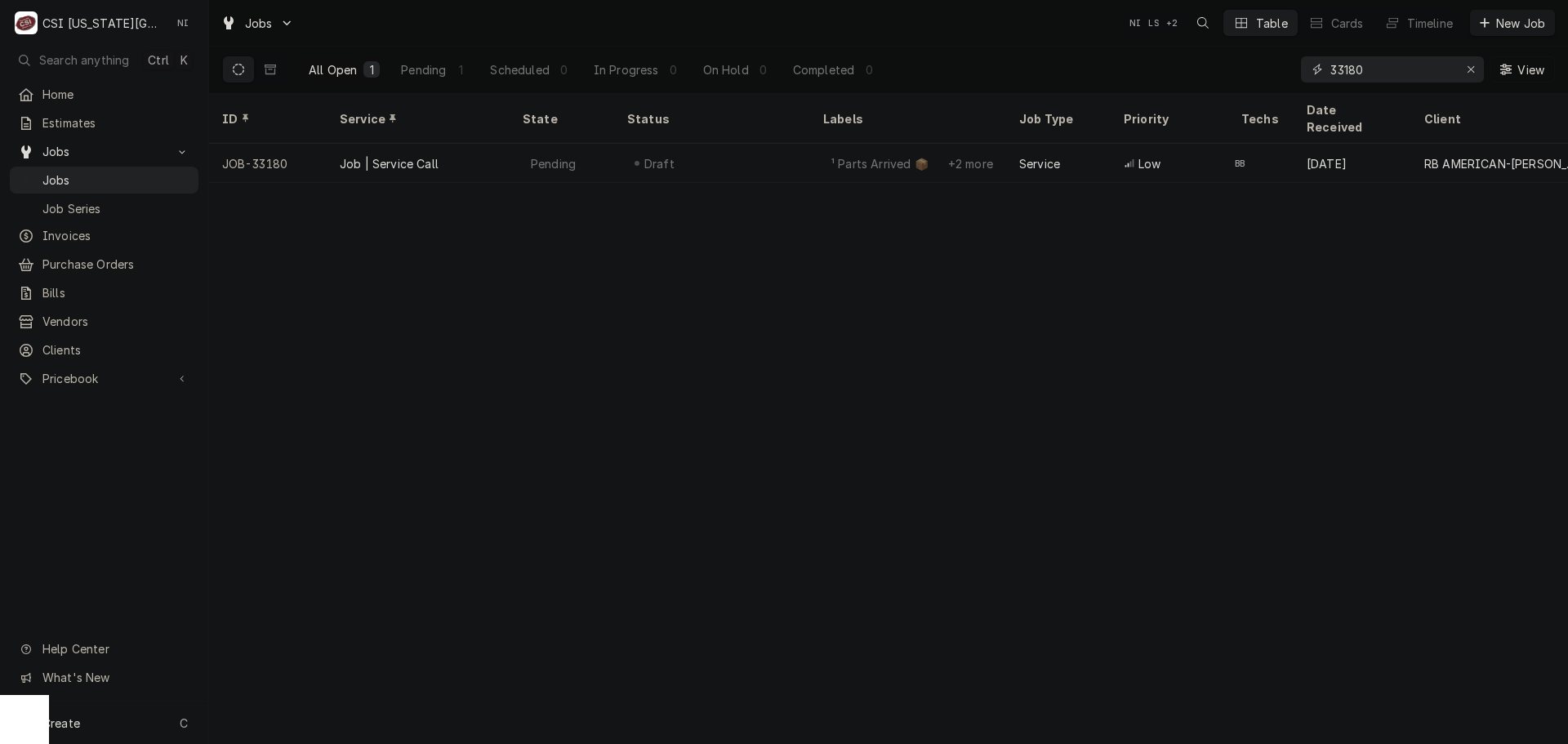
click at [1471, 68] on icon "Erase input" at bounding box center [1471, 70] width 9 height 11
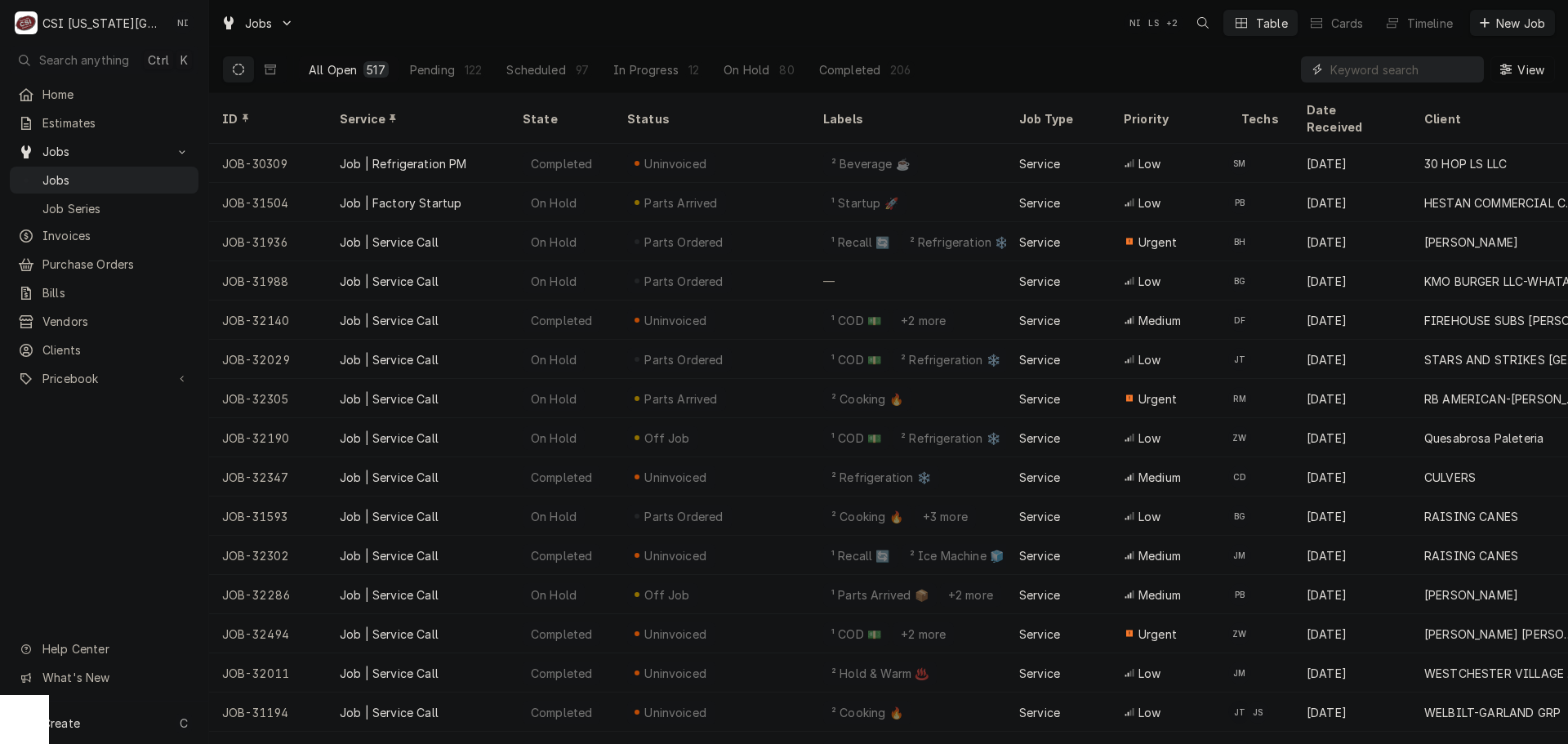
click at [1341, 60] on input "Dynamic Content Wrapper" at bounding box center [1403, 69] width 145 height 26
paste input "32965"
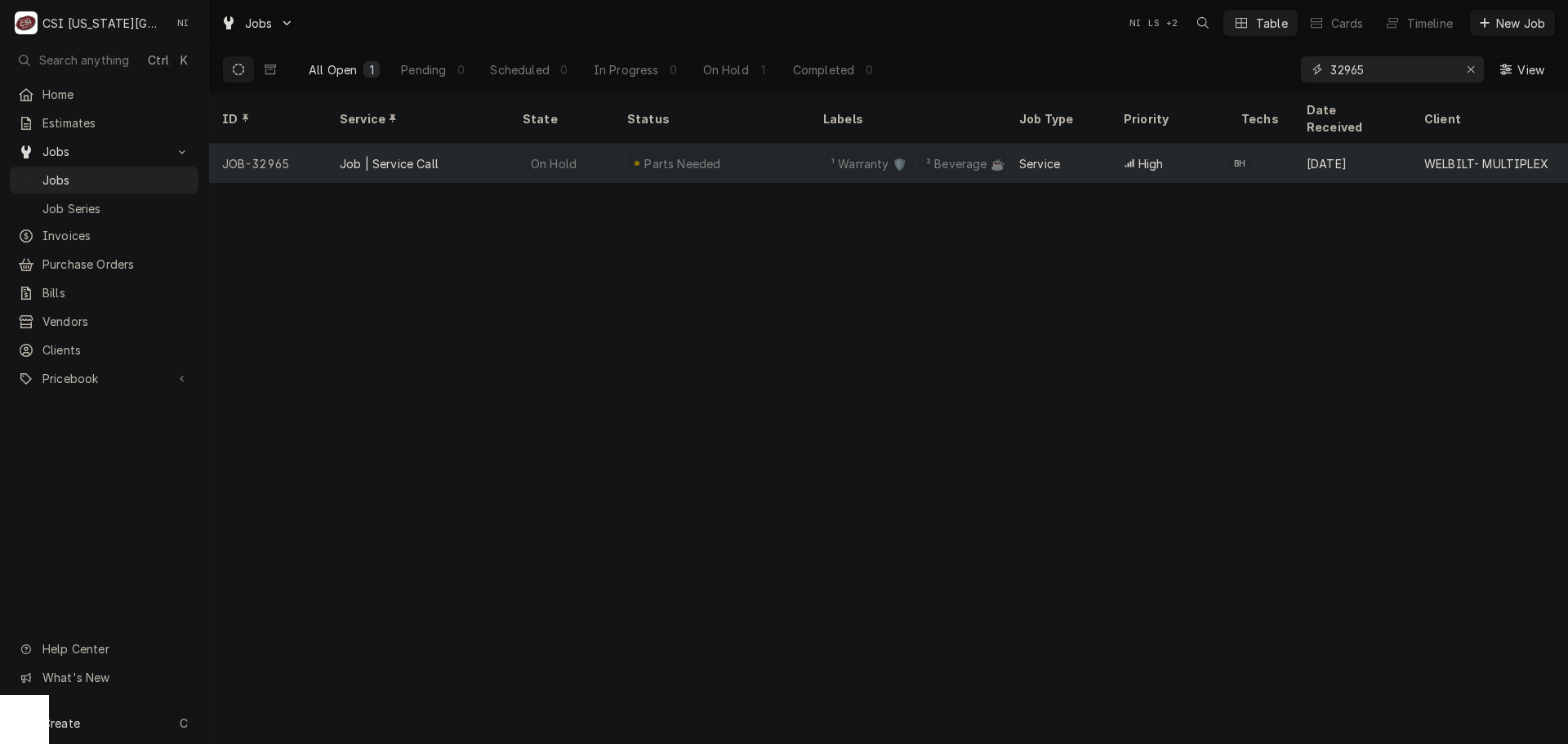
type input "32965"
click at [506, 145] on div "Job | Service Call" at bounding box center [419, 163] width 183 height 39
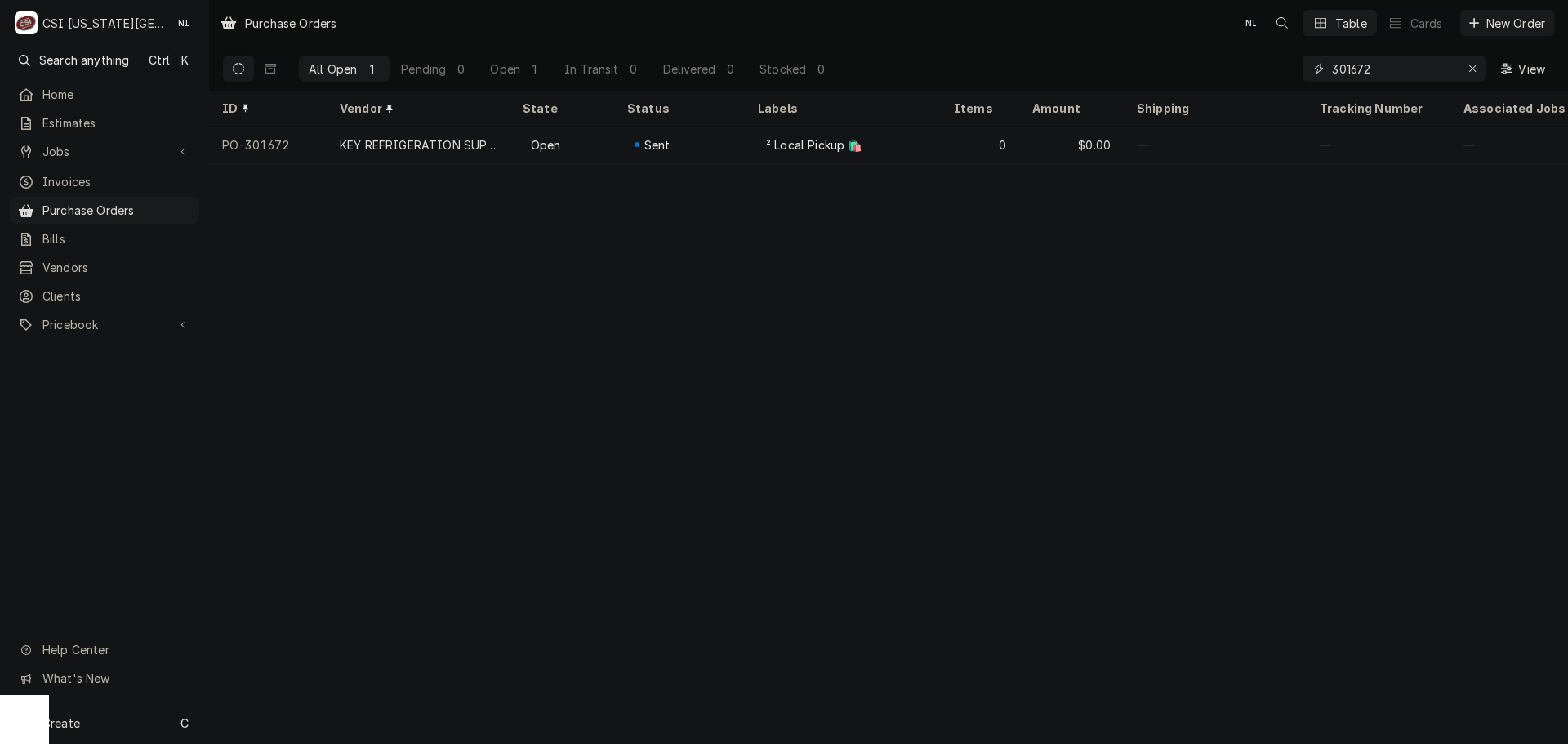
drag, startPoint x: 1341, startPoint y: 75, endPoint x: 1283, endPoint y: 74, distance: 58.0
click at [1283, 74] on div "All Open 1 Pending 0 Open 1 In Transit 0 Delivered 0 Stocked 0 301672 View" at bounding box center [889, 69] width 1333 height 46
click at [1473, 66] on icon "Erase input" at bounding box center [1473, 69] width 9 height 11
paste input "301563"
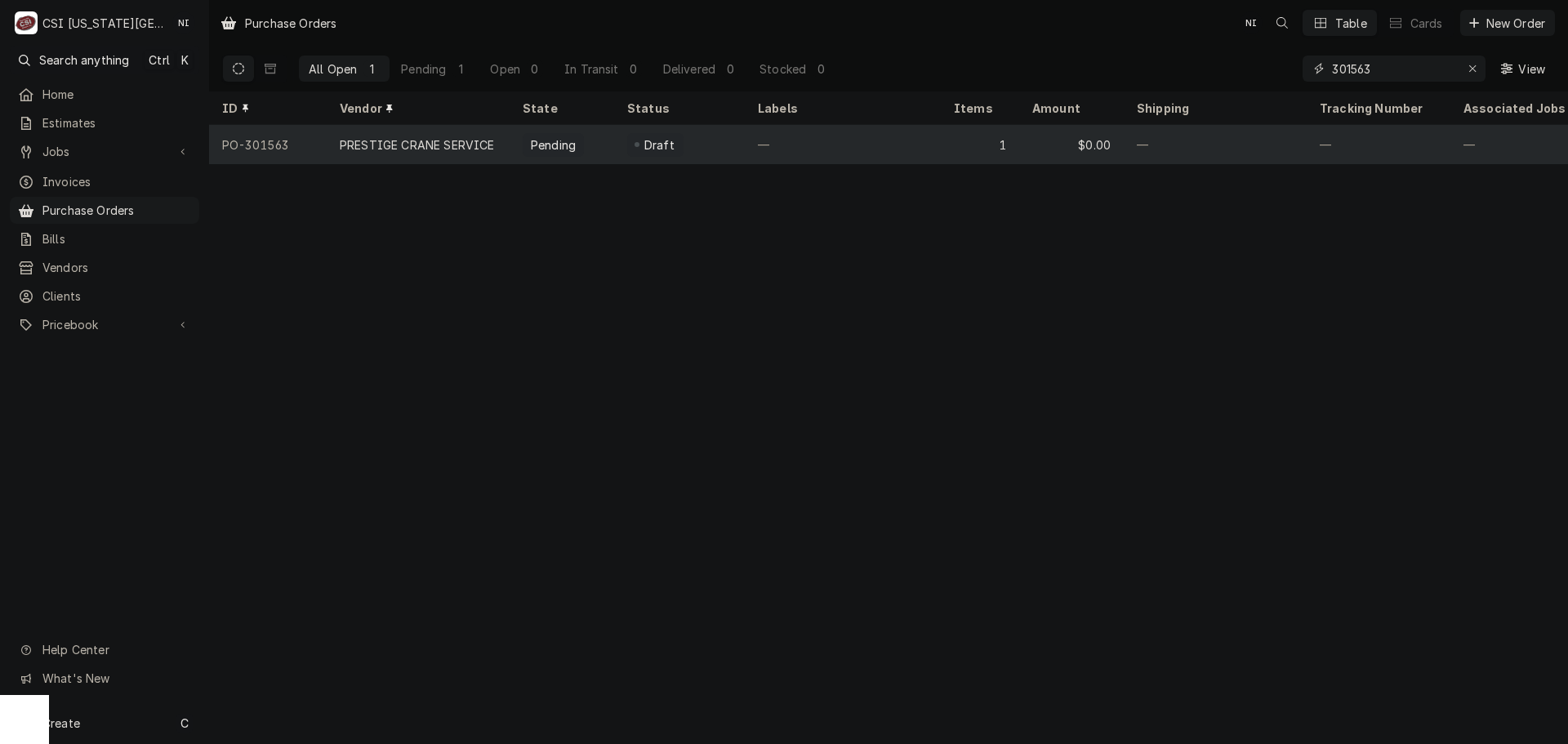
type input "301563"
click at [861, 143] on div "—" at bounding box center [843, 144] width 196 height 39
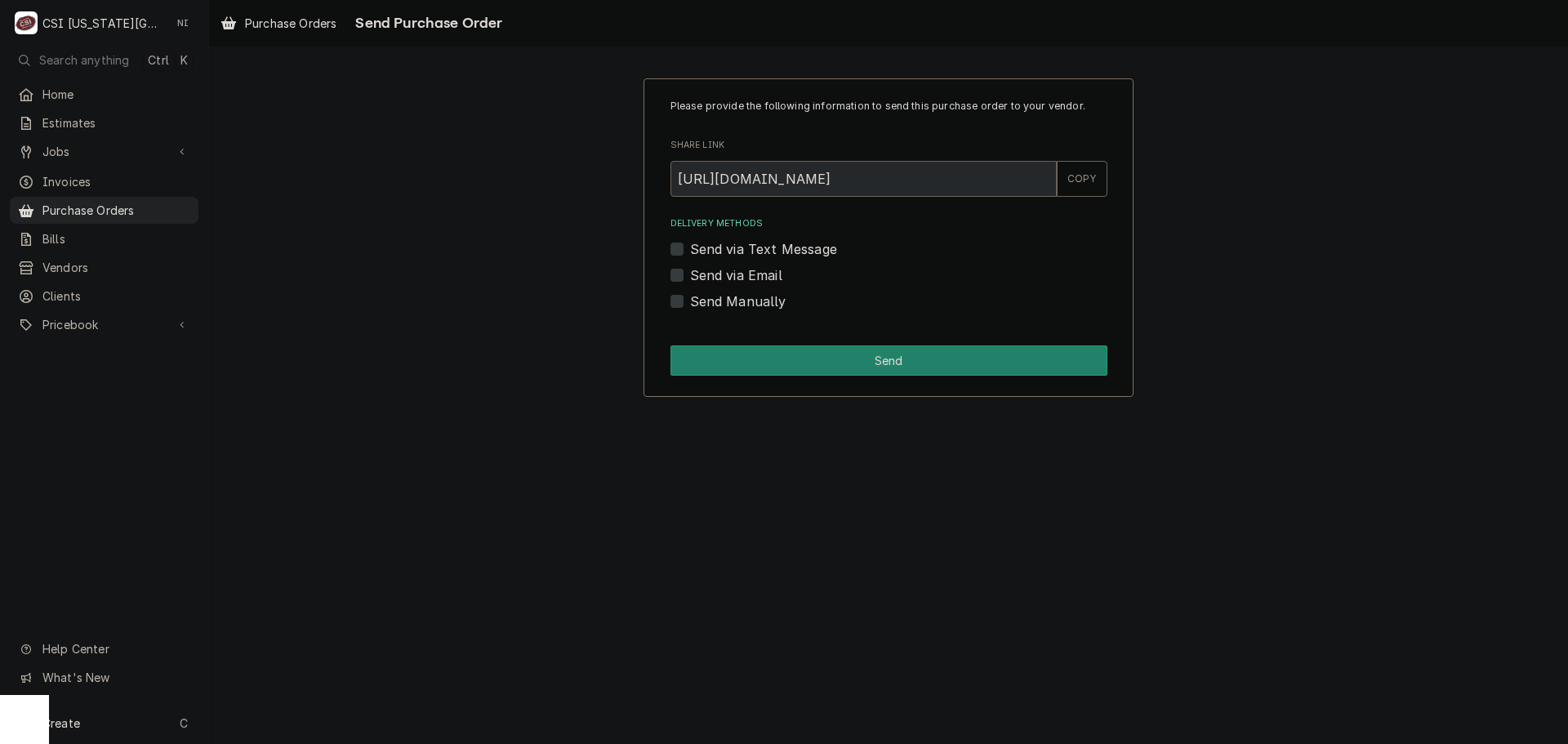
click at [691, 304] on label "Send Manually" at bounding box center [738, 301] width 96 height 20
click at [691, 304] on input "Send Manually" at bounding box center [909, 310] width 437 height 36
checkbox input "true"
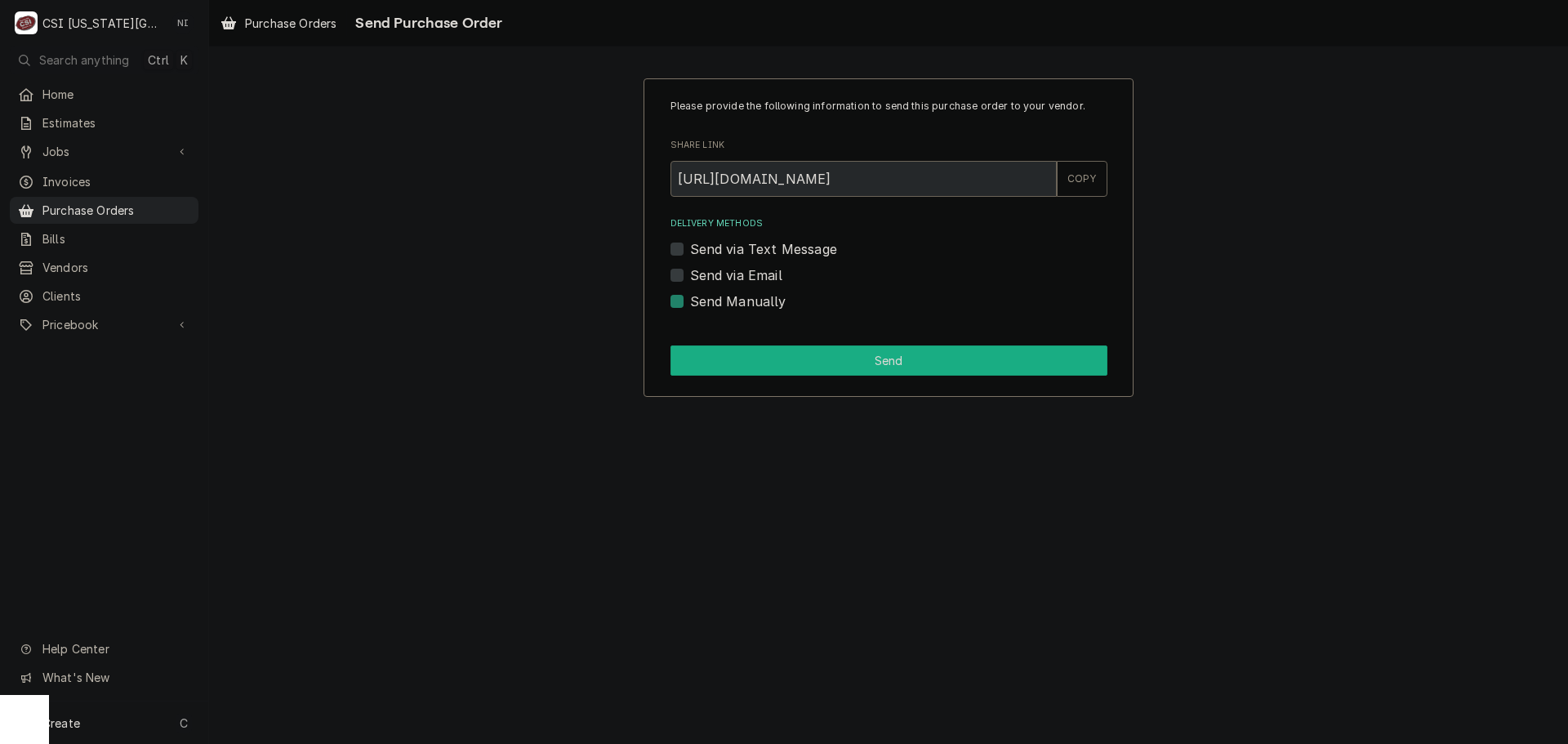
click at [707, 348] on button "Send" at bounding box center [889, 361] width 437 height 31
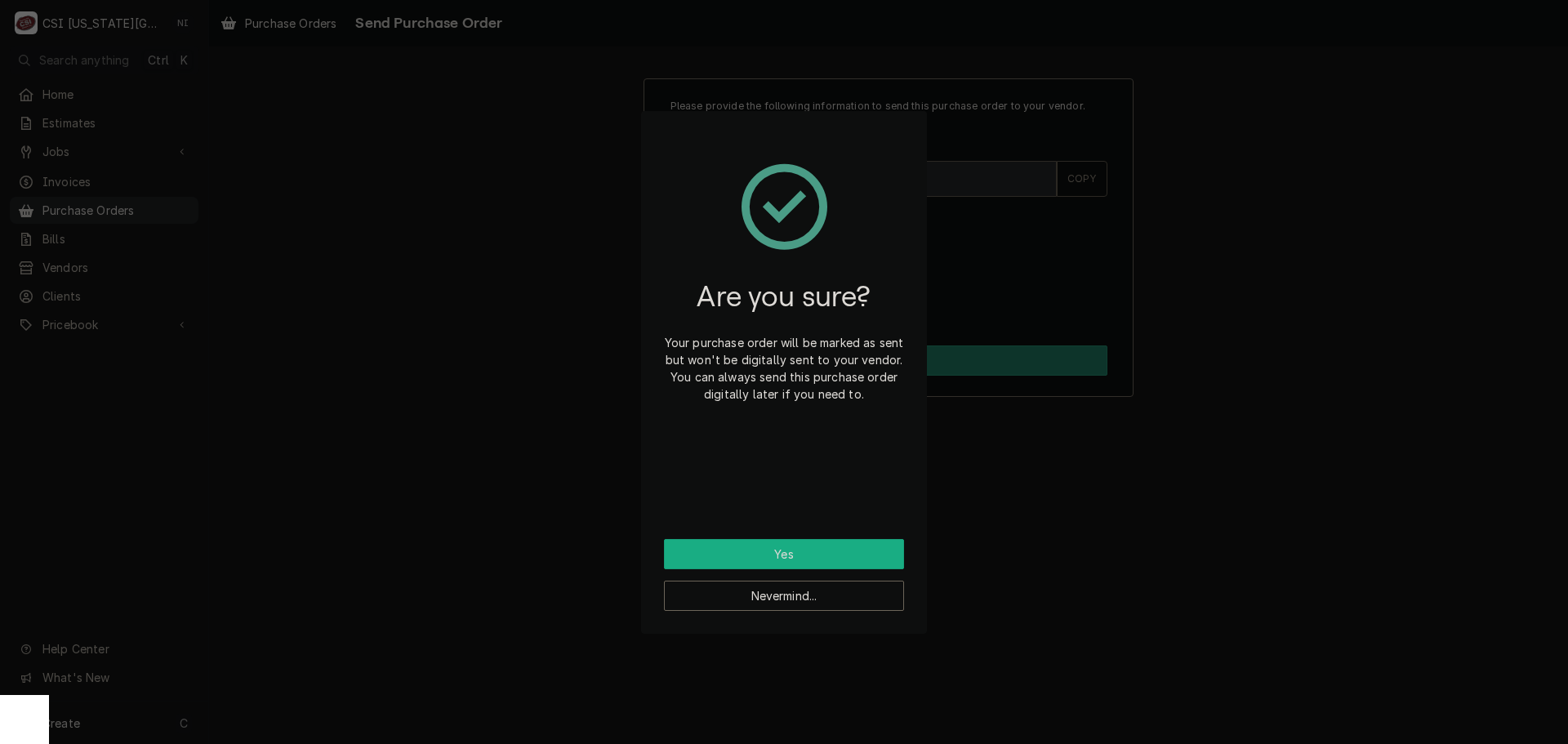
click at [746, 543] on button "Yes" at bounding box center [784, 554] width 240 height 31
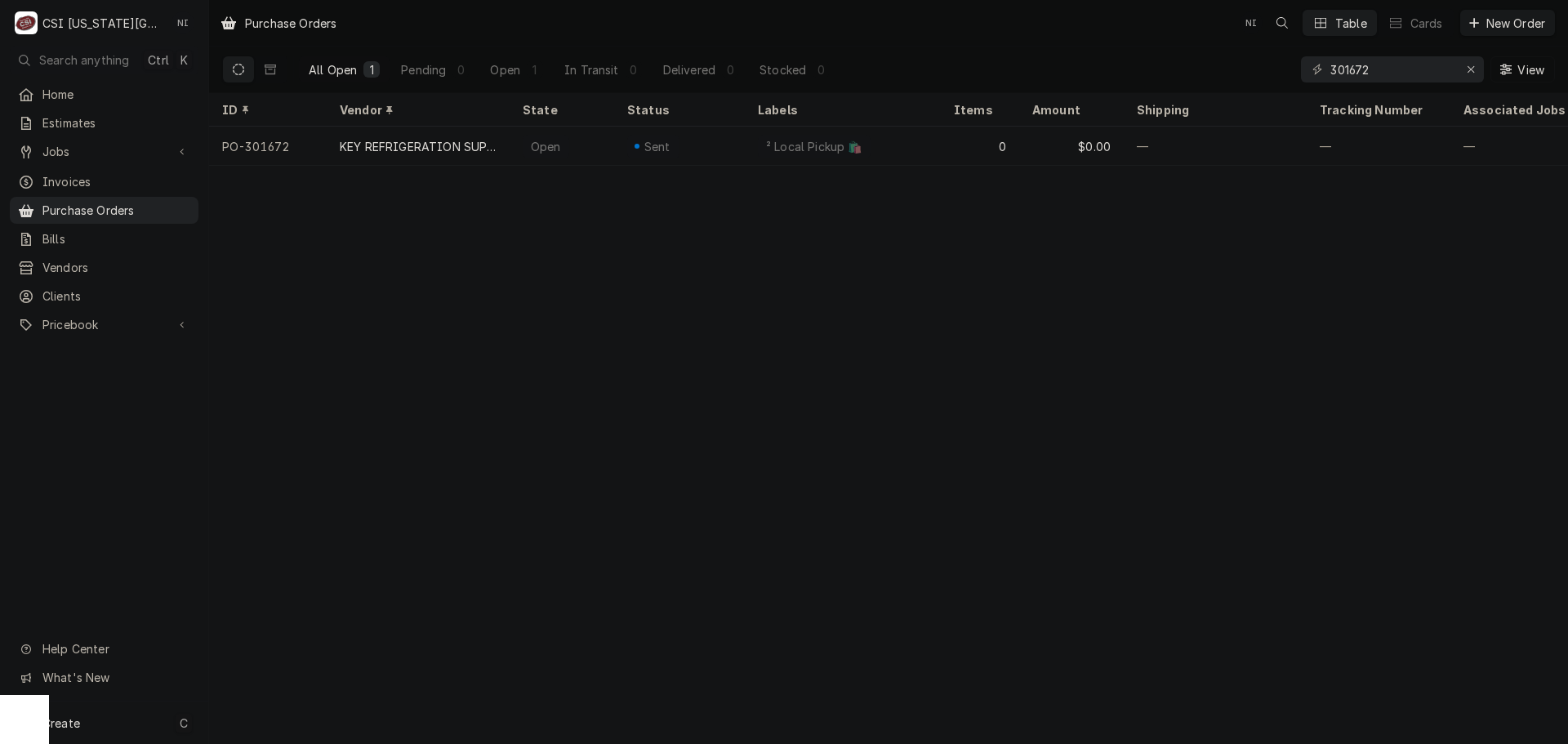
click at [115, 726] on div "Create C" at bounding box center [104, 723] width 208 height 43
click at [293, 619] on link "Purchase Order" at bounding box center [293, 610] width 147 height 27
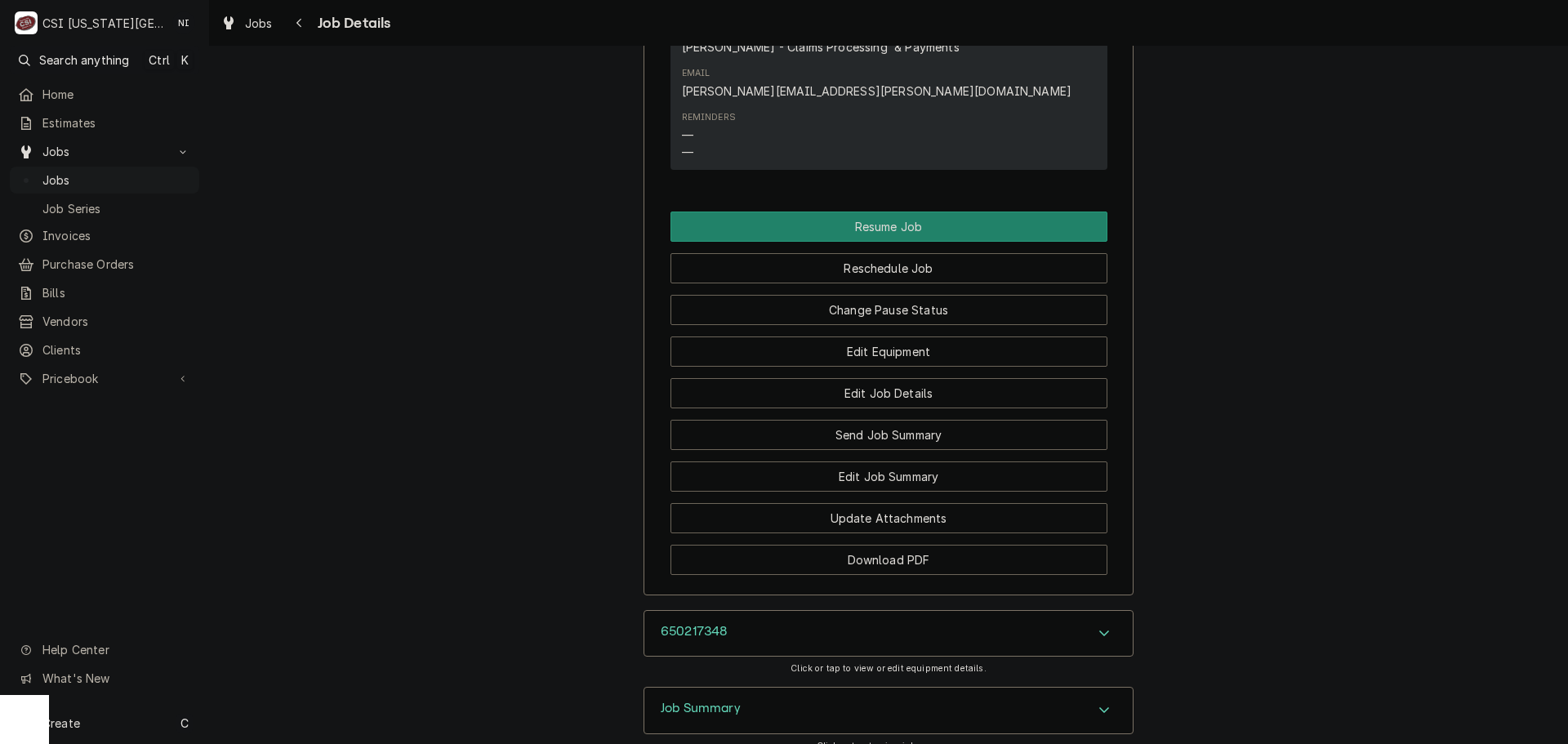
scroll to position [2532, 0]
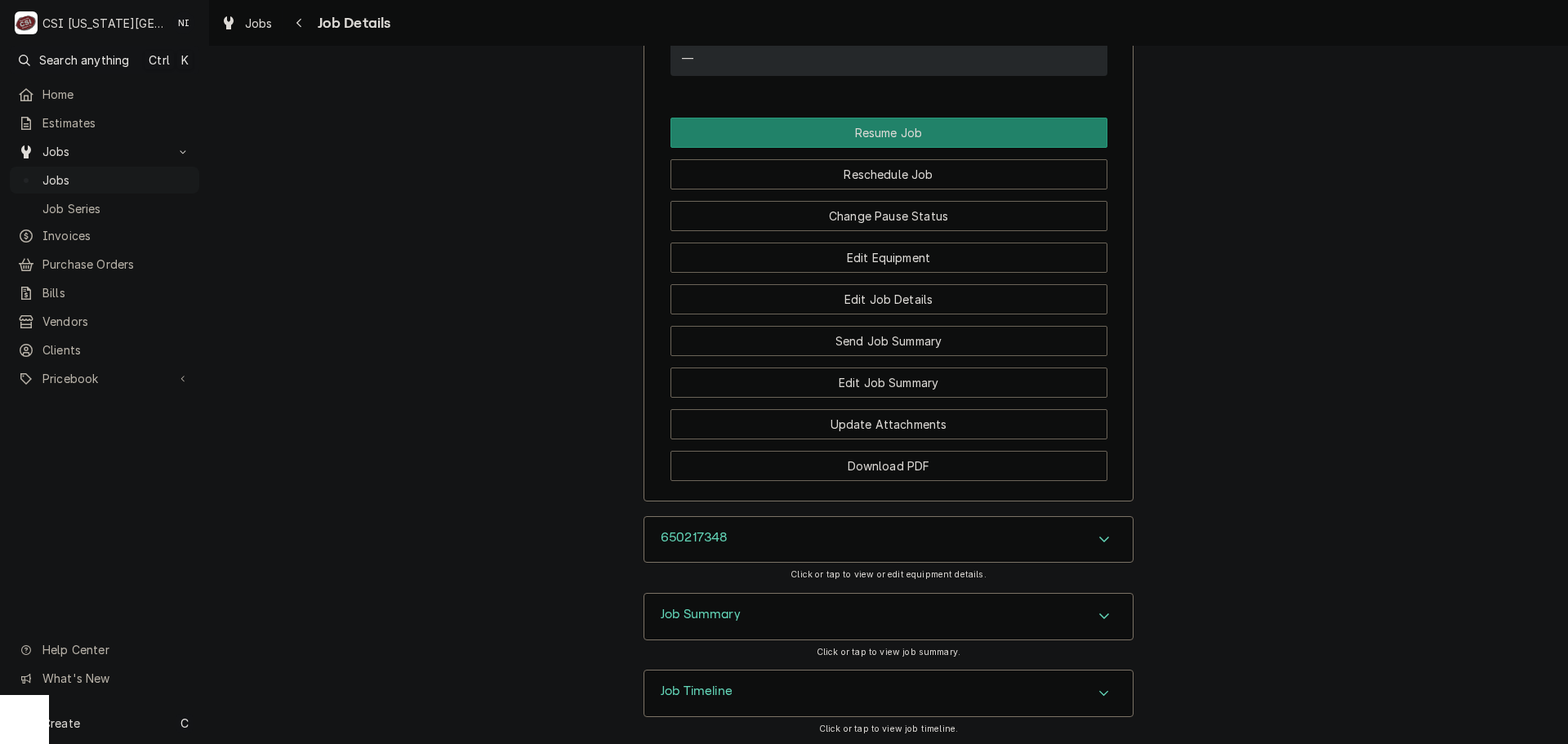
click at [995, 517] on div "650217348" at bounding box center [889, 540] width 488 height 46
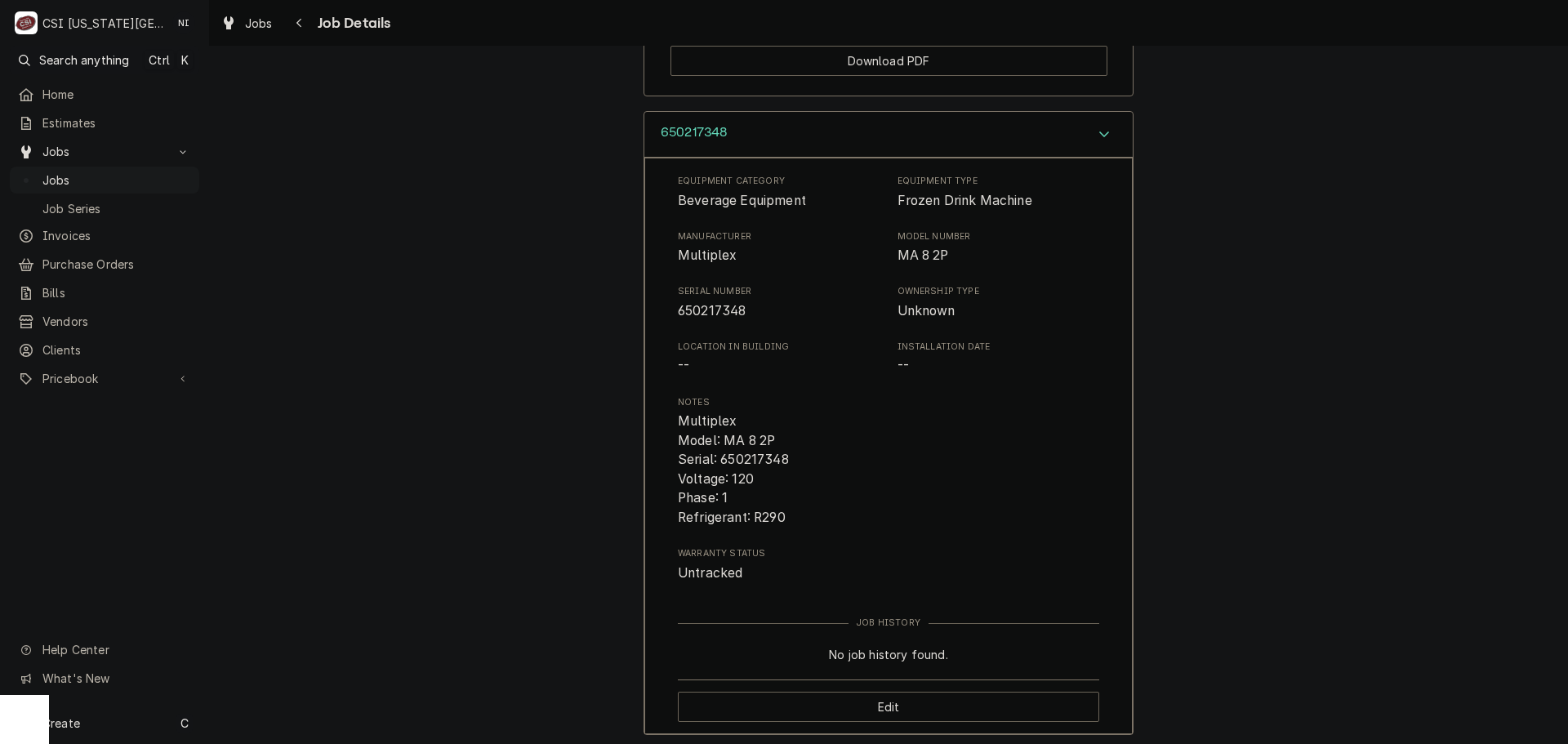
scroll to position [2941, 0]
drag, startPoint x: 671, startPoint y: 414, endPoint x: 760, endPoint y: 424, distance: 89.6
click at [760, 424] on span "Multiplex Model: MA 8 2P Serial: 650217348 Voltage: 120 Phase: 1 Refrigerant: R…" at bounding box center [889, 466] width 422 height 116
drag, startPoint x: 778, startPoint y: 384, endPoint x: 722, endPoint y: 395, distance: 57.1
click at [777, 408] on span "Multiplex Model: MA 8 2P Serial: 650217348 Voltage: 120 Phase: 1 Refrigerant: R…" at bounding box center [889, 466] width 422 height 116
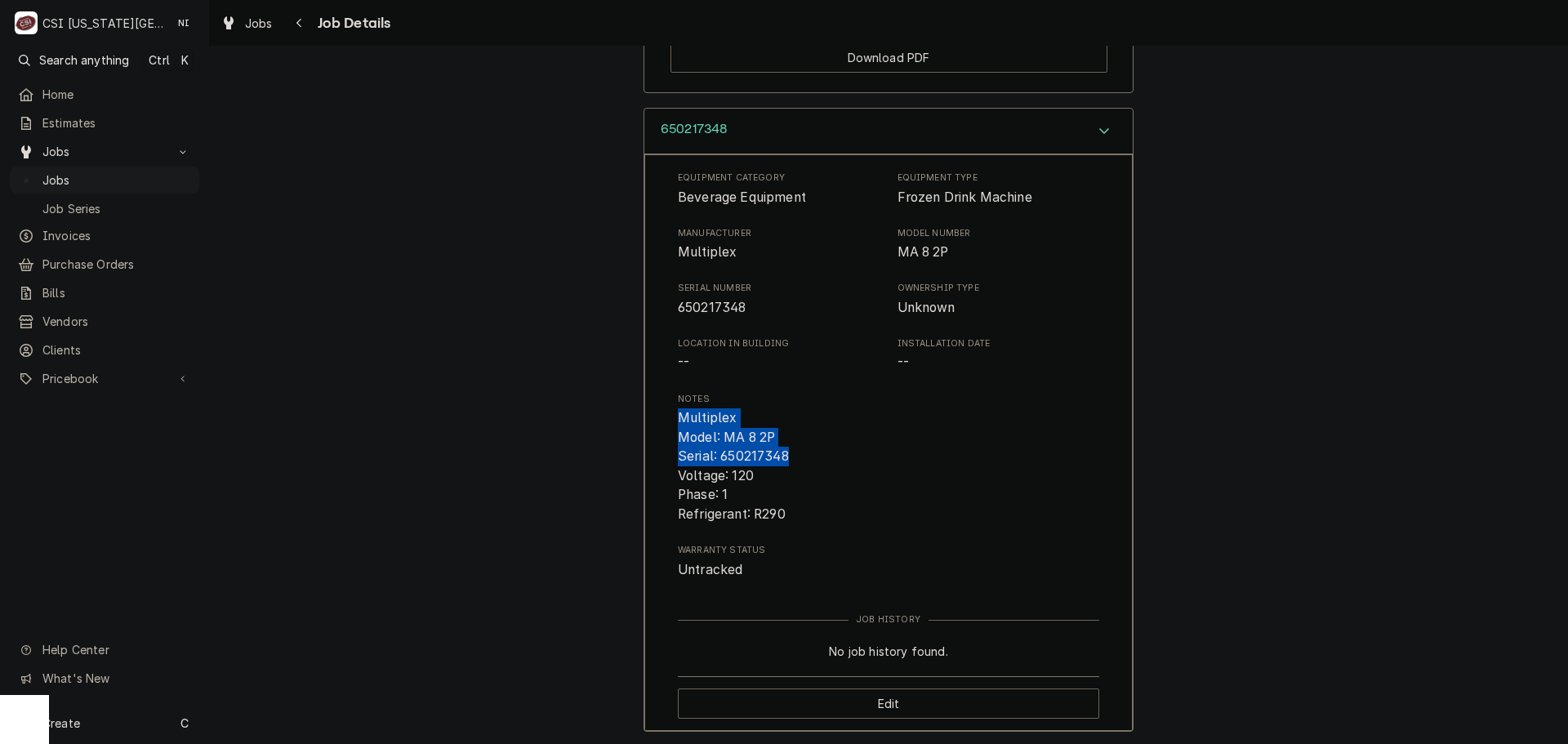
drag, startPoint x: 669, startPoint y: 388, endPoint x: 786, endPoint y: 434, distance: 125.7
click at [786, 434] on div "Equipment Category Beverage Equipment Equipment Type Frozen Drink Machine Manuf…" at bounding box center [889, 443] width 488 height 577
copy span "Multiplex Model: MA 8 2P Serial: 650217348"
click at [167, 172] on span "Jobs" at bounding box center [117, 180] width 149 height 17
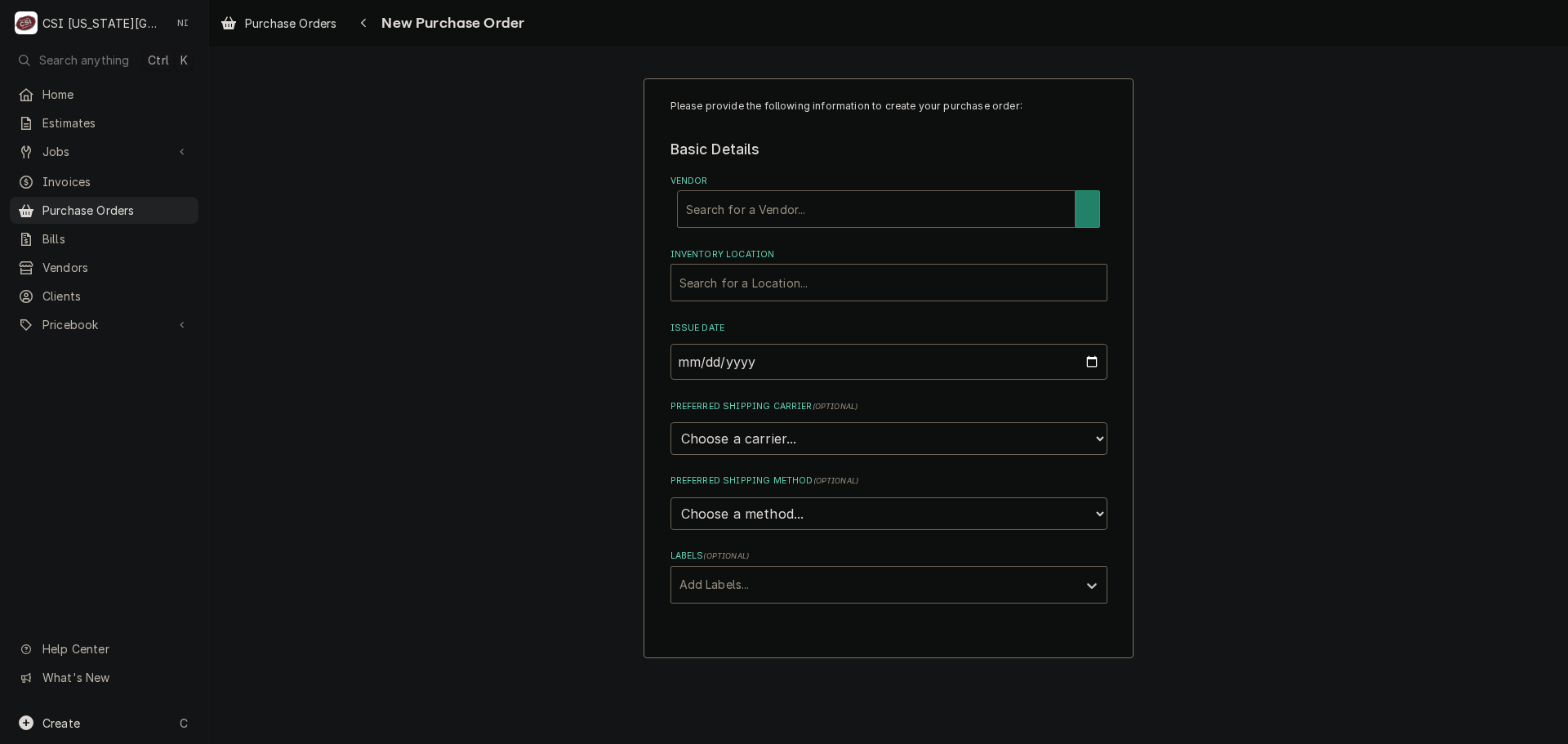
click at [799, 209] on div "Vendor" at bounding box center [876, 209] width 381 height 30
type input "hom"
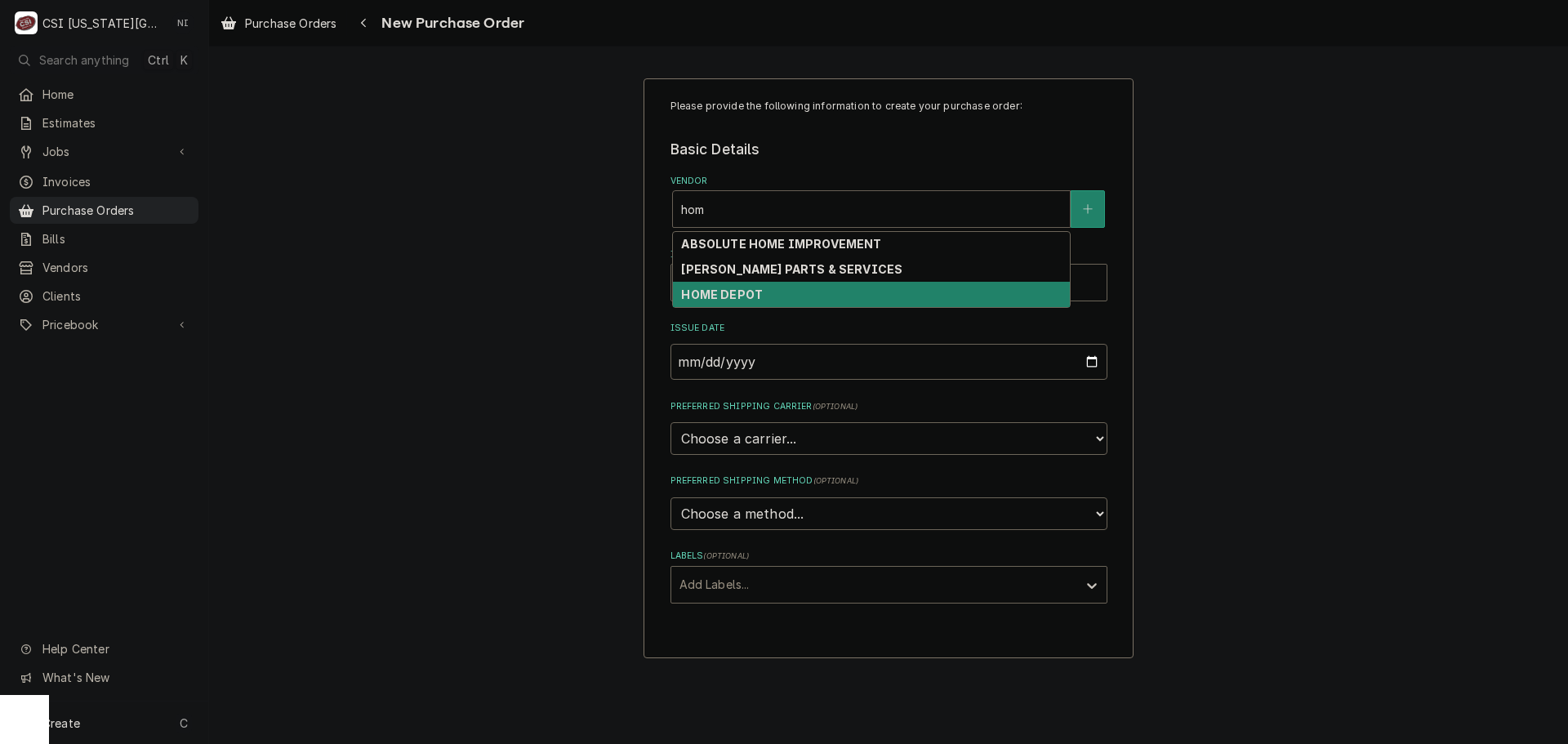
drag, startPoint x: 678, startPoint y: 300, endPoint x: 772, endPoint y: 339, distance: 101.8
click at [681, 300] on div "HOME DEPOT" at bounding box center [872, 294] width 397 height 26
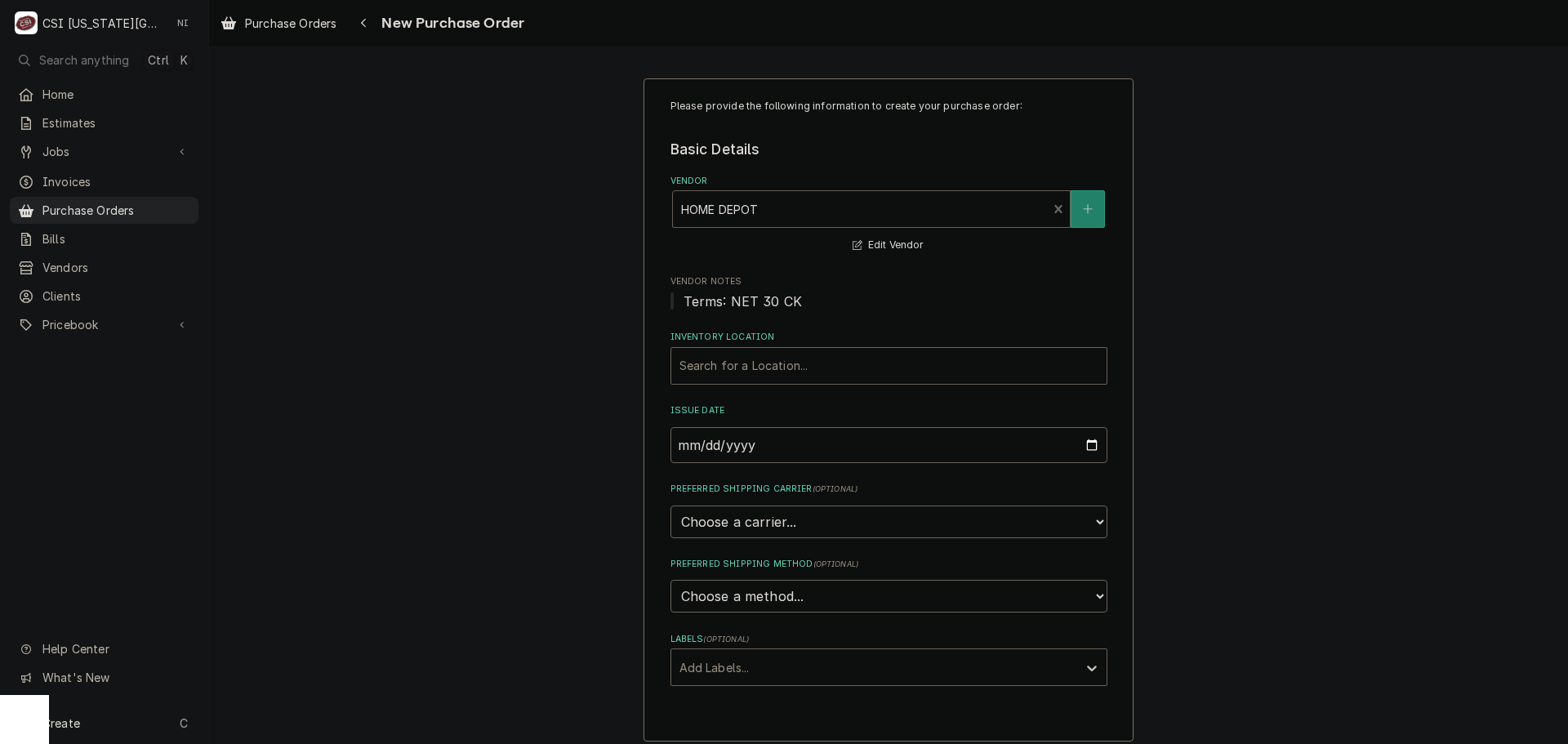
drag, startPoint x: 757, startPoint y: 348, endPoint x: 774, endPoint y: 385, distance: 40.7
click at [757, 350] on div "Search for a Location..." at bounding box center [889, 366] width 435 height 36
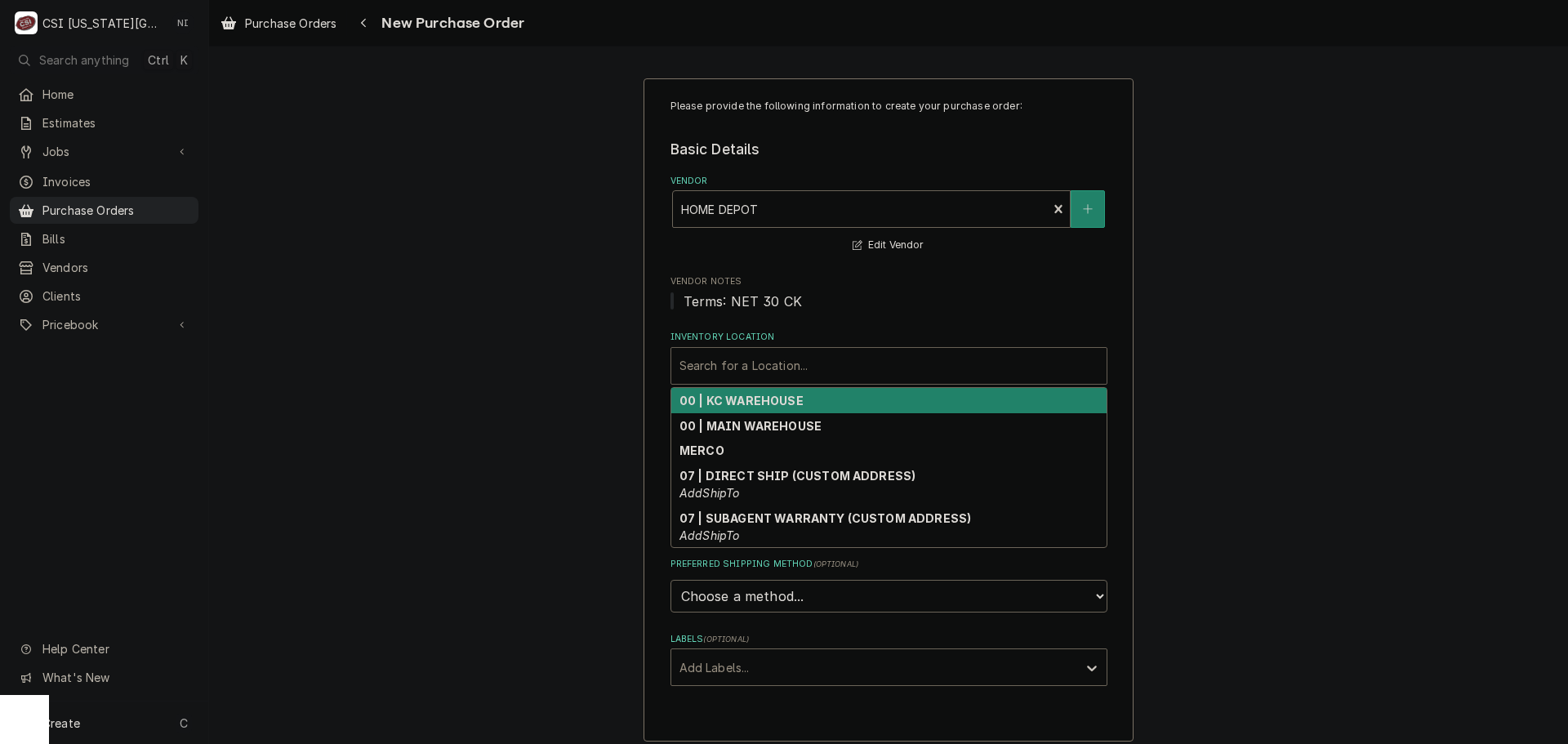
drag, startPoint x: 776, startPoint y: 398, endPoint x: 790, endPoint y: 452, distance: 55.8
click at [776, 401] on strong "00 | KC WAREHOUSE" at bounding box center [742, 401] width 124 height 14
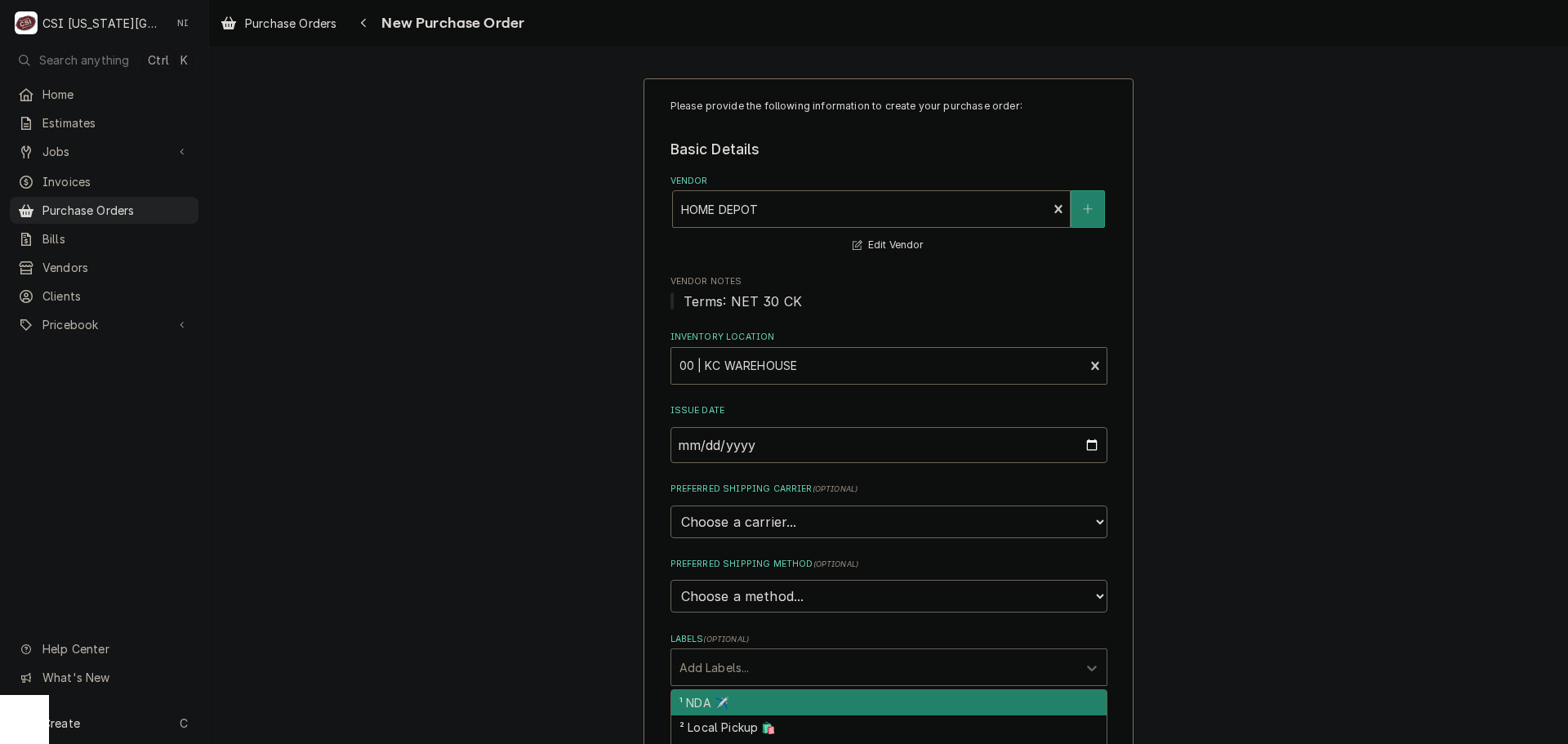
drag, startPoint x: 776, startPoint y: 656, endPoint x: 775, endPoint y: 679, distance: 23.0
click at [776, 658] on div "Labels" at bounding box center [875, 667] width 390 height 30
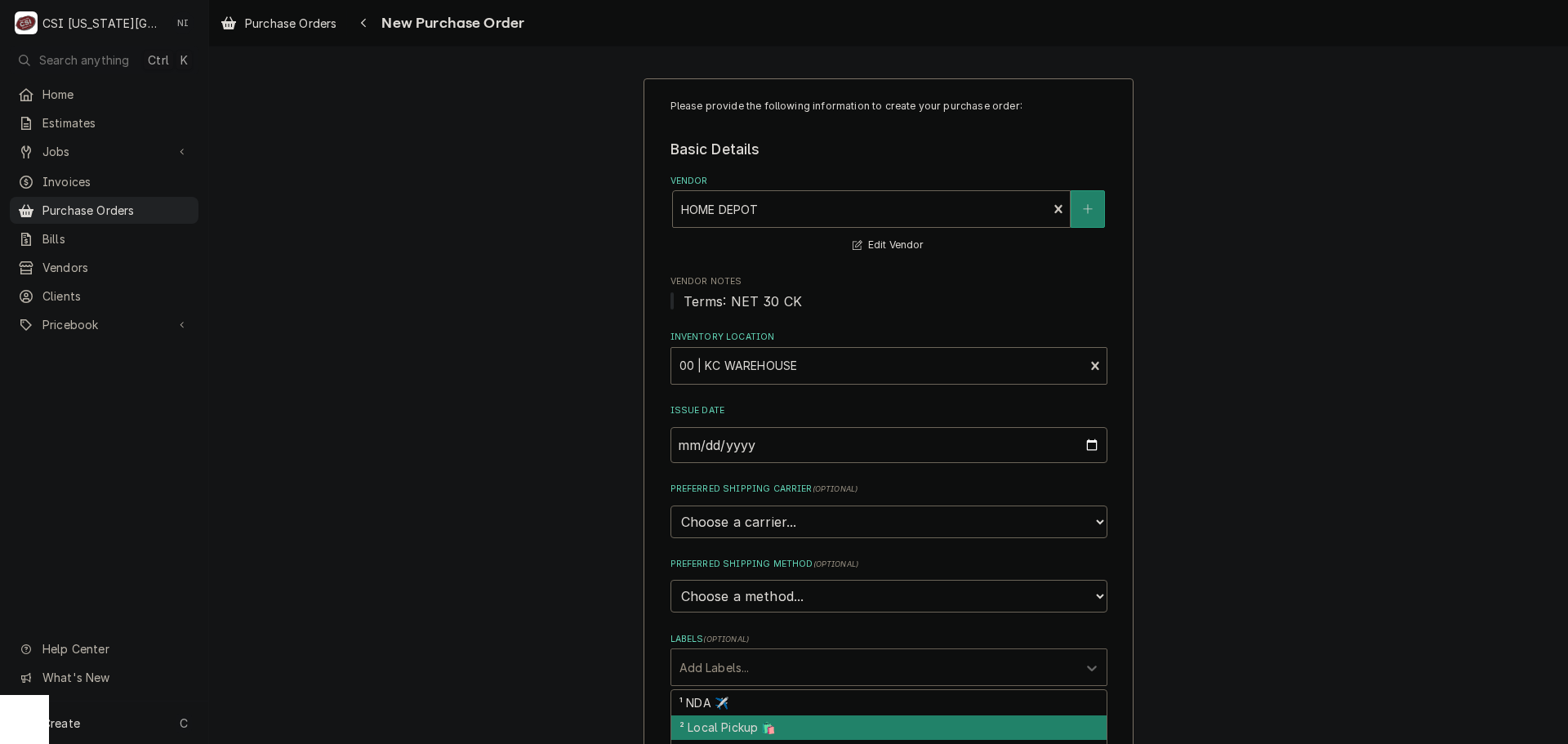
click at [763, 724] on div "² Local Pickup 🛍️" at bounding box center [889, 728] width 435 height 26
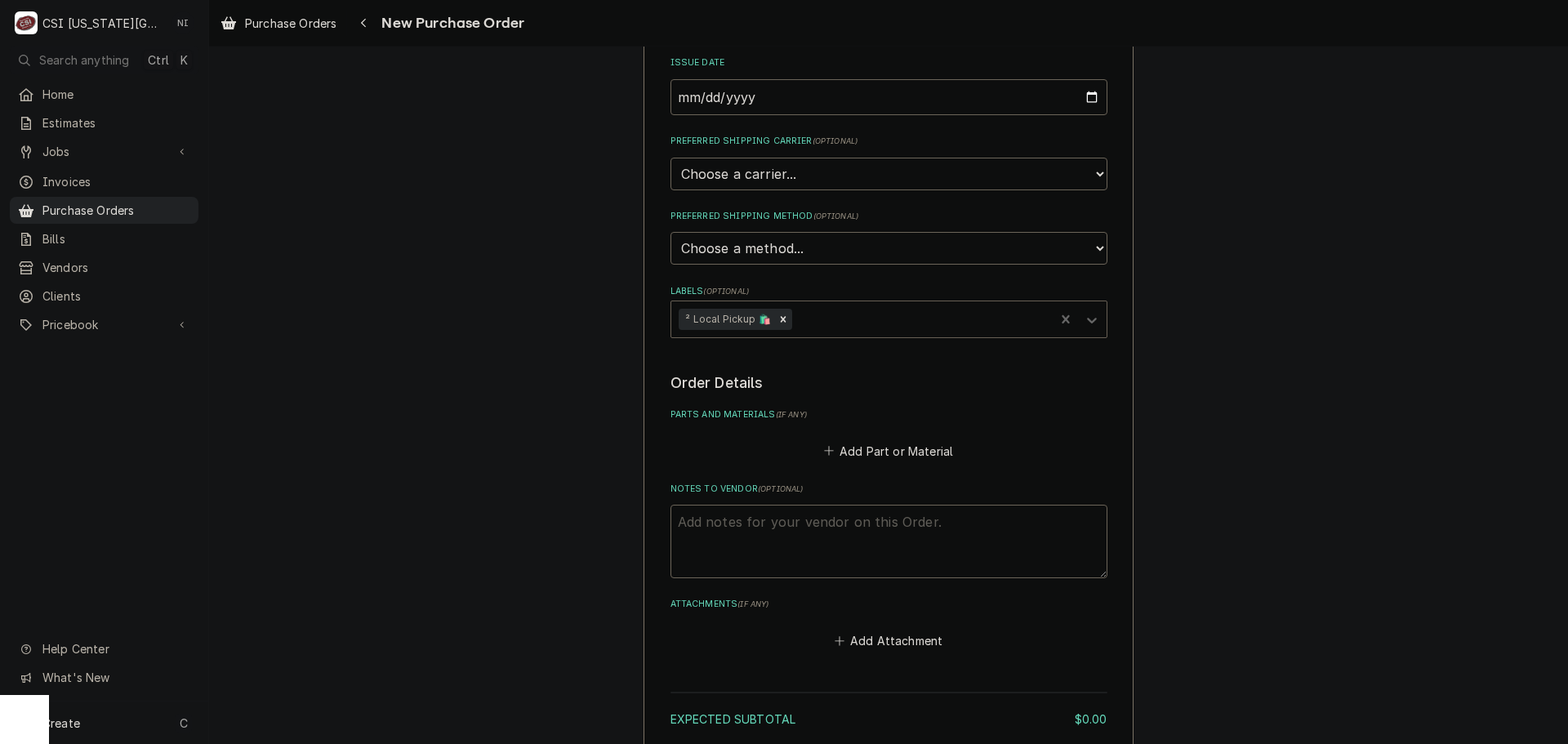
scroll to position [485, 0]
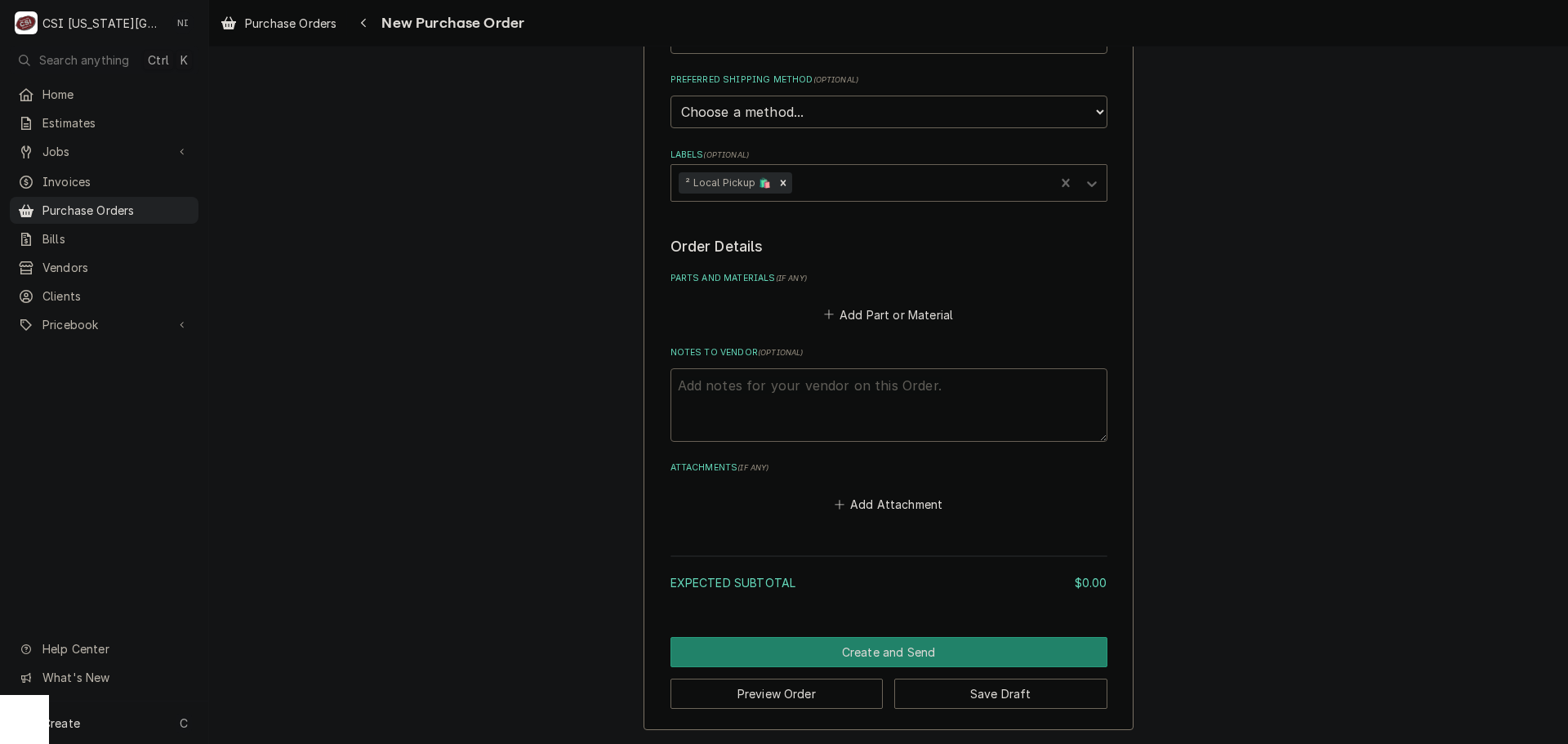
click at [731, 384] on textarea "Notes to Vendor ( optional )" at bounding box center [889, 404] width 437 height 73
type textarea "x"
type textarea "ty"
type textarea "x"
type textarea "tyle"
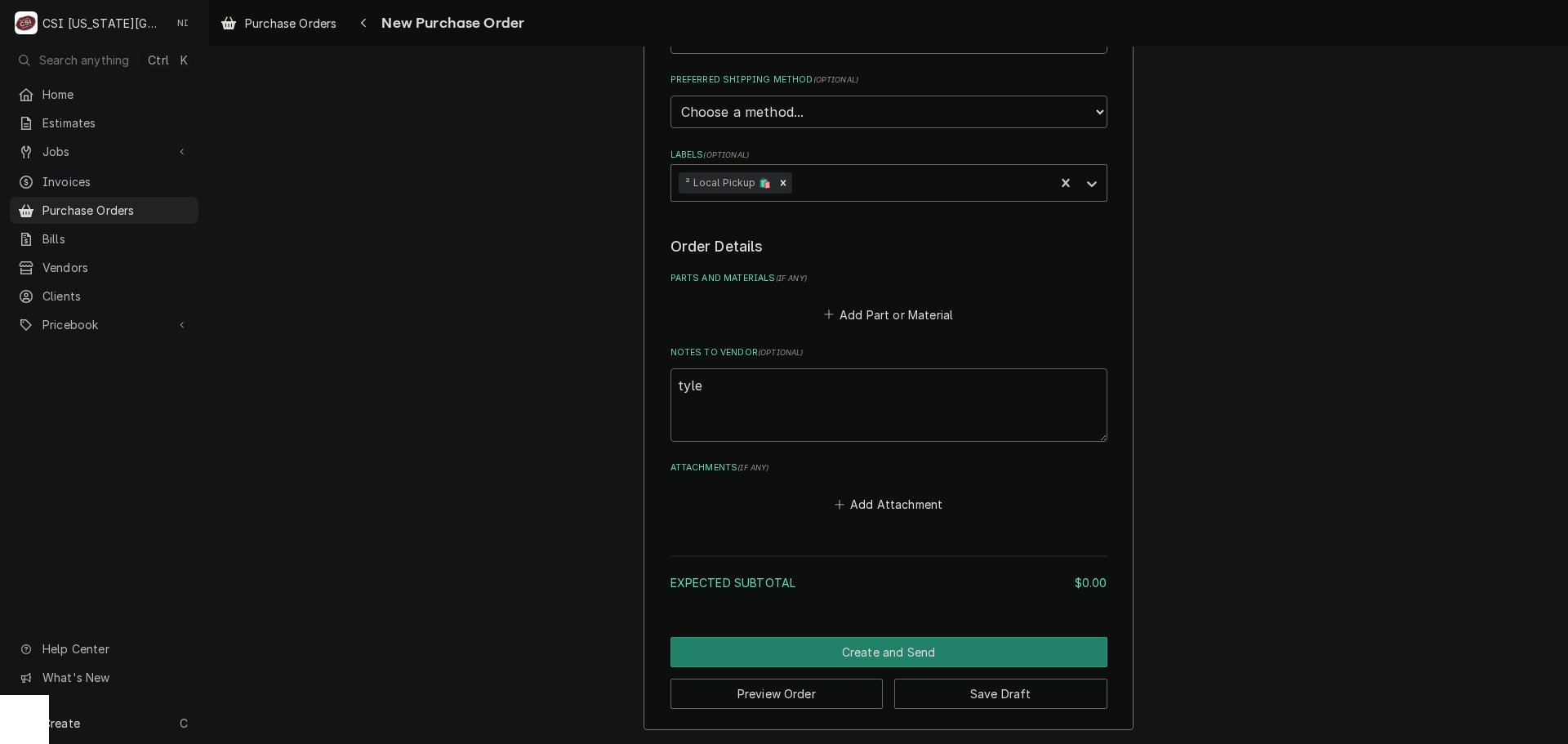
type textarea "x"
type textarea "tyler"
click at [896, 317] on button "Add Part or Material" at bounding box center [888, 315] width 134 height 23
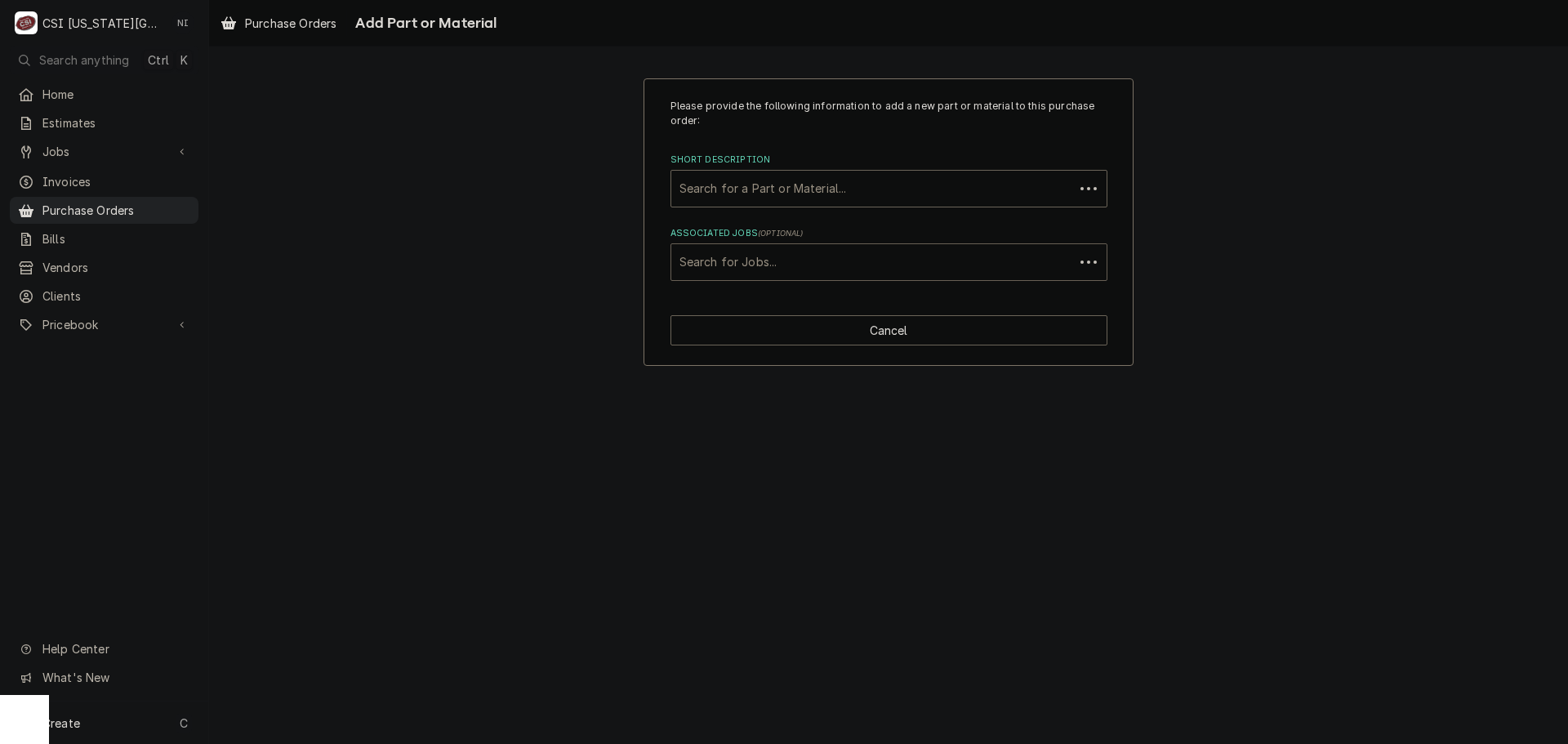
click at [731, 276] on div "Associated Jobs" at bounding box center [873, 261] width 386 height 30
type input "31174"
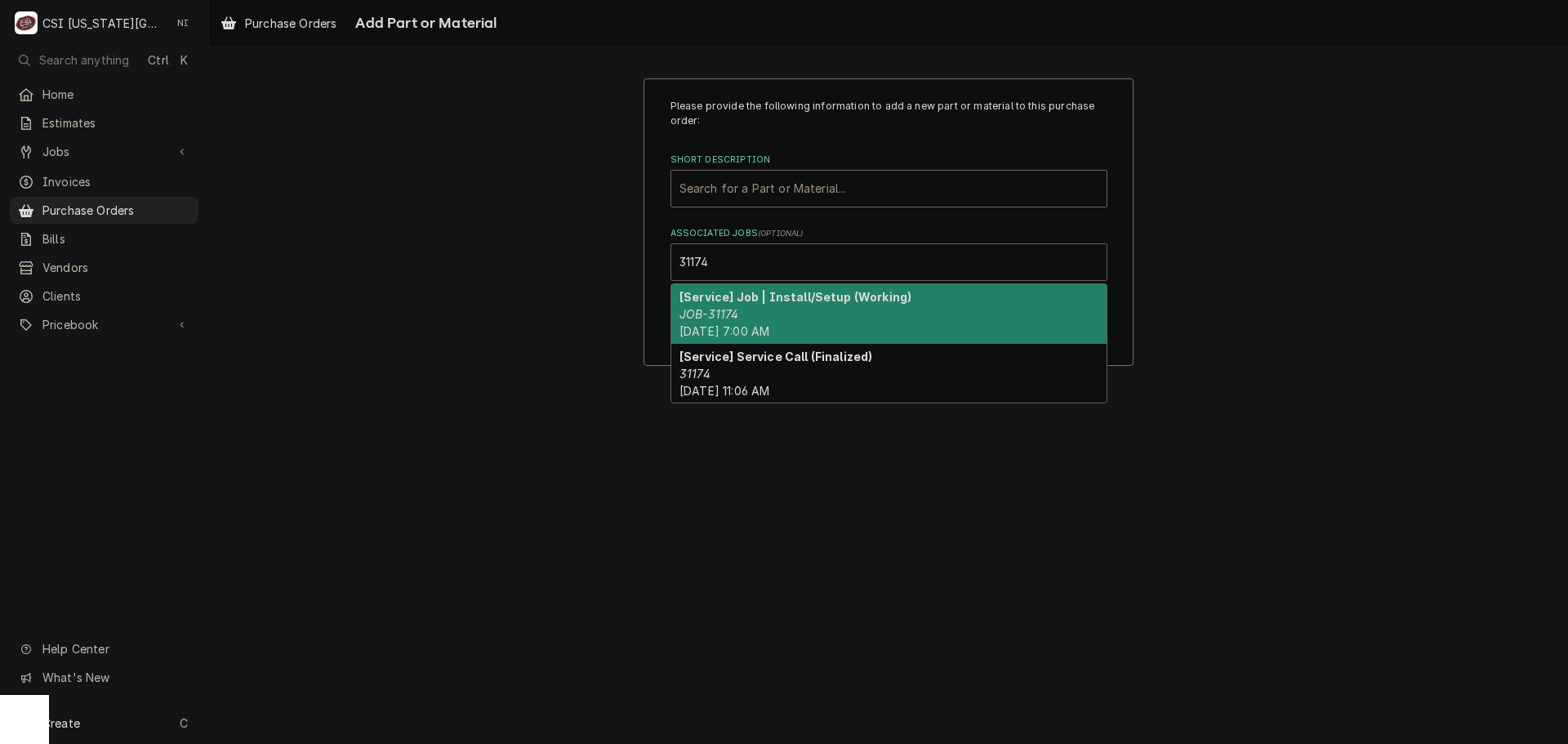
click at [712, 306] on div "[Service] Job | Install/Setup (Working) JOB-31174 Wed, Oct 1st, 2025 - 7:00 AM" at bounding box center [889, 314] width 435 height 60
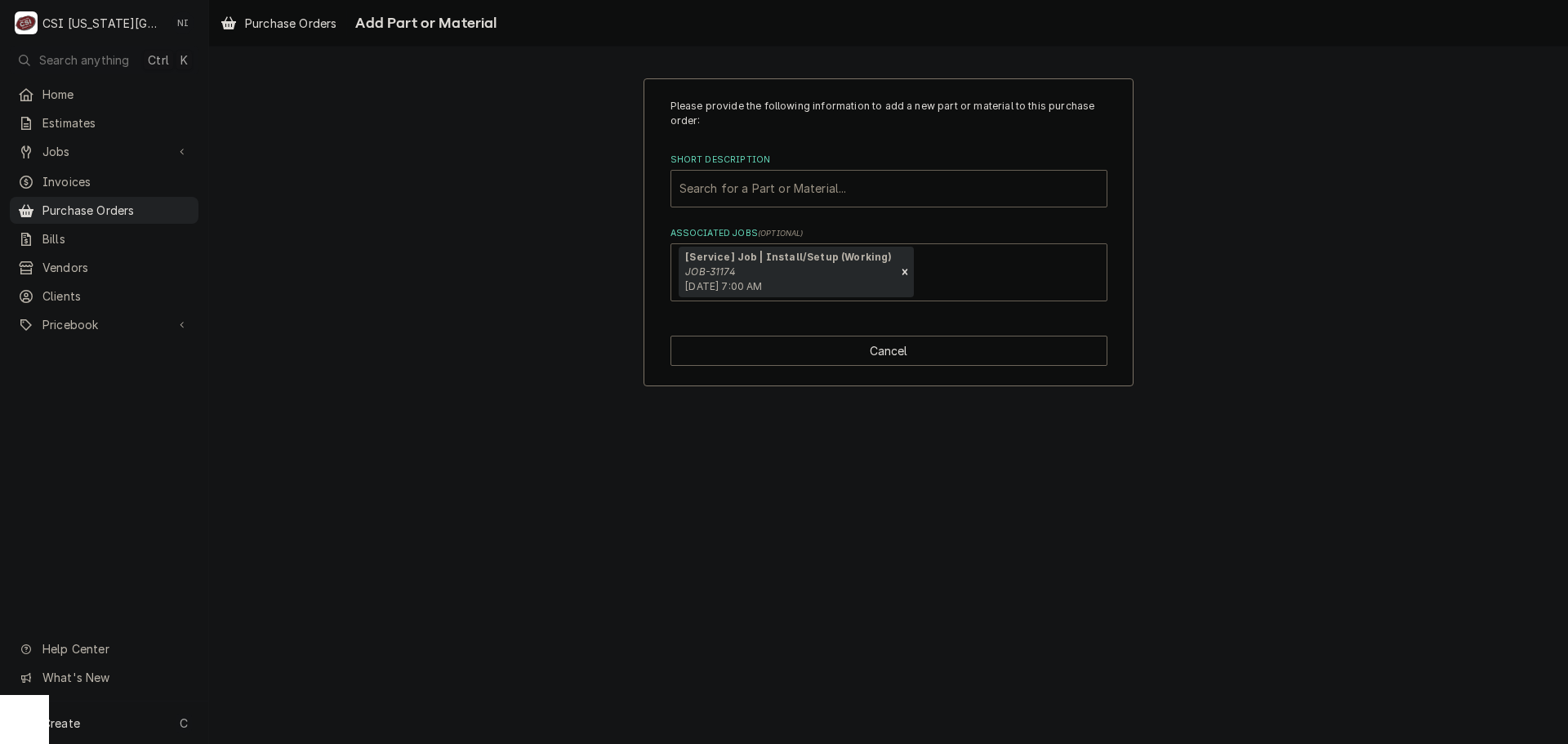
click at [745, 187] on div "Short Description" at bounding box center [889, 188] width 419 height 30
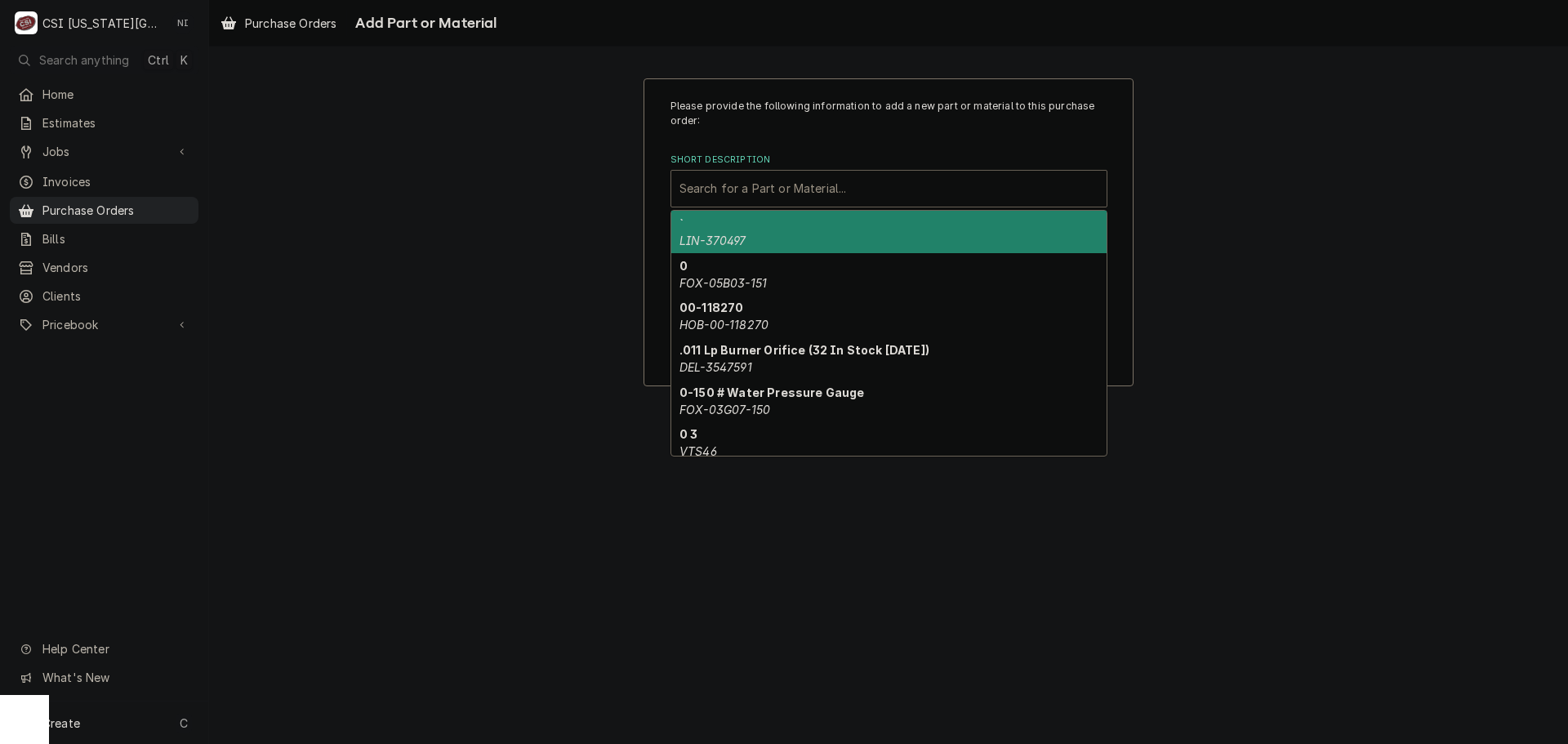
paste input "020008042"
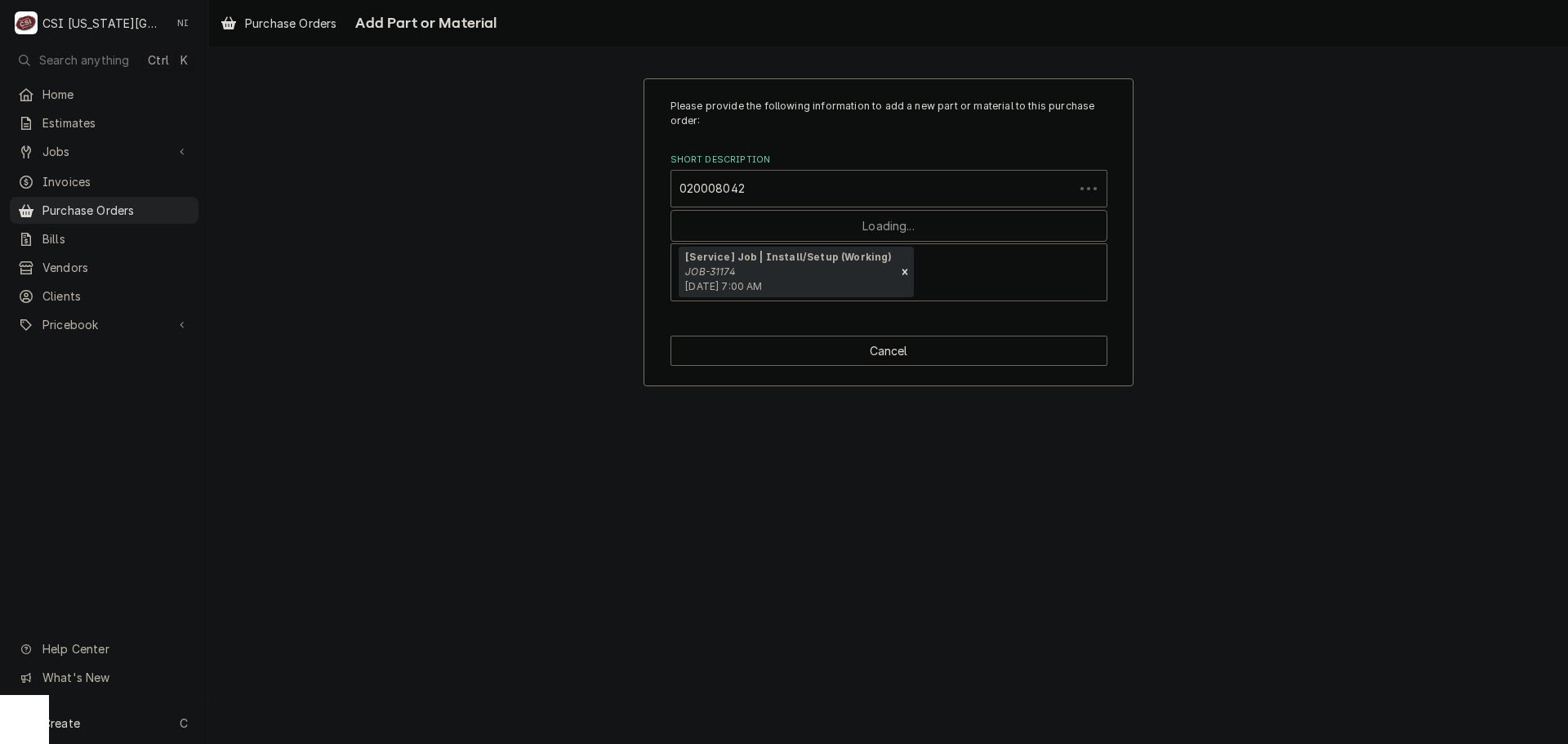
drag, startPoint x: 732, startPoint y: 192, endPoint x: 629, endPoint y: 193, distance: 103.0
click at [629, 193] on div "Please provide the following information to add a new part or material to this …" at bounding box center [888, 233] width 1359 height 338
type input "misc pr"
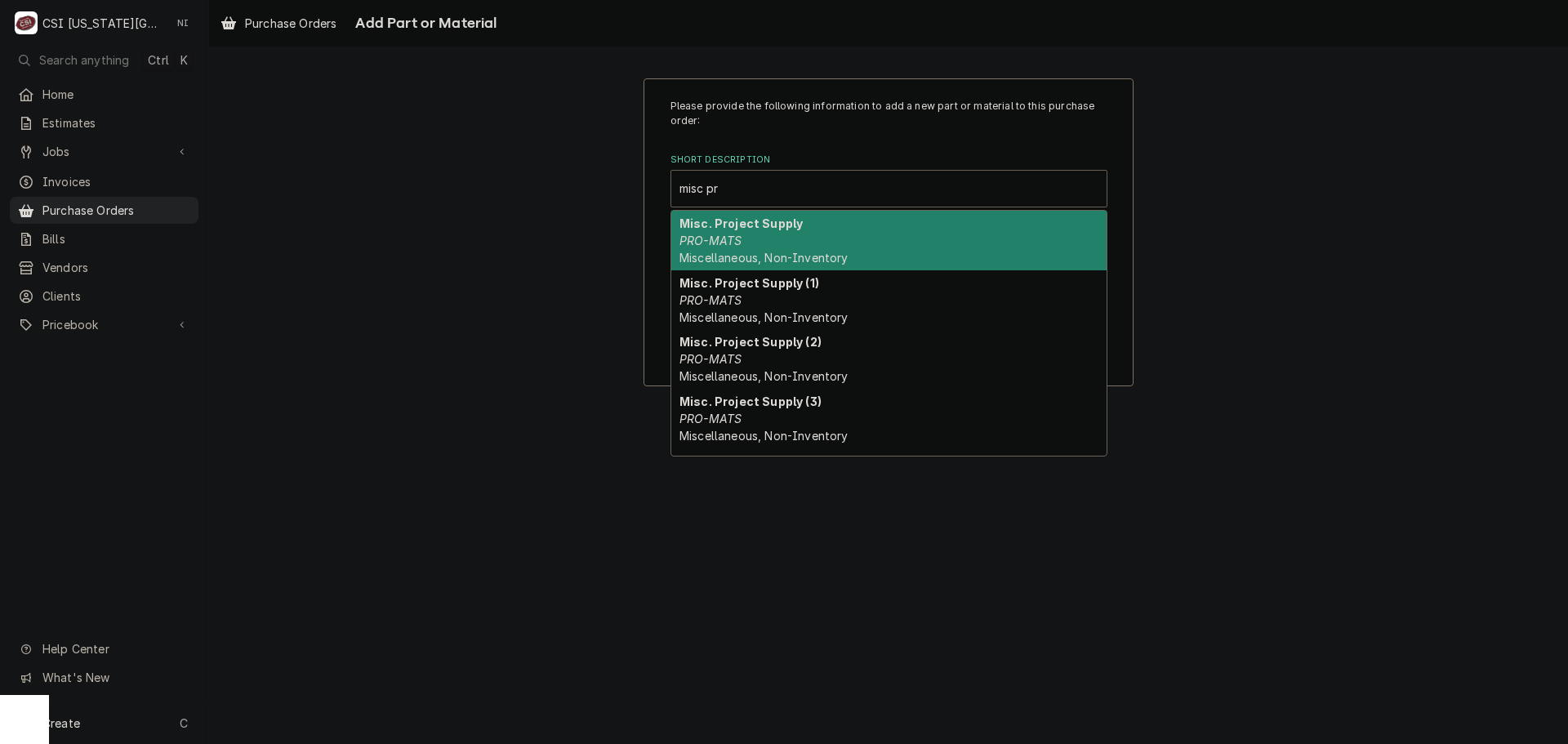
click at [705, 228] on strong "Misc. Project Supply" at bounding box center [741, 223] width 123 height 14
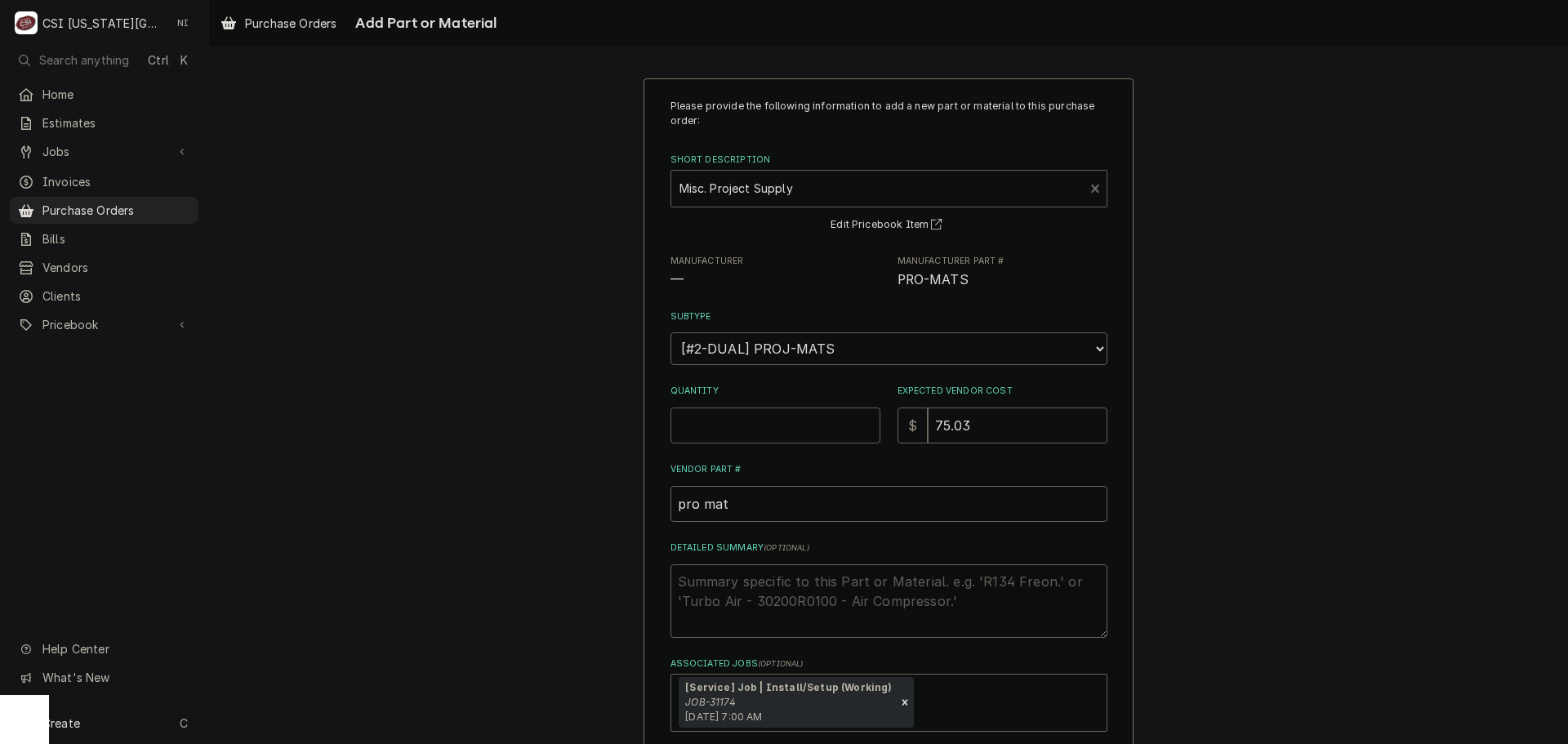
click at [745, 424] on input "Quantity" at bounding box center [775, 425] width 210 height 36
type textarea "x"
type input "1"
type textarea "x"
type input "0"
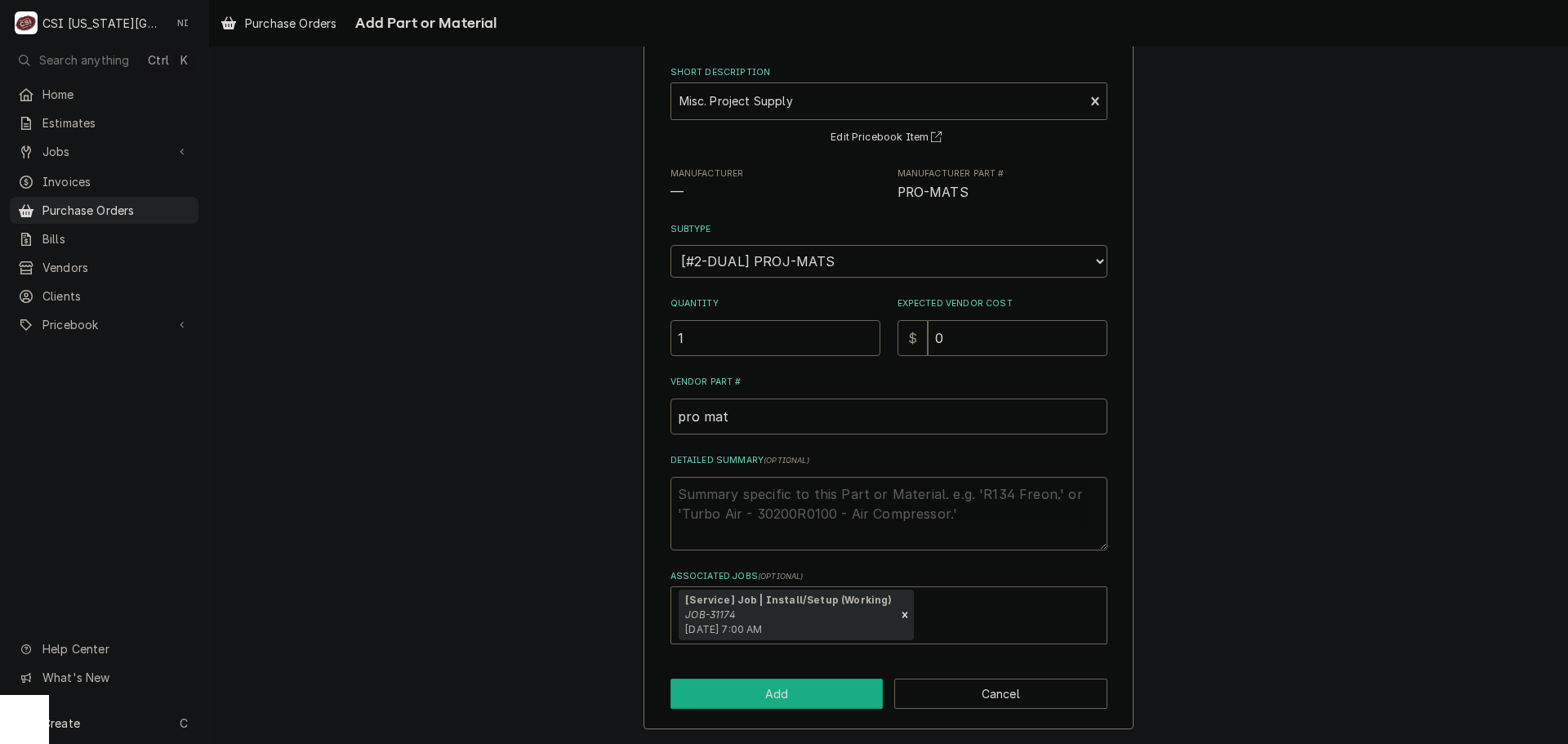
click at [815, 697] on button "Add" at bounding box center [777, 694] width 214 height 31
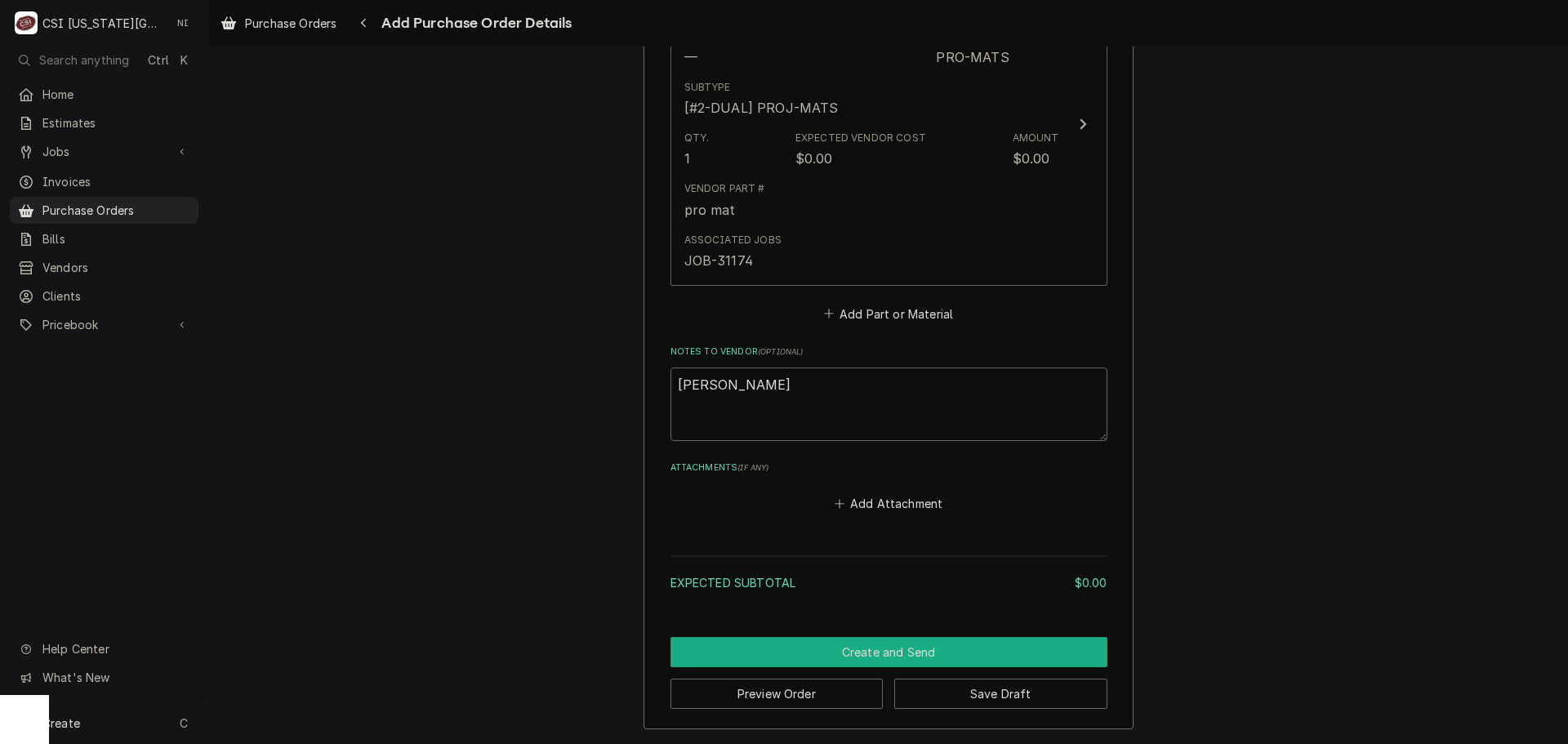
click at [929, 652] on button "Create and Send" at bounding box center [889, 652] width 437 height 31
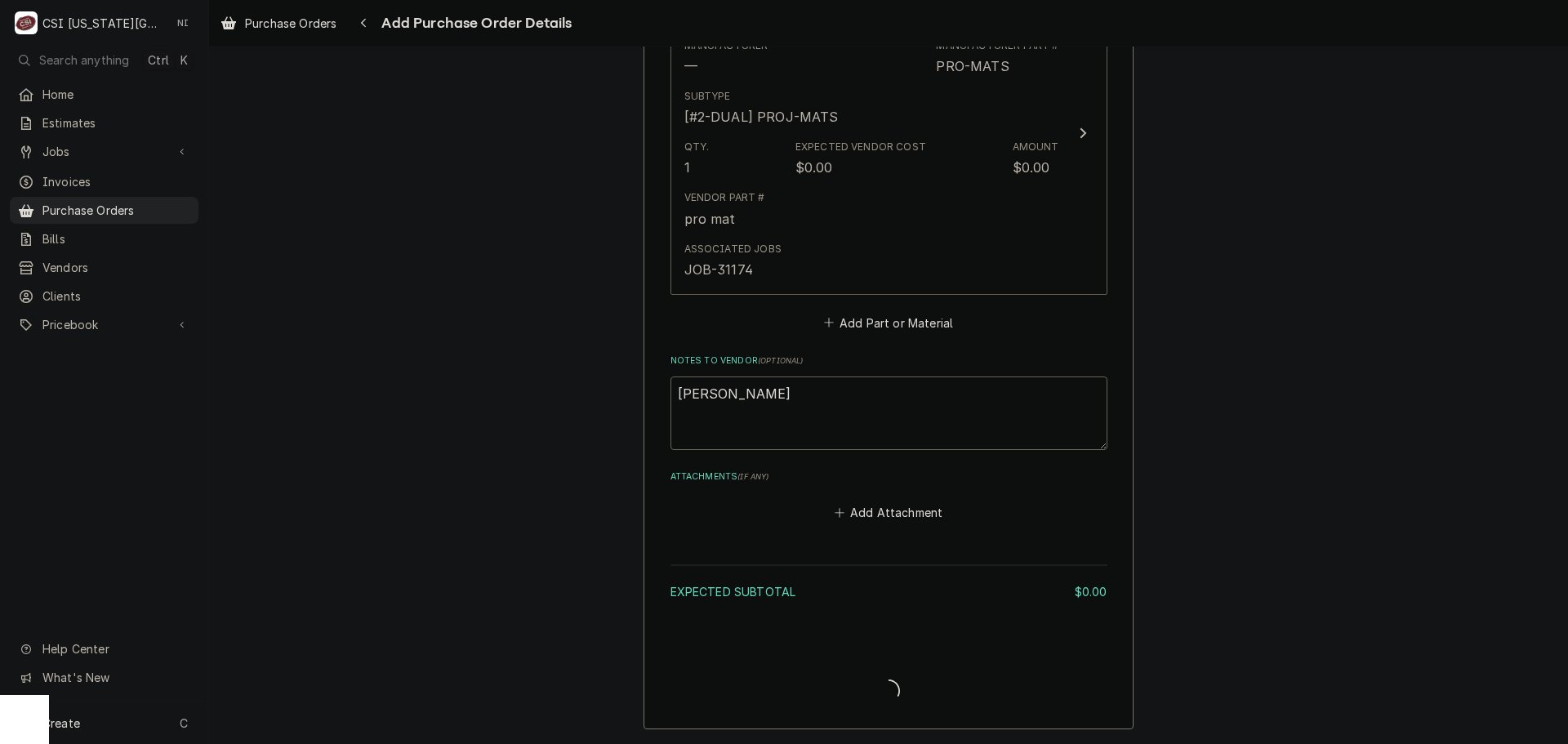
type textarea "x"
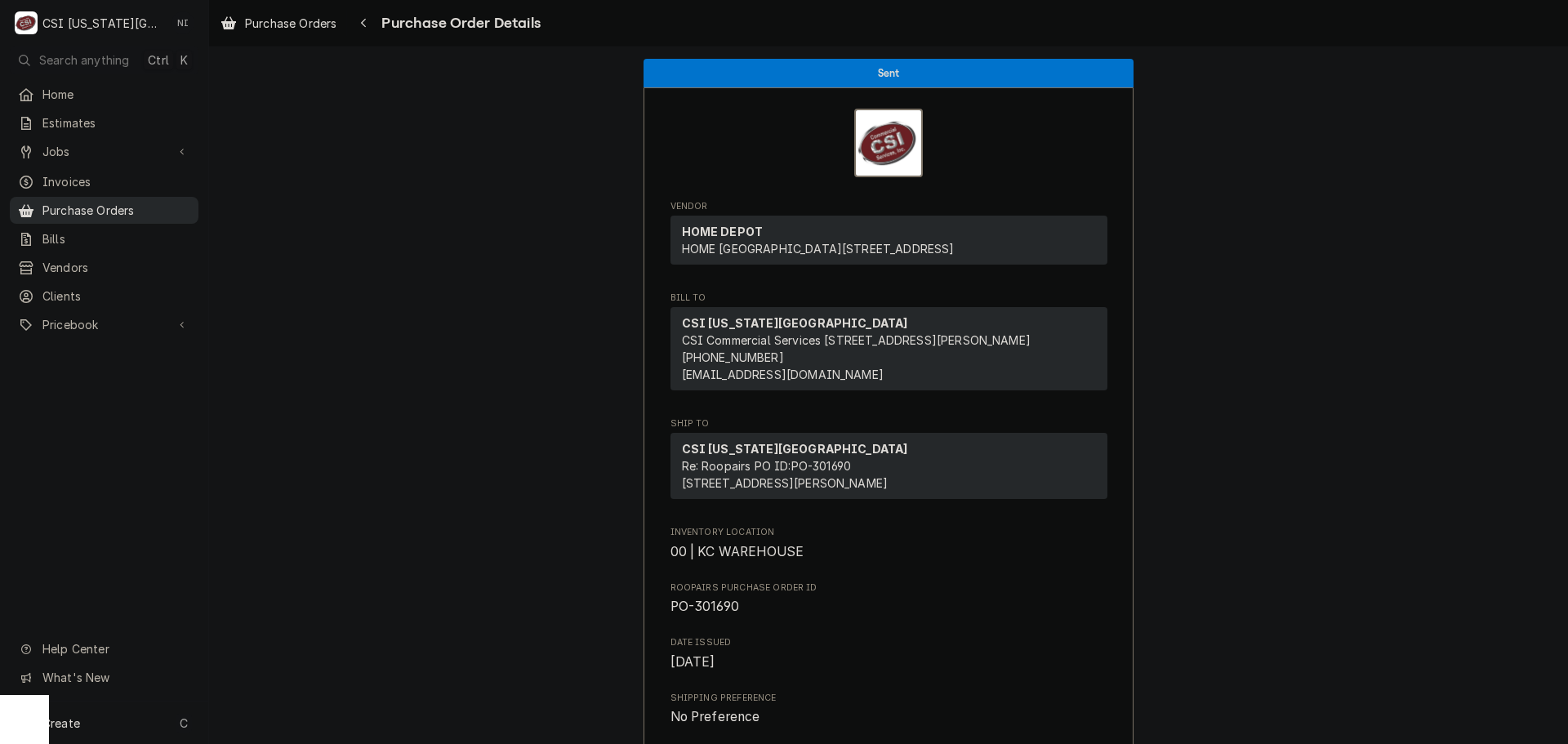
click at [139, 206] on span "Purchase Orders" at bounding box center [116, 211] width 148 height 17
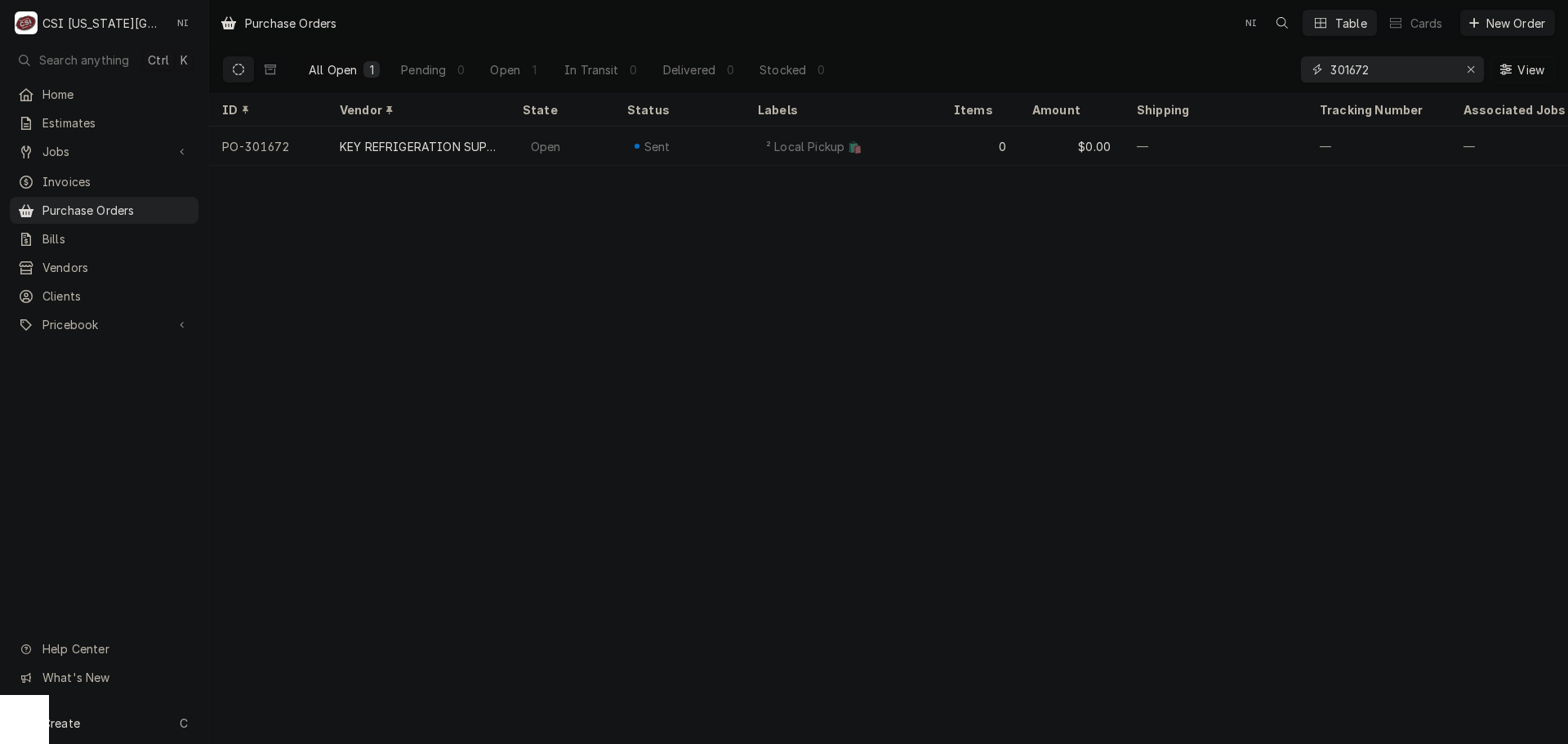
drag, startPoint x: 1381, startPoint y: 71, endPoint x: 1222, endPoint y: 80, distance: 159.3
click at [1222, 80] on div "All Open 1 Pending 0 Open 1 In Transit 0 Delivered 0 Stocked 0 301672 View" at bounding box center [889, 70] width 1333 height 46
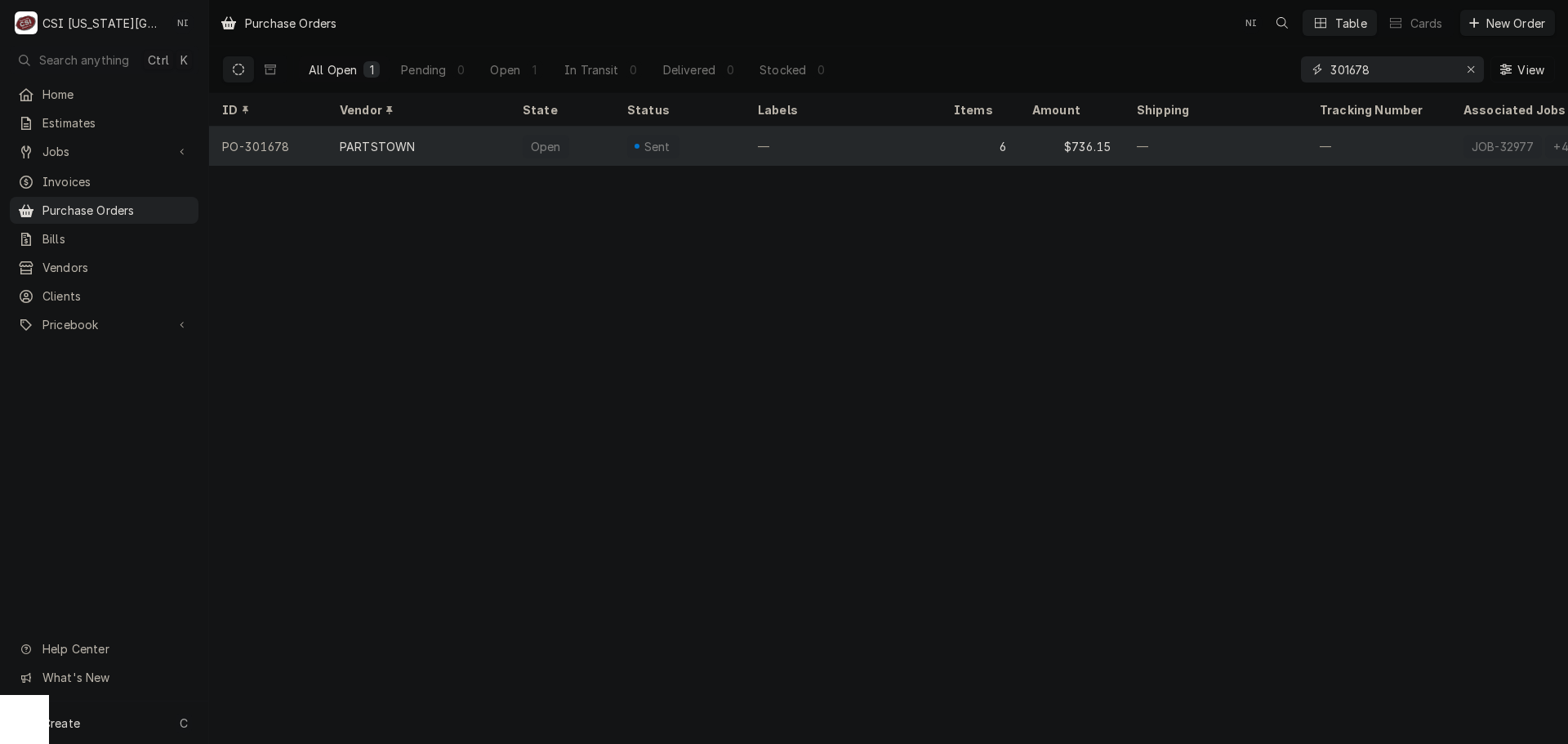
type input "301678"
click at [953, 151] on div "6" at bounding box center [980, 146] width 78 height 39
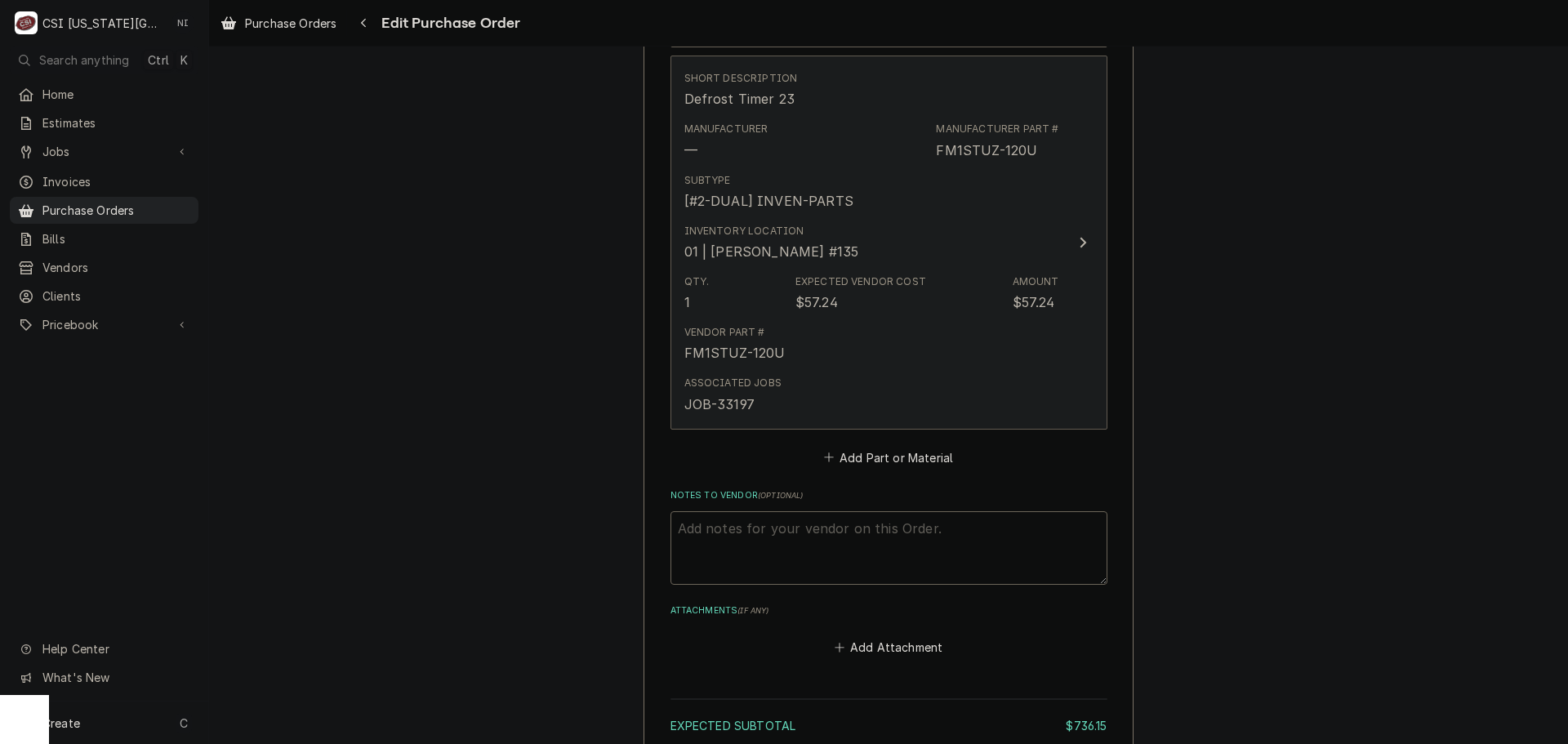
scroll to position [2696, 0]
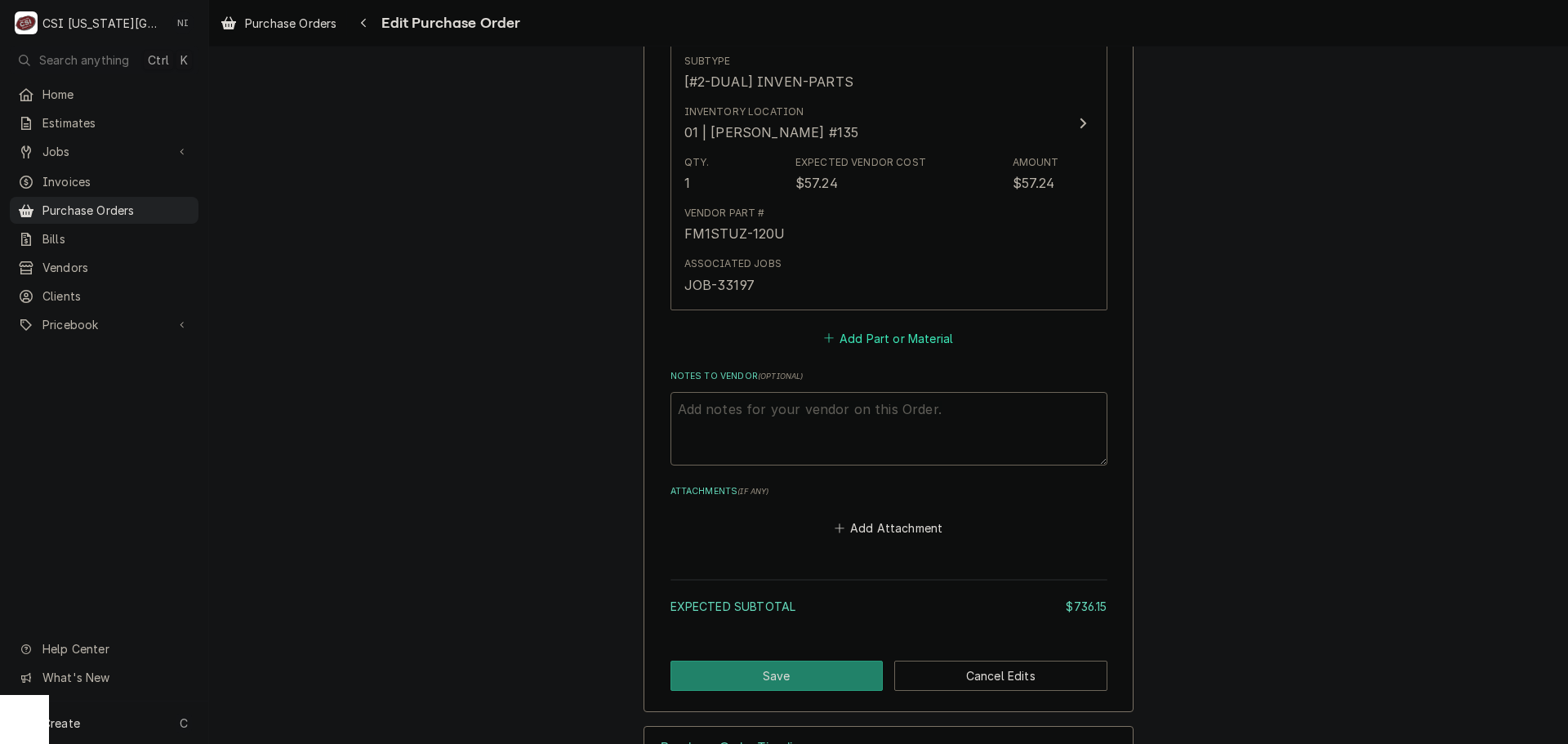
click at [885, 346] on button "Add Part or Material" at bounding box center [888, 339] width 134 height 23
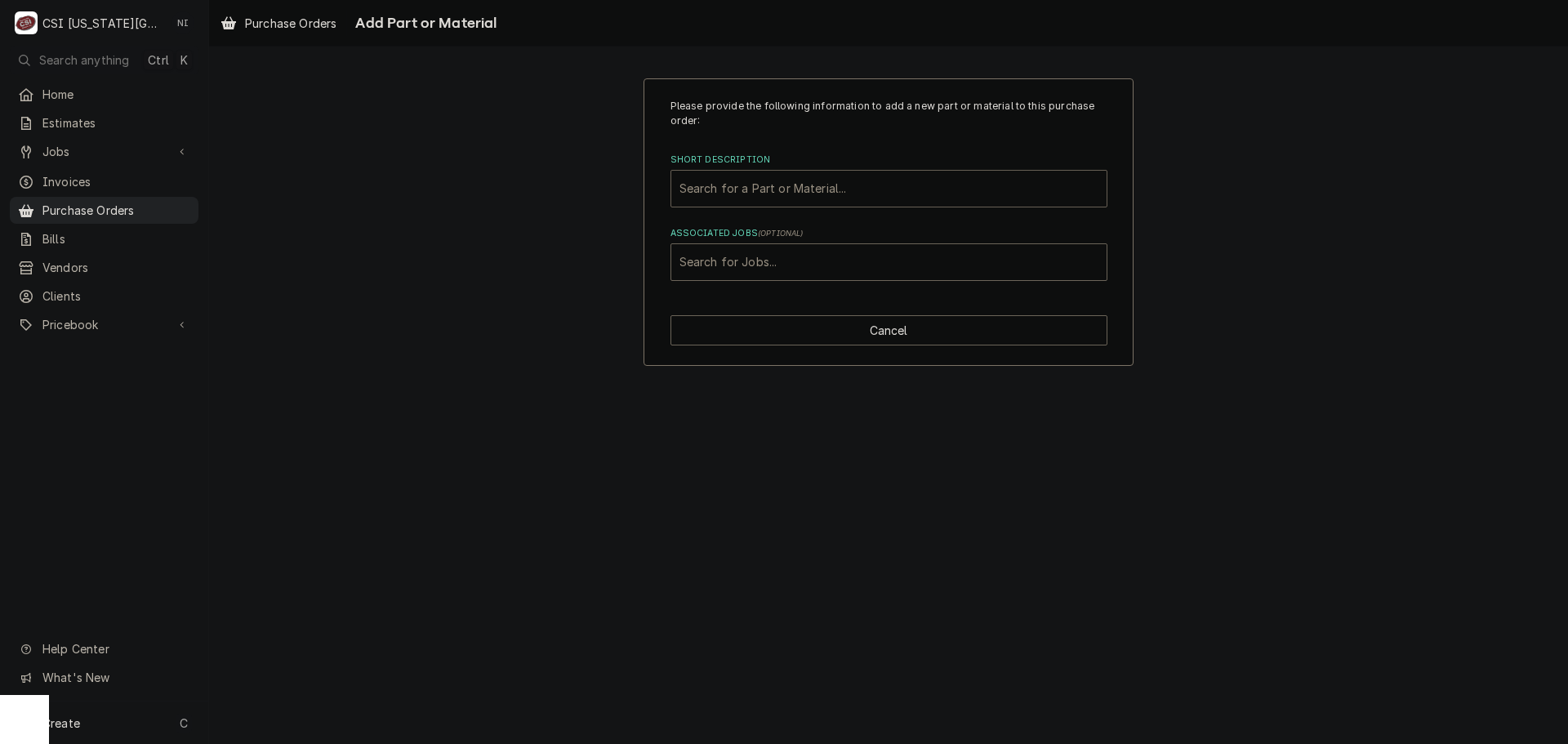
click at [796, 188] on div "Short Description" at bounding box center [889, 188] width 419 height 30
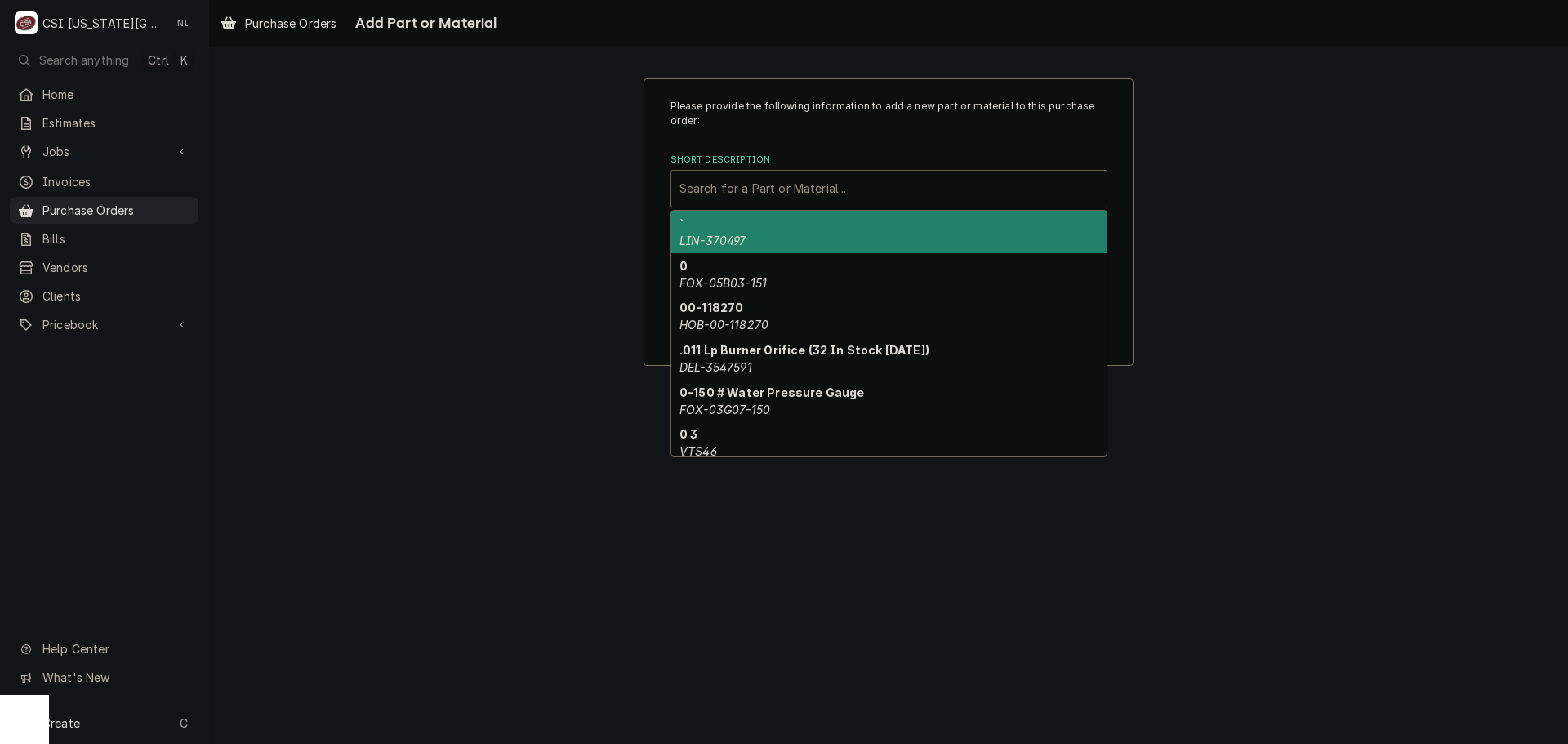
paste input "226741075"
type input "226741075"
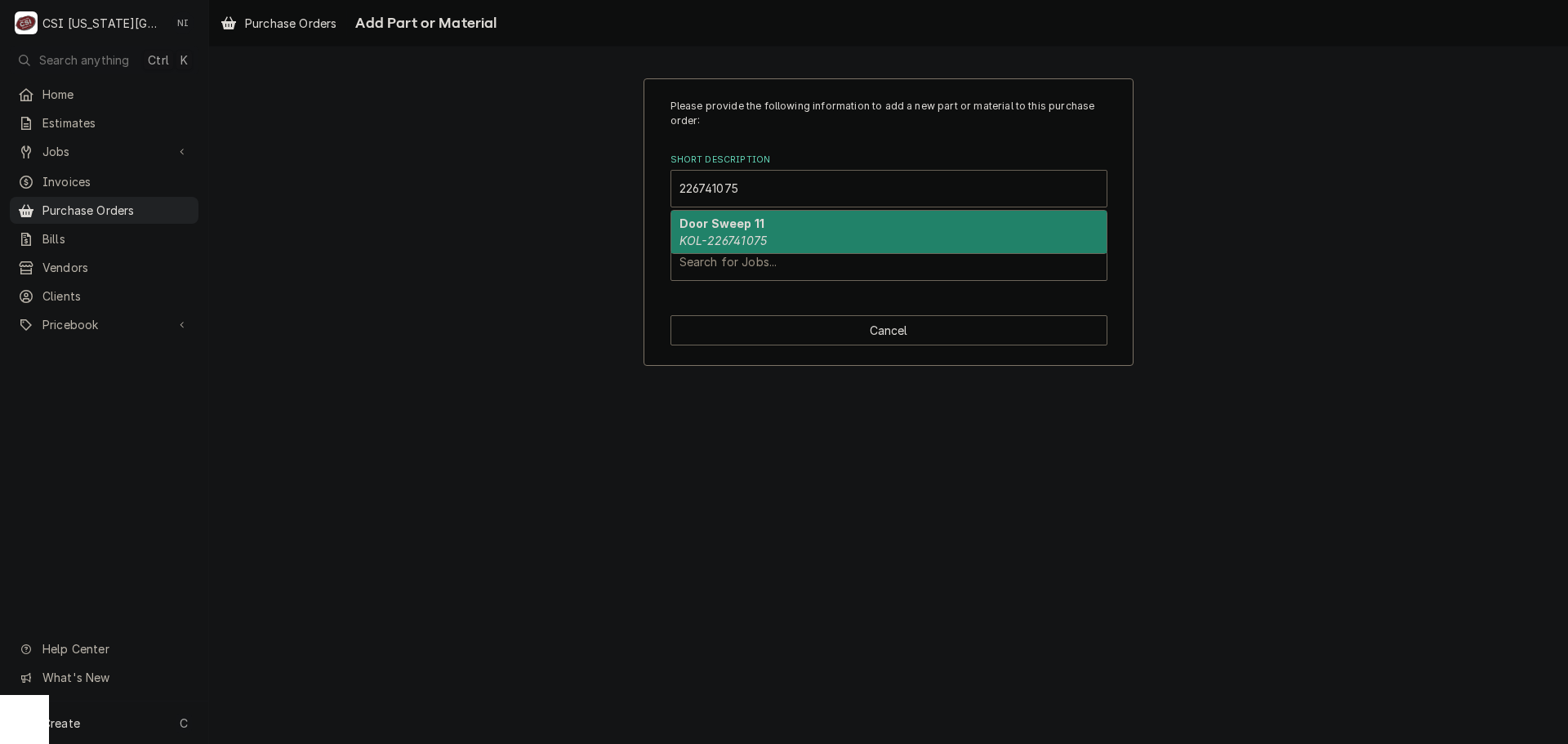
click at [765, 227] on div "Door Sweep 11 KOL-226741075" at bounding box center [889, 232] width 435 height 43
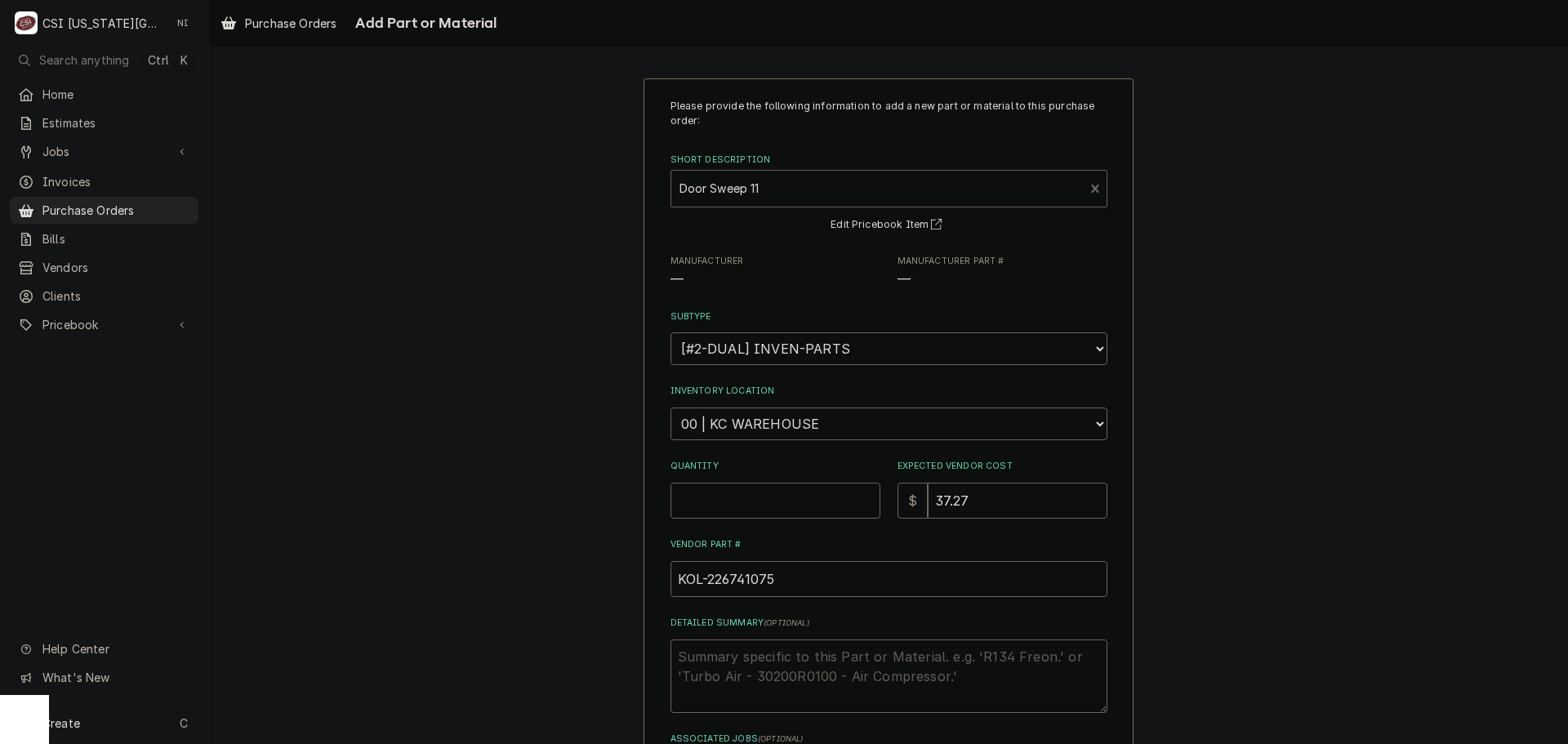
type textarea "x"
click at [760, 418] on select "Choose a location... 00 | KC WAREHOUSE 00 | MAIN WAREHOUSE 01 | [PERSON_NAME] #…" at bounding box center [889, 424] width 437 height 32
select select "2872"
click at [671, 407] on select "Choose a location... 00 | KC WAREHOUSE 00 | MAIN WAREHOUSE 01 | [PERSON_NAME] #…" at bounding box center [889, 424] width 437 height 32
click at [764, 486] on input "Quantity" at bounding box center [775, 501] width 210 height 36
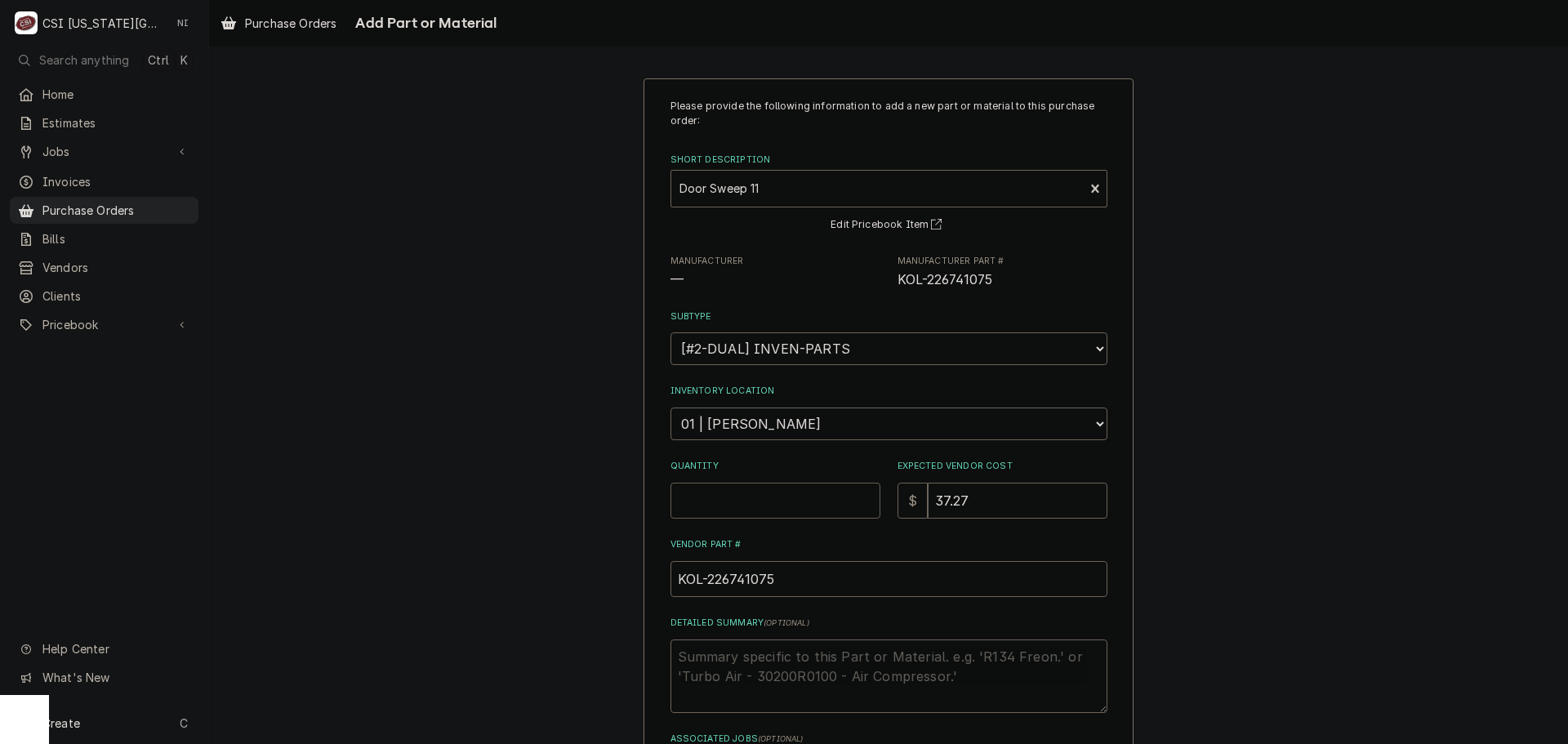
type textarea "x"
type input "1"
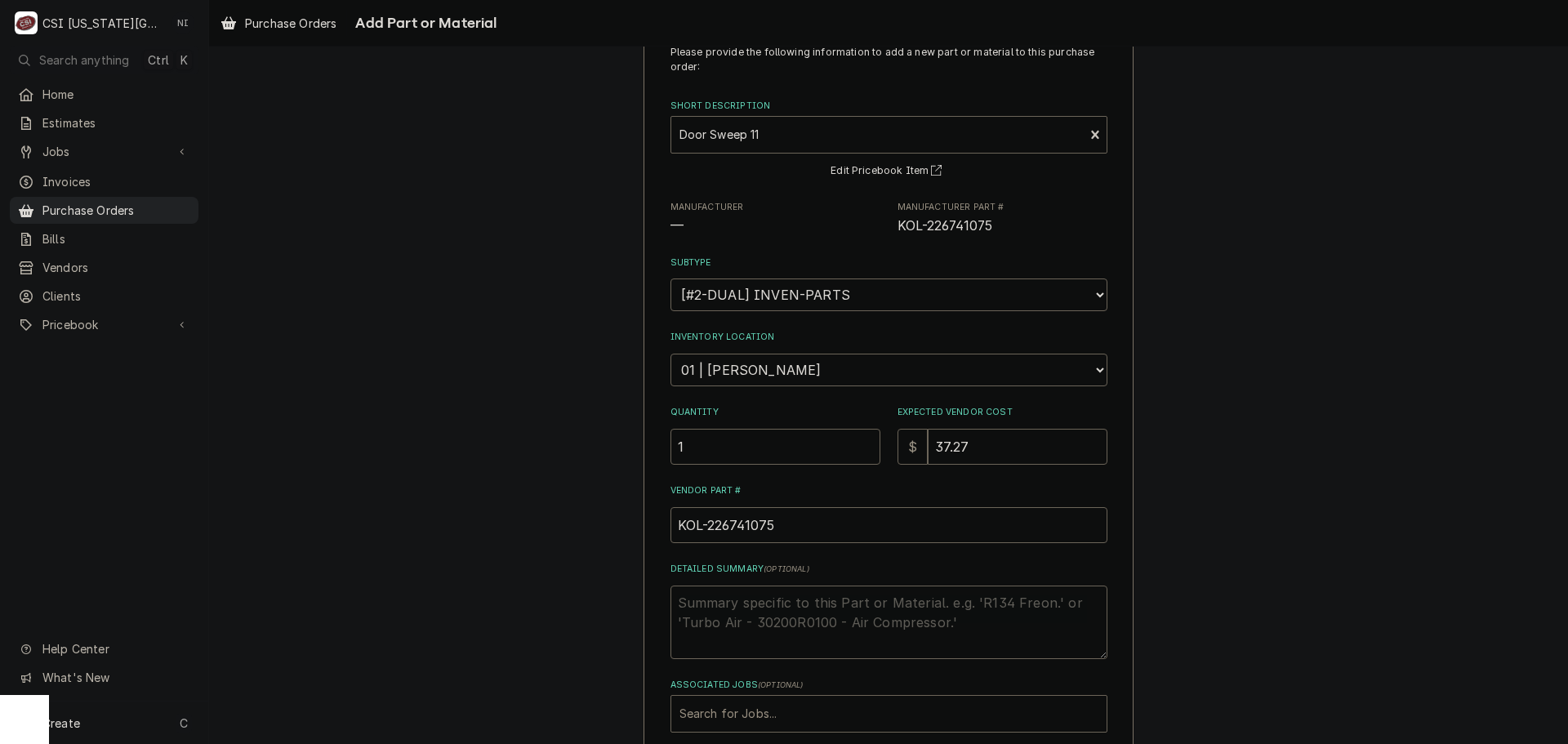
scroll to position [142, 0]
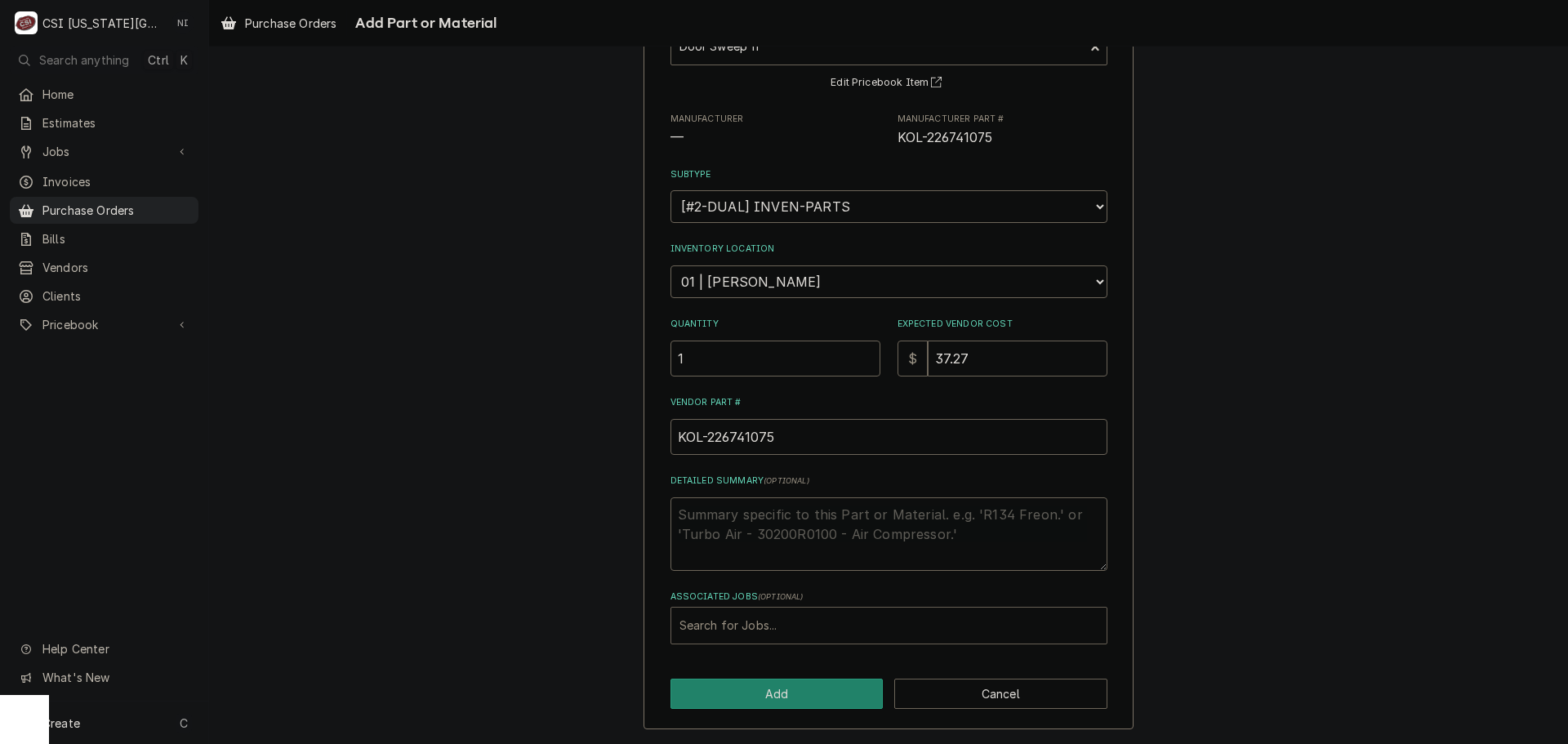
click at [838, 628] on div "Associated Jobs" at bounding box center [889, 626] width 419 height 30
type input "33078"
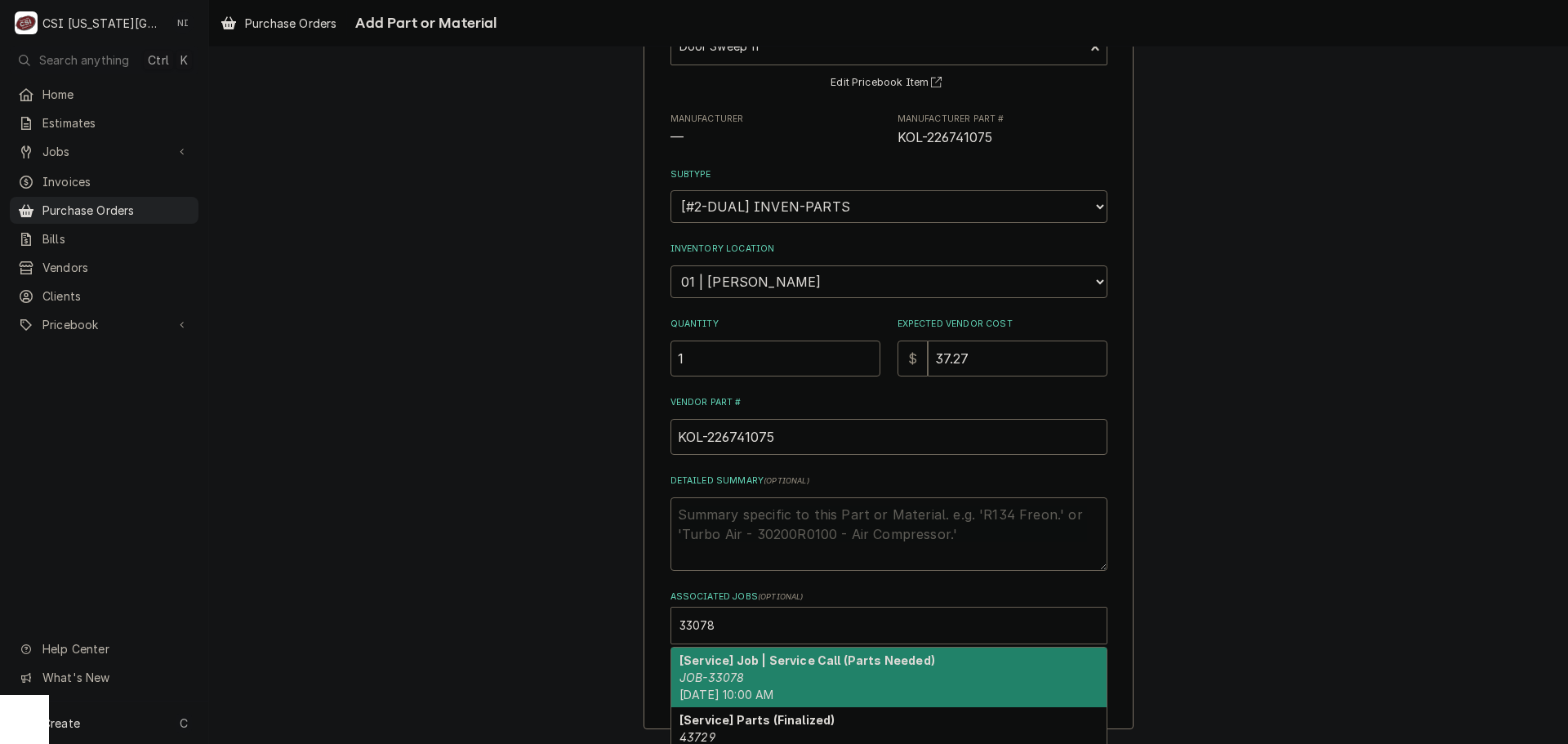
click at [764, 669] on div "[Service] Job | Service Call (Parts Needed) JOB-33078 Wed, Oct 1st, 2025 - 10:0…" at bounding box center [889, 677] width 435 height 60
type textarea "x"
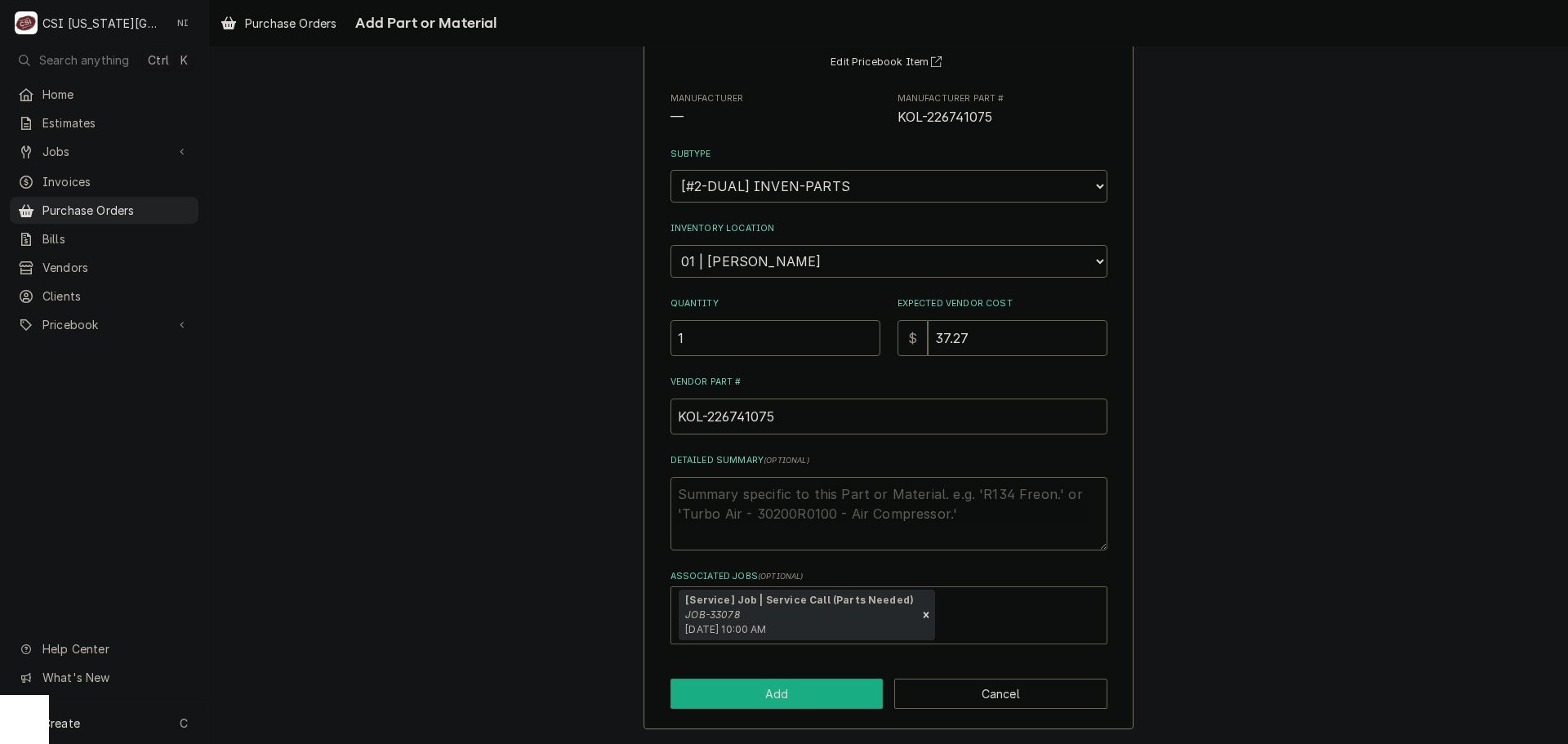
click at [777, 686] on button "Add" at bounding box center [777, 694] width 214 height 31
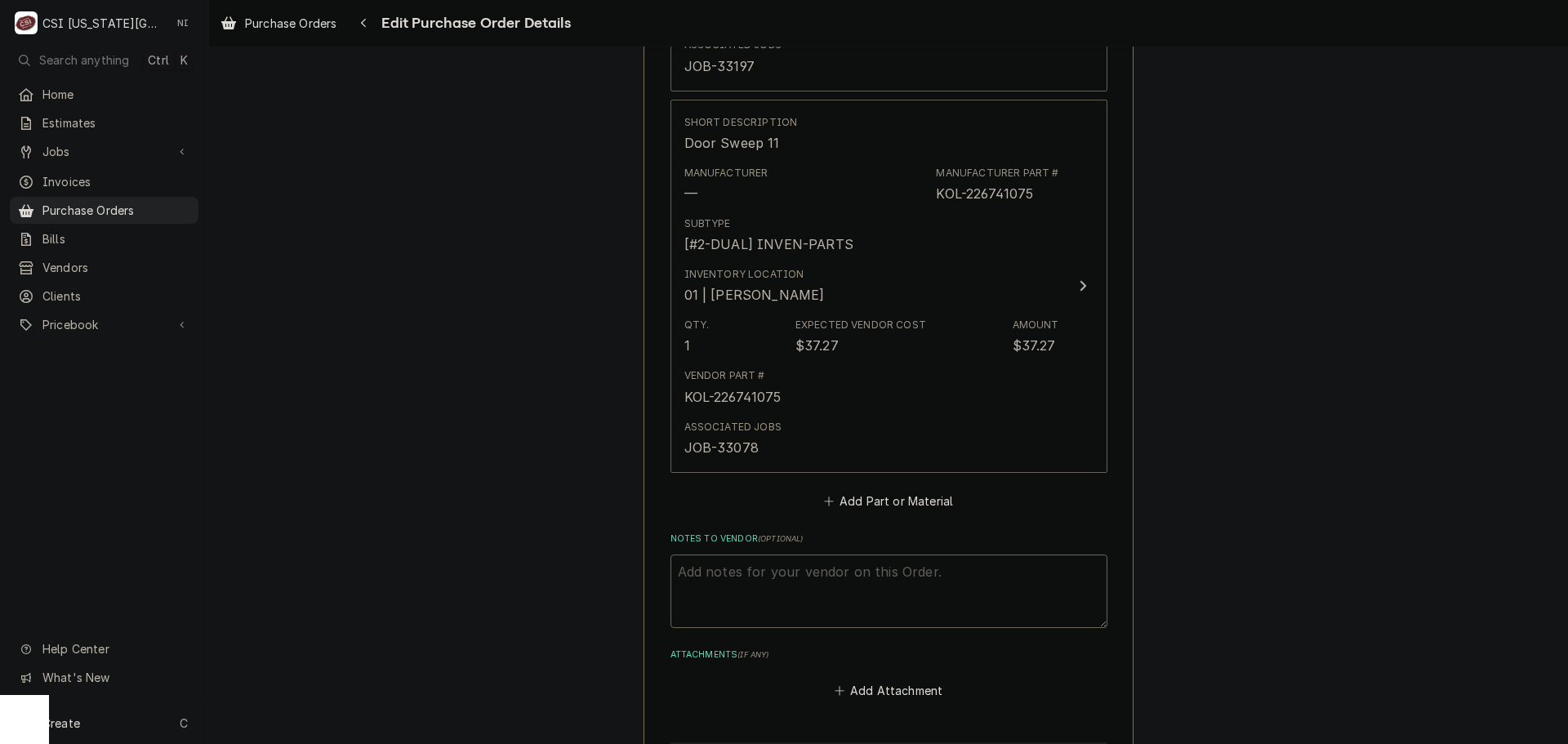
scroll to position [2892, 0]
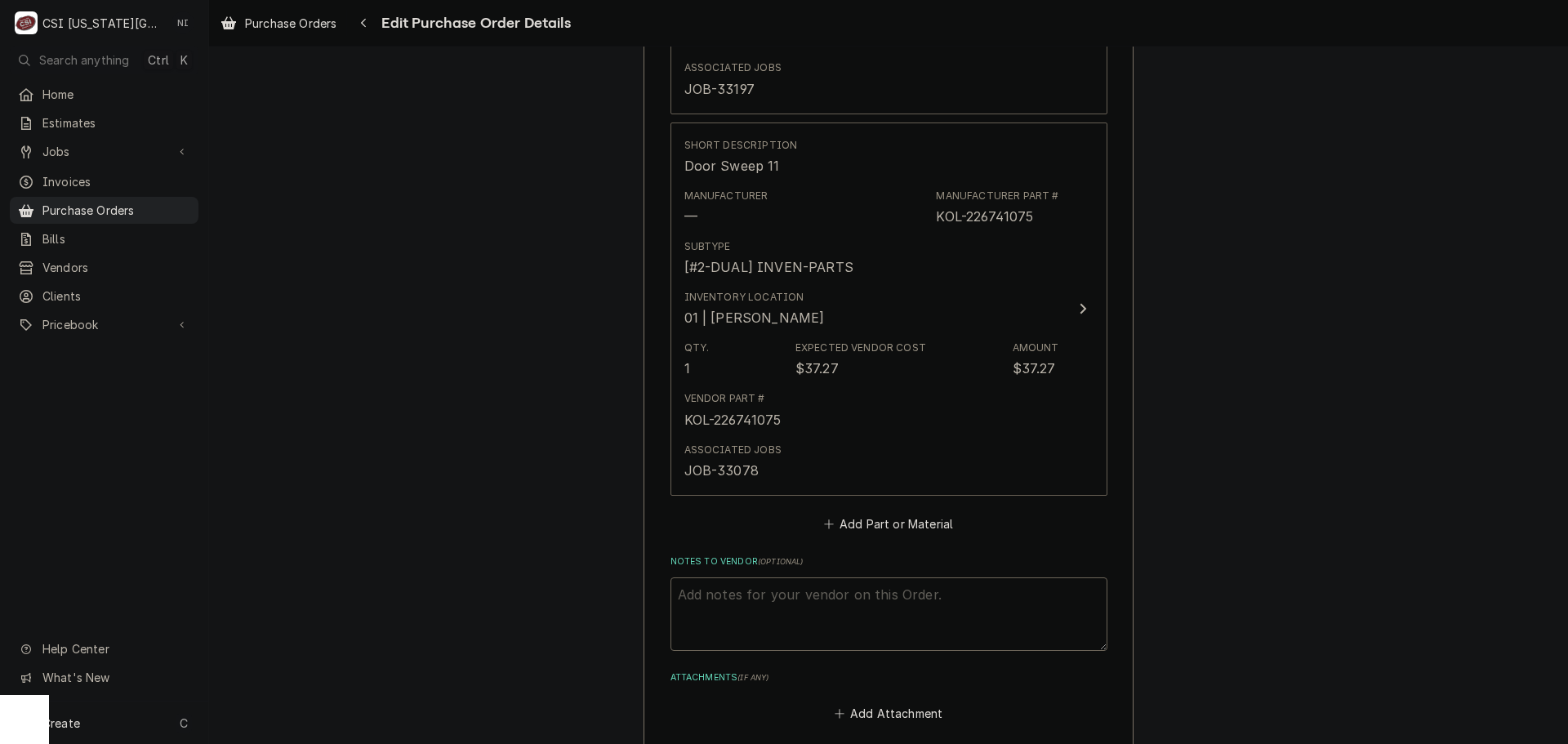
type textarea "x"
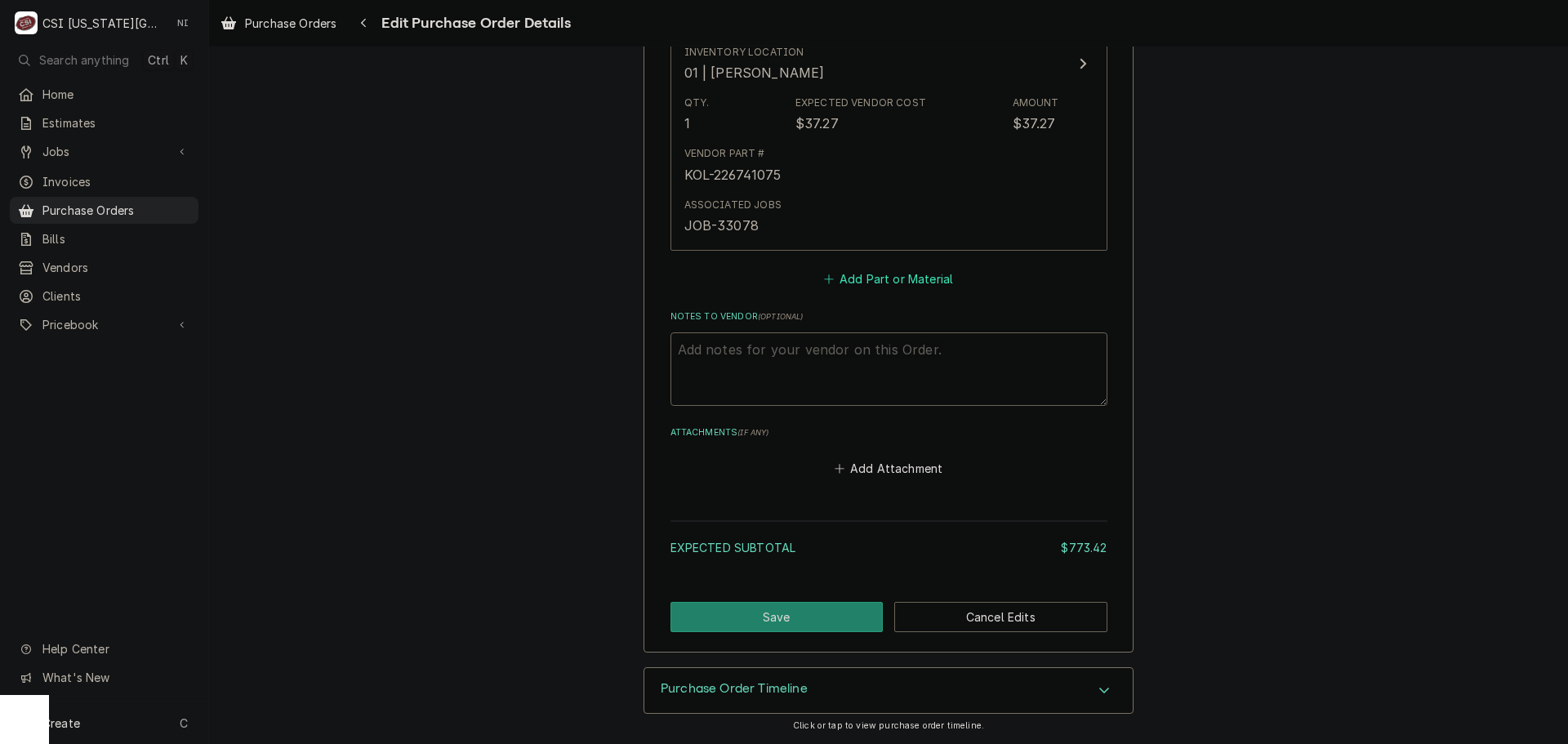
click at [853, 281] on button "Add Part or Material" at bounding box center [888, 279] width 134 height 23
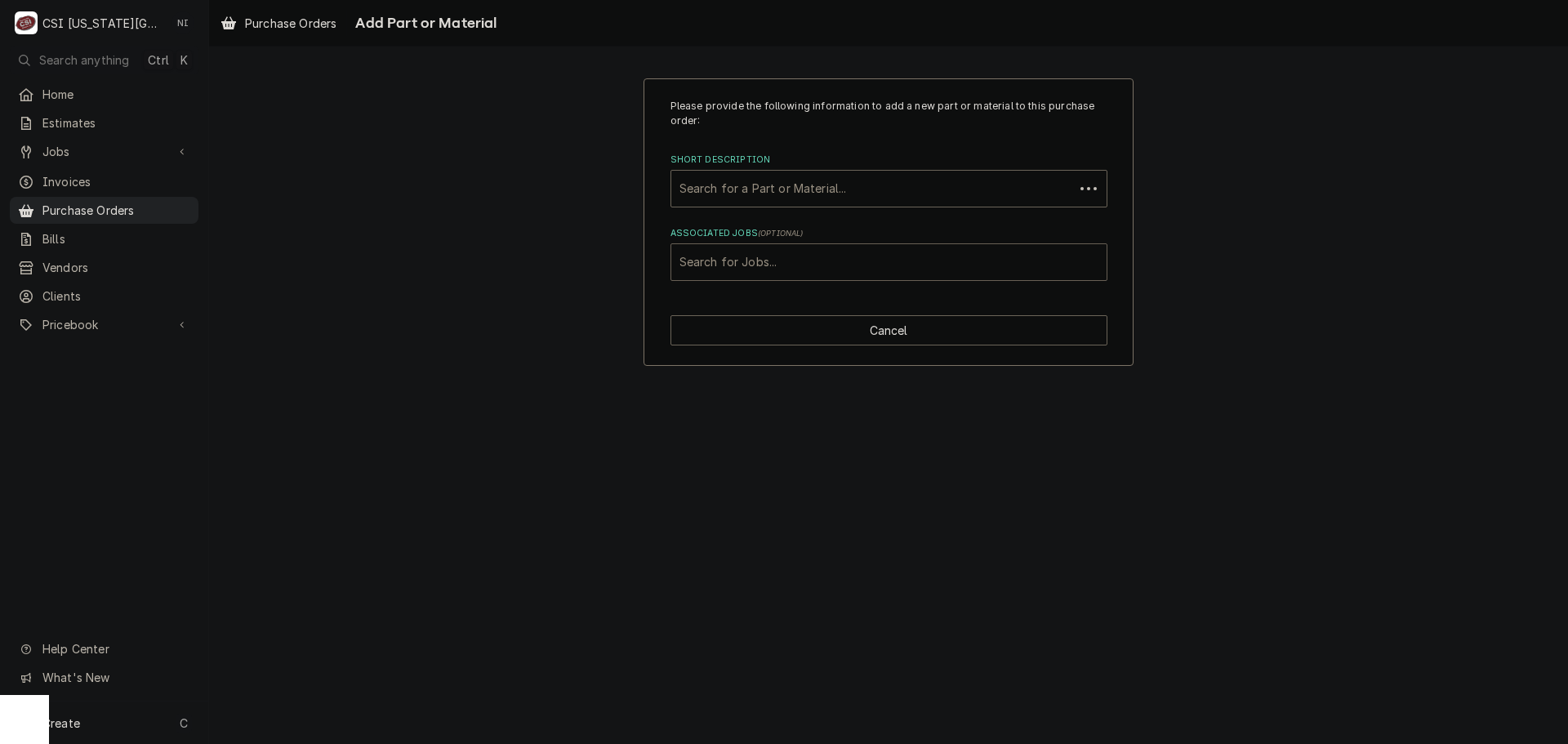
click at [796, 260] on div "Associated Jobs" at bounding box center [889, 261] width 419 height 30
paste input "33077"
type input "33077"
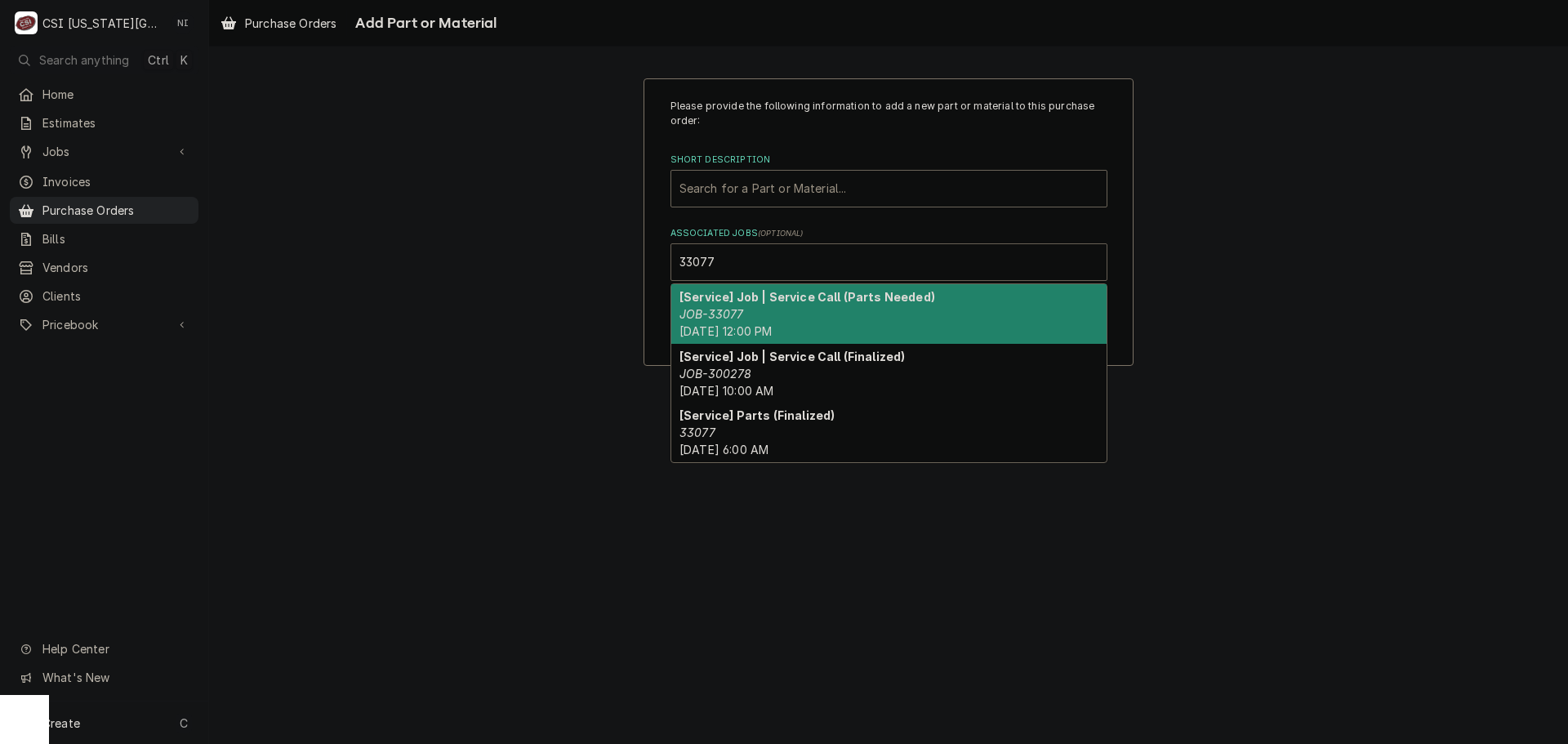
click at [728, 298] on strong "[Service] Job | Service Call (Parts Needed)" at bounding box center [808, 297] width 256 height 14
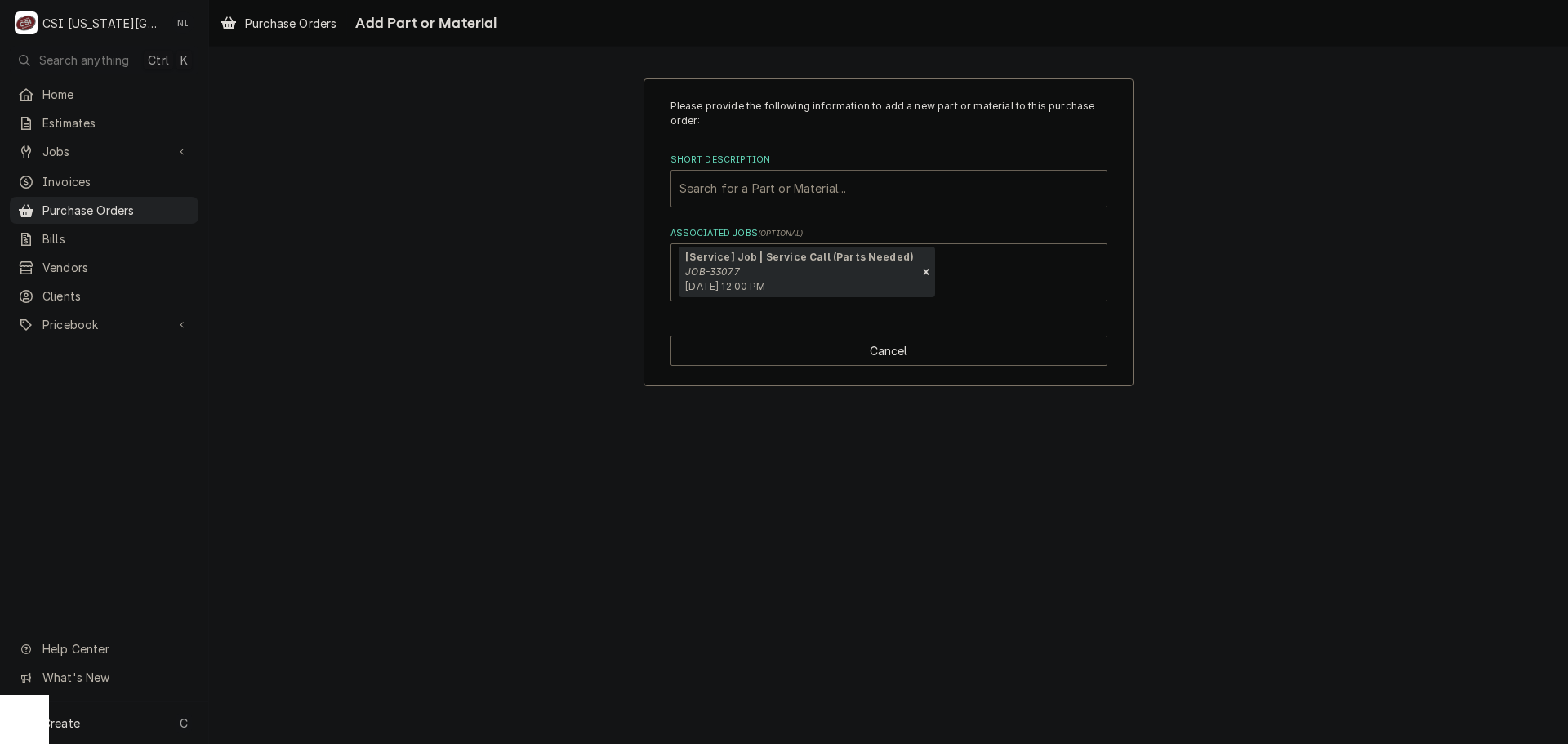
click at [765, 193] on div "Short Description" at bounding box center [889, 188] width 419 height 30
paste input "225191075"
type input "225191075"
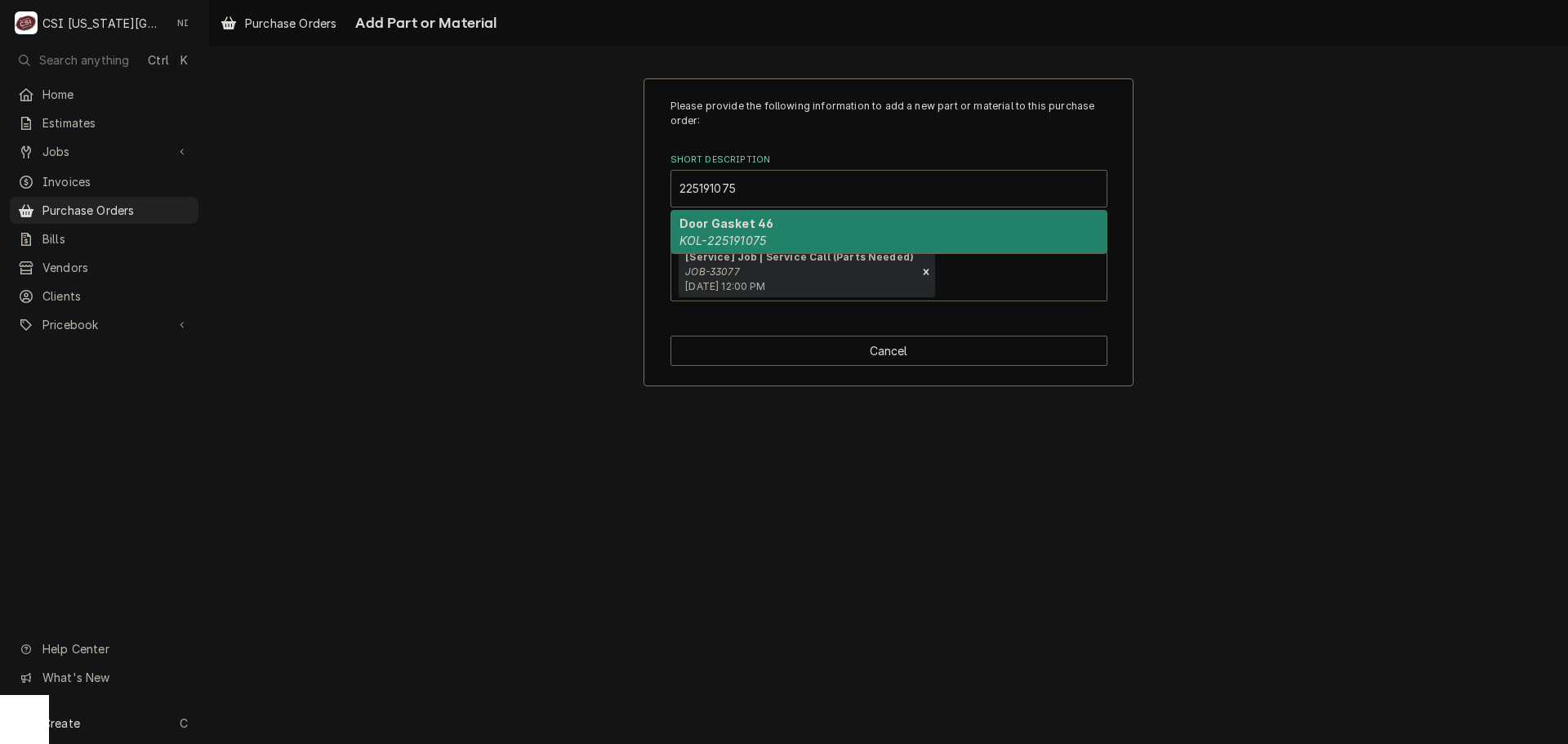
click at [759, 241] on em "KOL-225191075" at bounding box center [723, 240] width 87 height 14
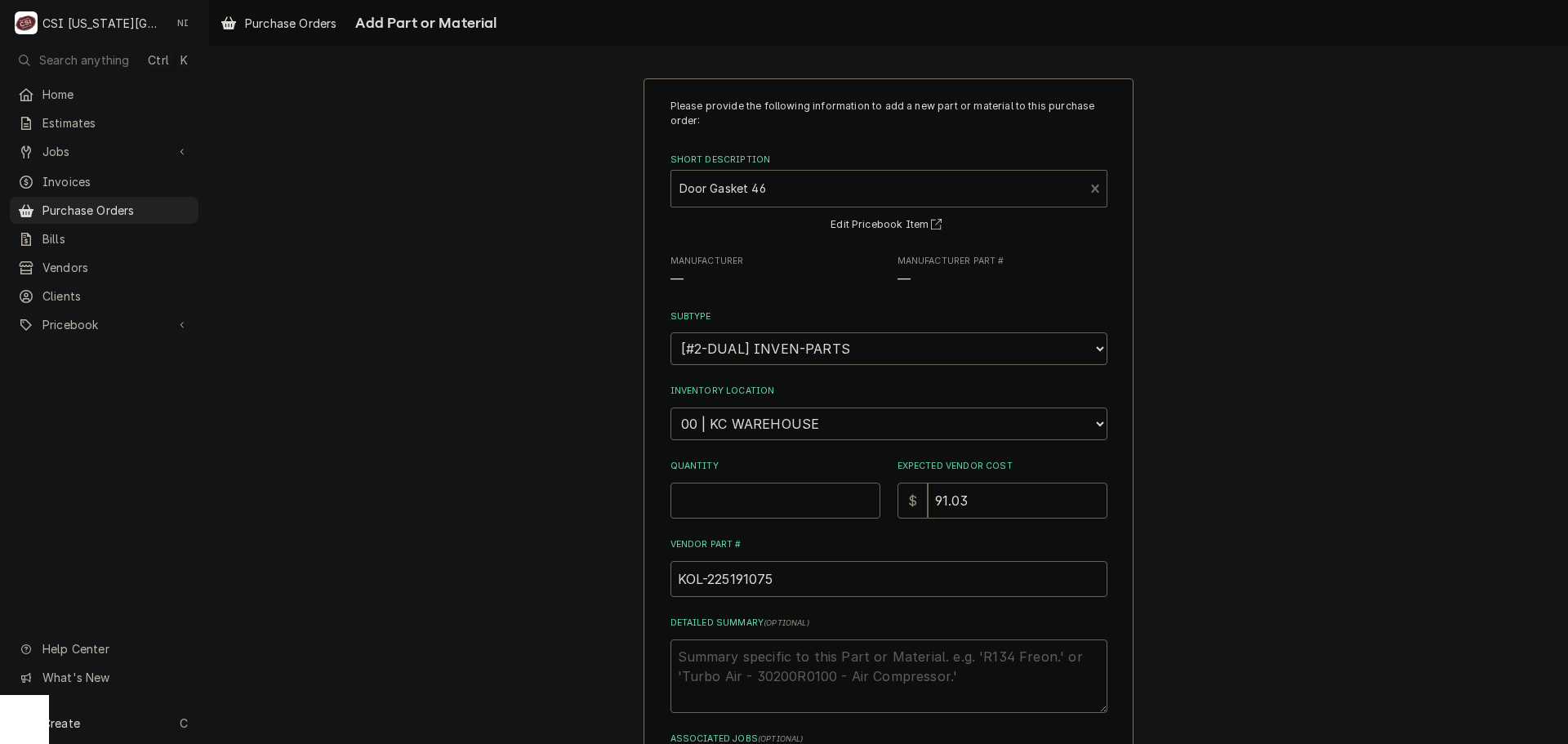
type textarea "x"
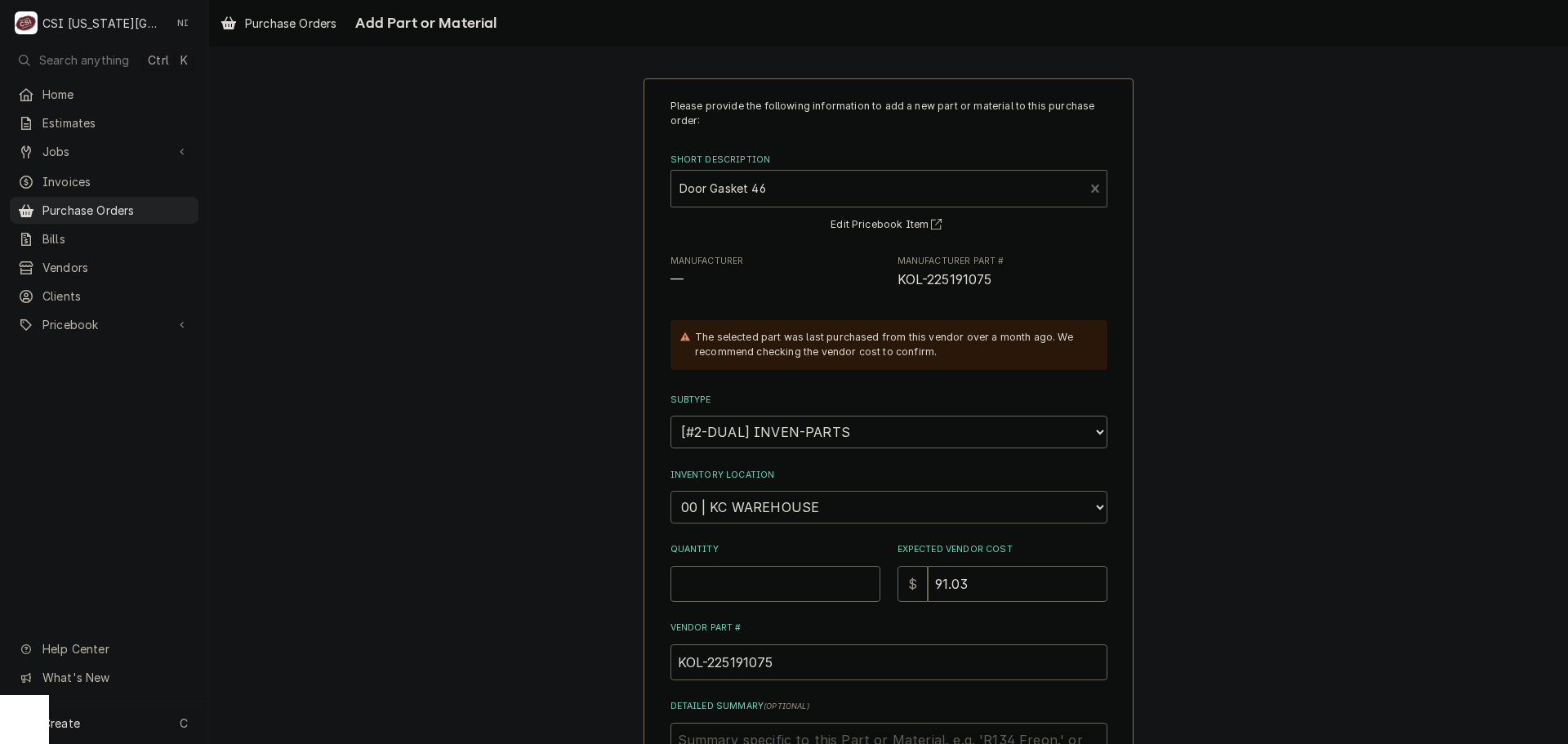
click at [753, 509] on select "Choose a location... 00 | KC WAREHOUSE 00 | MAIN WAREHOUSE 01 | BRIAN BREAZIER …" at bounding box center [889, 507] width 437 height 32
select select "2872"
click at [671, 491] on select "Choose a location... 00 | KC WAREHOUSE 00 | MAIN WAREHOUSE 01 | BRIAN BREAZIER …" at bounding box center [889, 507] width 437 height 32
click at [765, 587] on input "Quantity" at bounding box center [775, 584] width 210 height 36
type textarea "x"
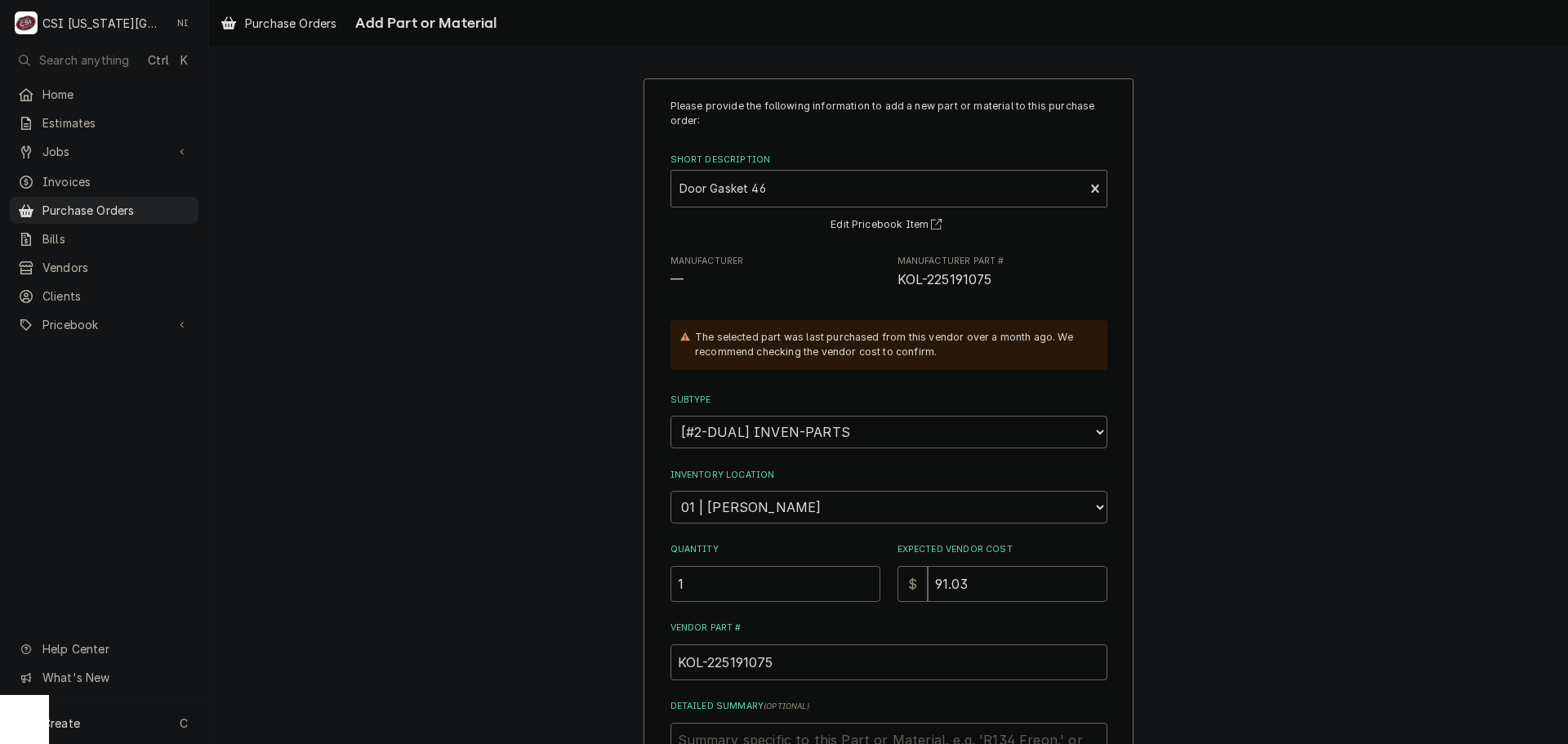
type input "1"
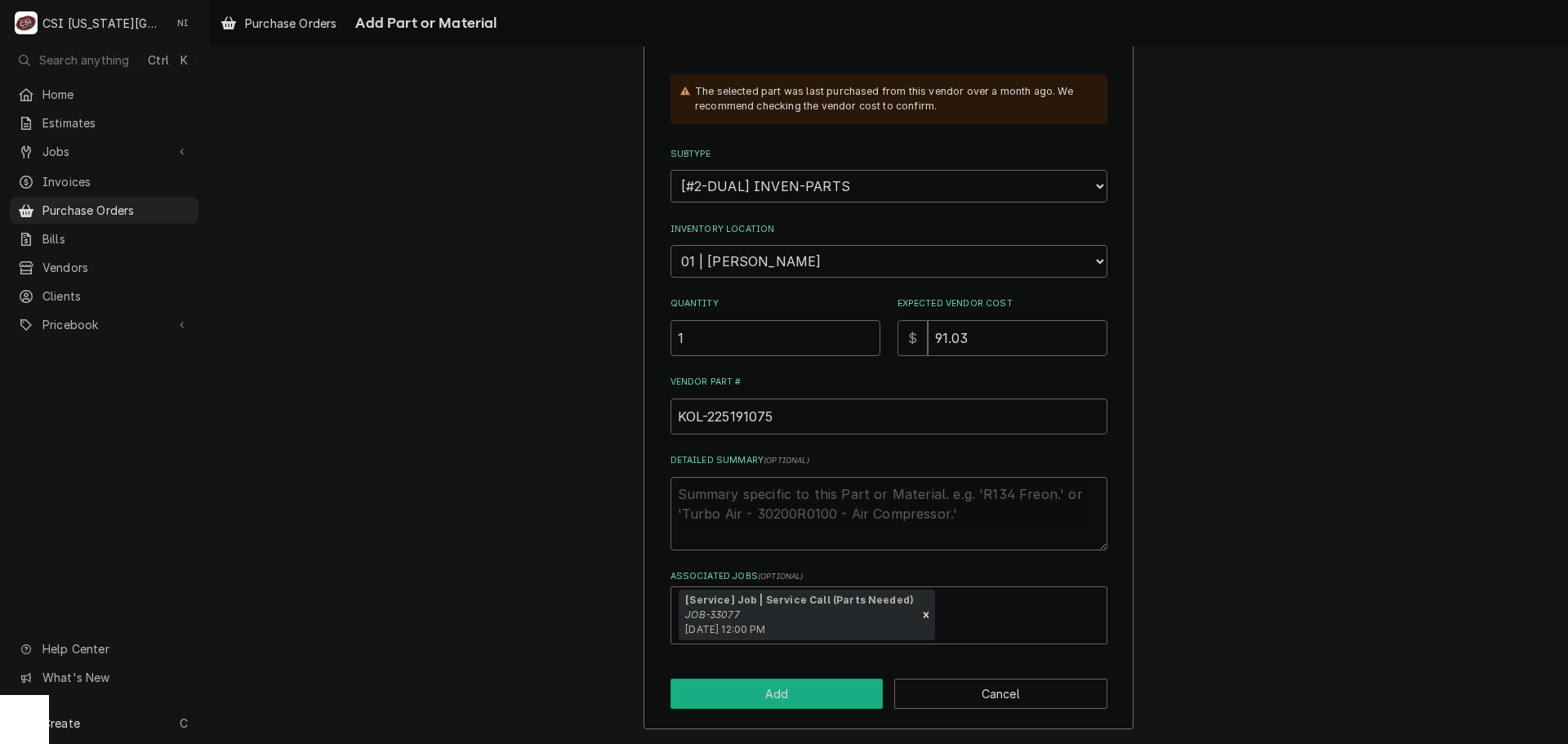
click at [822, 690] on button "Add" at bounding box center [777, 694] width 214 height 31
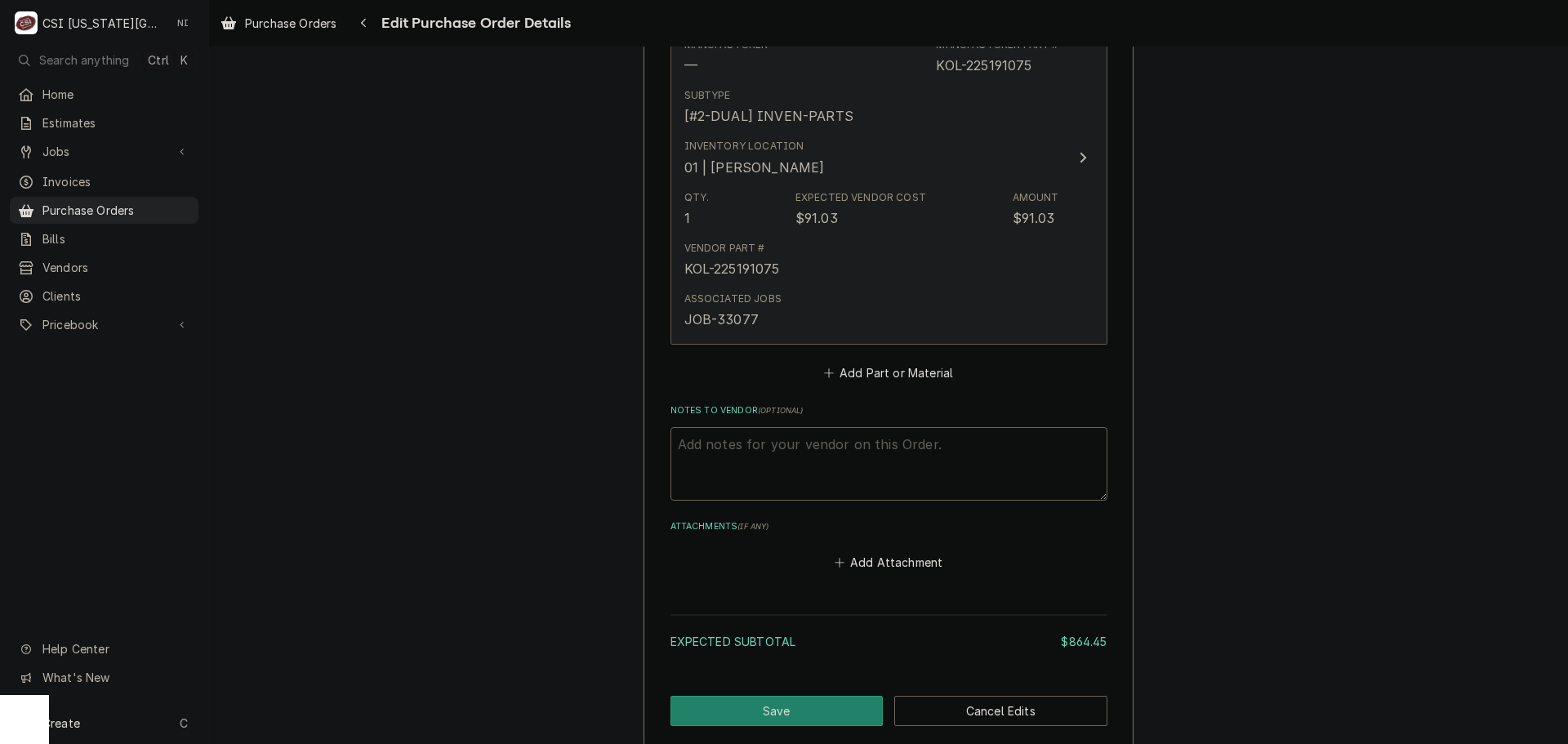
scroll to position [3188, 0]
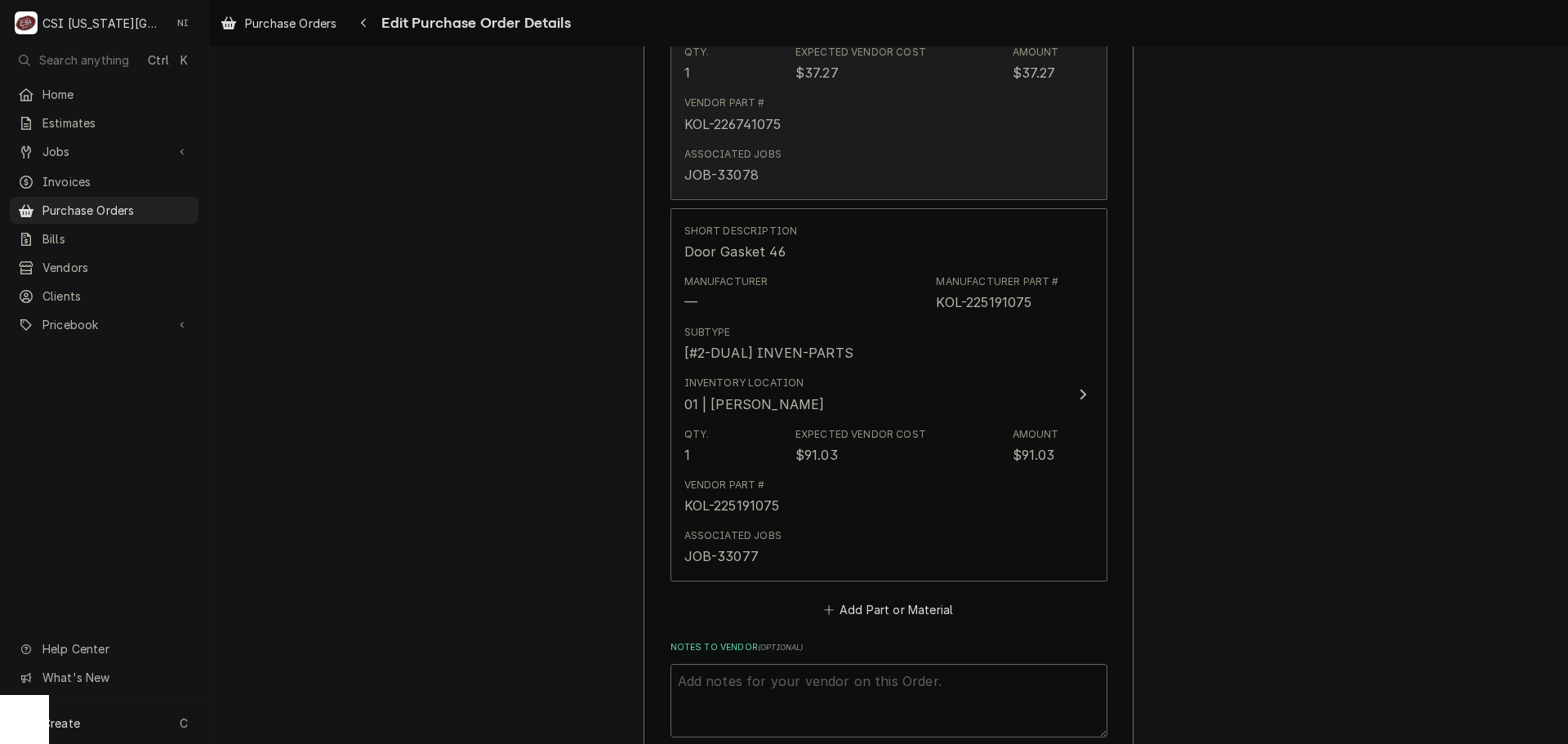
click at [873, 135] on div "Vendor Part # KOL-226741075" at bounding box center [872, 114] width 375 height 51
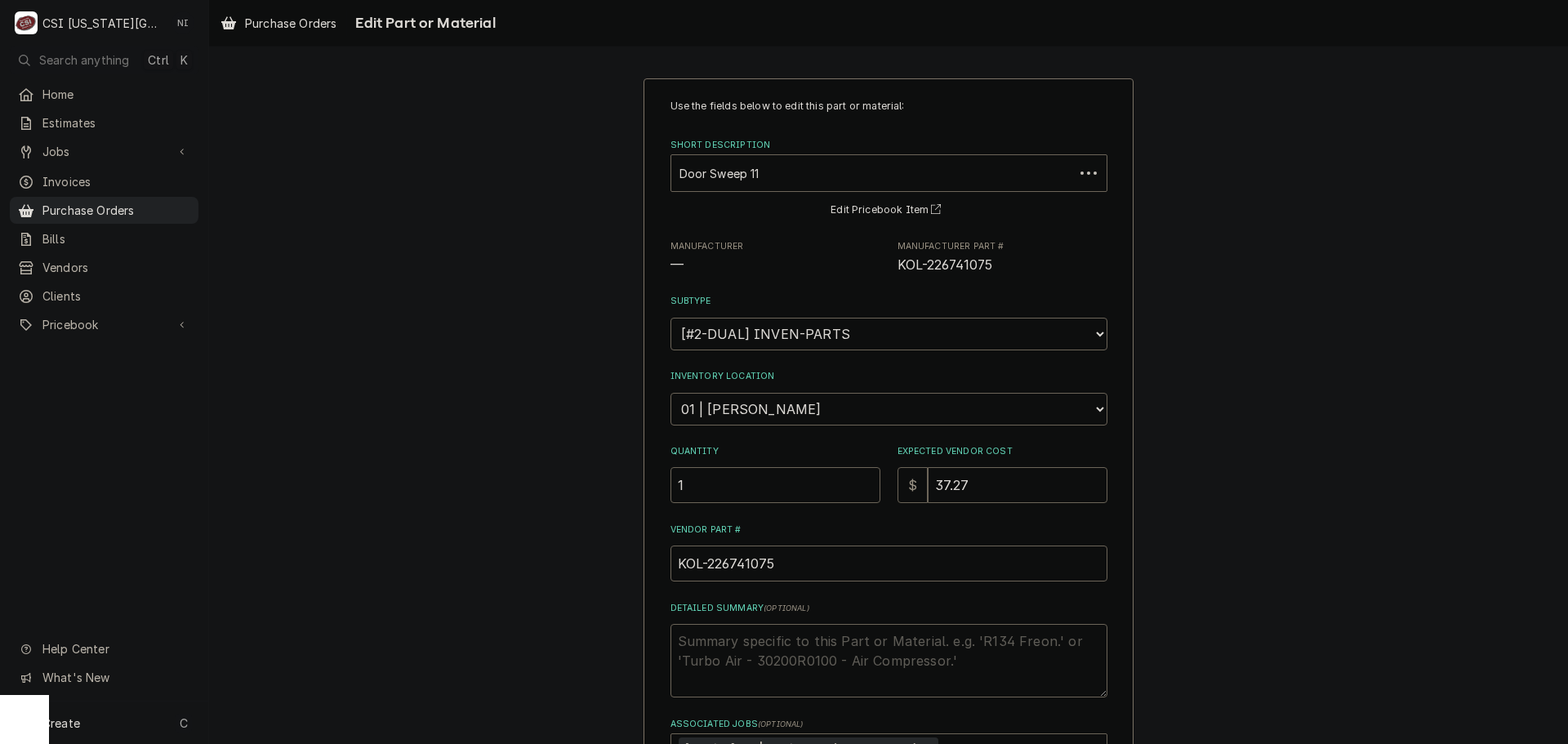
type textarea "x"
click at [763, 652] on textarea "Detailed Summary ( optional )" at bounding box center [889, 660] width 437 height 73
type textarea "B"
type textarea "x"
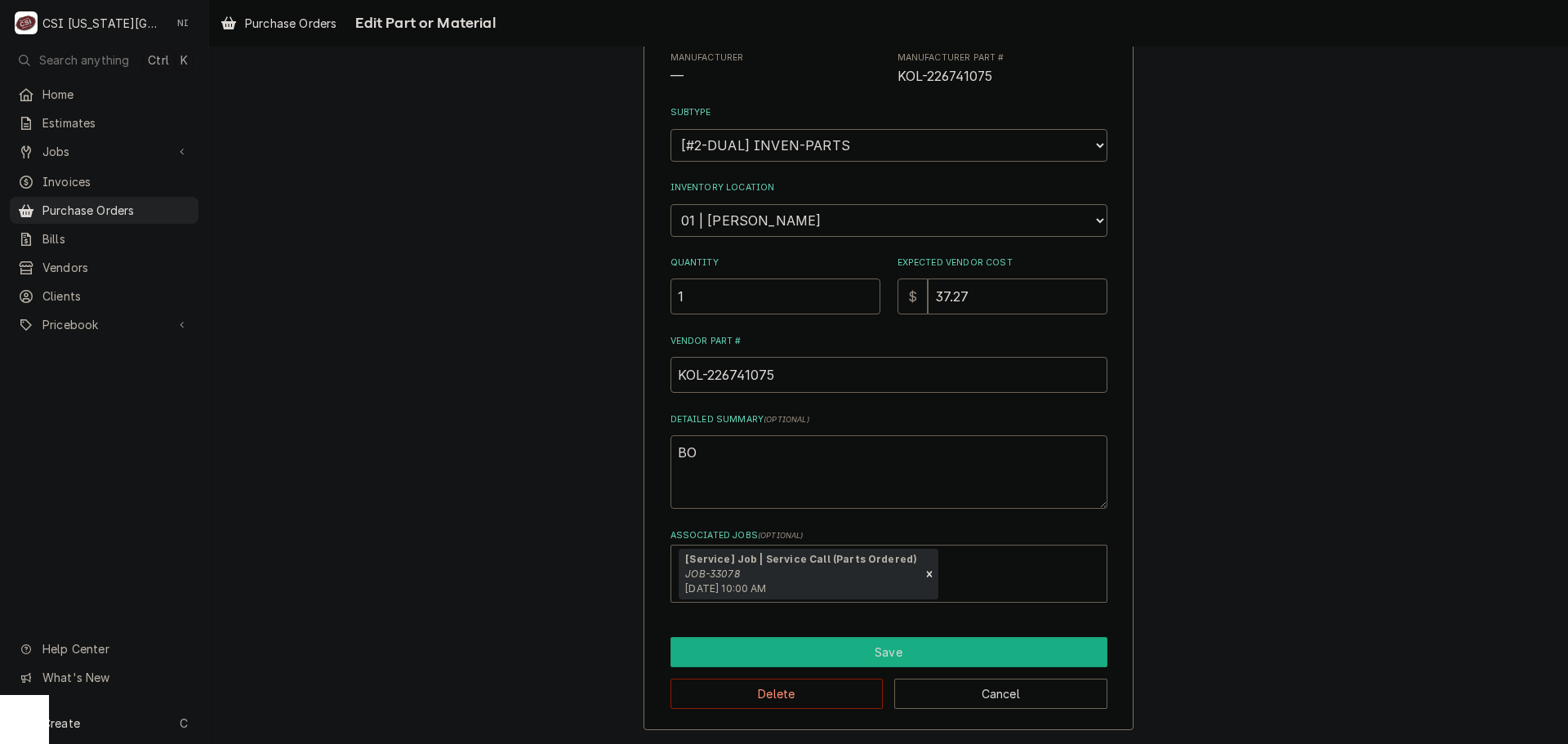
type textarea "BO"
click at [834, 638] on button "Save" at bounding box center [889, 652] width 437 height 31
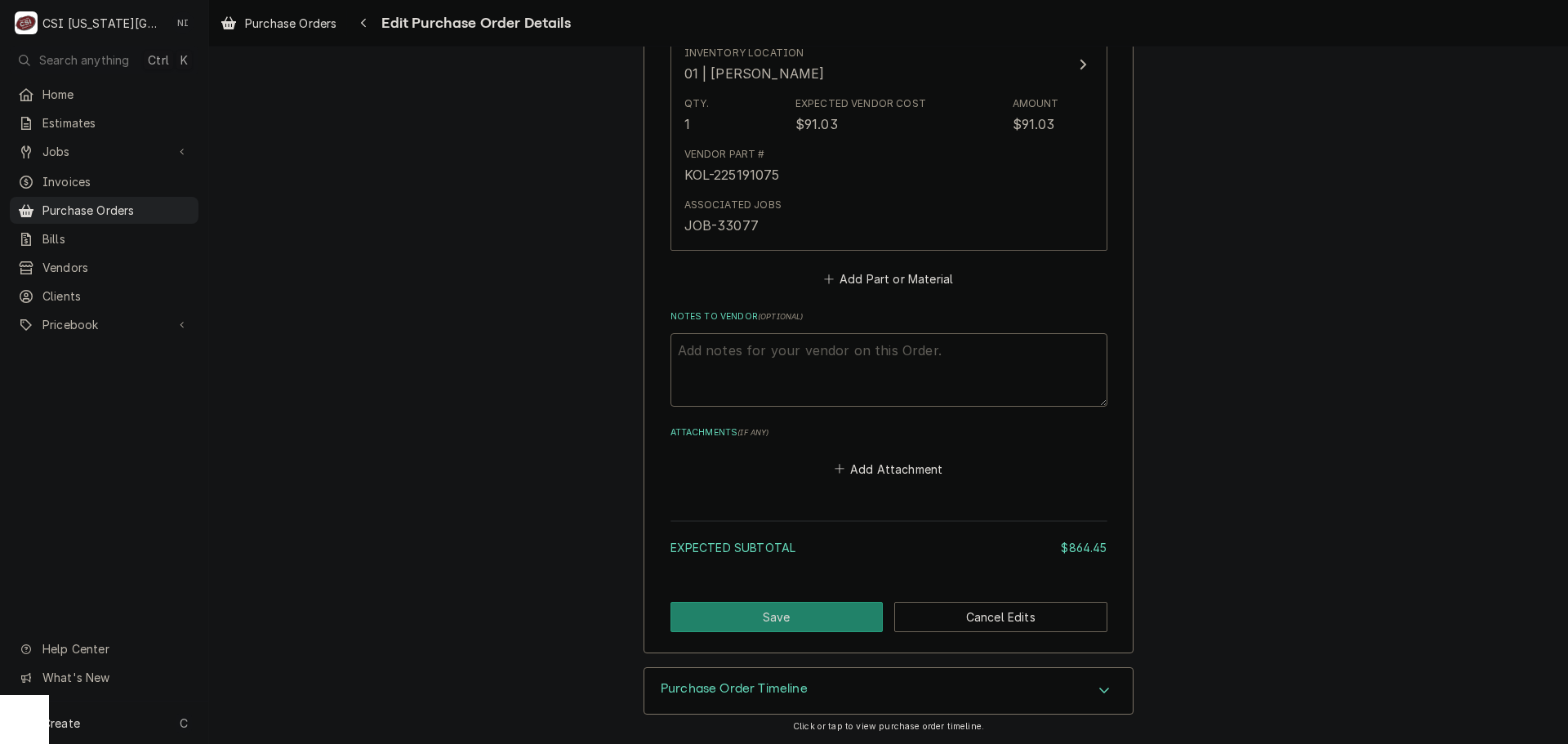
scroll to position [3569, 0]
click at [825, 613] on button "Save" at bounding box center [777, 616] width 214 height 31
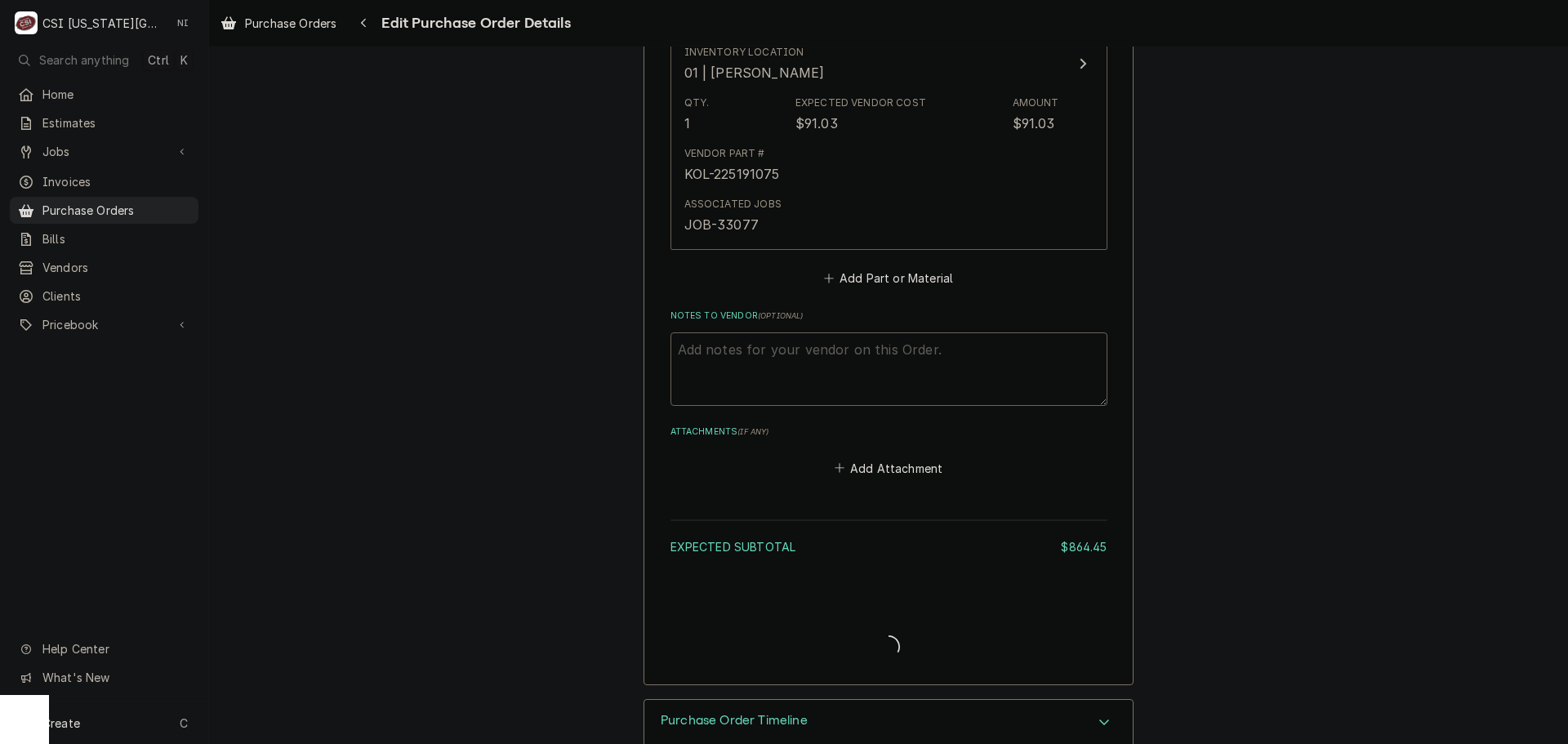
type textarea "x"
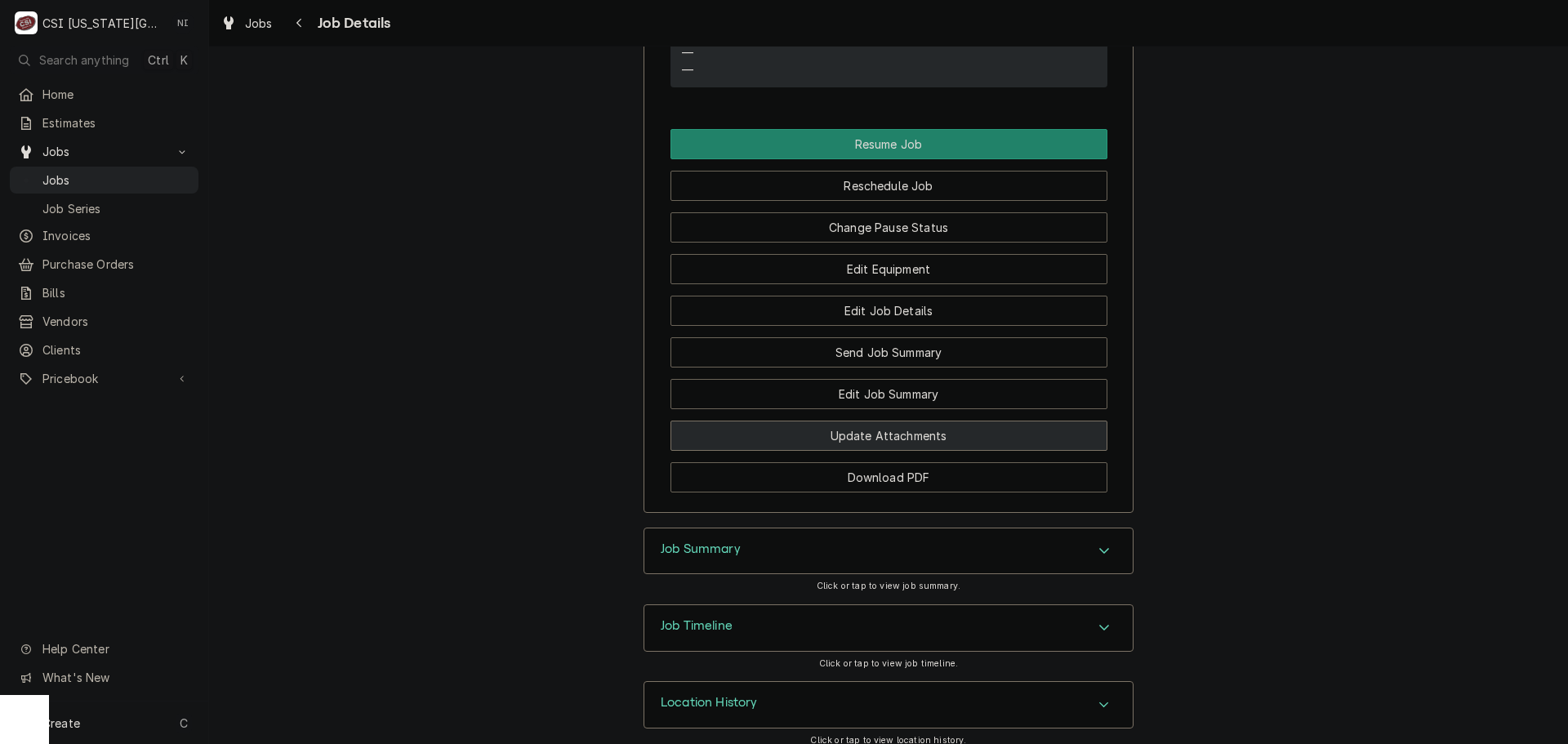
scroll to position [1715, 0]
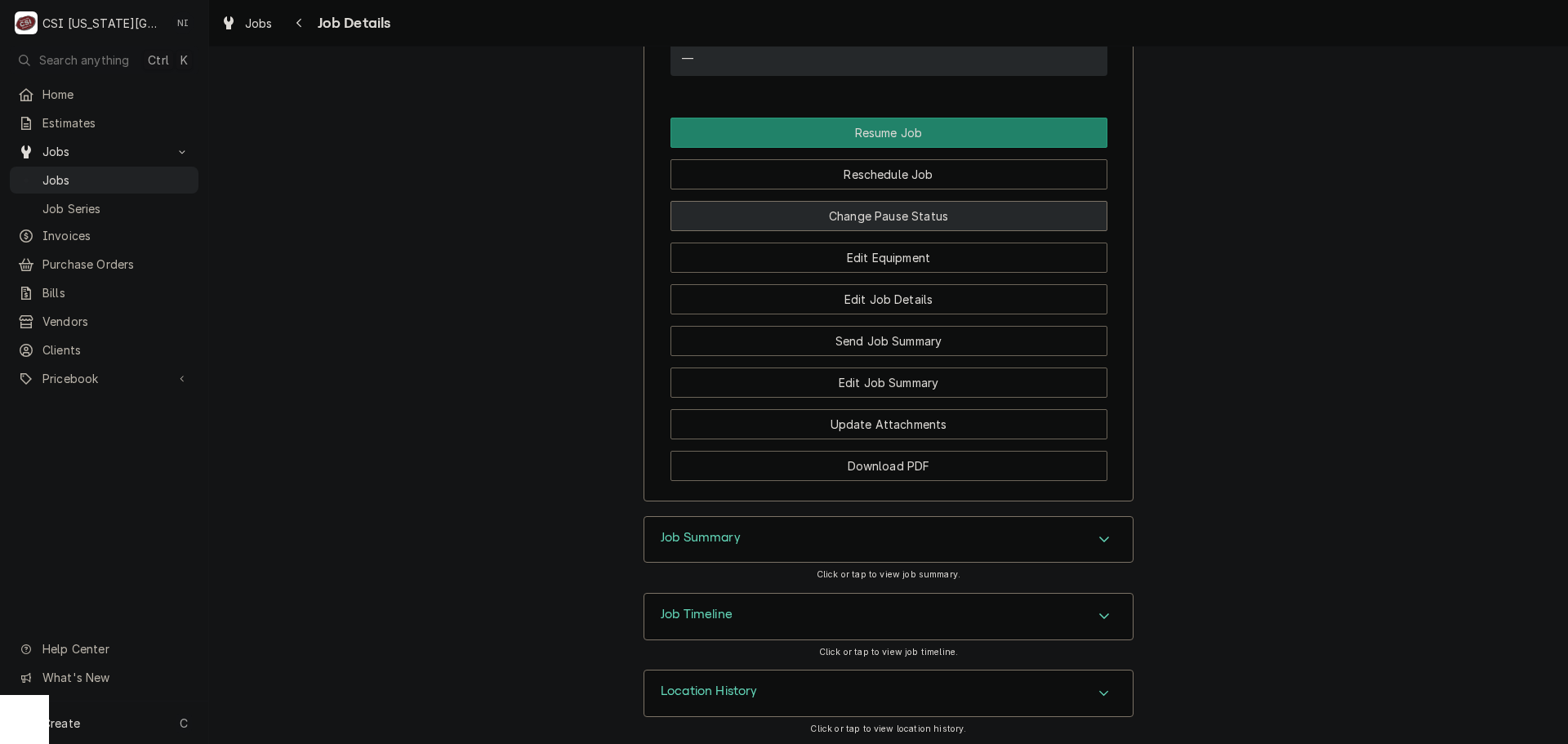
click at [890, 231] on button "Change Pause Status" at bounding box center [889, 217] width 437 height 31
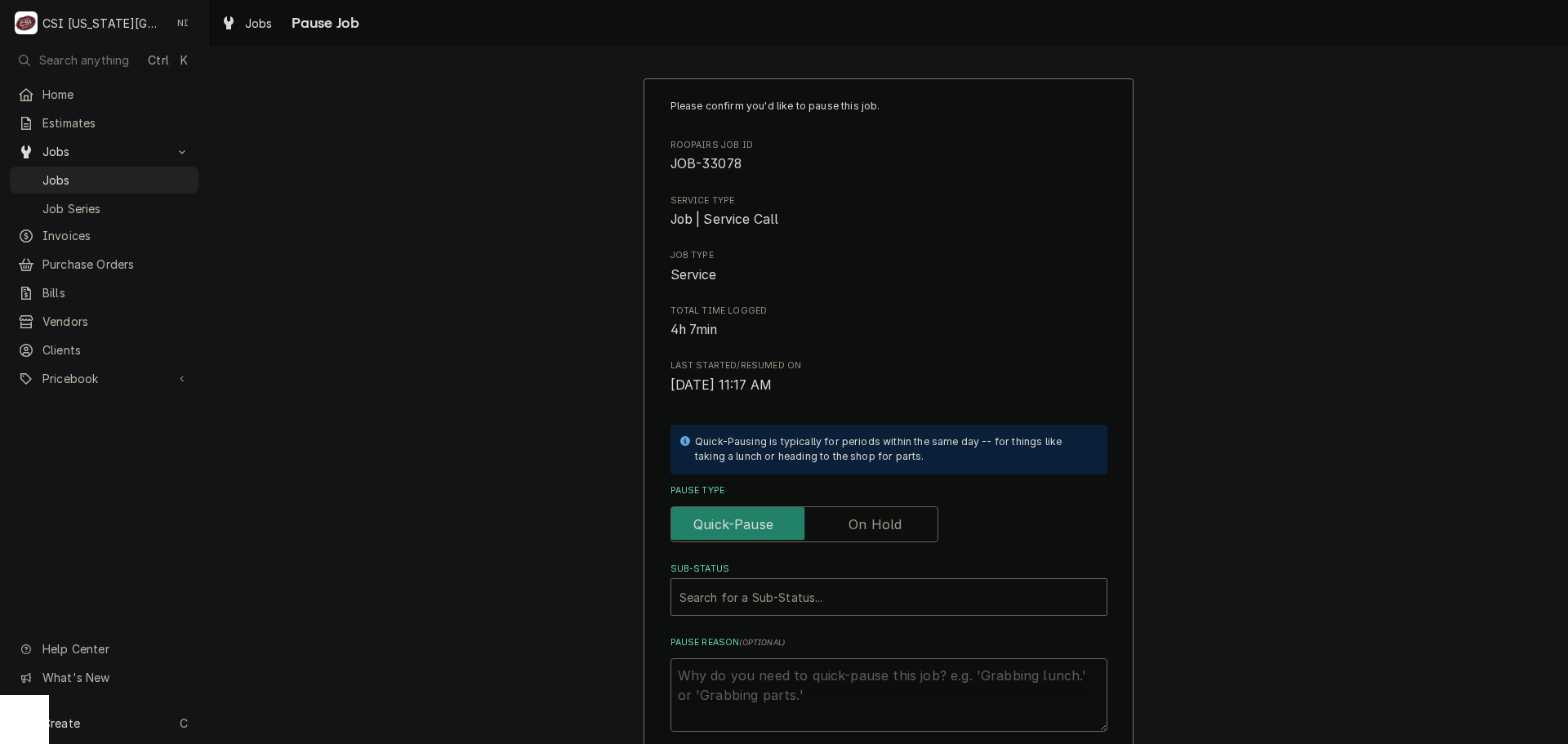
click at [851, 527] on label "Pause Type" at bounding box center [804, 525] width 268 height 36
click at [851, 527] on input "Pause Type" at bounding box center [804, 525] width 253 height 36
checkbox input "true"
click at [824, 592] on div "Sub-Status" at bounding box center [889, 597] width 419 height 30
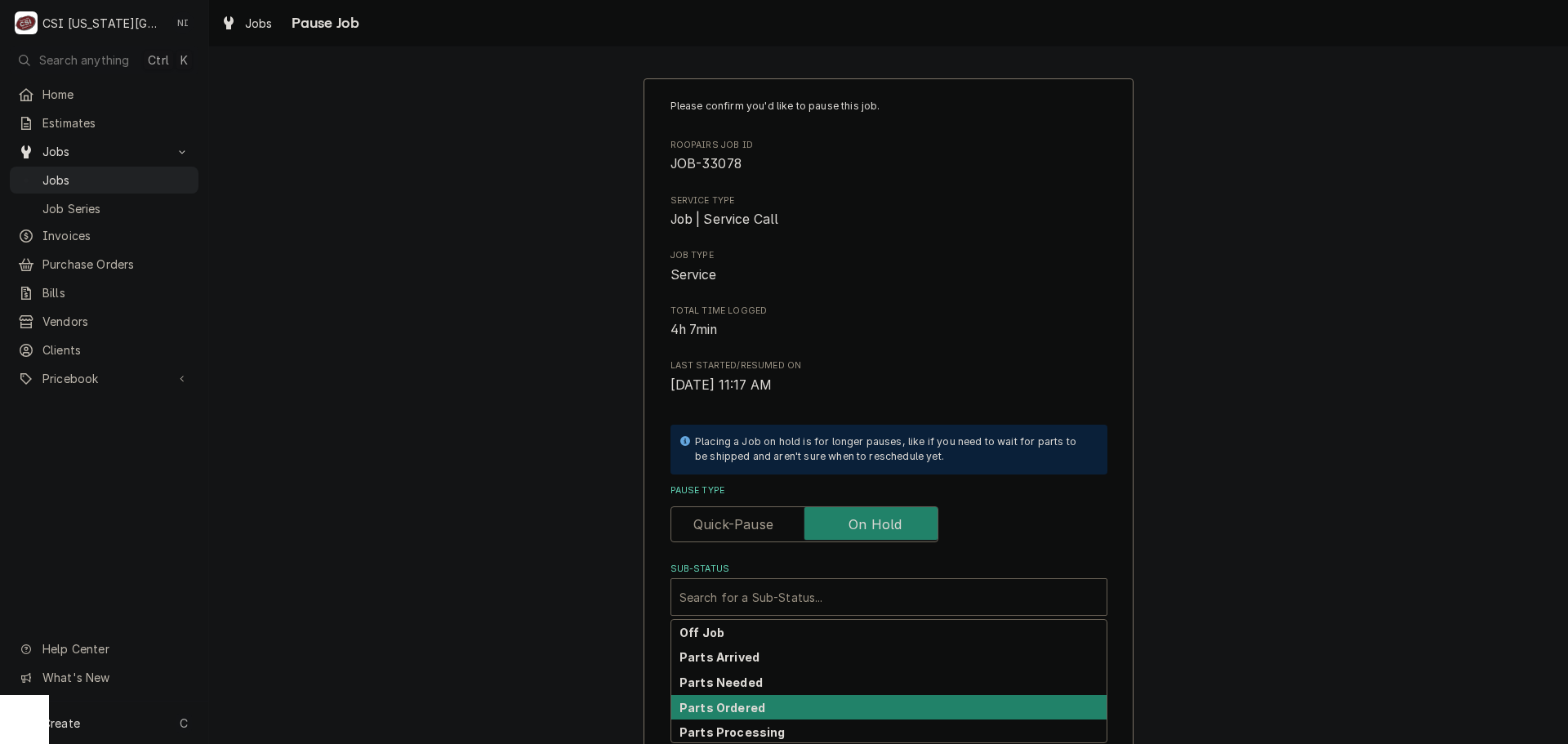
click at [746, 713] on strong "Parts Ordered" at bounding box center [723, 708] width 86 height 14
type textarea "x"
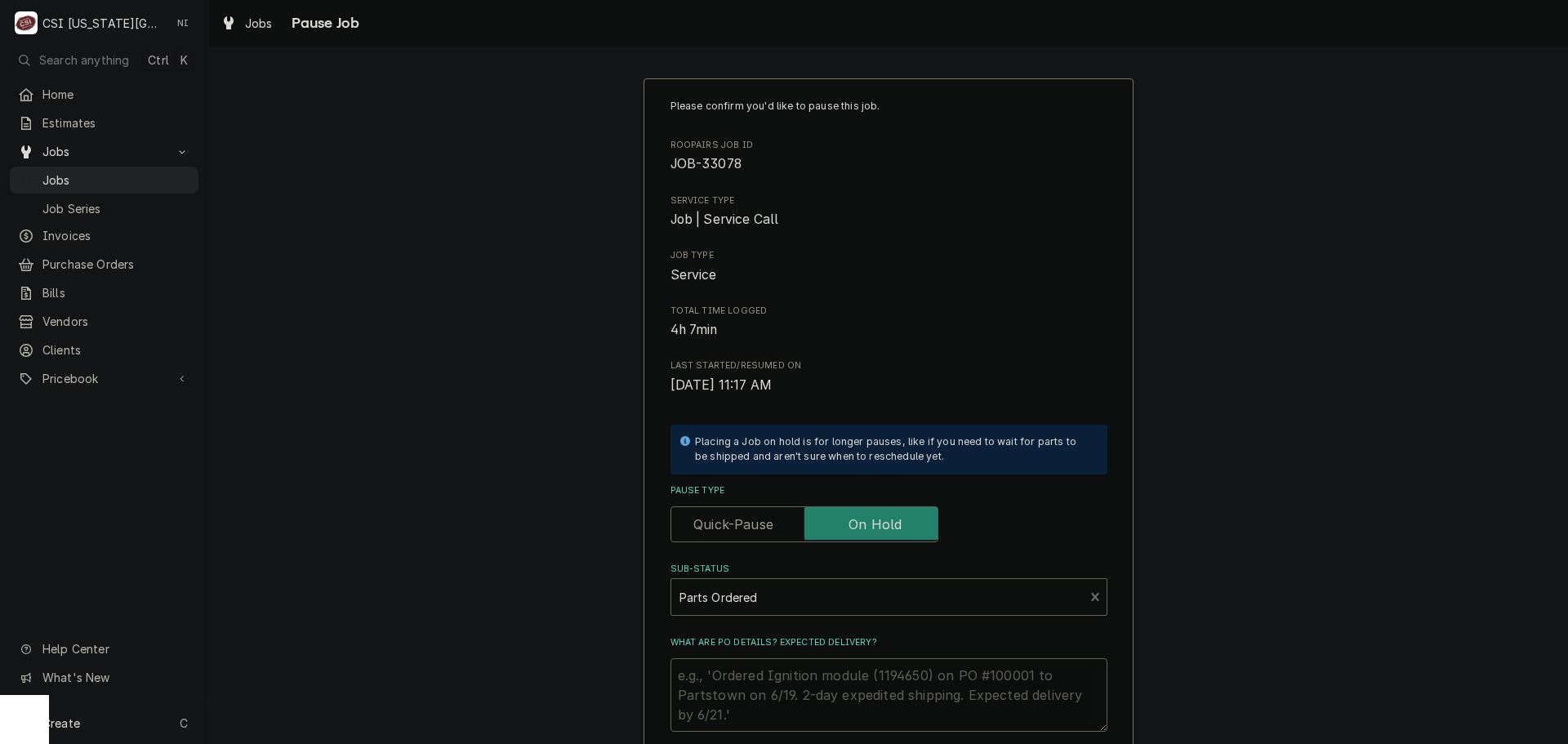
click at [748, 672] on textarea "What are PO details? Expected delivery?" at bounding box center [889, 694] width 437 height 73
type textarea "P"
type textarea "x"
type textarea "Pa"
type textarea "x"
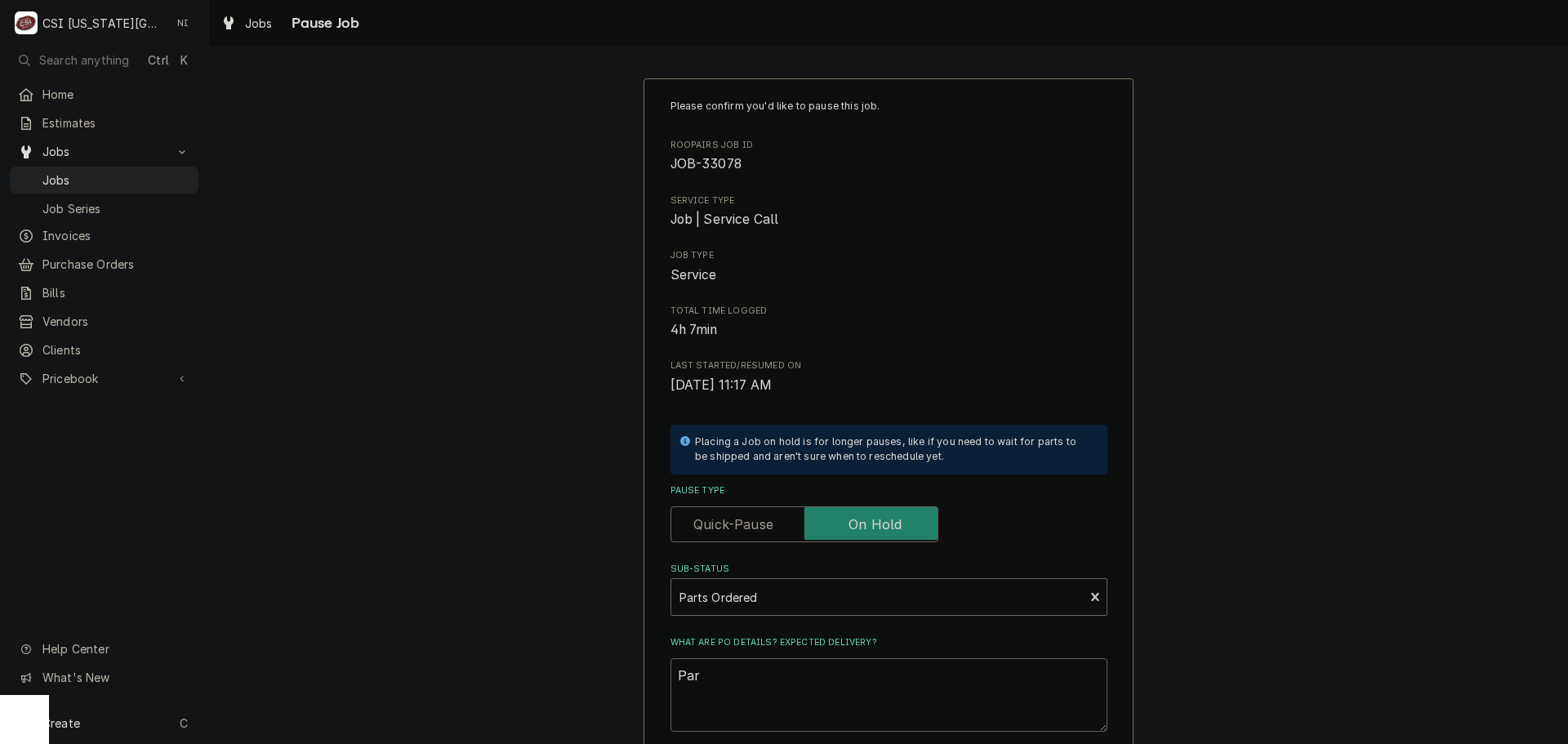
type textarea "Part"
type textarea "x"
type textarea "Parts"
type textarea "x"
type textarea "Parts"
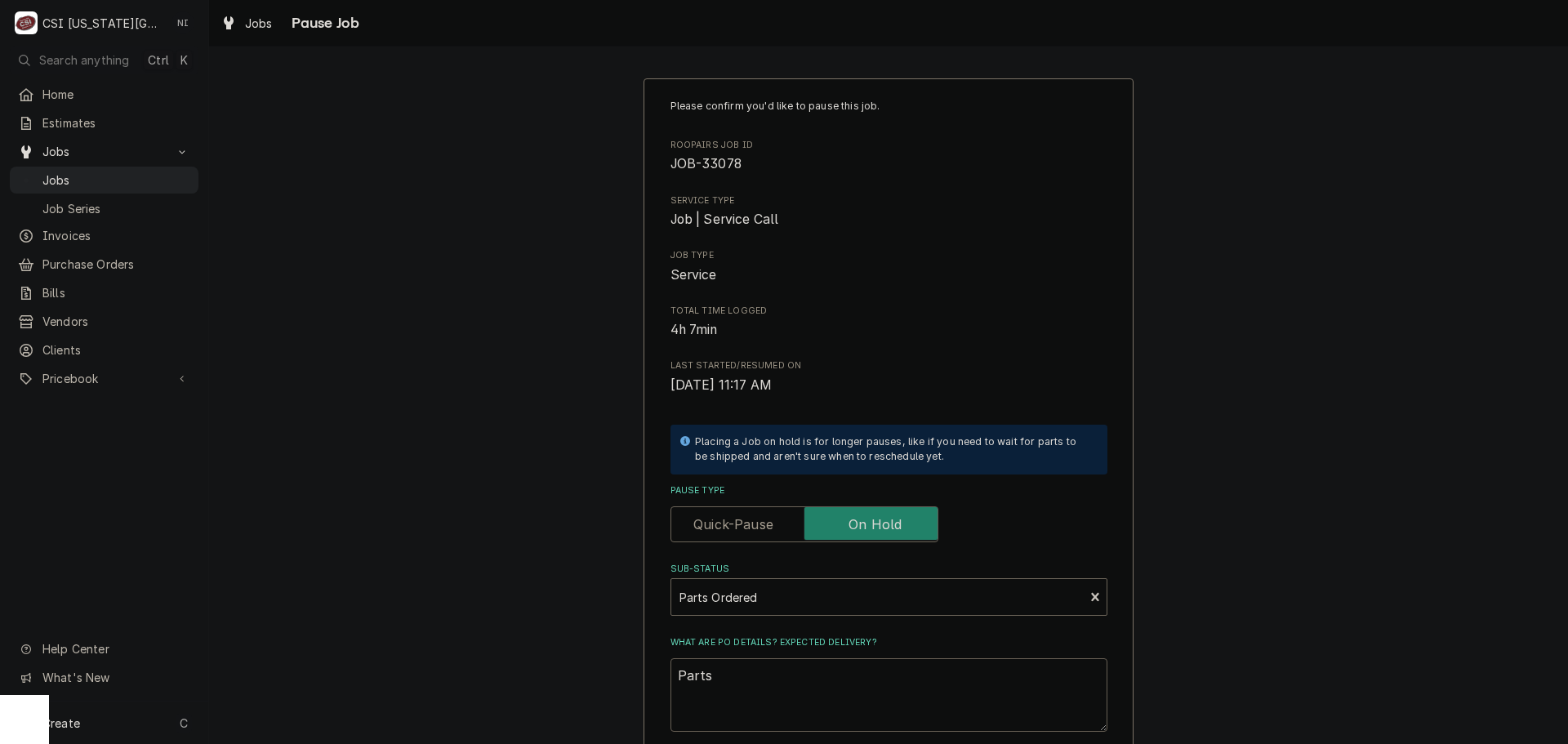
type textarea "x"
type textarea "Parts o"
type textarea "x"
type textarea "Parts or"
type textarea "x"
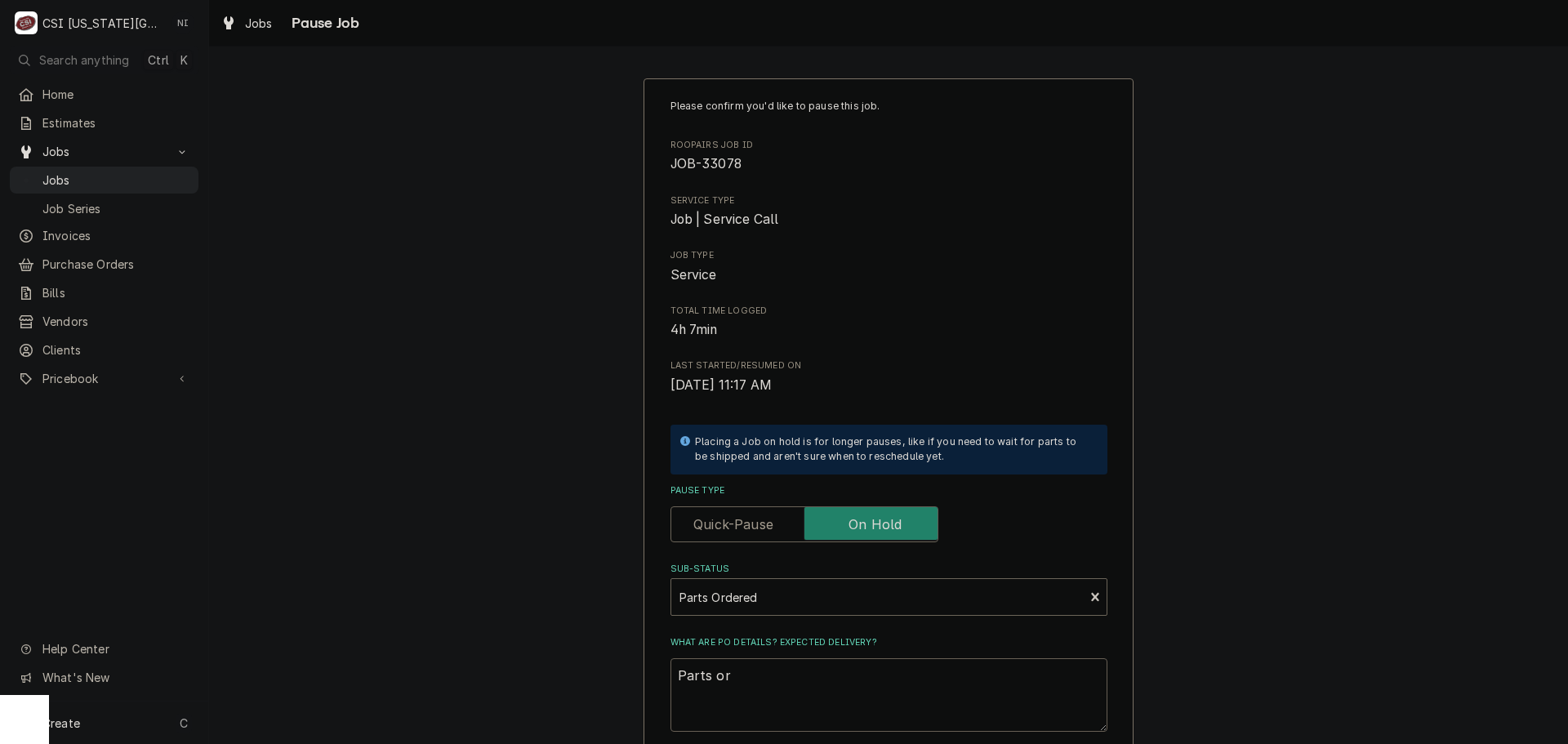
type textarea "Parts ord"
type textarea "x"
type textarea "Parts orde"
type textarea "x"
type textarea "Parts order"
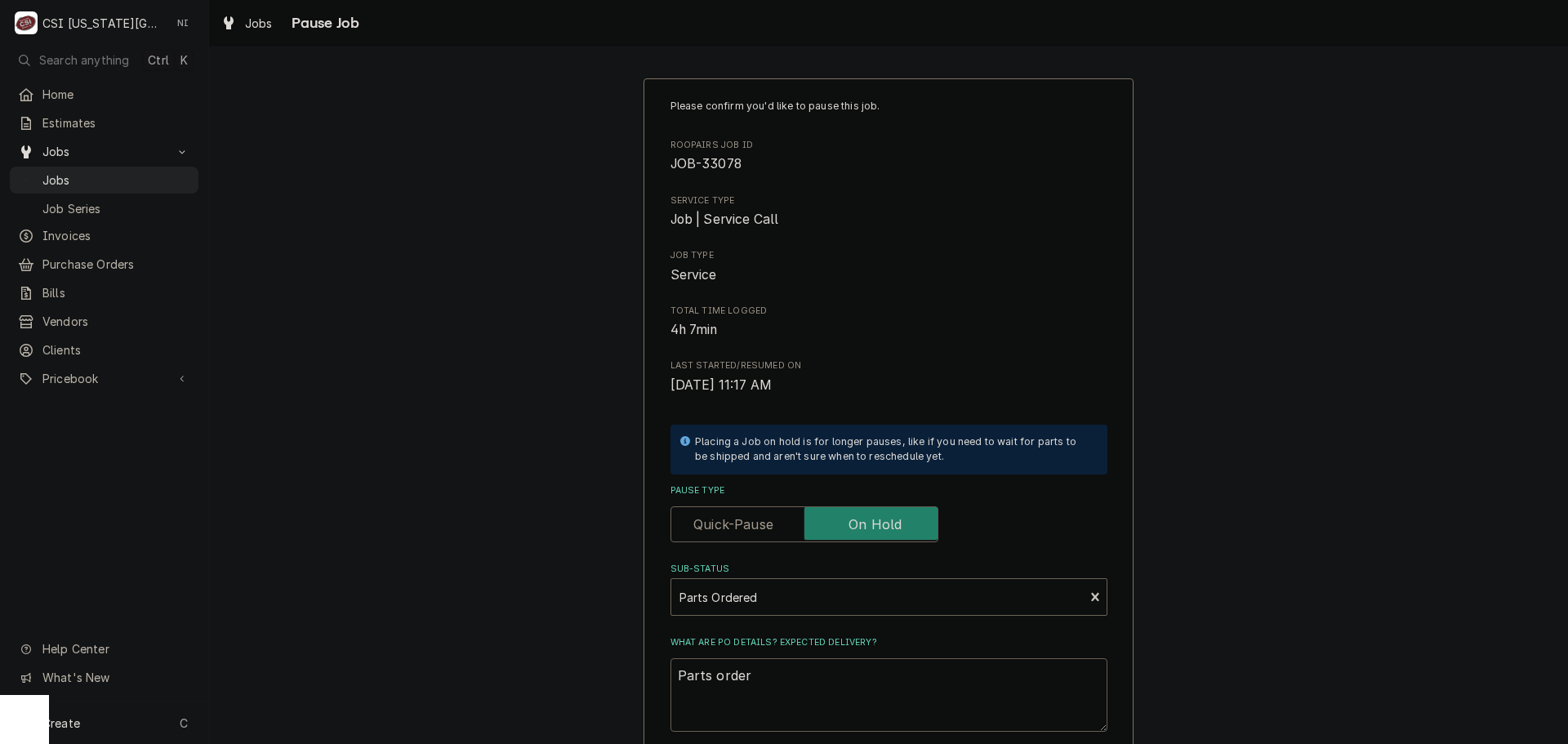
type textarea "x"
type textarea "Parts ordere"
type textarea "x"
type textarea "Parts ordered"
type textarea "x"
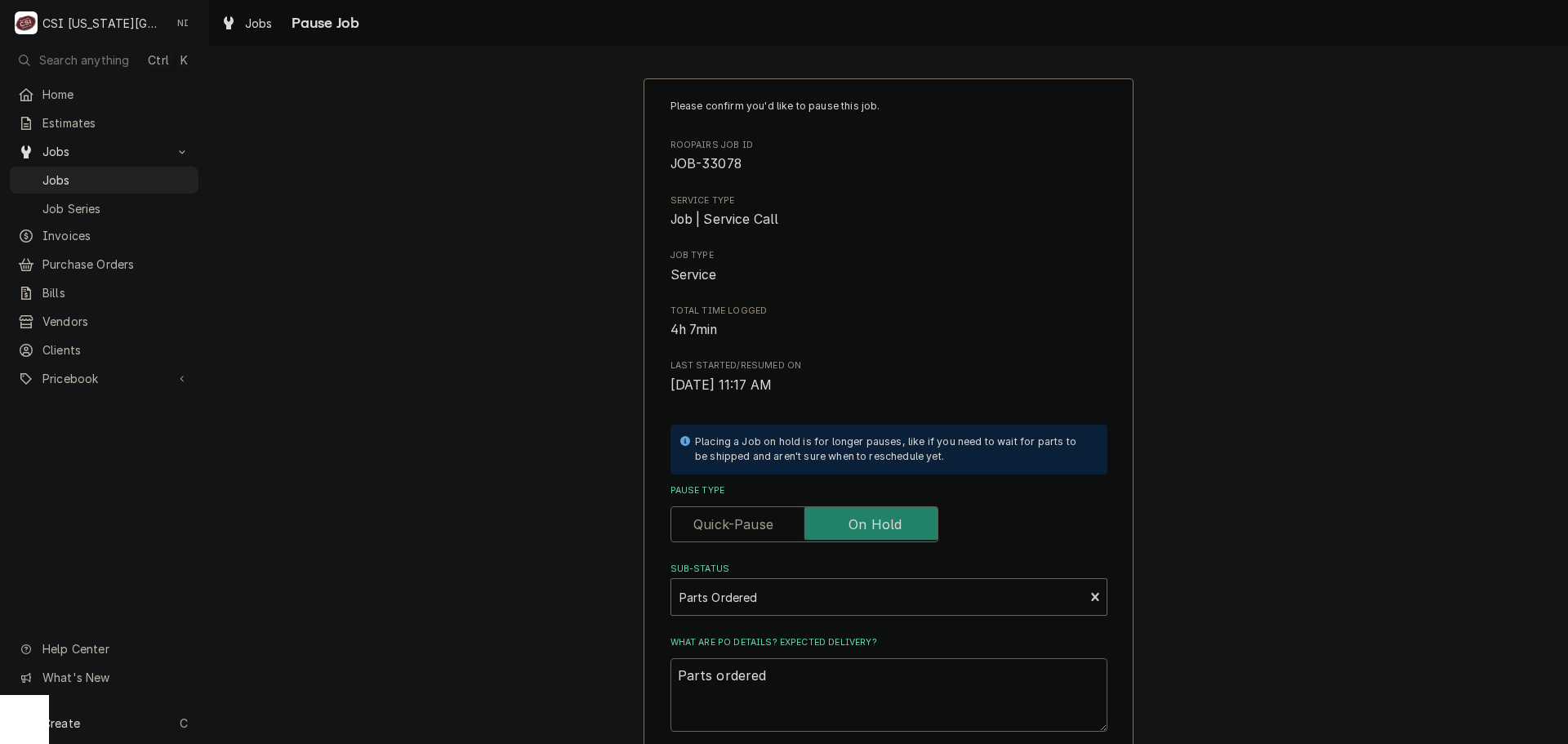
type textarea "Parts ordered"
type textarea "x"
type textarea "Parts ordered o"
type textarea "x"
type textarea "Parts ordered oN"
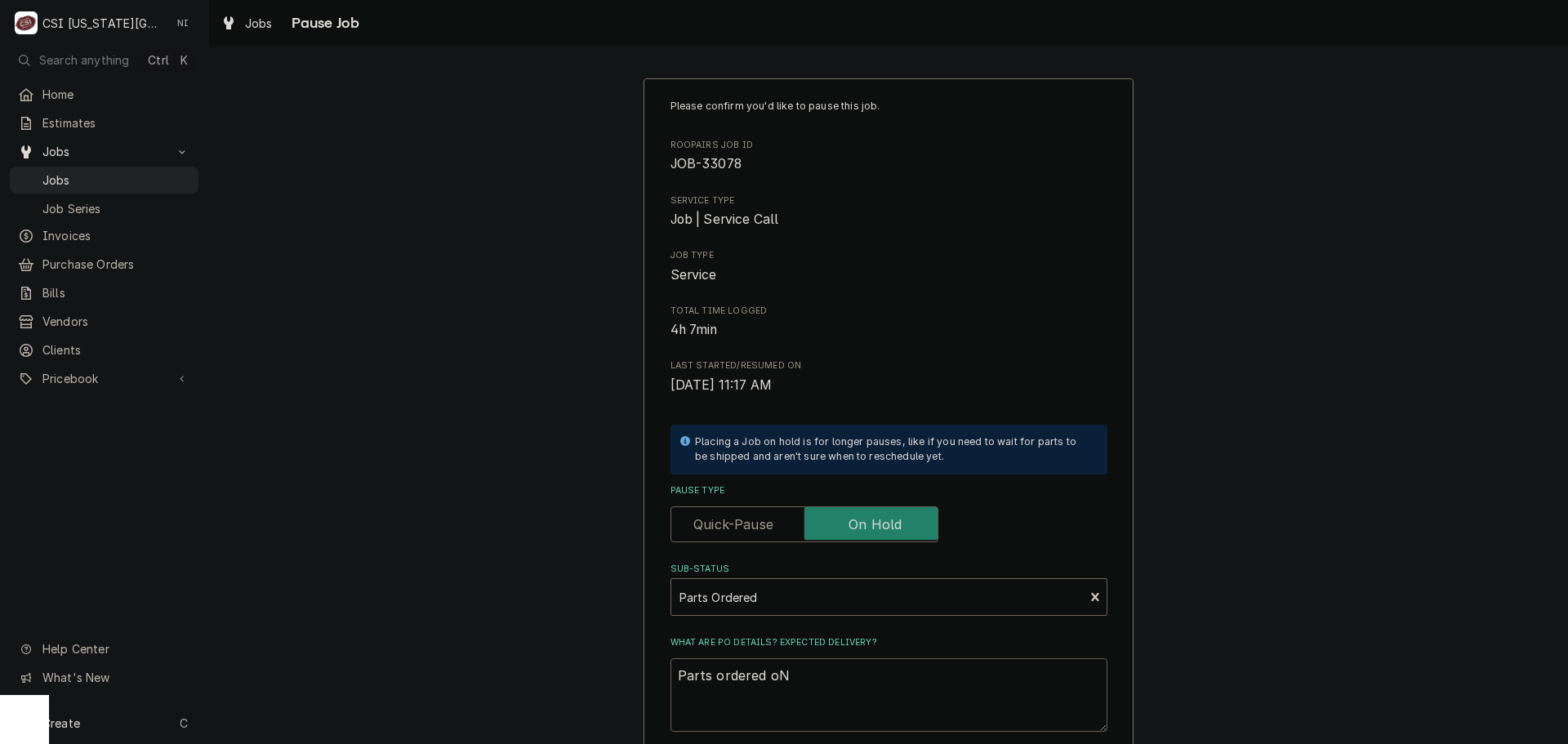
type textarea "x"
type textarea "Parts ordered oN"
type textarea "x"
type textarea "Parts ordered oN"
type textarea "x"
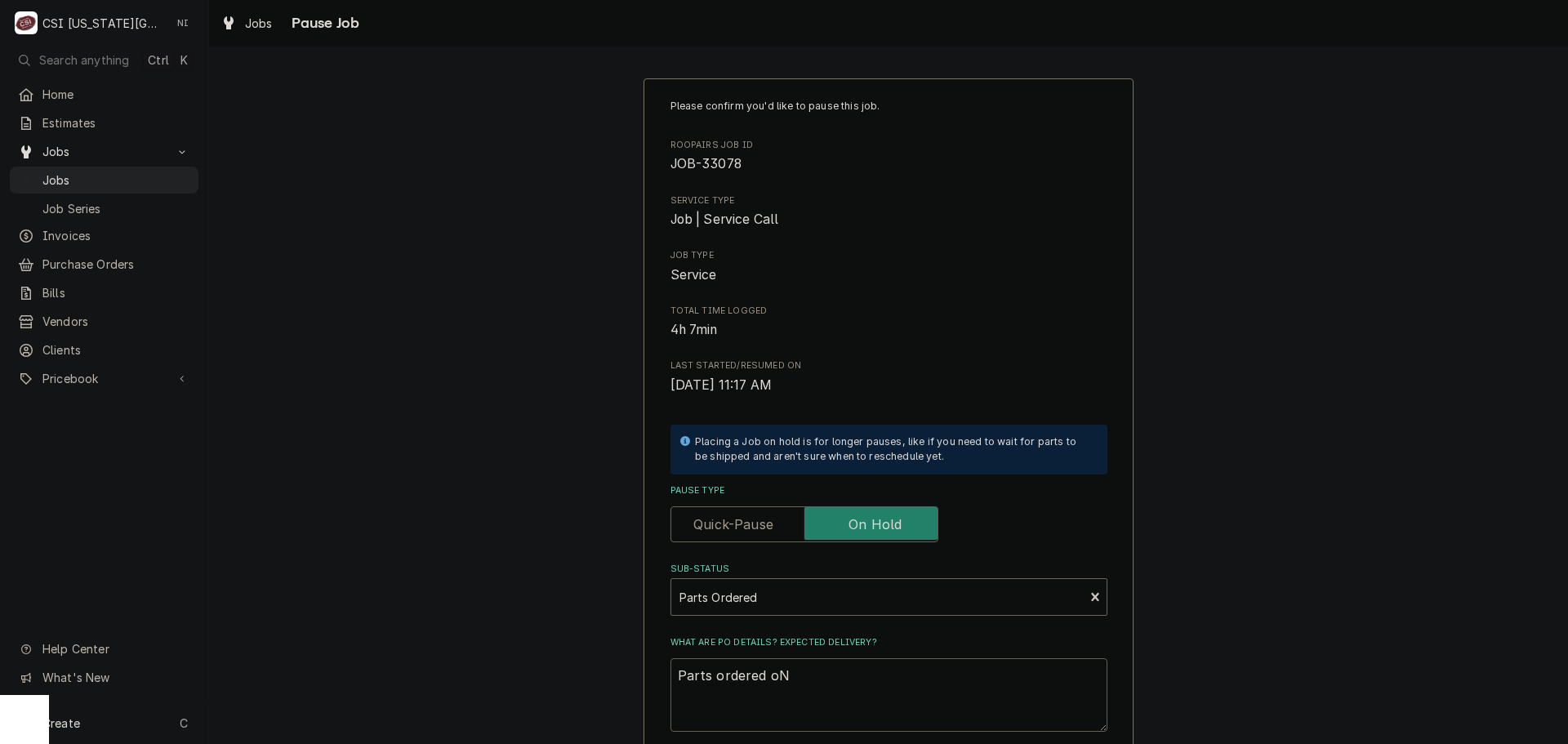
type textarea "Parts ordered o"
type textarea "x"
type textarea "Parts ordered"
type textarea "x"
type textarea "Parts ordered o"
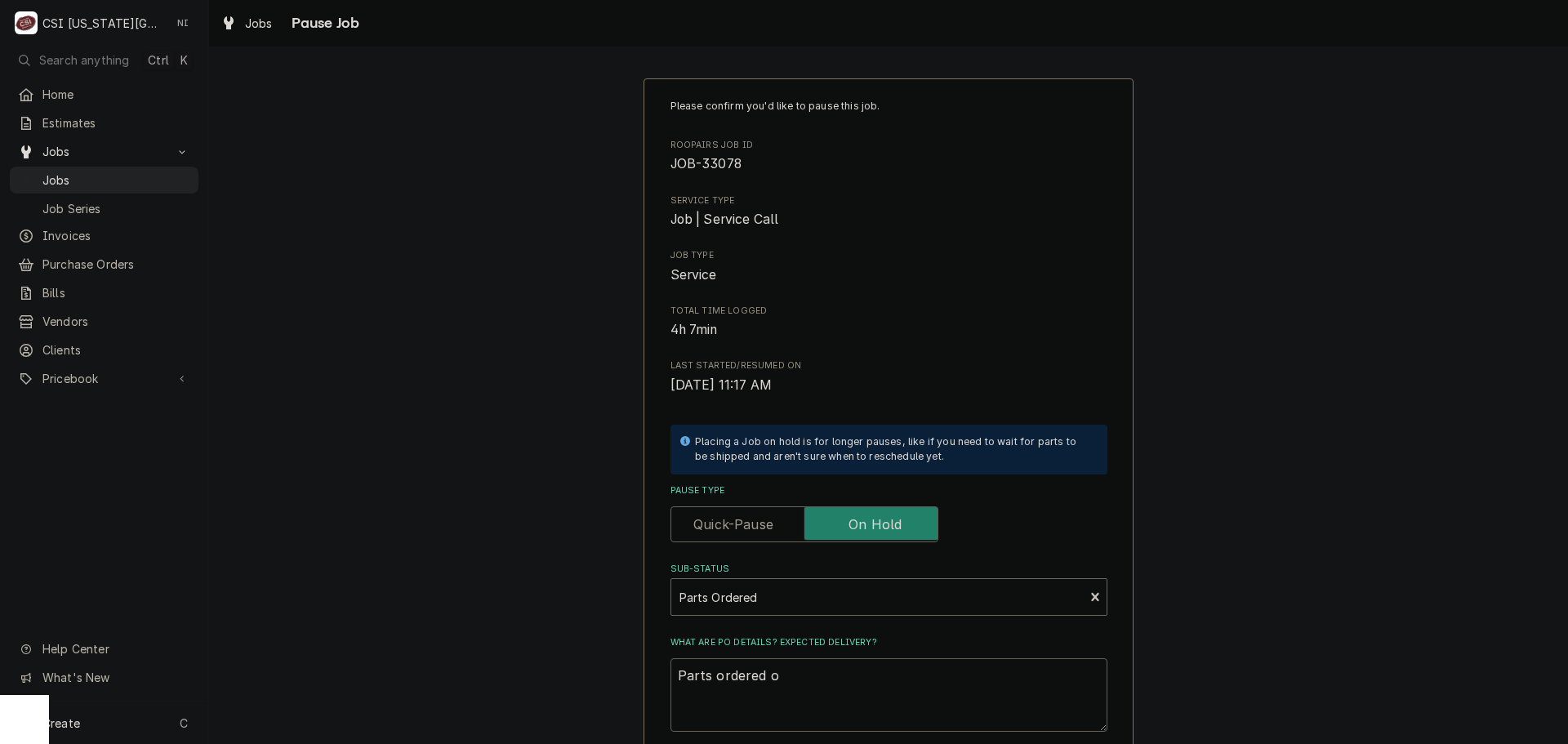
type textarea "x"
type textarea "Parts ordered on"
type textarea "x"
type textarea "Parts ordered on"
type textarea "x"
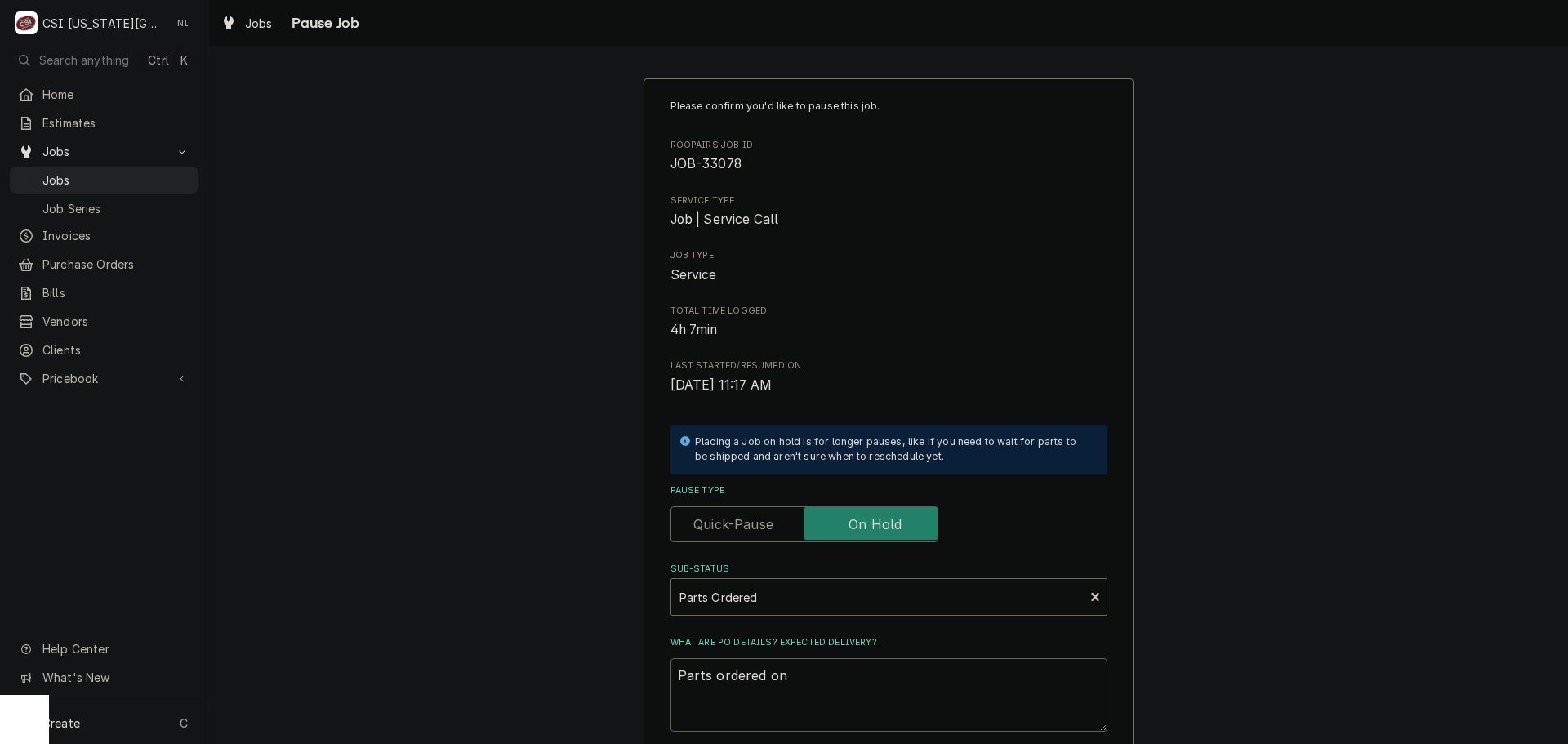
type textarea "Parts ordered on P"
type textarea "x"
type textarea "Parts ordered on PO"
type textarea "x"
type textarea "Parts ordered on PO"
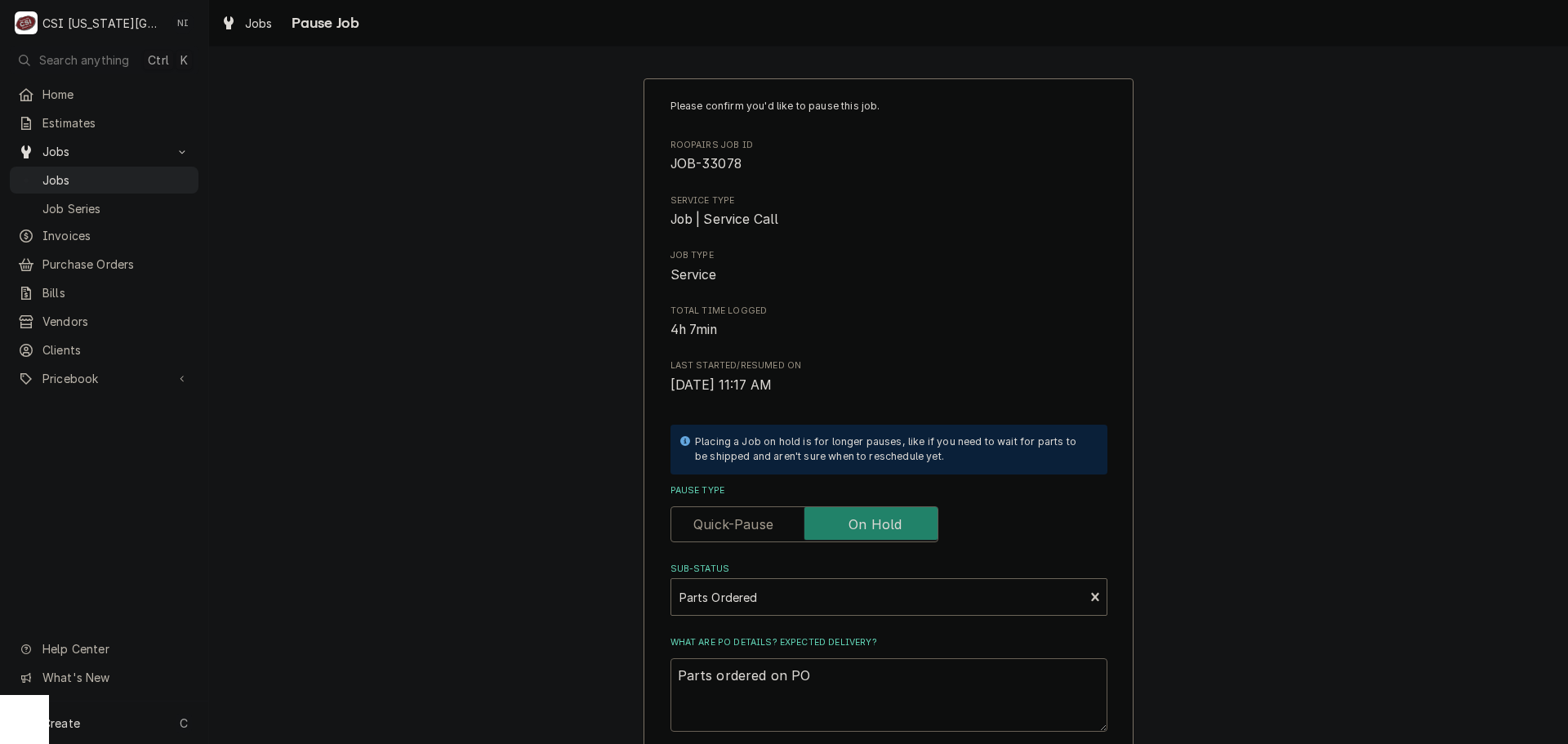
type textarea "x"
type textarea "Parts ordered on PO 3"
type textarea "x"
type textarea "Parts ordered on PO 30"
type textarea "x"
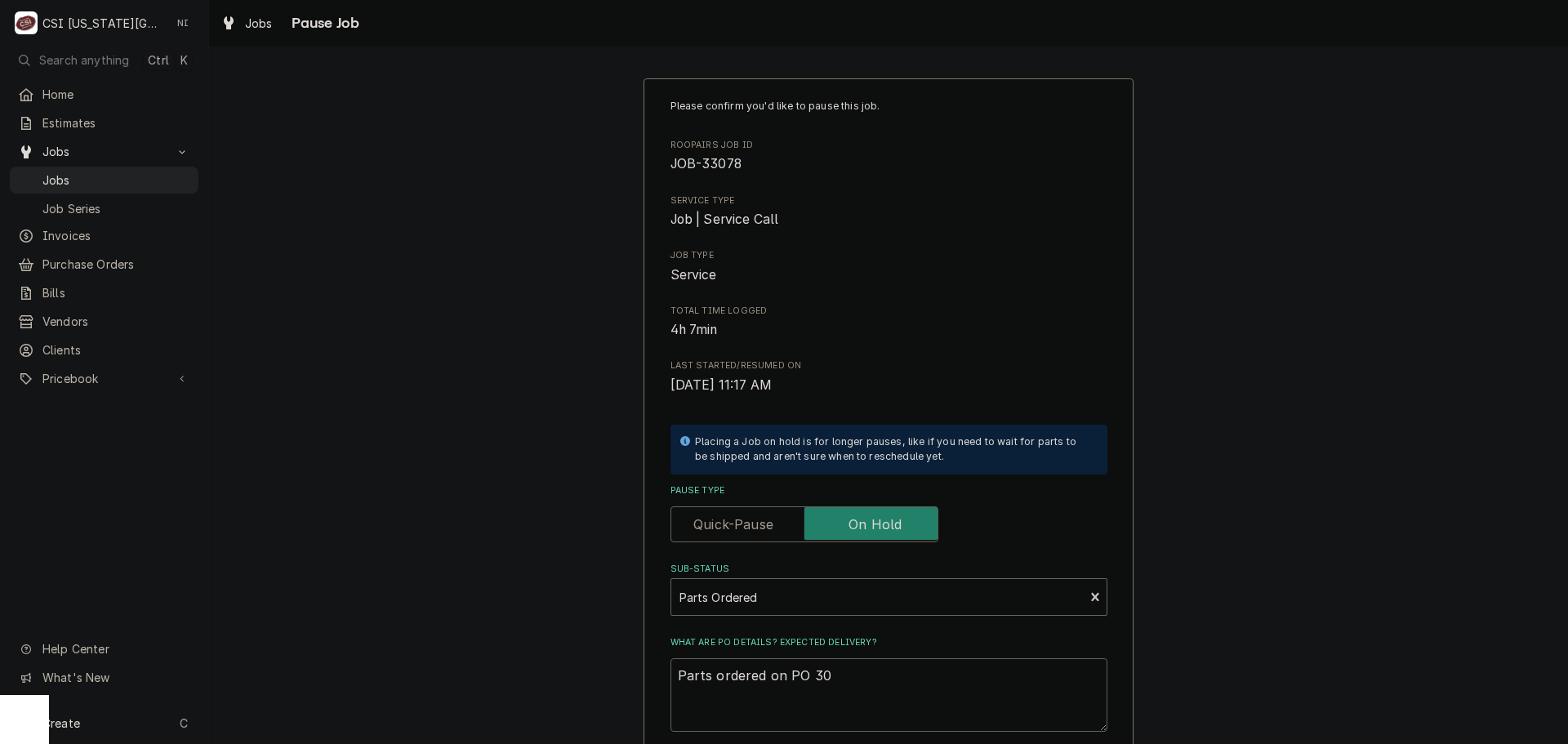
type textarea "Parts ordered on PO 301"
type textarea "x"
type textarea "Parts ordered on PO 3016"
type textarea "x"
type textarea "Parts ordered on PO 30167"
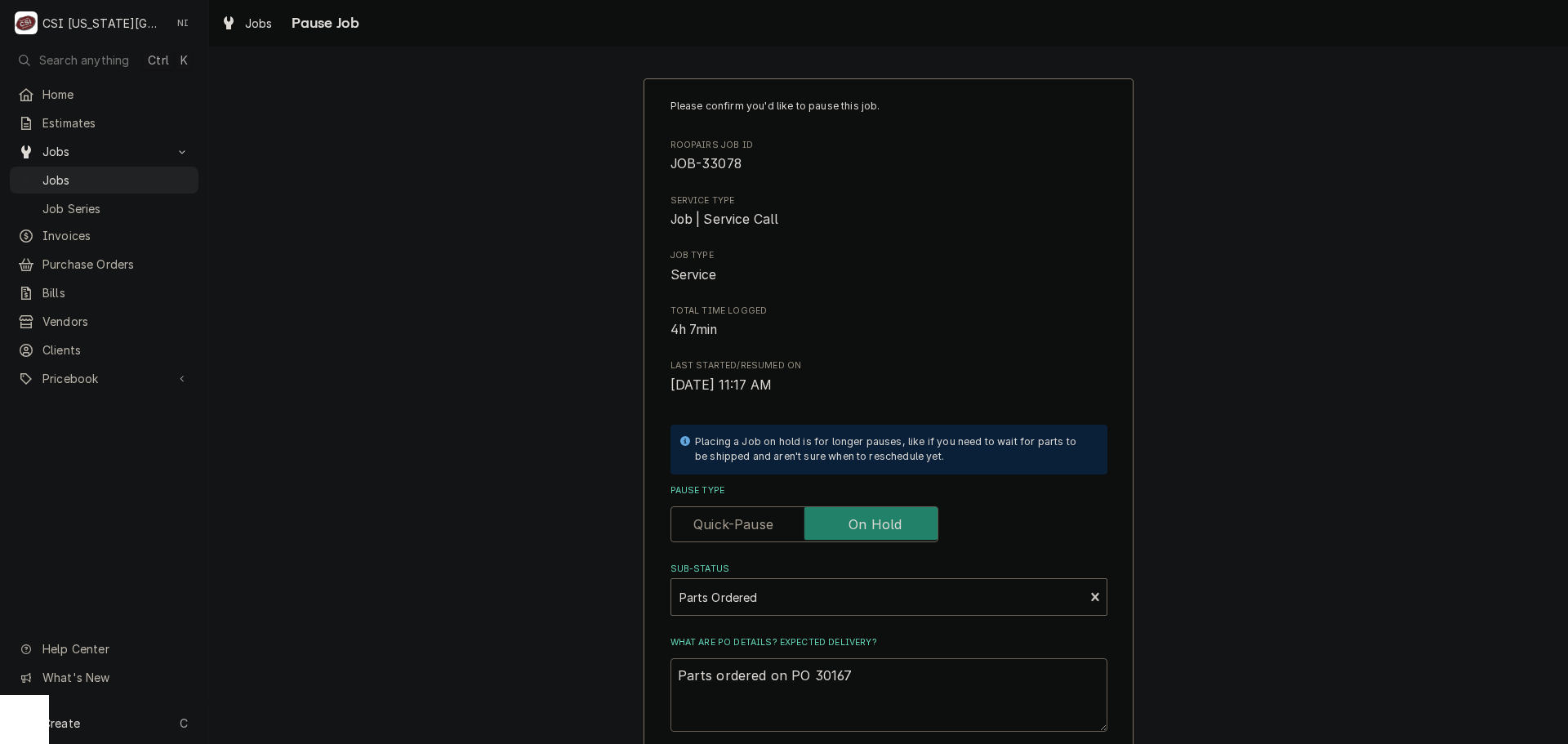
type textarea "x"
type textarea "Parts ordered on PO 301678"
type textarea "x"
type textarea "Parts ordered on PO 301678,"
type textarea "x"
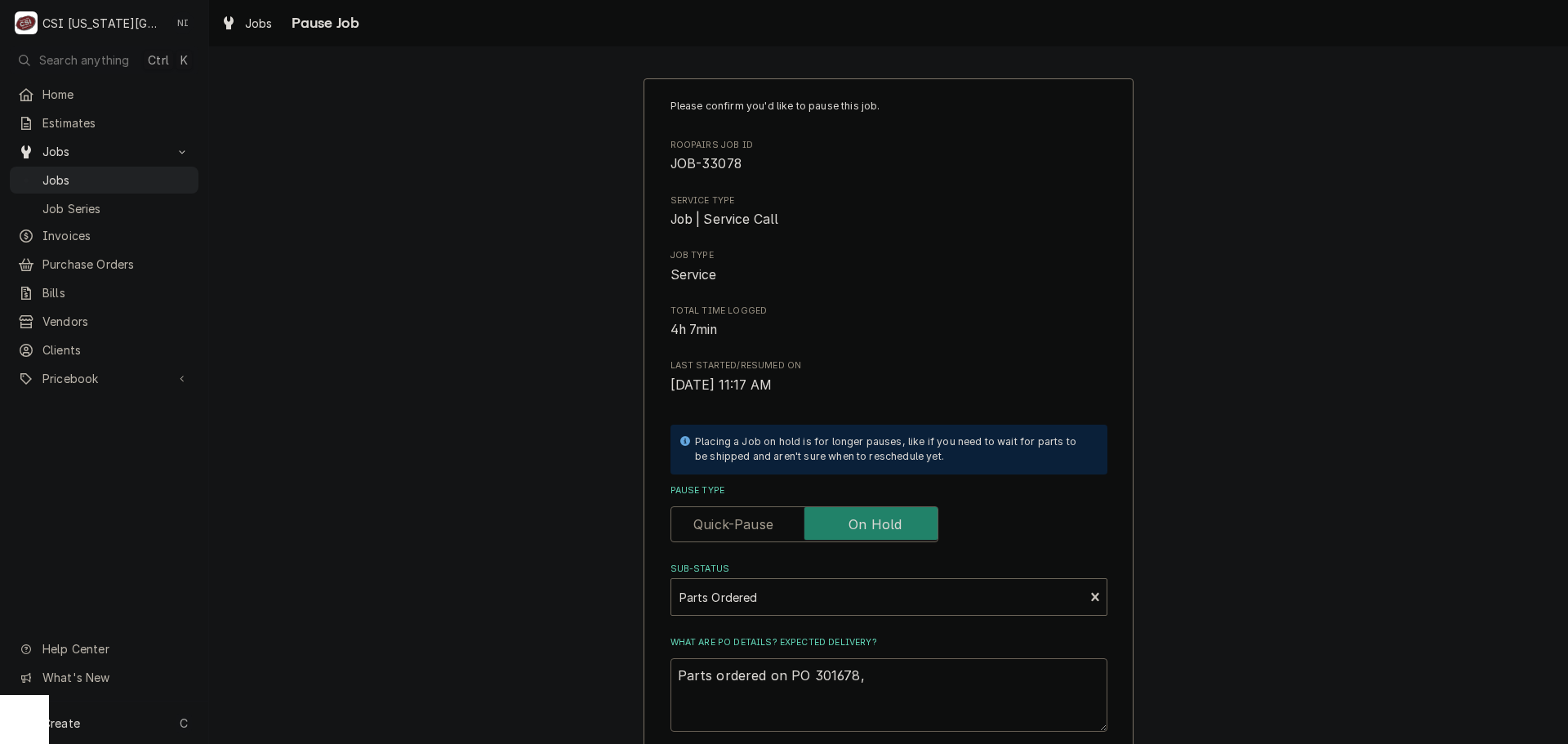
type textarea "Parts ordered on PO 301678,"
type textarea "x"
type textarea "Parts ordered on PO 301678, B"
type textarea "x"
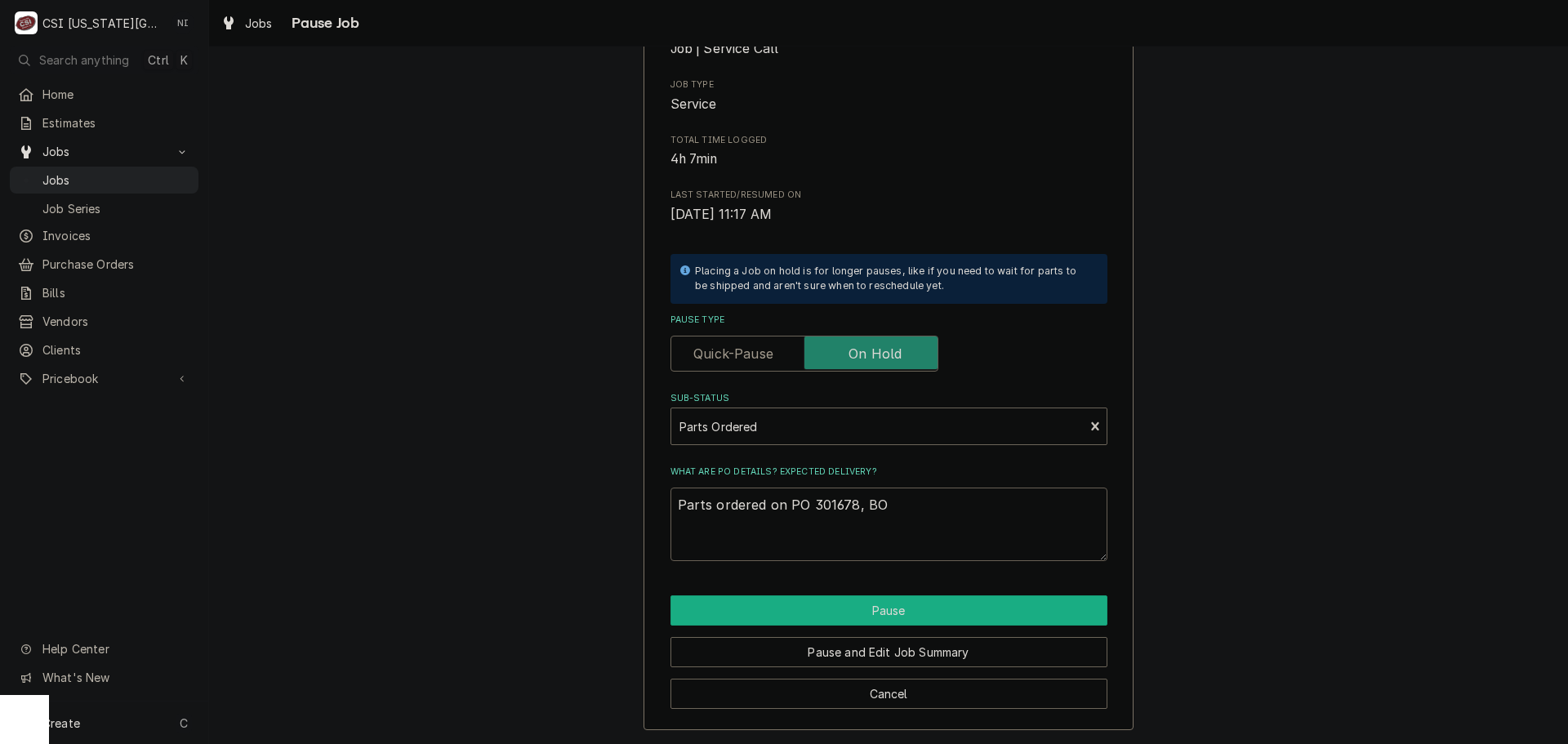
type textarea "Parts ordered on PO 301678, BO"
click at [855, 607] on button "Pause" at bounding box center [889, 610] width 437 height 31
type textarea "x"
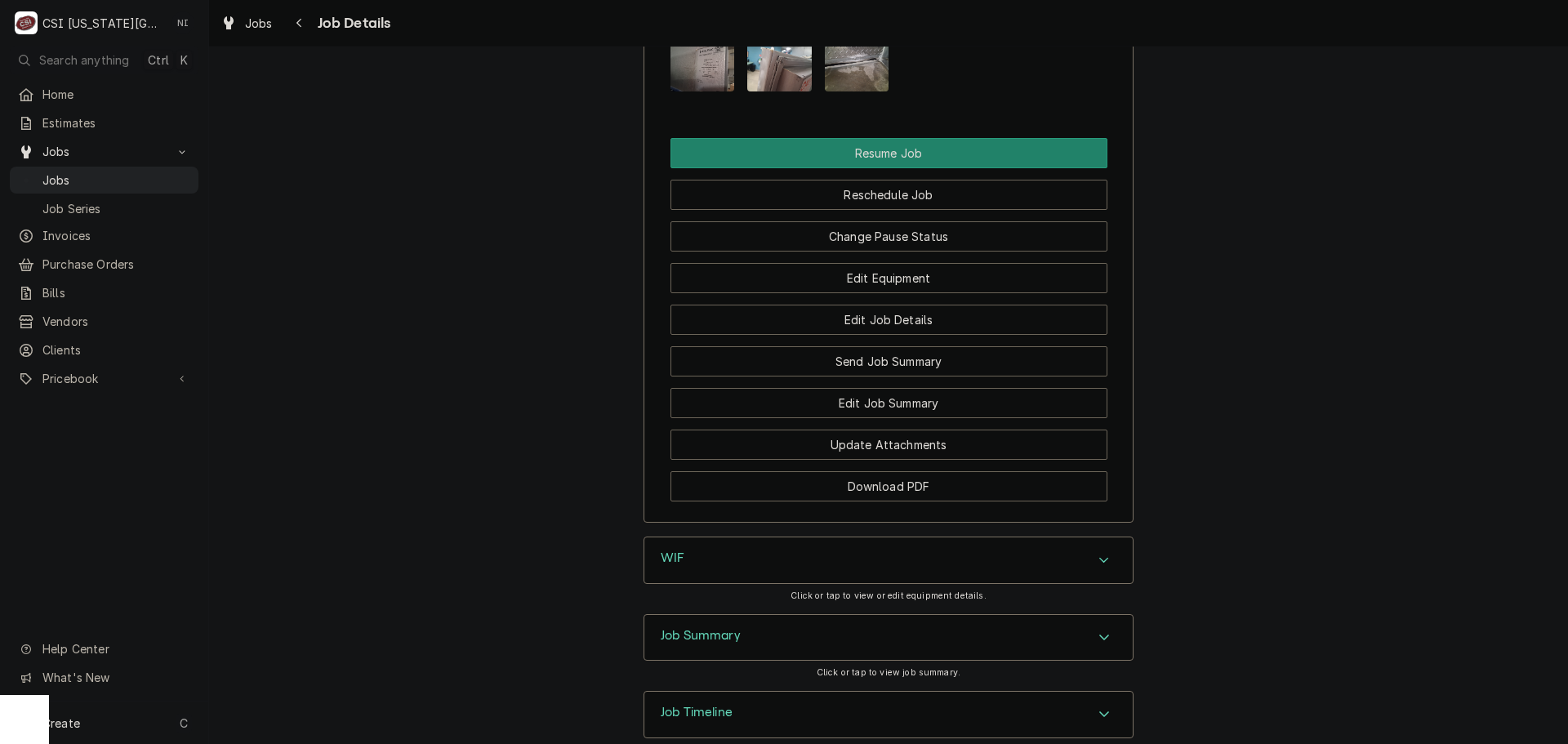
scroll to position [2284, 0]
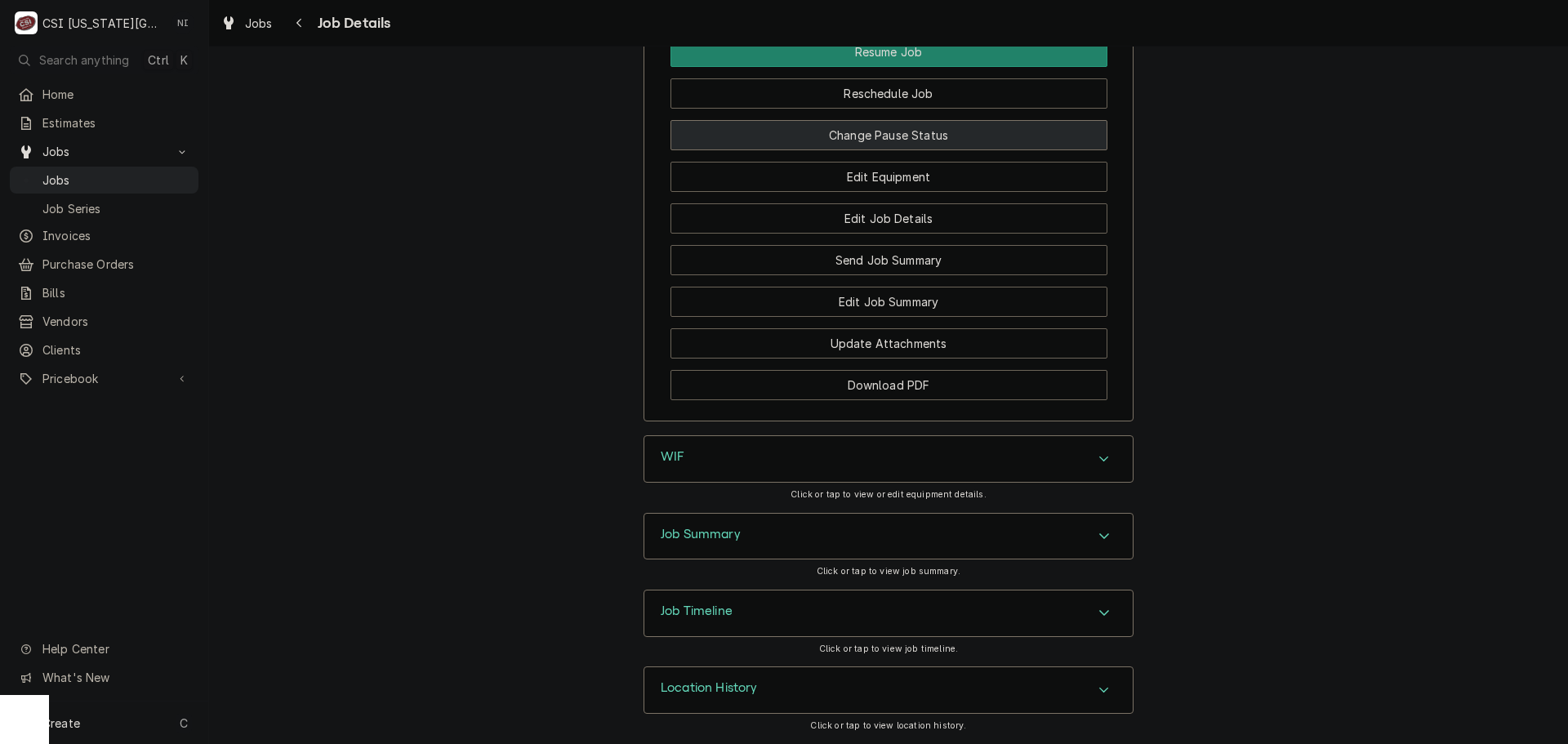
click at [910, 132] on button "Change Pause Status" at bounding box center [889, 135] width 437 height 31
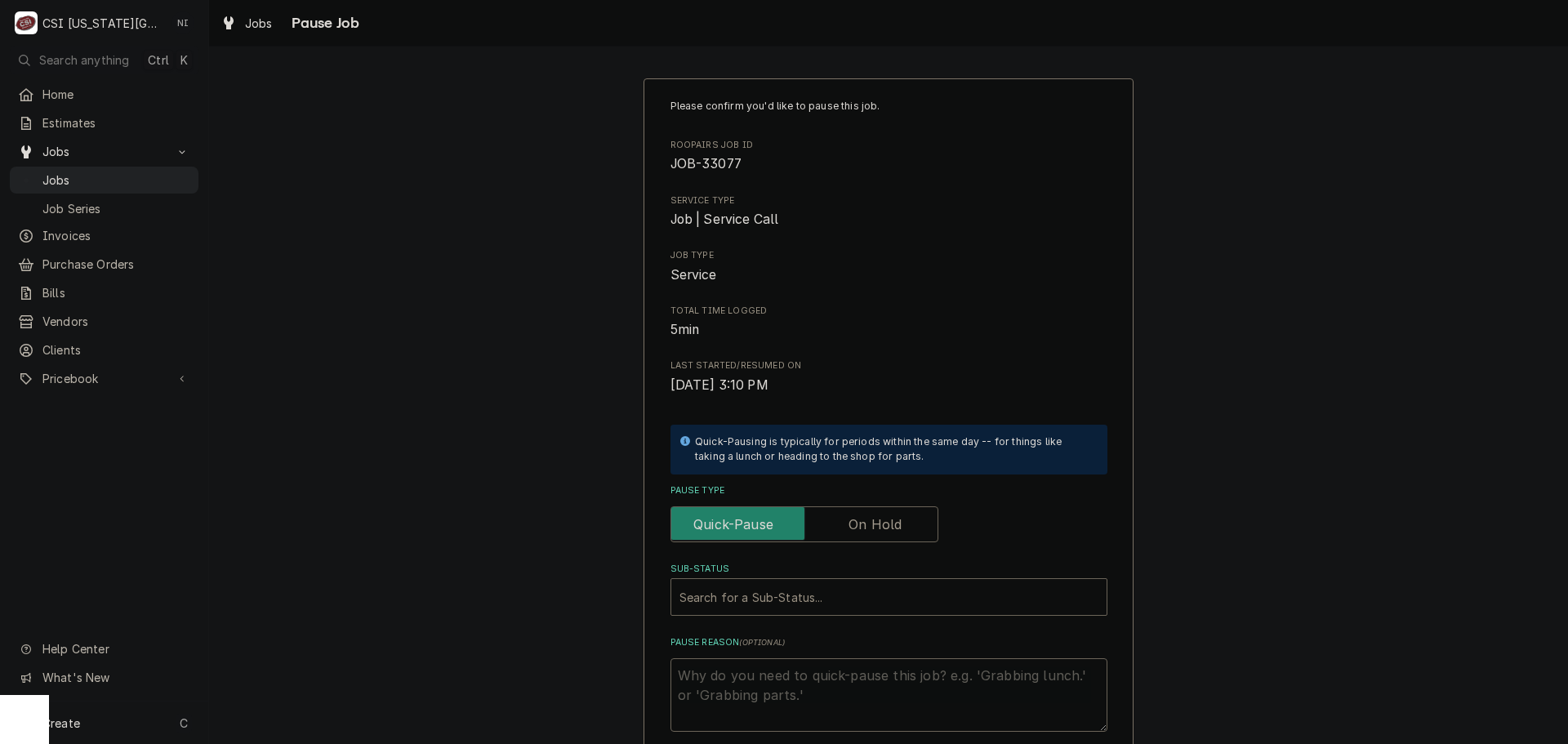
click at [862, 517] on label "Pause Type" at bounding box center [804, 525] width 268 height 36
click at [862, 517] on input "Pause Type" at bounding box center [804, 525] width 253 height 36
checkbox input "true"
click at [850, 583] on div "Sub-Status" at bounding box center [889, 597] width 419 height 30
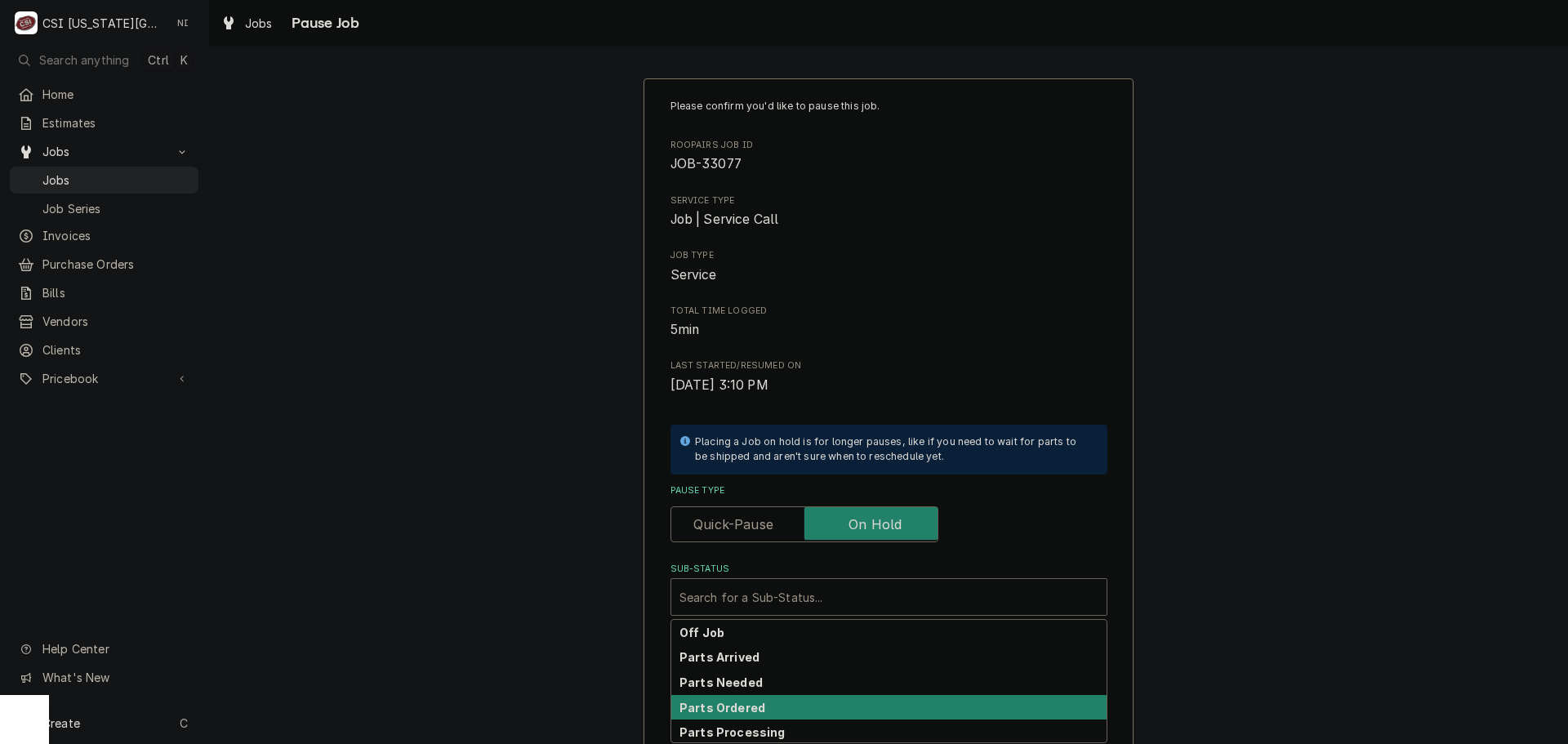
click at [761, 701] on div "Parts Ordered" at bounding box center [889, 708] width 435 height 26
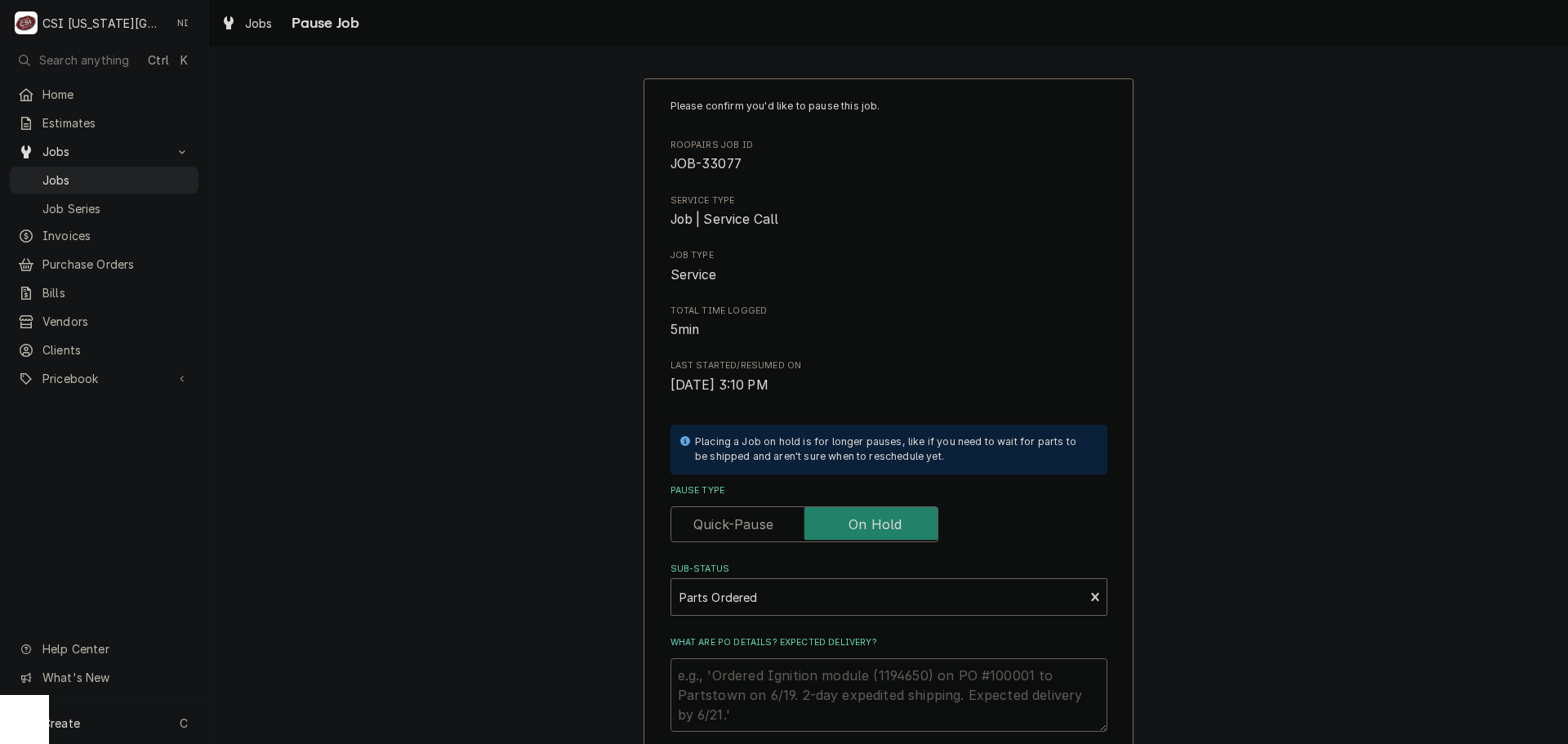
click at [759, 676] on textarea "What are PO details? Expected delivery?" at bounding box center [889, 694] width 437 height 73
type textarea "x"
type textarea ";"
type textarea "x"
type textarea ";A"
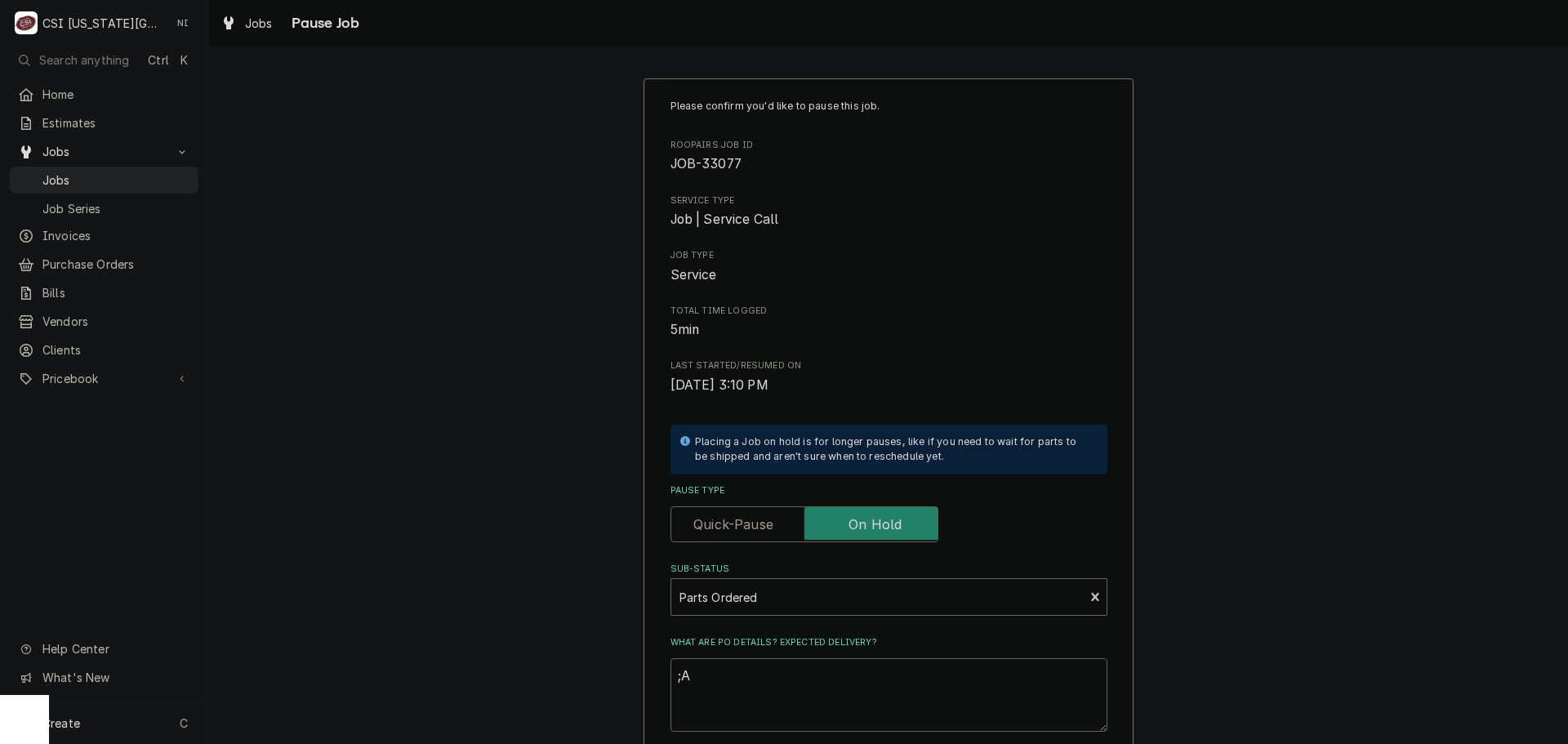
type textarea "x"
type textarea ";ARS"
type textarea "x"
type textarea ";ARST"
type textarea "x"
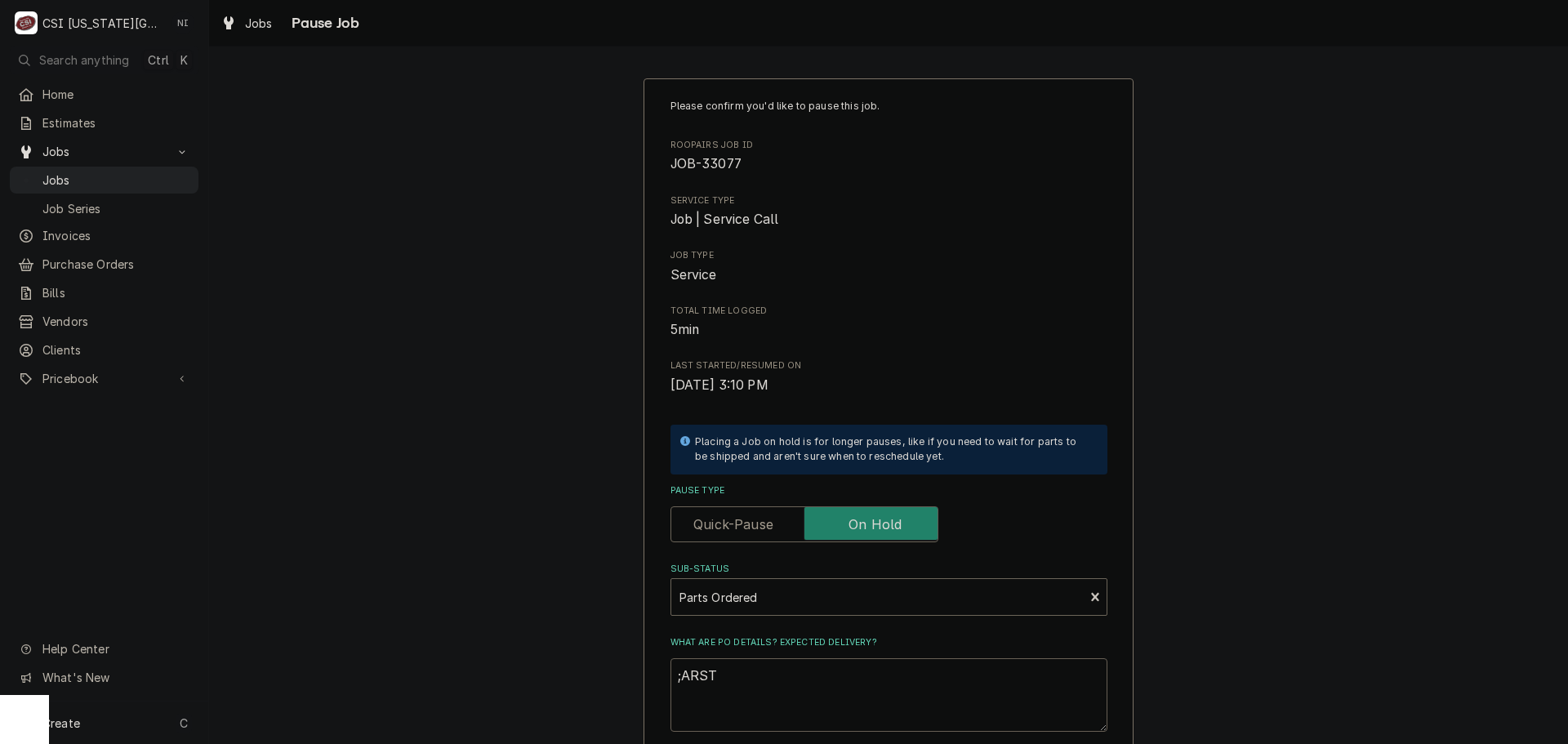
type textarea ";ARST"
type textarea "x"
type textarea ";ARST"
type textarea "x"
type textarea ";ARS"
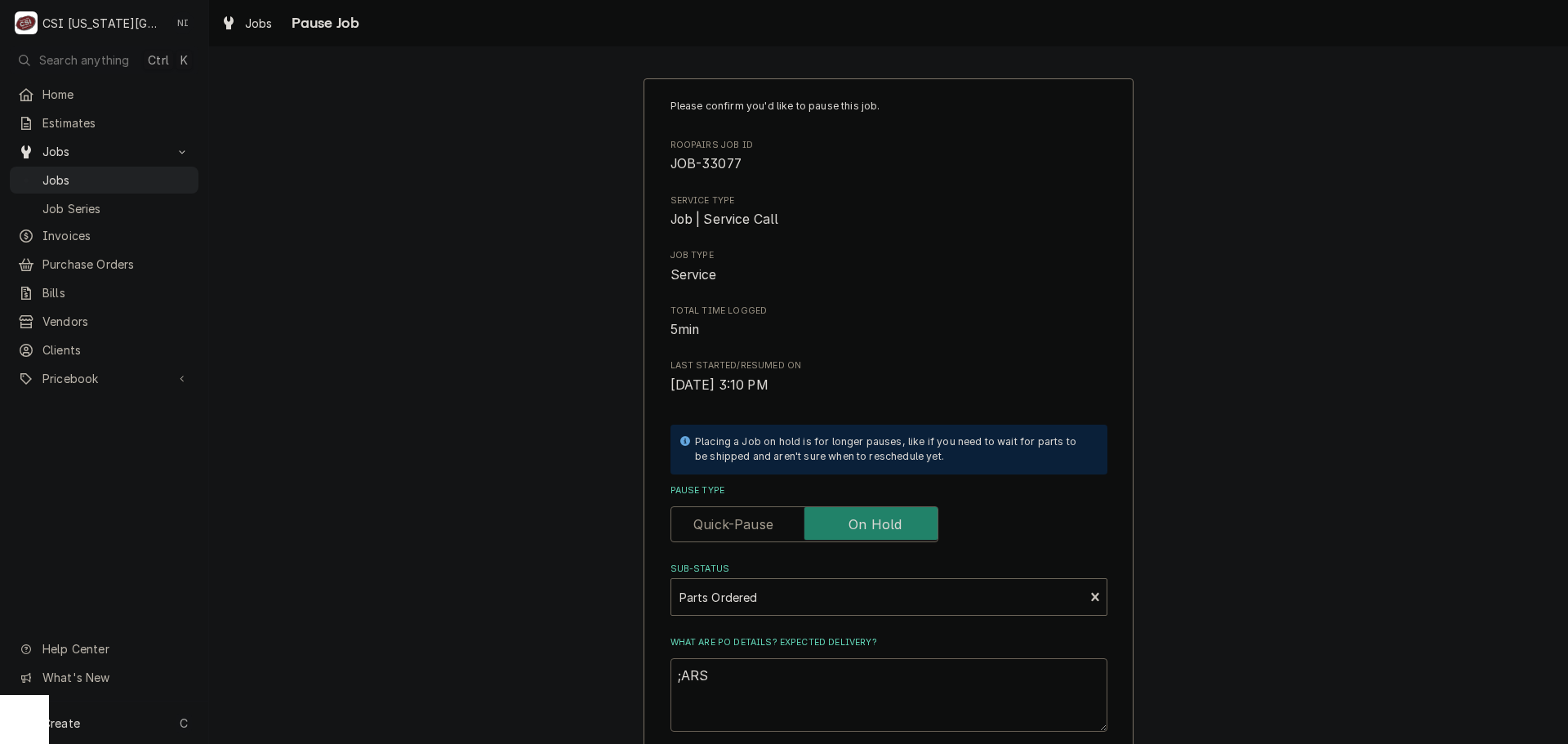
type textarea "x"
type textarea ";AR"
type textarea "x"
type textarea ";A"
type textarea "x"
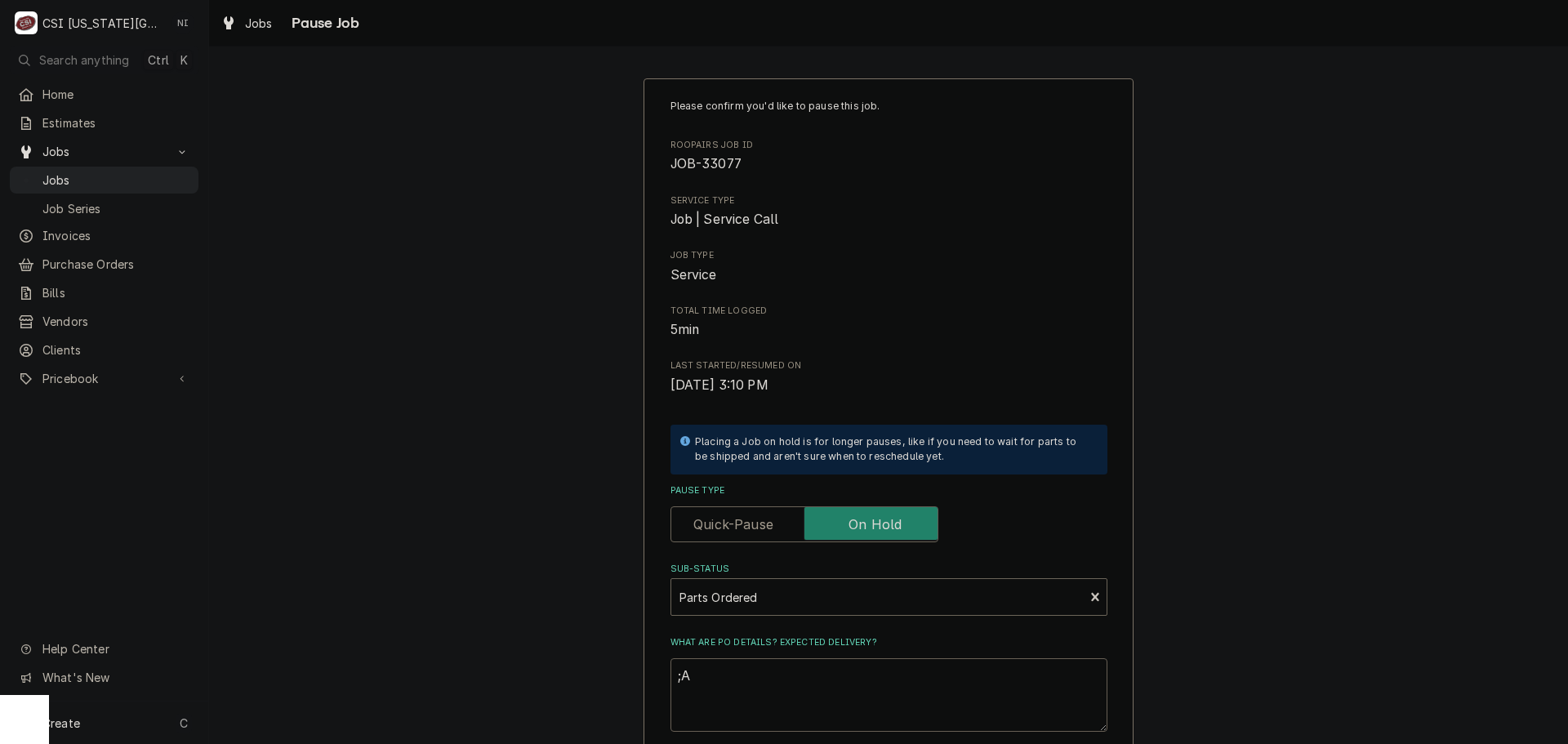
type textarea ";"
type textarea "x"
type textarea "P"
type textarea "x"
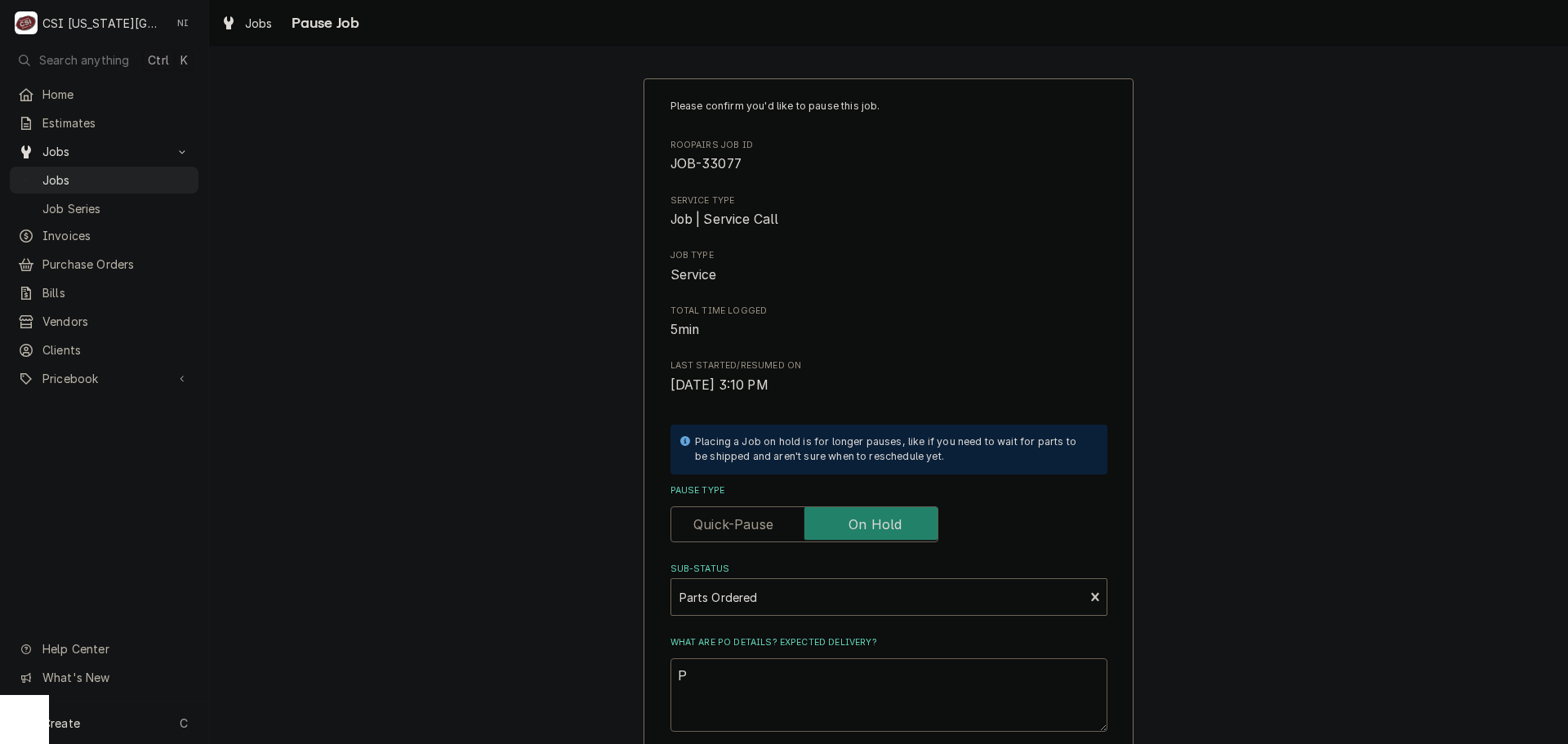
type textarea "Pr"
type textarea "x"
type textarea "Prs"
type textarea "x"
type textarea "Prs"
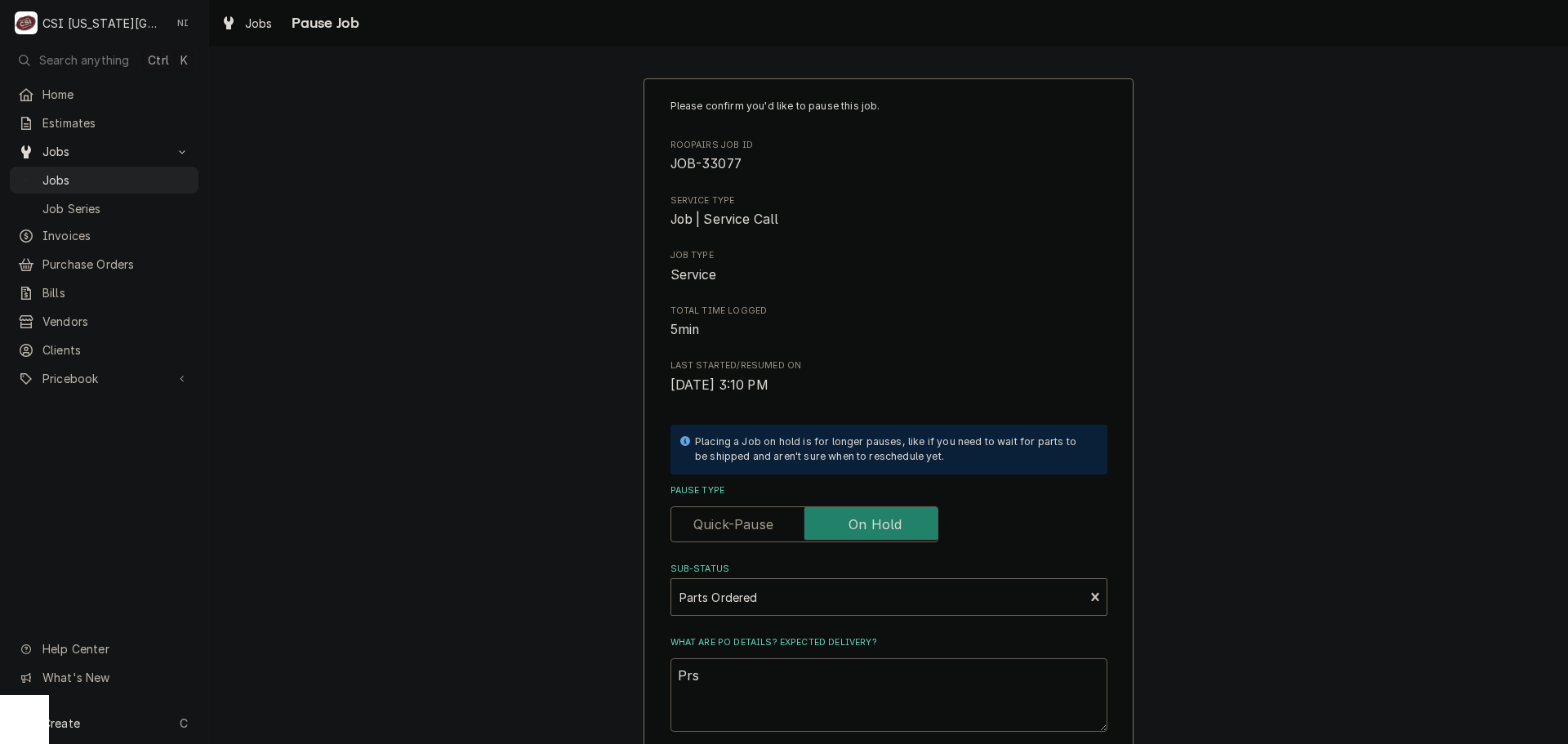
type textarea "x"
type textarea "Prs"
type textarea "x"
type textarea "Pr"
type textarea "x"
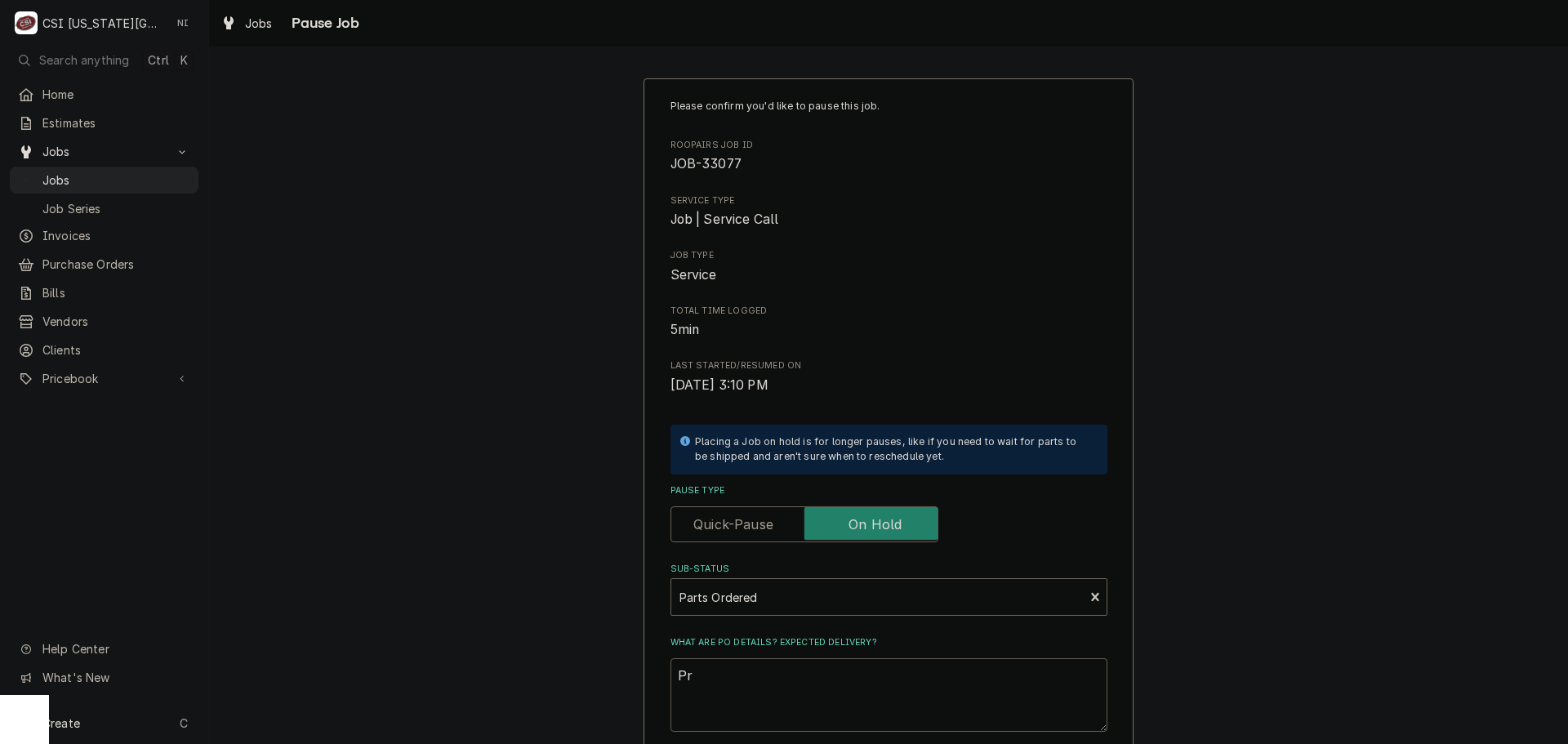
type textarea "P"
type textarea "x"
type textarea "Pa"
type textarea "x"
type textarea "Par"
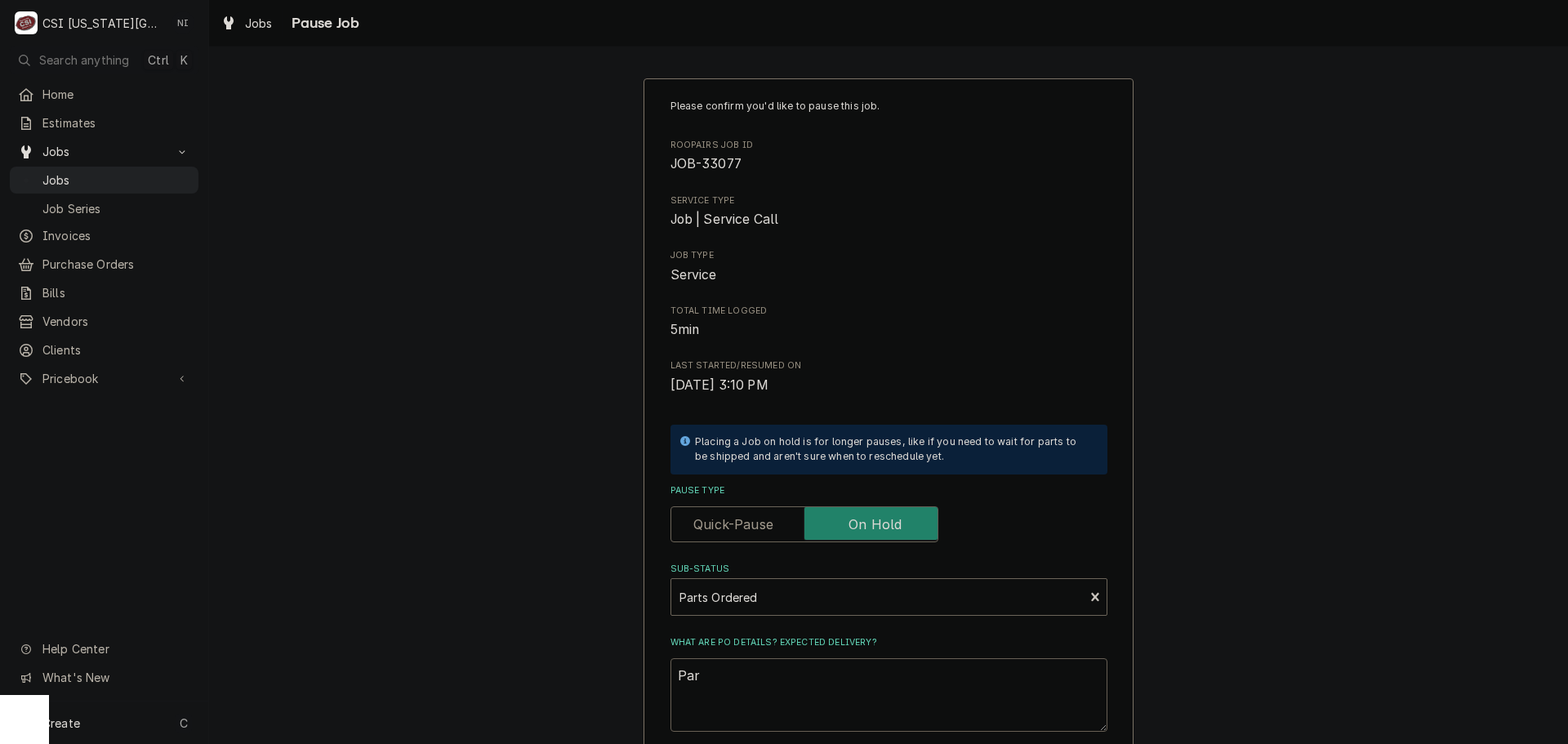
type textarea "x"
type textarea "Part"
type textarea "x"
type textarea "Parts"
type textarea "x"
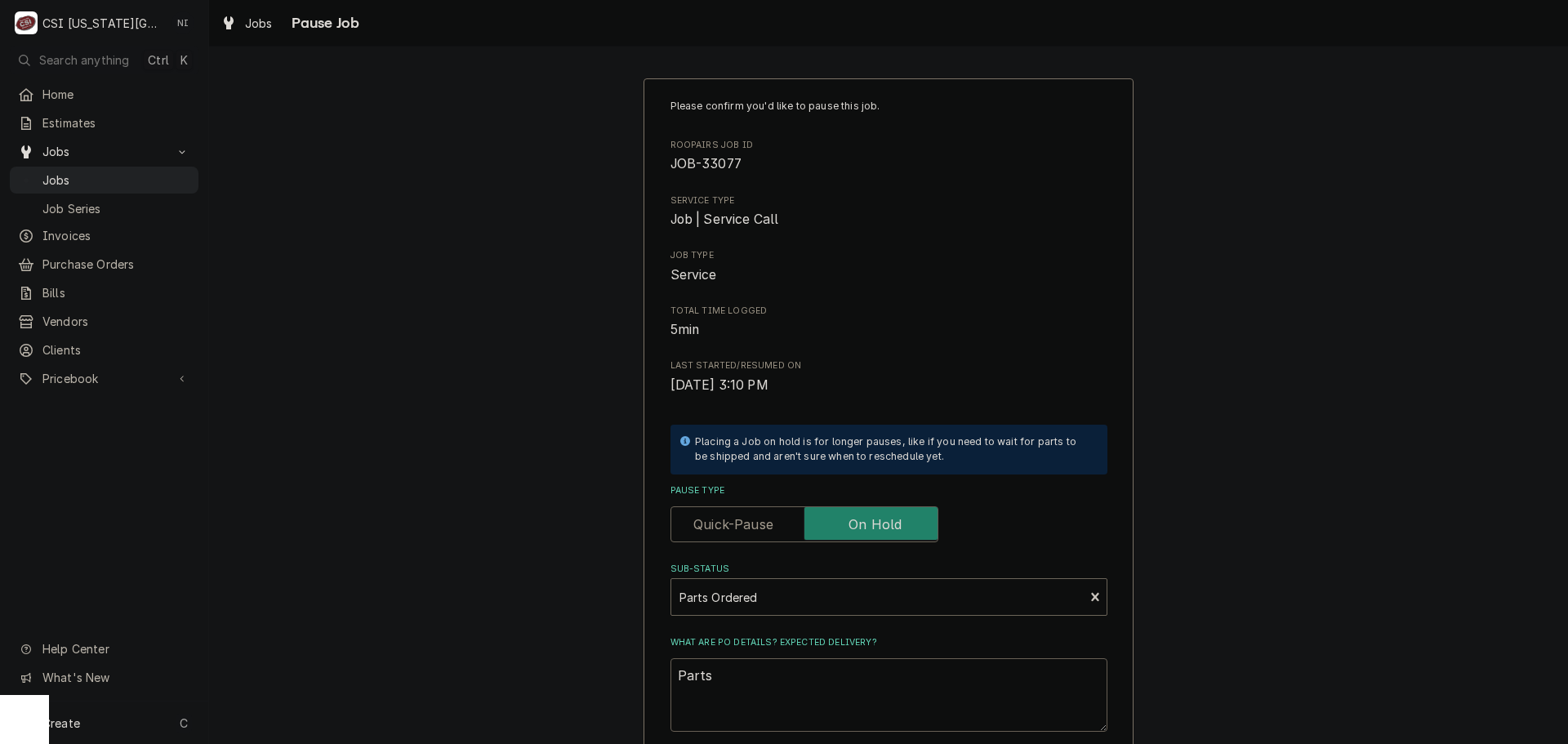
type textarea "Parts"
type textarea "x"
type textarea "Parts o"
type textarea "x"
type textarea "Parts or"
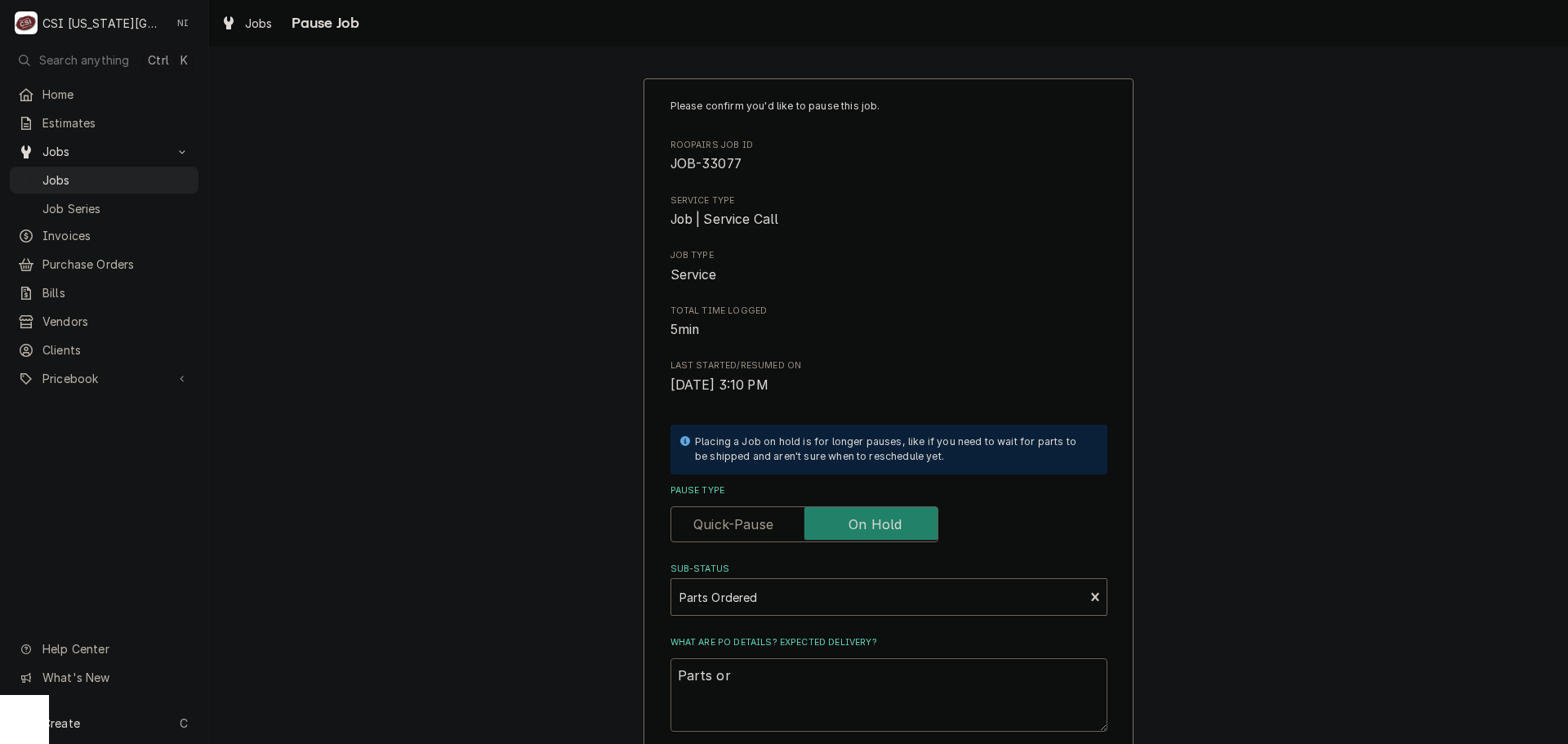
type textarea "x"
type textarea "Parts ord"
type textarea "x"
type textarea "Parts orde"
type textarea "x"
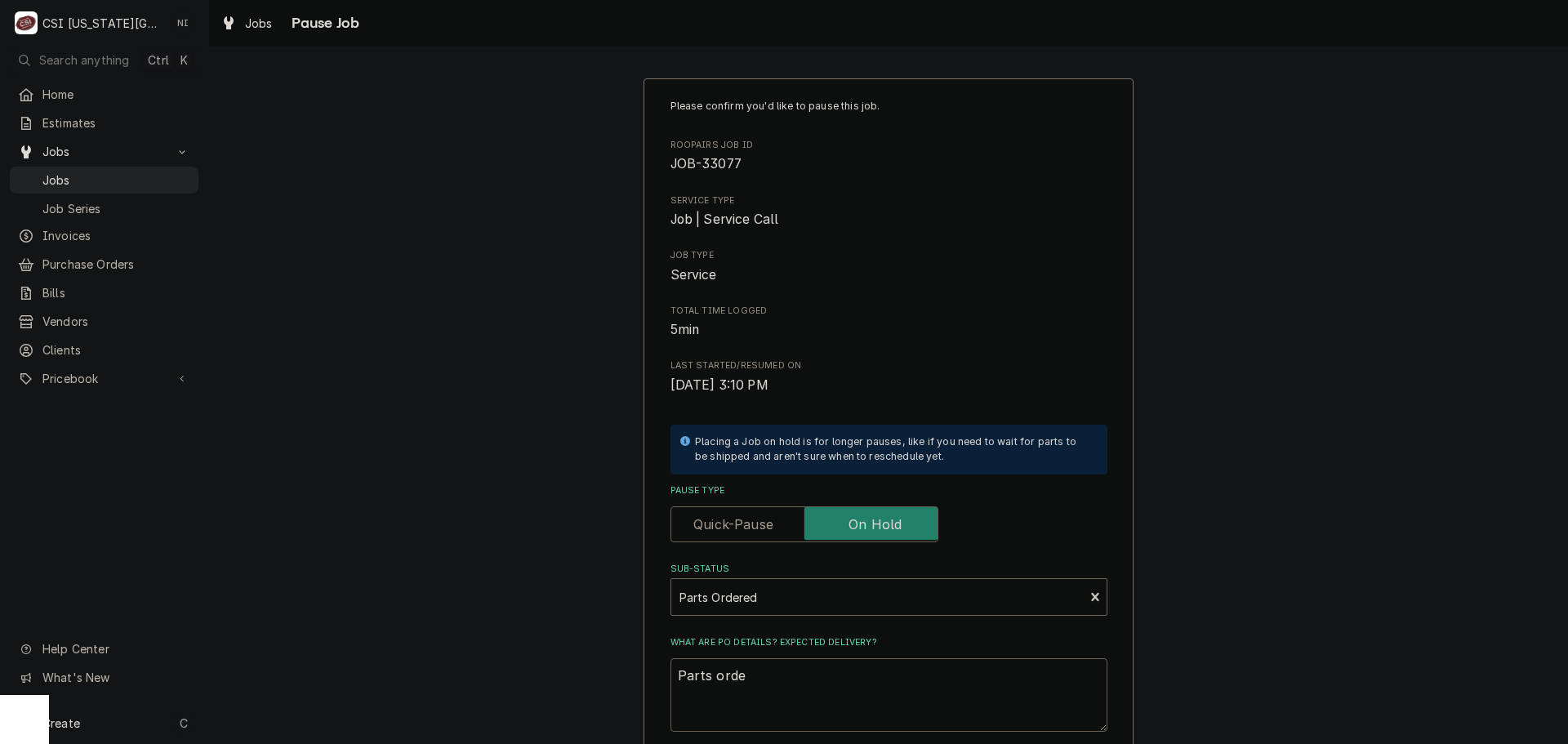
type textarea "Parts order"
type textarea "x"
type textarea "Parts ordere"
type textarea "x"
type textarea "Parts ordered"
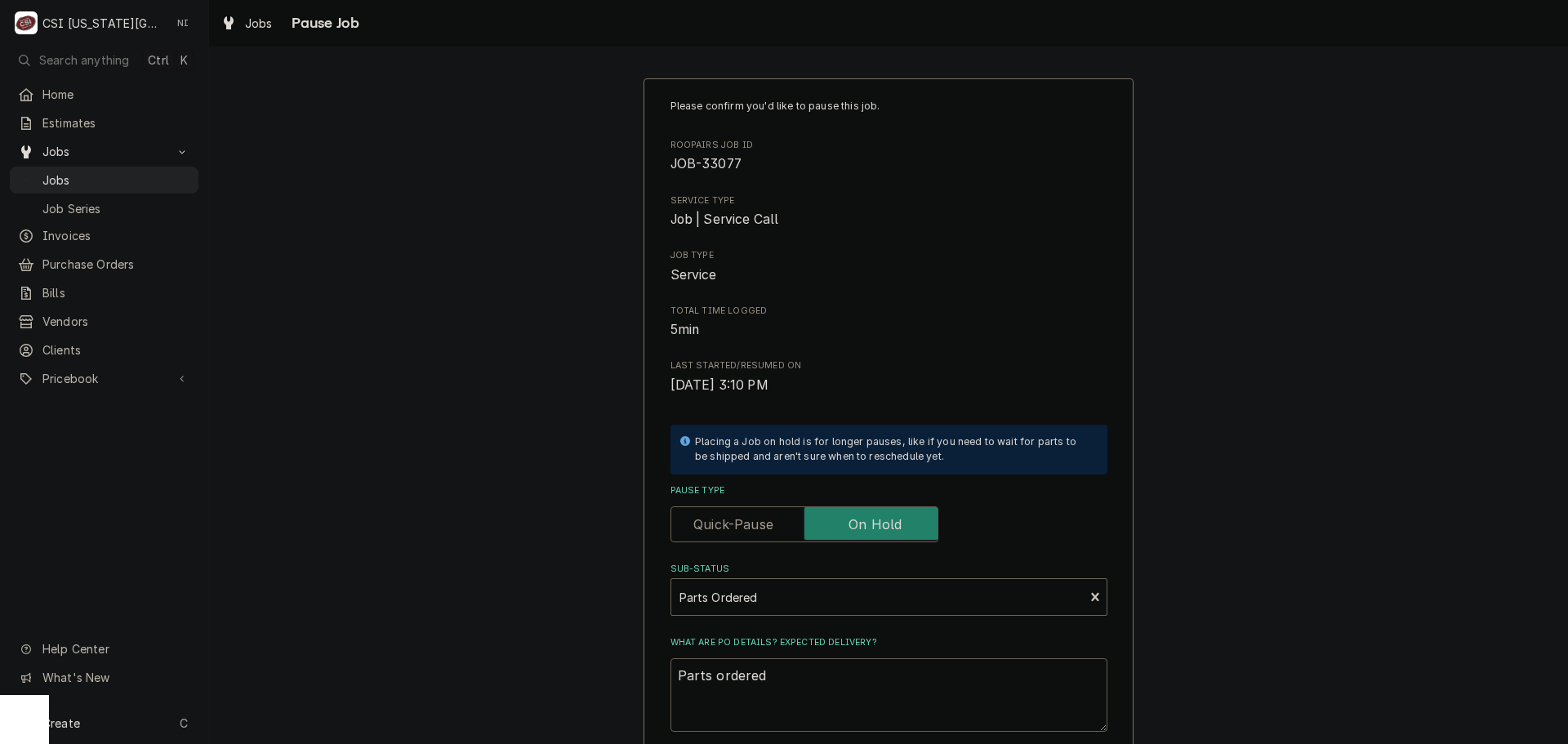
type textarea "x"
type textarea "Parts ordered"
type textarea "x"
type textarea "Parts ordered o"
type textarea "x"
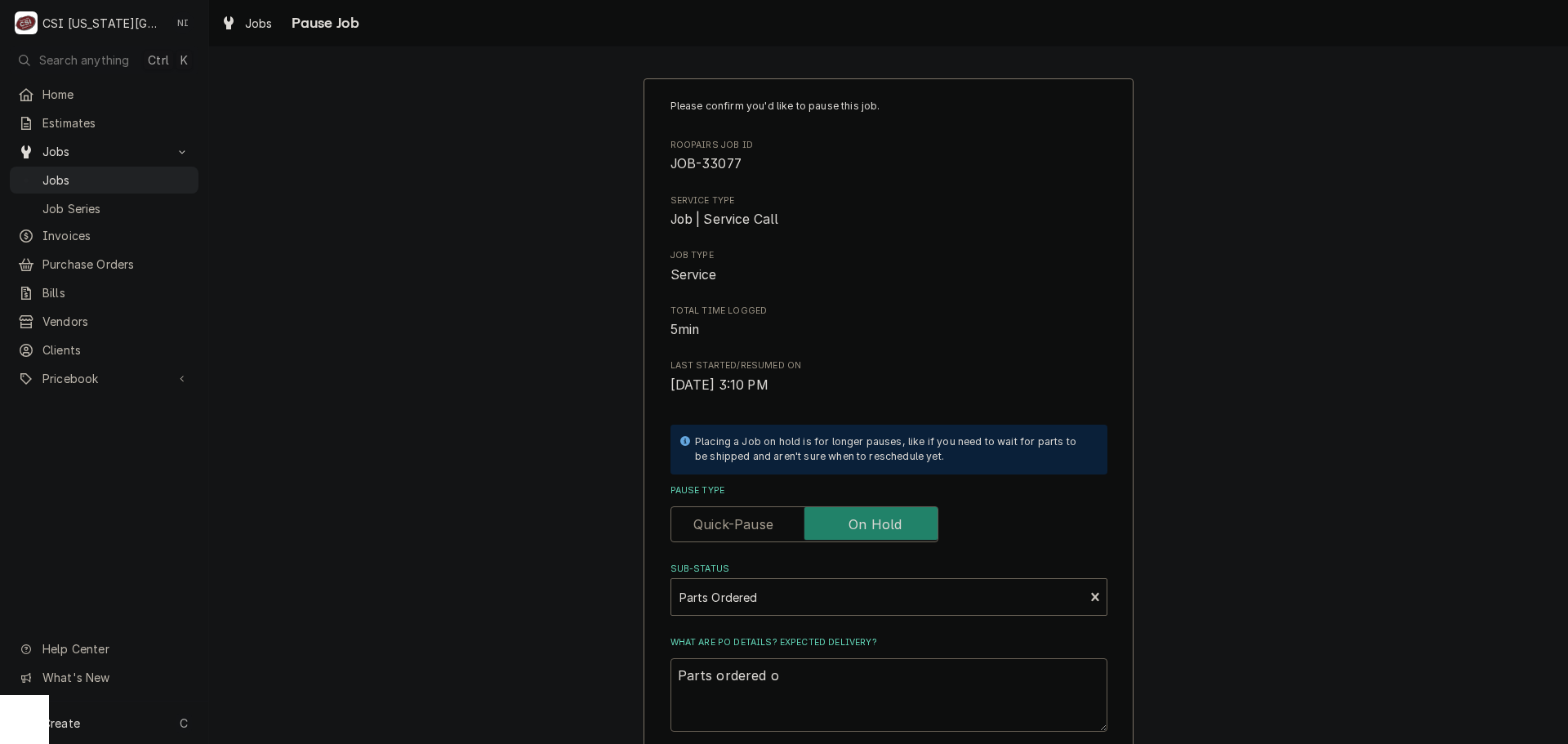
type textarea "Parts ordered on"
type textarea "x"
type textarea "Parts ordered on"
type textarea "x"
type textarea "Parts ordered on P"
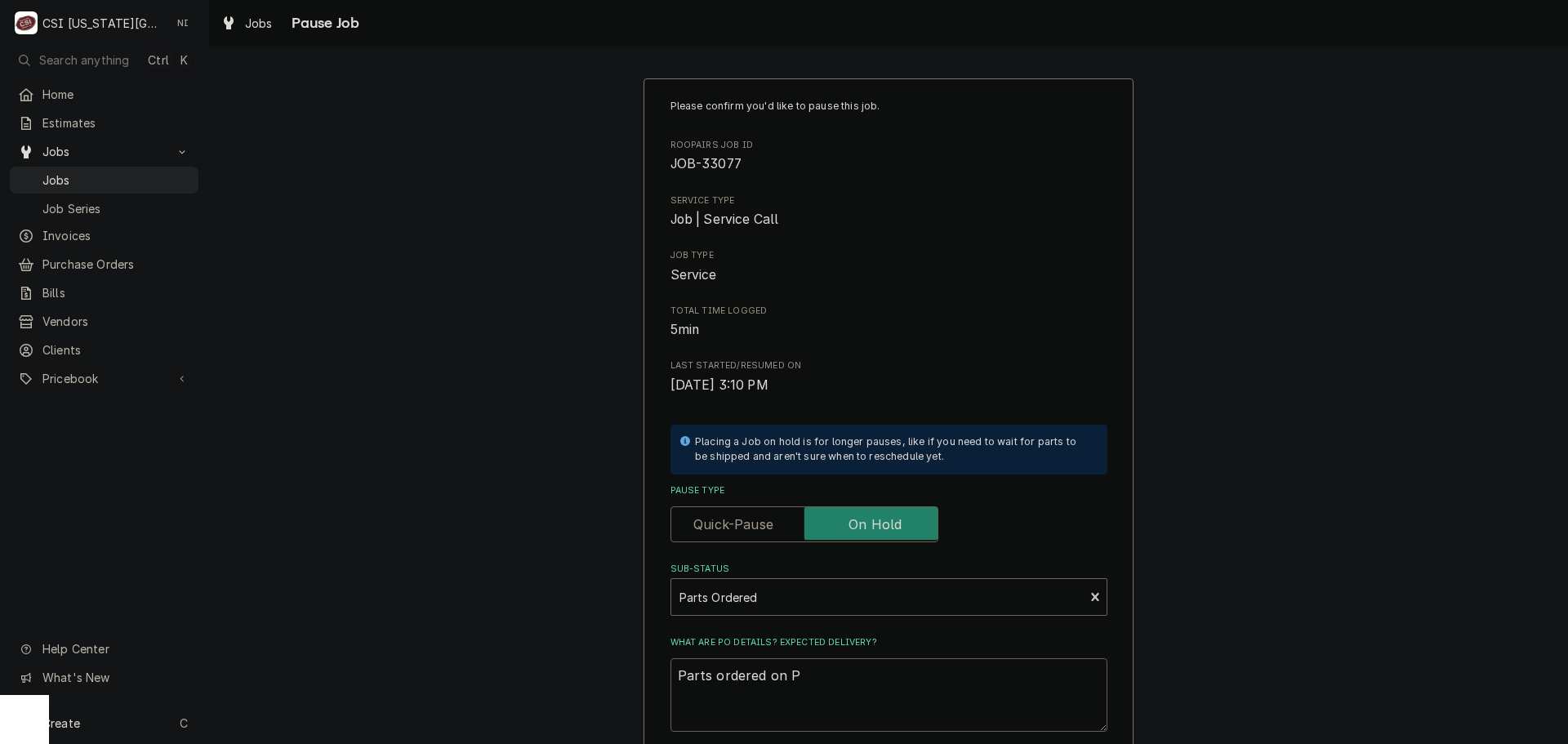
type textarea "x"
type textarea "Parts ordered on PO"
type textarea "x"
type textarea "Parts ordered on PO"
type textarea "x"
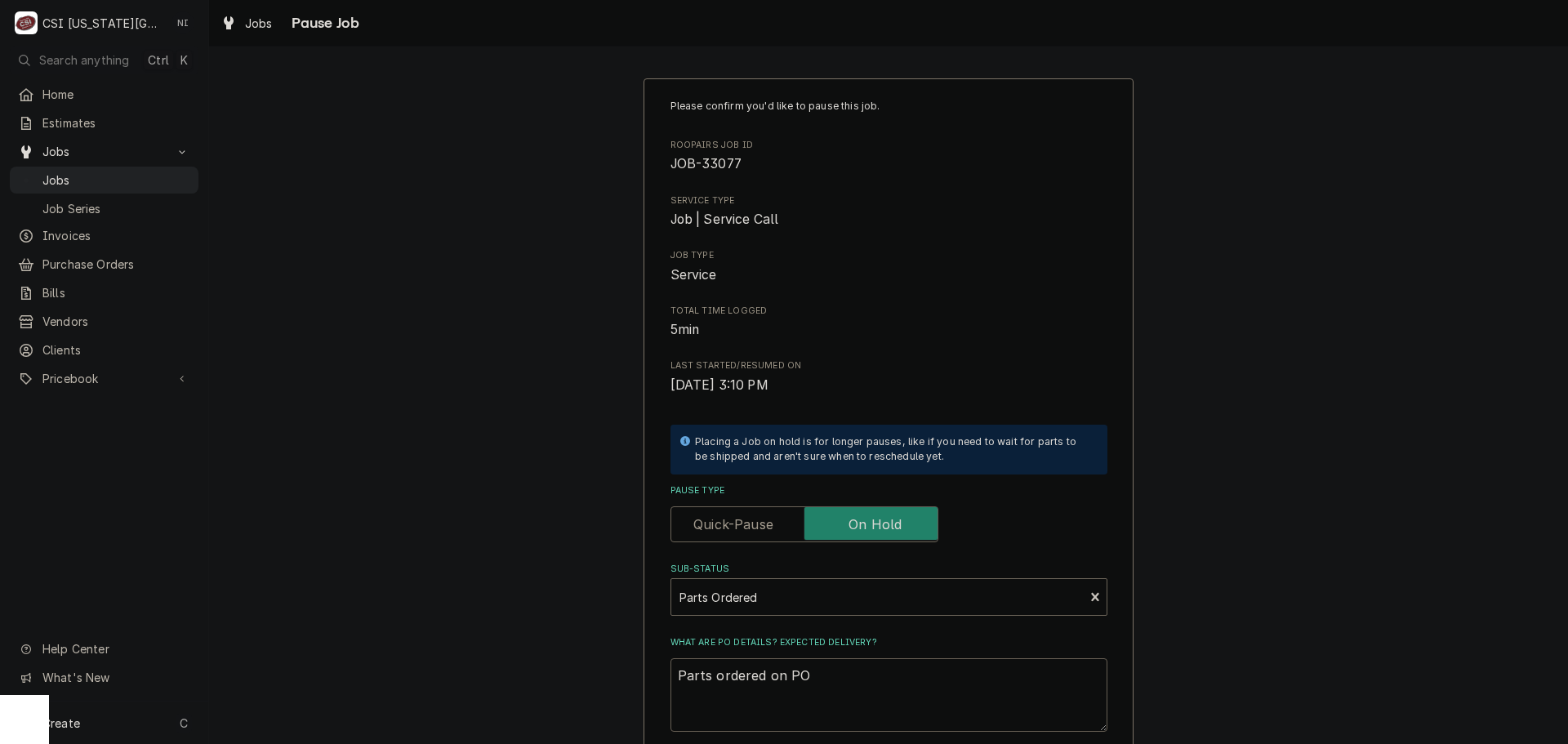
type textarea "Parts ordered on PO 3"
type textarea "x"
type textarea "Parts ordered on PO 30"
type textarea "x"
type textarea "Parts ordered on PO 301"
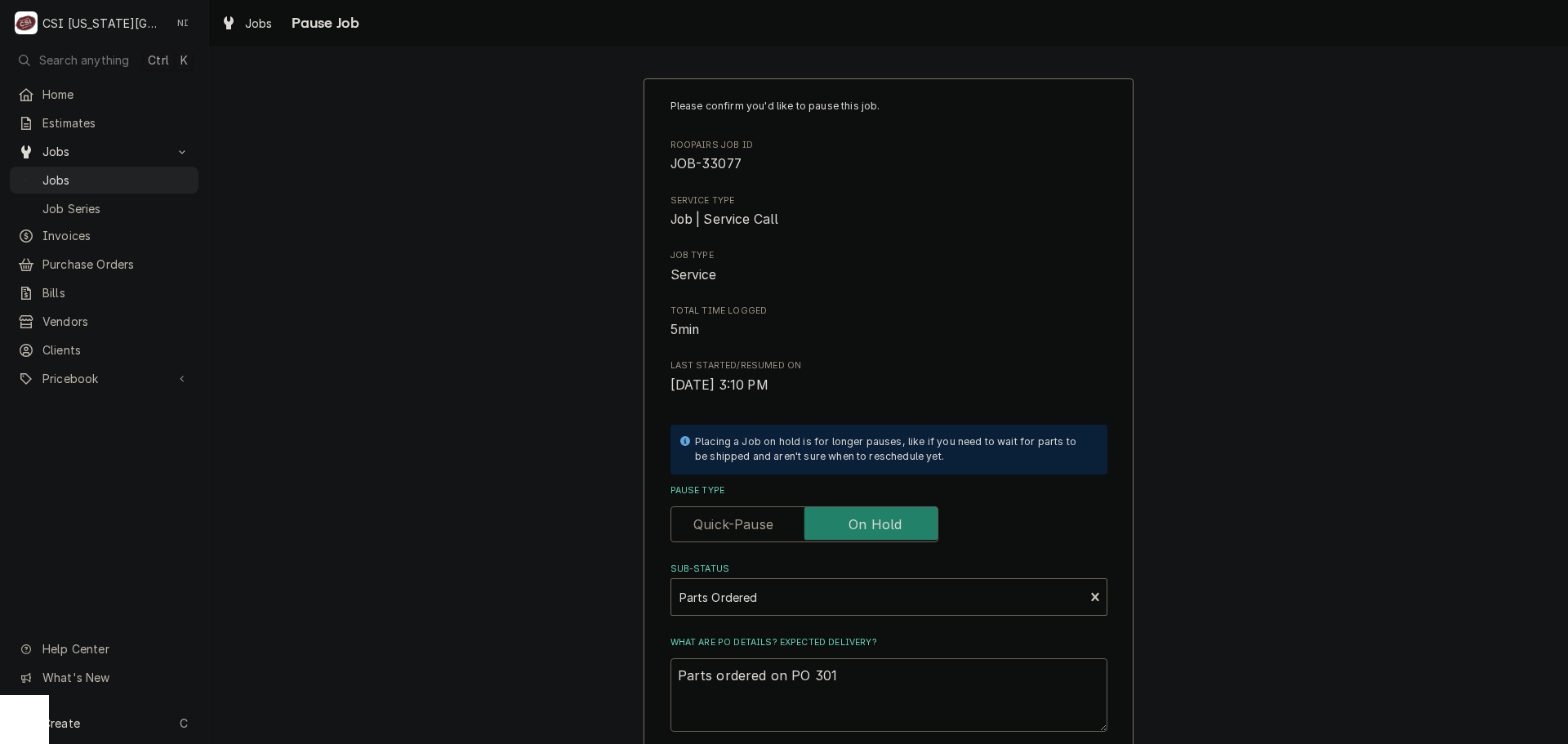
type textarea "x"
type textarea "Parts ordered on PO 3016"
type textarea "x"
type textarea "Parts ordered on PO 30167"
type textarea "x"
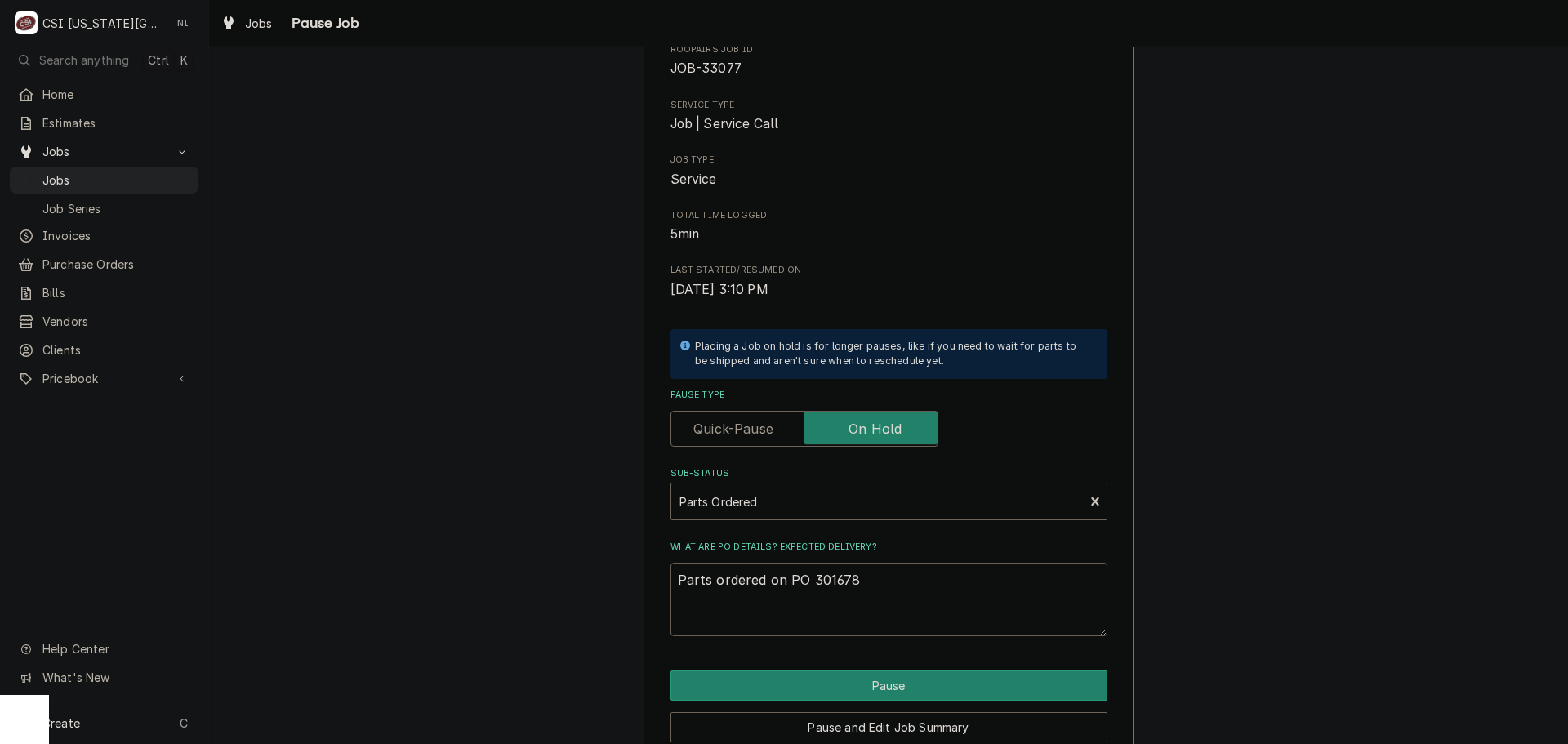
scroll to position [171, 0]
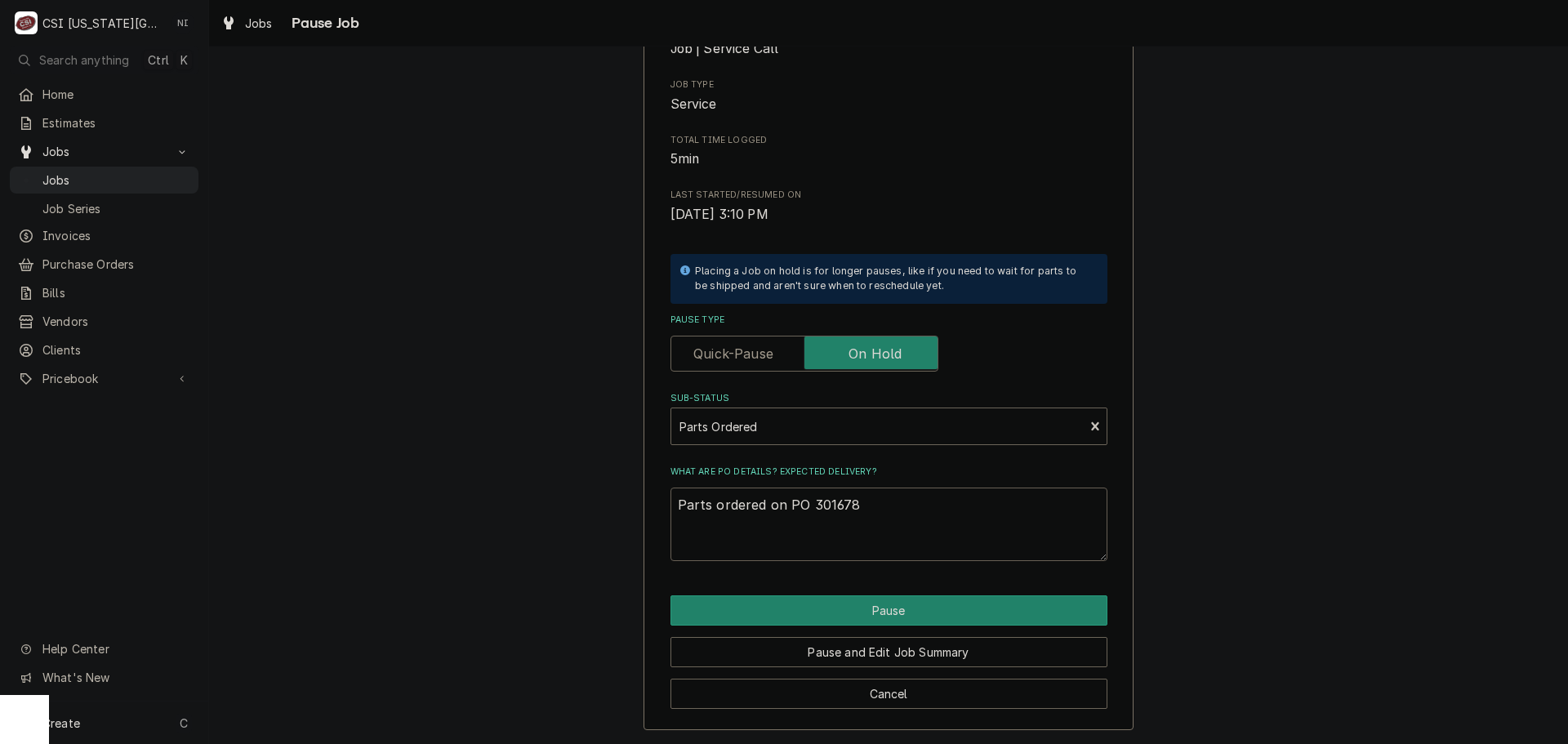
type textarea "Parts ordered on PO 301678"
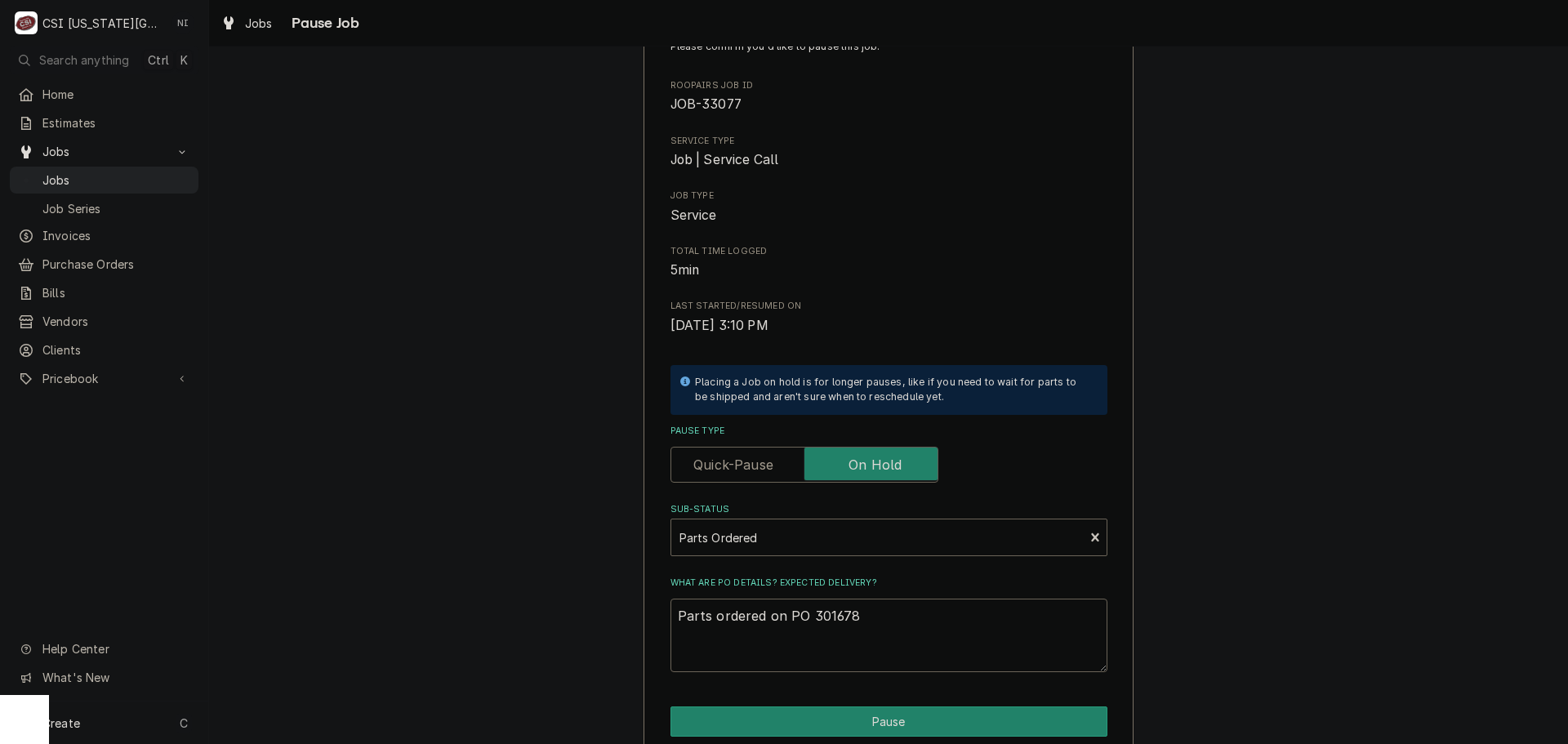
scroll to position [0, 0]
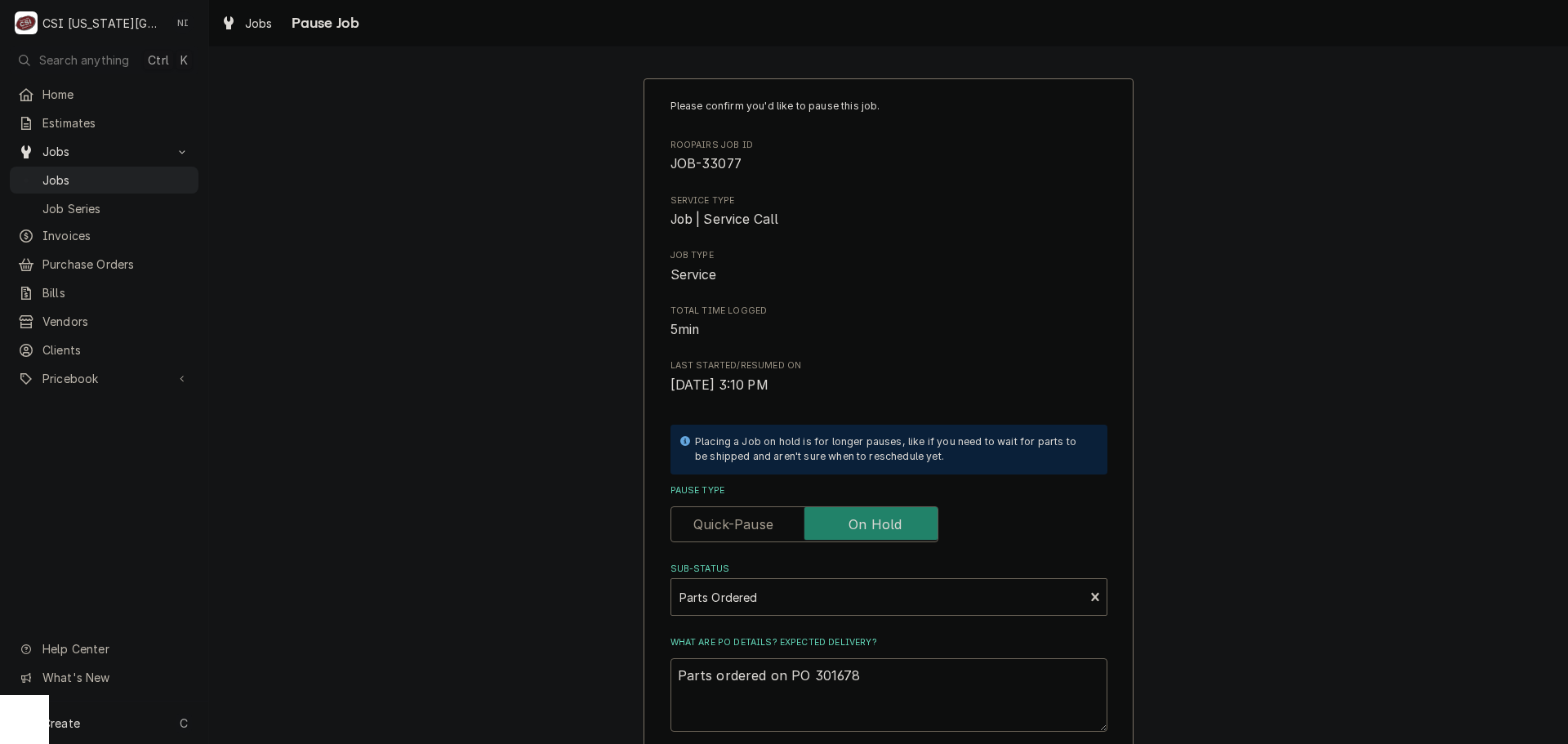
type textarea "x"
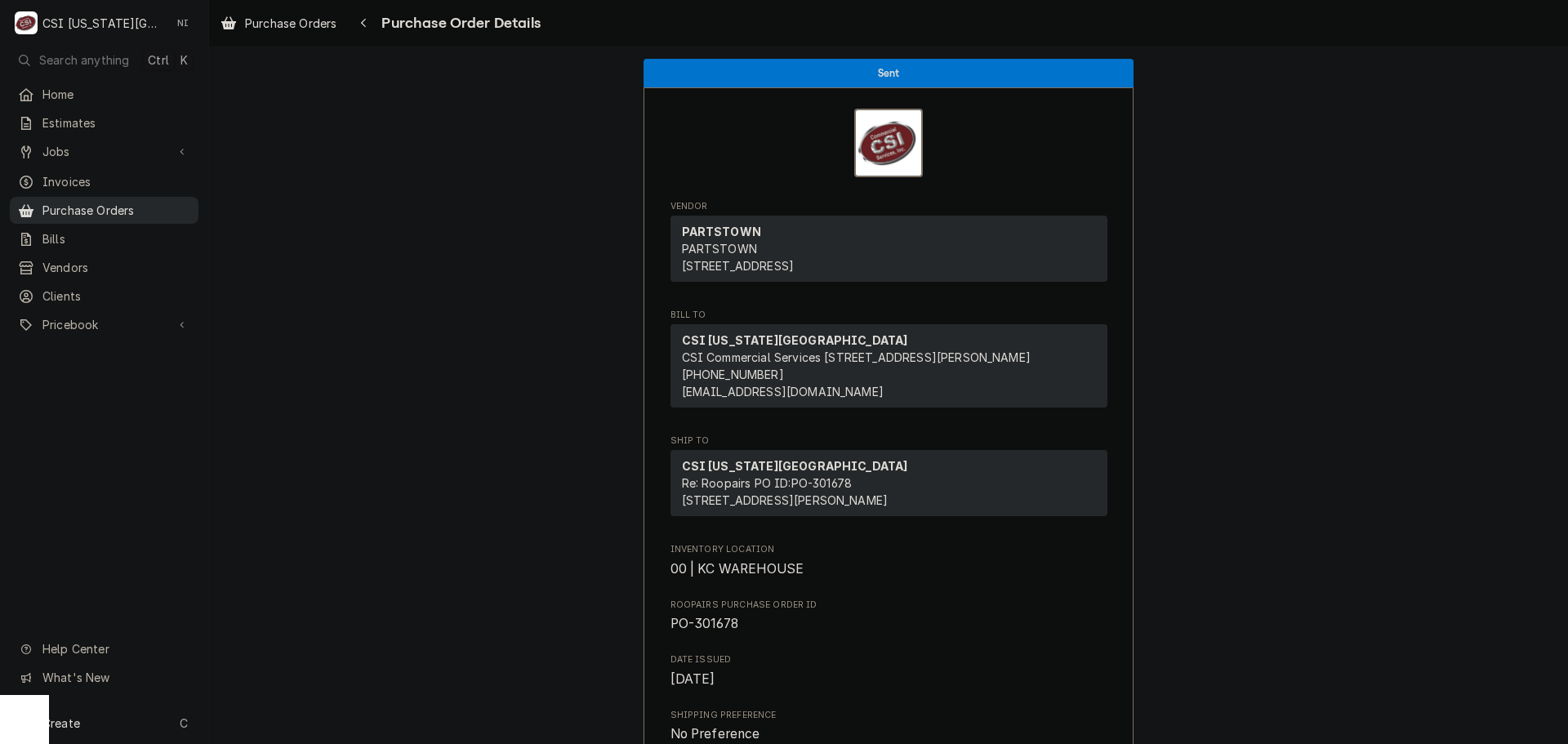
click at [104, 210] on span "Purchase Orders" at bounding box center [116, 211] width 148 height 17
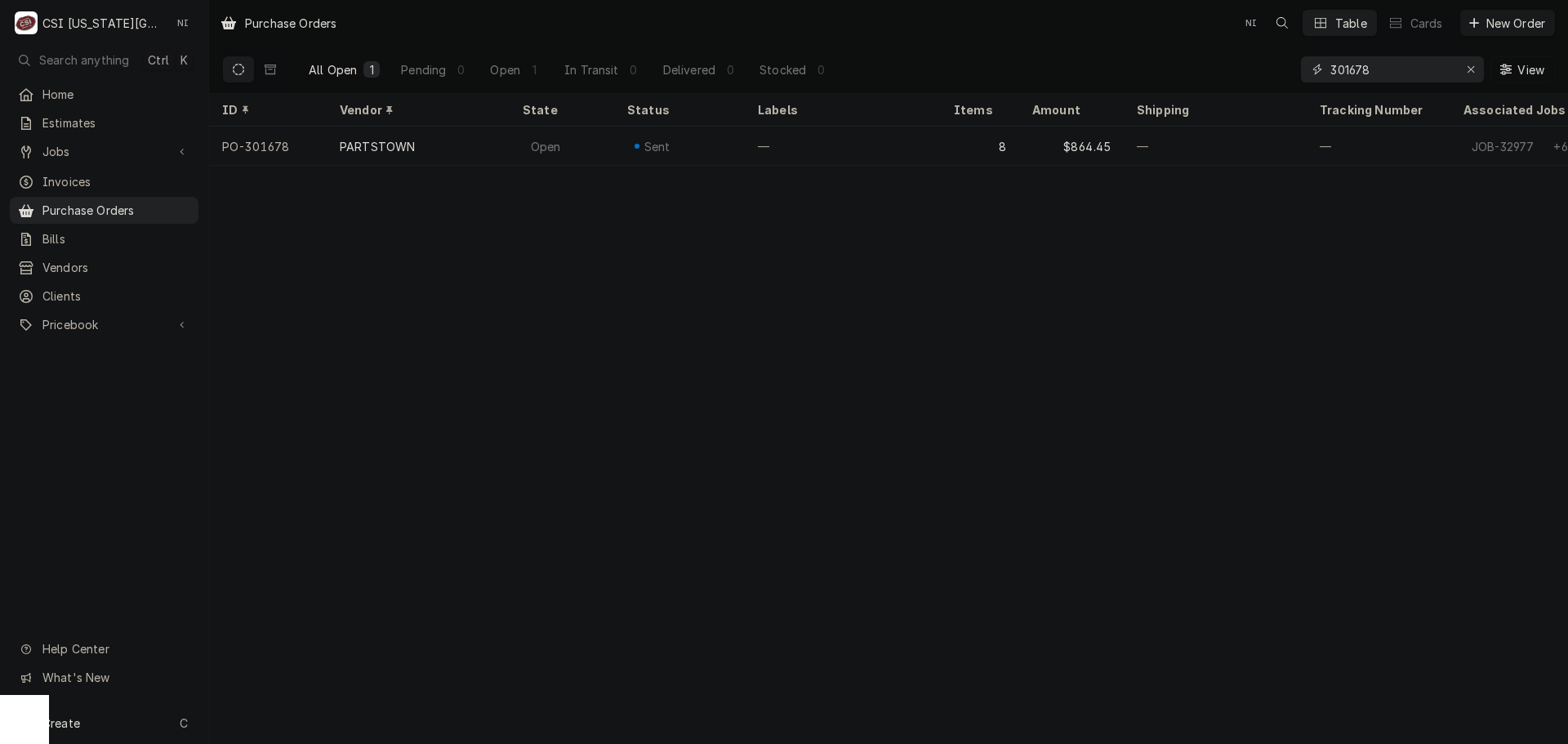
click at [1373, 66] on input "301678" at bounding box center [1392, 69] width 122 height 26
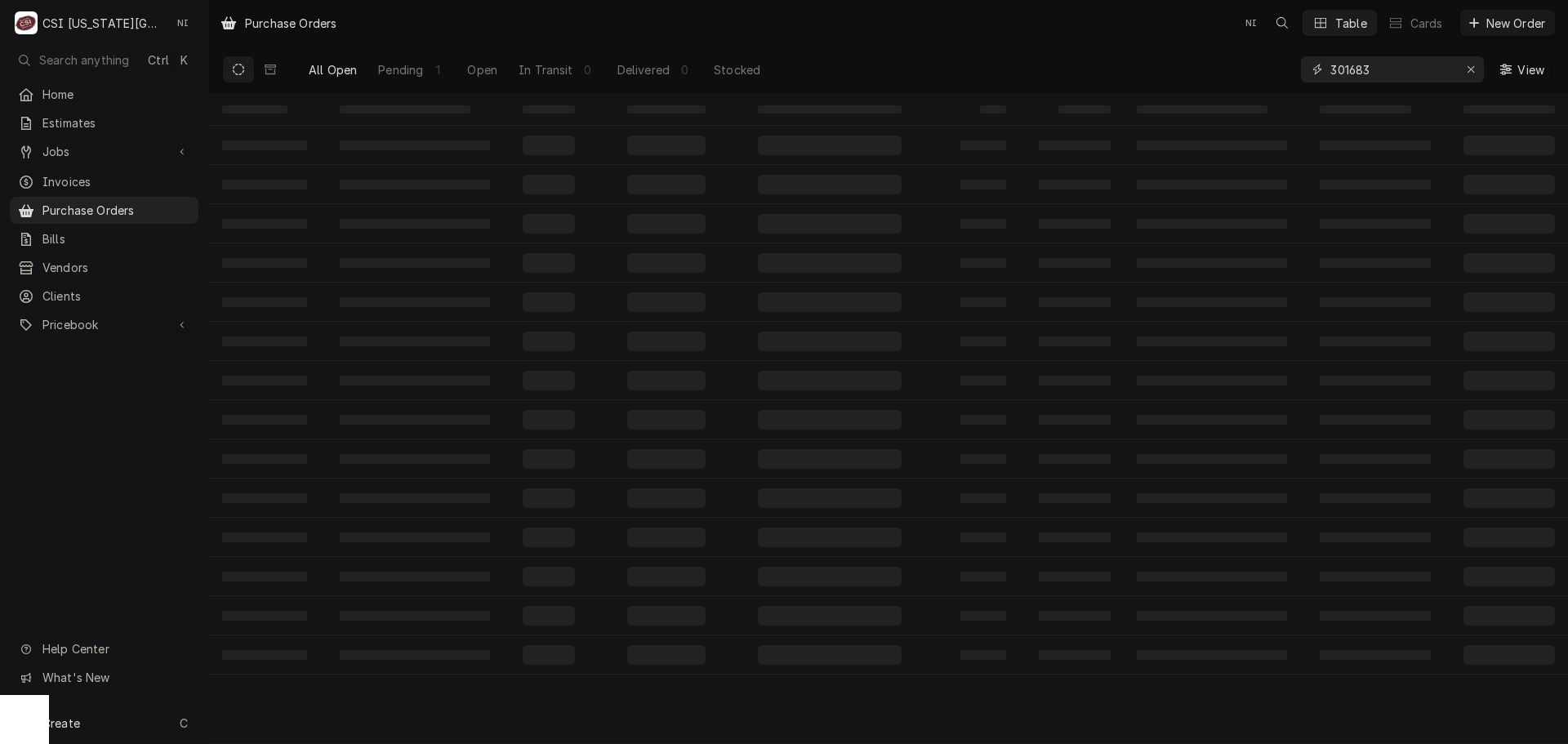
type input "301683"
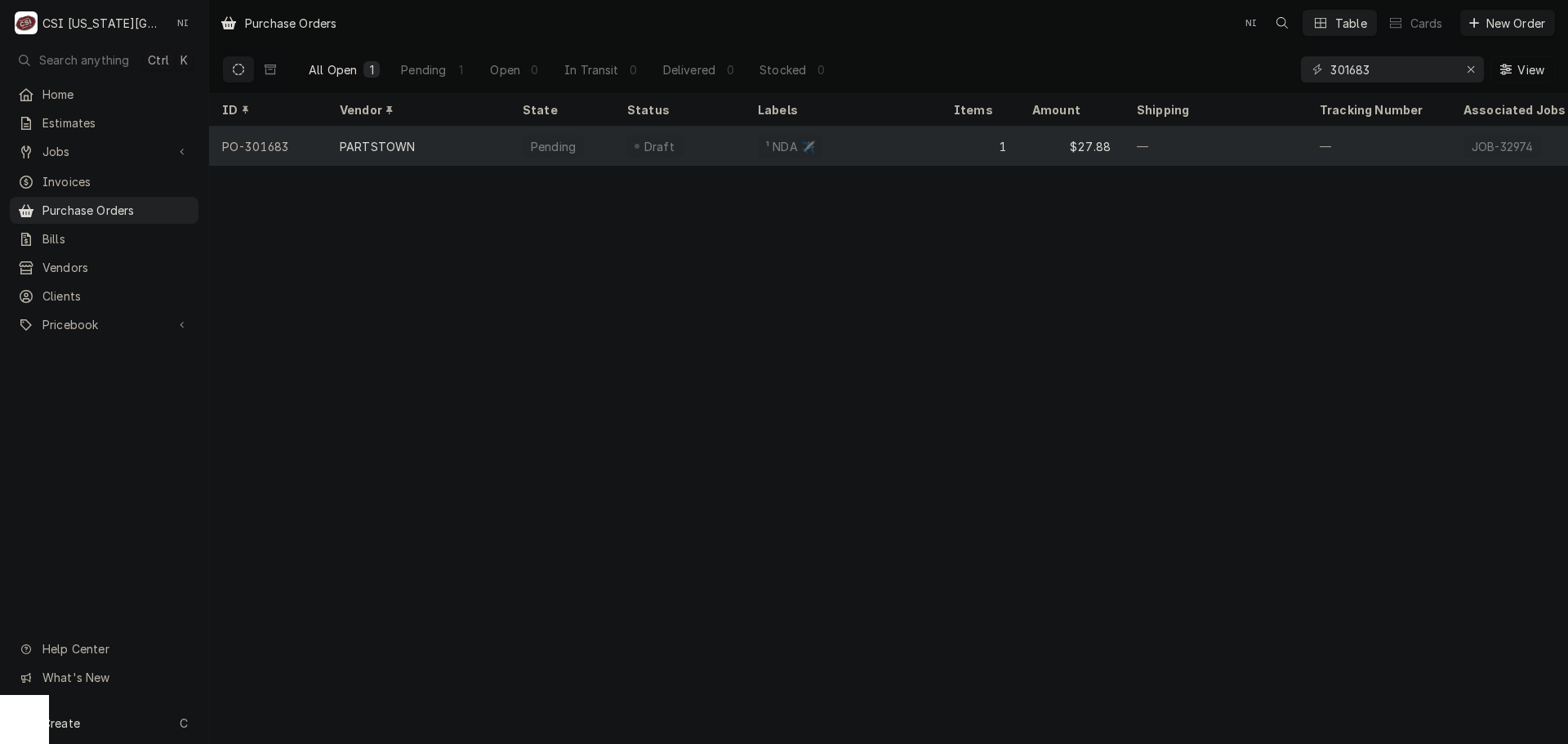
click at [932, 157] on div "¹ NDA ✈️" at bounding box center [843, 146] width 196 height 39
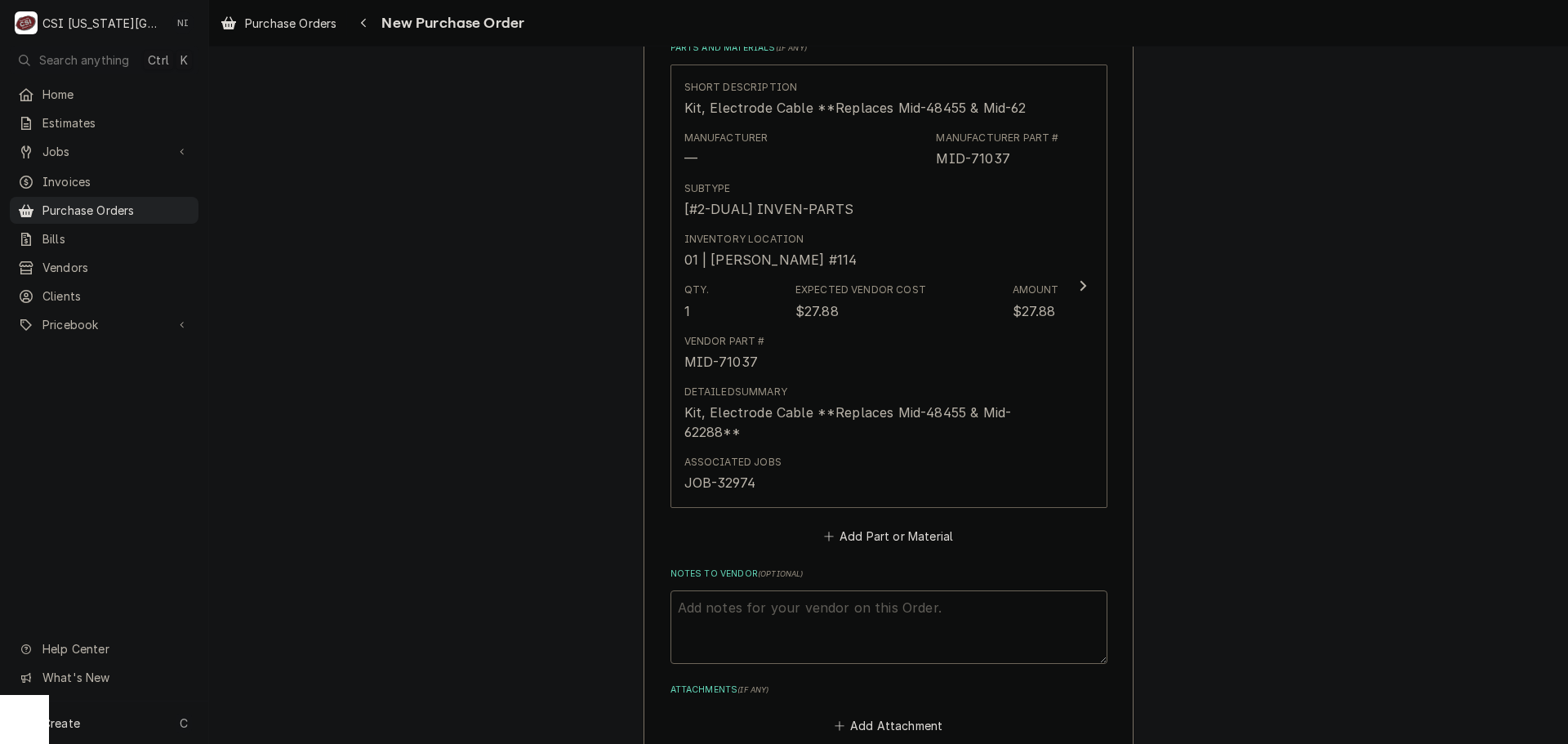
scroll to position [1000, 0]
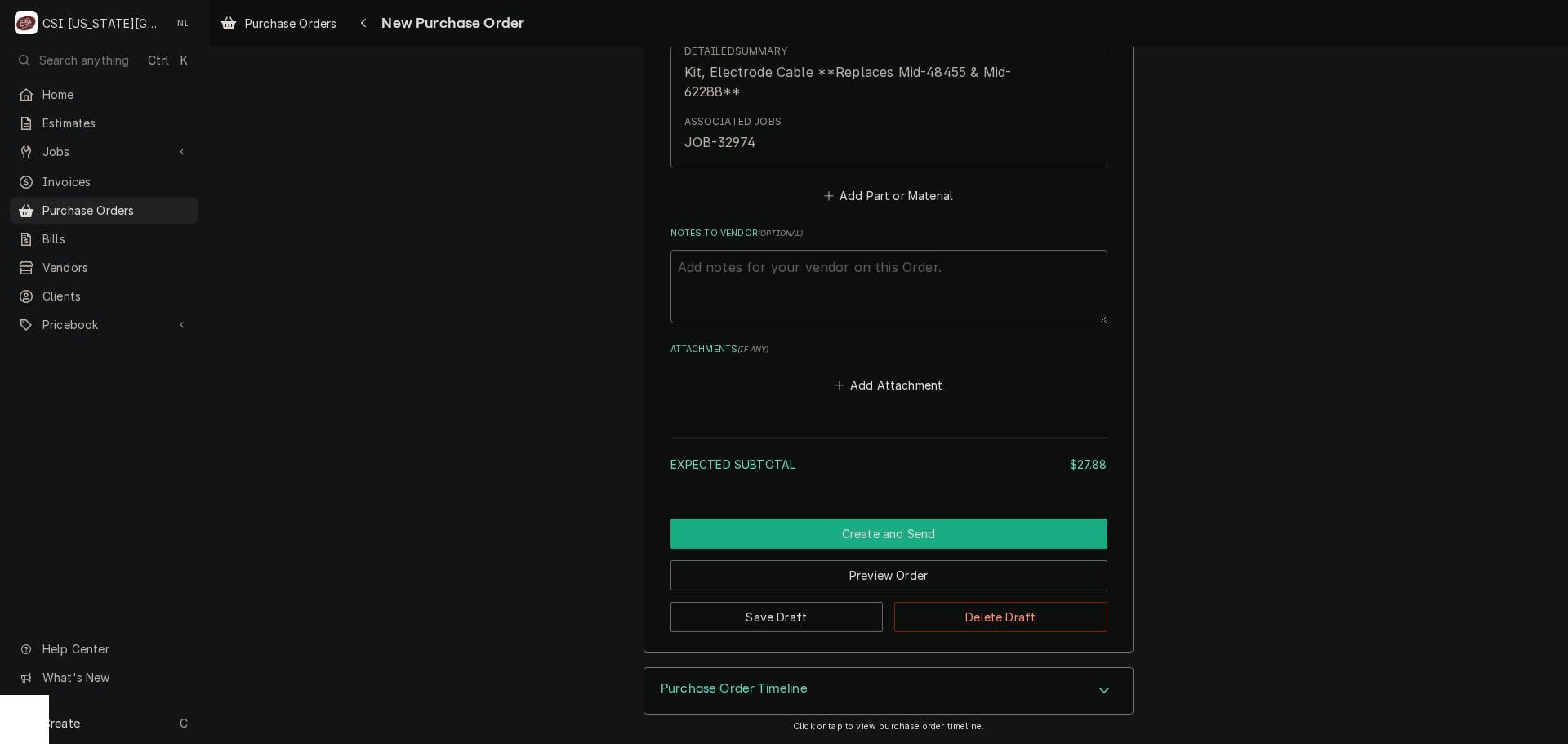
click at [1002, 534] on button "Create and Send" at bounding box center [889, 534] width 437 height 31
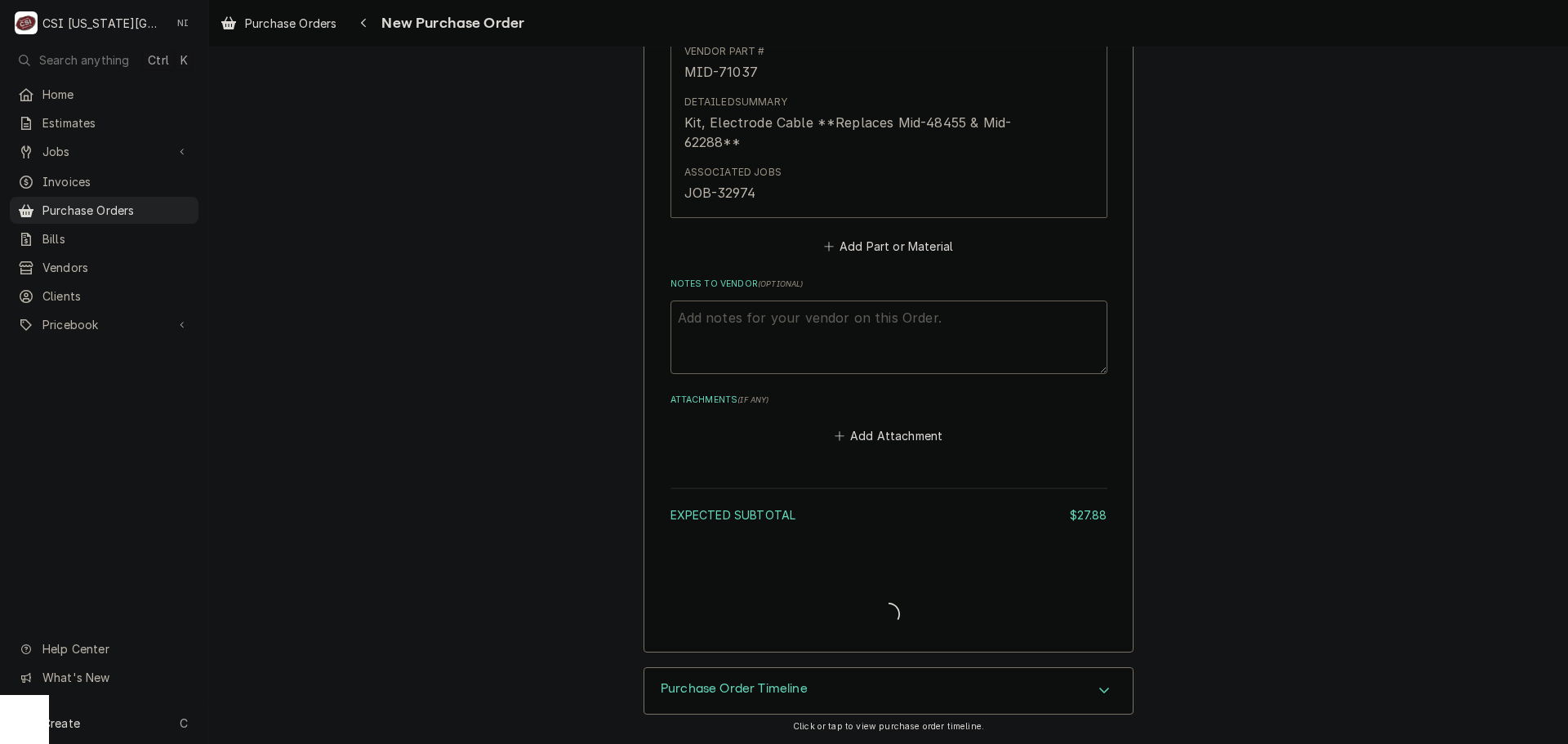
scroll to position [949, 0]
type textarea "x"
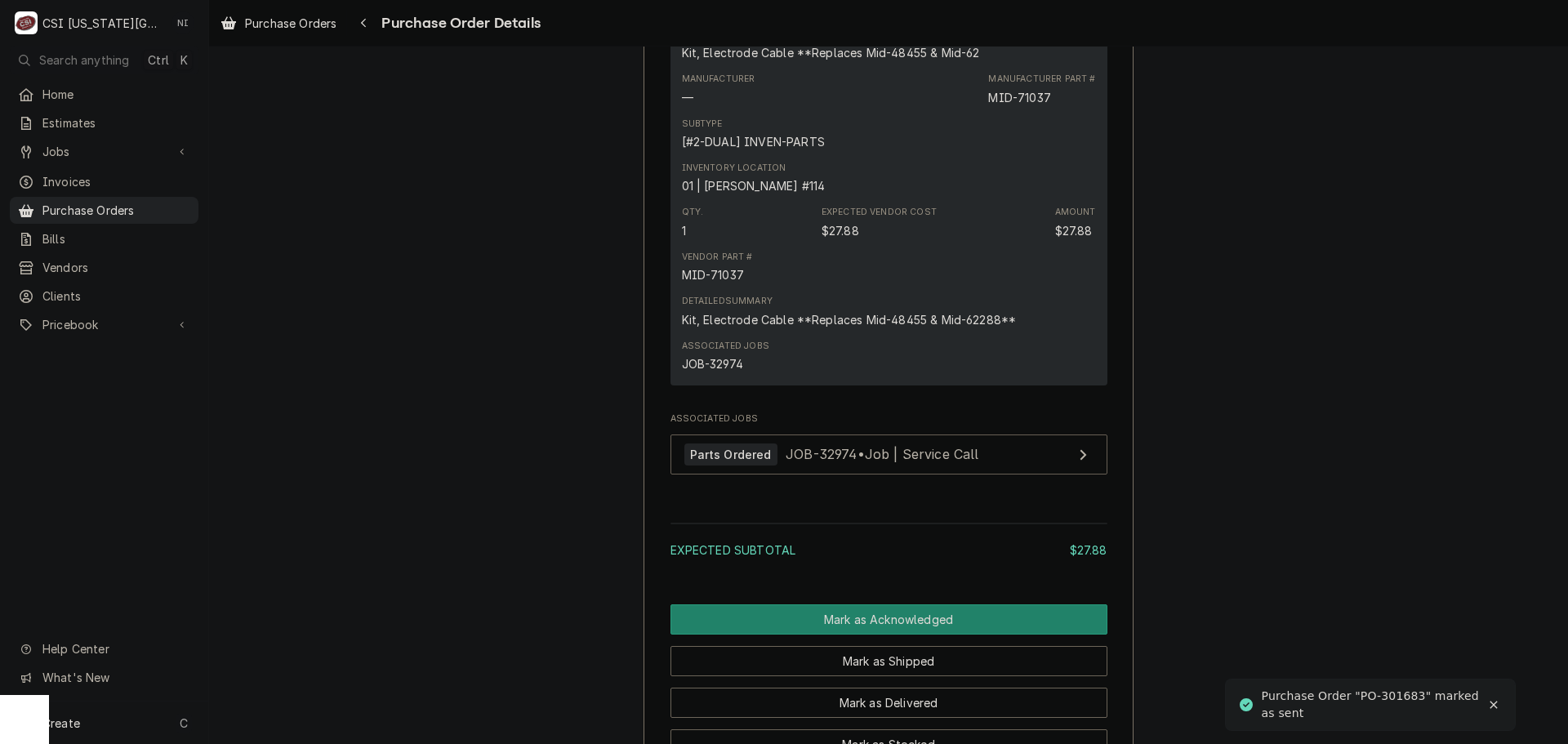
scroll to position [1226, 0]
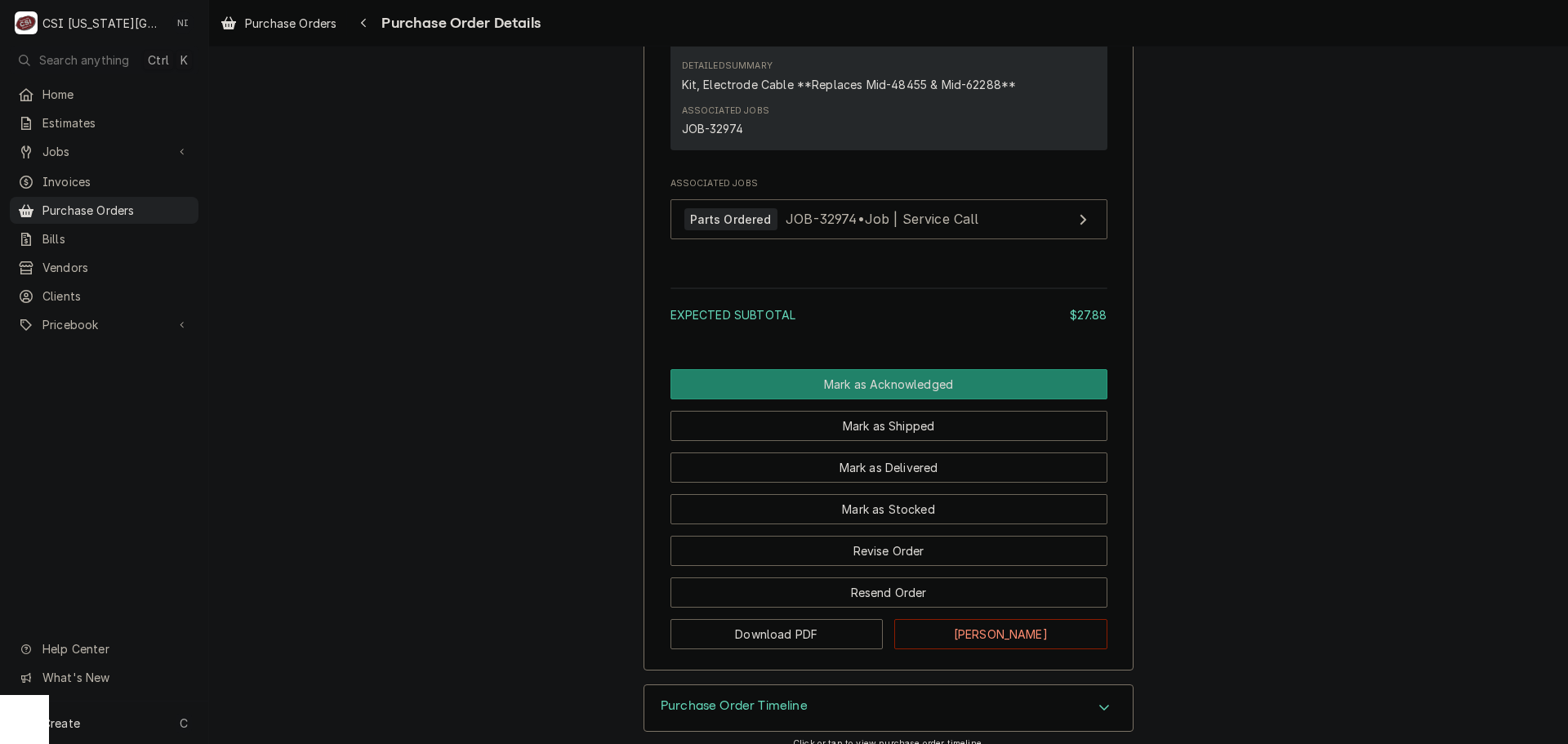
drag, startPoint x: 155, startPoint y: 204, endPoint x: 258, endPoint y: 48, distance: 186.9
click at [155, 204] on span "Purchase Orders" at bounding box center [116, 211] width 148 height 17
